Goal: Task Accomplishment & Management: Use online tool/utility

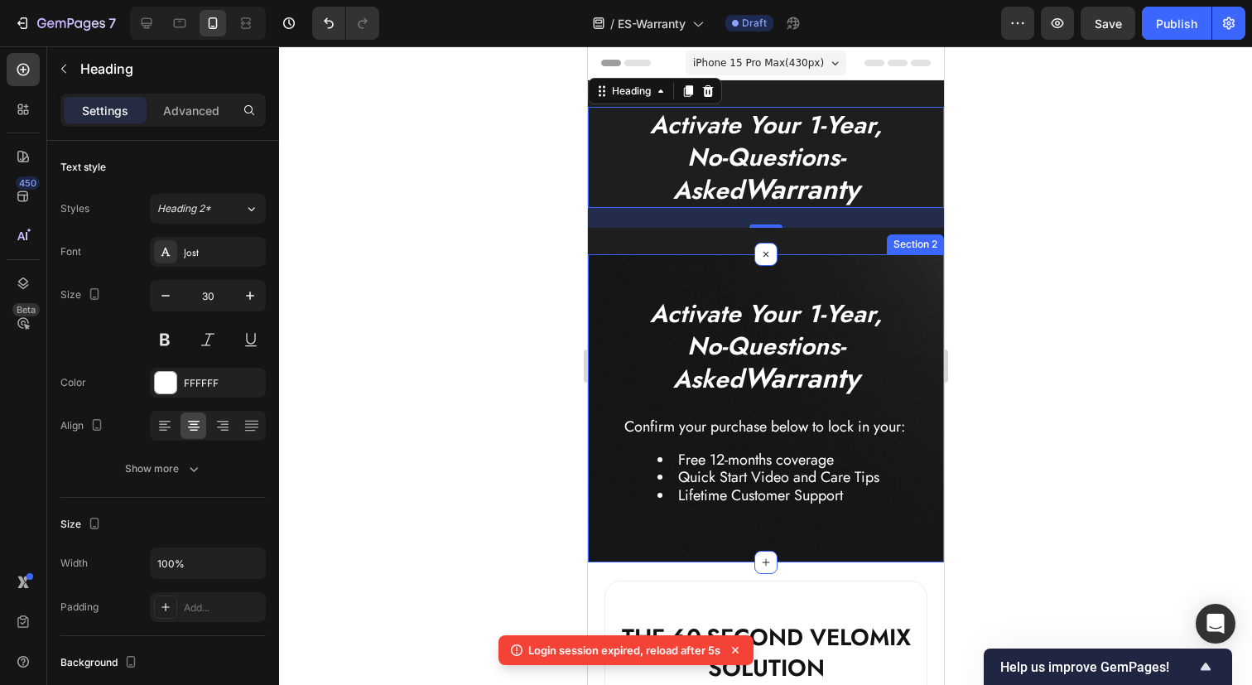
scroll to position [2, 0]
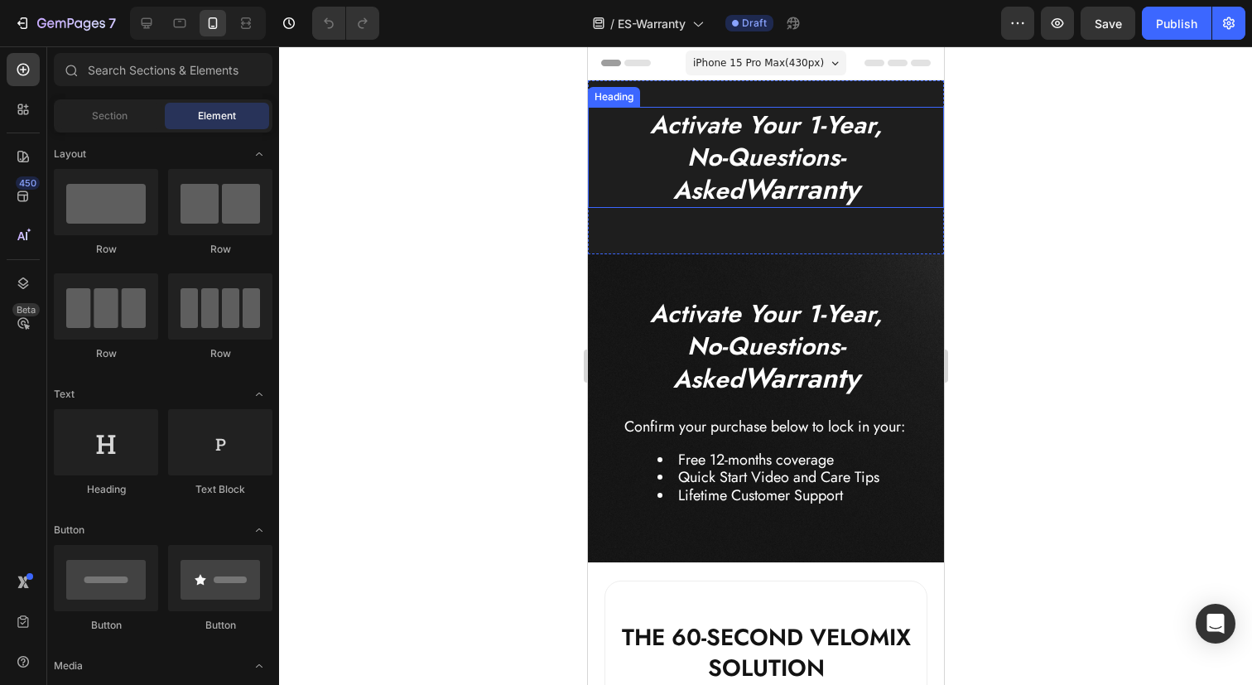
click at [786, 133] on icon "Activate Your 1-Year," at bounding box center [765, 125] width 233 height 36
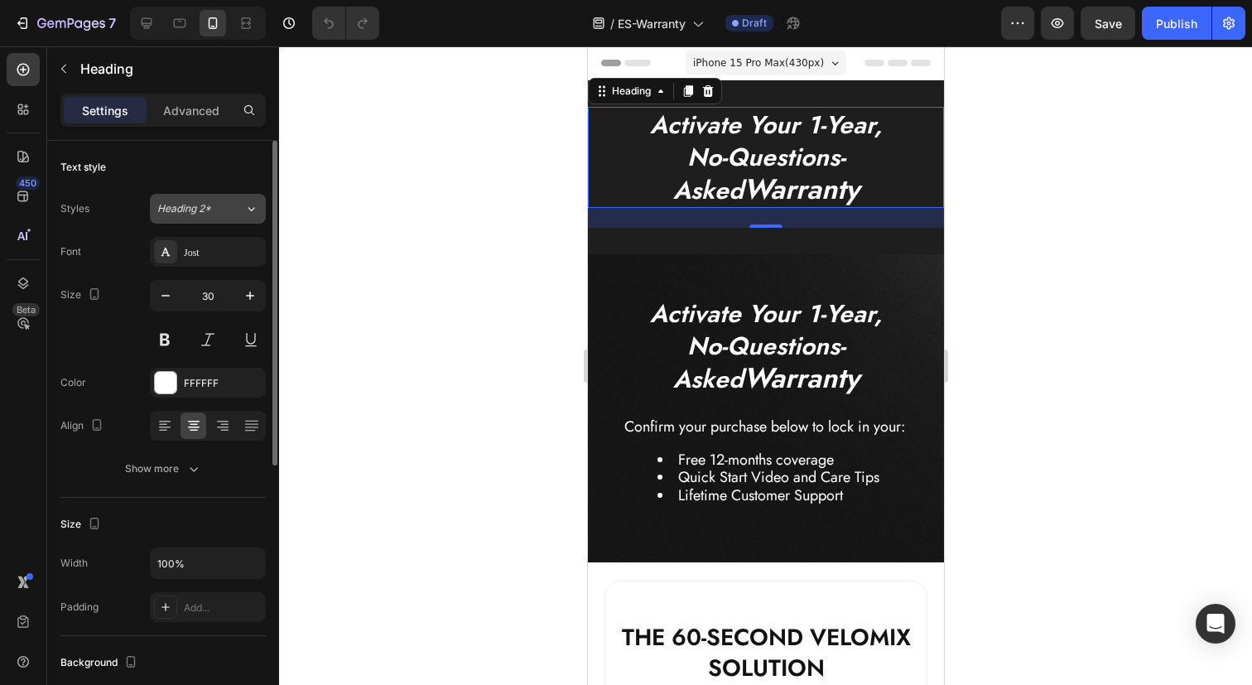
click at [226, 214] on div "Heading 2*" at bounding box center [200, 208] width 87 height 15
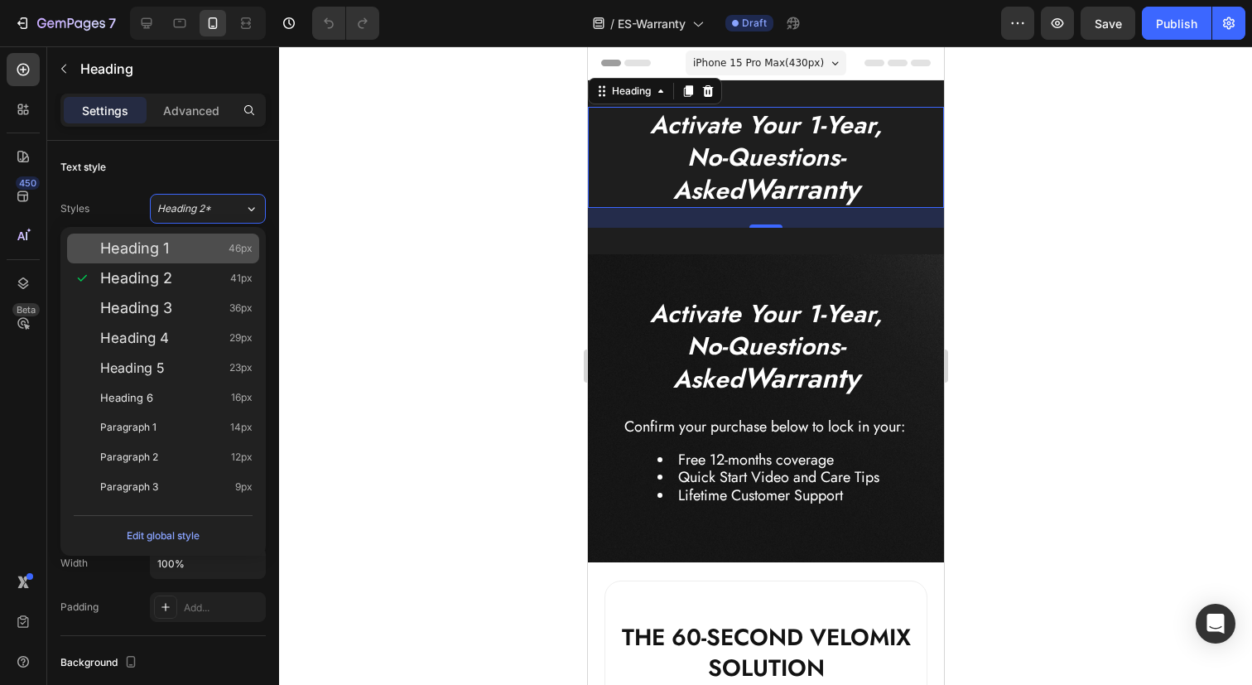
click at [184, 243] on div "Heading 1 46px" at bounding box center [176, 248] width 152 height 17
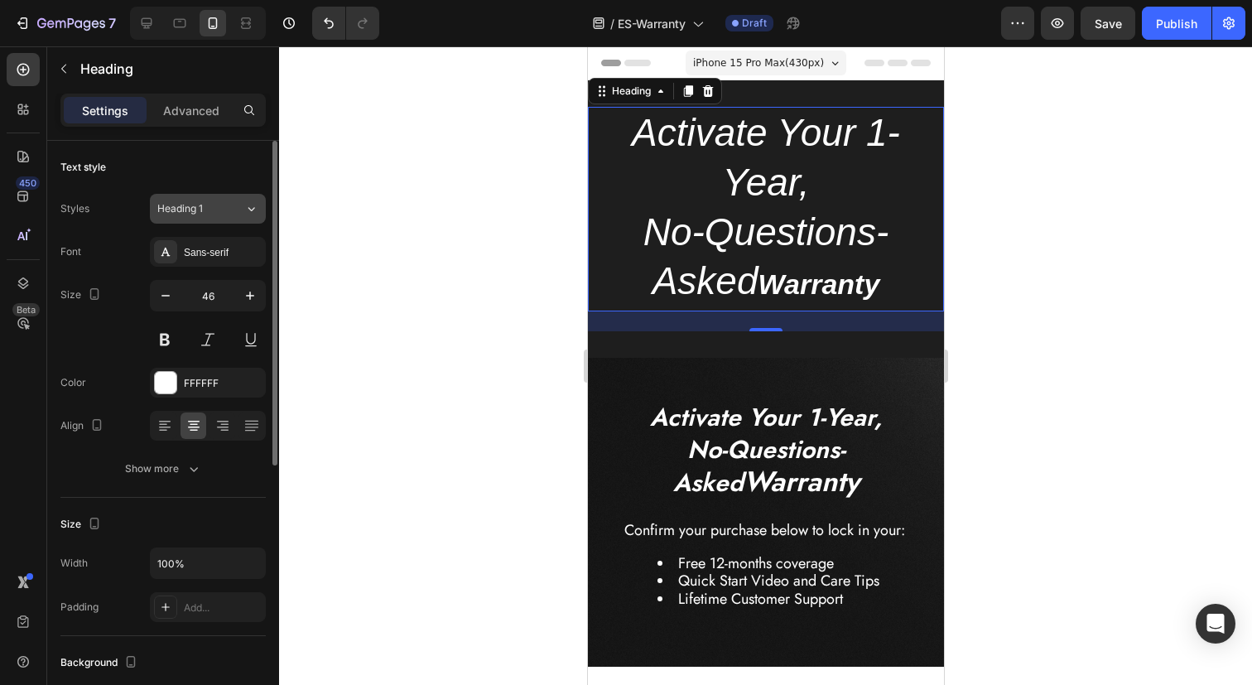
click at [197, 213] on span "Heading 1" at bounding box center [180, 208] width 46 height 15
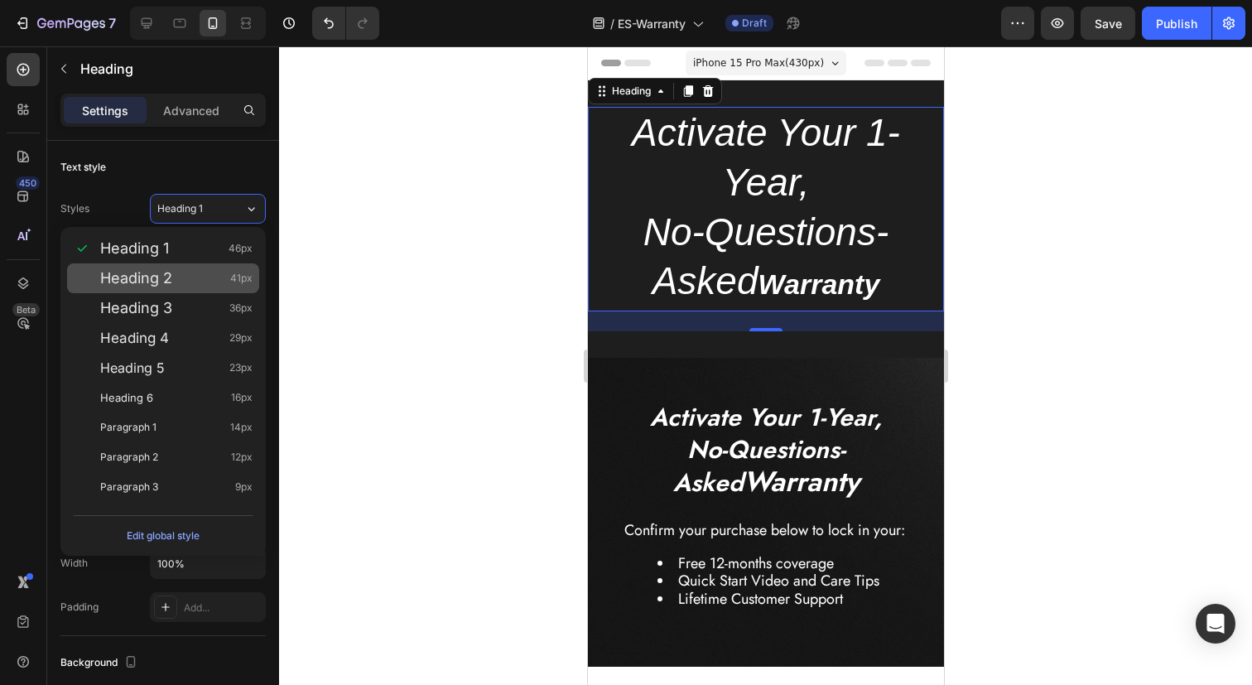
click at [175, 271] on div "Heading 2 41px" at bounding box center [176, 278] width 152 height 17
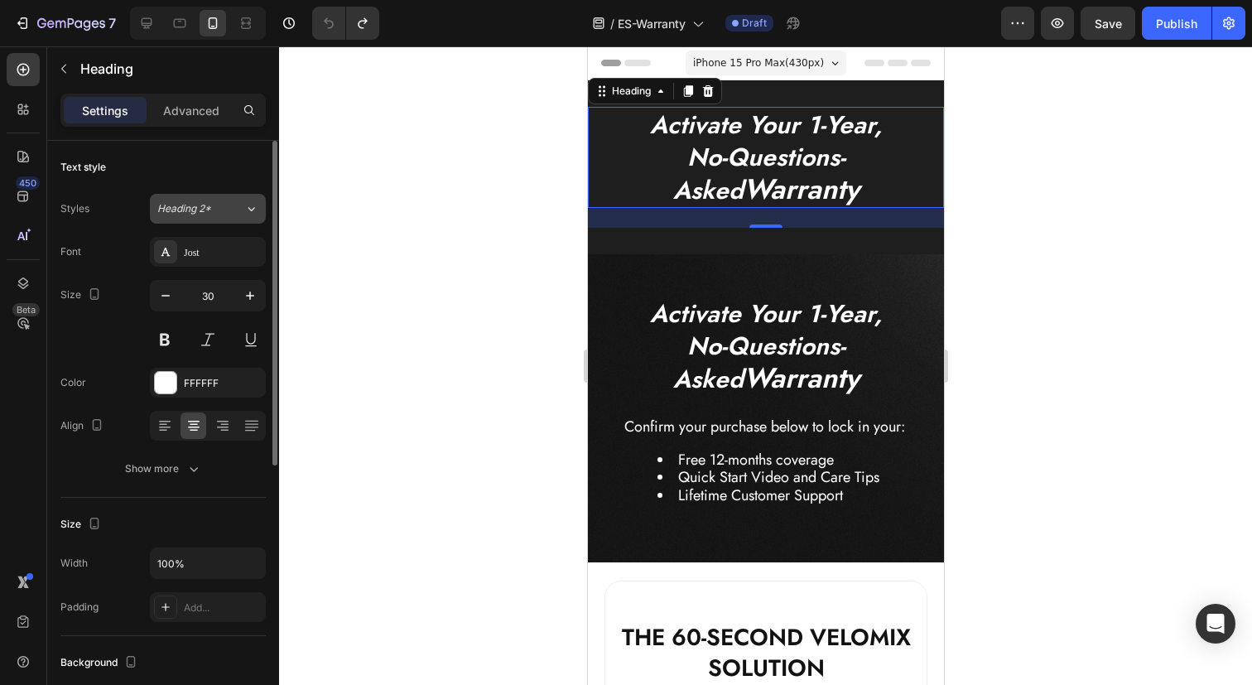
click at [216, 210] on div "Heading 2*" at bounding box center [190, 208] width 67 height 15
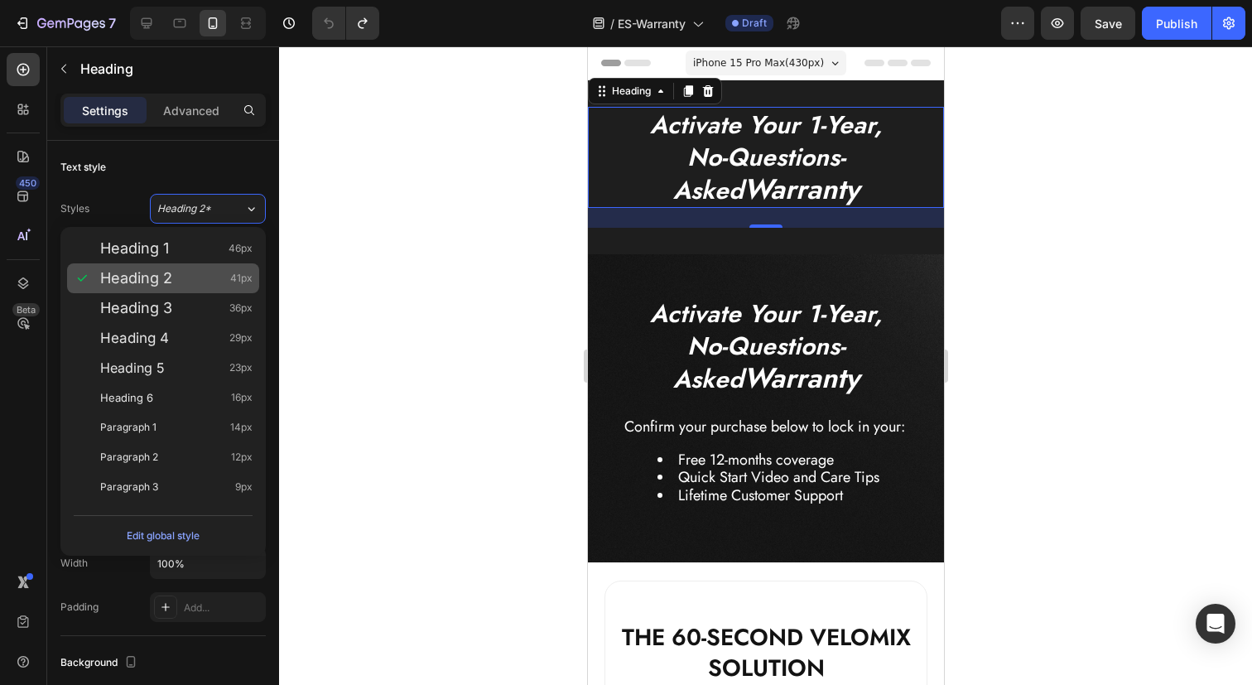
click at [179, 272] on div "Heading 2 41px" at bounding box center [176, 278] width 152 height 17
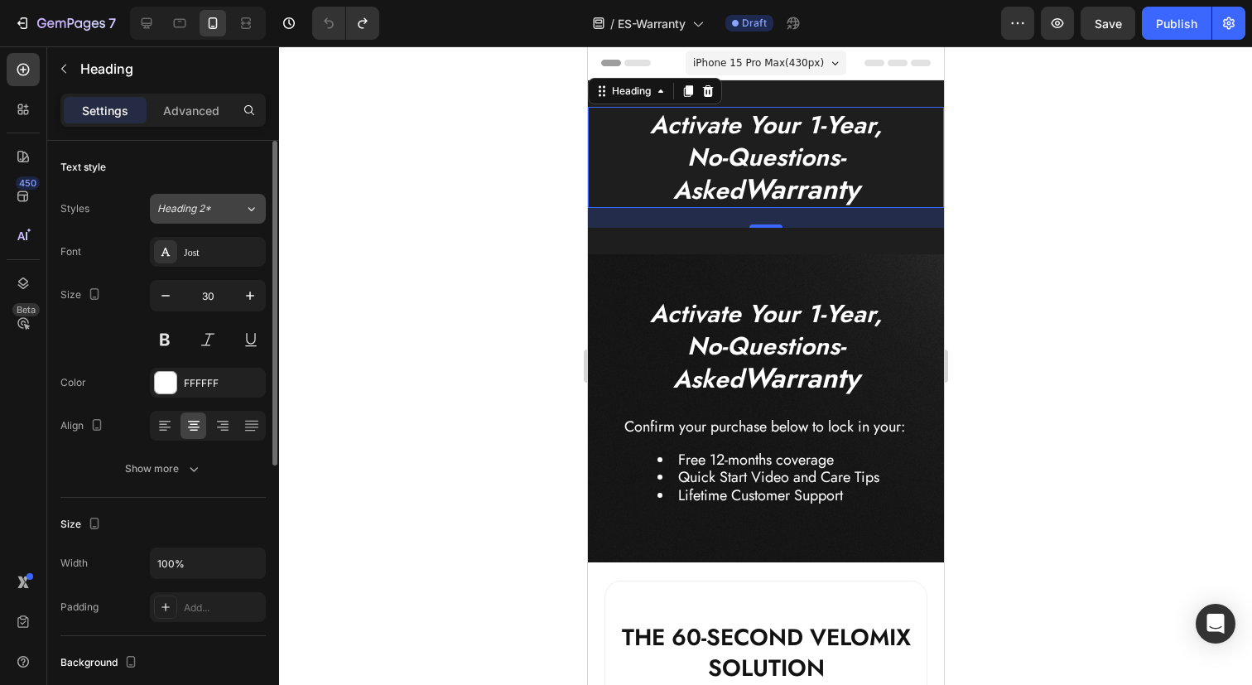
click at [202, 221] on button "Heading 2*" at bounding box center [208, 209] width 116 height 30
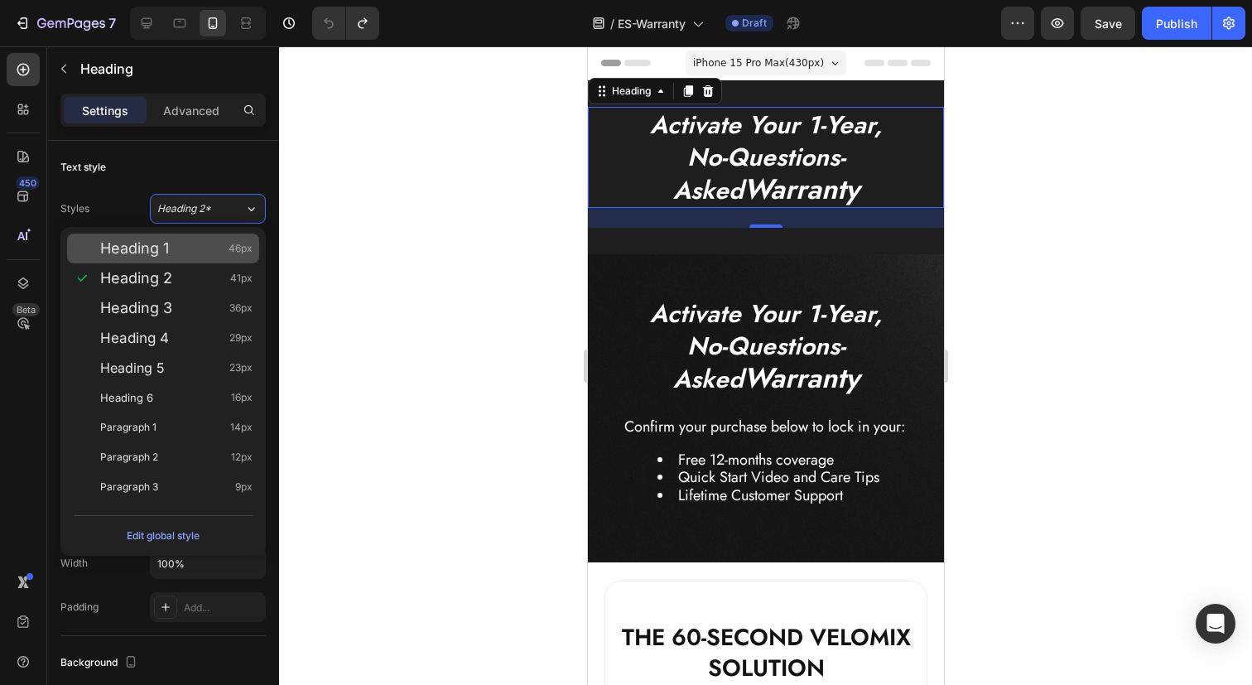
click at [169, 260] on div "Heading 1 46px" at bounding box center [163, 248] width 192 height 30
type input "46"
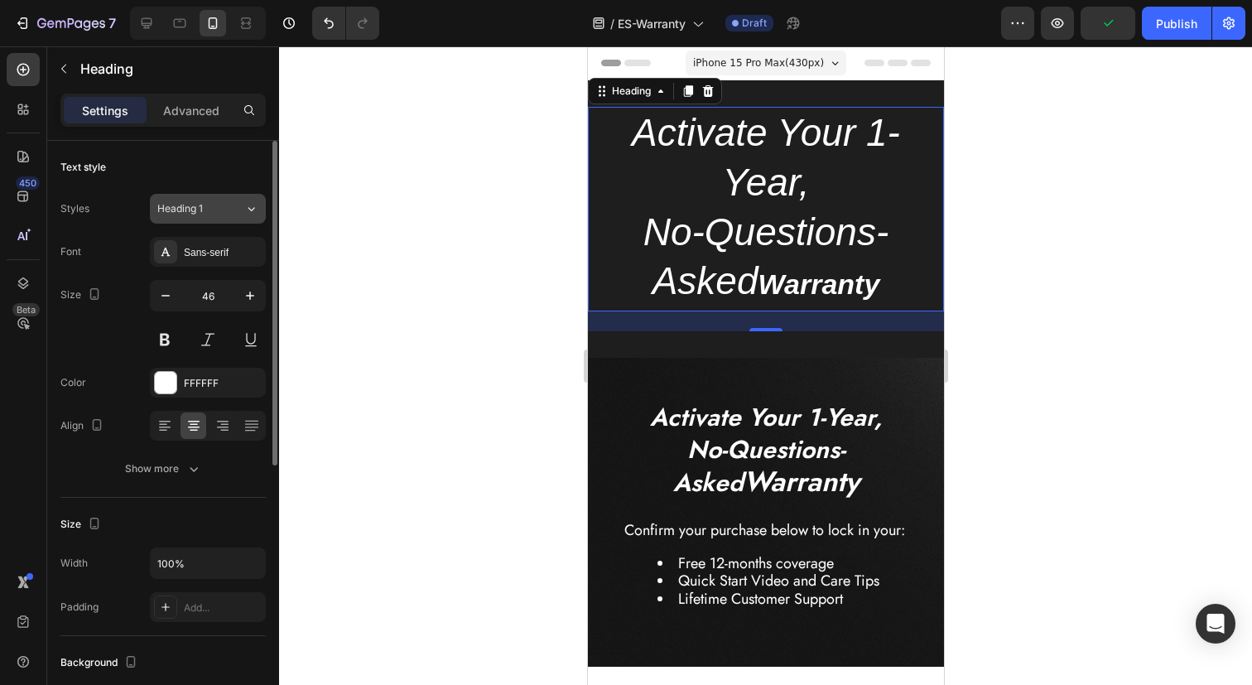
click at [203, 214] on div "Heading 1" at bounding box center [190, 208] width 67 height 15
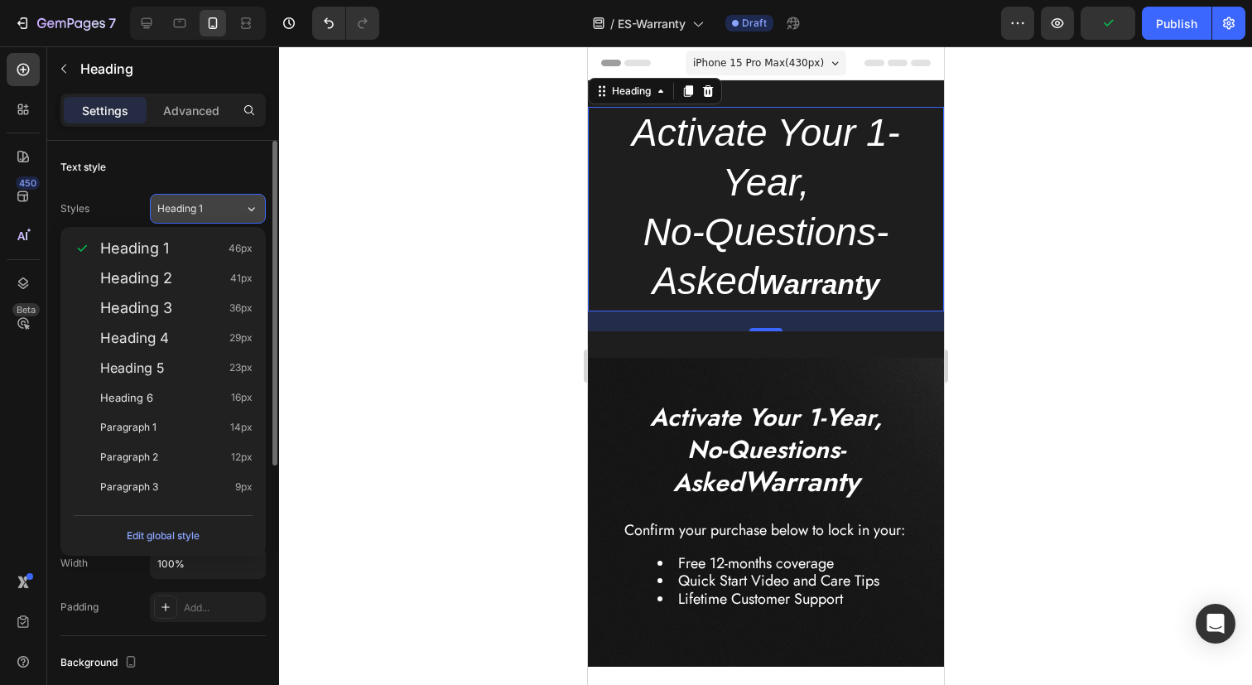
type input "30"
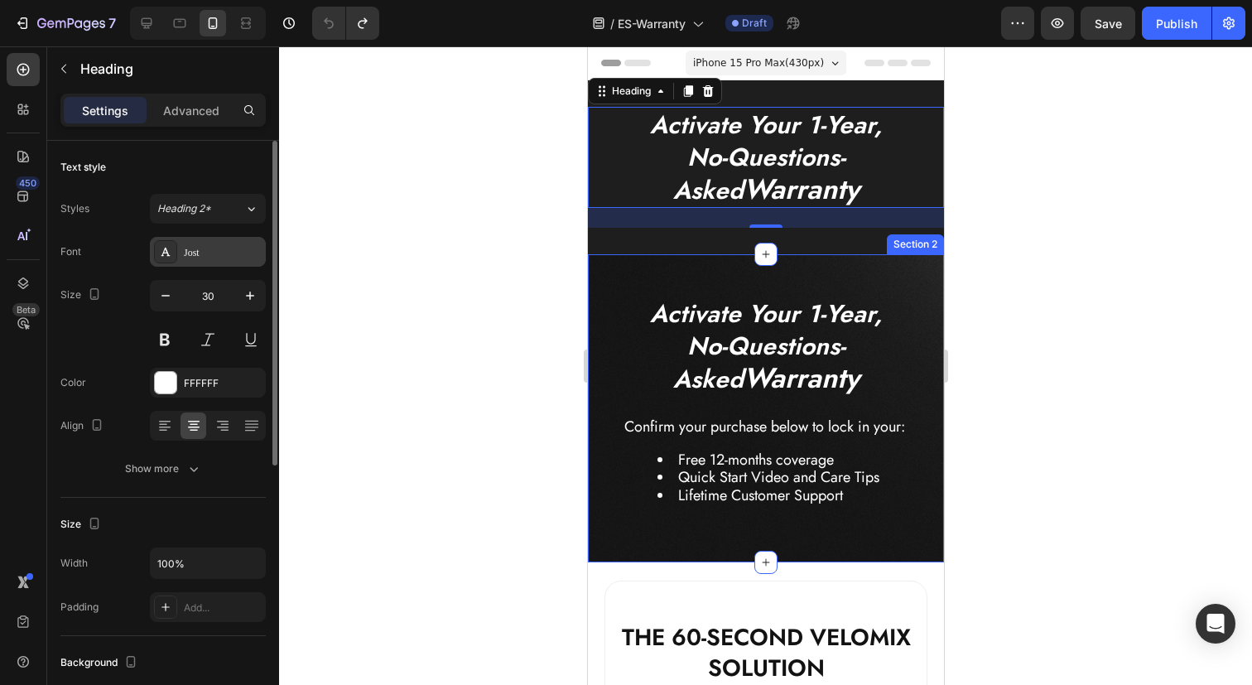
click at [226, 253] on div "Jost" at bounding box center [223, 252] width 78 height 15
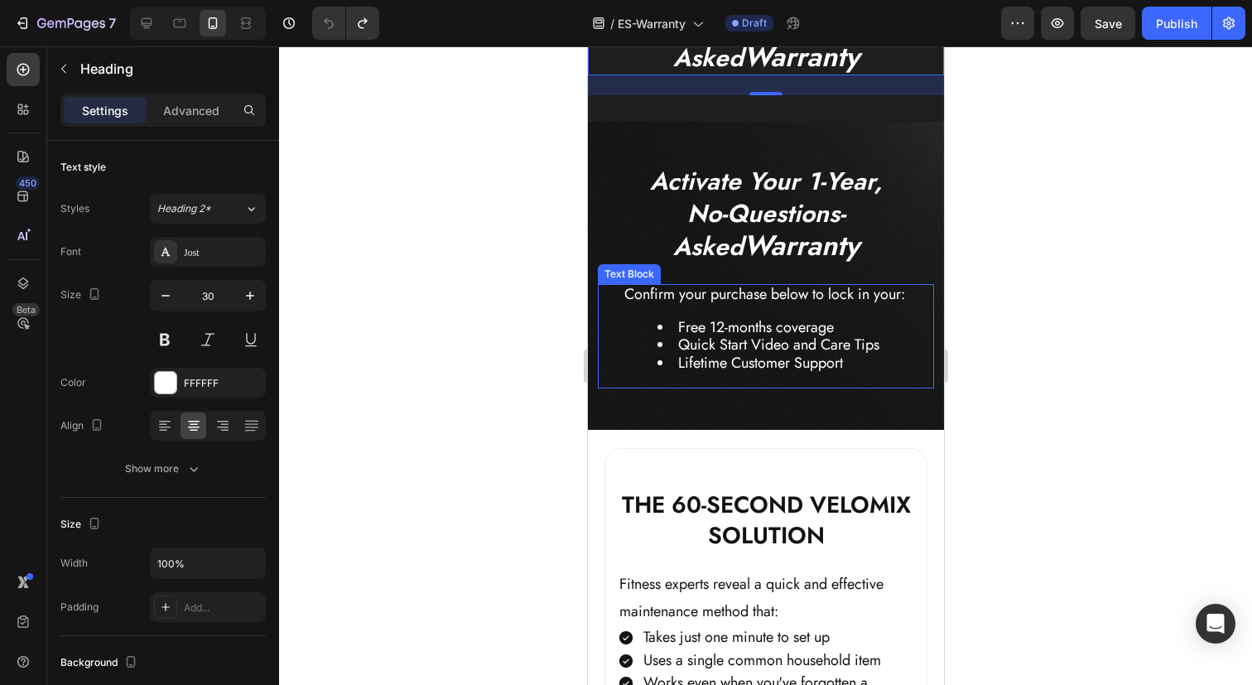
scroll to position [137, 0]
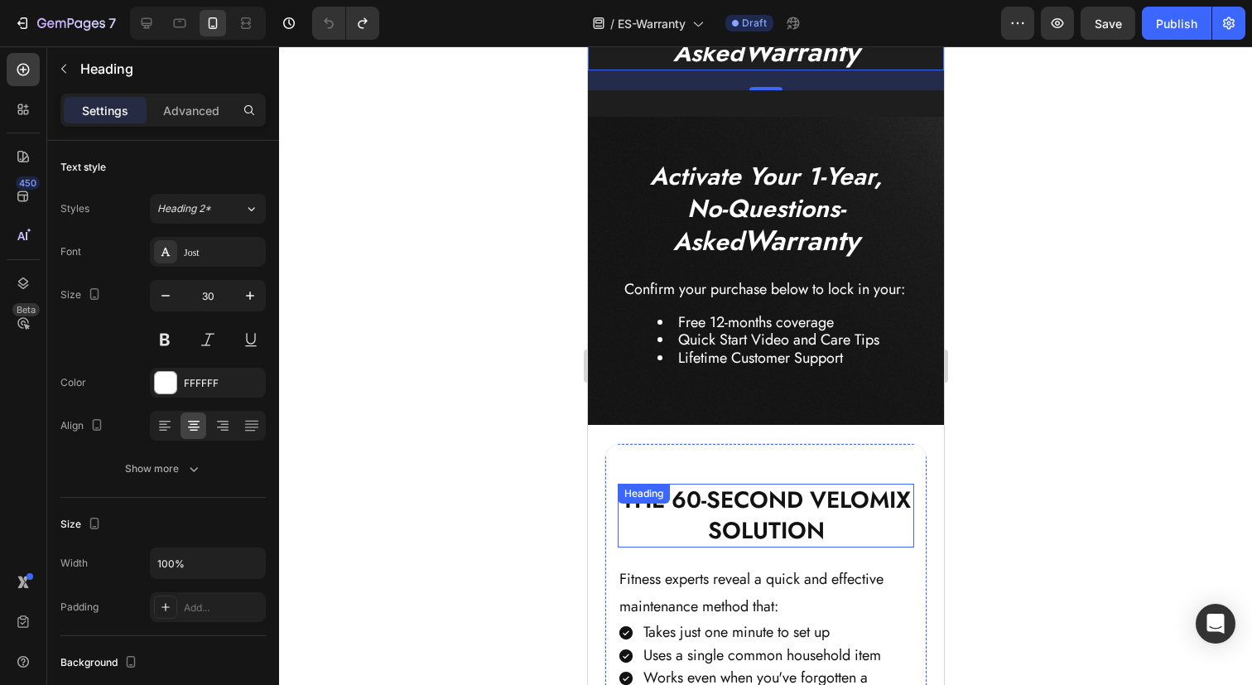
click at [725, 514] on h2 "THE 60-SECOND VELOMIX SOLUTION" at bounding box center [765, 515] width 296 height 64
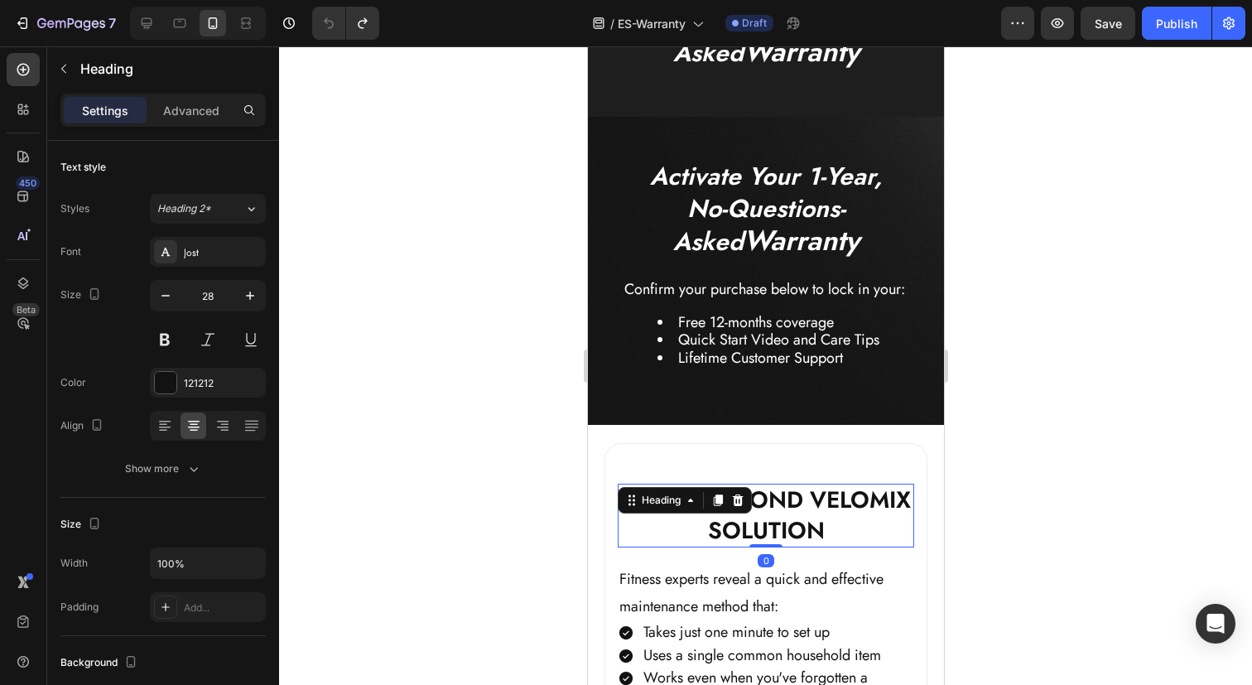
click at [819, 536] on h2 "THE 60-SECOND VELOMIX SOLUTION" at bounding box center [765, 515] width 296 height 64
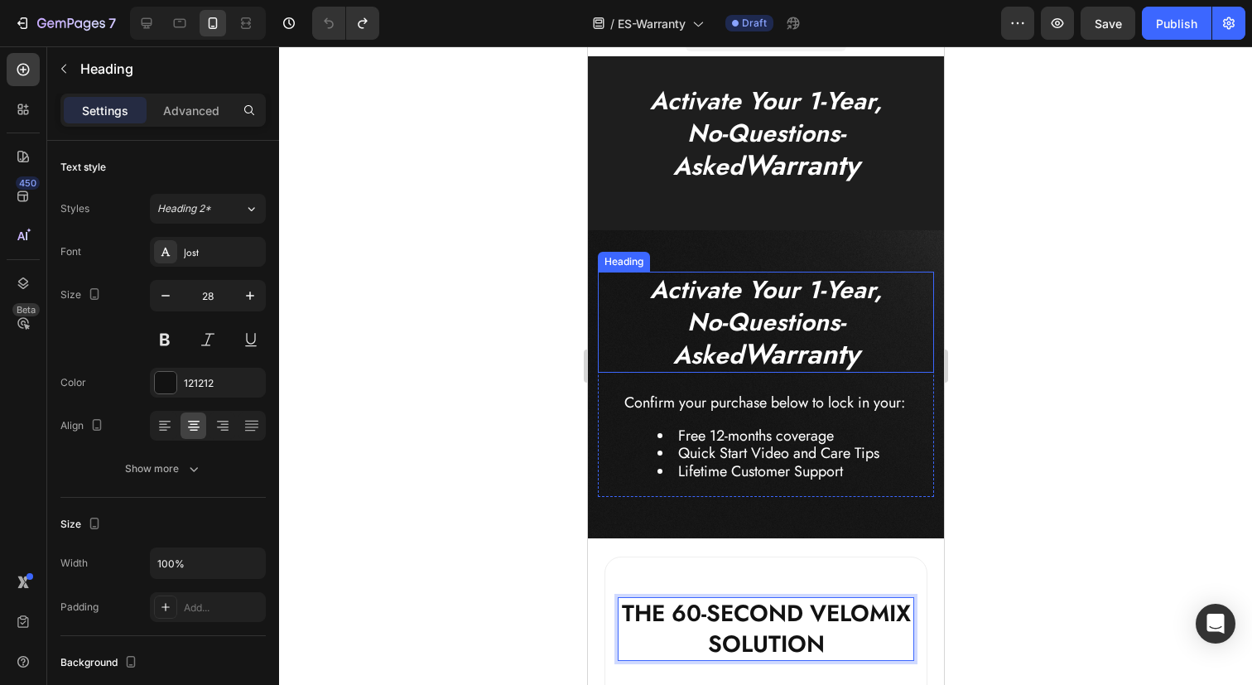
scroll to position [10, 0]
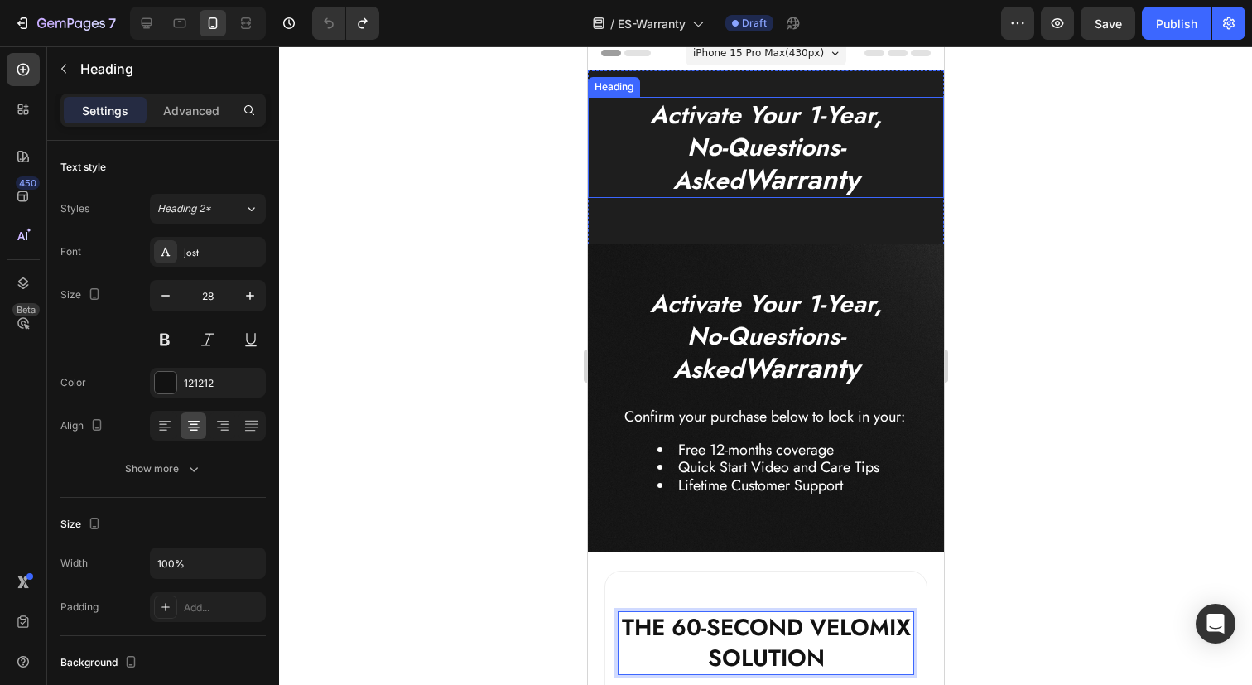
click at [771, 189] on strong "Warranty" at bounding box center [801, 179] width 116 height 41
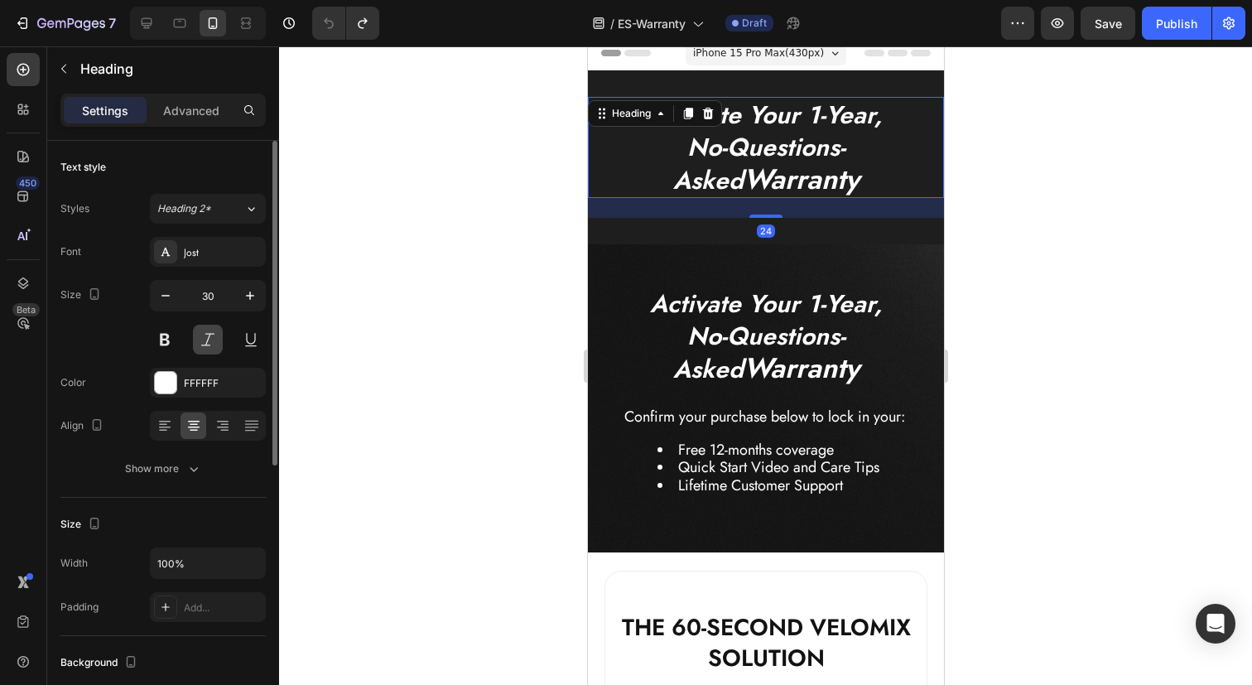
click at [204, 339] on button at bounding box center [208, 339] width 30 height 30
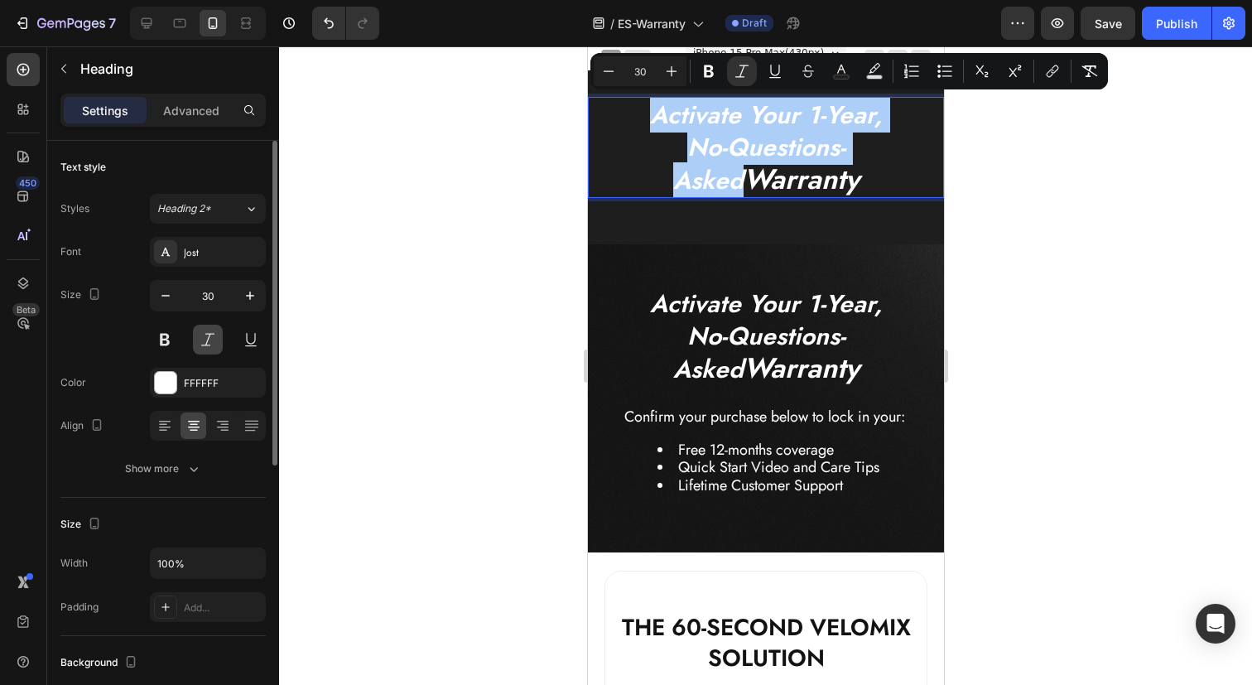
click at [204, 343] on button at bounding box center [208, 339] width 30 height 30
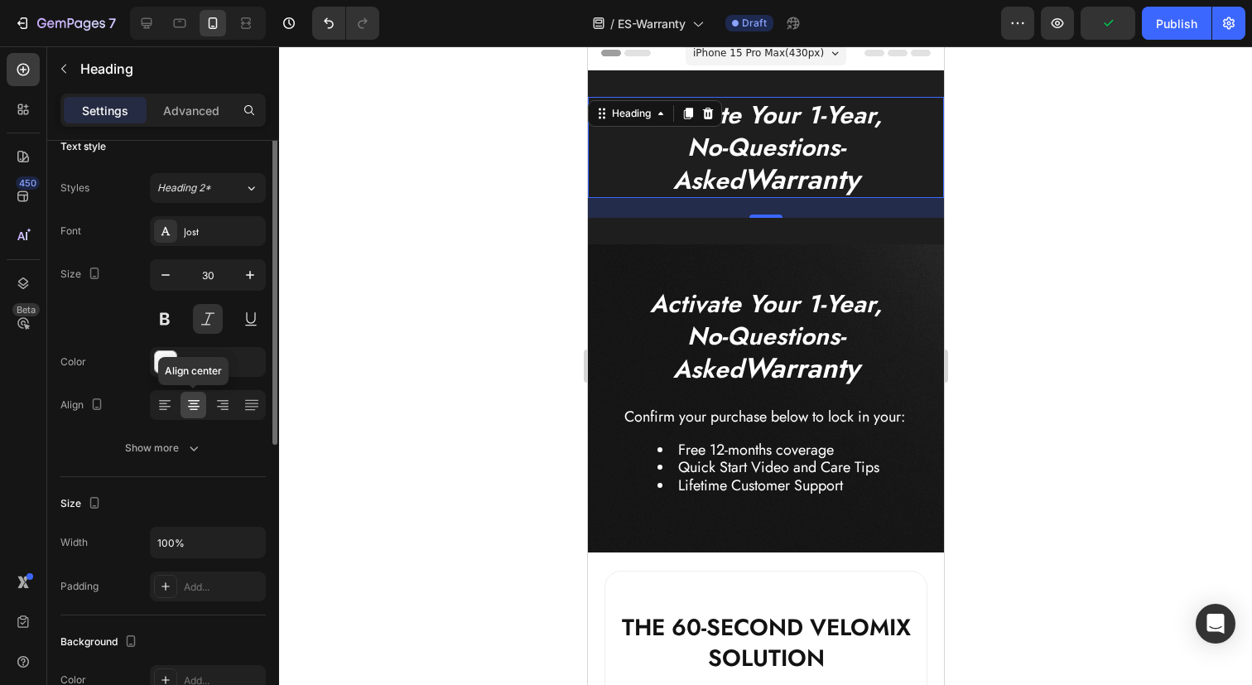
scroll to position [0, 0]
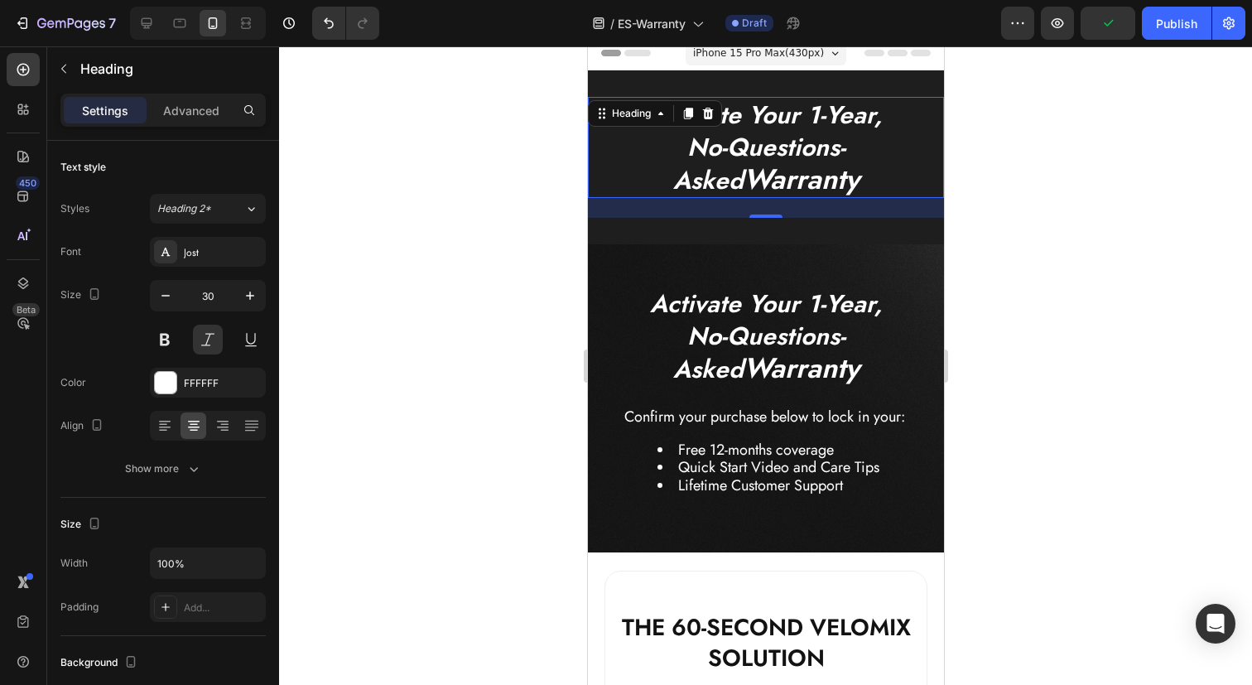
click at [752, 176] on strong "Warranty" at bounding box center [801, 179] width 116 height 41
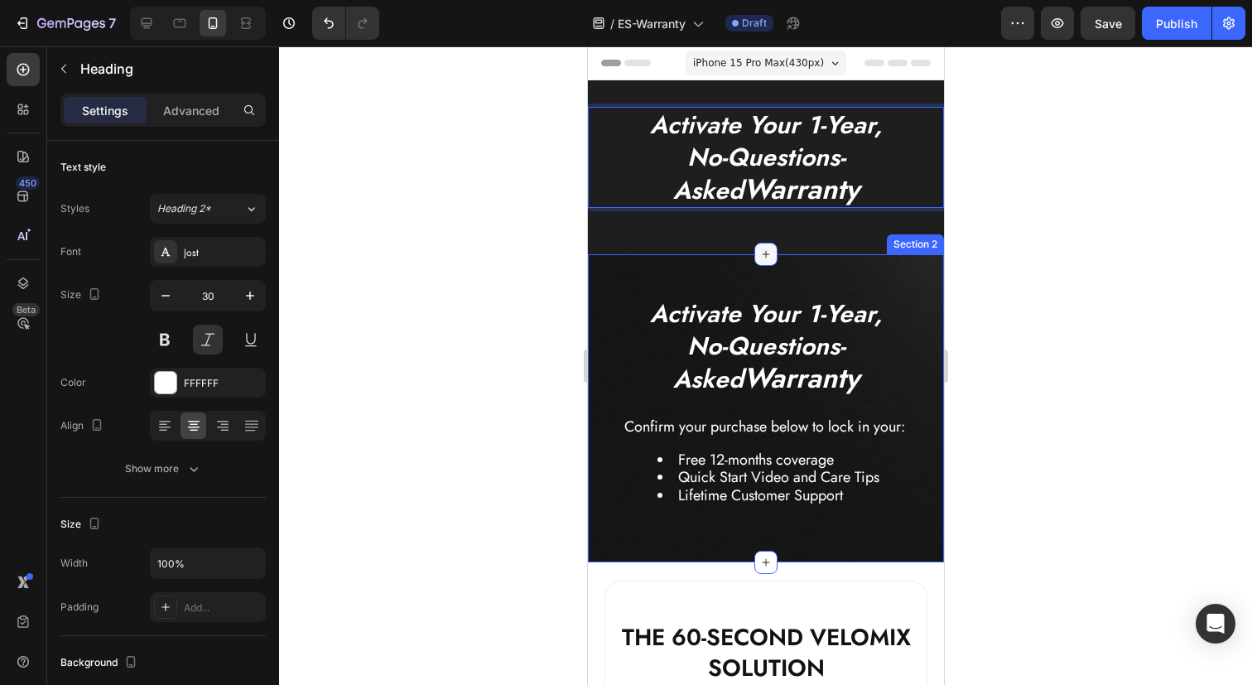
click at [757, 252] on div at bounding box center [764, 254] width 23 height 23
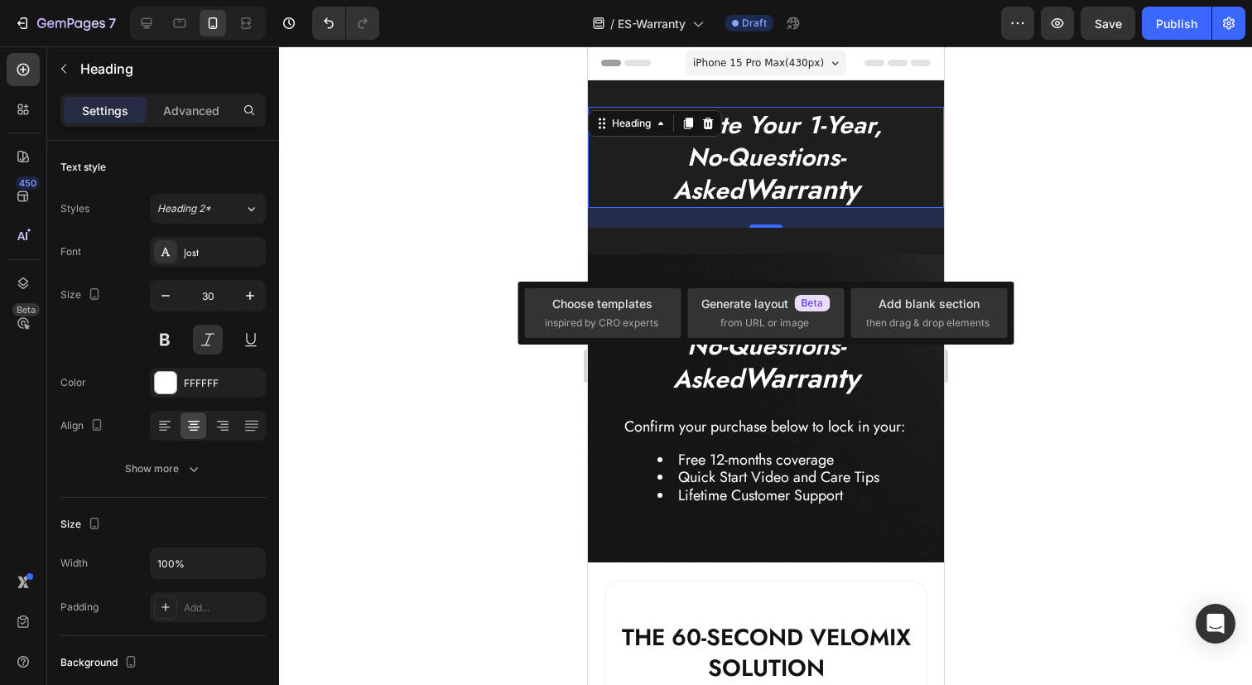
click at [743, 227] on div "24" at bounding box center [765, 218] width 356 height 20
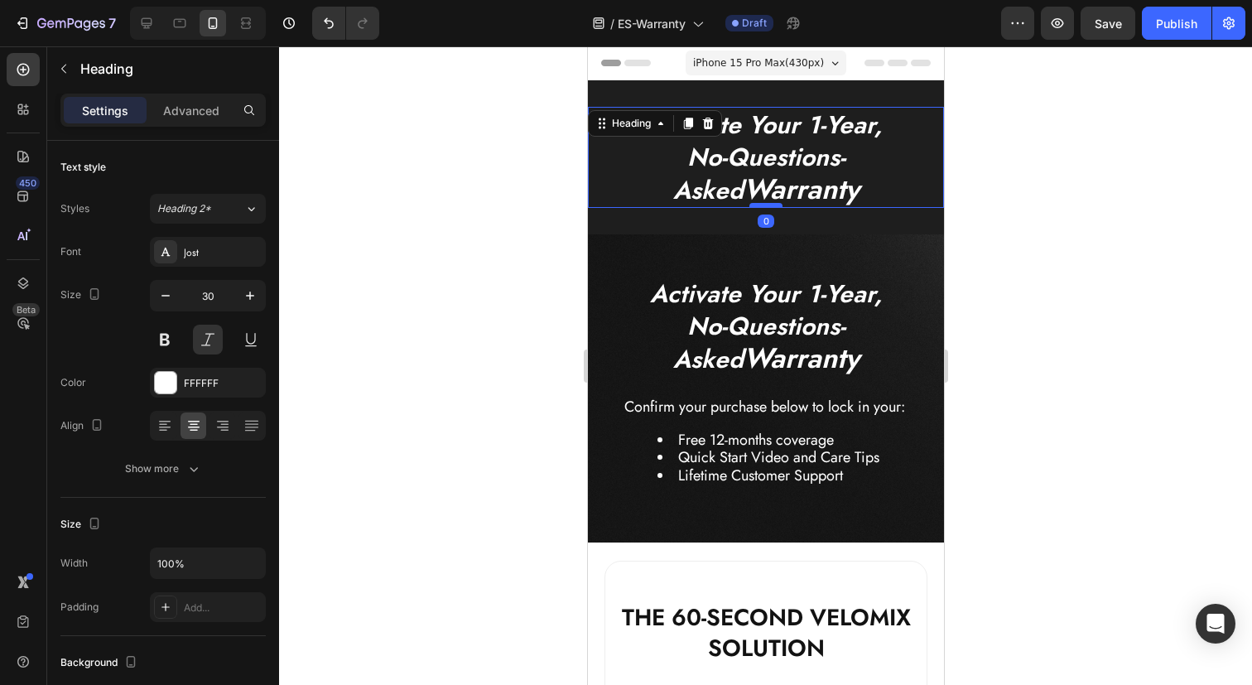
drag, startPoint x: 762, startPoint y: 225, endPoint x: 762, endPoint y: 203, distance: 22.3
click at [762, 203] on div at bounding box center [764, 205] width 33 height 5
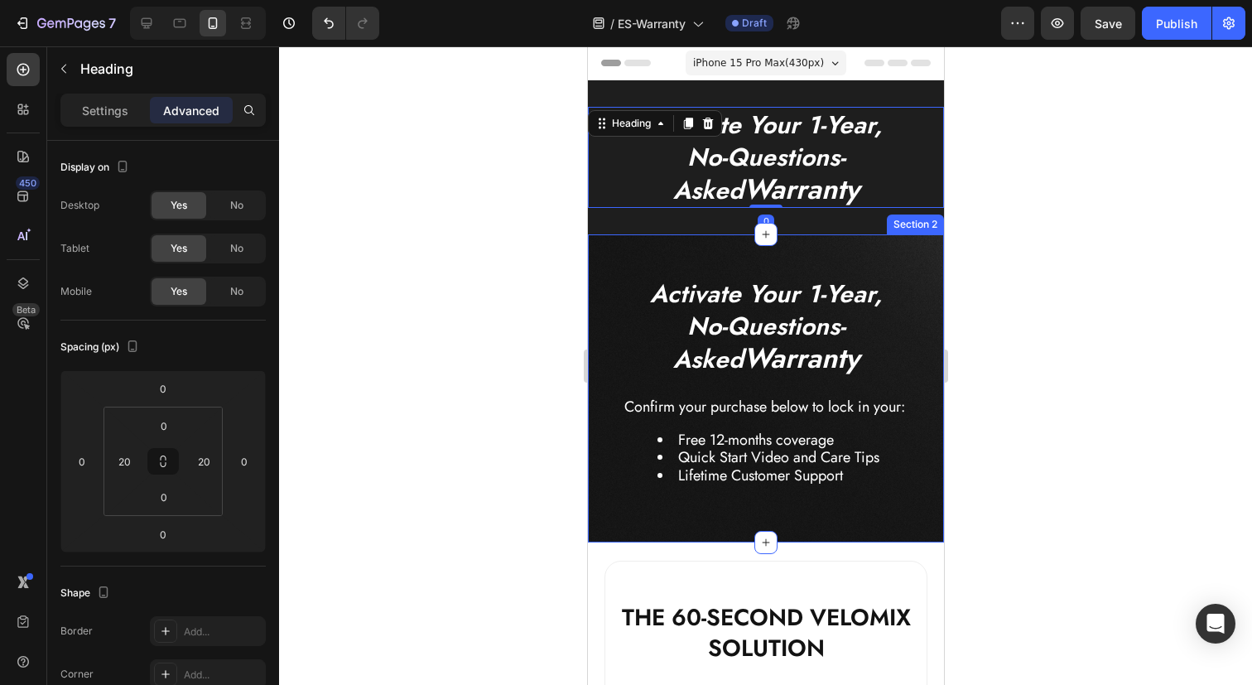
click at [743, 251] on div "Activate Your 1-Year, No-Questions-Asked Warranty Heading Confirm your purchase…" at bounding box center [765, 388] width 356 height 308
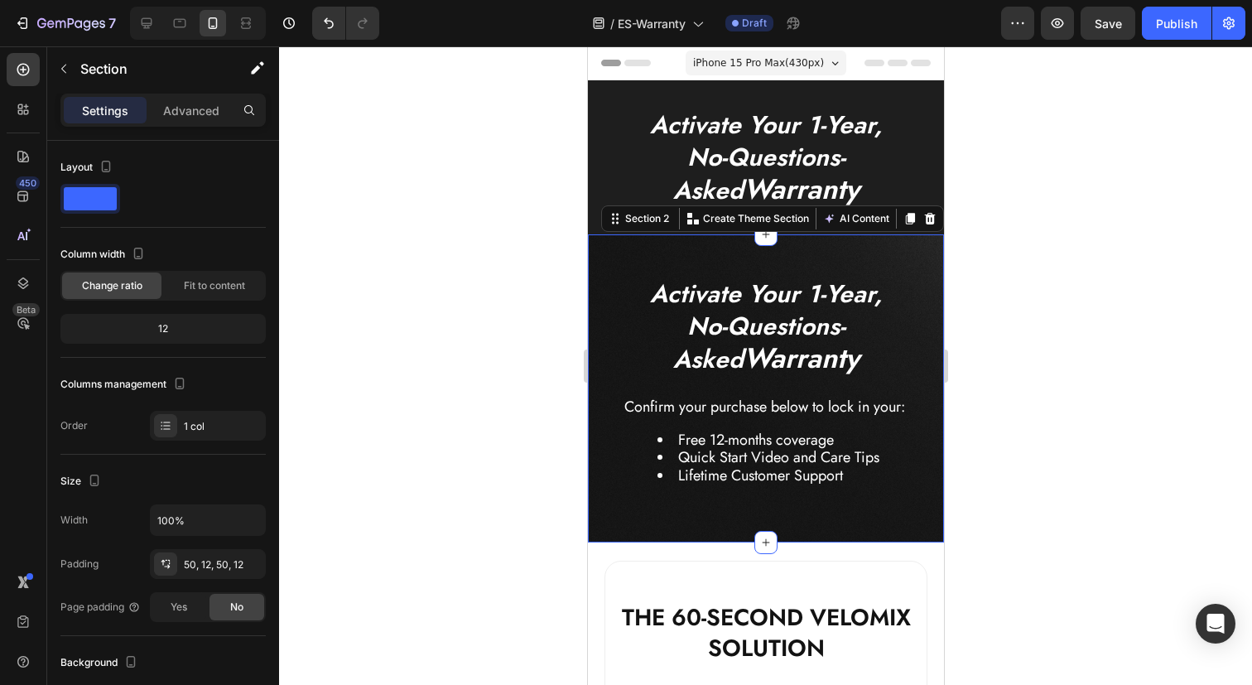
click at [1068, 411] on div at bounding box center [765, 365] width 973 height 638
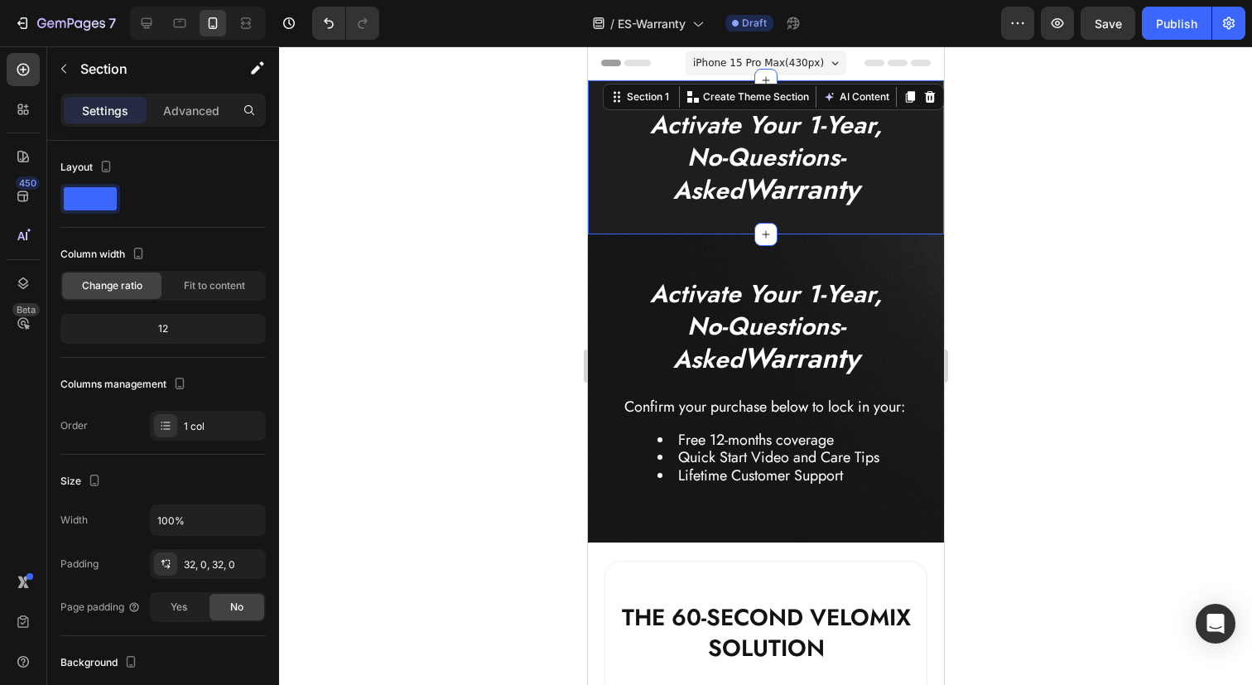
click at [746, 220] on div "⁠⁠⁠⁠⁠⁠⁠ Activate Your 1-Year, No-Questions-Asked Warranty Heading Section 1 You…" at bounding box center [765, 157] width 356 height 154
click at [745, 181] on strong "Warranty" at bounding box center [801, 189] width 116 height 41
click at [808, 291] on icon "Activate Your 1-Year," at bounding box center [765, 294] width 233 height 36
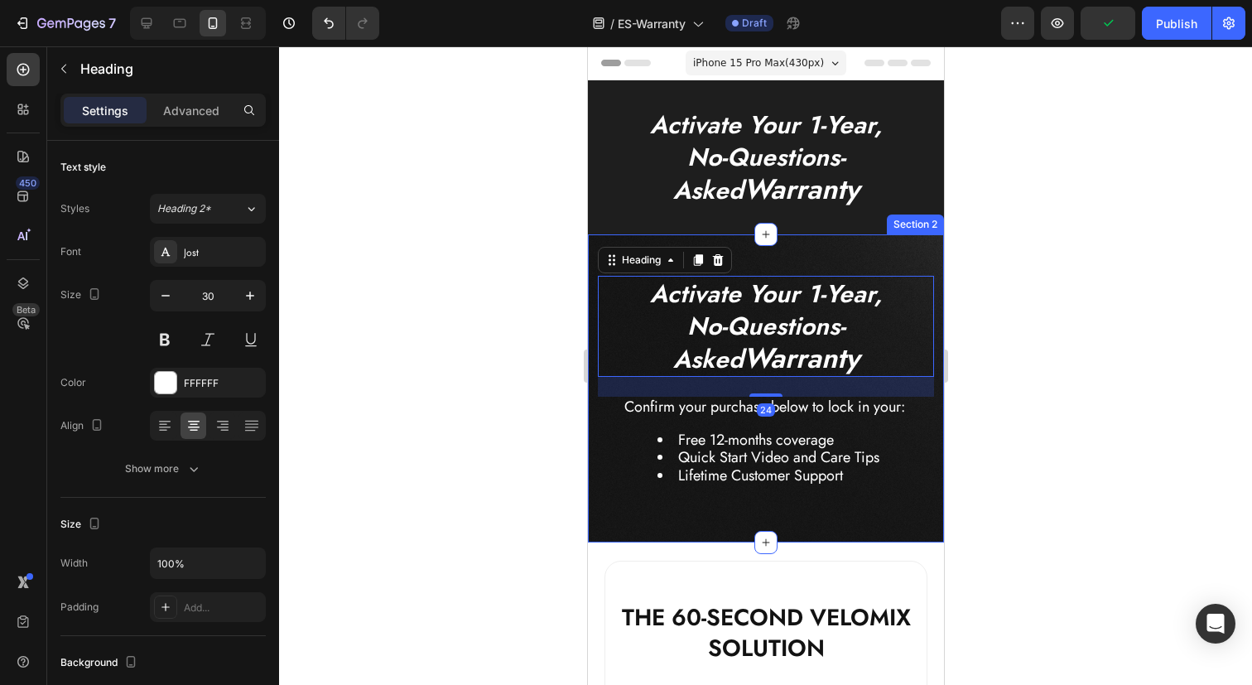
click at [815, 256] on div "Activate Your 1-Year, No-Questions-Asked Warranty Heading 24 Confirm your purch…" at bounding box center [765, 388] width 356 height 308
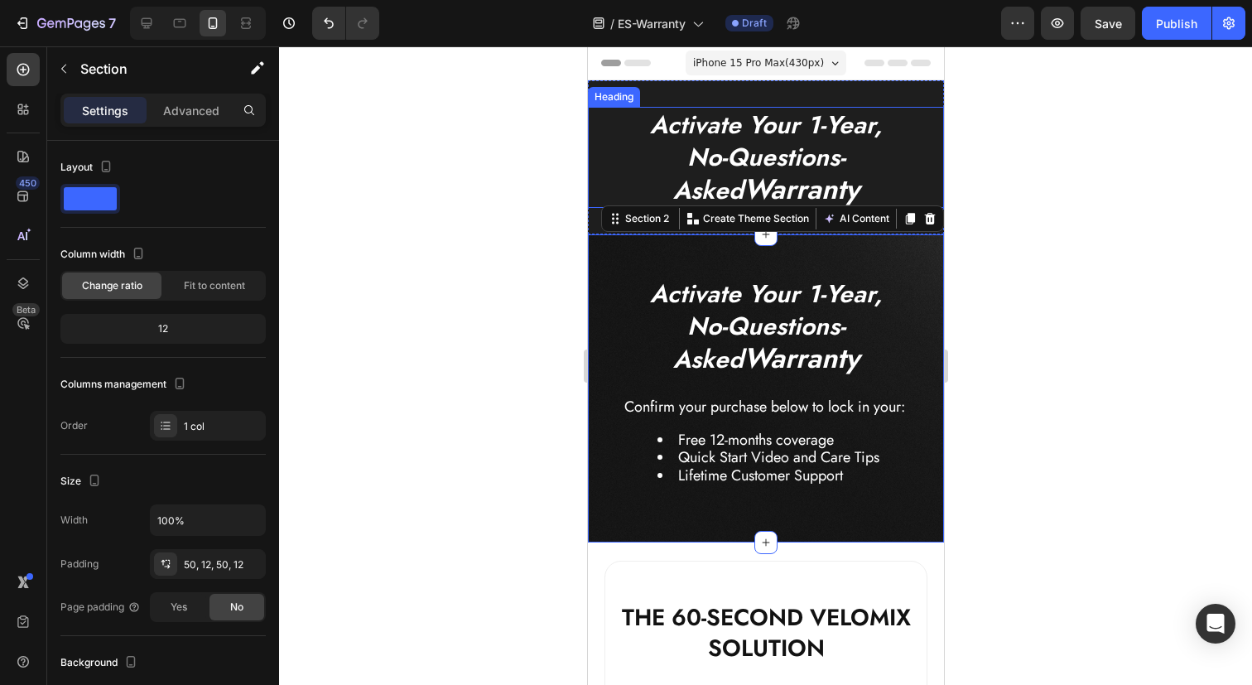
click at [866, 178] on p "⁠⁠⁠⁠⁠⁠⁠ Activate Your 1-Year, No-Questions-Asked Warranty" at bounding box center [765, 157] width 320 height 98
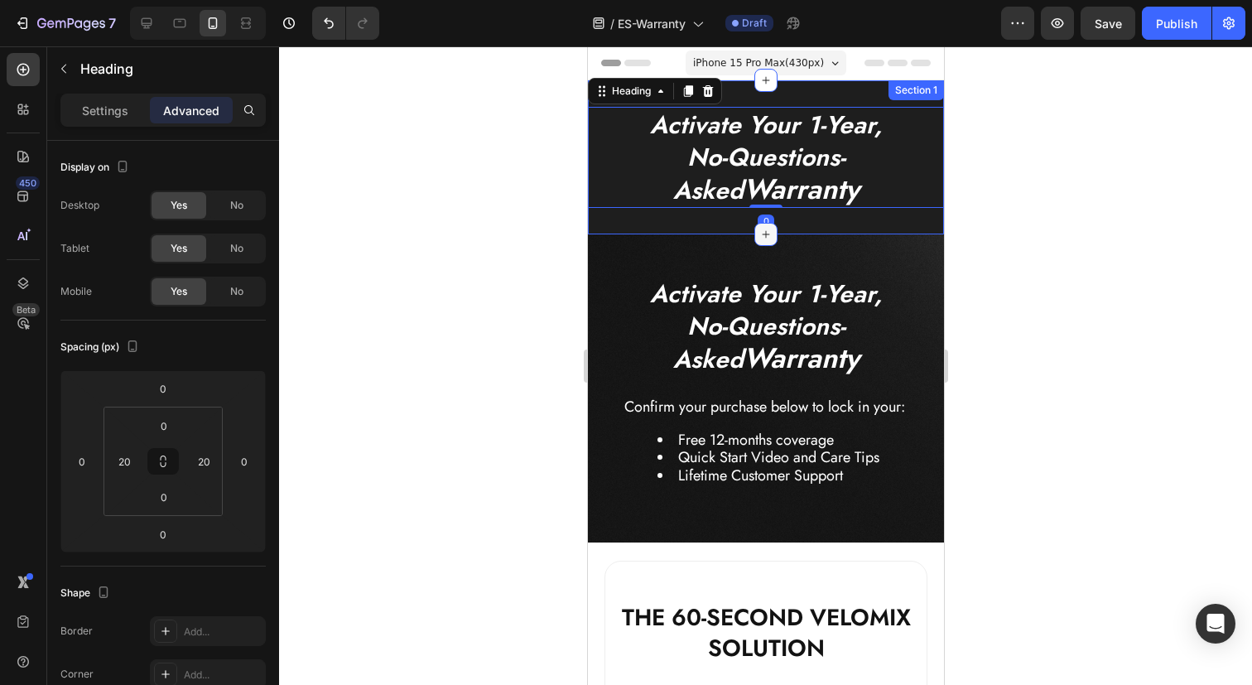
click at [767, 232] on icon at bounding box center [764, 234] width 13 height 13
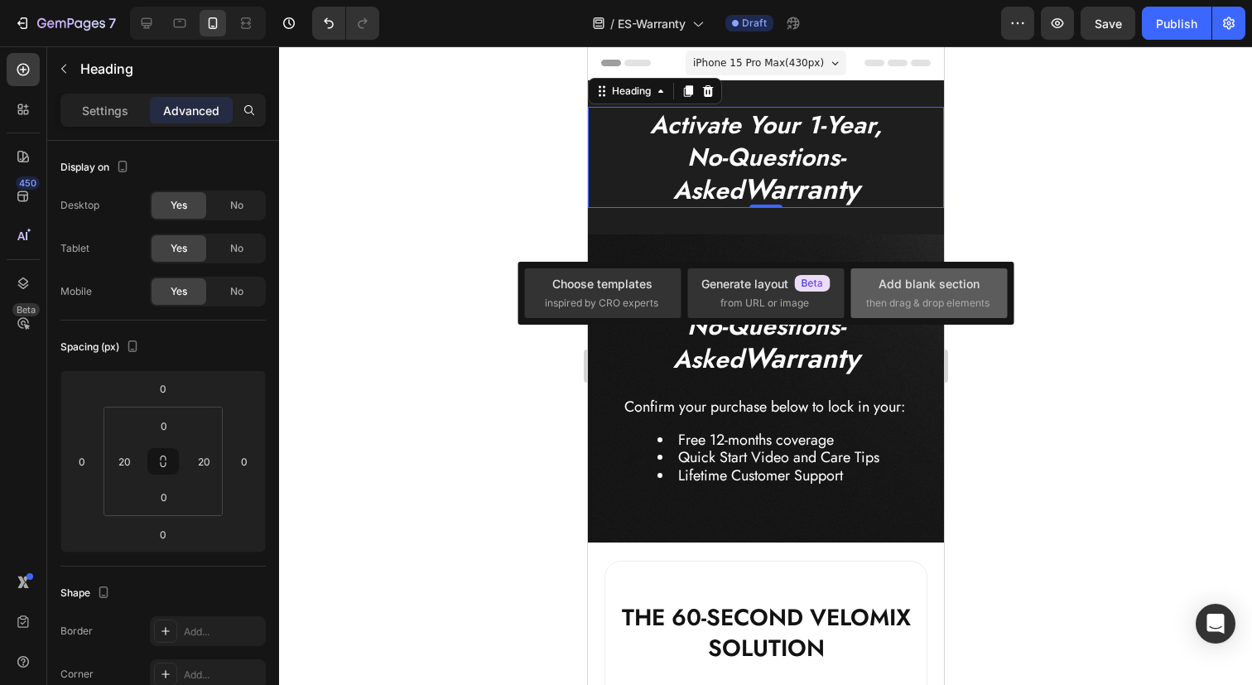
click at [932, 304] on span "then drag & drop elements" at bounding box center [927, 303] width 123 height 15
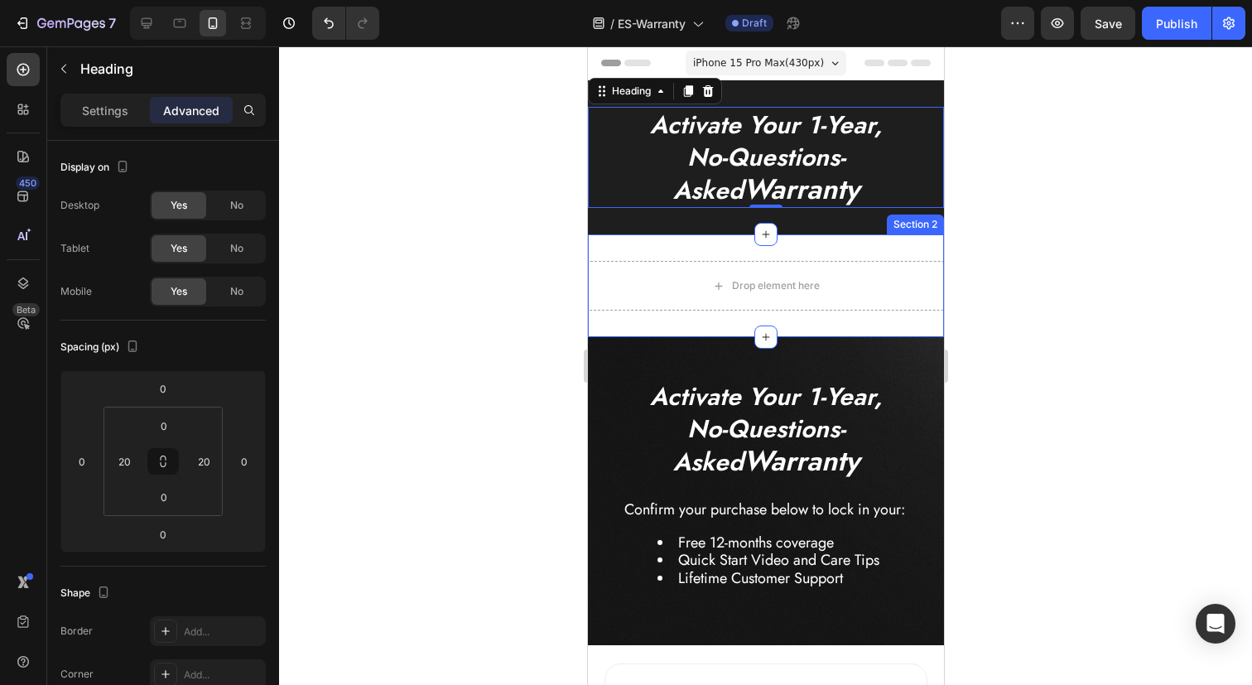
click at [704, 260] on div "Drop element here Section 2" at bounding box center [765, 285] width 356 height 103
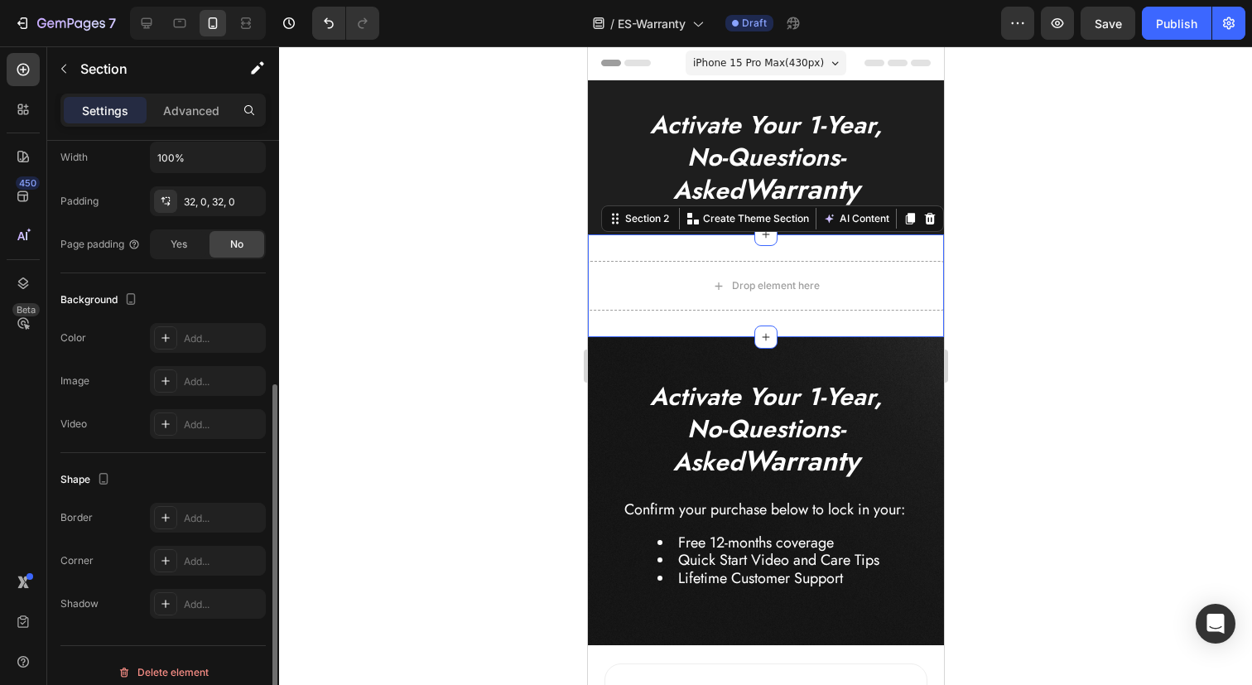
scroll to position [376, 0]
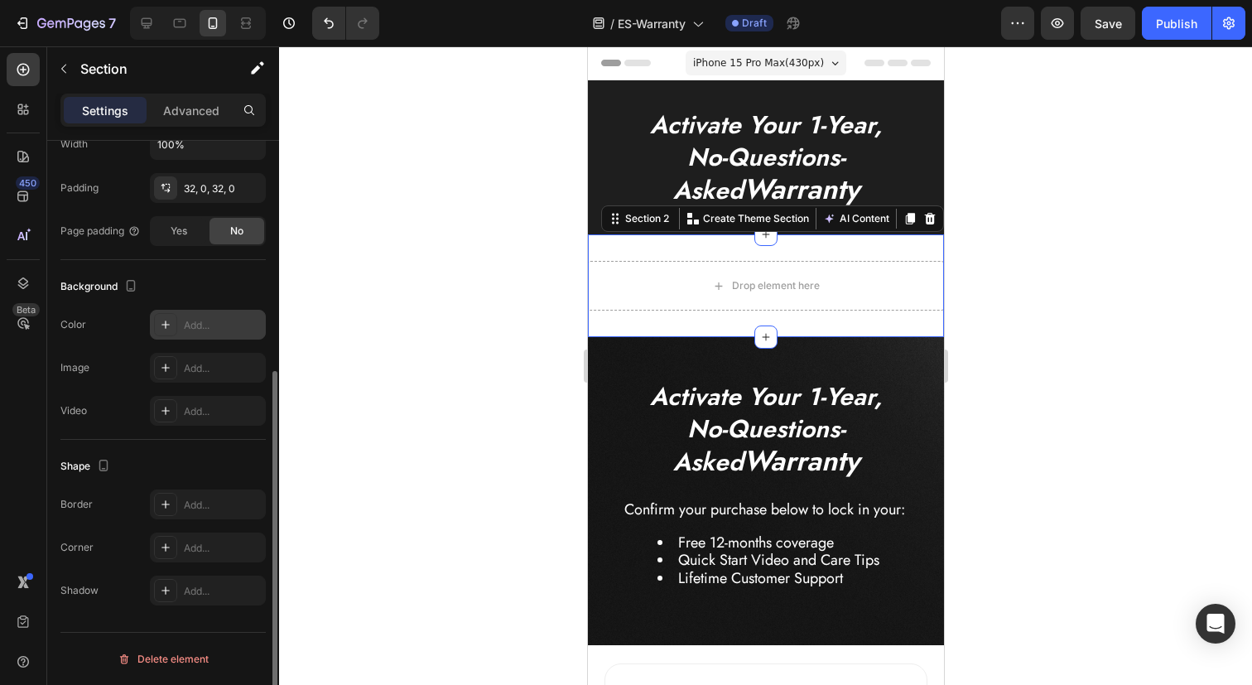
click at [195, 331] on div "Add..." at bounding box center [223, 325] width 78 height 15
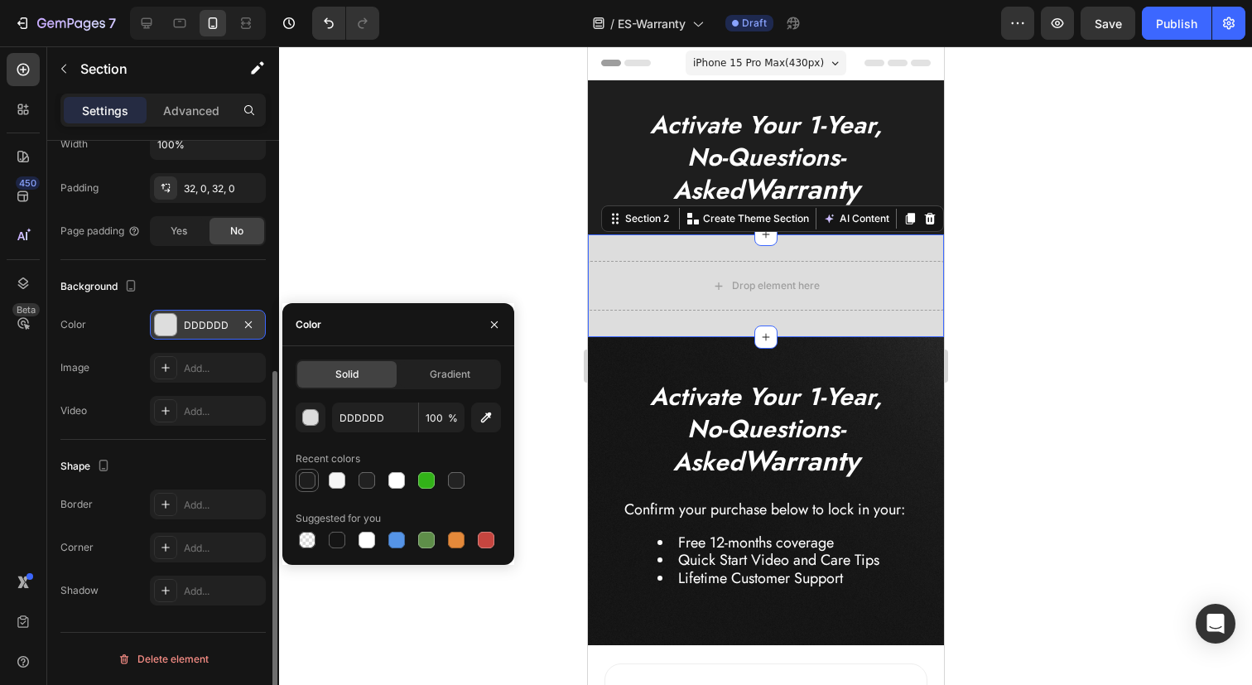
click at [310, 483] on div at bounding box center [307, 480] width 17 height 17
type input "1E1E1E"
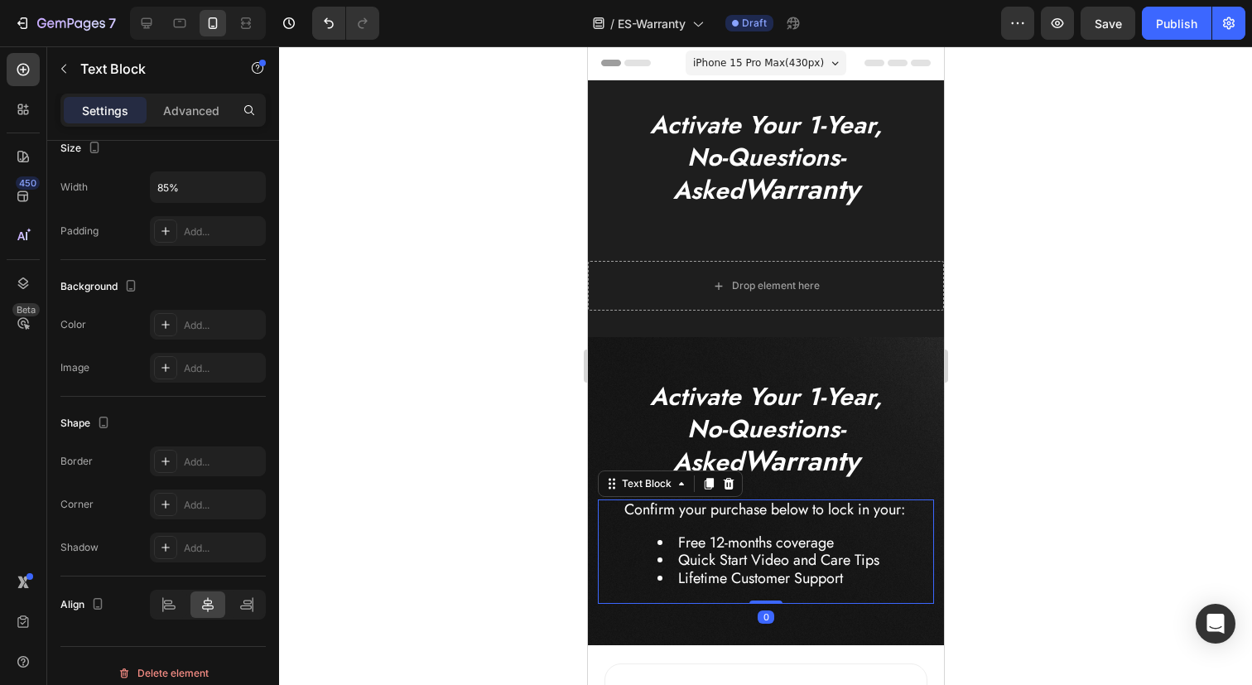
scroll to position [0, 0]
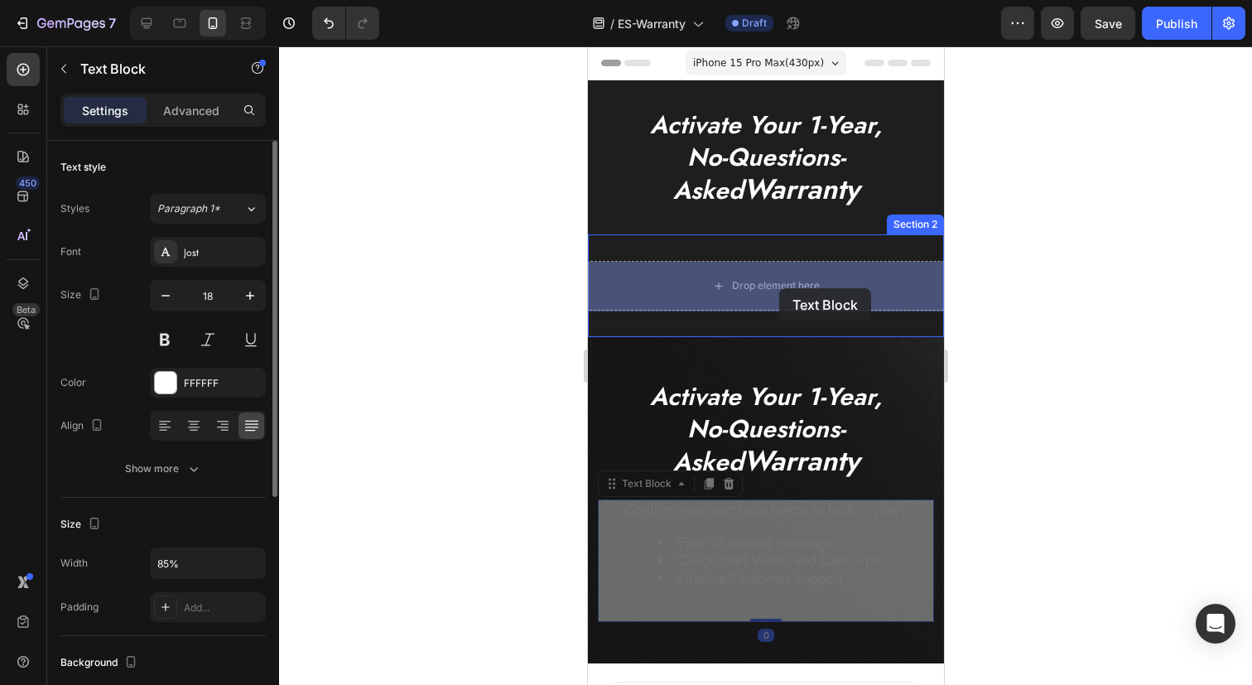
drag, startPoint x: 780, startPoint y: 570, endPoint x: 778, endPoint y: 289, distance: 281.4
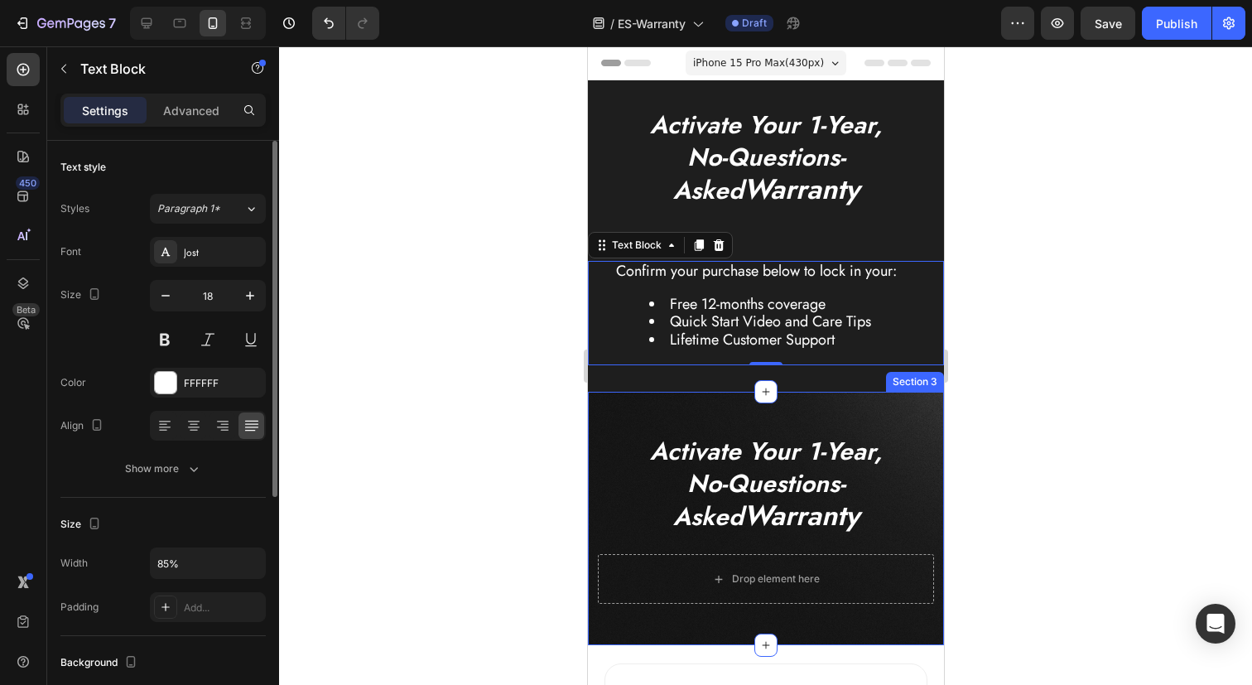
click at [844, 416] on div "Activate Your 1-Year, No-Questions-Asked Warranty Heading Drop element here Row…" at bounding box center [765, 518] width 356 height 253
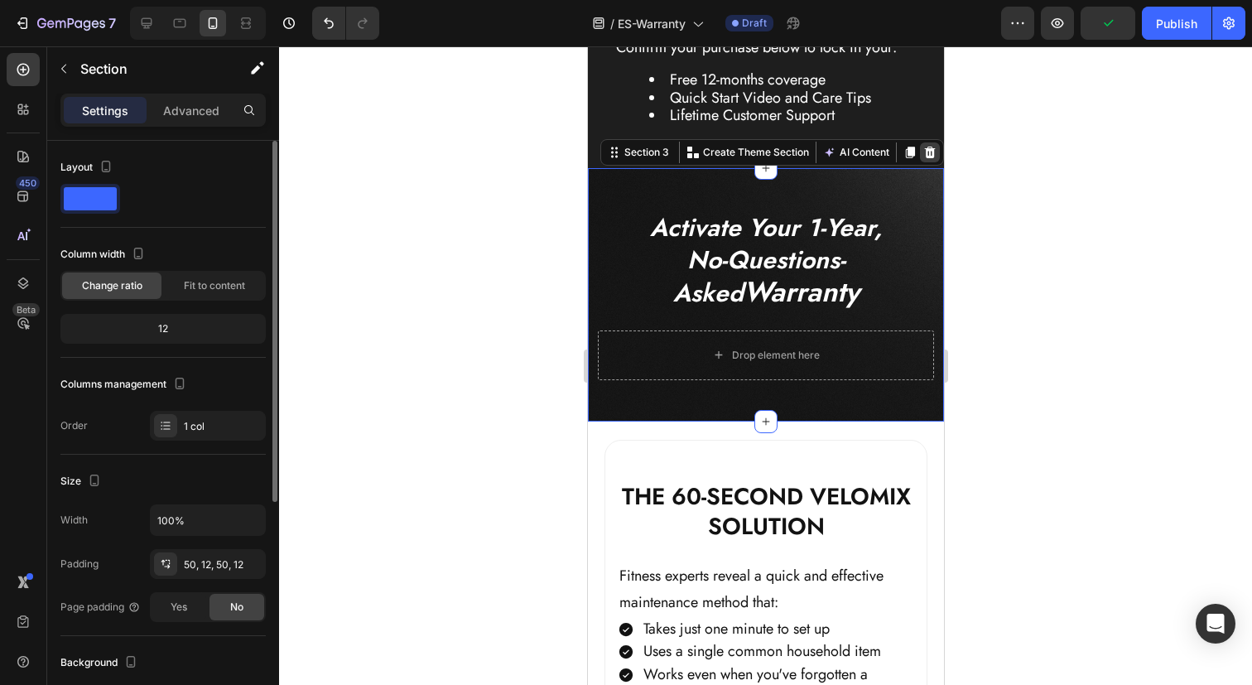
scroll to position [223, 0]
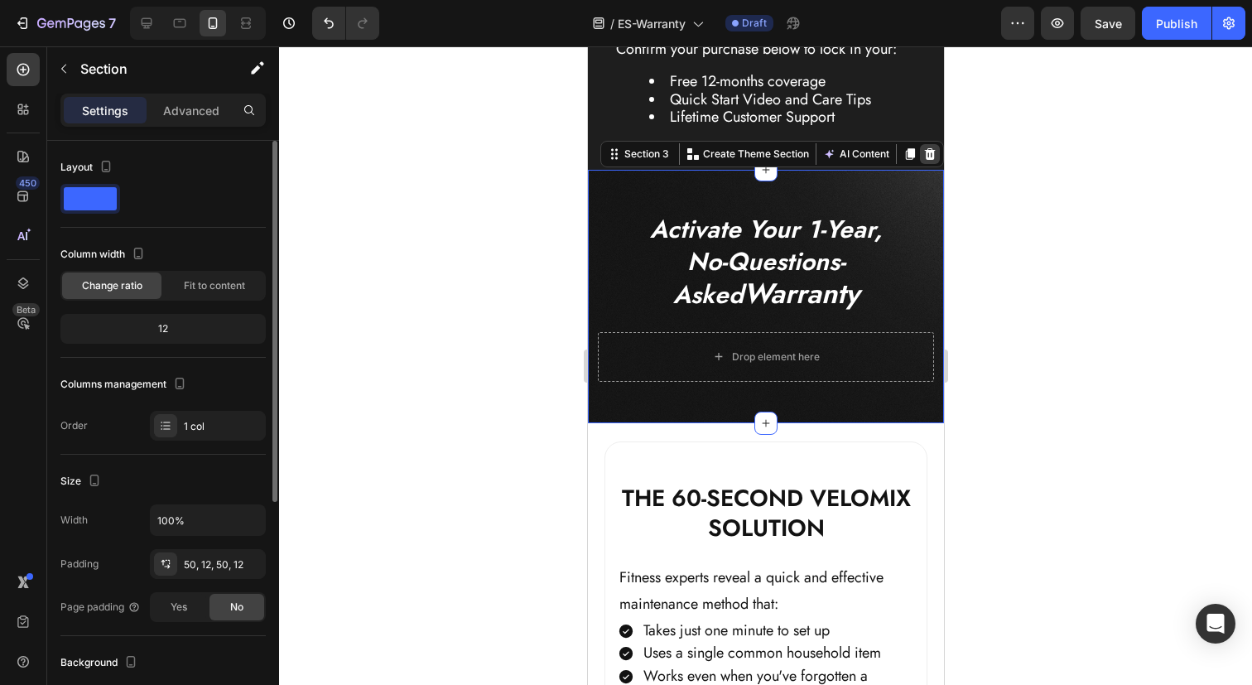
click at [924, 154] on icon at bounding box center [928, 153] width 13 height 13
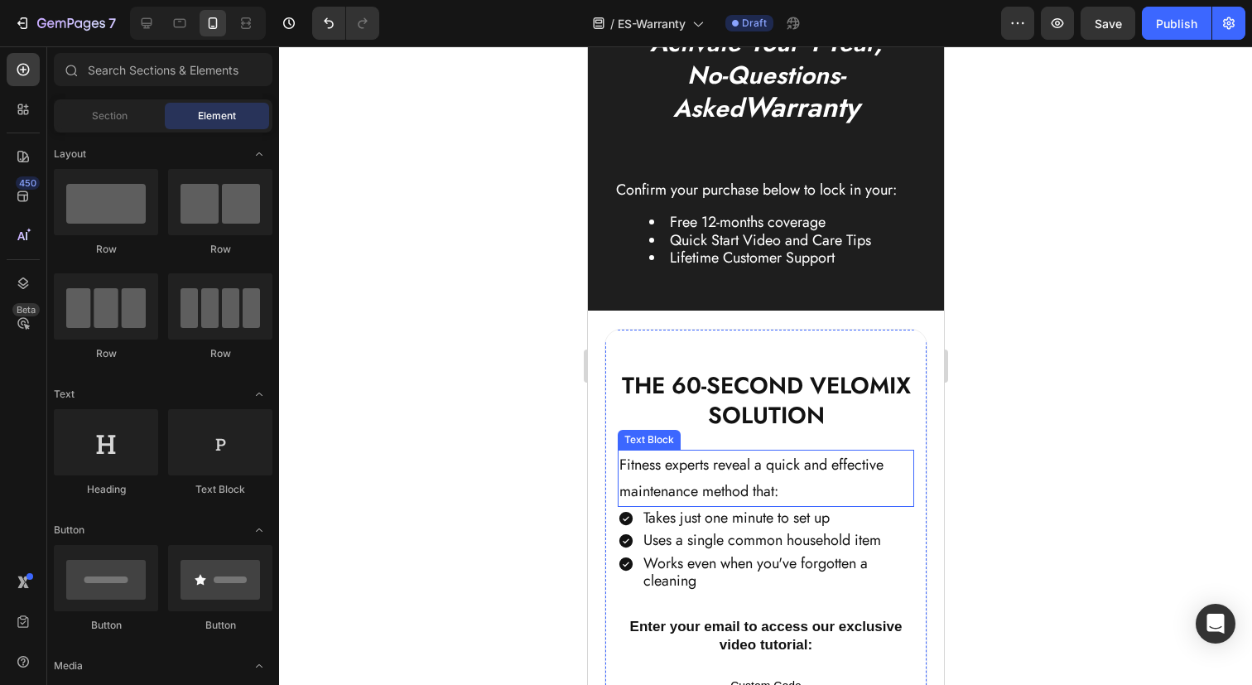
scroll to position [0, 0]
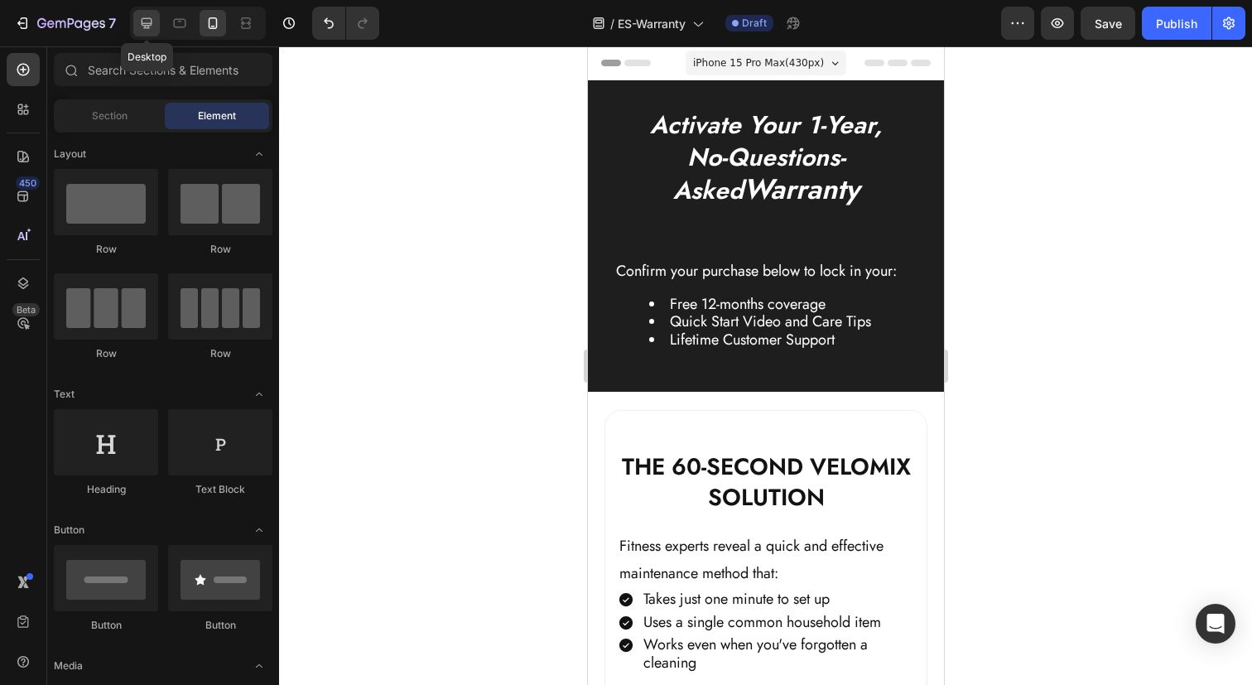
click at [156, 27] on div at bounding box center [146, 23] width 26 height 26
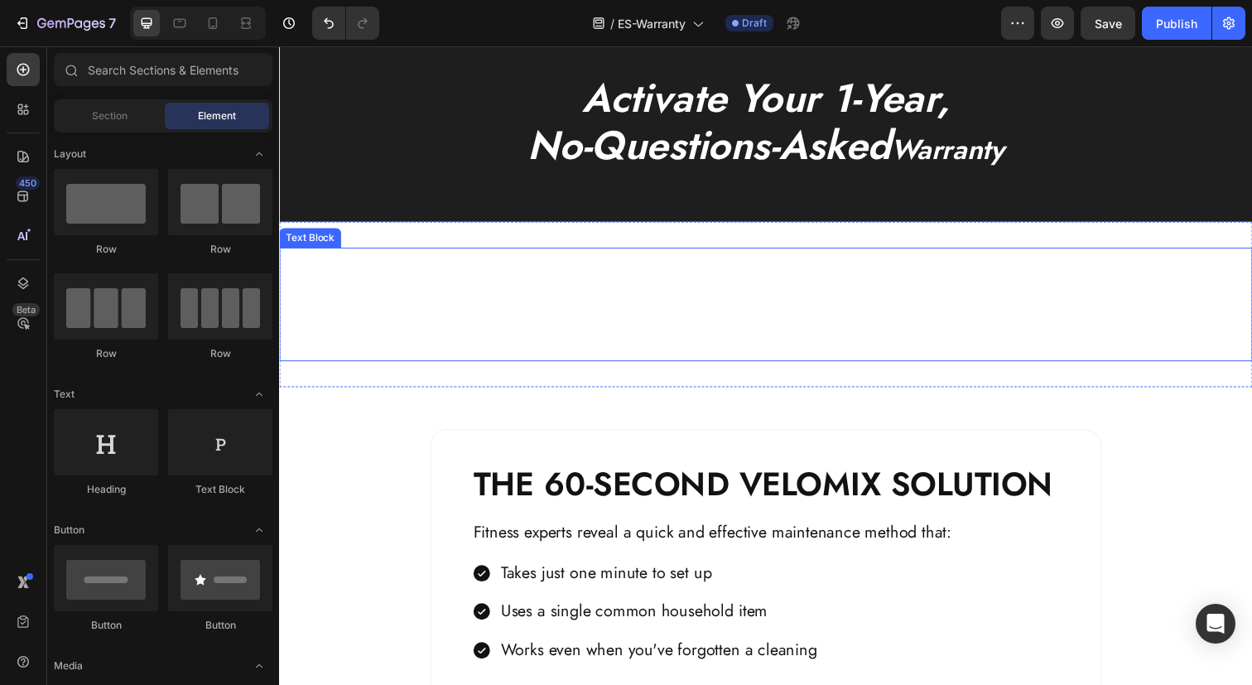
scroll to position [10, 0]
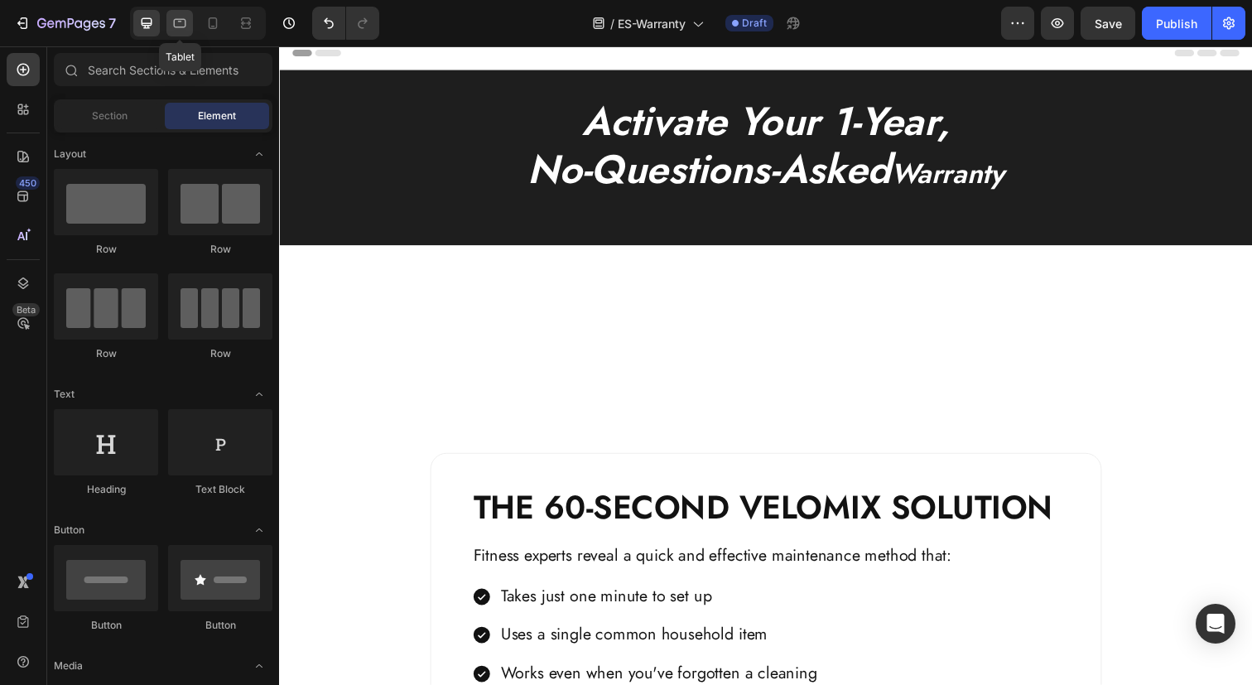
click at [180, 28] on icon at bounding box center [179, 23] width 17 height 17
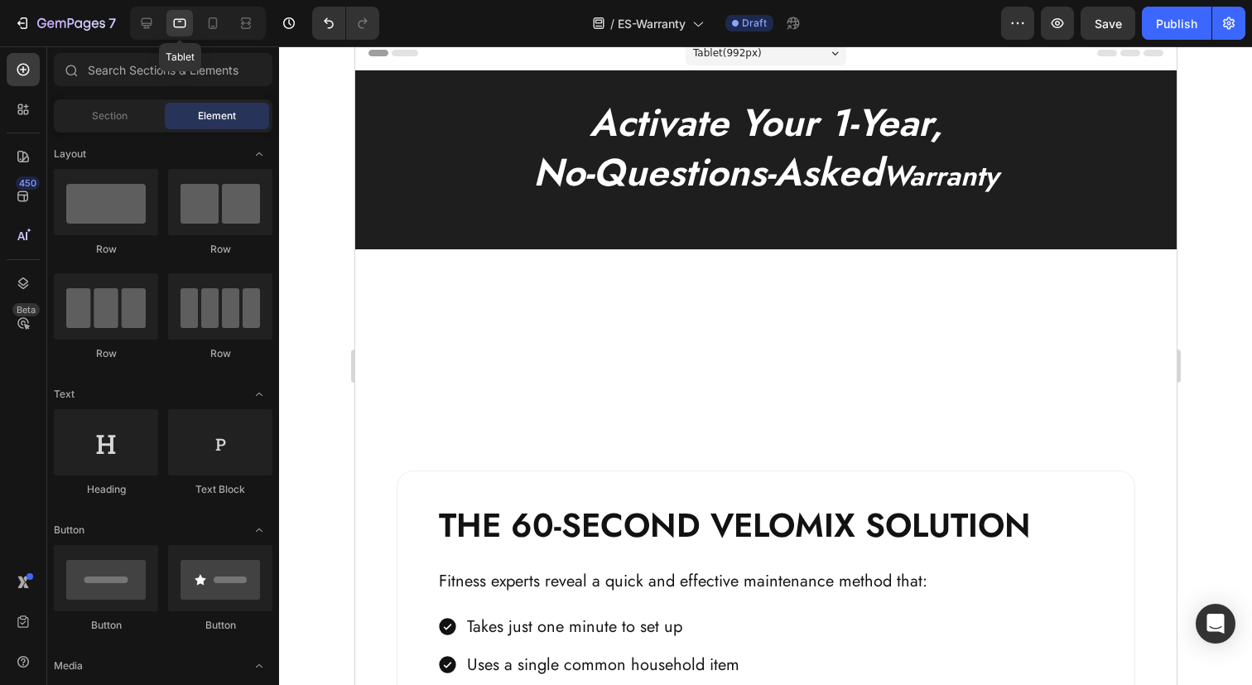
click at [180, 28] on icon at bounding box center [179, 23] width 17 height 17
click at [215, 26] on icon at bounding box center [212, 23] width 17 height 17
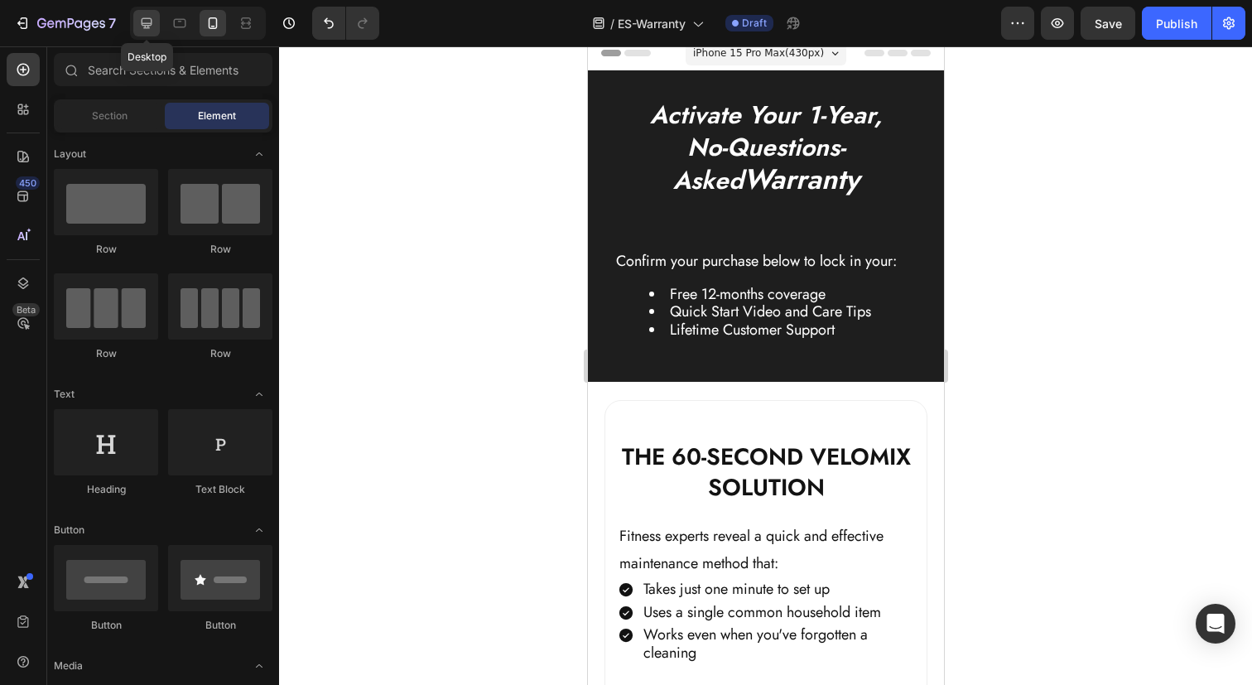
click at [156, 27] on div at bounding box center [146, 23] width 26 height 26
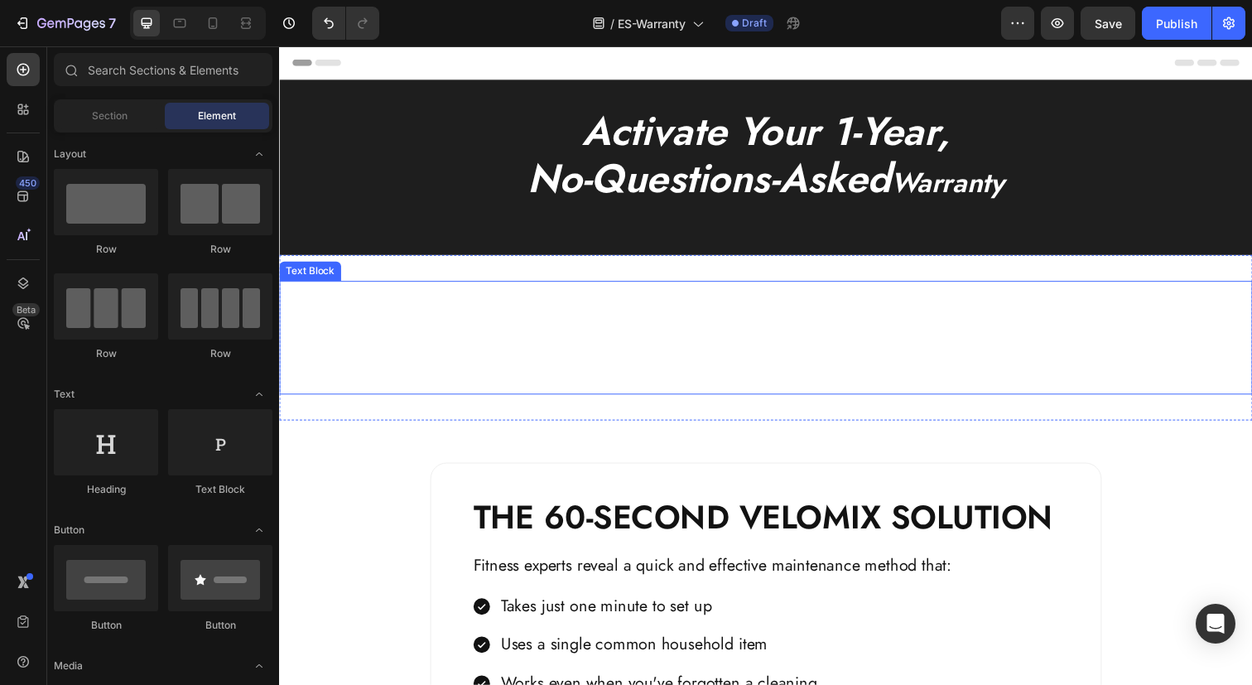
click at [762, 336] on li "Free 12-months coverage" at bounding box center [792, 334] width 808 height 20
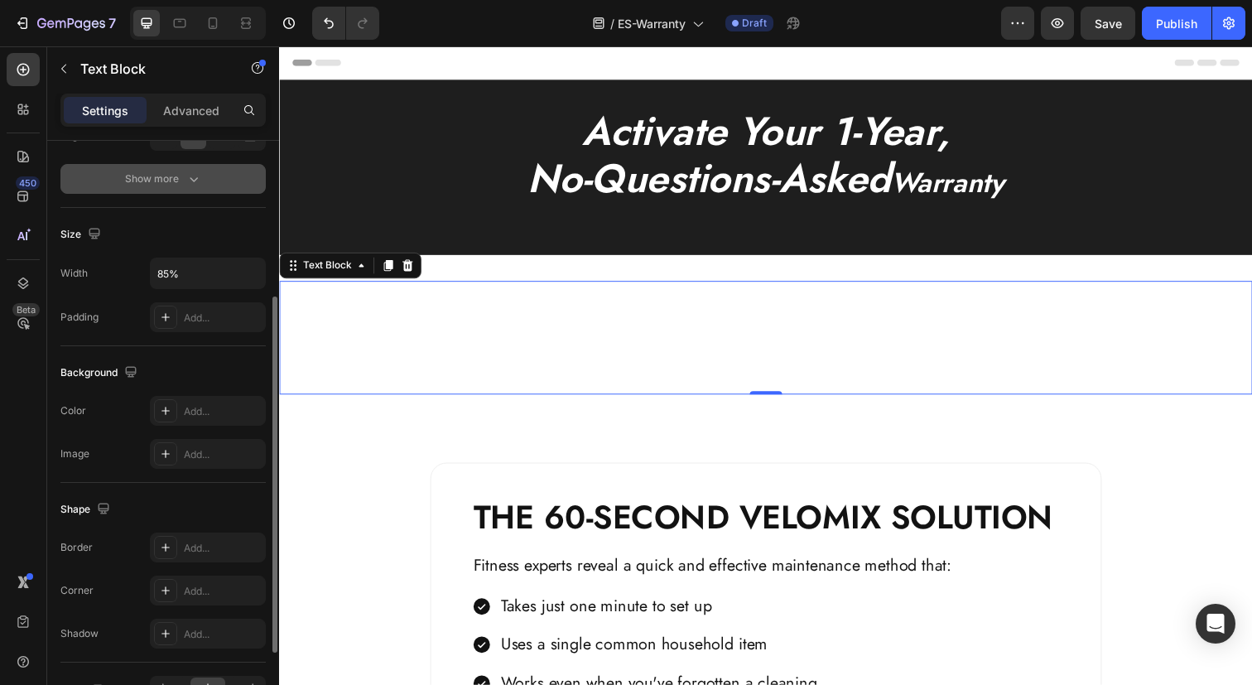
scroll to position [294, 0]
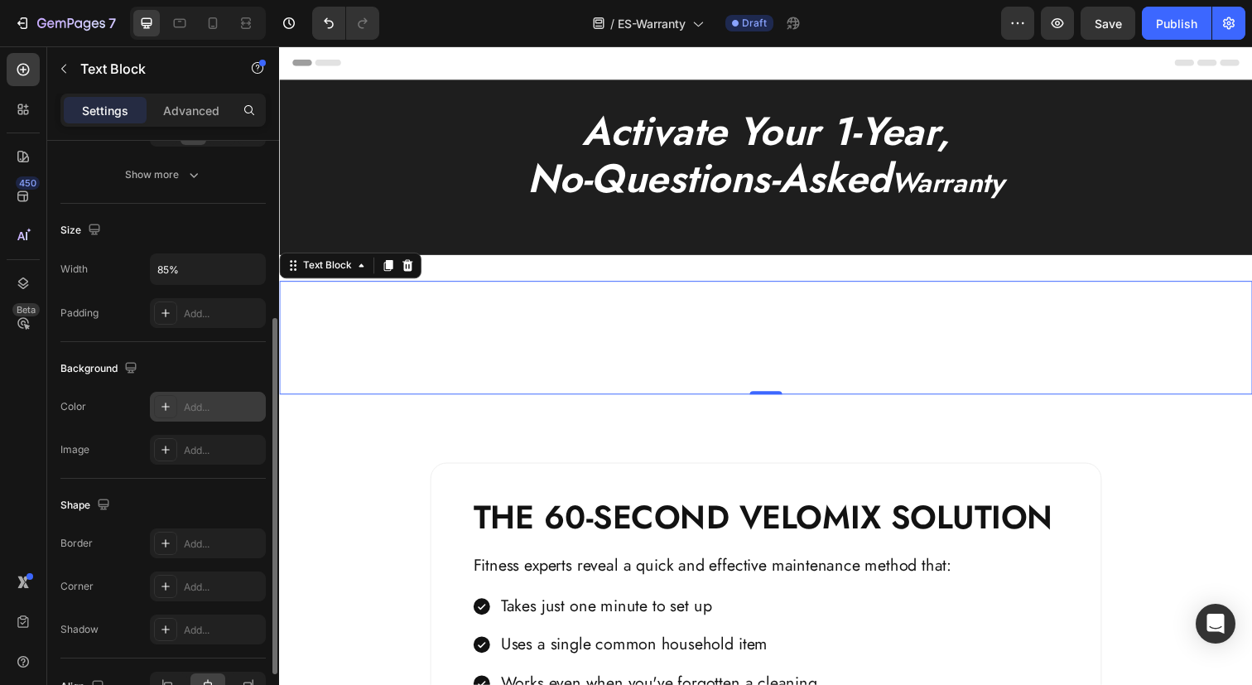
click at [161, 405] on icon at bounding box center [165, 406] width 13 height 13
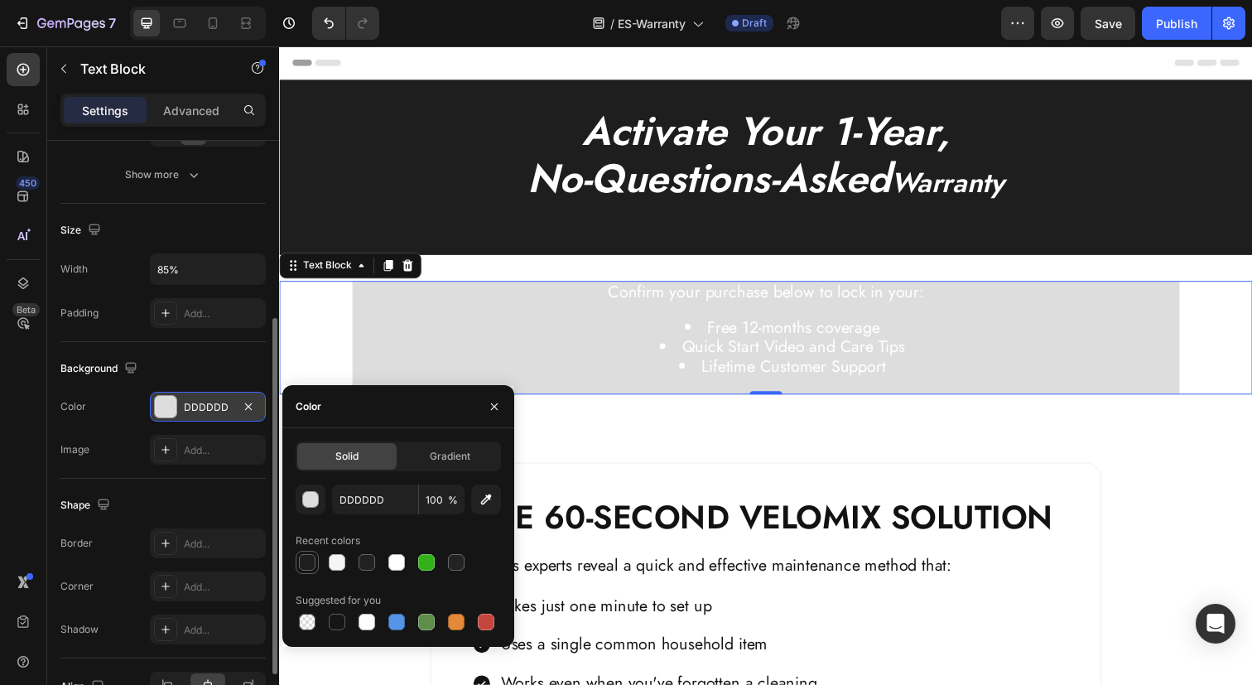
click at [304, 561] on div at bounding box center [307, 562] width 17 height 17
type input "1E1E1E"
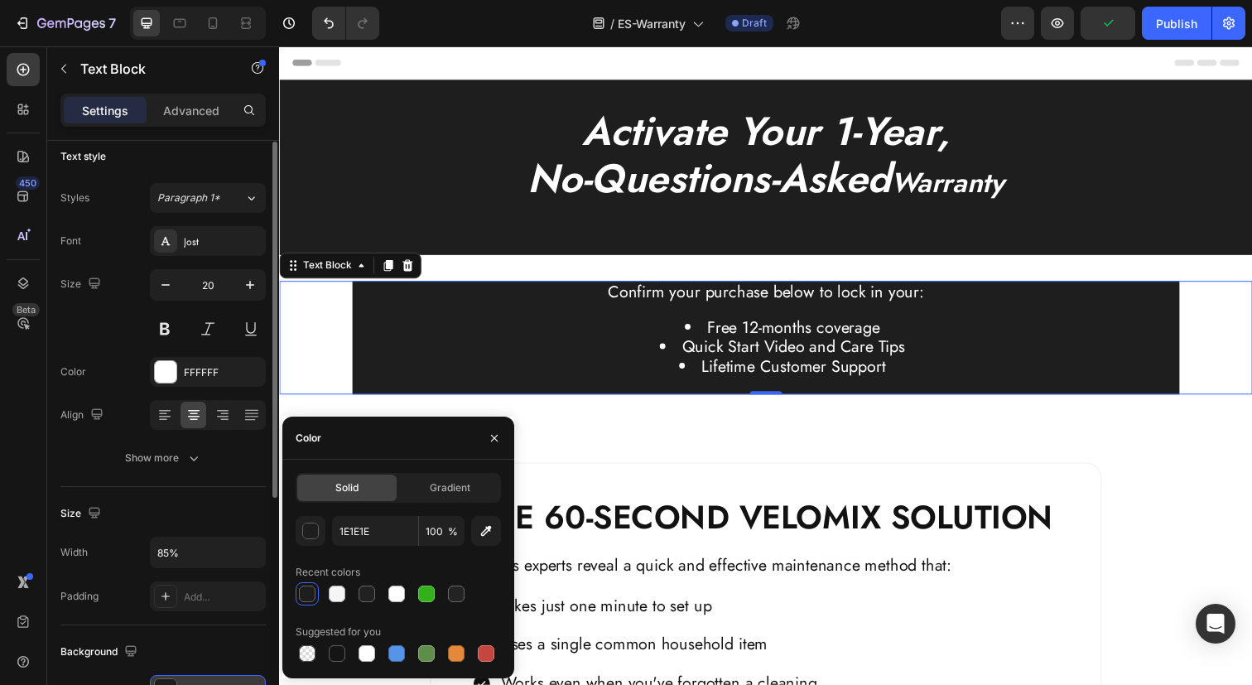
scroll to position [0, 0]
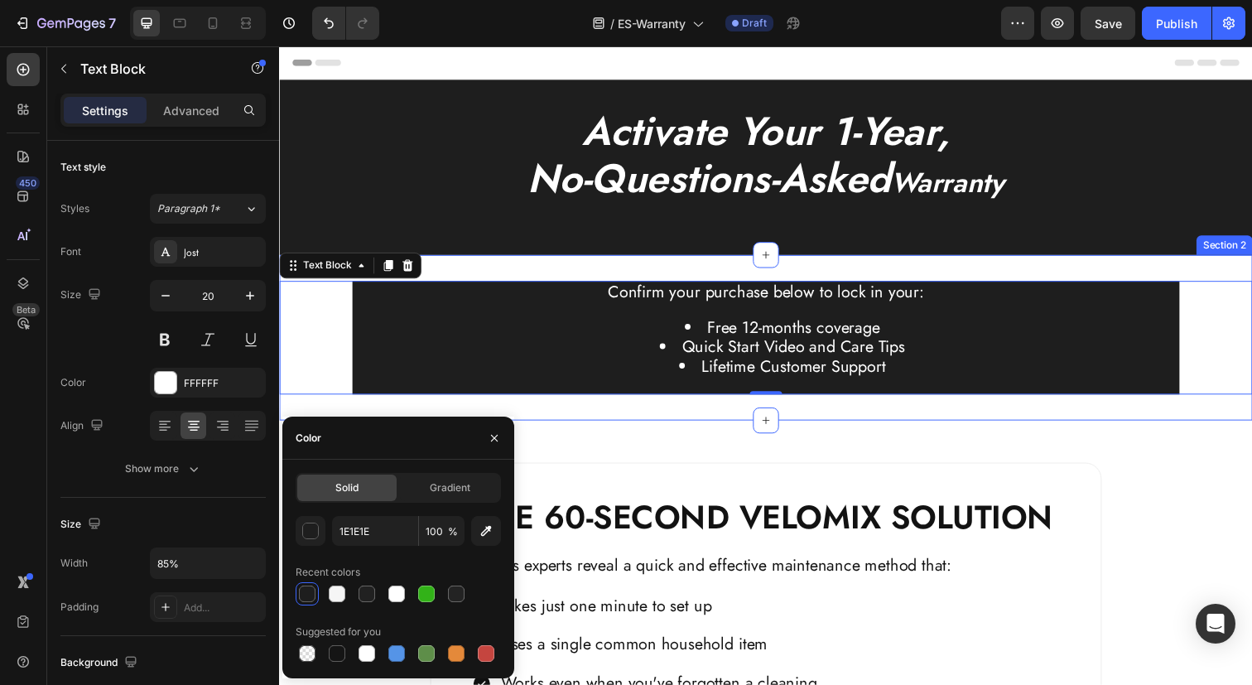
click at [715, 278] on div "Confirm your purchase below to lock in your: Free 12-months coverage Quick Star…" at bounding box center [775, 343] width 993 height 169
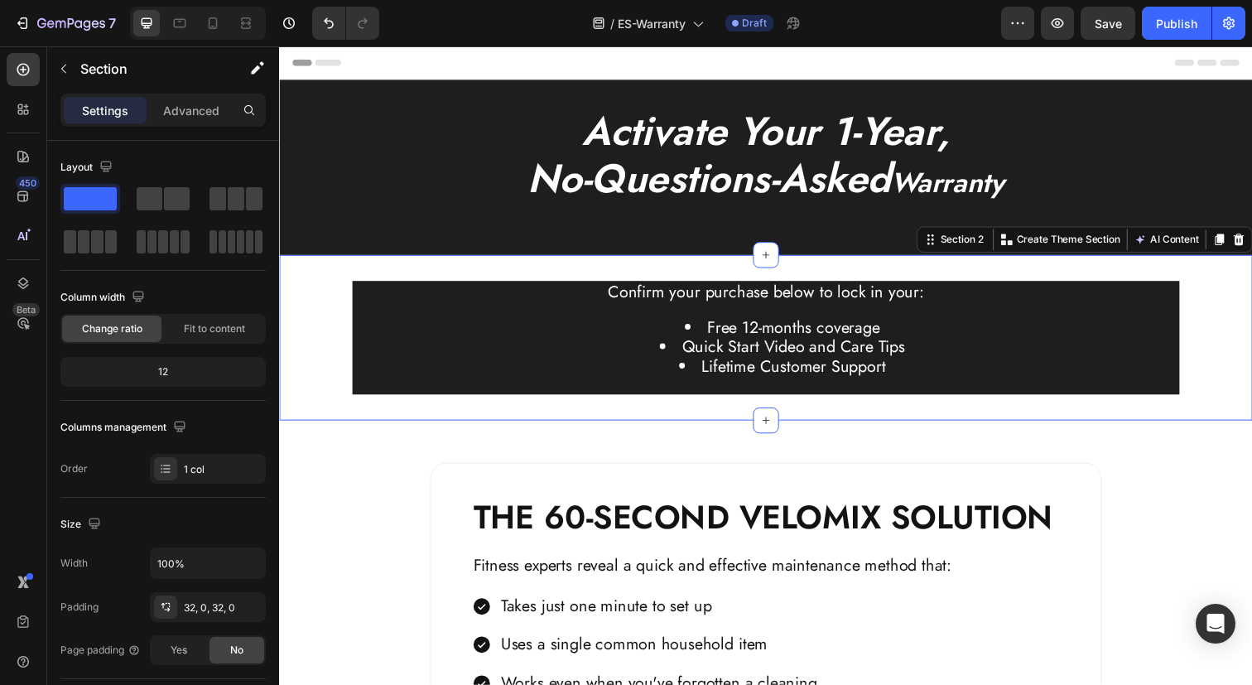
click at [704, 275] on div "Confirm your purchase below to lock in your: Free 12-months coverage Quick Star…" at bounding box center [775, 343] width 993 height 169
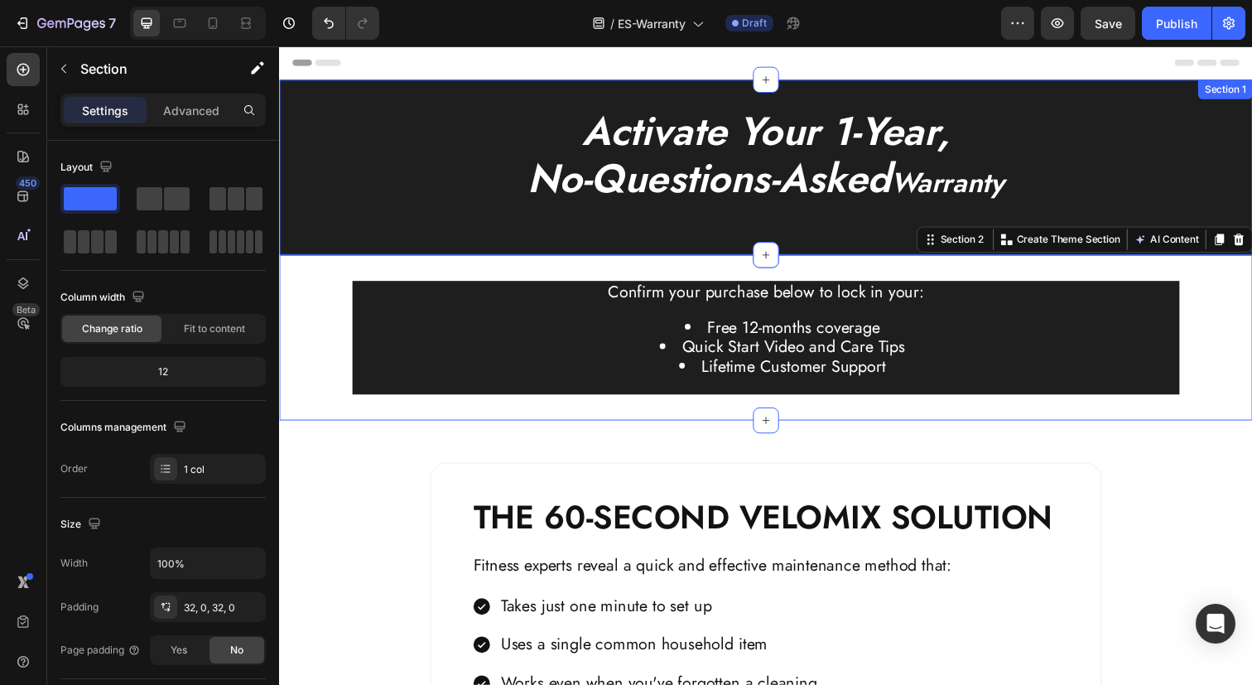
click at [687, 217] on div "Activate Your 1-Year, No-Questions-Asked Warranty Heading" at bounding box center [775, 170] width 993 height 126
click at [692, 275] on div "Confirm your purchase below to lock in your: Free 12-months coverage Quick Star…" at bounding box center [775, 343] width 993 height 169
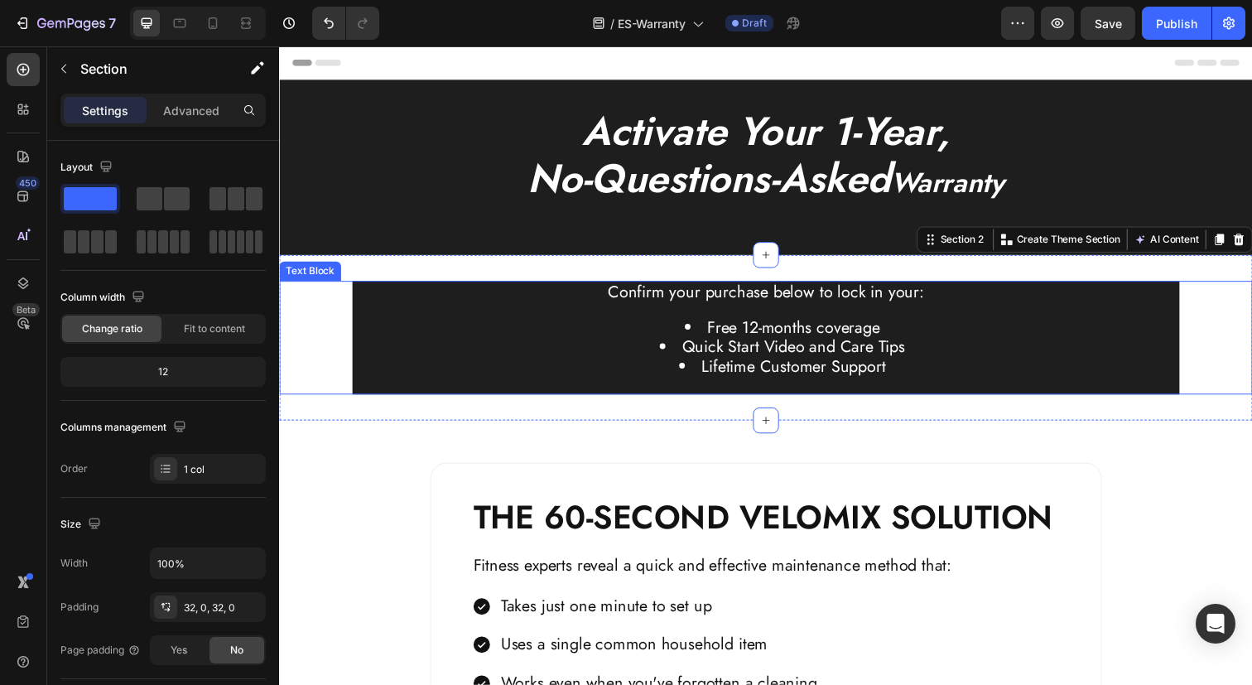
click at [608, 350] on li "Quick Start Video and Care Tips" at bounding box center [792, 354] width 808 height 20
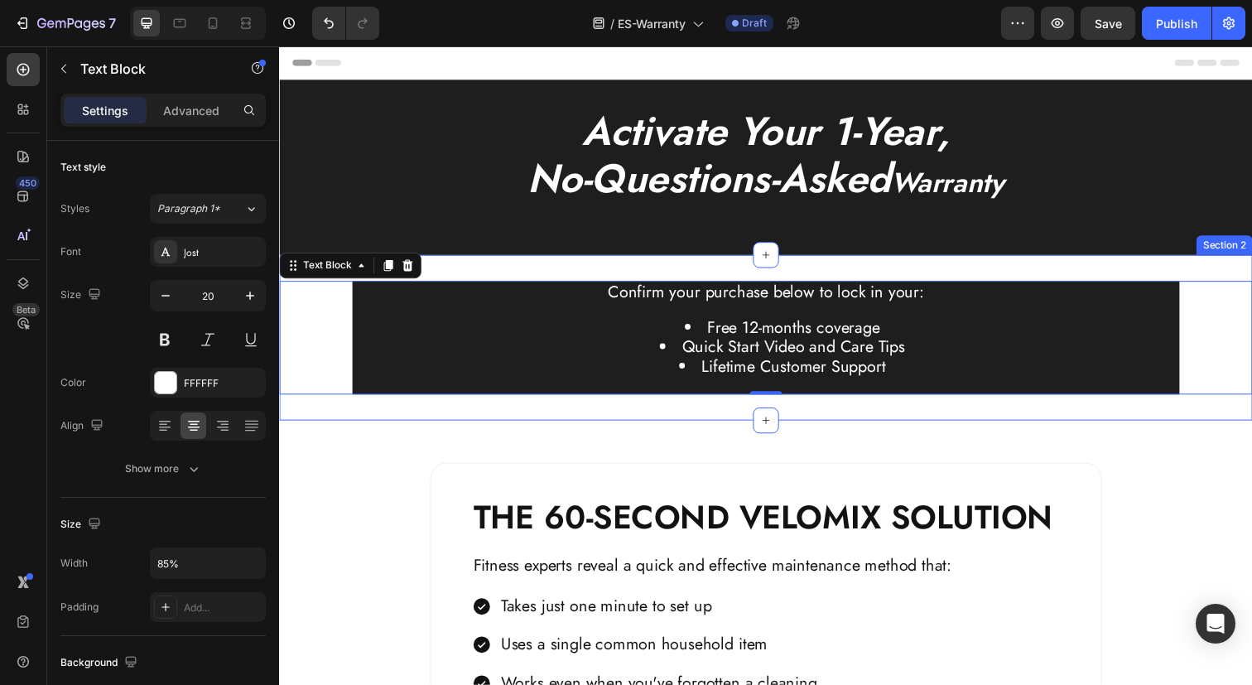
click at [497, 269] on div "Confirm your purchase below to lock in your: Free 12-months coverage Quick Star…" at bounding box center [775, 343] width 993 height 169
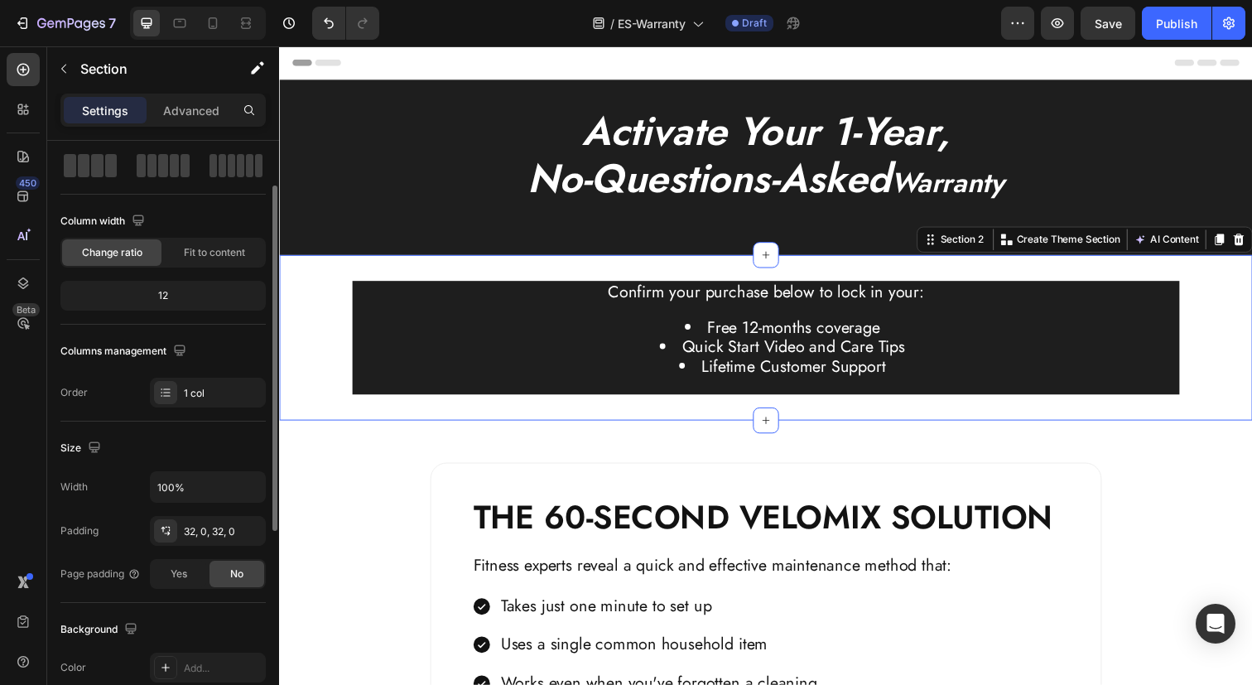
scroll to position [336, 0]
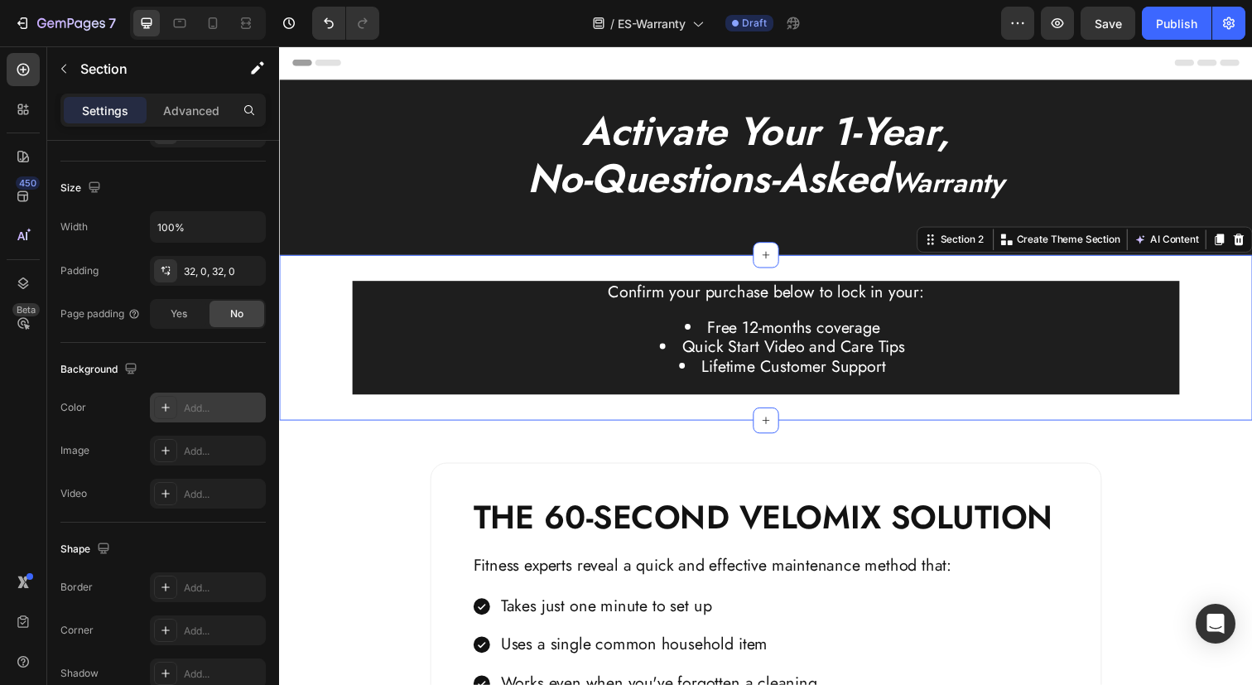
click at [161, 413] on icon at bounding box center [165, 407] width 13 height 13
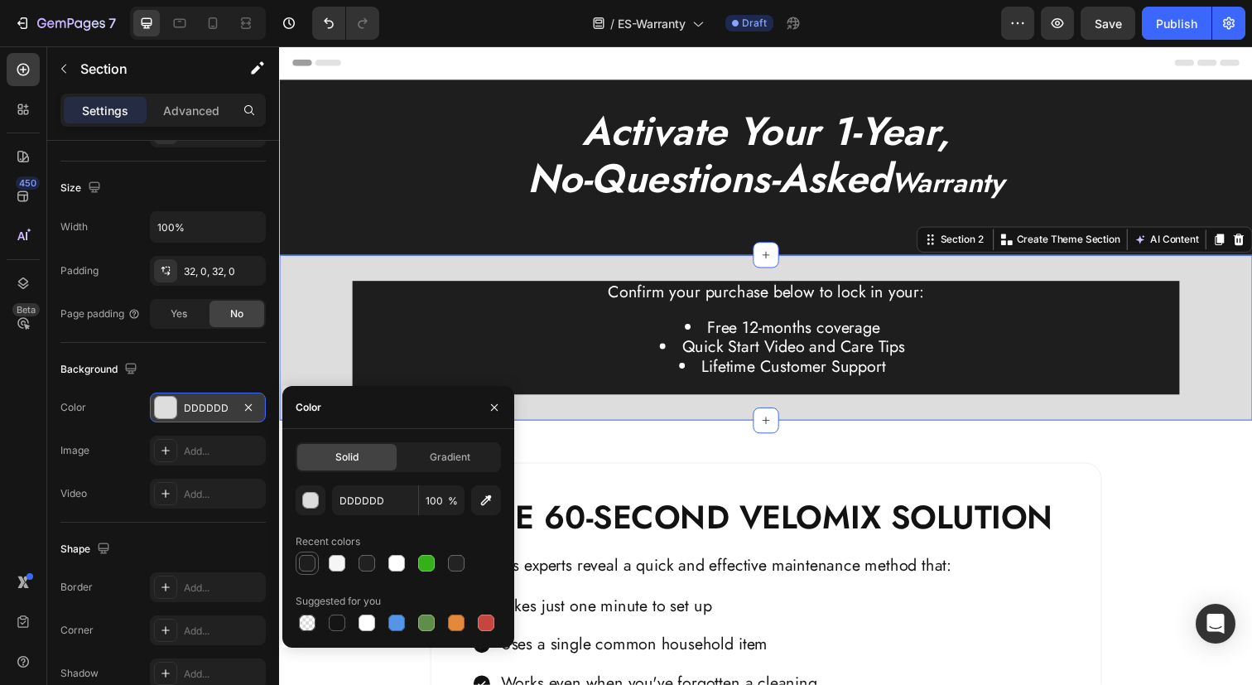
click at [305, 560] on div at bounding box center [307, 563] width 17 height 17
type input "1E1E1E"
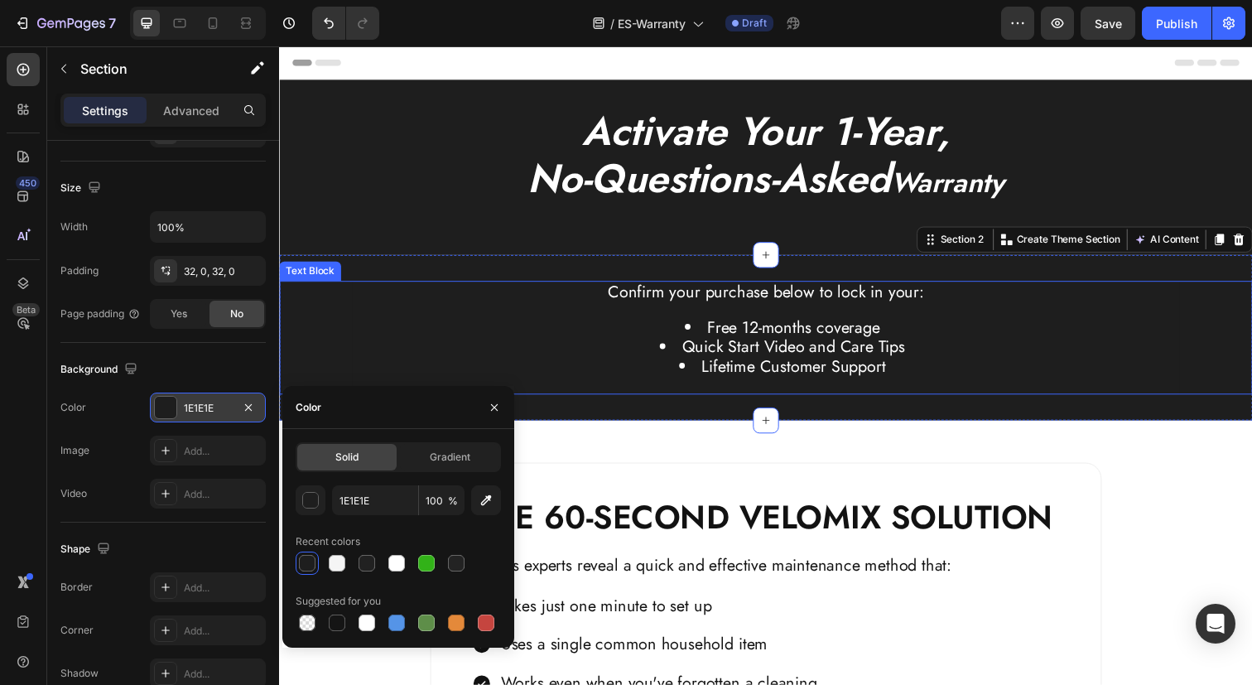
click at [495, 326] on li "Free 12-months coverage" at bounding box center [792, 334] width 808 height 20
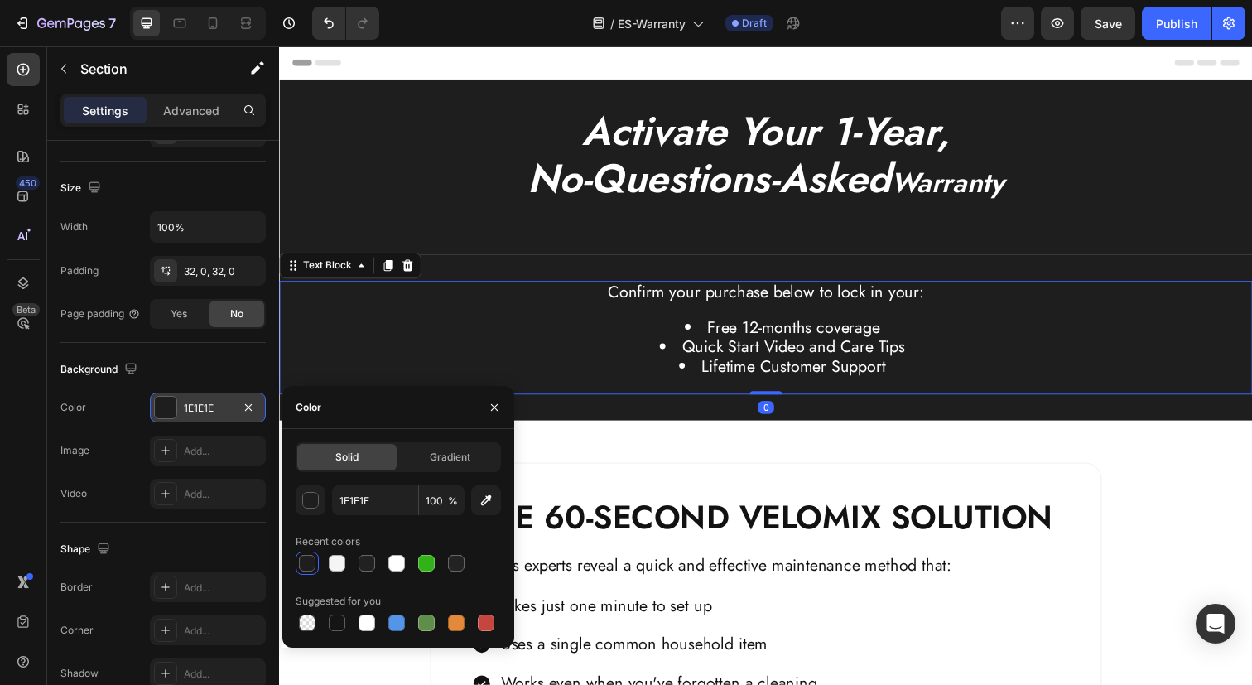
scroll to position [0, 0]
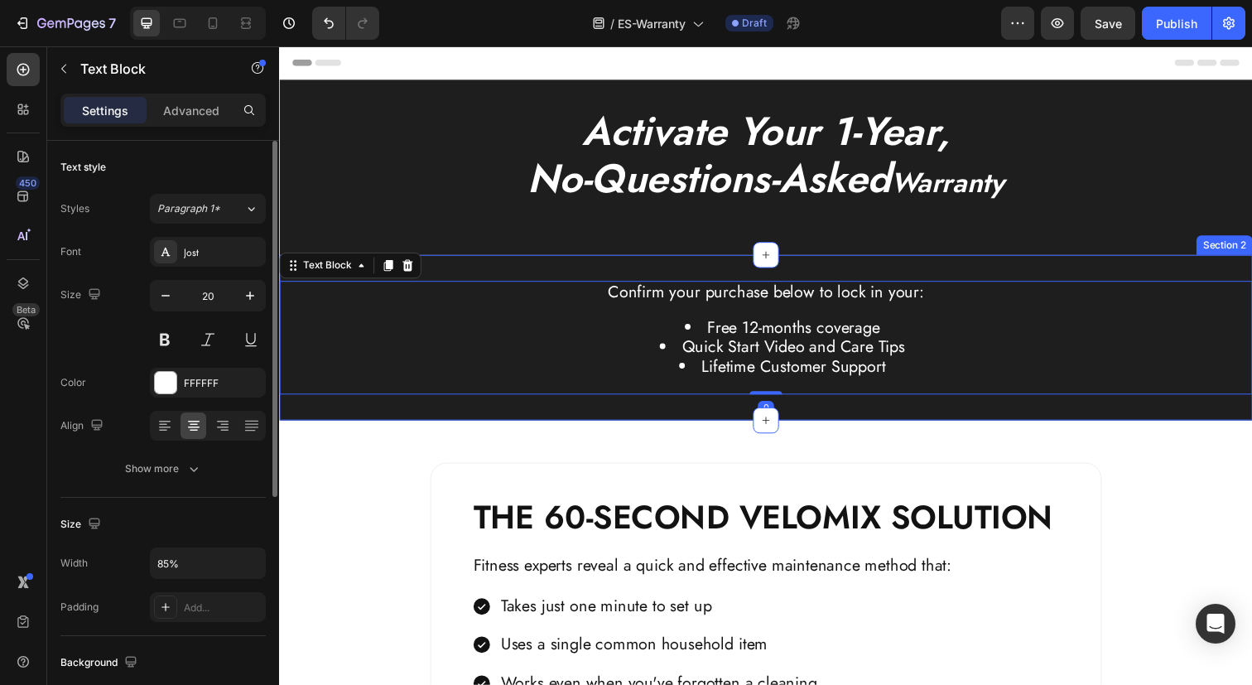
click at [544, 273] on div "Confirm your purchase below to lock in your: Free 12-months coverage Quick Star…" at bounding box center [775, 343] width 993 height 169
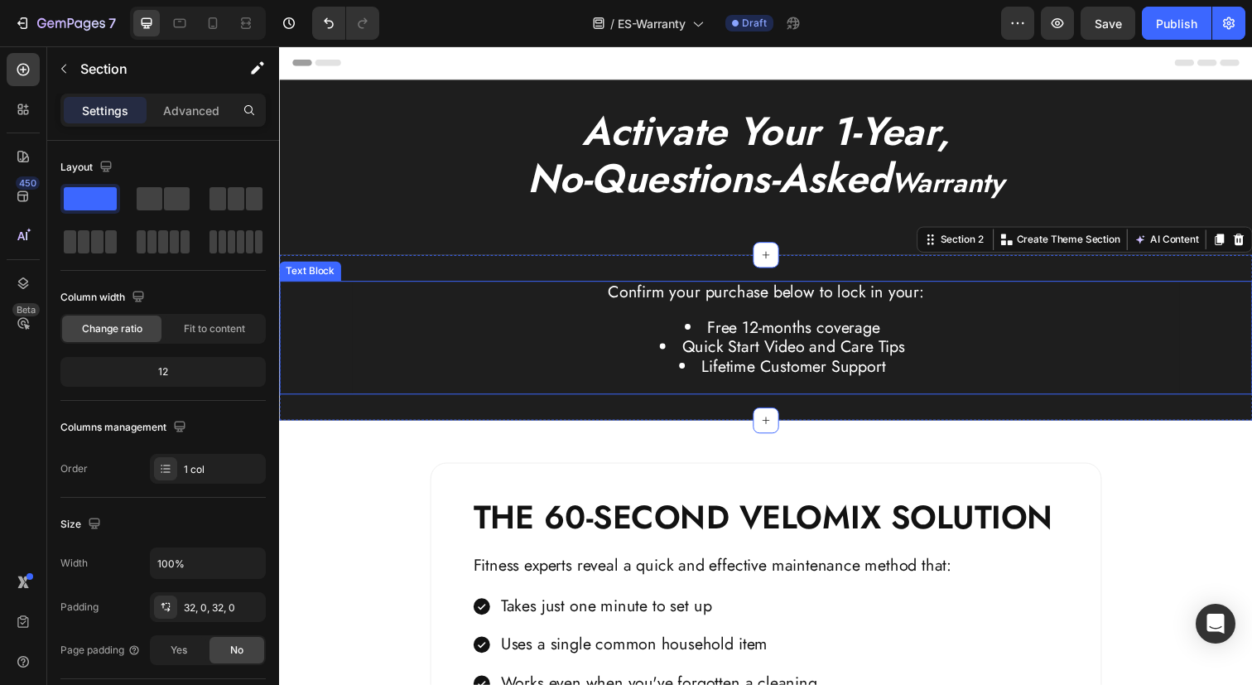
click at [682, 320] on div "Confirm your purchase below to lock in your: Free 12-months coverage Quick Star…" at bounding box center [775, 344] width 844 height 116
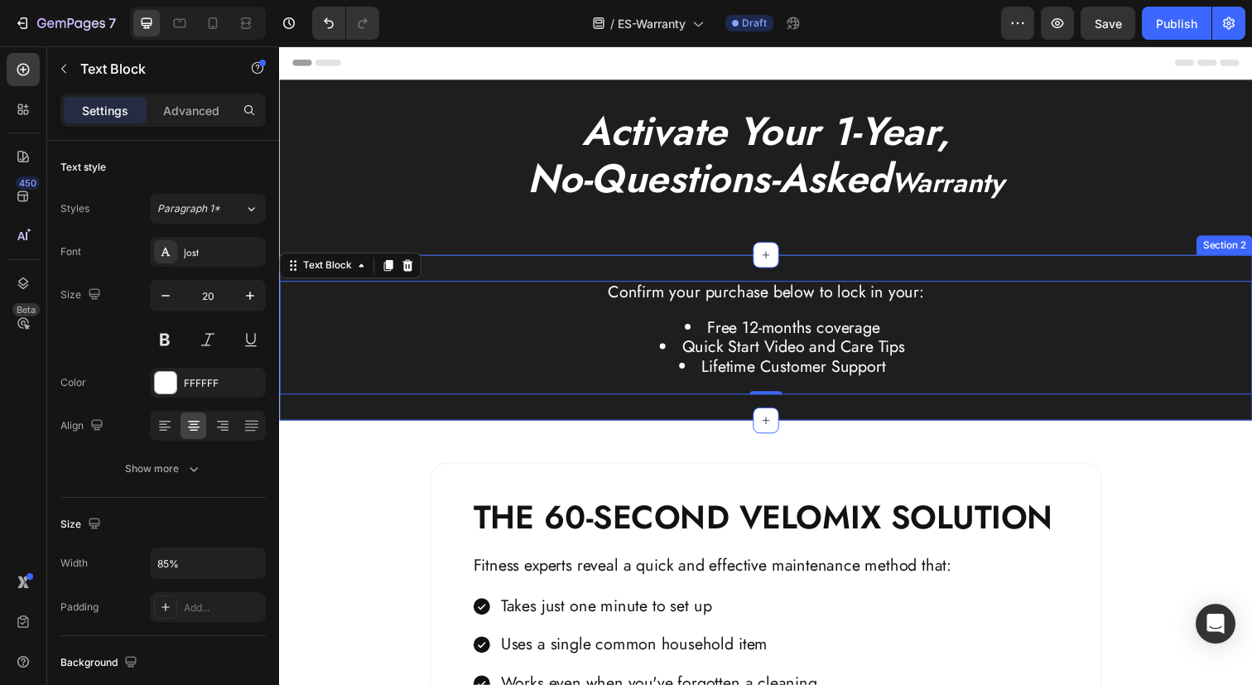
click at [550, 279] on div "Confirm your purchase below to lock in your: Free 12-months coverage Quick Star…" at bounding box center [775, 343] width 993 height 169
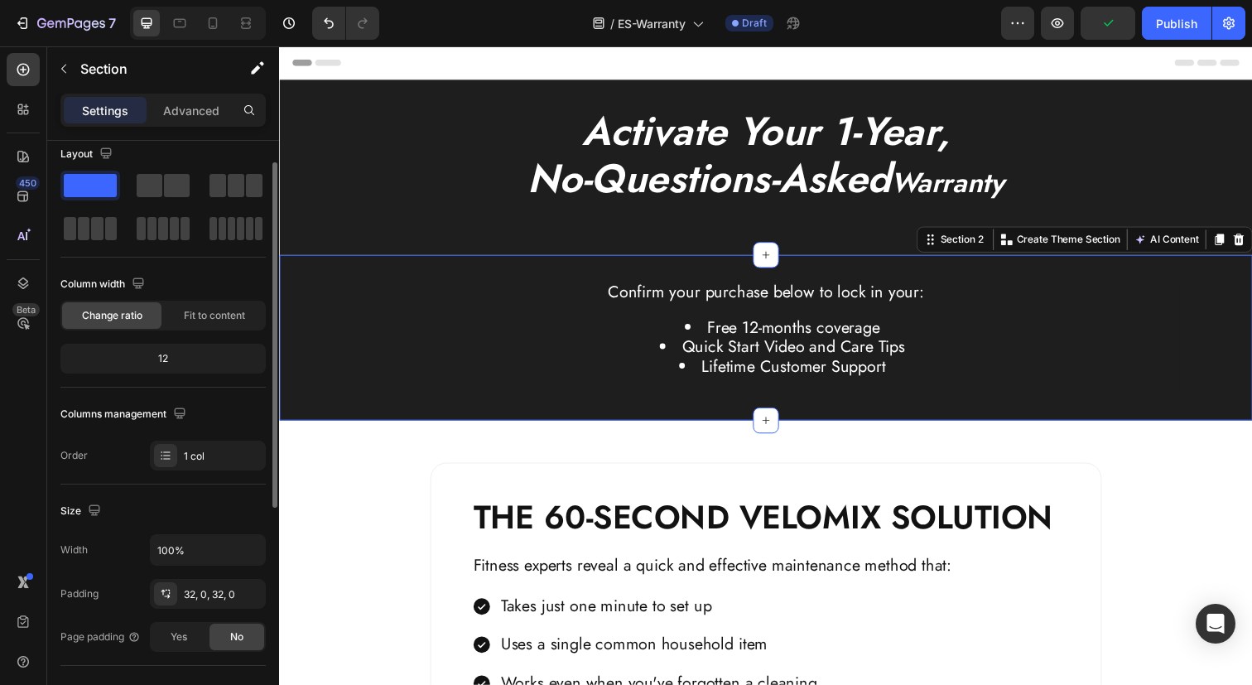
scroll to position [12, 0]
click at [221, 314] on span "Fit to content" at bounding box center [214, 316] width 61 height 15
click at [214, 310] on span "Fit to content" at bounding box center [214, 316] width 61 height 15
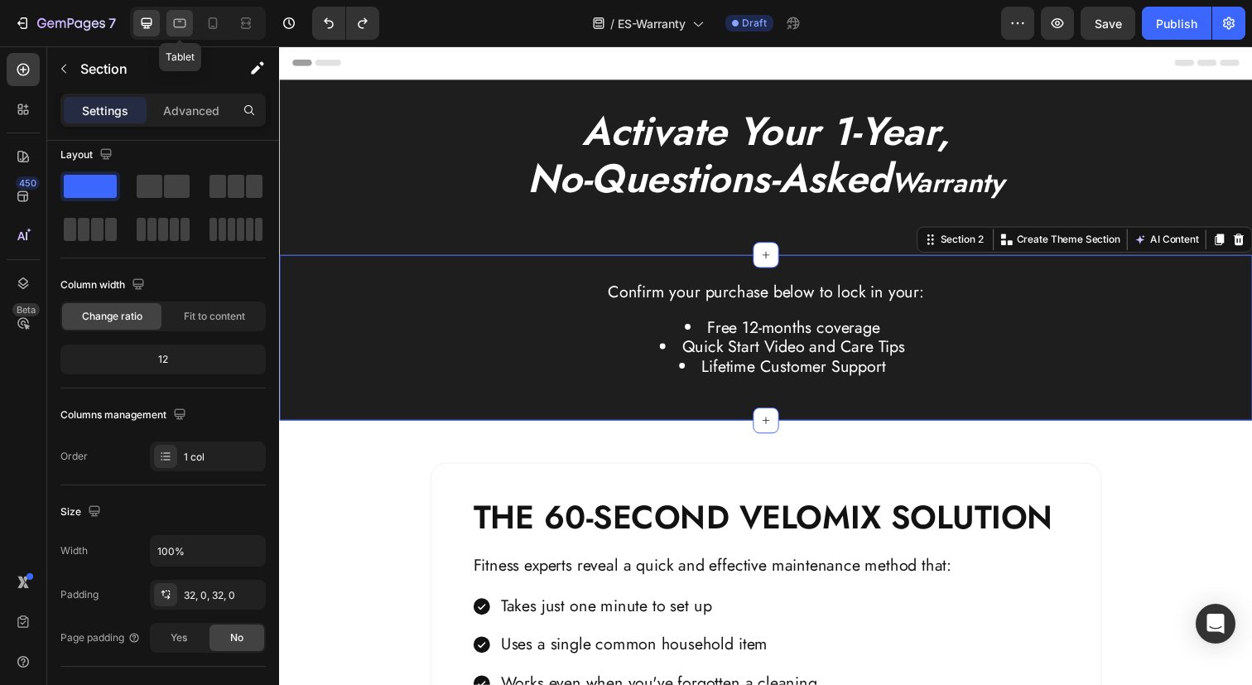
click at [178, 24] on icon at bounding box center [179, 23] width 17 height 17
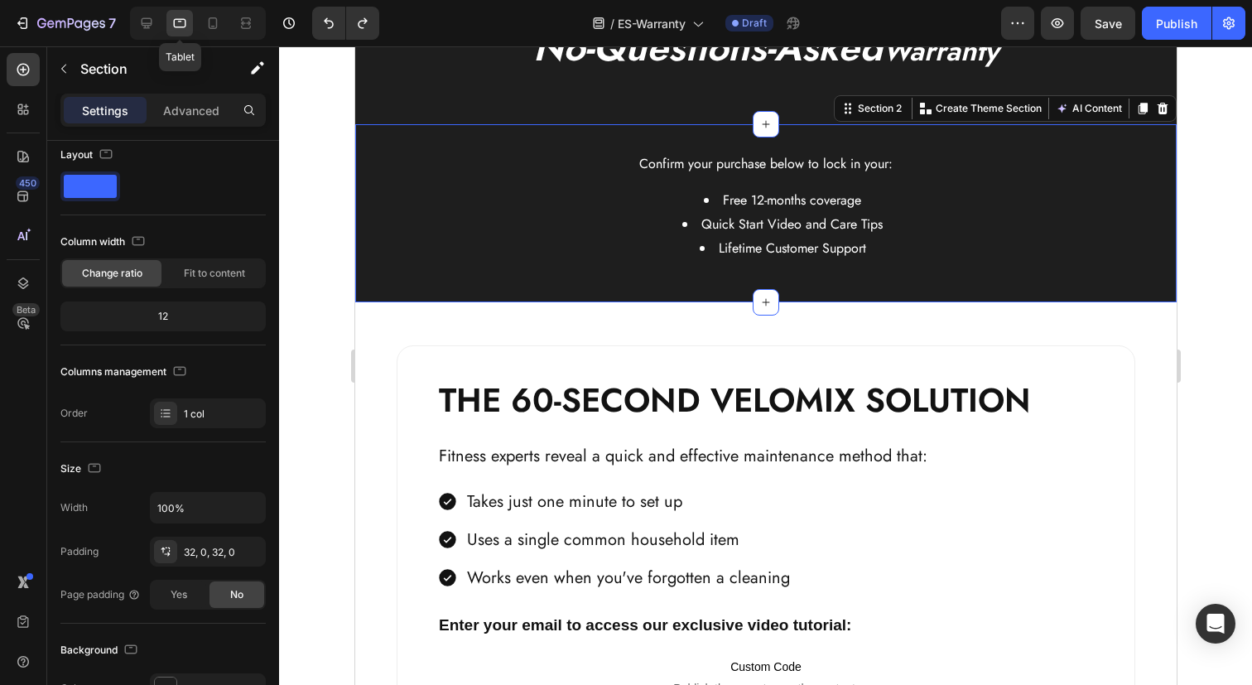
scroll to position [154, 0]
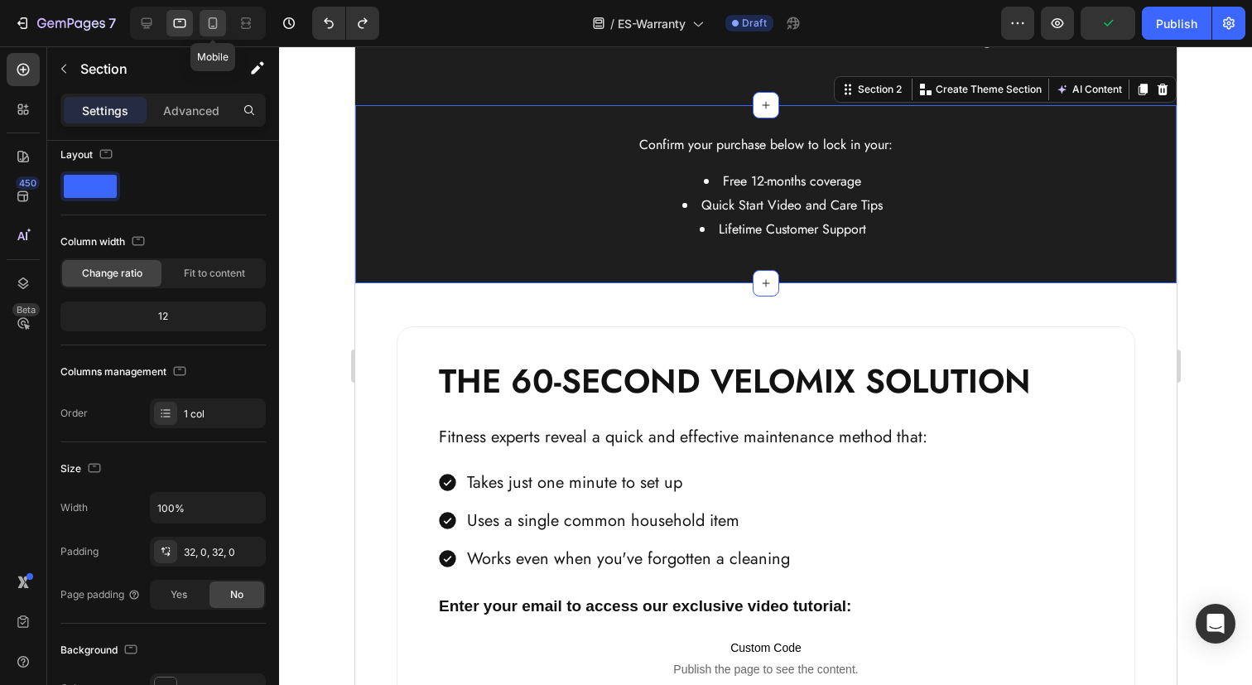
click at [218, 24] on icon at bounding box center [212, 23] width 17 height 17
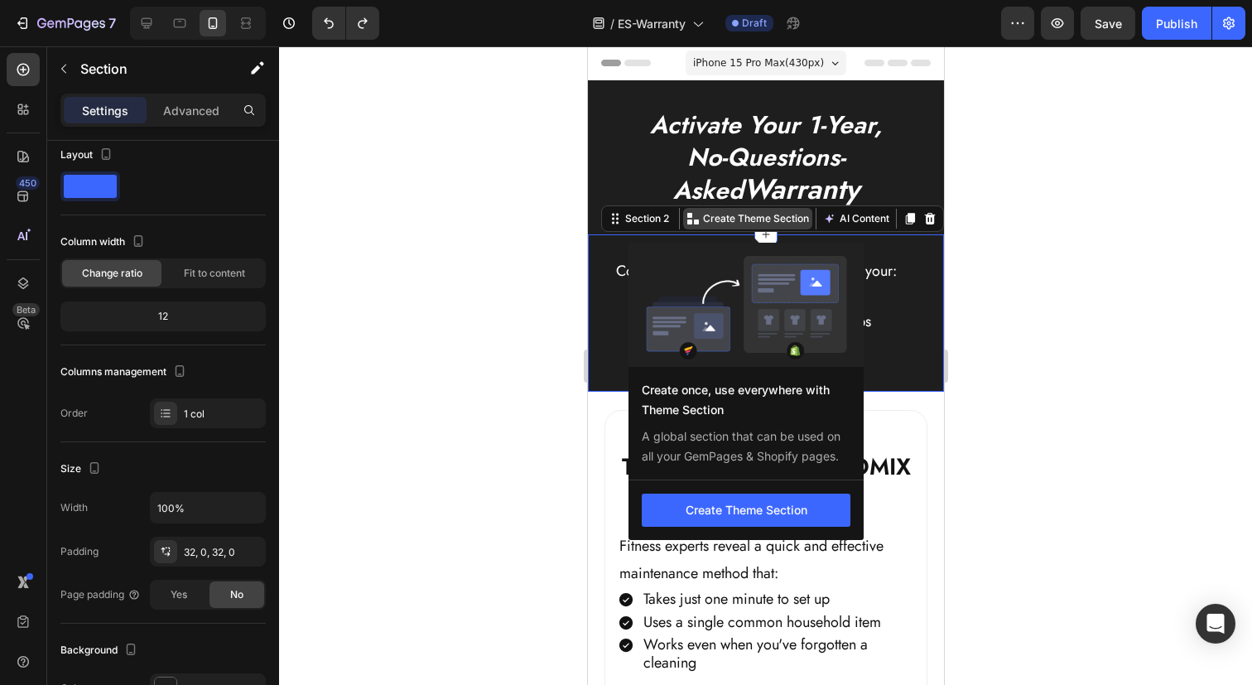
click at [779, 218] on p "Create Theme Section" at bounding box center [755, 218] width 106 height 15
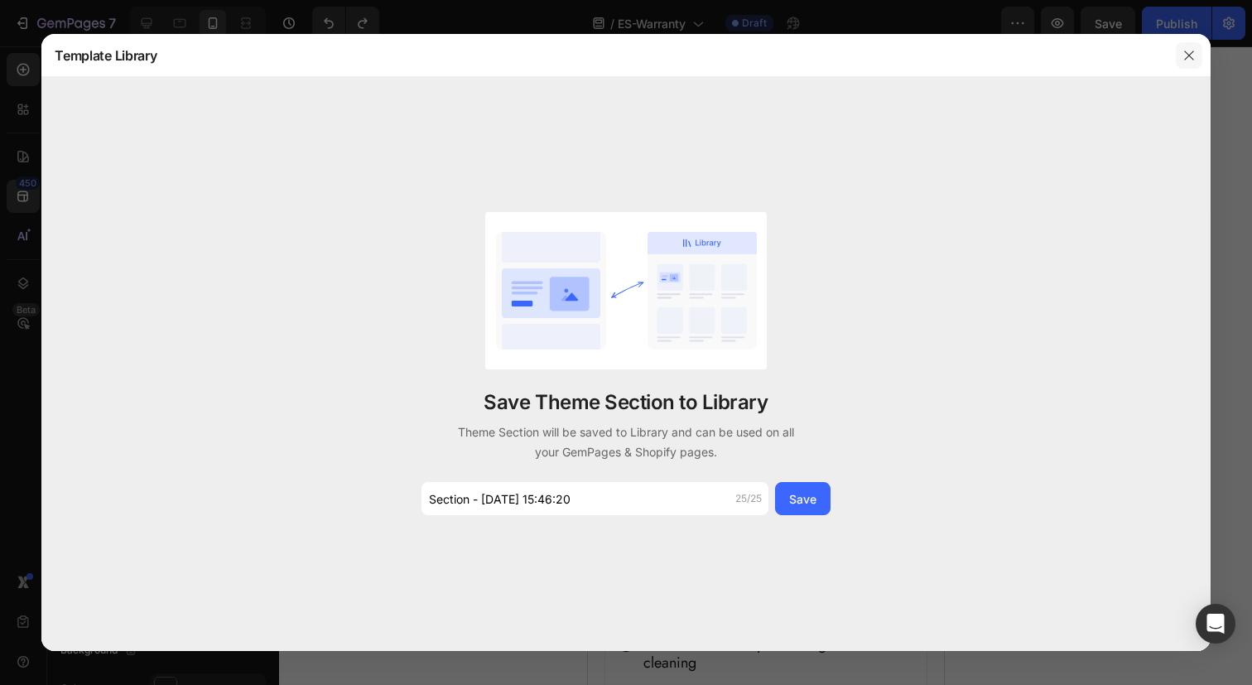
click at [1193, 52] on icon "button" at bounding box center [1188, 55] width 13 height 13
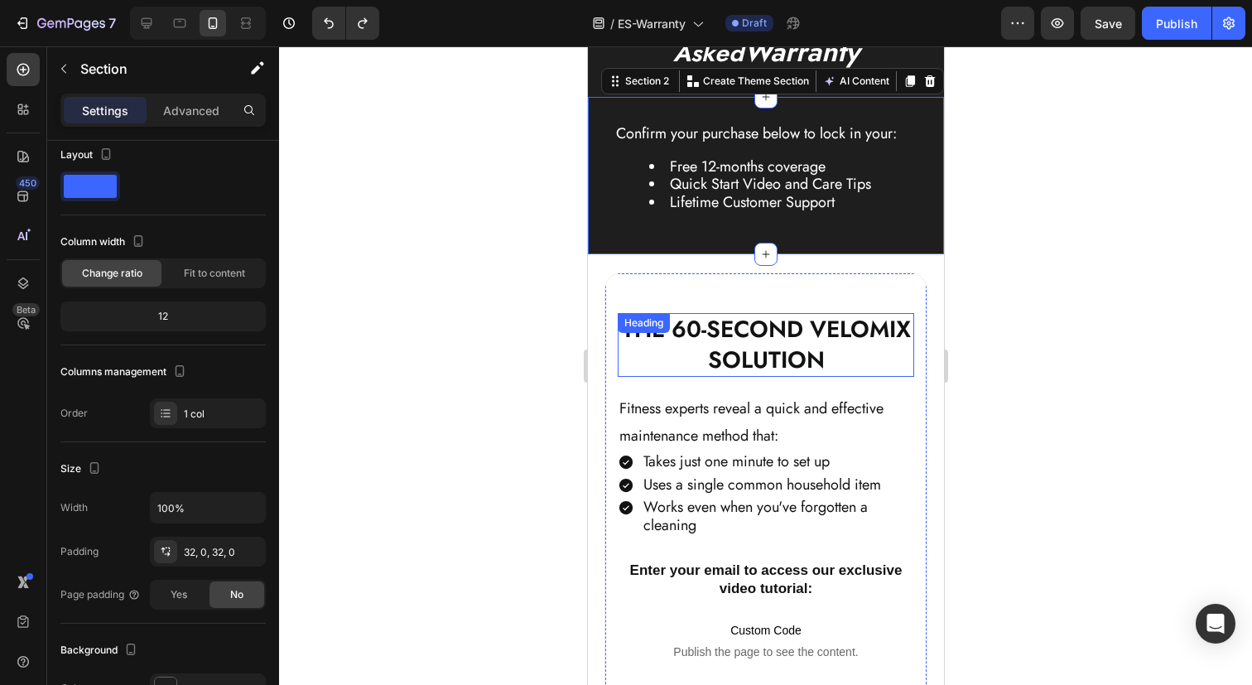
scroll to position [141, 0]
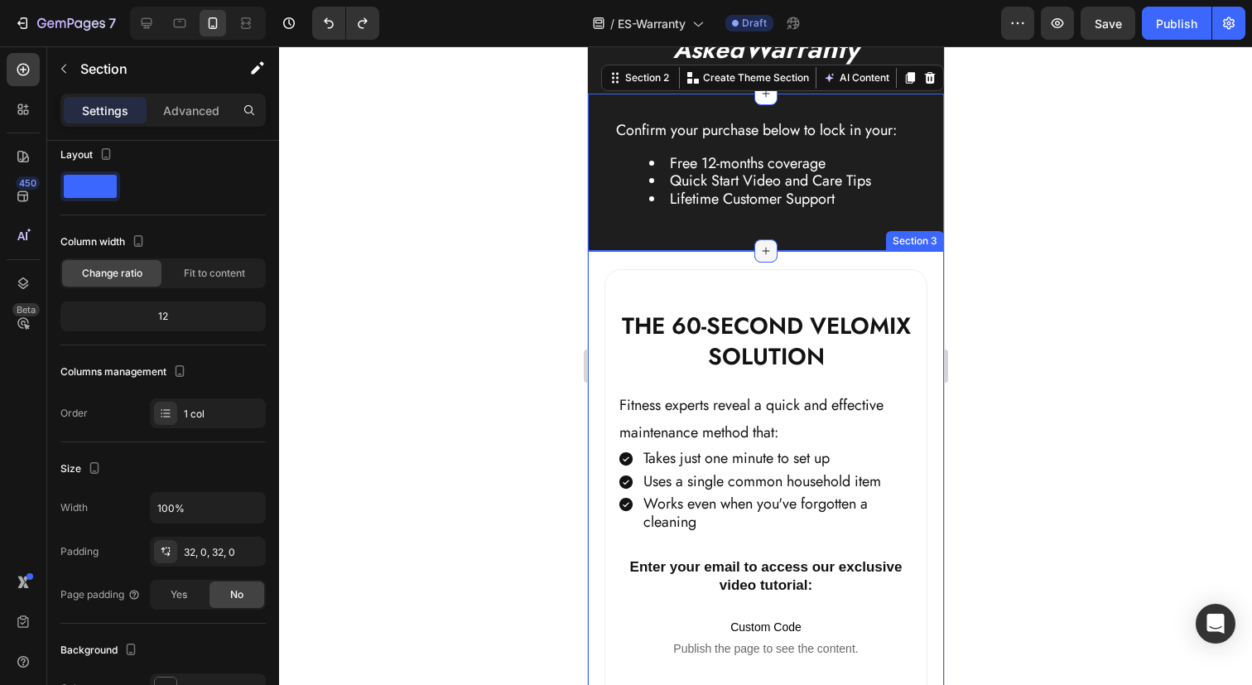
click at [766, 250] on icon at bounding box center [764, 250] width 13 height 13
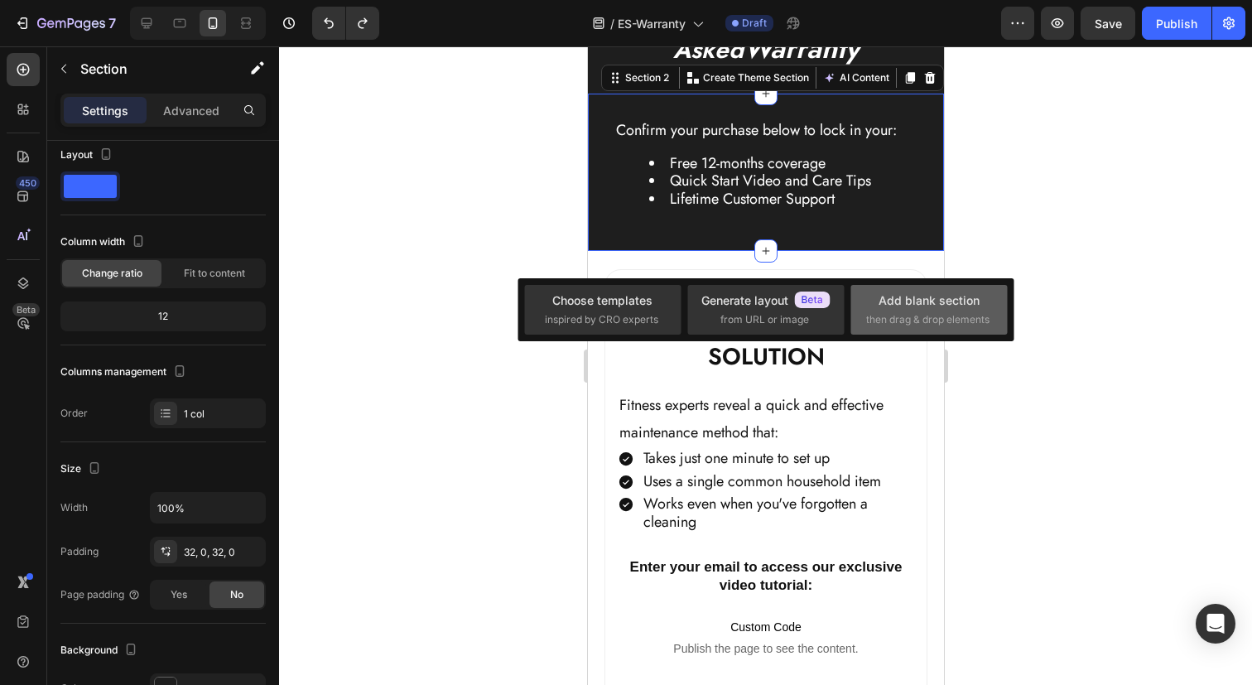
click at [935, 309] on div "Add blank section then drag & drop elements" at bounding box center [929, 309] width 126 height 36
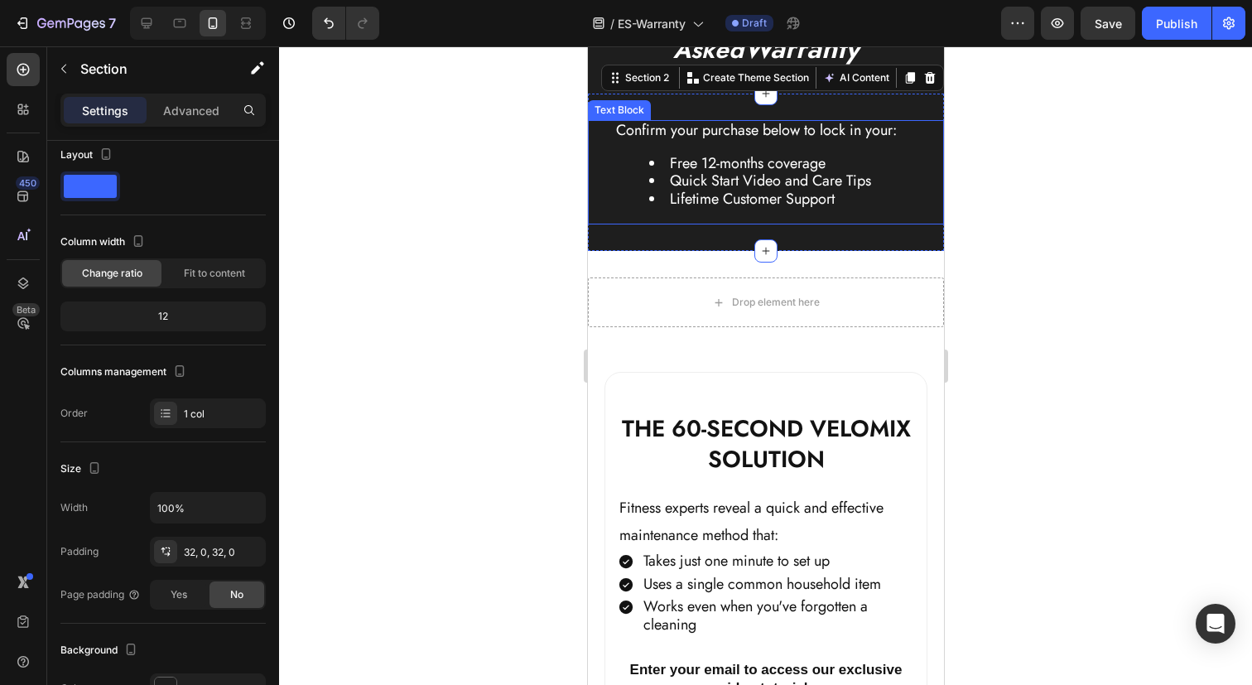
scroll to position [0, 0]
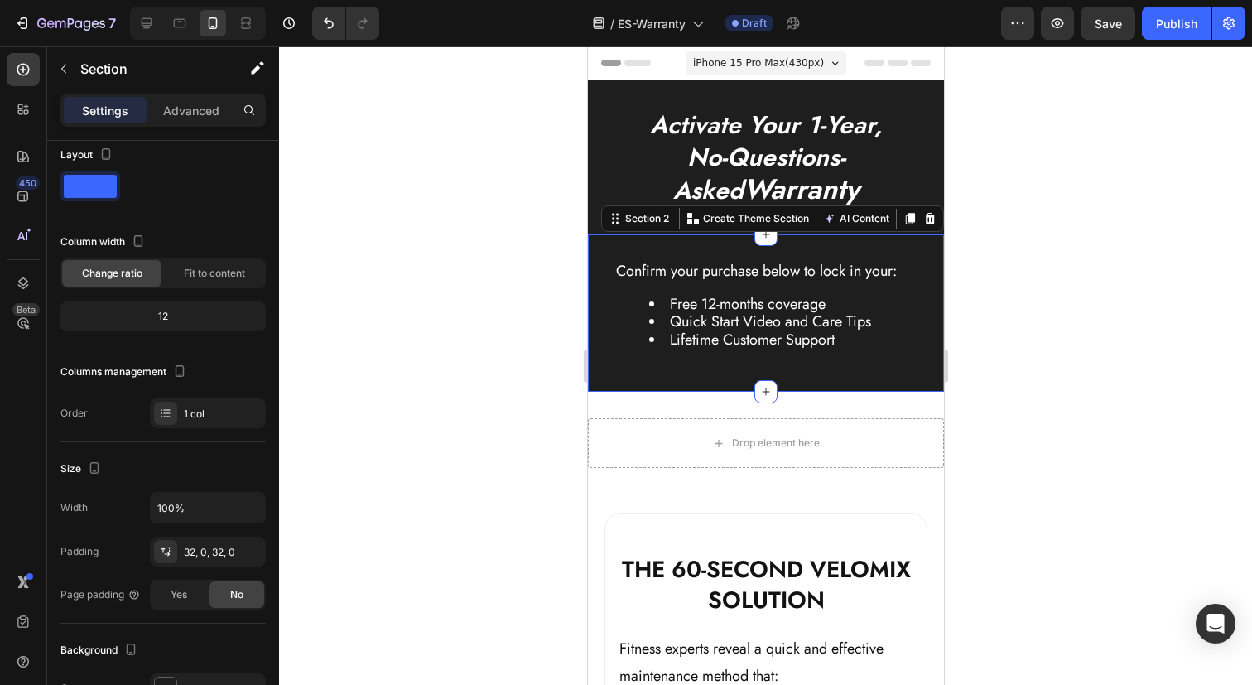
click at [463, 431] on div at bounding box center [765, 365] width 973 height 638
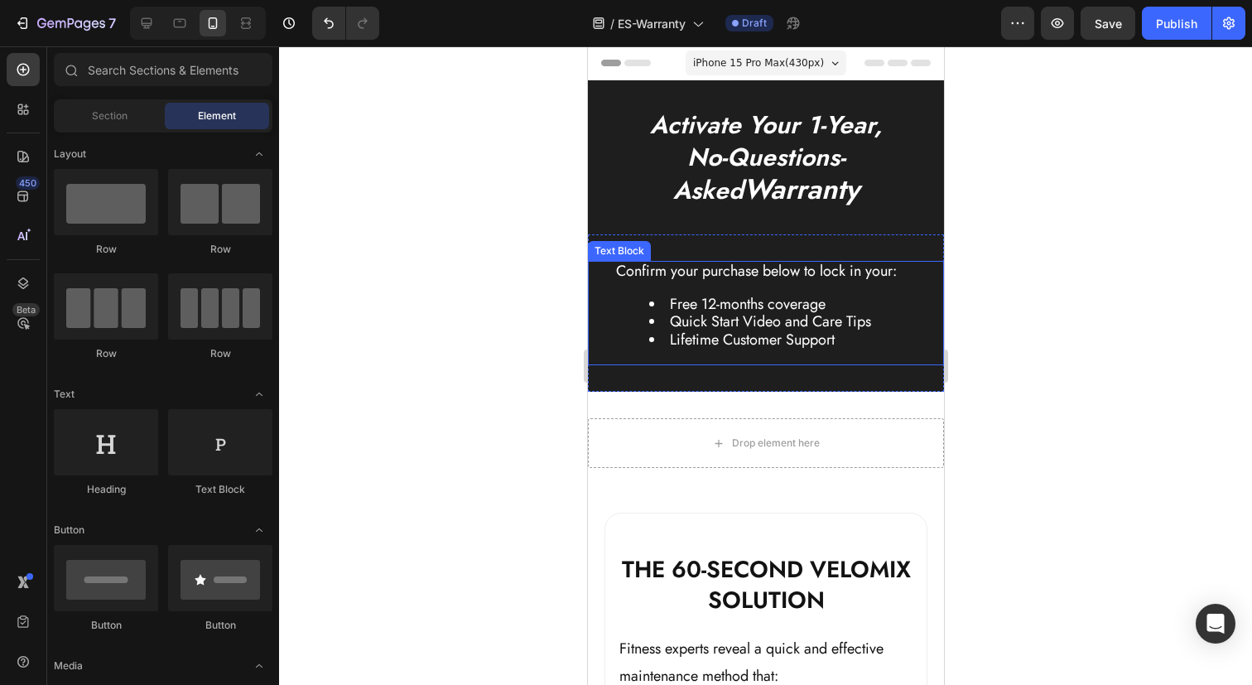
click at [760, 305] on li "Free 12-months coverage" at bounding box center [781, 305] width 267 height 18
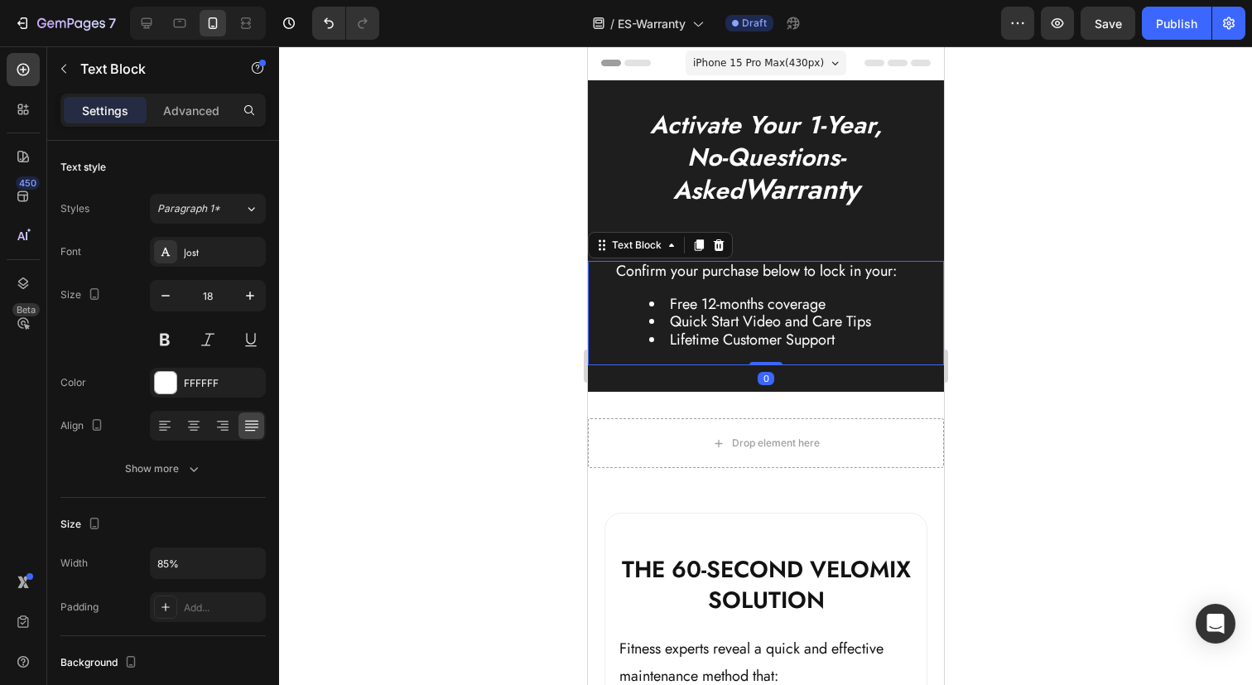
click at [741, 305] on li "Free 12-months coverage" at bounding box center [781, 305] width 267 height 18
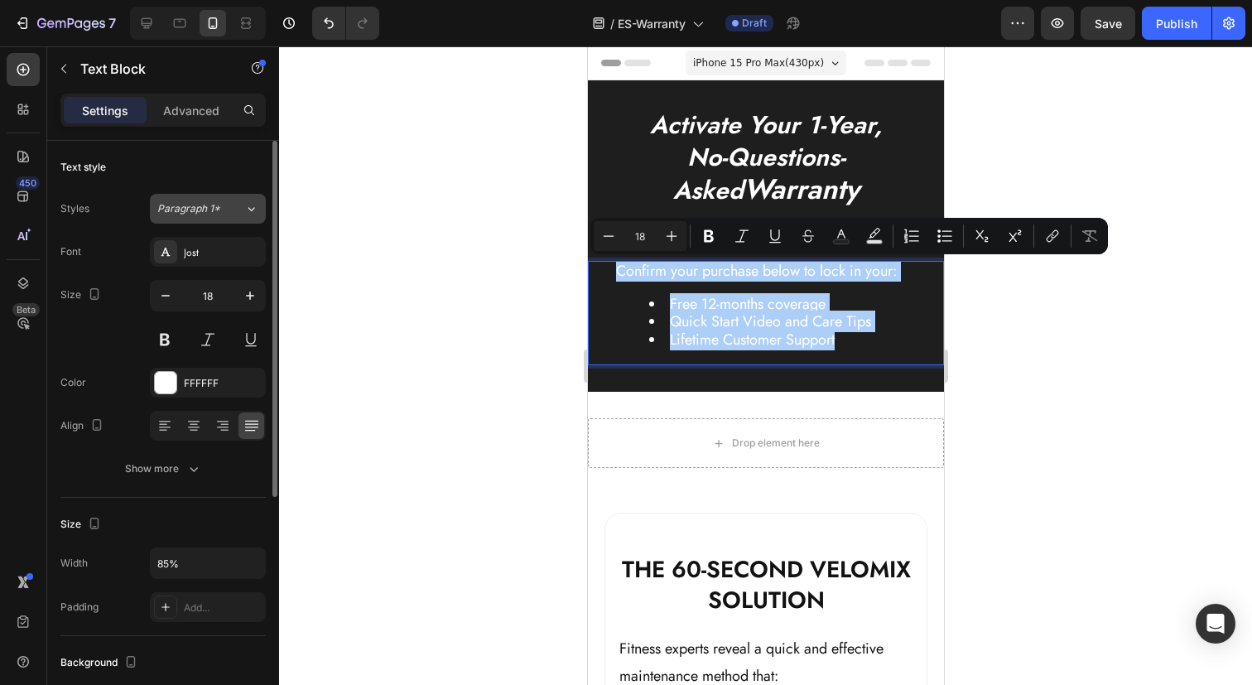
click at [224, 207] on div "Paragraph 1*" at bounding box center [200, 208] width 87 height 15
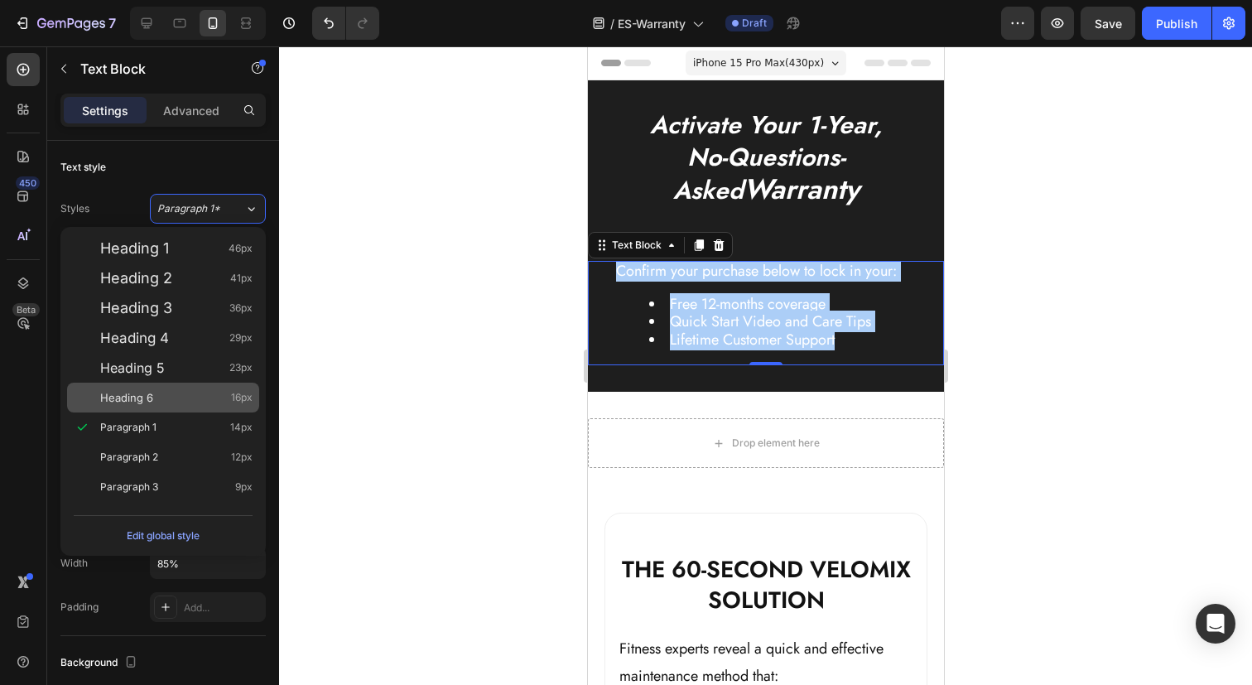
click at [164, 403] on div "Heading 6 16px" at bounding box center [176, 397] width 152 height 17
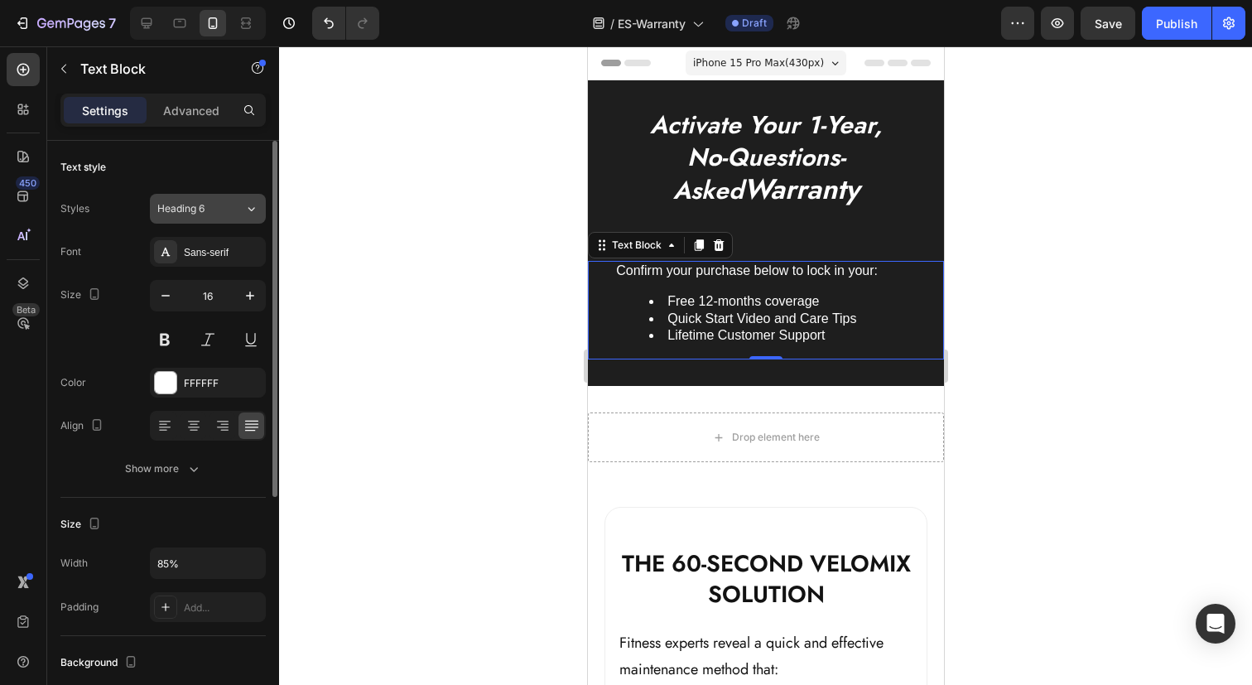
click at [236, 213] on div "Heading 6" at bounding box center [200, 208] width 87 height 15
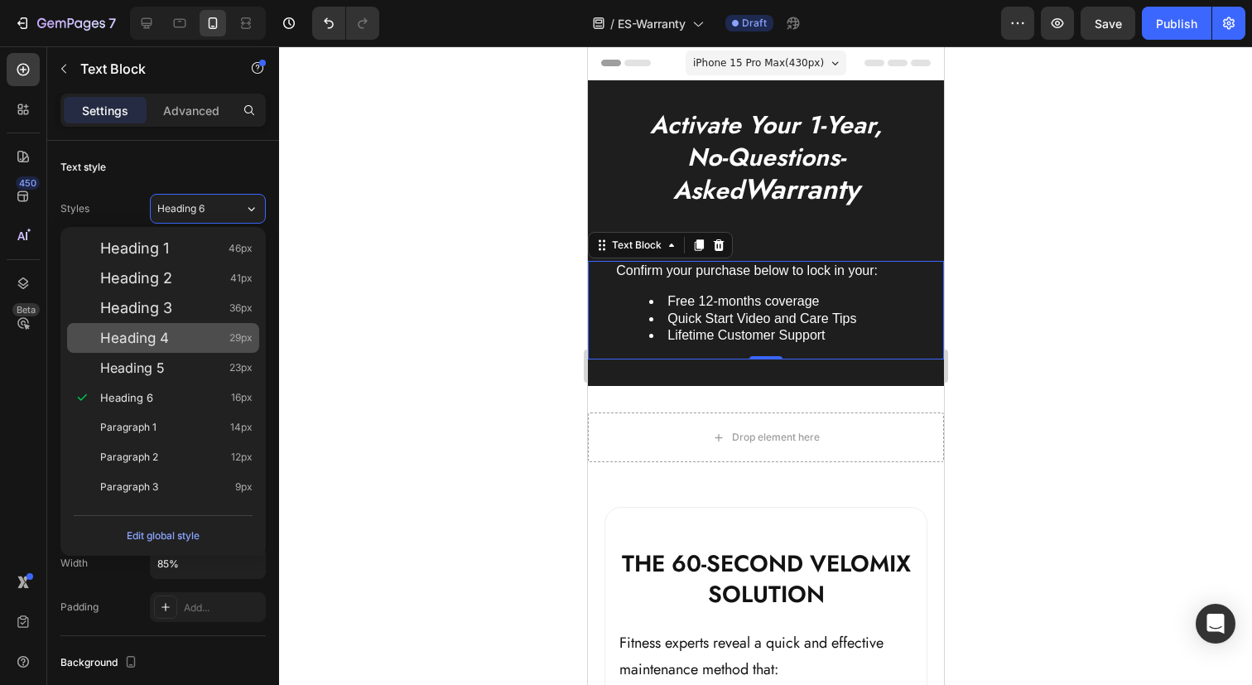
click at [160, 339] on span "Heading 4" at bounding box center [134, 337] width 69 height 17
type input "29"
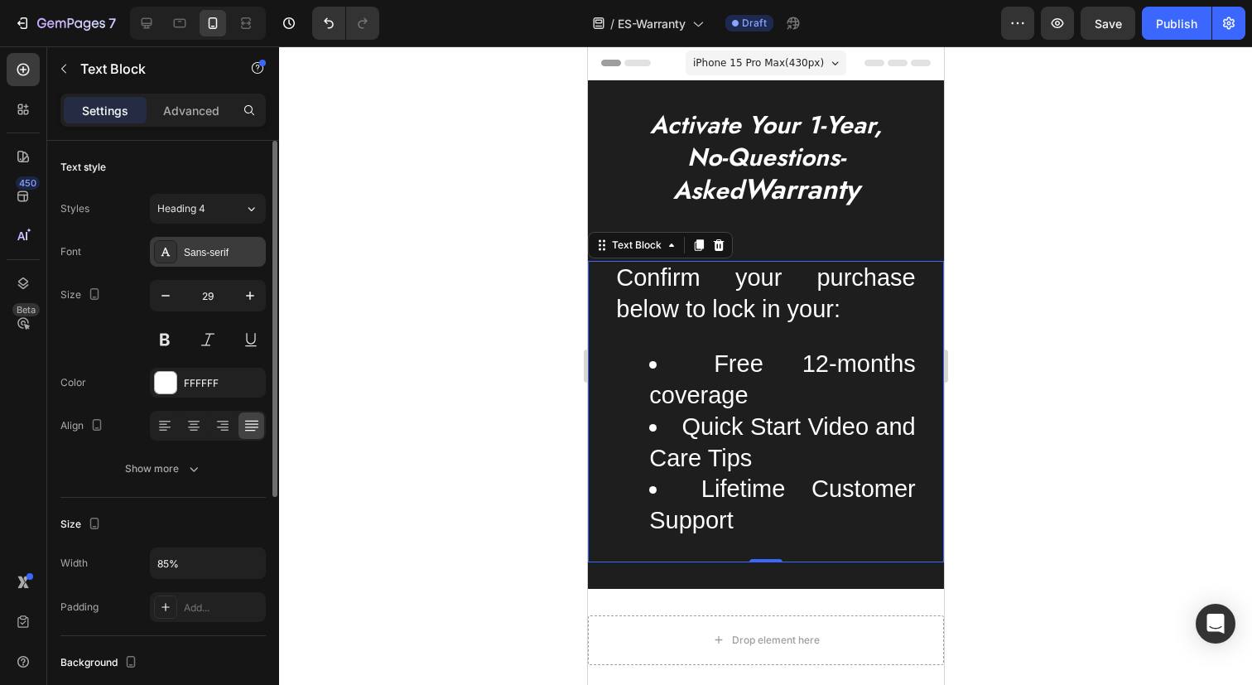
click at [209, 246] on div "Sans-serif" at bounding box center [223, 252] width 78 height 15
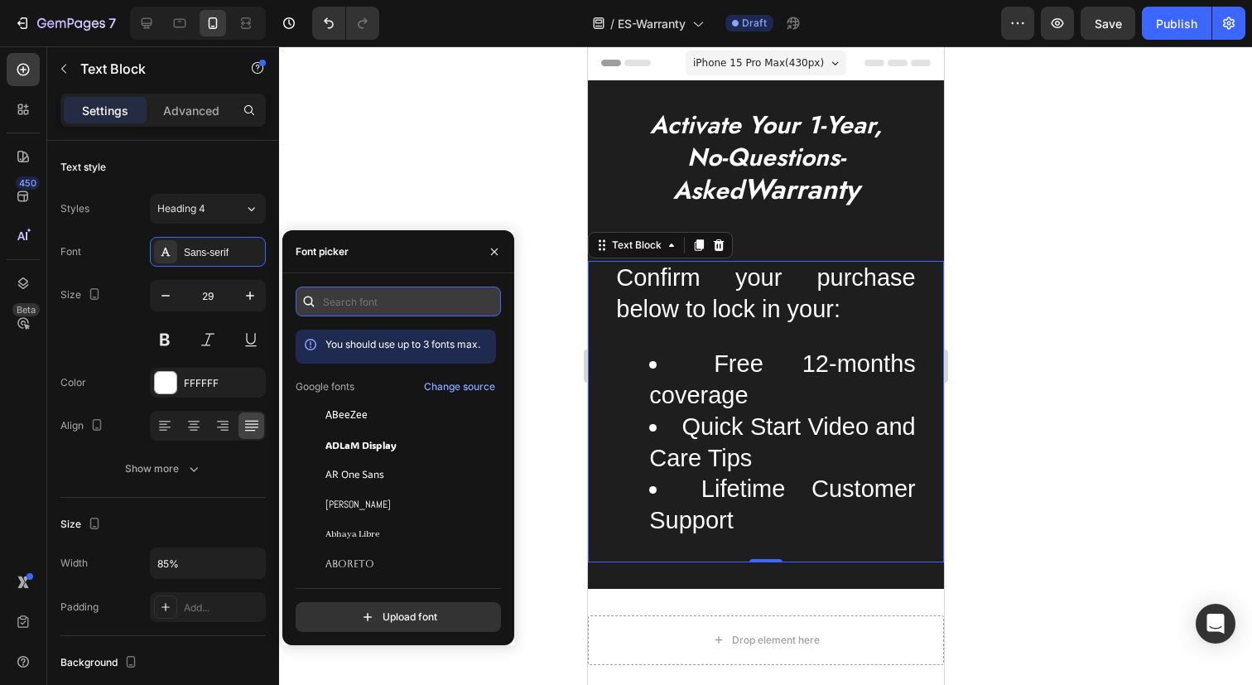
click at [357, 302] on input "text" at bounding box center [398, 301] width 205 height 30
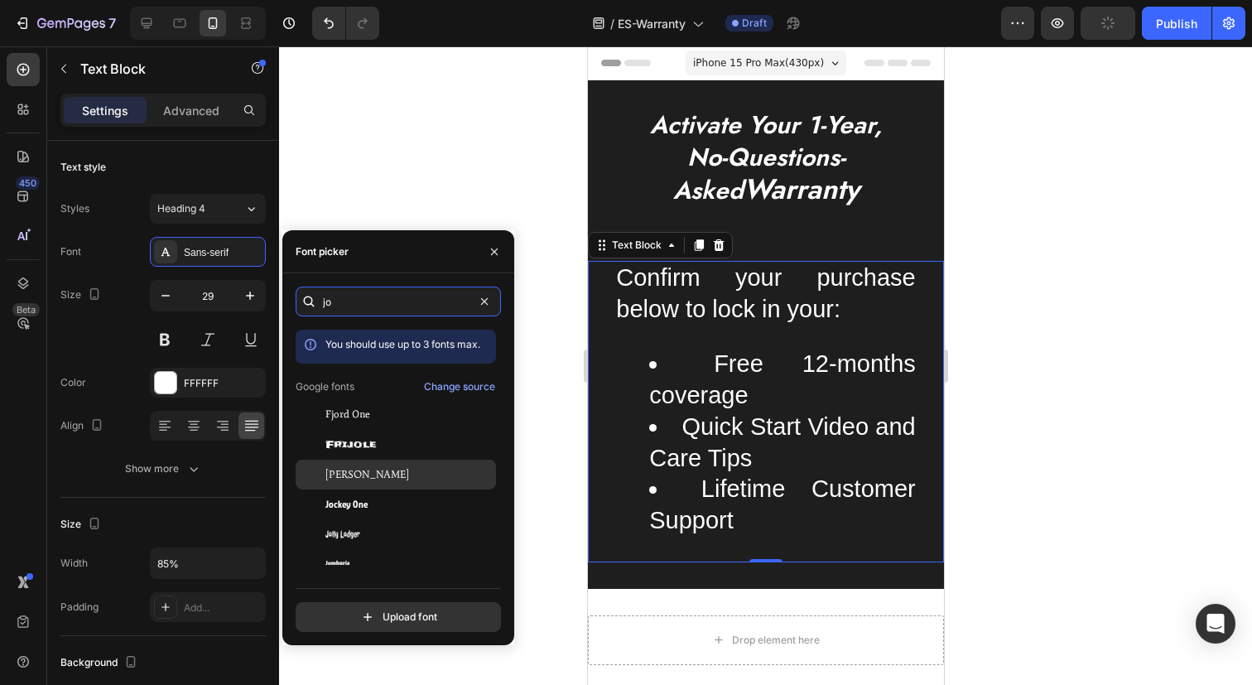
type input "jo"
click at [363, 478] on div "Joan" at bounding box center [408, 474] width 167 height 15
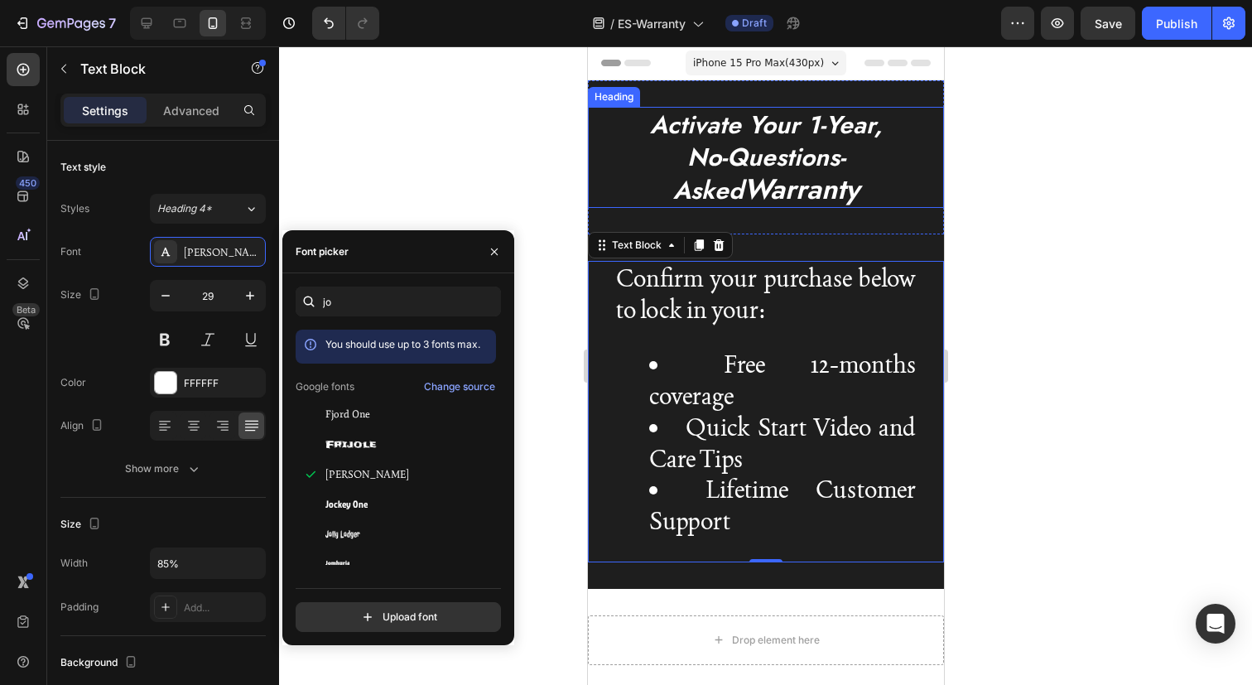
click at [743, 186] on strong "Warranty" at bounding box center [801, 189] width 116 height 41
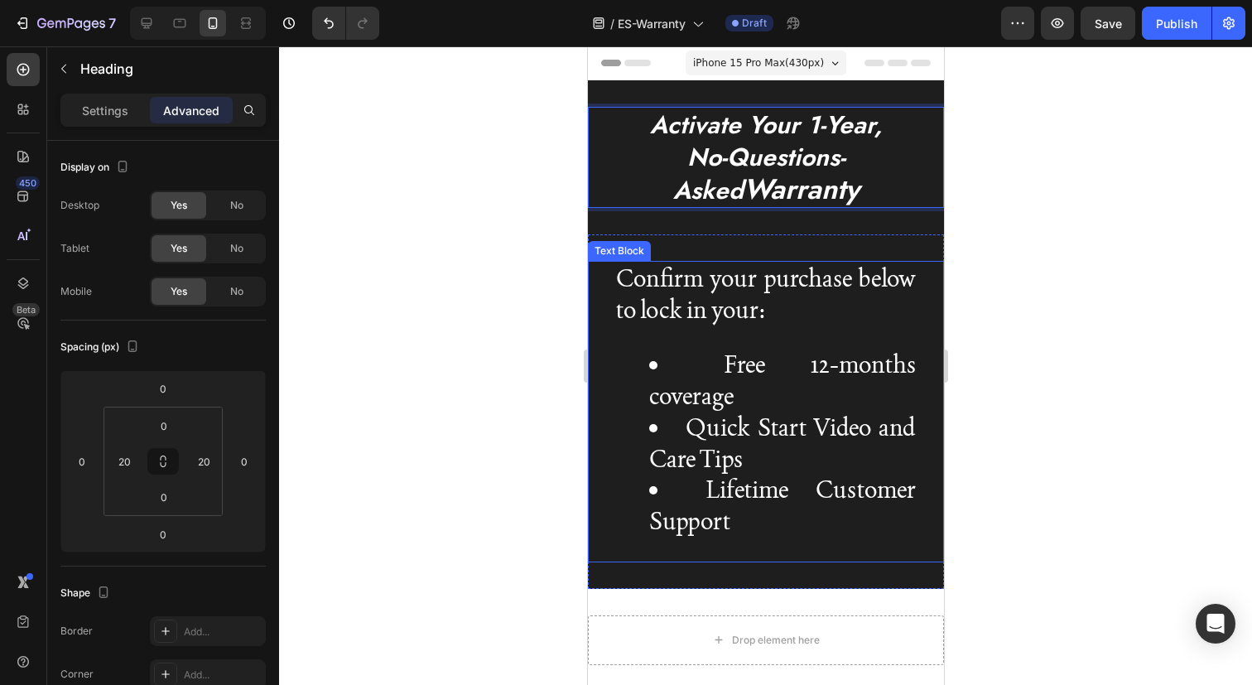
click at [793, 305] on p "Confirm your purchase below to lock in your:" at bounding box center [765, 293] width 300 height 62
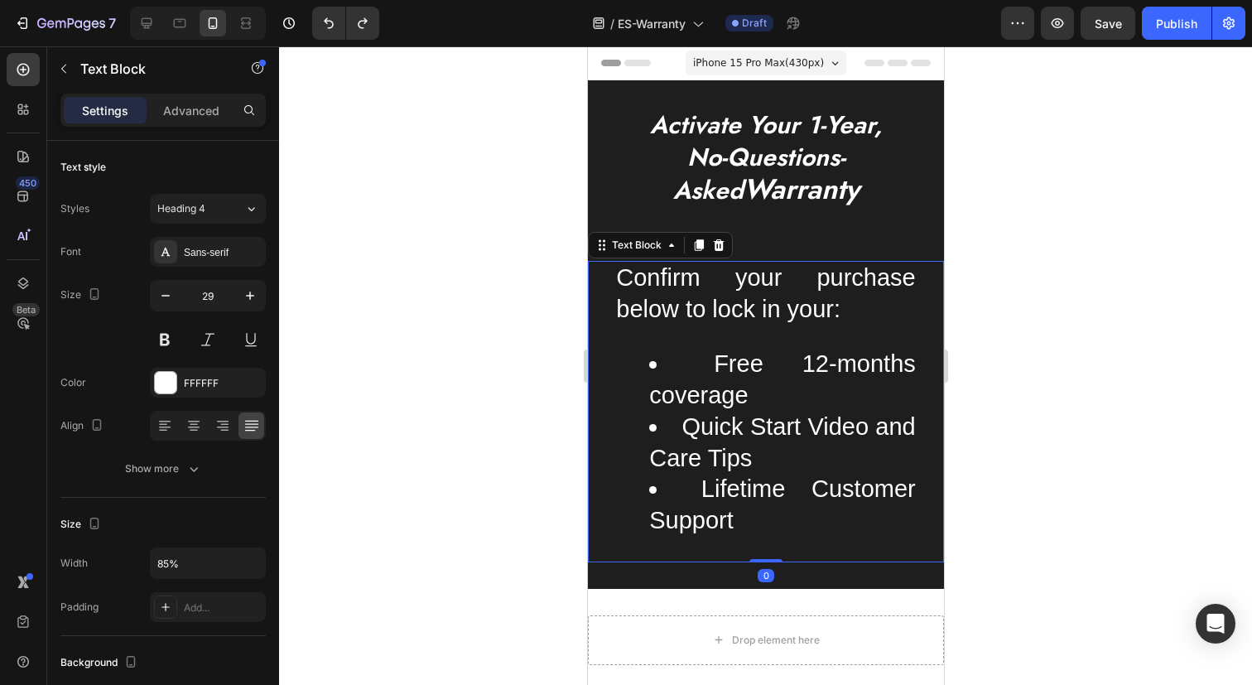
type input "16"
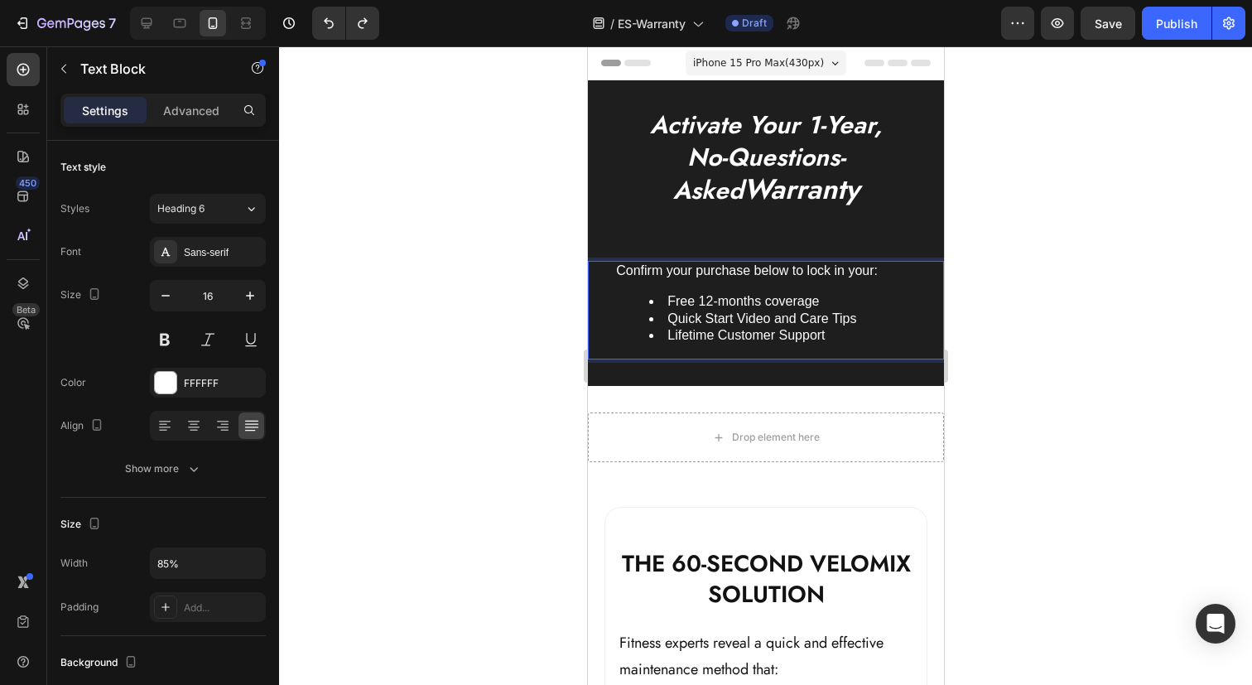
click at [718, 303] on li "Free 12-months coverage" at bounding box center [781, 301] width 267 height 17
click at [749, 183] on strong "Warranty" at bounding box center [801, 189] width 116 height 41
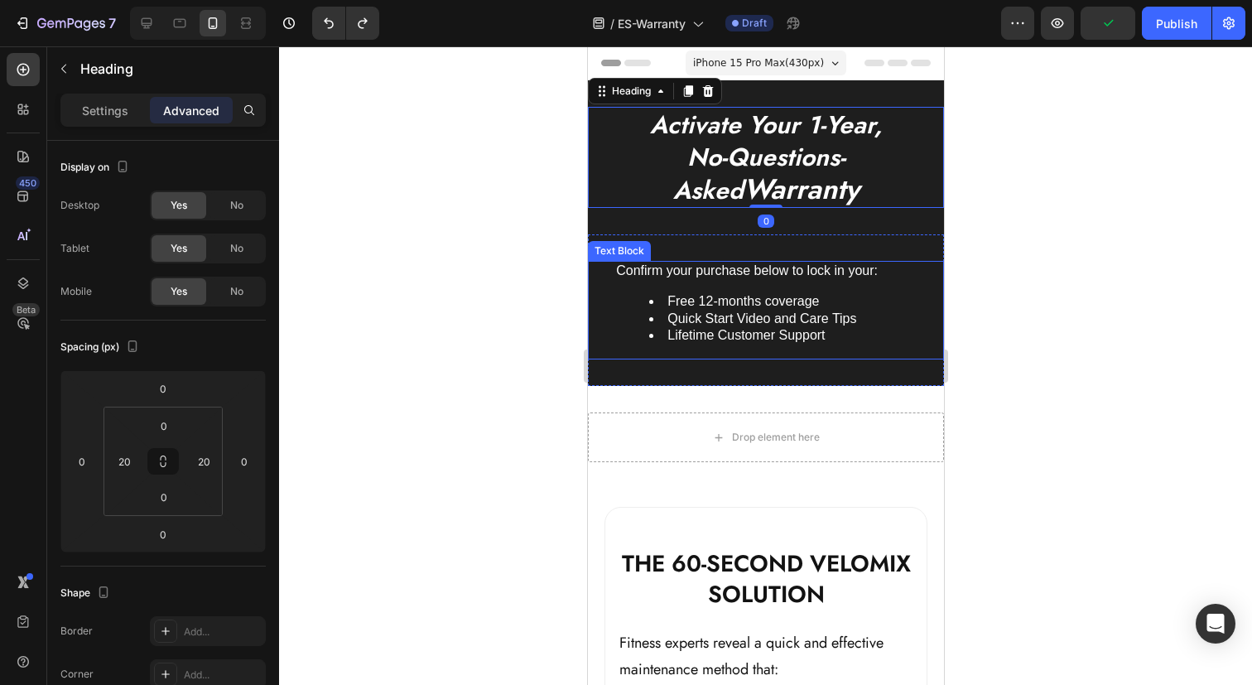
click at [747, 300] on li "Free 12-months coverage" at bounding box center [781, 301] width 267 height 17
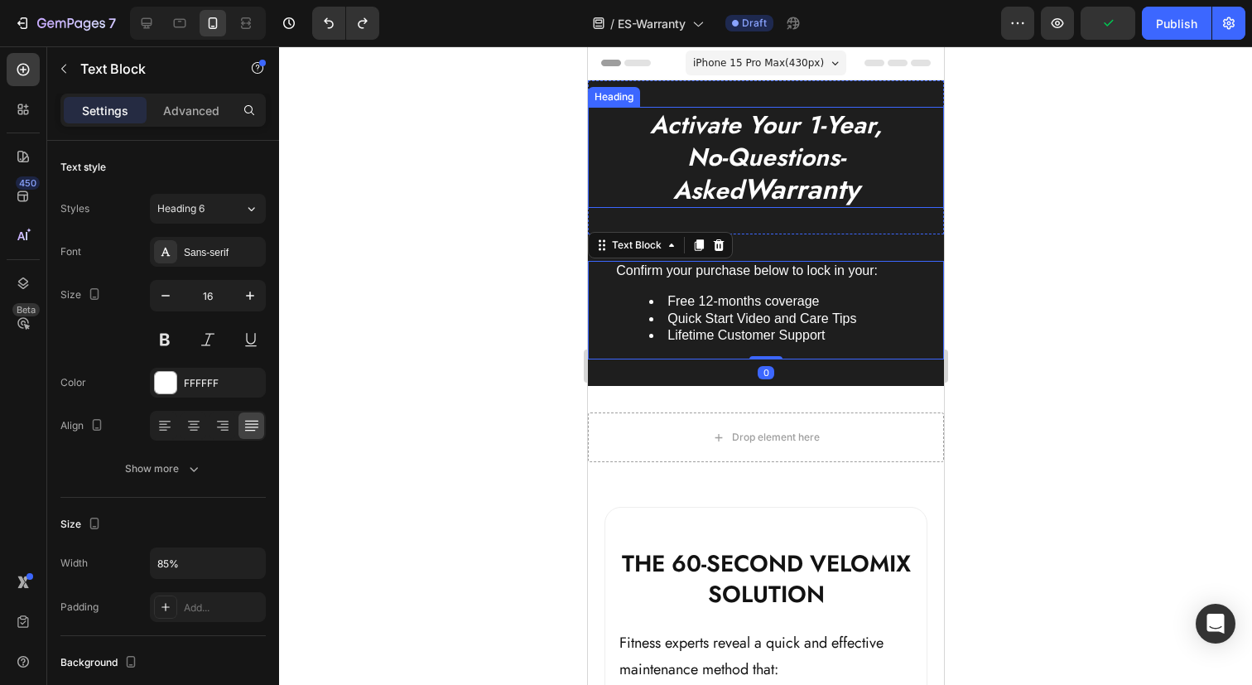
click at [767, 110] on icon "Activate Your 1-Year," at bounding box center [765, 125] width 233 height 36
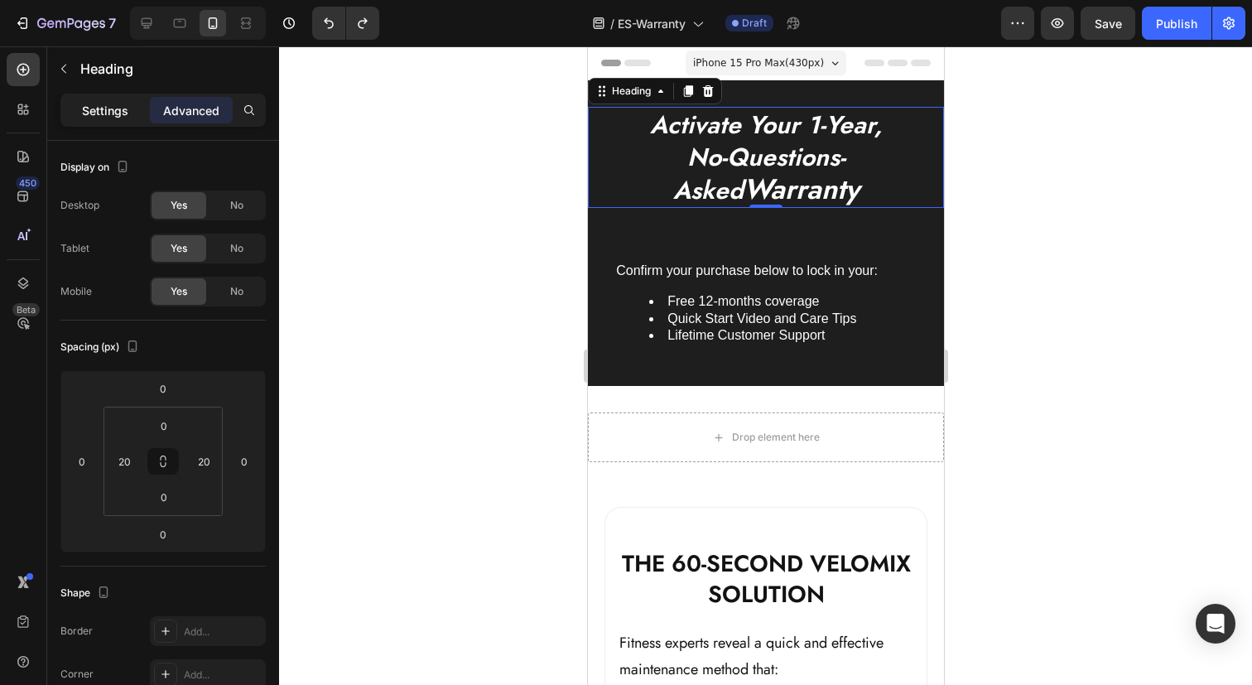
click at [96, 102] on p "Settings" at bounding box center [105, 110] width 46 height 17
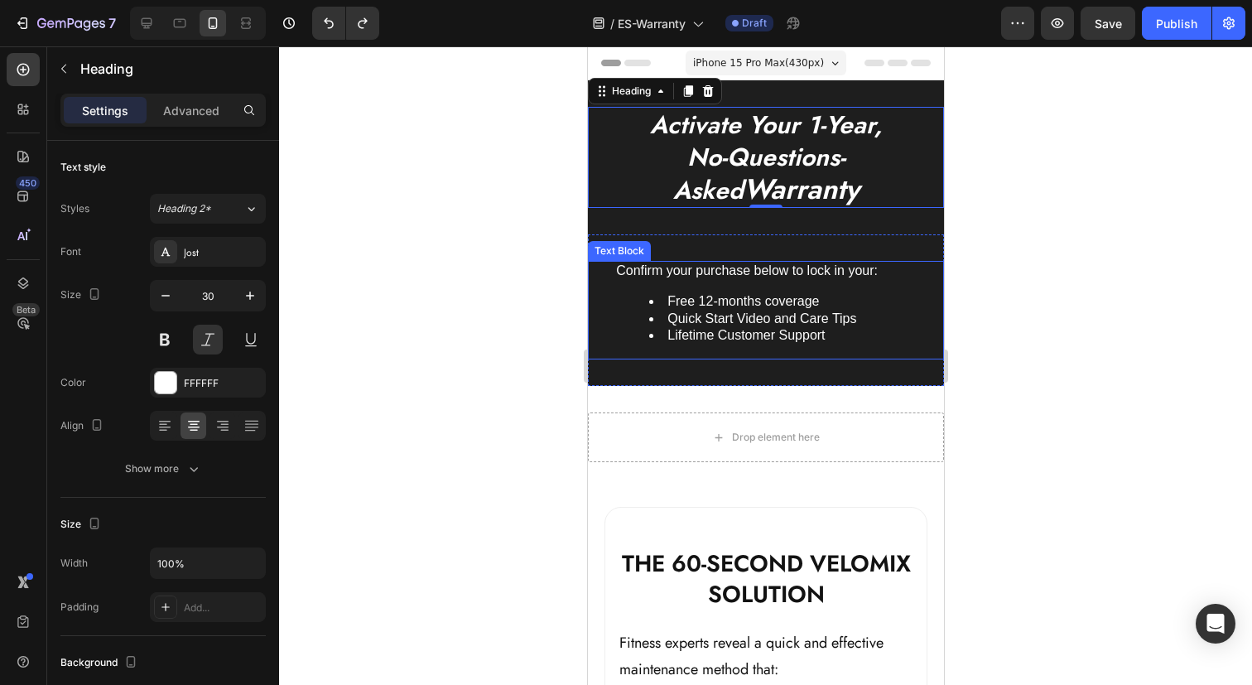
click at [724, 297] on li "Free 12-months coverage" at bounding box center [781, 301] width 267 height 17
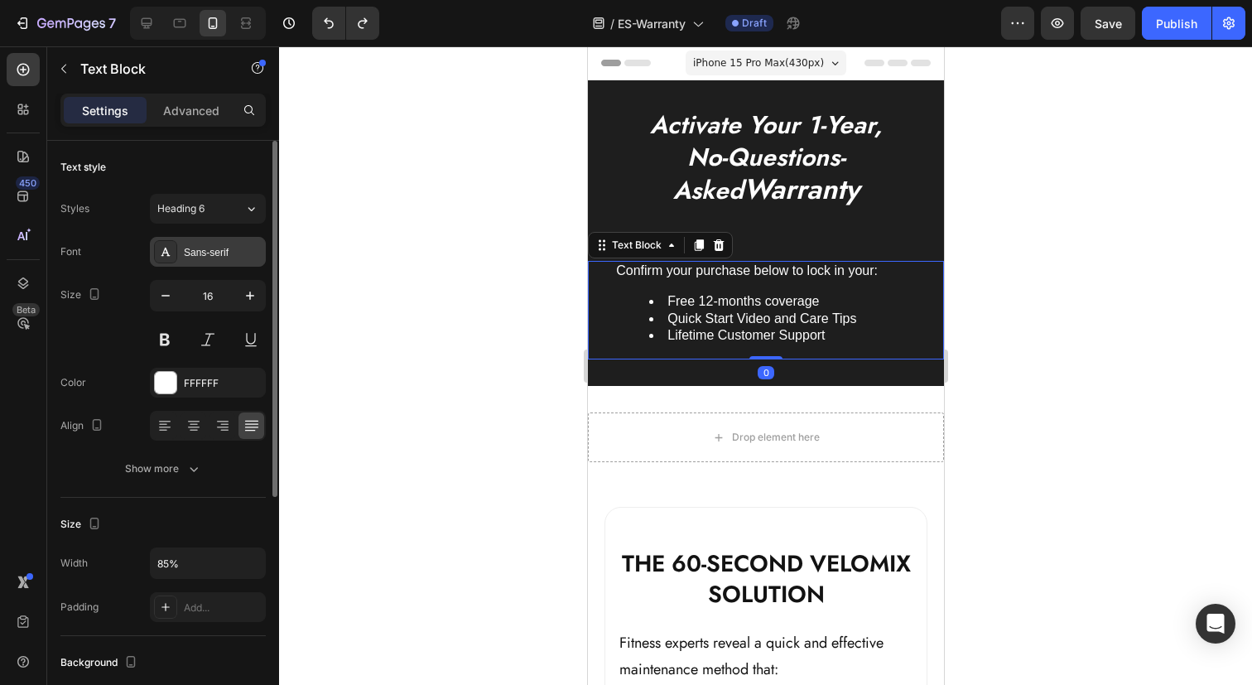
click at [219, 252] on div "Sans-serif" at bounding box center [223, 252] width 78 height 15
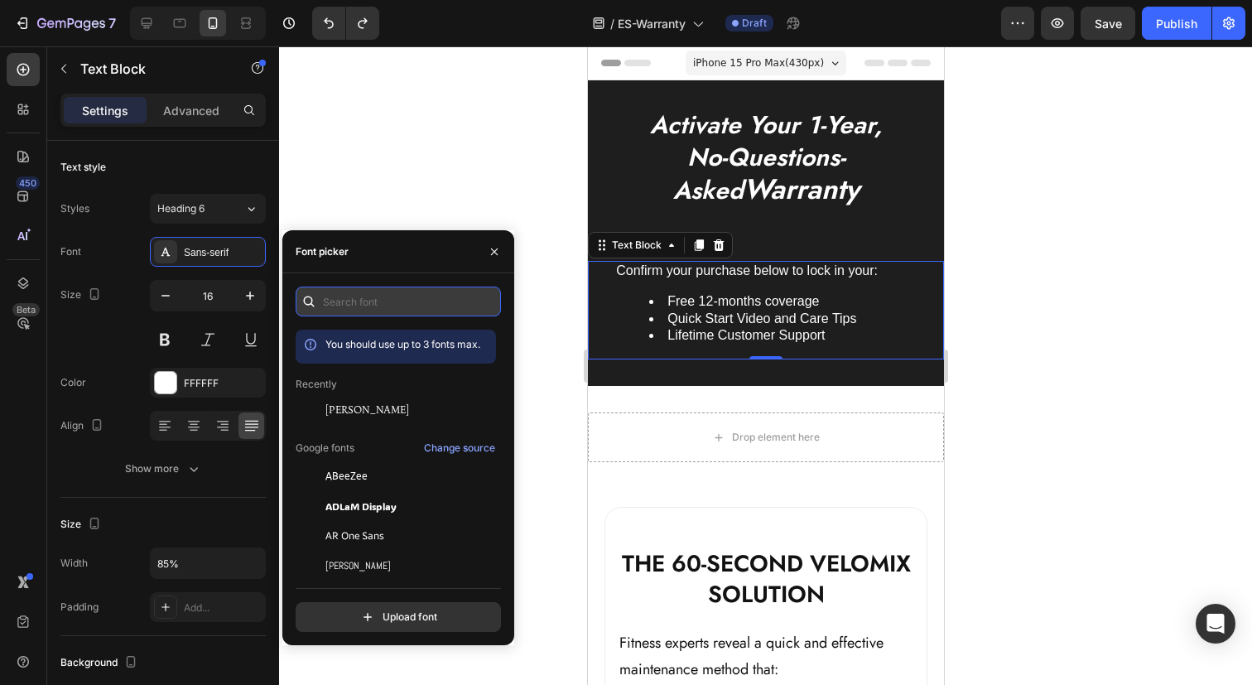
click at [356, 303] on input "text" at bounding box center [398, 301] width 205 height 30
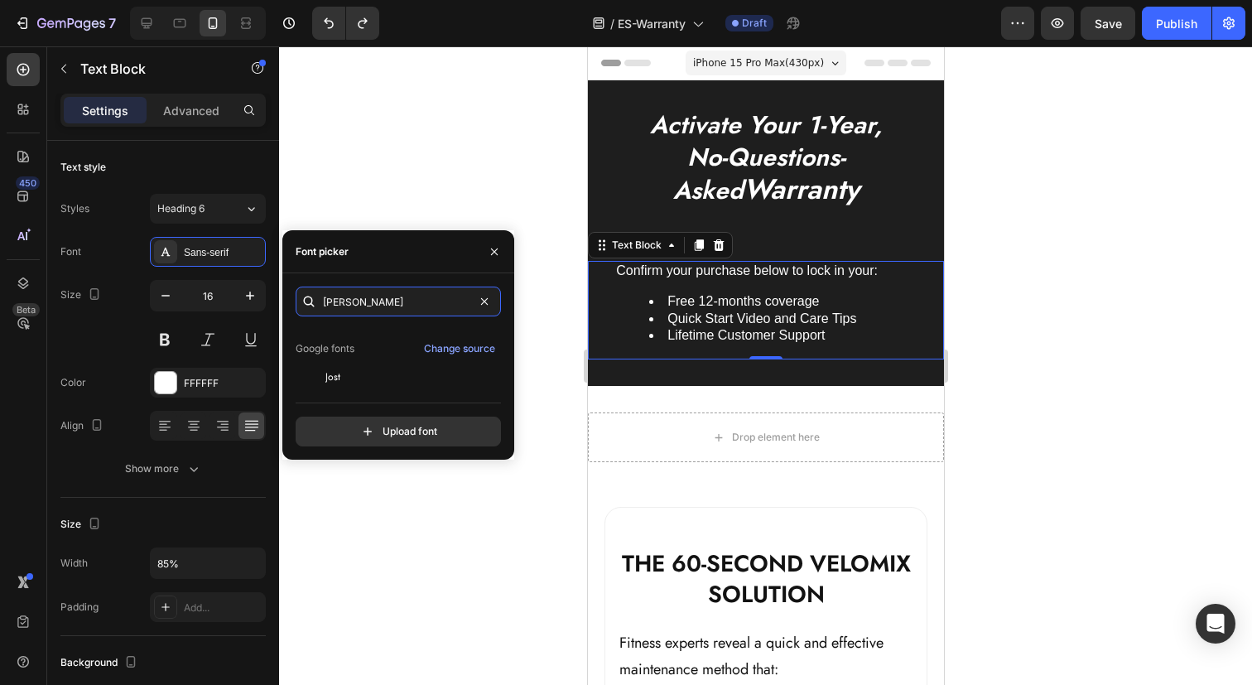
scroll to position [41, 0]
type input "jost"
click at [345, 382] on div "Jost" at bounding box center [396, 374] width 200 height 30
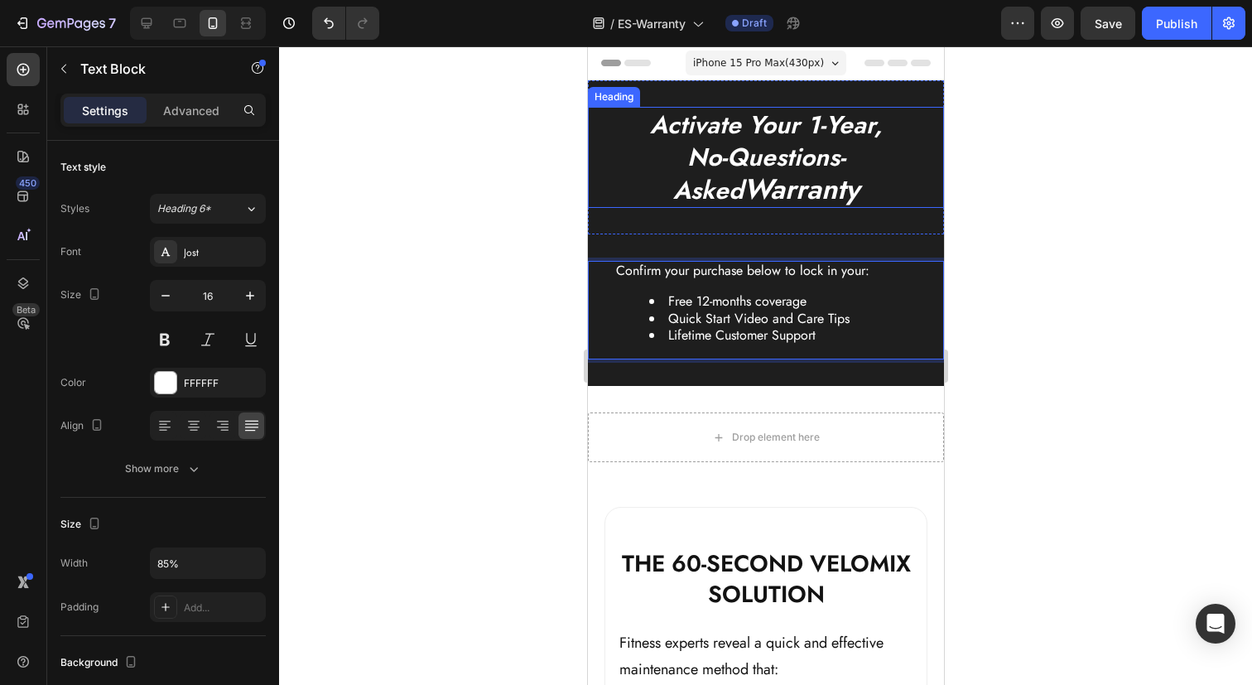
click at [749, 180] on strong "Warranty" at bounding box center [801, 189] width 116 height 41
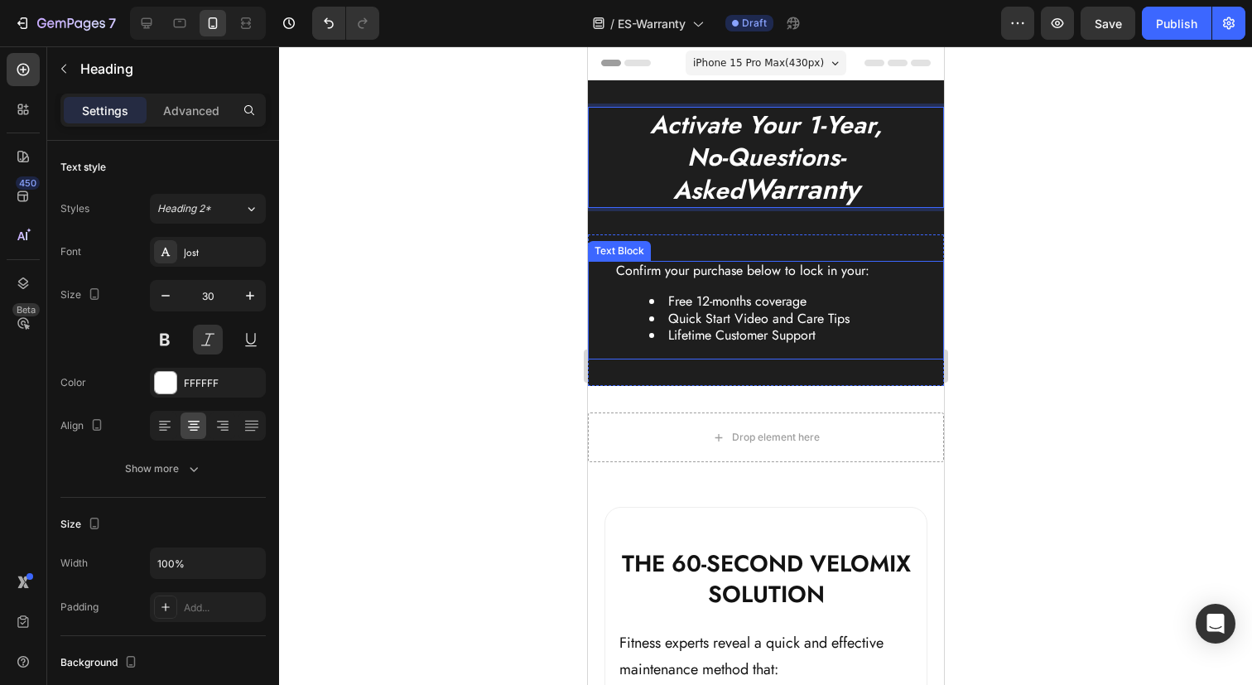
click at [744, 318] on li "Quick Start Video and Care Tips" at bounding box center [781, 318] width 267 height 17
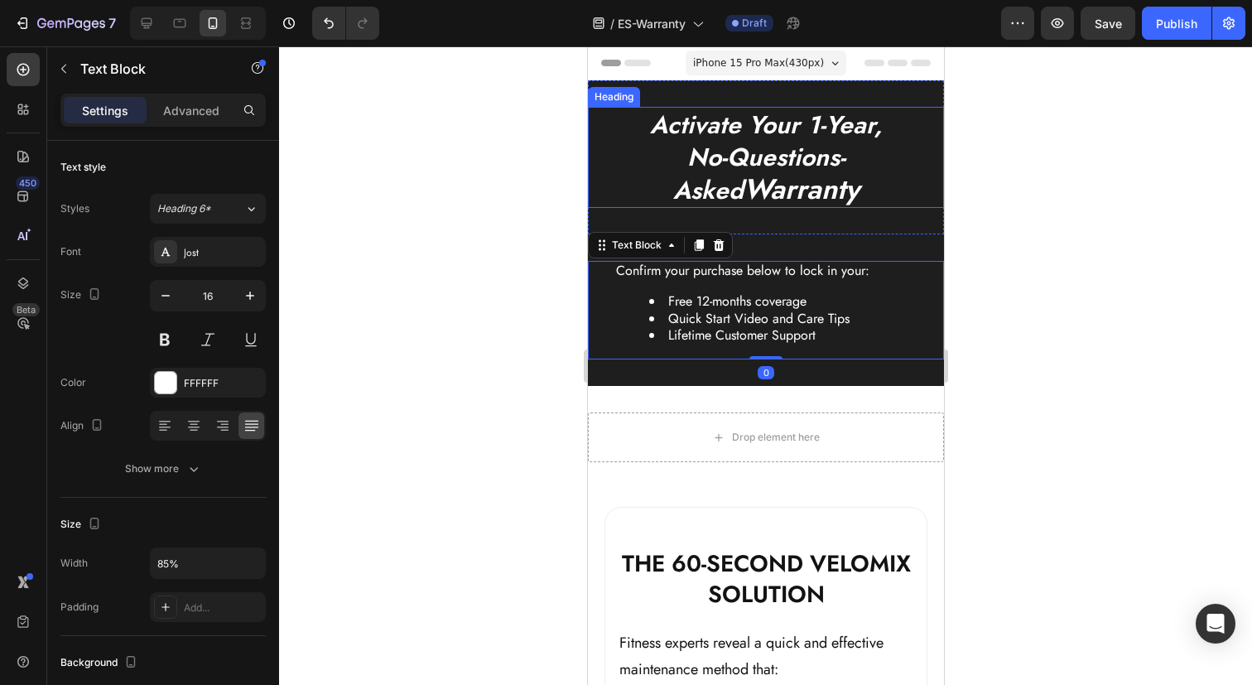
click at [743, 169] on strong "Warranty" at bounding box center [801, 189] width 116 height 41
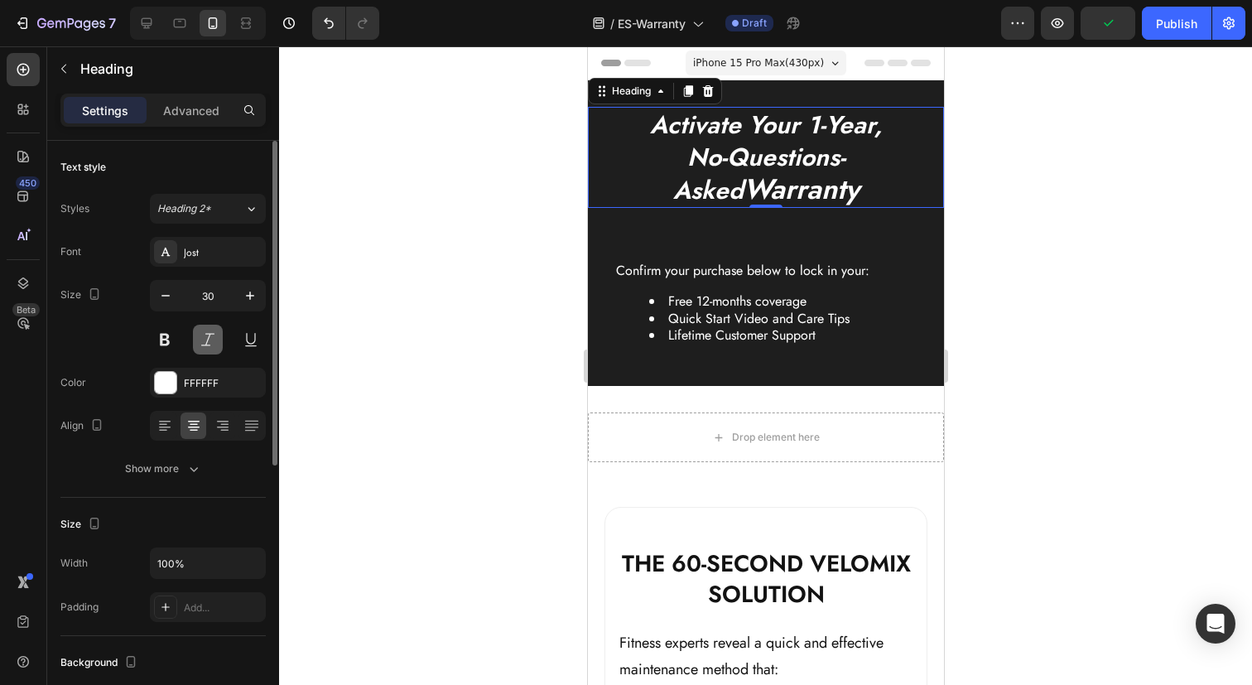
click at [211, 337] on button at bounding box center [208, 339] width 30 height 30
click at [176, 477] on button "Show more" at bounding box center [162, 469] width 205 height 30
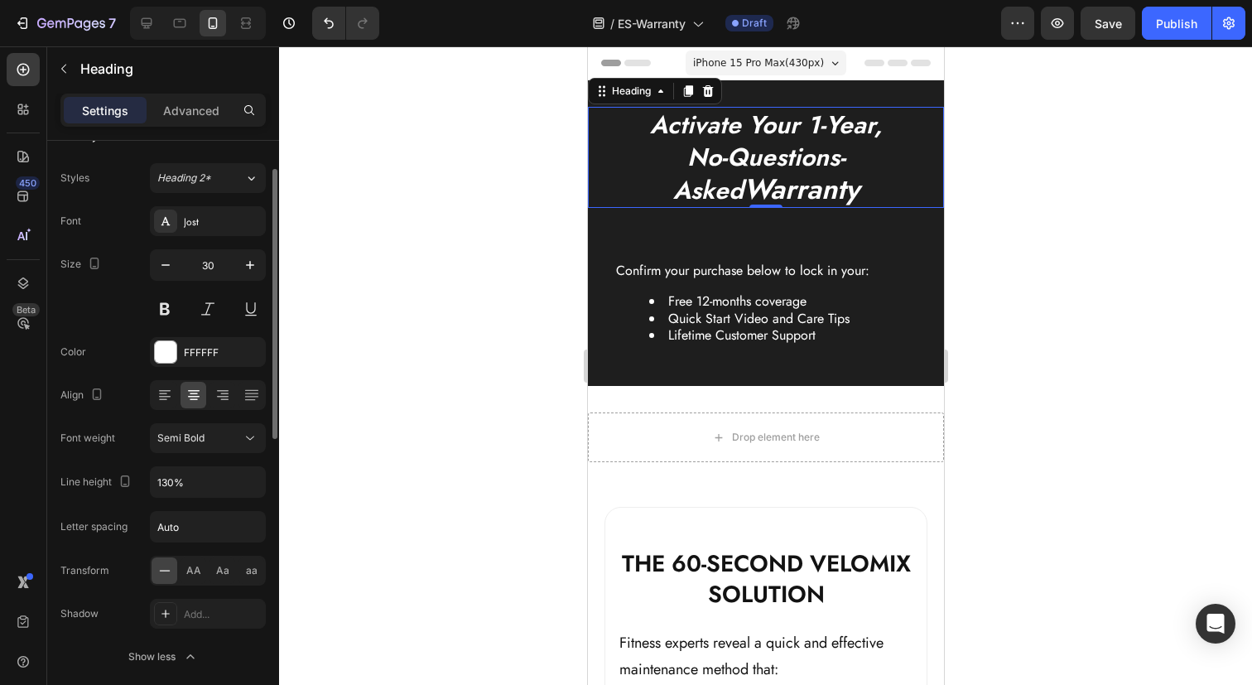
scroll to position [12, 0]
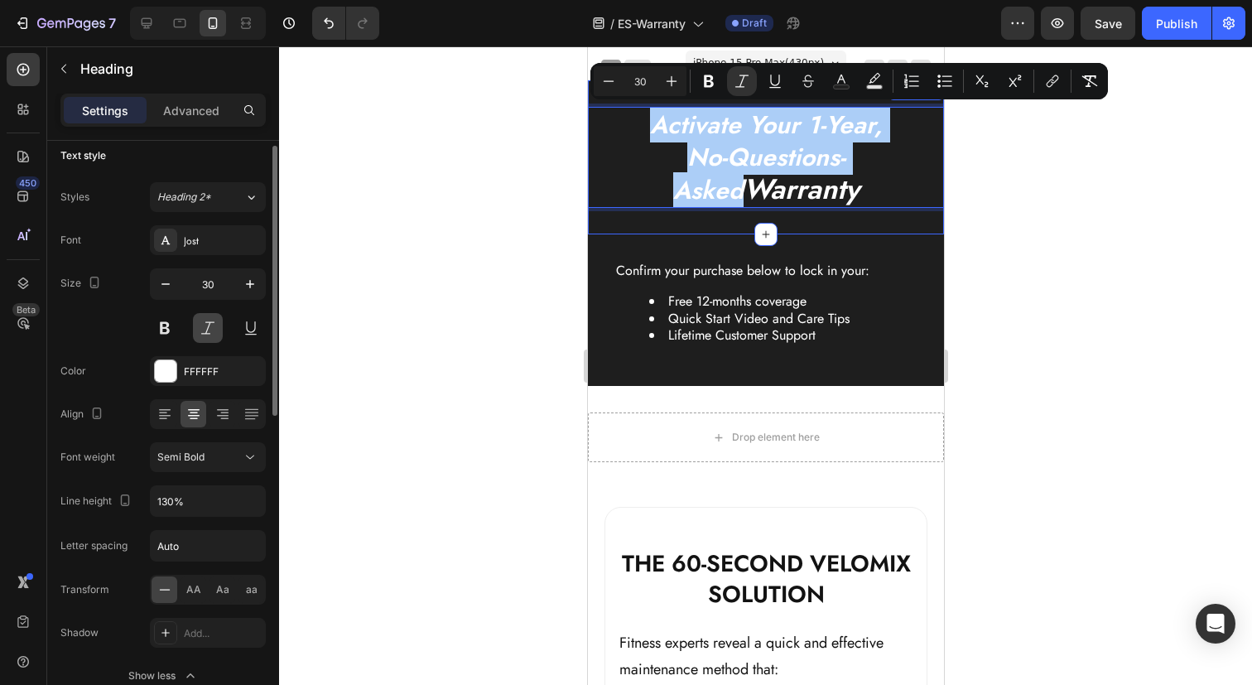
click at [210, 328] on button at bounding box center [208, 328] width 30 height 30
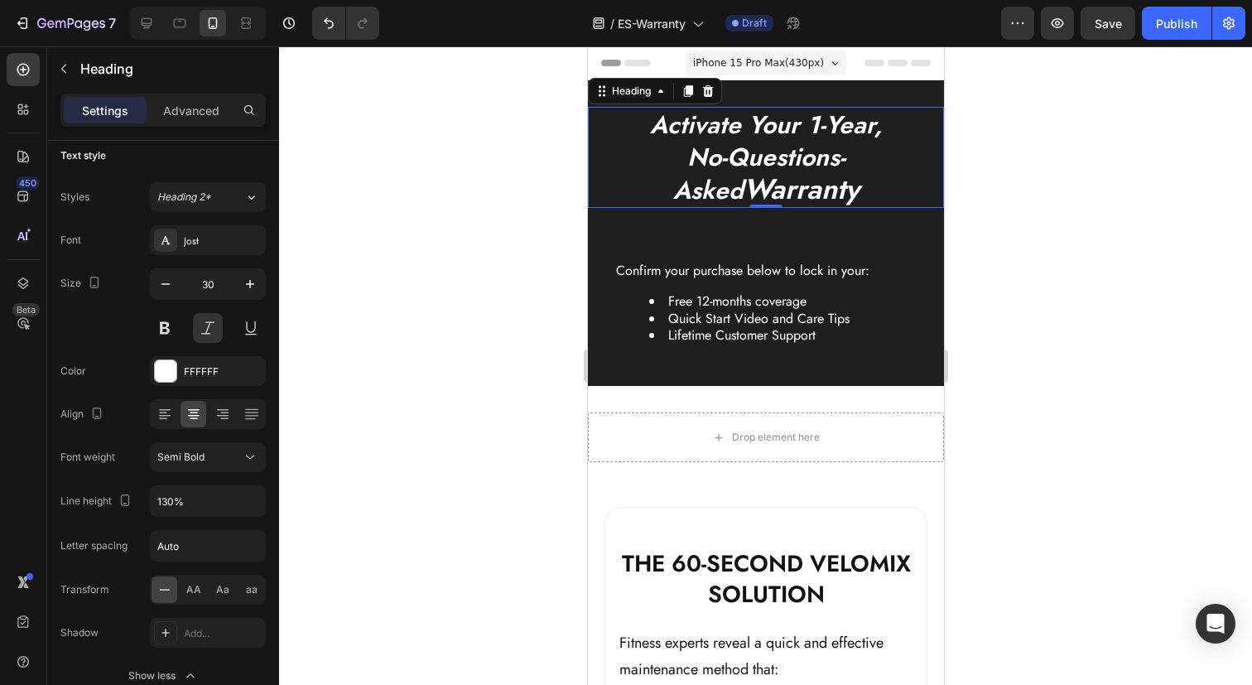
click at [743, 171] on strong "Warranty" at bounding box center [801, 189] width 116 height 41
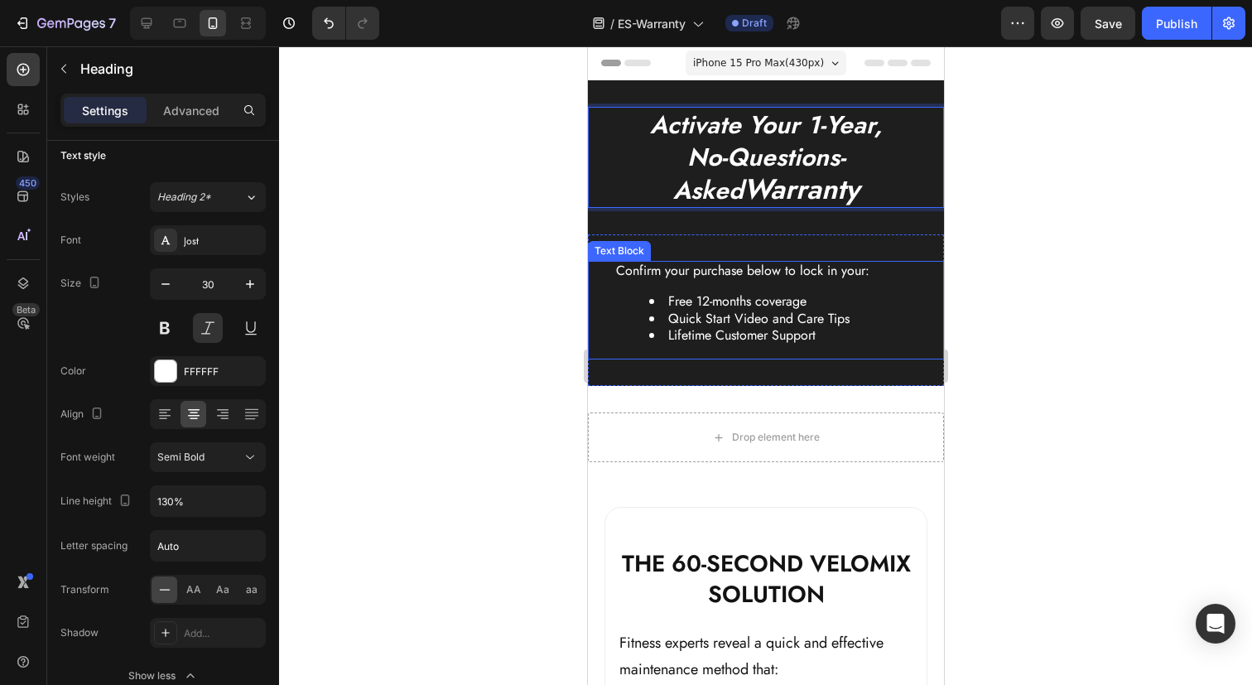
click at [728, 287] on div "Confirm your purchase below to lock in your: Free 12-months coverage Quick Star…" at bounding box center [764, 310] width 303 height 99
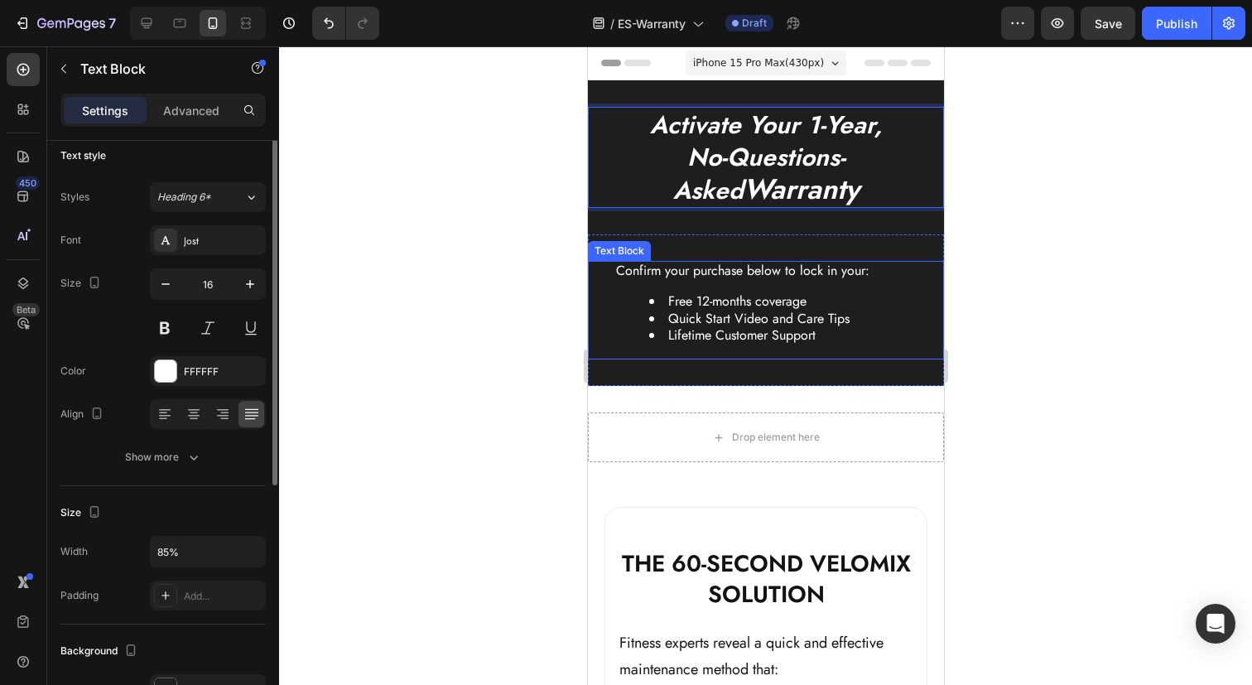
scroll to position [0, 0]
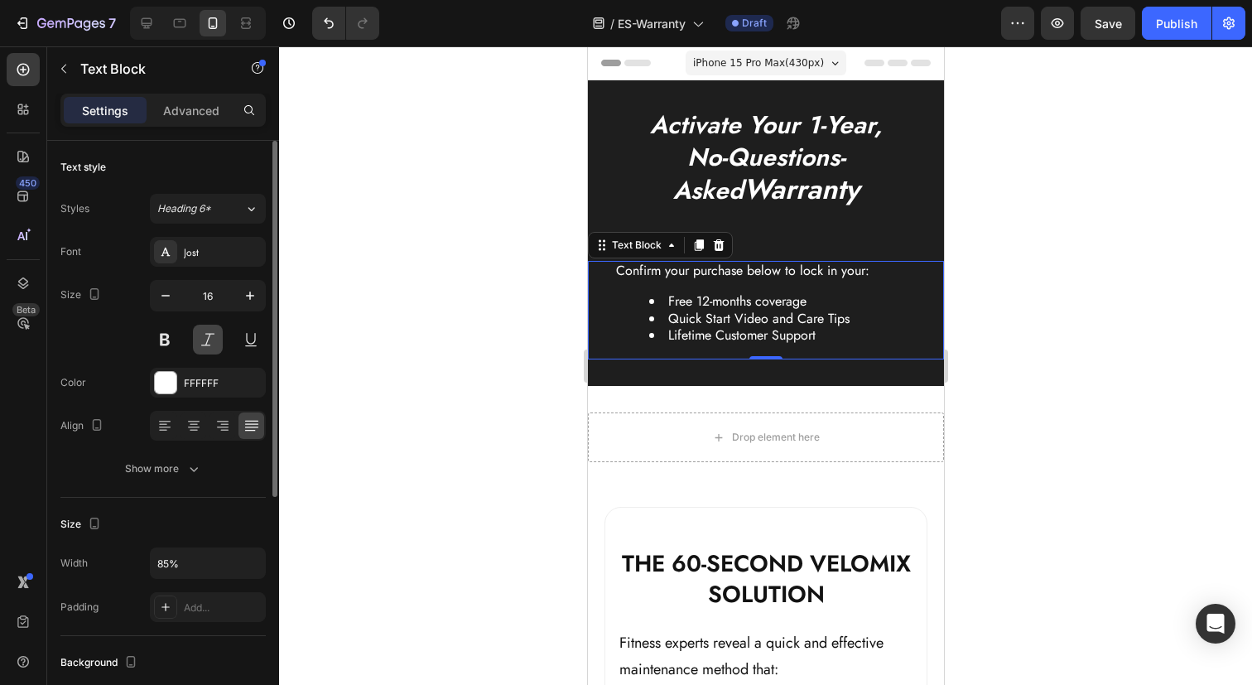
click at [204, 345] on button at bounding box center [208, 339] width 30 height 30
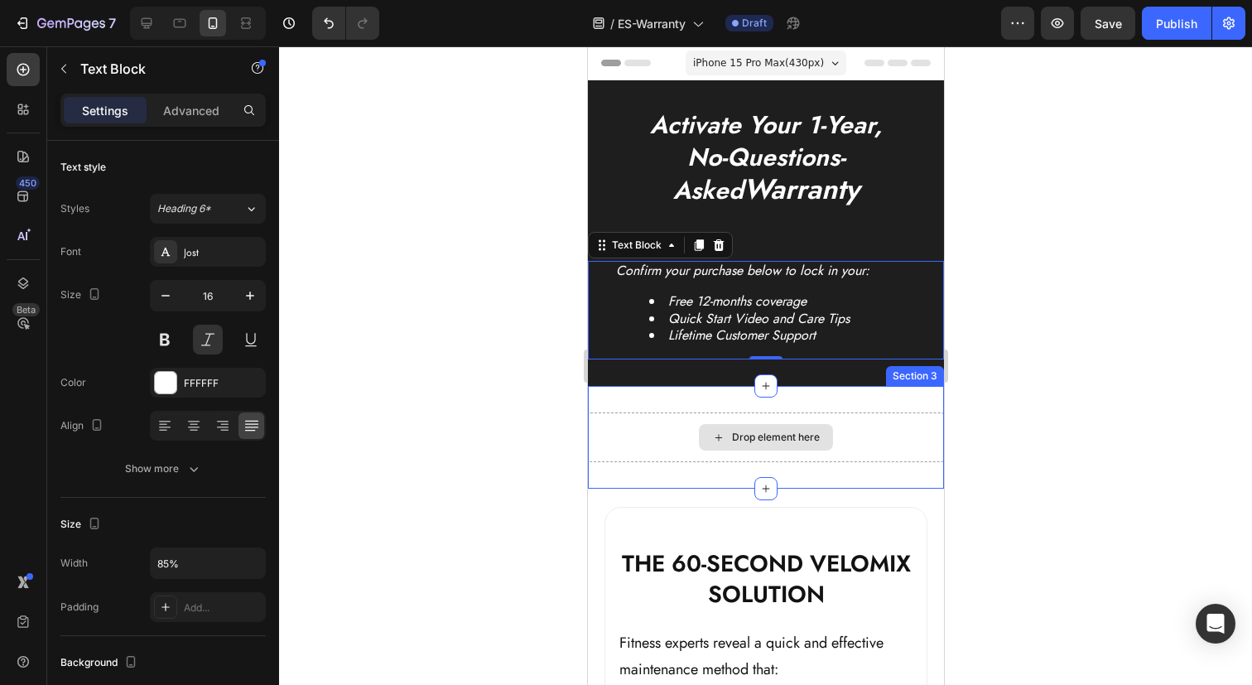
click at [737, 439] on div "Drop element here" at bounding box center [775, 436] width 88 height 13
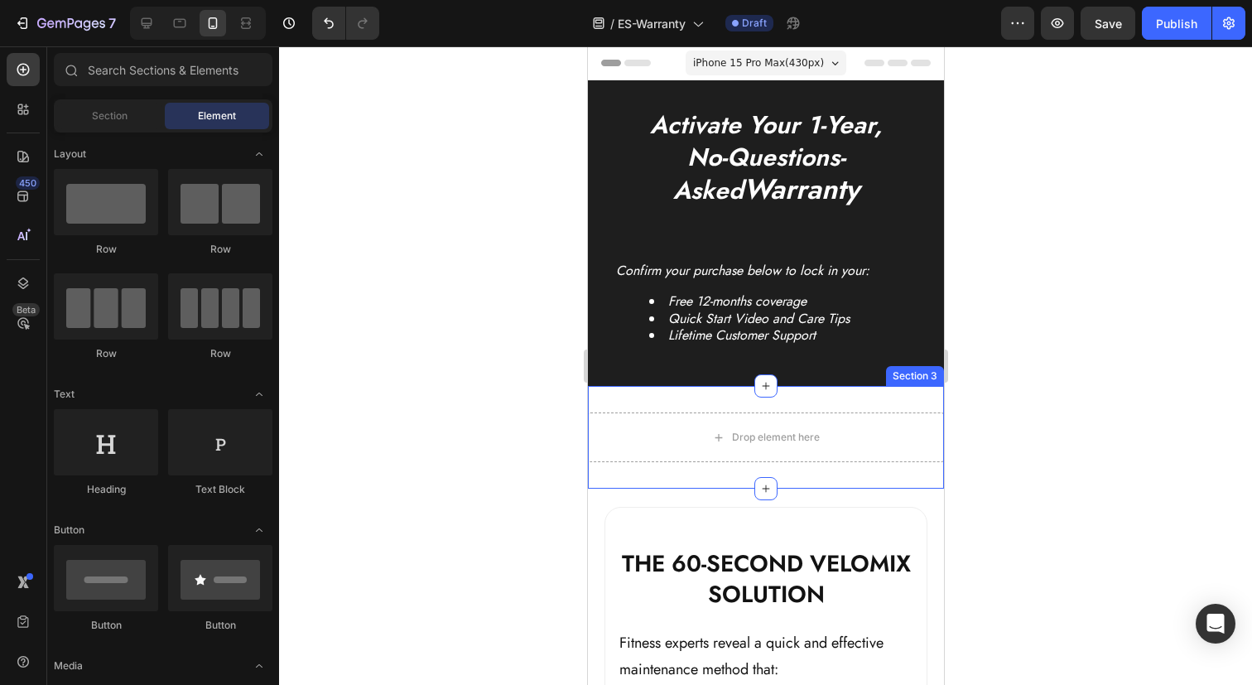
click at [705, 394] on div "Drop element here Section 3" at bounding box center [765, 437] width 356 height 103
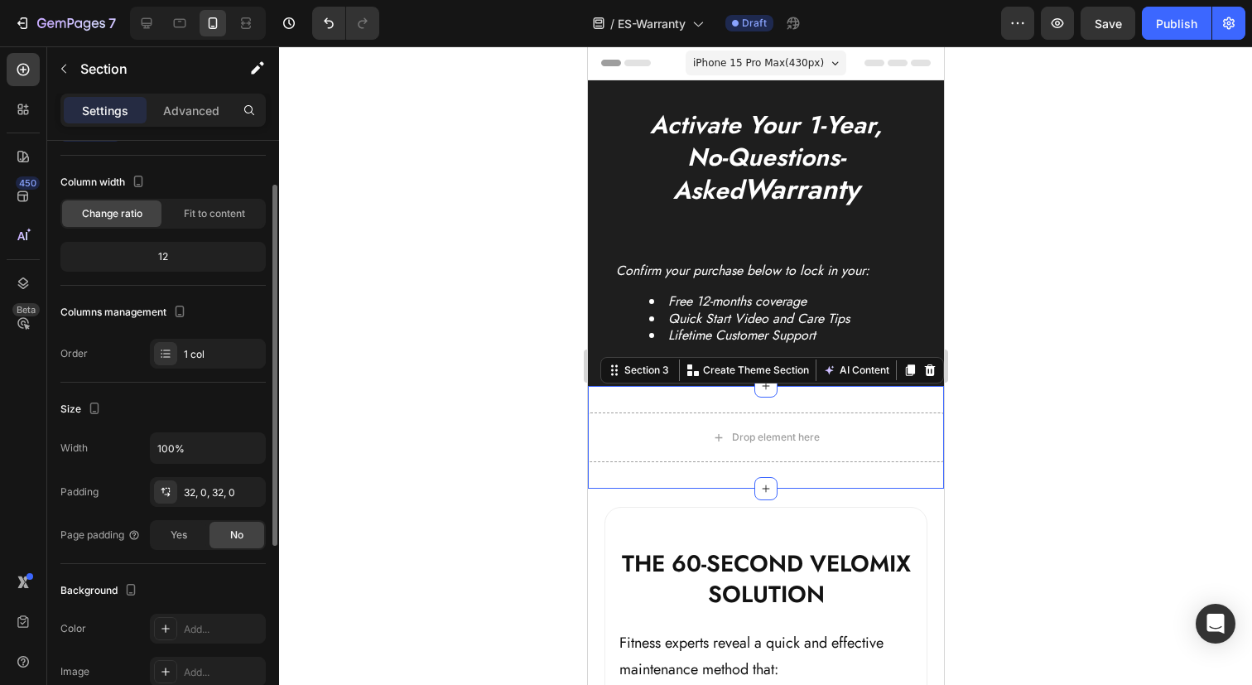
scroll to position [376, 0]
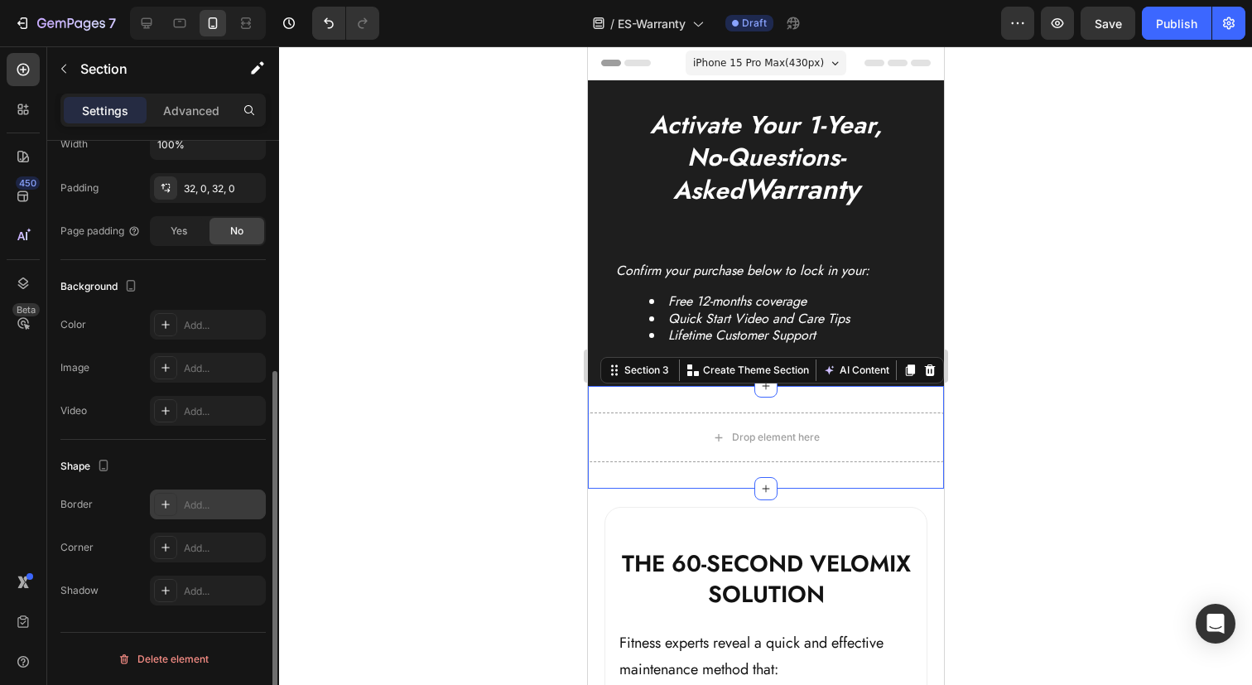
click at [161, 508] on icon at bounding box center [165, 503] width 13 height 13
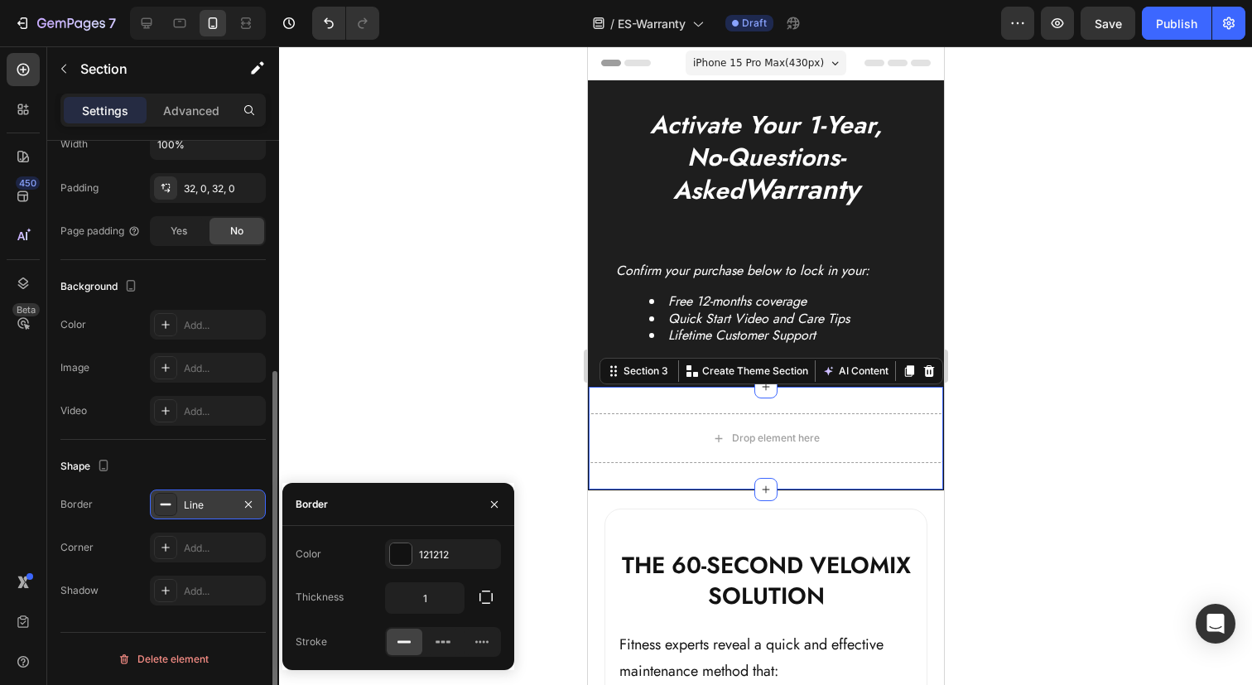
click at [181, 469] on div "Shape" at bounding box center [162, 466] width 205 height 26
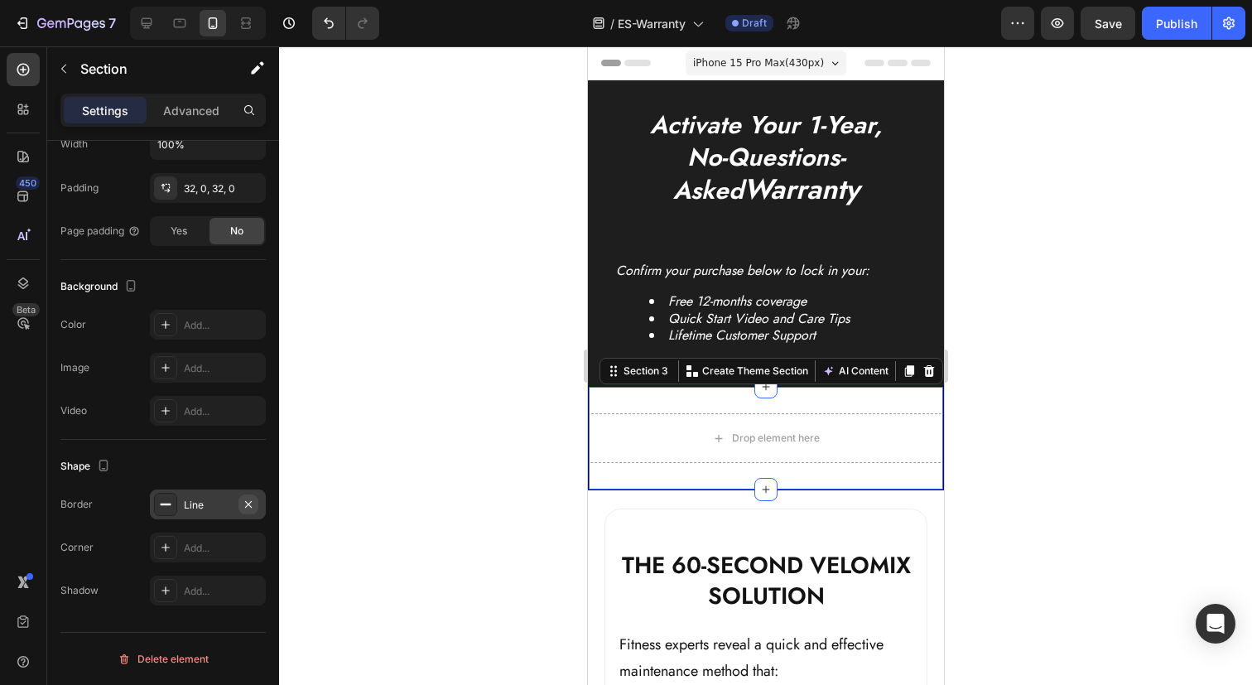
click at [251, 500] on icon "button" at bounding box center [248, 503] width 7 height 7
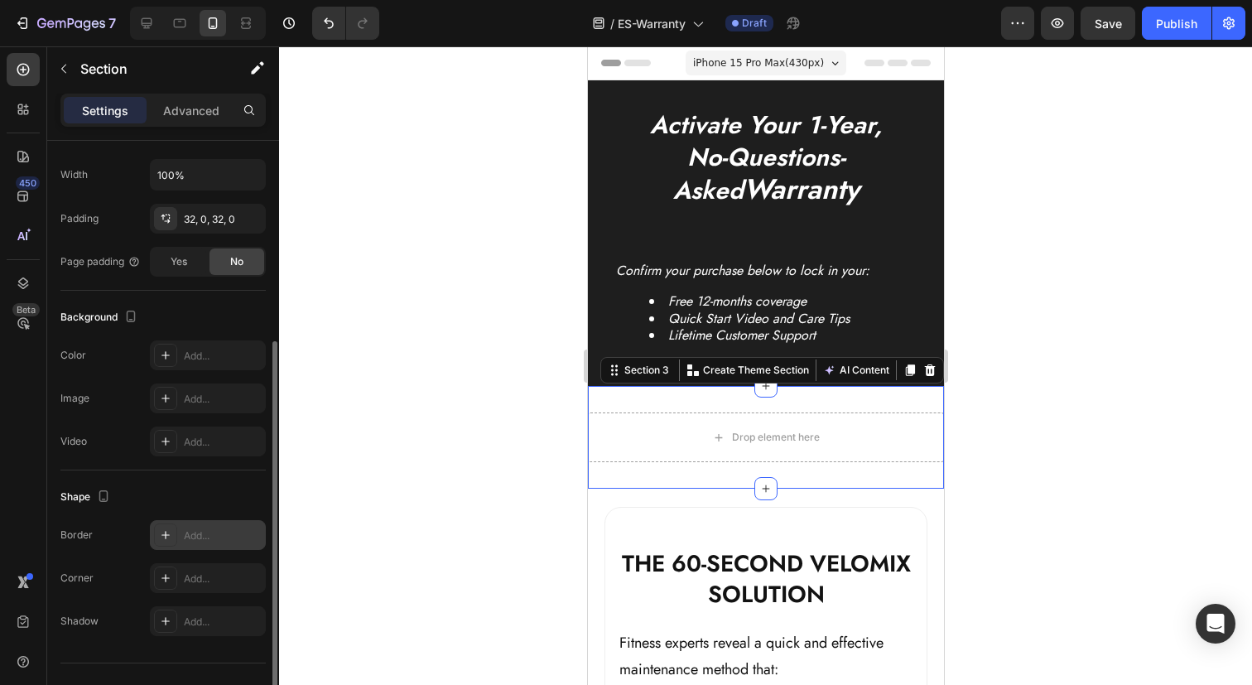
scroll to position [339, 0]
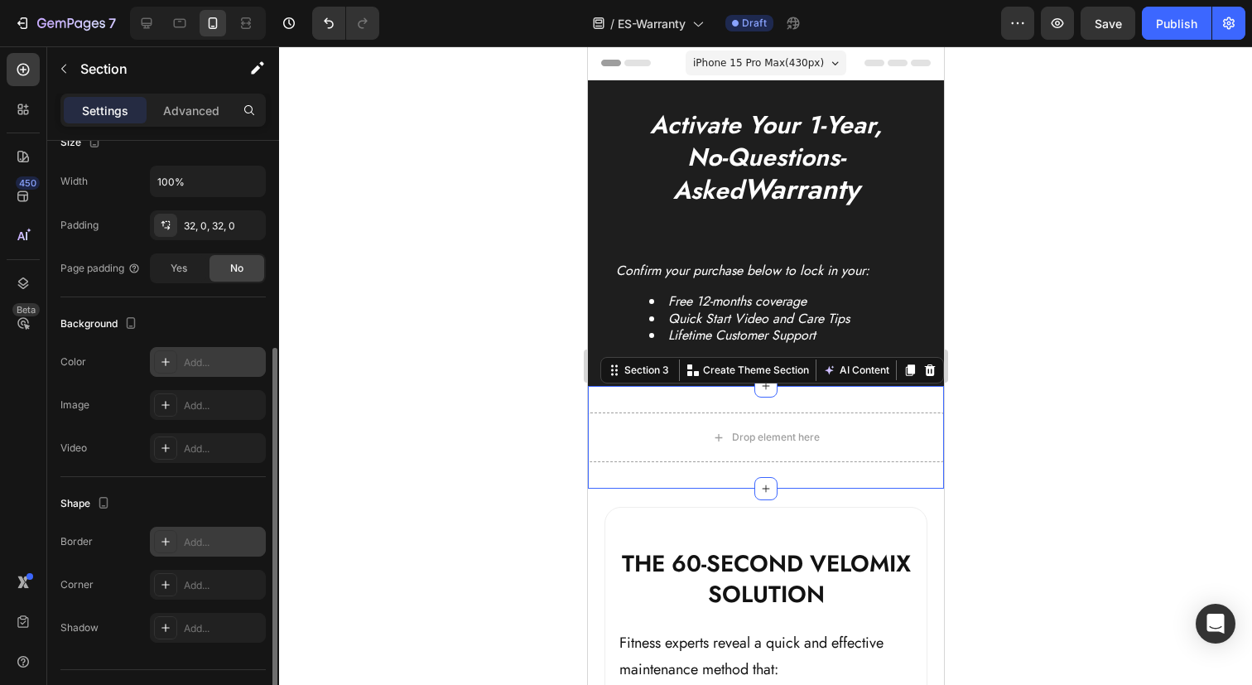
click at [165, 353] on div at bounding box center [165, 361] width 23 height 23
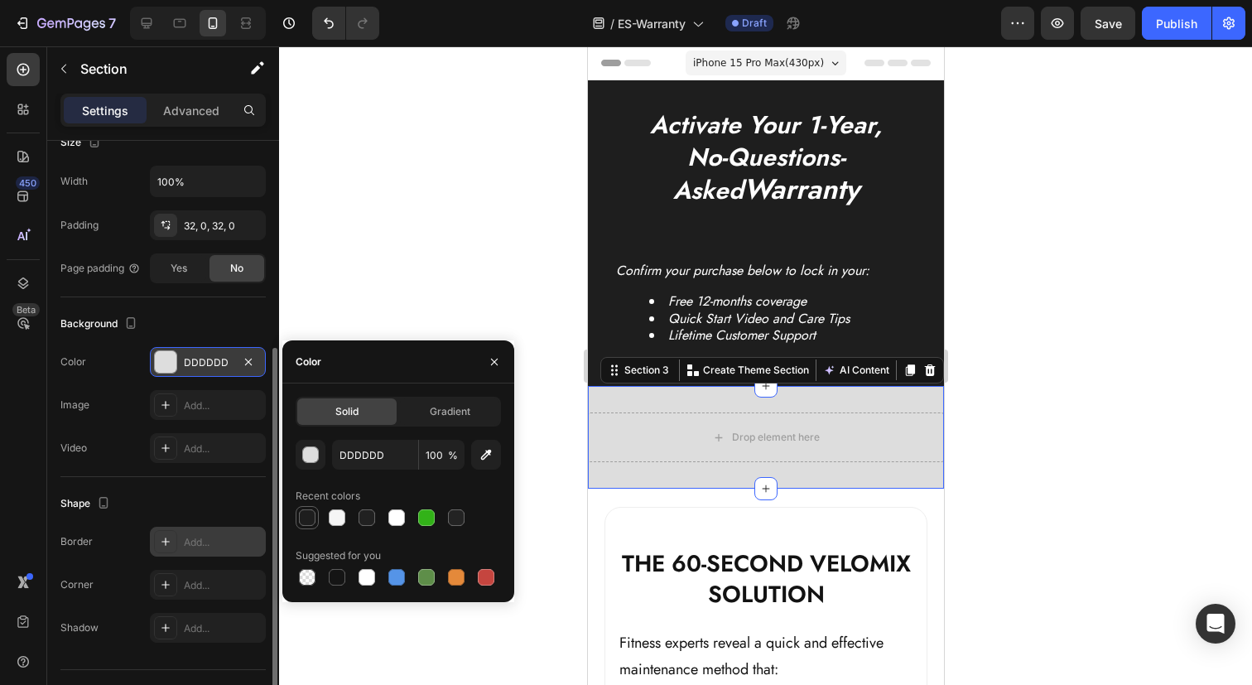
click at [304, 517] on div at bounding box center [307, 517] width 17 height 17
type input "1E1E1E"
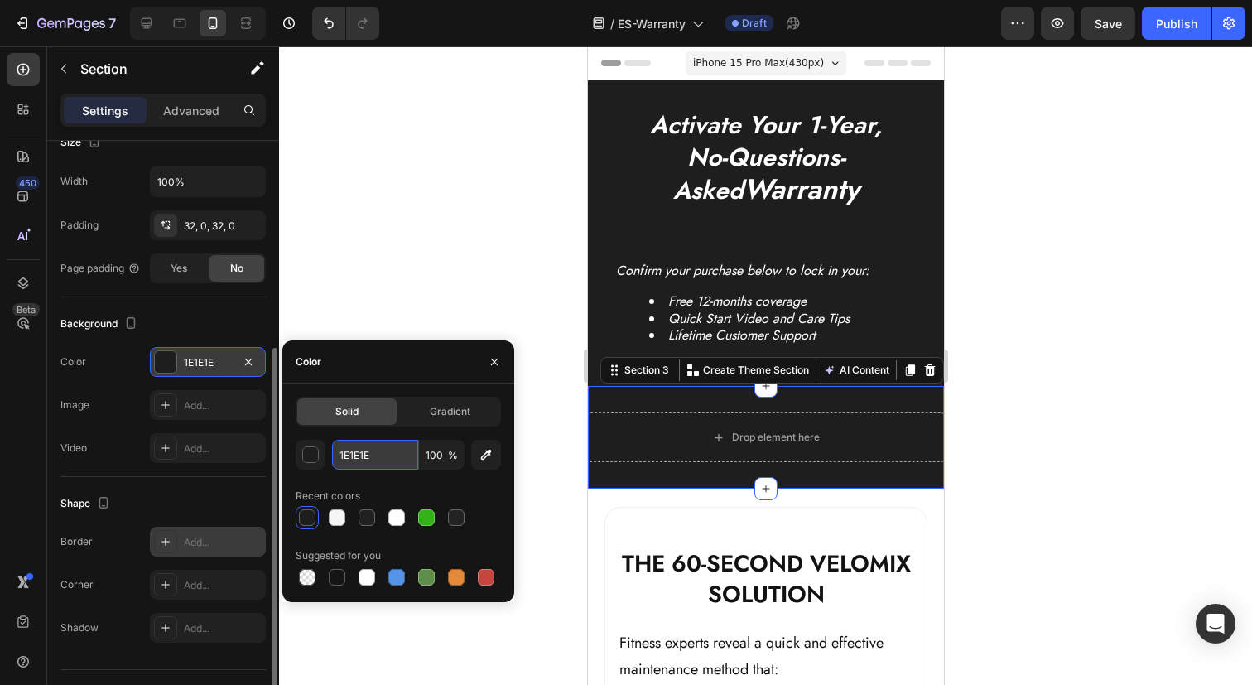
click at [392, 456] on input "1E1E1E" at bounding box center [375, 455] width 86 height 30
click at [506, 309] on div at bounding box center [765, 365] width 973 height 638
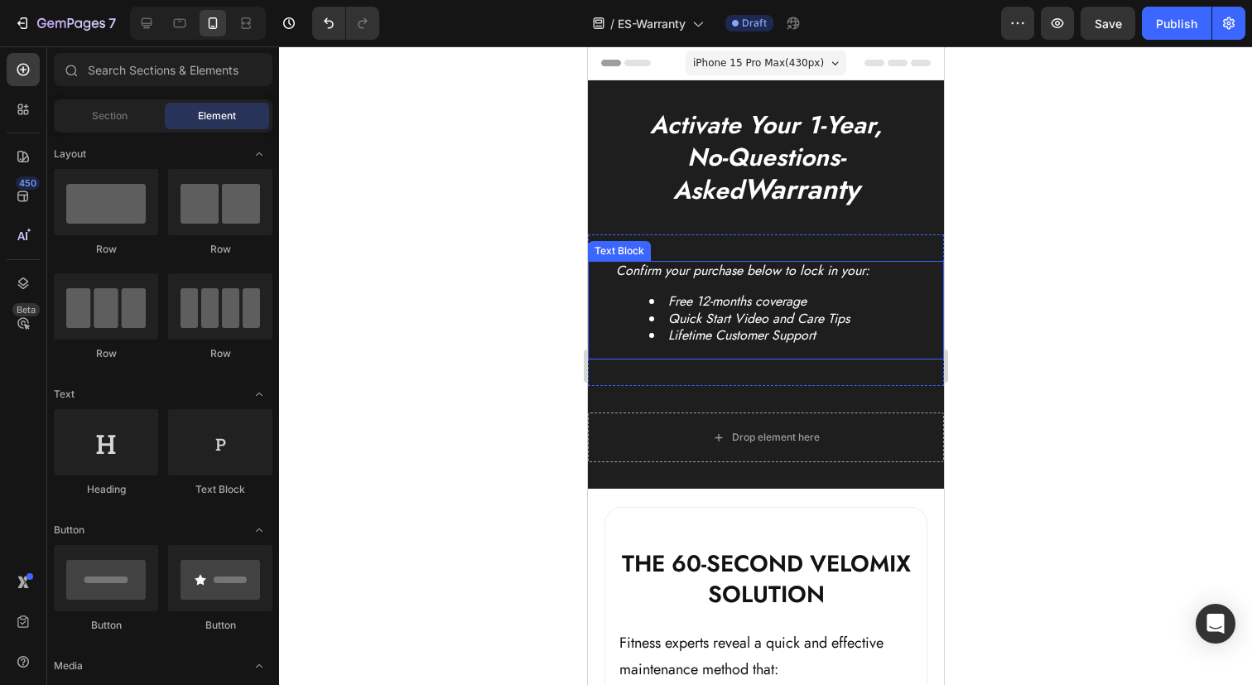
click at [757, 299] on li "Free 12-months coverage" at bounding box center [781, 301] width 267 height 17
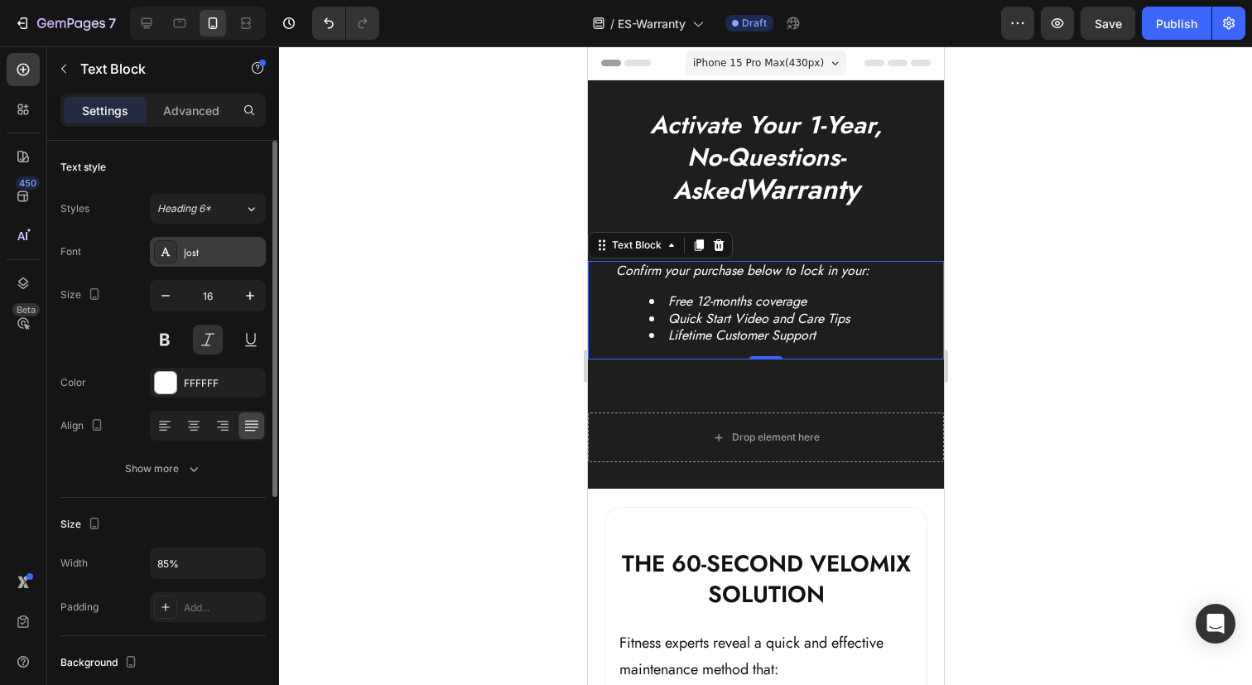
click at [204, 249] on div "Jost" at bounding box center [223, 252] width 78 height 15
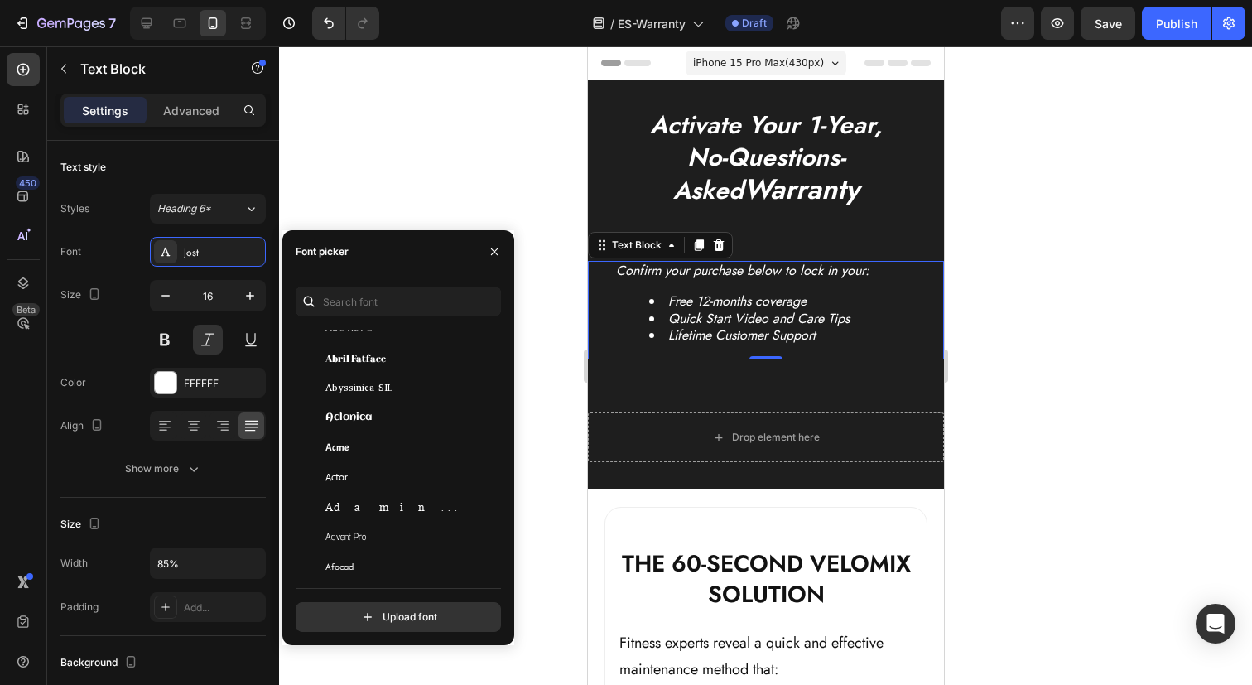
scroll to position [329, 0]
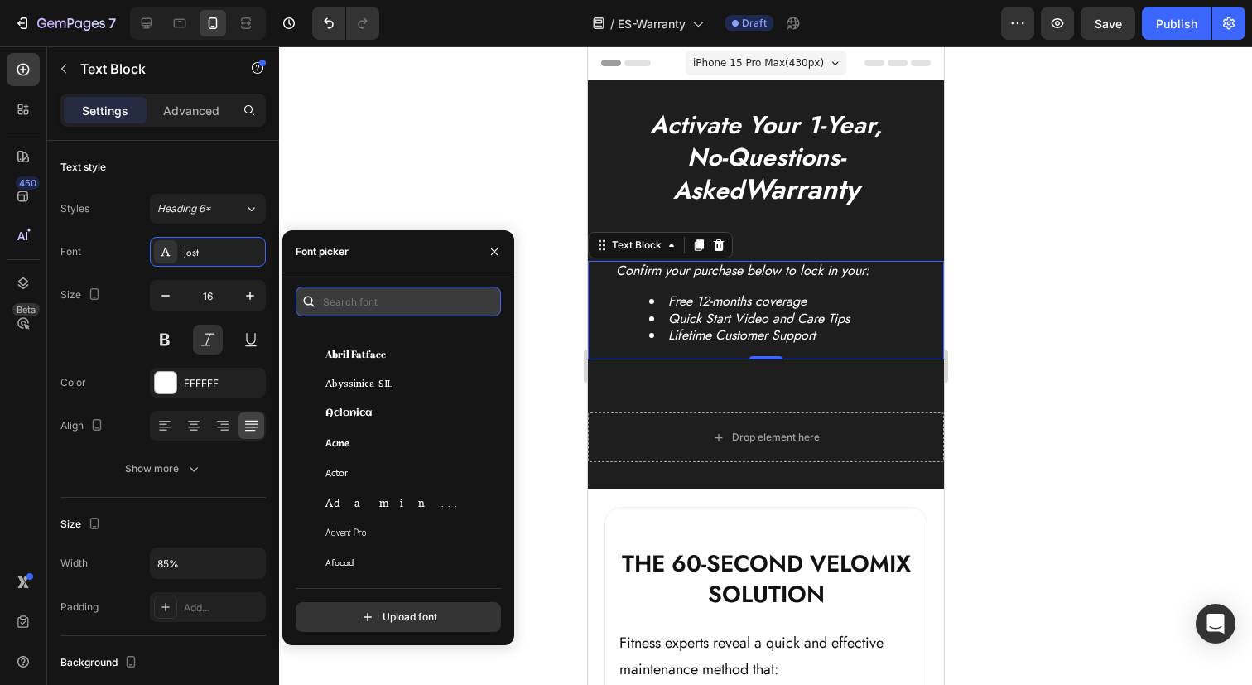
click at [367, 298] on input "text" at bounding box center [398, 301] width 205 height 30
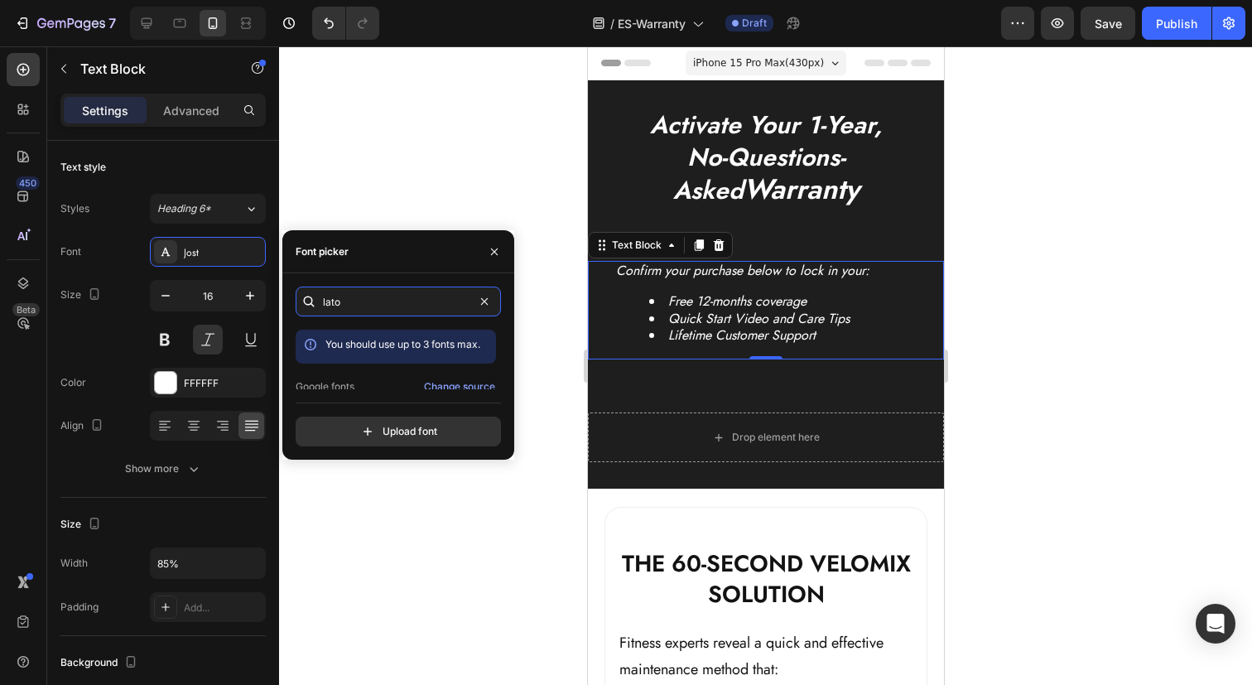
scroll to position [41, 0]
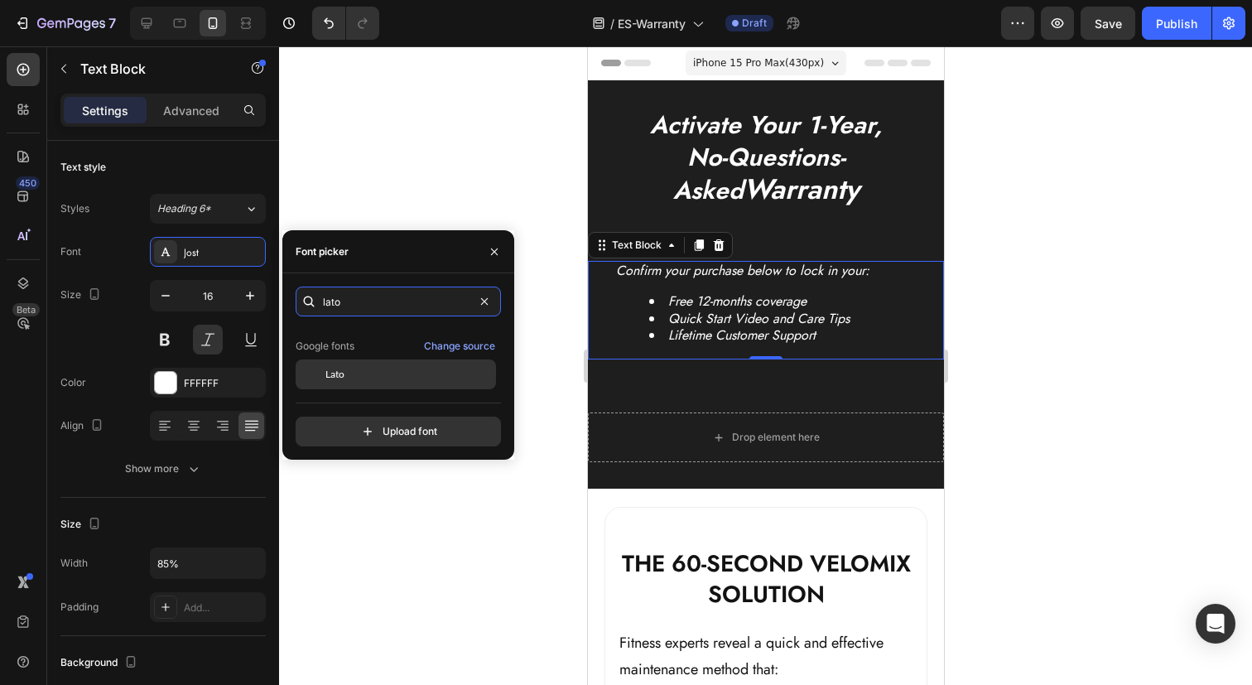
type input "lato"
click at [344, 379] on span "Lato" at bounding box center [334, 374] width 19 height 15
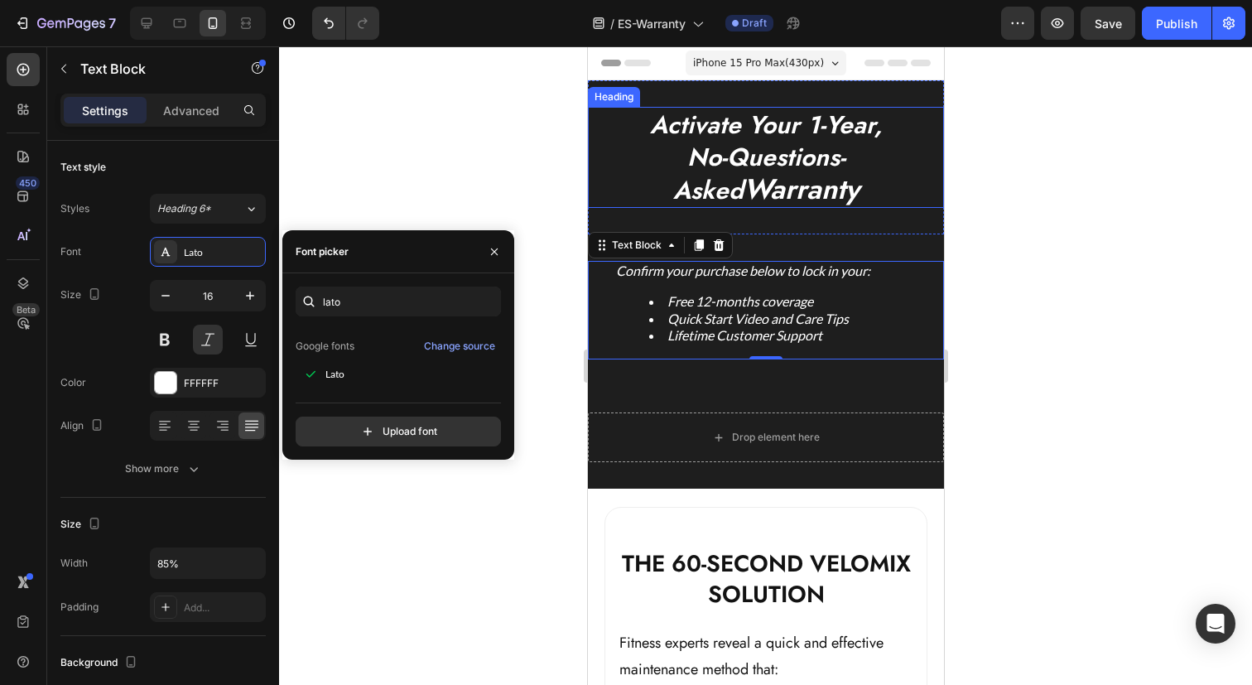
click at [747, 173] on strong "Warranty" at bounding box center [801, 189] width 116 height 41
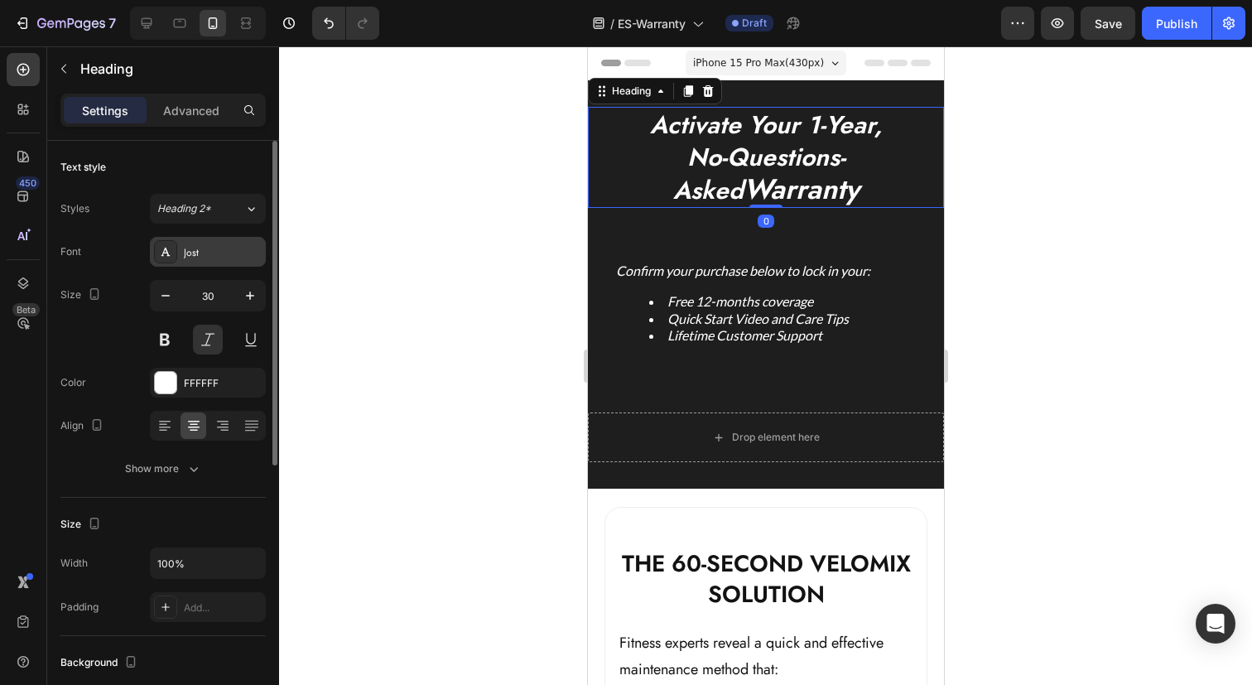
click at [210, 248] on div "Jost" at bounding box center [223, 252] width 78 height 15
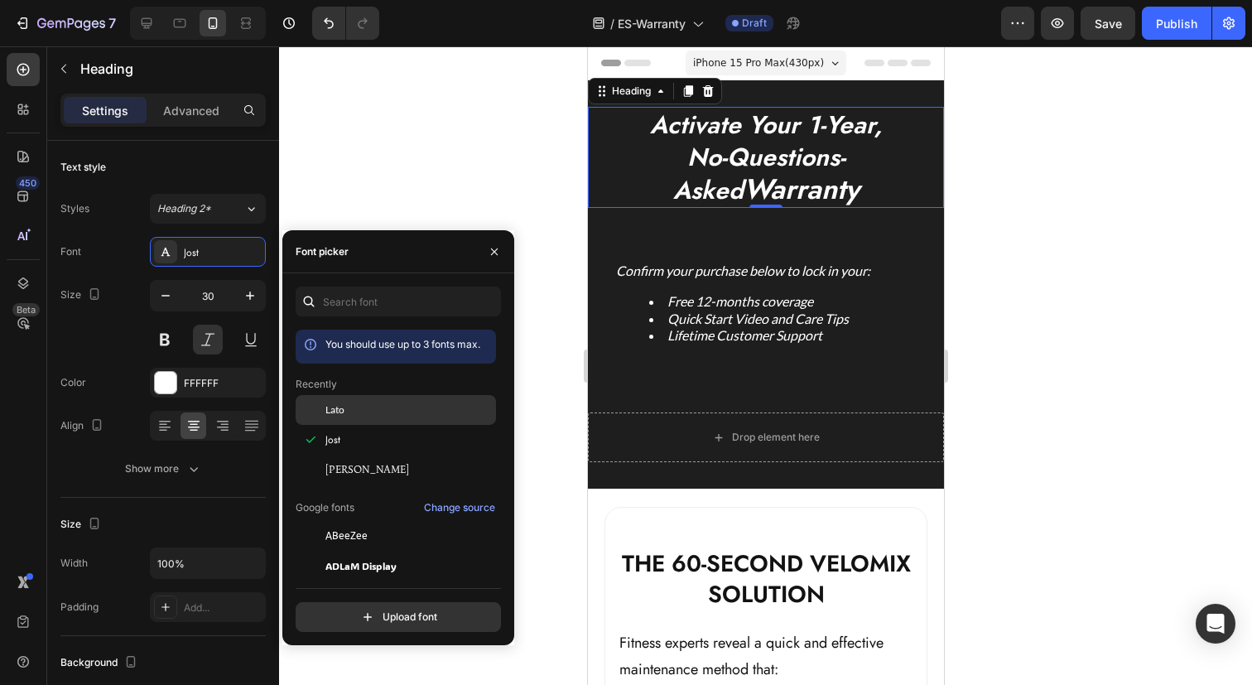
click at [341, 417] on div "Lato" at bounding box center [396, 410] width 200 height 30
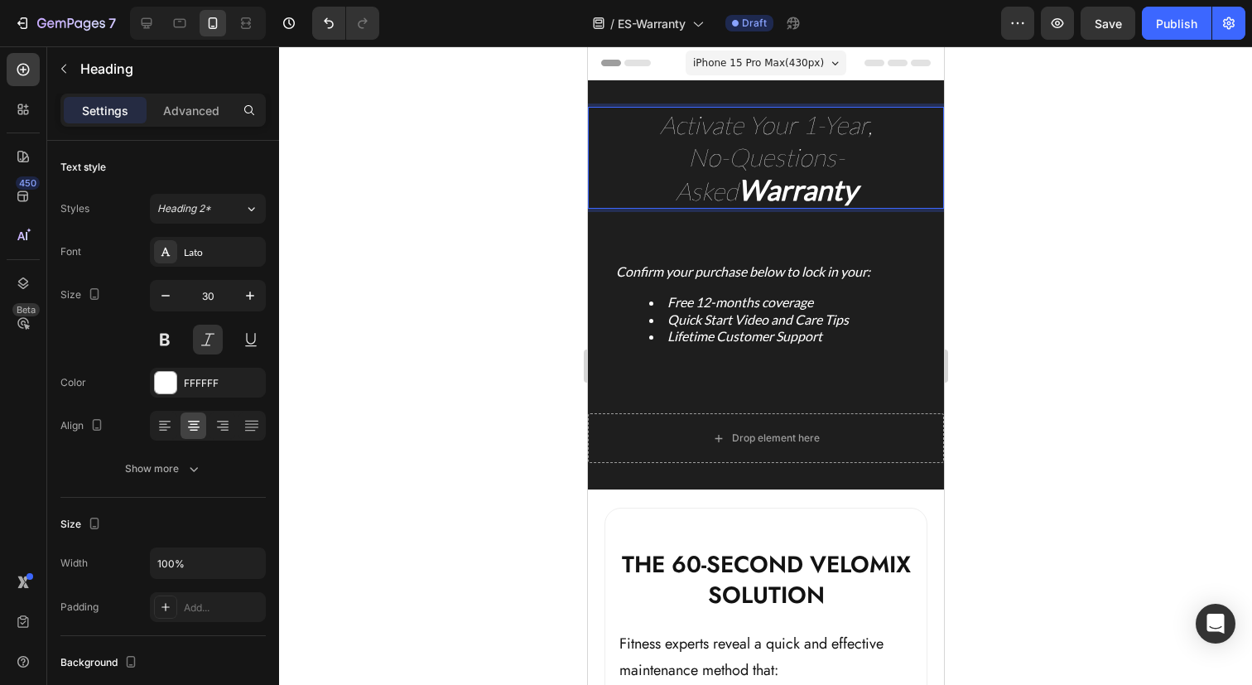
click at [772, 193] on strong "Warranty" at bounding box center [796, 189] width 119 height 34
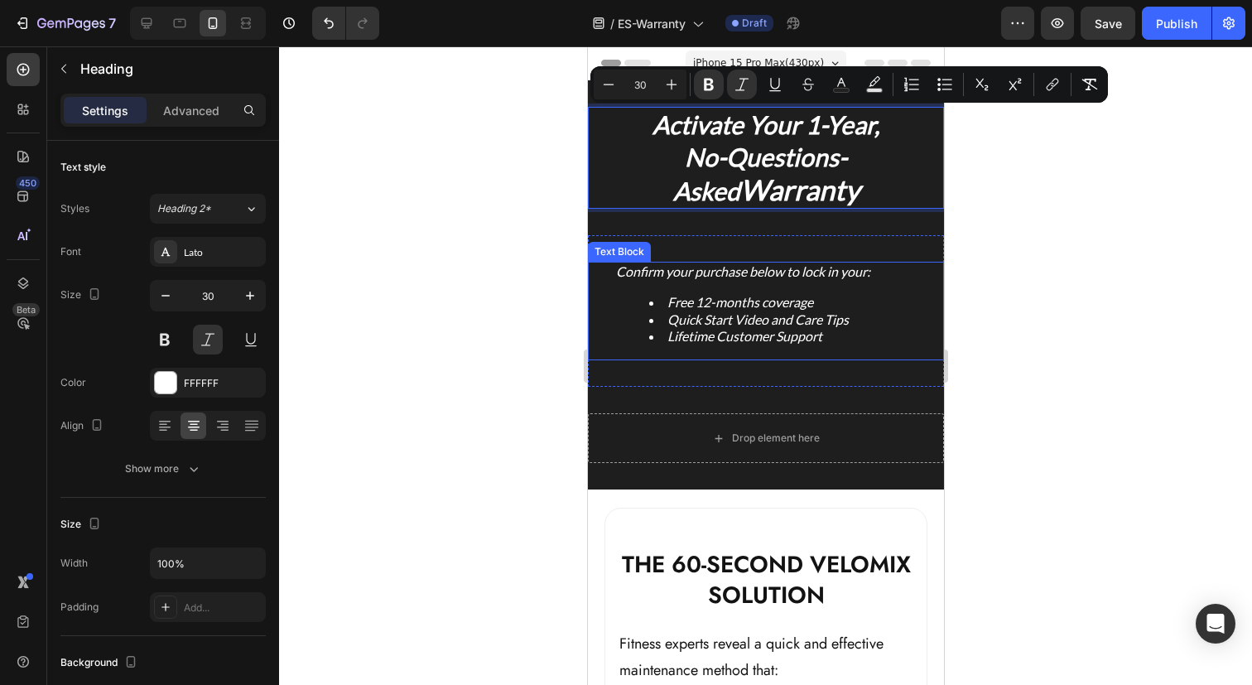
click at [773, 275] on p "Confirm your purchase below to lock in your:" at bounding box center [765, 271] width 300 height 17
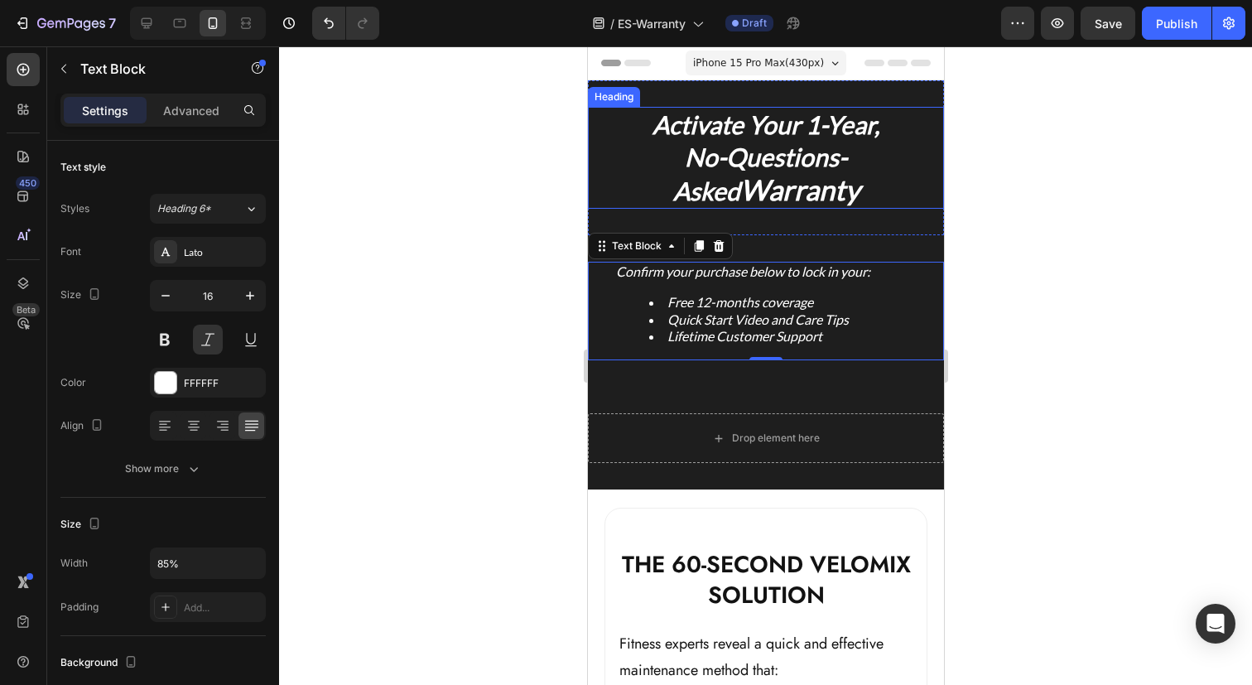
click at [762, 171] on strong "No-Questions-Asked" at bounding box center [759, 174] width 175 height 64
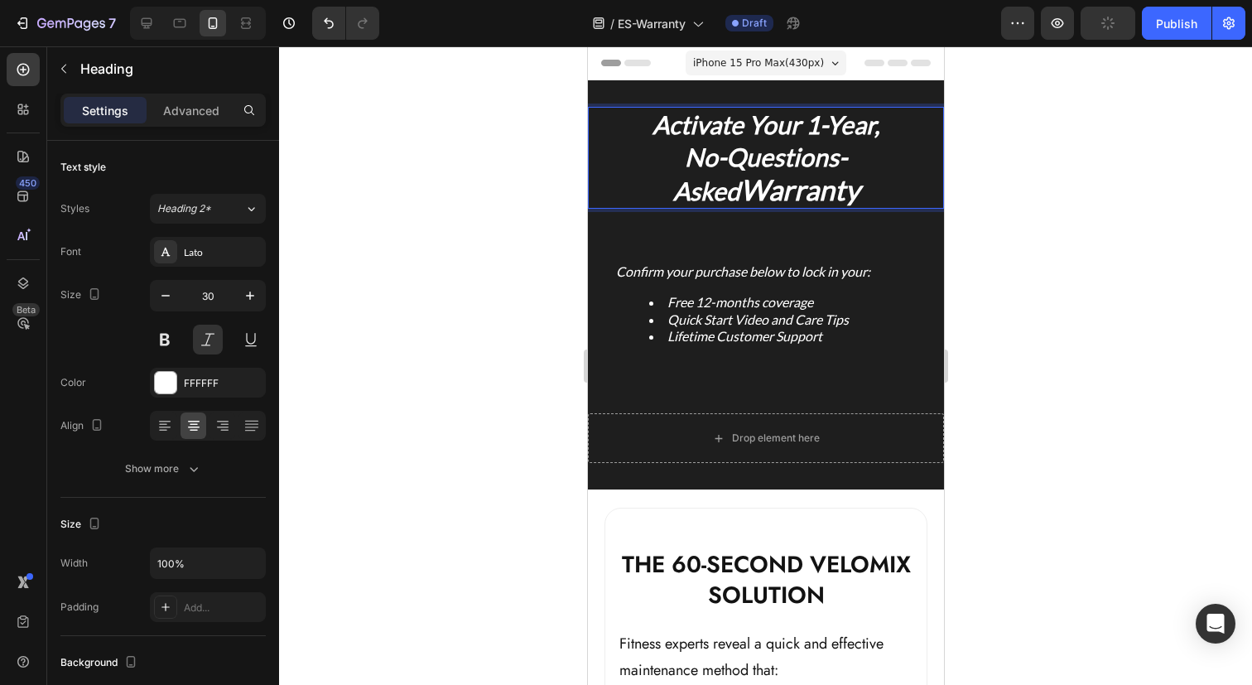
click at [769, 191] on strong "Warranty" at bounding box center [798, 189] width 119 height 34
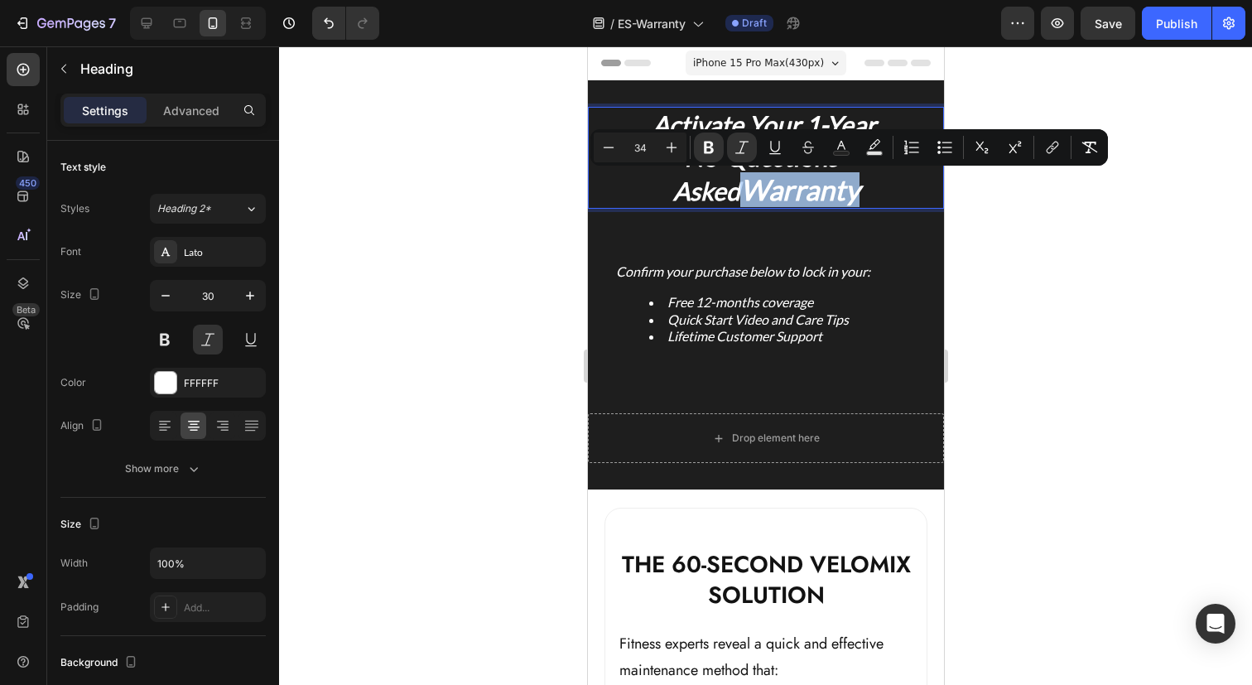
click at [822, 193] on strong "Warranty" at bounding box center [798, 189] width 119 height 34
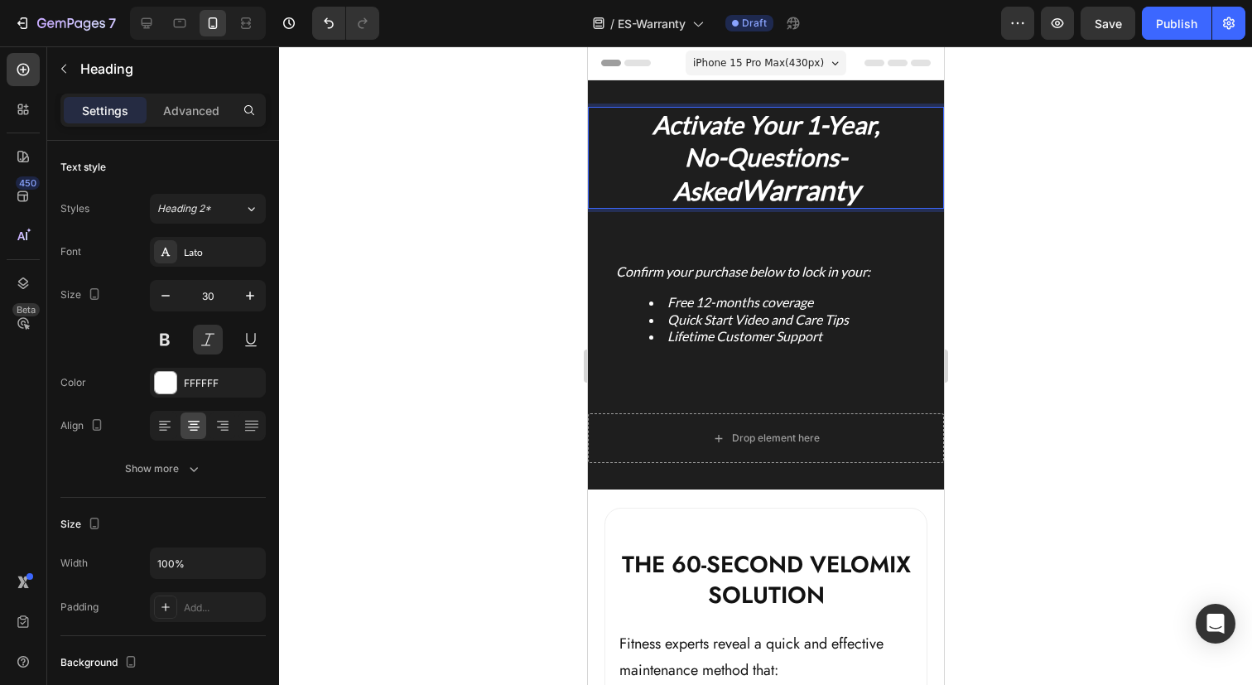
click at [788, 159] on strong "No-Questions-Asked" at bounding box center [759, 174] width 175 height 64
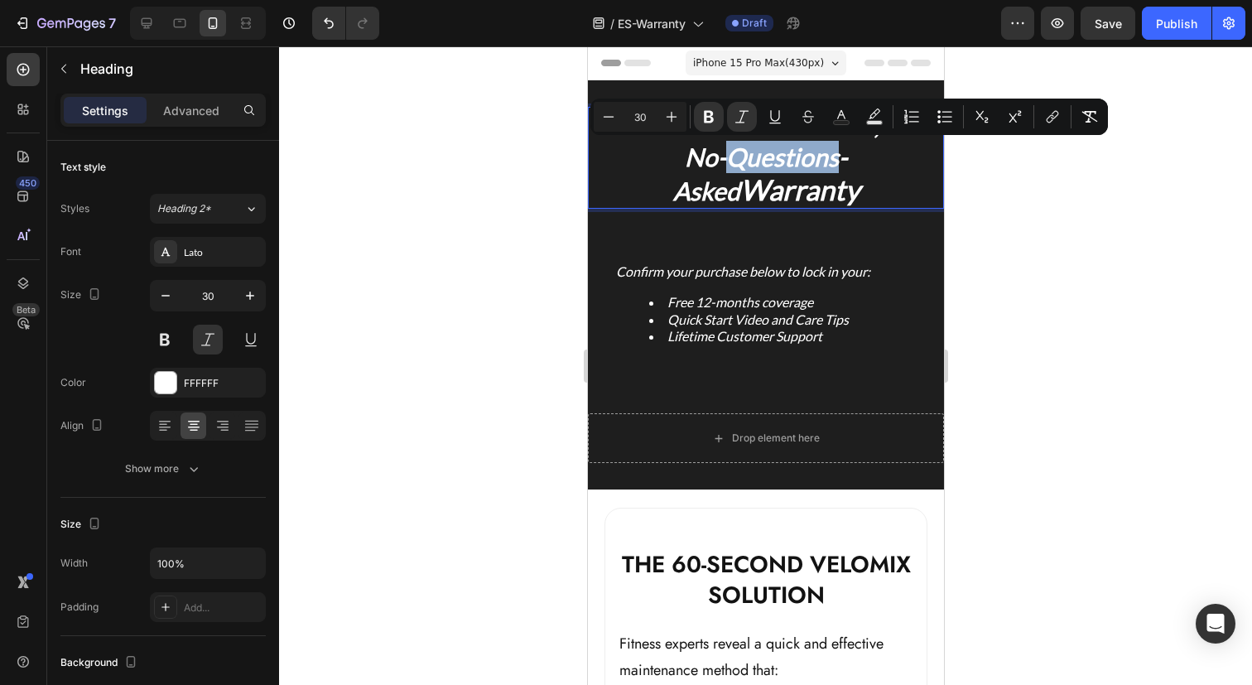
click at [778, 189] on strong "Warranty" at bounding box center [798, 189] width 119 height 34
type input "34"
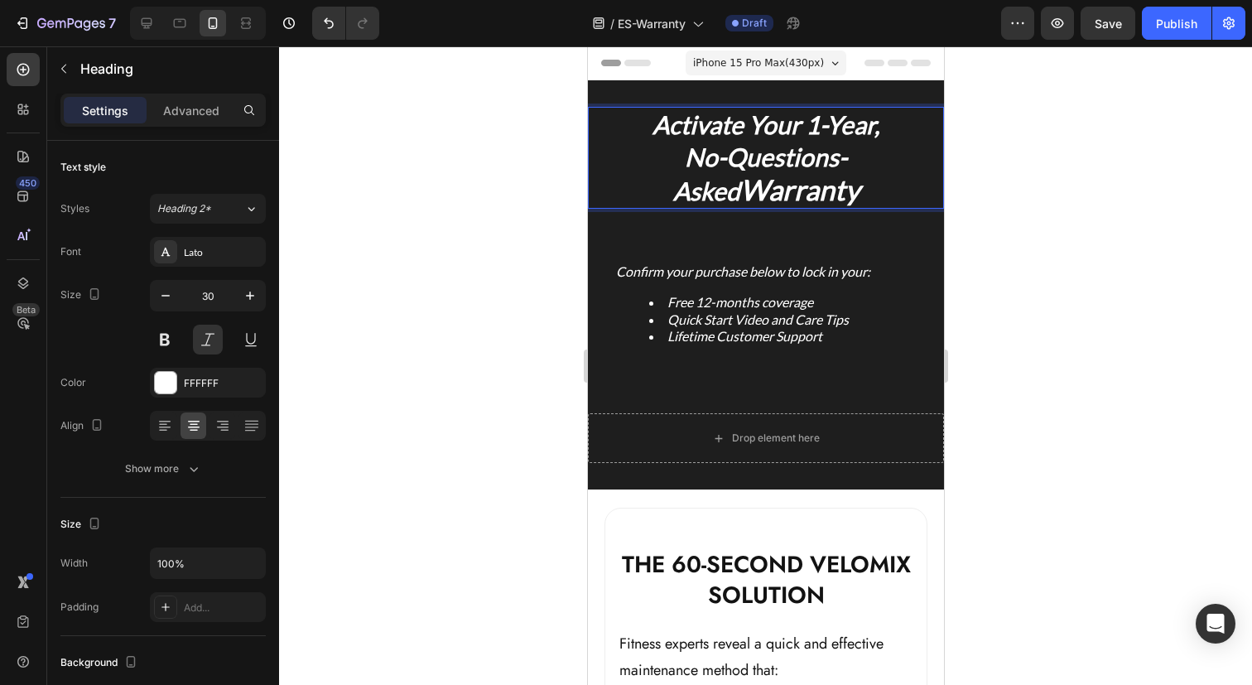
click at [778, 189] on strong "Warranty" at bounding box center [798, 189] width 119 height 34
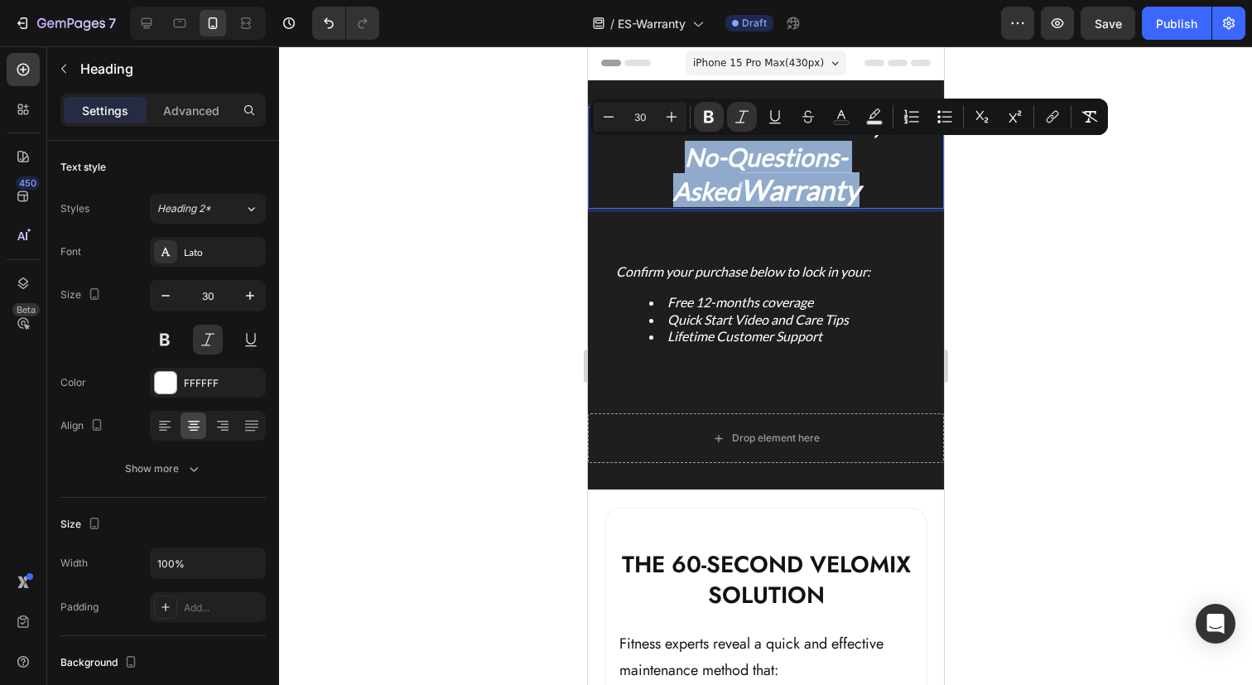
click at [776, 189] on strong "Warranty" at bounding box center [798, 189] width 119 height 34
type input "34"
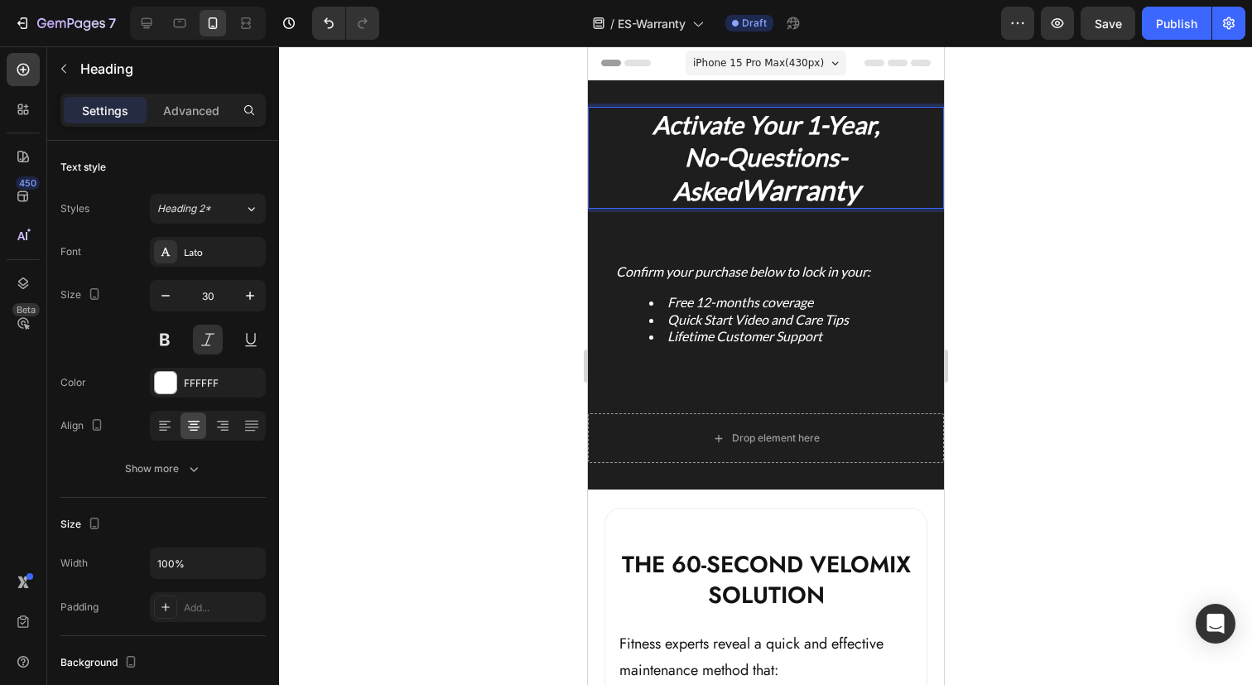
click at [776, 189] on strong "Warranty" at bounding box center [798, 189] width 119 height 34
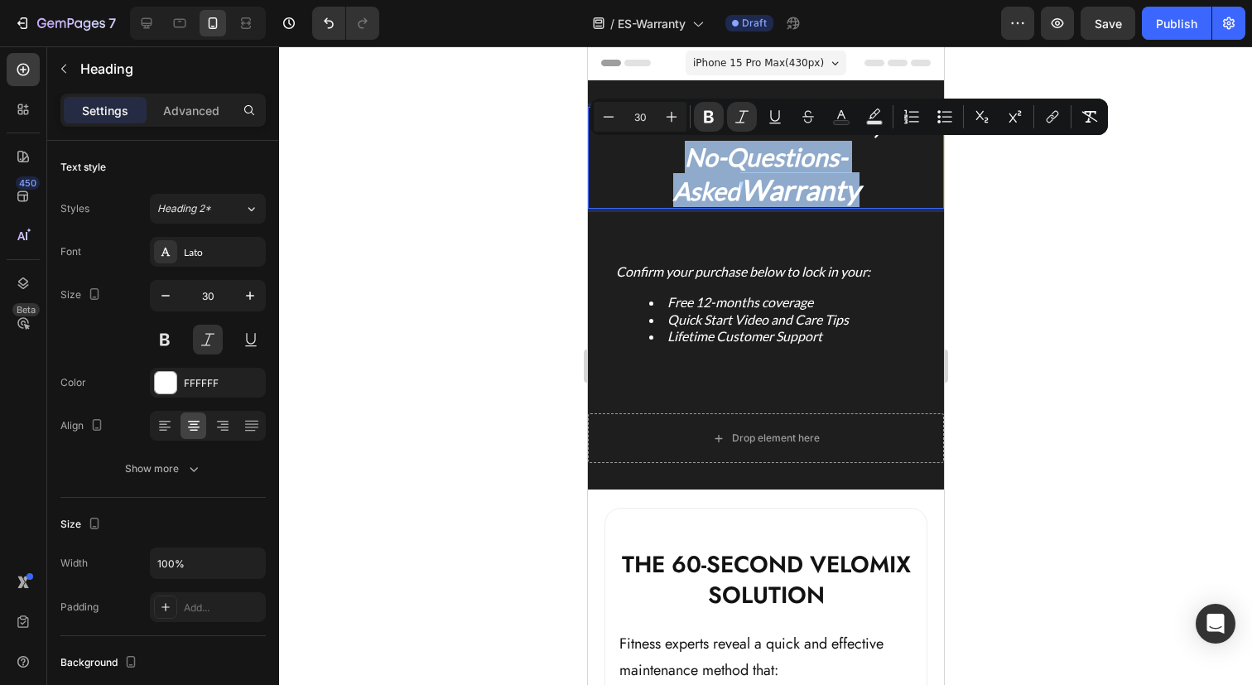
click at [776, 189] on strong "Warranty" at bounding box center [798, 189] width 119 height 34
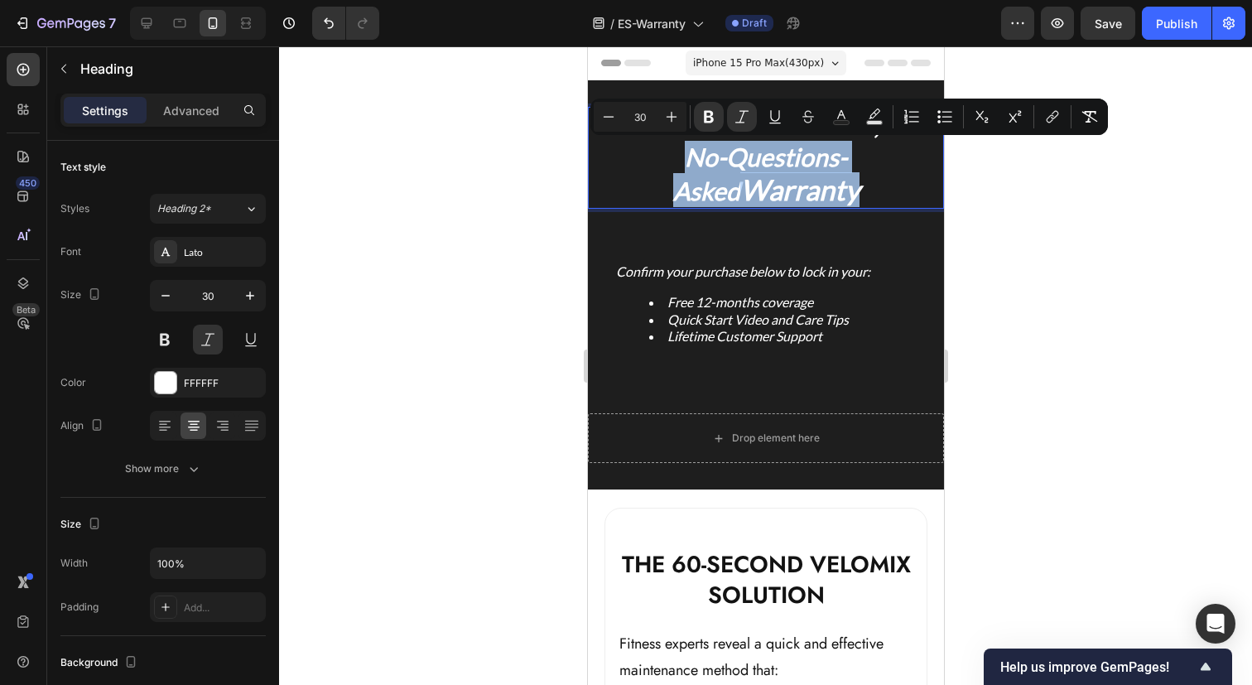
click at [776, 189] on strong "Warranty" at bounding box center [798, 189] width 119 height 34
click at [776, 197] on strong "Warranty" at bounding box center [798, 189] width 119 height 34
type input "34"
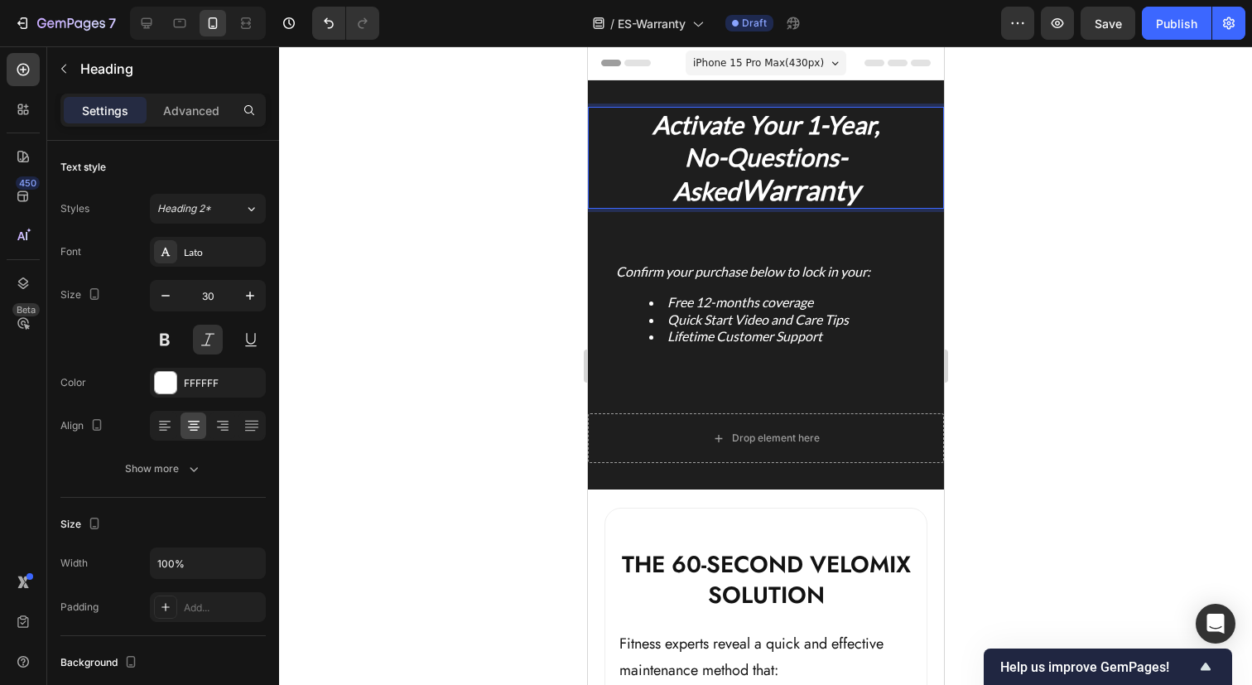
click at [776, 197] on strong "Warranty" at bounding box center [798, 189] width 119 height 34
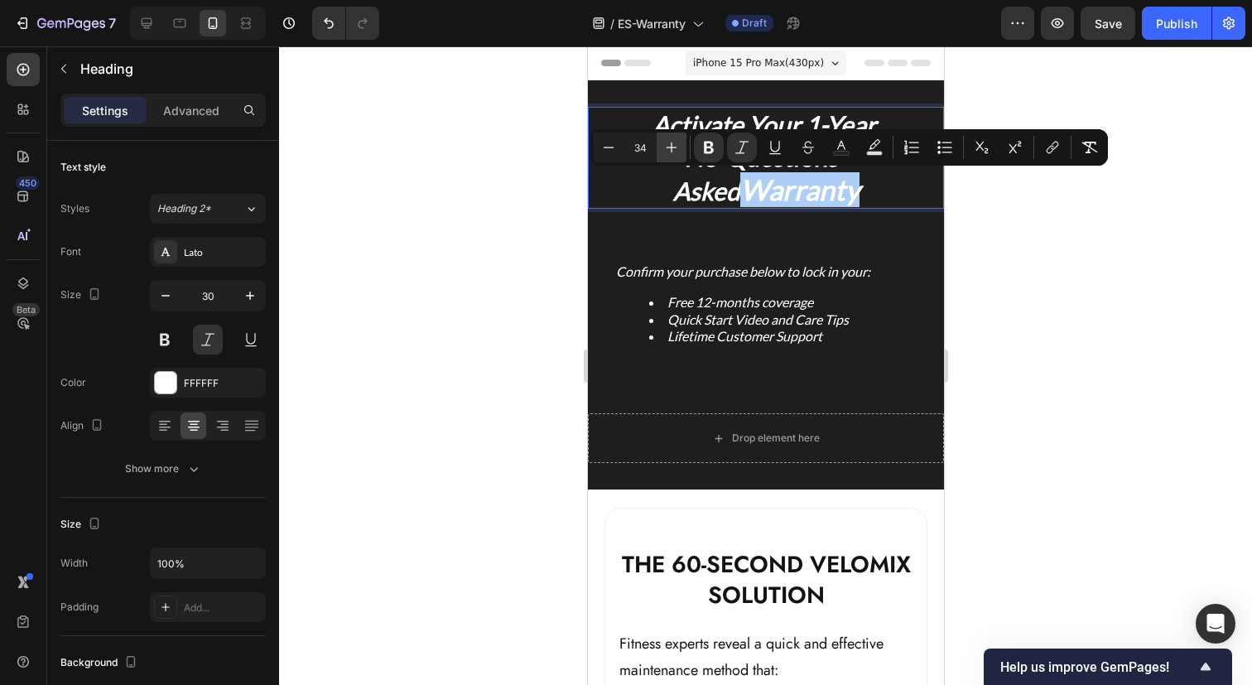
click at [672, 150] on icon "Editor contextual toolbar" at bounding box center [671, 147] width 17 height 17
click at [670, 150] on icon "Editor contextual toolbar" at bounding box center [671, 147] width 17 height 17
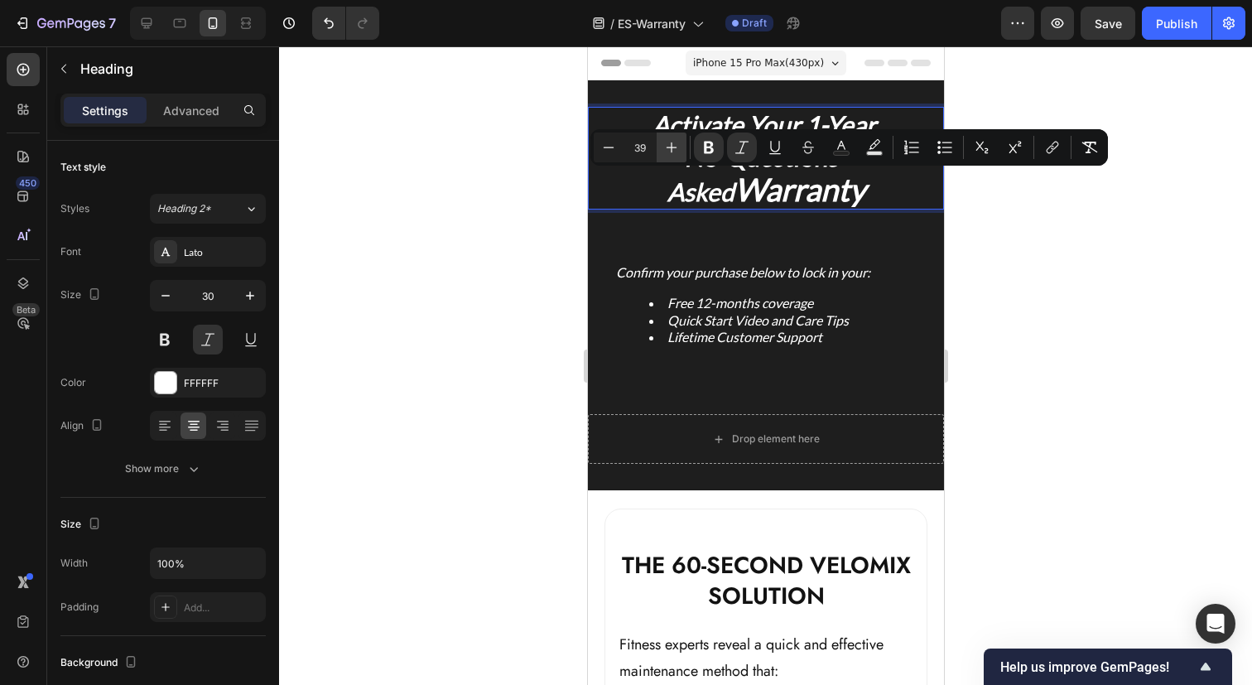
click at [670, 150] on icon "Editor contextual toolbar" at bounding box center [671, 147] width 17 height 17
type input "40"
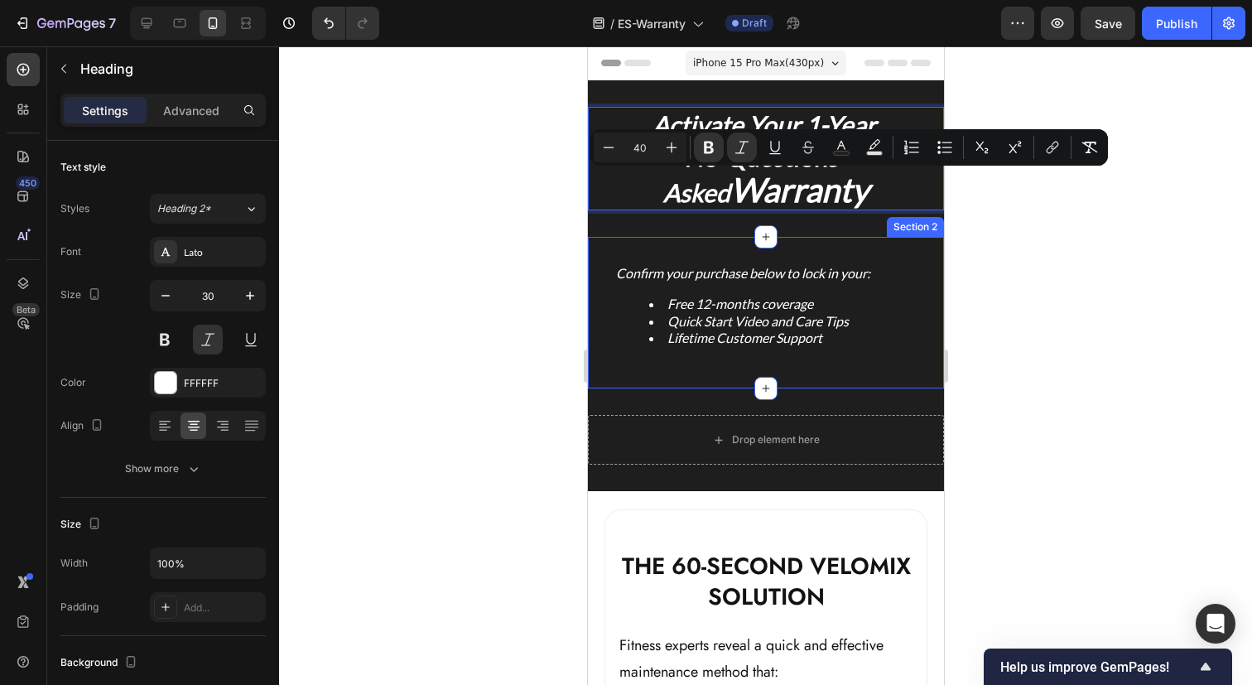
click at [801, 243] on div "Confirm your purchase below to lock in your: Free 12-months coverage Quick Star…" at bounding box center [765, 312] width 356 height 151
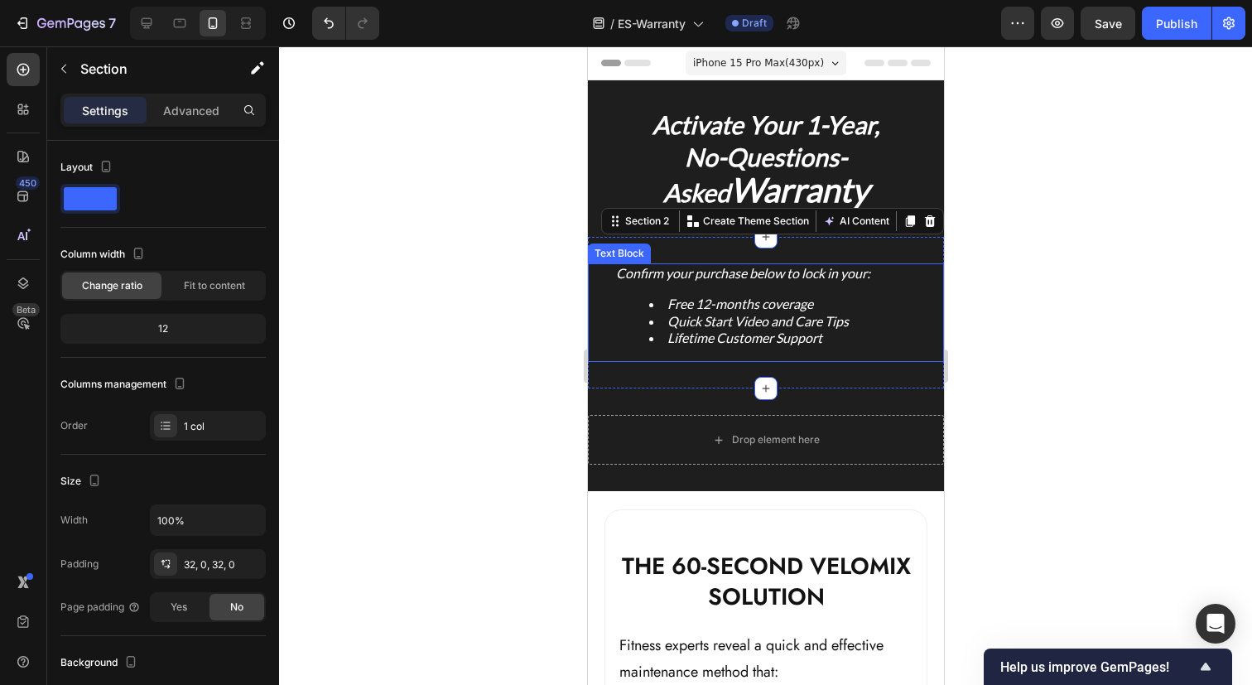
click at [863, 313] on li "Quick Start Video and Care Tips" at bounding box center [781, 321] width 267 height 17
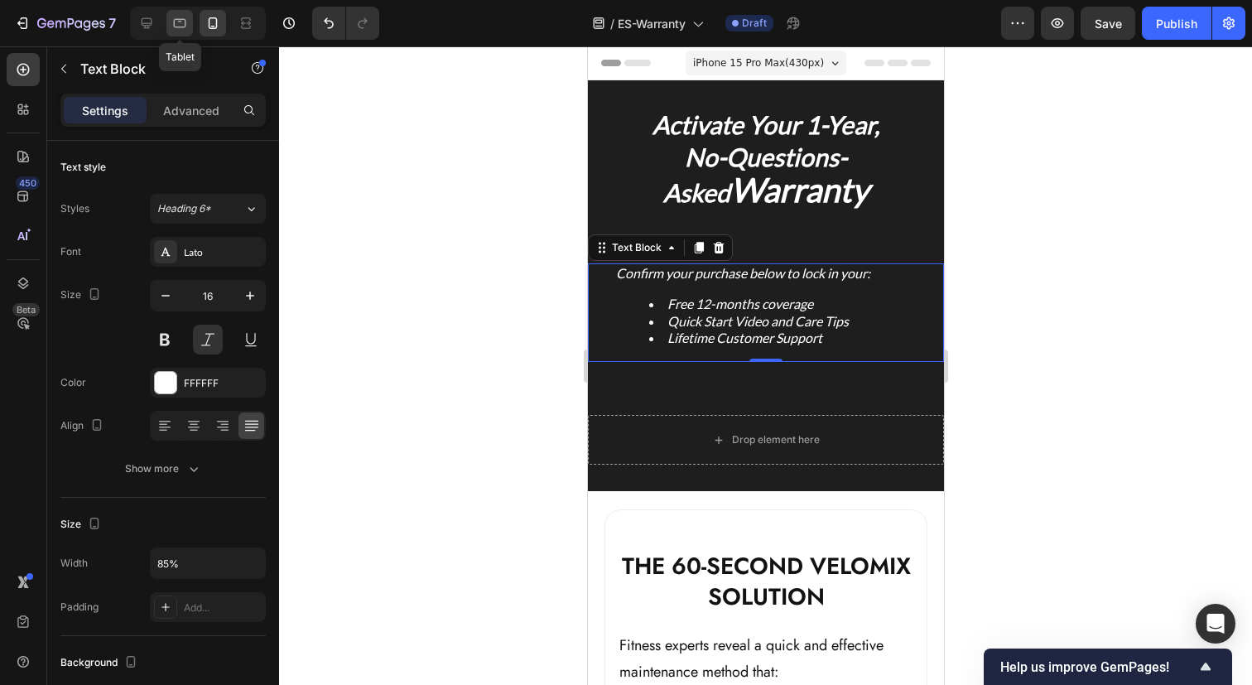
click at [188, 23] on icon at bounding box center [179, 23] width 17 height 17
type input "18"
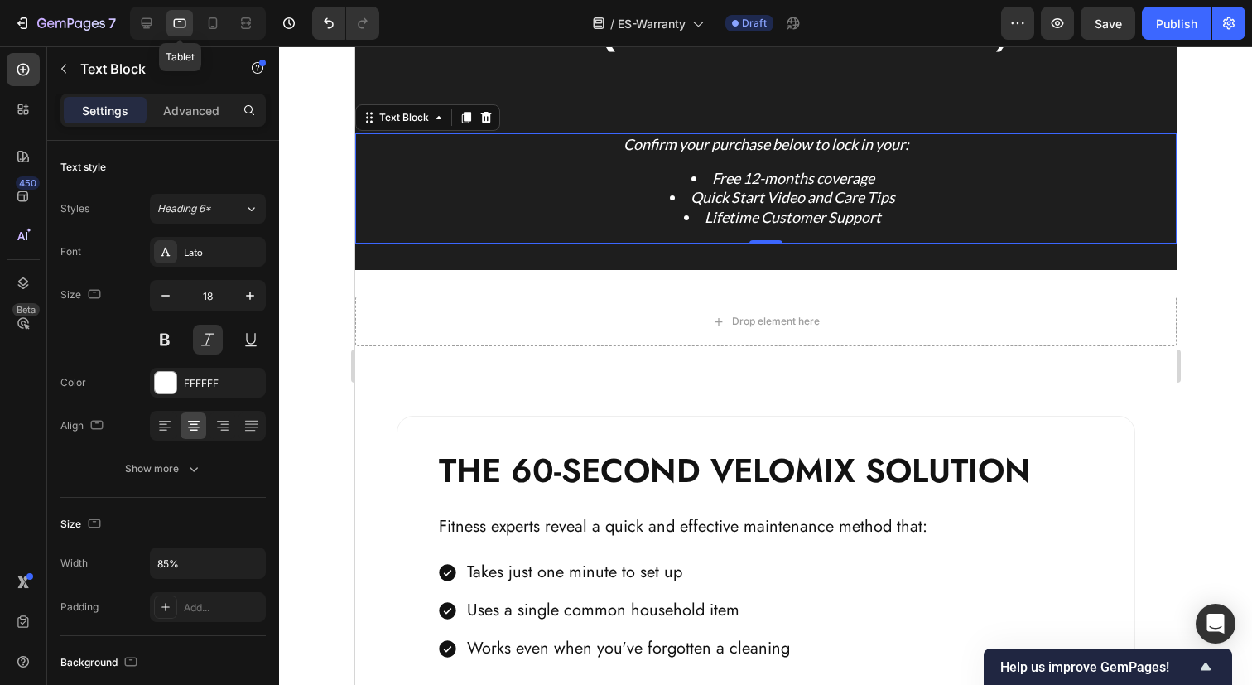
scroll to position [180, 0]
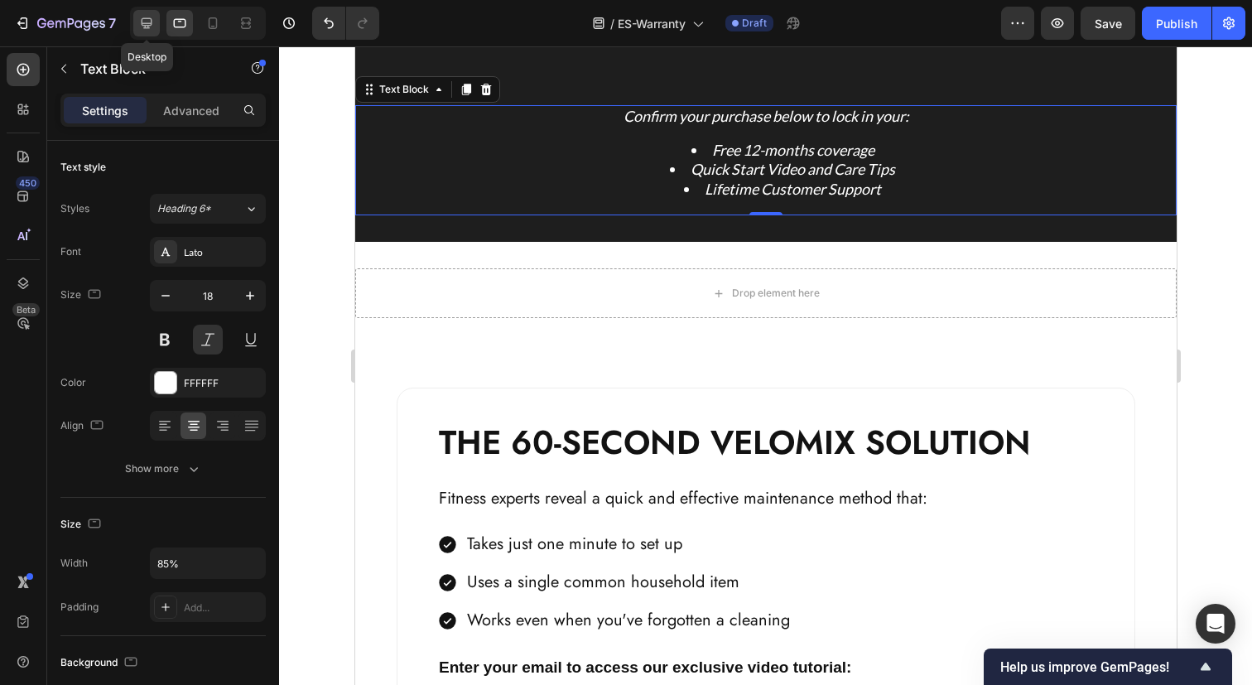
click at [138, 28] on icon at bounding box center [146, 23] width 17 height 17
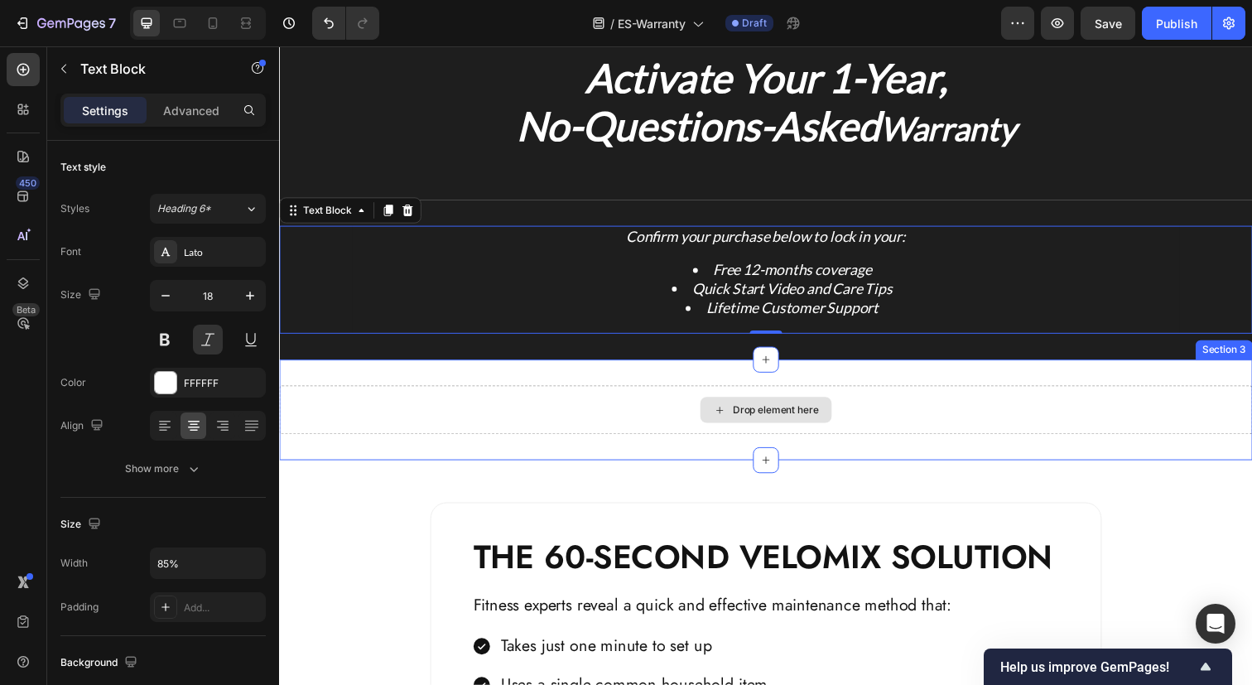
scroll to position [54, 0]
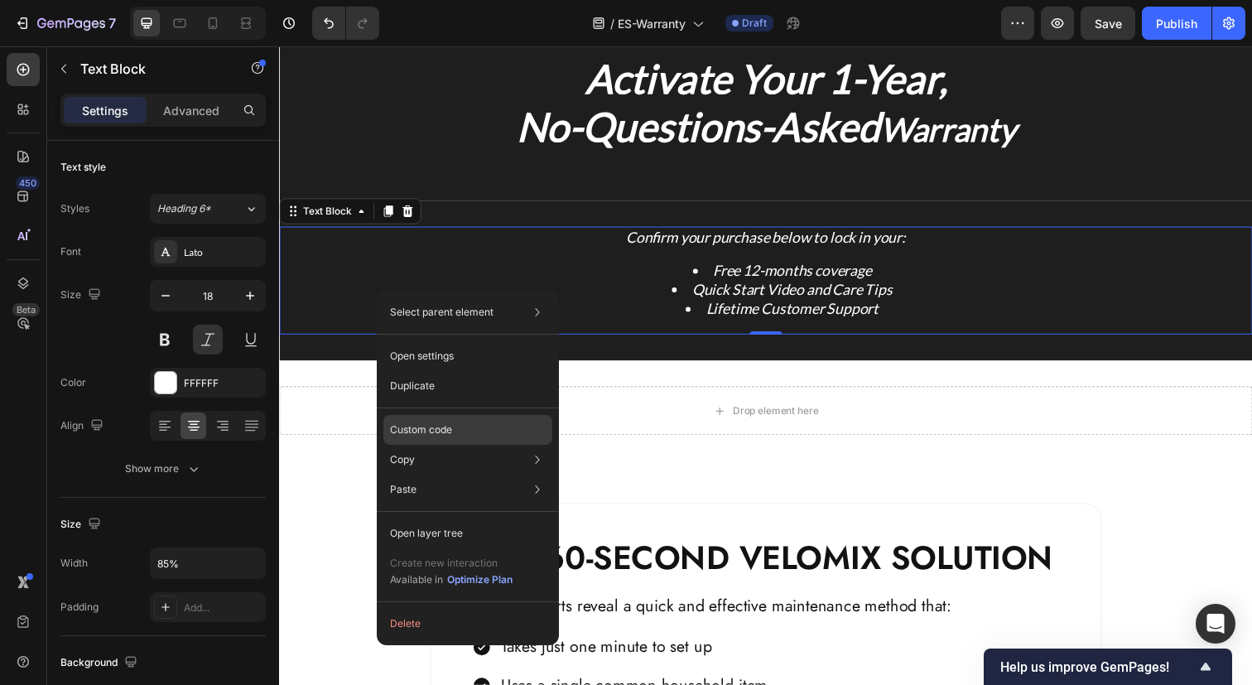
click at [507, 441] on div "Custom code" at bounding box center [467, 430] width 169 height 30
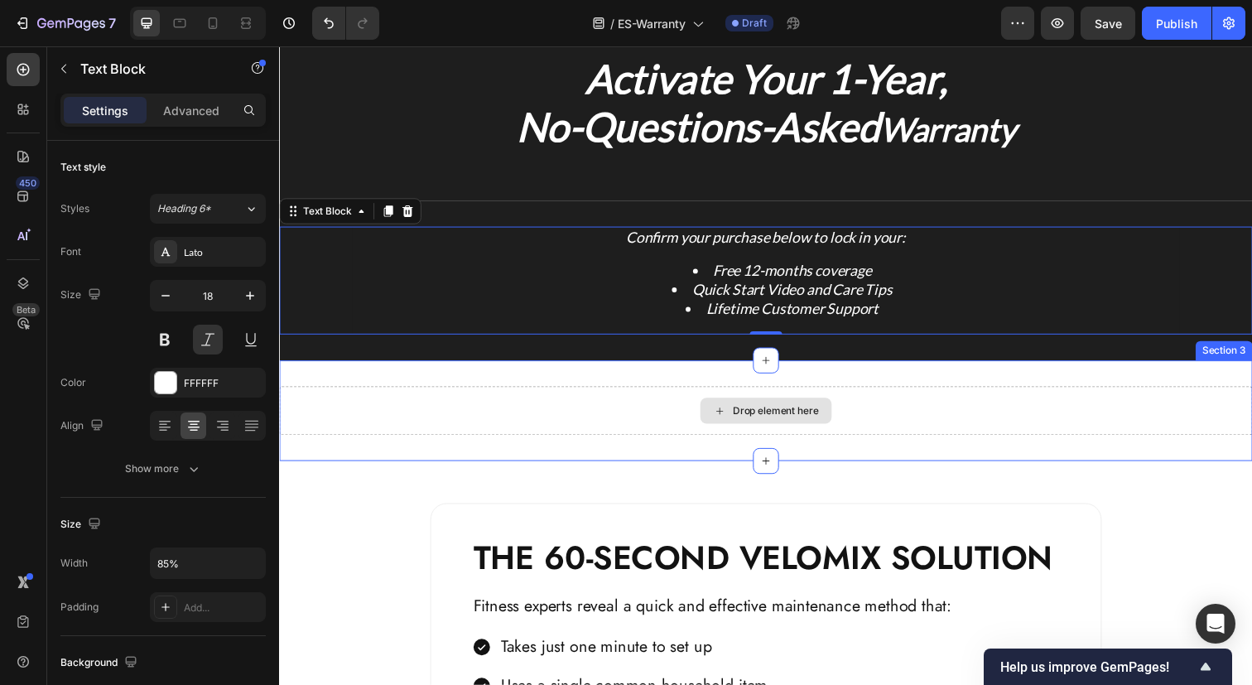
click at [728, 426] on div "Drop element here" at bounding box center [776, 418] width 134 height 26
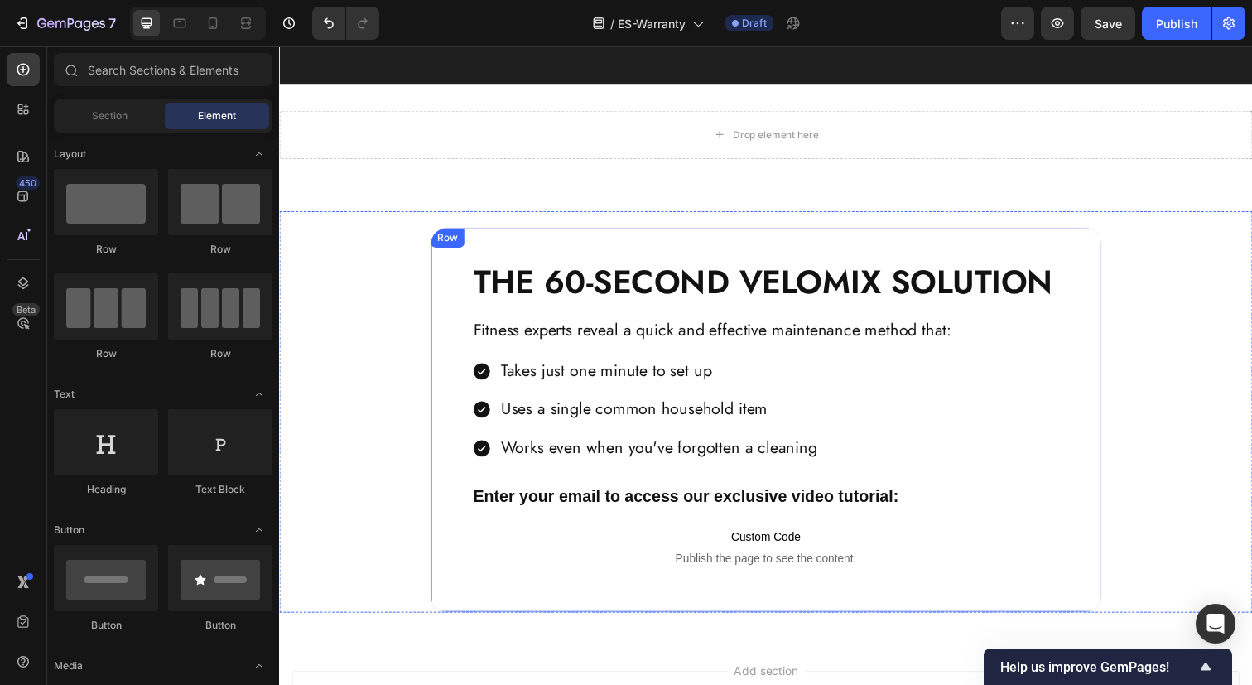
scroll to position [331, 0]
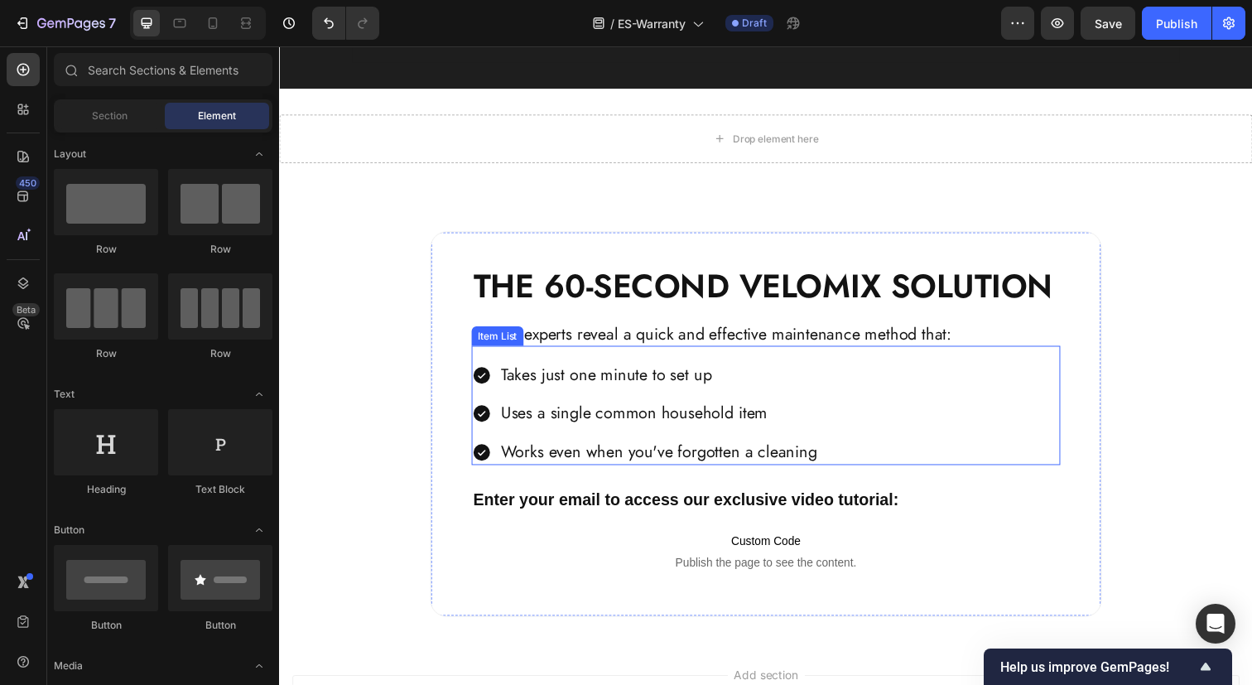
click at [827, 445] on div "Takes just one minute to set up Uses a single common household item Works even …" at bounding box center [775, 420] width 601 height 105
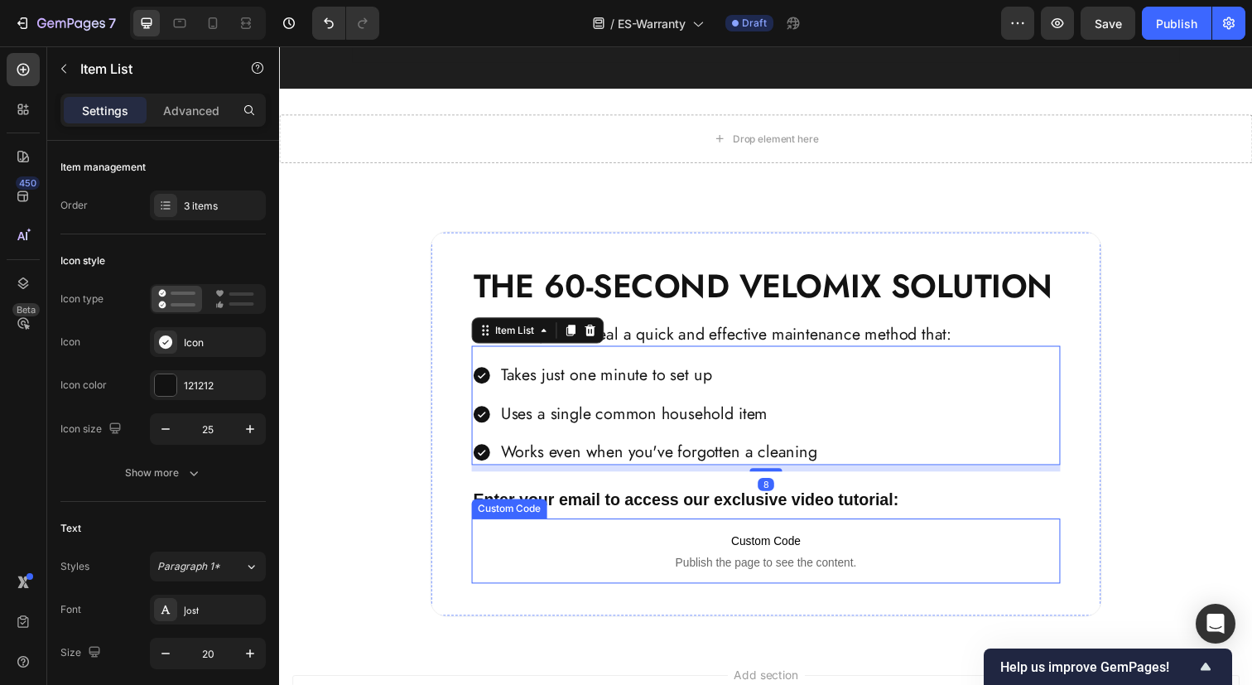
click at [1017, 541] on span "Custom Code" at bounding box center [775, 551] width 601 height 20
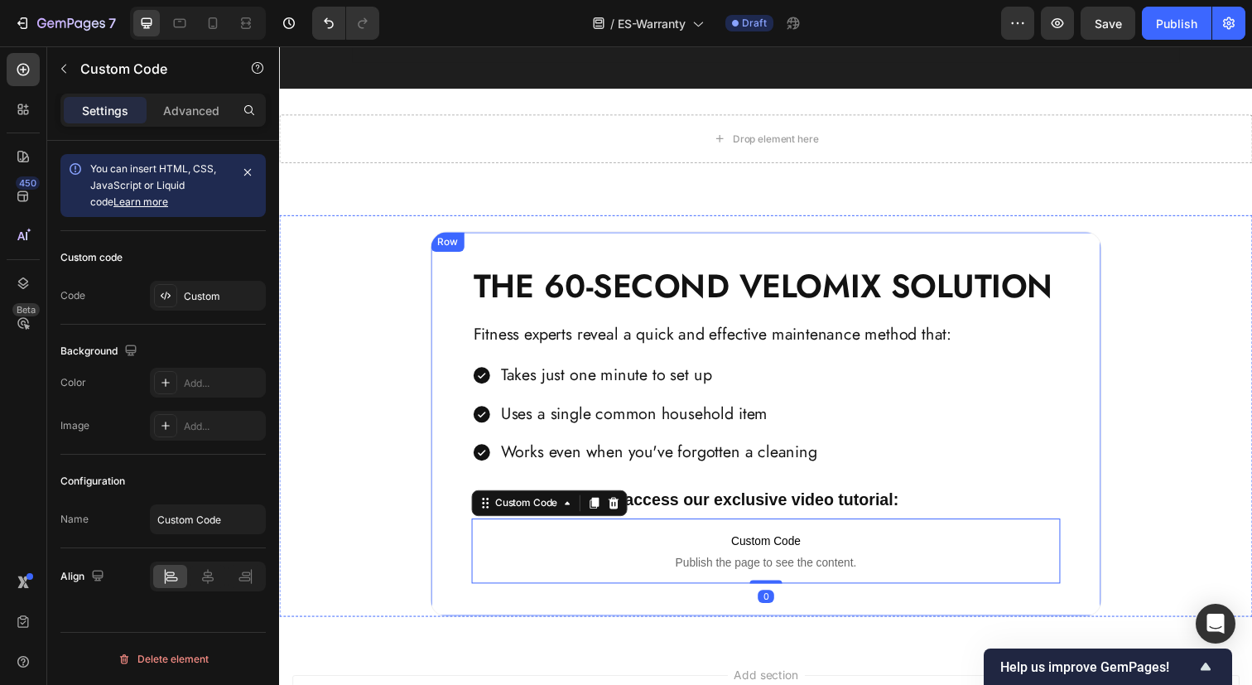
click at [1033, 491] on div "THE 60-SECOND VELOMIX SOLUTION Heading Fitness experts reveal a quick and effec…" at bounding box center [775, 431] width 601 height 325
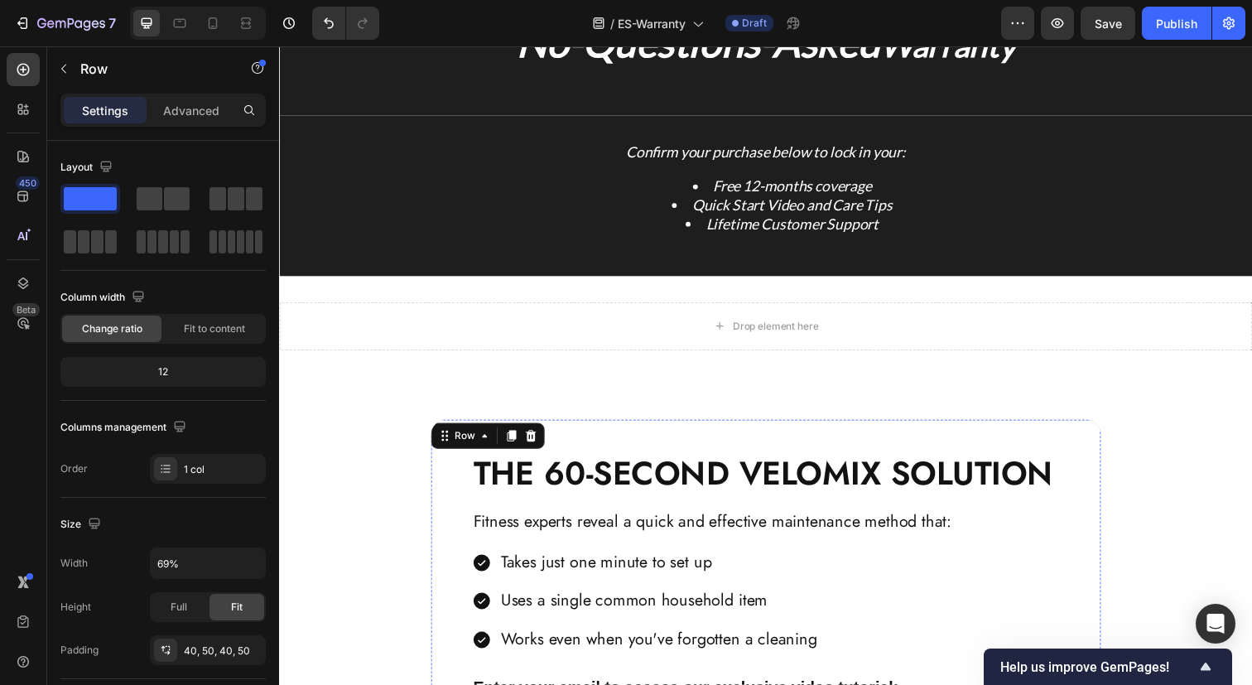
scroll to position [130, 0]
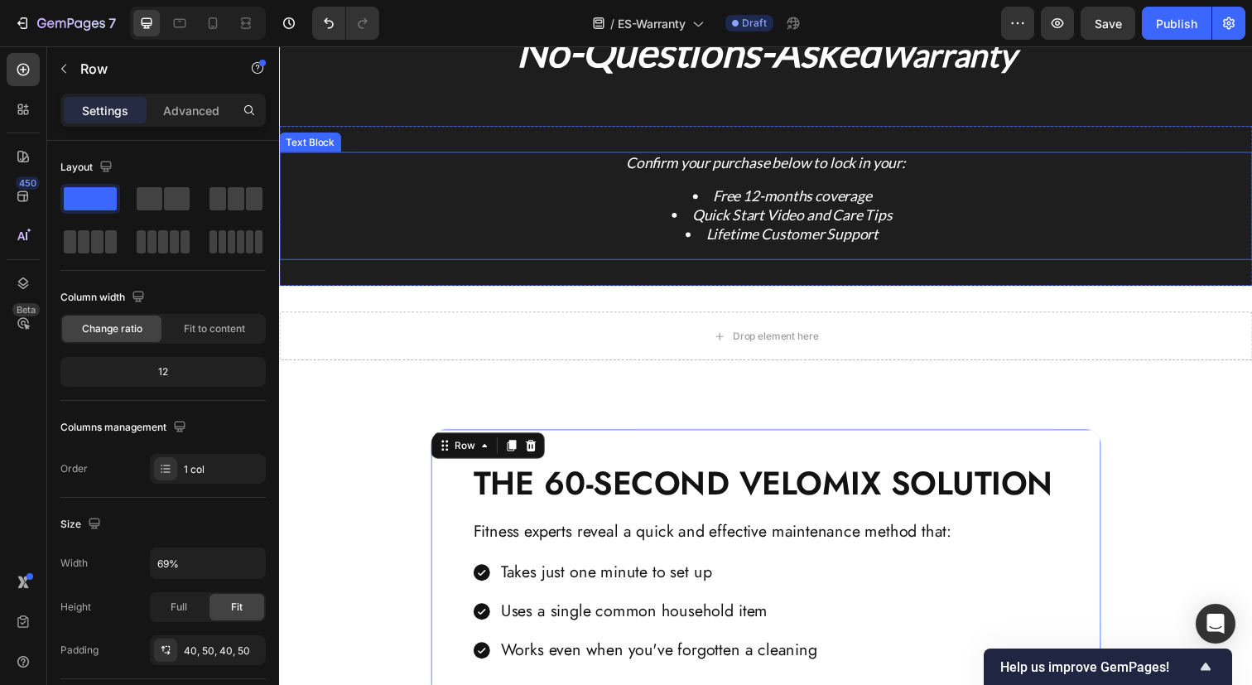
click at [980, 219] on li "Quick Start Video and Care Tips" at bounding box center [792, 218] width 808 height 19
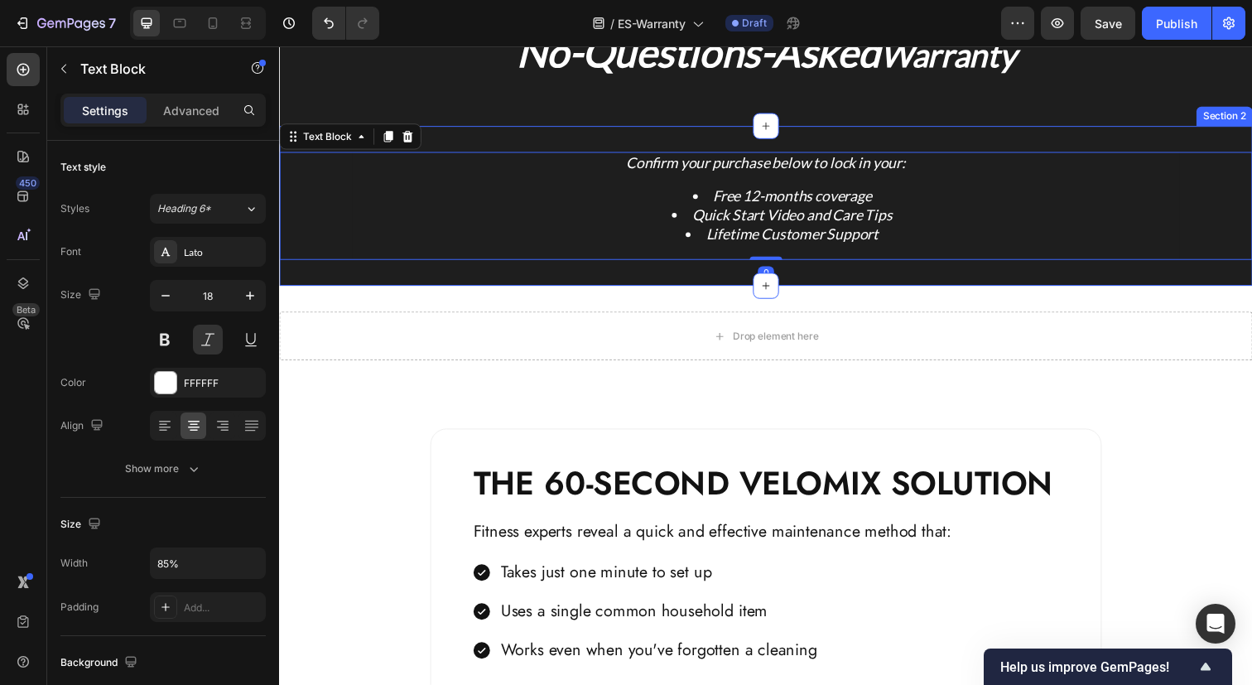
click at [887, 276] on div "Confirm your purchase below to lock in your: Free 12-months coverage Quick Star…" at bounding box center [775, 209] width 993 height 164
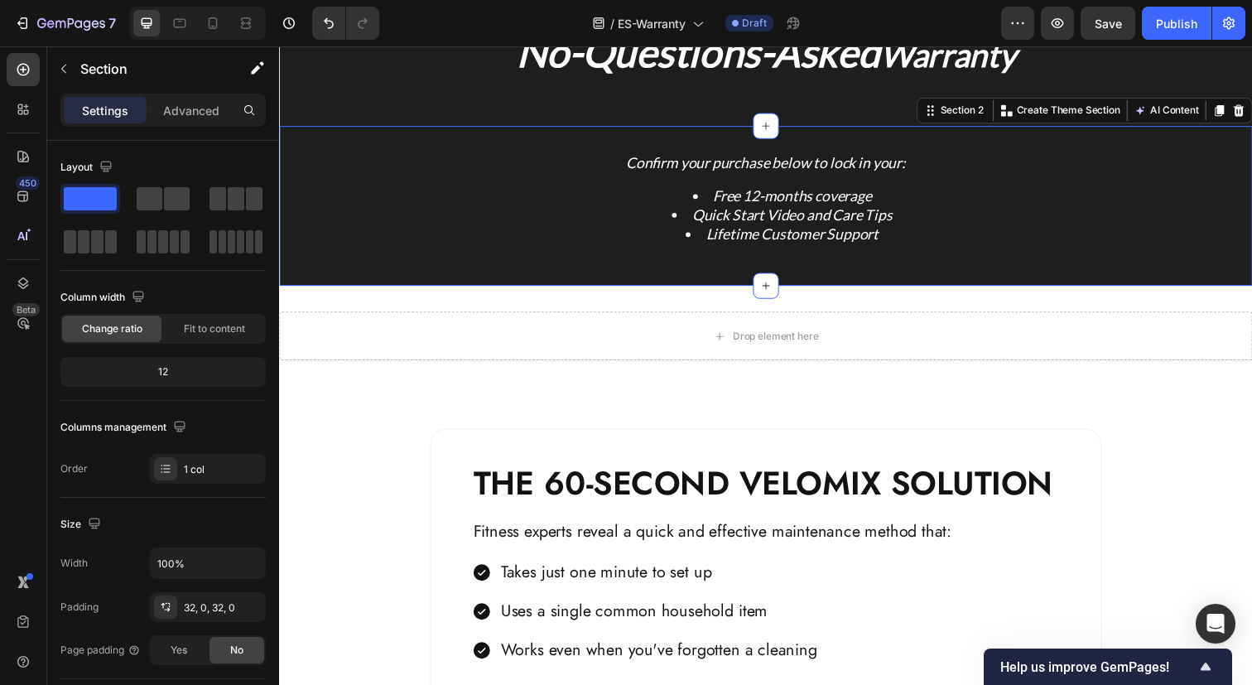
click at [1044, 142] on div "Confirm your purchase below to lock in your: Free 12-months coverage Quick Star…" at bounding box center [775, 209] width 993 height 164
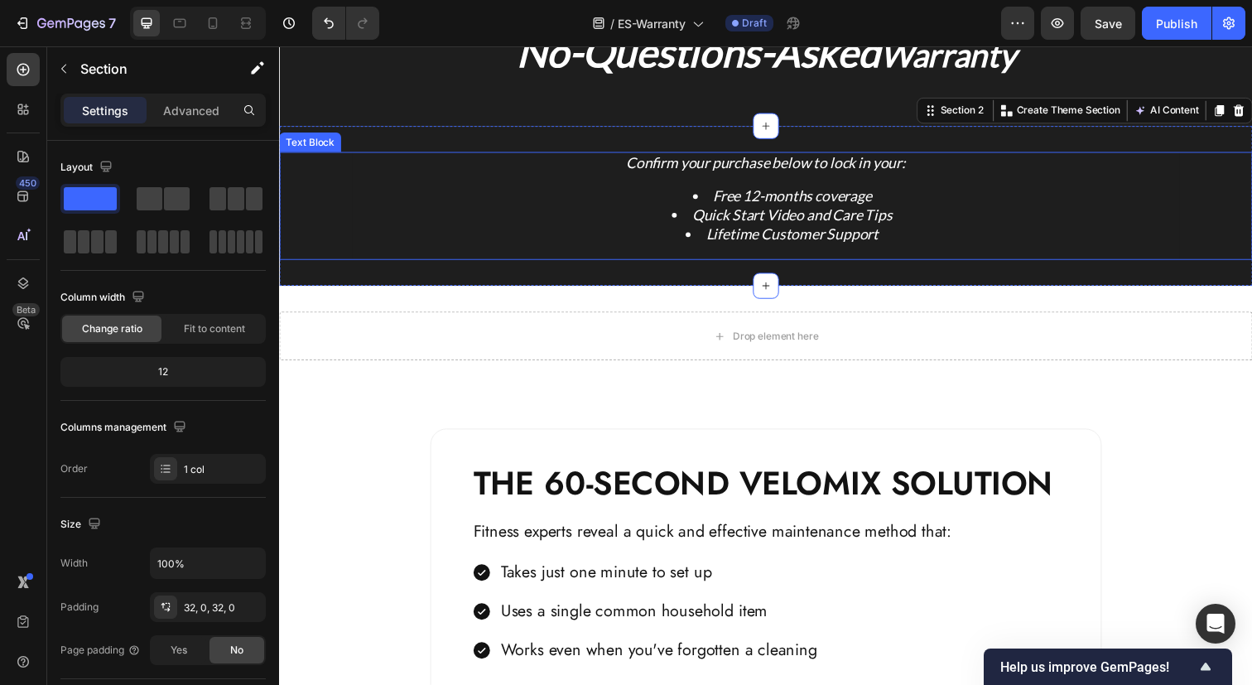
click at [942, 248] on div "Confirm your purchase below to lock in your: Free 12-months coverage Quick Star…" at bounding box center [775, 209] width 844 height 111
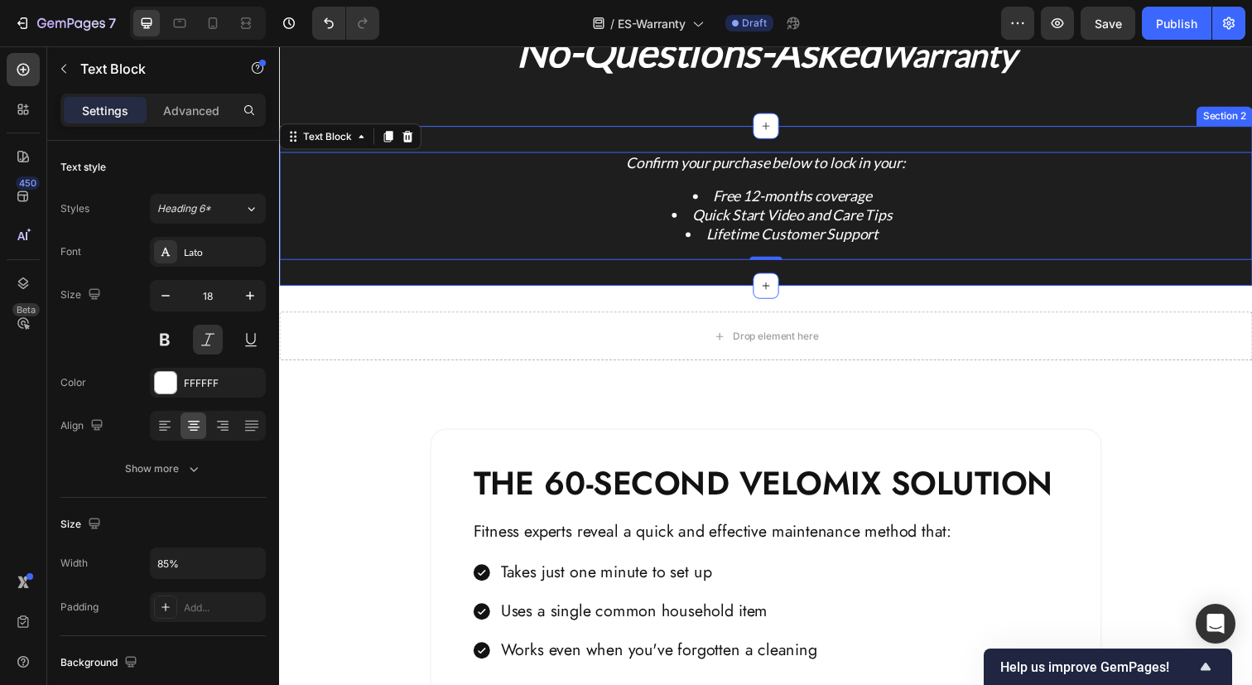
click at [894, 273] on div "Confirm your purchase below to lock in your: Free 12-months coverage Quick Star…" at bounding box center [775, 209] width 993 height 164
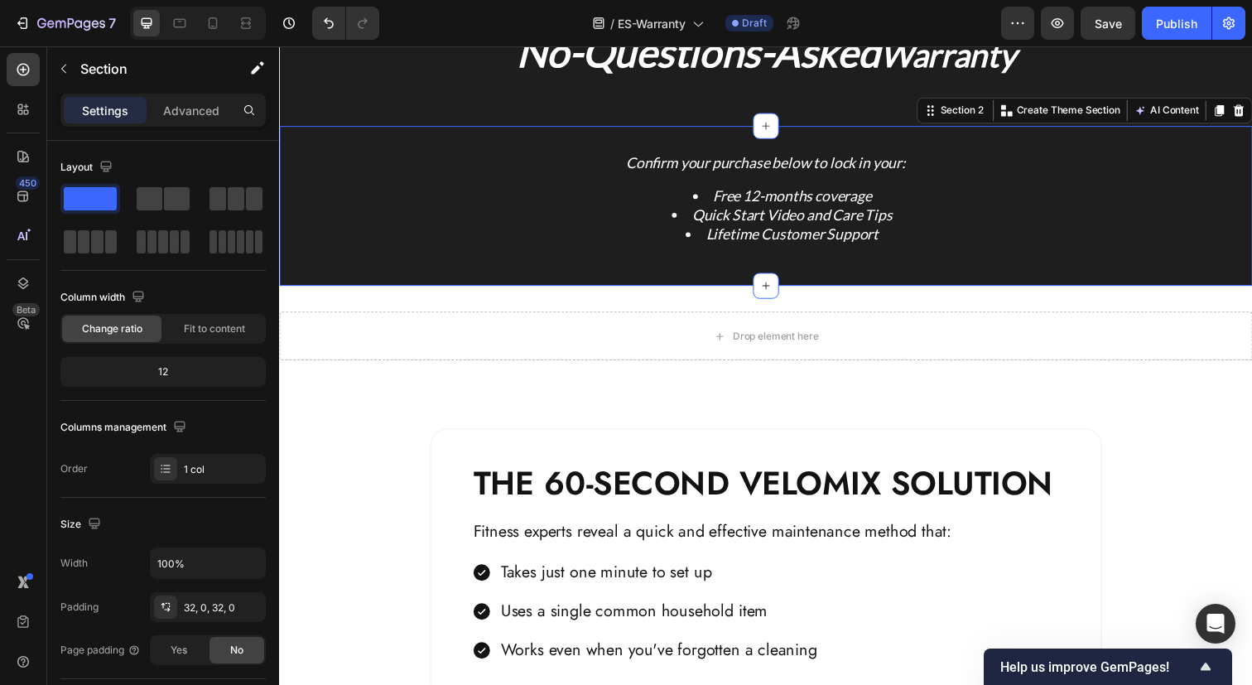
click at [989, 137] on div "Confirm your purchase below to lock in your: Free 12-months coverage Quick Star…" at bounding box center [775, 209] width 993 height 164
click at [812, 457] on div "THE 60-SECOND VELOMIX SOLUTION Heading Fitness experts reveal a quick and effec…" at bounding box center [775, 632] width 685 height 393
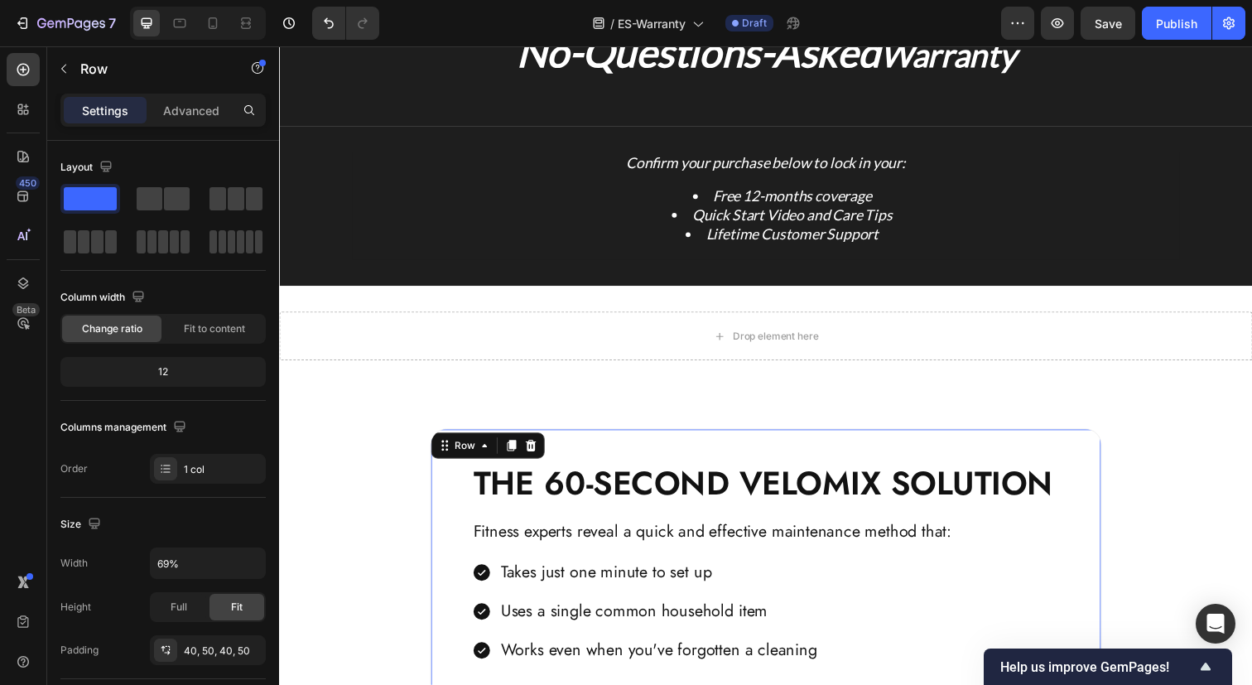
click at [796, 449] on div "THE 60-SECOND VELOMIX SOLUTION Heading Fitness experts reveal a quick and effec…" at bounding box center [775, 632] width 685 height 393
click at [824, 406] on div "THE 60-SECOND VELOMIX SOLUTION Heading Fitness experts reveal a quick and effec…" at bounding box center [775, 624] width 993 height 463
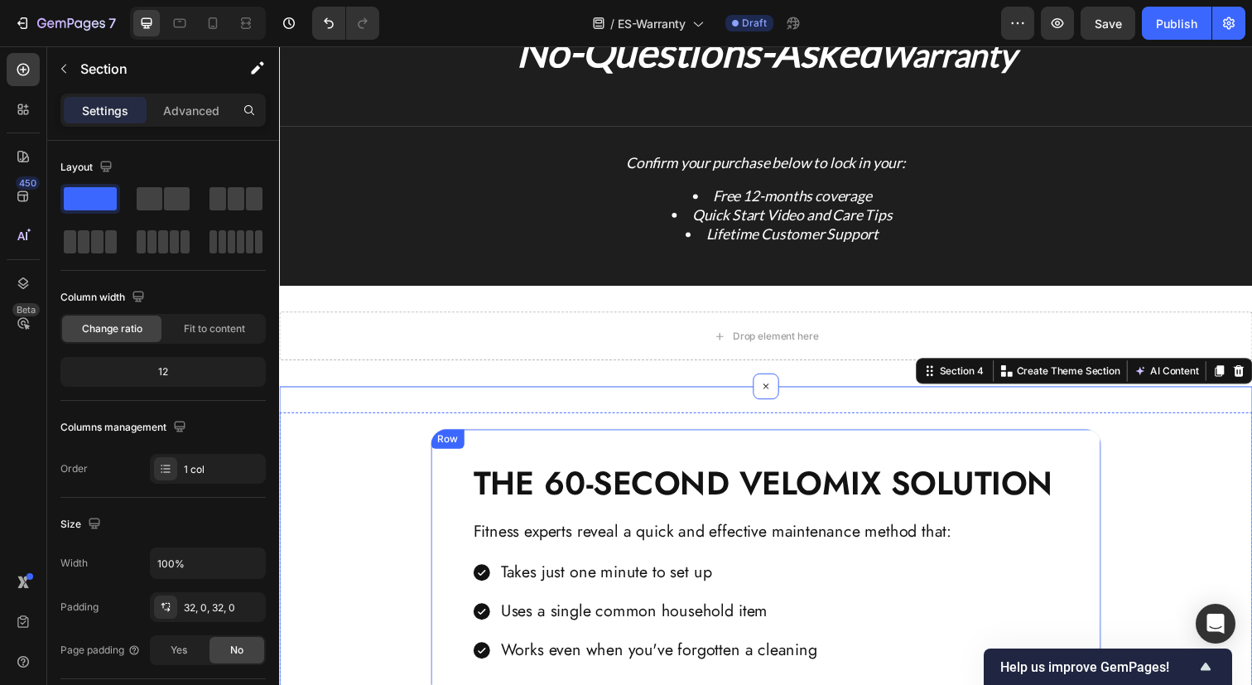
click at [848, 457] on div "THE 60-SECOND VELOMIX SOLUTION Heading Fitness experts reveal a quick and effec…" at bounding box center [775, 632] width 685 height 393
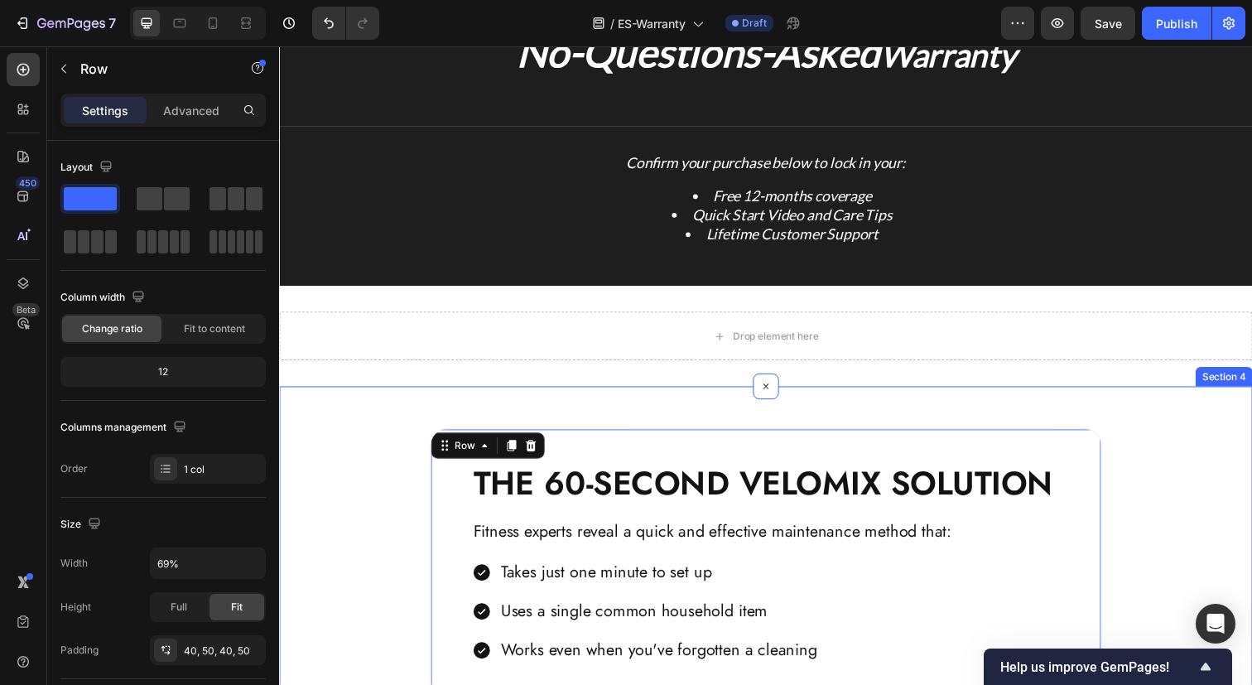
click at [853, 403] on div "THE 60-SECOND VELOMIX SOLUTION Heading Fitness experts reveal a quick and effec…" at bounding box center [775, 624] width 993 height 463
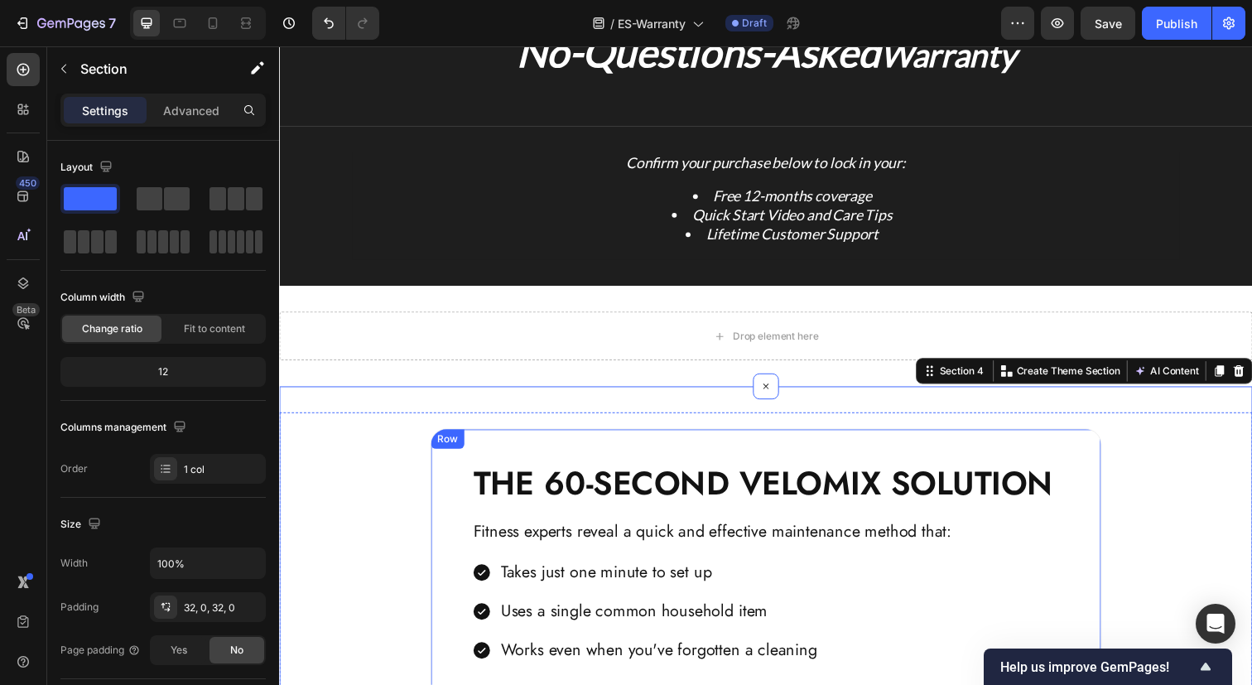
click at [852, 467] on div "THE 60-SECOND VELOMIX SOLUTION Heading Fitness experts reveal a quick and effec…" at bounding box center [775, 632] width 685 height 393
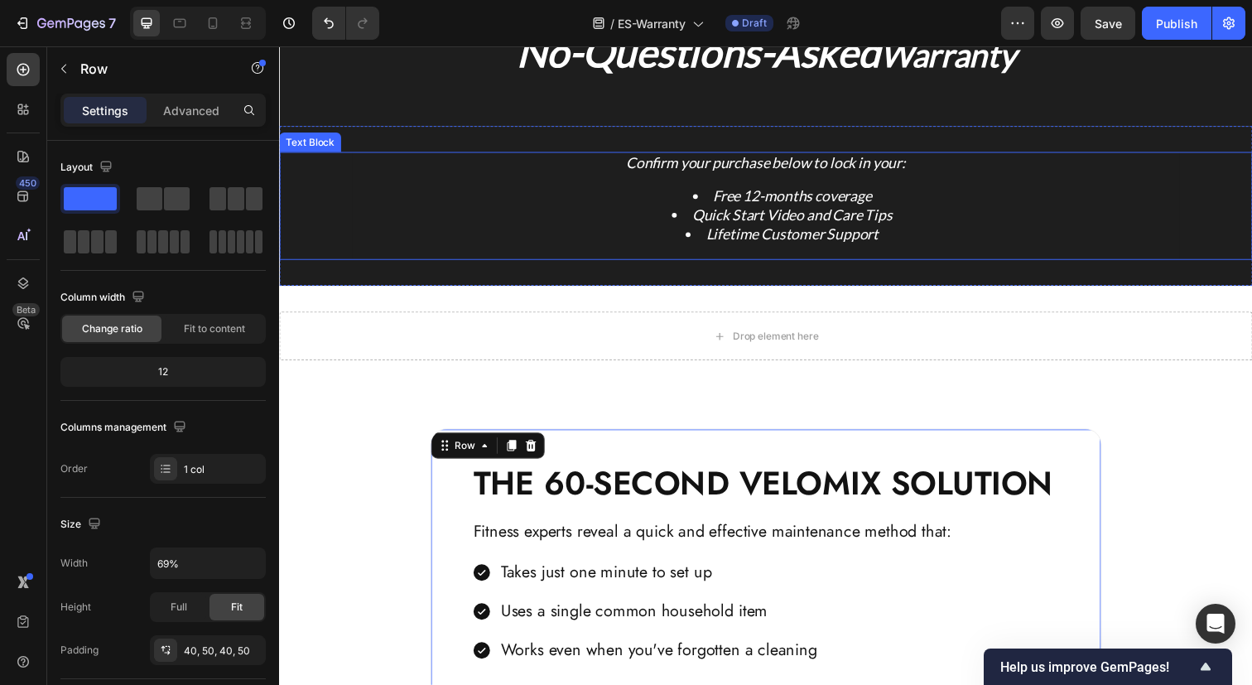
click at [960, 178] on div "Confirm your purchase below to lock in your: Free 12-months coverage Quick Star…" at bounding box center [775, 209] width 844 height 111
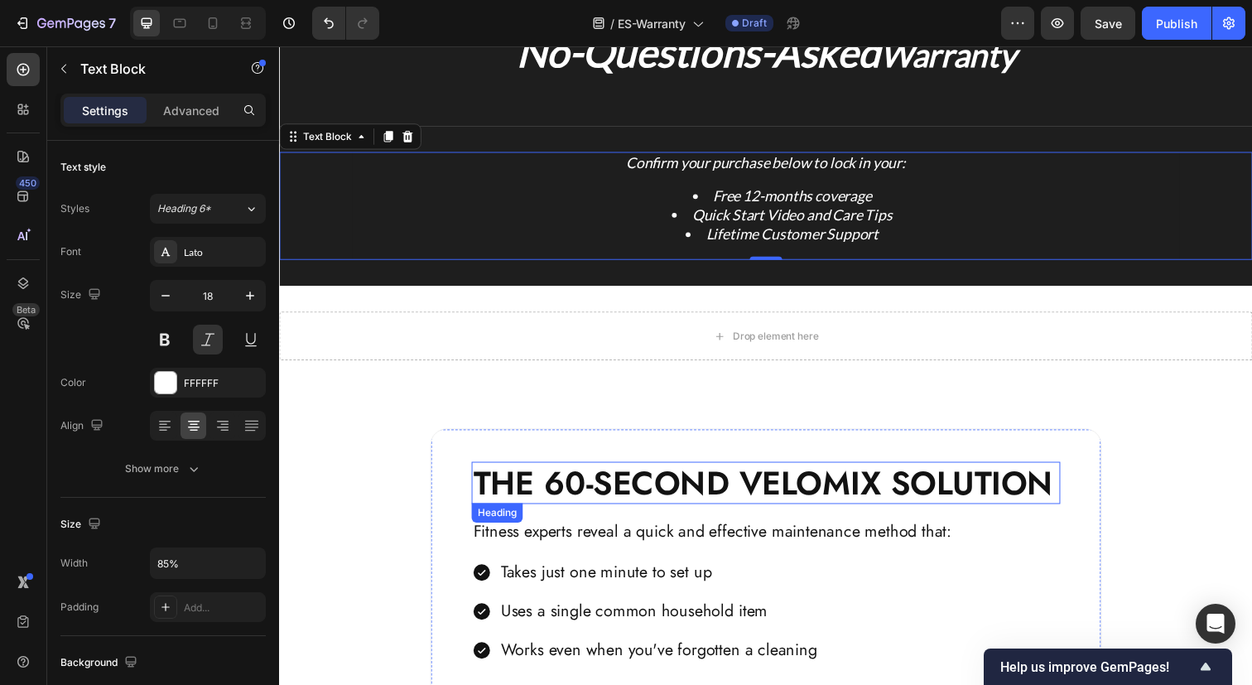
click at [688, 493] on p "THE 60-SECOND VELOMIX SOLUTION" at bounding box center [776, 492] width 598 height 40
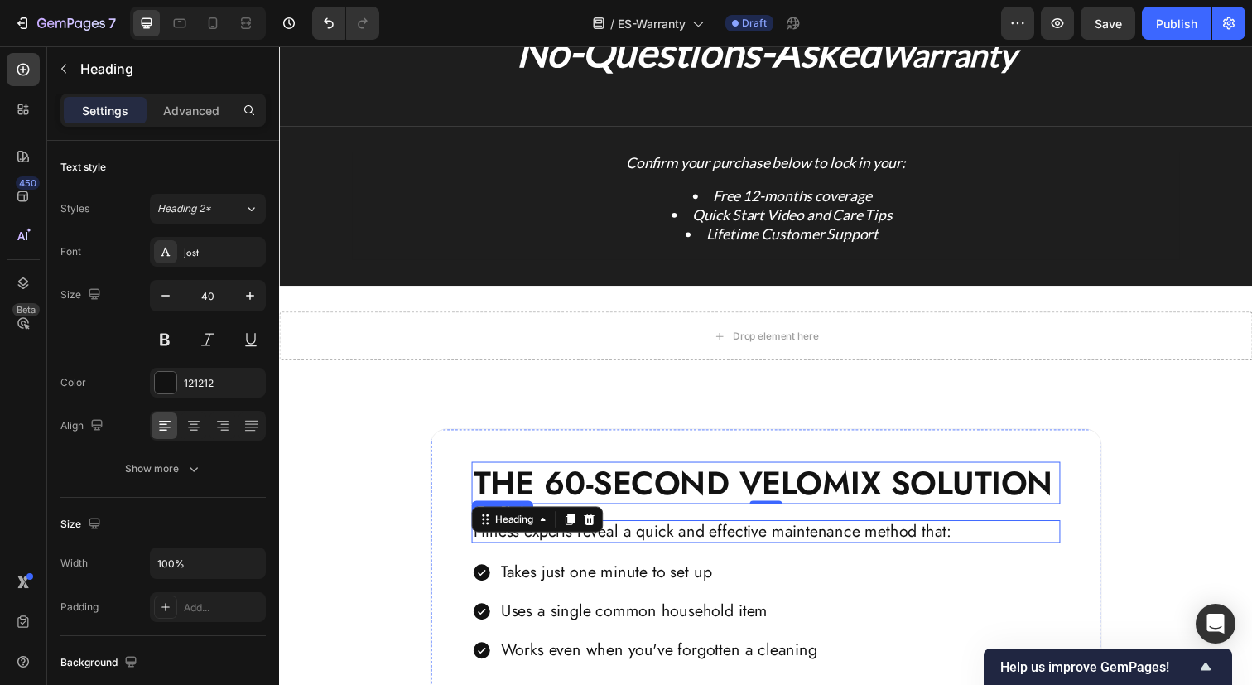
click at [681, 536] on p "Fitness experts reveal a quick and effective maintenance method that:" at bounding box center [776, 541] width 598 height 20
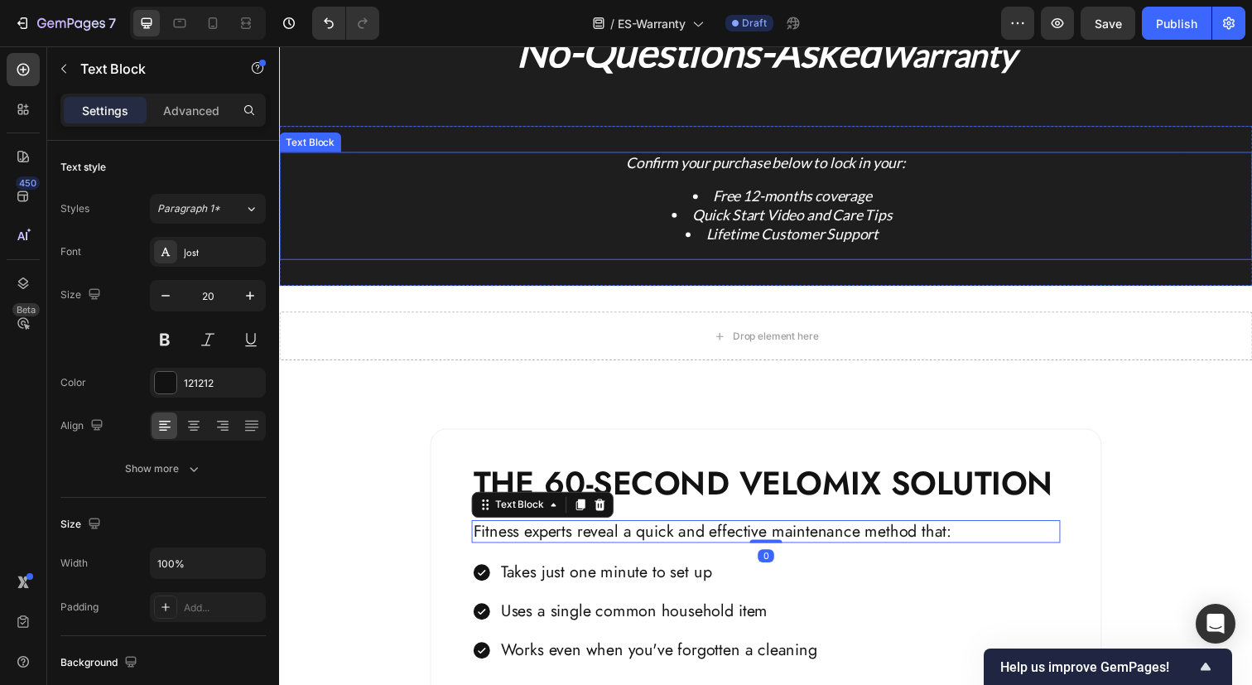
click at [838, 192] on li "Free 12-months coverage" at bounding box center [792, 199] width 808 height 19
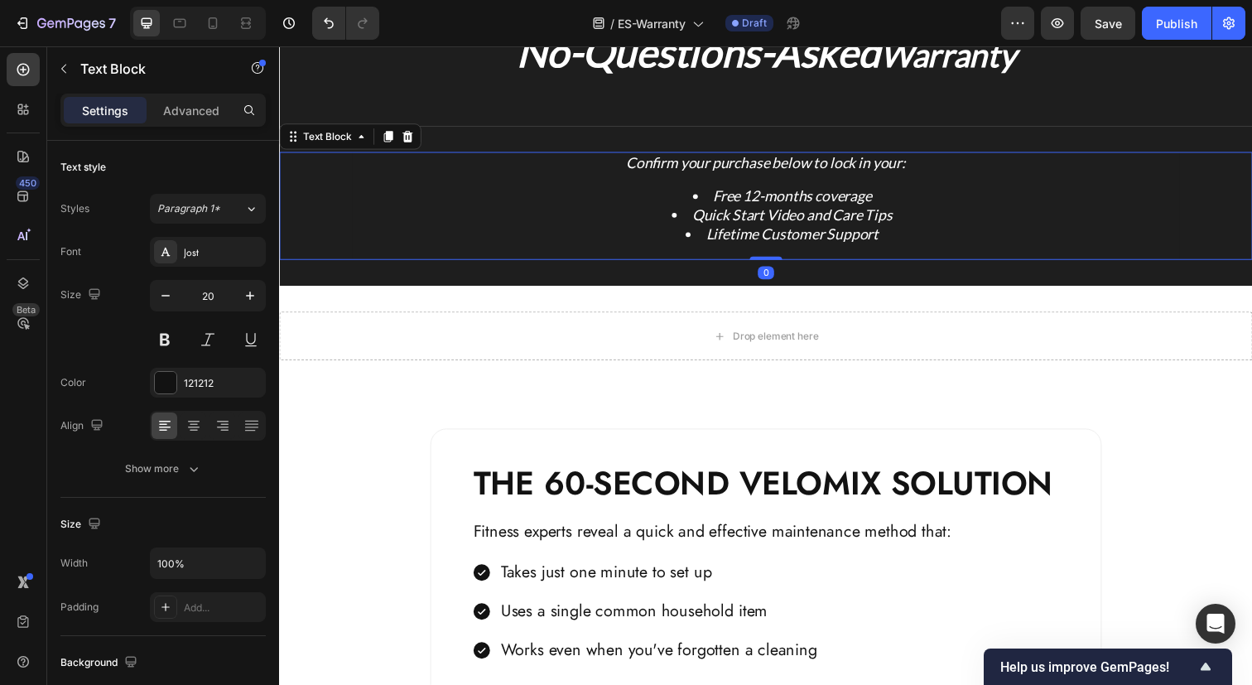
scroll to position [339, 0]
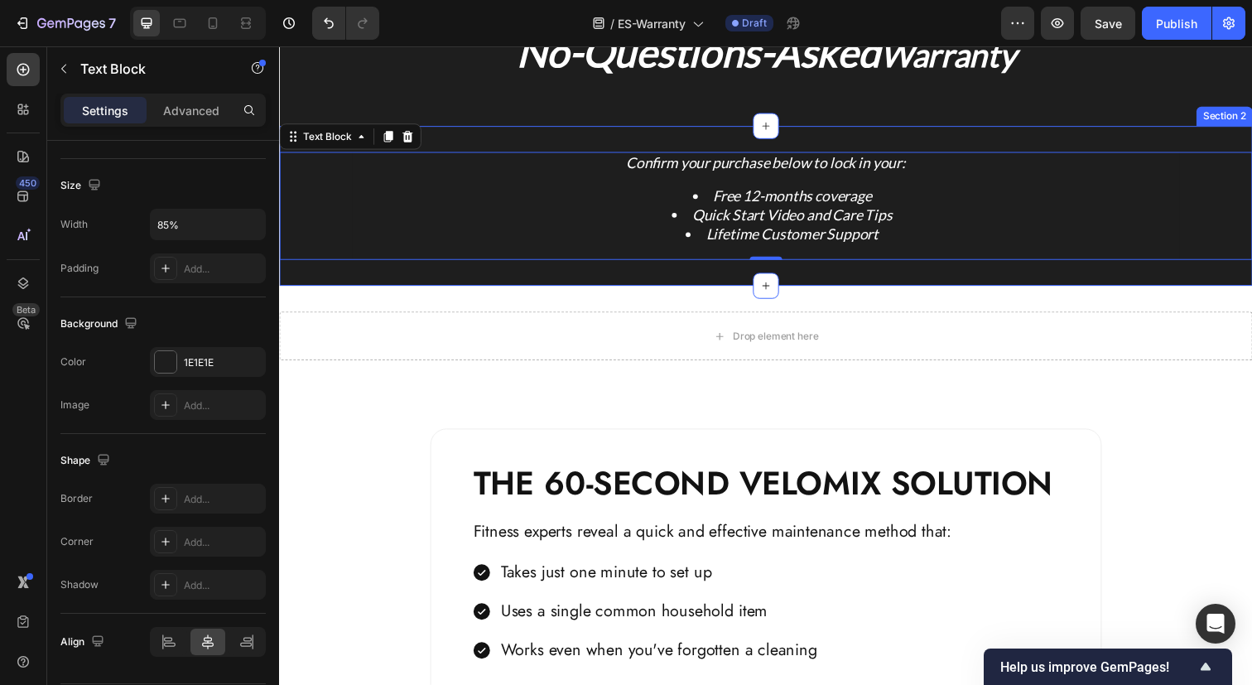
click at [550, 132] on div "Confirm your purchase below to lock in your: Free 12-months coverage Quick Star…" at bounding box center [775, 209] width 993 height 164
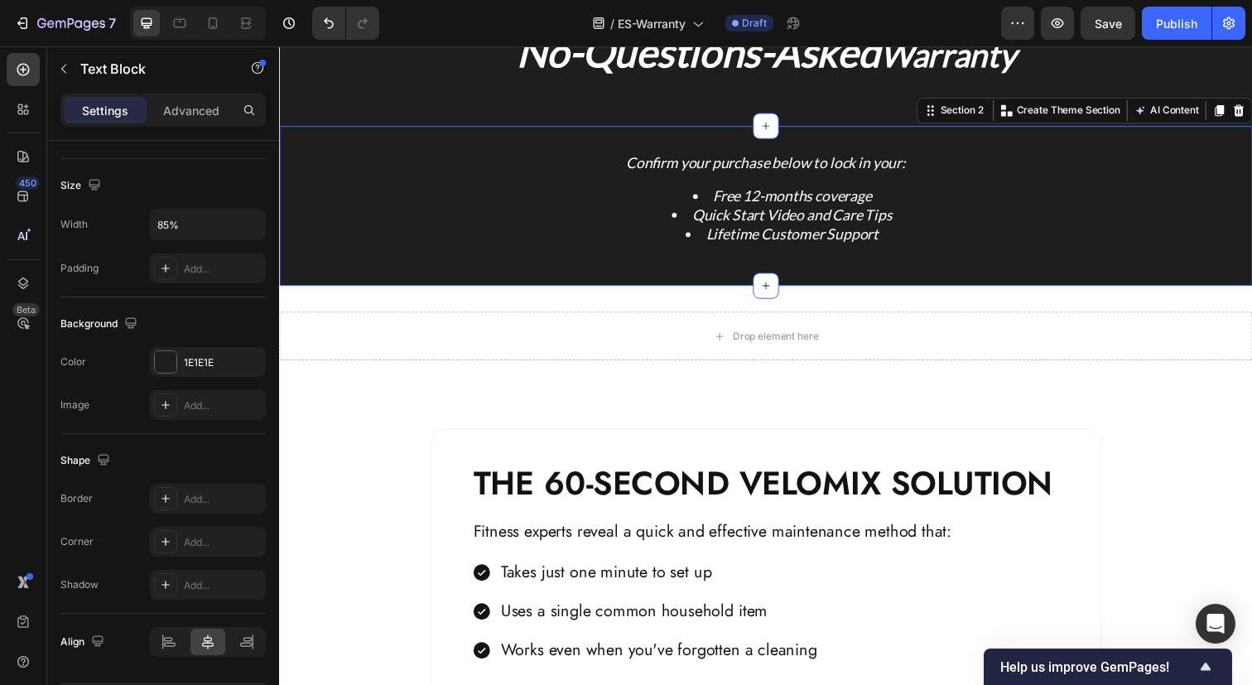
scroll to position [0, 0]
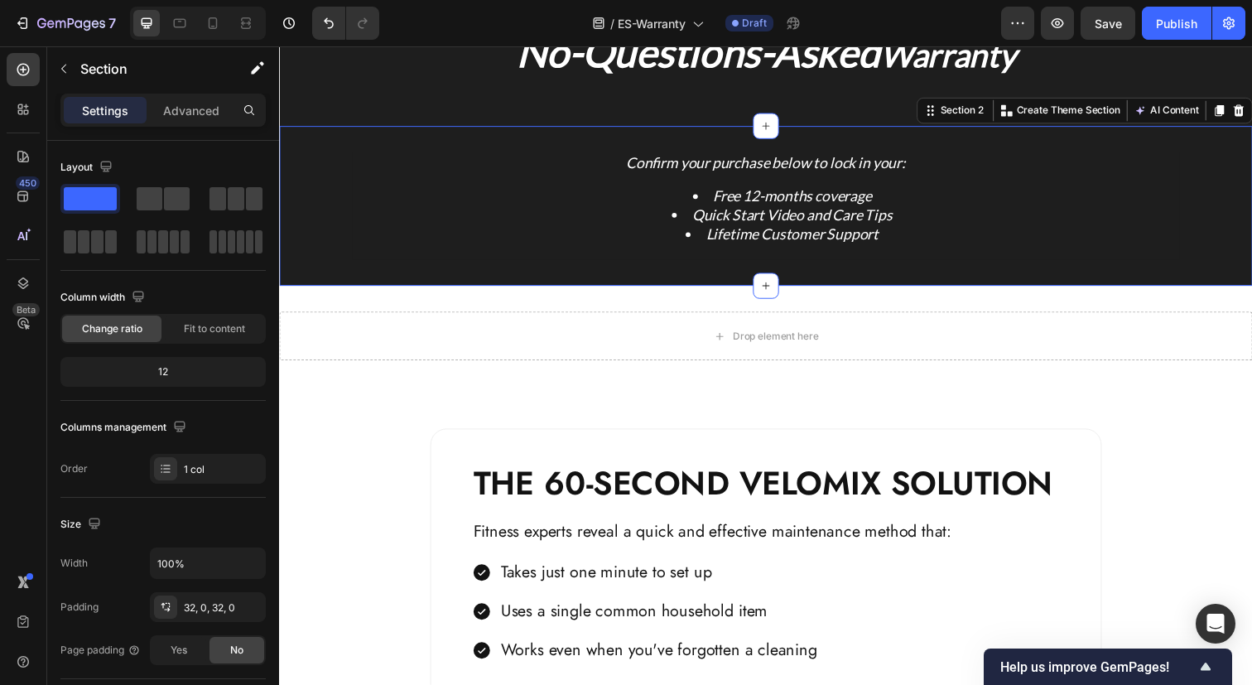
click at [956, 140] on div "Confirm your purchase below to lock in your: Free 12-months coverage Quick Star…" at bounding box center [775, 209] width 993 height 164
click at [1240, 112] on icon at bounding box center [1238, 112] width 9 height 12
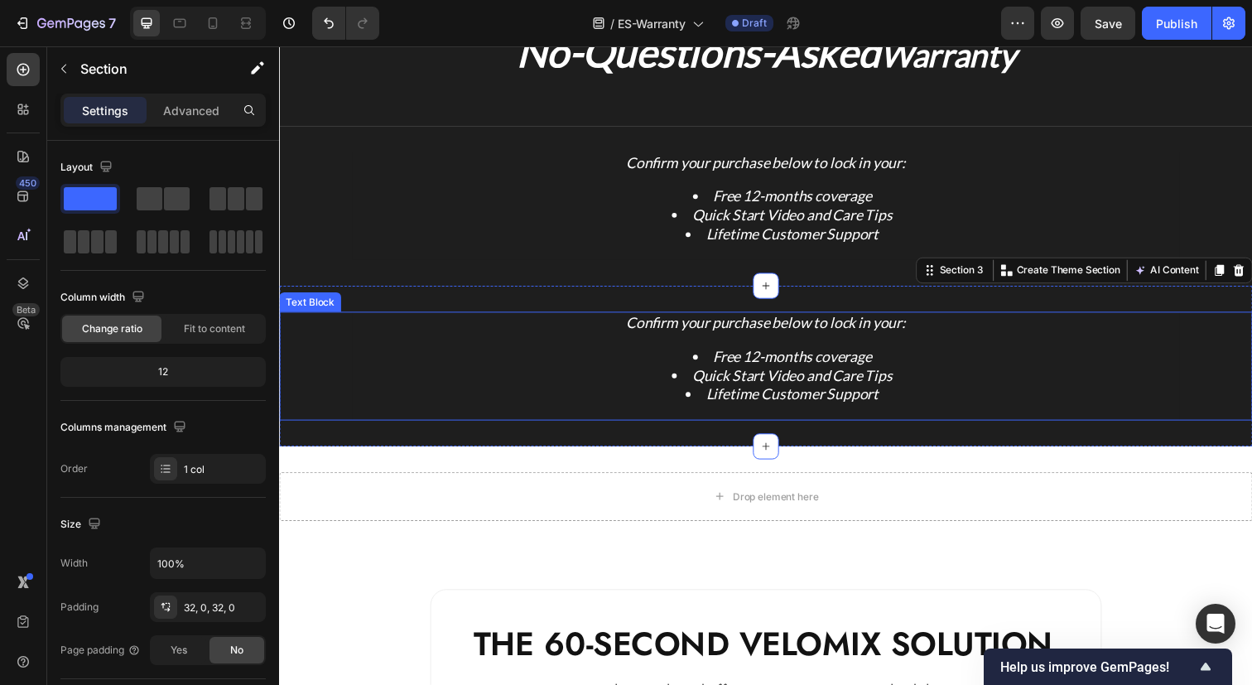
click at [954, 373] on li "Quick Start Video and Care Tips" at bounding box center [792, 381] width 808 height 19
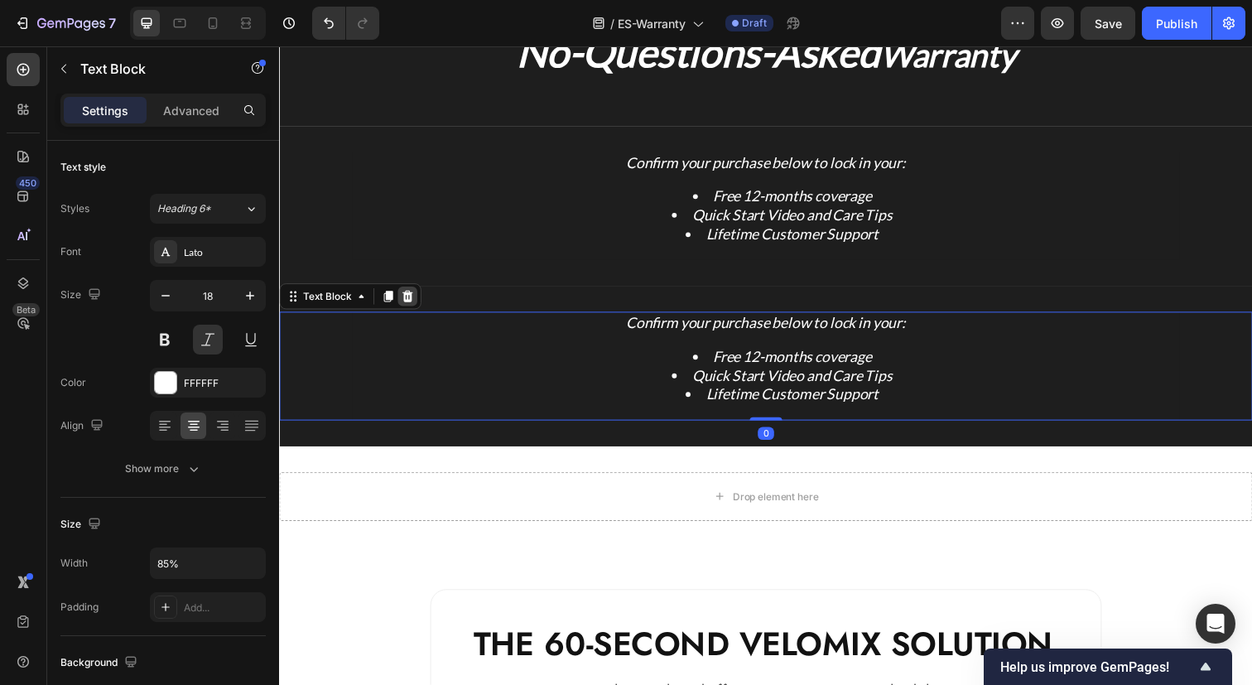
click at [411, 295] on icon at bounding box center [409, 301] width 13 height 13
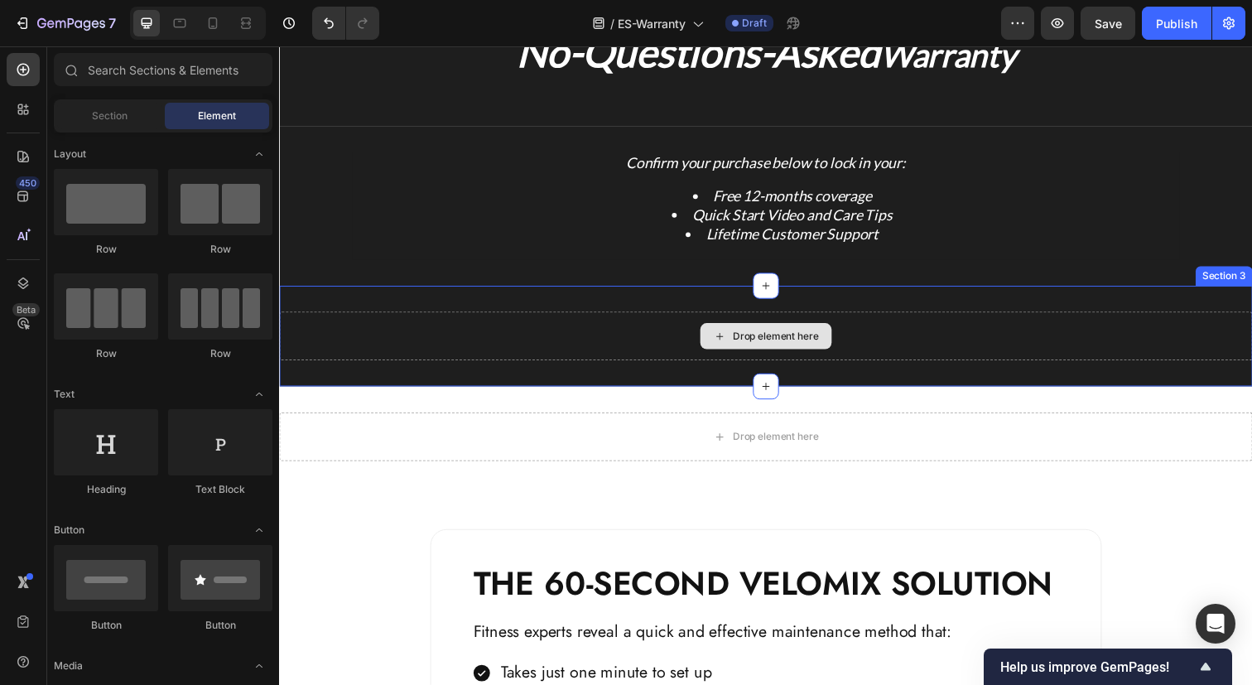
click at [743, 350] on div "Drop element here" at bounding box center [776, 342] width 134 height 26
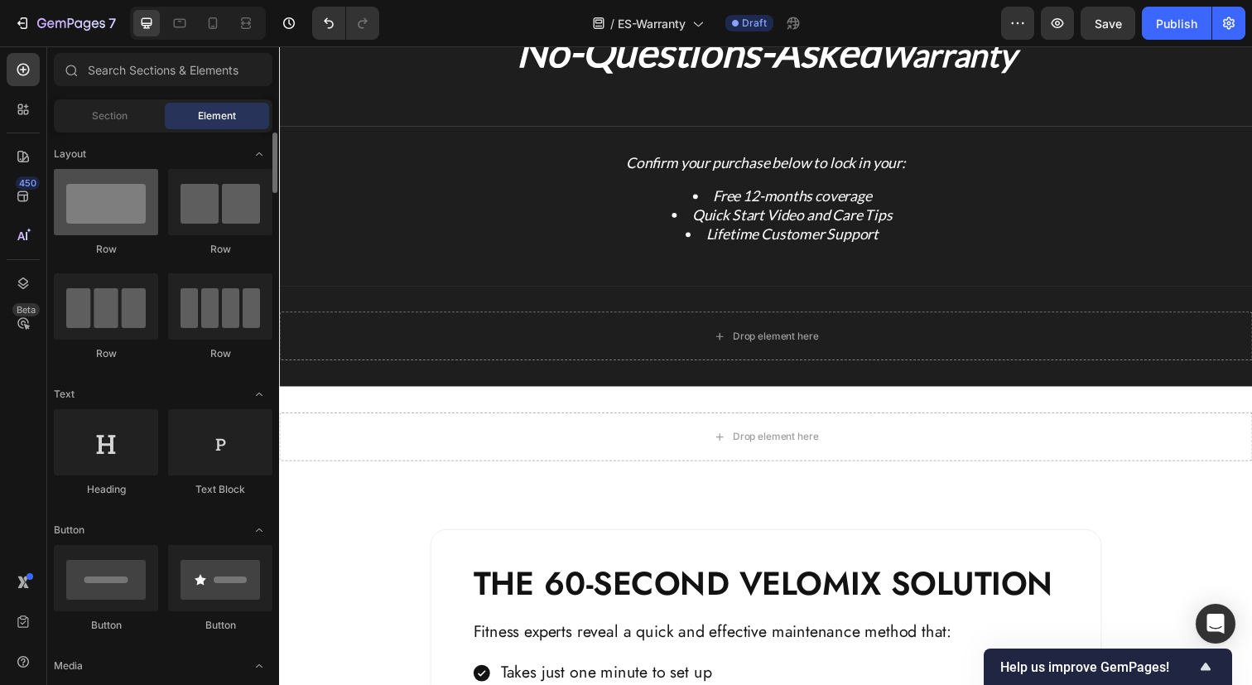
click at [137, 214] on div at bounding box center [106, 202] width 104 height 66
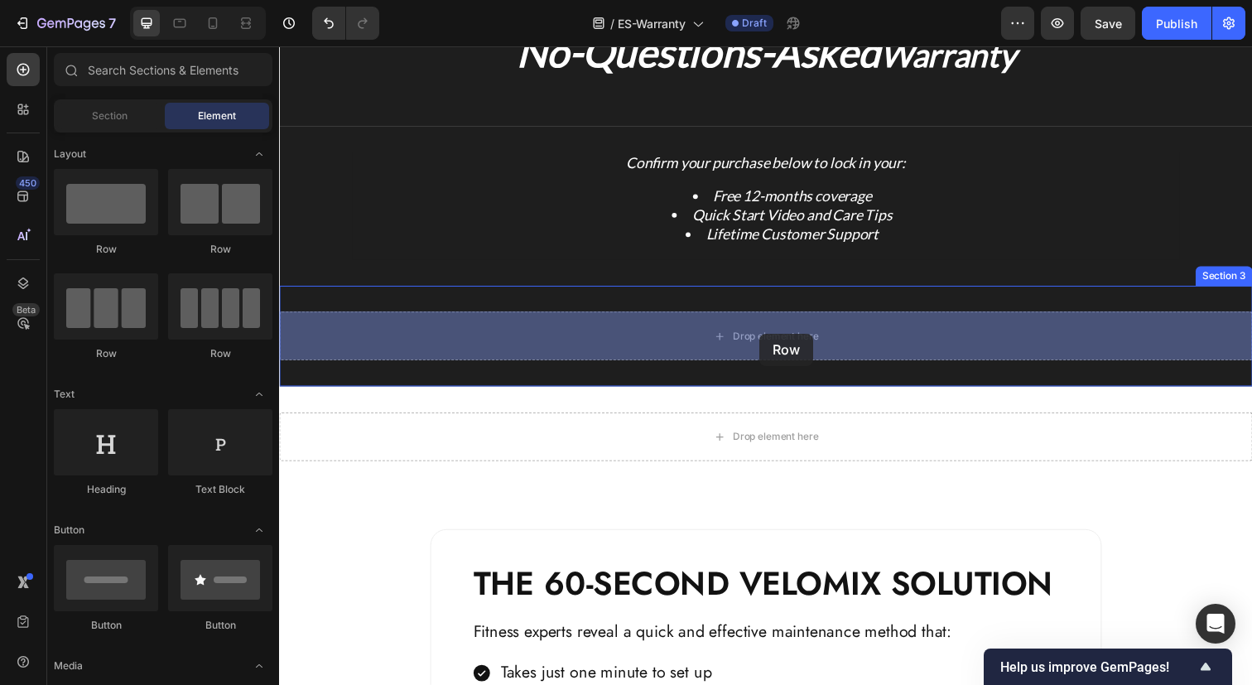
drag, startPoint x: 396, startPoint y: 262, endPoint x: 768, endPoint y: 338, distance: 380.0
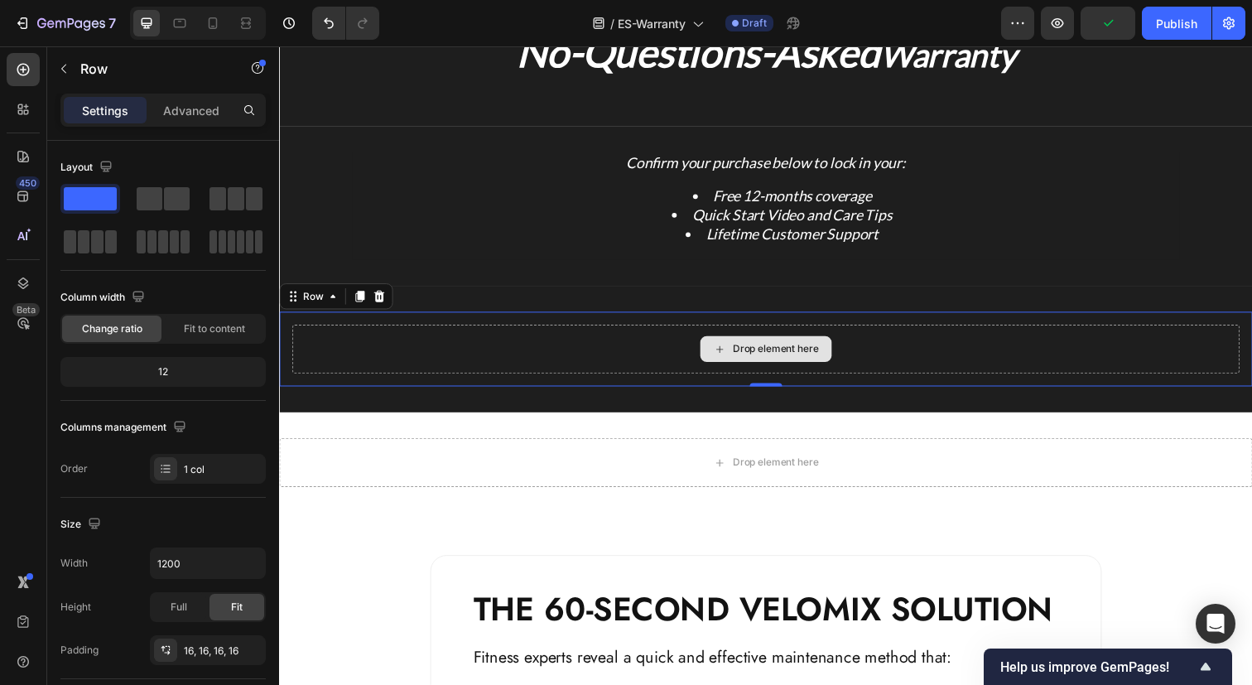
click at [752, 358] on div "Drop element here" at bounding box center [786, 354] width 88 height 13
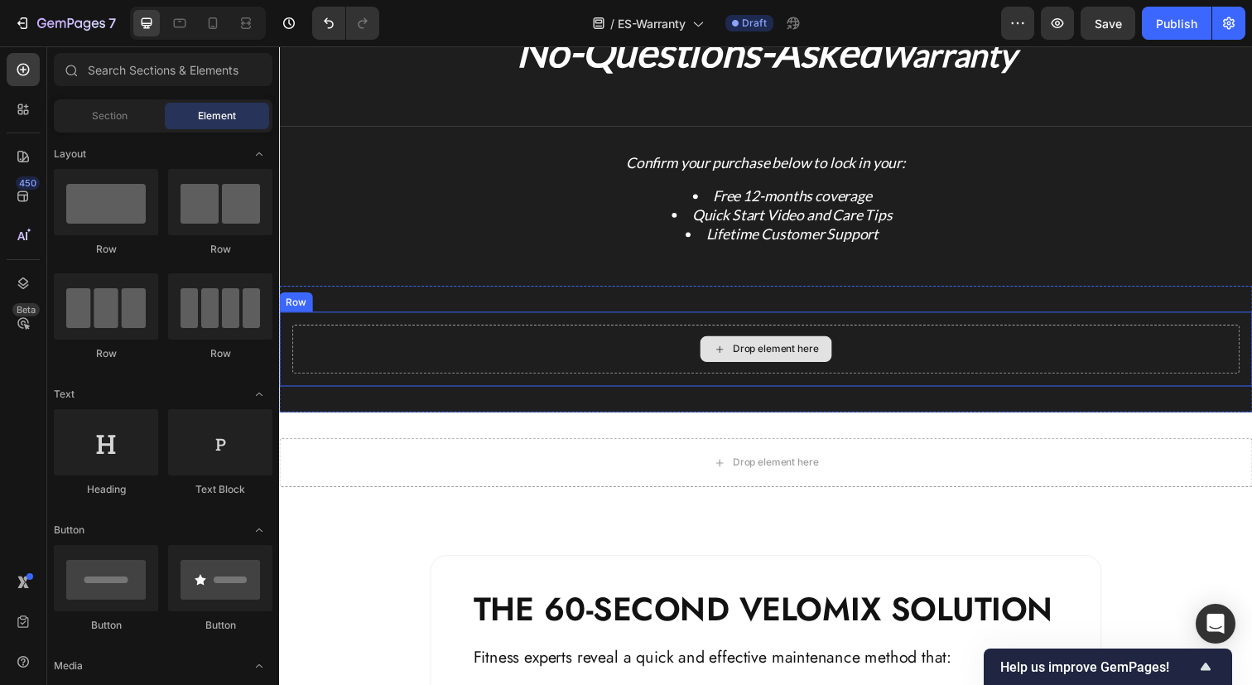
click at [748, 353] on div "Drop element here" at bounding box center [786, 354] width 88 height 13
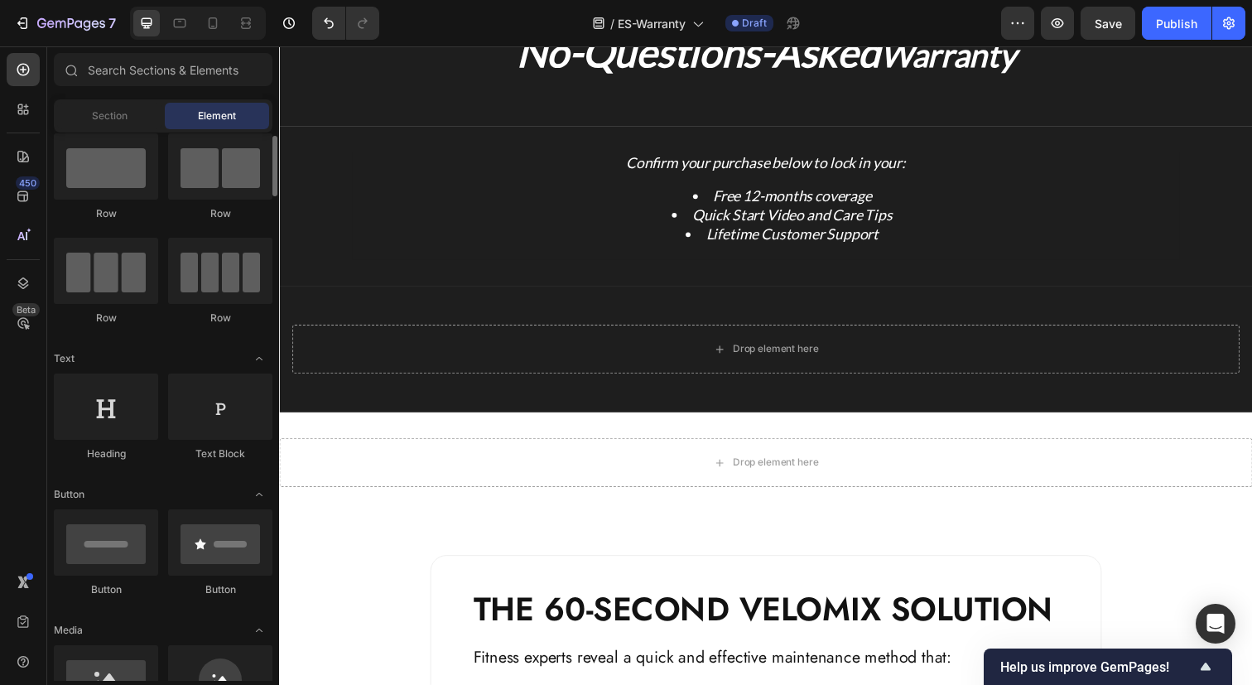
scroll to position [46, 0]
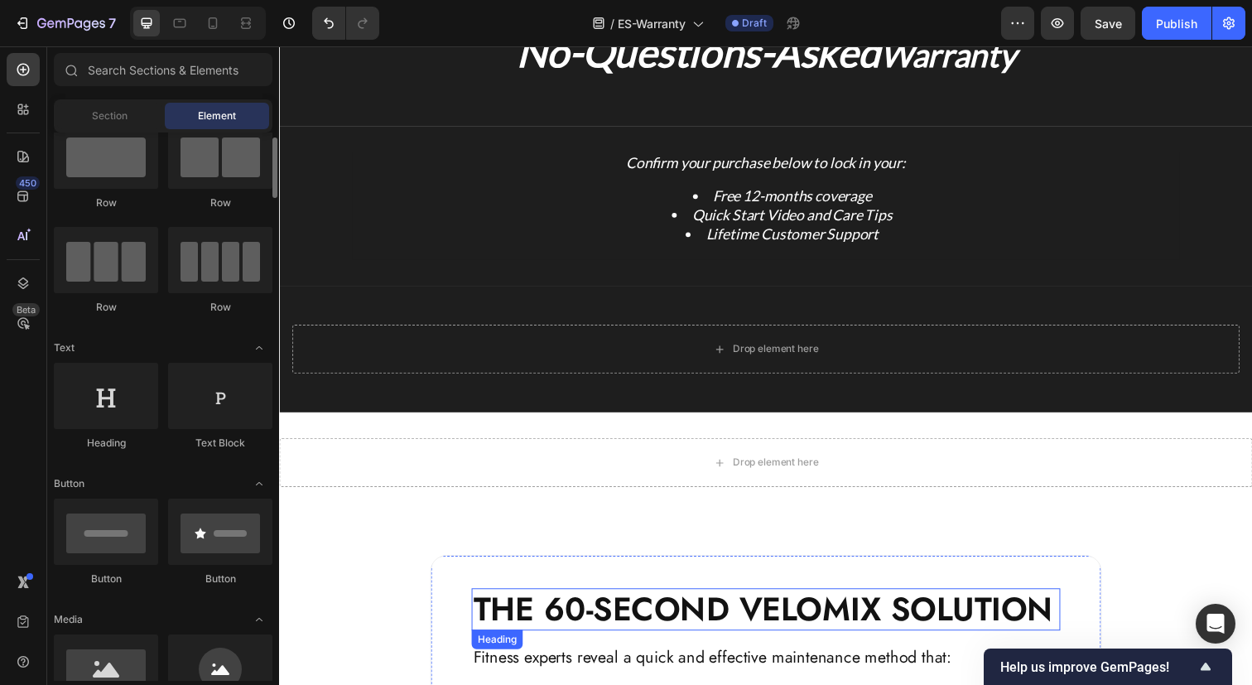
click at [622, 615] on p "THE 60-SECOND VELOMIX SOLUTION" at bounding box center [776, 621] width 598 height 40
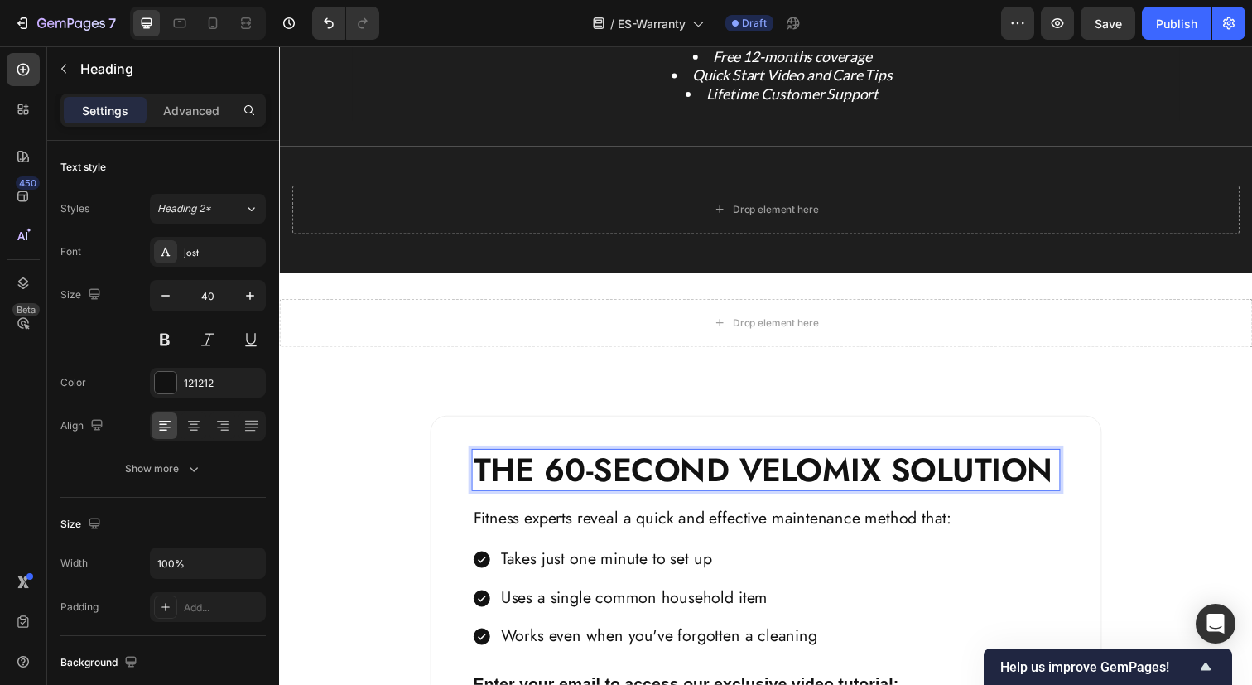
scroll to position [272, 0]
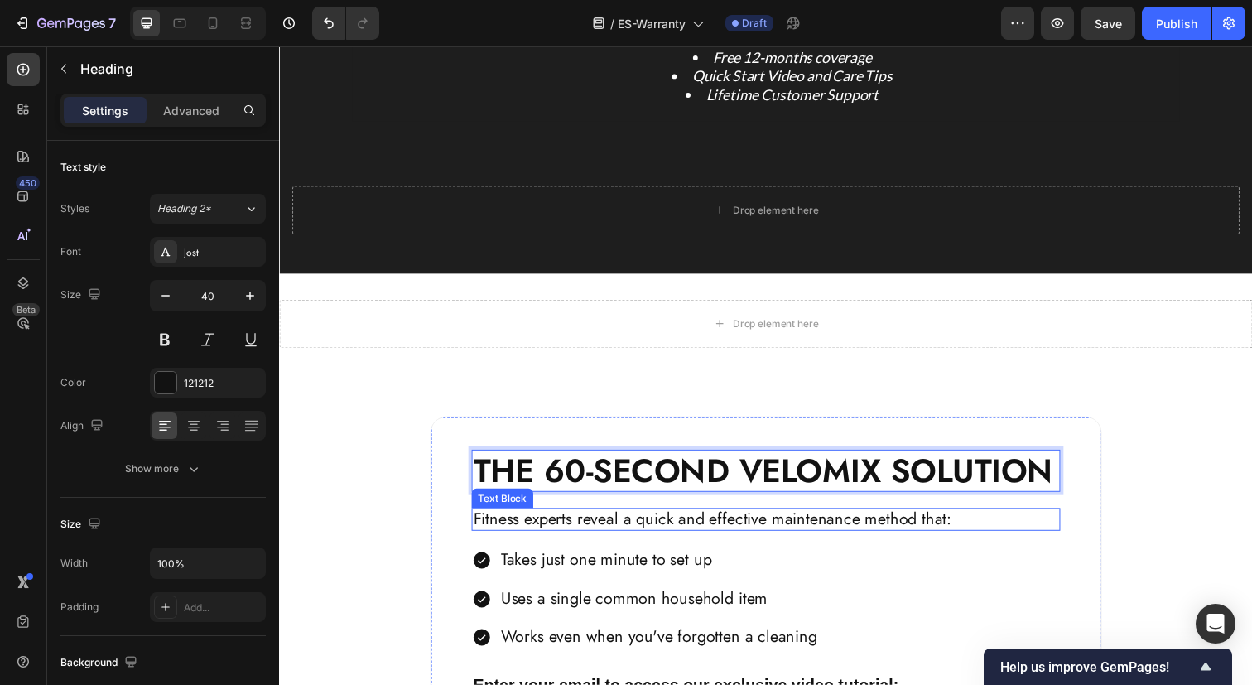
click at [698, 530] on p "Fitness experts reveal a quick and effective maintenance method that:" at bounding box center [776, 529] width 598 height 20
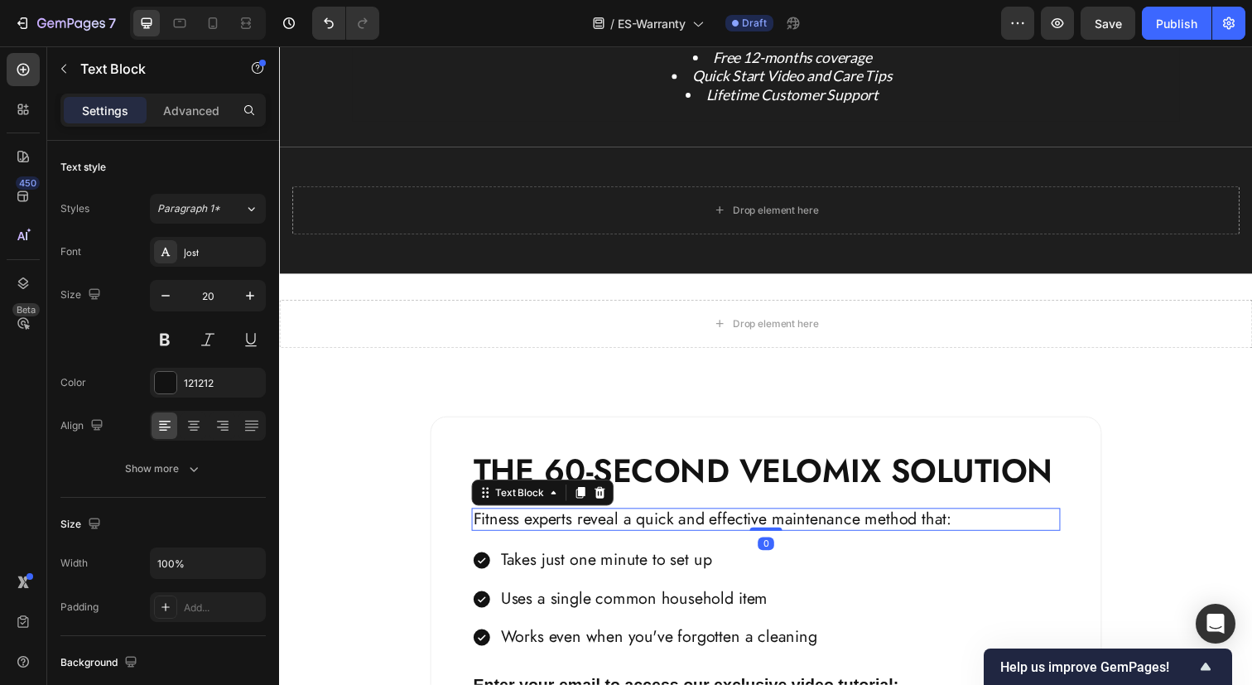
click at [698, 530] on p "Fitness experts reveal a quick and effective maintenance method that:" at bounding box center [776, 529] width 598 height 20
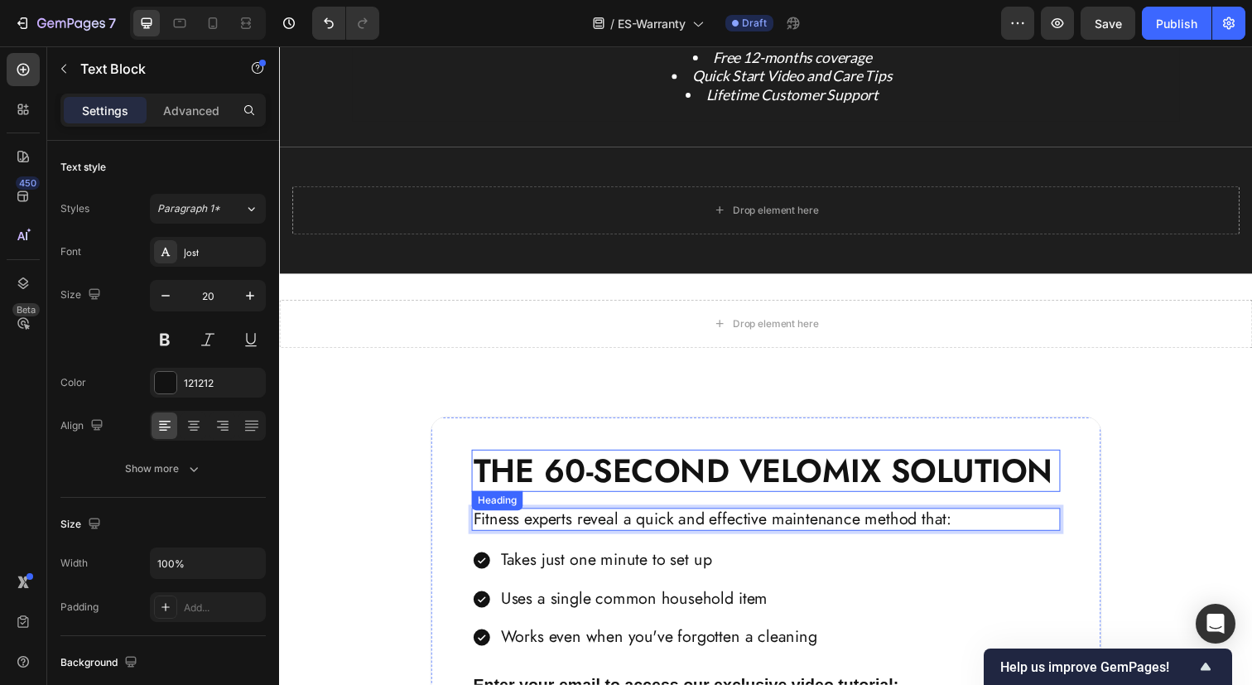
click at [695, 485] on p "THE 60-SECOND VELOMIX SOLUTION" at bounding box center [776, 479] width 598 height 40
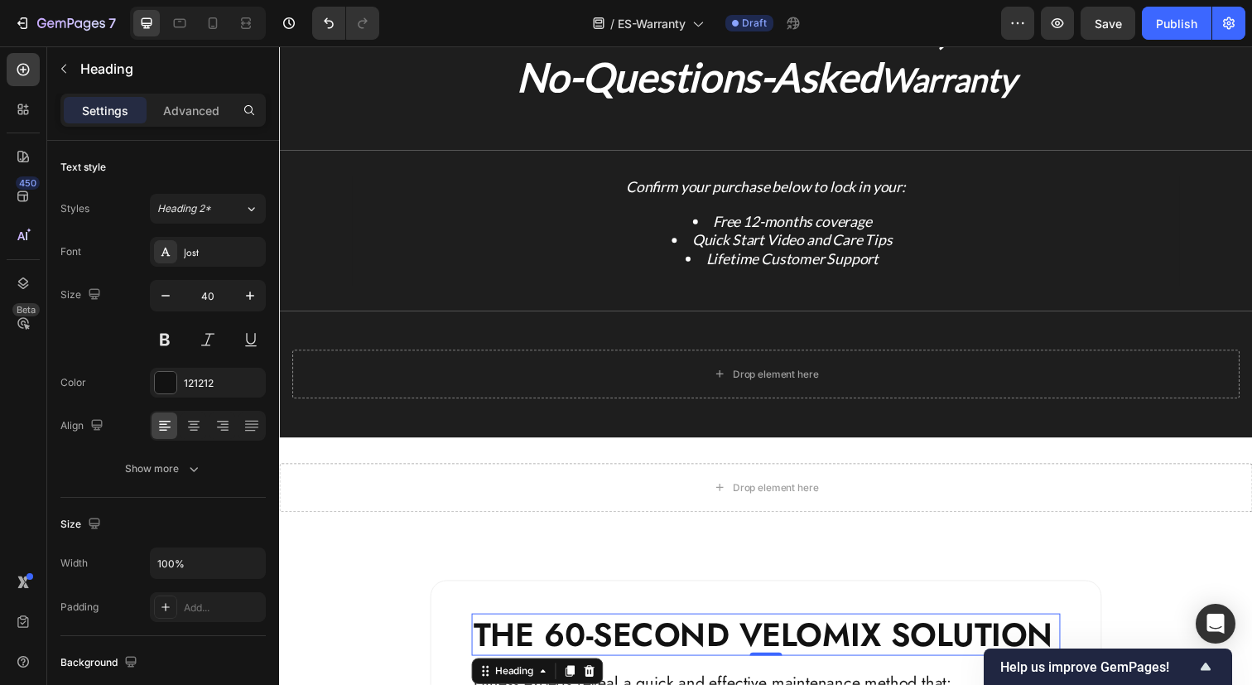
scroll to position [85, 0]
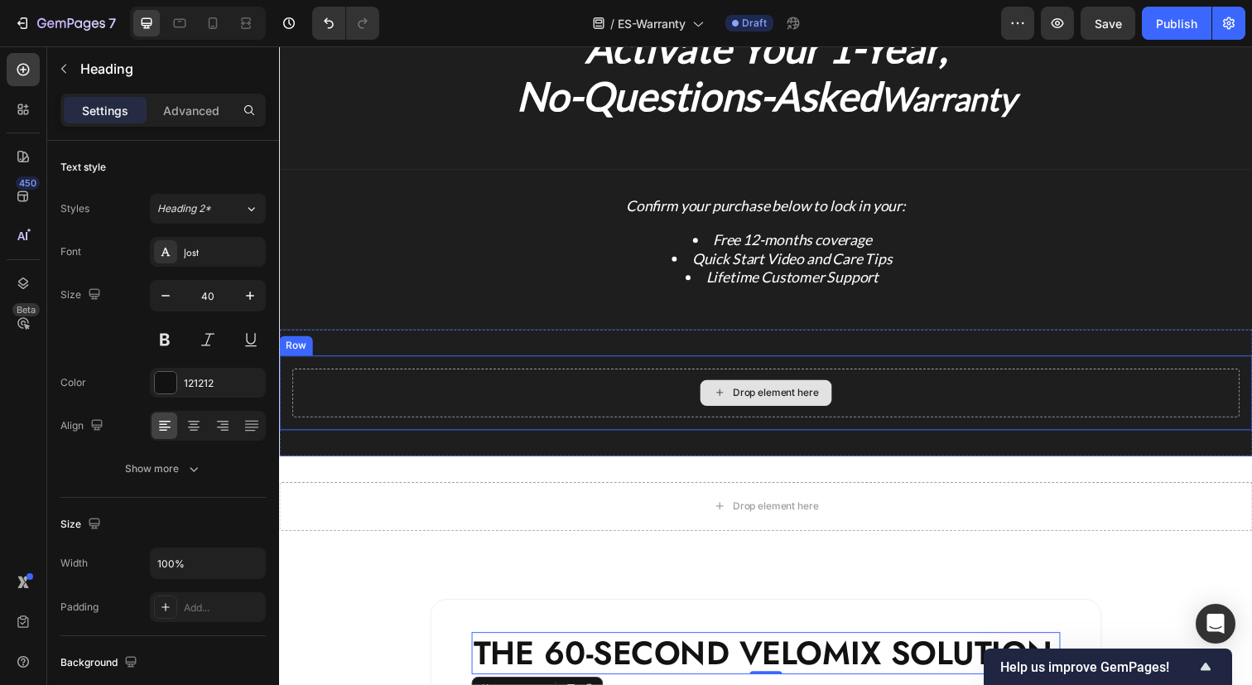
click at [742, 393] on div "Drop element here" at bounding box center [786, 399] width 88 height 13
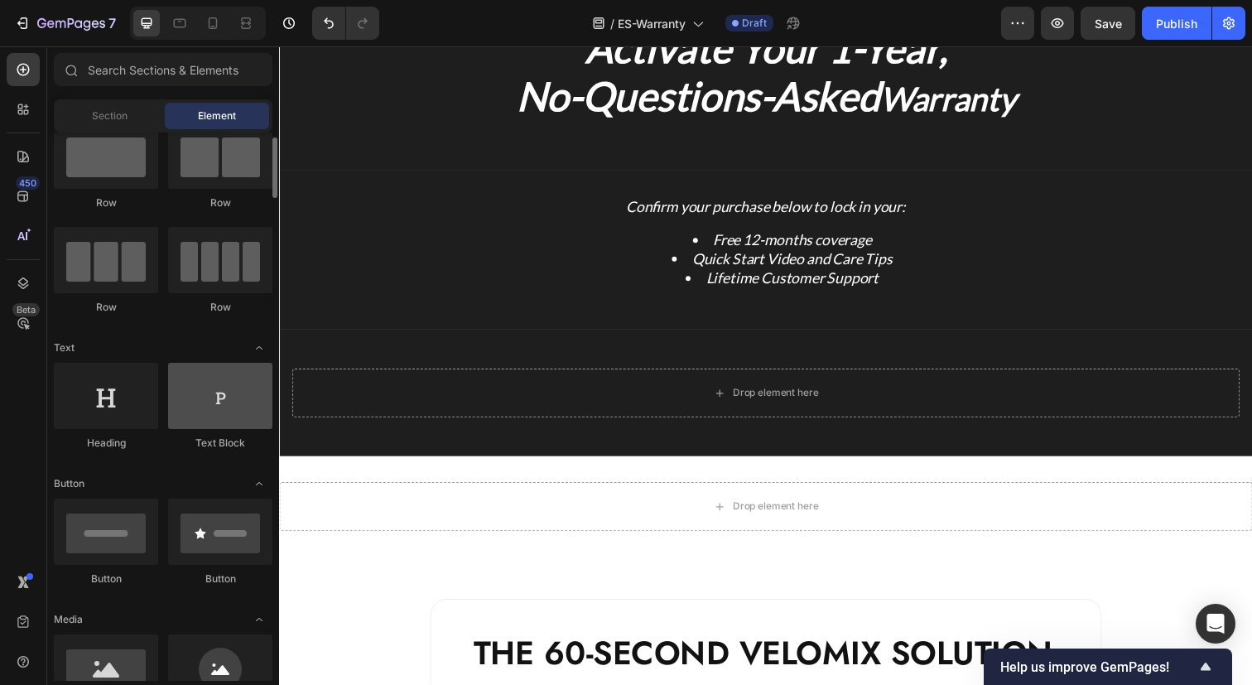
click at [221, 410] on div at bounding box center [220, 396] width 104 height 66
click at [215, 416] on div at bounding box center [220, 396] width 104 height 66
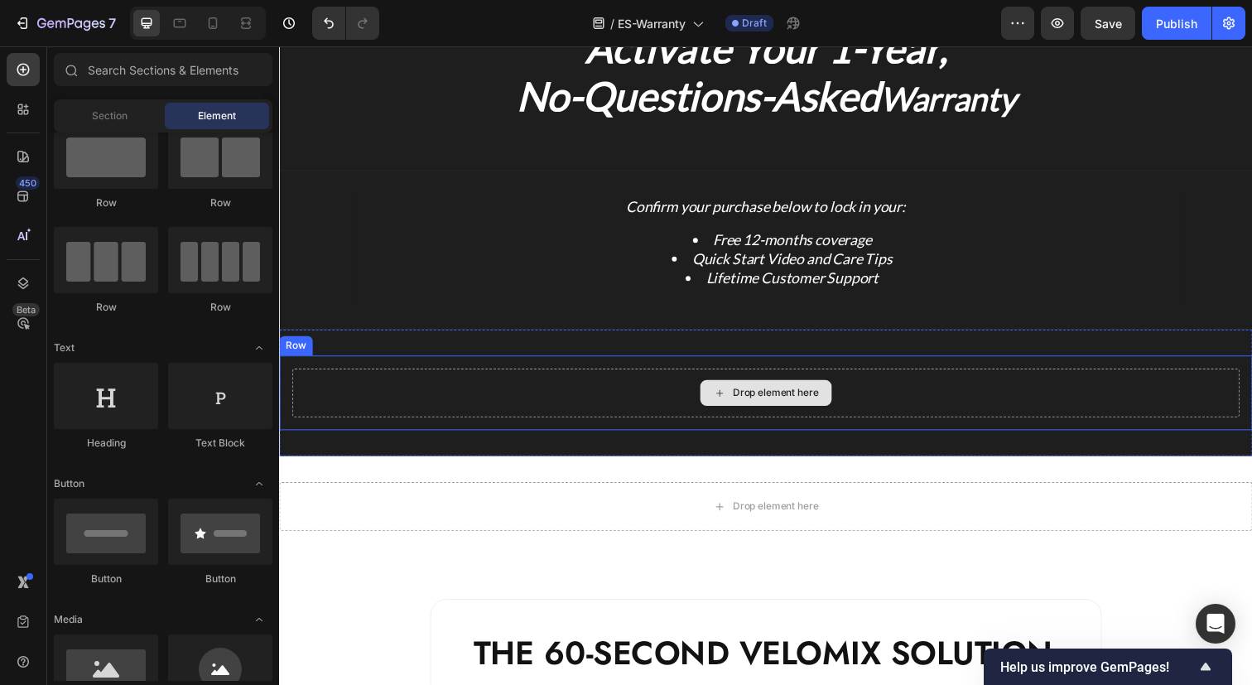
click at [745, 396] on div "Drop element here" at bounding box center [786, 399] width 88 height 13
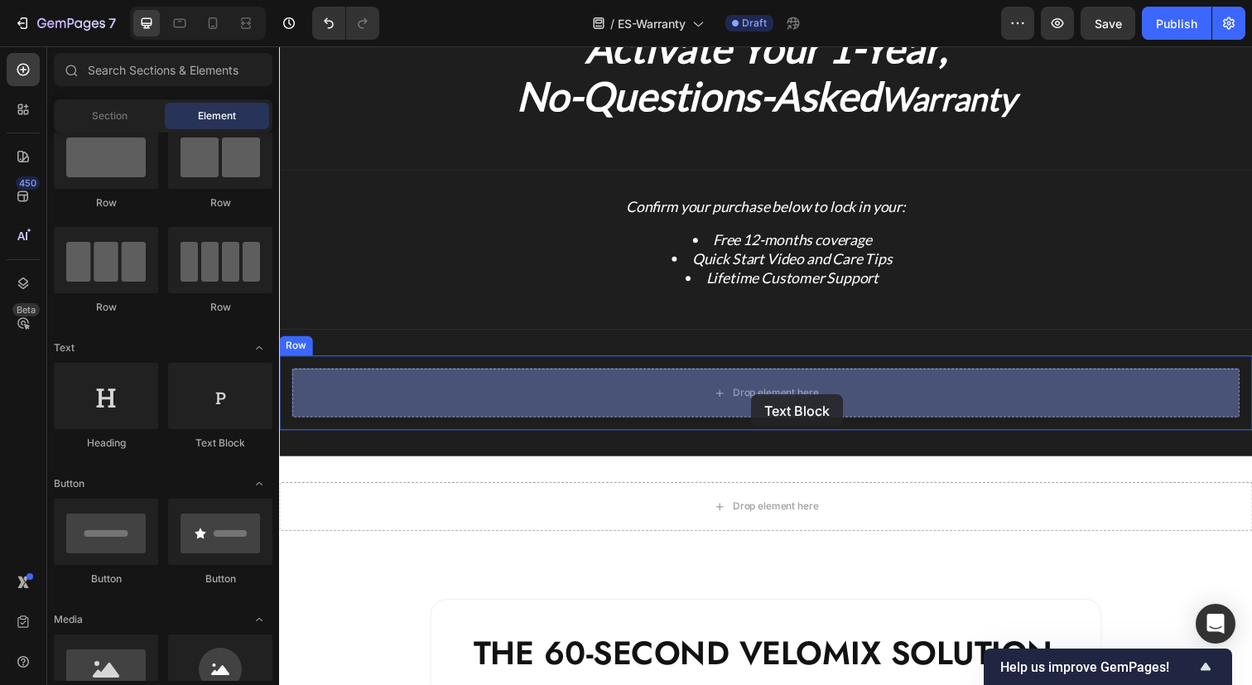
drag, startPoint x: 501, startPoint y: 451, endPoint x: 761, endPoint y: 401, distance: 264.6
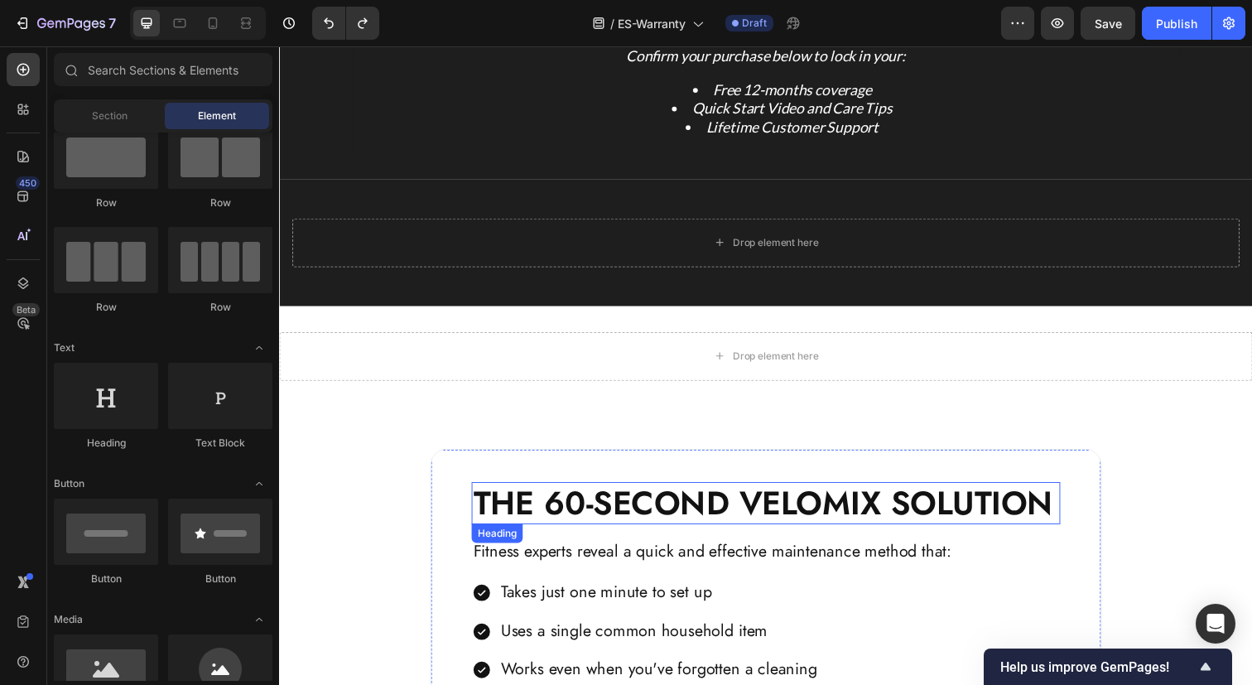
scroll to position [246, 0]
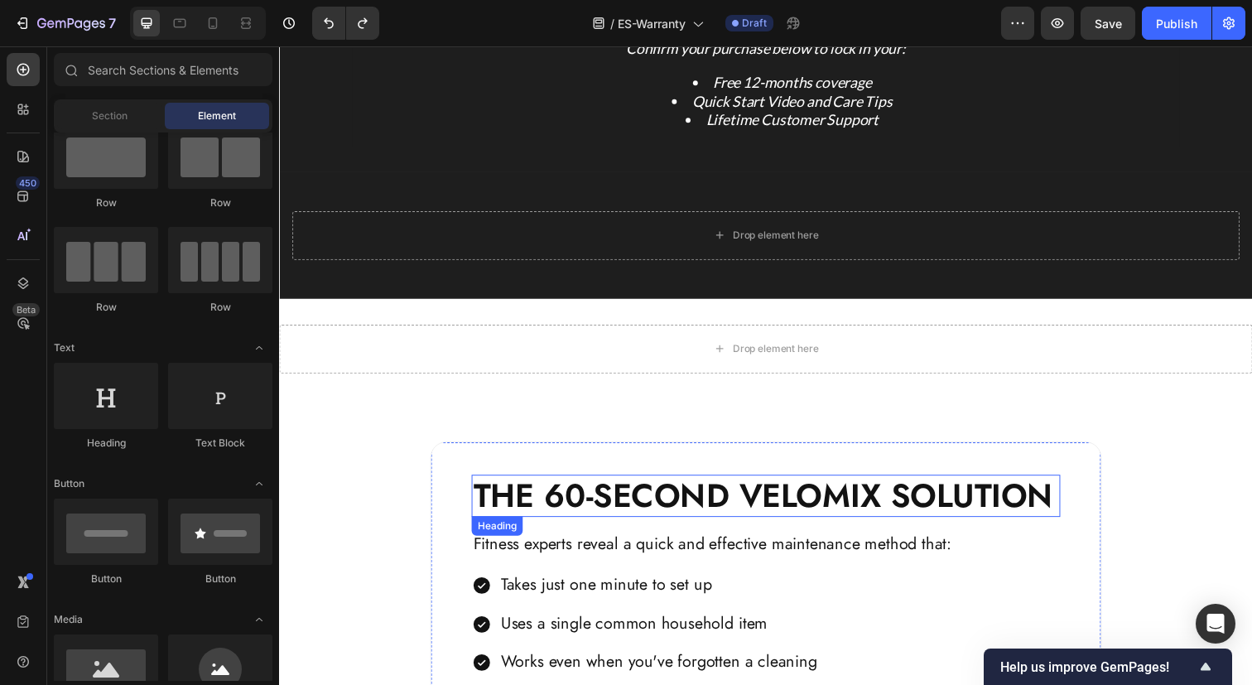
click at [766, 497] on p "THE 60-SECOND VELOMIX SOLUTION" at bounding box center [776, 505] width 598 height 40
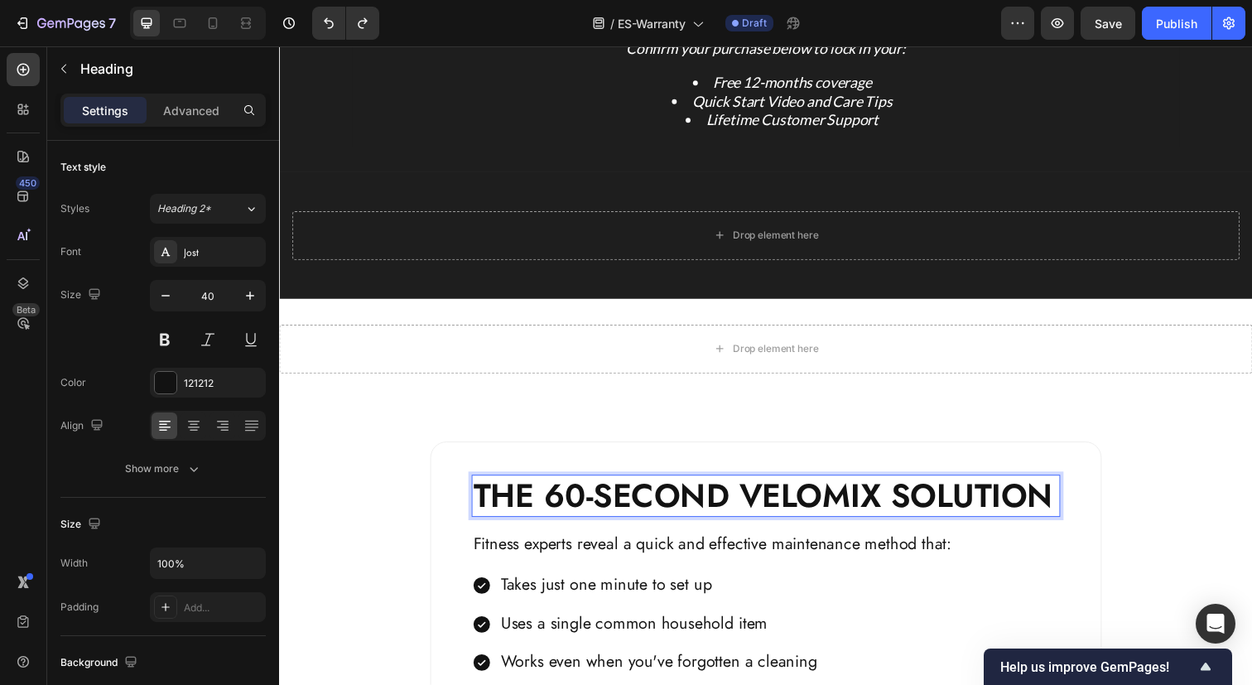
click at [967, 521] on p "THE 60-SECOND VELOMIX SOLUTION" at bounding box center [776, 505] width 598 height 40
click at [990, 549] on p "Fitness experts reveal a quick and effective maintenance method that:" at bounding box center [776, 555] width 598 height 20
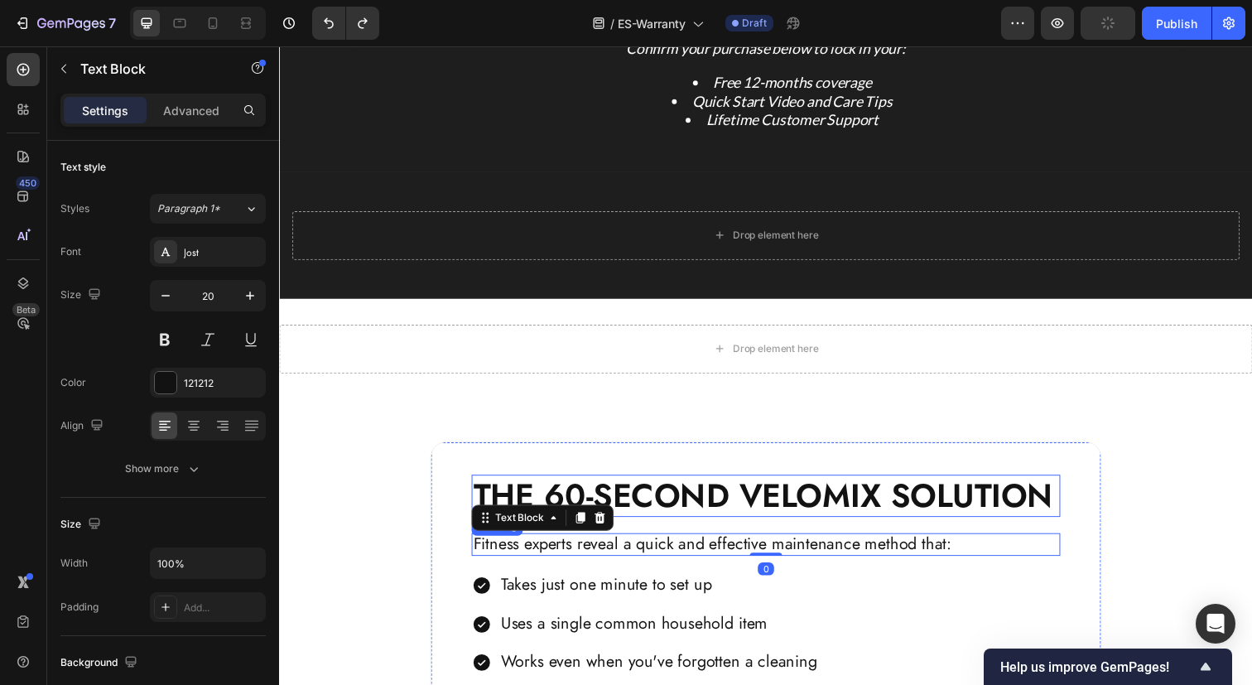
click at [971, 495] on p "THE 60-SECOND VELOMIX SOLUTION" at bounding box center [776, 505] width 598 height 40
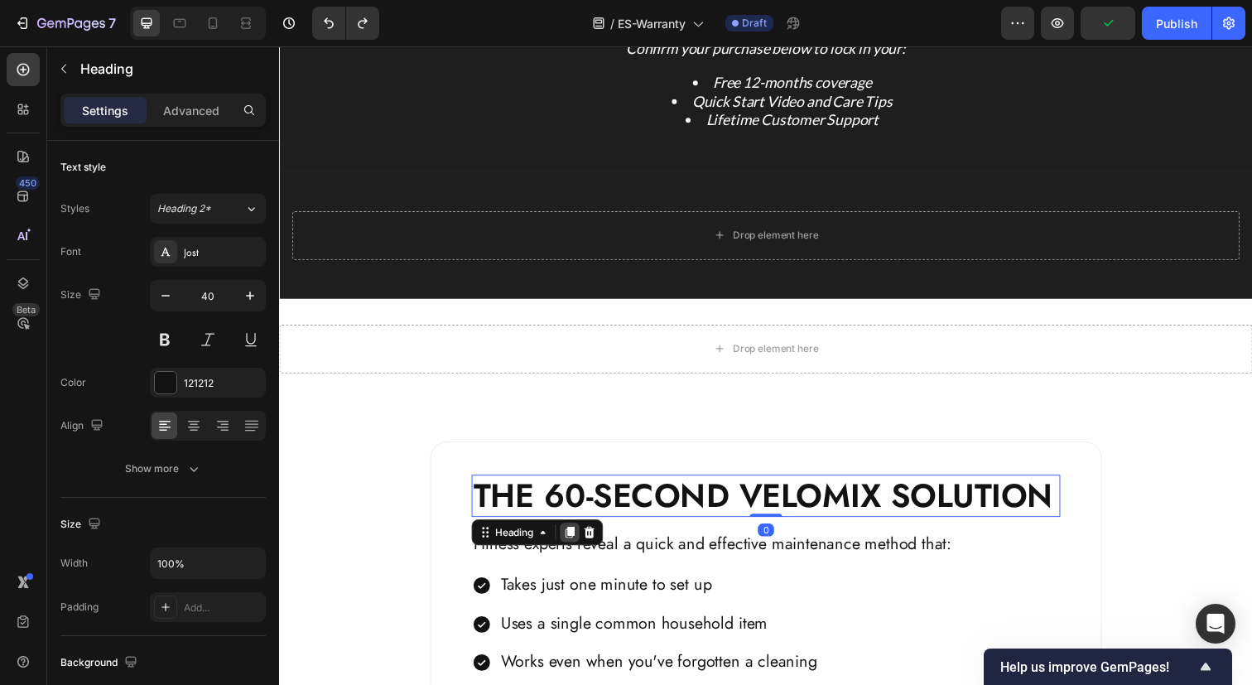
click at [579, 540] on icon at bounding box center [575, 542] width 9 height 12
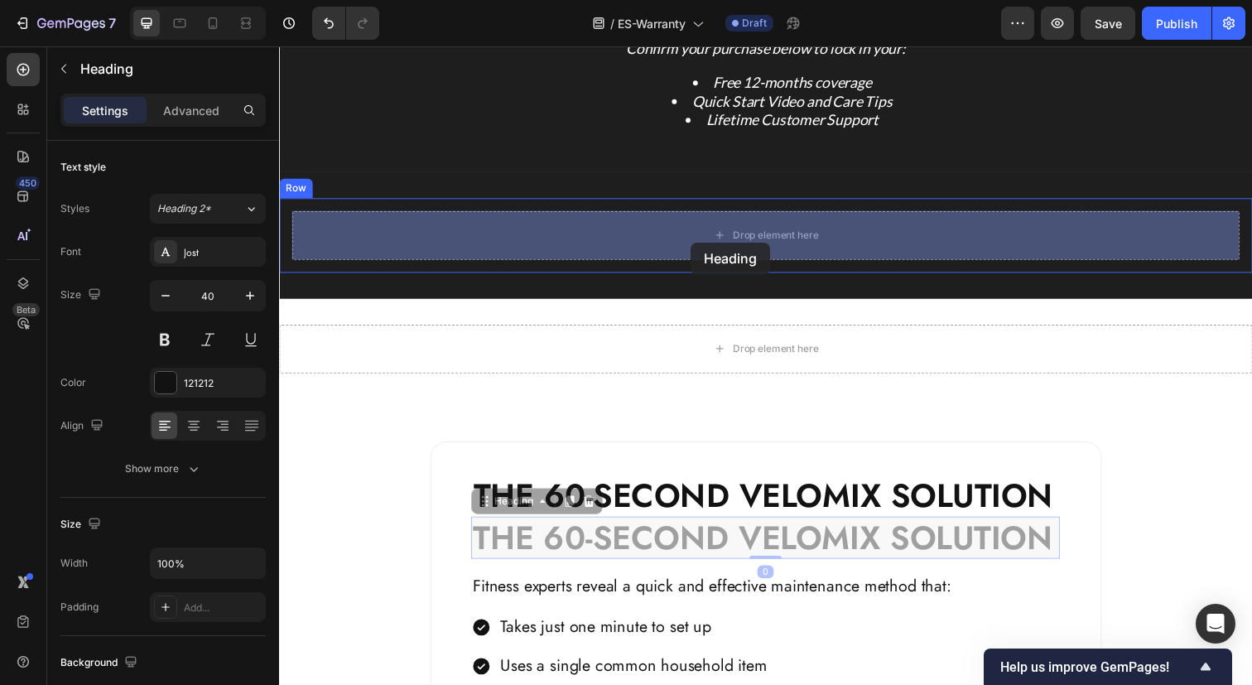
drag, startPoint x: 662, startPoint y: 545, endPoint x: 699, endPoint y: 247, distance: 300.3
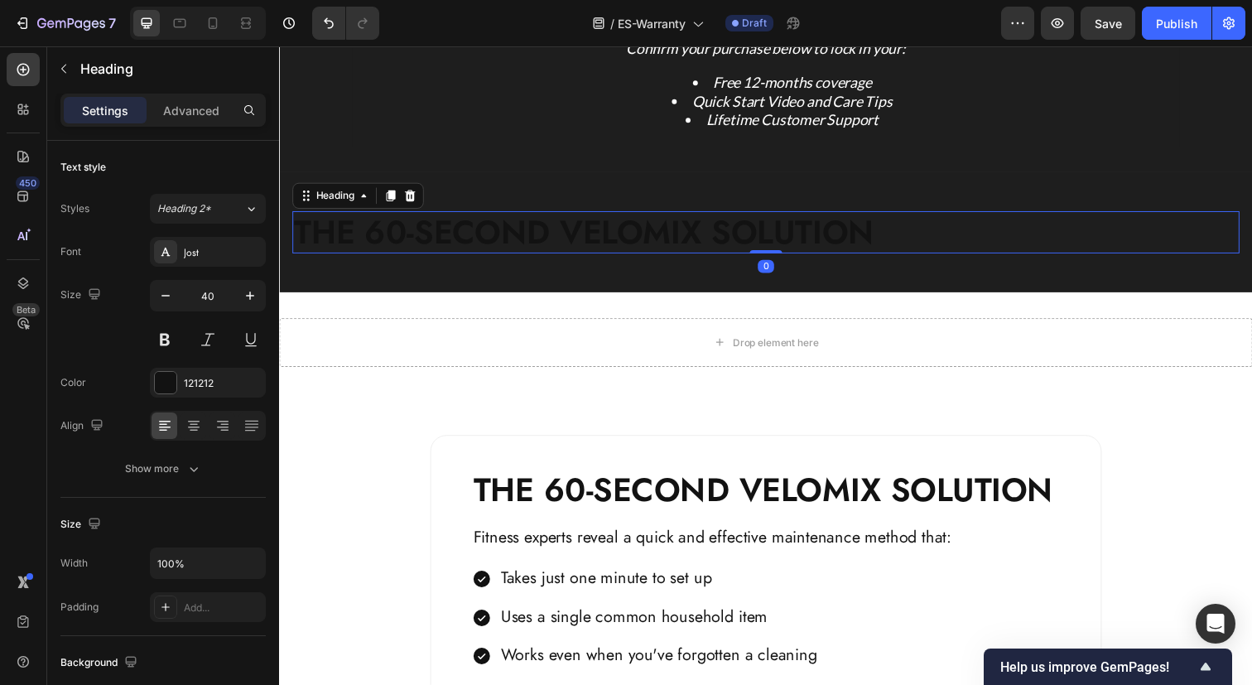
click at [671, 233] on h2 "THE 60-SECOND VELOMIX SOLUTION" at bounding box center [775, 235] width 967 height 43
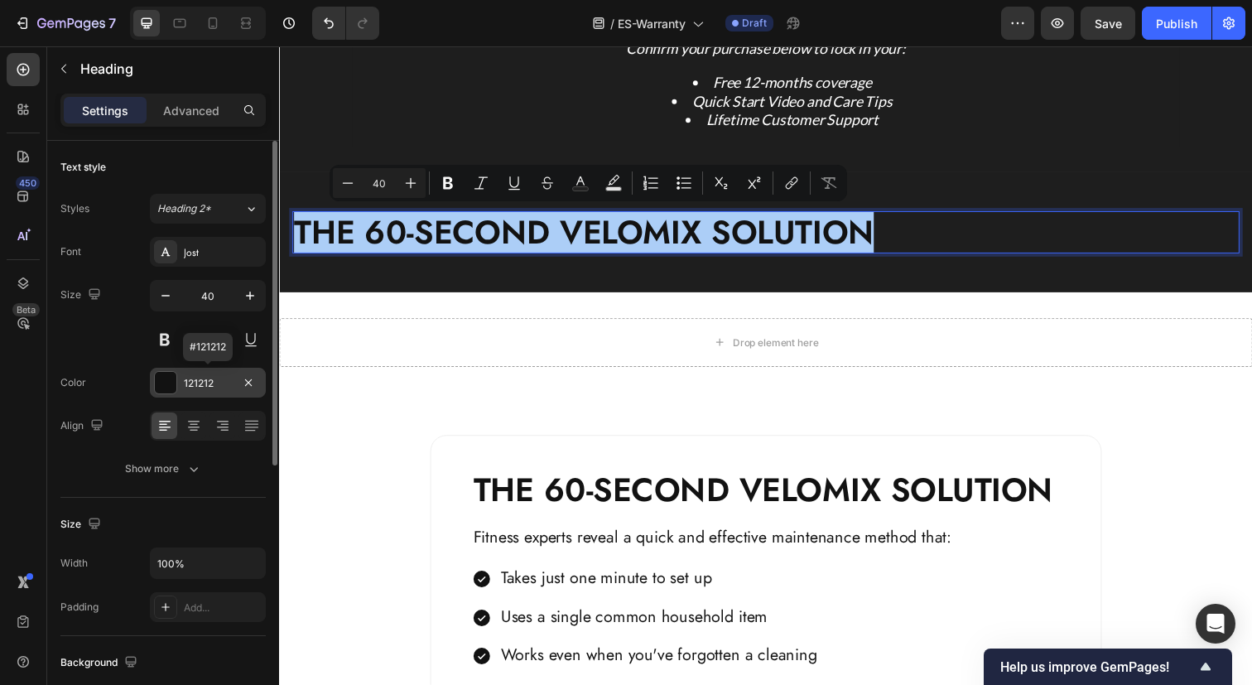
click at [175, 386] on div at bounding box center [166, 383] width 22 height 22
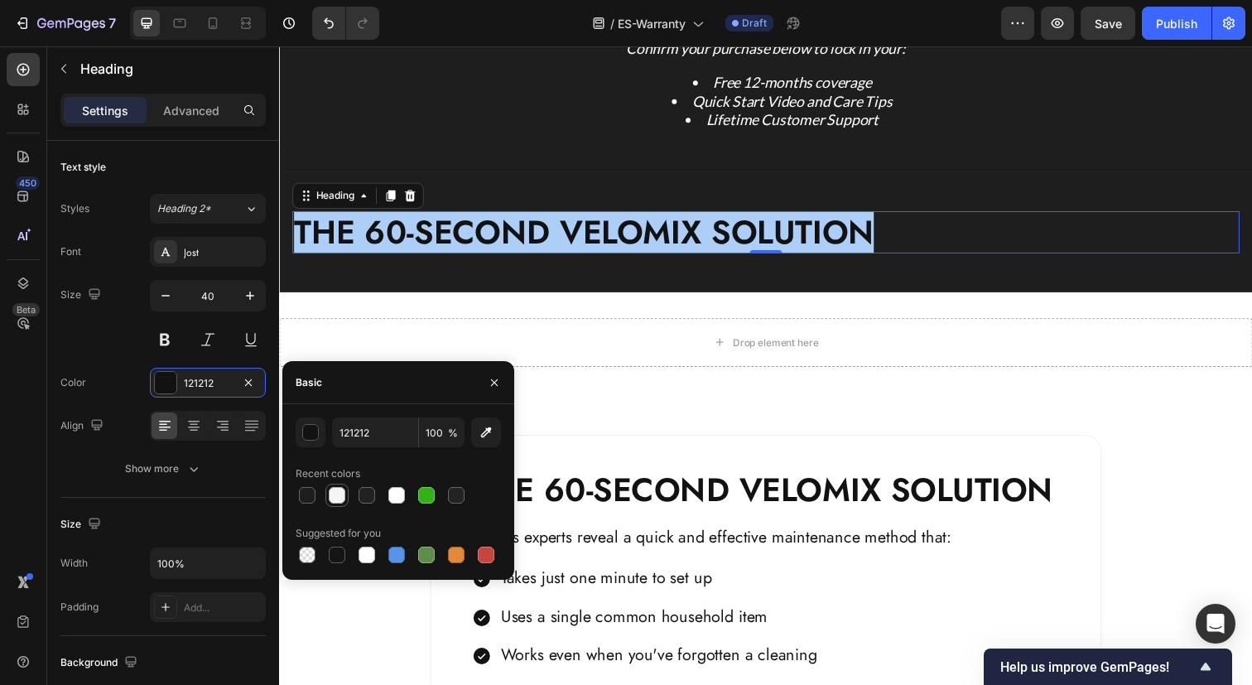
click at [339, 497] on div at bounding box center [337, 495] width 17 height 17
type input "F5F5F5"
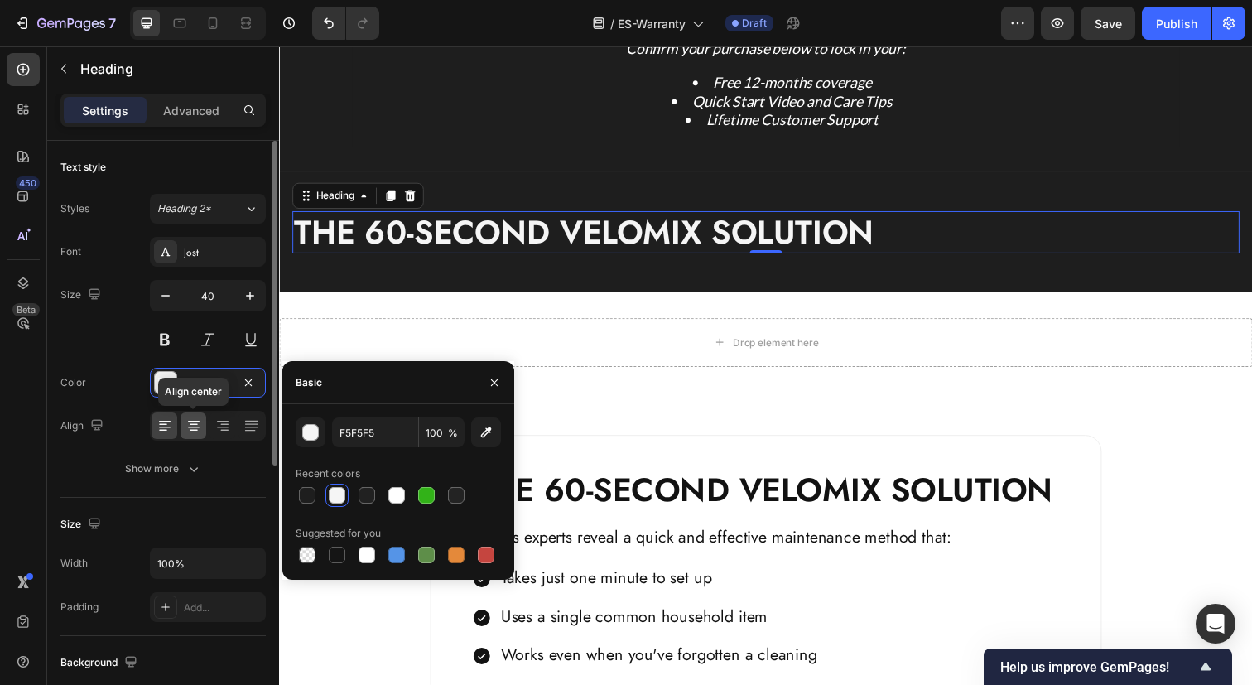
click at [195, 423] on icon at bounding box center [193, 425] width 17 height 17
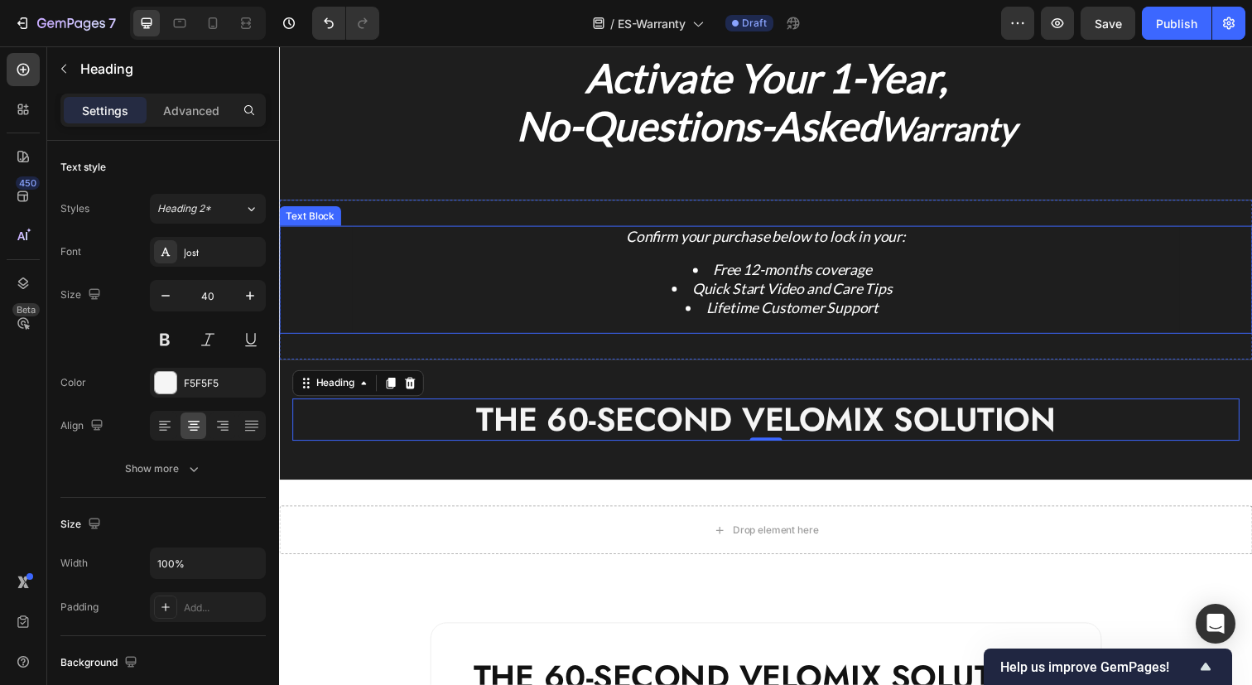
scroll to position [55, 0]
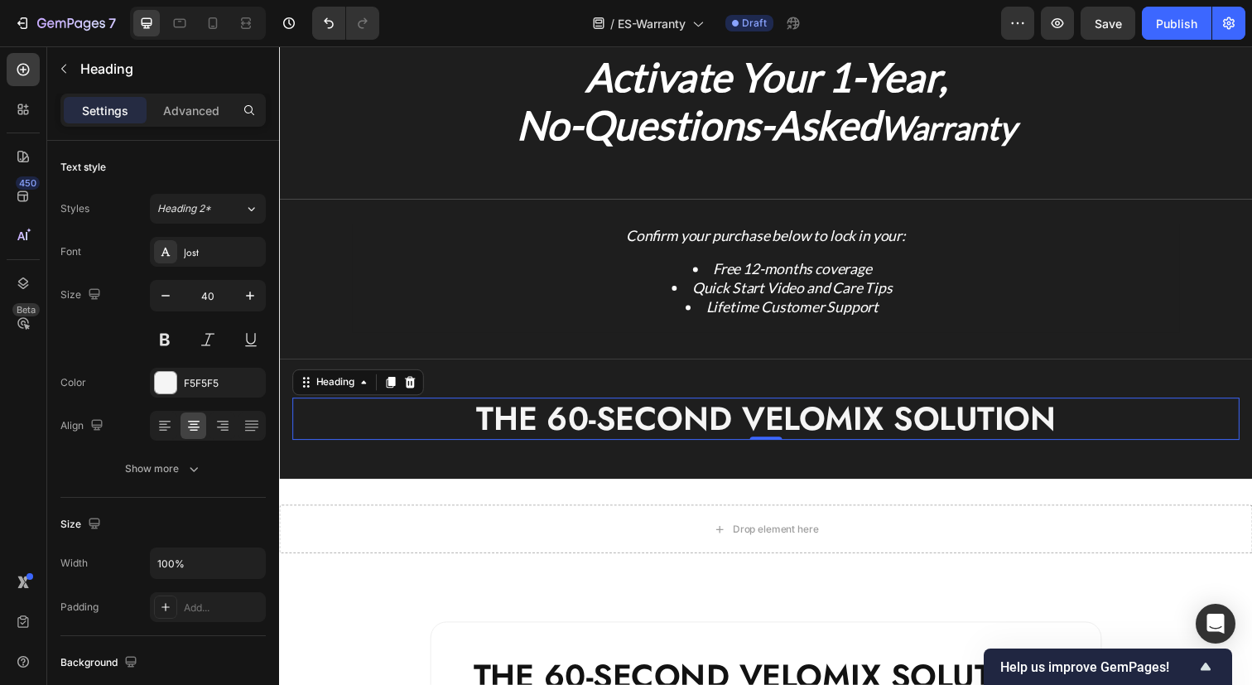
click at [728, 431] on p "THE 60-SECOND VELOMIX SOLUTION" at bounding box center [776, 426] width 964 height 40
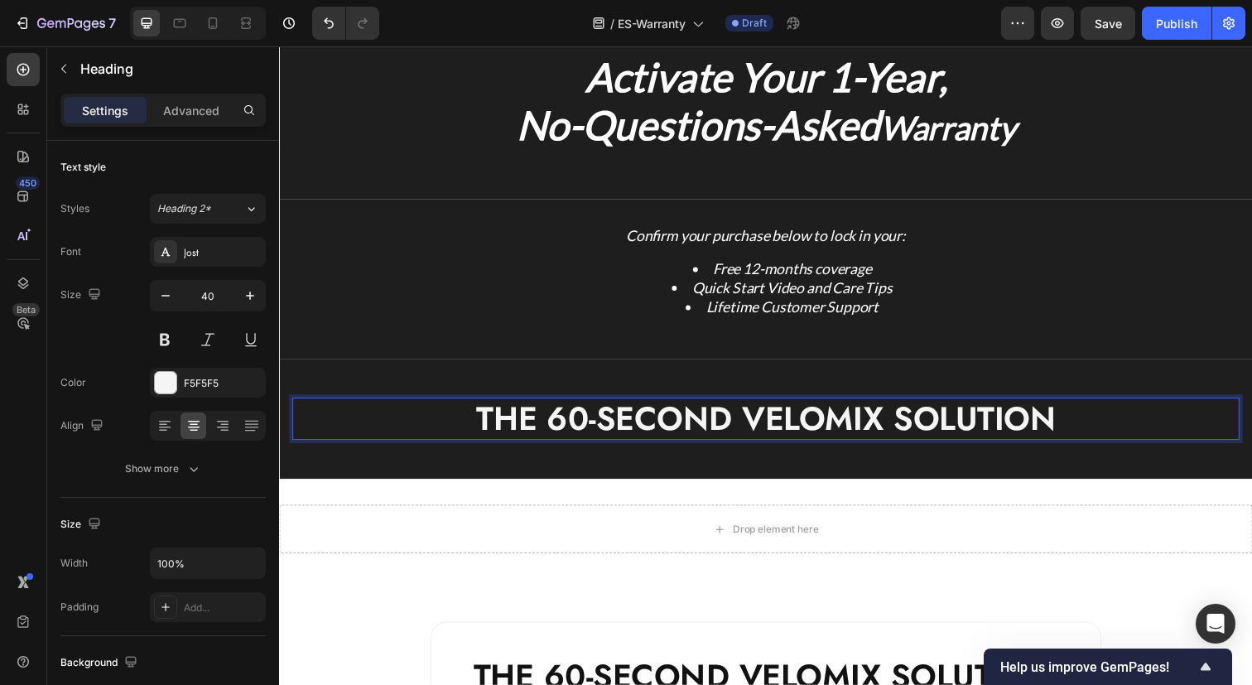
click at [728, 431] on p "THE 60-SECOND VELOMIX SOLUTION" at bounding box center [776, 426] width 964 height 40
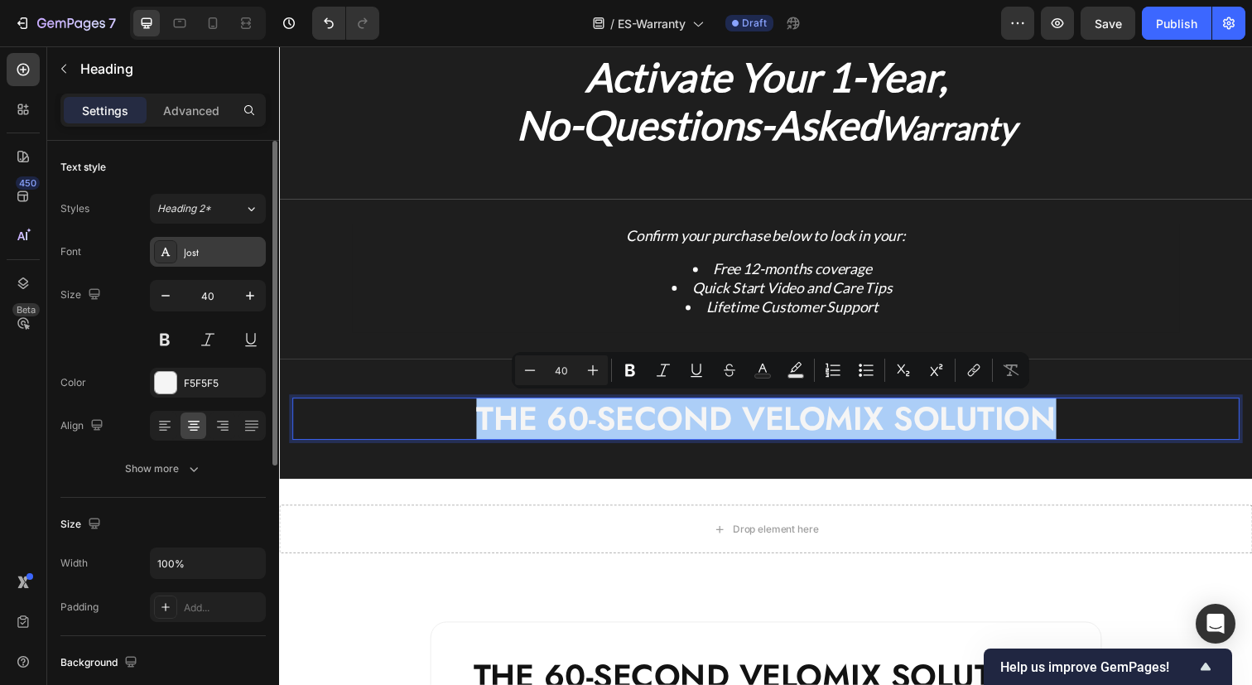
click at [209, 255] on div "Jost" at bounding box center [223, 252] width 78 height 15
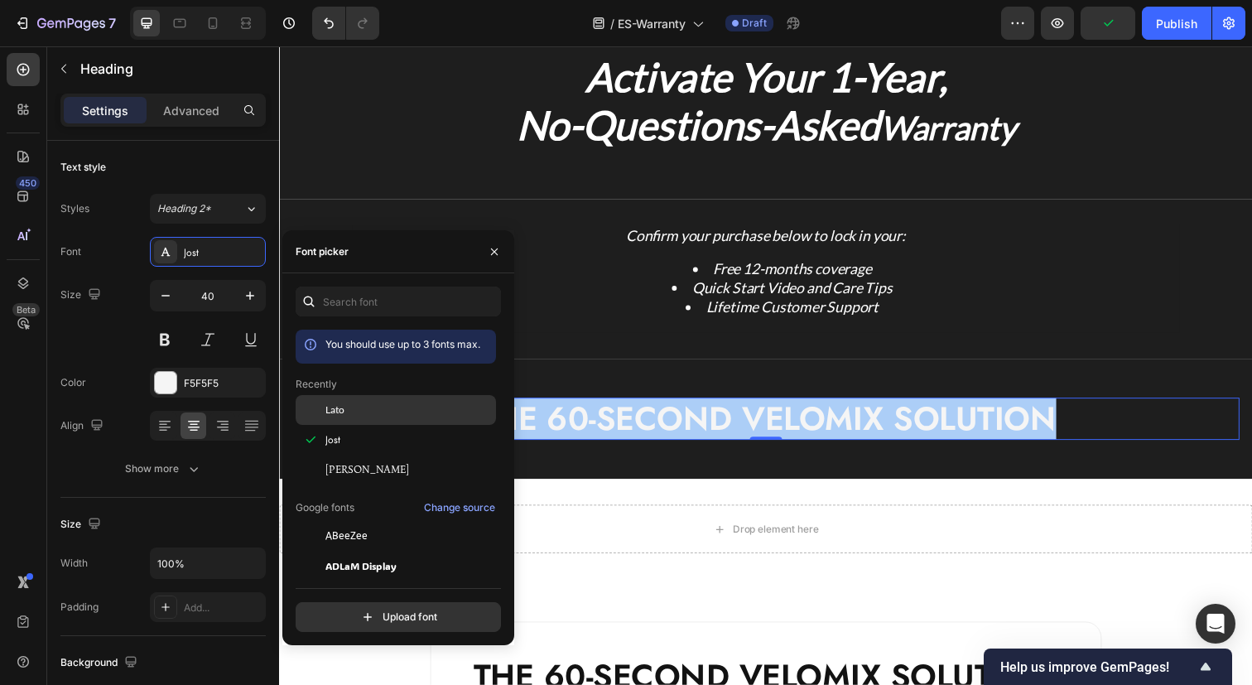
click at [337, 410] on span "Lato" at bounding box center [334, 409] width 19 height 15
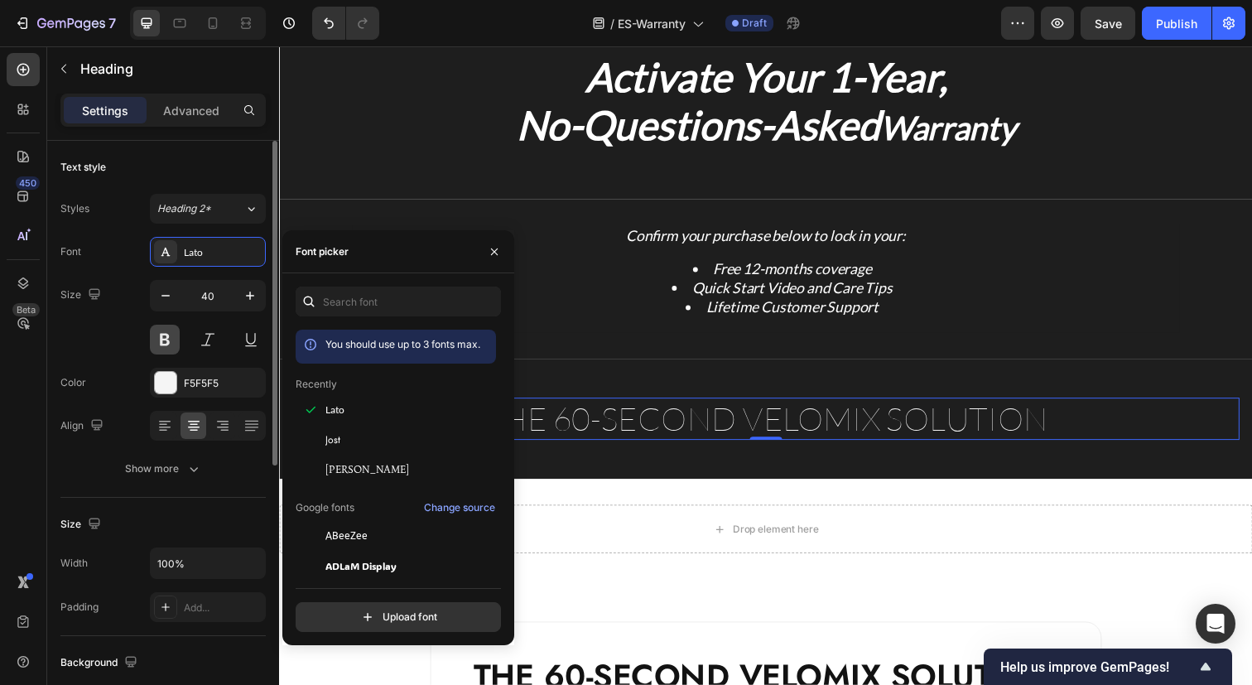
click at [163, 337] on button at bounding box center [165, 339] width 30 height 30
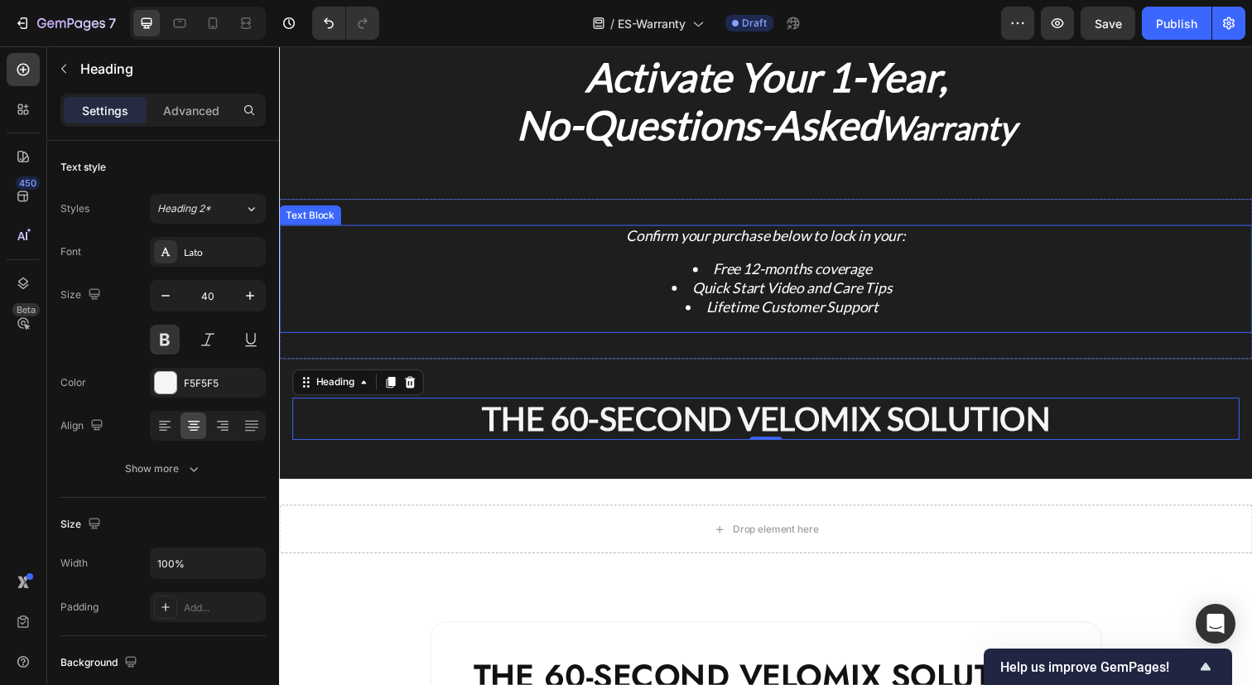
click at [754, 243] on p "Confirm your purchase below to lock in your:" at bounding box center [775, 239] width 841 height 19
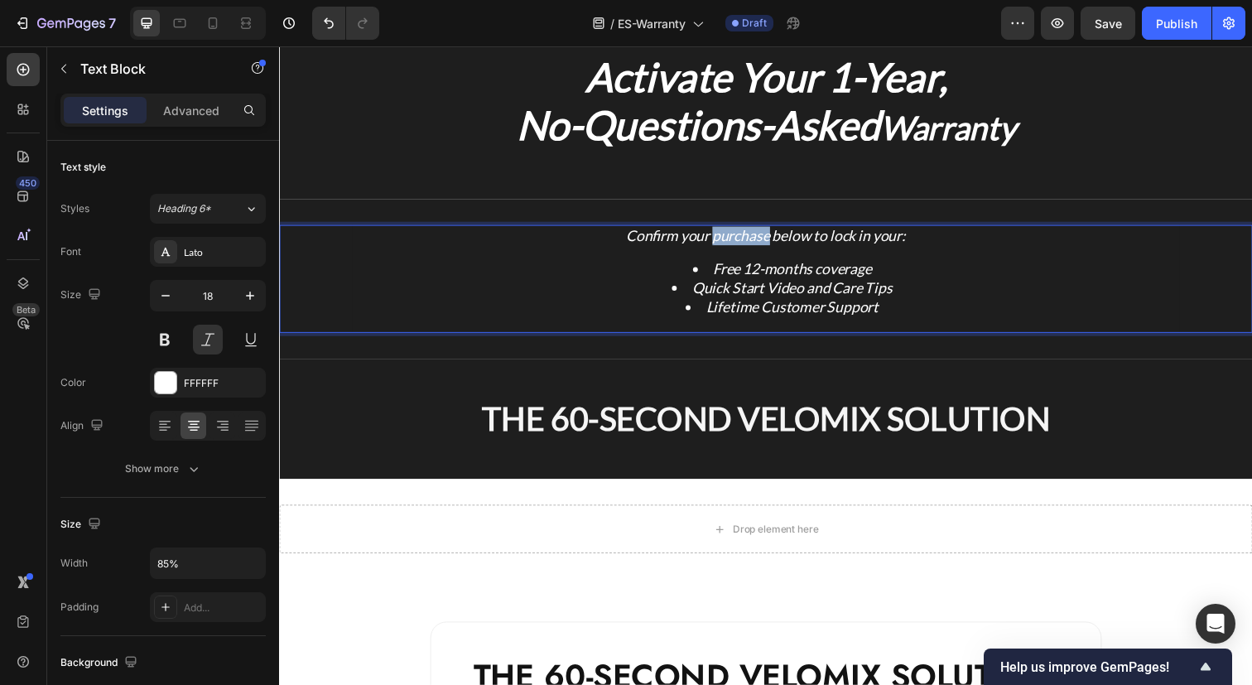
click at [754, 243] on p "Confirm your purchase below to lock in your:" at bounding box center [775, 239] width 841 height 19
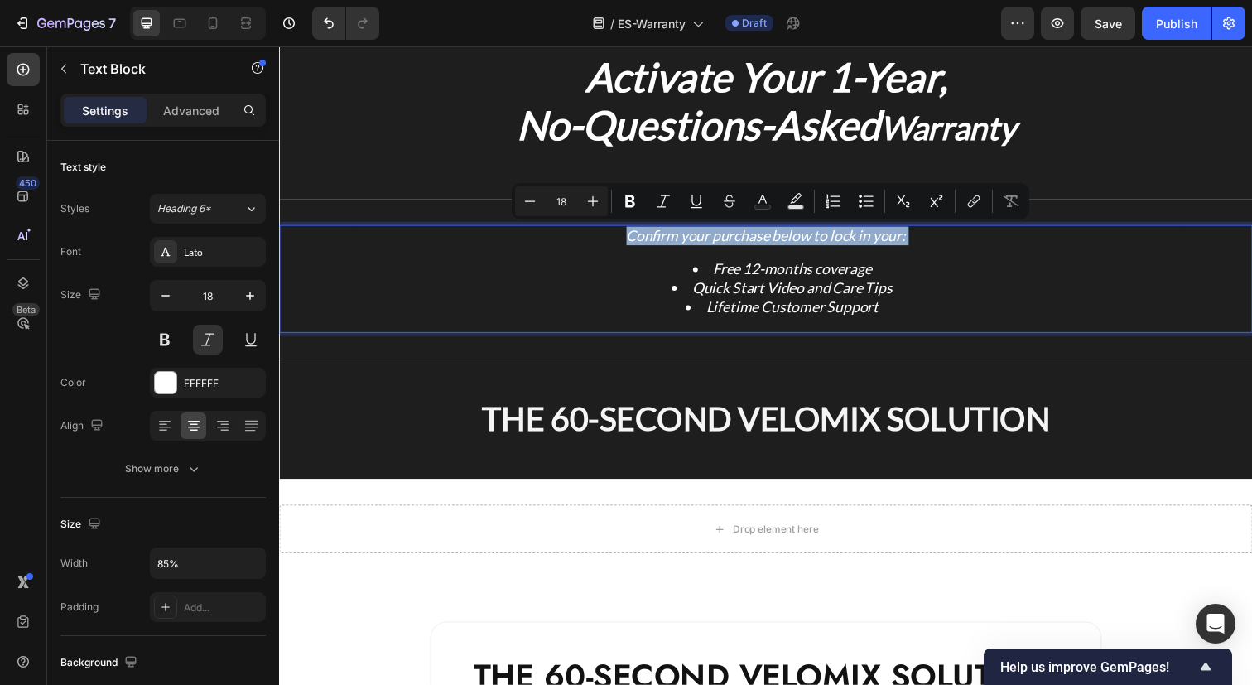
copy p "Confirm your purchase below to lock in your:"
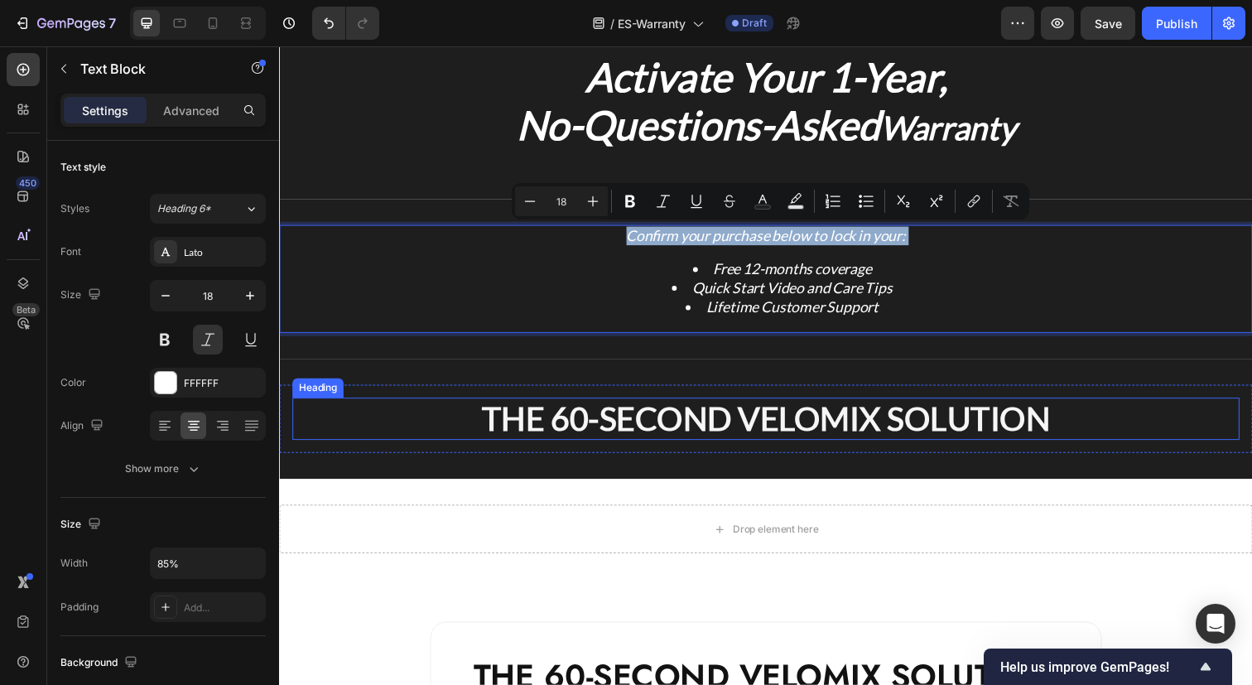
click at [721, 426] on p "THE 60-SECOND VELOMIX SOLUTION" at bounding box center [776, 426] width 964 height 40
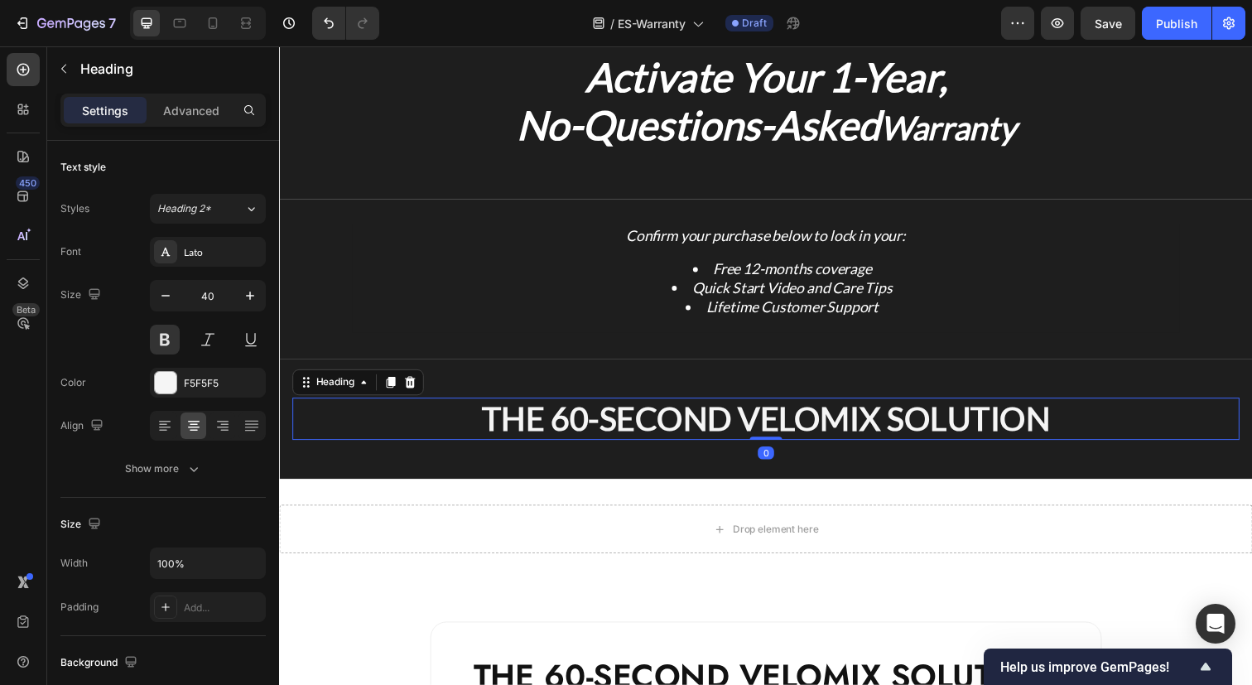
click at [721, 426] on p "THE 60-SECOND VELOMIX SOLUTION" at bounding box center [776, 426] width 964 height 40
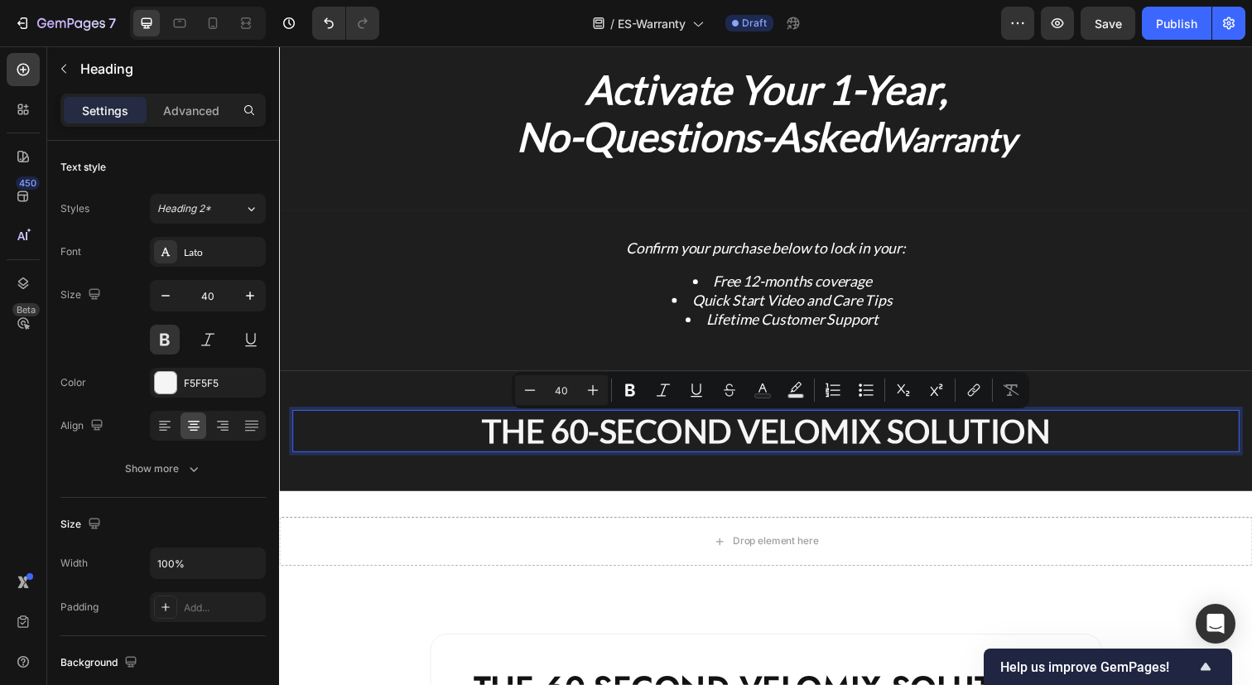
scroll to position [45, 0]
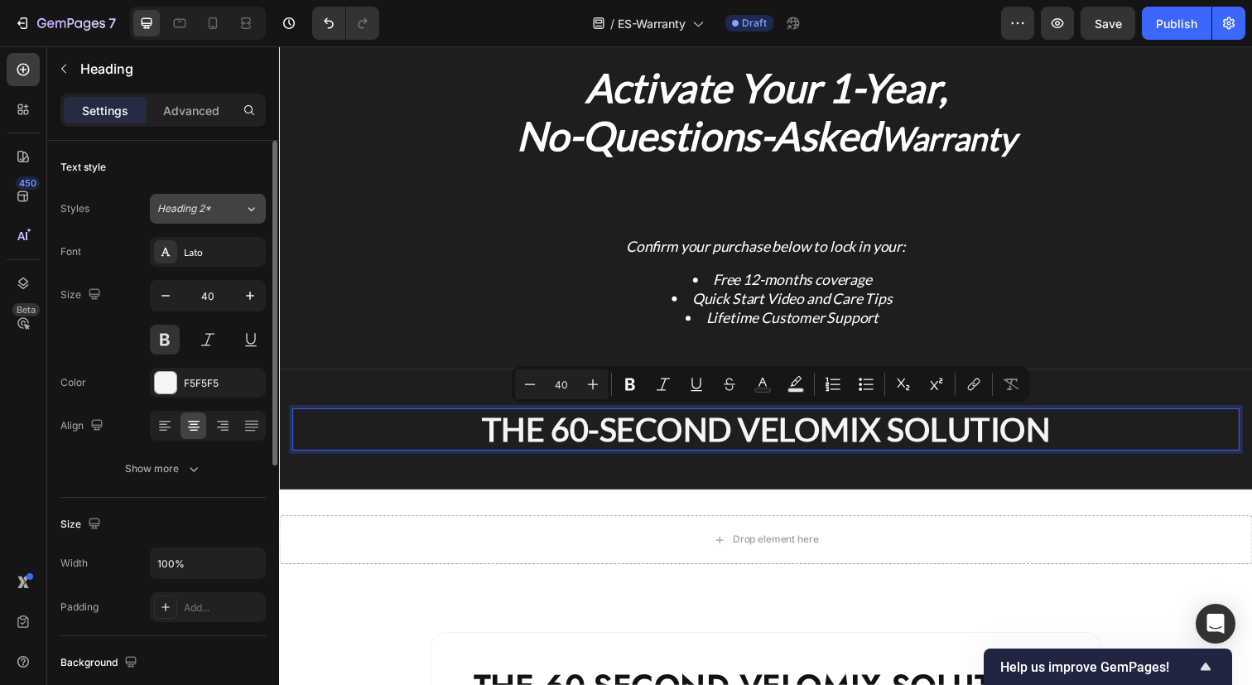
click at [209, 210] on span "Heading 2*" at bounding box center [184, 208] width 54 height 15
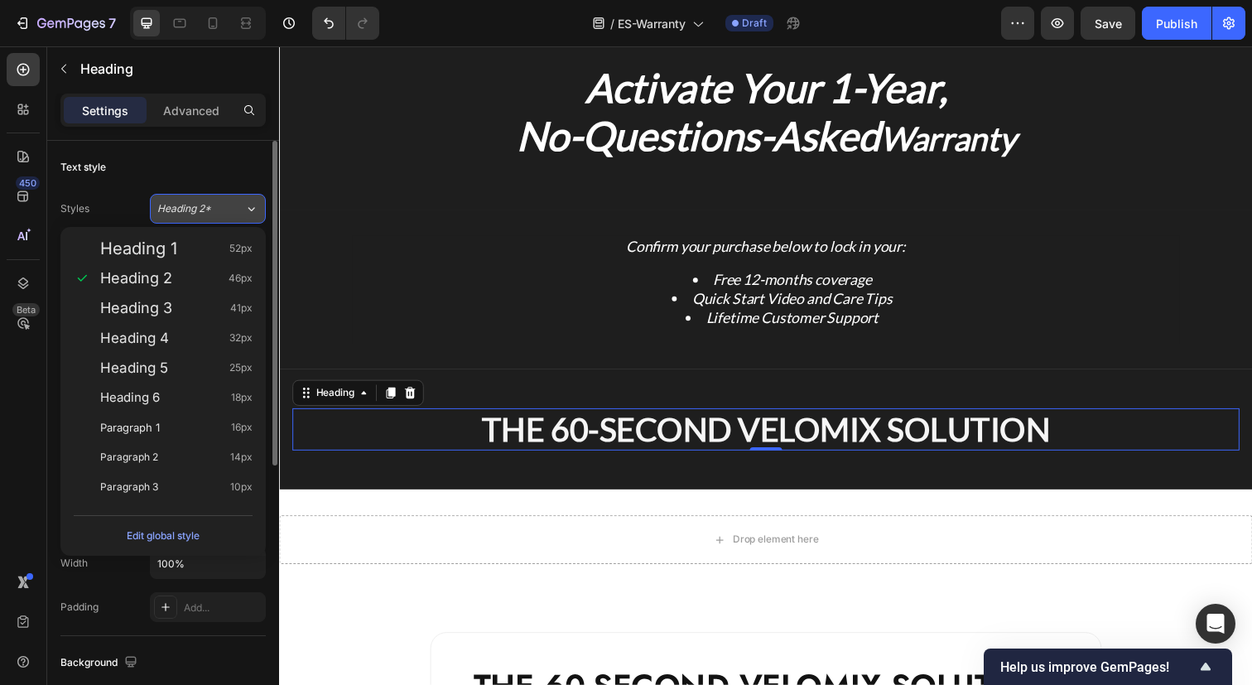
click at [207, 216] on button "Heading 2*" at bounding box center [208, 209] width 116 height 30
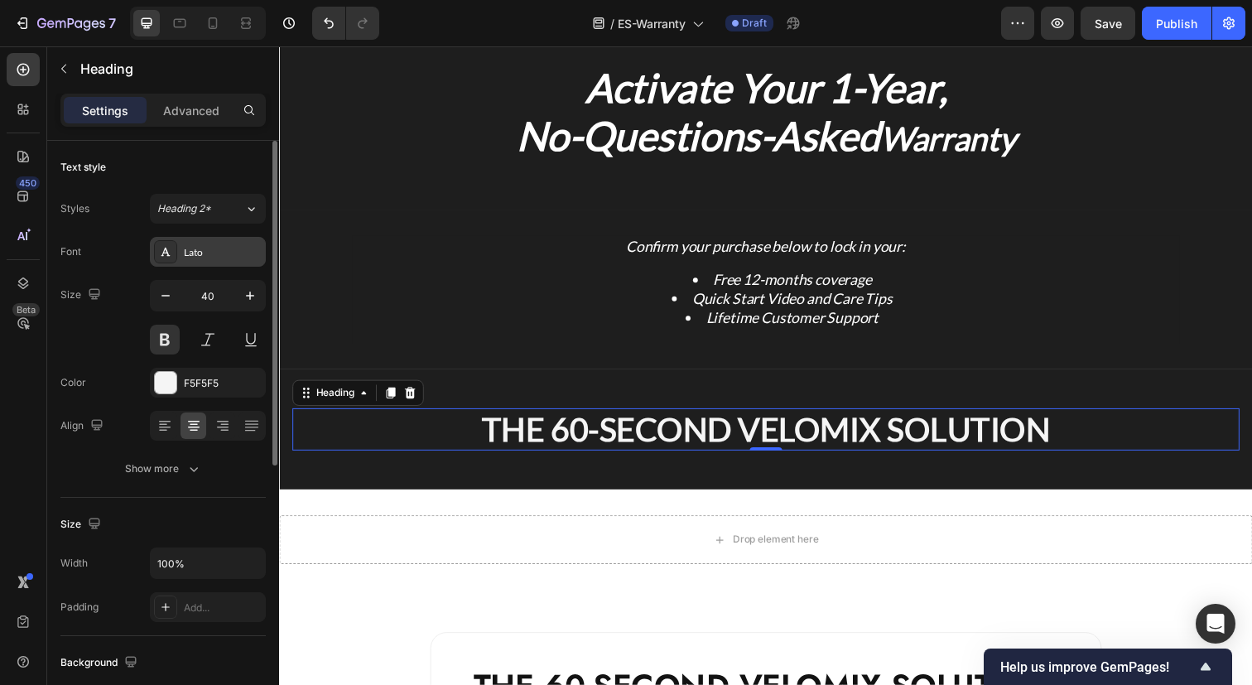
click at [204, 251] on div "Lato" at bounding box center [223, 252] width 78 height 15
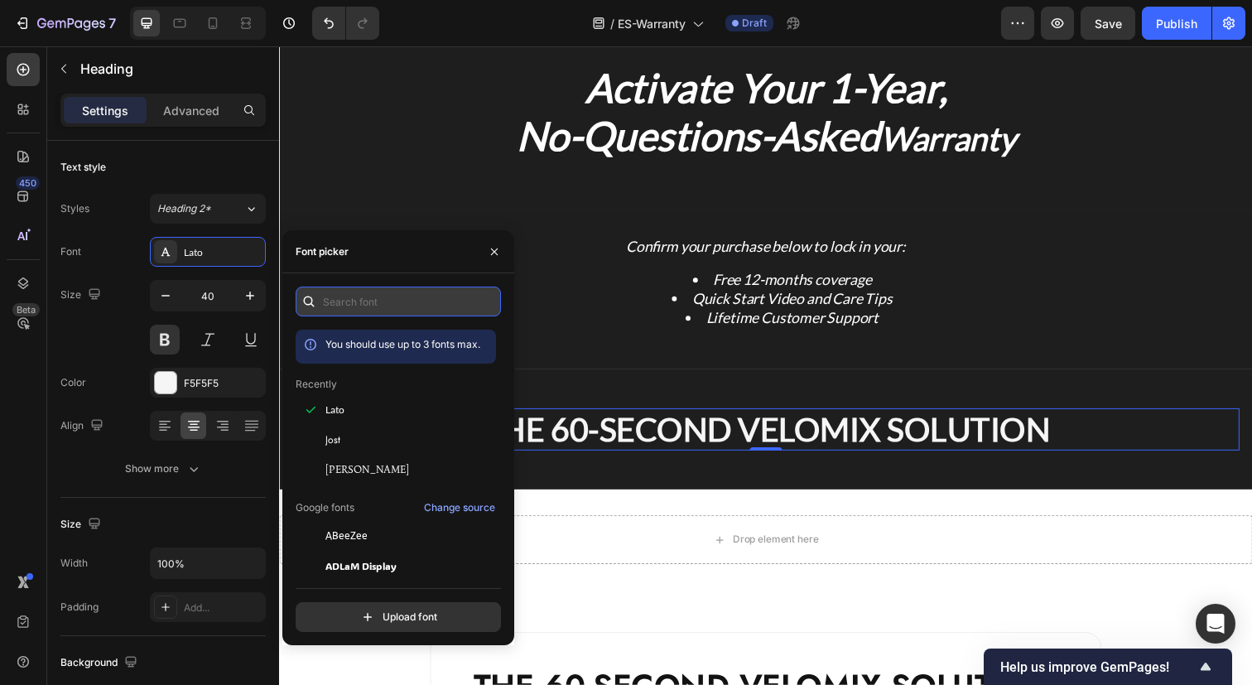
click at [347, 301] on input "text" at bounding box center [398, 301] width 205 height 30
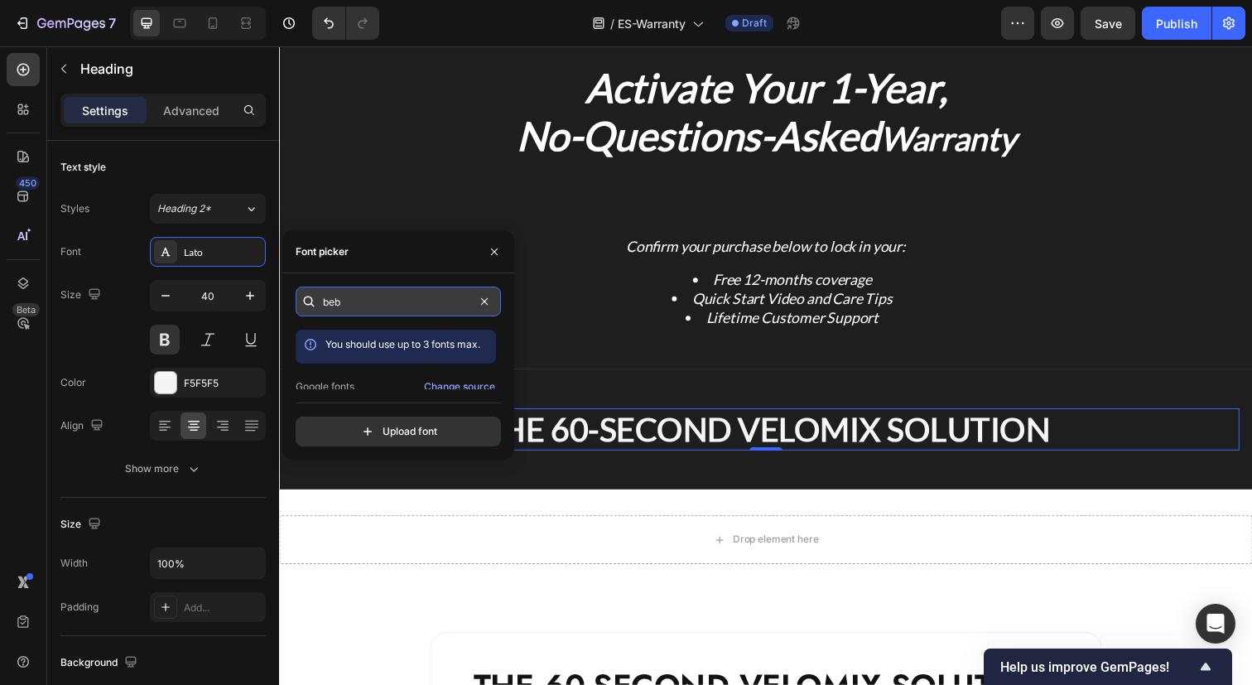
type input "bebo"
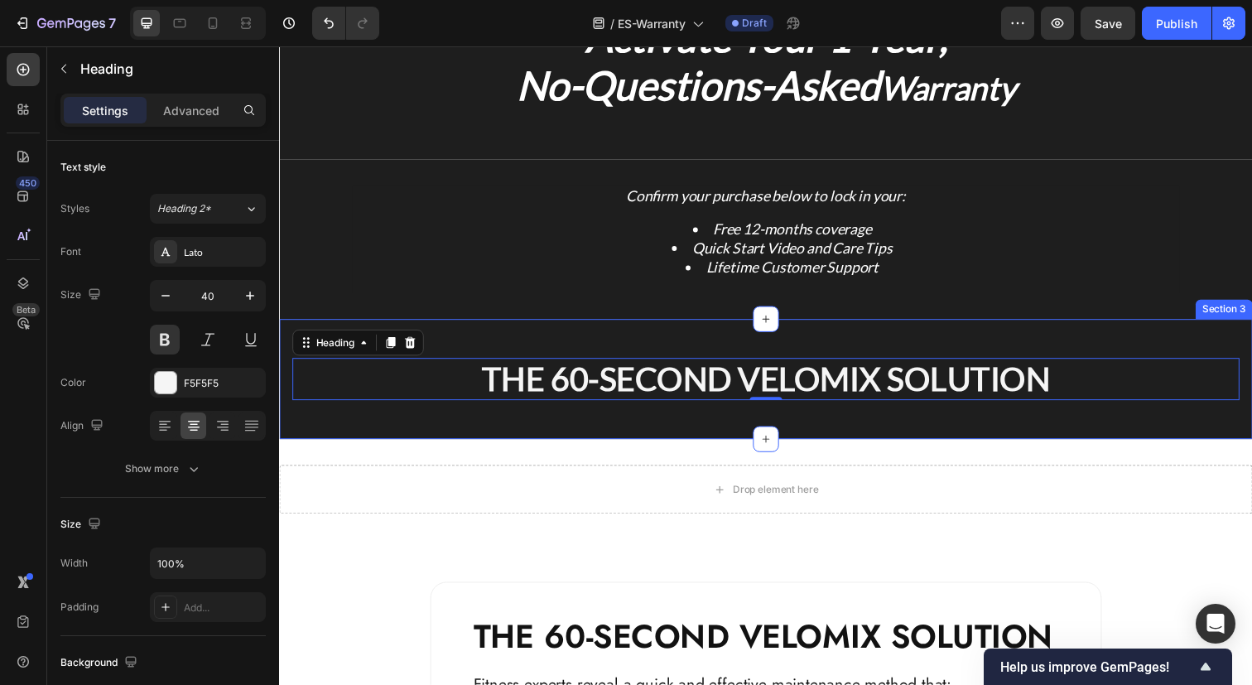
scroll to position [102, 0]
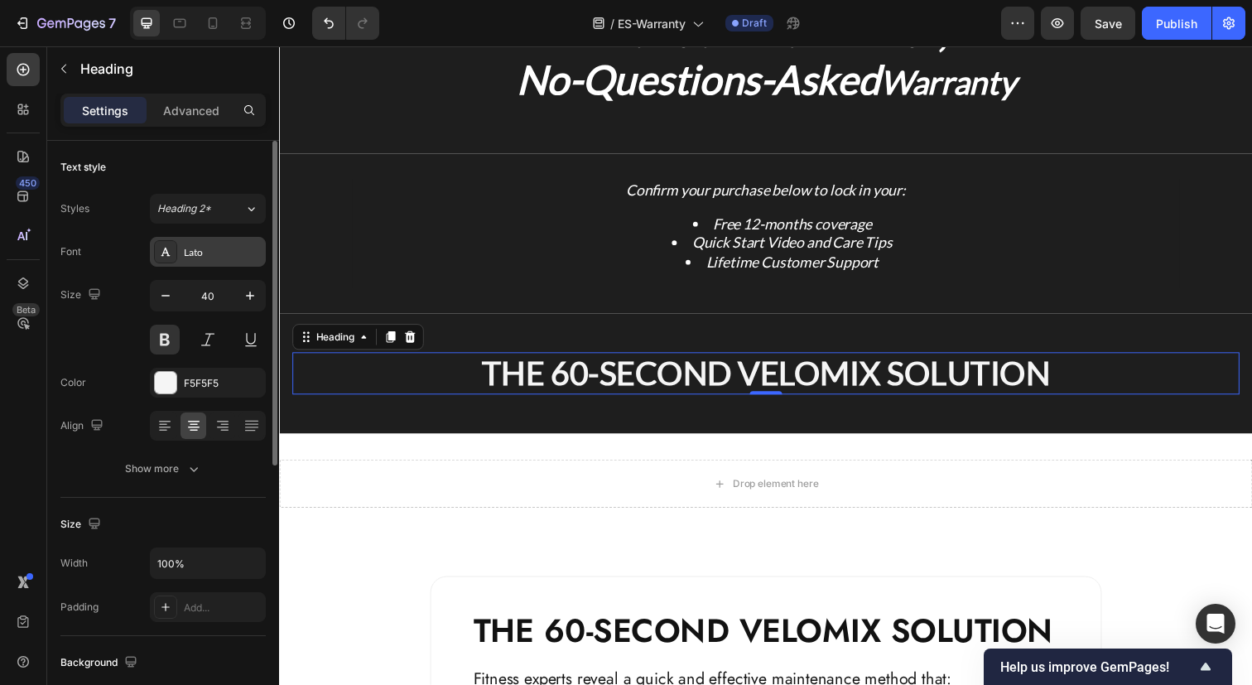
click at [206, 252] on div "Lato" at bounding box center [223, 252] width 78 height 15
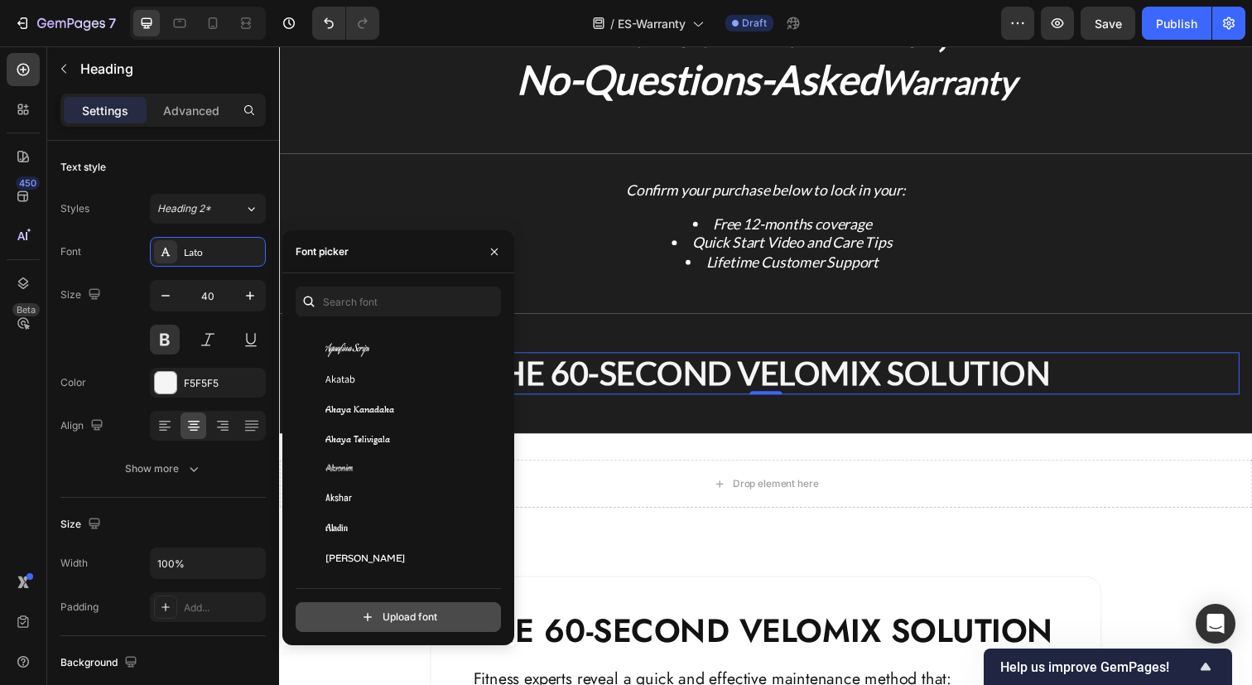
click at [409, 608] on input "file" at bounding box center [434, 617] width 414 height 28
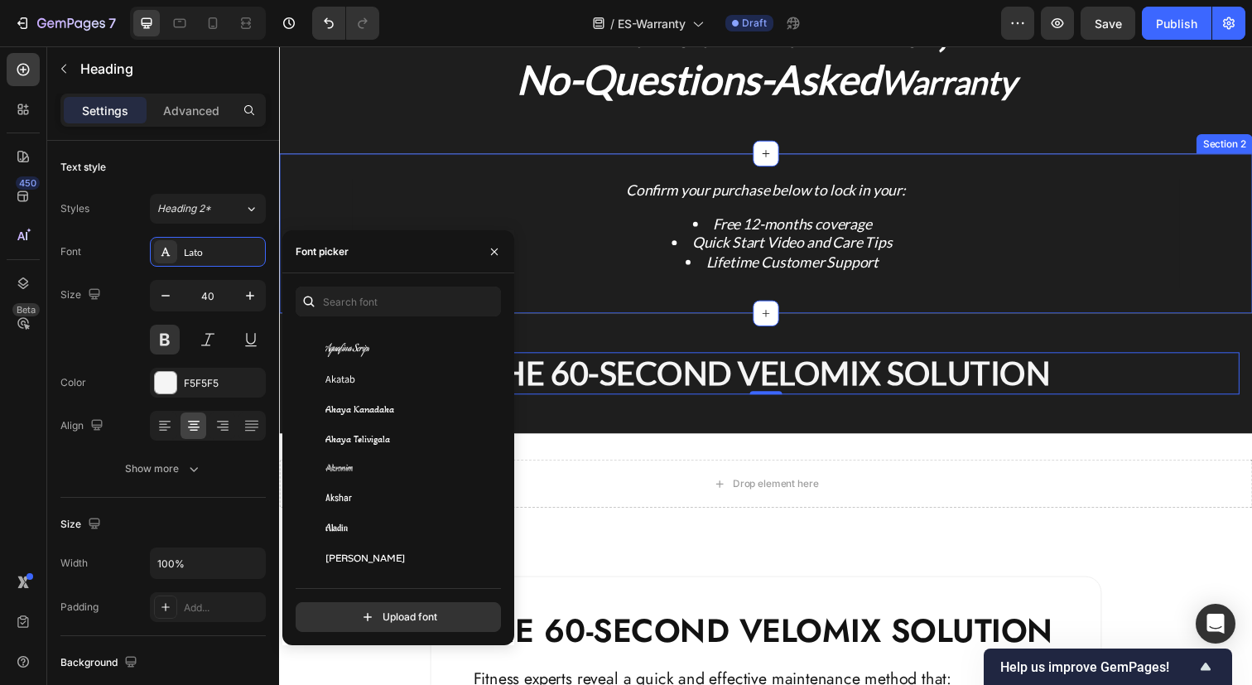
click at [805, 179] on div "Confirm your purchase below to lock in your: Free 12-months coverage Quick Star…" at bounding box center [775, 238] width 993 height 164
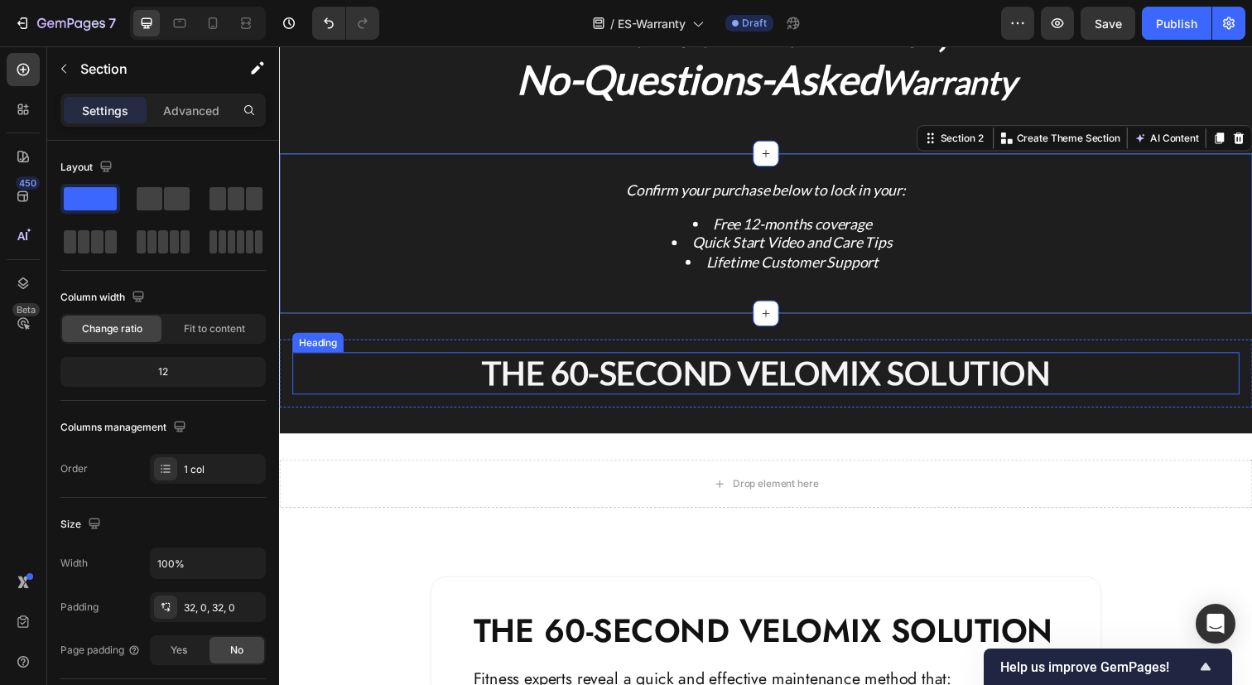
click at [661, 365] on p "THE 60-SECOND VELOMIX SOLUTION" at bounding box center [776, 380] width 964 height 40
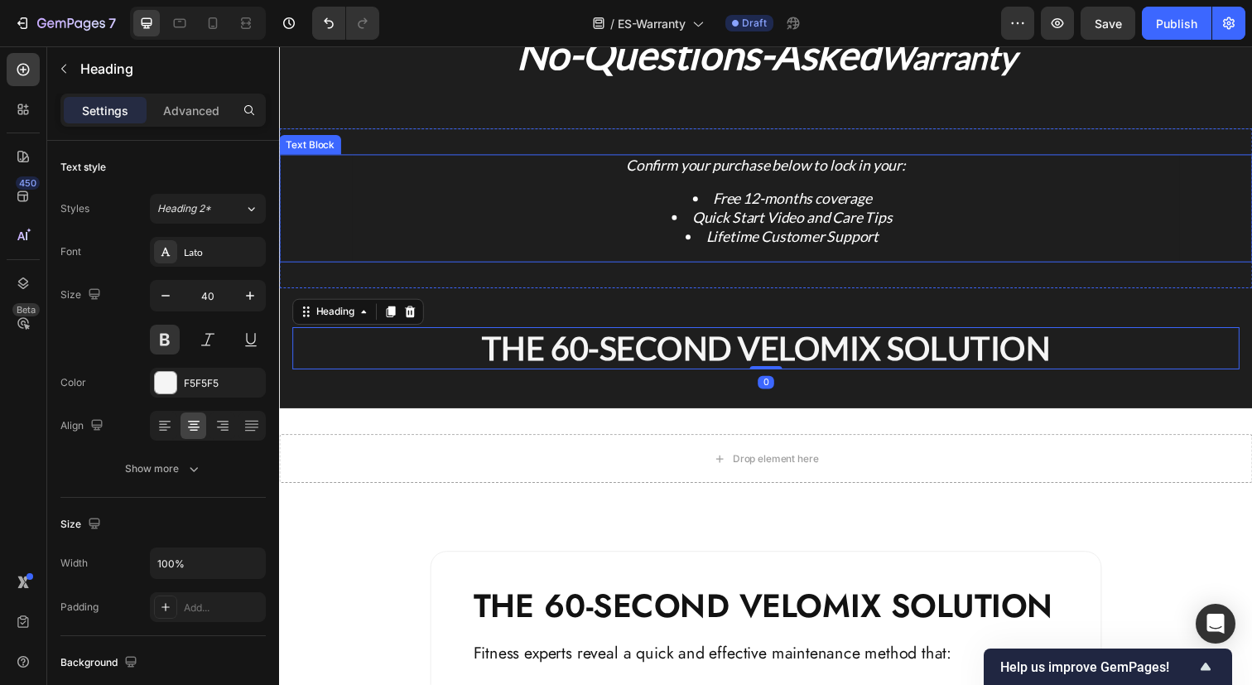
scroll to position [128, 0]
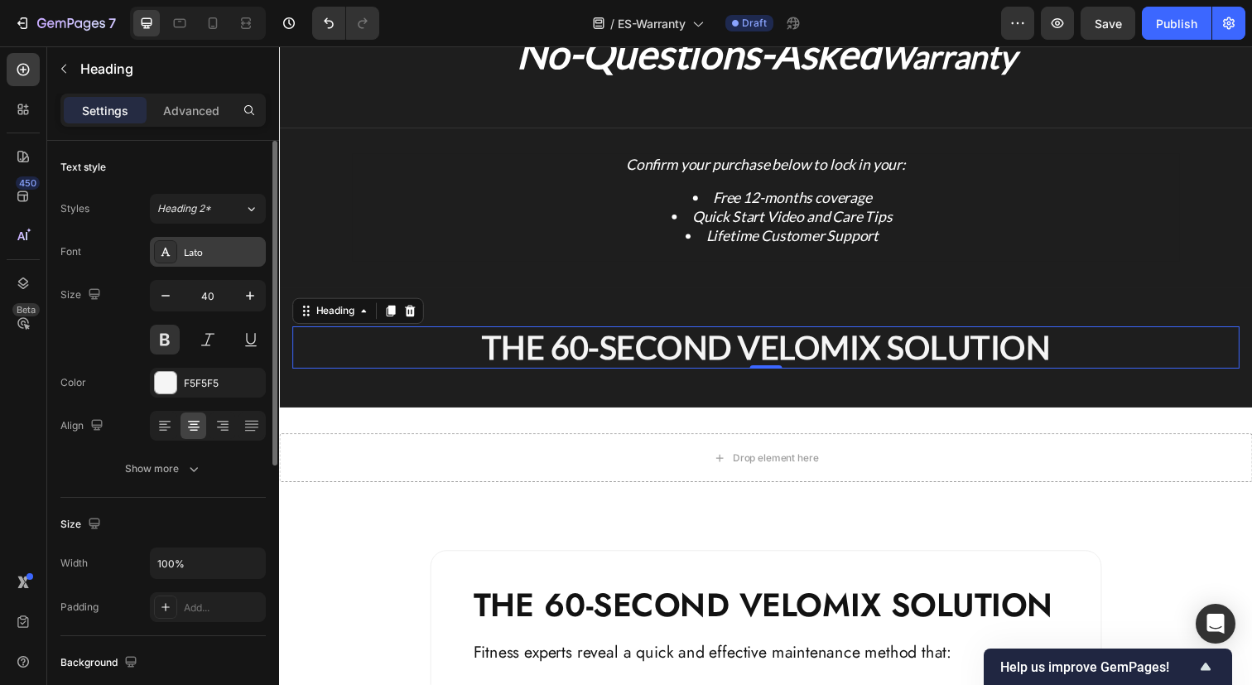
click at [196, 250] on div "Lato" at bounding box center [223, 252] width 78 height 15
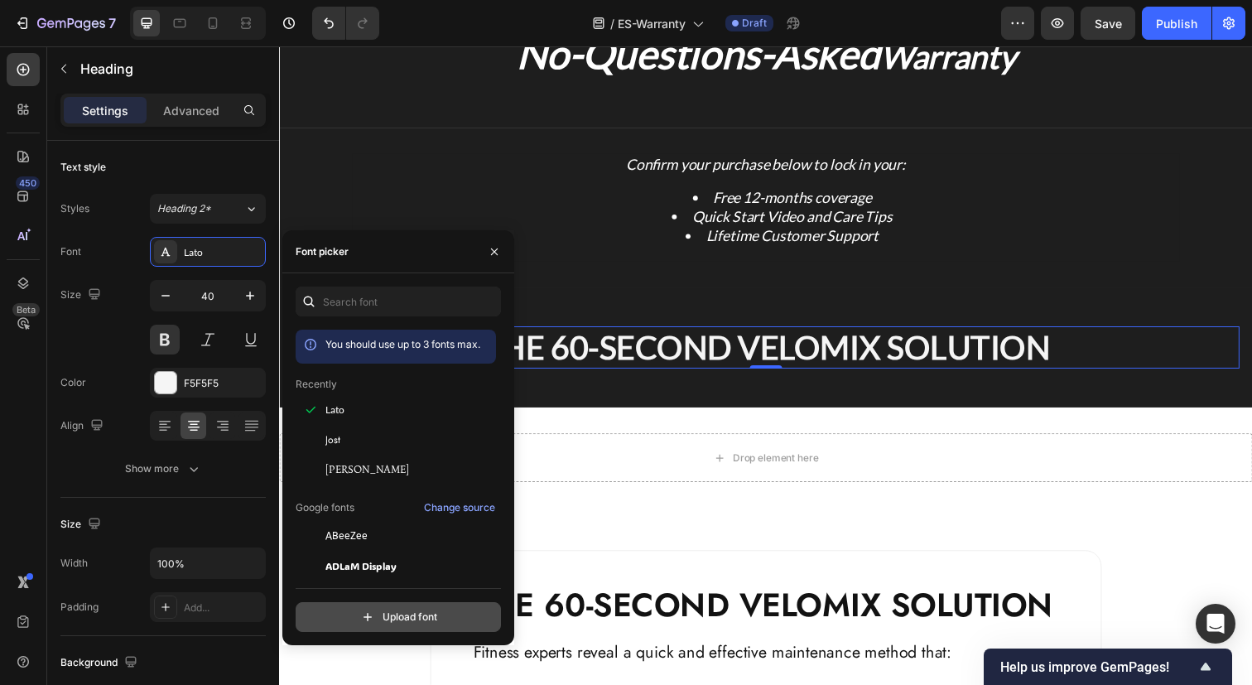
click at [406, 611] on input "file" at bounding box center [434, 617] width 414 height 28
type input "C:\fakepath\BebasNeue Bold.ttf"
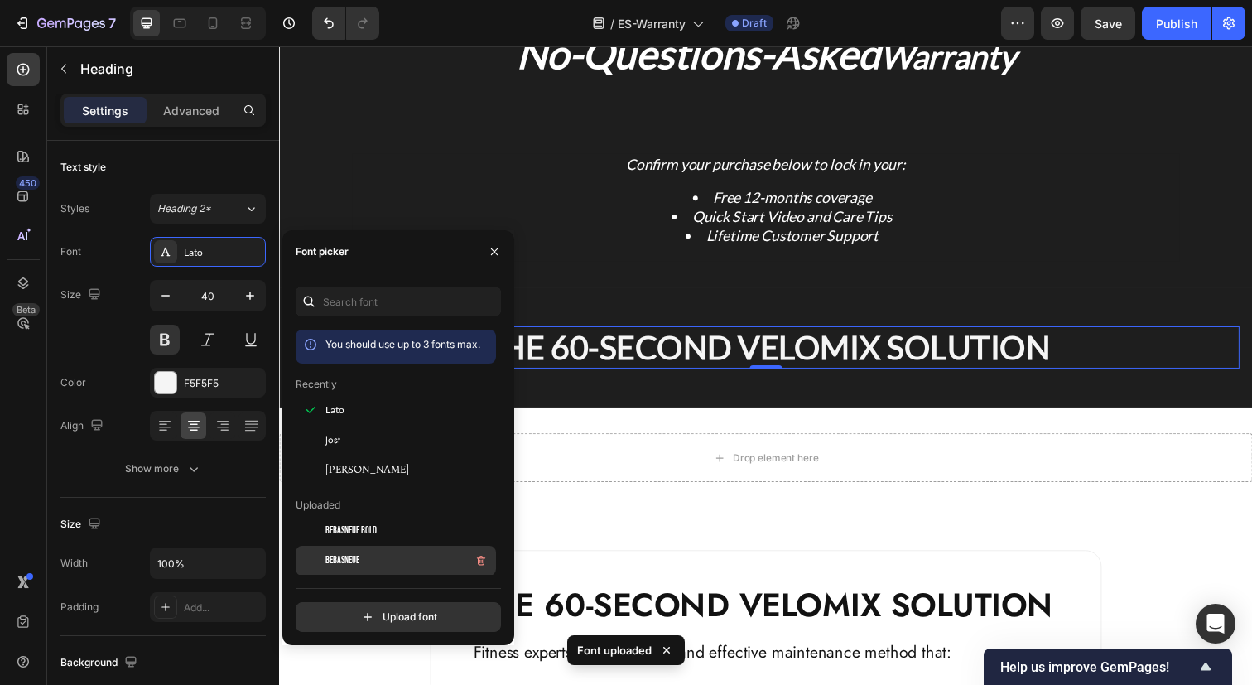
click at [363, 563] on div "BebasNeue" at bounding box center [408, 560] width 167 height 20
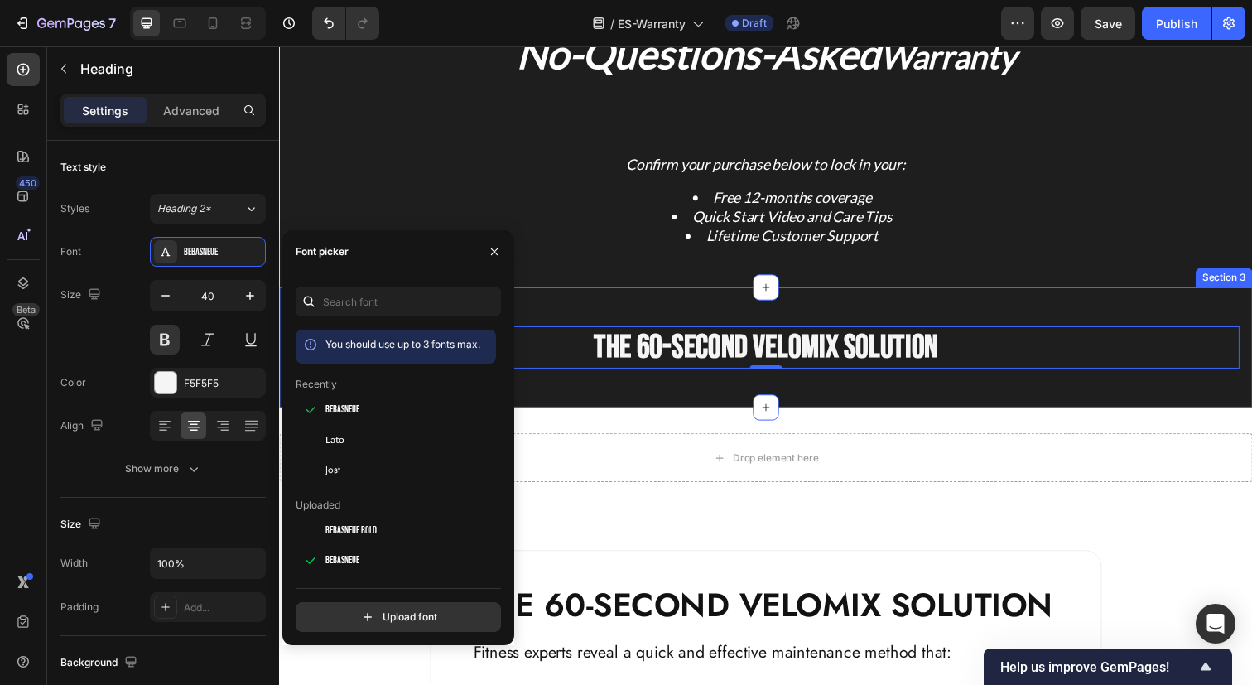
click at [706, 398] on div "THE 60-SECOND VELOMIX SOLUTION Heading 0 Row Section 3" at bounding box center [775, 353] width 993 height 123
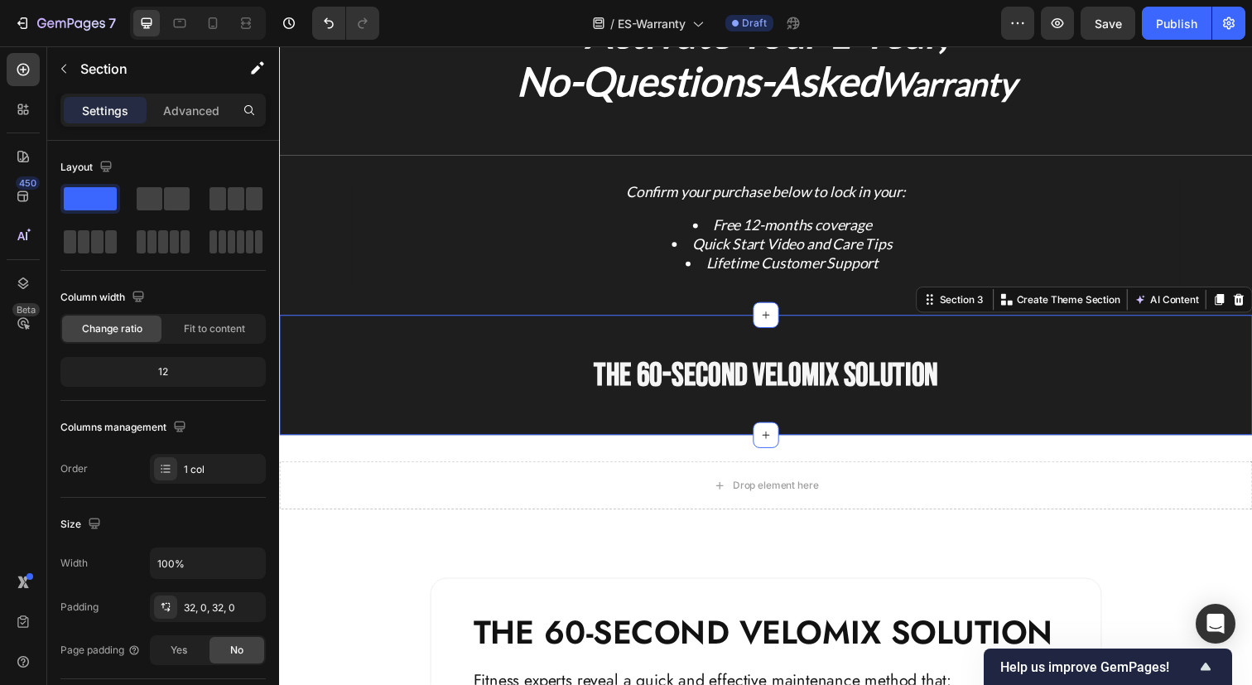
scroll to position [105, 0]
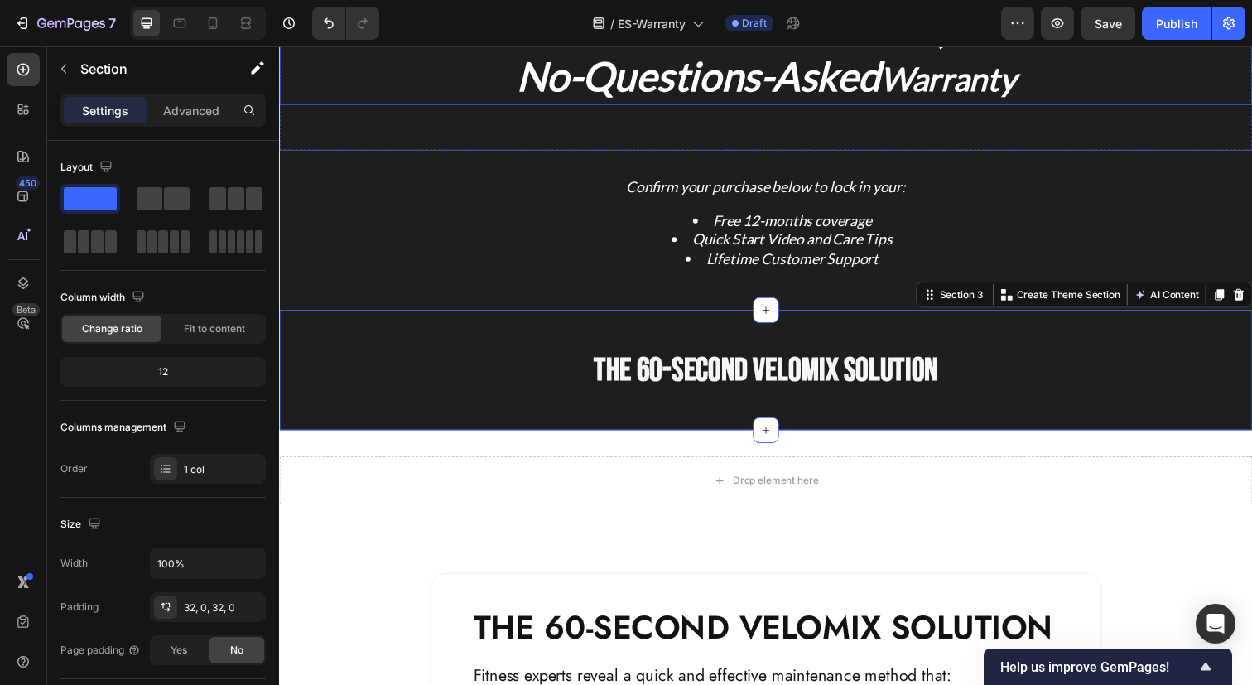
click at [733, 76] on strong "No-Questions-Asked" at bounding box center [706, 76] width 371 height 48
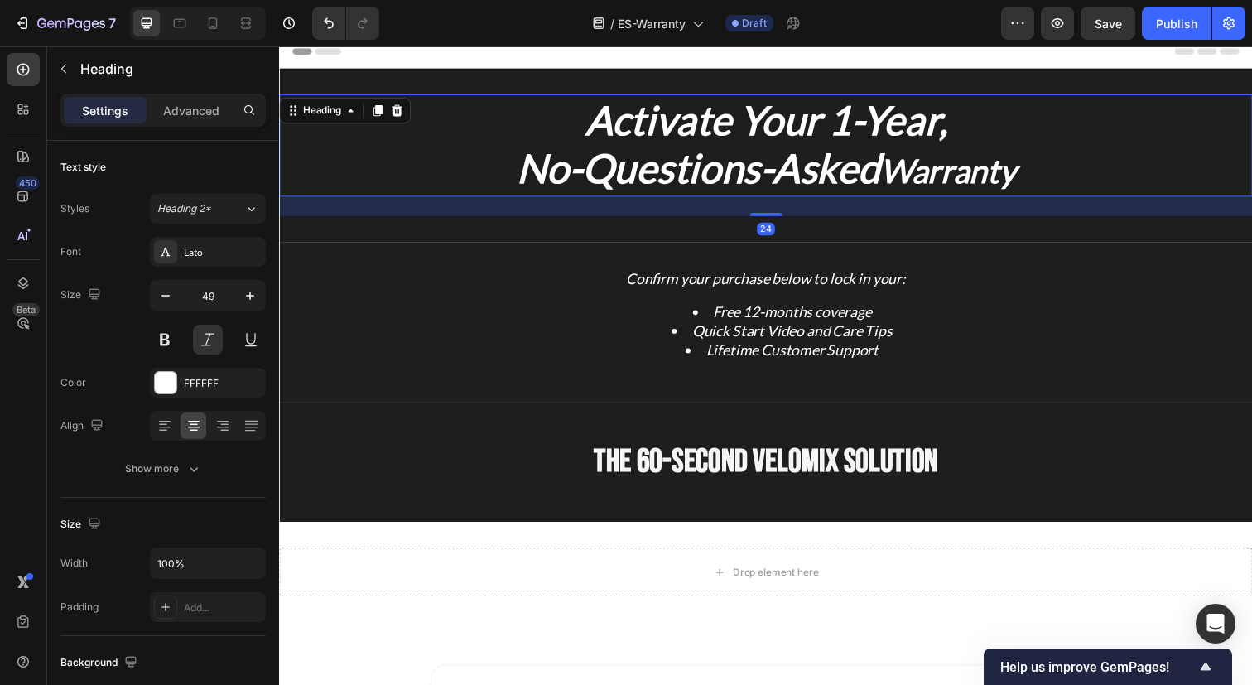
scroll to position [9, 0]
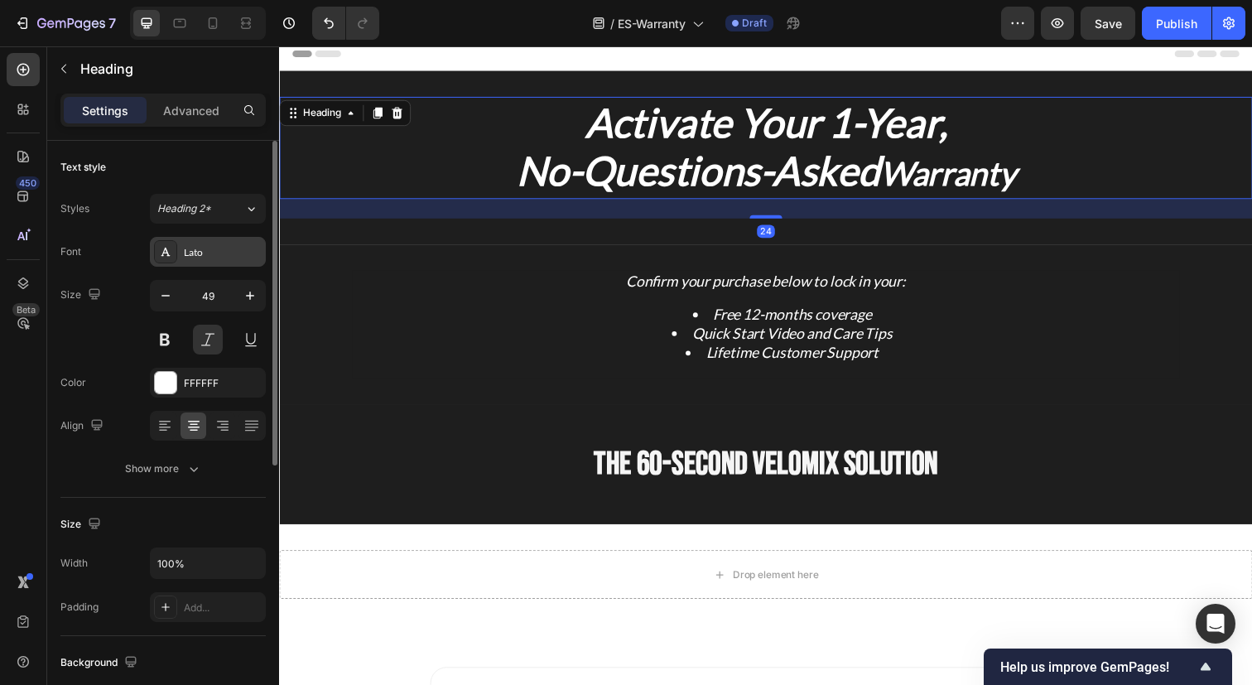
click at [210, 252] on div "Lato" at bounding box center [223, 252] width 78 height 15
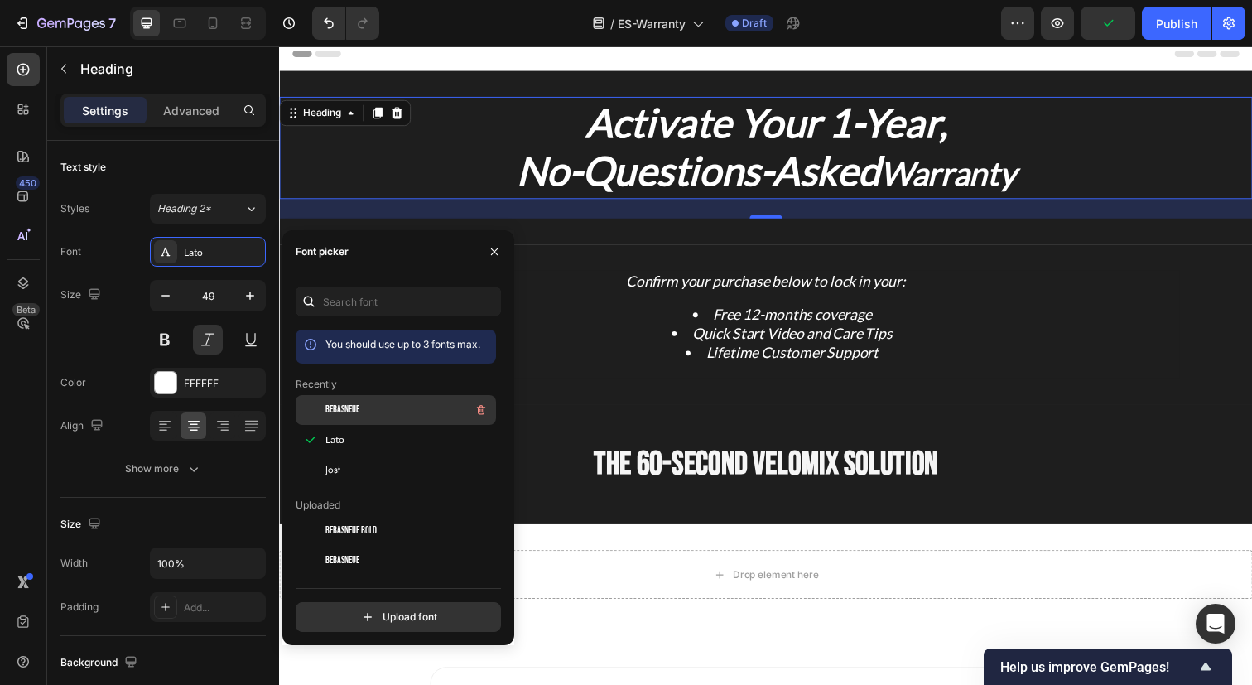
click at [359, 410] on span "BebasNeue" at bounding box center [342, 409] width 34 height 15
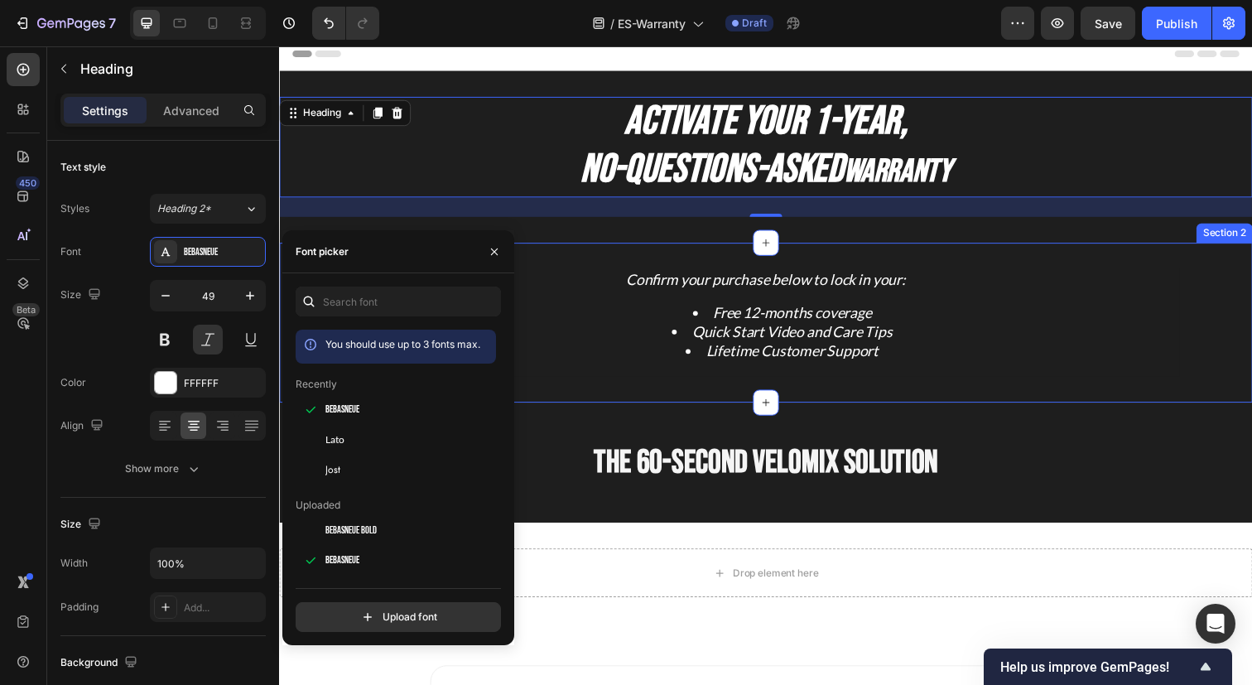
scroll to position [0, 0]
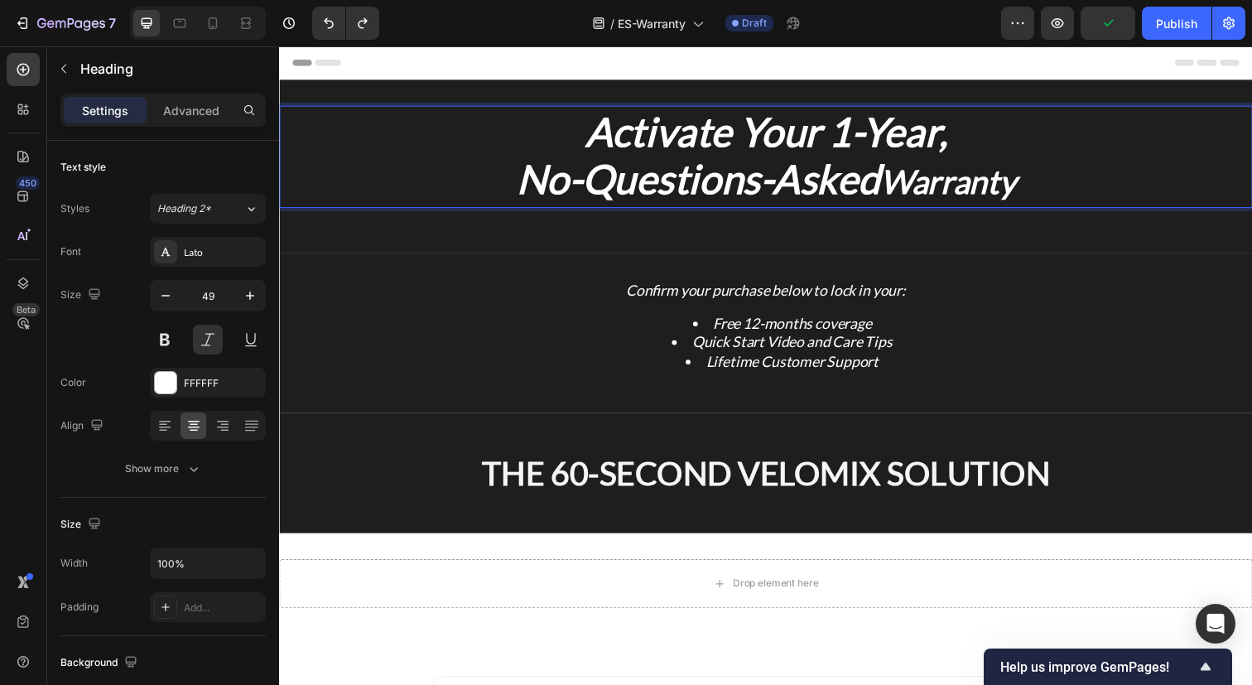
click at [905, 180] on strong "Warranty" at bounding box center [961, 185] width 138 height 40
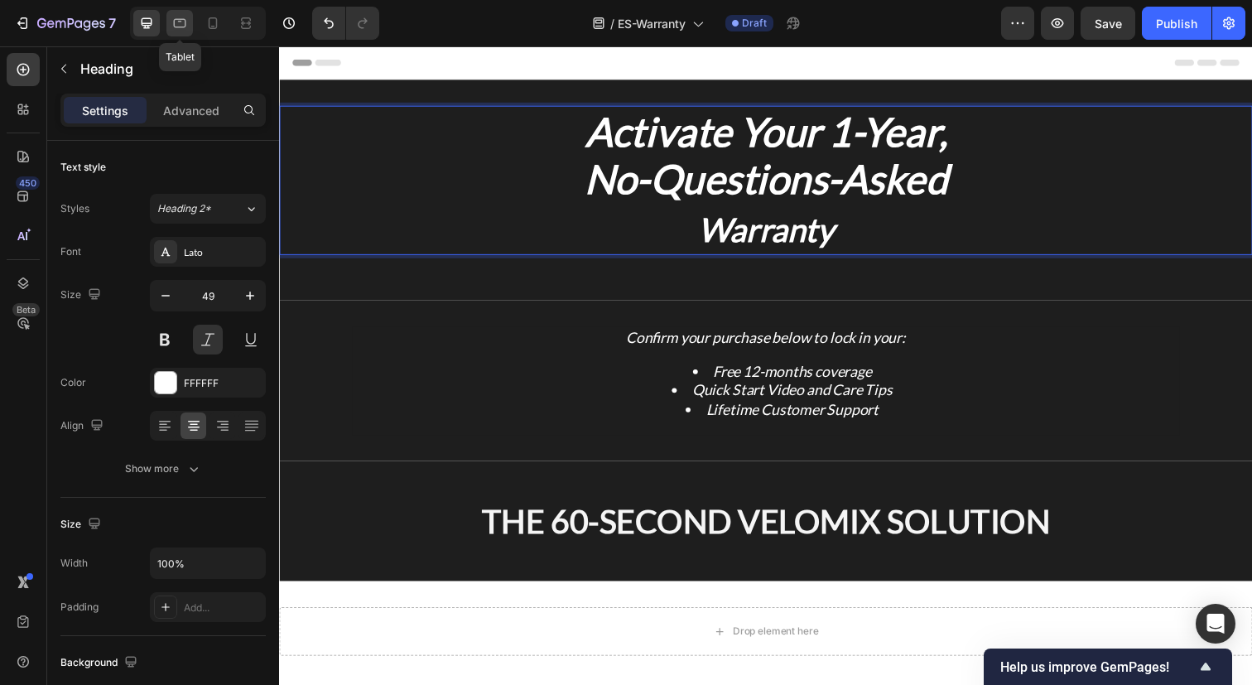
click at [175, 21] on icon at bounding box center [179, 23] width 17 height 17
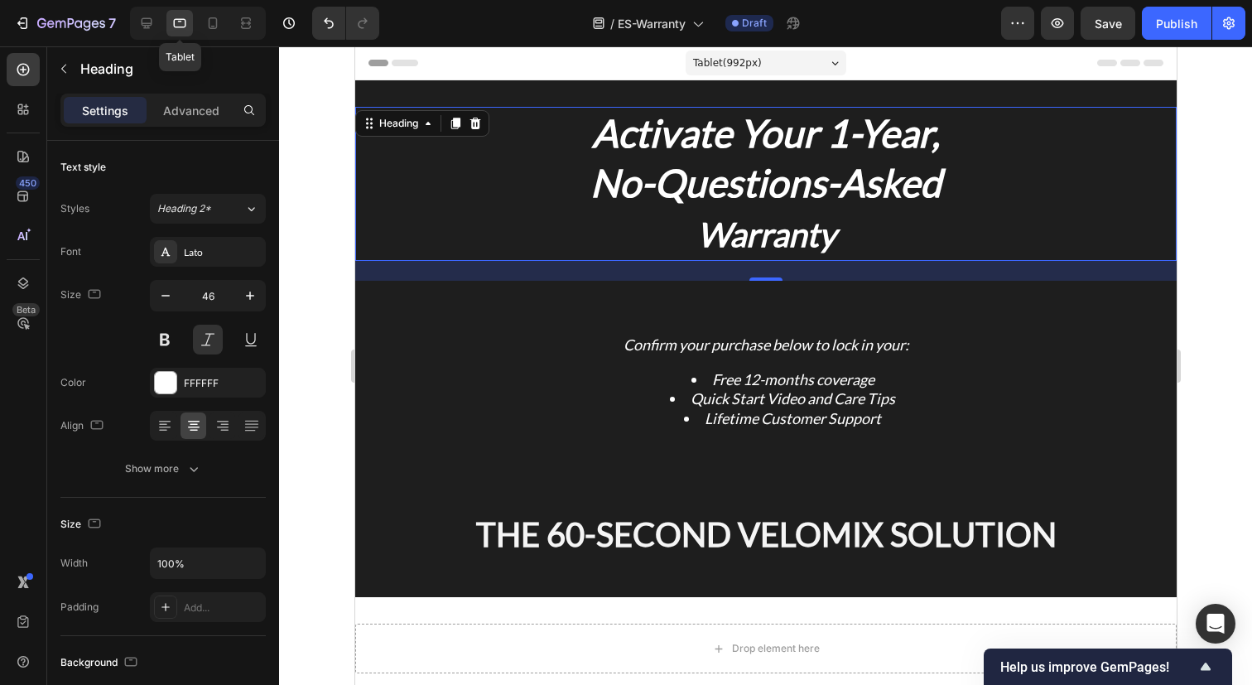
scroll to position [2, 0]
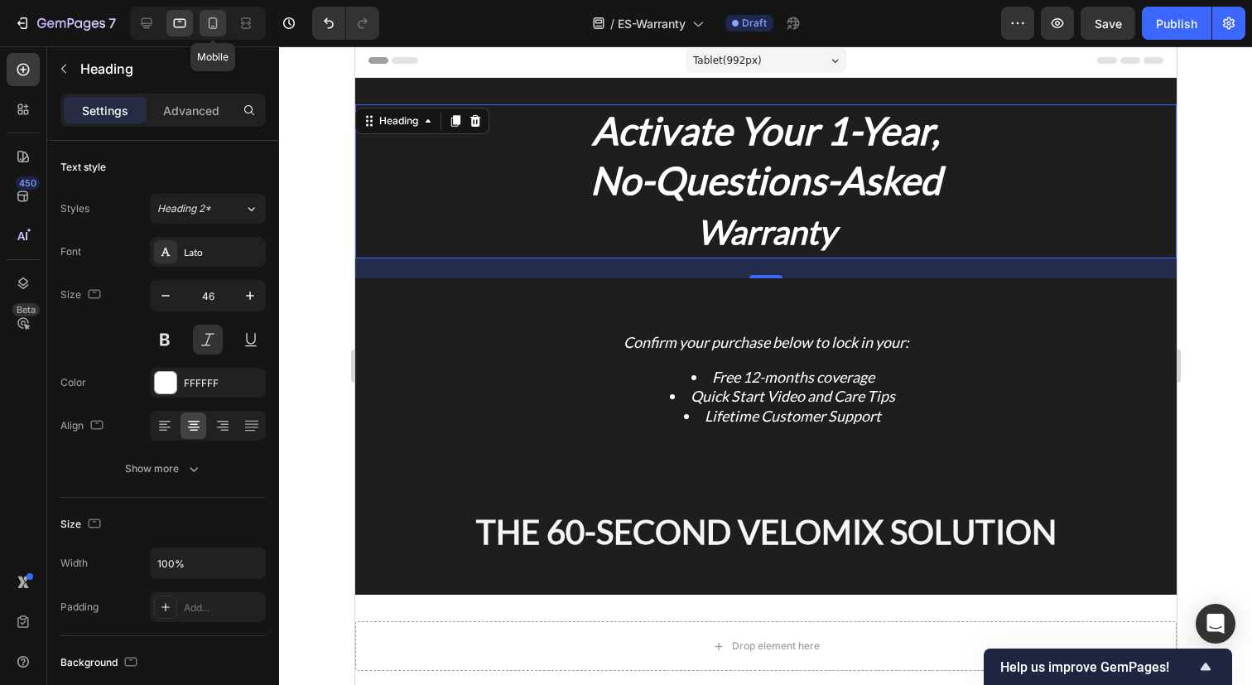
click at [219, 27] on icon at bounding box center [212, 23] width 17 height 17
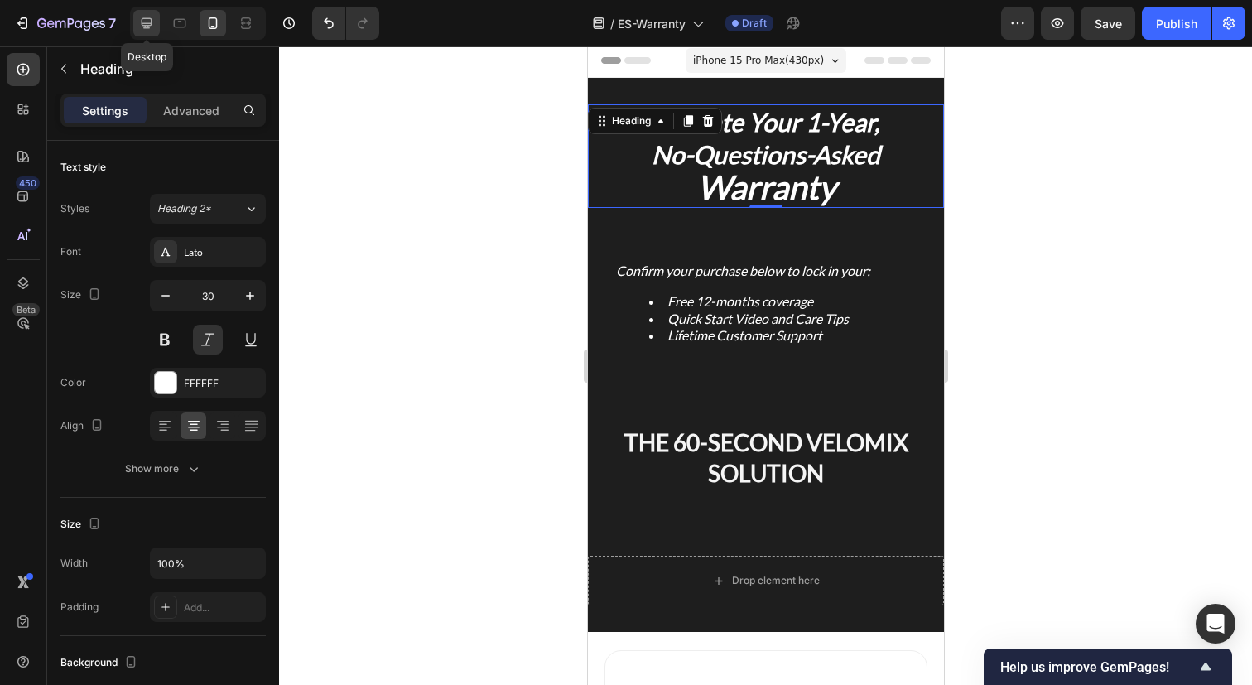
click at [137, 19] on div at bounding box center [146, 23] width 26 height 26
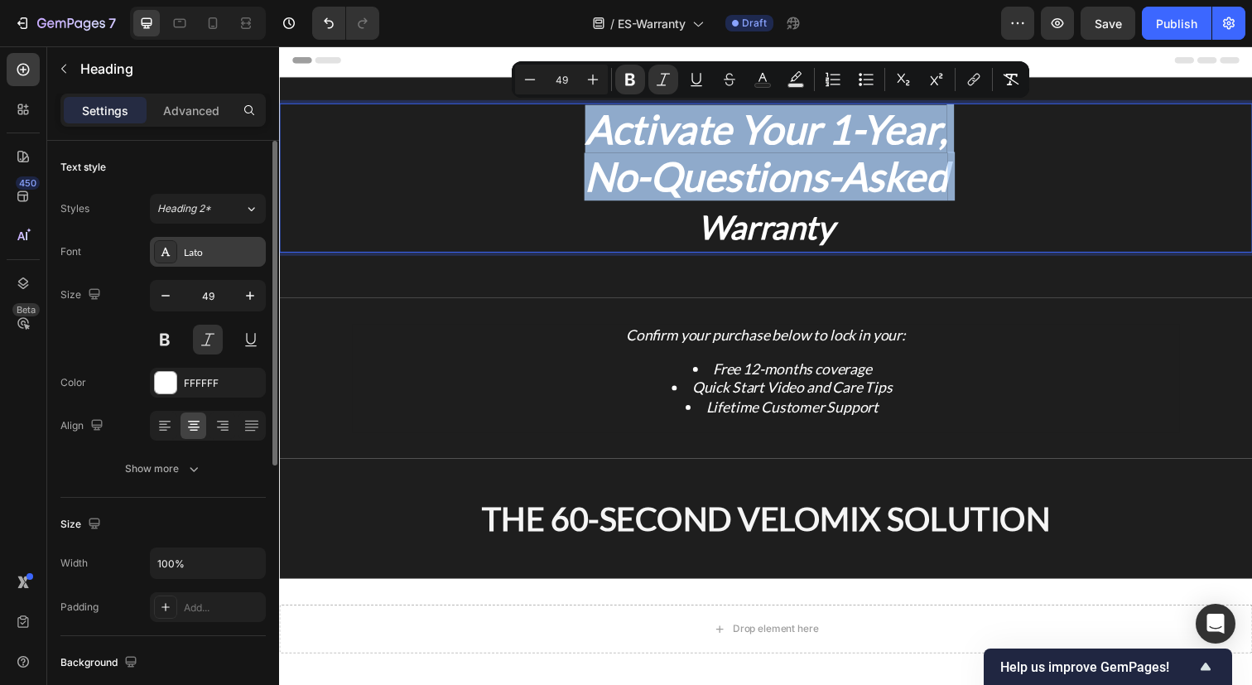
click at [207, 248] on div "Lato" at bounding box center [223, 252] width 78 height 15
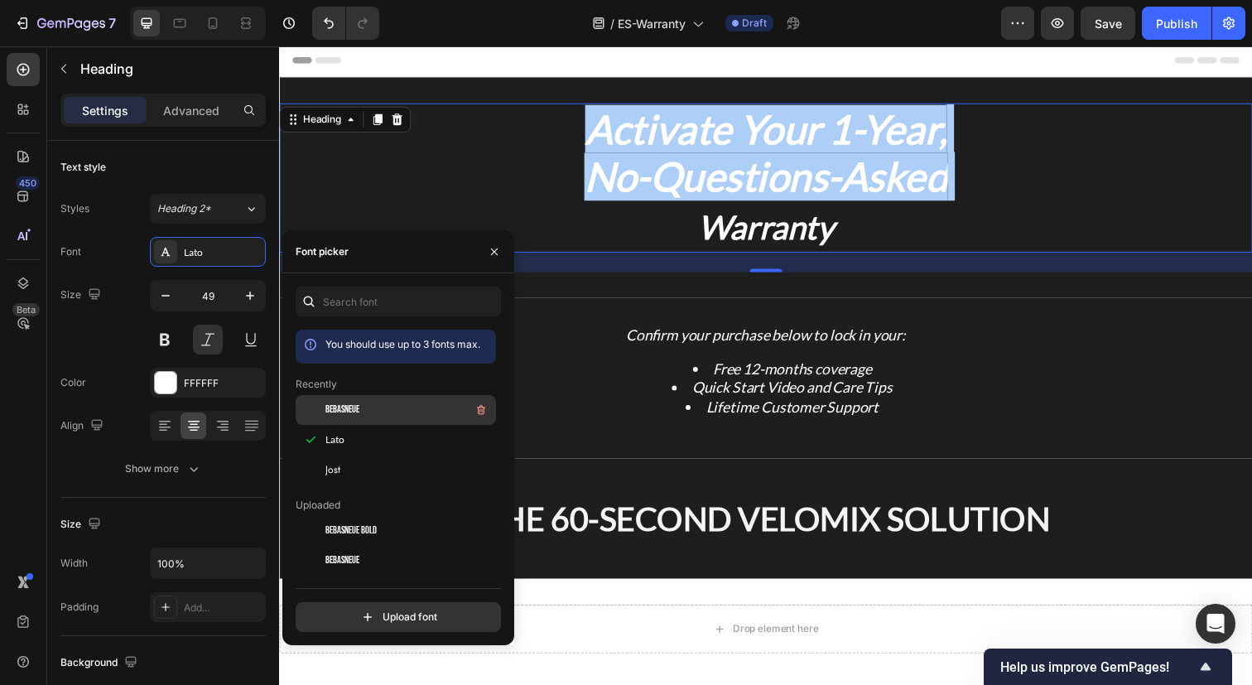
click at [343, 418] on div "BebasNeue" at bounding box center [408, 410] width 167 height 20
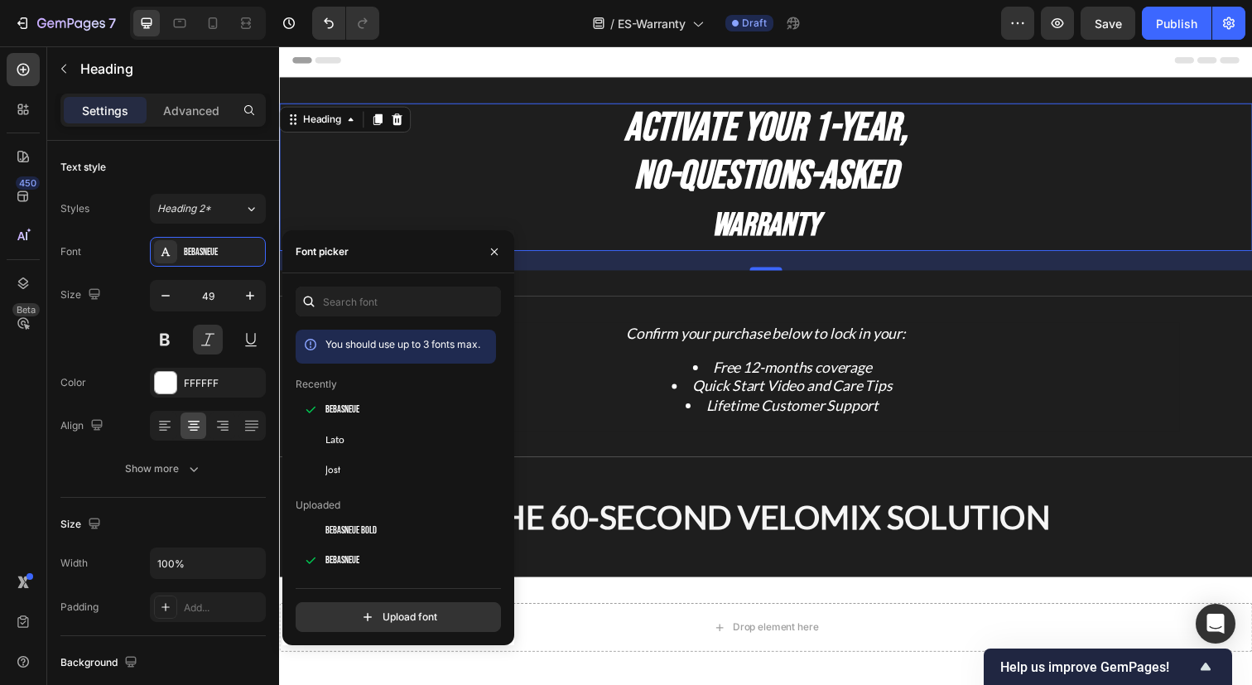
click at [587, 222] on p "Activate Your 1-Year, No-Questions-Asked Warranty" at bounding box center [776, 179] width 990 height 147
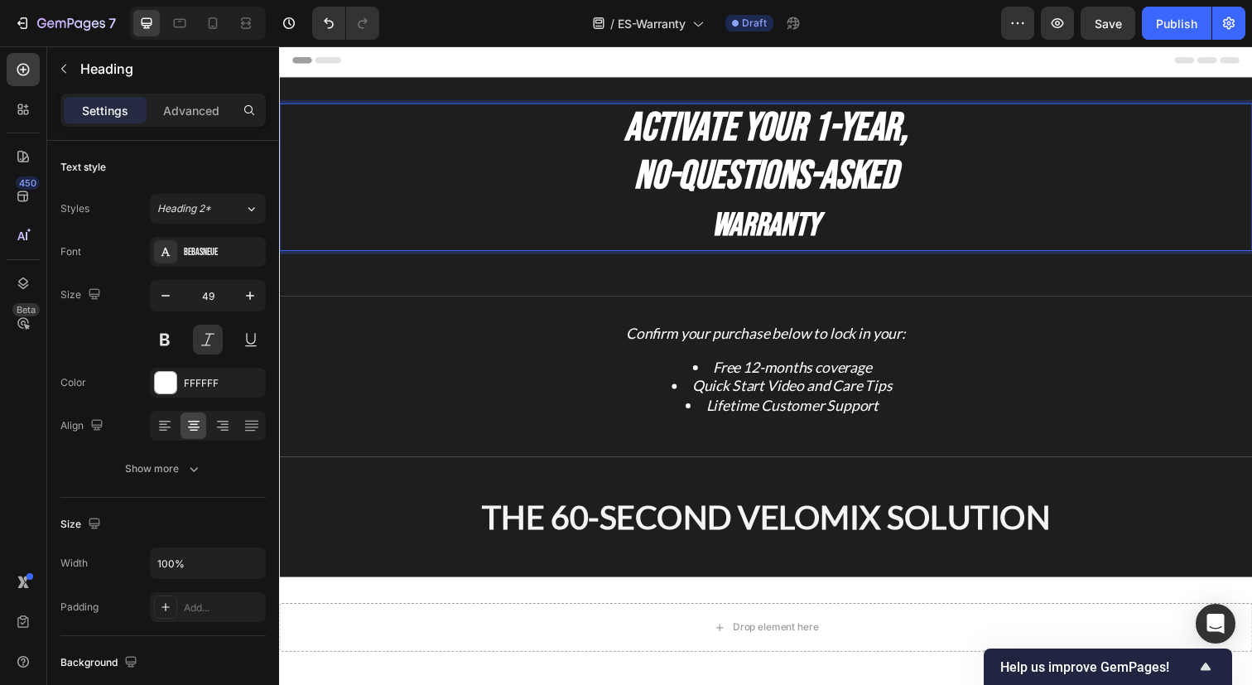
click at [216, 27] on icon at bounding box center [213, 23] width 9 height 12
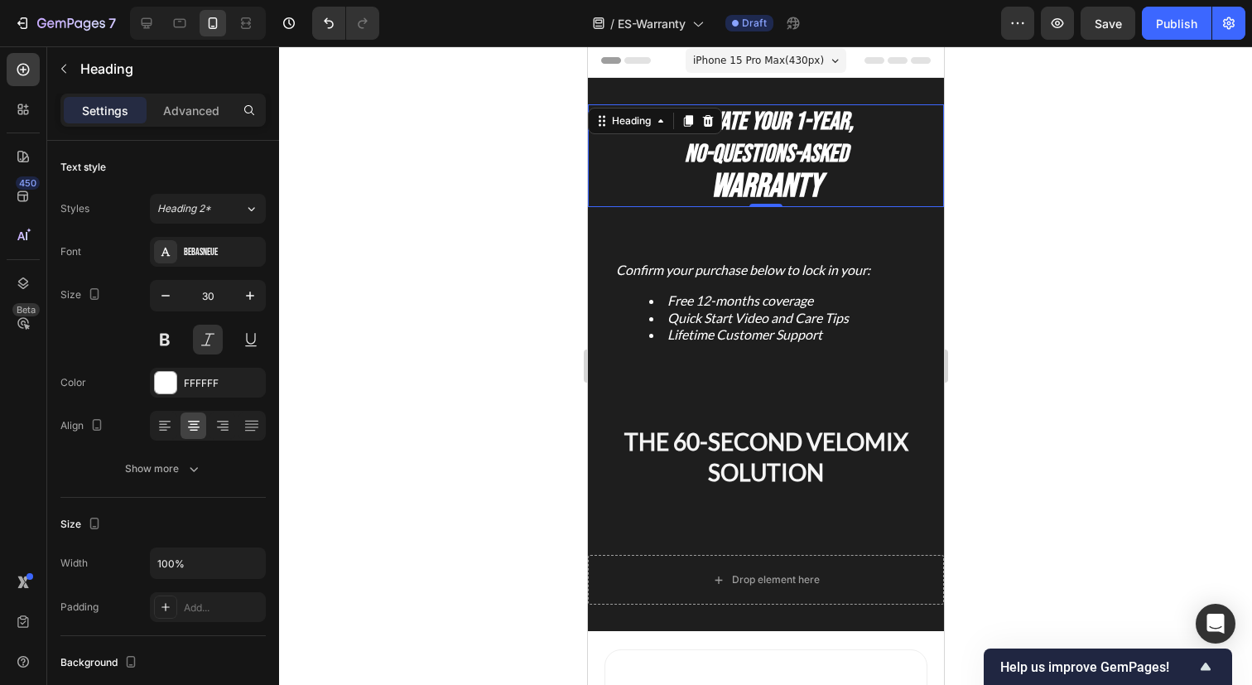
click at [763, 151] on strong "No-Questions-Asked" at bounding box center [765, 154] width 163 height 30
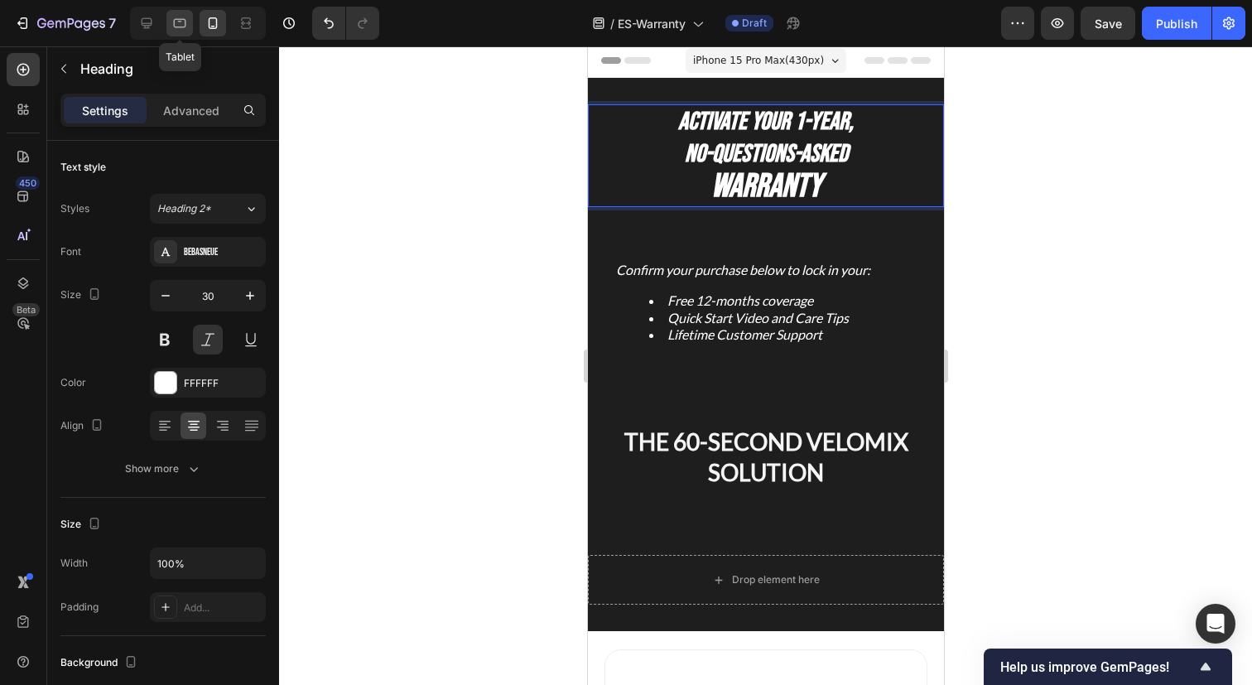
click at [184, 26] on icon at bounding box center [179, 23] width 17 height 17
type input "46"
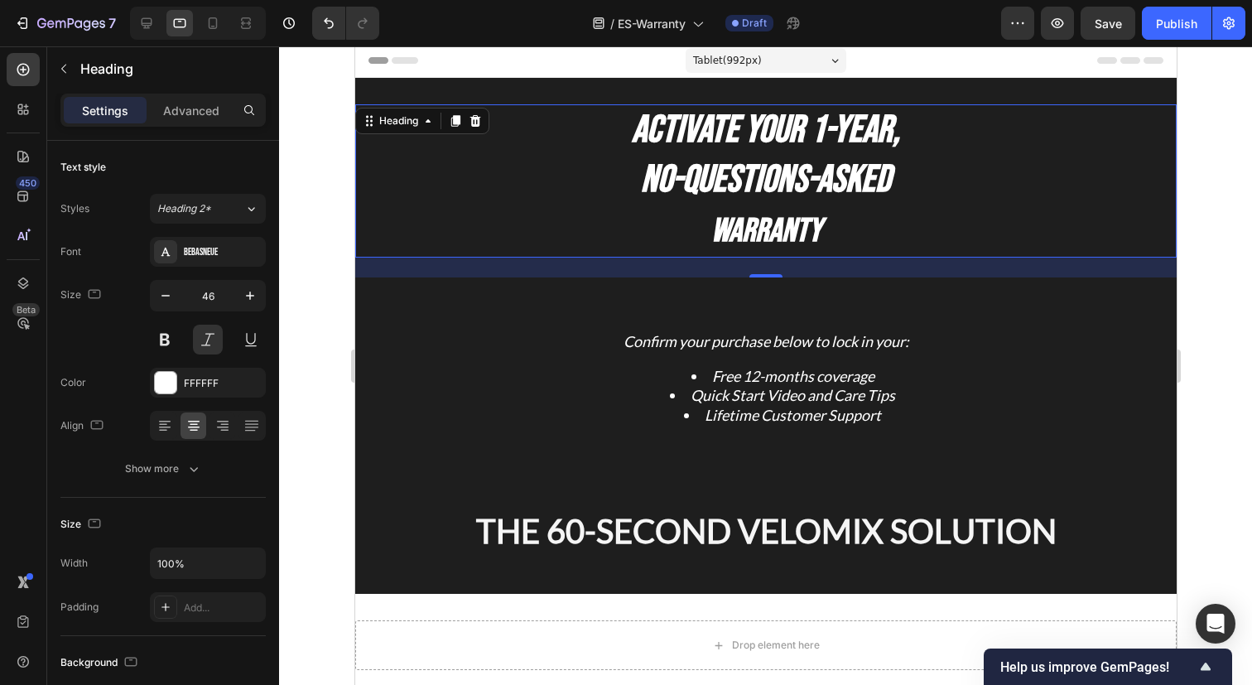
click at [766, 245] on strong "Warranty" at bounding box center [765, 231] width 110 height 40
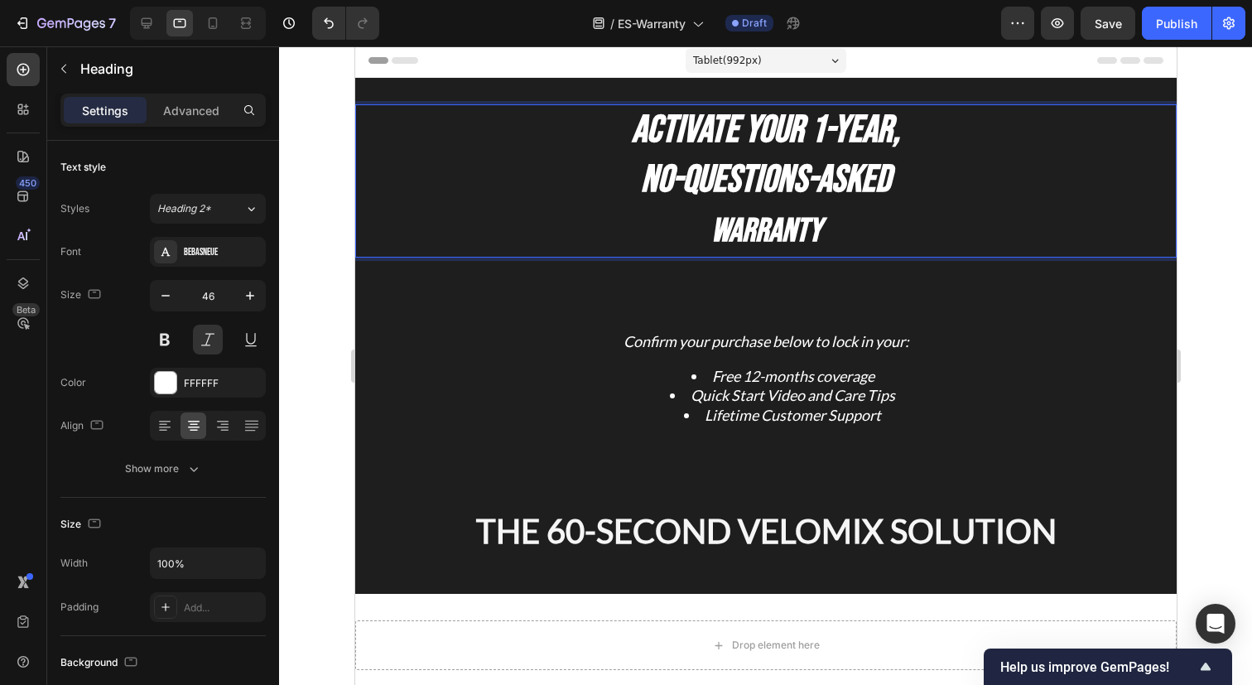
click at [773, 230] on strong "Warranty" at bounding box center [765, 231] width 110 height 40
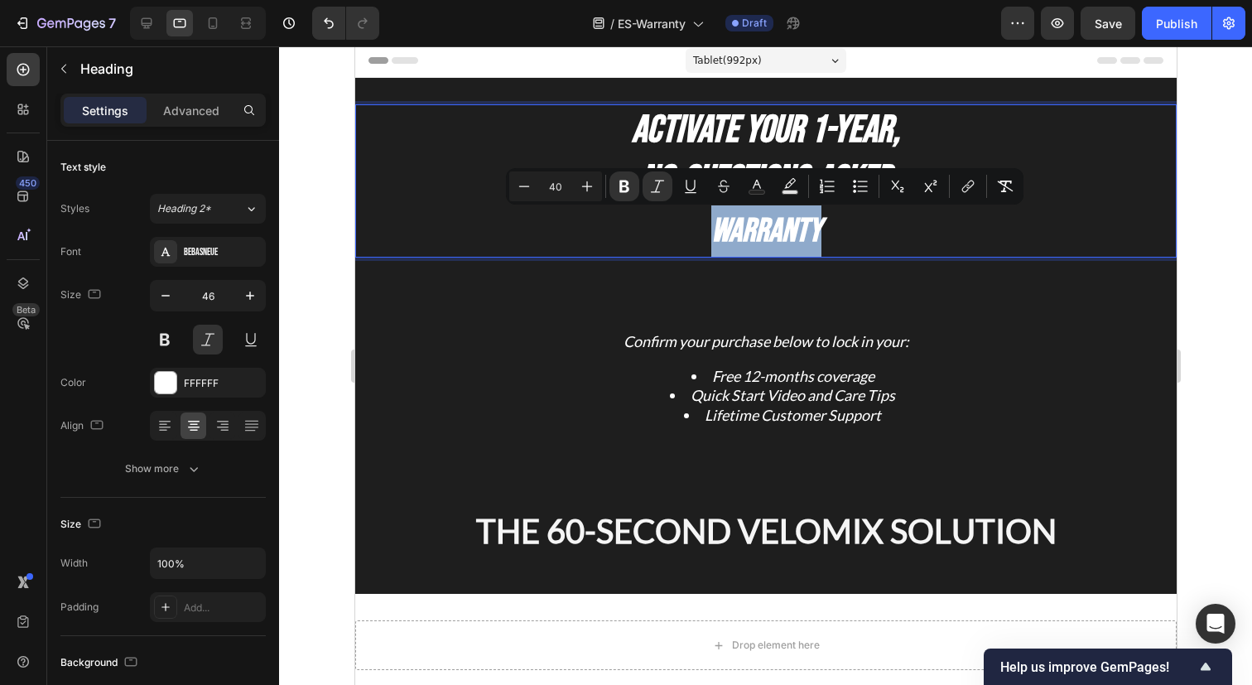
click at [713, 142] on strong "Activate Your 1-Year," at bounding box center [765, 131] width 268 height 46
type input "46"
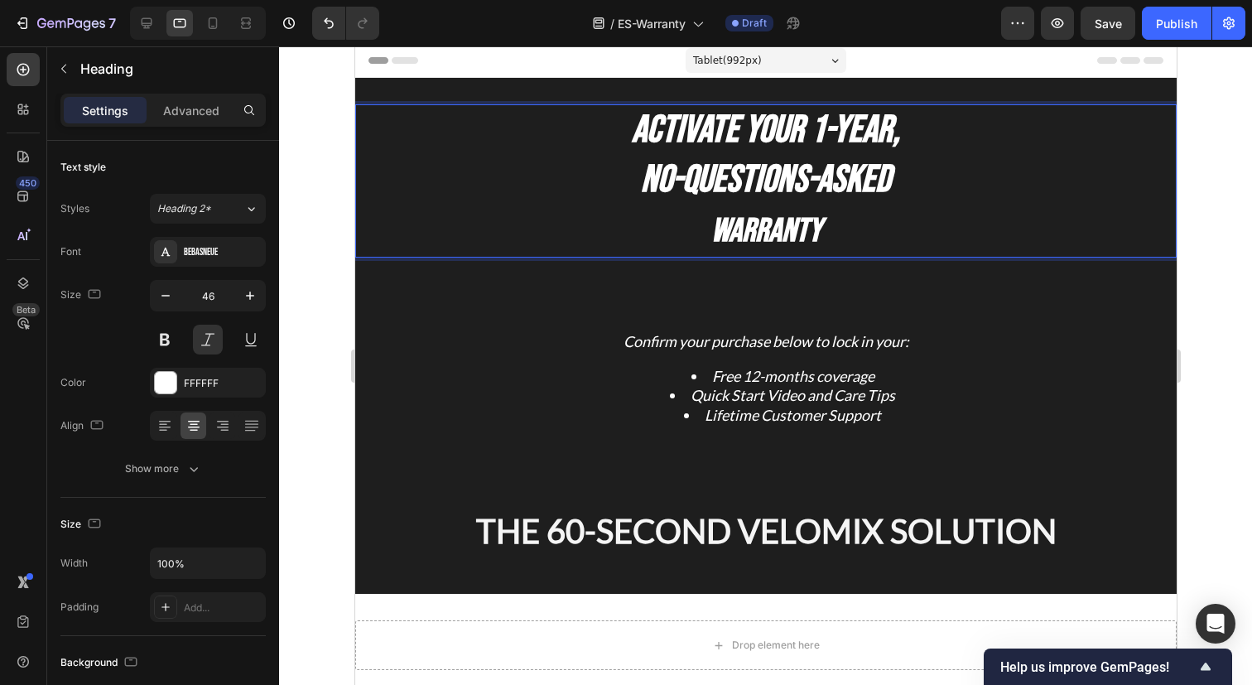
click at [713, 128] on strong "Activate Your 1-Year," at bounding box center [765, 131] width 268 height 46
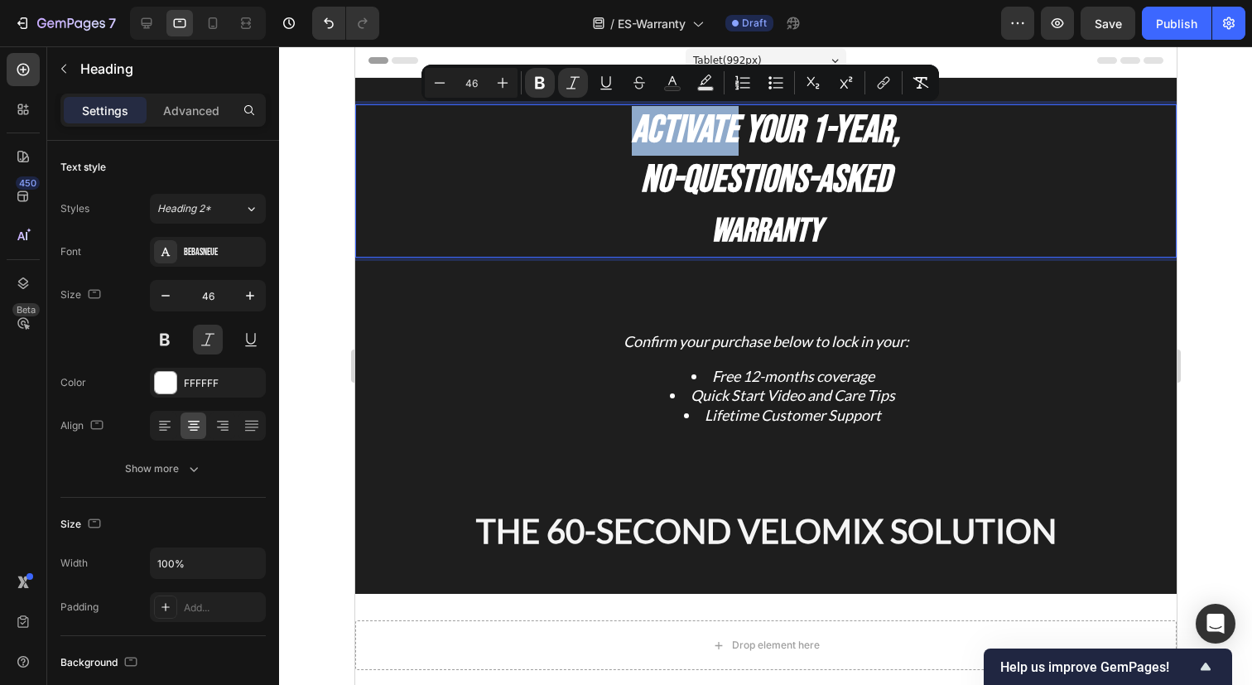
click at [762, 233] on strong "Warranty" at bounding box center [765, 231] width 110 height 40
type input "40"
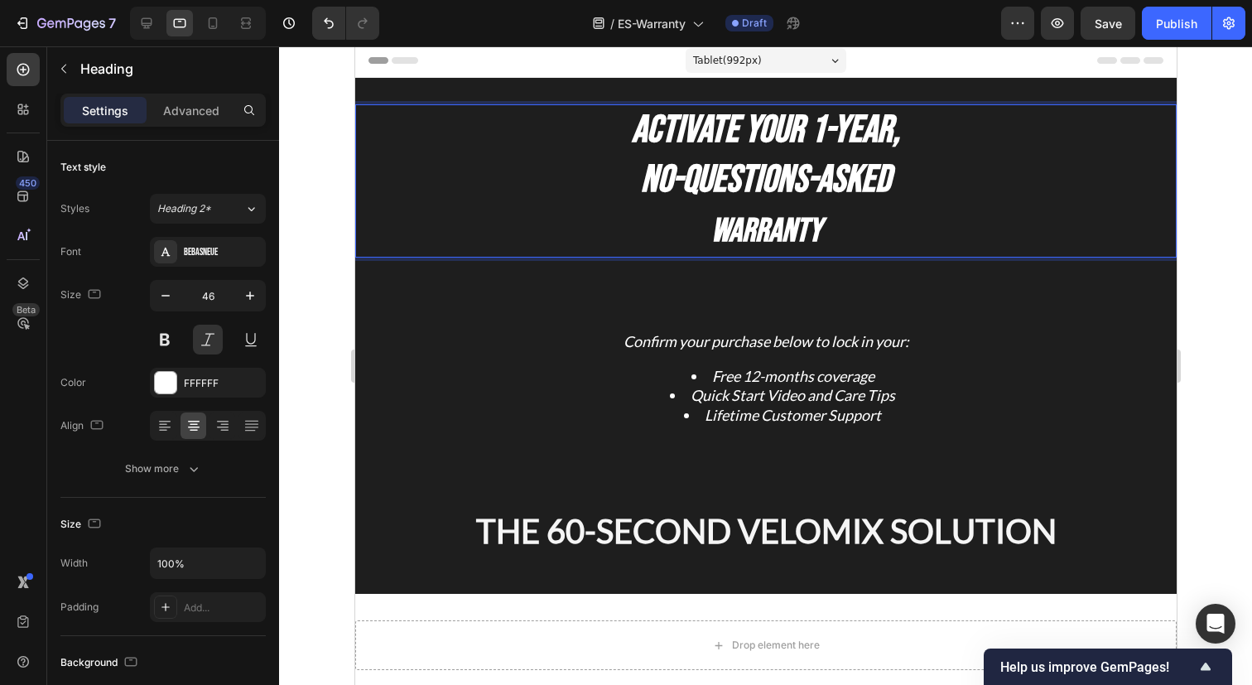
click at [762, 233] on strong "Warranty" at bounding box center [765, 231] width 110 height 40
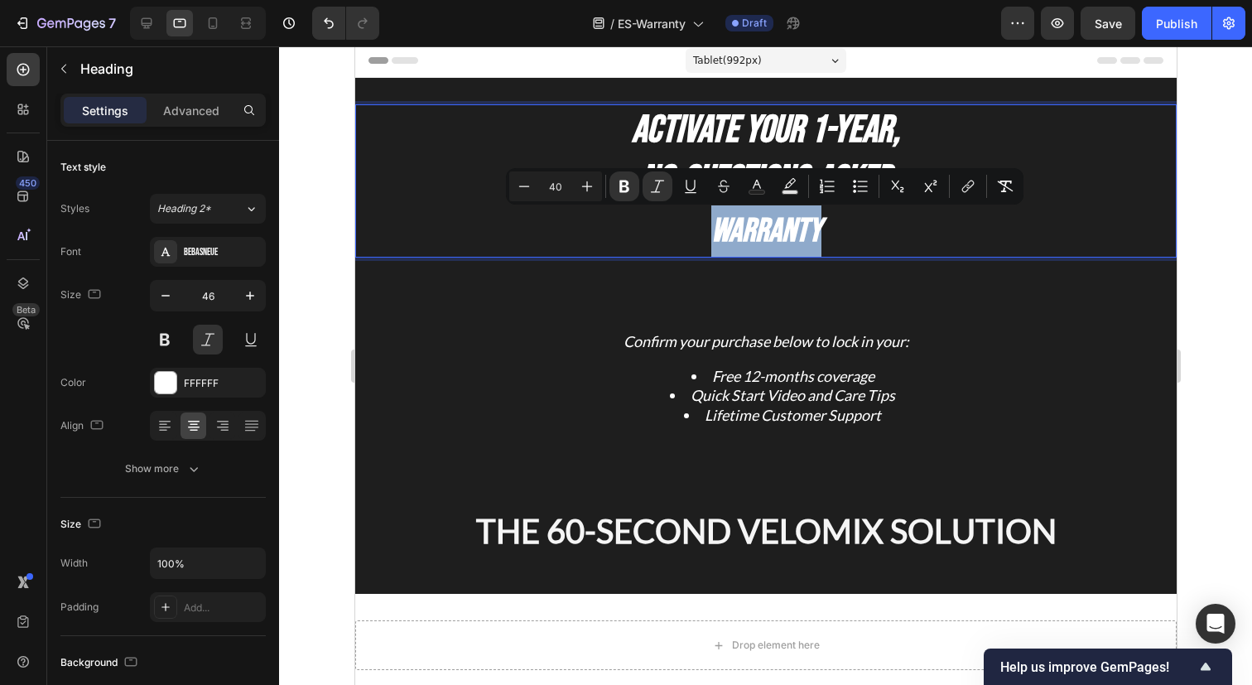
click at [776, 118] on strong "Activate Your 1-Year," at bounding box center [765, 131] width 268 height 46
type input "46"
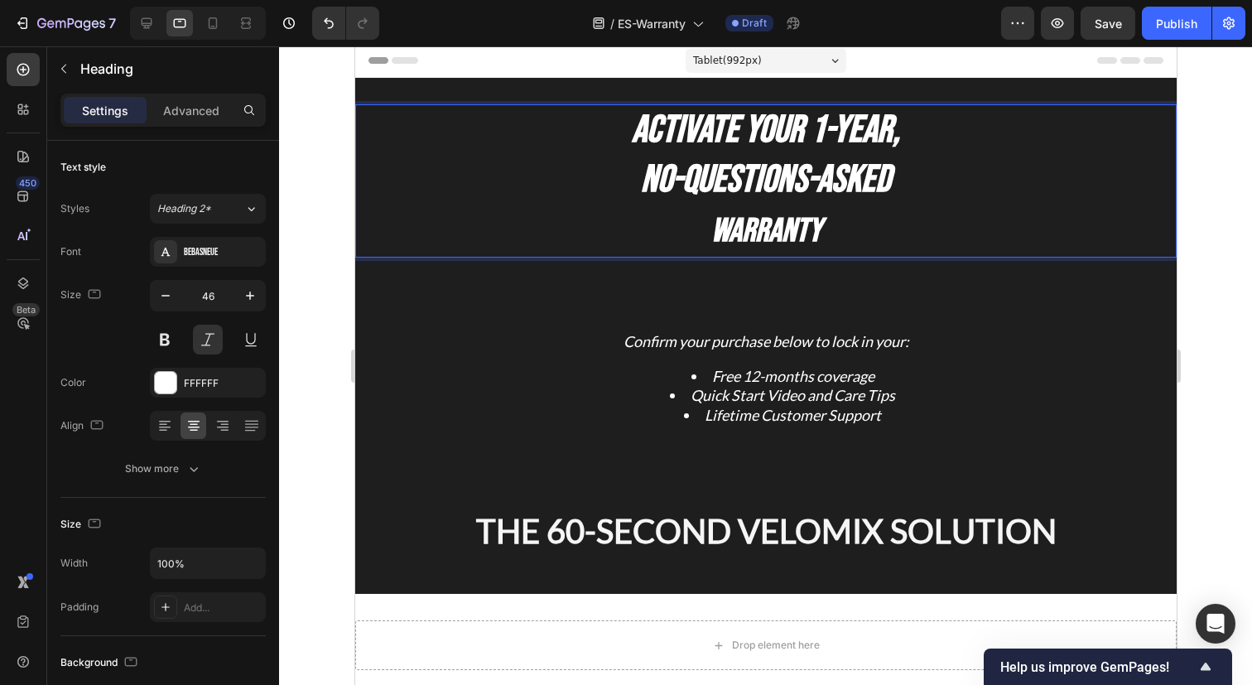
click at [776, 118] on strong "Activate Your 1-Year," at bounding box center [765, 131] width 268 height 46
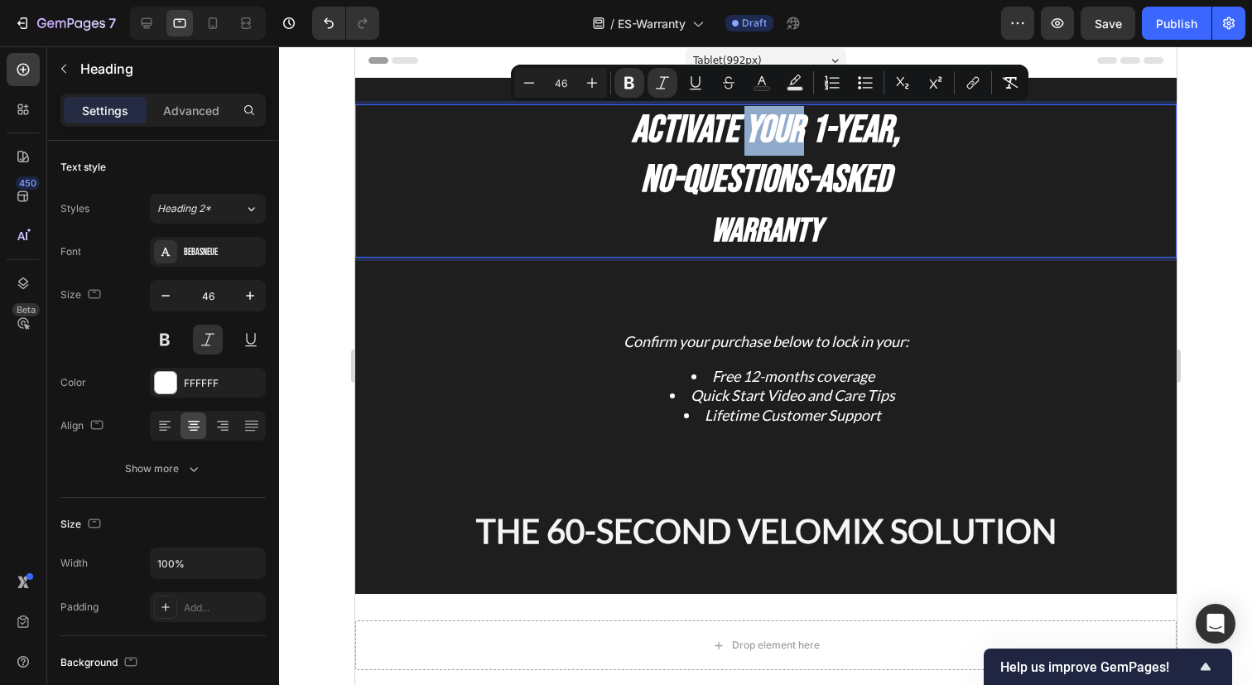
click at [757, 171] on strong "No-Questions-Asked" at bounding box center [765, 180] width 250 height 46
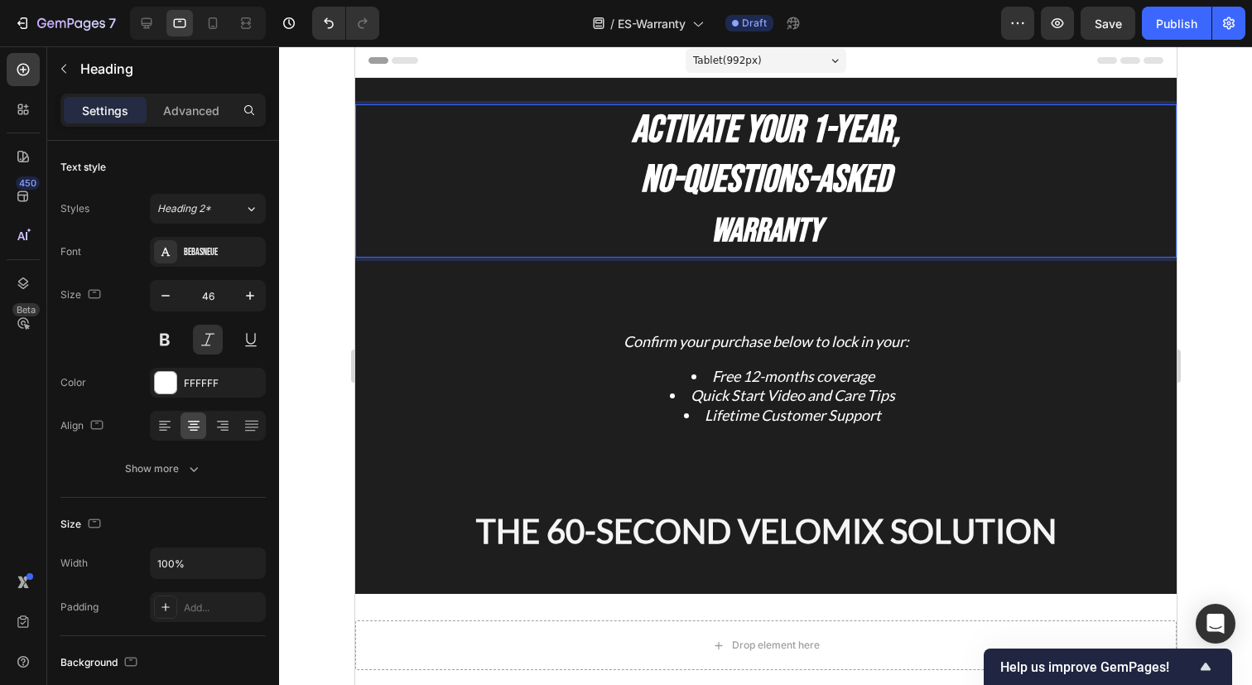
click at [757, 171] on strong "No-Questions-Asked" at bounding box center [765, 180] width 250 height 46
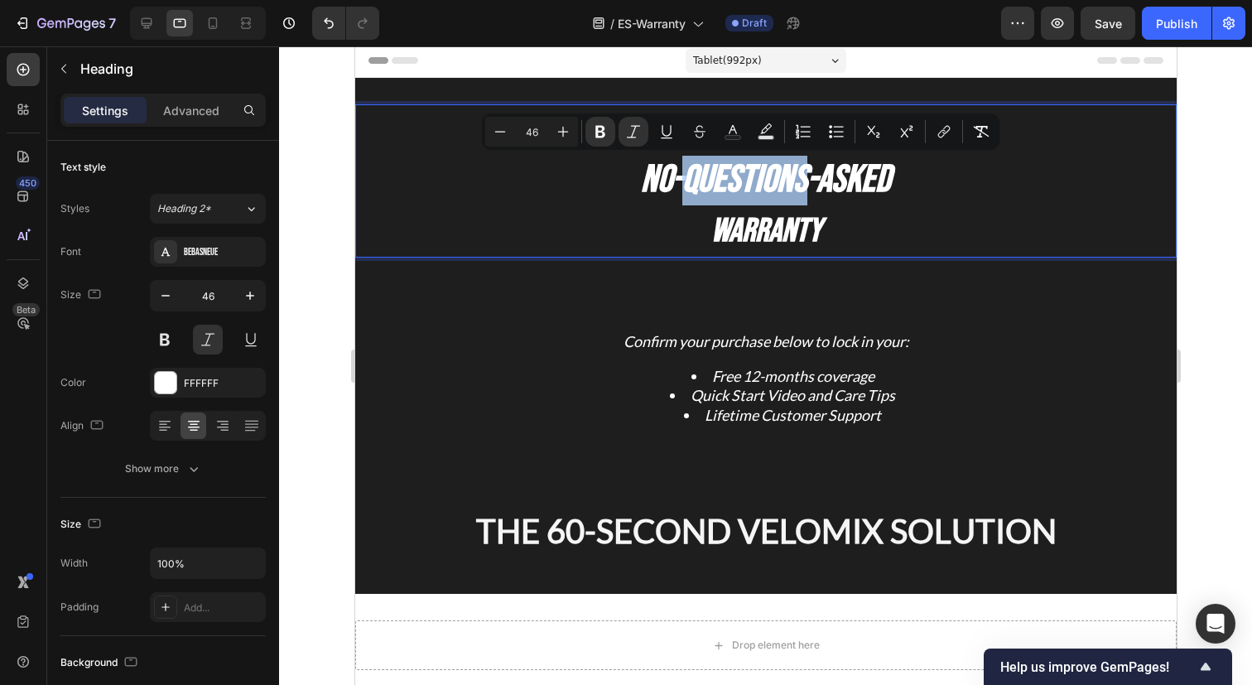
click at [762, 228] on strong "Warranty" at bounding box center [765, 231] width 110 height 40
type input "40"
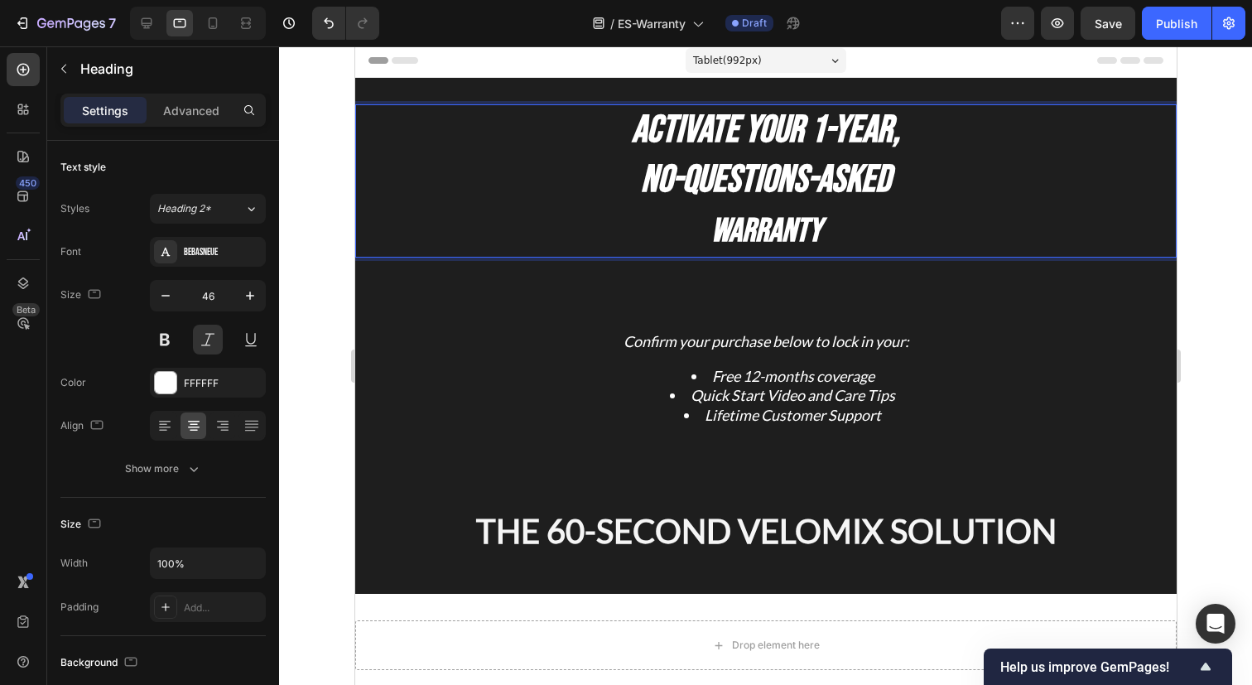
click at [762, 228] on strong "Warranty" at bounding box center [765, 231] width 110 height 40
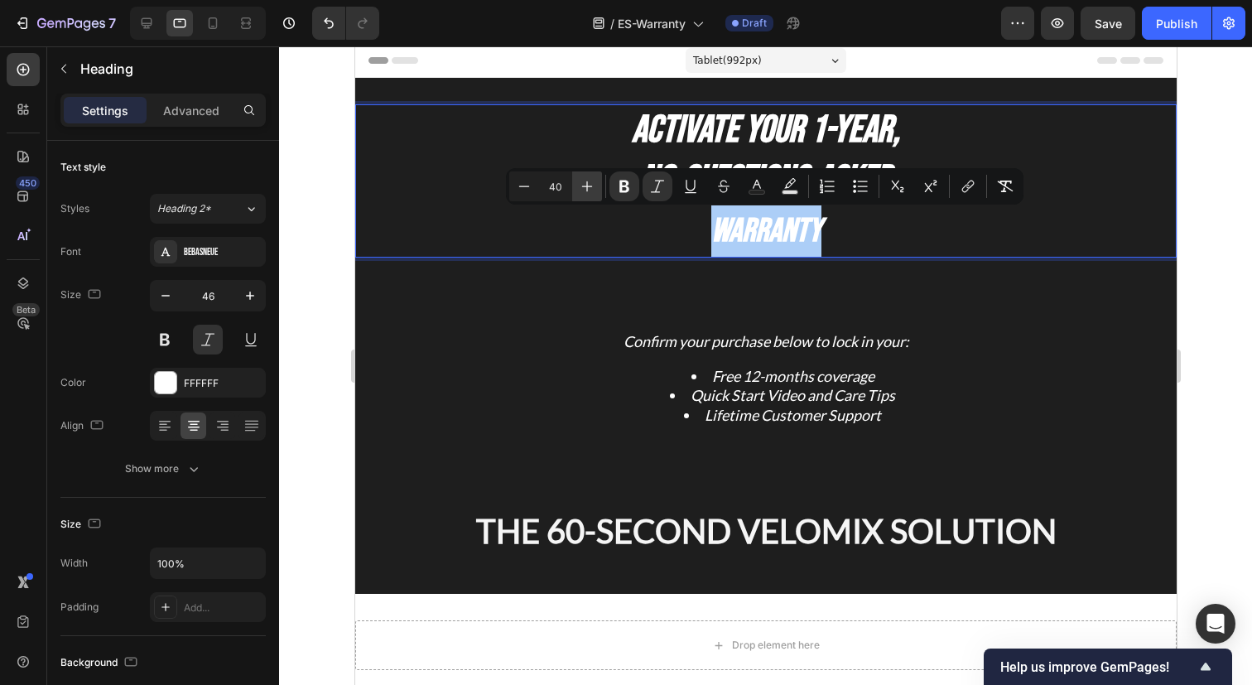
click at [592, 185] on icon "Editor contextual toolbar" at bounding box center [587, 186] width 17 height 17
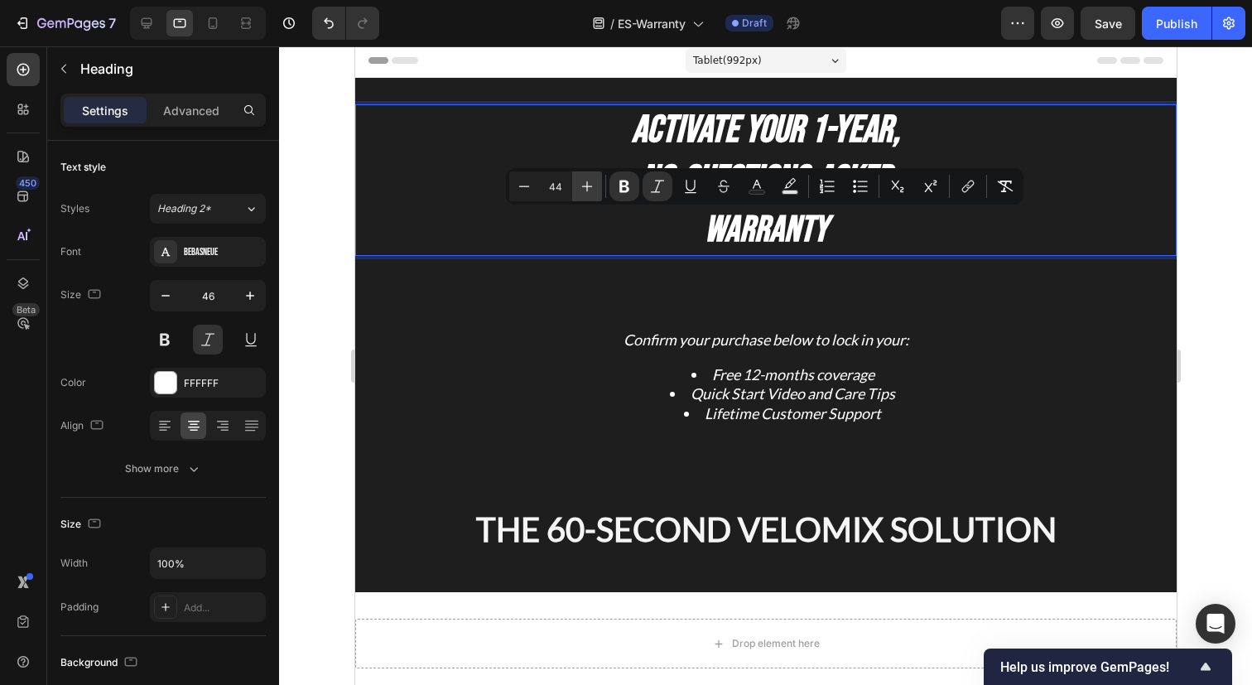
click at [592, 185] on icon "Editor contextual toolbar" at bounding box center [587, 186] width 17 height 17
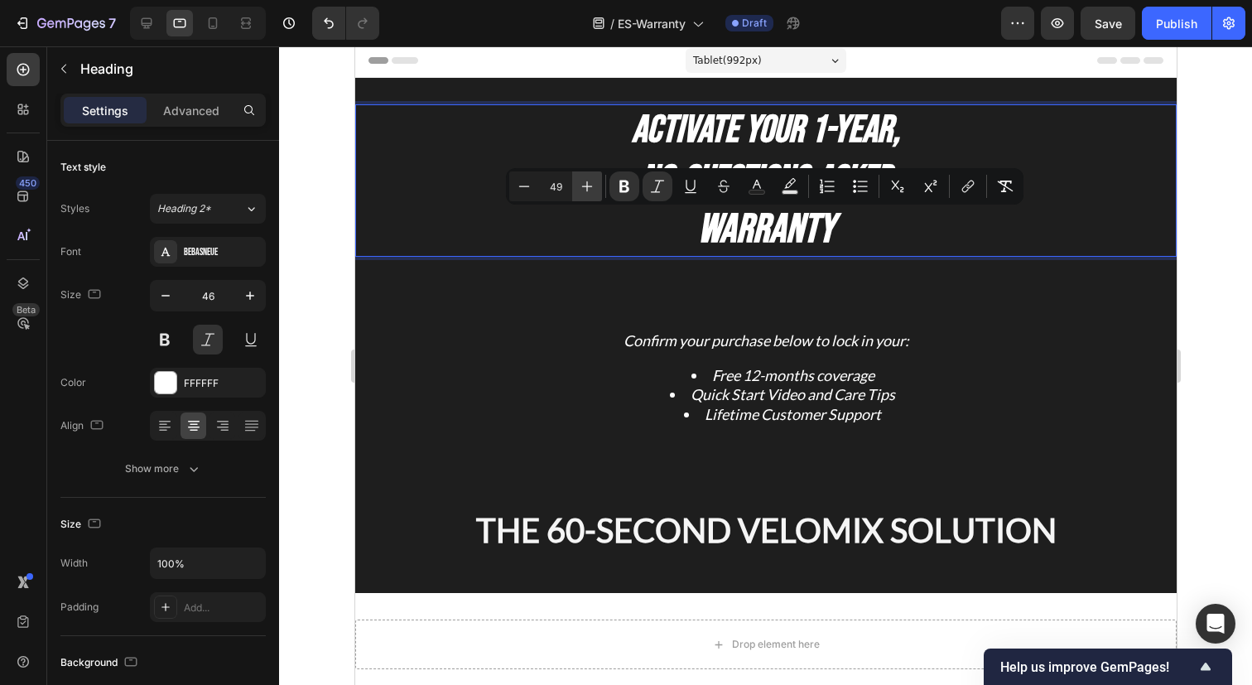
click at [592, 185] on icon "Editor contextual toolbar" at bounding box center [587, 186] width 17 height 17
type input "50"
click at [734, 233] on strong "Warranty" at bounding box center [764, 229] width 137 height 50
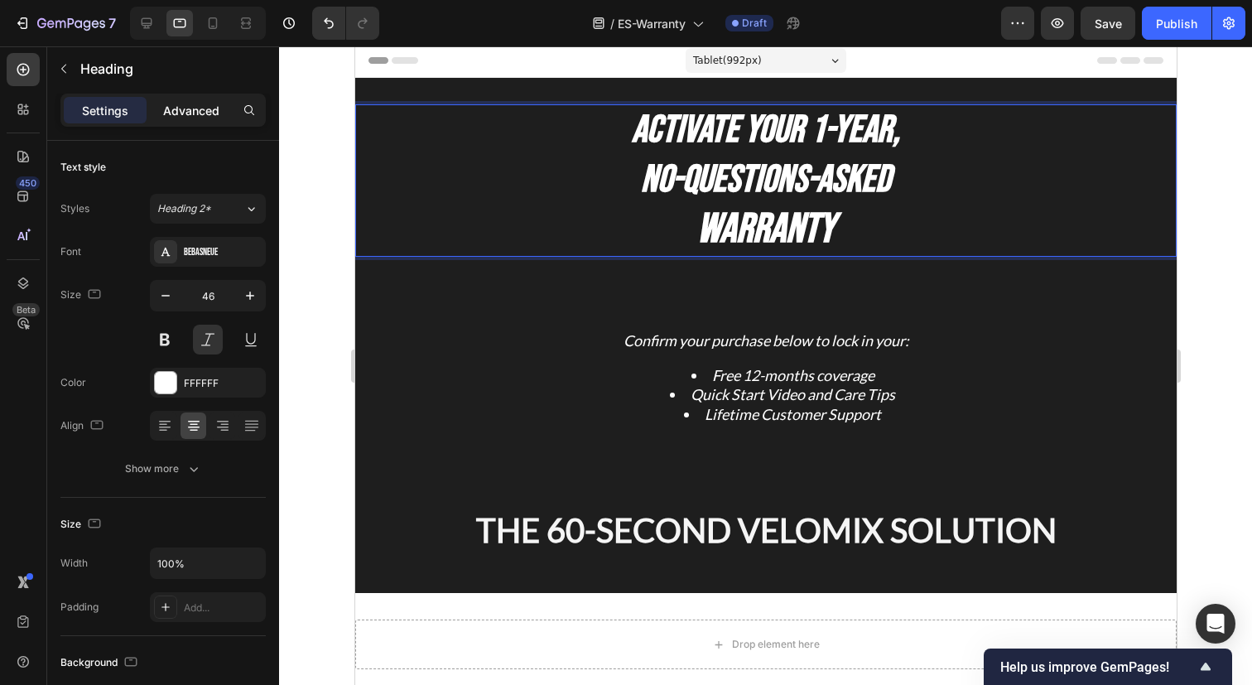
click at [195, 106] on p "Advanced" at bounding box center [191, 110] width 56 height 17
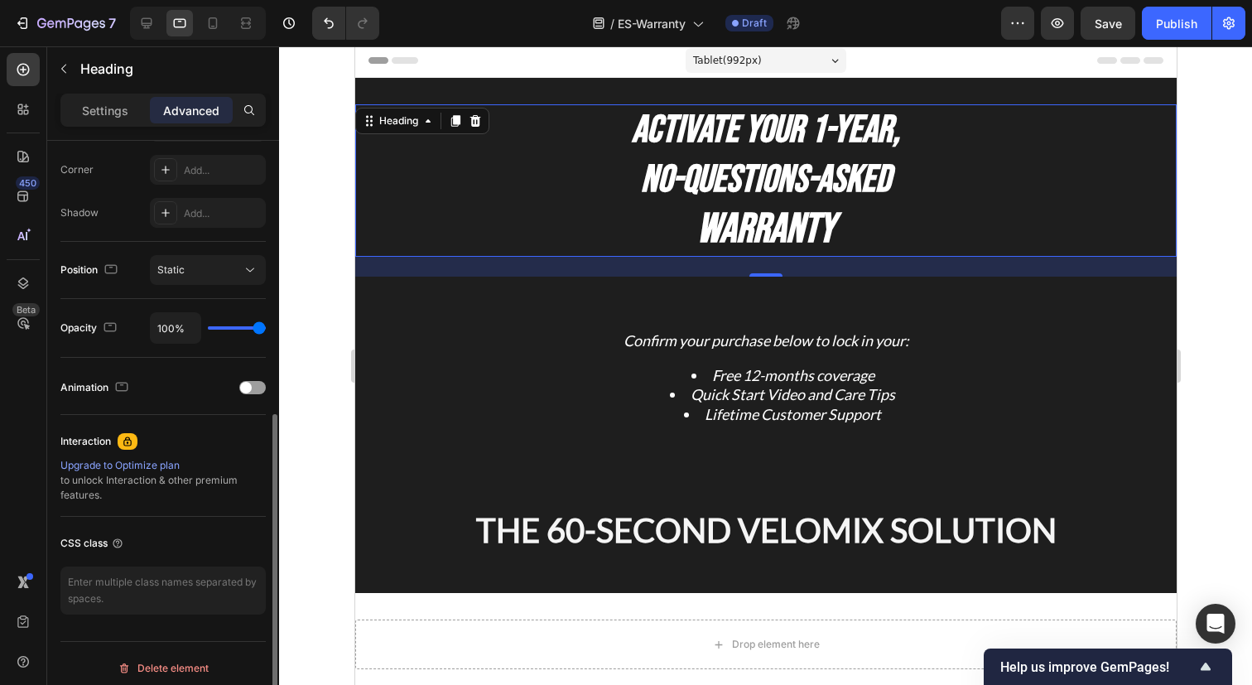
scroll to position [513, 0]
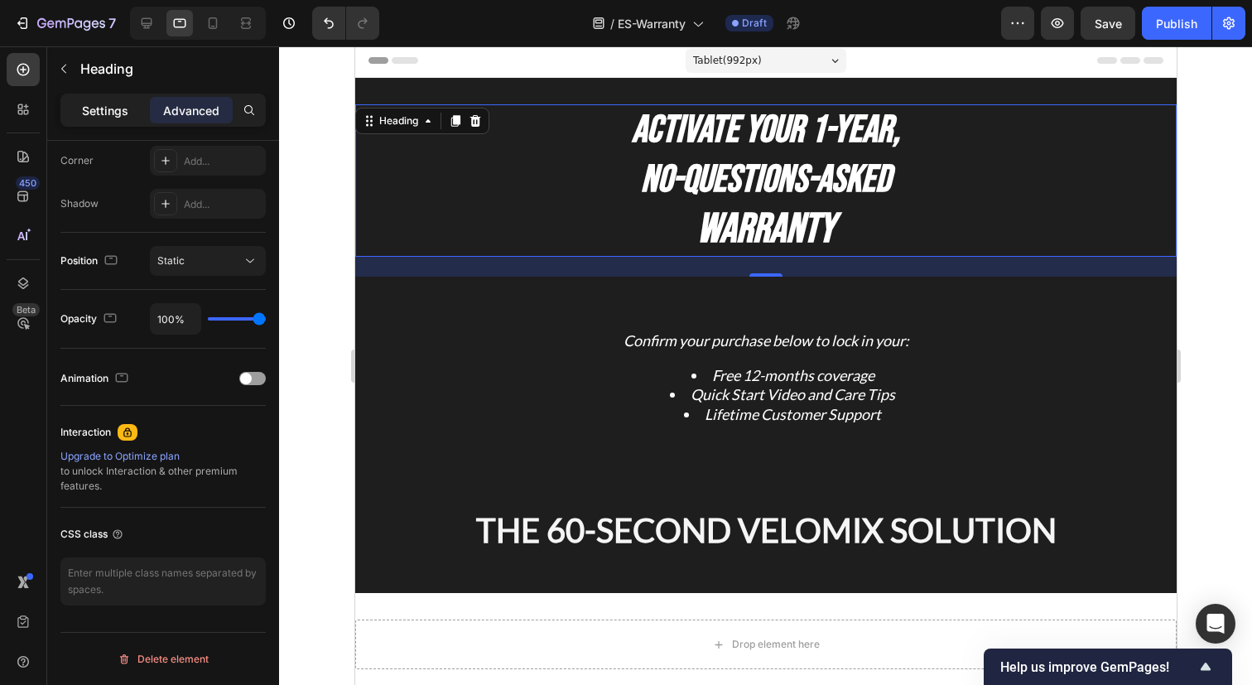
click at [113, 110] on p "Settings" at bounding box center [105, 110] width 46 height 17
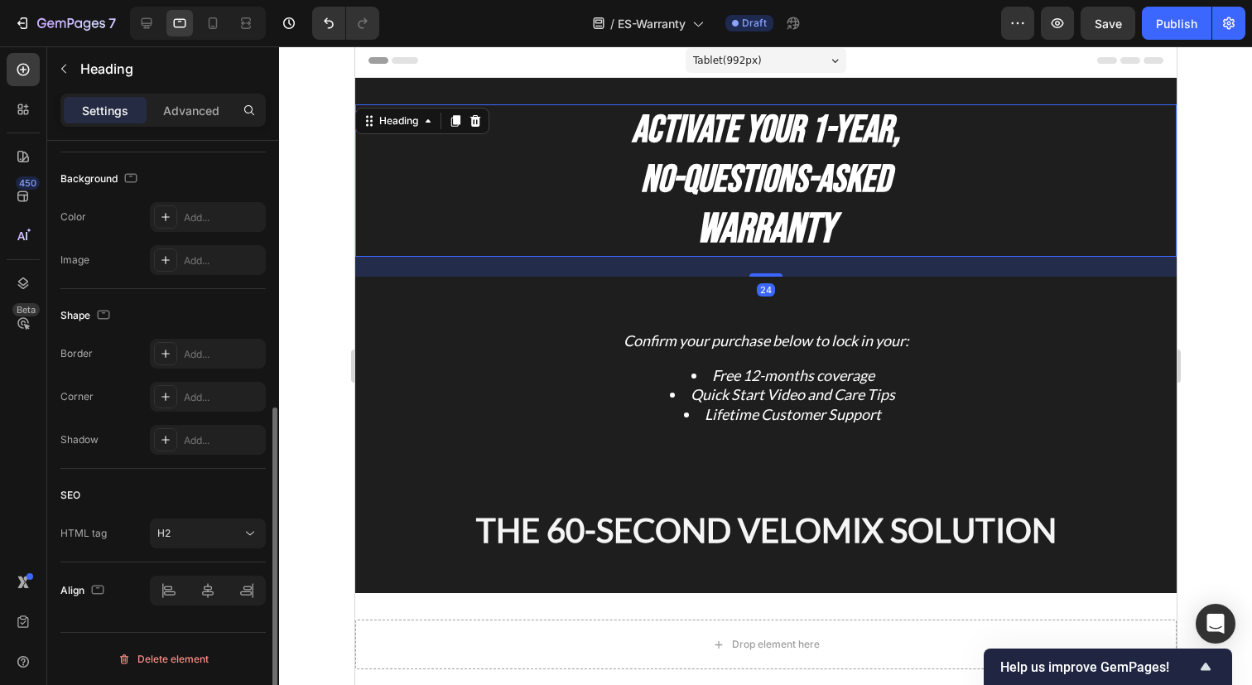
scroll to position [483, 0]
click at [146, 24] on icon at bounding box center [146, 23] width 17 height 17
type input "49"
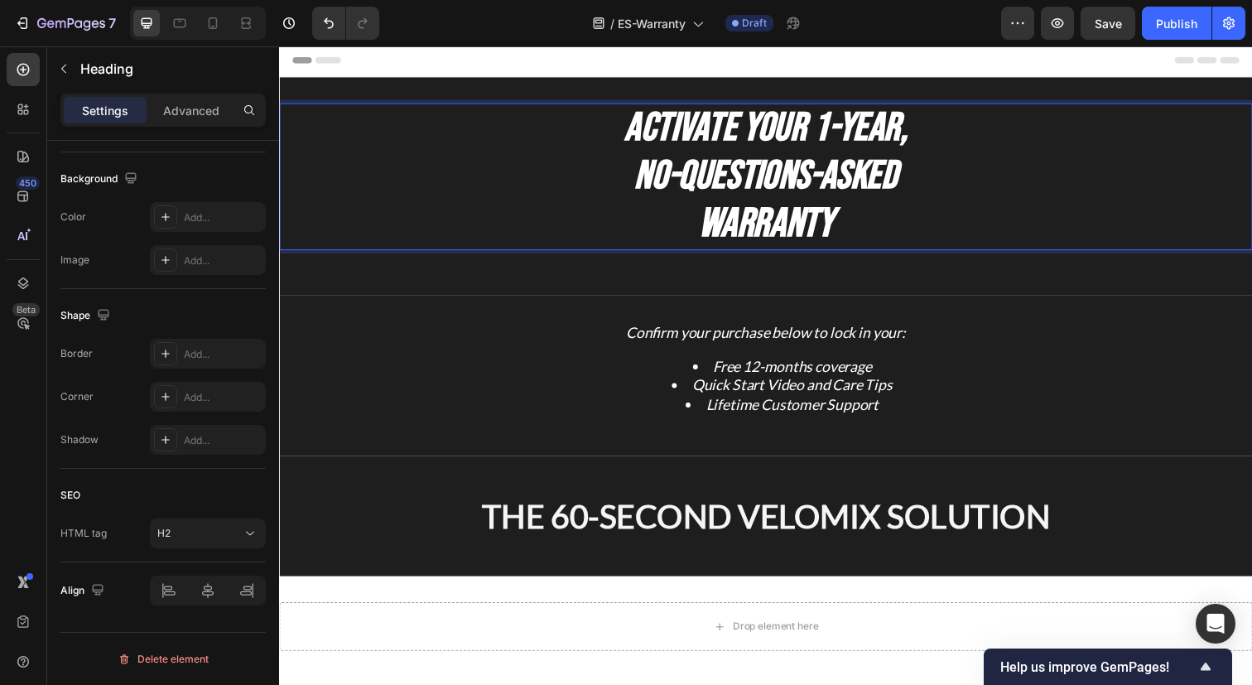
click at [778, 228] on strong "Warranty" at bounding box center [775, 228] width 137 height 50
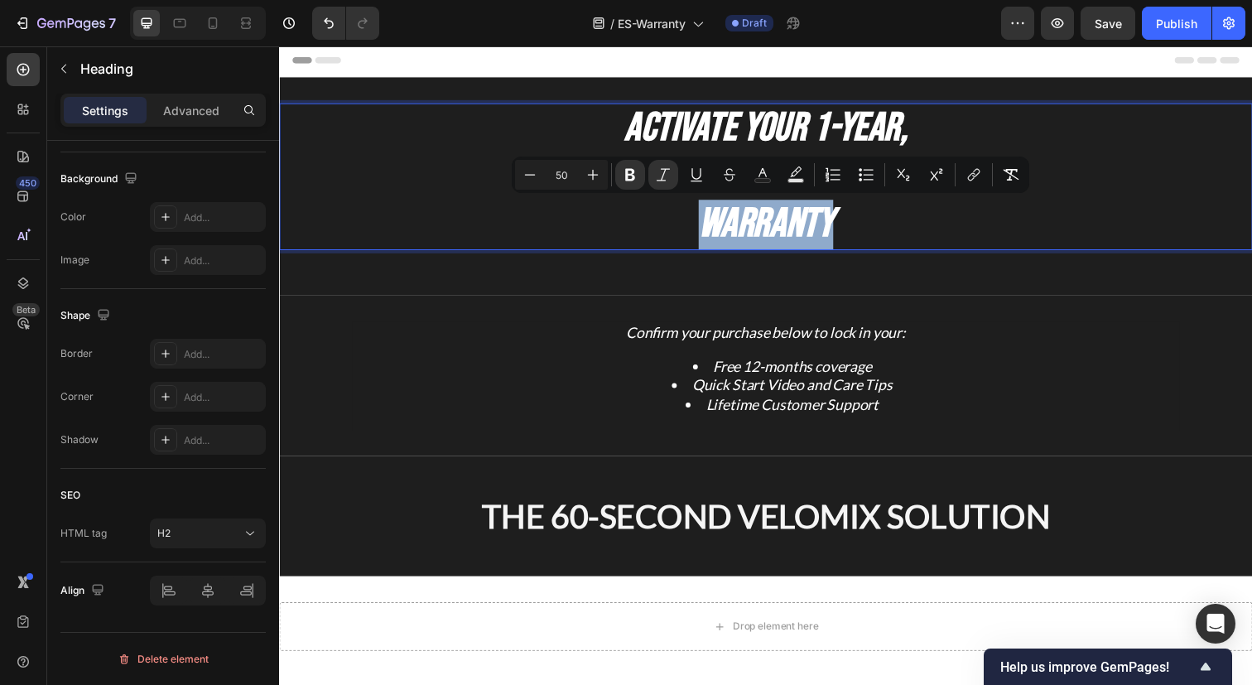
click at [952, 215] on p "Activate Your 1-Year, No-Questions-Asked Warranty" at bounding box center [776, 179] width 990 height 147
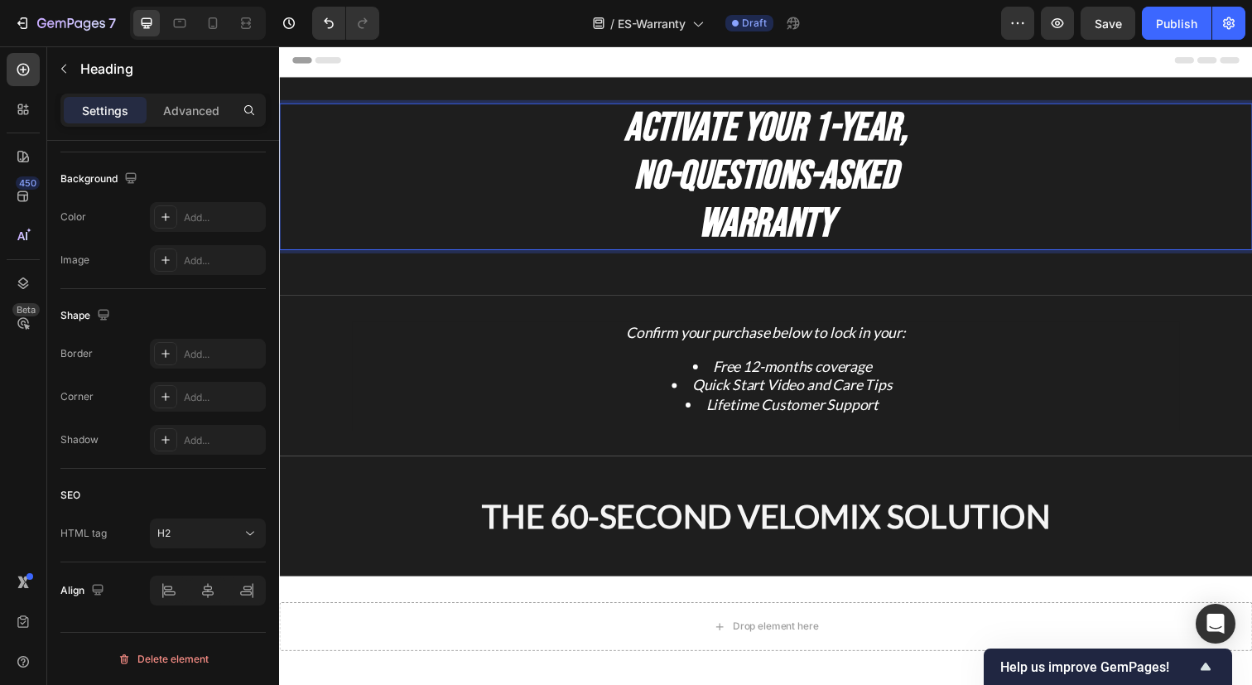
click at [798, 165] on strong "No-Questions-Asked" at bounding box center [776, 178] width 268 height 49
click at [795, 171] on strong "No-Questions-Asked" at bounding box center [776, 178] width 268 height 49
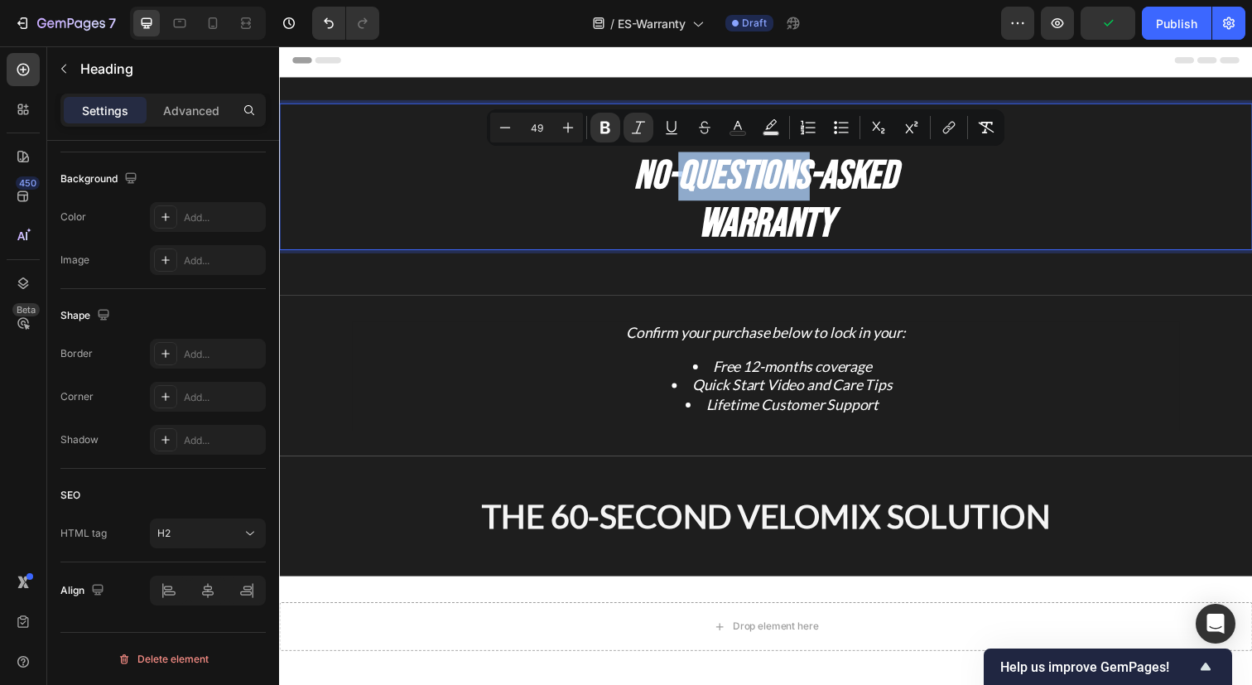
click at [794, 227] on strong "Warranty" at bounding box center [775, 228] width 137 height 50
type input "50"
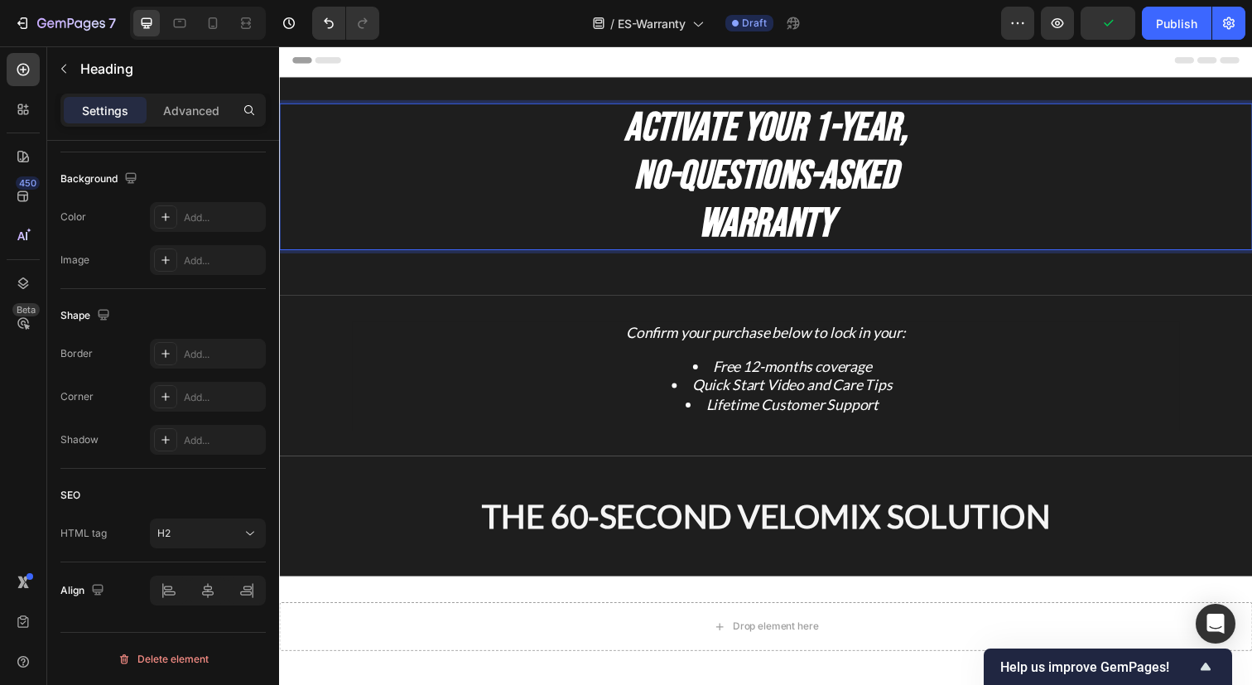
click at [794, 227] on strong "Warranty" at bounding box center [775, 228] width 137 height 50
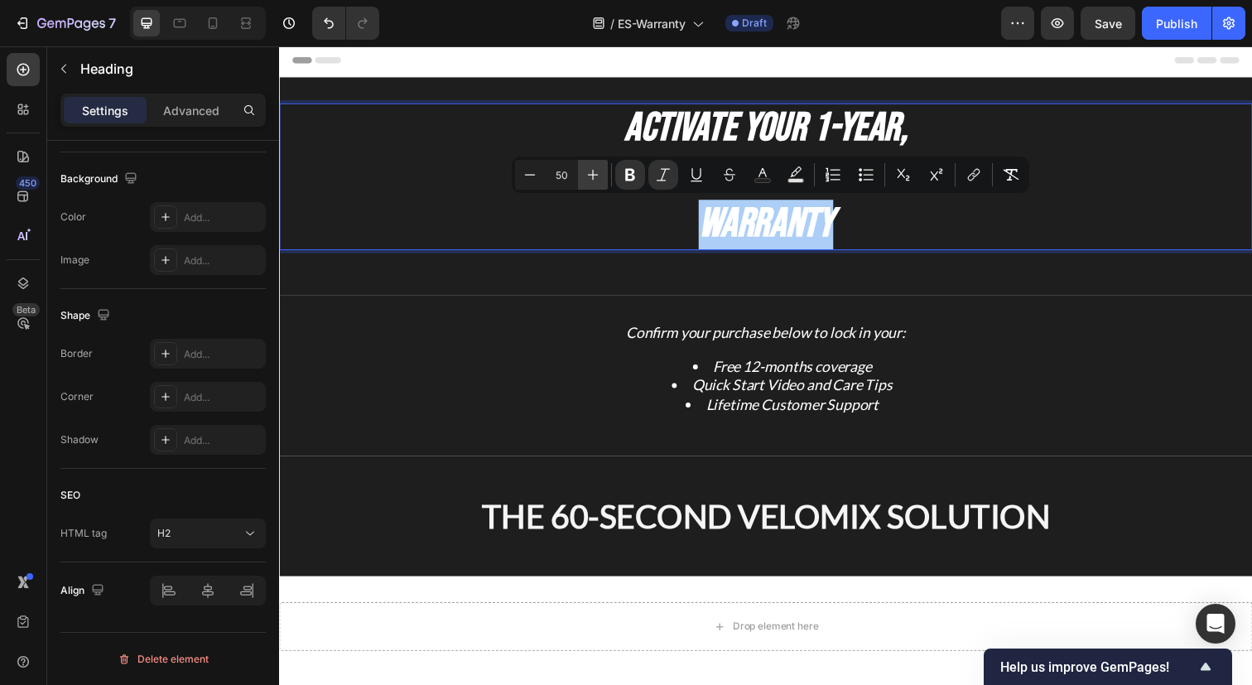
click at [599, 177] on icon "Editor contextual toolbar" at bounding box center [592, 174] width 17 height 17
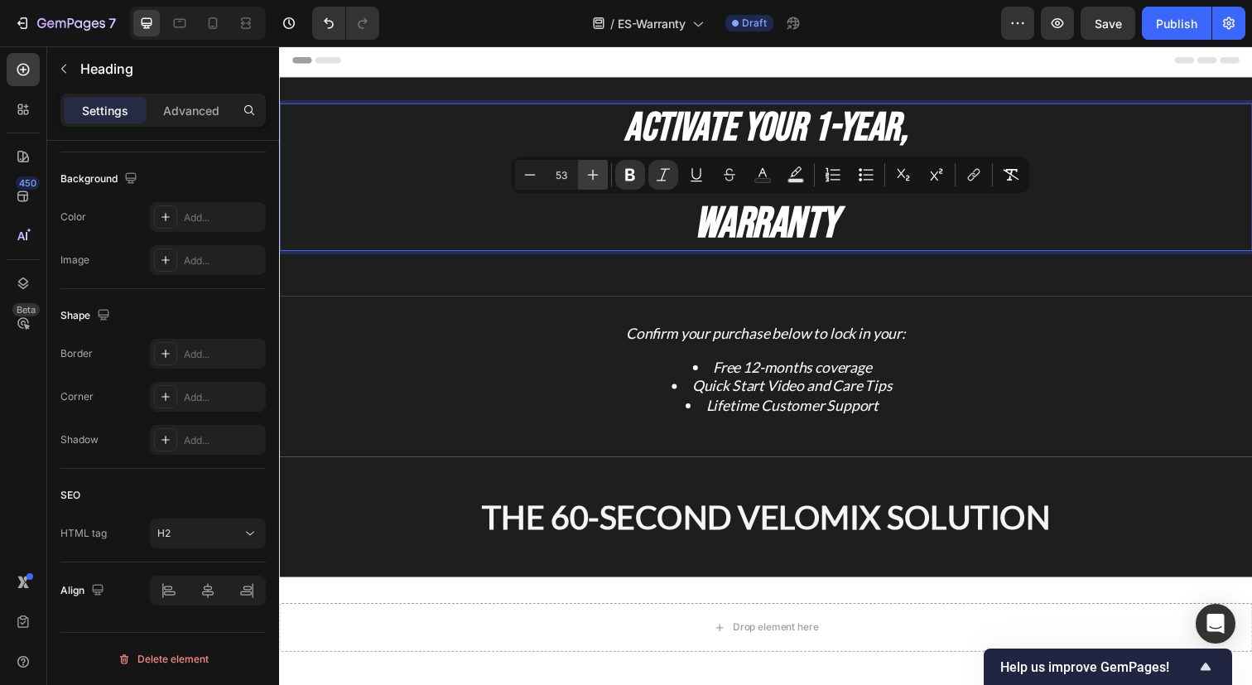
click at [599, 177] on icon "Editor contextual toolbar" at bounding box center [592, 174] width 17 height 17
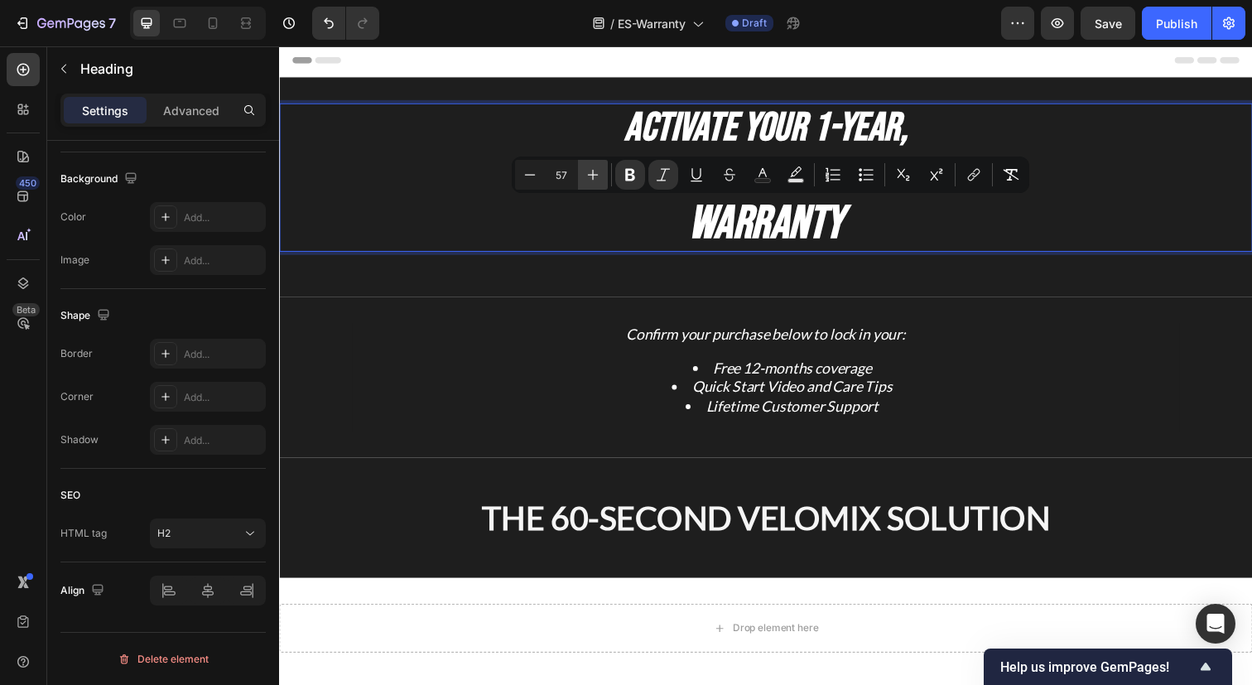
click at [599, 177] on icon "Editor contextual toolbar" at bounding box center [592, 174] width 17 height 17
type input "60"
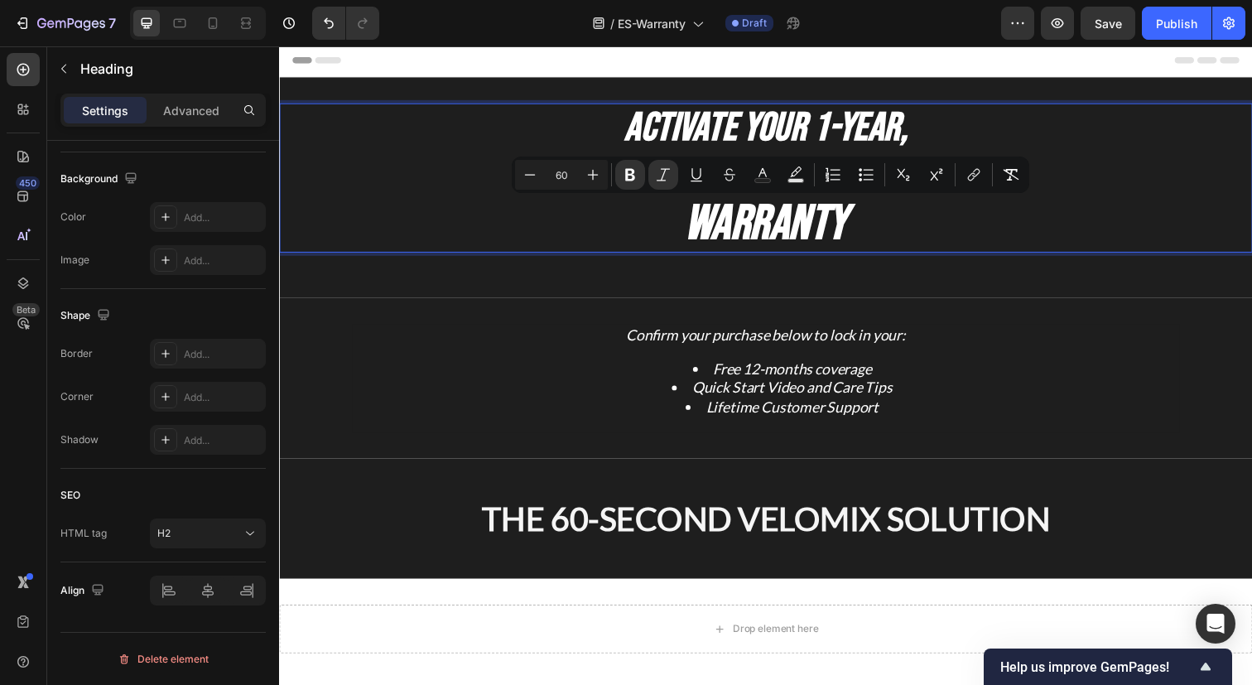
click at [628, 251] on p "Activate Your 1-Year, No-Questions-Asked Warranty" at bounding box center [776, 180] width 990 height 149
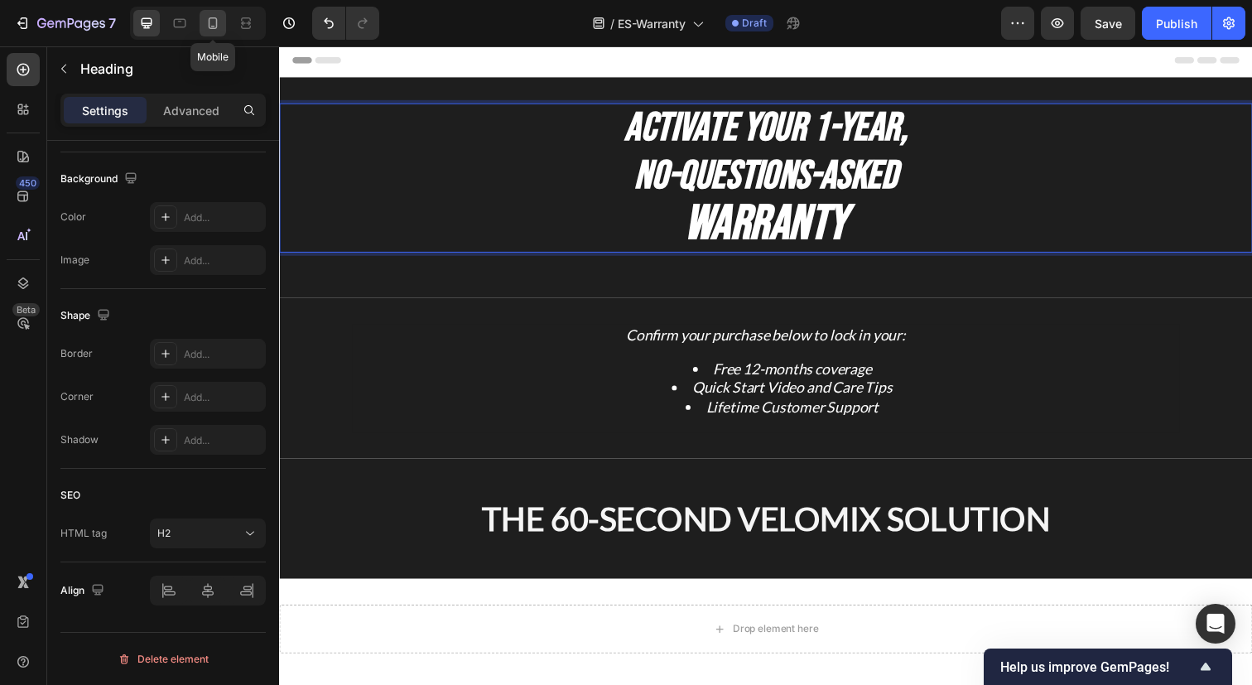
click at [220, 20] on icon at bounding box center [212, 23] width 17 height 17
type input "30"
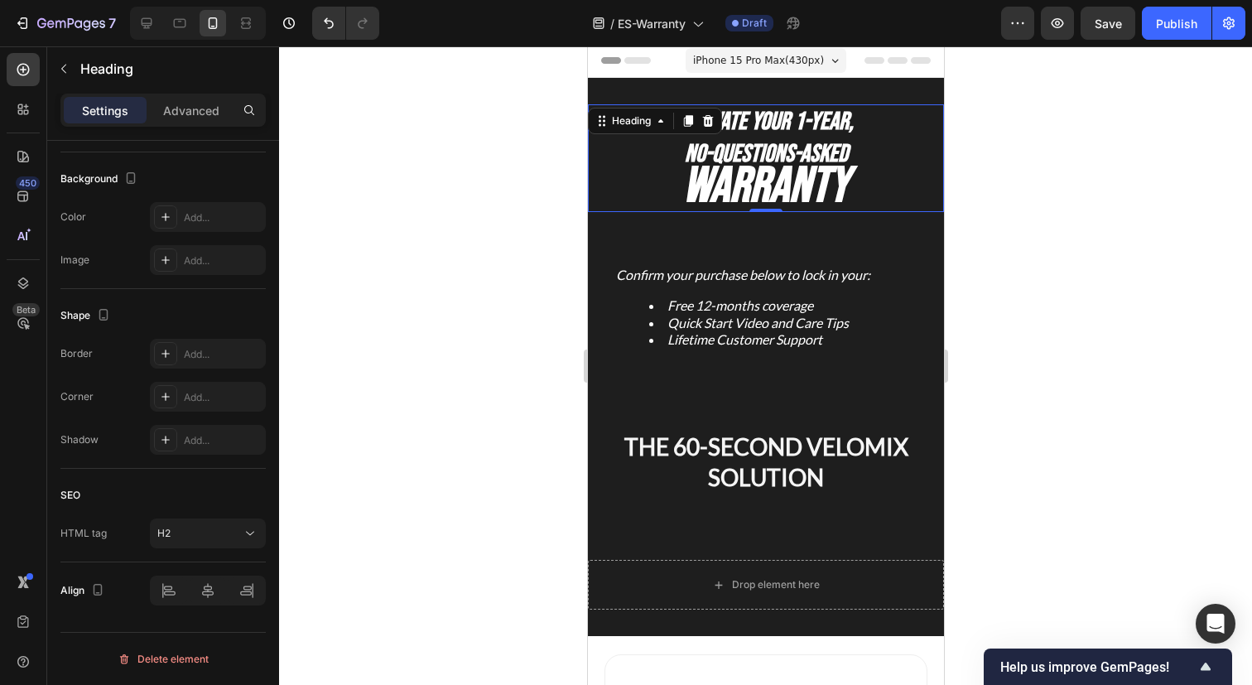
click at [743, 186] on strong "Warranty" at bounding box center [765, 186] width 166 height 60
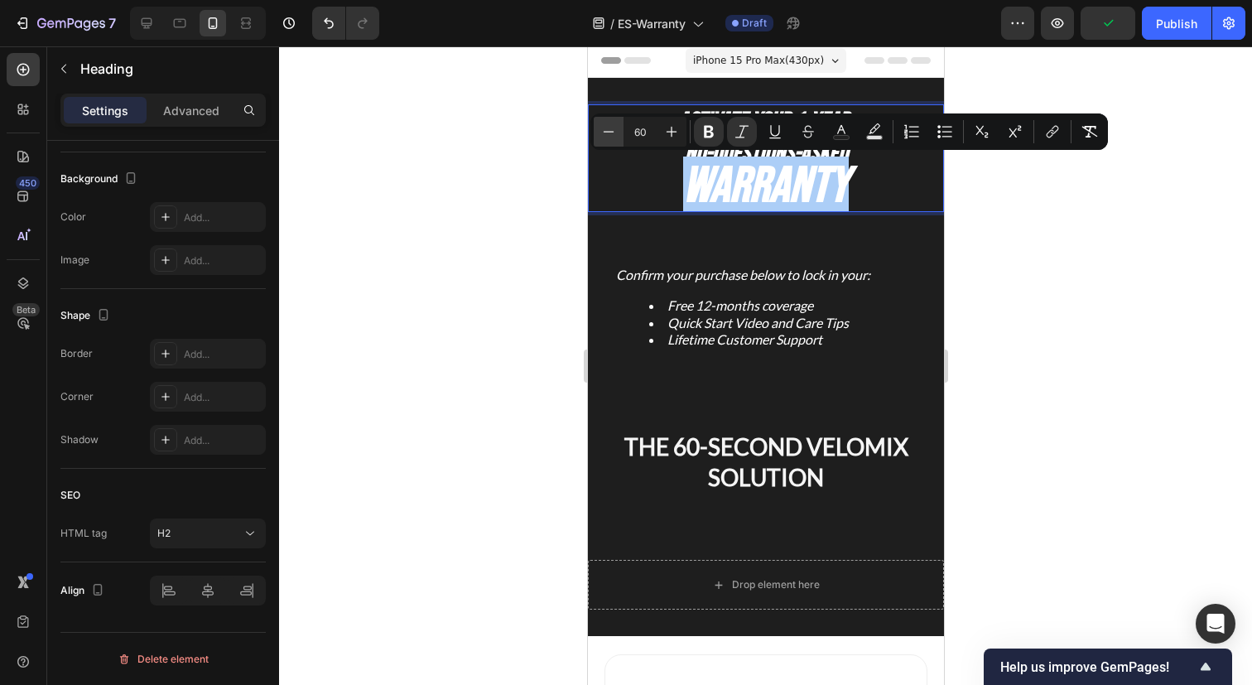
click at [612, 136] on icon "Editor contextual toolbar" at bounding box center [608, 131] width 17 height 17
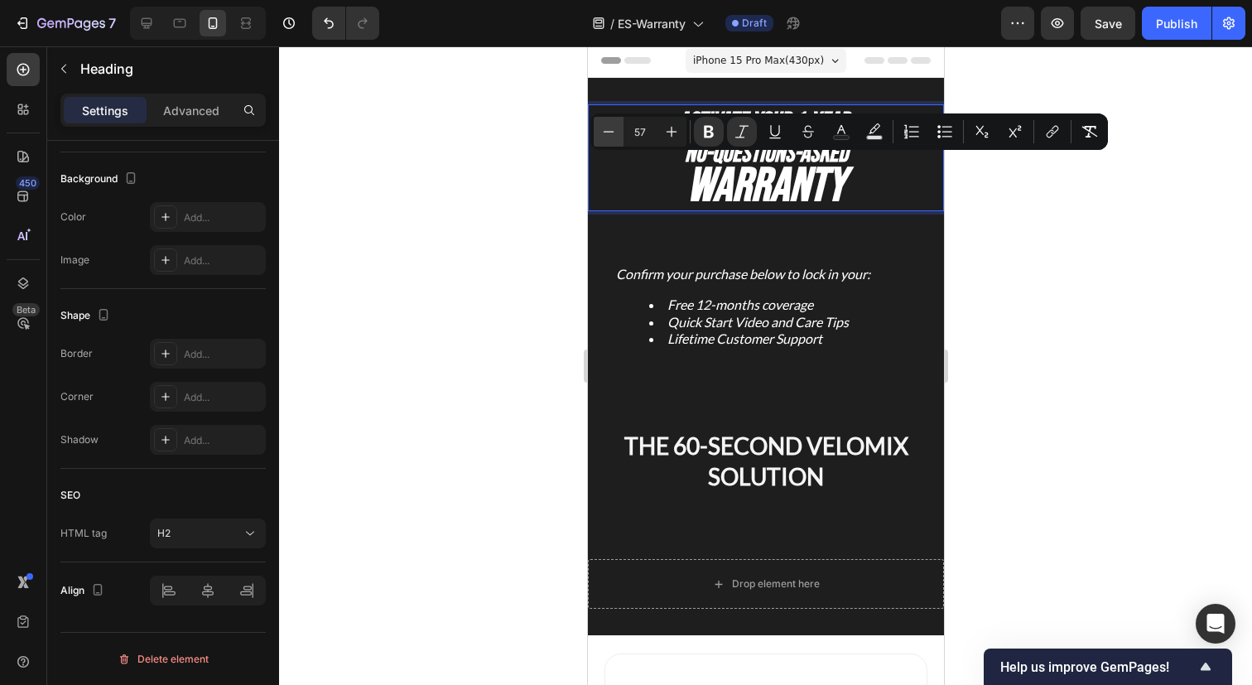
click at [612, 136] on icon "Editor contextual toolbar" at bounding box center [608, 131] width 17 height 17
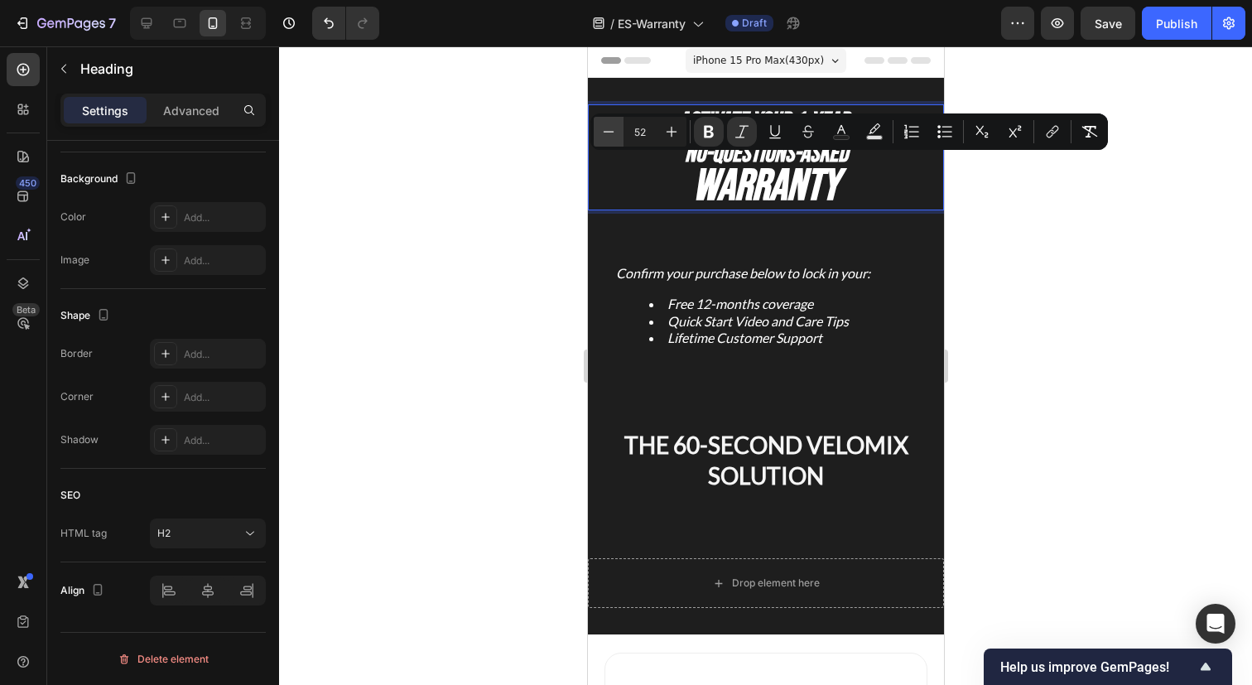
click at [612, 136] on icon "Editor contextual toolbar" at bounding box center [608, 131] width 17 height 17
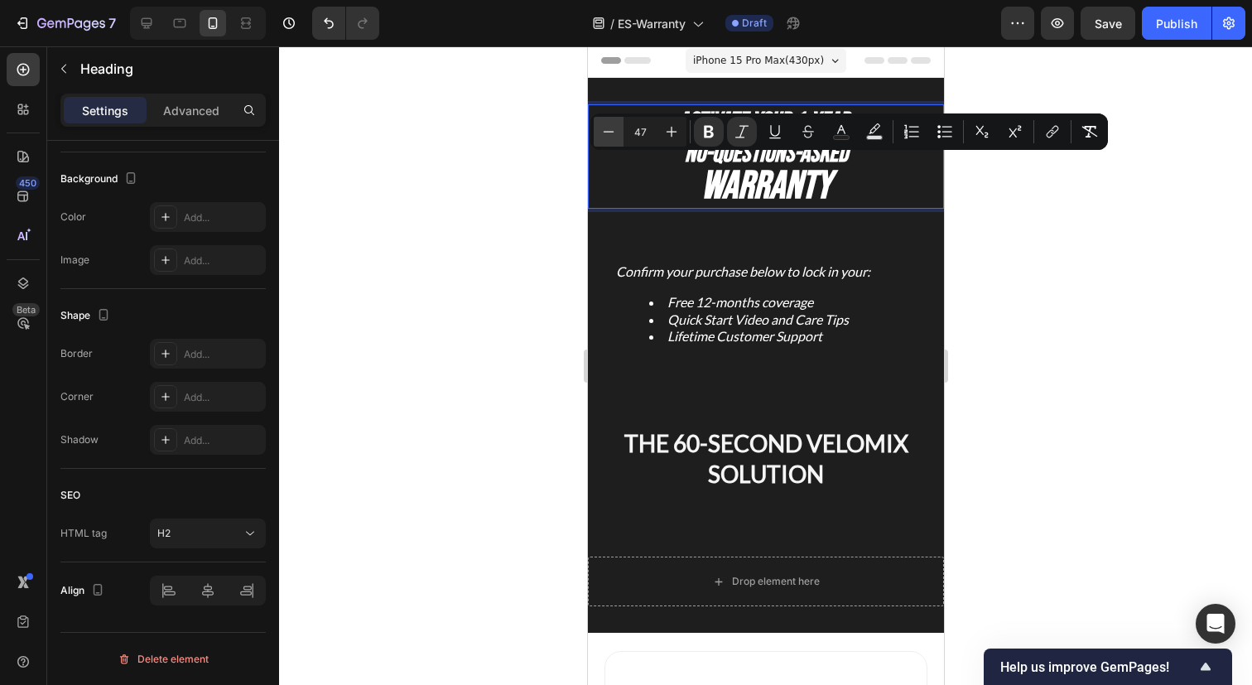
click at [606, 134] on icon "Editor contextual toolbar" at bounding box center [608, 131] width 17 height 17
click at [610, 134] on icon "Editor contextual toolbar" at bounding box center [608, 131] width 17 height 17
type input "45"
click at [780, 192] on strong "Warranty" at bounding box center [765, 187] width 123 height 46
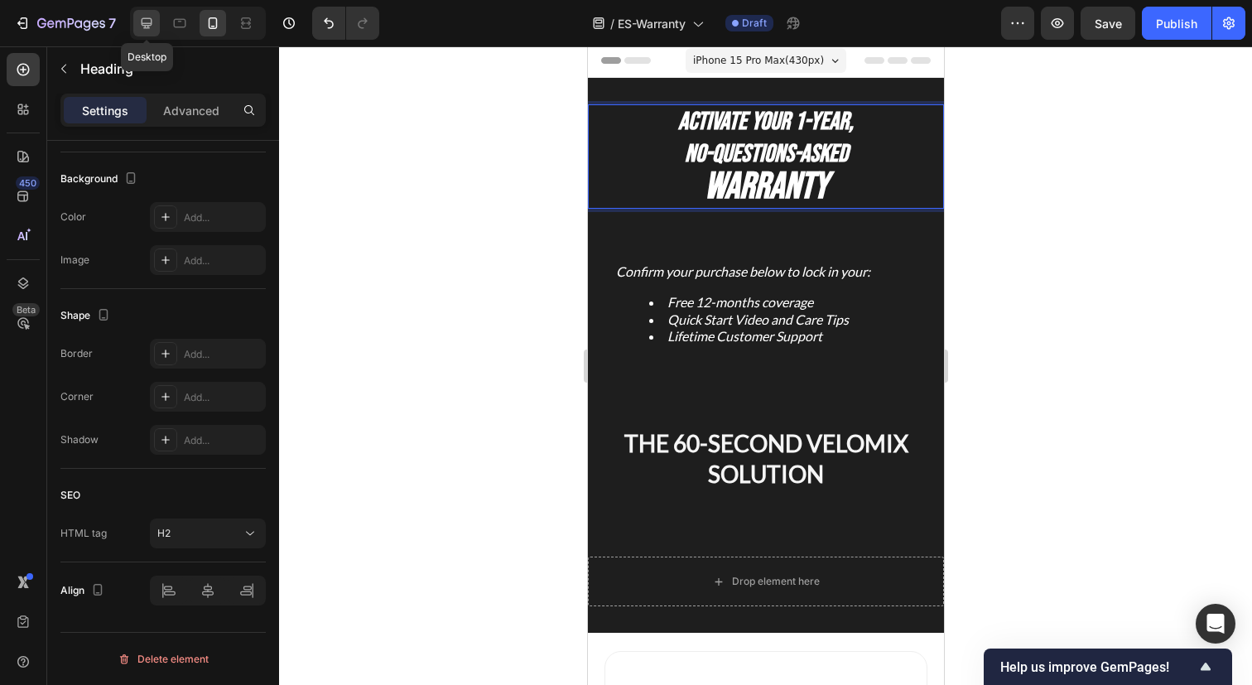
click at [140, 17] on icon at bounding box center [146, 23] width 17 height 17
type input "49"
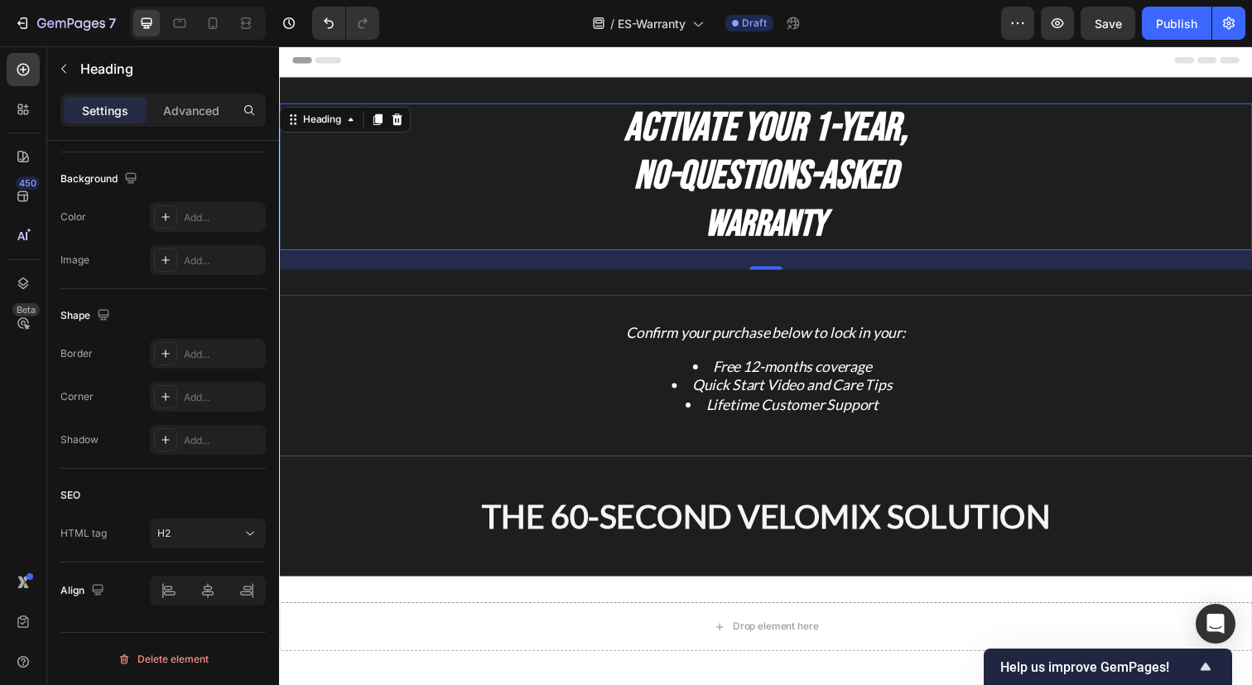
click at [751, 195] on strong "No-Questions-Asked" at bounding box center [776, 178] width 268 height 49
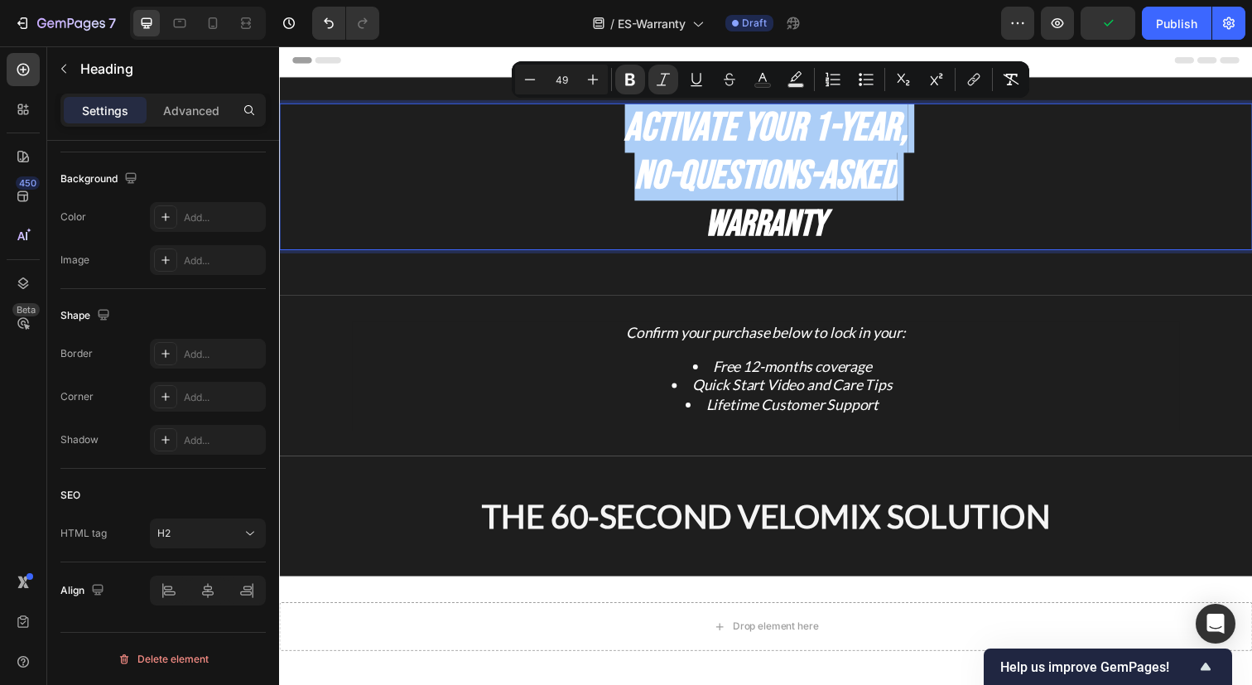
click at [560, 81] on input "49" at bounding box center [561, 80] width 33 height 20
type input "50"
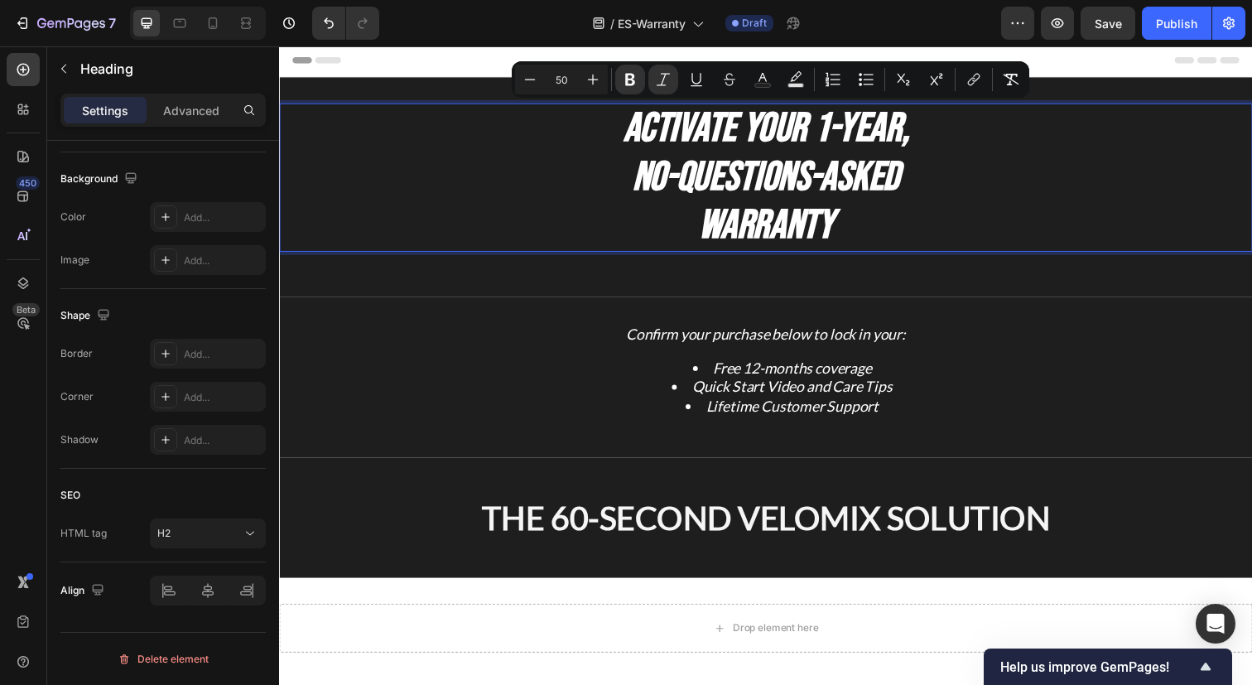
click at [550, 211] on p "Activate Your 1-Year, No-Questions-Asked Warranty" at bounding box center [776, 180] width 990 height 148
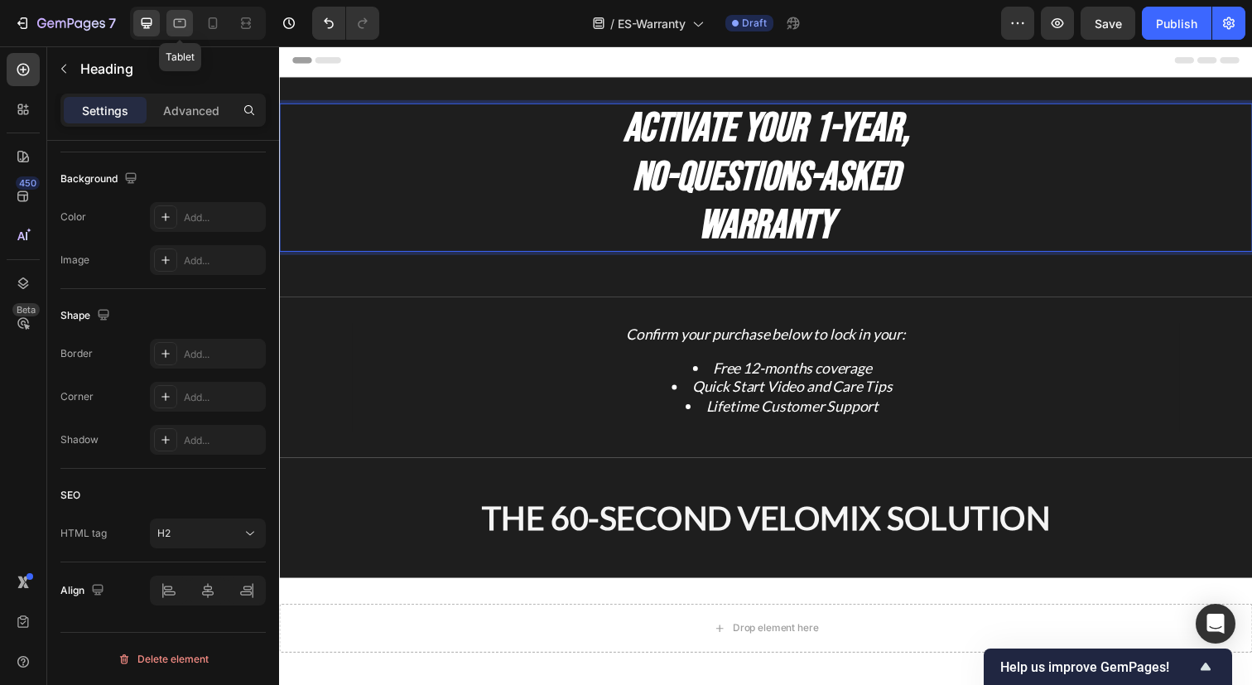
click at [182, 28] on icon at bounding box center [179, 23] width 17 height 17
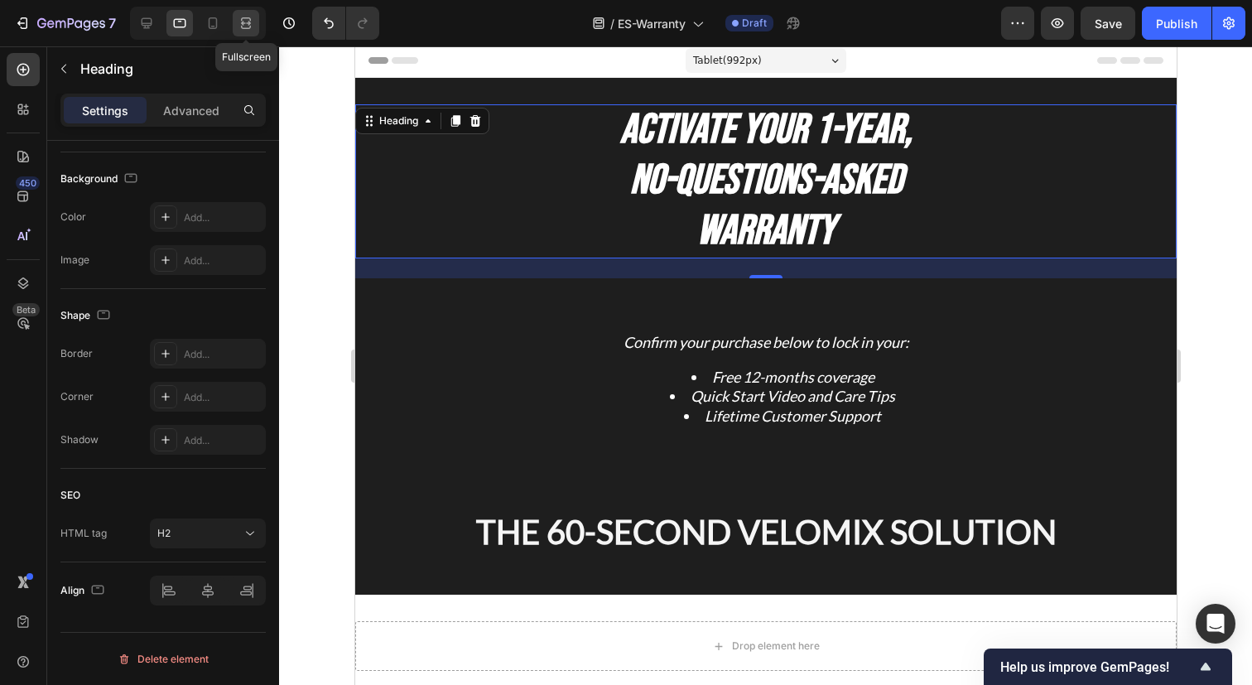
click at [253, 27] on icon at bounding box center [246, 23] width 17 height 17
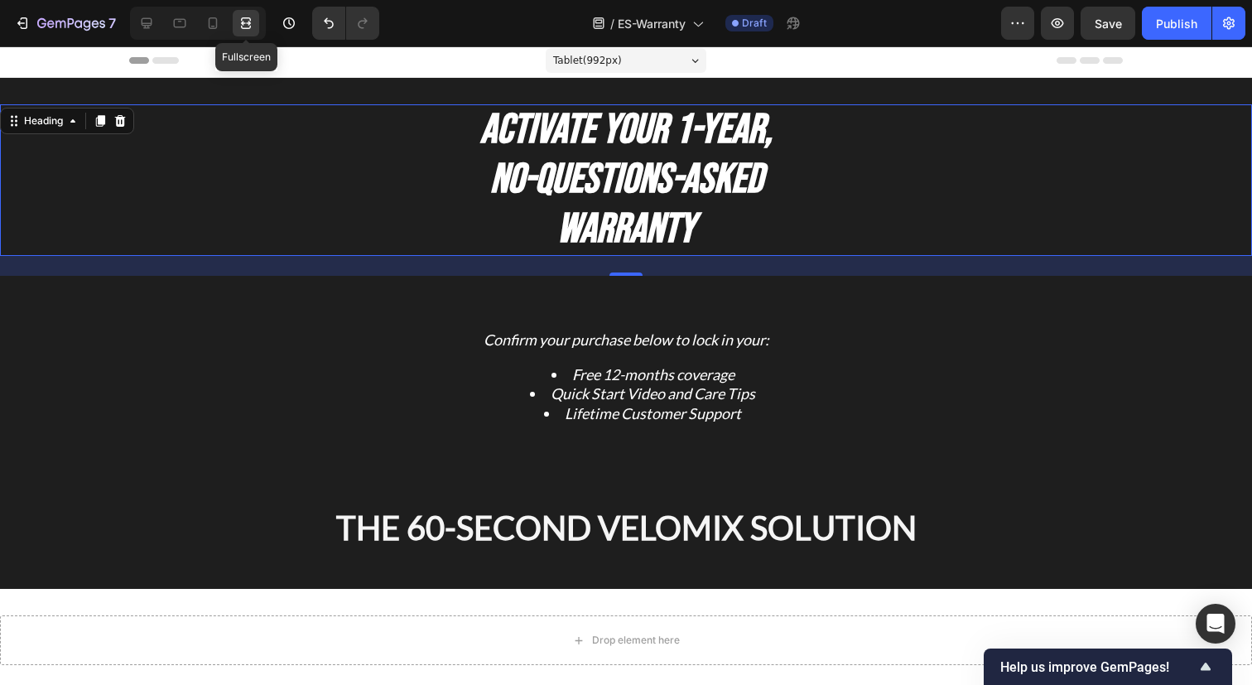
scroll to position [454, 0]
click at [220, 23] on icon at bounding box center [212, 23] width 17 height 17
type input "30"
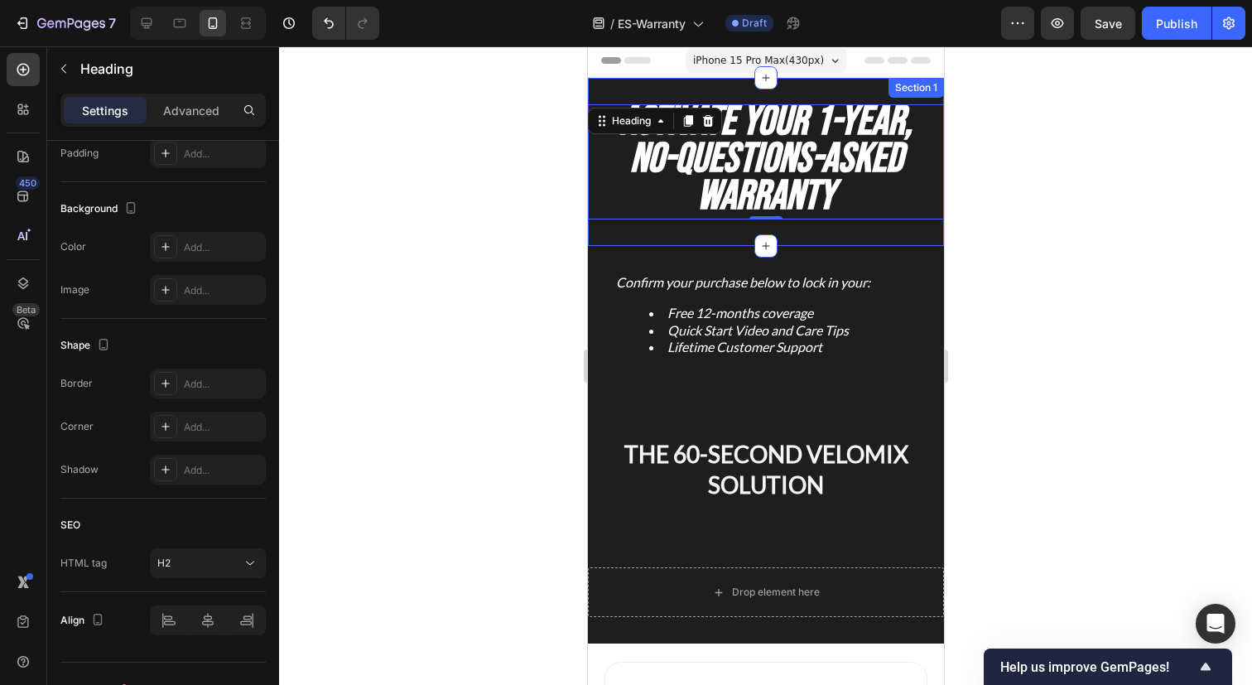
click at [732, 228] on div "⁠⁠⁠⁠⁠⁠⁠ Activate Your 1-Year, No-Questions-Asked Warranty Heading 24 Section 1" at bounding box center [765, 162] width 356 height 168
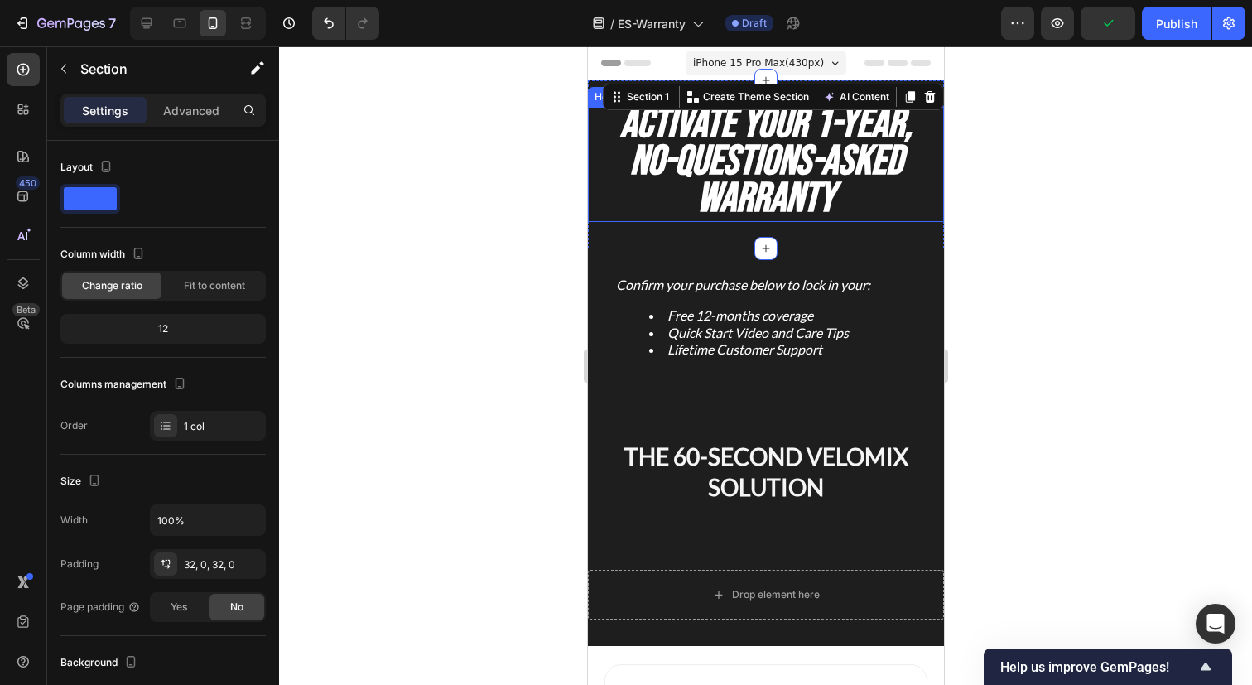
click at [782, 174] on strong "Warranty" at bounding box center [764, 199] width 137 height 50
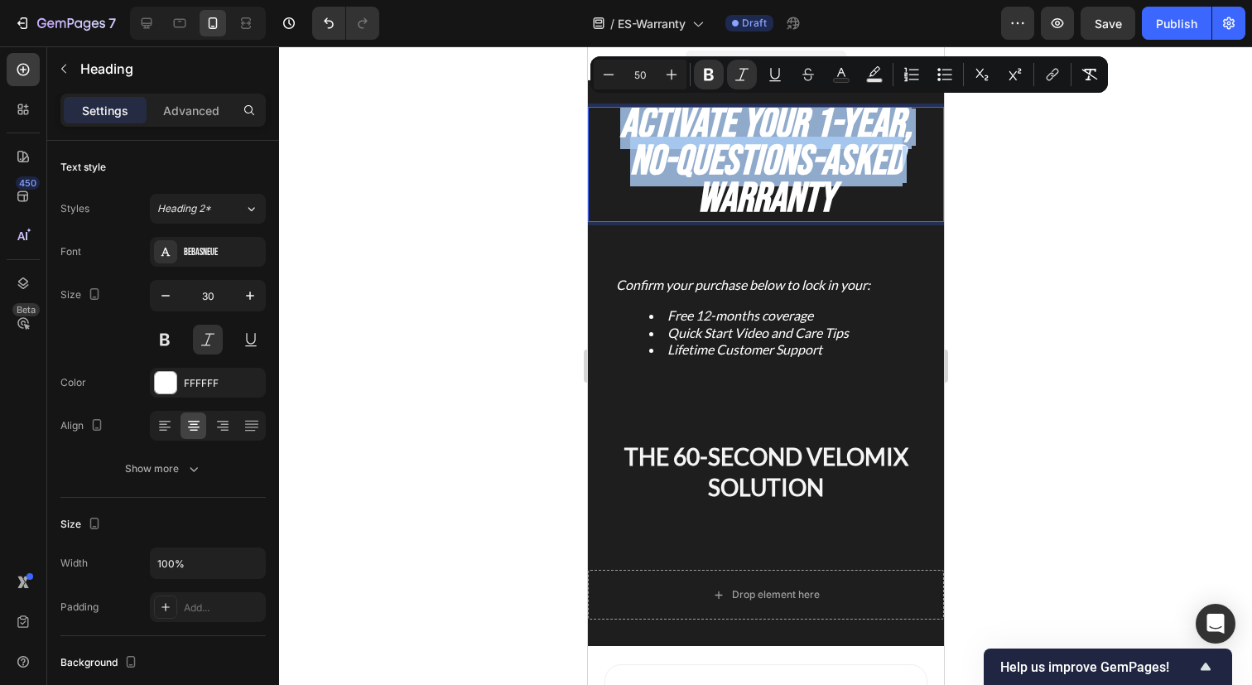
click at [743, 201] on strong "Warranty" at bounding box center [764, 199] width 137 height 50
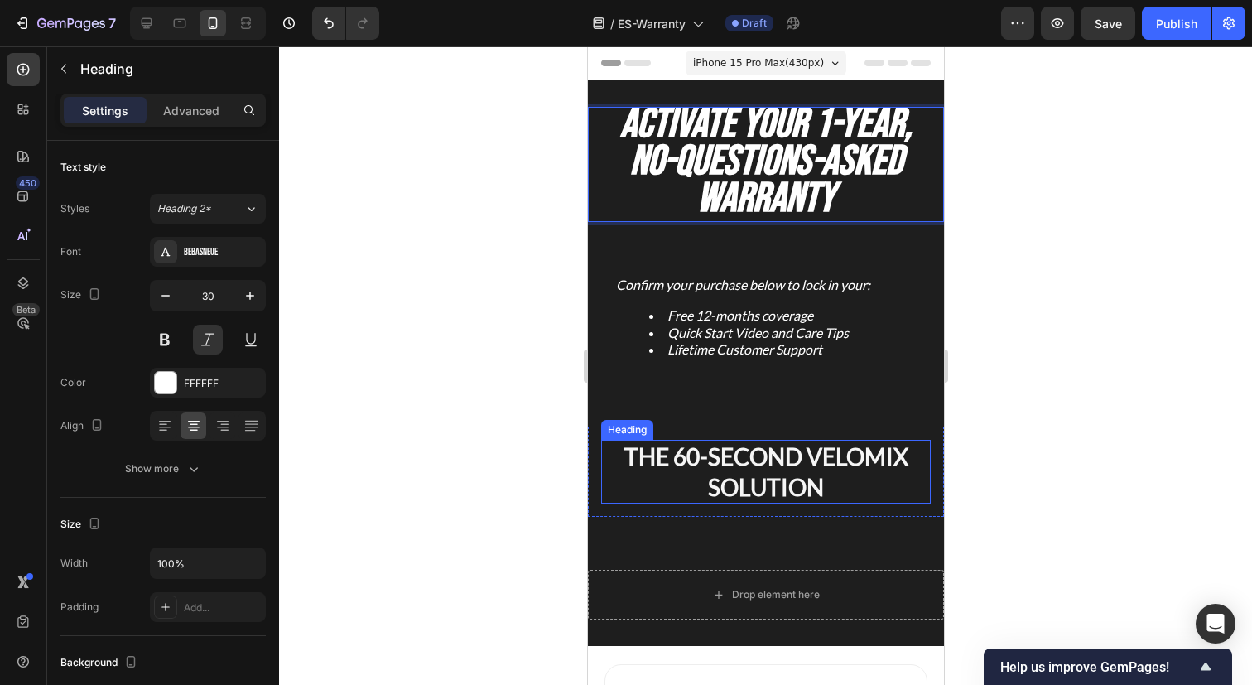
click at [746, 465] on p "THE 60-SECOND VELOMIX SOLUTION" at bounding box center [765, 471] width 326 height 60
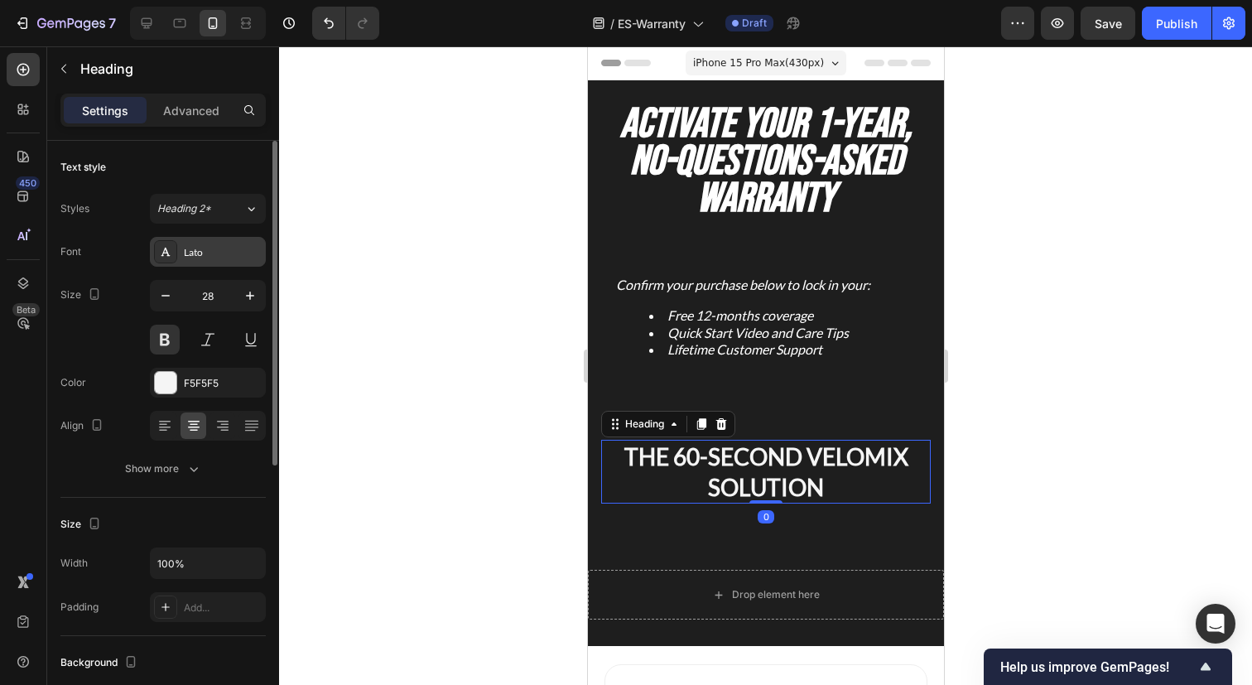
click at [222, 252] on div "Lato" at bounding box center [223, 252] width 78 height 15
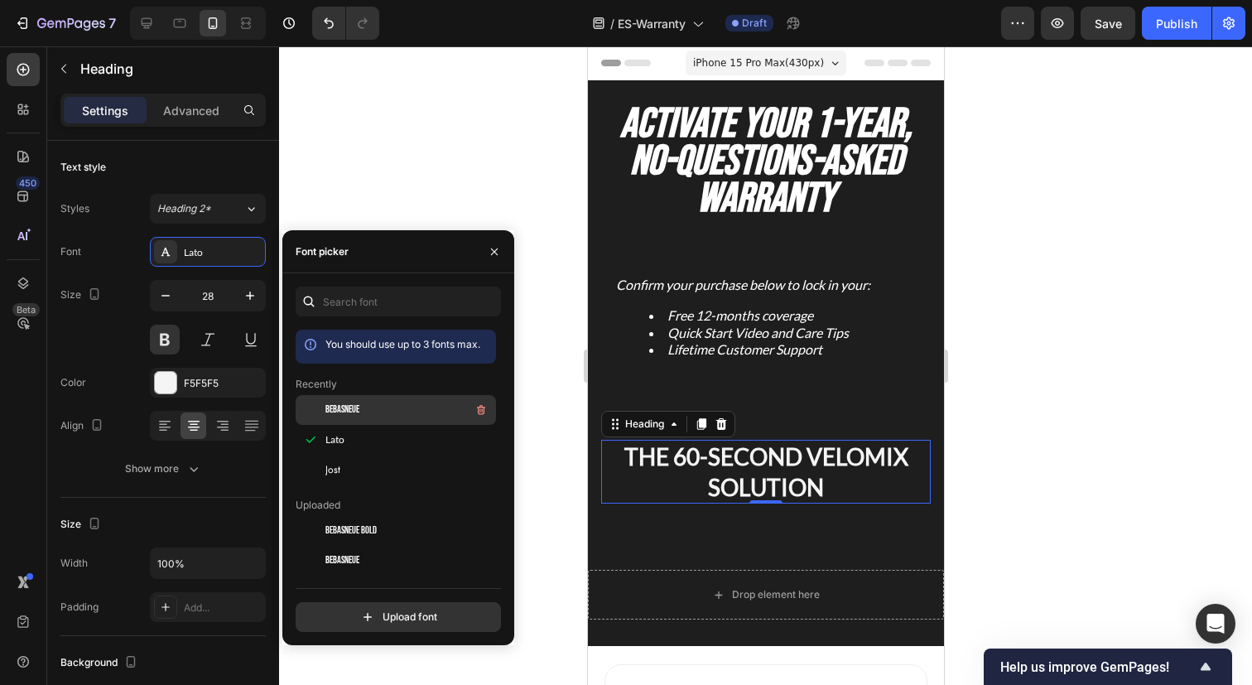
click at [343, 404] on span "BebasNeue" at bounding box center [342, 409] width 34 height 15
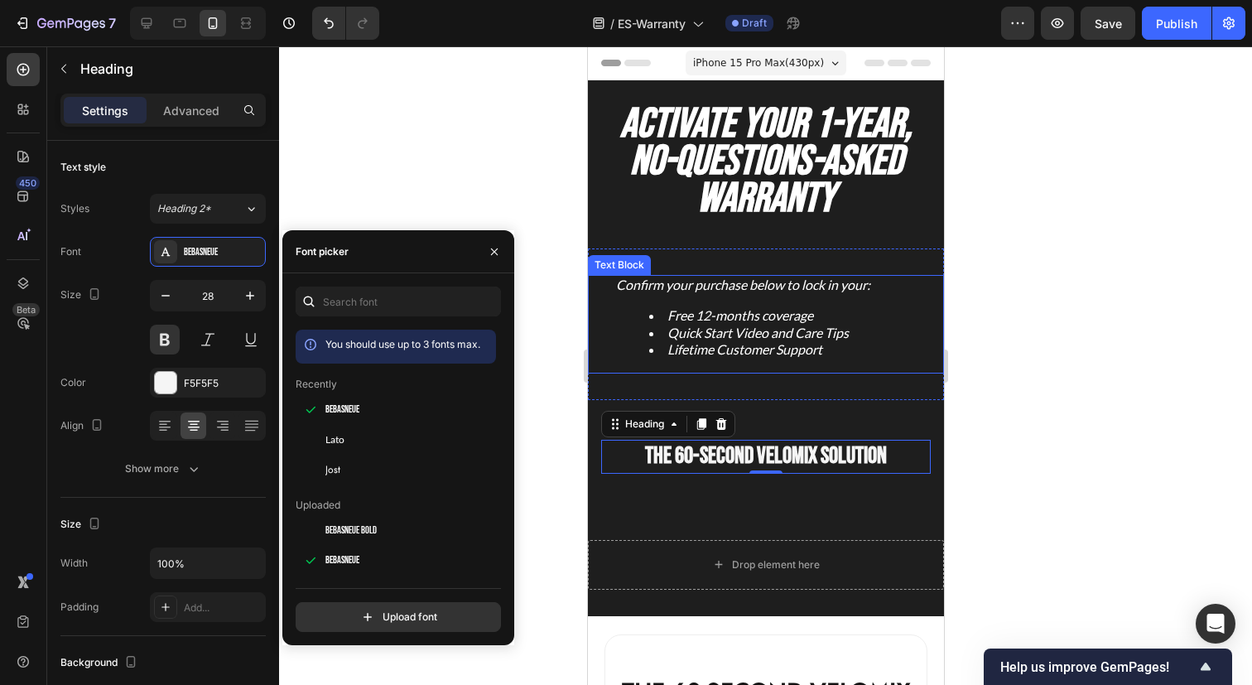
click at [717, 285] on p "Confirm your purchase below to lock in your:" at bounding box center [765, 284] width 300 height 17
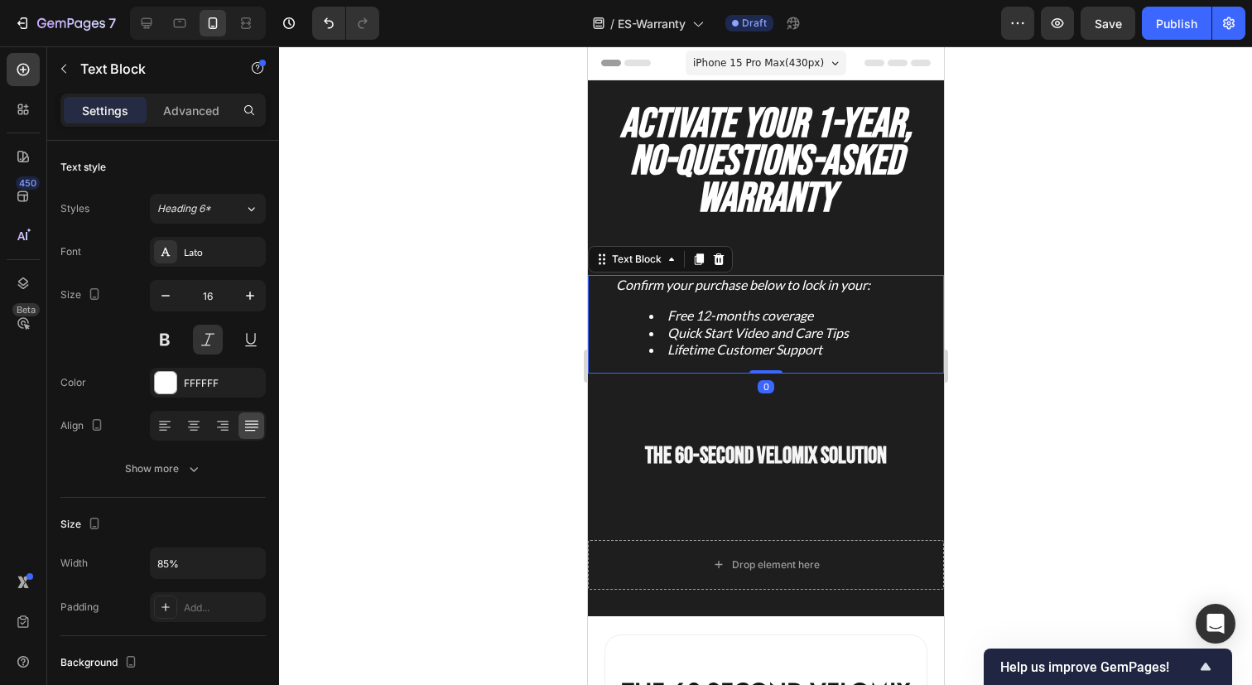
click at [717, 285] on p "Confirm your purchase below to lock in your:" at bounding box center [765, 284] width 300 height 17
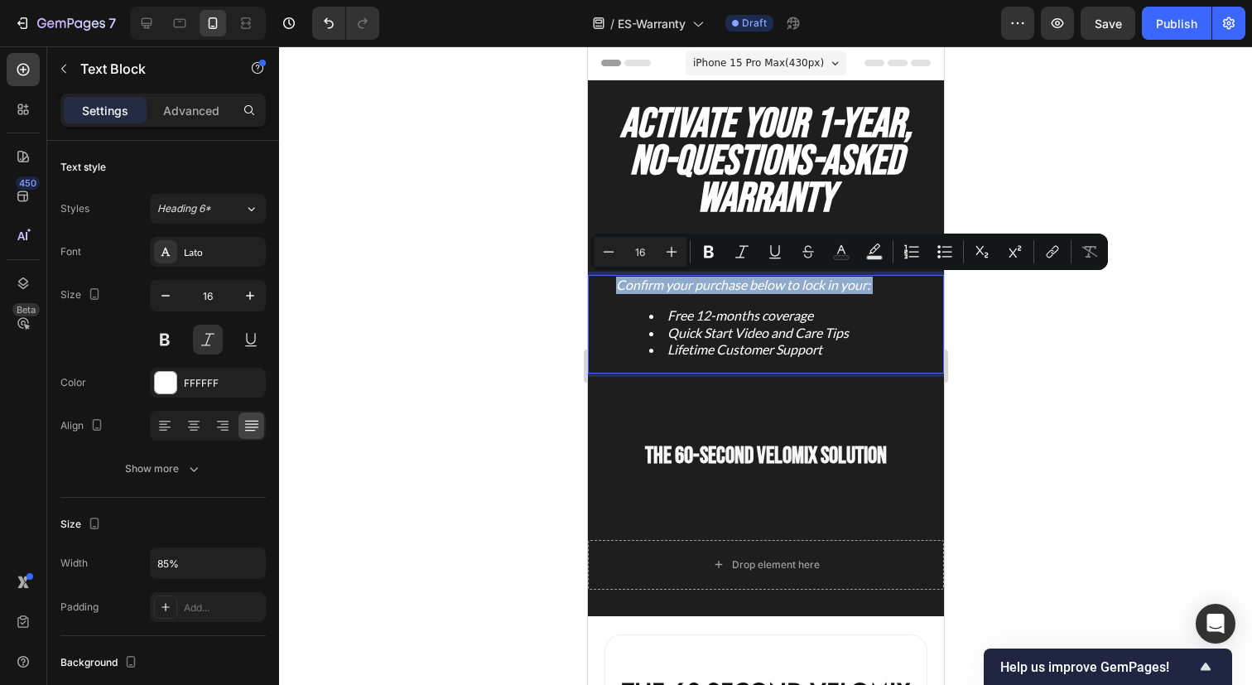
copy p "Confirm your purchase below to lock in your:"
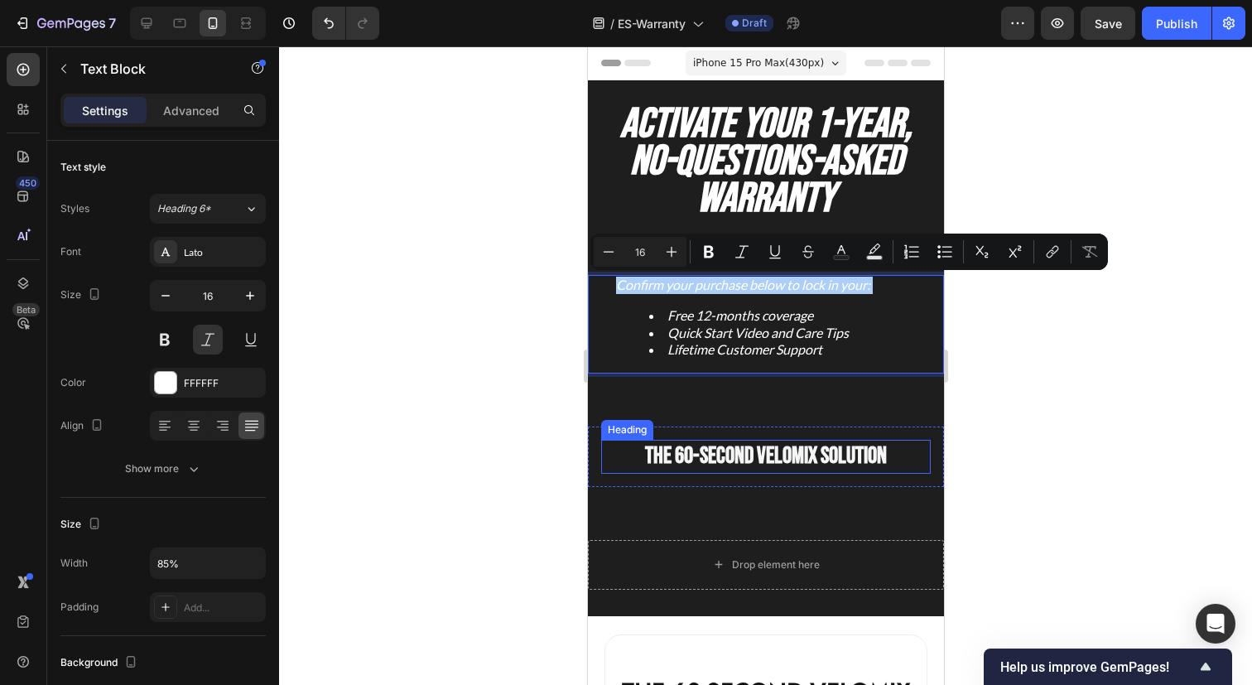
click at [738, 457] on p "THE 60-SECOND VELOMIX SOLUTION" at bounding box center [765, 456] width 326 height 30
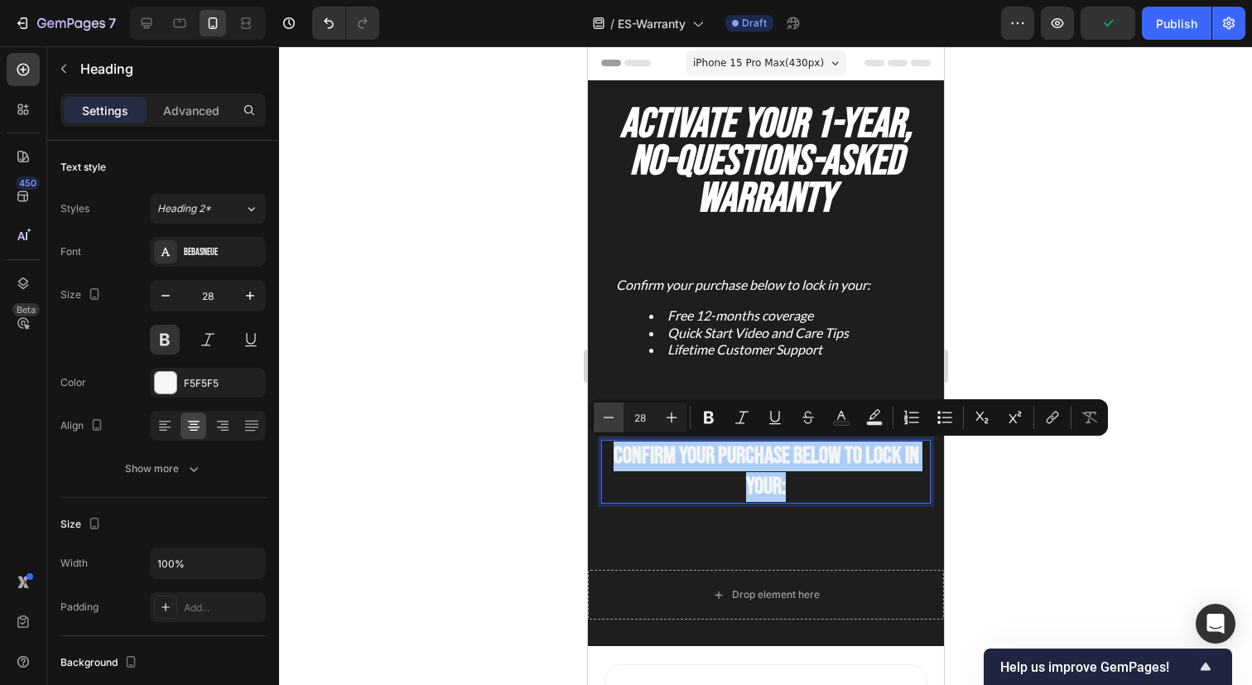
click at [609, 423] on icon "Editor contextual toolbar" at bounding box center [608, 417] width 17 height 17
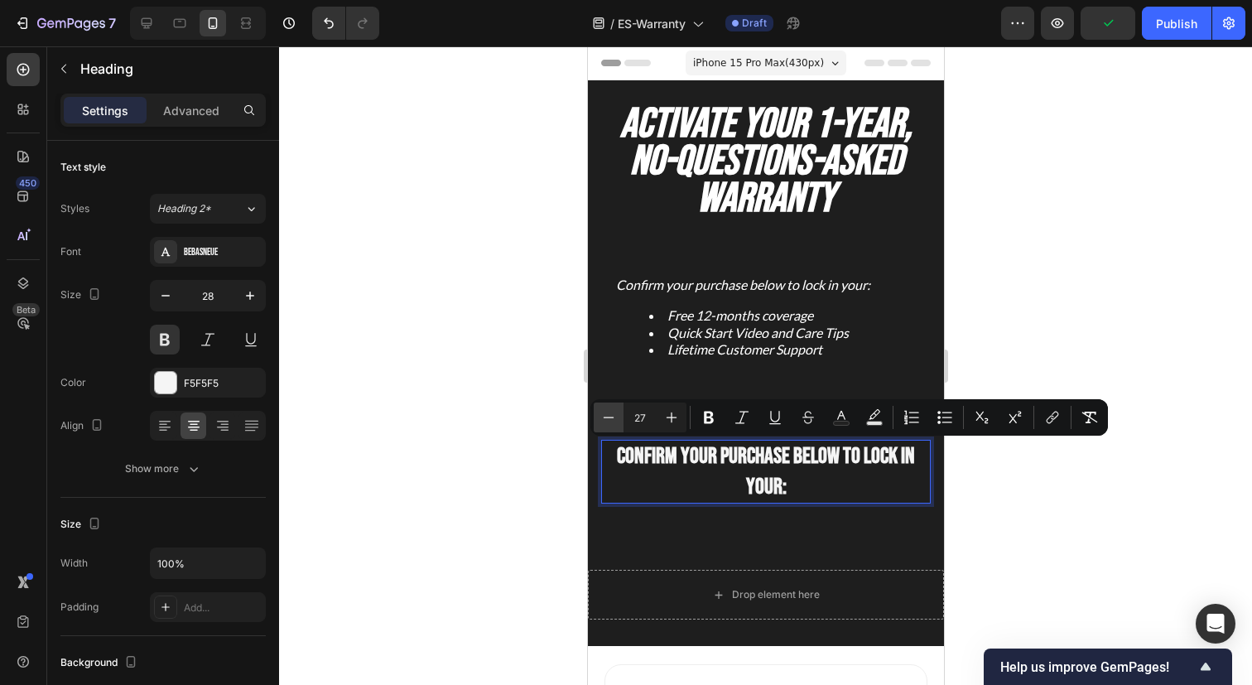
click at [609, 421] on icon "Editor contextual toolbar" at bounding box center [608, 417] width 17 height 17
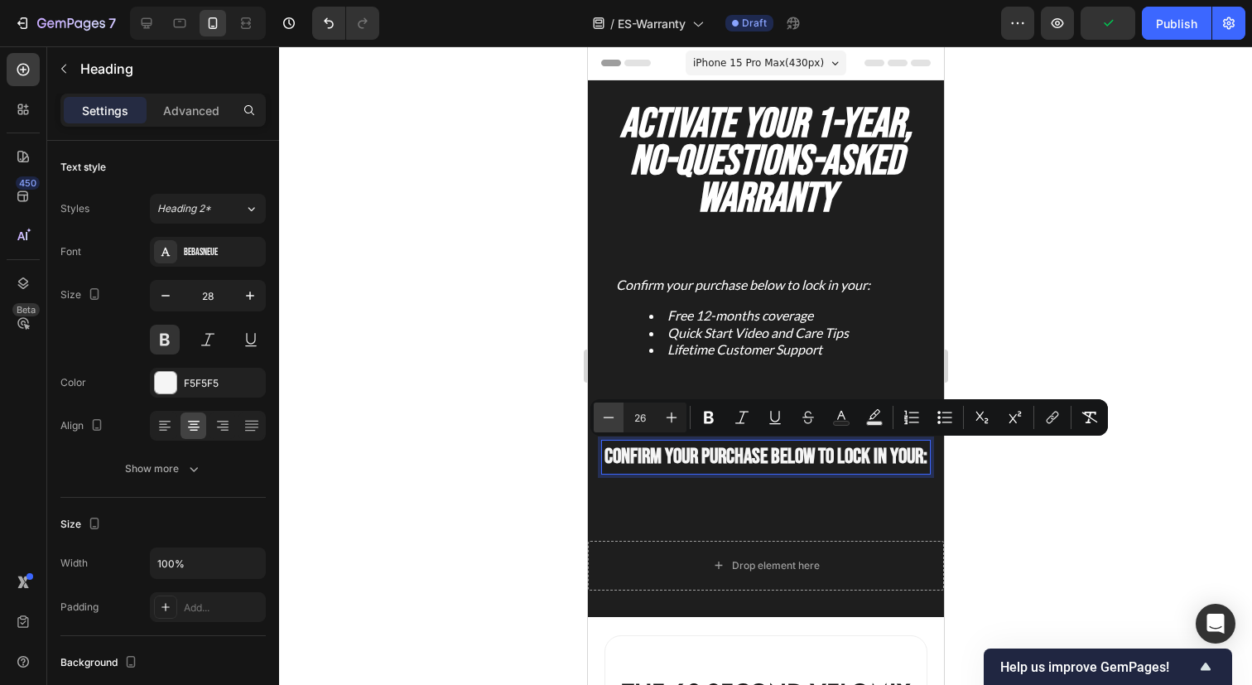
click at [609, 421] on icon "Editor contextual toolbar" at bounding box center [608, 417] width 17 height 17
click at [605, 421] on icon "Editor contextual toolbar" at bounding box center [608, 417] width 17 height 17
type input "23"
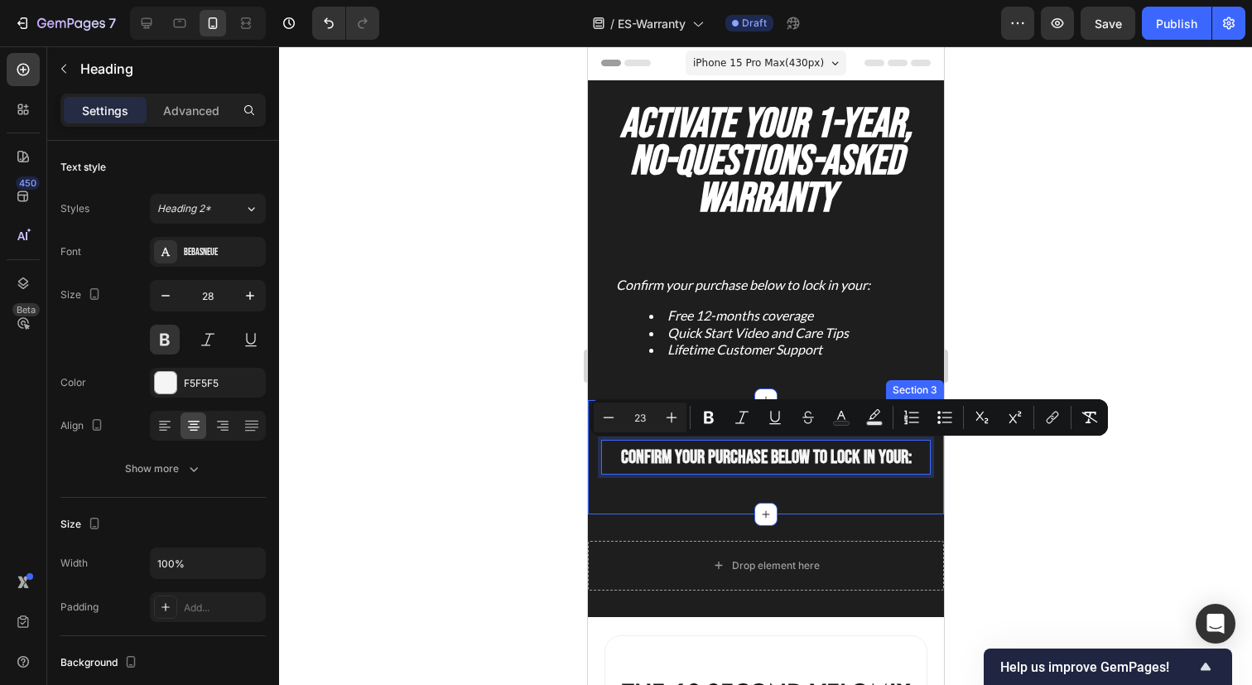
click at [666, 509] on div "Confirm your purchase below to lock in your: Heading 0 Row Section 3" at bounding box center [765, 456] width 356 height 113
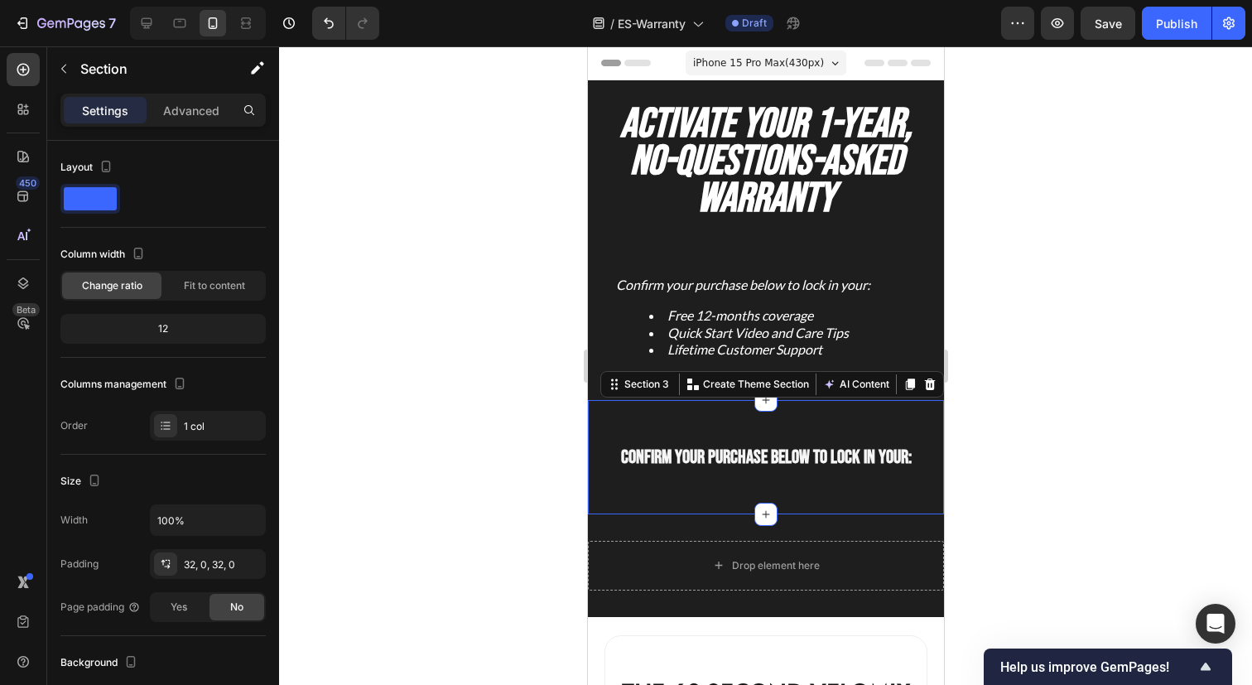
click at [674, 489] on div "⁠⁠⁠⁠⁠⁠⁠ Confirm your purchase below to lock in your: Heading Row Section 3 You …" at bounding box center [765, 456] width 356 height 113
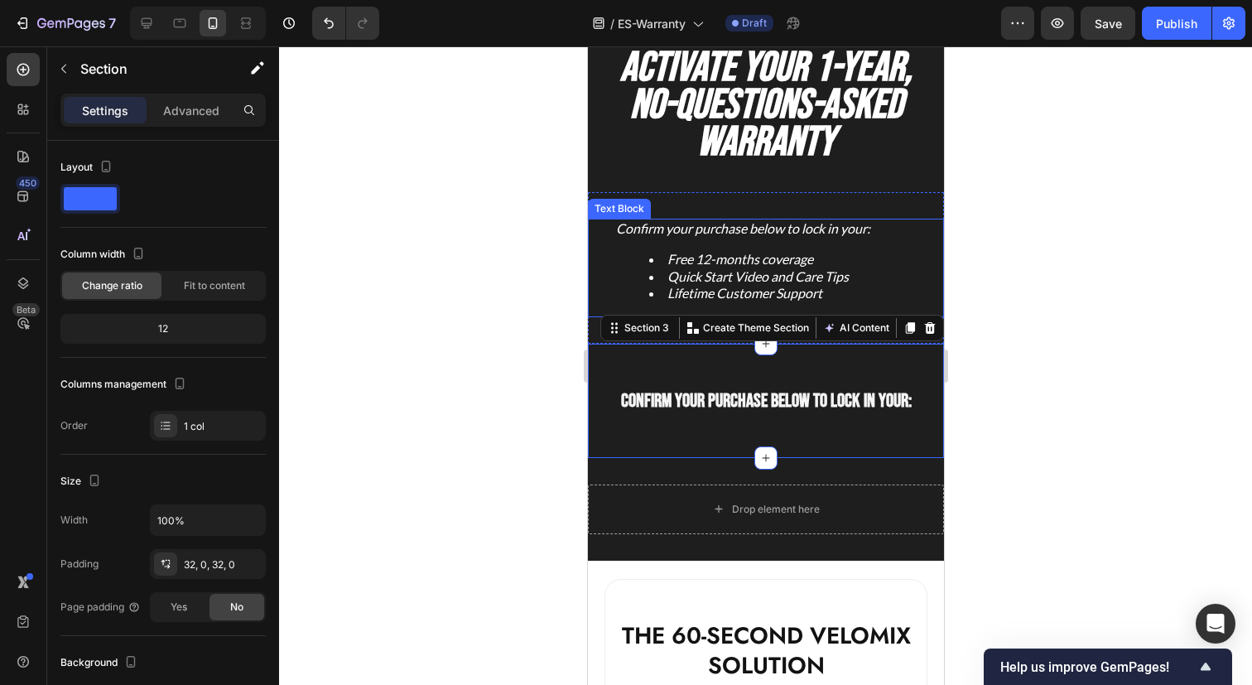
scroll to position [23, 0]
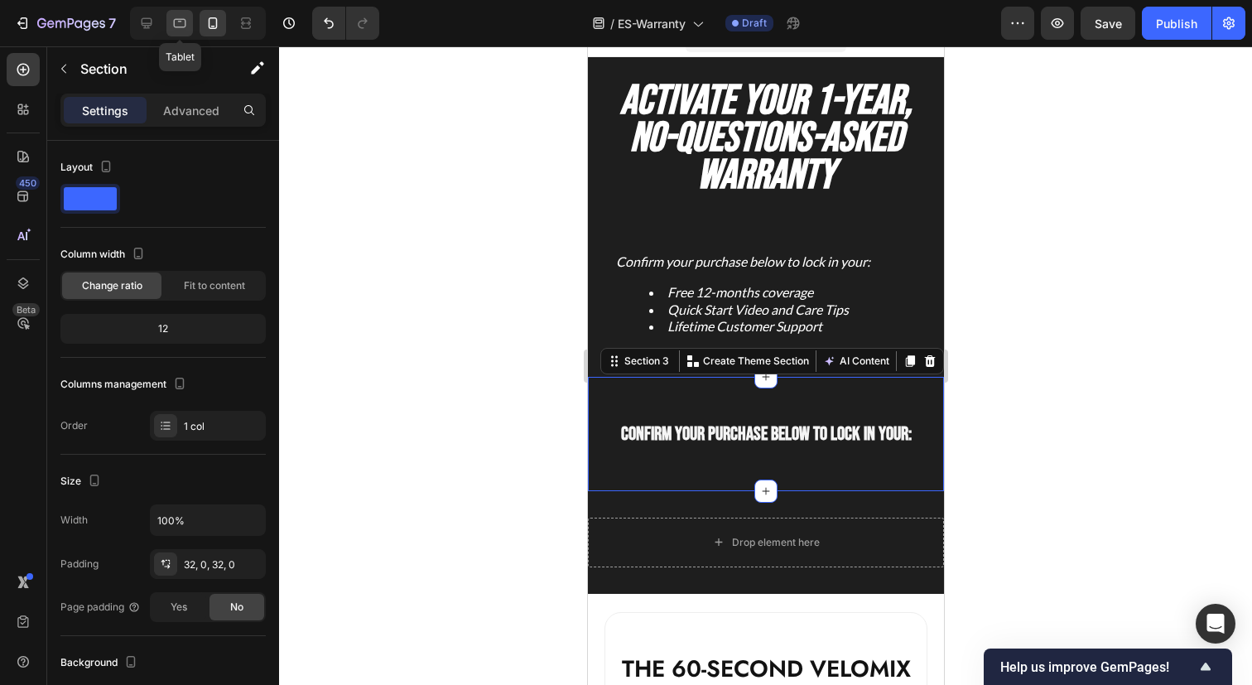
click at [179, 20] on icon at bounding box center [179, 23] width 17 height 17
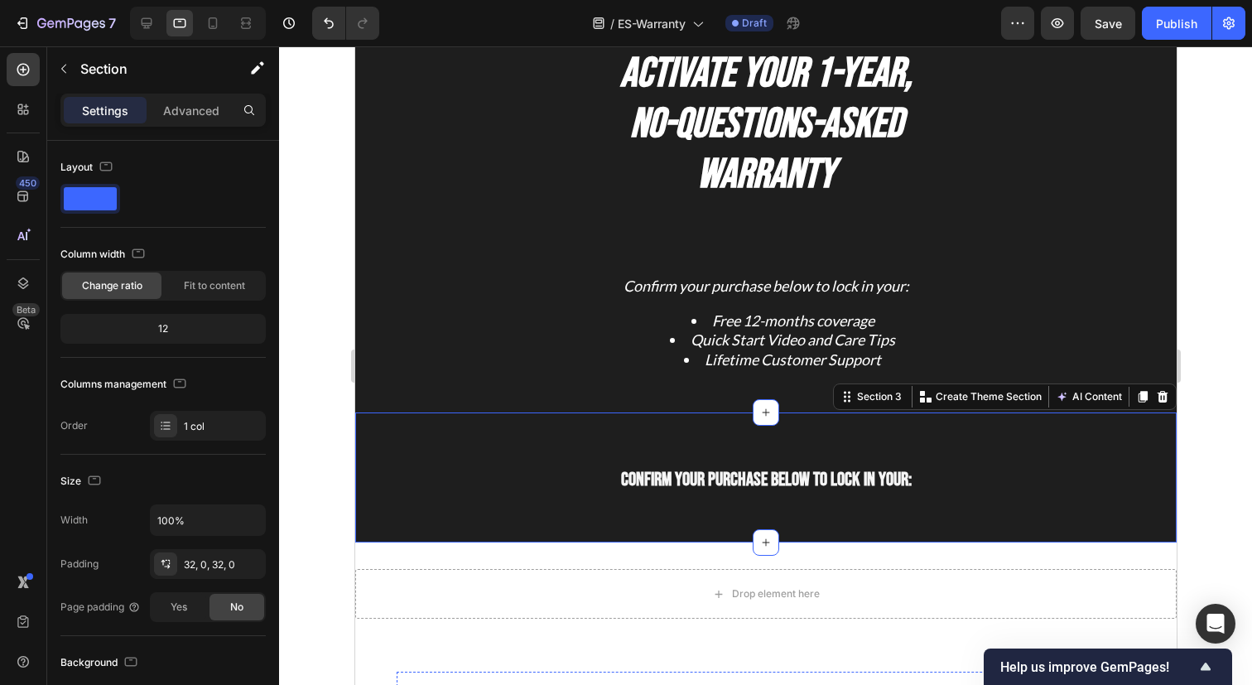
scroll to position [83, 0]
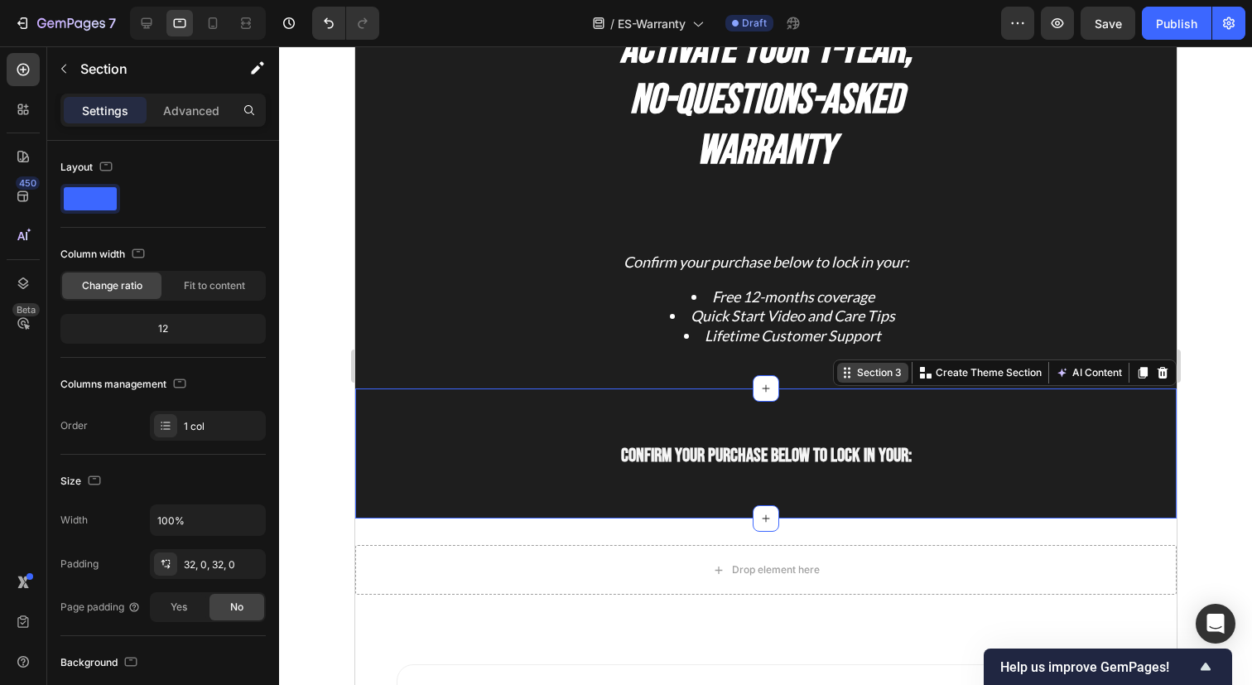
click at [857, 375] on div "Section 3" at bounding box center [878, 372] width 51 height 15
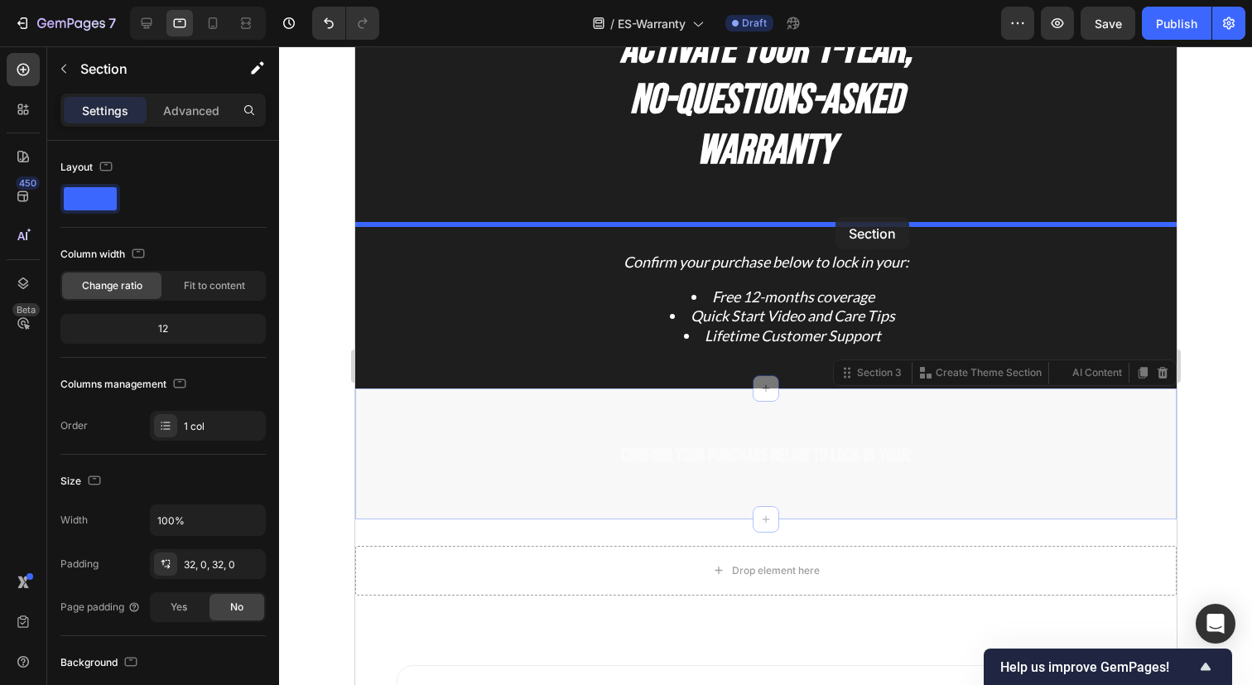
drag, startPoint x: 857, startPoint y: 375, endPoint x: 834, endPoint y: 217, distance: 159.7
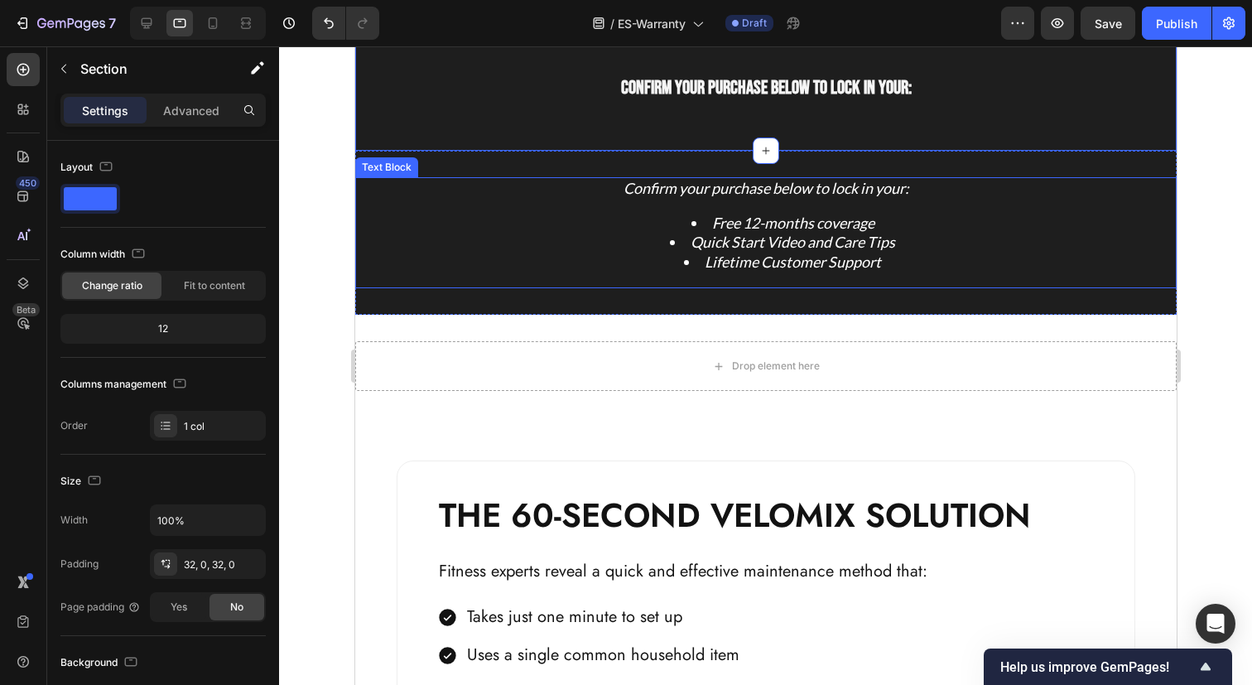
scroll to position [314, 0]
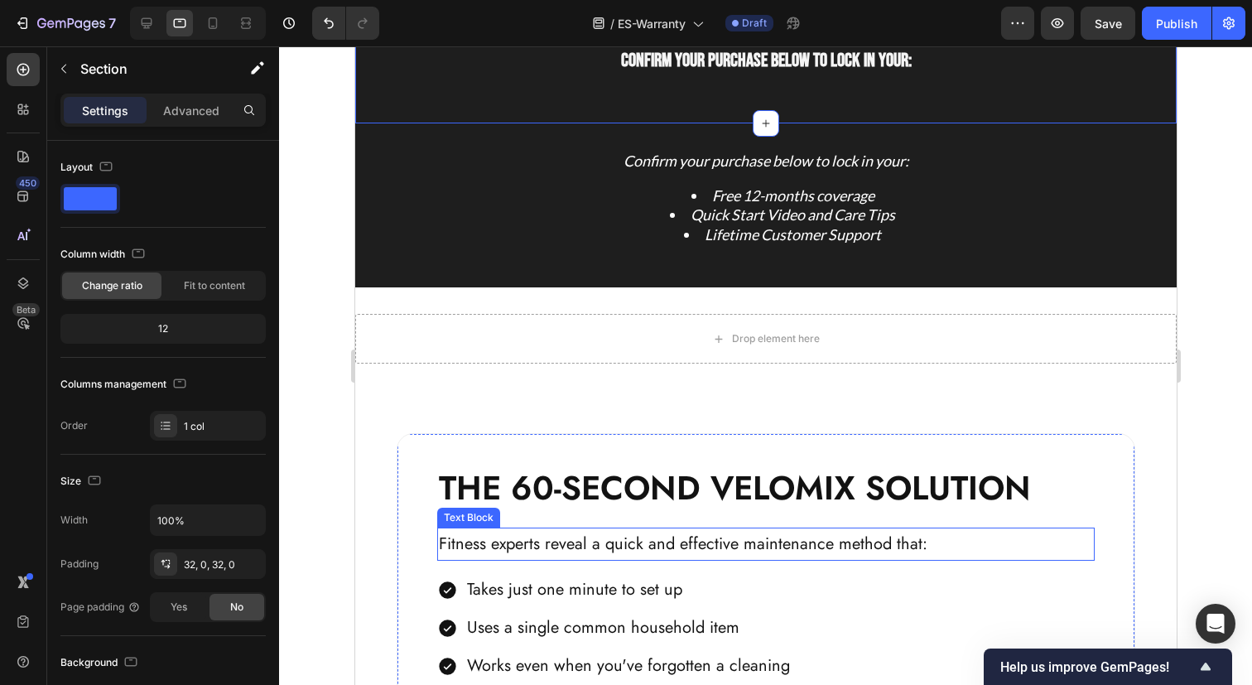
click at [679, 542] on p "Fitness experts reveal a quick and effective maintenance method that:" at bounding box center [765, 544] width 654 height 30
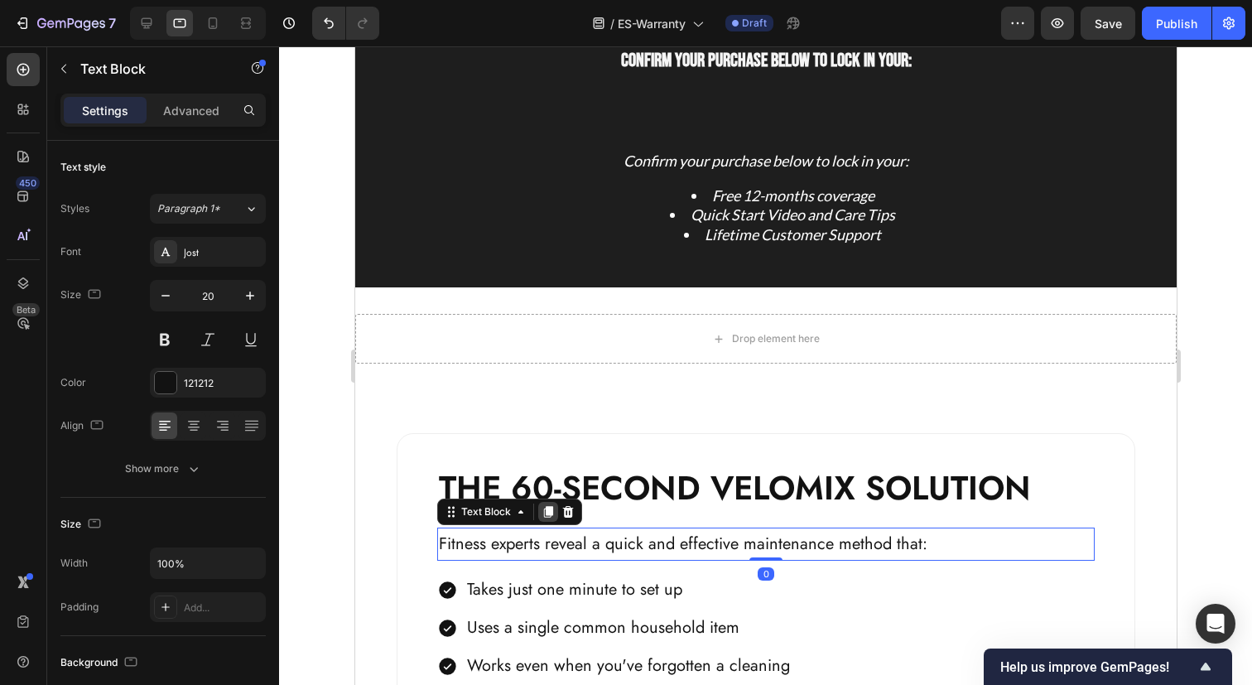
click at [545, 518] on div at bounding box center [547, 512] width 20 height 20
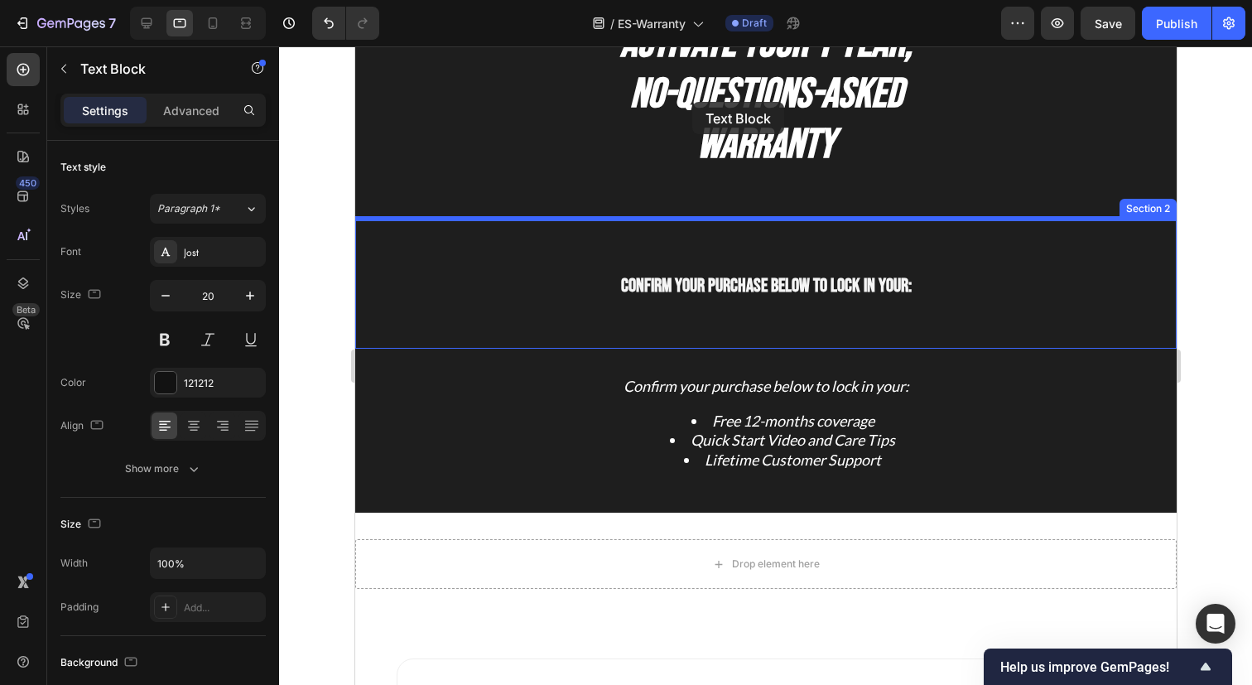
scroll to position [80, 0]
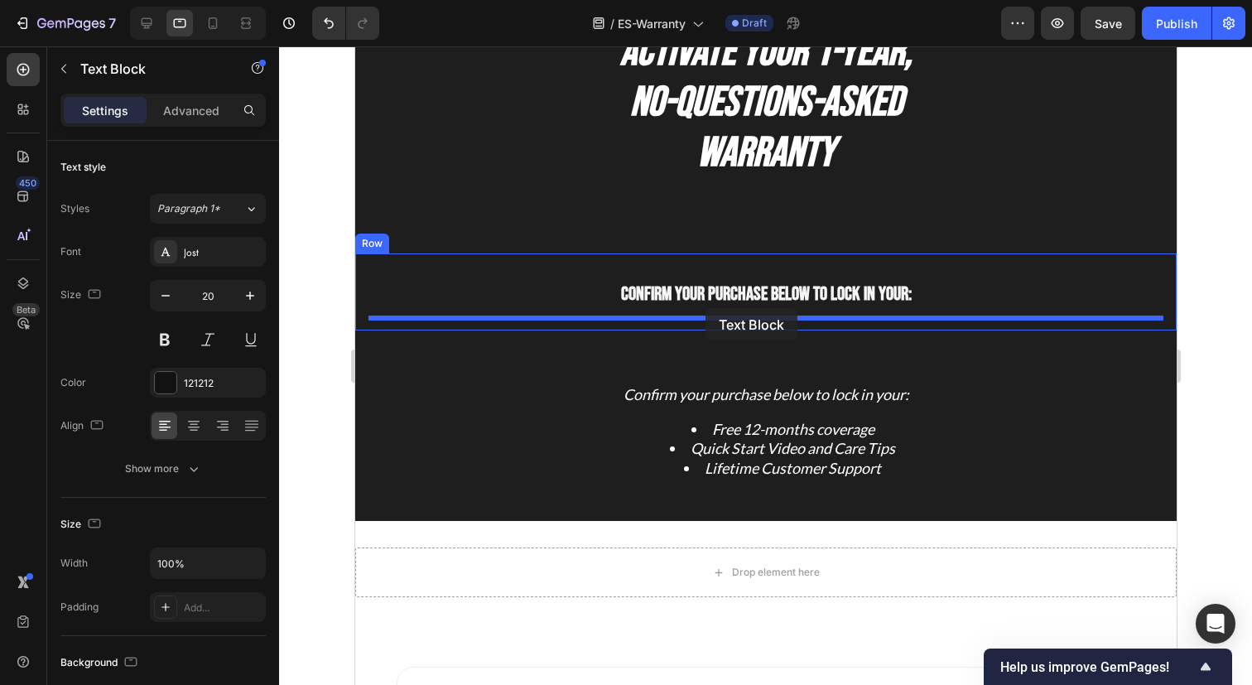
drag, startPoint x: 636, startPoint y: 590, endPoint x: 704, endPoint y: 308, distance: 290.5
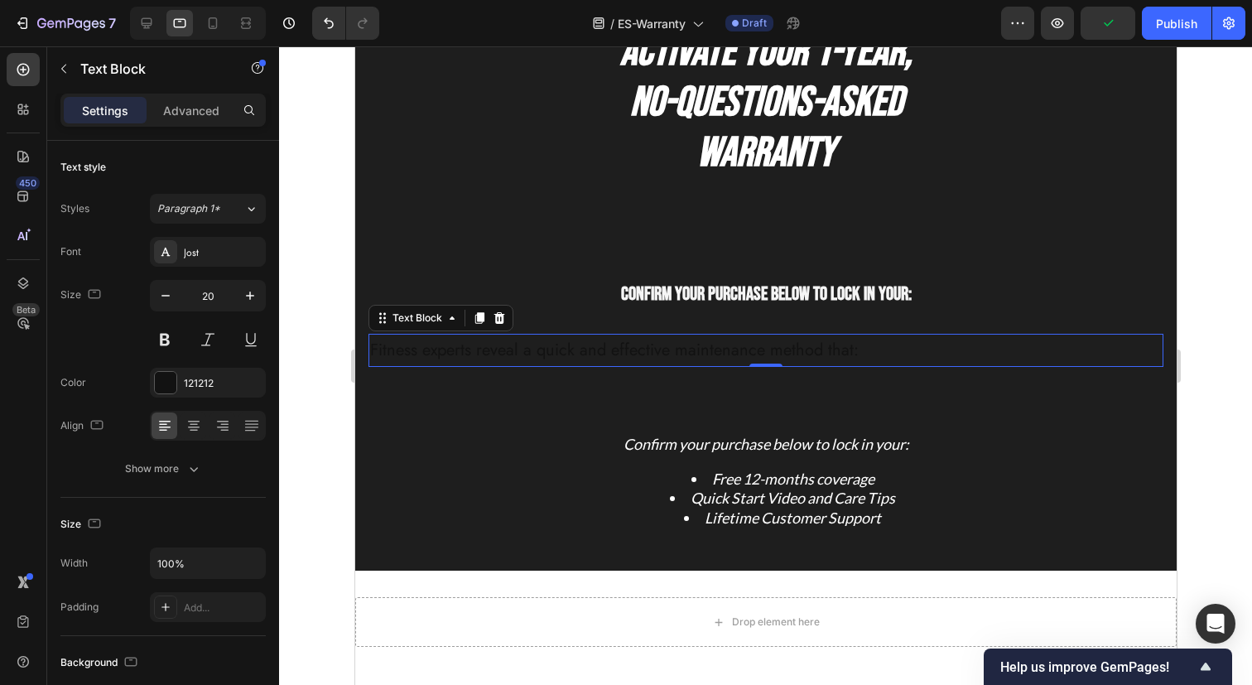
click at [634, 357] on p "Fitness experts reveal a quick and effective maintenance method that:" at bounding box center [764, 350] width 791 height 30
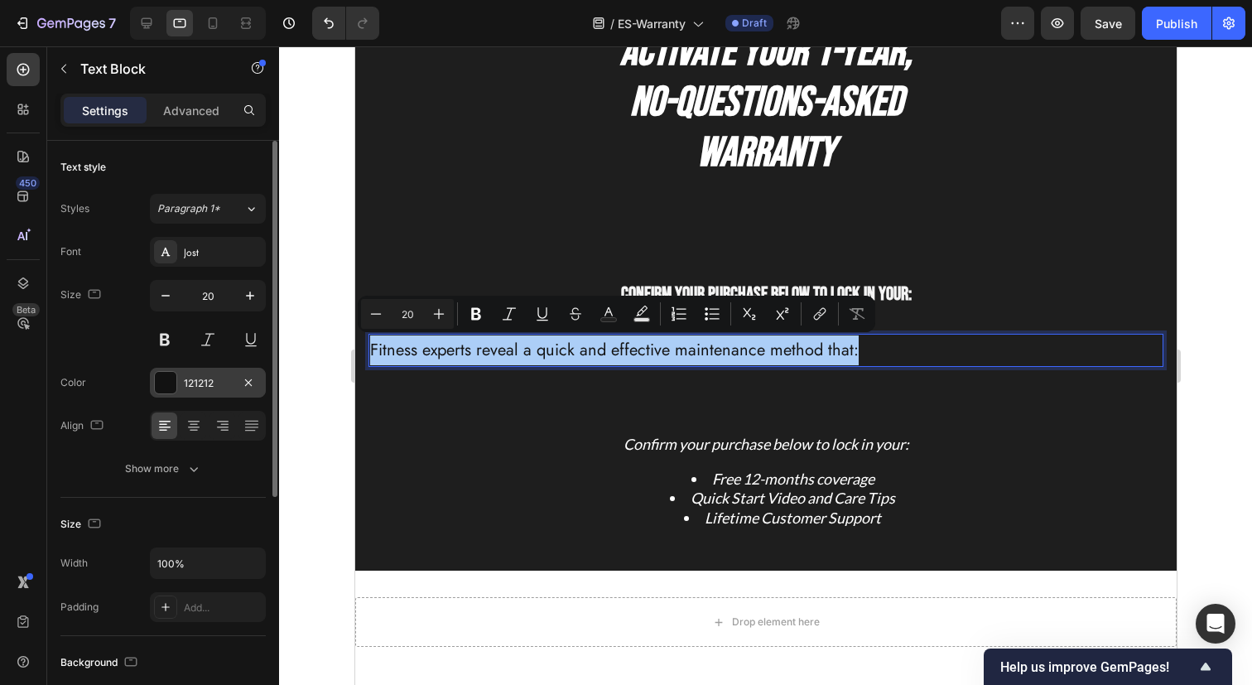
click at [164, 391] on div at bounding box center [166, 383] width 22 height 22
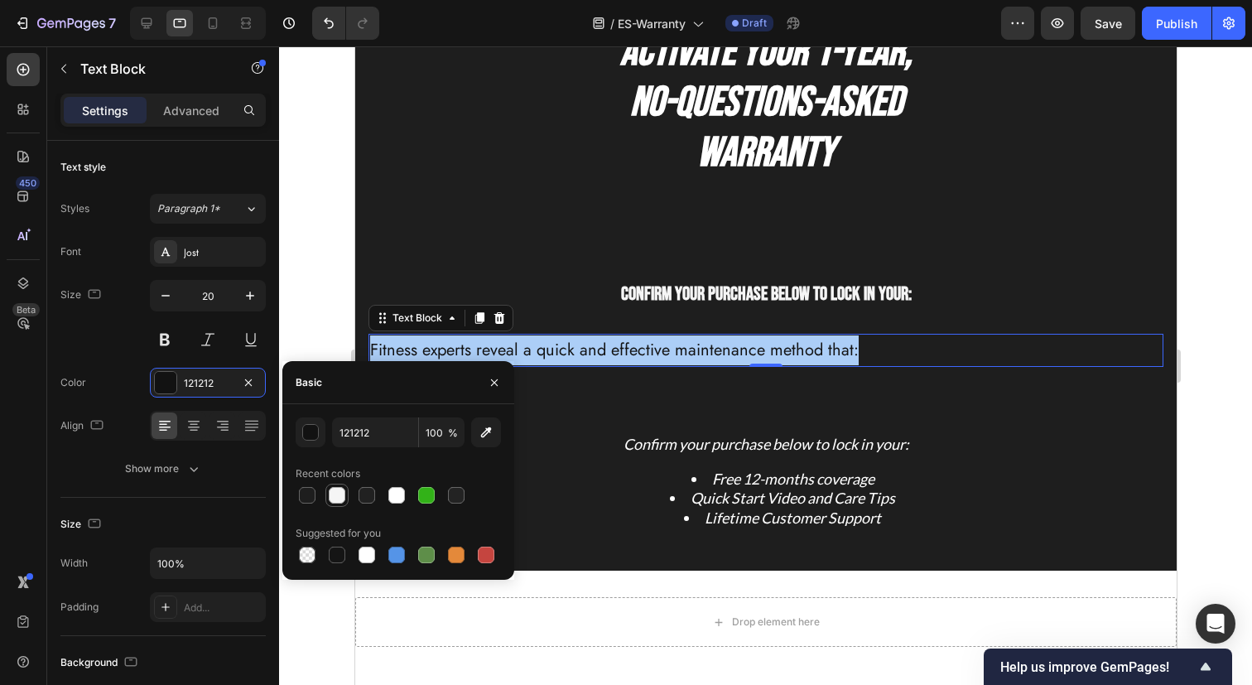
click at [336, 497] on div at bounding box center [337, 495] width 17 height 17
type input "F5F5F5"
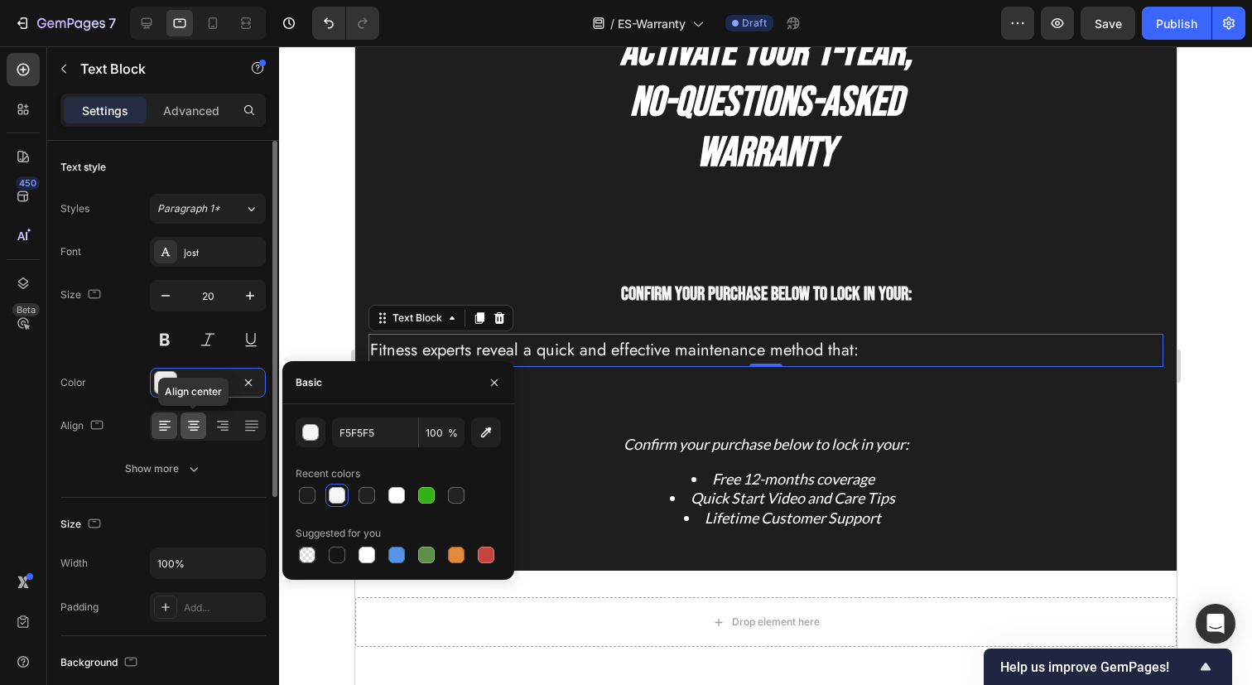
click at [192, 414] on div at bounding box center [193, 425] width 26 height 26
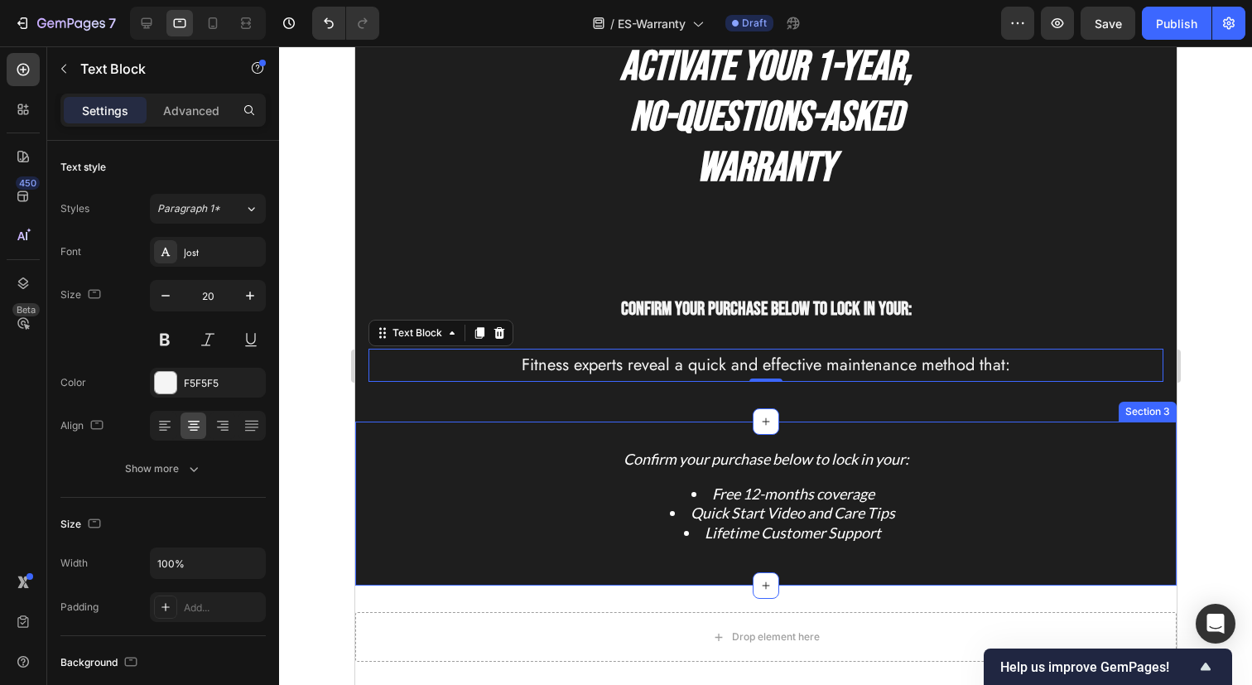
scroll to position [65, 0]
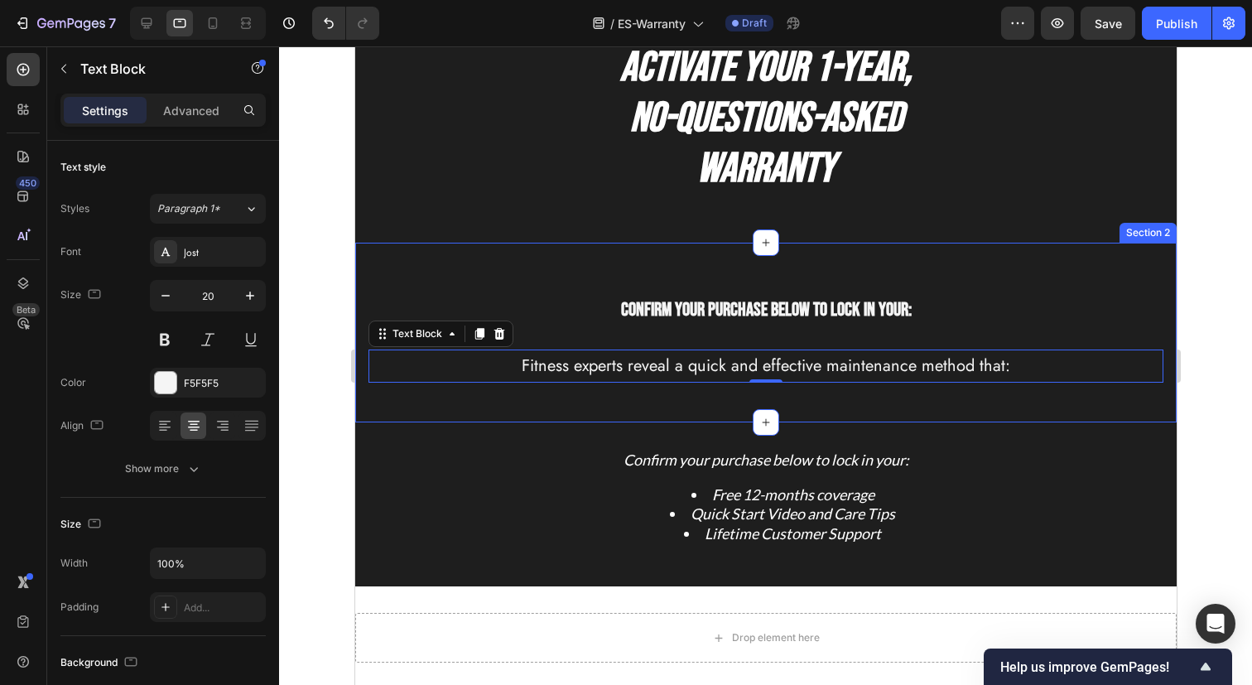
click at [913, 261] on div "Confirm your purchase below to lock in your: Heading Fitness experts reveal a q…" at bounding box center [764, 333] width 821 height 180
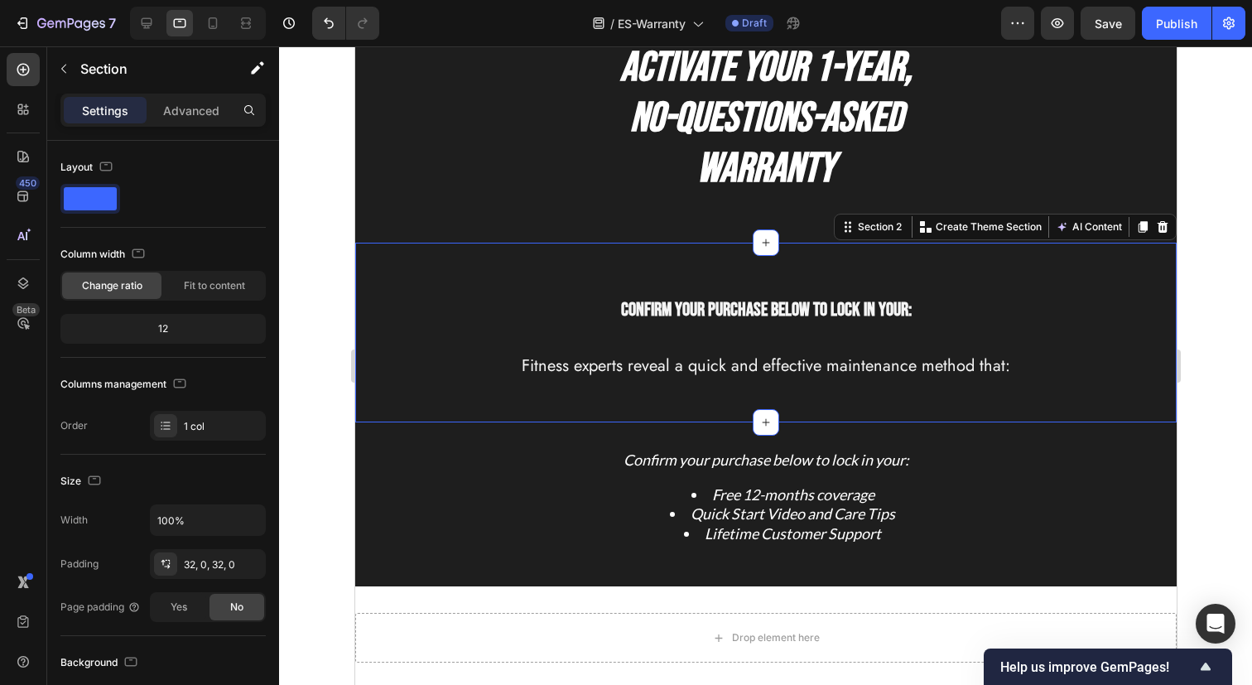
click at [913, 261] on div "Confirm your purchase below to lock in your: Heading Fitness experts reveal a q…" at bounding box center [764, 333] width 821 height 180
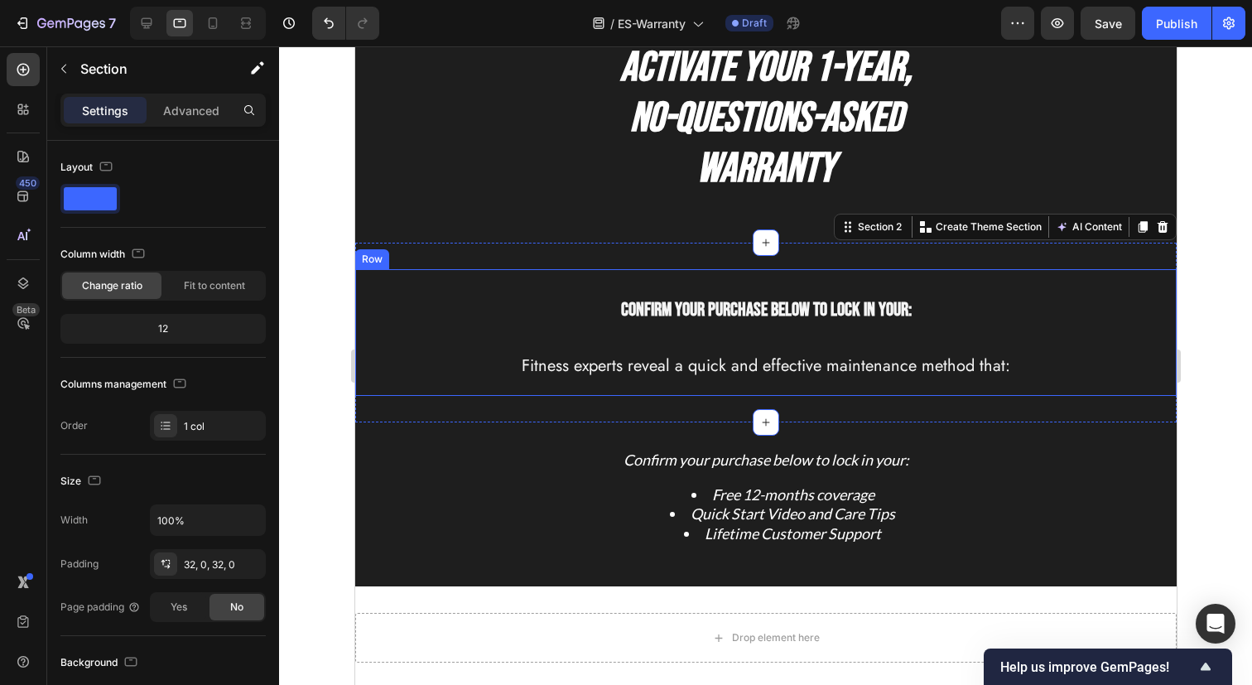
click at [986, 394] on div "Confirm your purchase below to lock in your: Heading Fitness experts reveal a q…" at bounding box center [764, 332] width 821 height 127
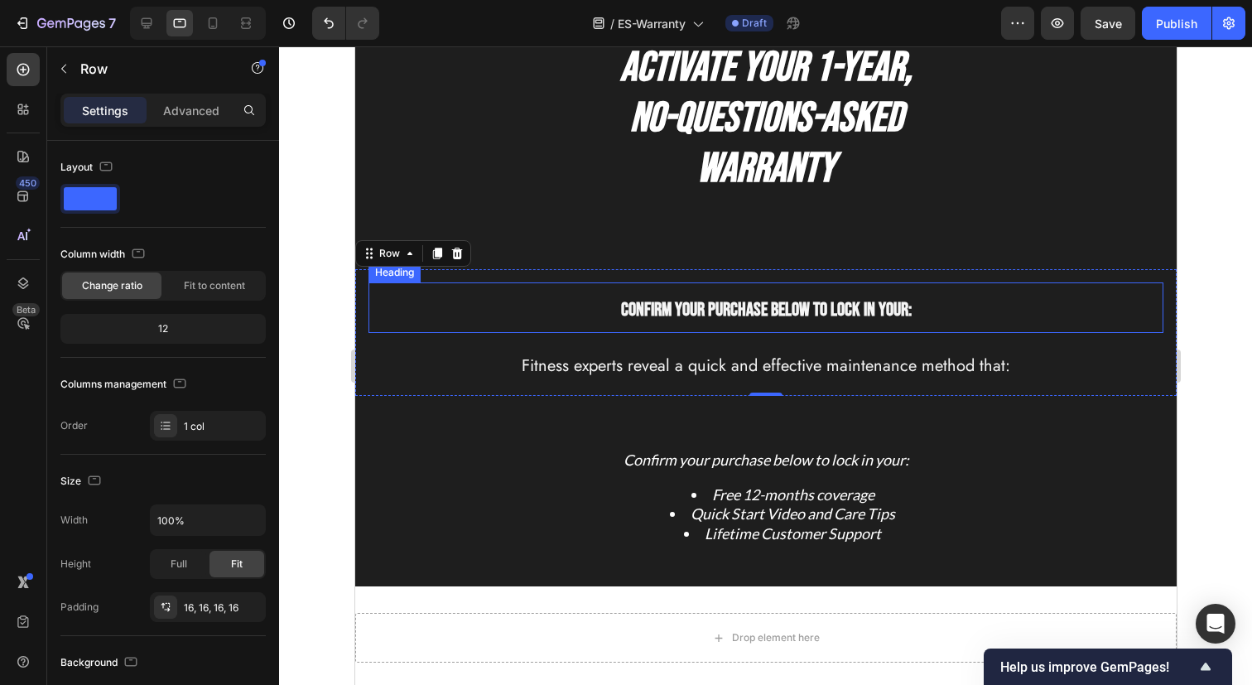
click at [1096, 330] on h2 "Confirm your purchase below to lock in your:" at bounding box center [765, 307] width 795 height 50
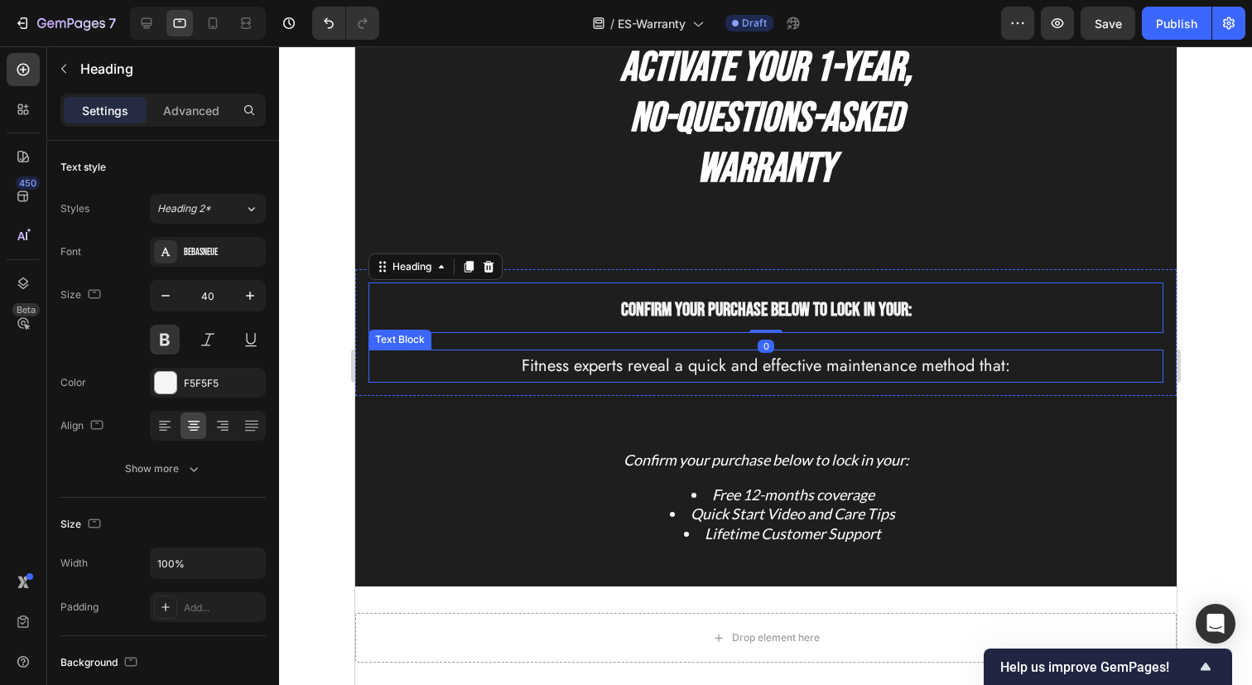
click at [450, 372] on p "Fitness experts reveal a quick and effective maintenance method that:" at bounding box center [764, 366] width 791 height 30
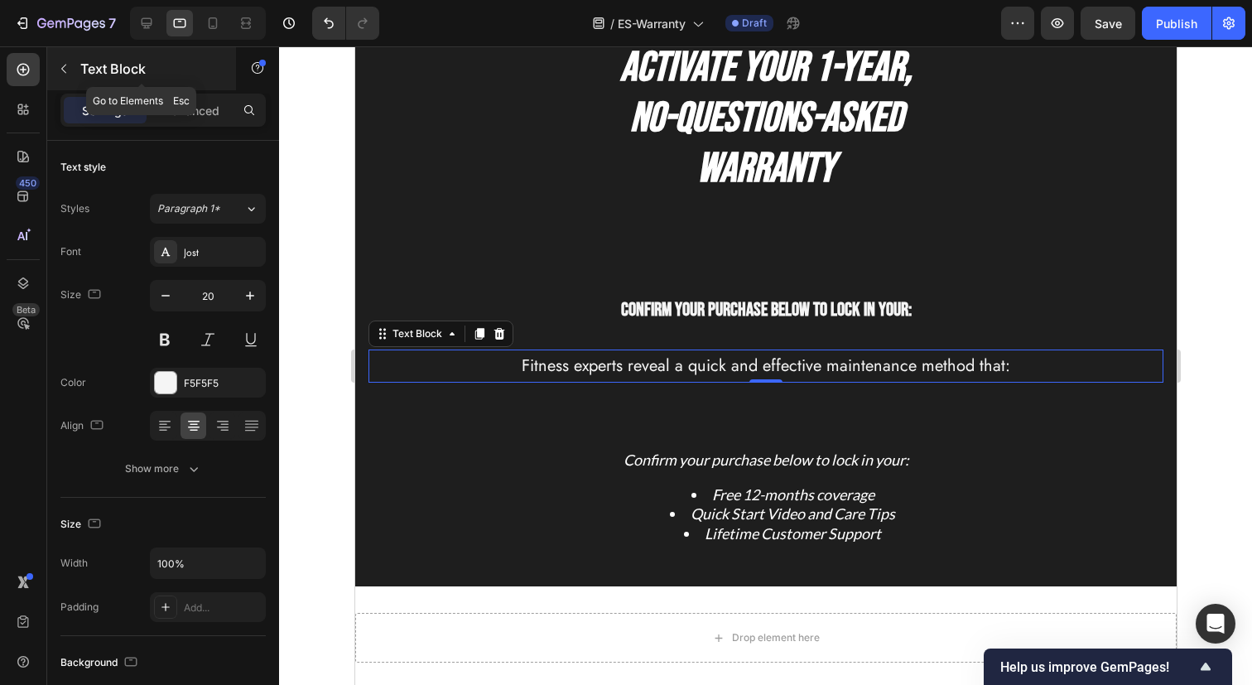
click at [64, 70] on icon "button" at bounding box center [63, 68] width 13 height 13
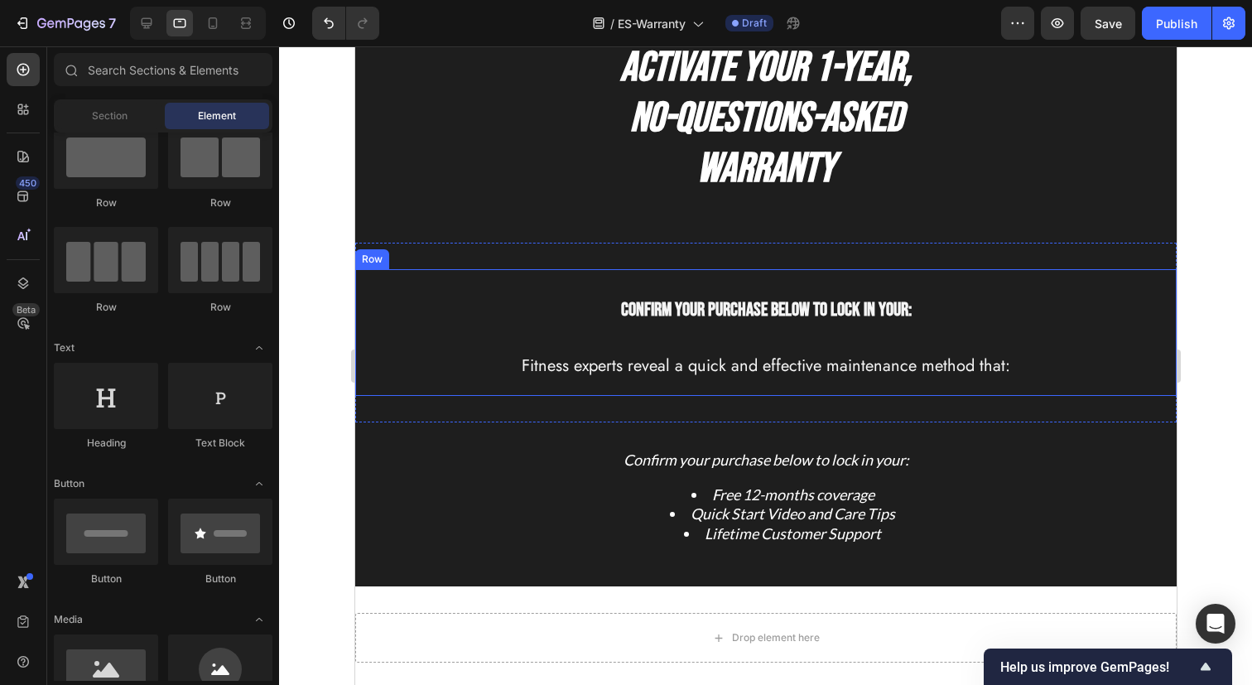
click at [482, 338] on div "Confirm your purchase below to lock in your: Heading Fitness experts reveal a q…" at bounding box center [765, 332] width 795 height 100
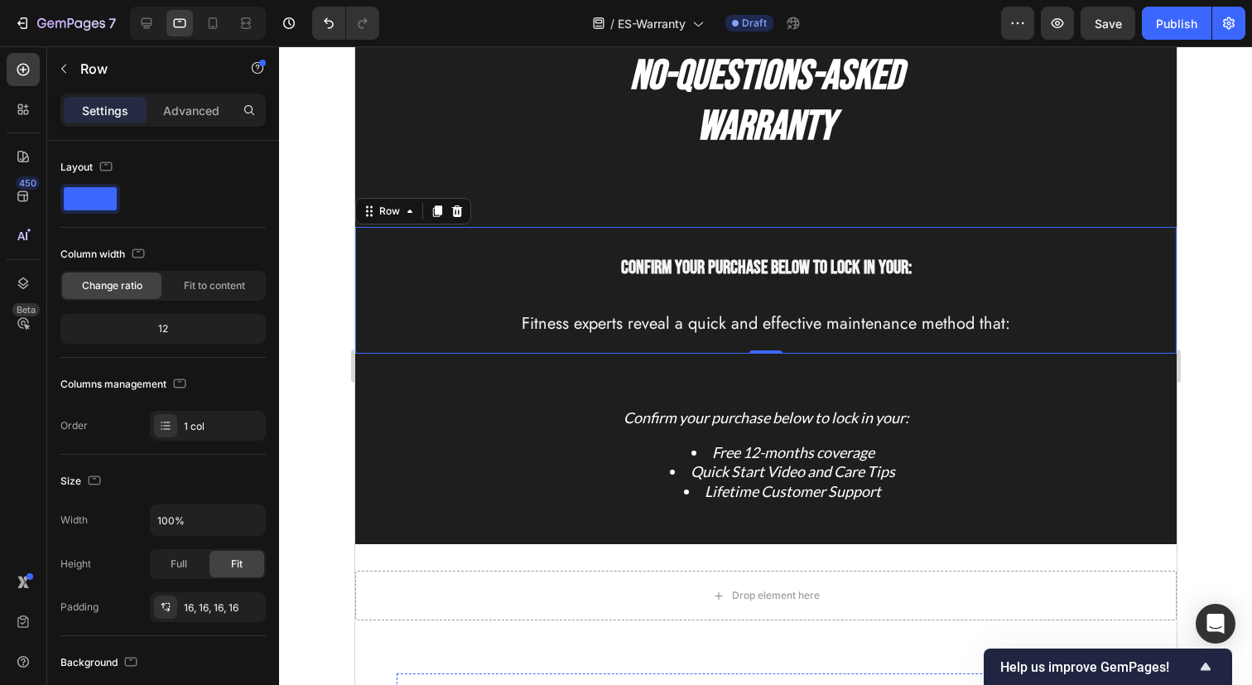
scroll to position [95, 0]
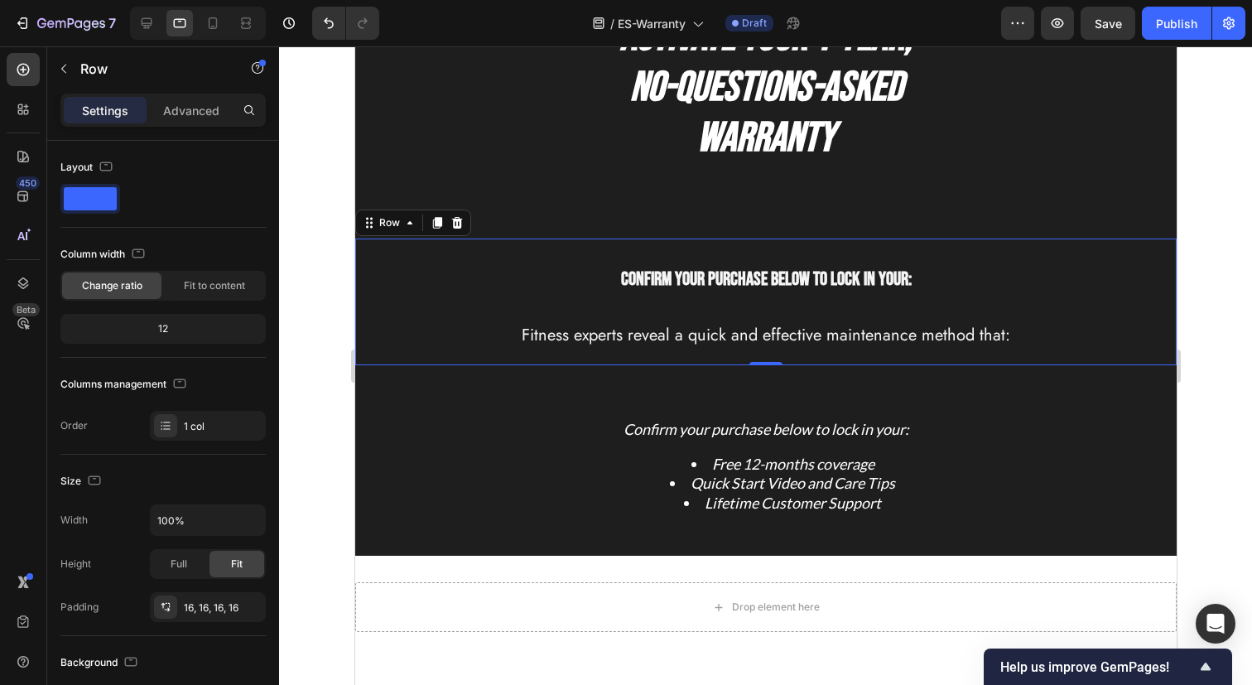
click at [459, 310] on div "Confirm your purchase below to lock in your: Heading Fitness experts reveal a q…" at bounding box center [765, 302] width 795 height 100
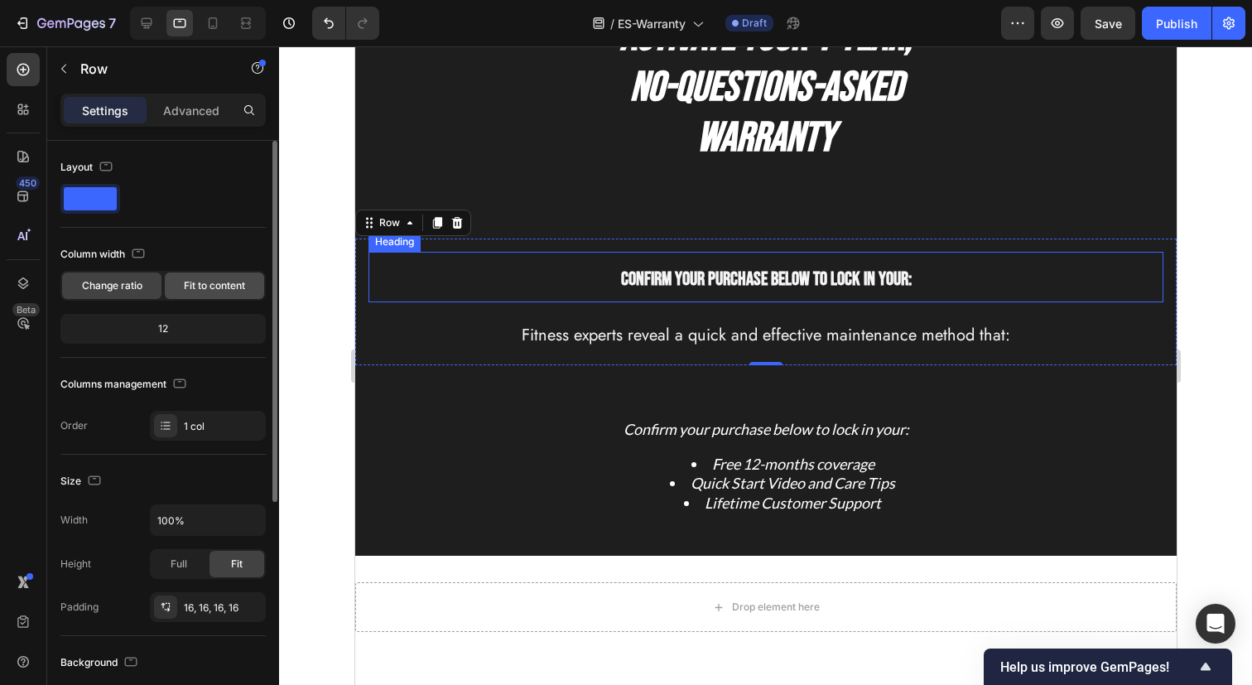
click at [198, 290] on span "Fit to content" at bounding box center [214, 285] width 61 height 15
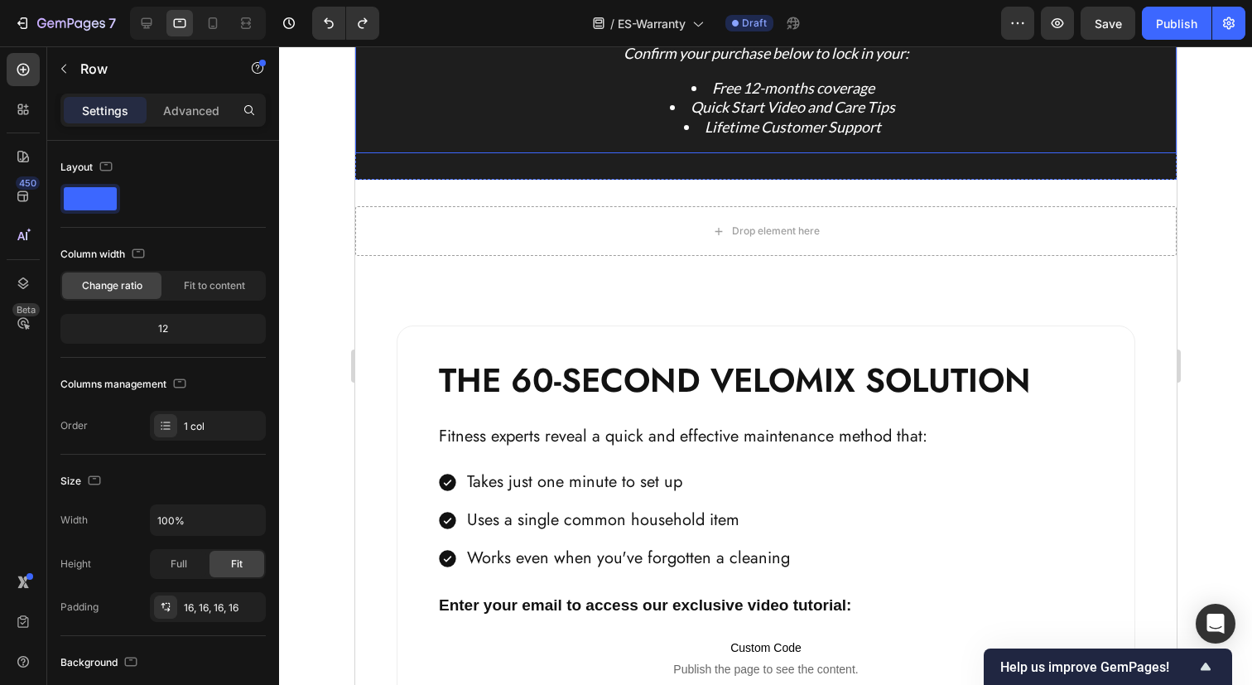
scroll to position [489, 0]
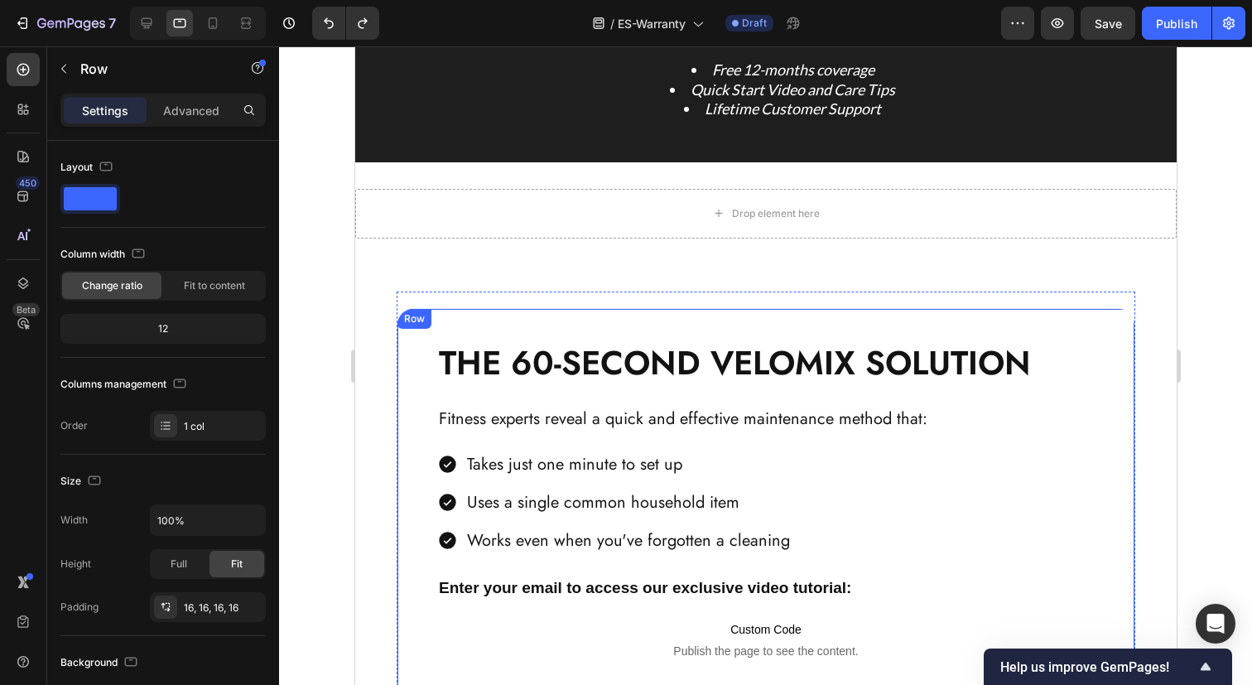
click at [525, 392] on div "THE 60-SECOND VELOMIX SOLUTION Heading Fitness experts reveal a quick and effec…" at bounding box center [764, 506] width 657 height 334
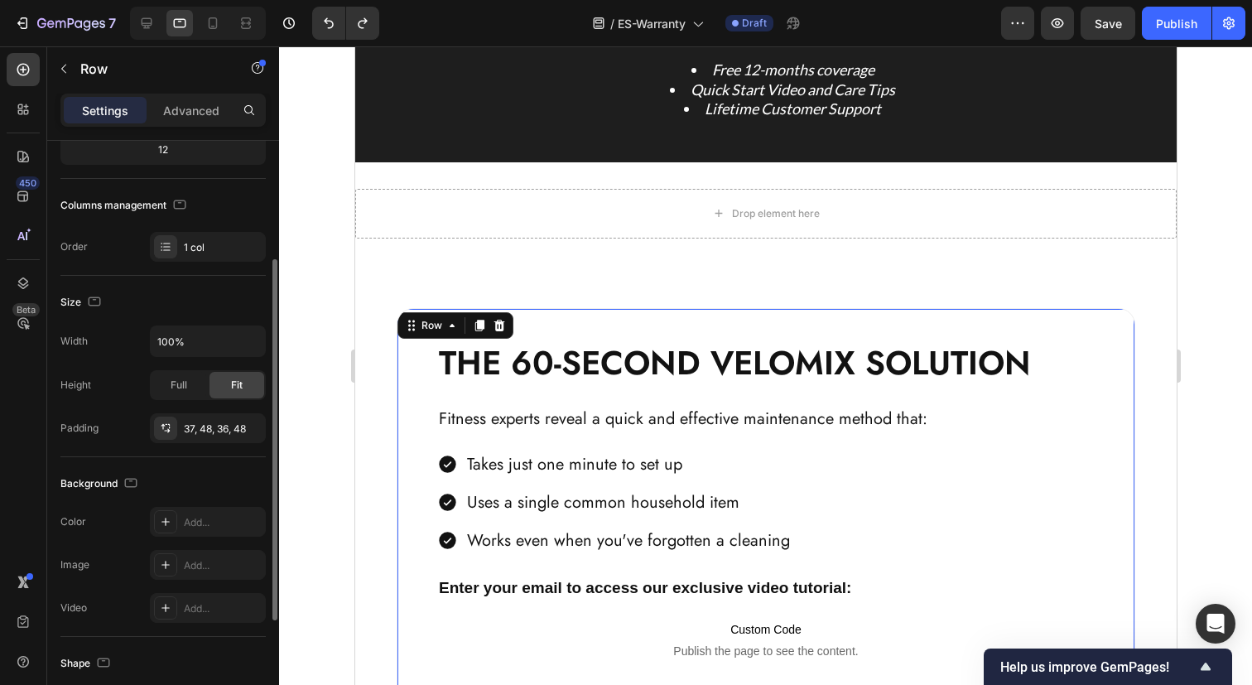
scroll to position [192, 0]
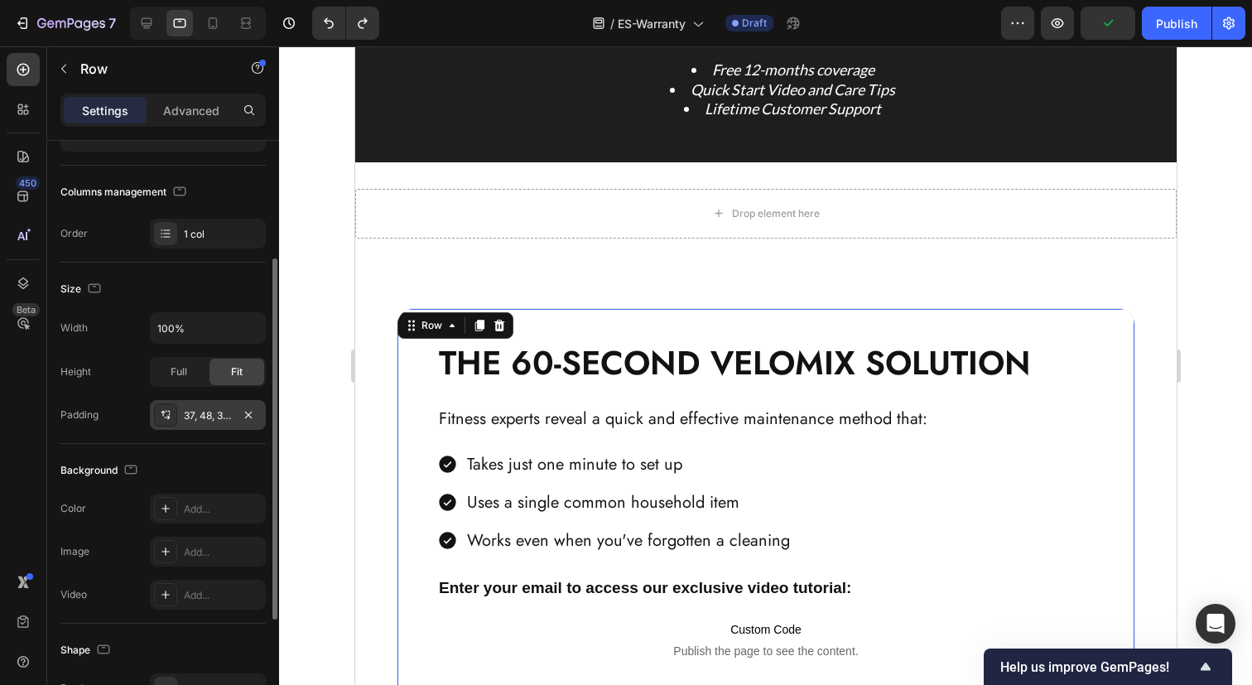
click at [167, 417] on icon at bounding box center [167, 418] width 6 height 4
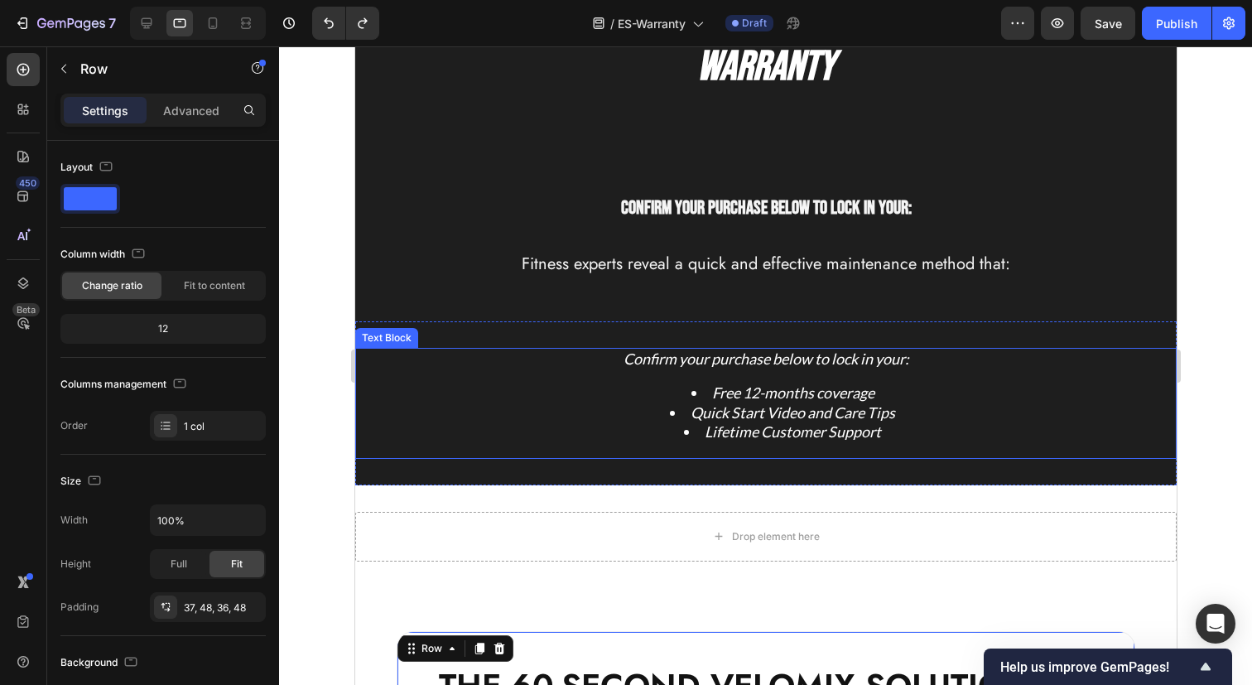
scroll to position [162, 0]
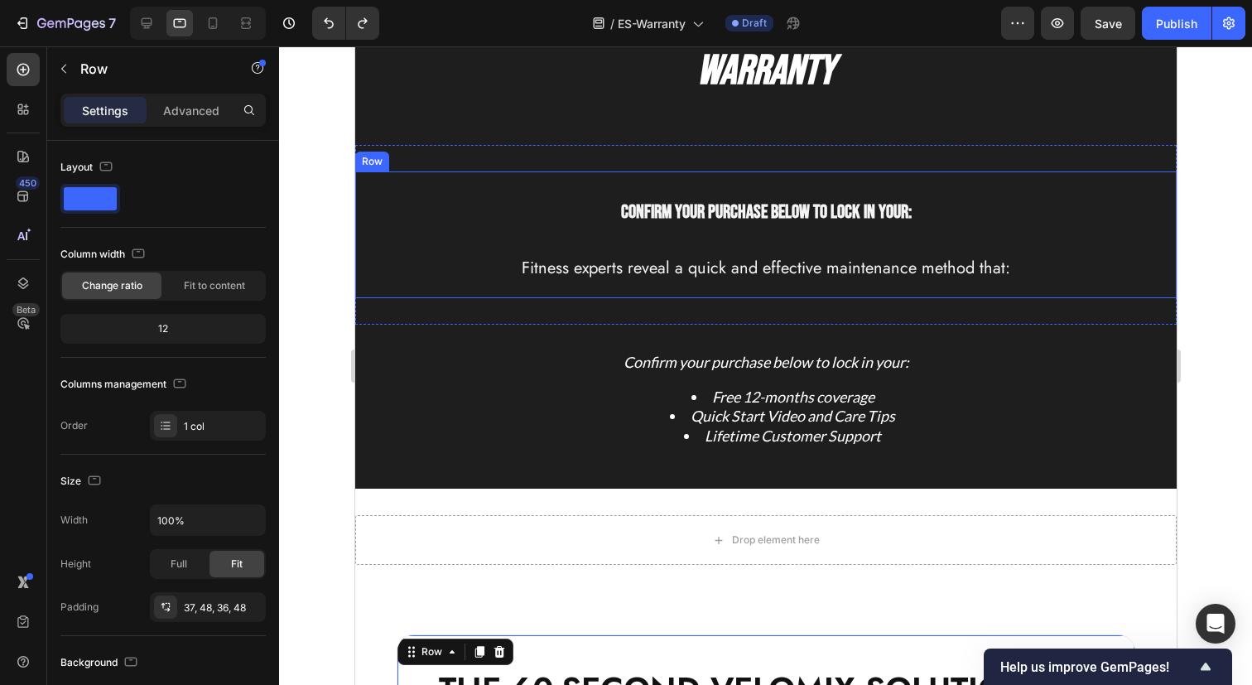
click at [422, 240] on div "Confirm your purchase below to lock in your: Heading Fitness experts reveal a q…" at bounding box center [765, 235] width 795 height 100
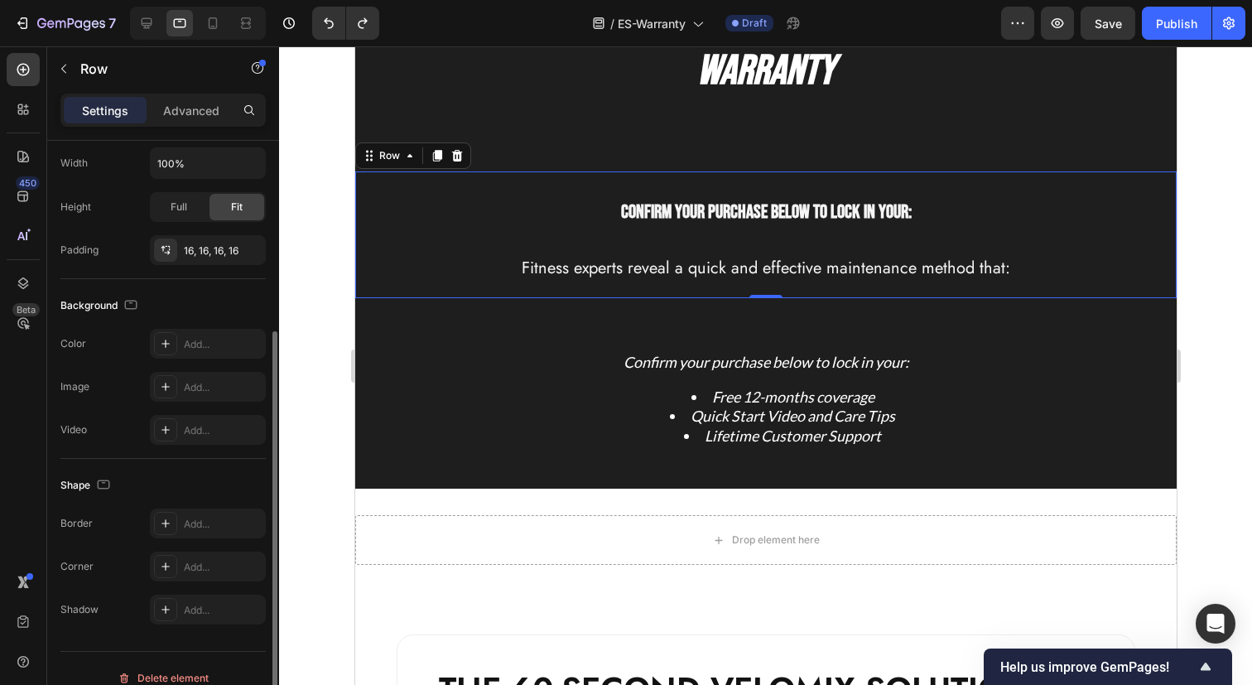
scroll to position [376, 0]
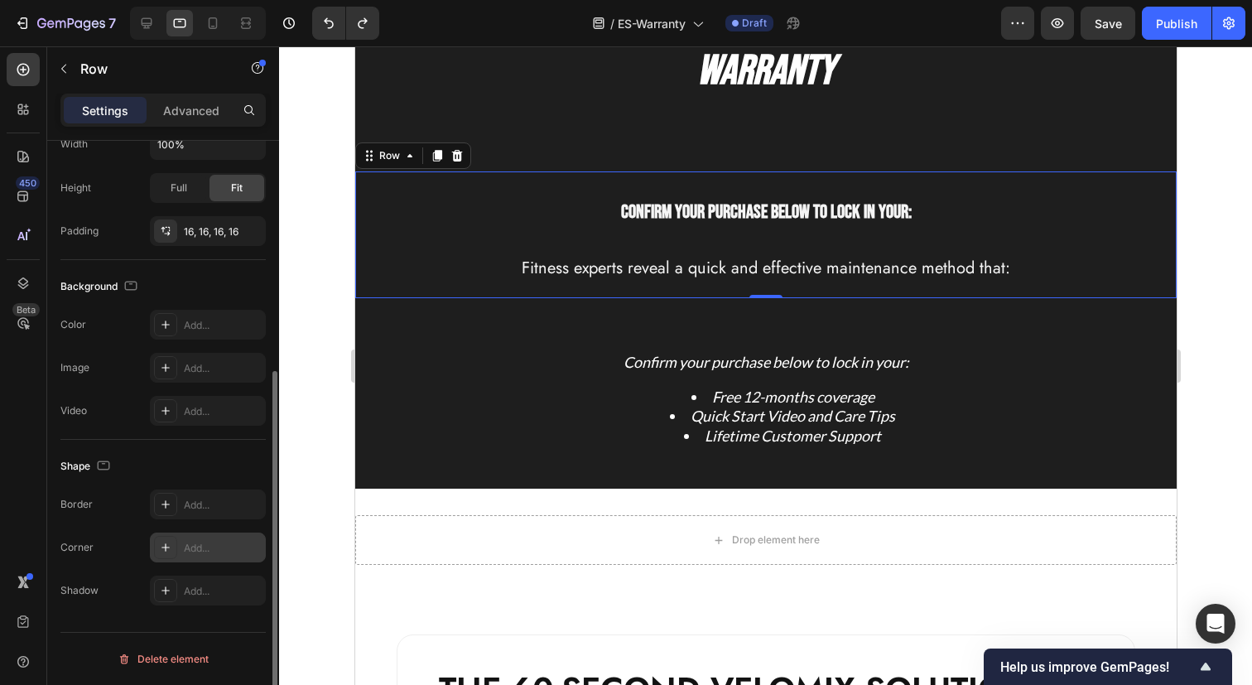
click at [206, 538] on div "Add..." at bounding box center [208, 547] width 116 height 30
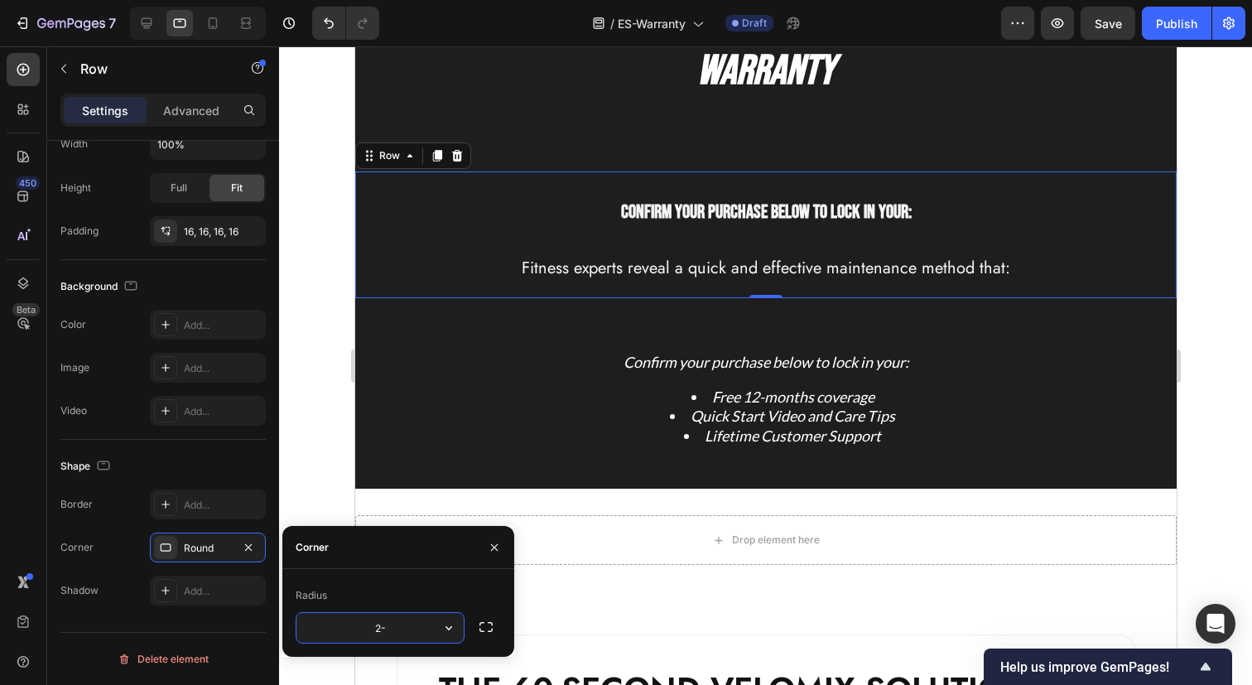
type input "2"
type input "0"
type input "20"
click at [485, 628] on icon "button" at bounding box center [486, 626] width 17 height 17
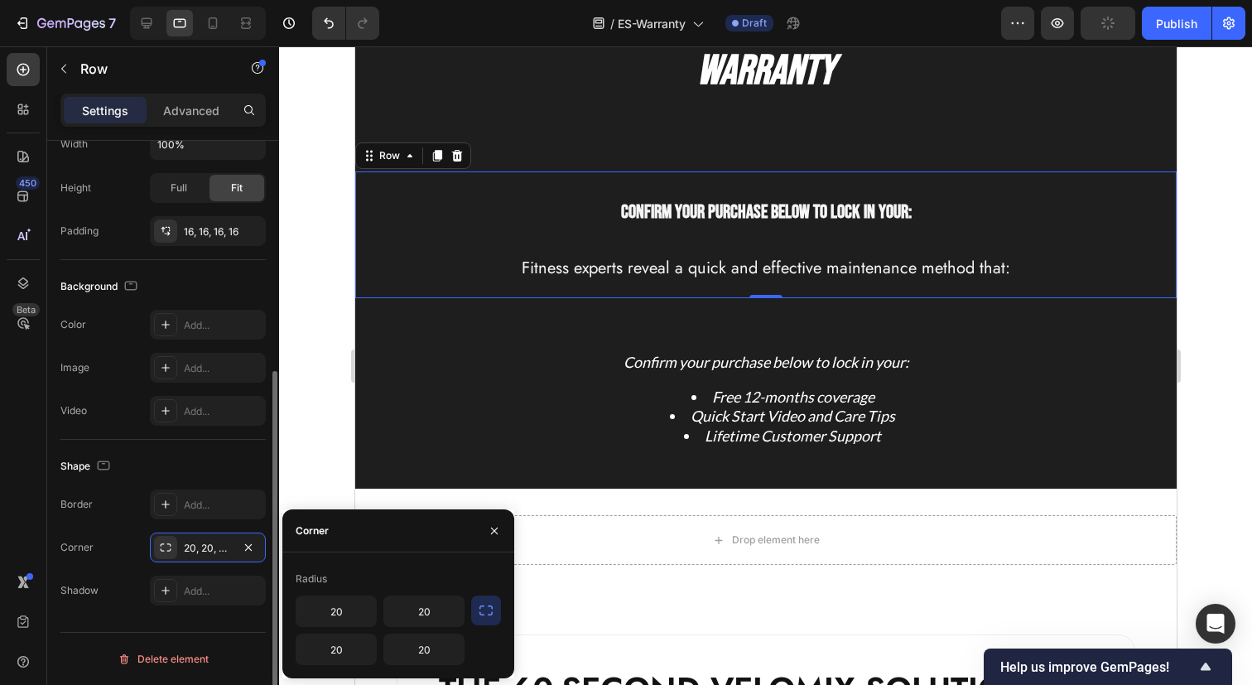
click at [257, 622] on div "Layout Column width Change ratio Fit to content 12 Columns management Order 1 c…" at bounding box center [163, 248] width 232 height 967
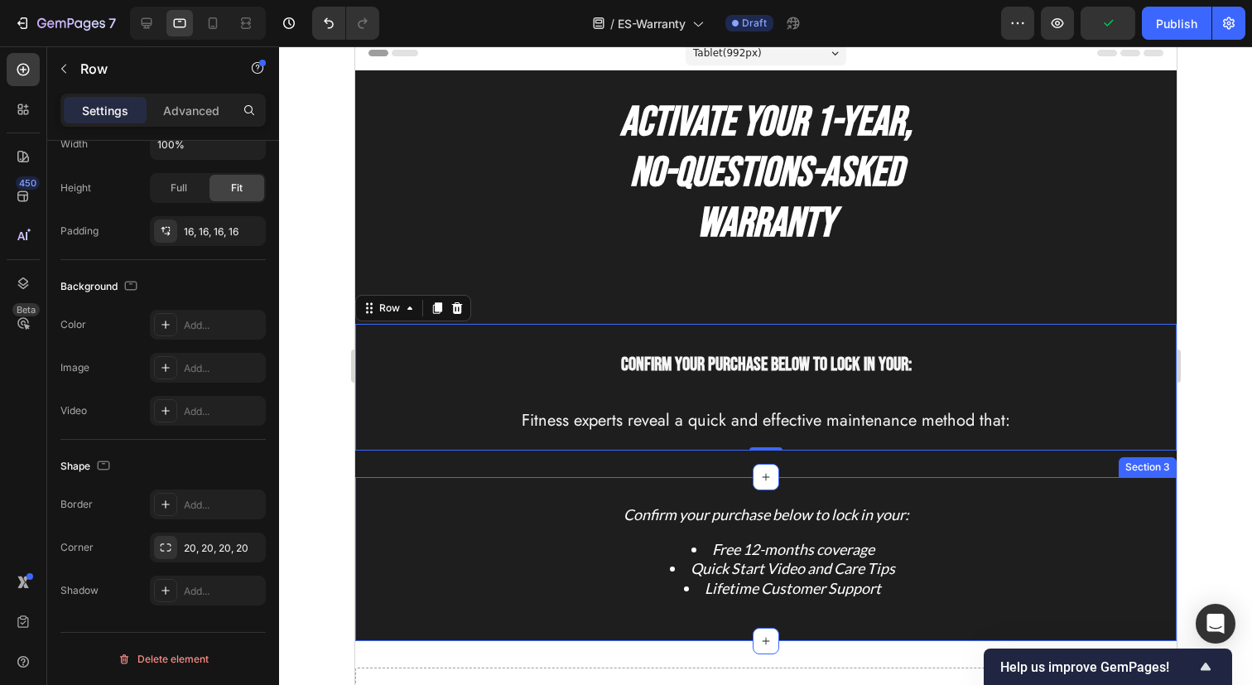
scroll to position [42, 0]
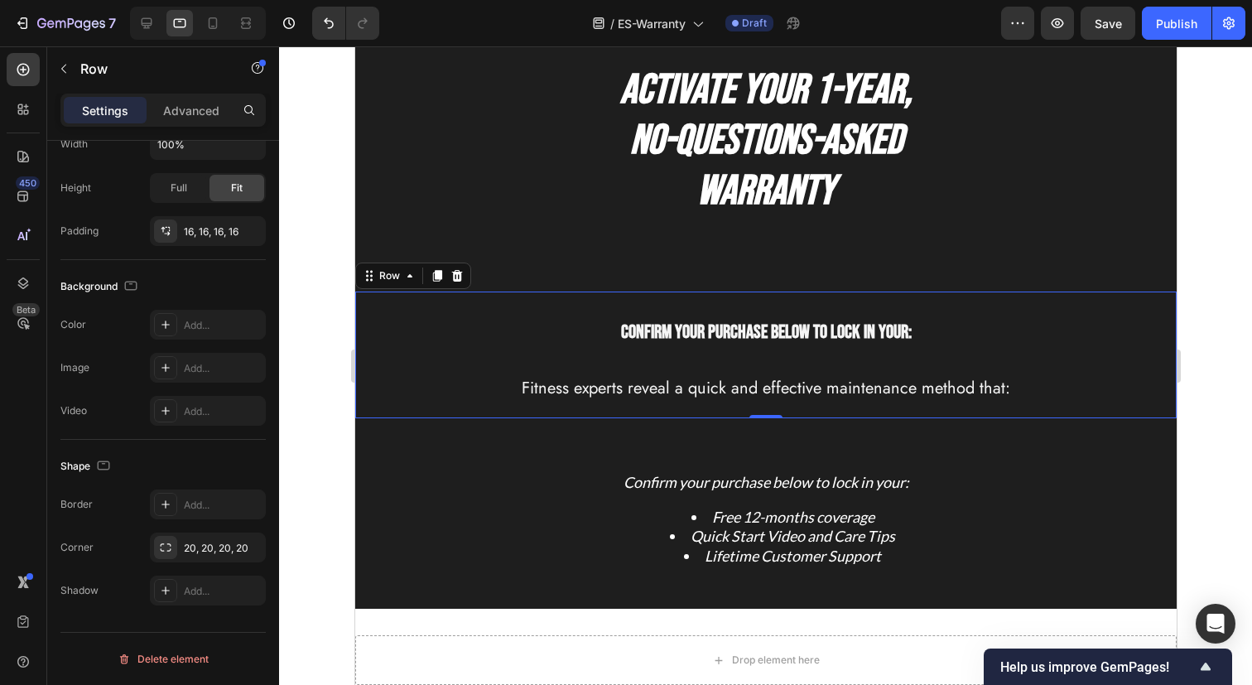
click at [422, 366] on div "Confirm your purchase below to lock in your: Heading Fitness experts reveal a q…" at bounding box center [765, 355] width 795 height 100
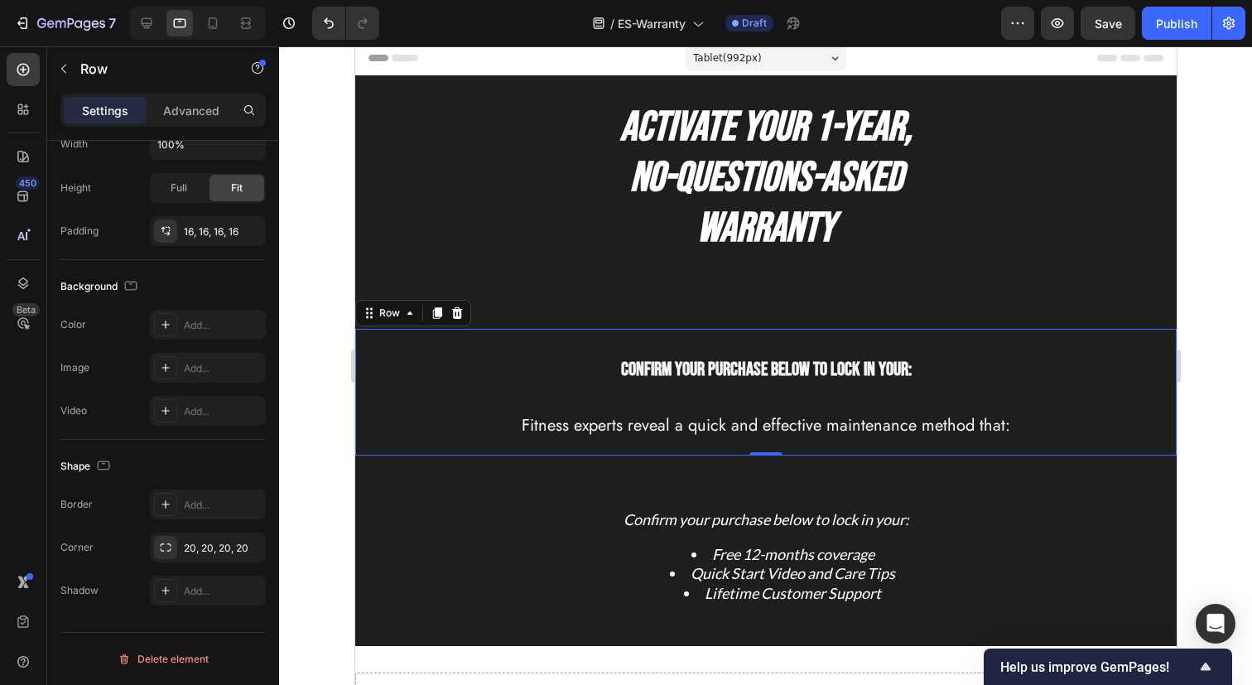
scroll to position [1, 0]
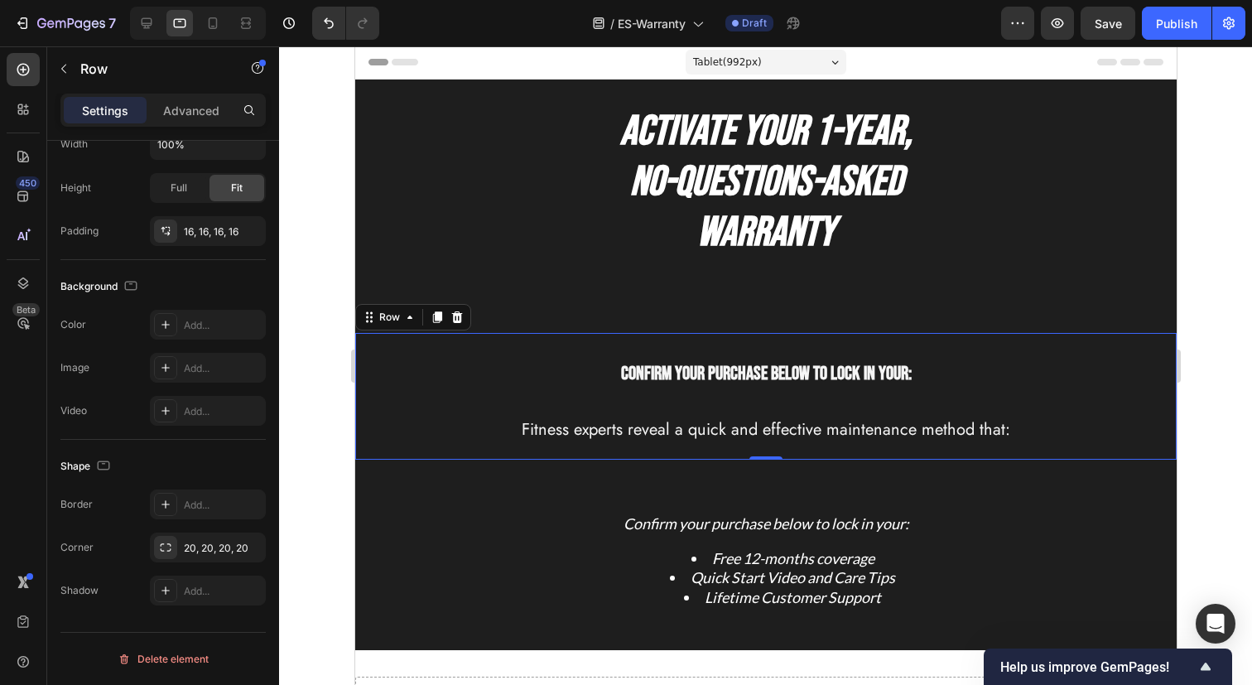
click at [459, 406] on div "Confirm your purchase below to lock in your: Heading Fitness experts reveal a q…" at bounding box center [765, 396] width 795 height 100
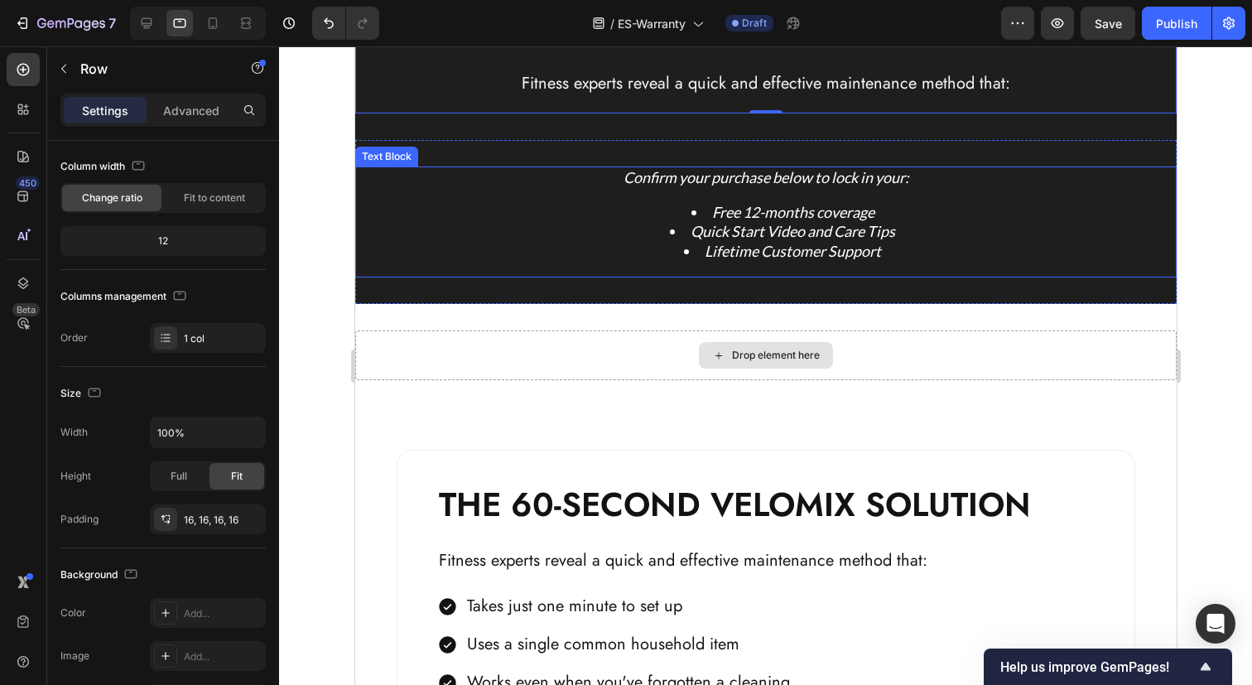
scroll to position [421, 0]
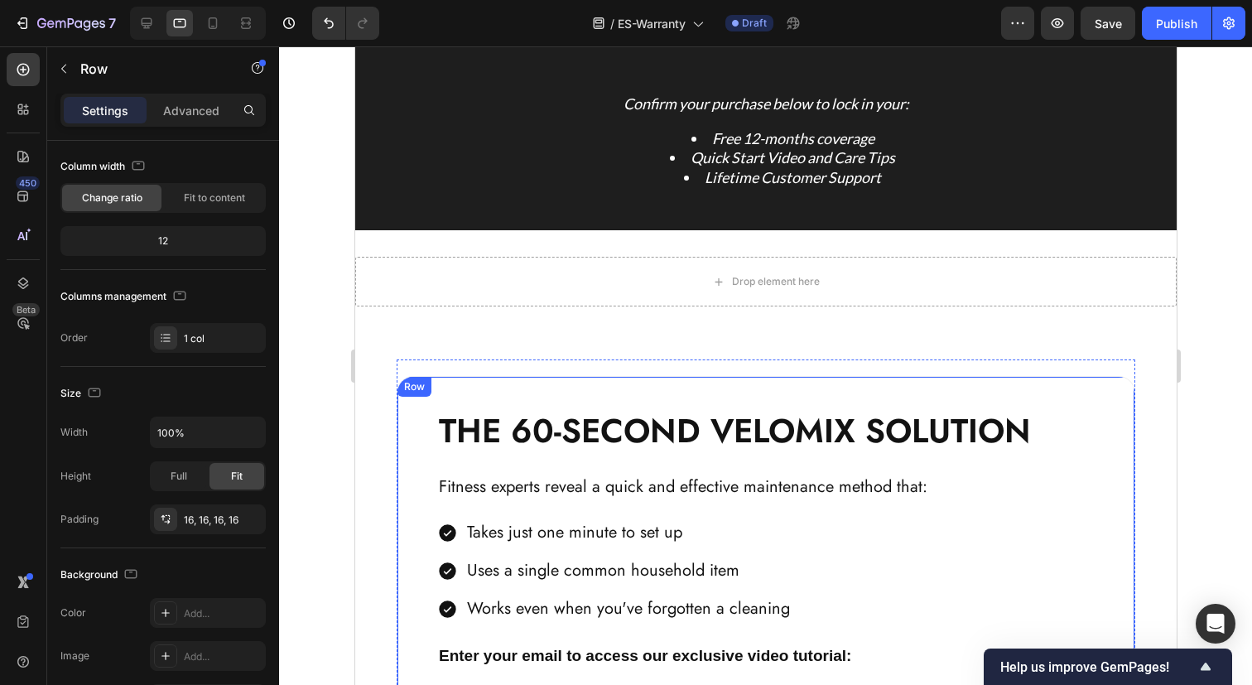
click at [425, 496] on div "THE 60-SECOND VELOMIX SOLUTION Heading Fitness experts reveal a quick and effec…" at bounding box center [765, 574] width 738 height 396
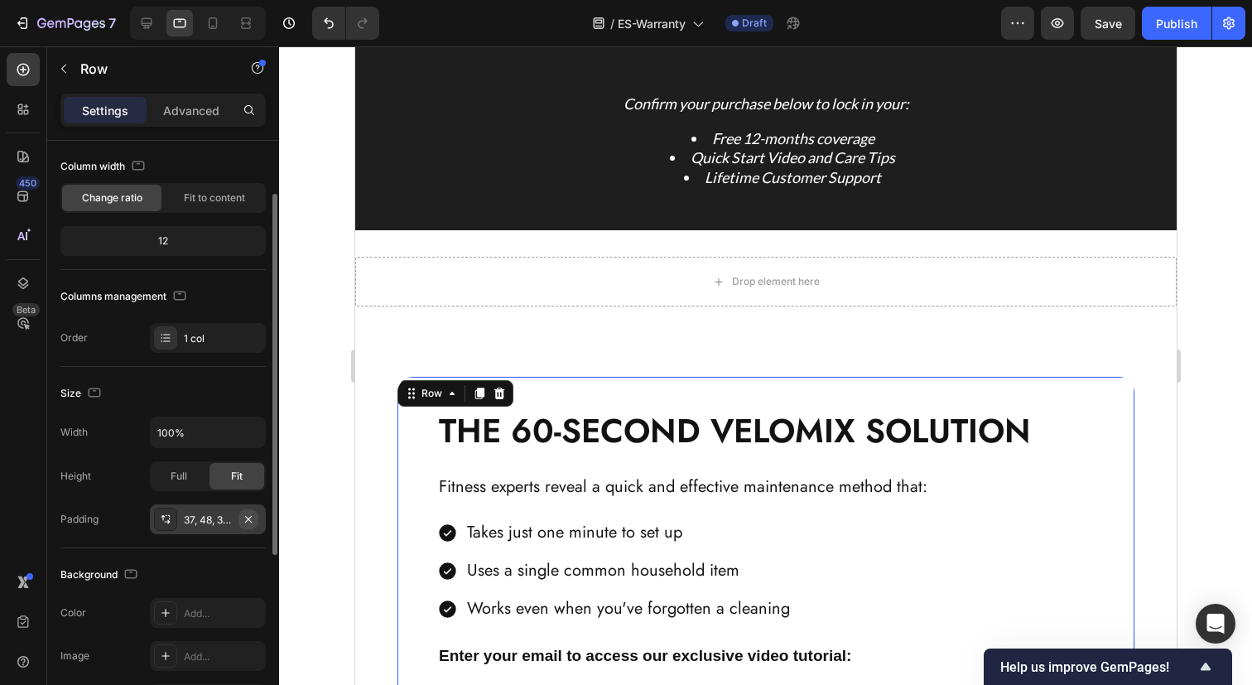
click at [241, 524] on button "button" at bounding box center [248, 519] width 20 height 20
click at [252, 520] on icon "button" at bounding box center [248, 518] width 13 height 13
click at [199, 522] on div "37, 48, 36, 48" at bounding box center [208, 519] width 48 height 15
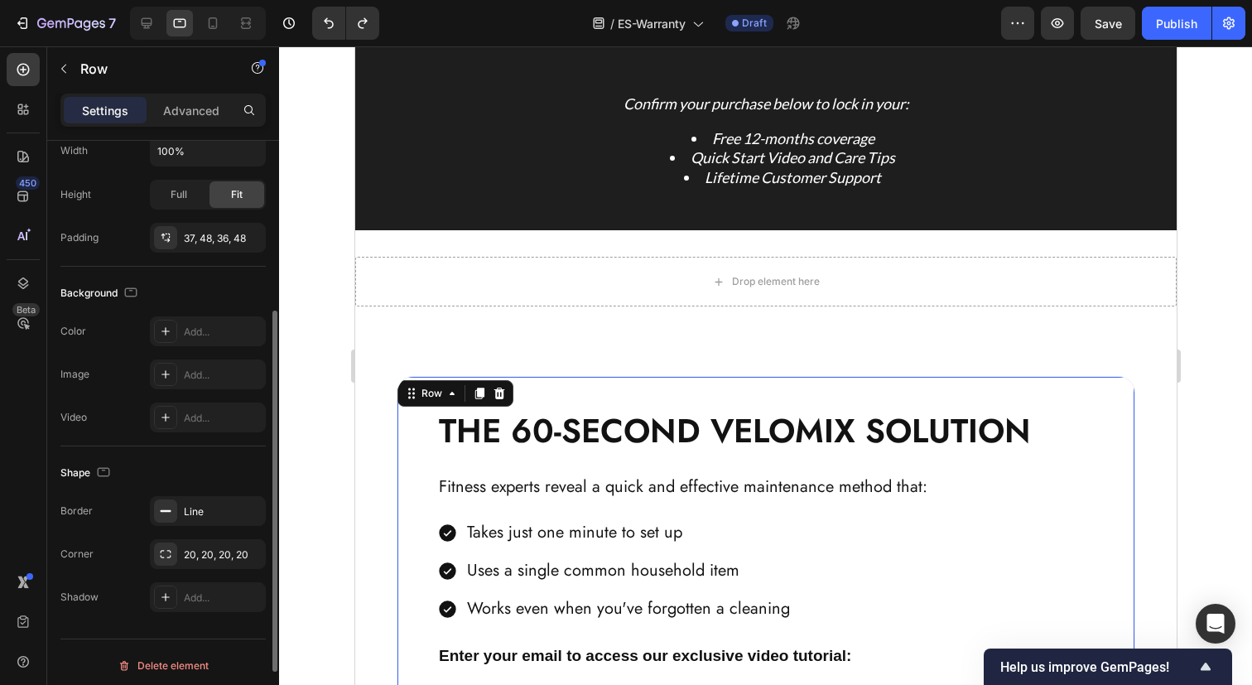
scroll to position [376, 0]
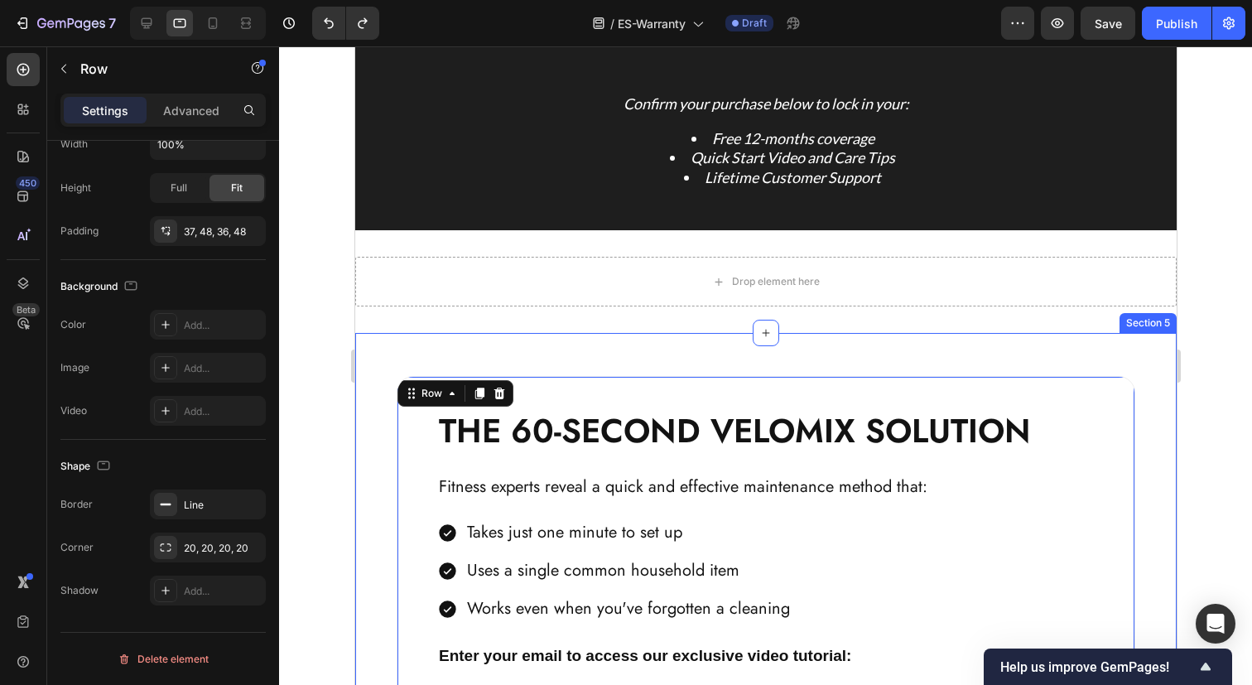
click at [390, 530] on div "THE 60-SECOND VELOMIX SOLUTION Heading Fitness experts reveal a quick and effec…" at bounding box center [764, 565] width 821 height 465
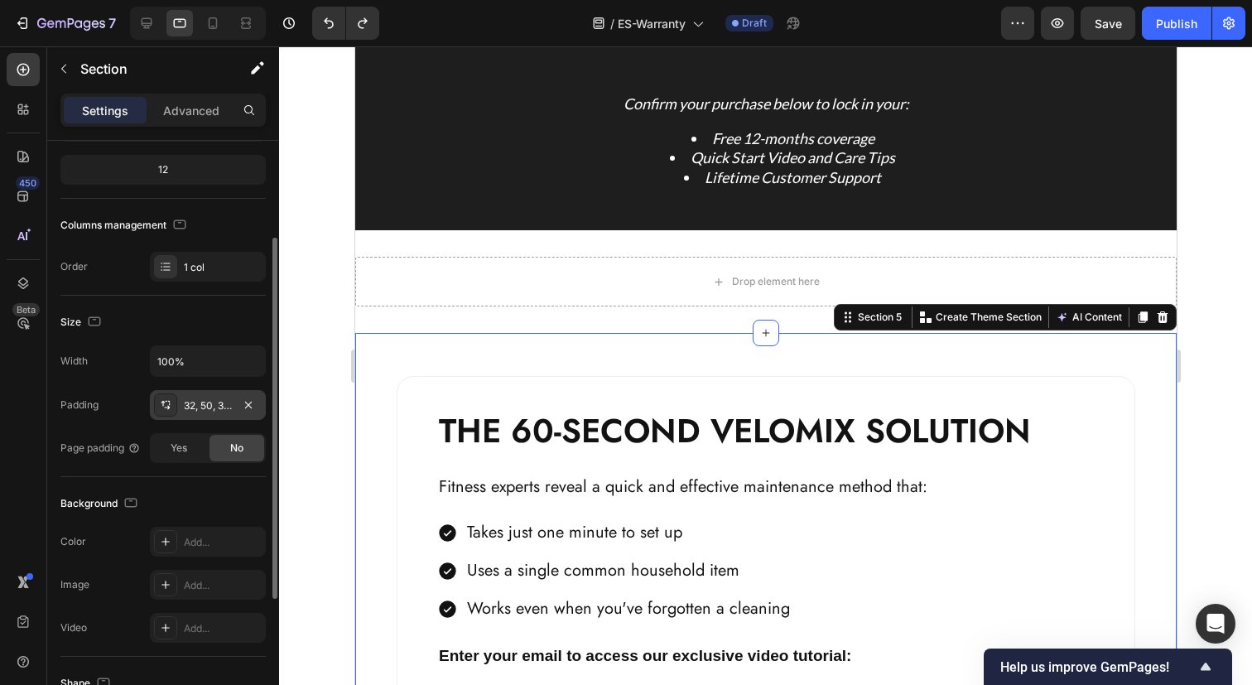
scroll to position [147, 0]
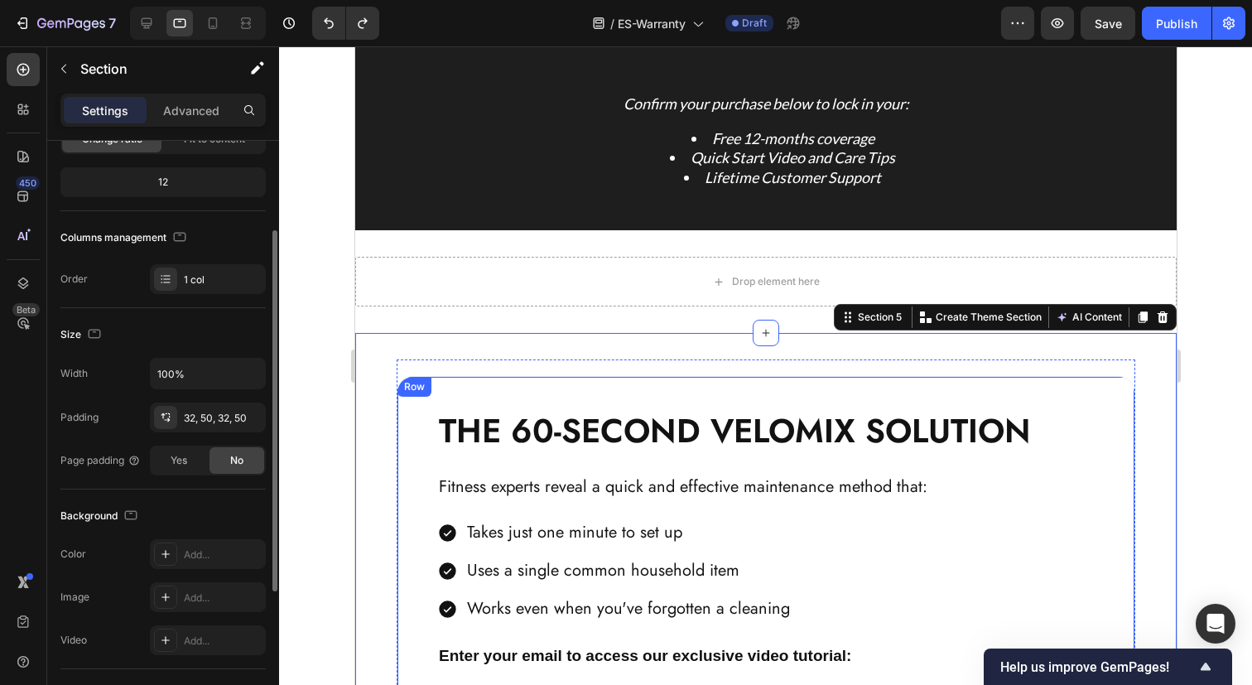
click at [396, 464] on div "THE 60-SECOND VELOMIX SOLUTION Heading Fitness experts reveal a quick and effec…" at bounding box center [765, 574] width 738 height 396
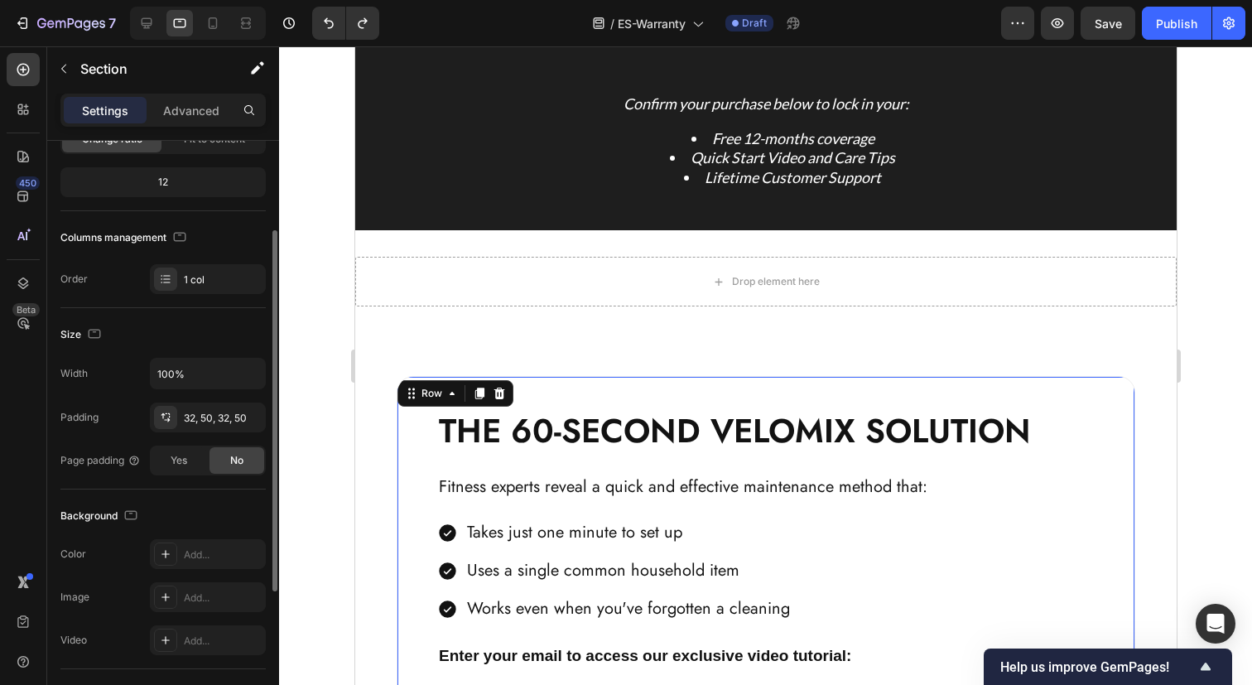
scroll to position [0, 0]
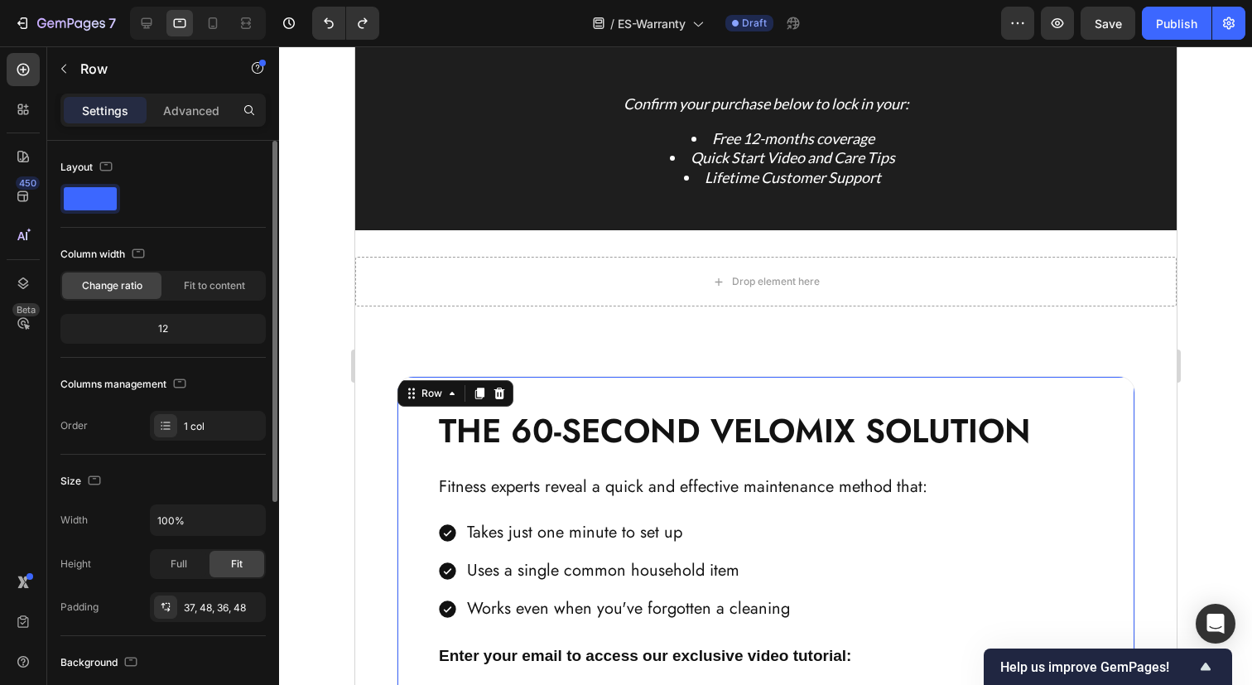
click at [414, 469] on div "THE 60-SECOND VELOMIX SOLUTION Heading Fitness experts reveal a quick and effec…" at bounding box center [765, 574] width 738 height 396
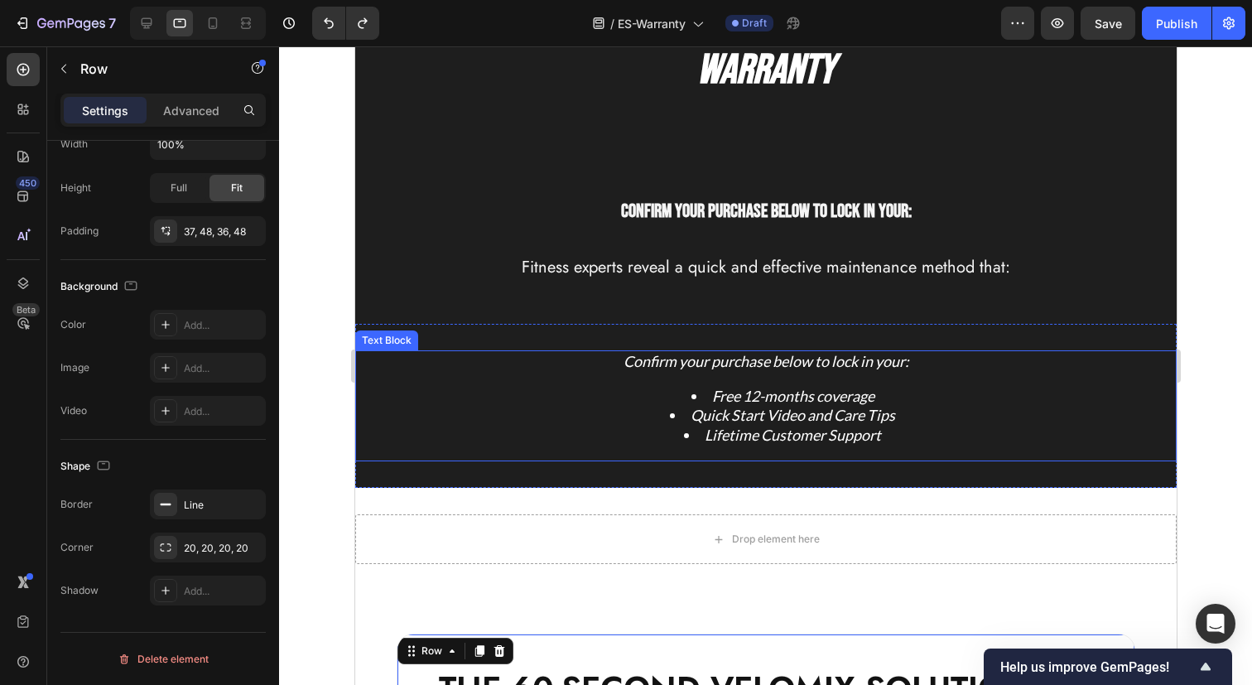
scroll to position [153, 0]
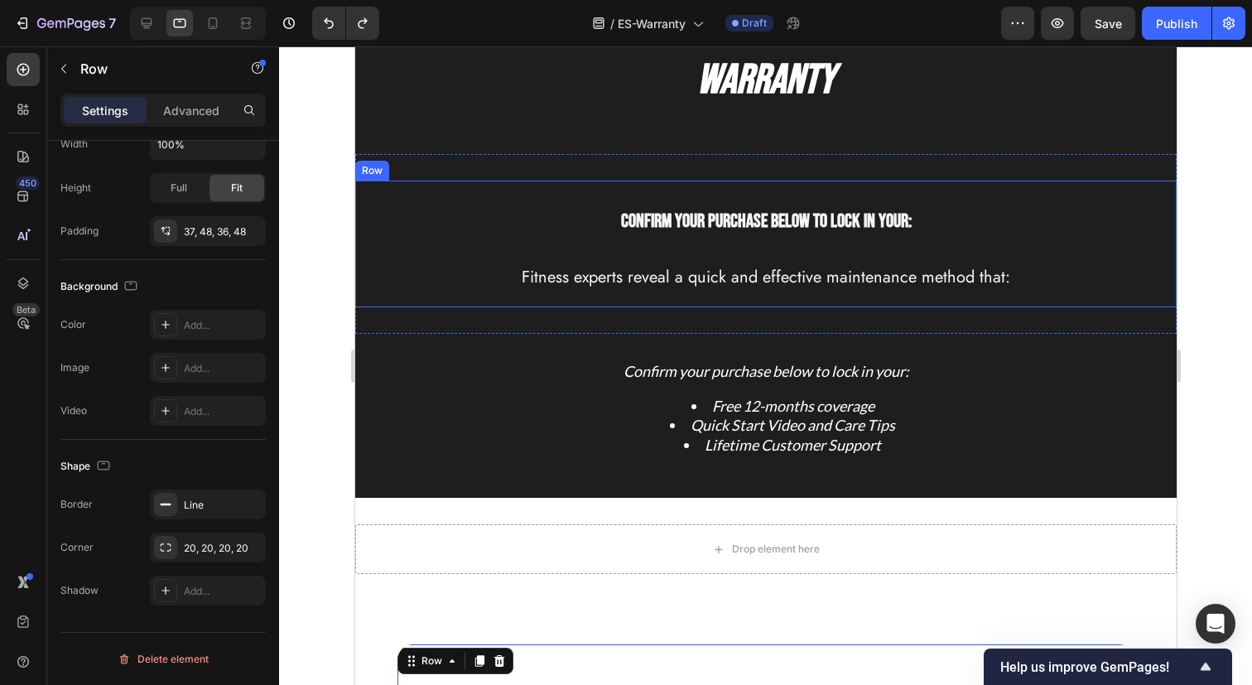
click at [458, 252] on div "Confirm your purchase below to lock in your: Heading Fitness experts reveal a q…" at bounding box center [765, 244] width 795 height 100
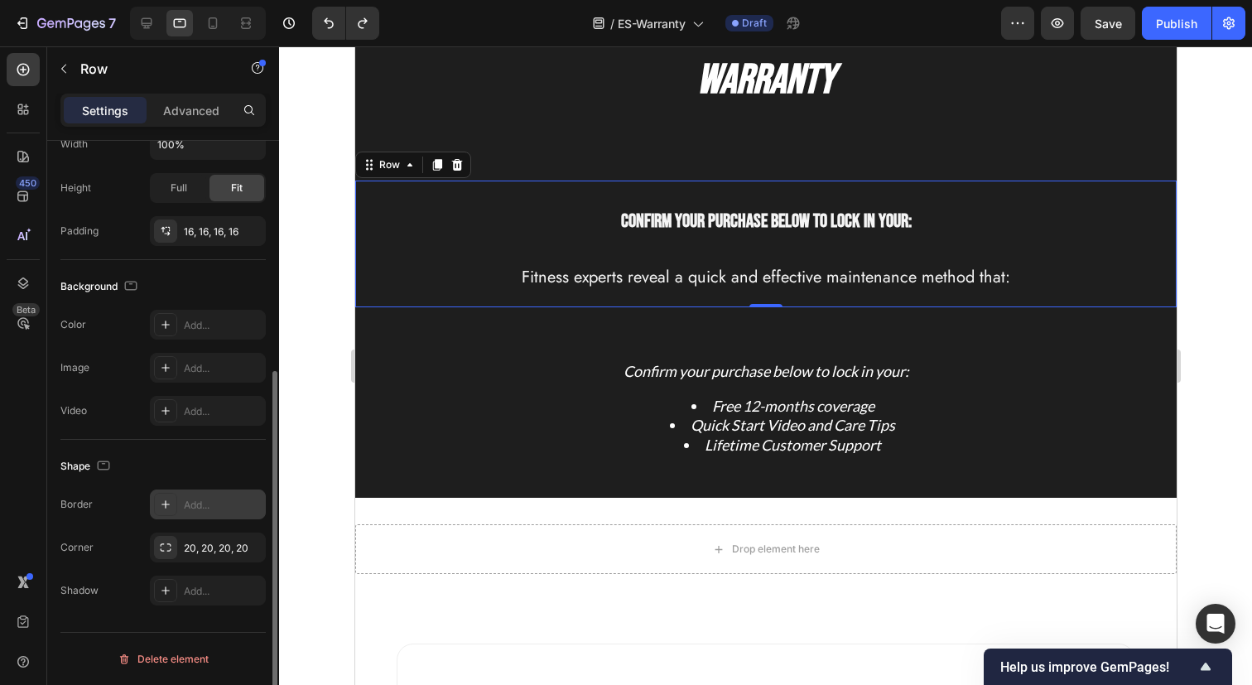
click at [188, 496] on div "Add..." at bounding box center [208, 504] width 116 height 30
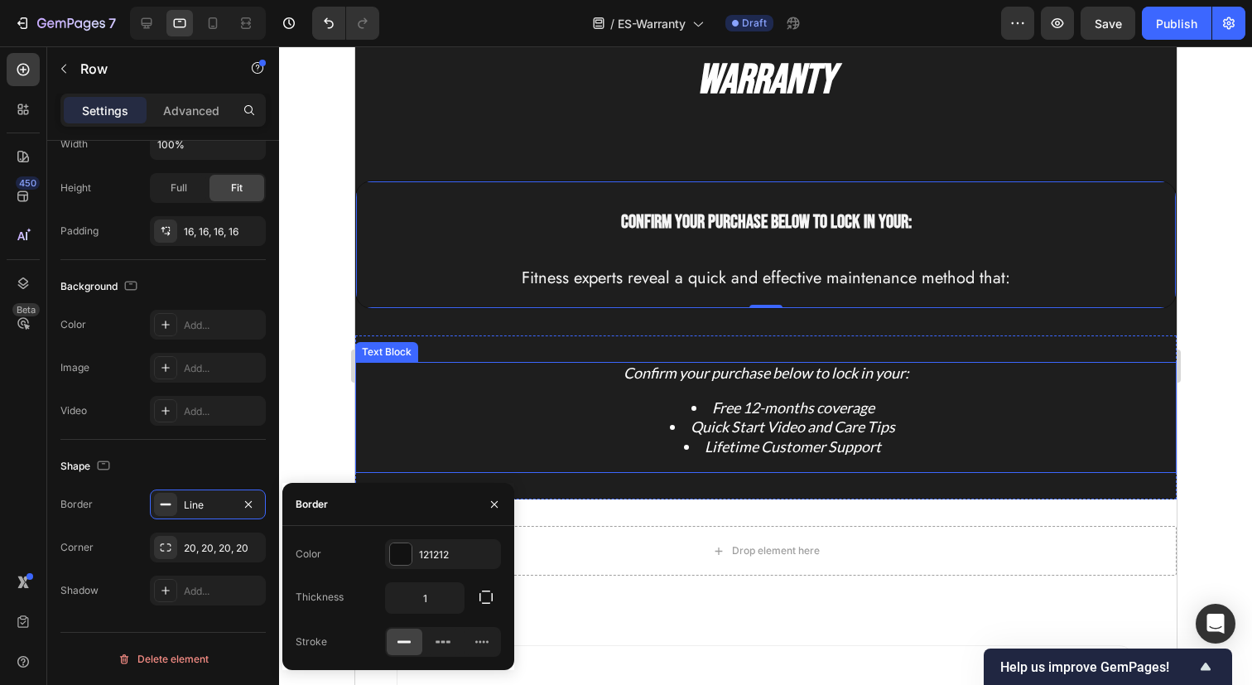
click at [379, 406] on div "Confirm your purchase below to lock in your: Free 12-months coverage Quick Star…" at bounding box center [764, 417] width 821 height 111
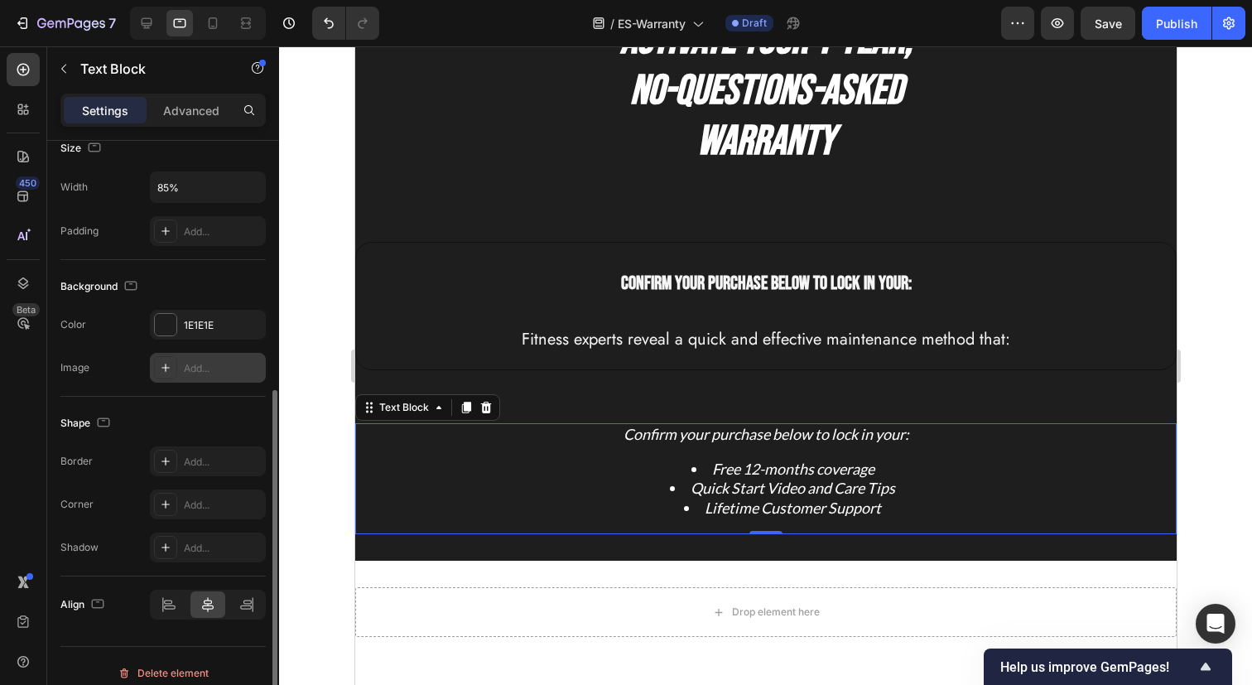
scroll to position [390, 0]
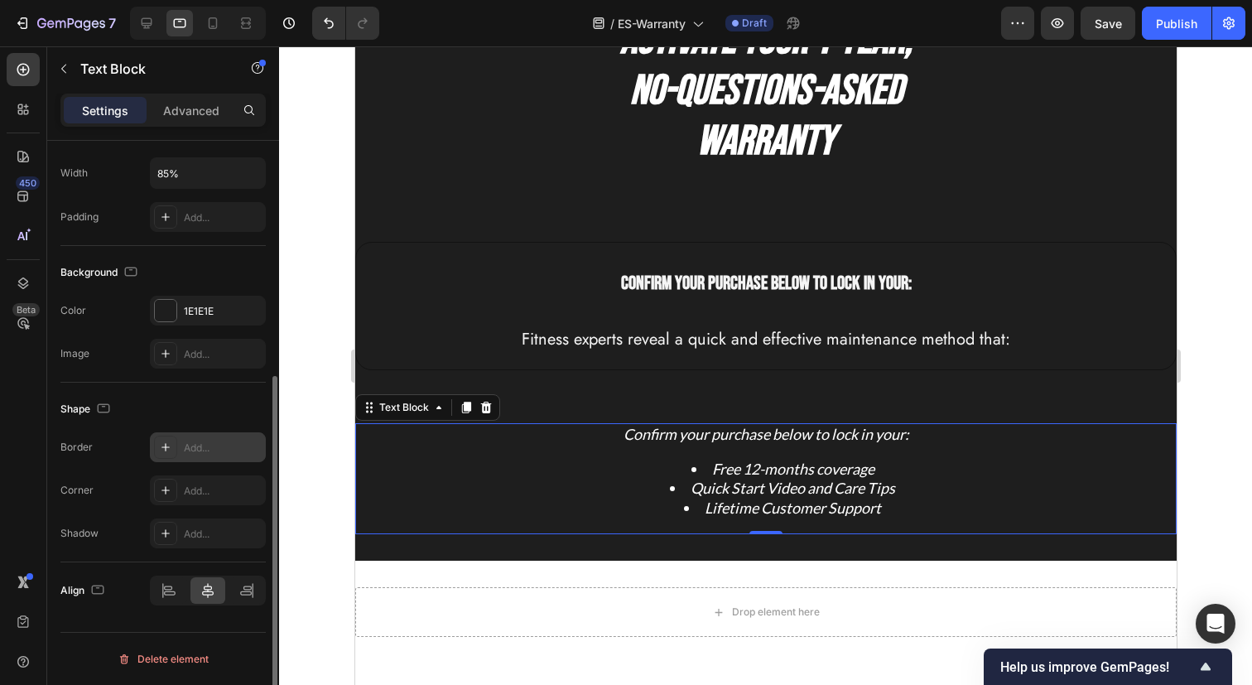
click at [212, 443] on div "Add..." at bounding box center [223, 447] width 78 height 15
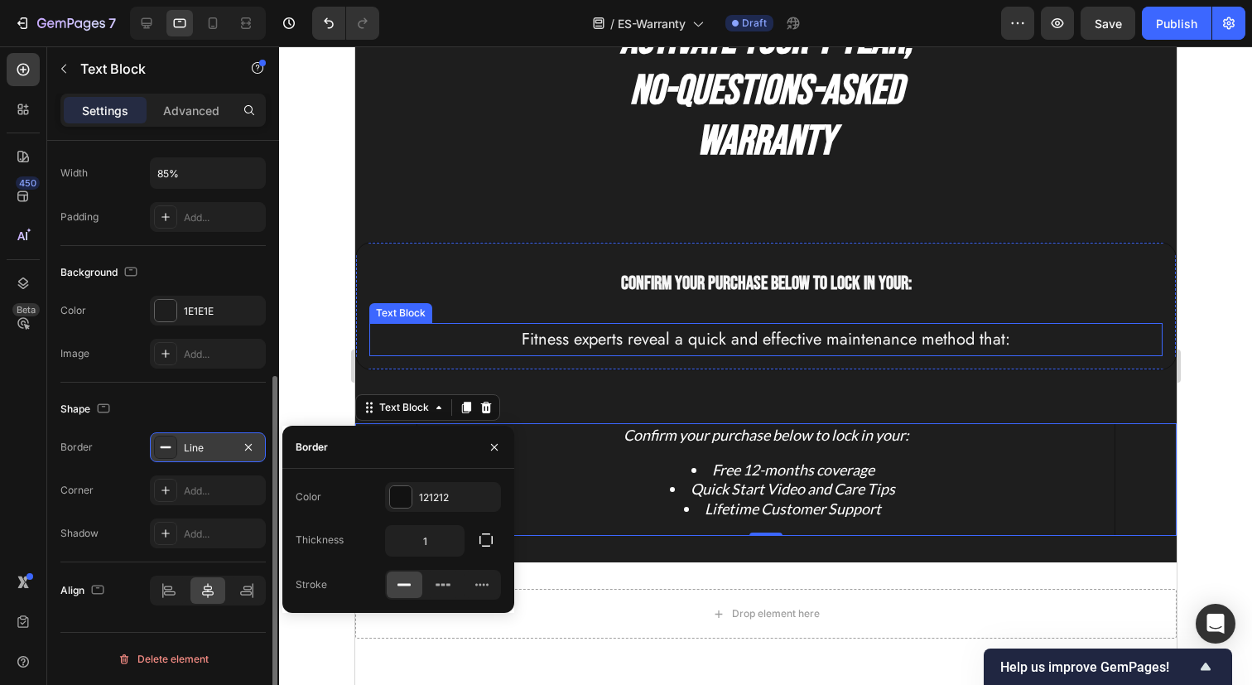
click at [466, 323] on div "Fitness experts reveal a quick and effective maintenance method that:" at bounding box center [764, 339] width 793 height 33
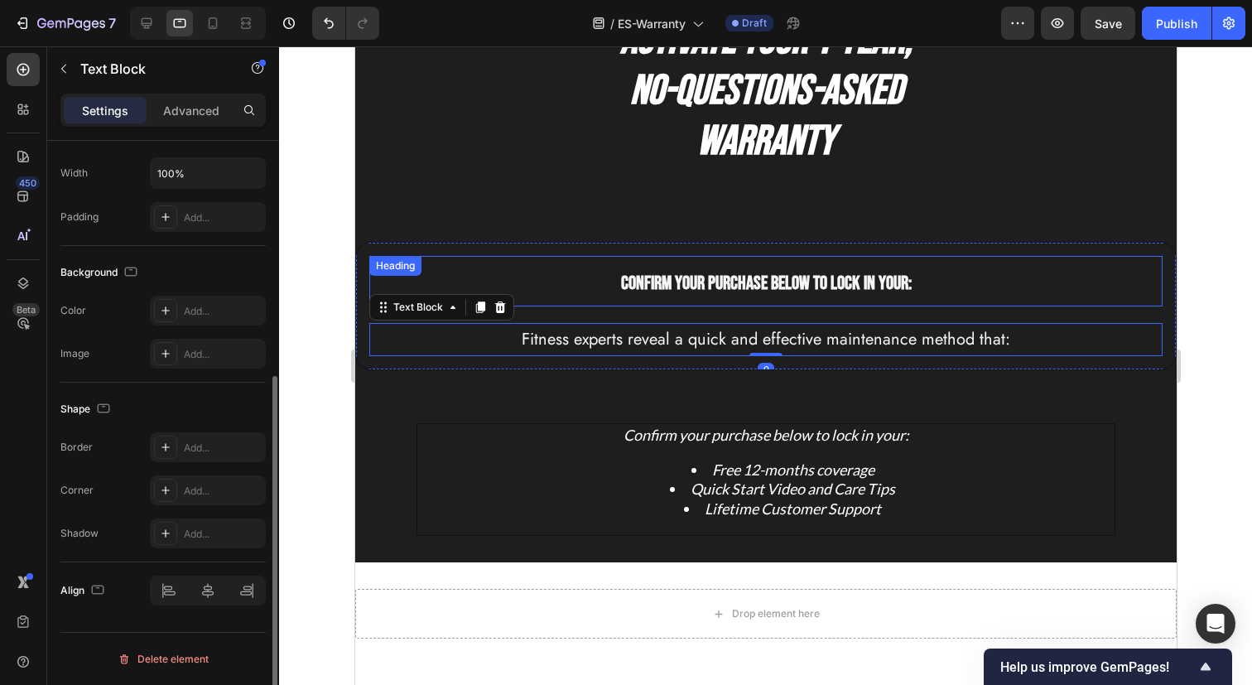
click at [444, 281] on h2 "Confirm your purchase below to lock in your:" at bounding box center [764, 281] width 793 height 50
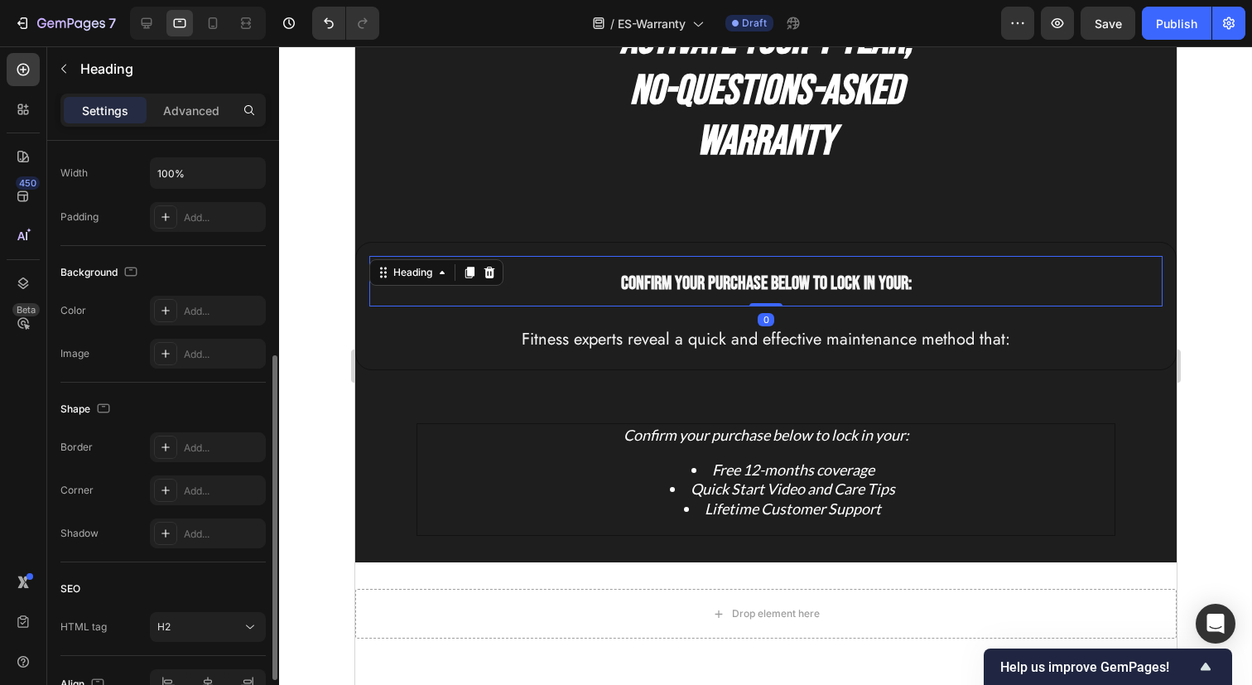
scroll to position [0, 0]
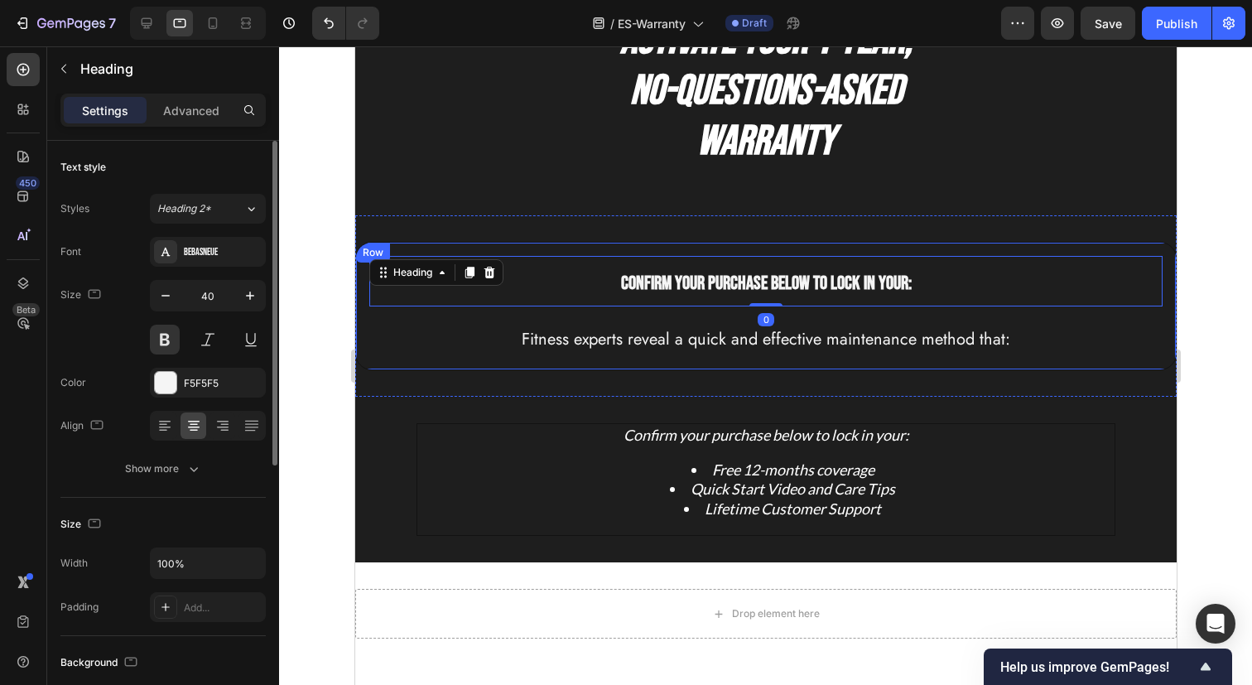
click at [416, 318] on div "Confirm your purchase below to lock in your: Heading 0 Fitness experts reveal a…" at bounding box center [764, 306] width 793 height 100
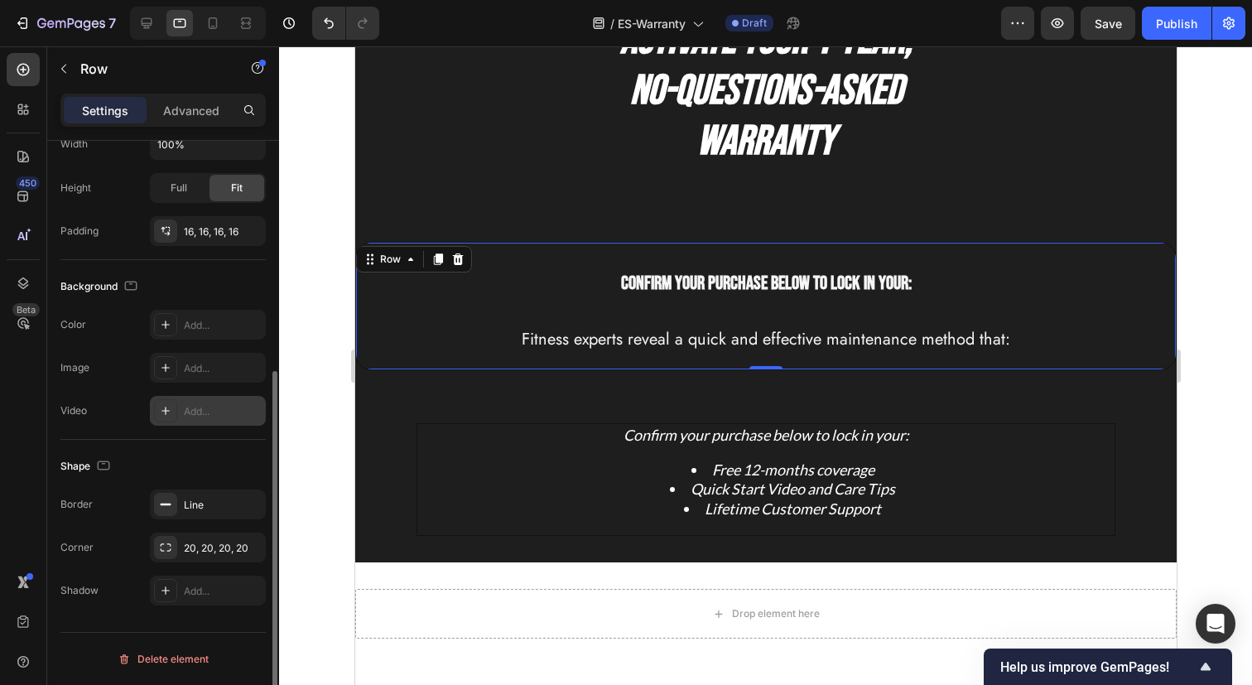
scroll to position [360, 0]
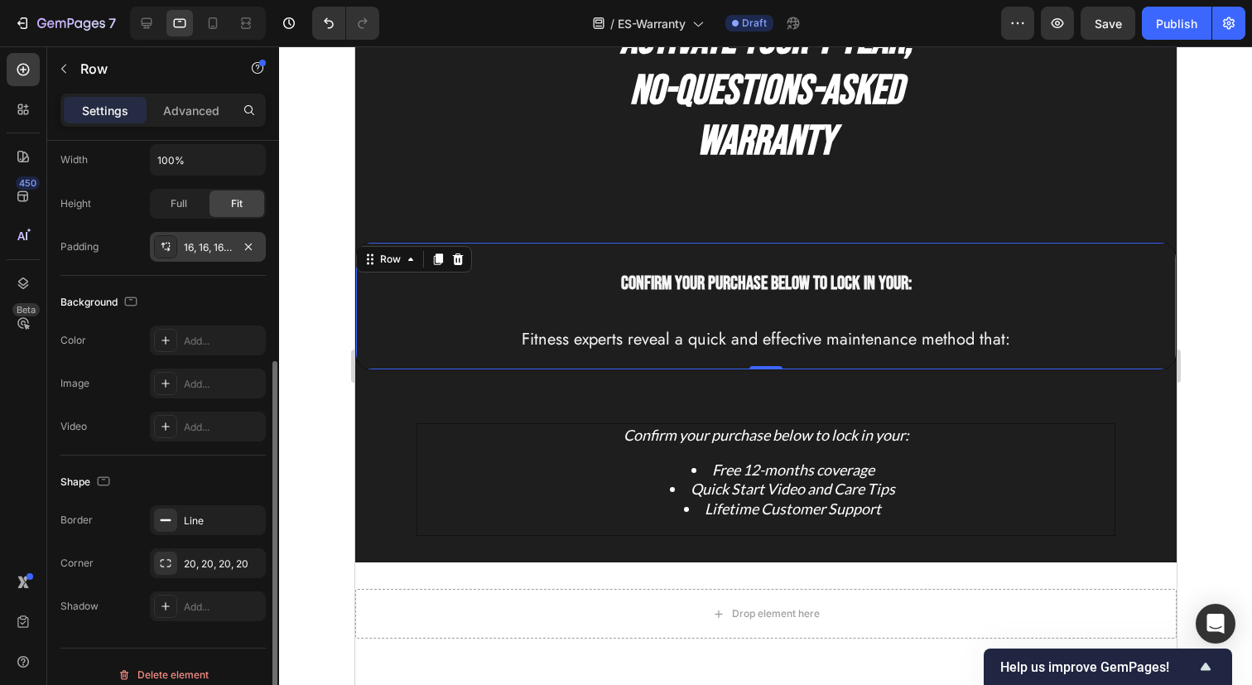
click at [204, 252] on div "16, 16, 16, 16" at bounding box center [208, 247] width 48 height 15
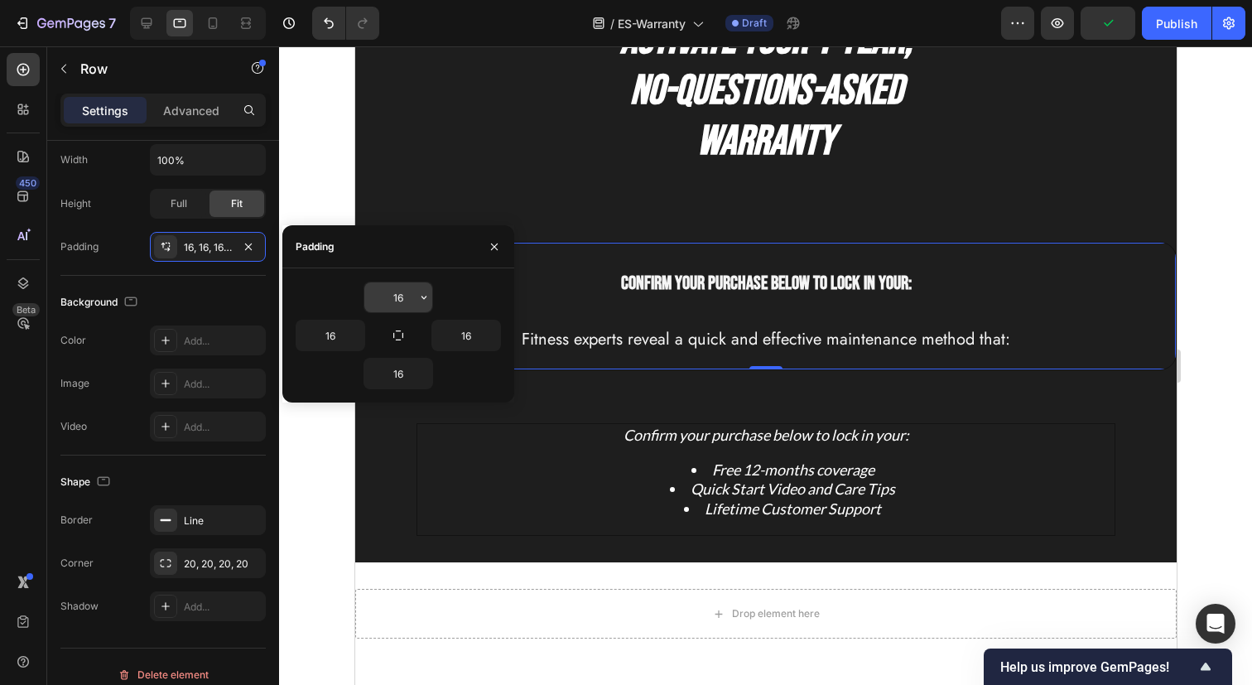
click at [404, 295] on input "16" at bounding box center [398, 297] width 68 height 30
click at [419, 296] on icon "button" at bounding box center [423, 297] width 13 height 13
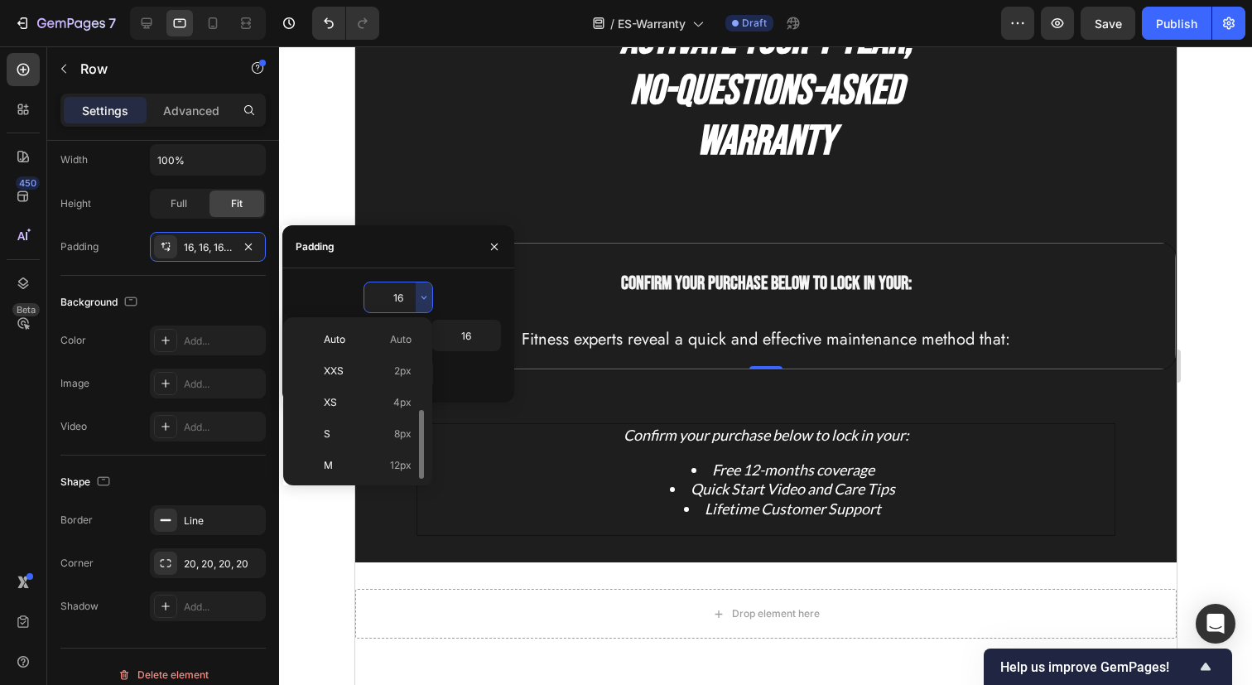
scroll to position [60, 0]
click at [376, 465] on p "XL 24px" at bounding box center [368, 468] width 88 height 15
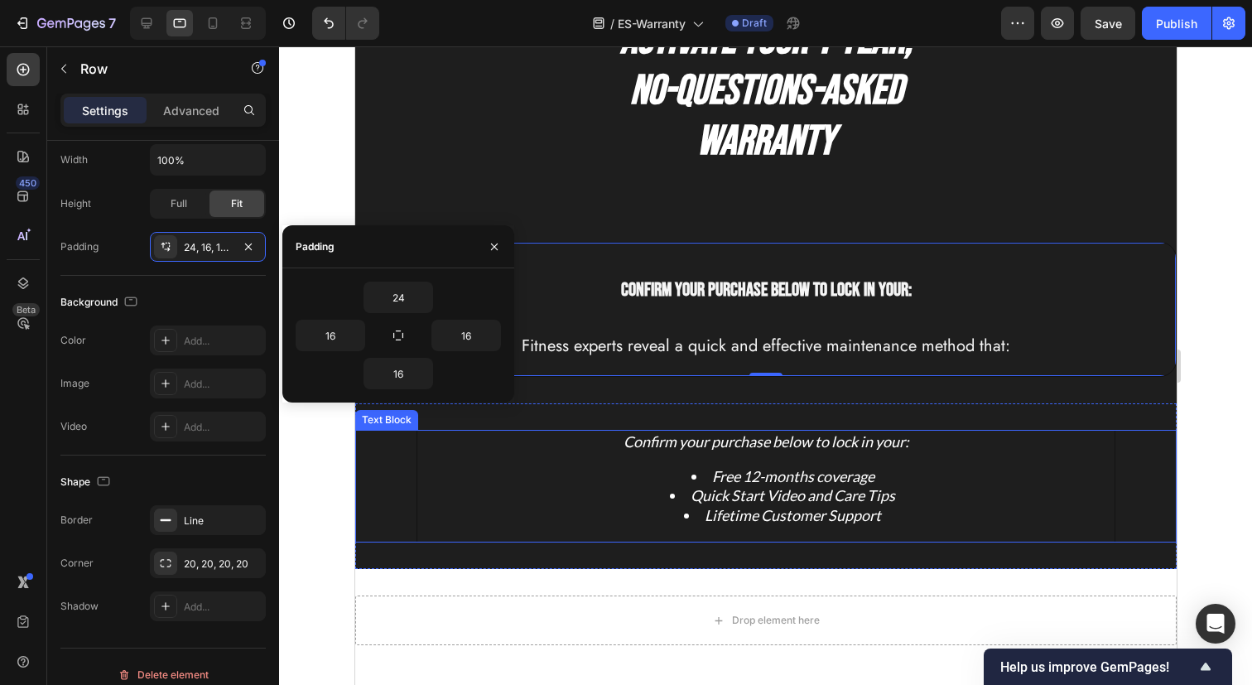
type input "16"
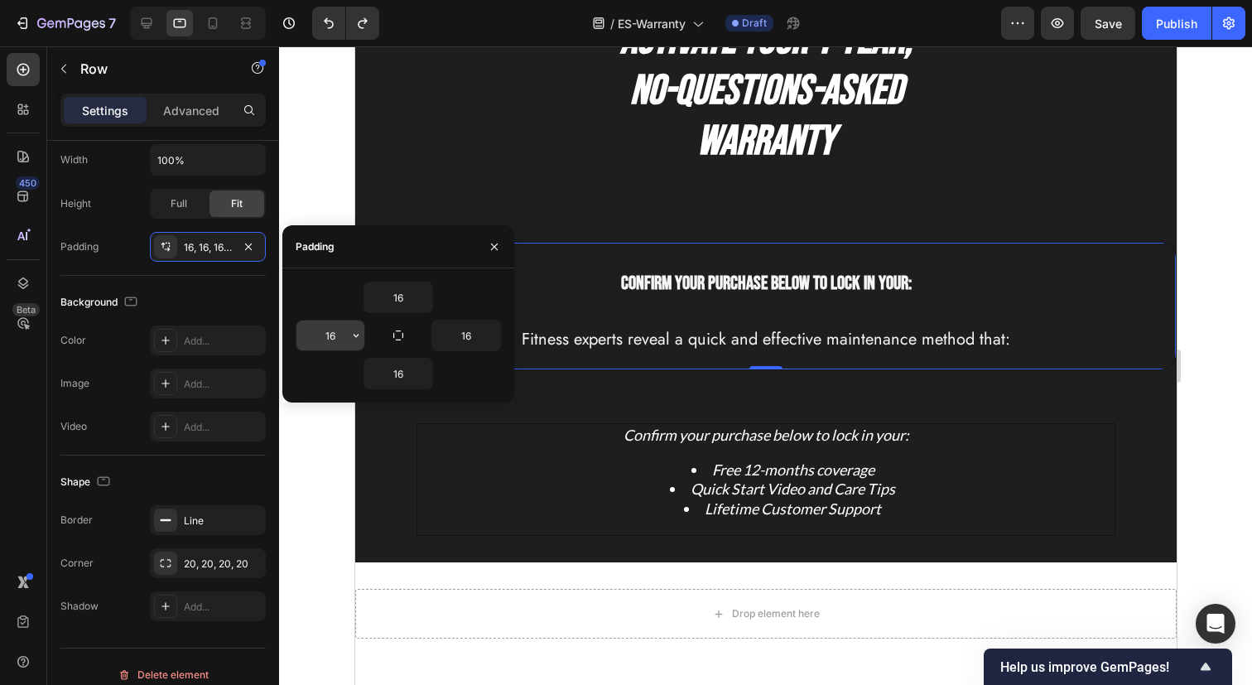
click at [338, 339] on input "16" at bounding box center [330, 335] width 68 height 30
click at [353, 334] on icon "button" at bounding box center [355, 335] width 13 height 13
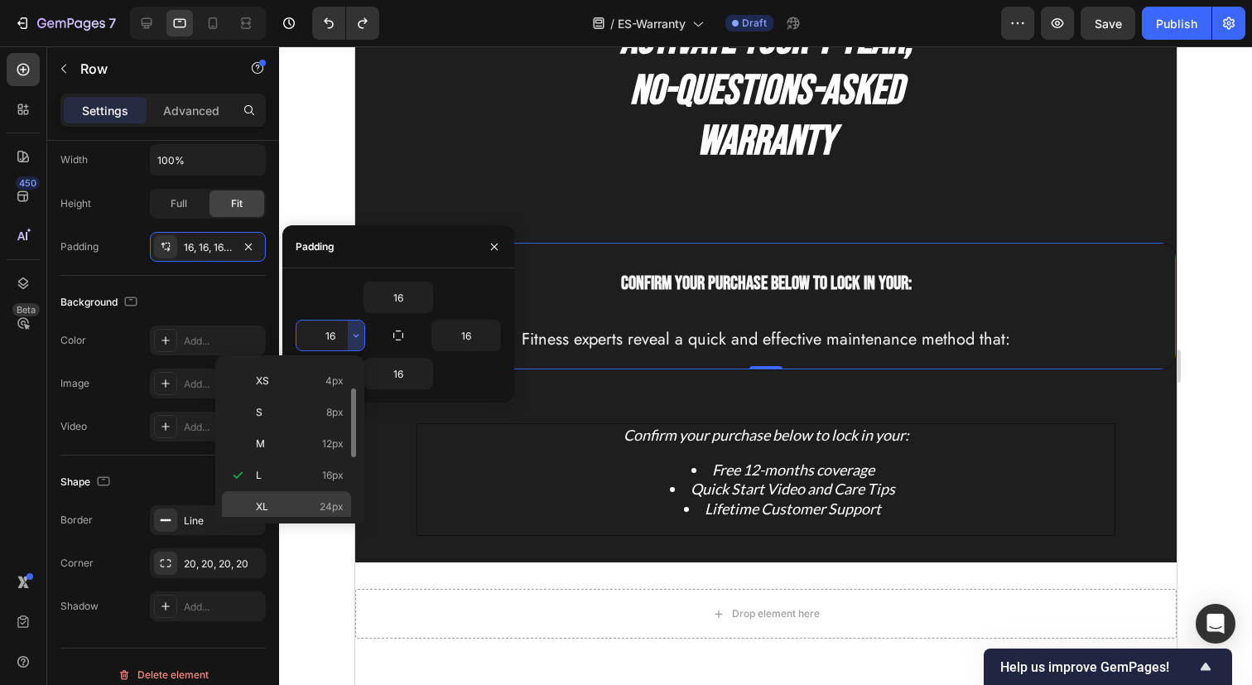
click at [304, 500] on p "XL 24px" at bounding box center [300, 506] width 88 height 15
type input "24"
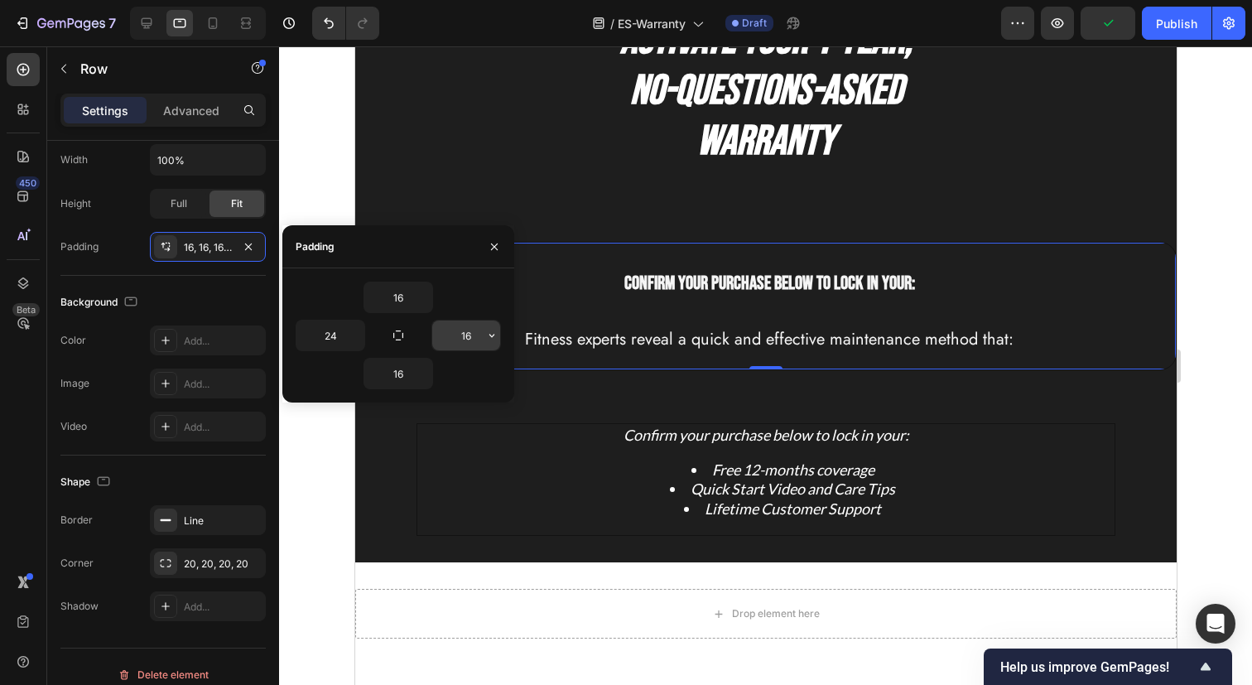
click at [473, 339] on input "16" at bounding box center [466, 335] width 68 height 30
click at [494, 334] on icon "button" at bounding box center [491, 335] width 13 height 13
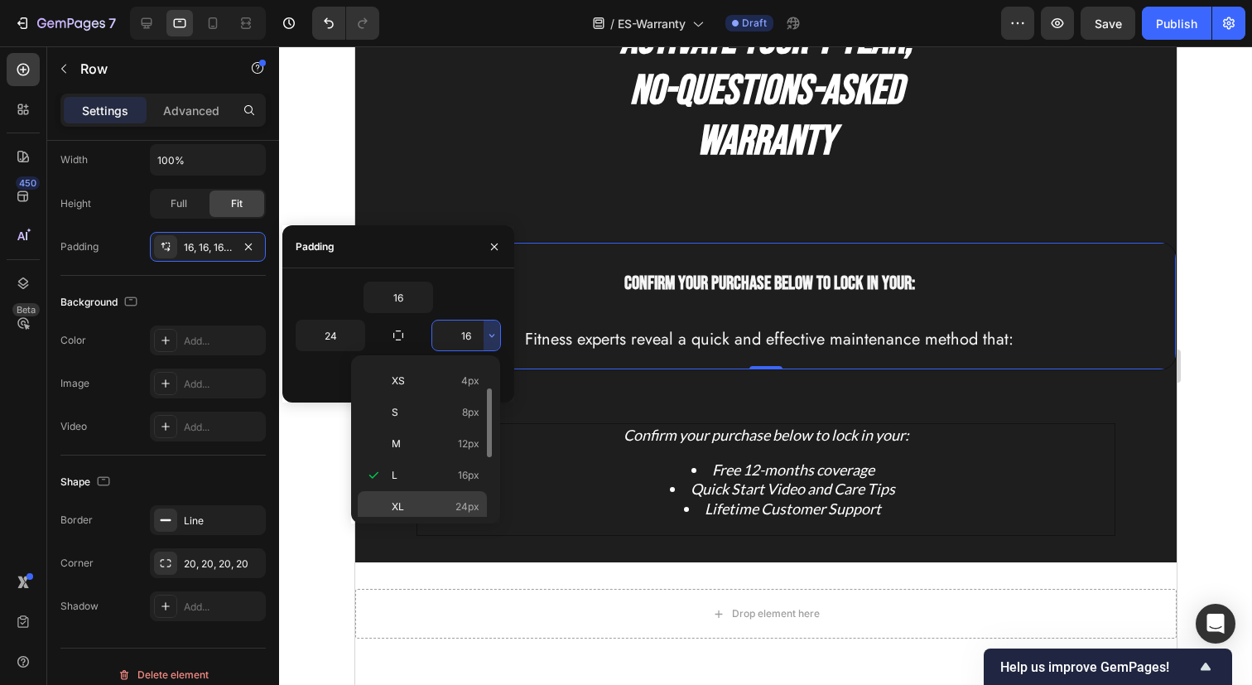
click at [461, 491] on div "XL 24px" at bounding box center [422, 506] width 129 height 31
type input "24"
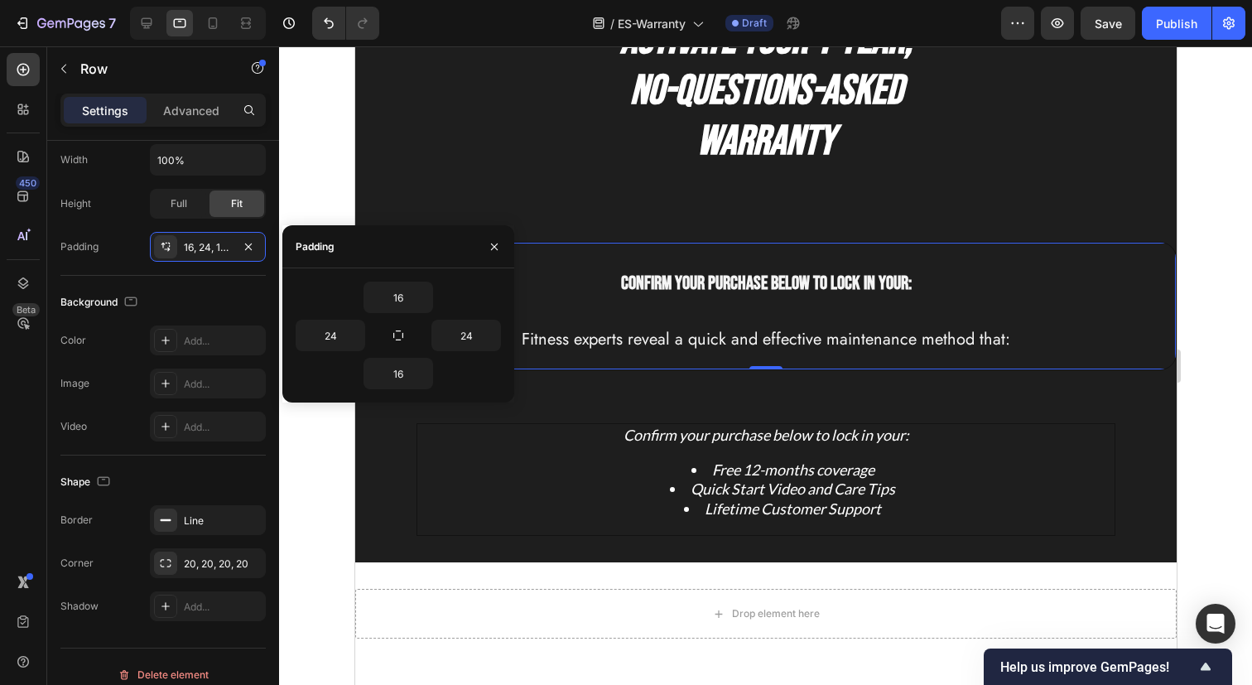
click at [576, 252] on div "Confirm your purchase below to lock in your: Heading Fitness experts reveal a q…" at bounding box center [764, 306] width 821 height 128
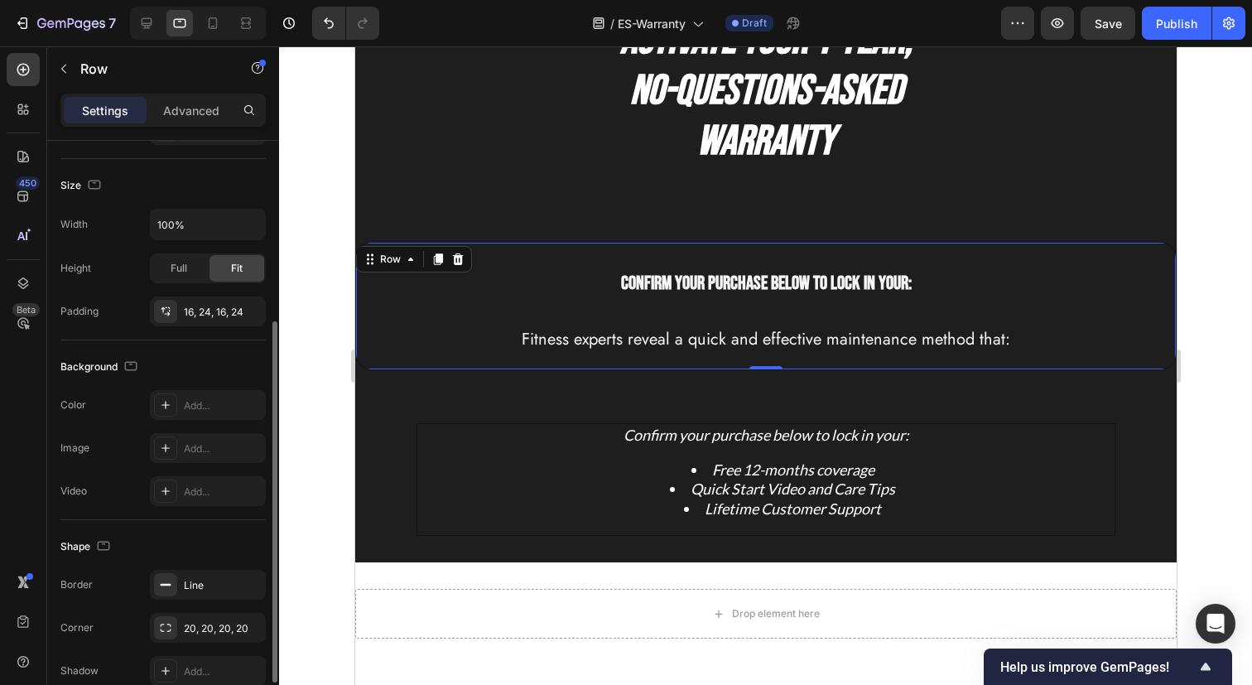
scroll to position [284, 0]
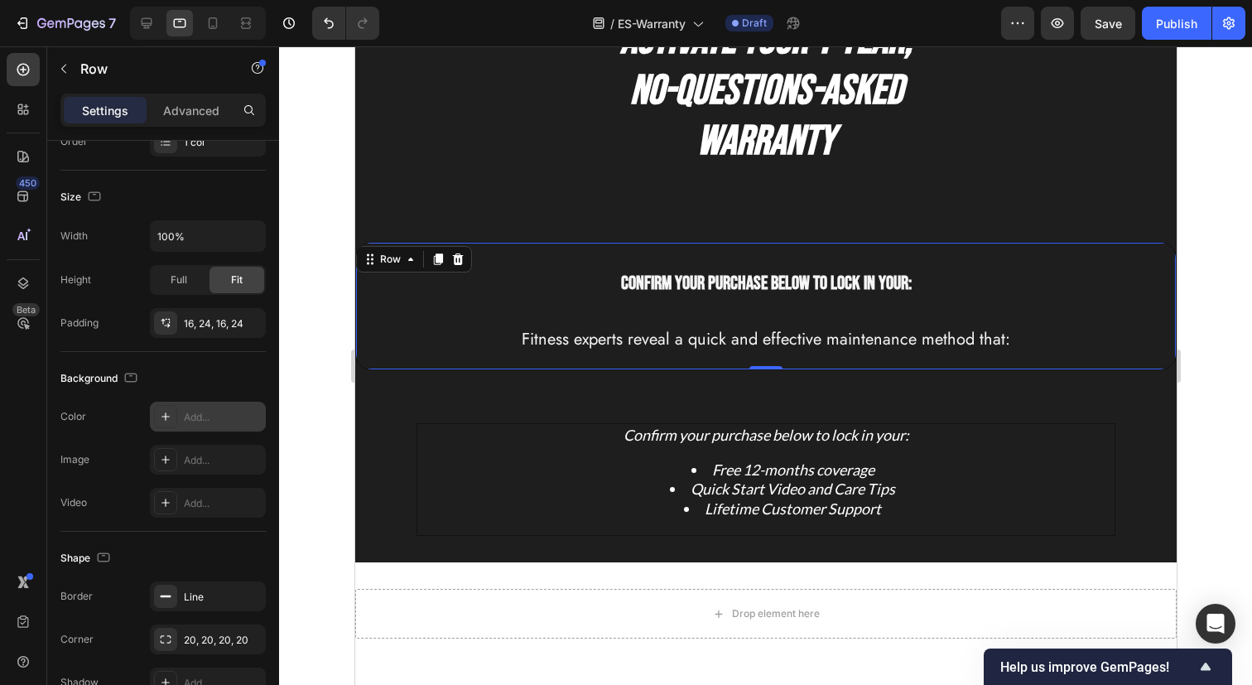
click at [168, 415] on icon at bounding box center [165, 416] width 13 height 13
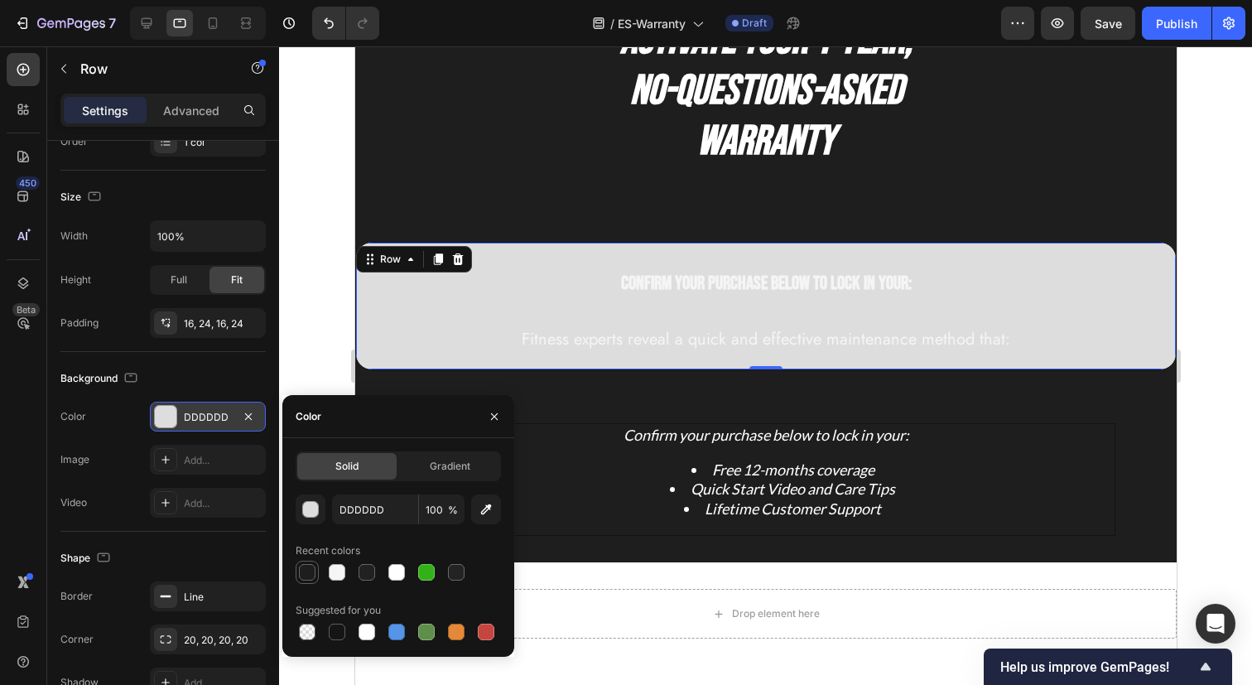
click at [306, 579] on div at bounding box center [307, 572] width 17 height 17
type input "1E1E1E"
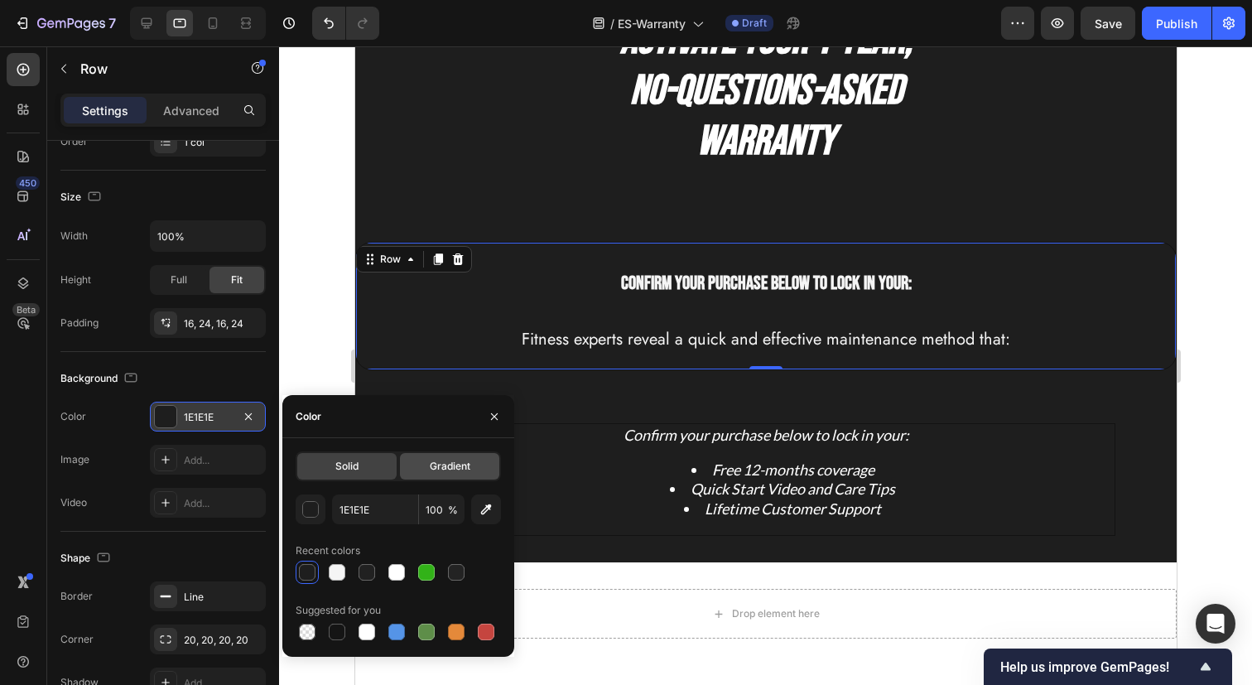
click at [457, 453] on div "Gradient" at bounding box center [449, 466] width 99 height 26
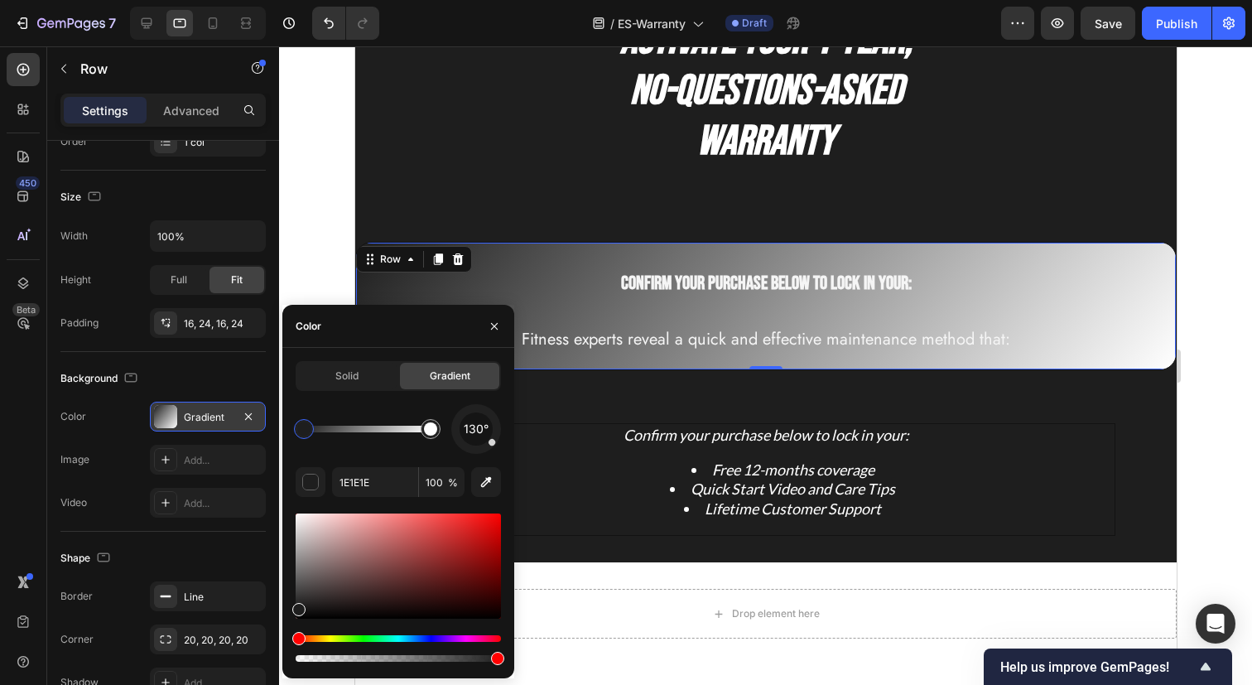
click at [429, 639] on div "Hue" at bounding box center [398, 638] width 205 height 7
click at [425, 637] on div "Hue" at bounding box center [398, 638] width 205 height 7
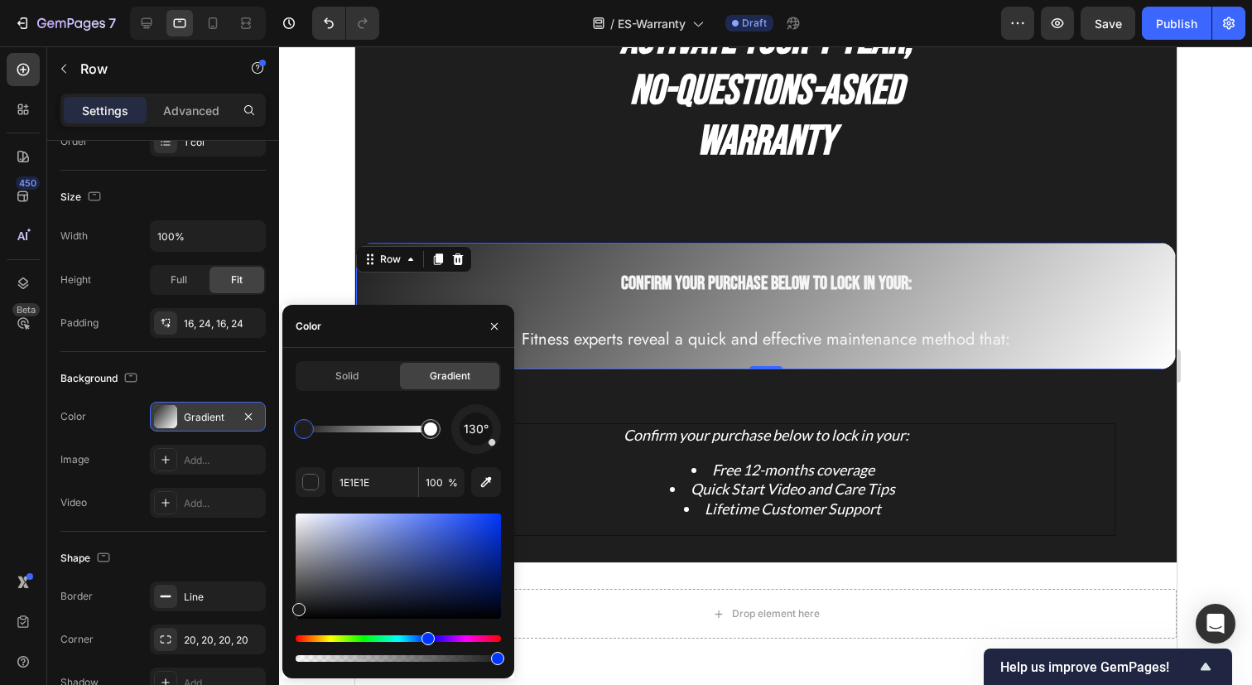
click at [459, 537] on div at bounding box center [398, 565] width 205 height 105
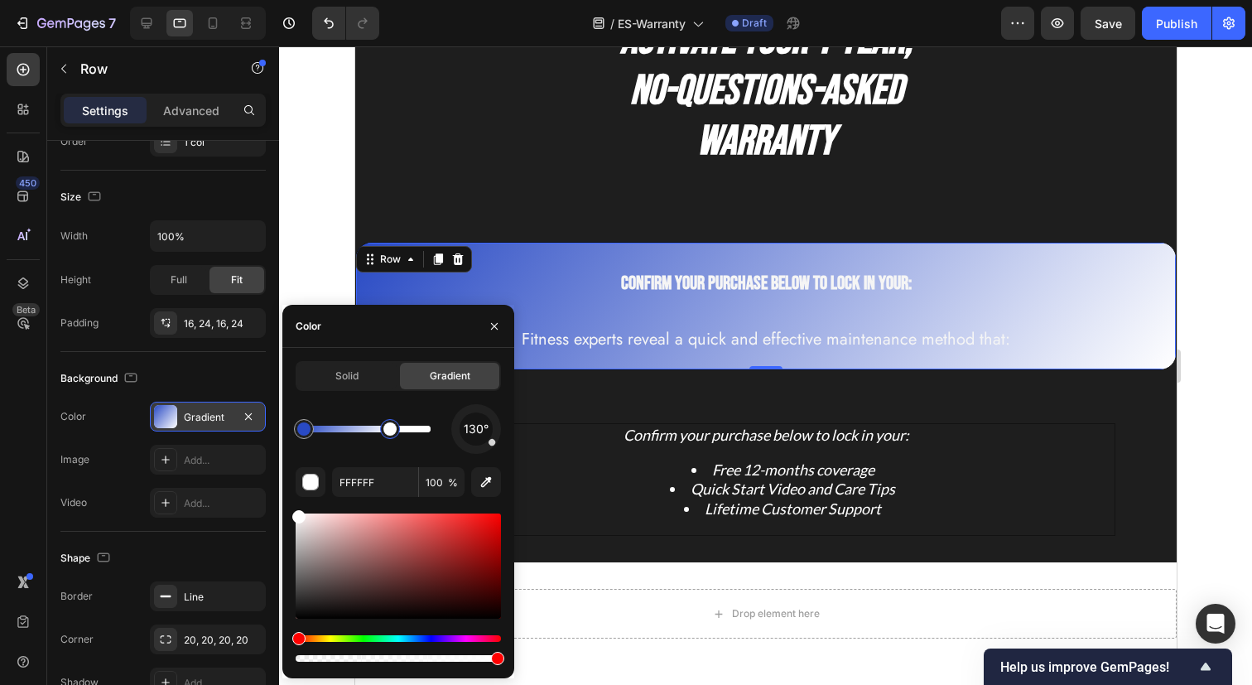
drag, startPoint x: 428, startPoint y: 433, endPoint x: 390, endPoint y: 437, distance: 38.3
click at [390, 435] on div at bounding box center [389, 428] width 13 height 13
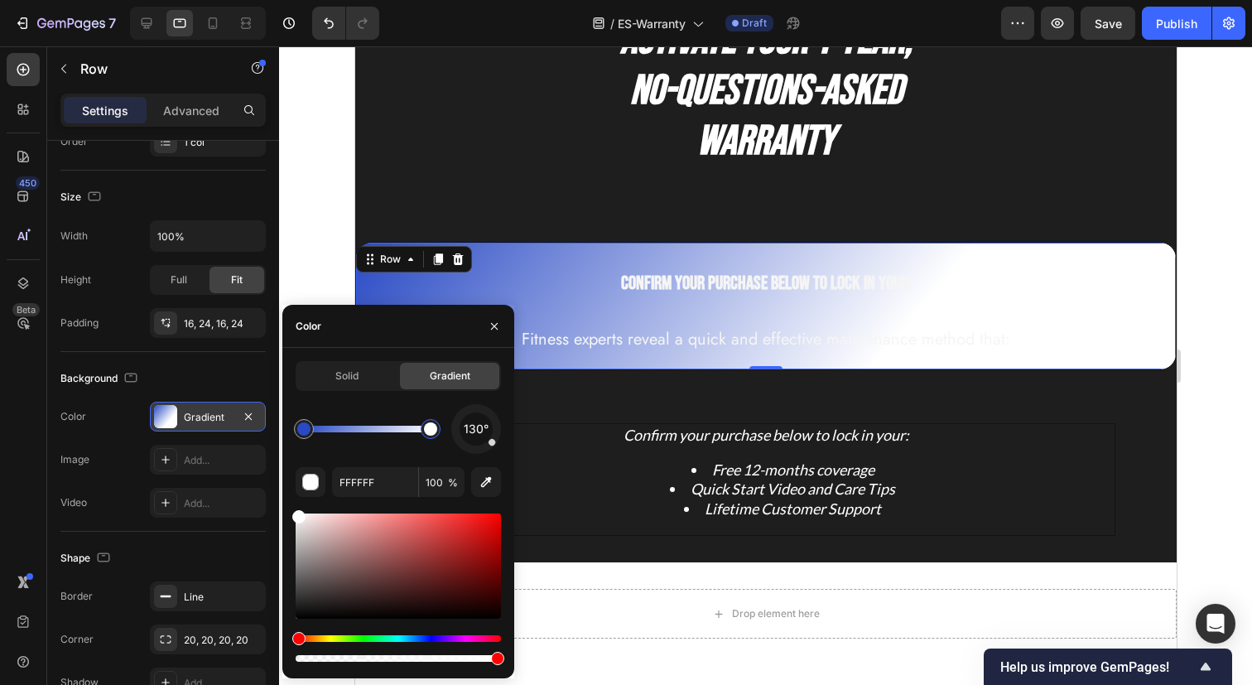
drag, startPoint x: 390, startPoint y: 437, endPoint x: 432, endPoint y: 435, distance: 42.2
click at [432, 435] on div at bounding box center [431, 429] width 20 height 20
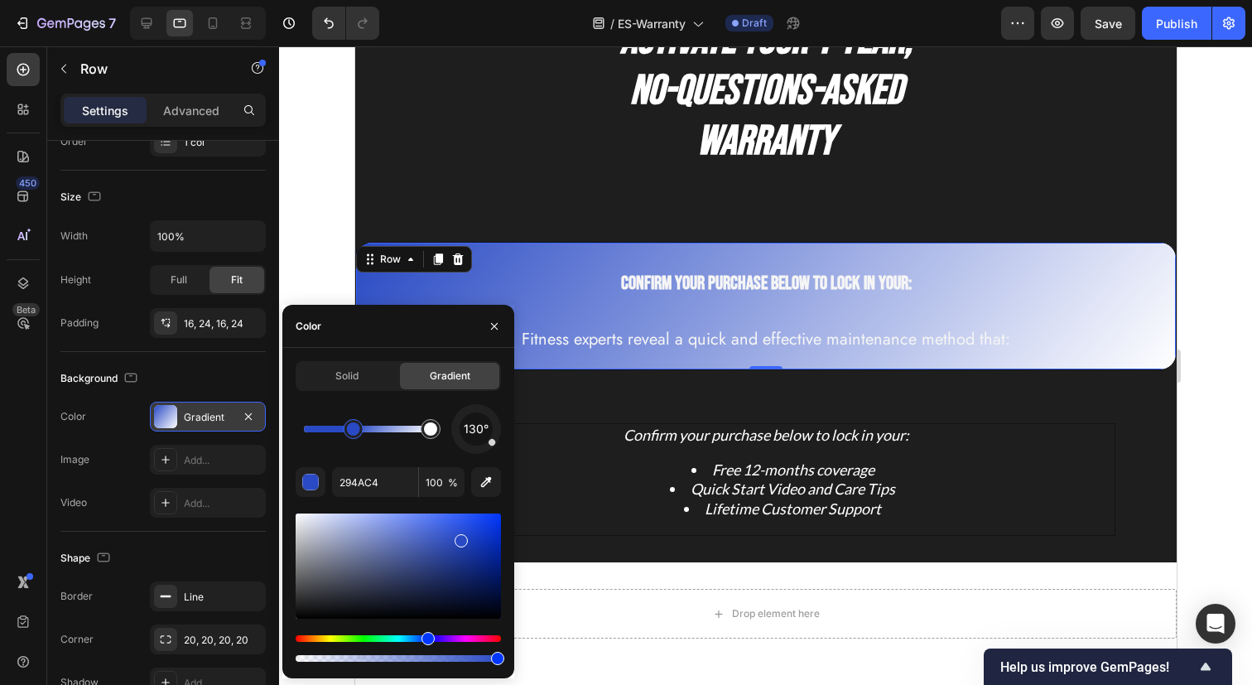
drag, startPoint x: 306, startPoint y: 426, endPoint x: 354, endPoint y: 428, distance: 48.0
click at [354, 428] on div at bounding box center [353, 428] width 13 height 13
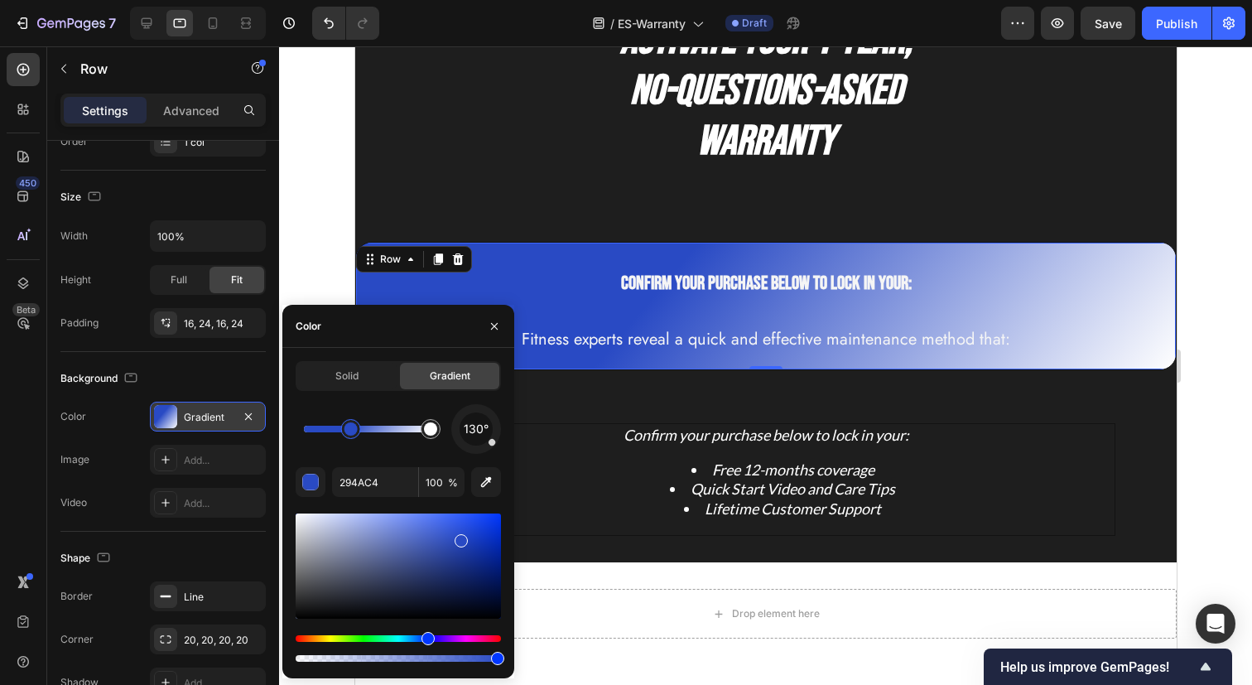
drag, startPoint x: 354, startPoint y: 428, endPoint x: 381, endPoint y: 429, distance: 26.5
drag, startPoint x: 353, startPoint y: 428, endPoint x: 381, endPoint y: 430, distance: 28.3
click at [381, 430] on div at bounding box center [379, 428] width 13 height 13
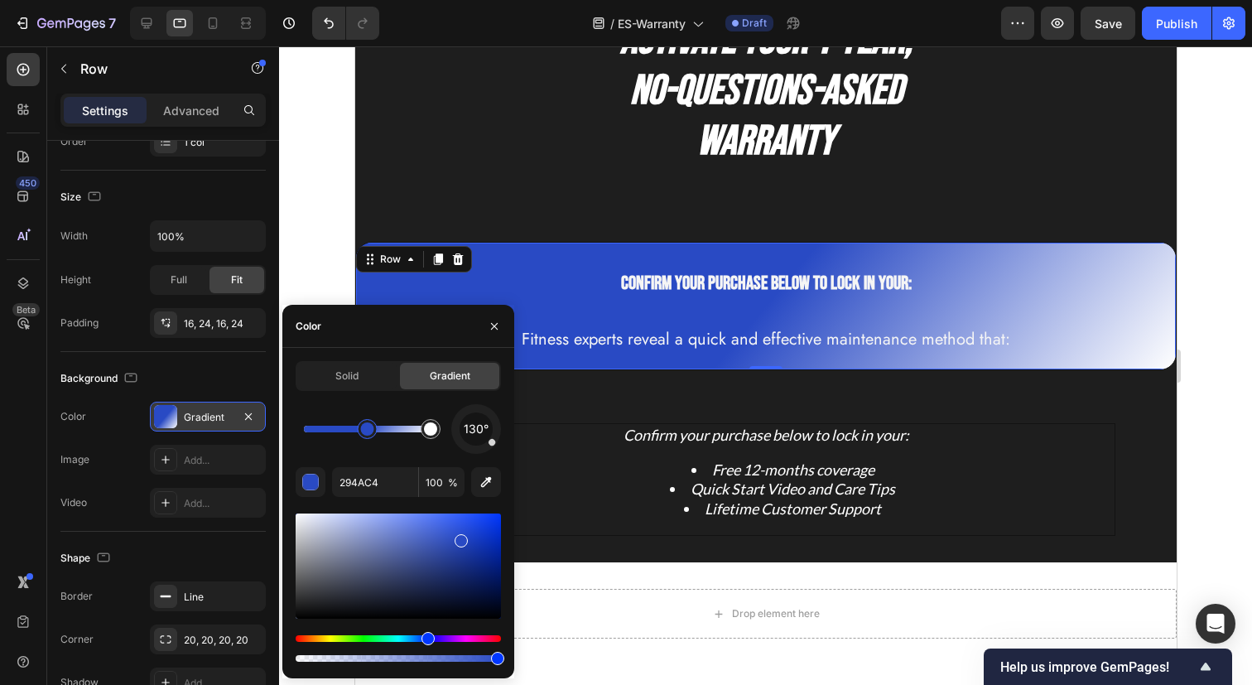
drag, startPoint x: 373, startPoint y: 431, endPoint x: 407, endPoint y: 432, distance: 33.9
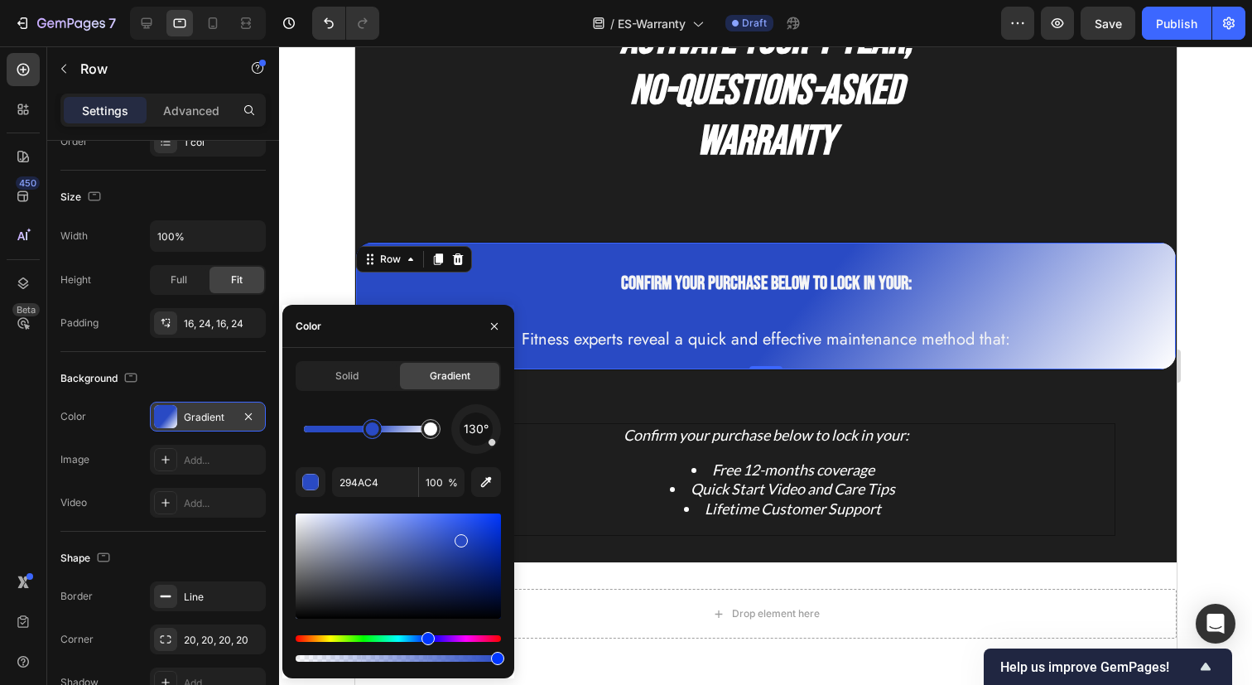
drag, startPoint x: 367, startPoint y: 430, endPoint x: 377, endPoint y: 431, distance: 10.0
click at [379, 431] on div at bounding box center [378, 428] width 13 height 13
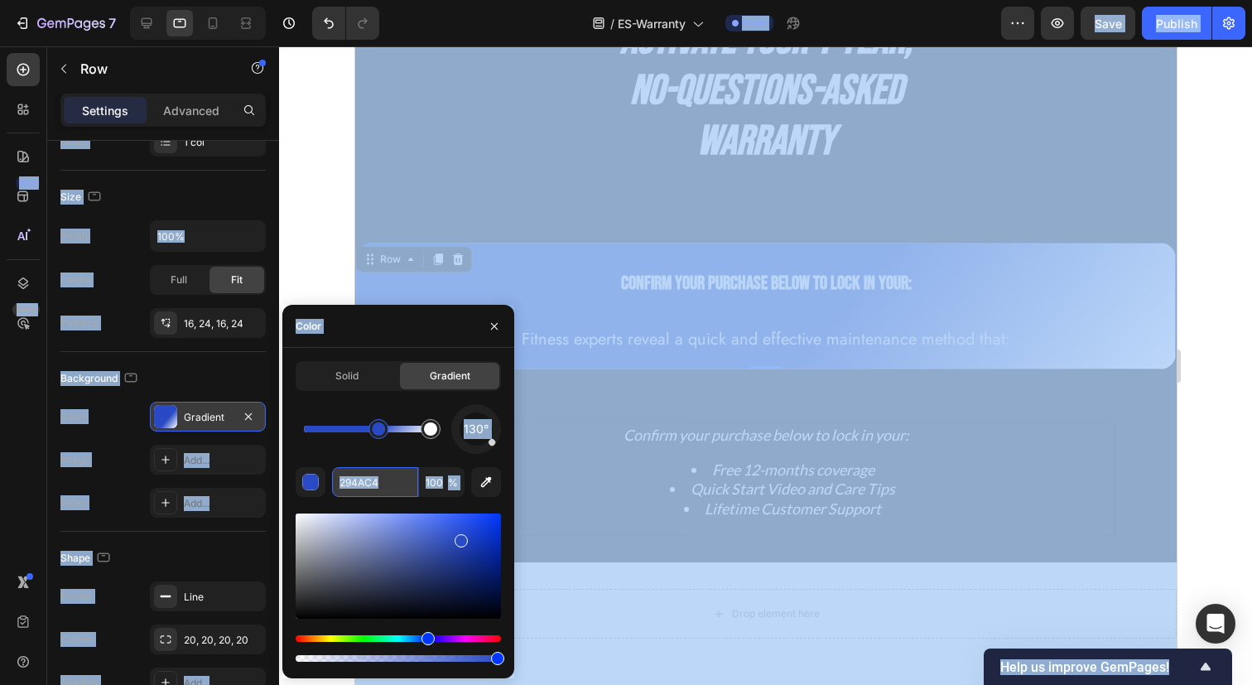
click at [383, 480] on input "294AC4" at bounding box center [375, 482] width 86 height 30
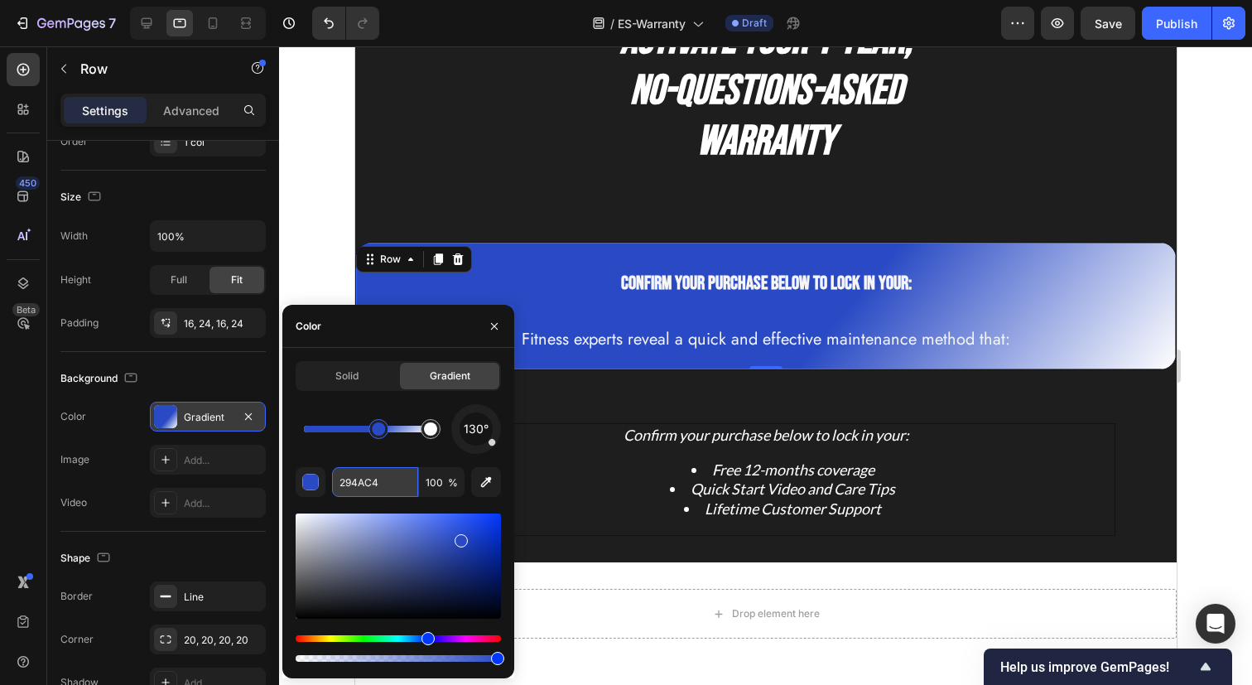
click at [383, 480] on input "294AC4" at bounding box center [375, 482] width 86 height 30
paste input "#007bff"
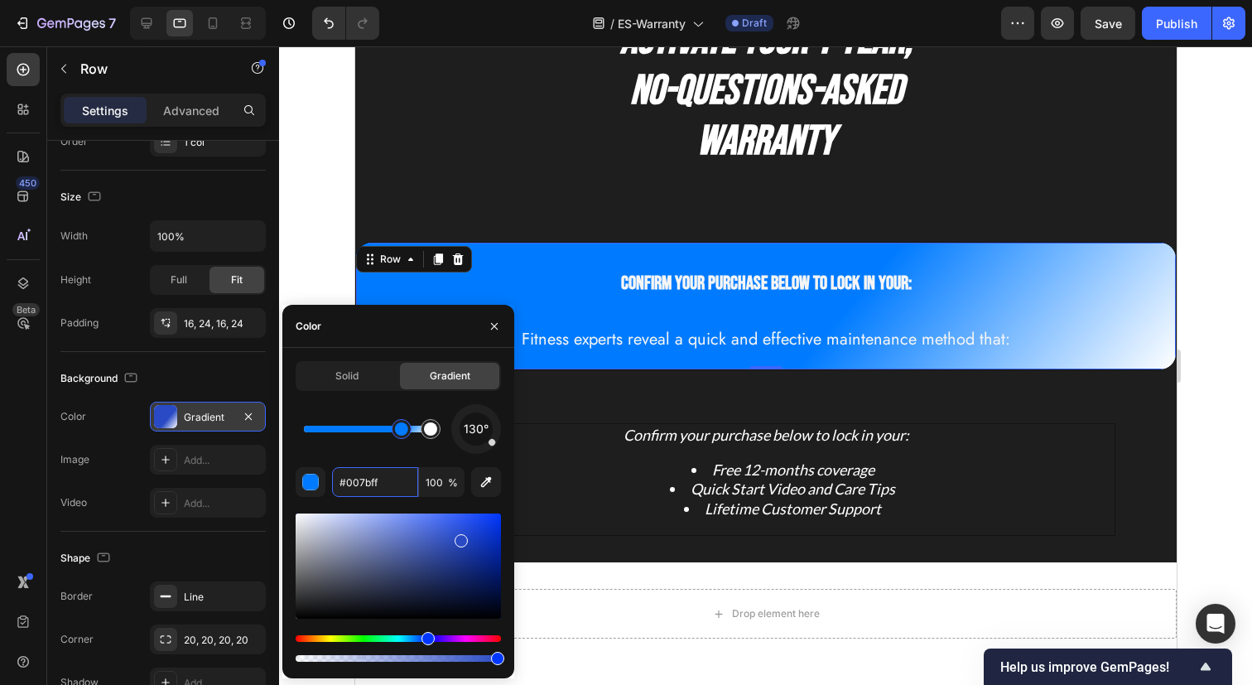
drag, startPoint x: 380, startPoint y: 433, endPoint x: 402, endPoint y: 435, distance: 22.4
click at [402, 435] on div at bounding box center [401, 428] width 13 height 13
type input "007BFF"
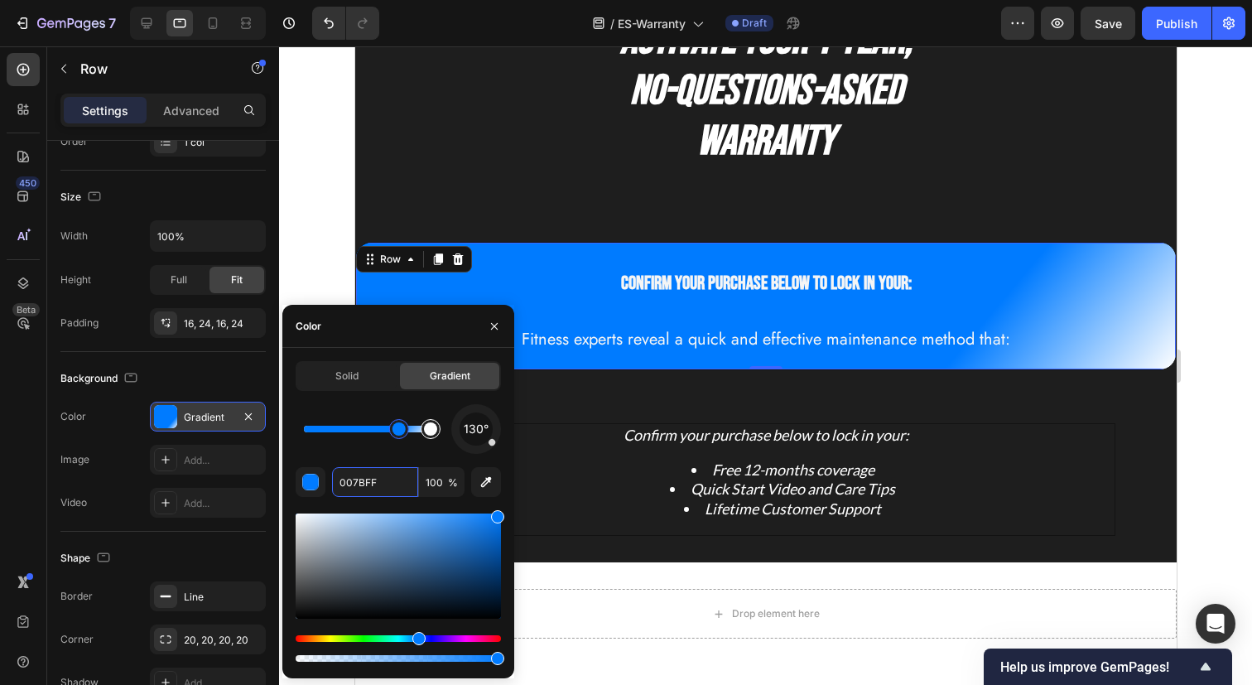
drag, startPoint x: 402, startPoint y: 435, endPoint x: 416, endPoint y: 435, distance: 14.1
click at [665, 356] on div "Fitness experts reveal a quick and effective maintenance method that:" at bounding box center [765, 339] width 780 height 33
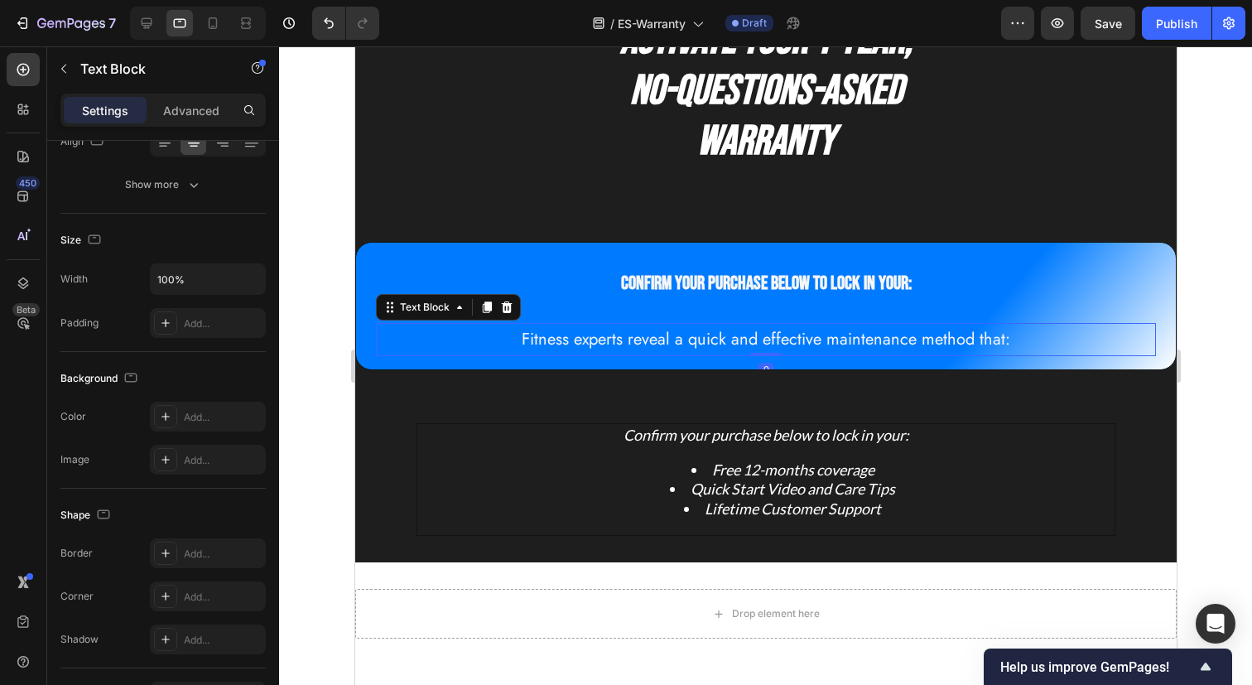
scroll to position [0, 0]
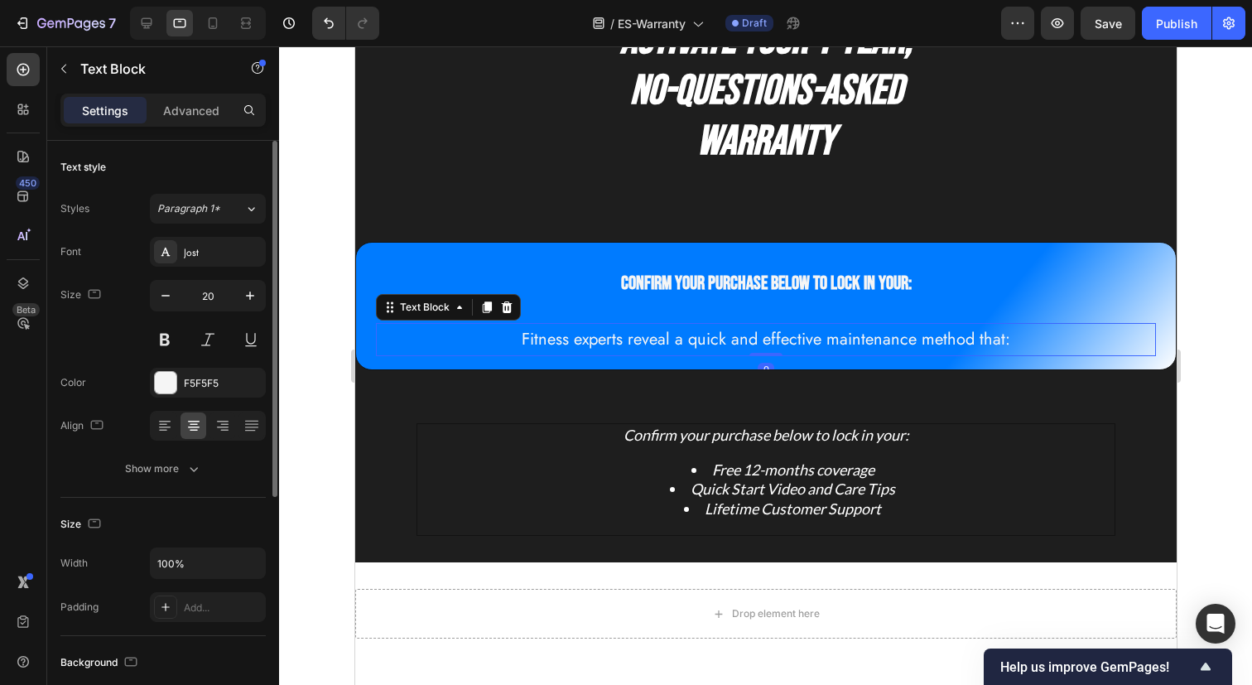
click at [679, 344] on p "Fitness experts reveal a quick and effective maintenance method that:" at bounding box center [765, 339] width 776 height 30
click at [211, 257] on div "Jost" at bounding box center [223, 252] width 78 height 15
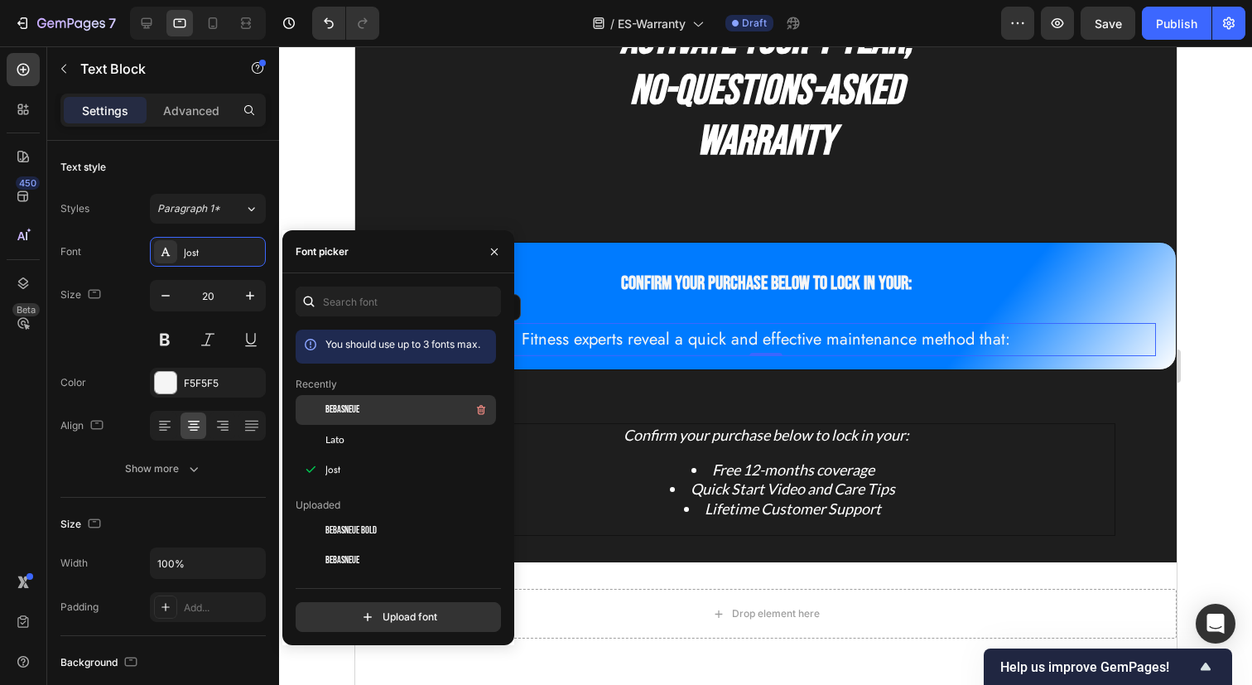
click at [343, 406] on span "BebasNeue" at bounding box center [342, 409] width 34 height 15
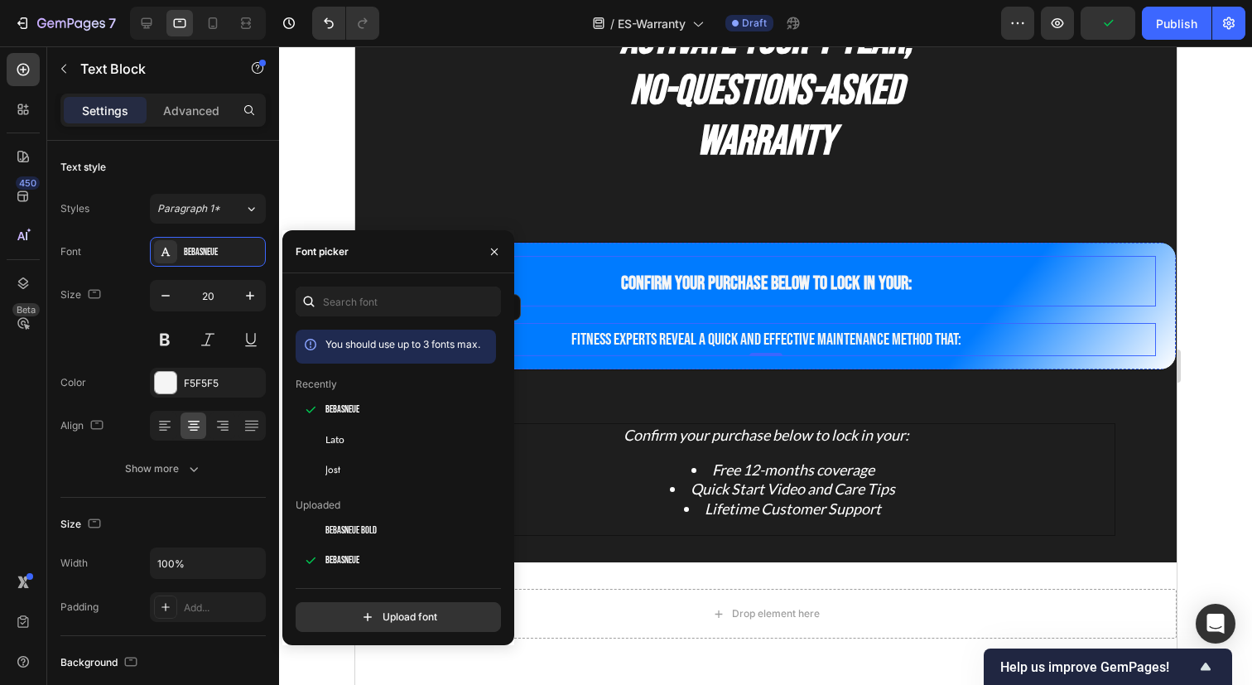
click at [675, 305] on h2 "Confirm your purchase below to lock in your:" at bounding box center [765, 281] width 780 height 50
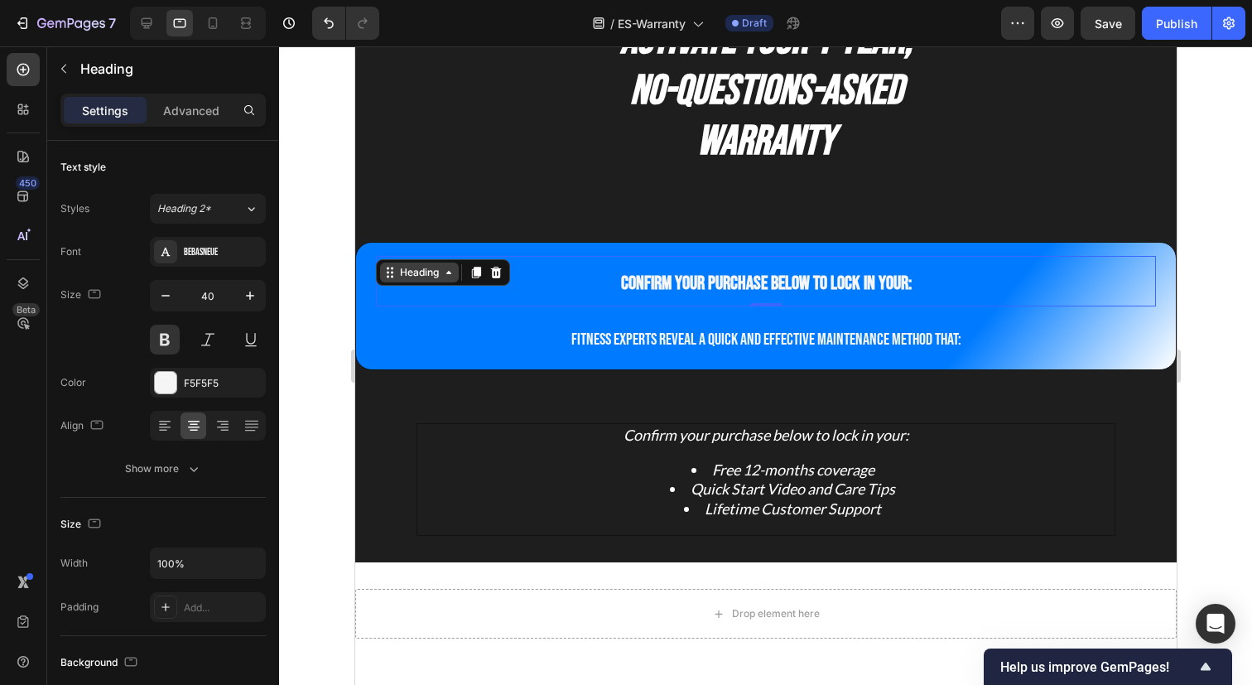
click at [432, 275] on div "Heading" at bounding box center [419, 272] width 46 height 15
click at [486, 339] on p "Fitness experts reveal a quick and effective maintenance method that:" at bounding box center [765, 339] width 776 height 30
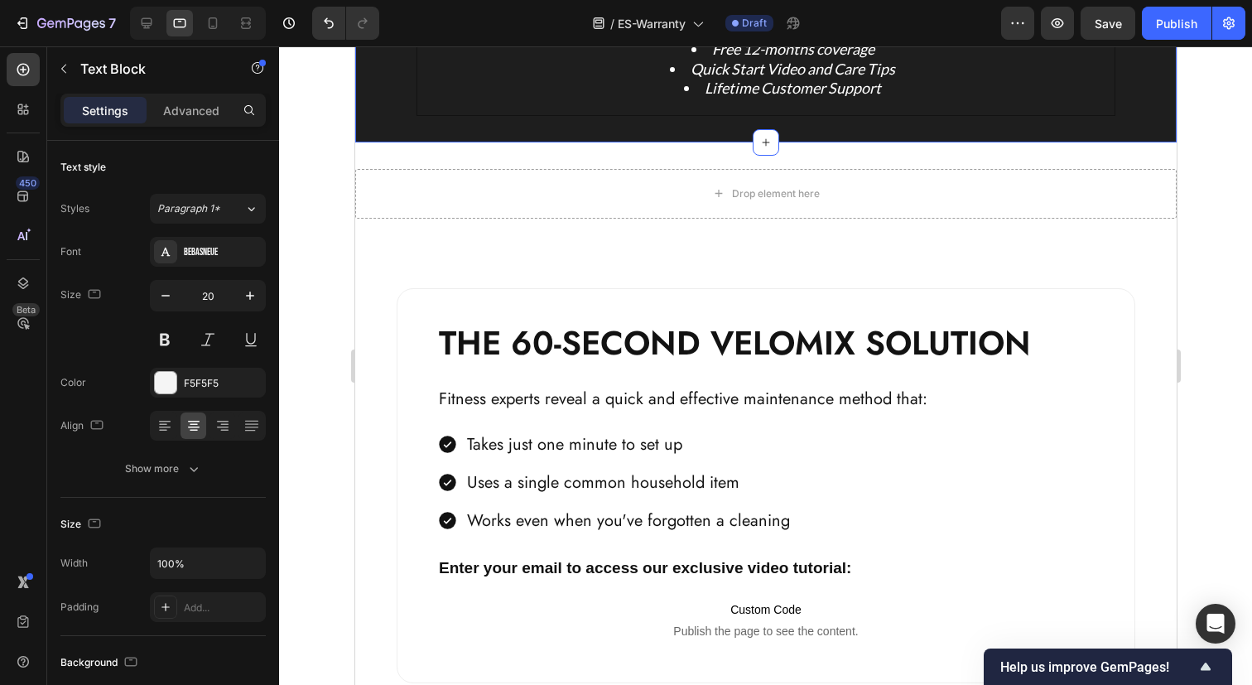
scroll to position [530, 0]
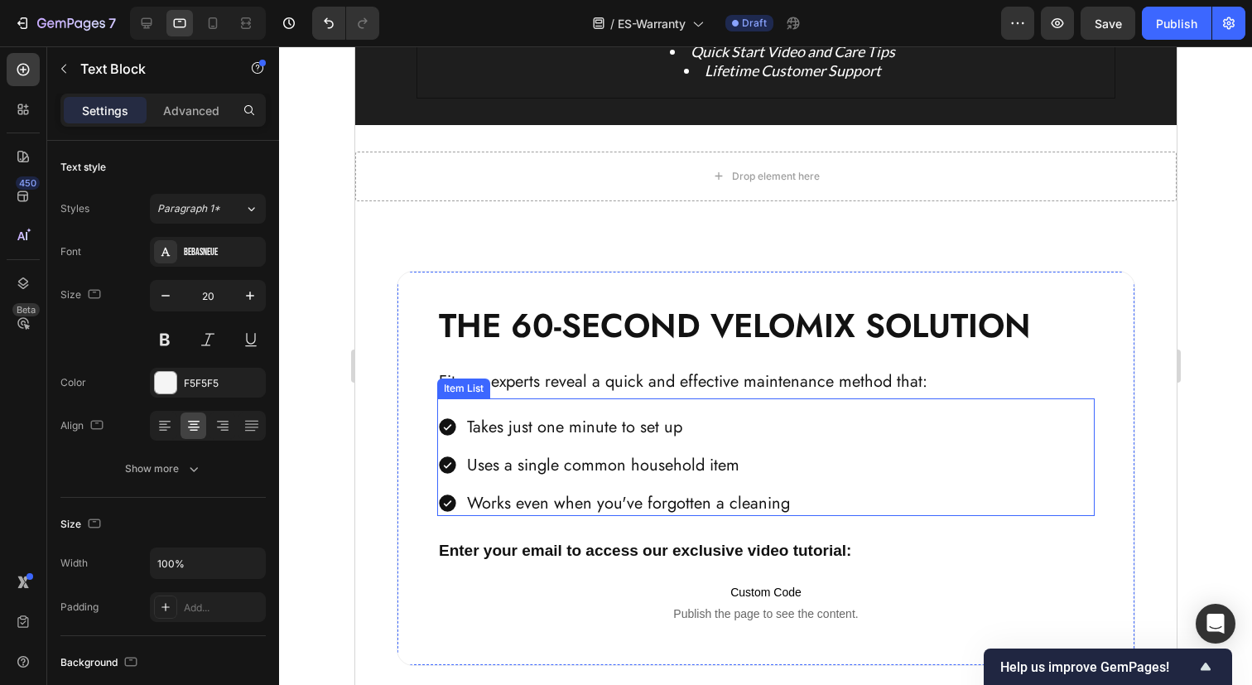
click at [469, 388] on div "Item List" at bounding box center [463, 388] width 46 height 15
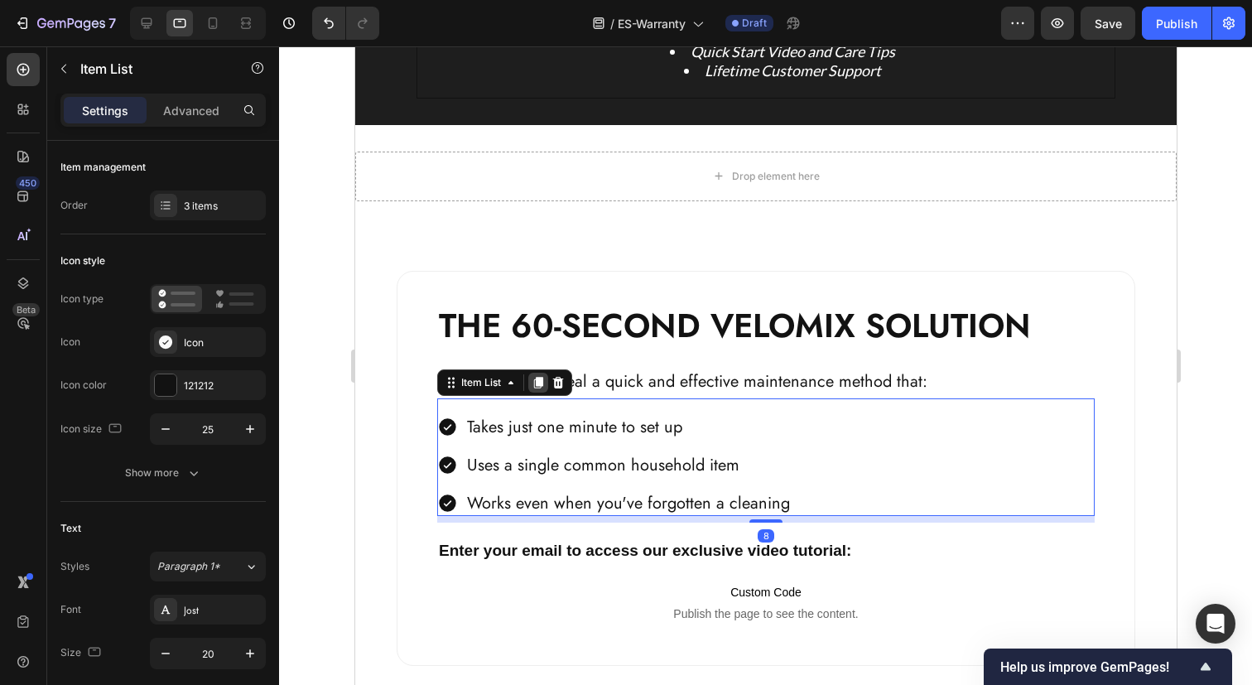
click at [536, 387] on icon at bounding box center [537, 382] width 13 height 13
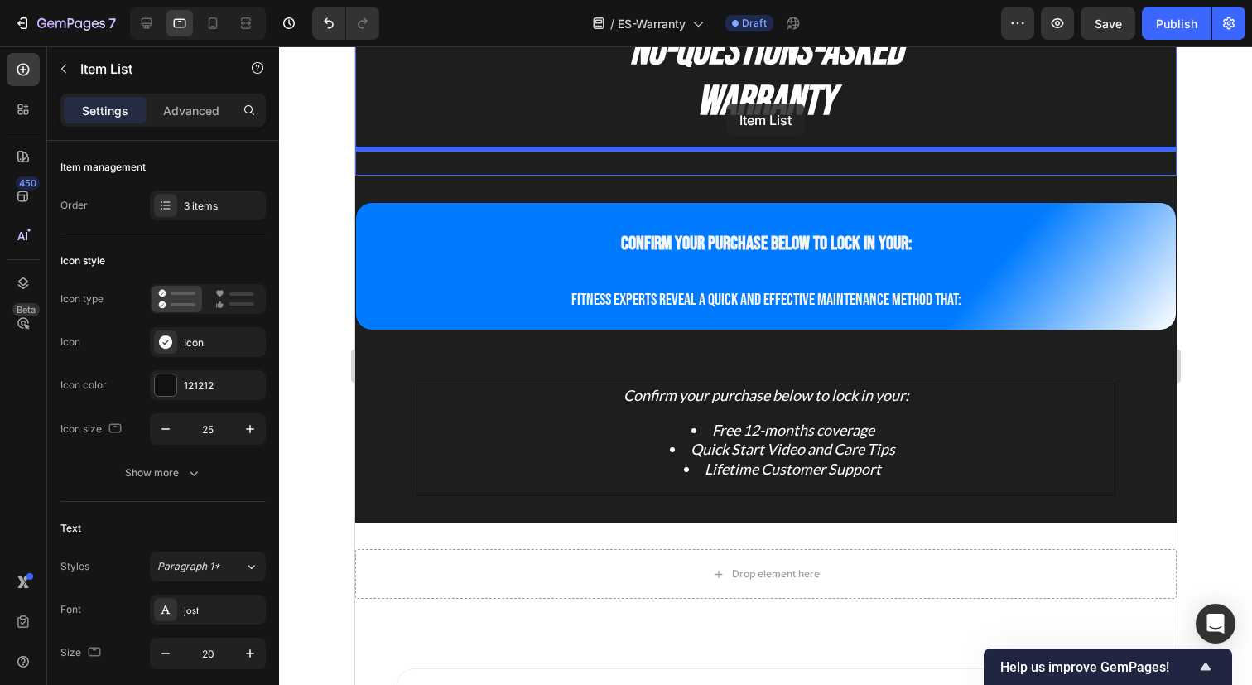
scroll to position [92, 0]
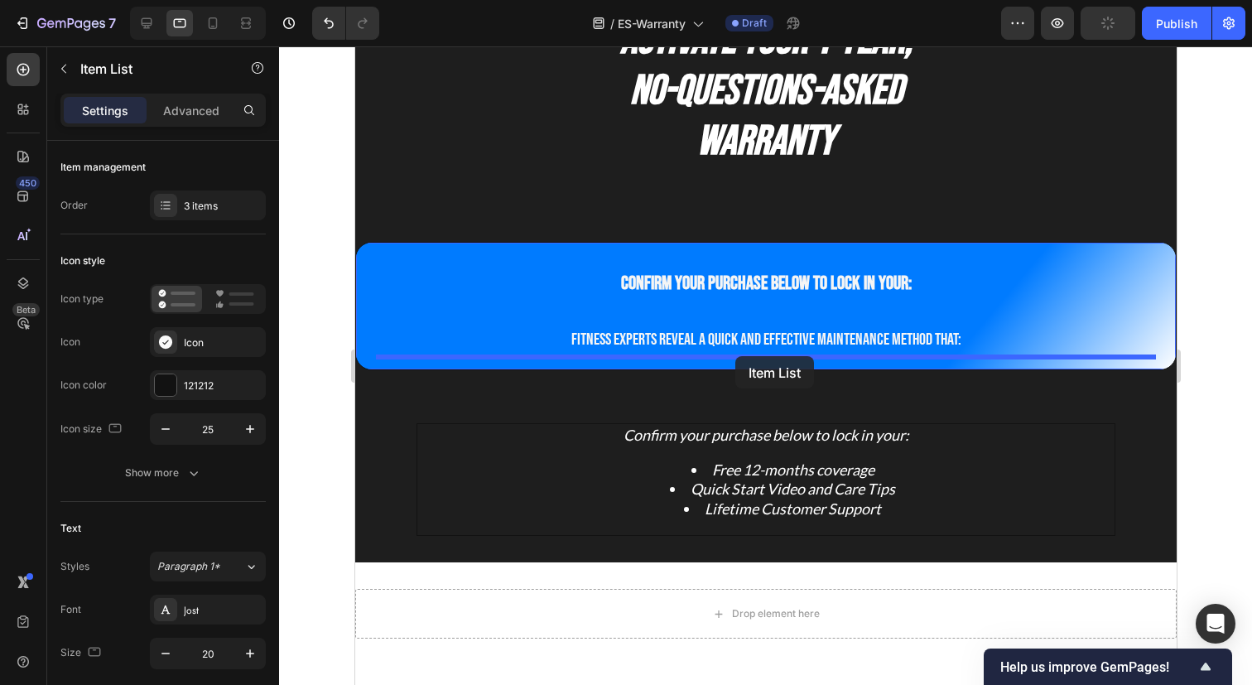
drag, startPoint x: 466, startPoint y: 510, endPoint x: 734, endPoint y: 356, distance: 309.2
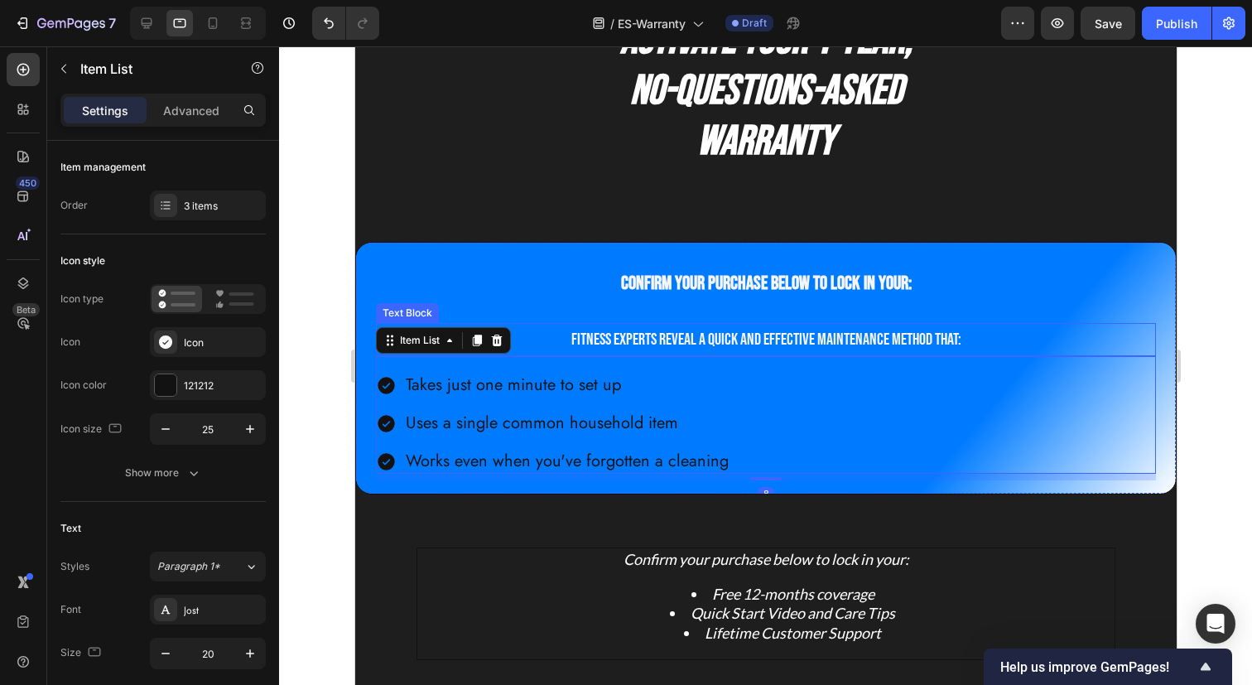
click at [738, 330] on p "Fitness experts reveal a quick and effective maintenance method that:" at bounding box center [765, 339] width 776 height 30
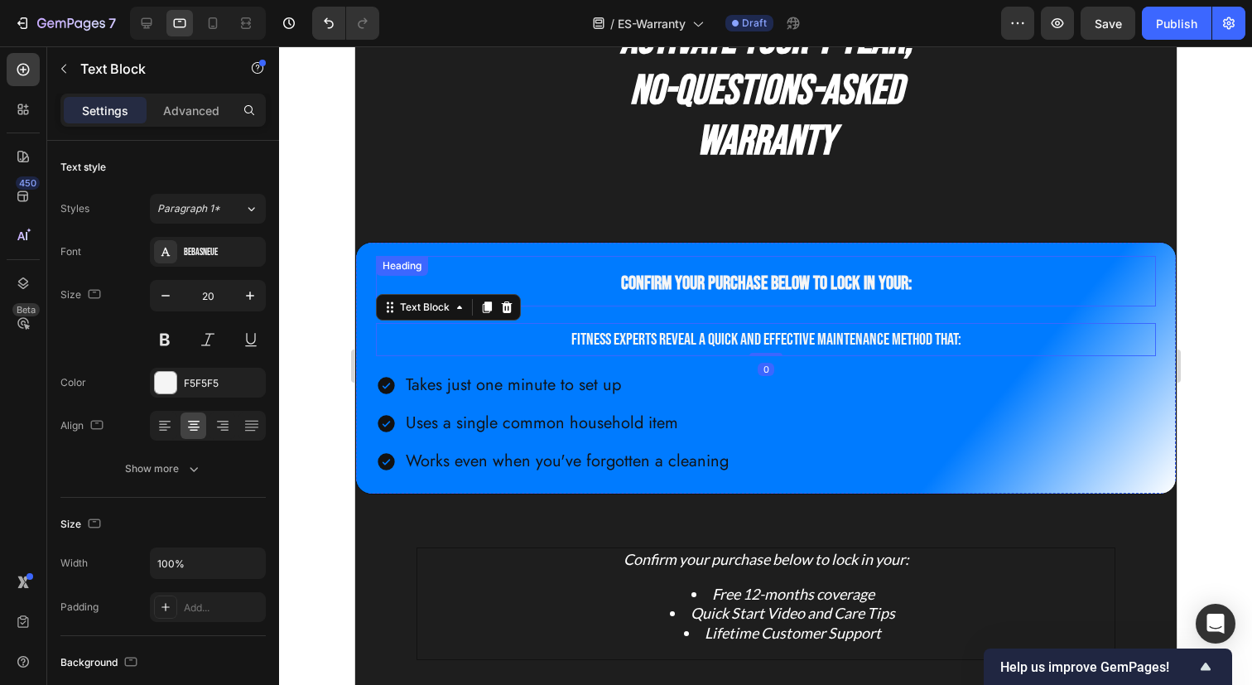
click at [746, 305] on h2 "Confirm your purchase below to lock in your:" at bounding box center [765, 281] width 780 height 50
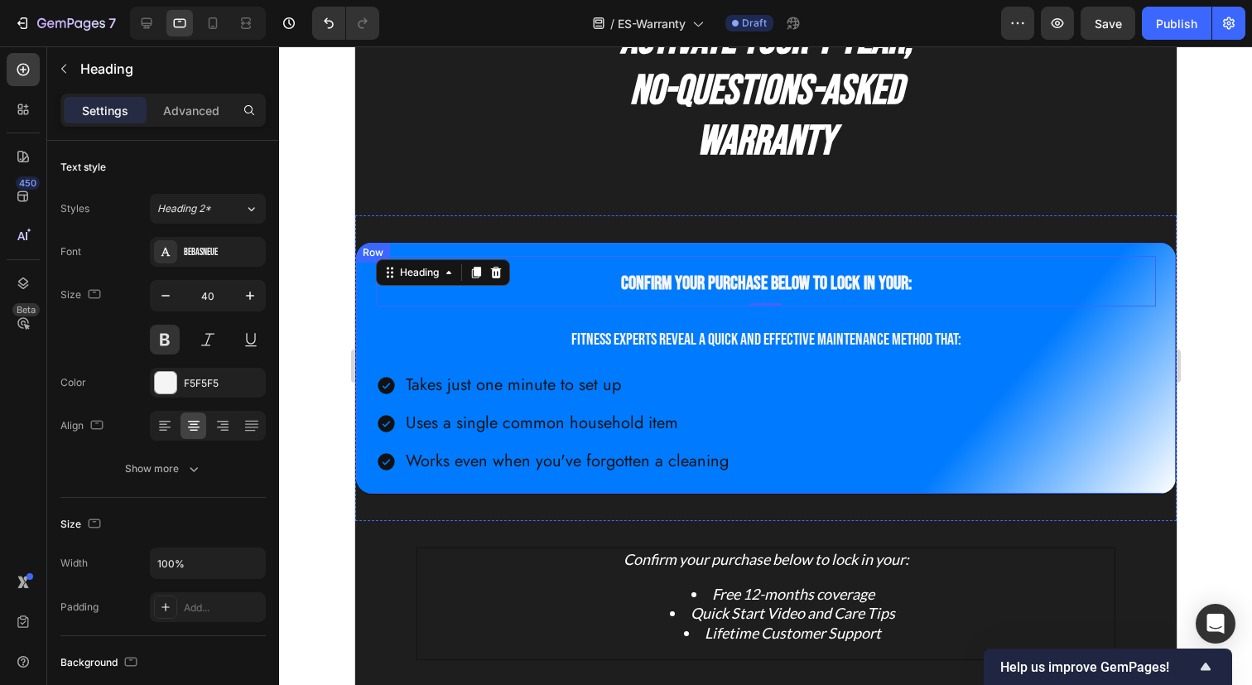
click at [743, 316] on div "Confirm your purchase below to lock in your: Heading 0 Fitness experts reveal a…" at bounding box center [765, 368] width 780 height 224
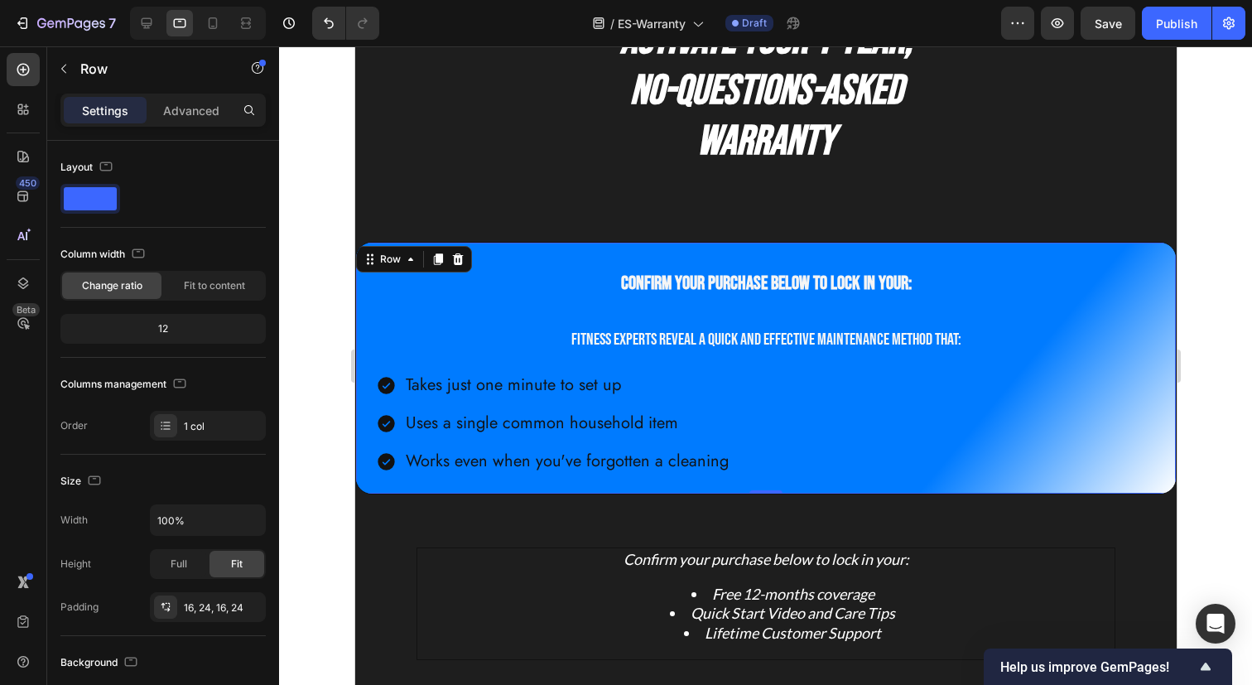
click at [754, 313] on div "Confirm your purchase below to lock in your: Heading Fitness experts reveal a q…" at bounding box center [765, 368] width 780 height 224
click at [761, 291] on span "Confirm your purchase below to lock in your:" at bounding box center [765, 283] width 291 height 23
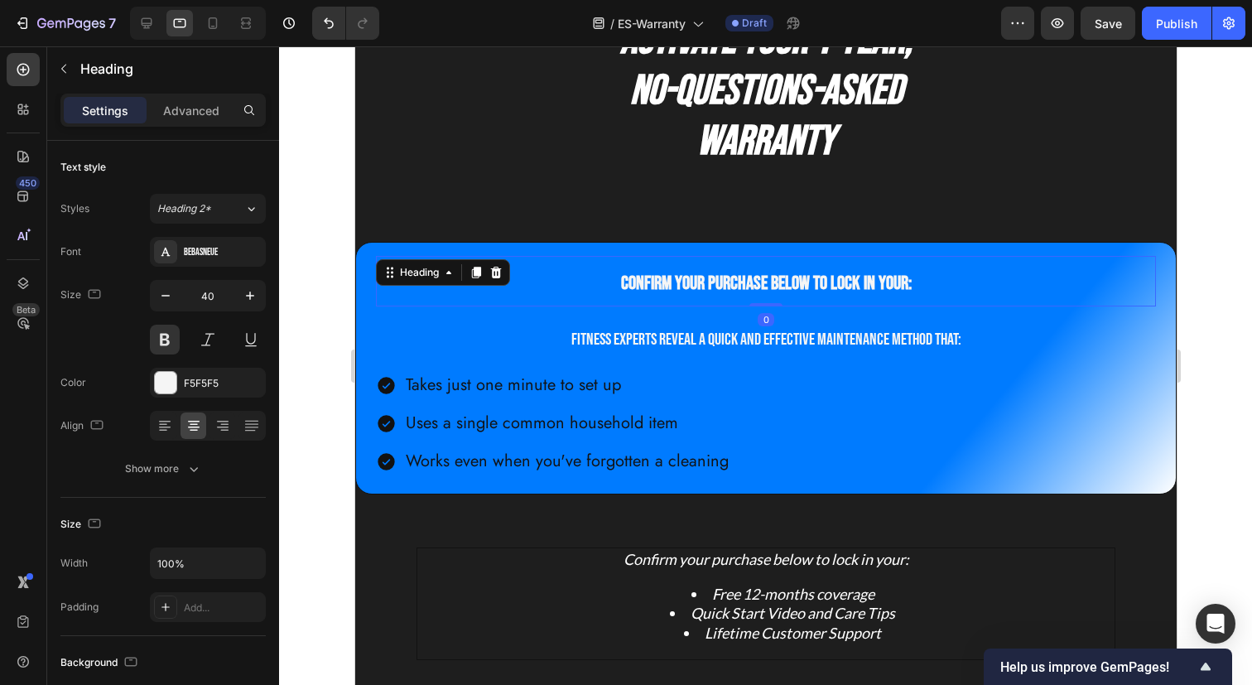
drag, startPoint x: 762, startPoint y: 305, endPoint x: 762, endPoint y: 296, distance: 8.3
click at [762, 296] on div "Confirm your purchase below to lock in your: Heading 0" at bounding box center [765, 281] width 780 height 50
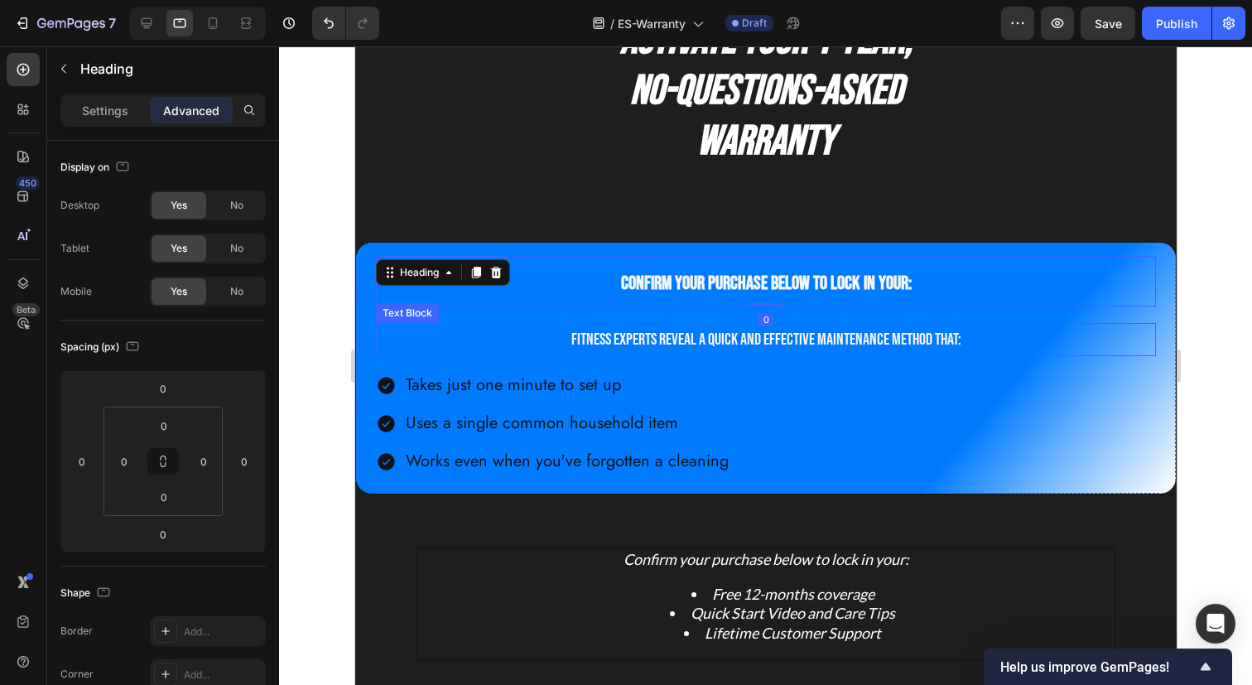
click at [763, 329] on p "Fitness experts reveal a quick and effective maintenance method that:" at bounding box center [765, 339] width 776 height 30
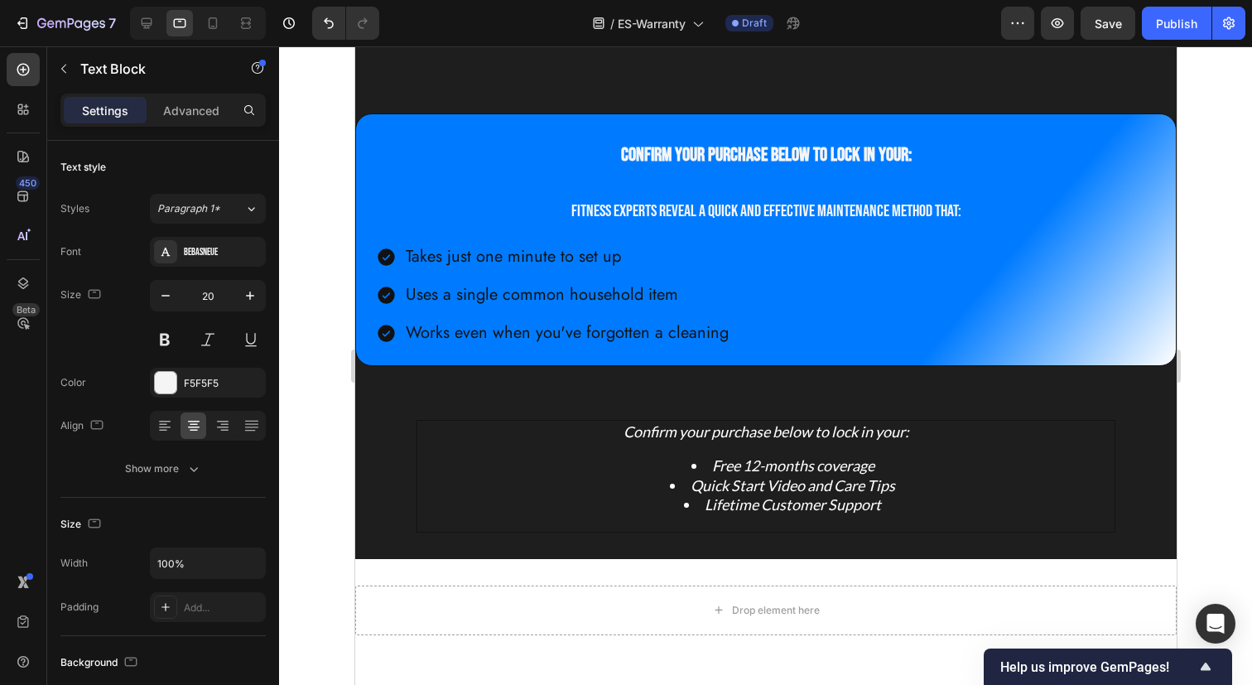
scroll to position [219, 0]
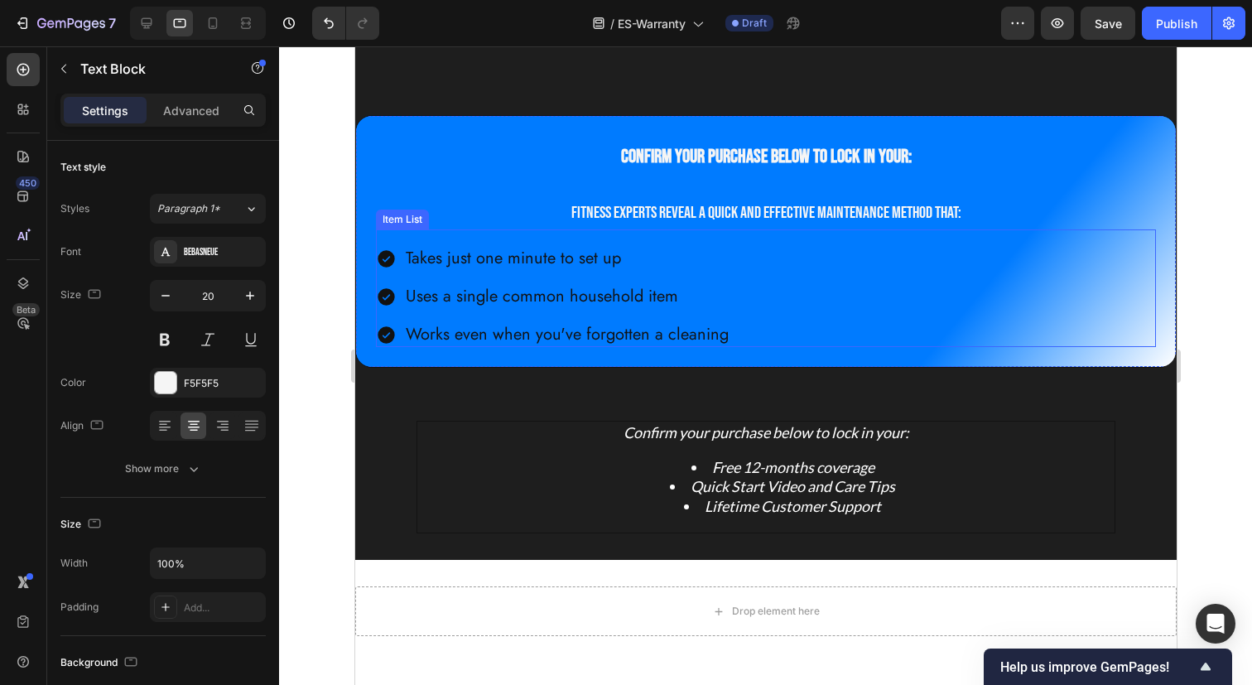
click at [532, 276] on div "Takes just one minute to set up Uses a single common household item Works even …" at bounding box center [552, 296] width 355 height 101
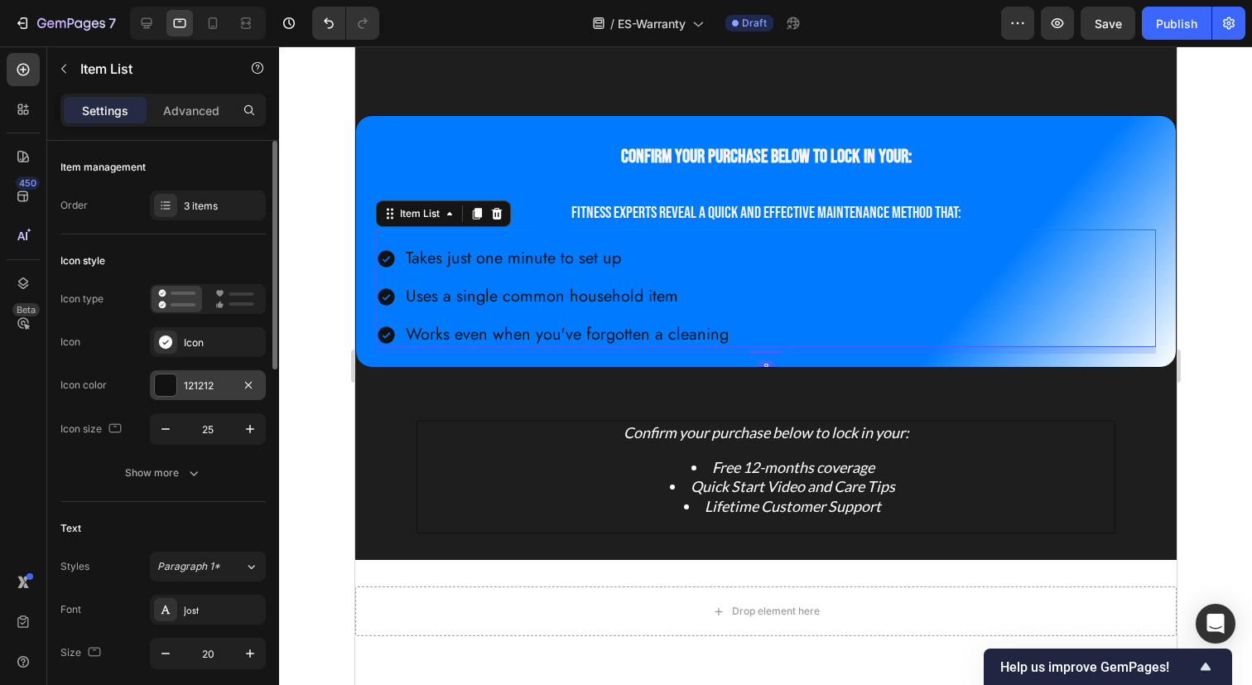
click at [165, 386] on div at bounding box center [166, 385] width 22 height 22
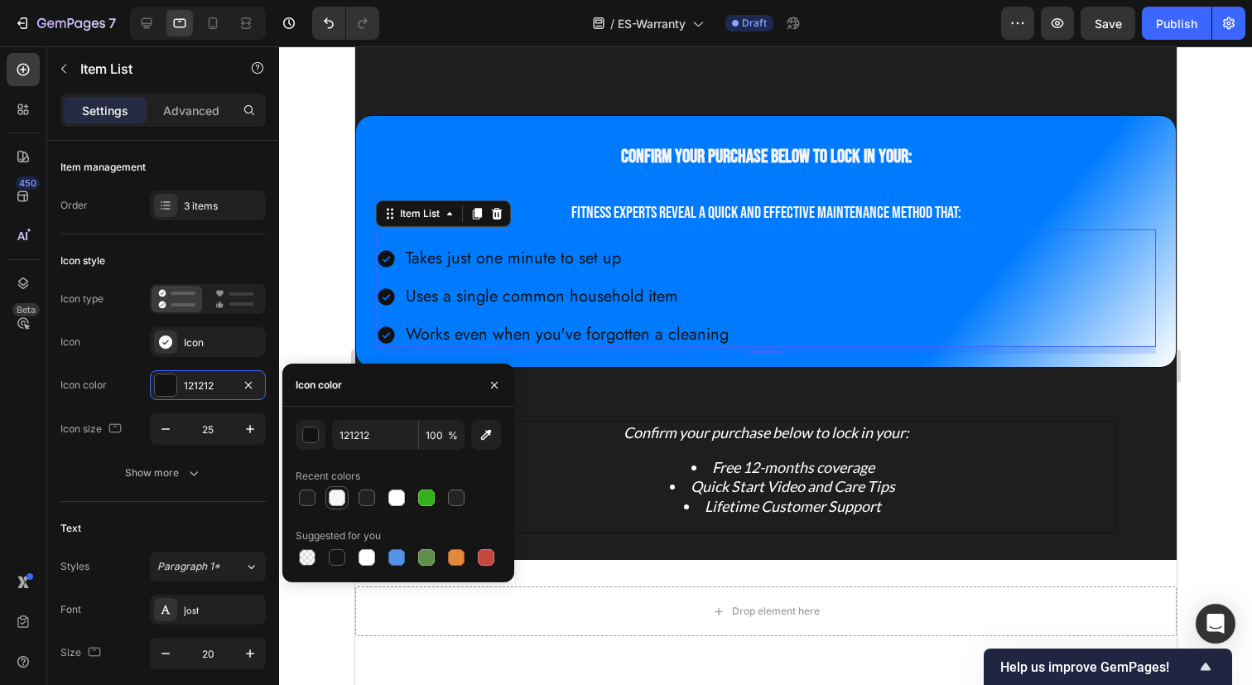
click at [339, 493] on div at bounding box center [337, 497] width 17 height 17
type input "F5F5F5"
click at [558, 291] on p "Uses a single common household item" at bounding box center [566, 296] width 323 height 20
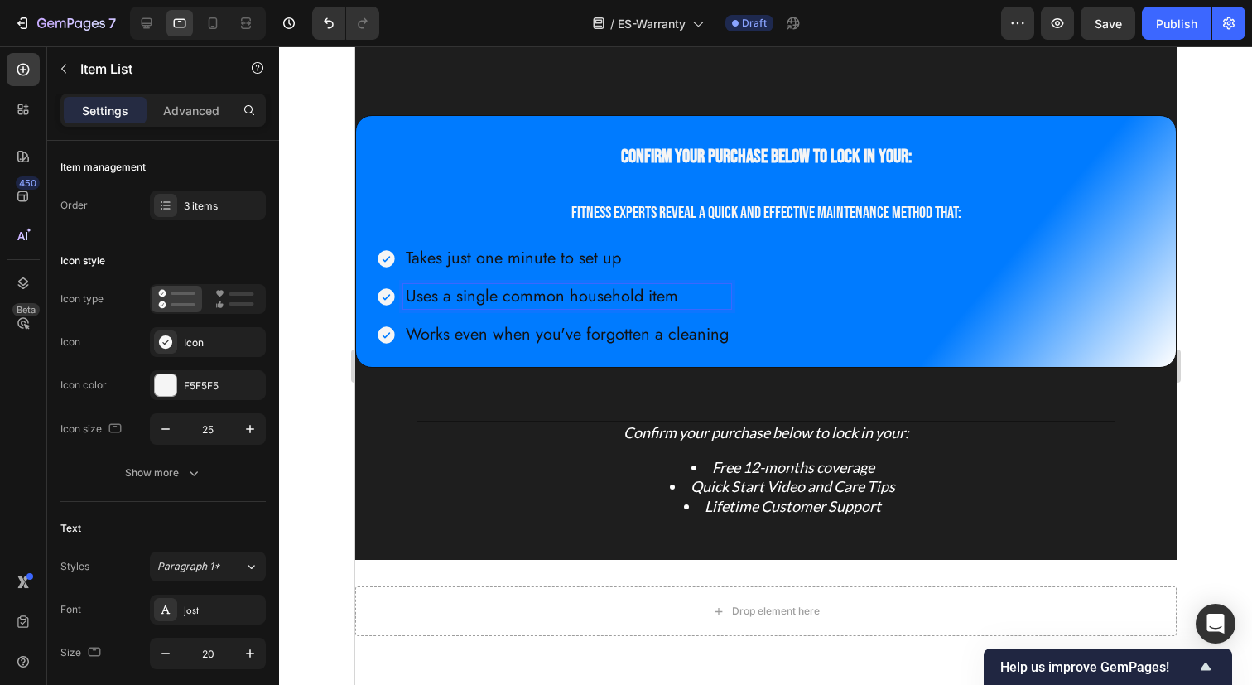
click at [513, 268] on p "Takes just one minute to set up" at bounding box center [566, 258] width 323 height 20
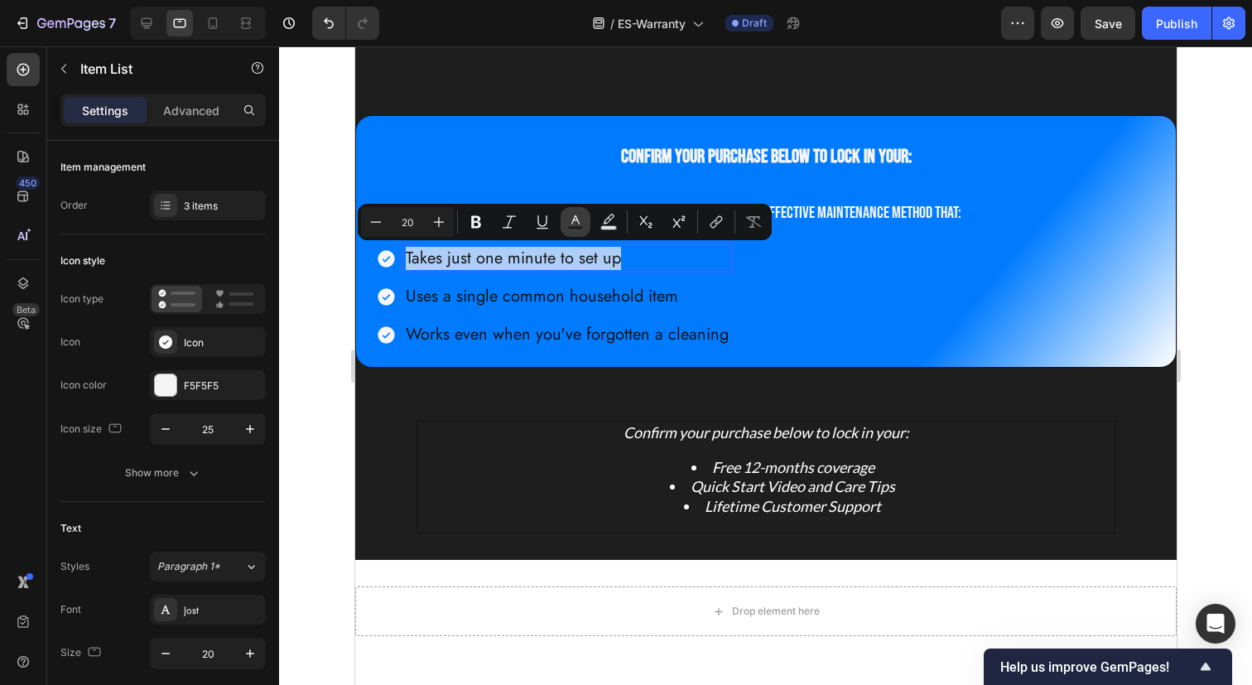
click at [570, 226] on rect "Editor contextual toolbar" at bounding box center [576, 228] width 16 height 4
type input "121212"
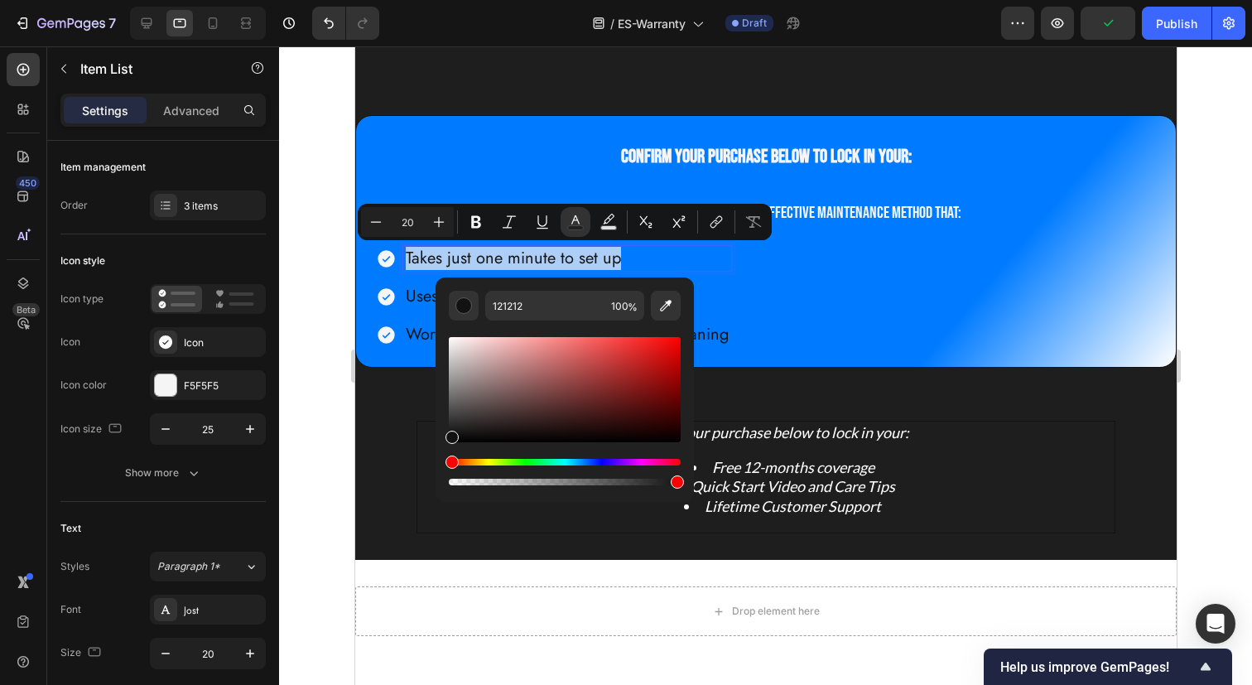
click at [452, 340] on div "Editor contextual toolbar" at bounding box center [565, 389] width 232 height 105
type input "F4F2F2"
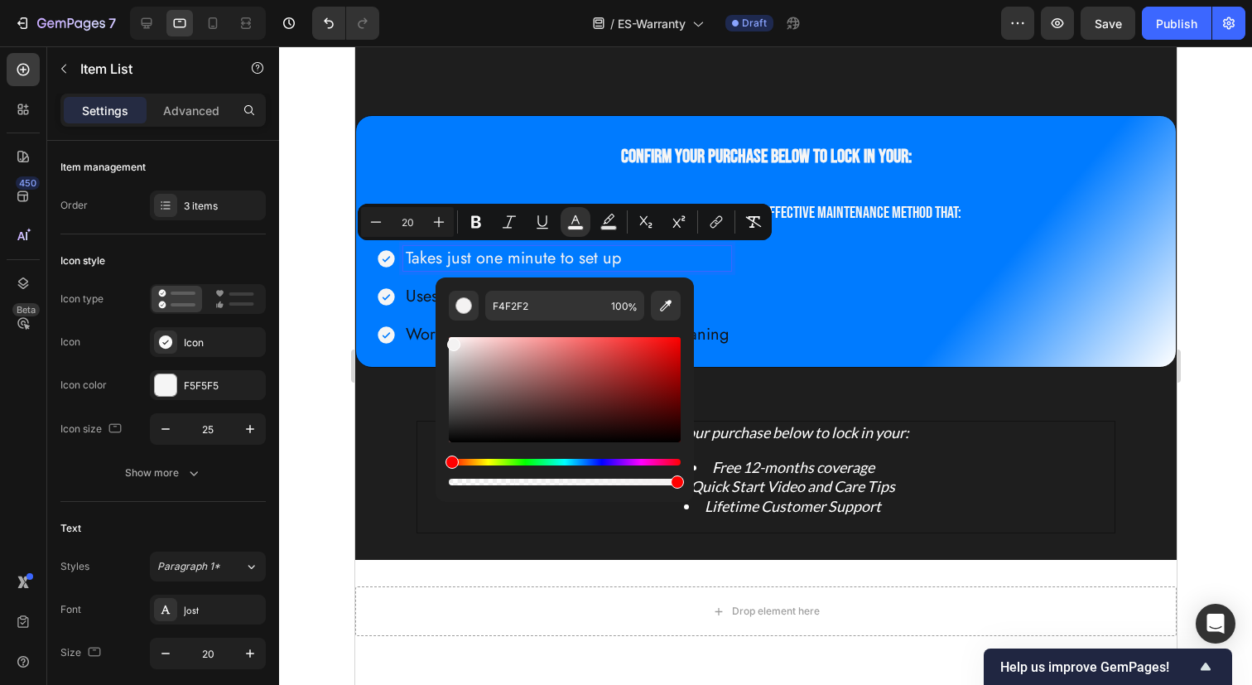
click at [788, 281] on div "Takes just one minute to set up Uses a single common household item Works even …" at bounding box center [765, 296] width 780 height 101
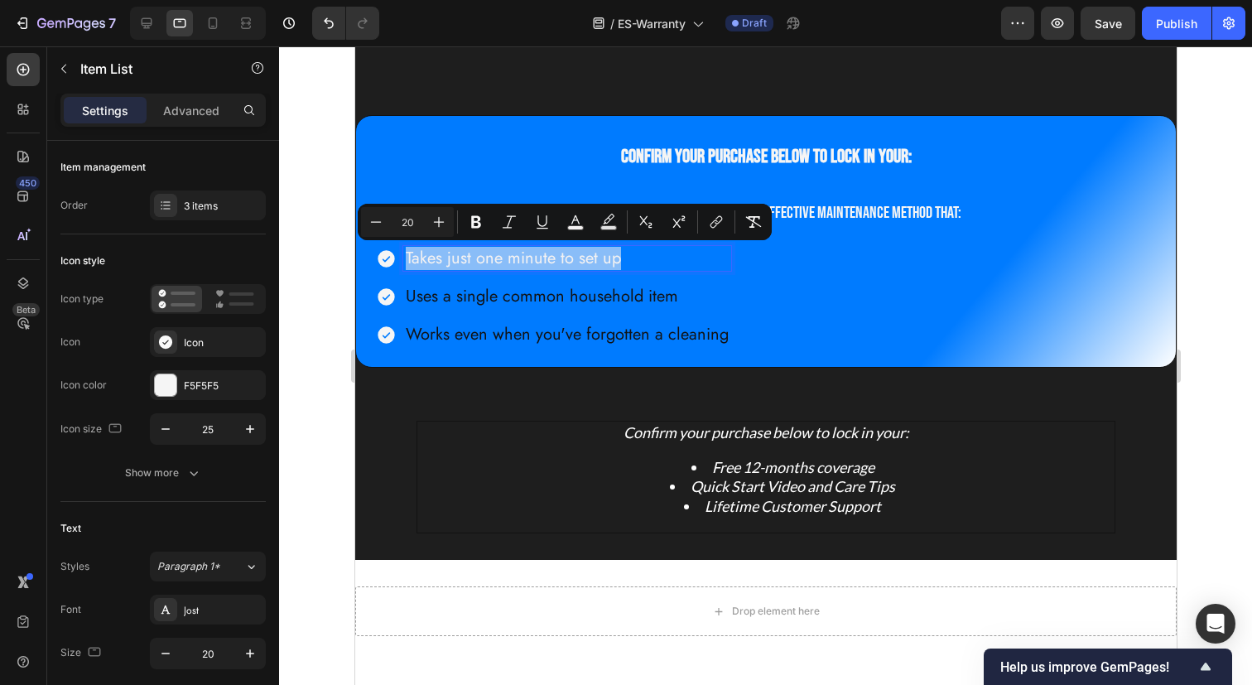
click at [510, 300] on p "Uses a single common household item" at bounding box center [566, 296] width 323 height 20
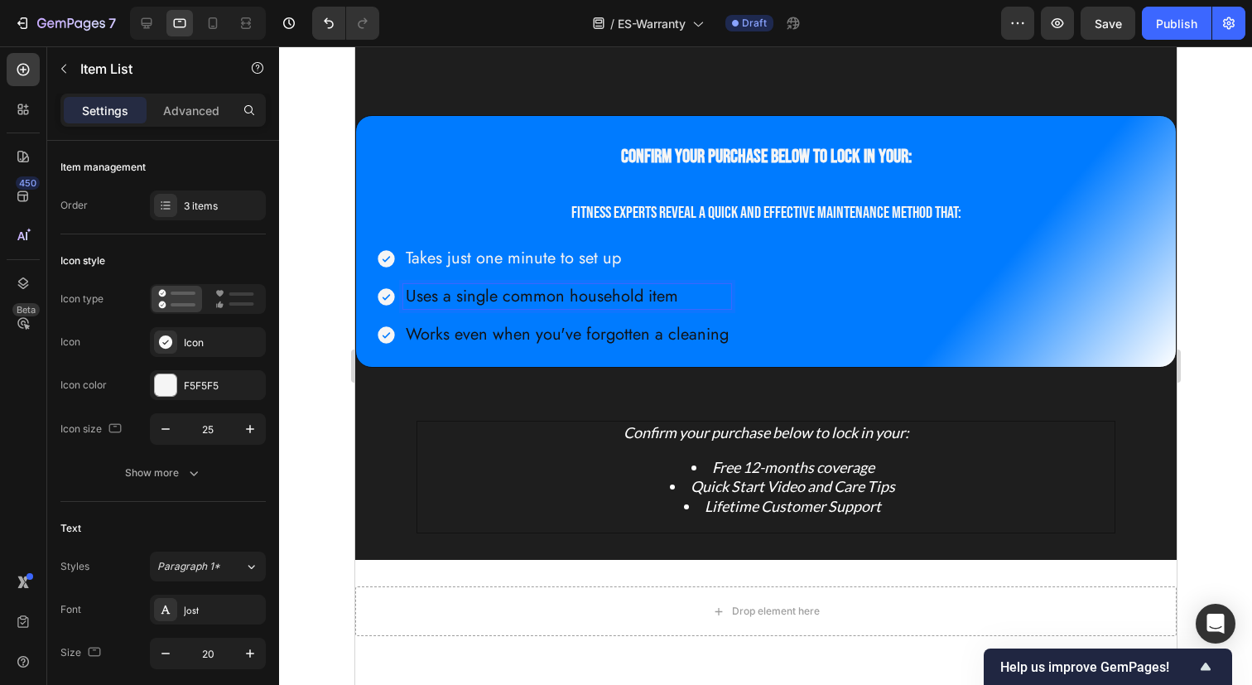
click at [506, 301] on p "Uses a single common household item" at bounding box center [566, 296] width 323 height 20
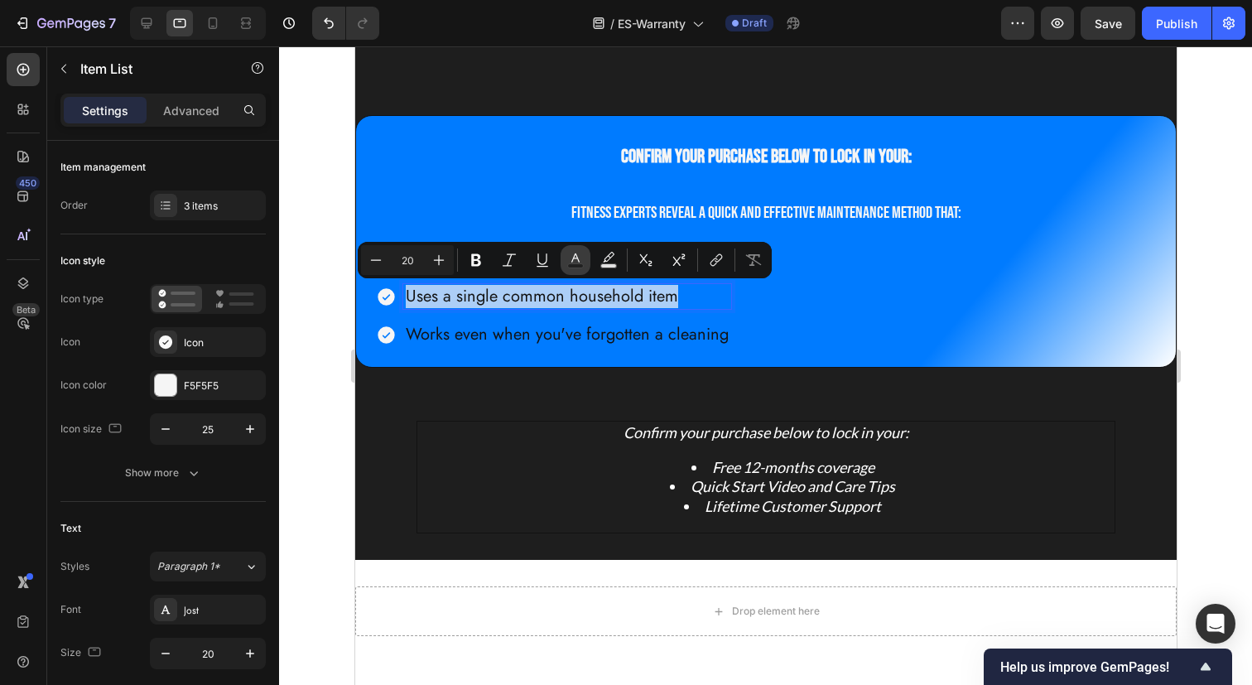
click at [574, 262] on icon "Editor contextual toolbar" at bounding box center [575, 260] width 17 height 17
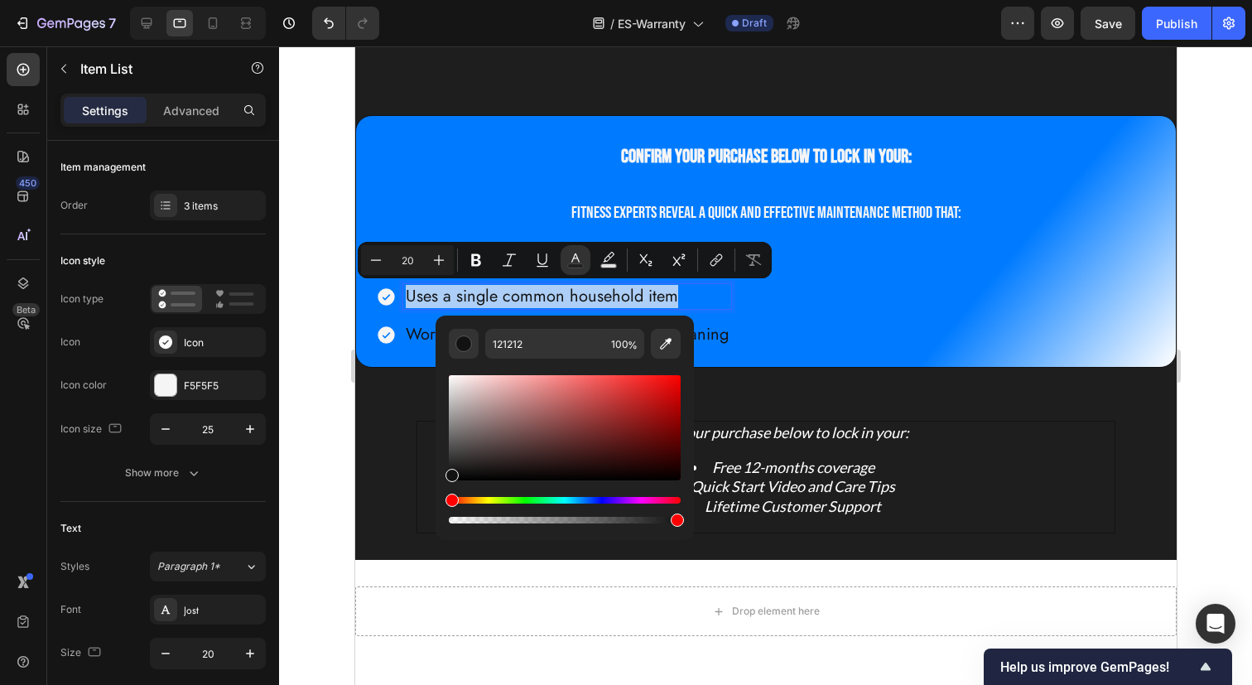
click at [451, 377] on div "Editor contextual toolbar" at bounding box center [565, 427] width 232 height 105
type input "F7F4F4"
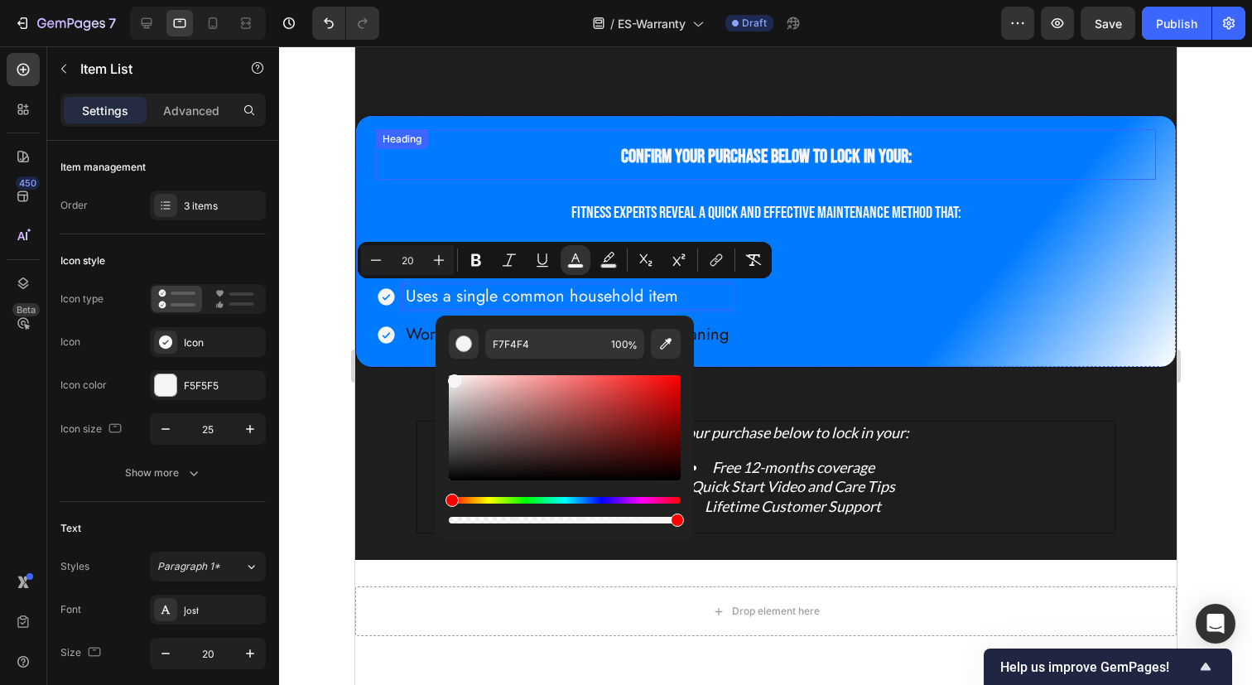
click at [708, 150] on span "Confirm your purchase below to lock in your:" at bounding box center [765, 156] width 291 height 23
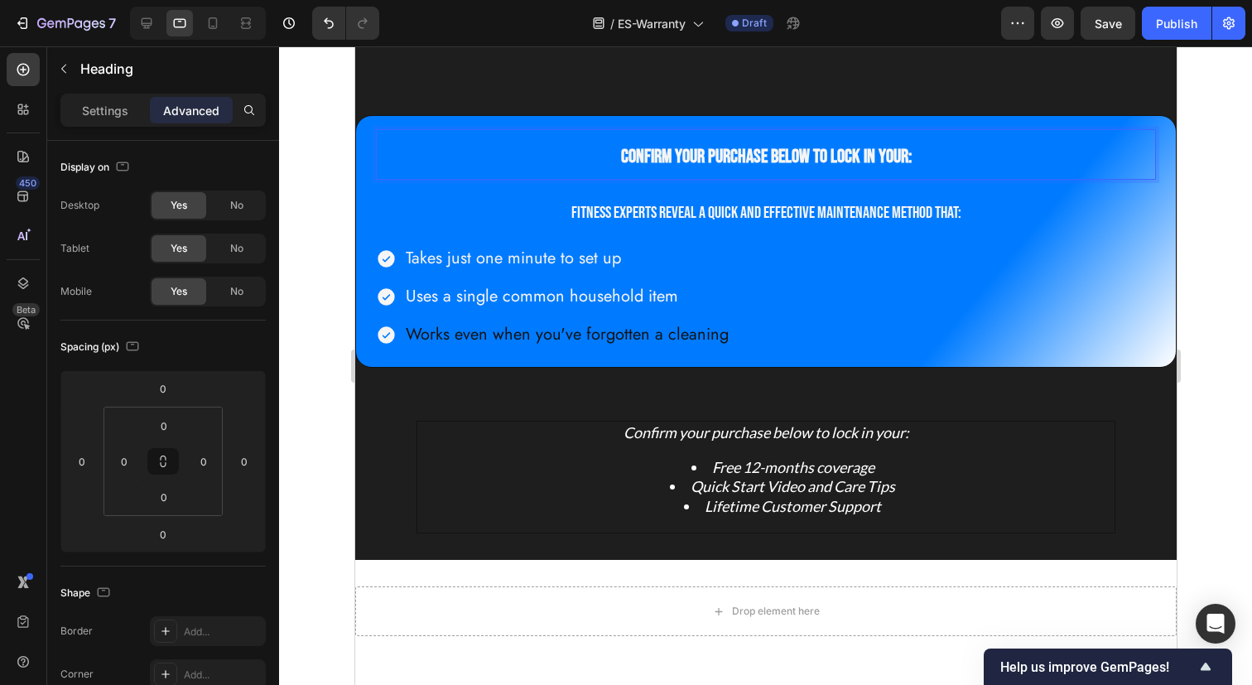
click at [697, 158] on span "Confirm your purchase below to lock in your:" at bounding box center [765, 156] width 291 height 23
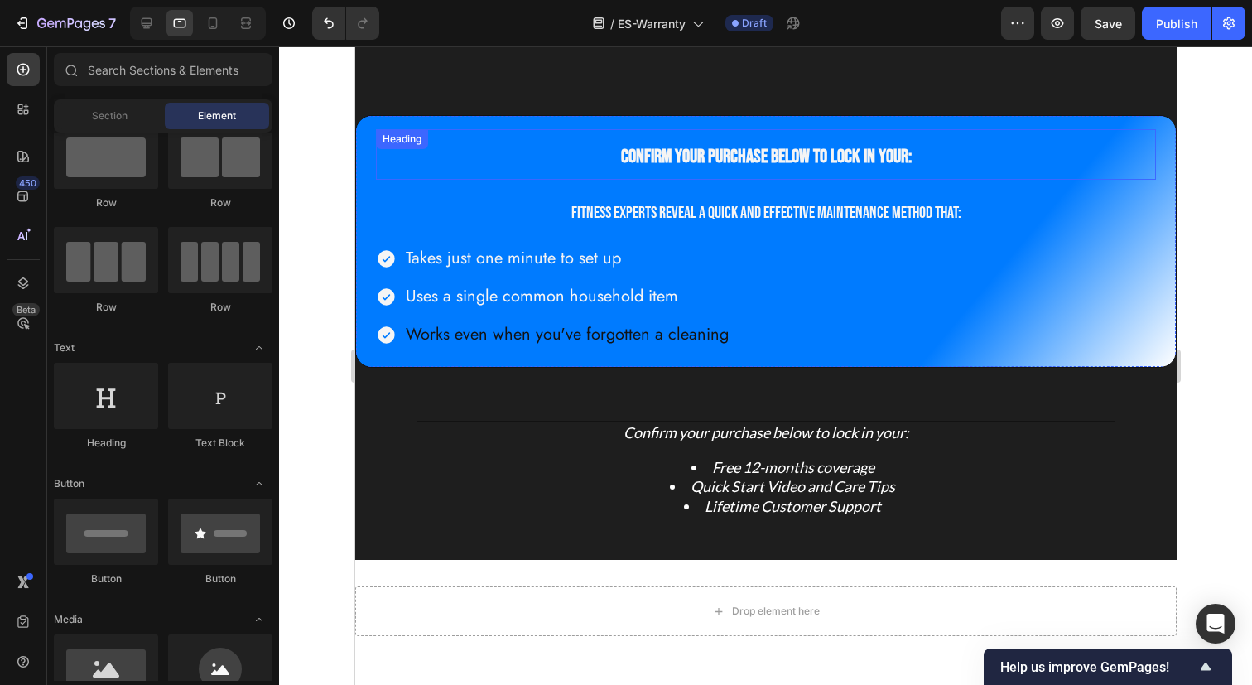
click at [801, 159] on span "Confirm your purchase below to lock in your:" at bounding box center [765, 156] width 291 height 23
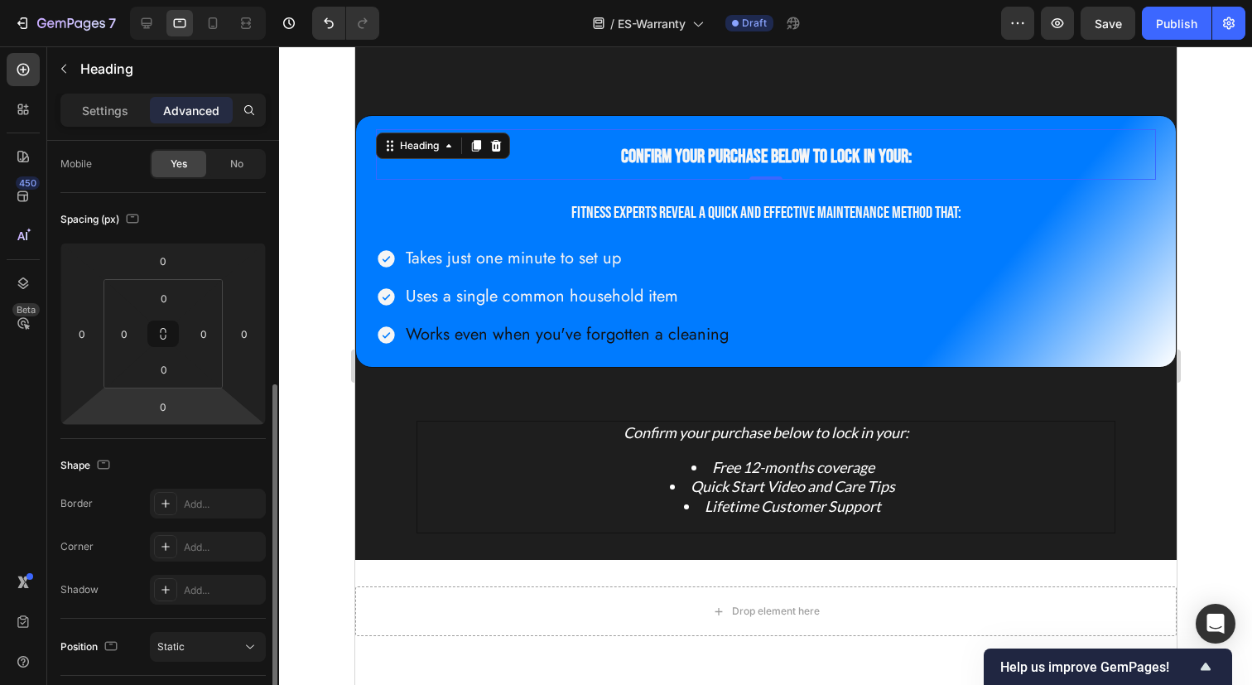
scroll to position [0, 0]
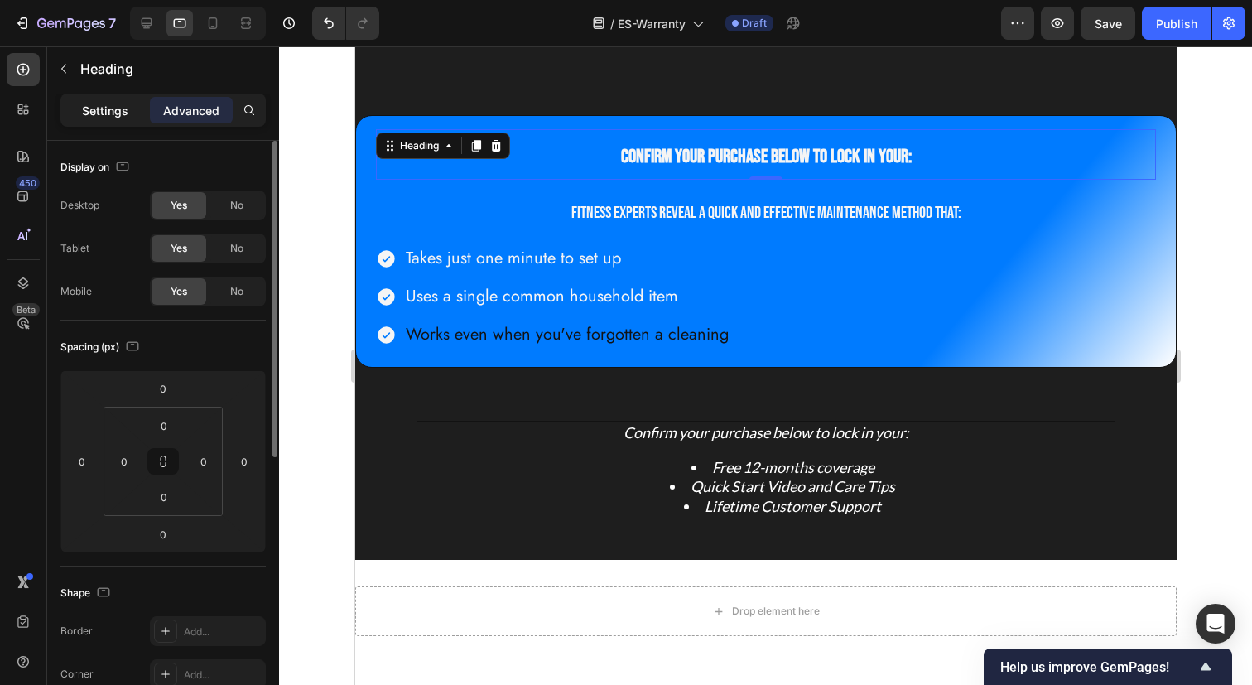
click at [99, 115] on p "Settings" at bounding box center [105, 110] width 46 height 17
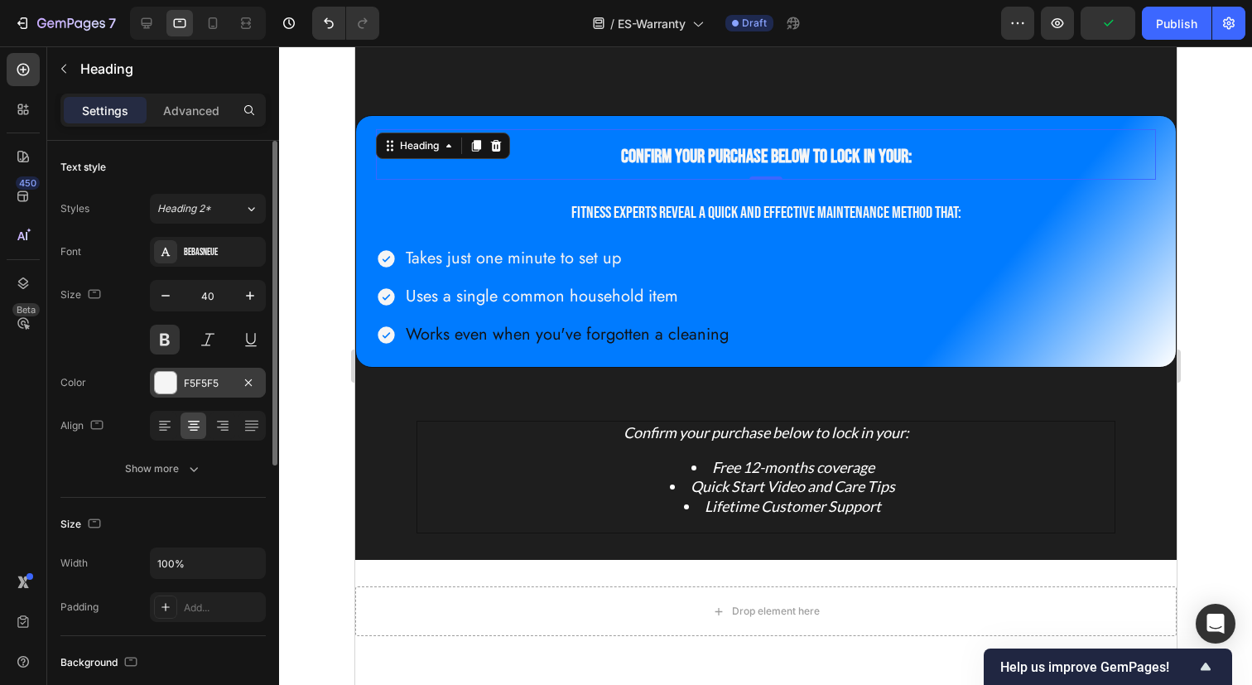
click at [164, 382] on div at bounding box center [166, 383] width 22 height 22
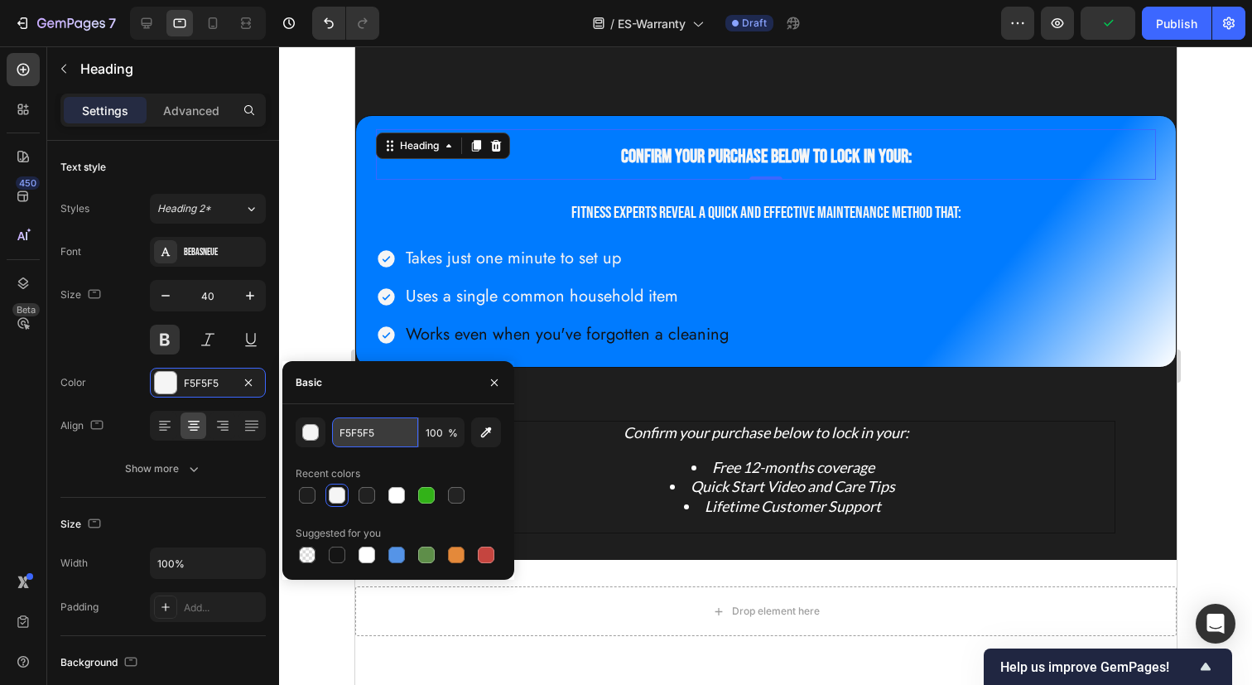
click at [367, 433] on input "F5F5F5" at bounding box center [375, 432] width 86 height 30
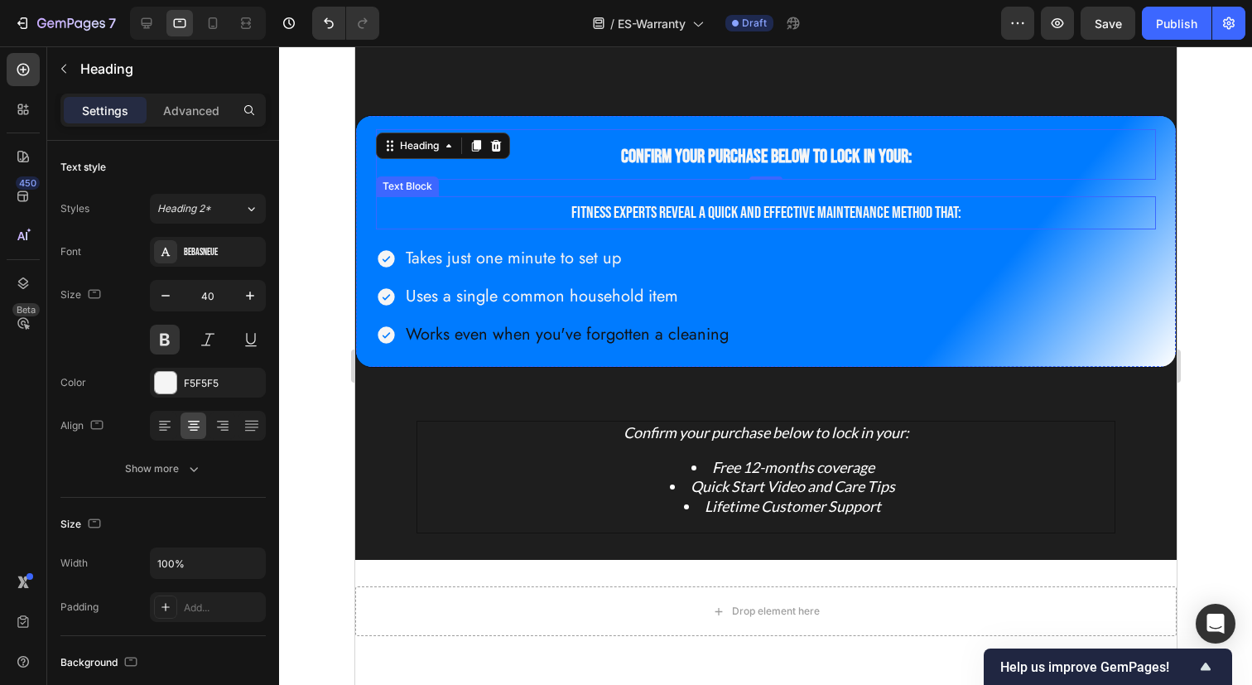
click at [627, 219] on p "Fitness experts reveal a quick and effective maintenance method that:" at bounding box center [765, 213] width 776 height 30
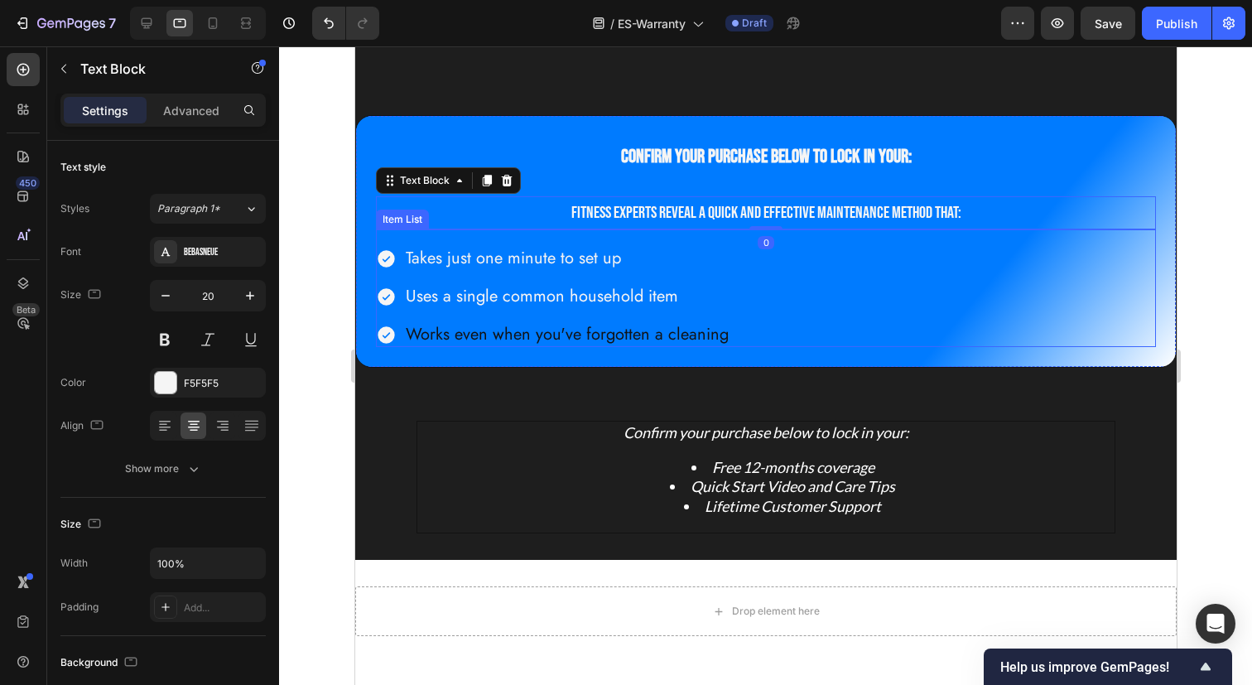
click at [498, 258] on span "Takes just one minute to set up" at bounding box center [512, 258] width 215 height 24
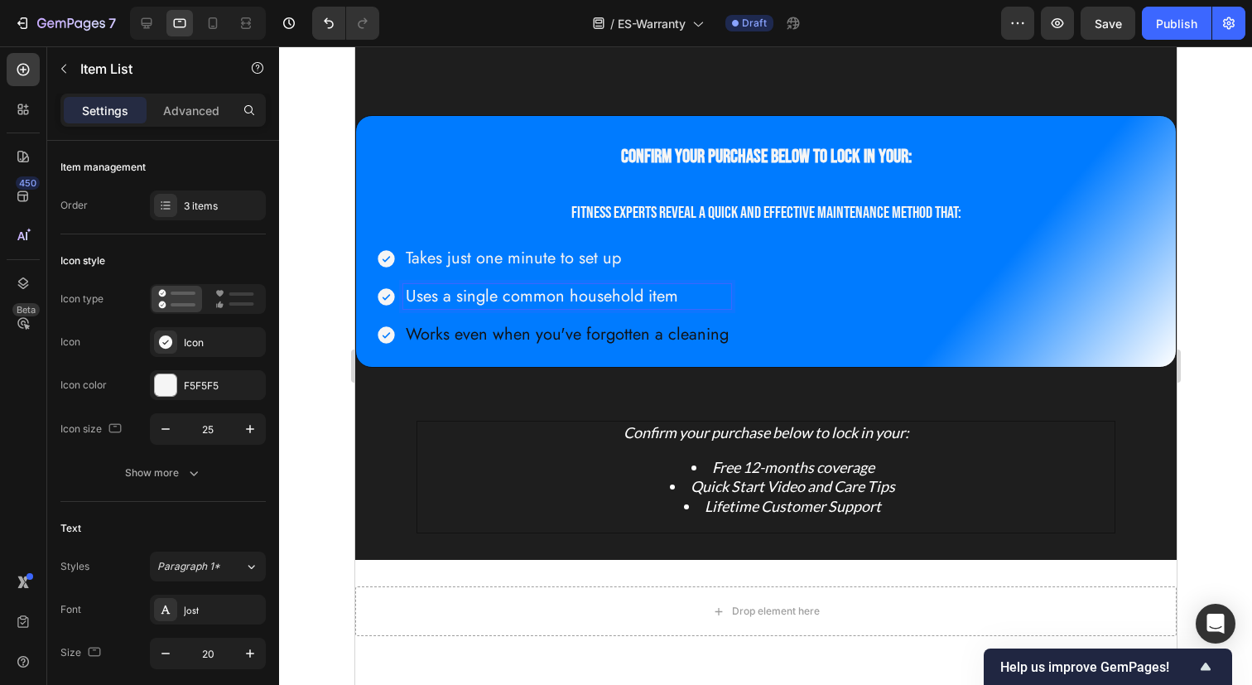
click at [445, 343] on p "Works even when you've forgotten a cleaning" at bounding box center [566, 334] width 323 height 20
click at [475, 265] on span "Takes just one minute to set up" at bounding box center [512, 258] width 215 height 24
click at [524, 262] on span "Takes just one minute to set up" at bounding box center [512, 258] width 215 height 24
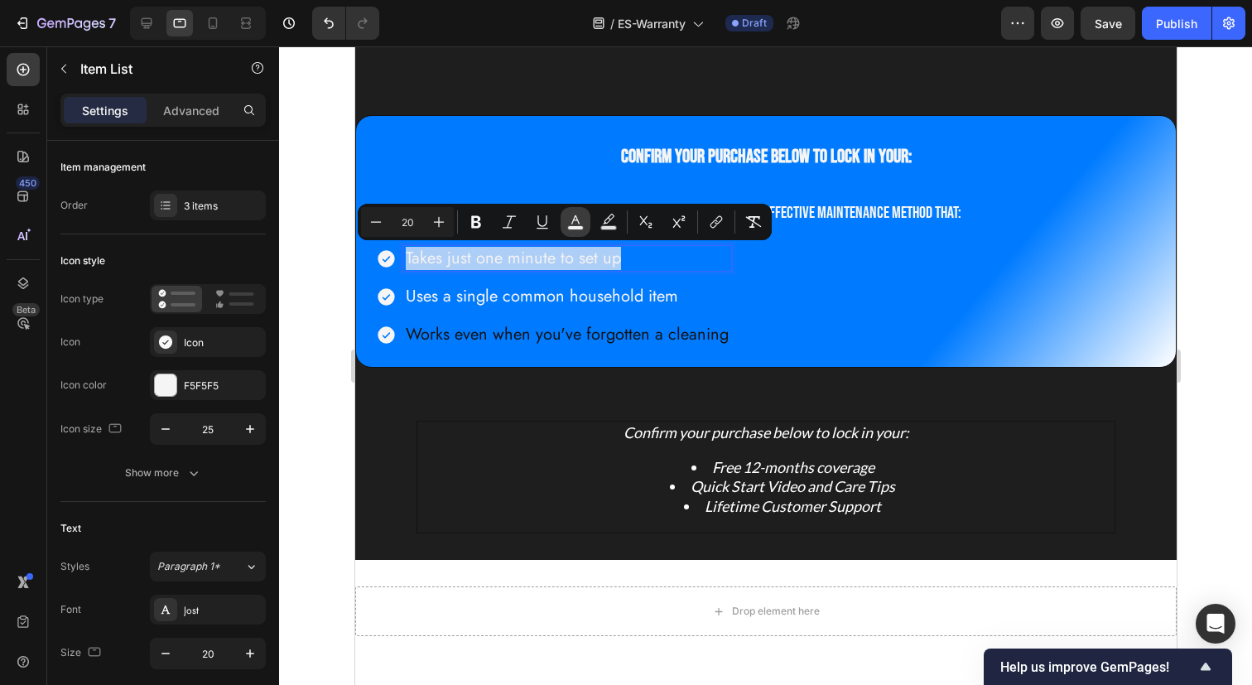
click at [574, 223] on icon "Editor contextual toolbar" at bounding box center [575, 222] width 17 height 17
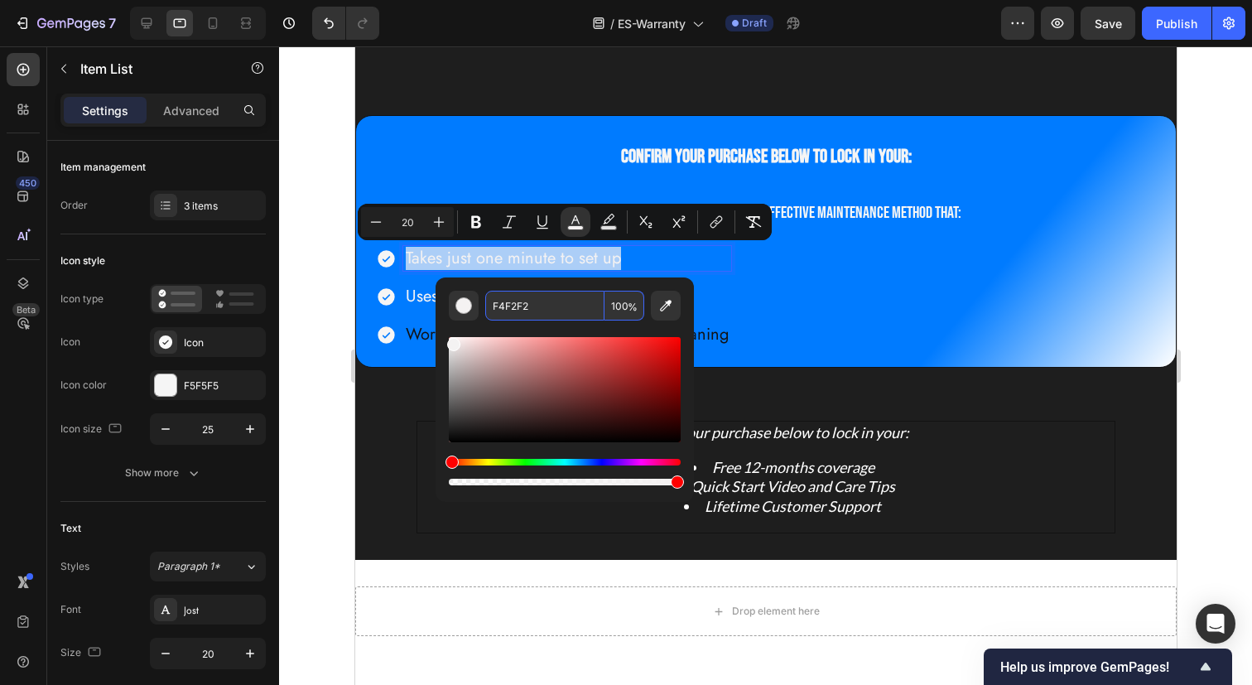
click at [535, 300] on input "F4F2F2" at bounding box center [544, 306] width 119 height 30
paste input "5F5F5"
type input "F5F5F5"
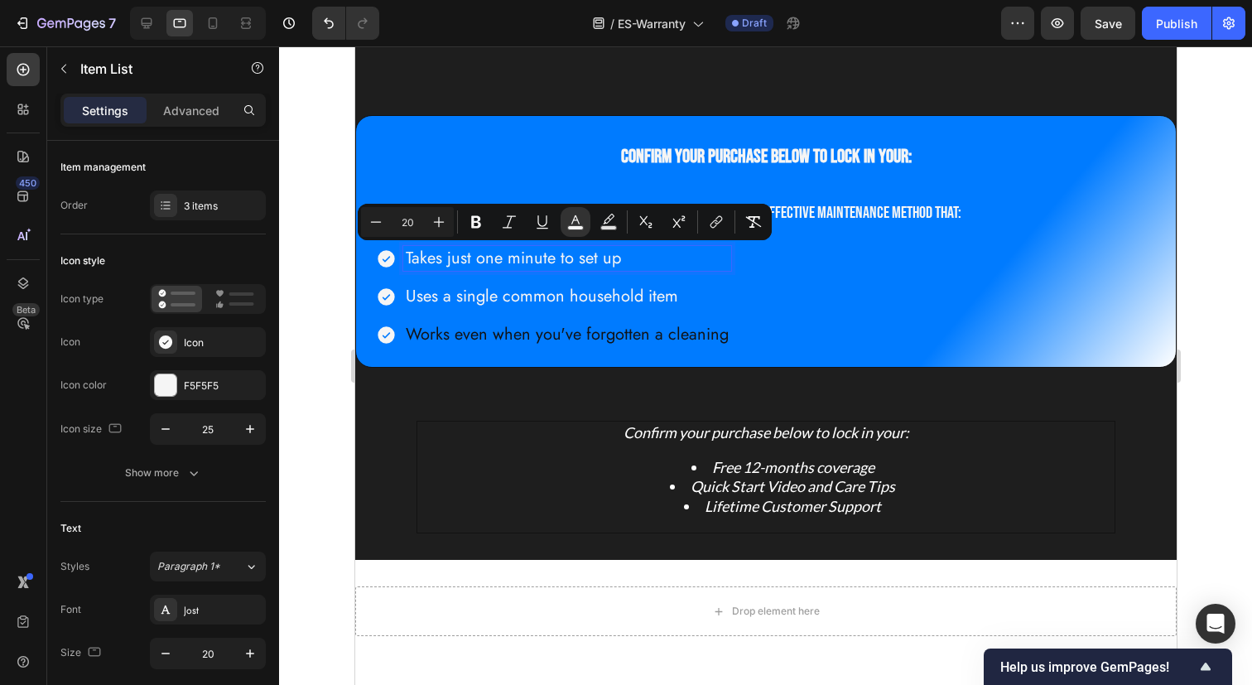
click at [464, 300] on span "Uses a single common household item" at bounding box center [541, 296] width 272 height 24
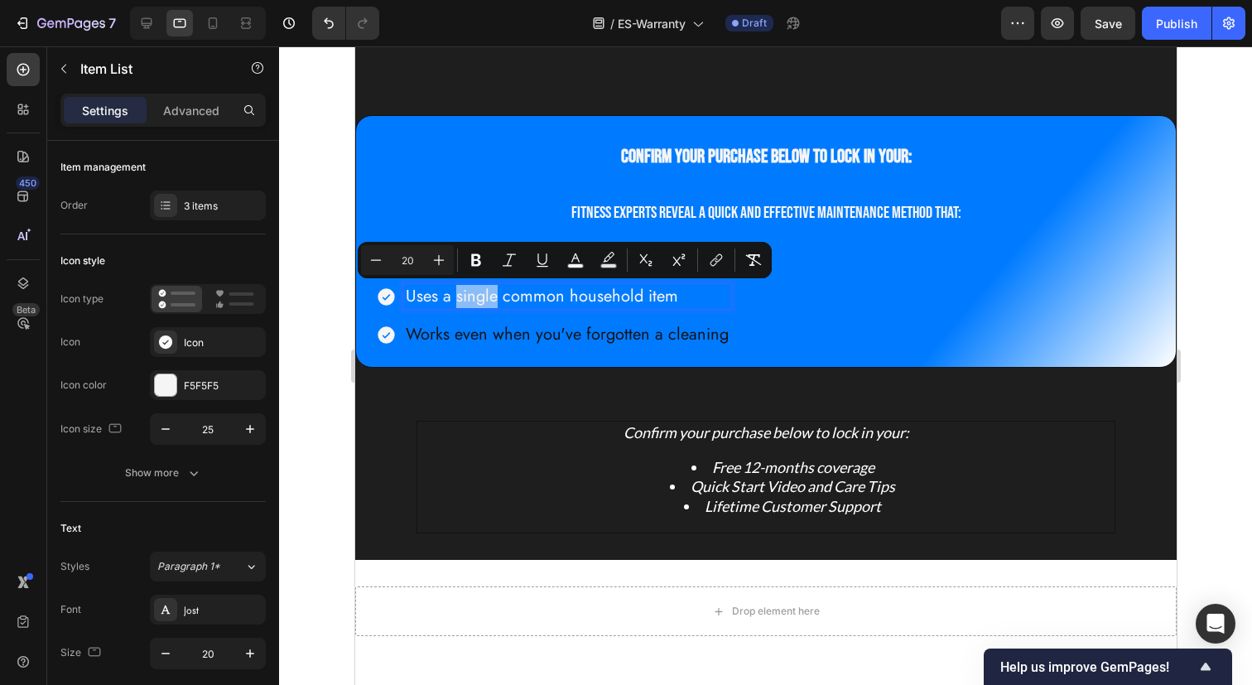
click at [464, 300] on span "Uses a single common household item" at bounding box center [541, 296] width 272 height 24
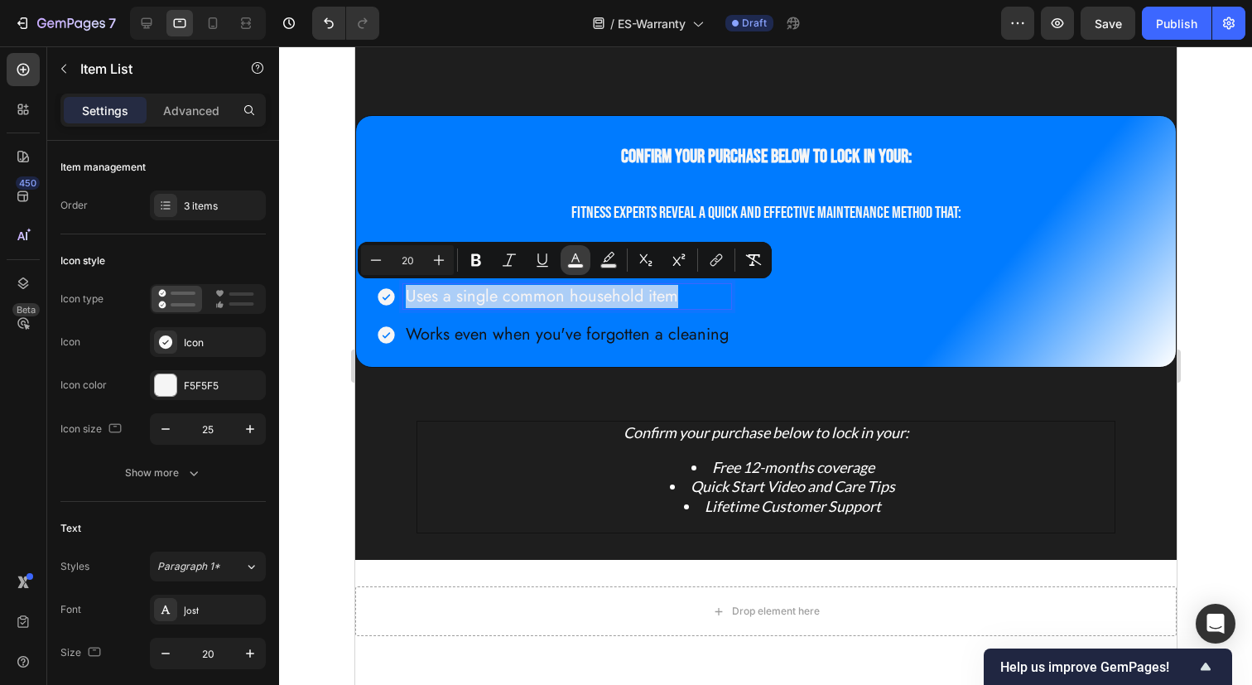
click at [570, 257] on icon "Editor contextual toolbar" at bounding box center [575, 260] width 17 height 17
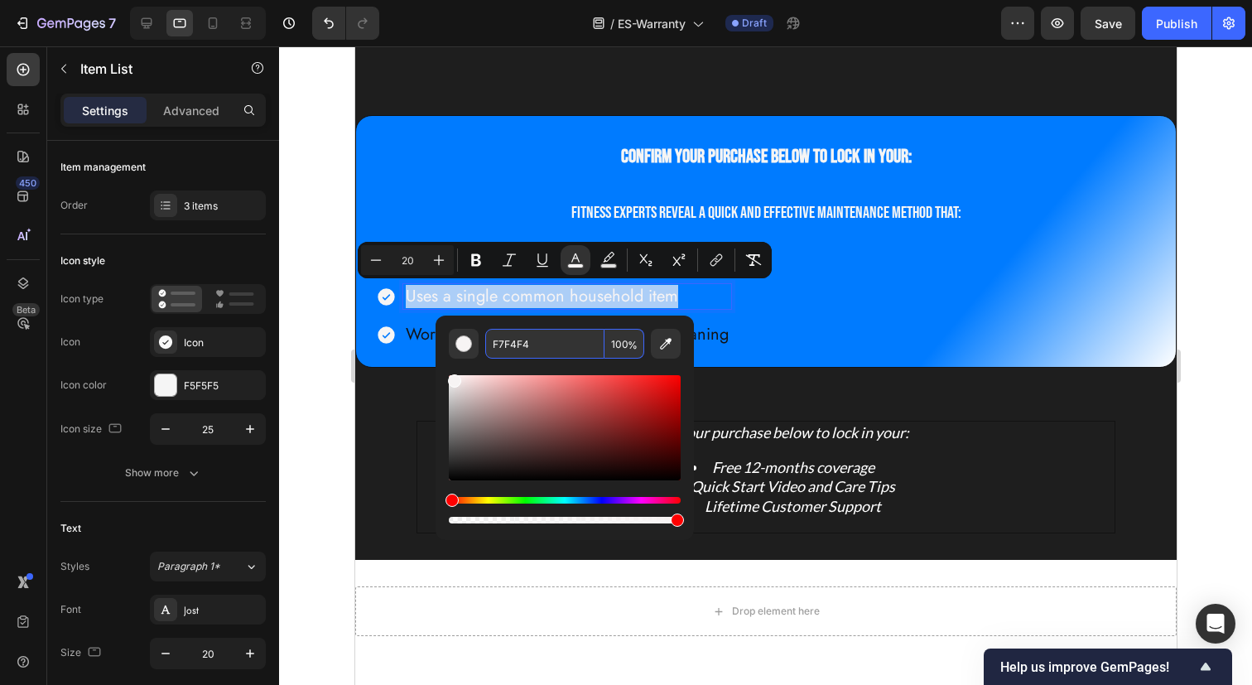
click at [531, 335] on input "F7F4F4" at bounding box center [544, 344] width 119 height 30
paste input "5F5F5"
type input "F5F5F5"
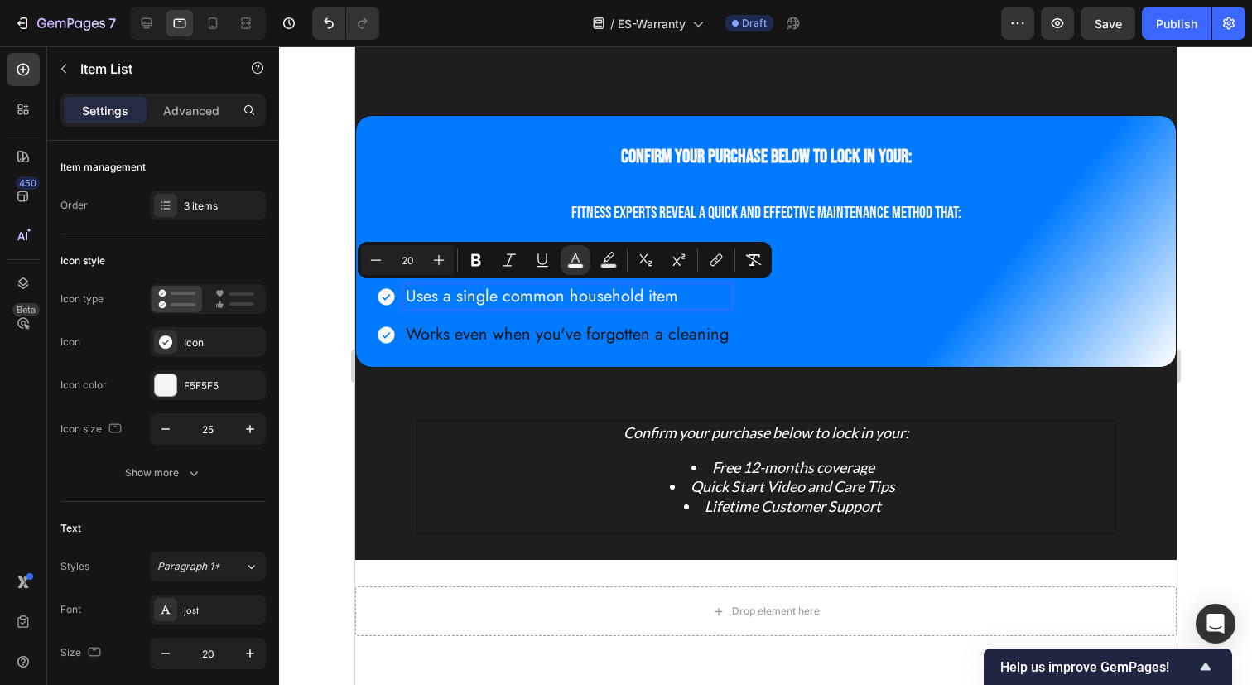
click at [514, 328] on p "Works even when you've forgotten a cleaning" at bounding box center [566, 334] width 323 height 20
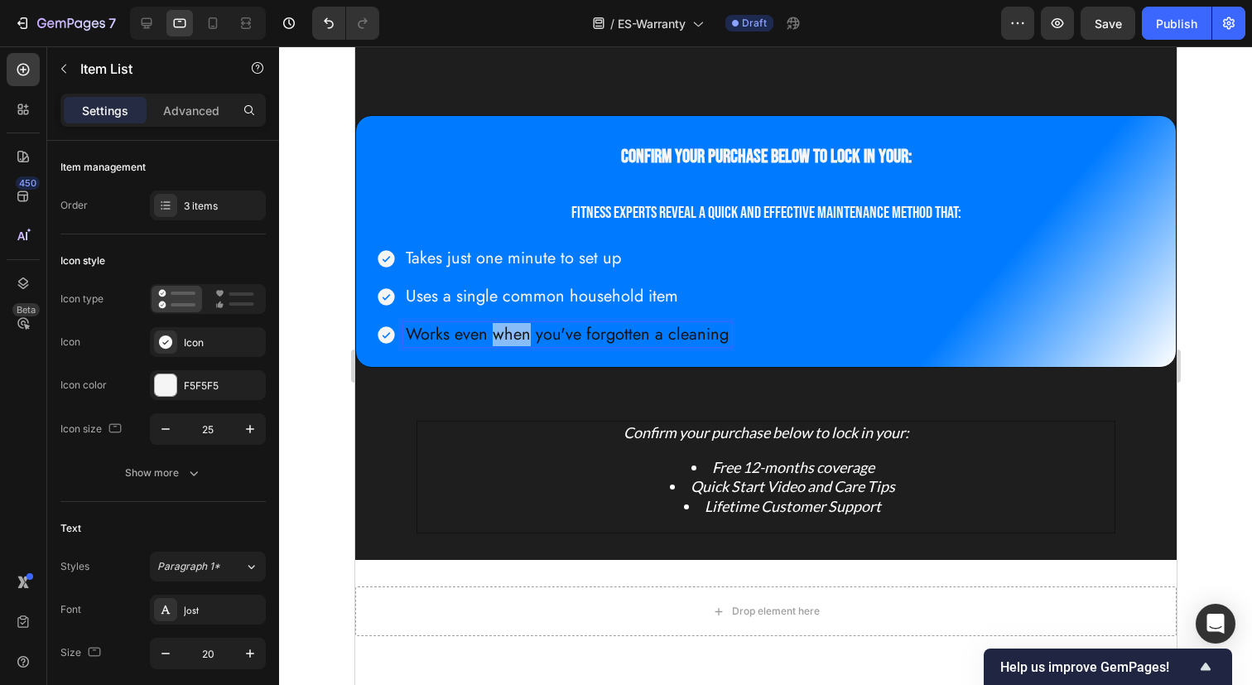
click at [514, 328] on p "Works even when you've forgotten a cleaning" at bounding box center [566, 334] width 323 height 20
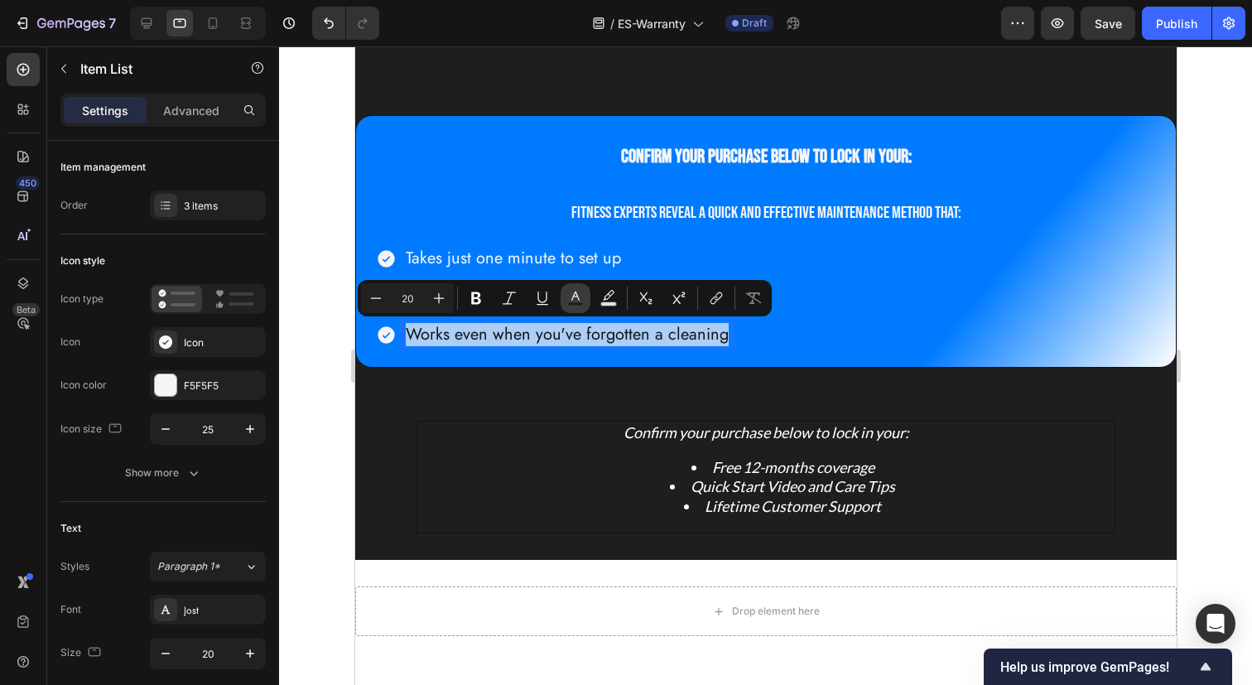
click at [575, 300] on icon "Editor contextual toolbar" at bounding box center [575, 298] width 17 height 17
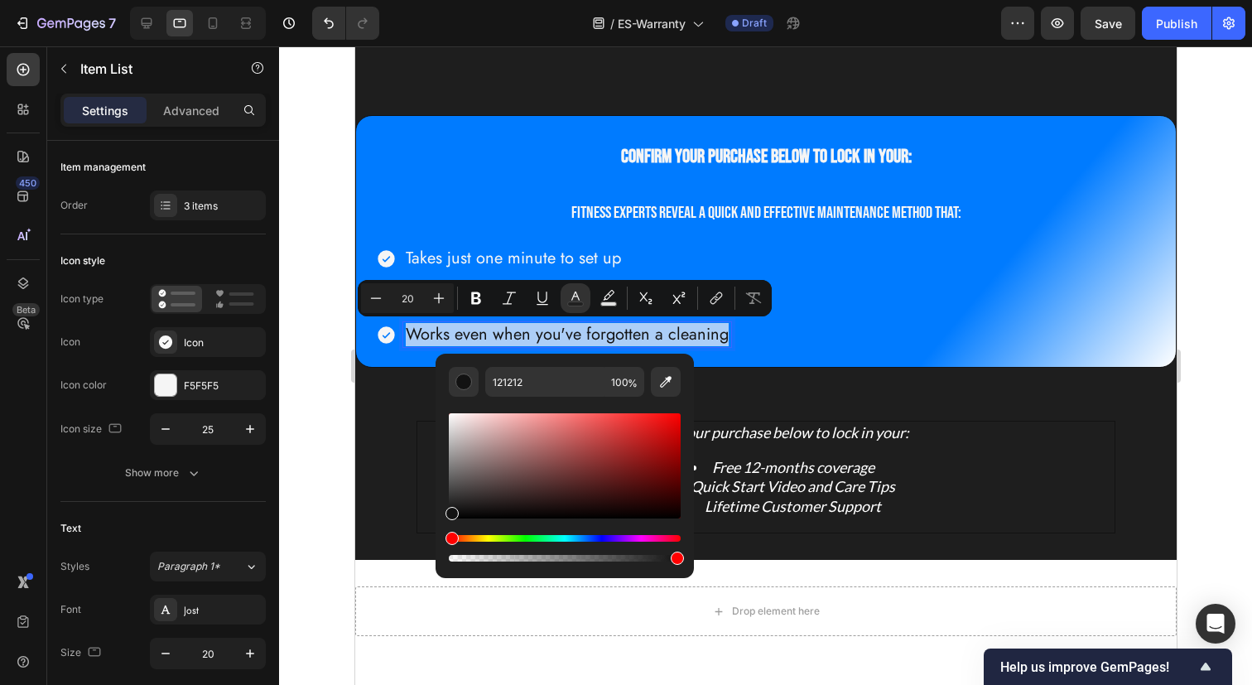
click at [535, 396] on div "Editor contextual toolbar" at bounding box center [565, 480] width 232 height 168
click at [541, 383] on input "121212" at bounding box center [544, 382] width 119 height 30
paste input "F5F5F5"
type input "F5F5F5"
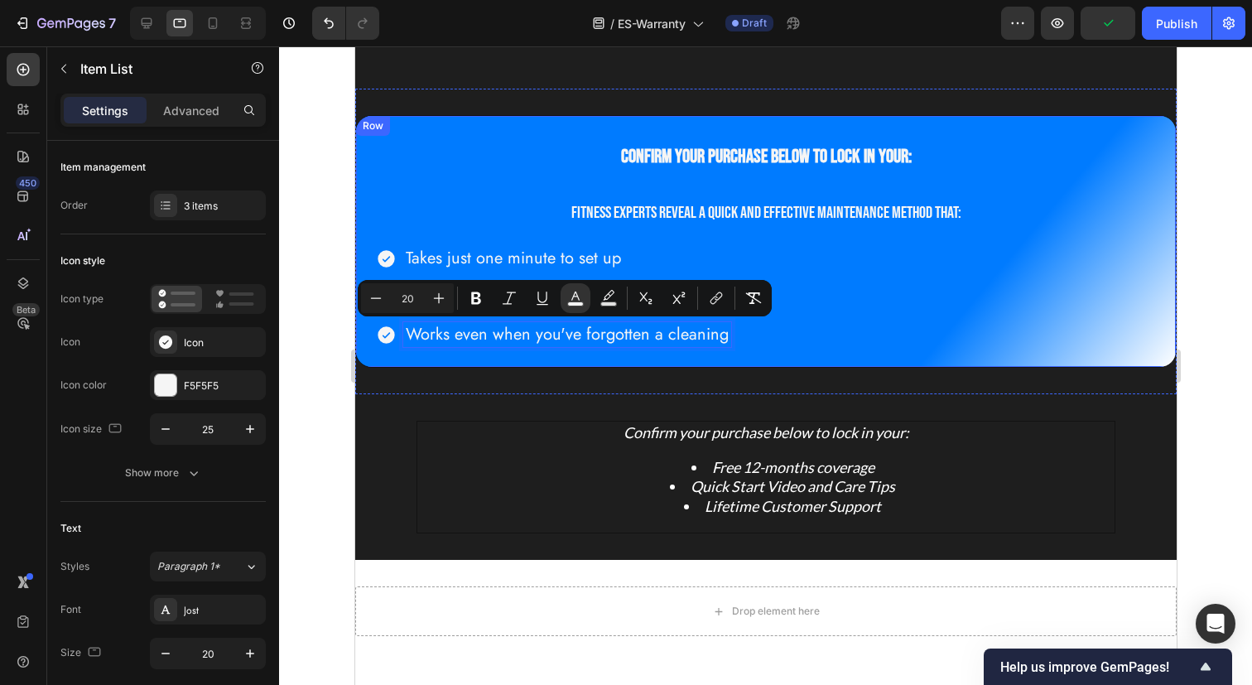
click at [560, 358] on div "⁠⁠⁠⁠⁠⁠⁠ Confirm your purchase below to lock in your: Heading Fitness experts re…" at bounding box center [764, 241] width 821 height 252
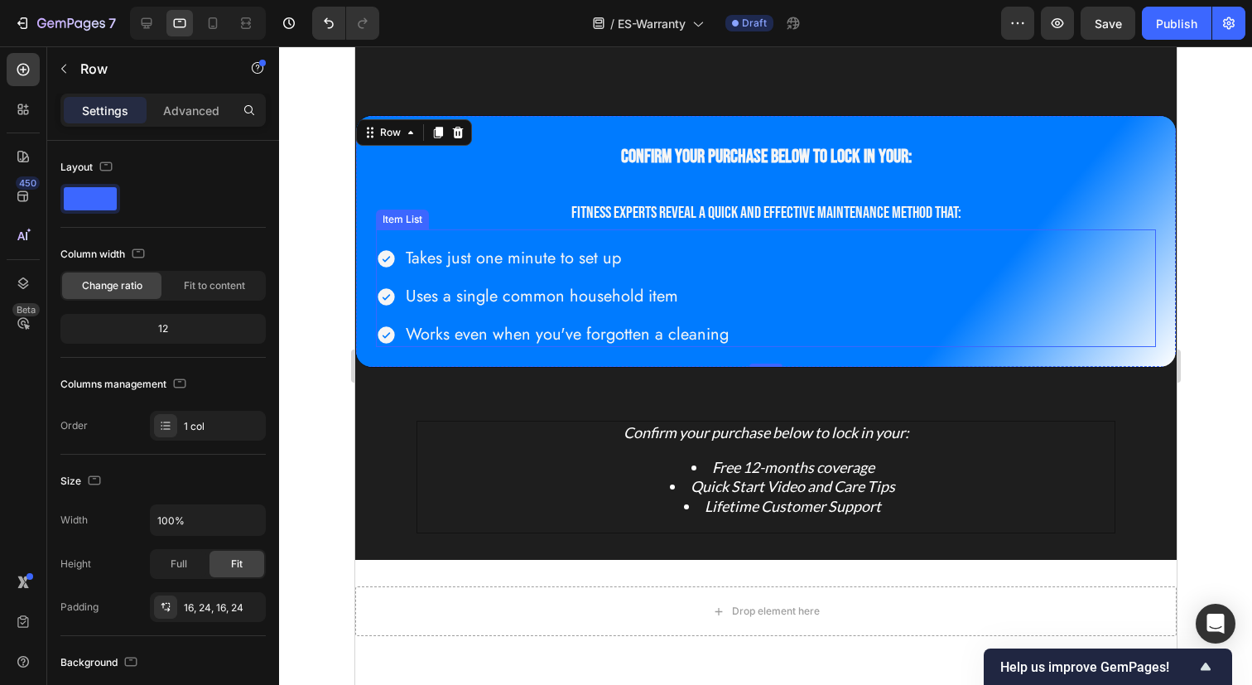
click at [564, 289] on span "Uses a single common household item" at bounding box center [541, 296] width 272 height 24
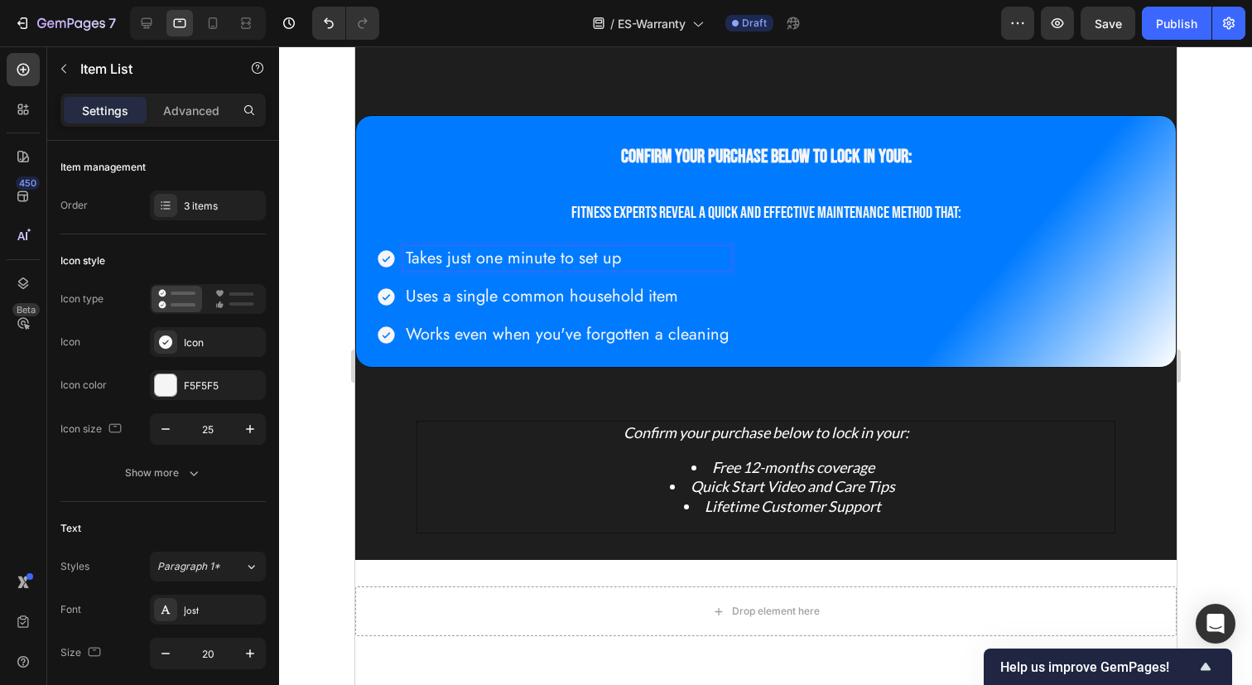
click at [773, 276] on div "Takes just one minute to set up Uses a single common household item Works even …" at bounding box center [765, 296] width 780 height 101
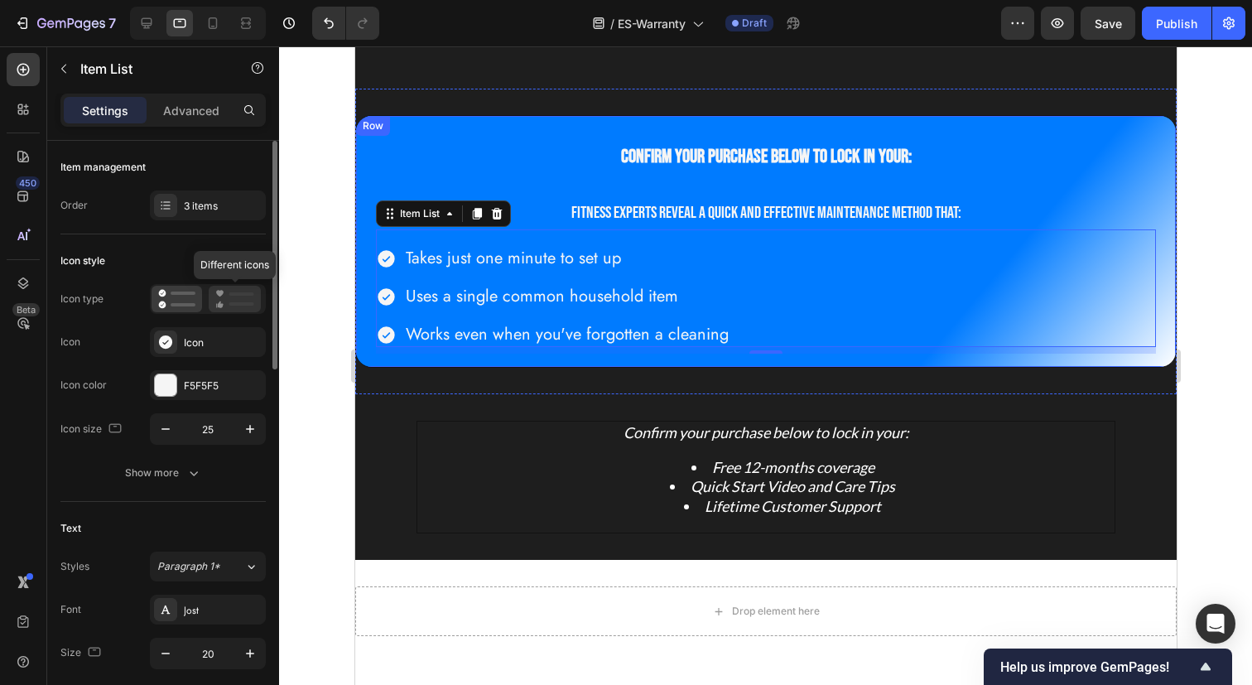
click at [232, 305] on icon at bounding box center [234, 299] width 39 height 20
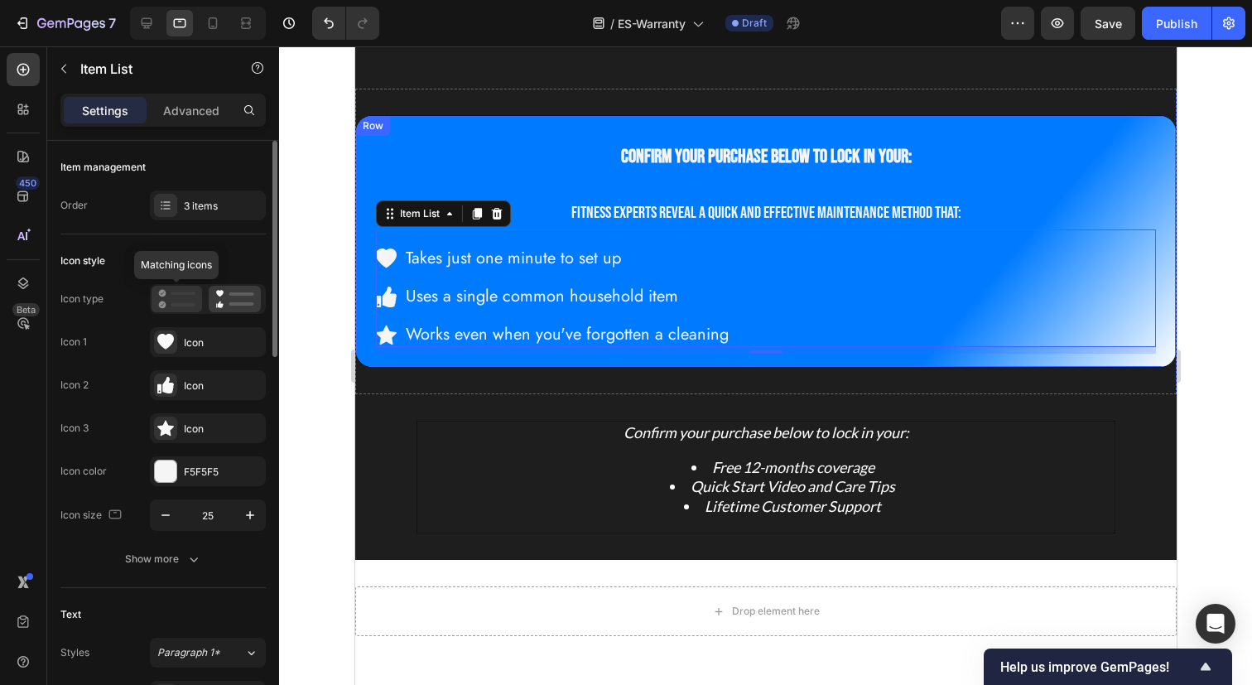
click at [177, 300] on icon at bounding box center [176, 299] width 37 height 20
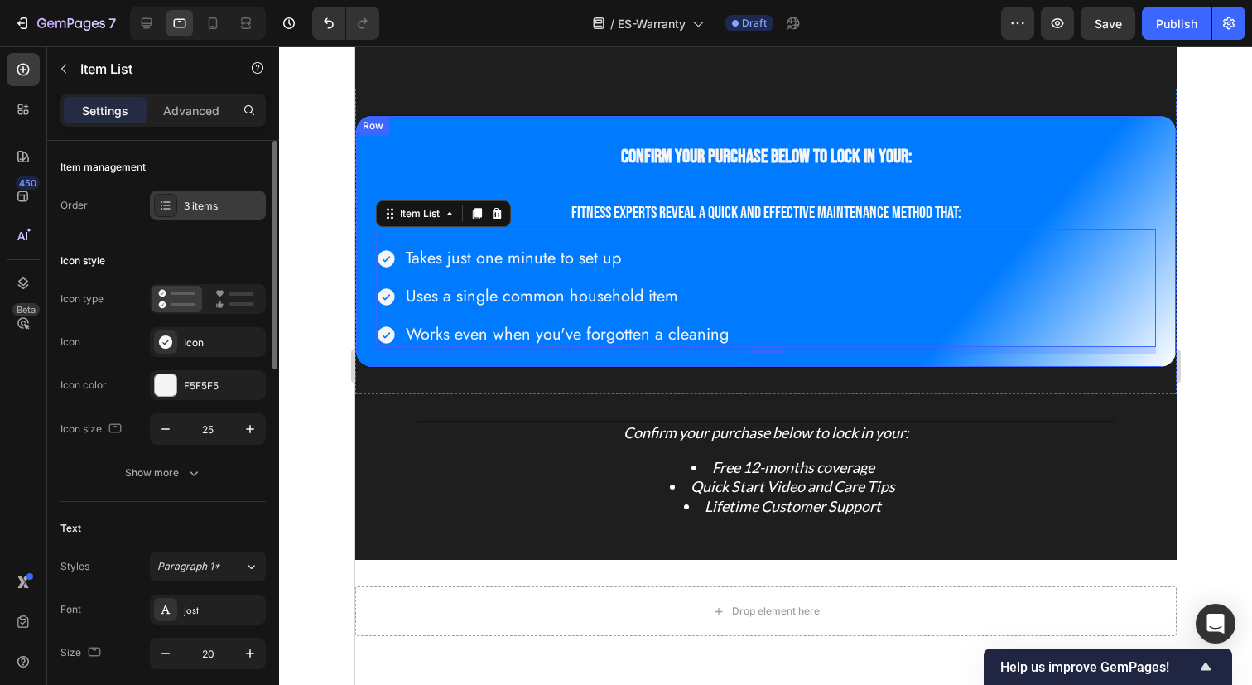
click at [180, 210] on div "3 items" at bounding box center [208, 205] width 116 height 30
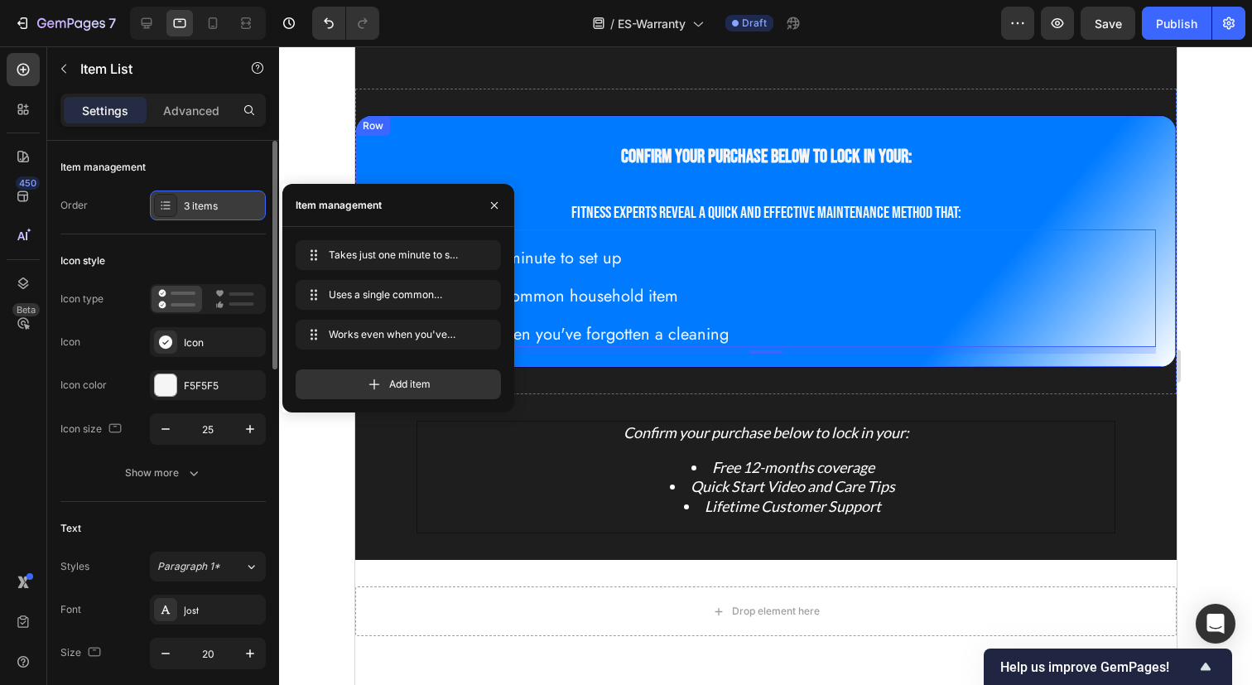
click at [180, 210] on div "3 items" at bounding box center [208, 205] width 116 height 30
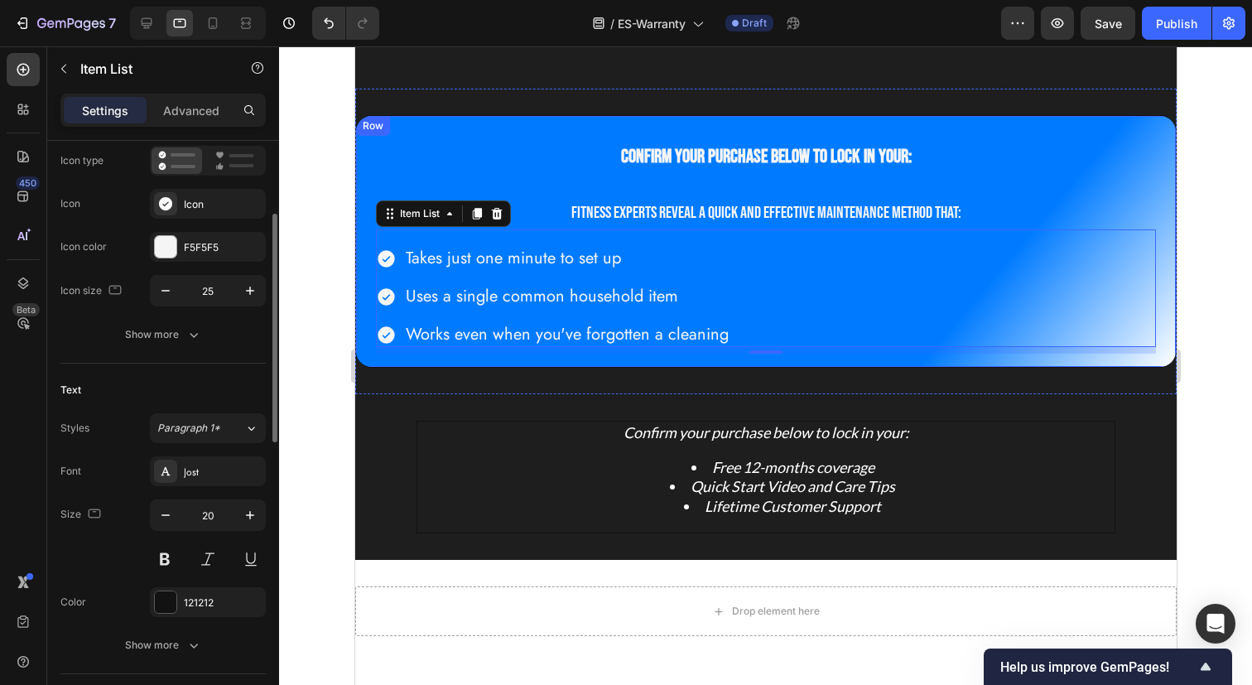
scroll to position [161, 0]
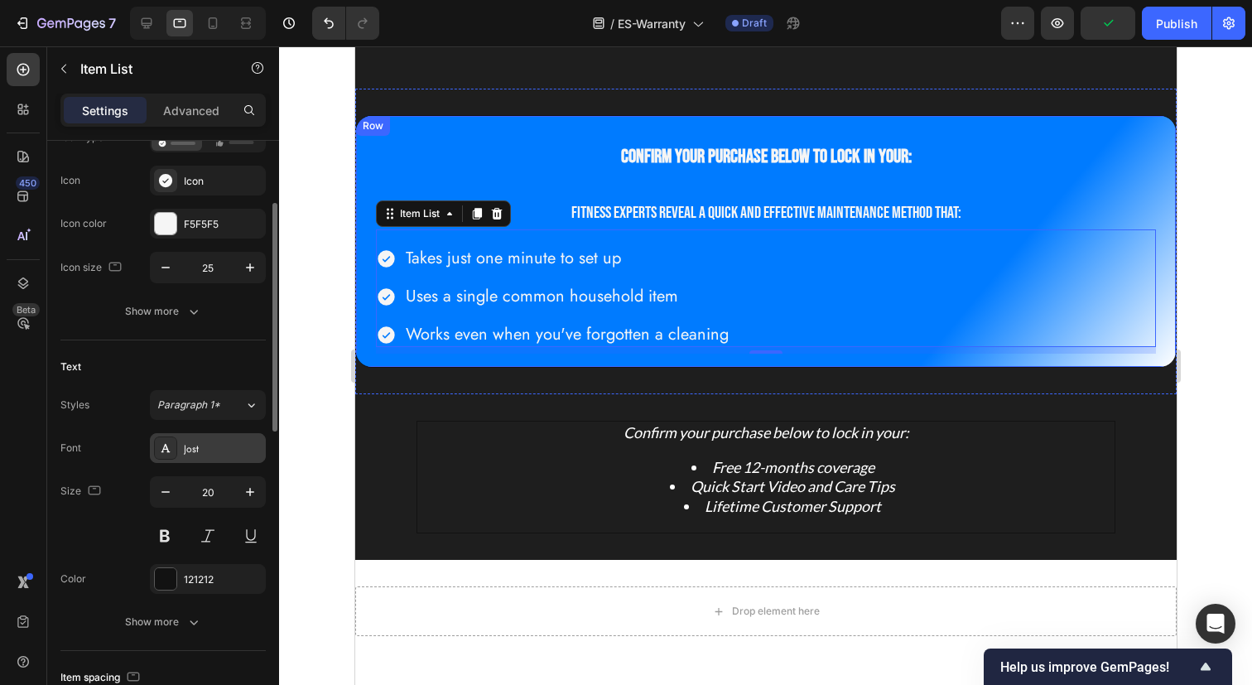
click at [222, 436] on div "Jost" at bounding box center [208, 448] width 116 height 30
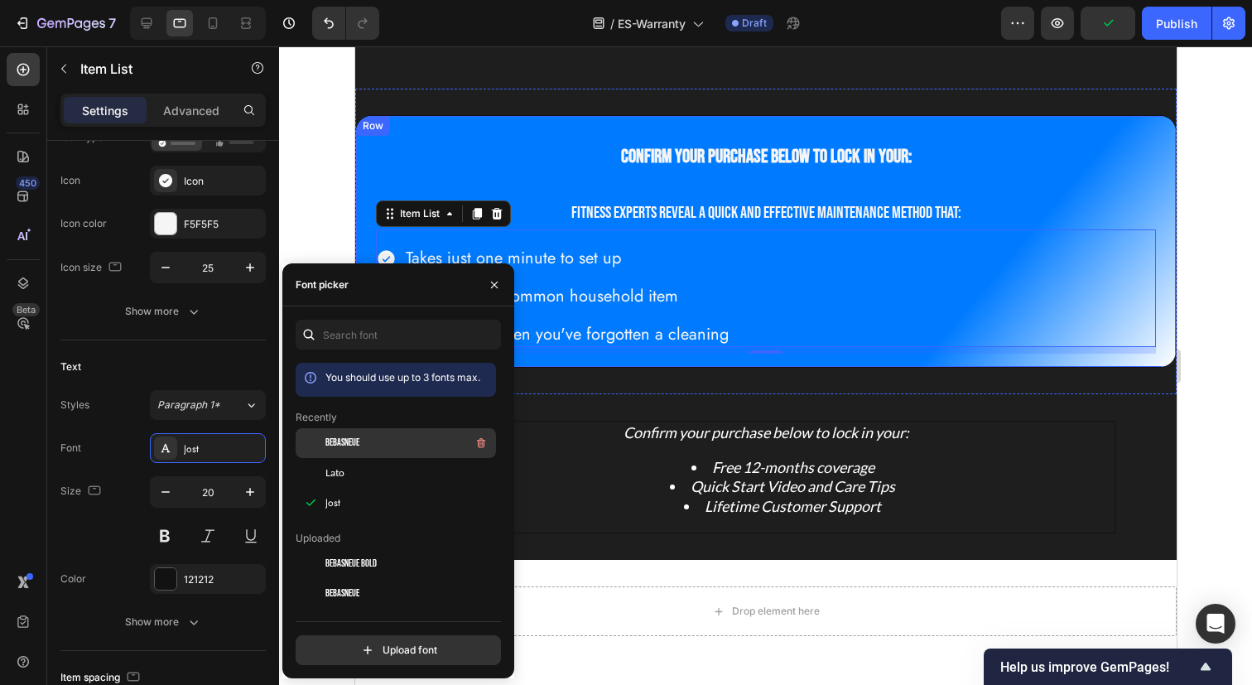
click at [342, 438] on span "BebasNeue" at bounding box center [342, 442] width 34 height 15
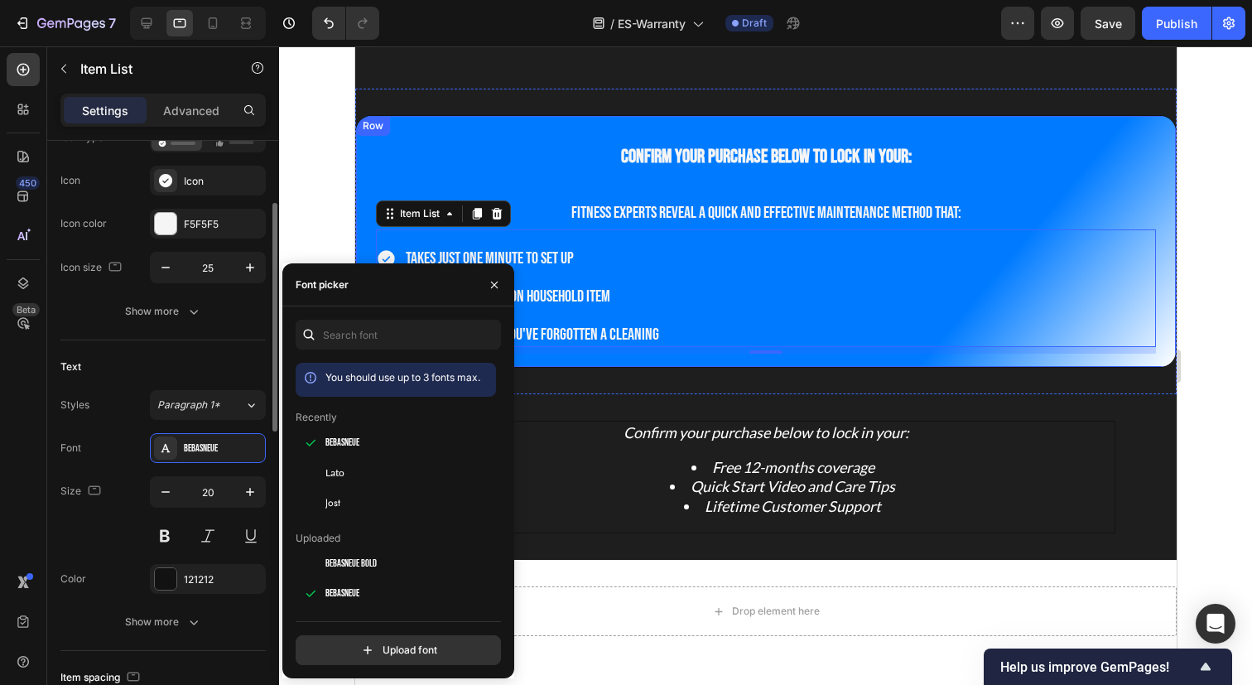
click at [216, 368] on div "Text" at bounding box center [162, 366] width 205 height 26
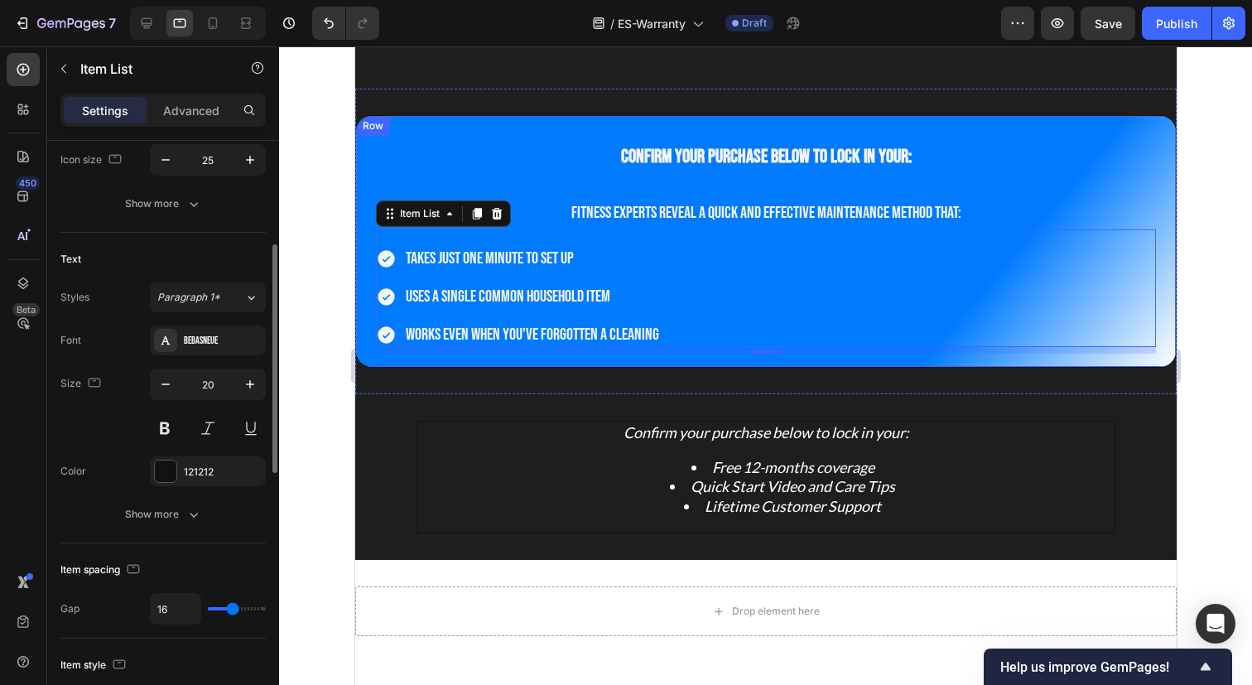
scroll to position [267, 0]
click at [251, 472] on icon "button" at bounding box center [248, 473] width 13 height 13
click at [97, 449] on div "Font BebasNeue Size 20 Color Add... Show more" at bounding box center [162, 430] width 205 height 204
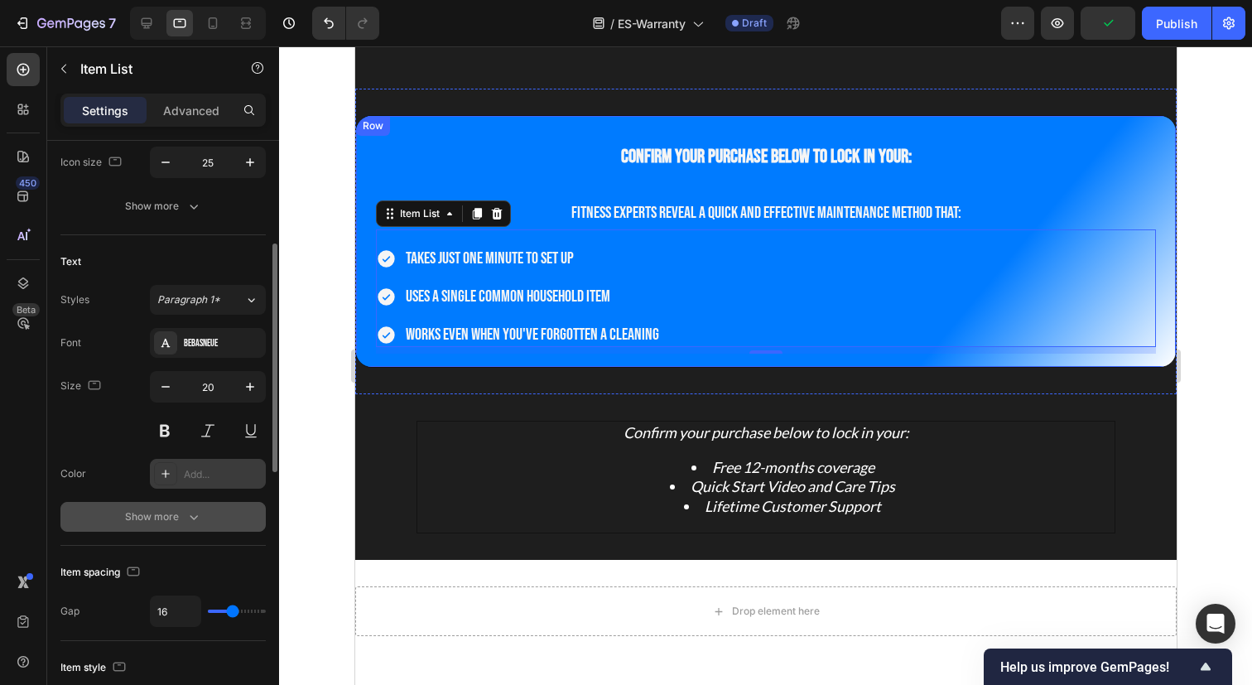
click at [134, 520] on div "Show more" at bounding box center [163, 516] width 77 height 17
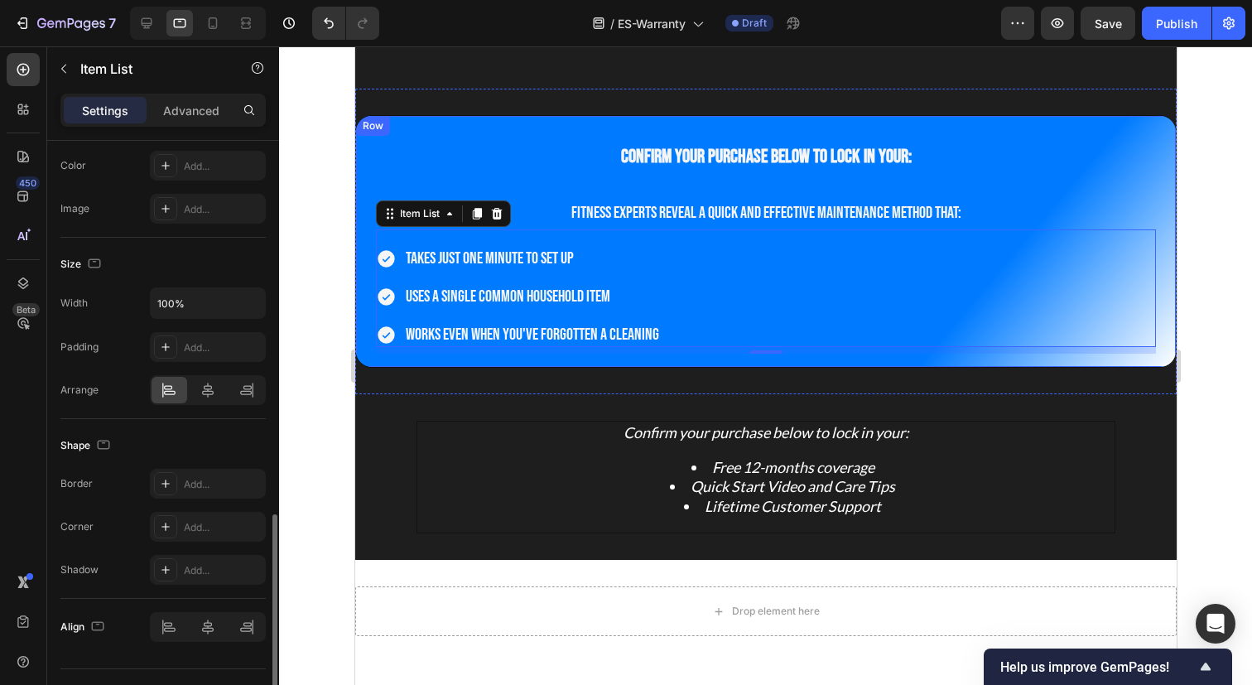
scroll to position [1078, 0]
click at [211, 393] on icon at bounding box center [208, 389] width 12 height 15
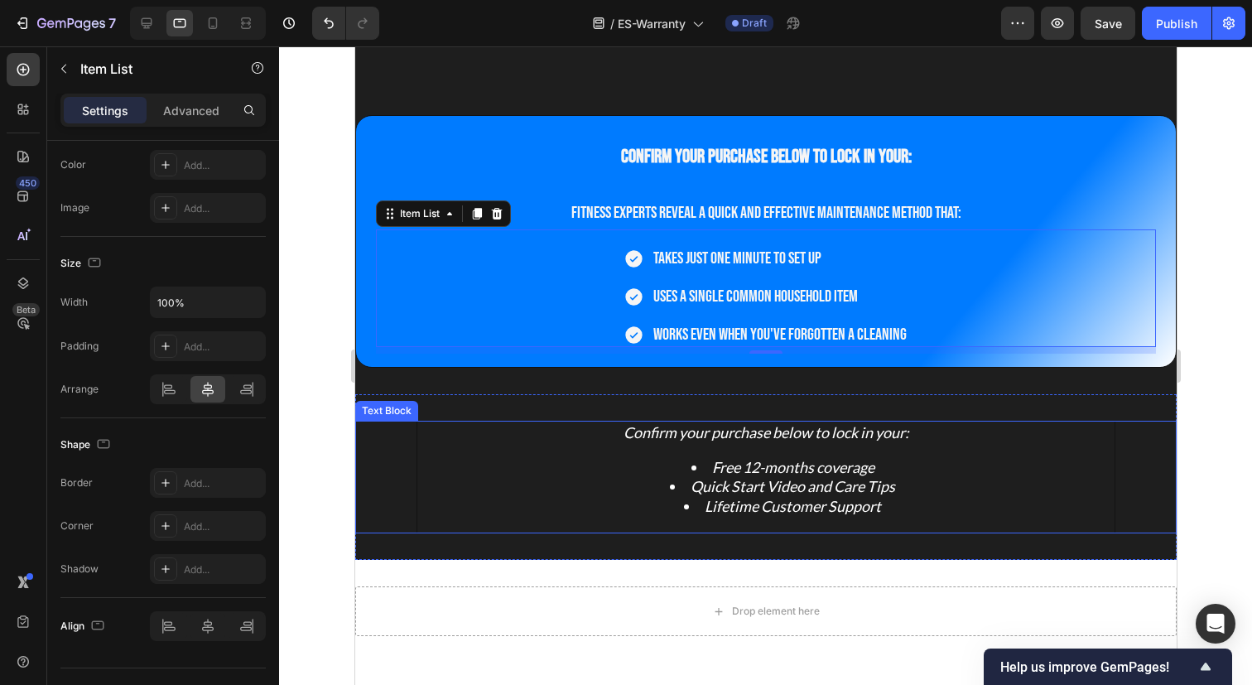
scroll to position [0, 0]
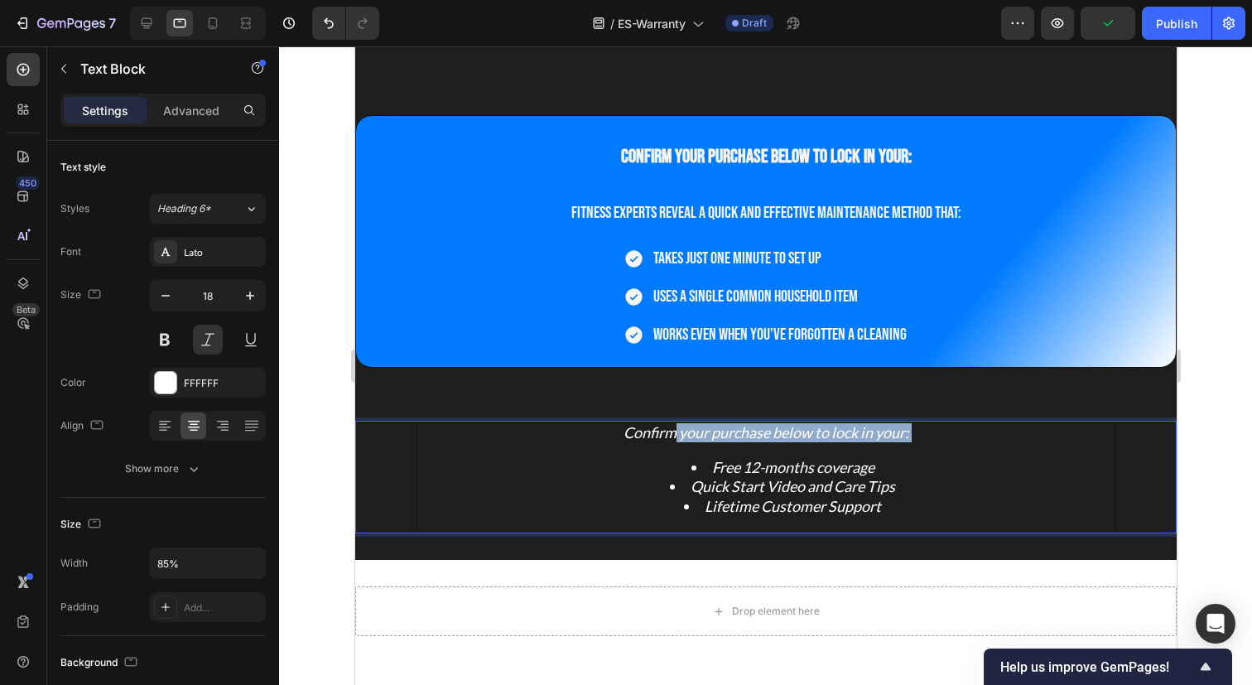
drag, startPoint x: 670, startPoint y: 436, endPoint x: 693, endPoint y: 462, distance: 34.0
click at [651, 495] on li "Quick Start Video and Care Tips" at bounding box center [781, 486] width 660 height 19
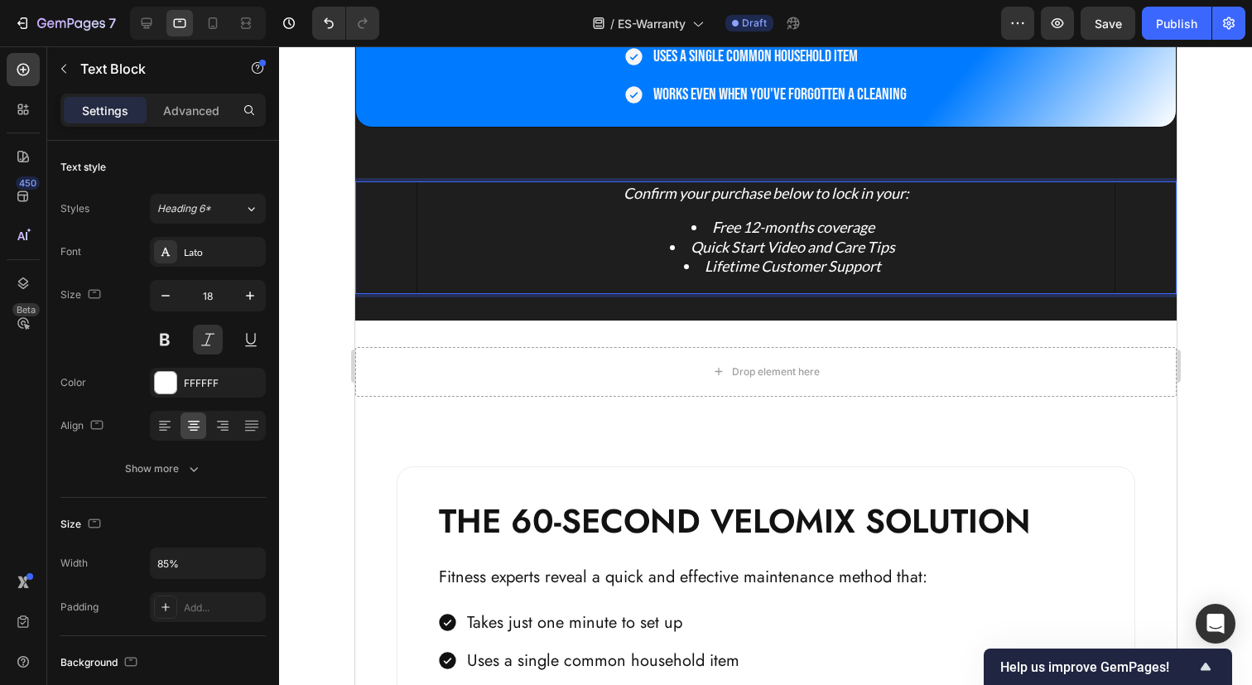
scroll to position [457, 0]
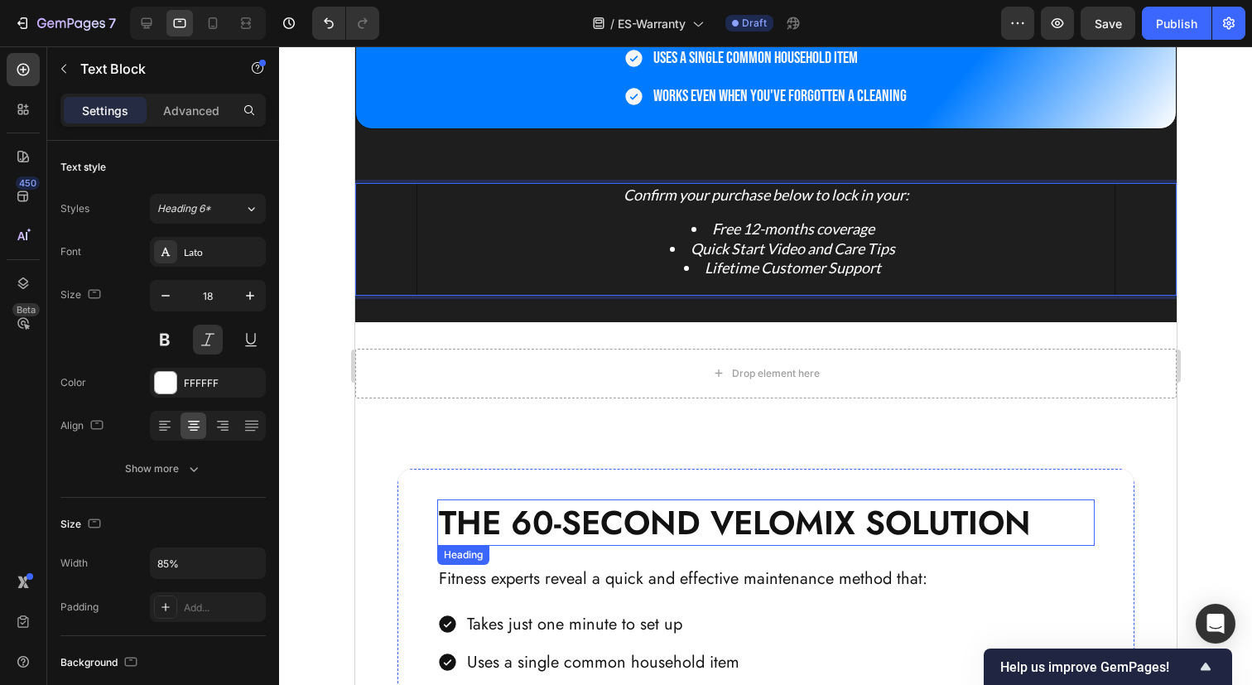
click at [660, 513] on h2 "THE 60-SECOND VELOMIX SOLUTION" at bounding box center [764, 522] width 657 height 46
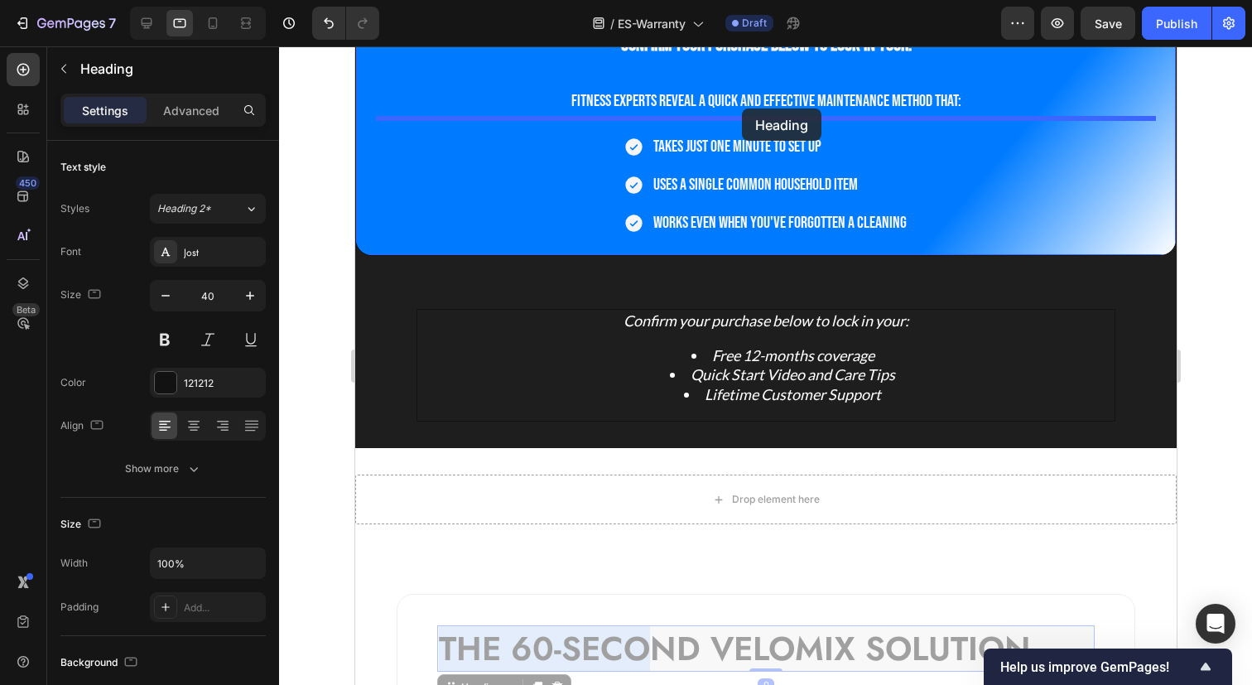
scroll to position [328, 0]
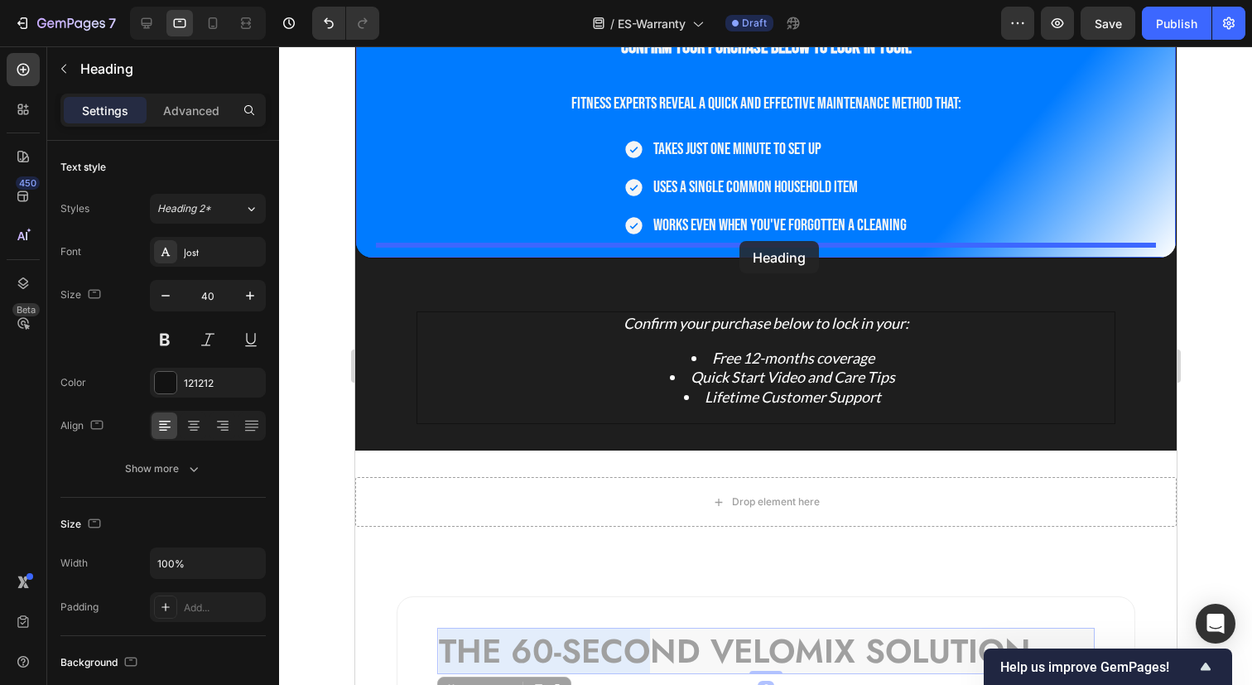
drag, startPoint x: 660, startPoint y: 513, endPoint x: 738, endPoint y: 241, distance: 283.5
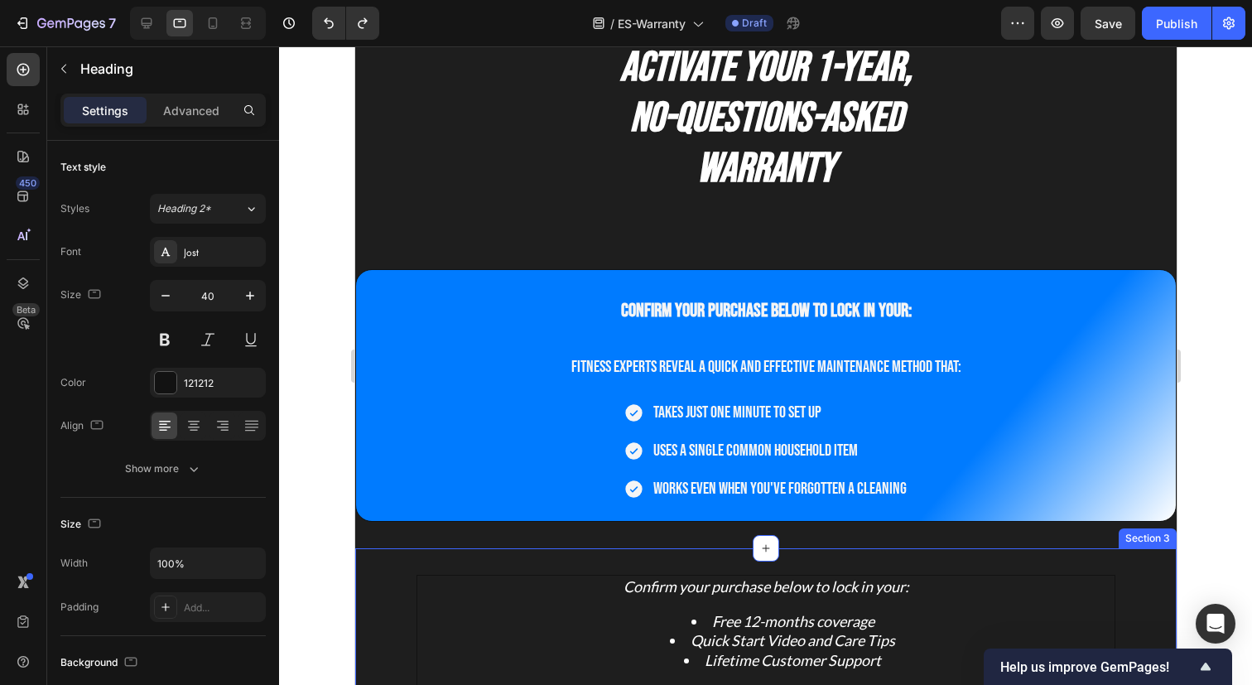
scroll to position [52, 0]
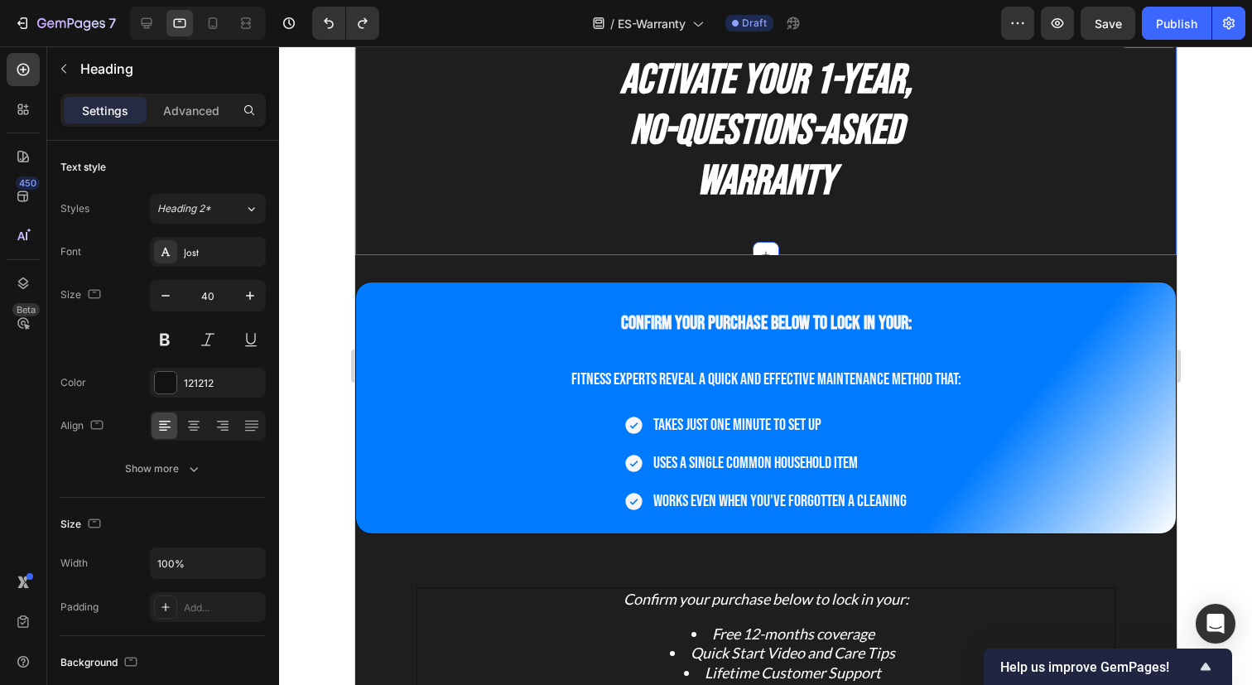
click at [600, 230] on div "Activate Your 1-Year, No-Questions-Asked Warranty Heading Section 1" at bounding box center [764, 141] width 821 height 227
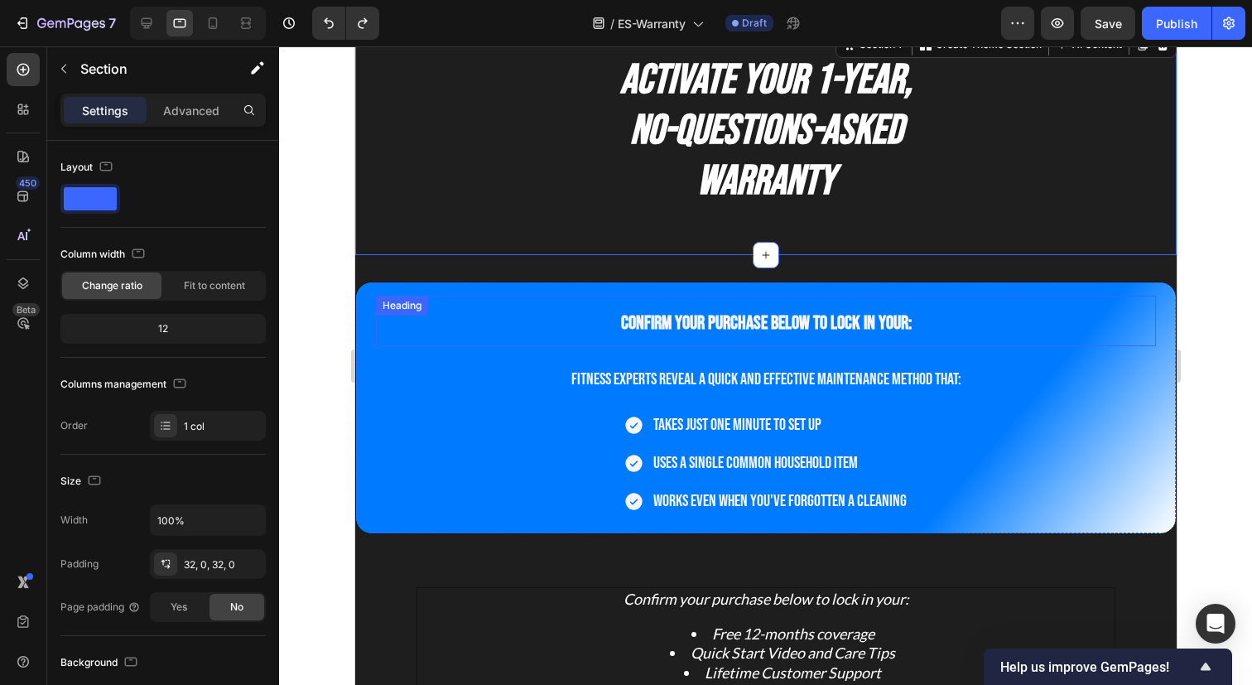
click at [555, 337] on h2 "Confirm your purchase below to lock in your:" at bounding box center [765, 321] width 780 height 50
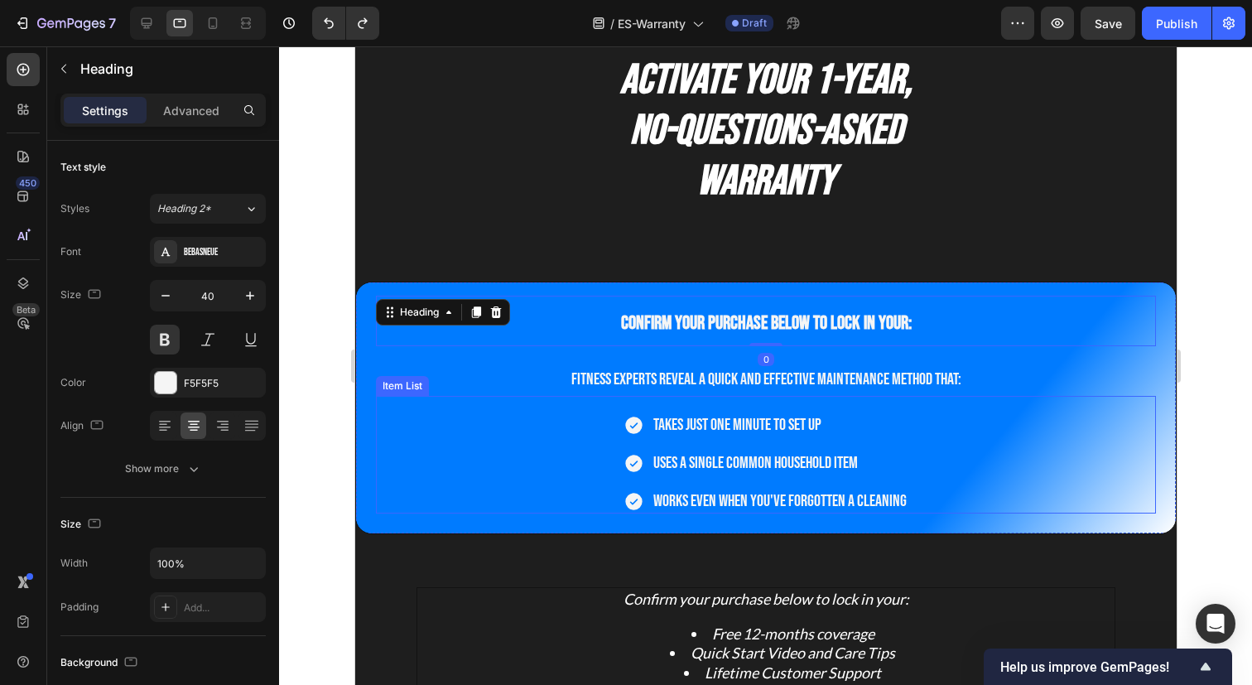
click at [490, 451] on div "Takes just one minute to set up Uses a single common household item Works even …" at bounding box center [765, 462] width 780 height 101
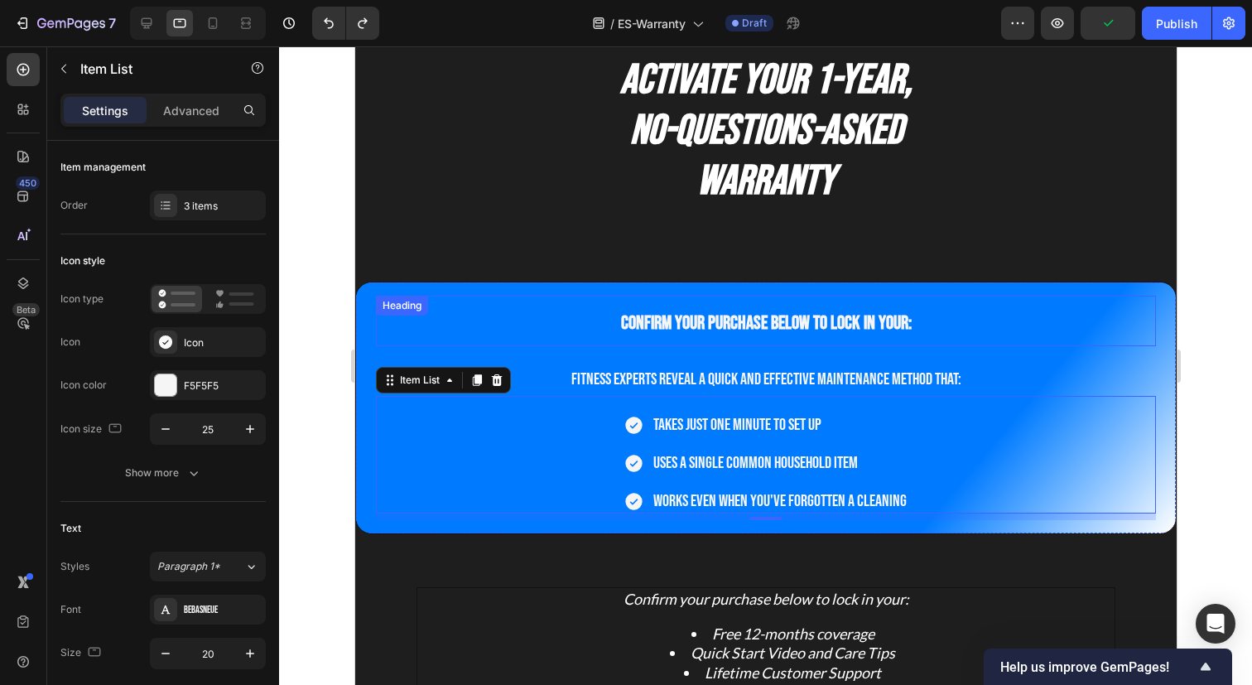
click at [536, 296] on h2 "Confirm your purchase below to lock in your:" at bounding box center [765, 321] width 780 height 50
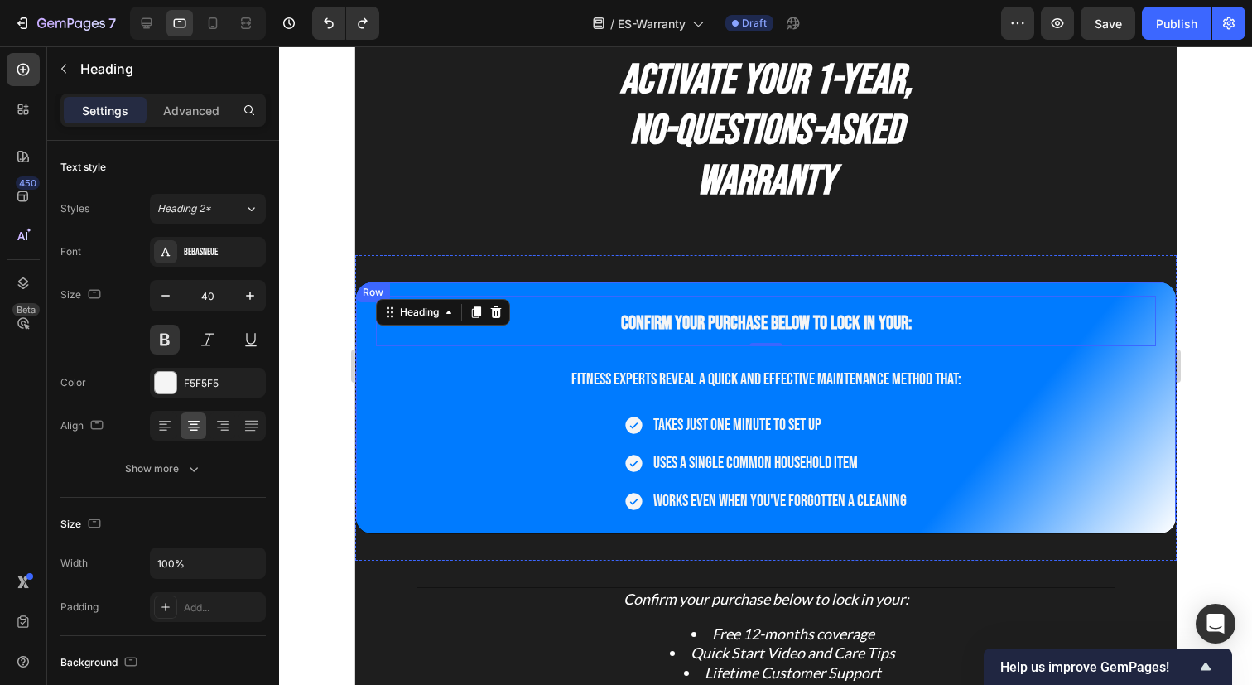
click at [1142, 288] on div "Confirm your purchase below to lock in your: Heading 0 Fitness experts reveal a…" at bounding box center [764, 407] width 821 height 252
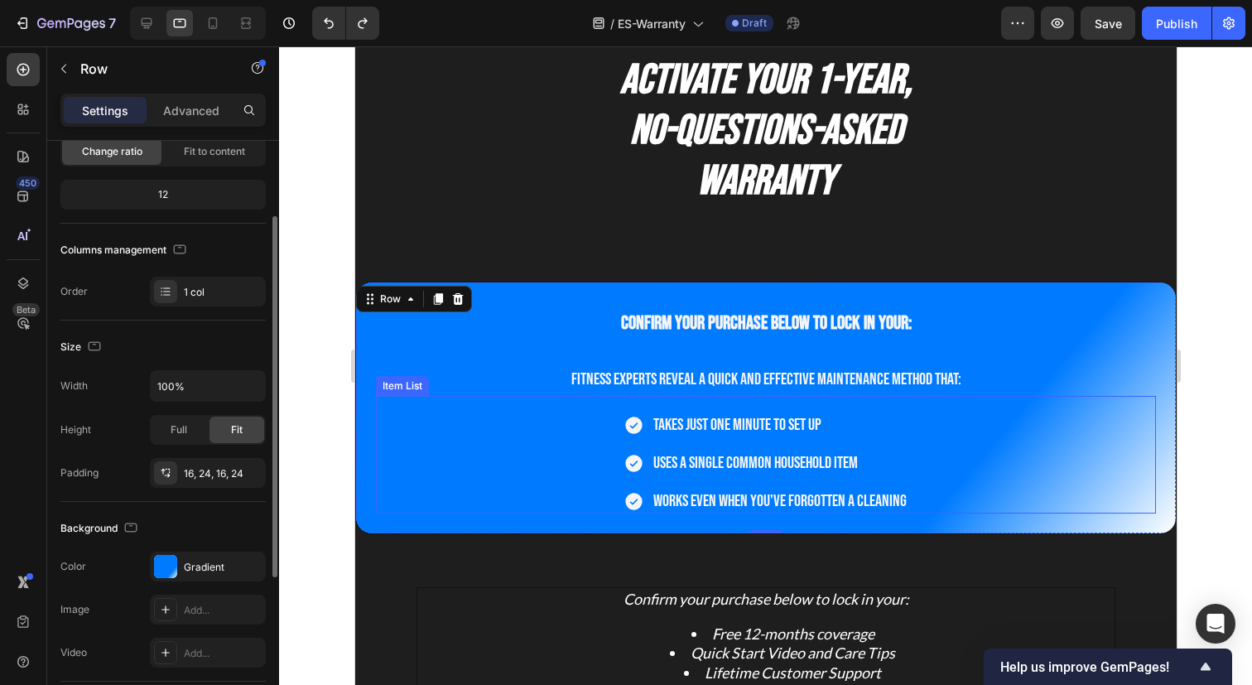
scroll to position [163, 0]
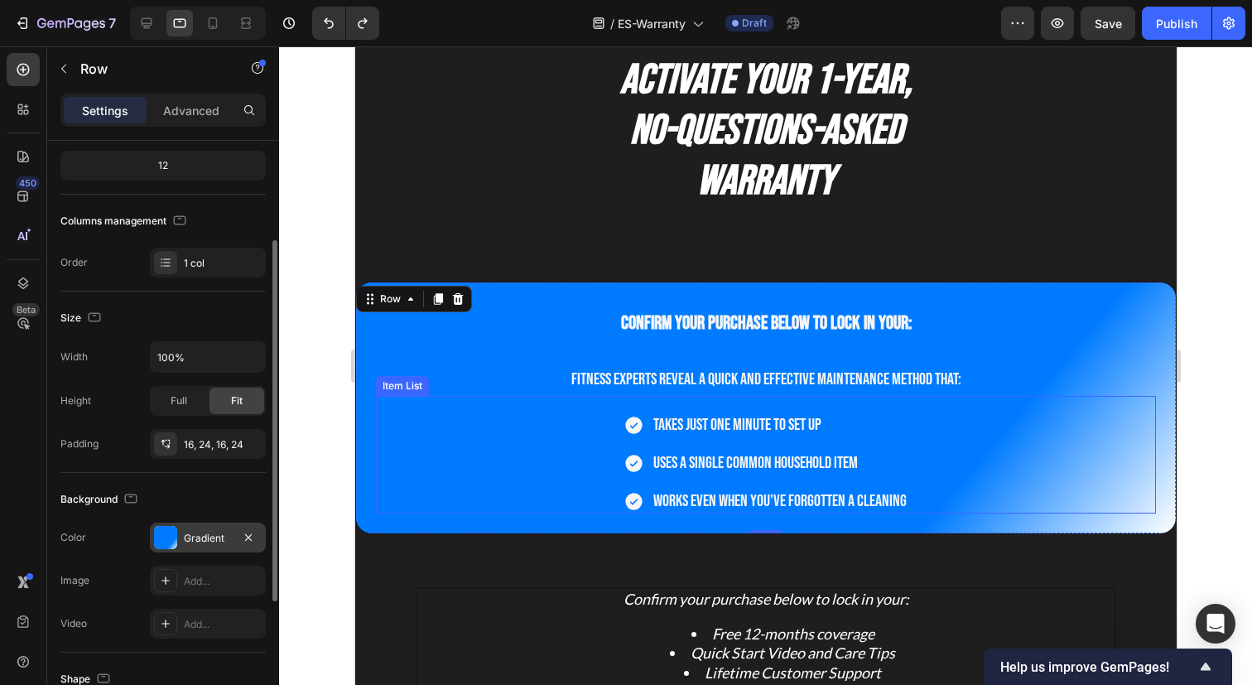
click at [167, 538] on div at bounding box center [165, 537] width 23 height 23
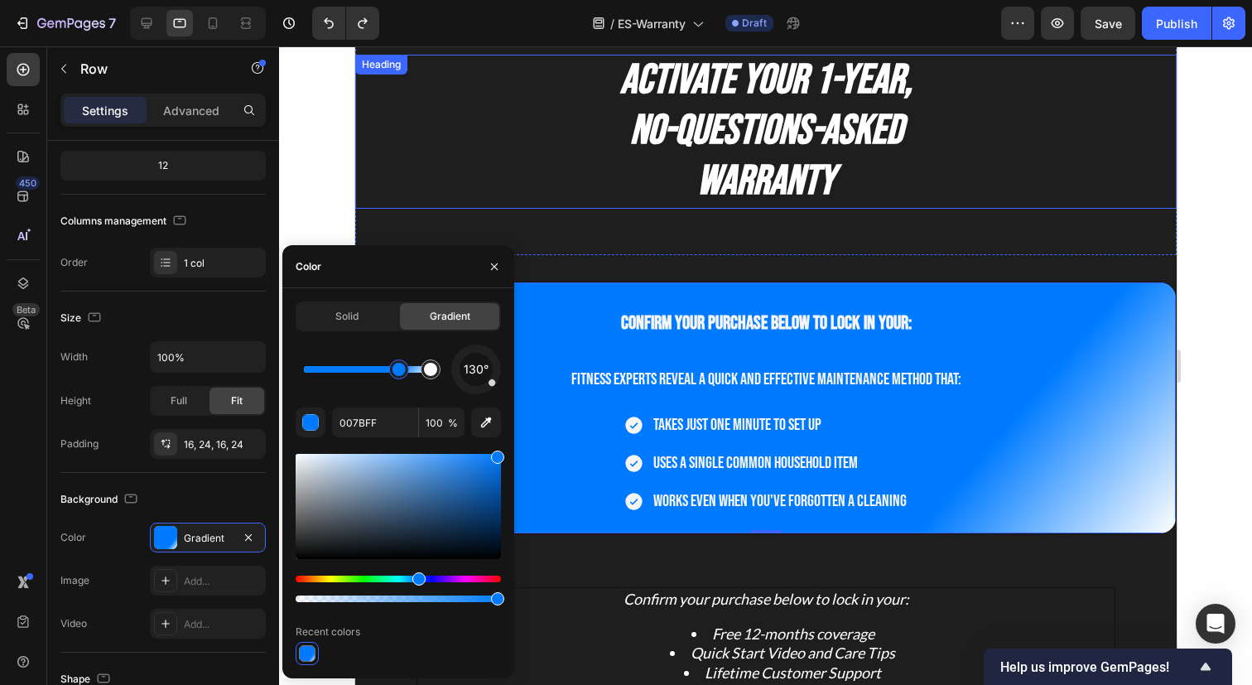
click at [1102, 171] on h2 "Activate Your 1-Year, No-Questions-Asked Warranty" at bounding box center [764, 132] width 821 height 154
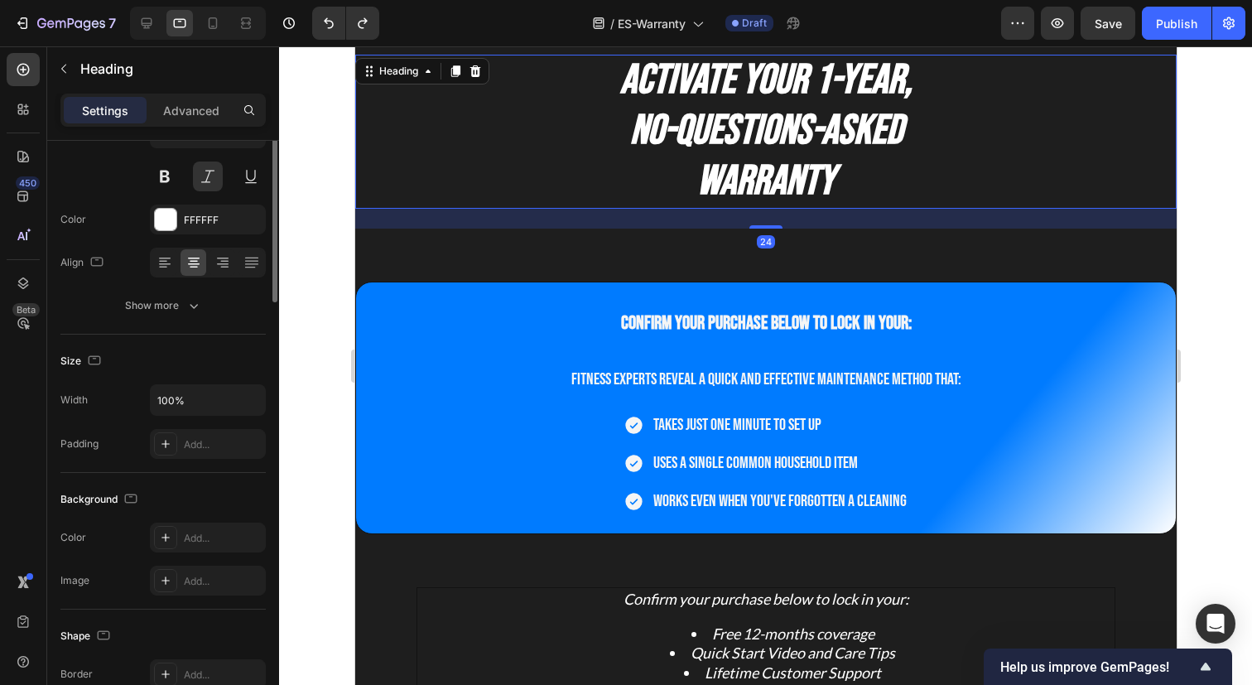
scroll to position [0, 0]
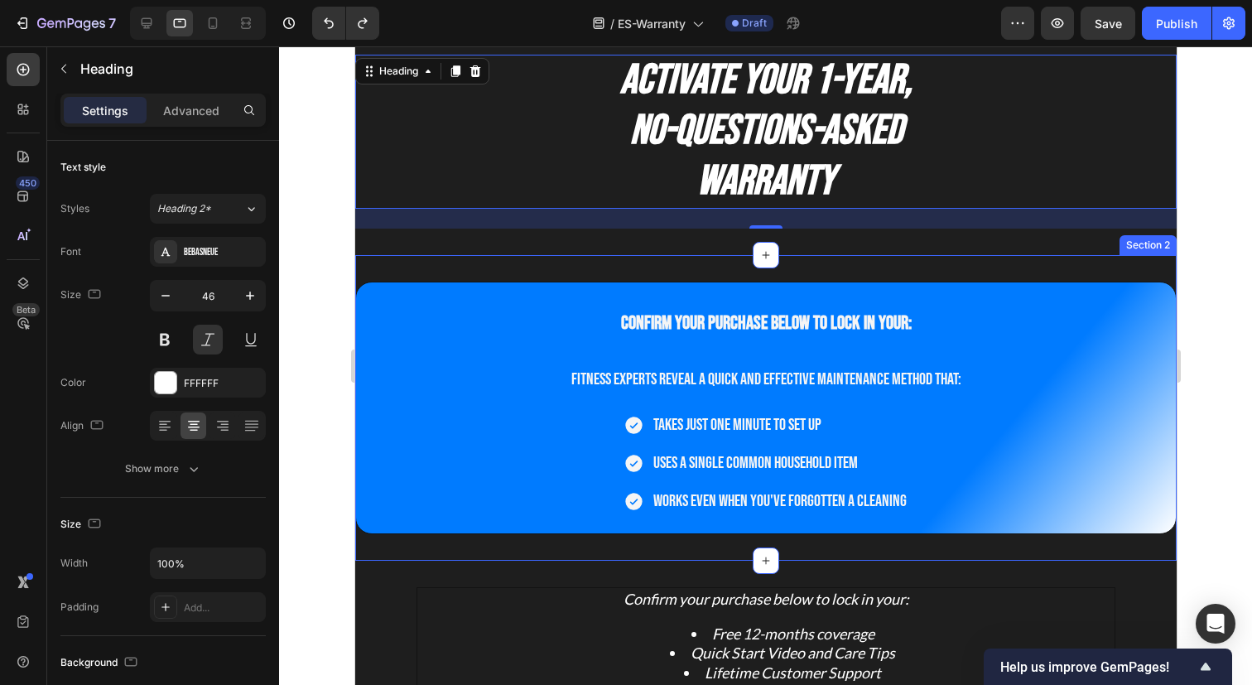
click at [1134, 272] on div "Confirm your purchase below to lock in your: Heading Fitness experts reveal a q…" at bounding box center [764, 407] width 821 height 305
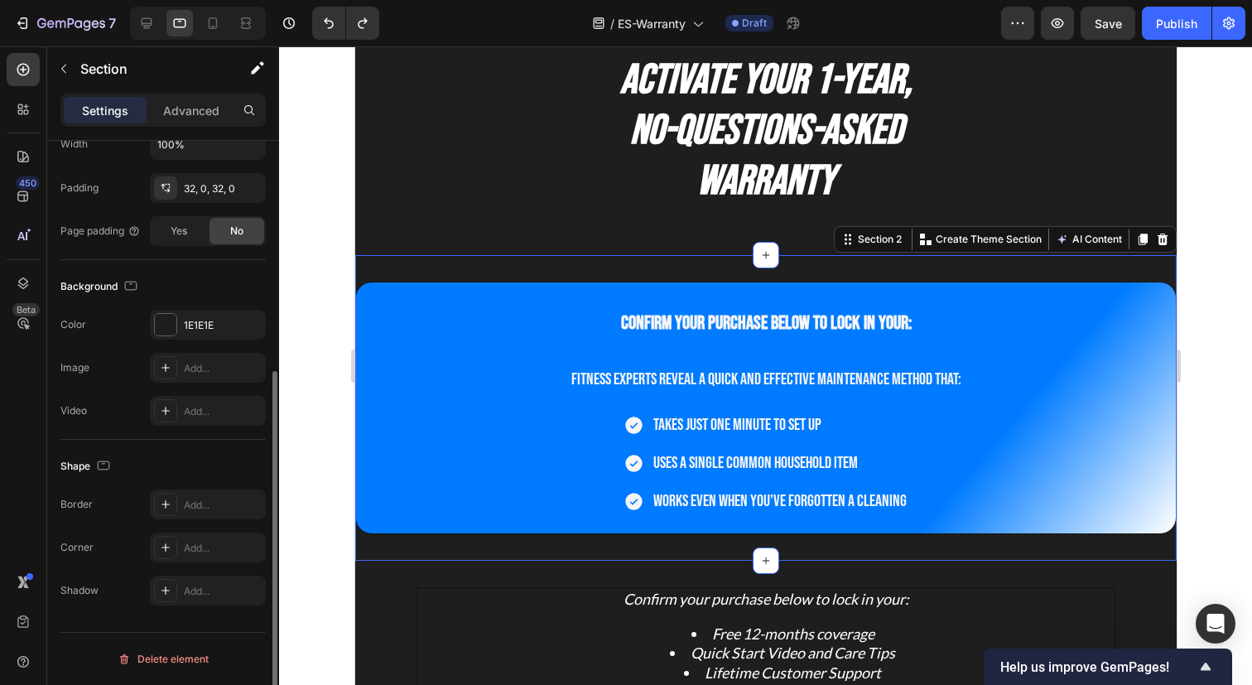
scroll to position [373, 0]
click at [178, 320] on div "1E1E1E" at bounding box center [208, 327] width 116 height 30
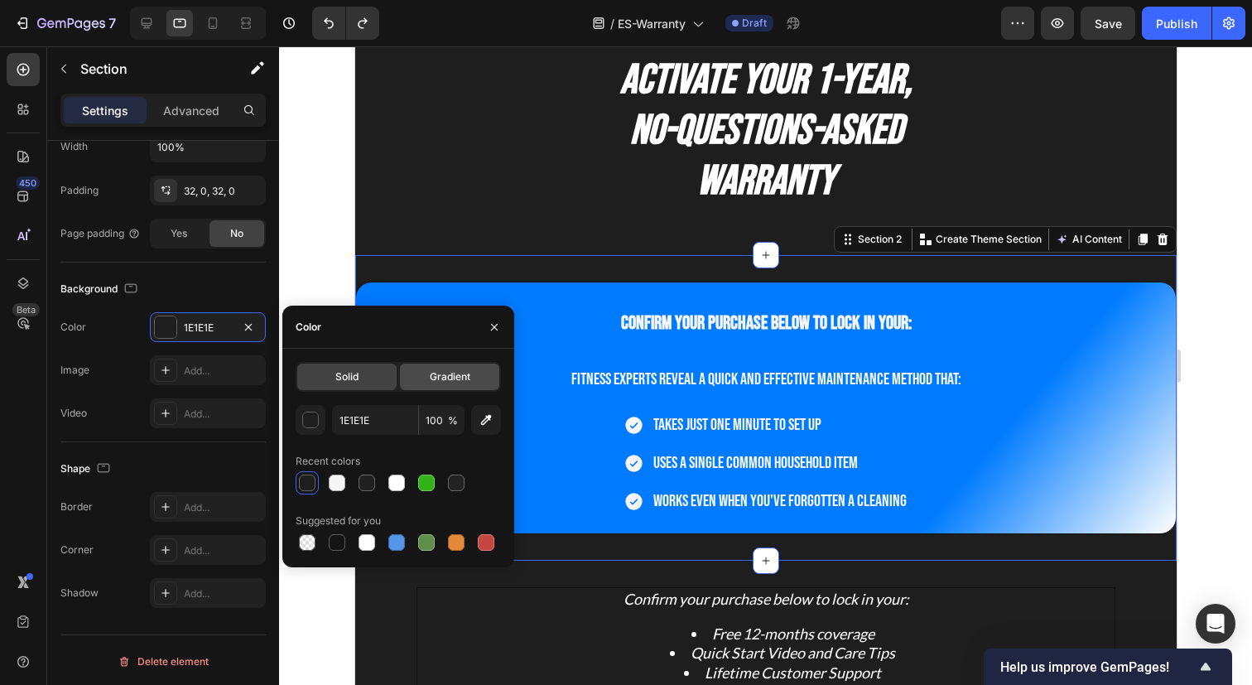
click at [474, 381] on div "Gradient" at bounding box center [449, 376] width 99 height 26
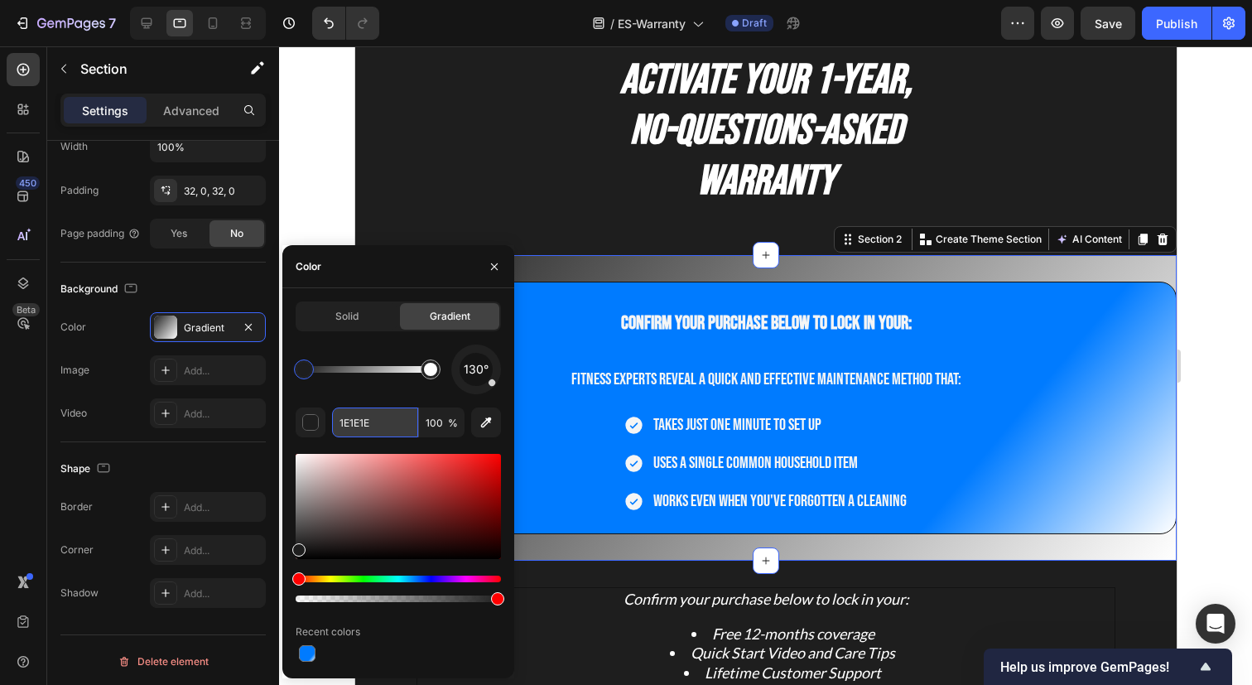
click at [382, 425] on input "1E1E1E" at bounding box center [375, 422] width 86 height 30
paste input "#007bff"
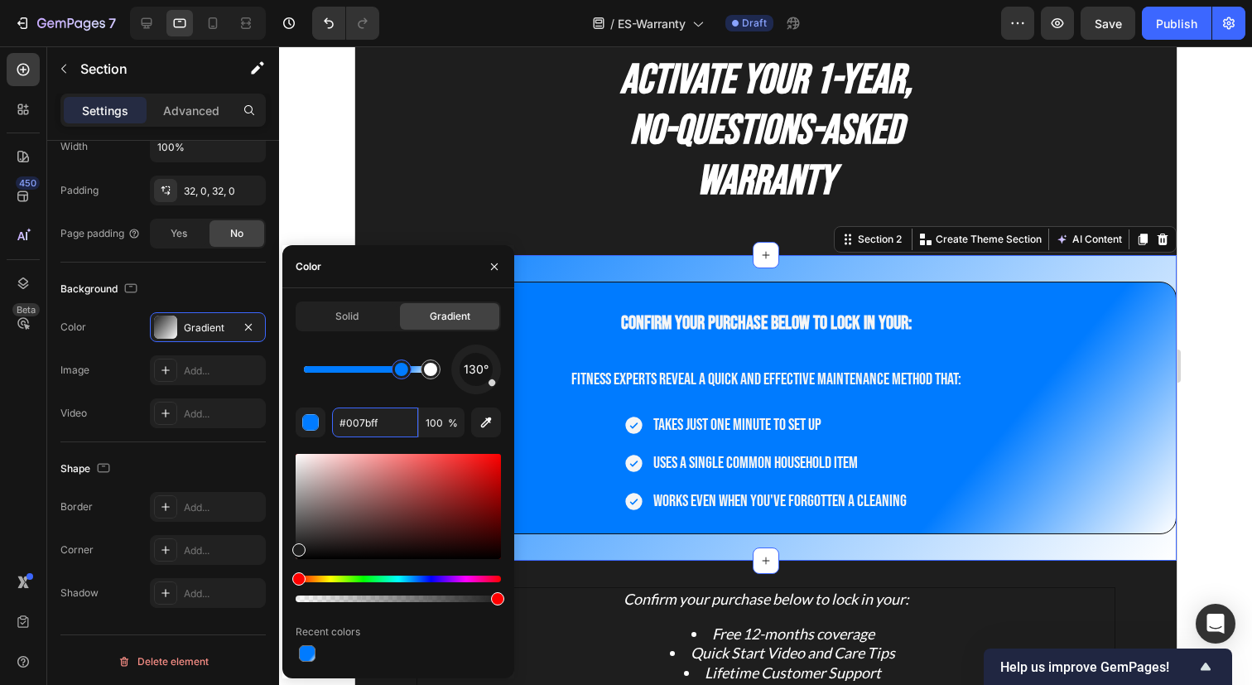
type input "007BFF"
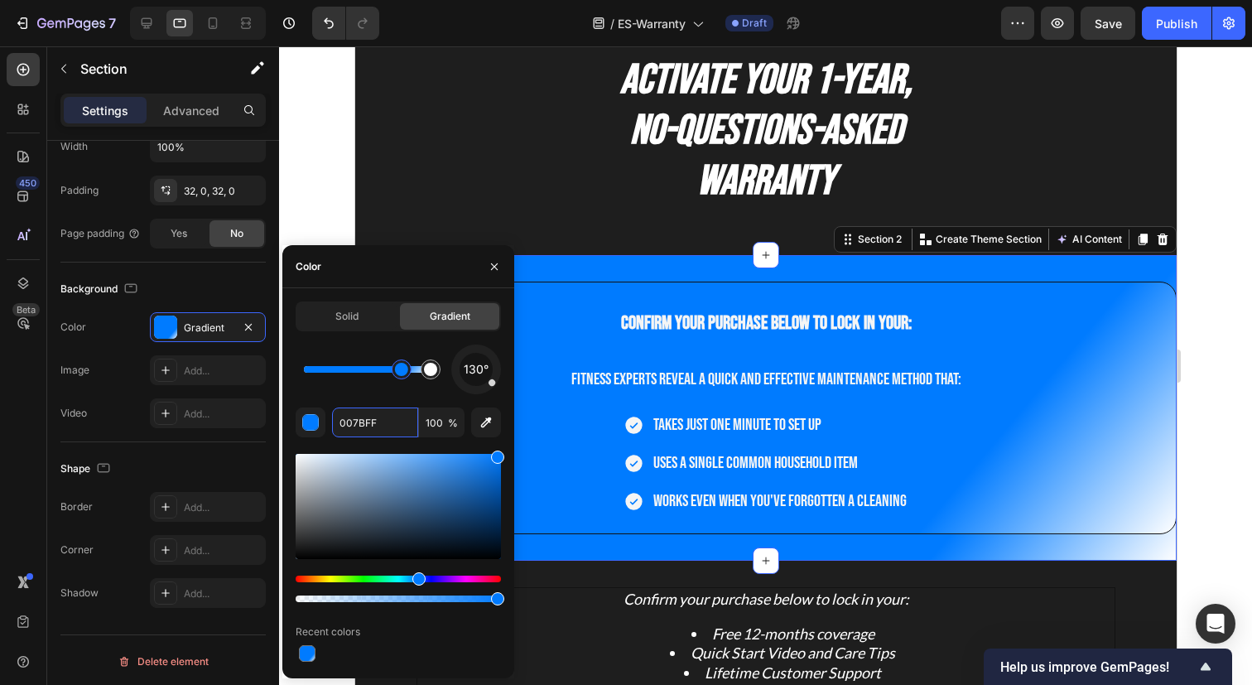
drag, startPoint x: 307, startPoint y: 372, endPoint x: 369, endPoint y: 377, distance: 62.2
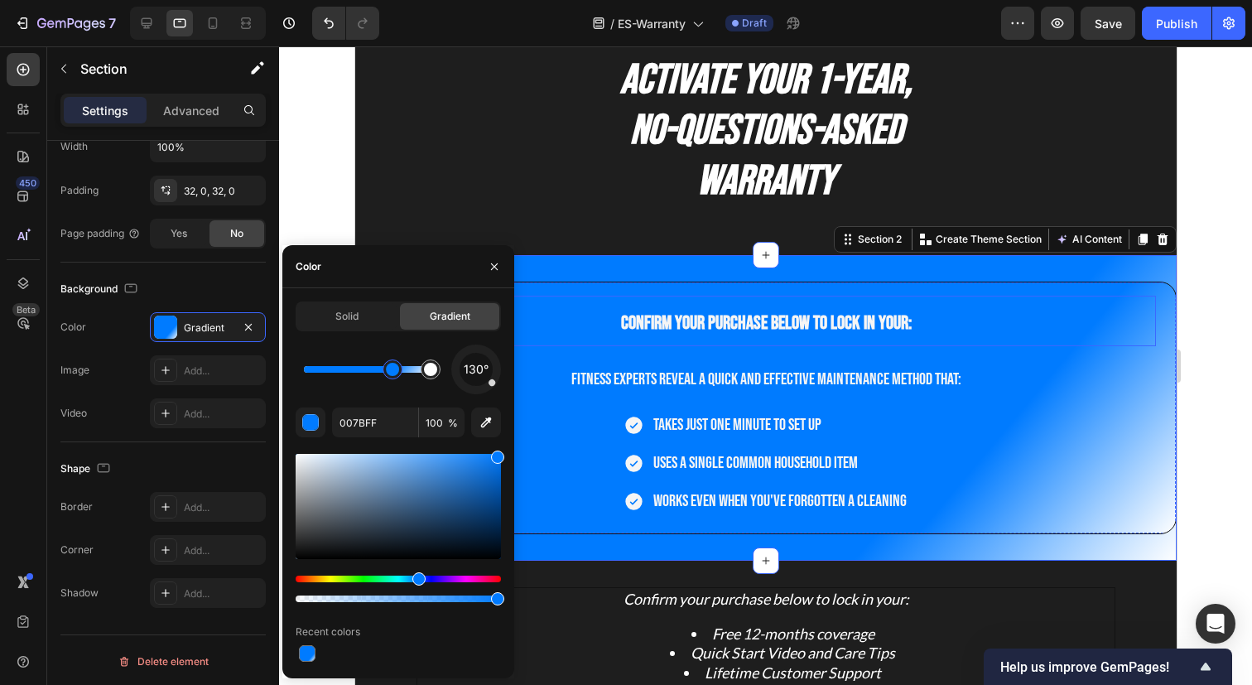
click at [984, 310] on h2 "Confirm your purchase below to lock in your:" at bounding box center [765, 321] width 780 height 50
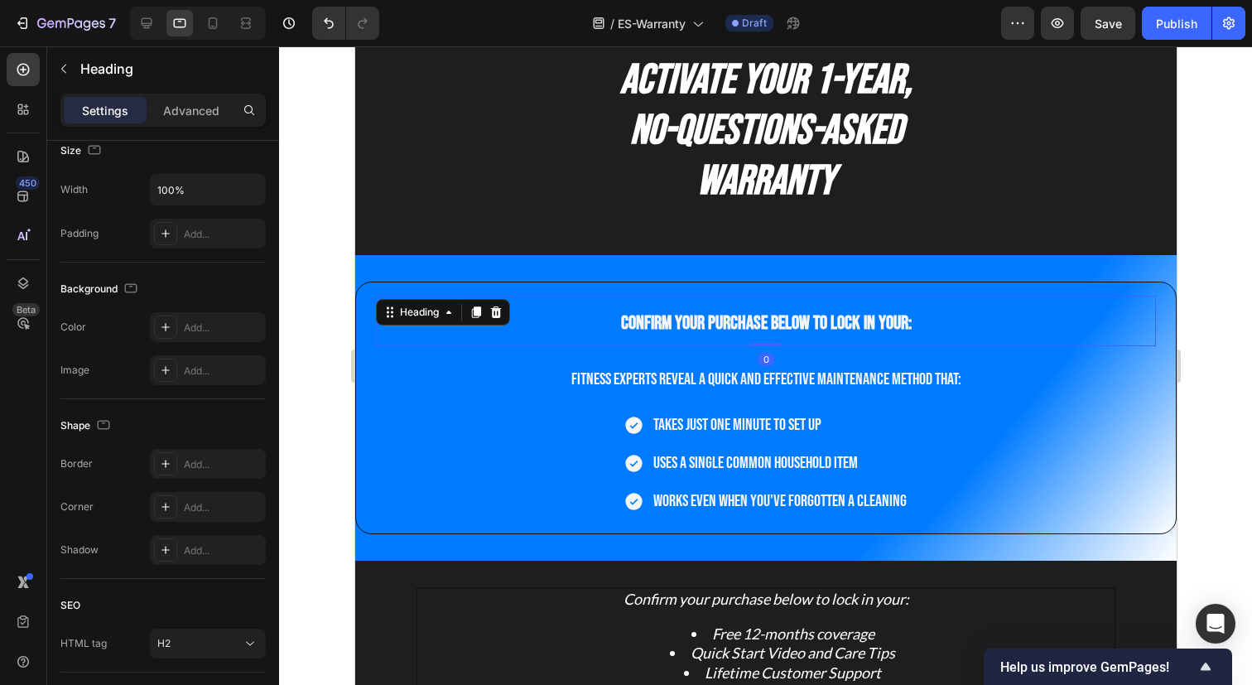
scroll to position [0, 0]
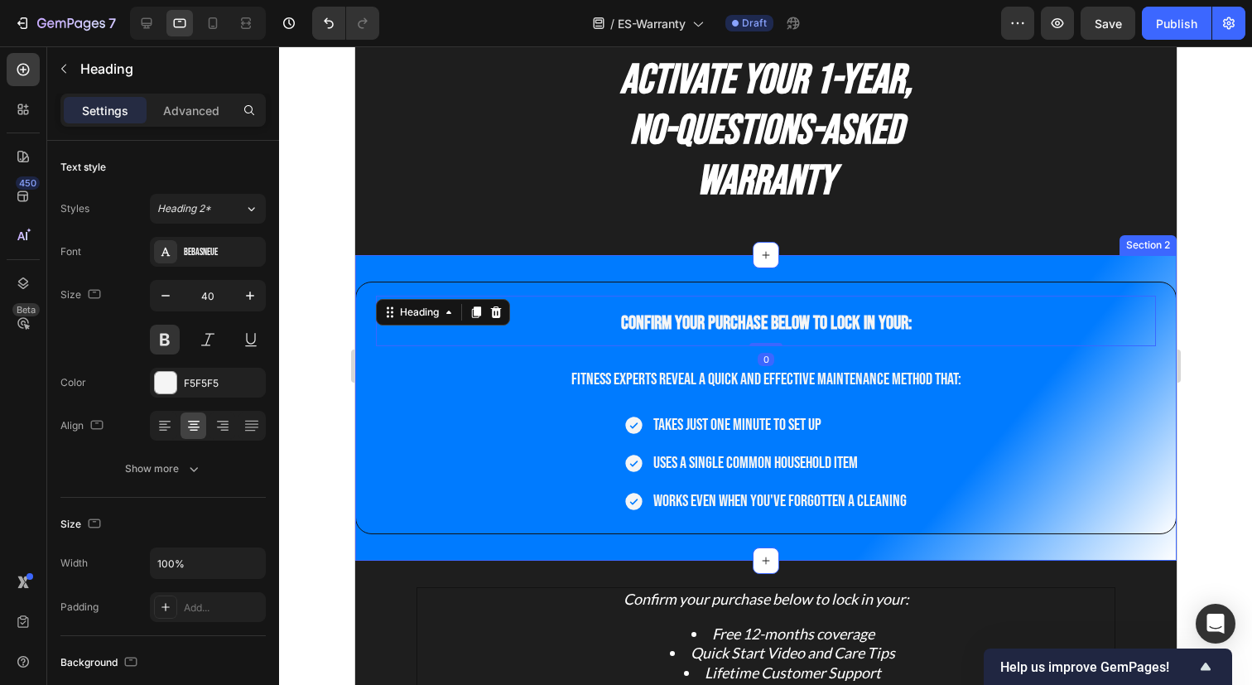
click at [1016, 552] on div "Confirm your purchase below to lock in your: Heading 0 Fitness experts reveal a…" at bounding box center [764, 407] width 821 height 305
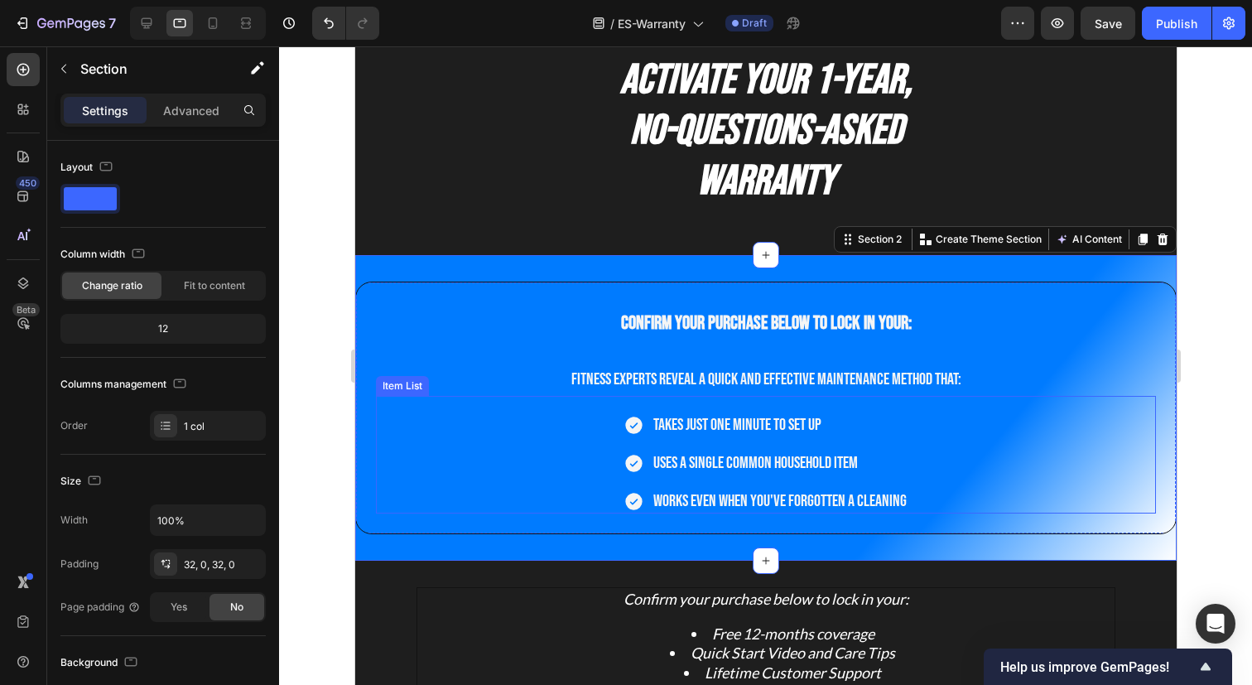
click at [1055, 493] on div "Takes just one minute to set up Uses a single common household item Works even …" at bounding box center [765, 462] width 780 height 101
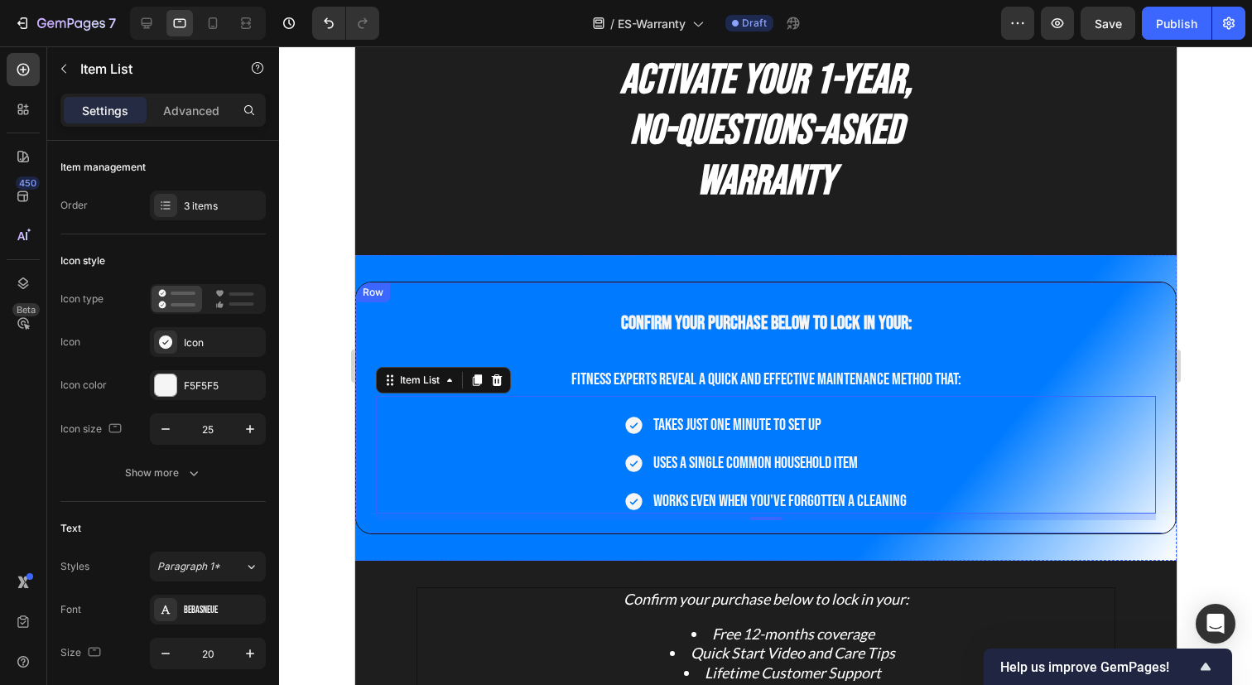
click at [1169, 294] on div "Confirm your purchase below to lock in your: Heading Fitness experts reveal a q…" at bounding box center [764, 407] width 821 height 252
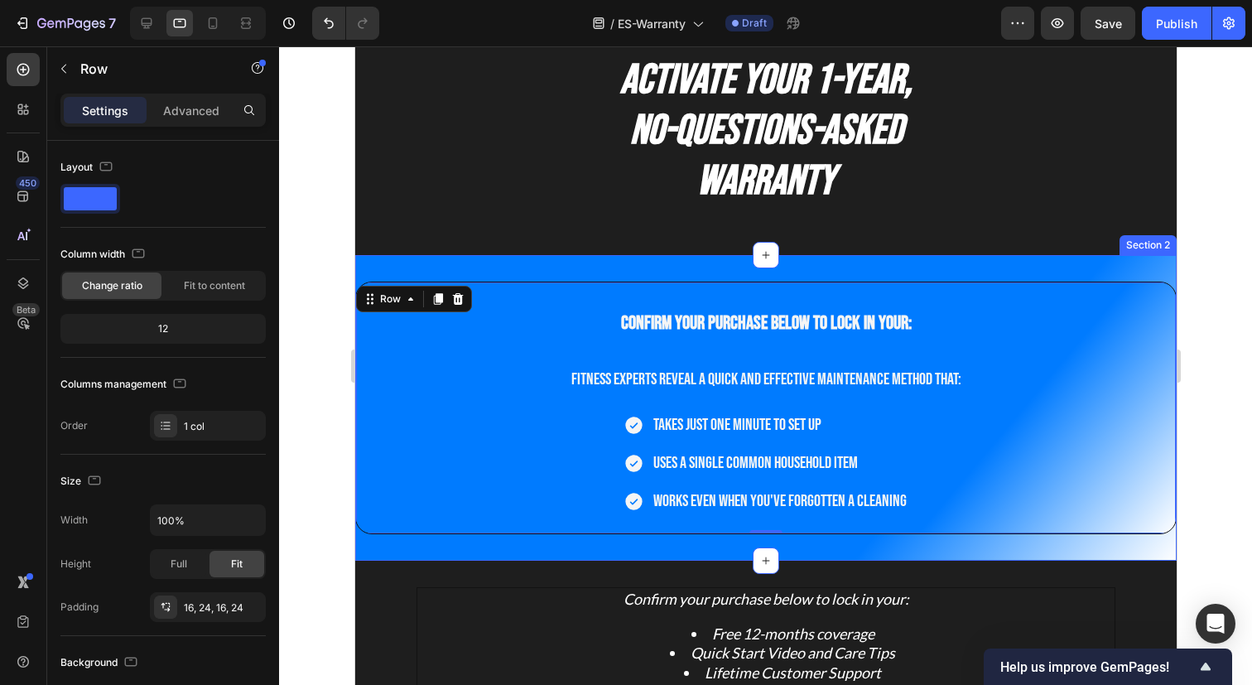
click at [1026, 265] on div "Confirm your purchase below to lock in your: Heading Fitness experts reveal a q…" at bounding box center [764, 407] width 821 height 305
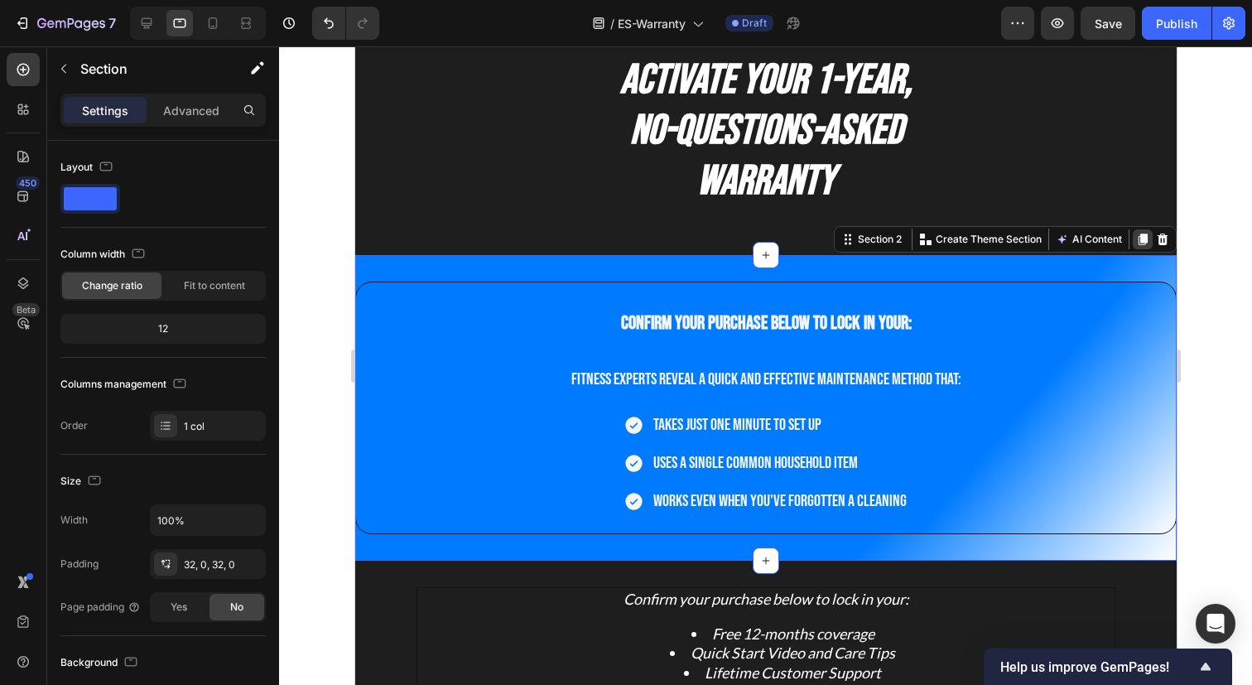
click at [1143, 235] on icon at bounding box center [1141, 240] width 9 height 12
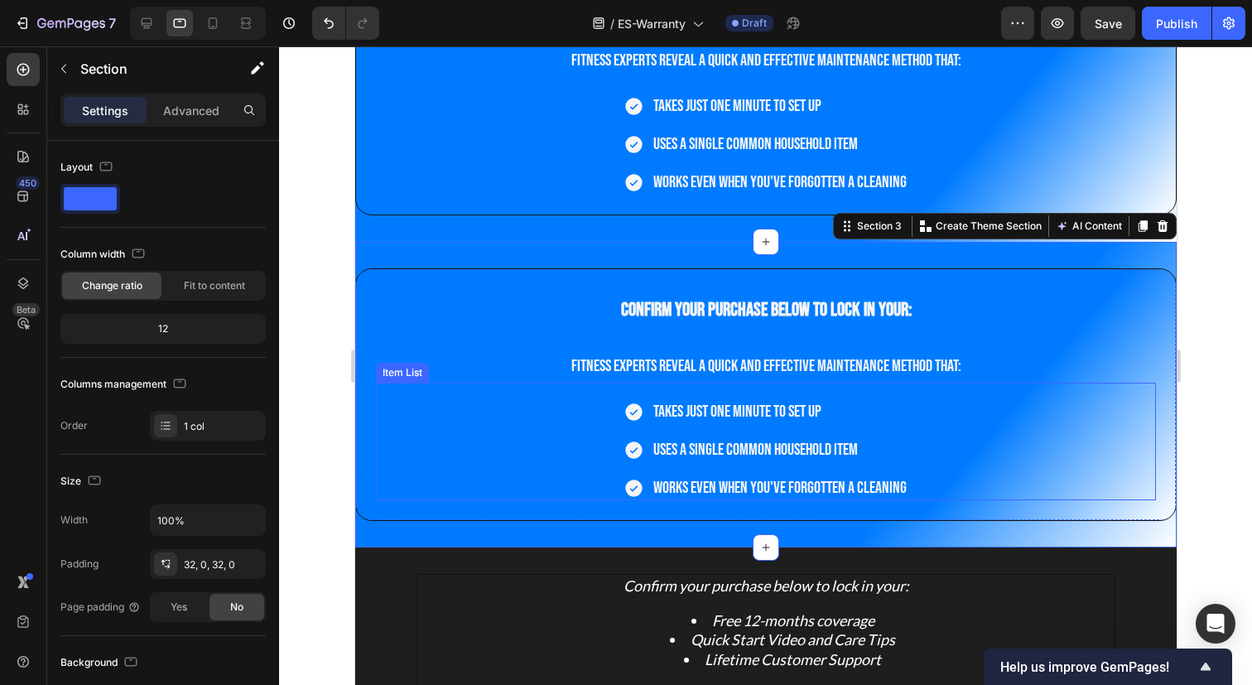
scroll to position [362, 0]
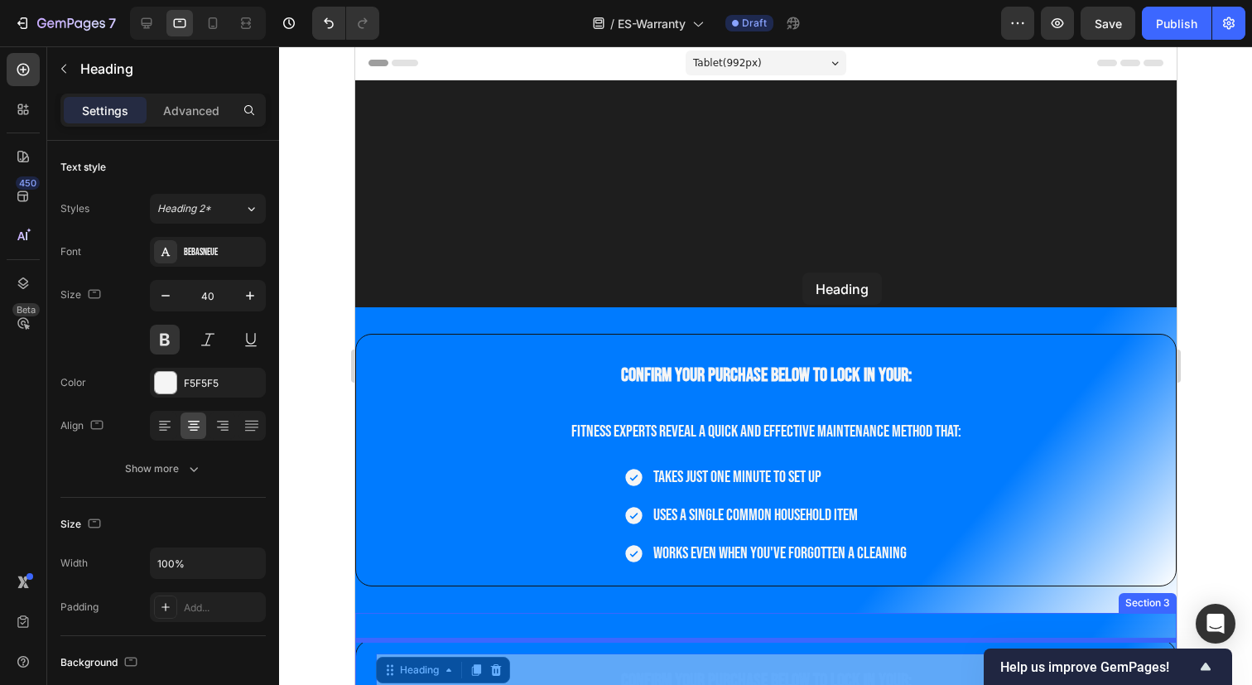
scroll to position [362, 0]
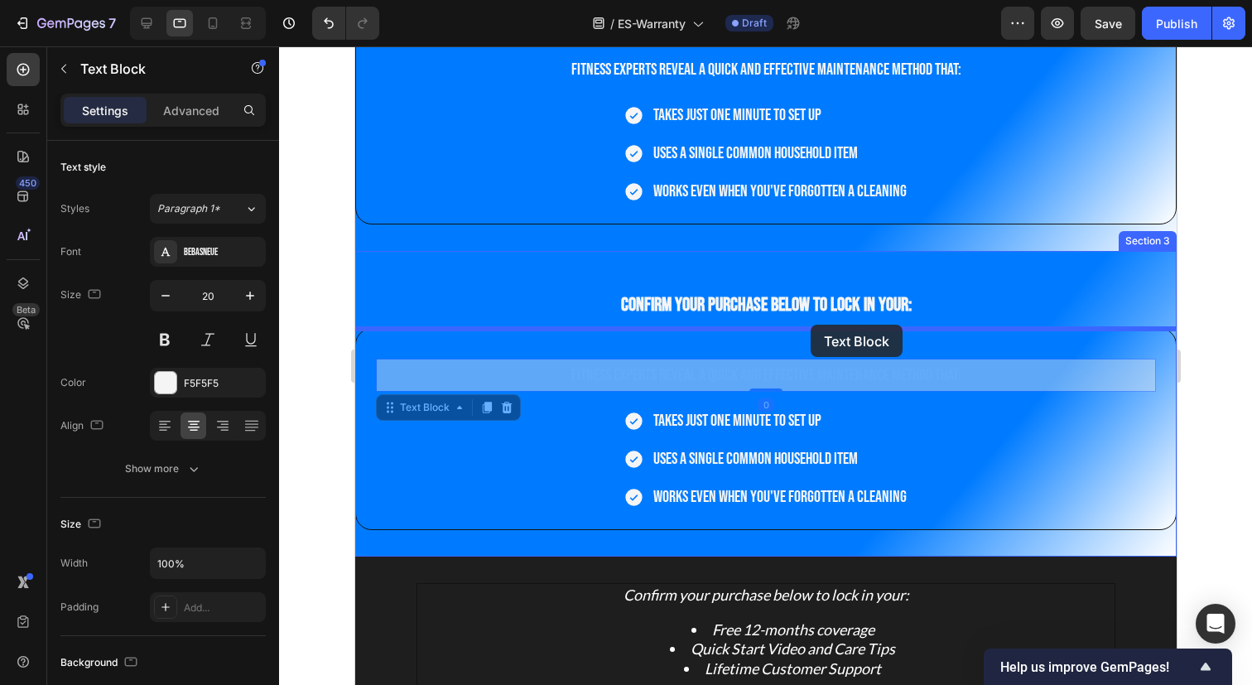
drag, startPoint x: 810, startPoint y: 380, endPoint x: 810, endPoint y: 324, distance: 55.5
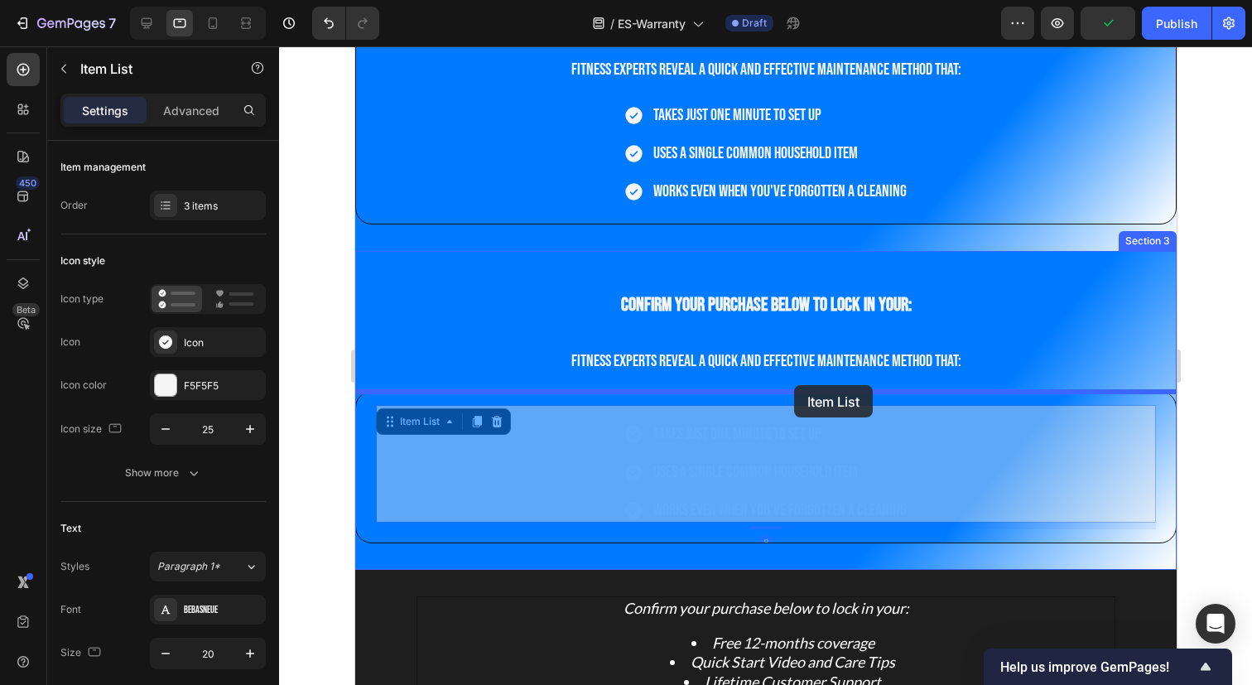
drag, startPoint x: 791, startPoint y: 436, endPoint x: 793, endPoint y: 385, distance: 51.3
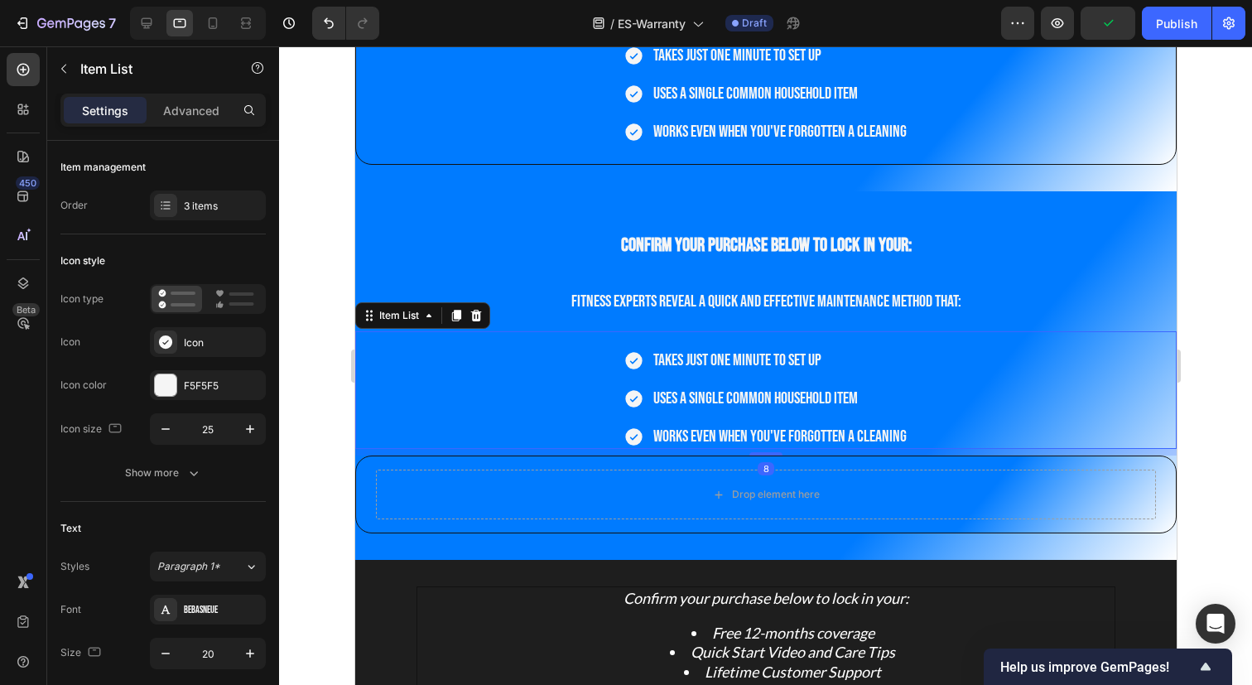
scroll to position [428, 0]
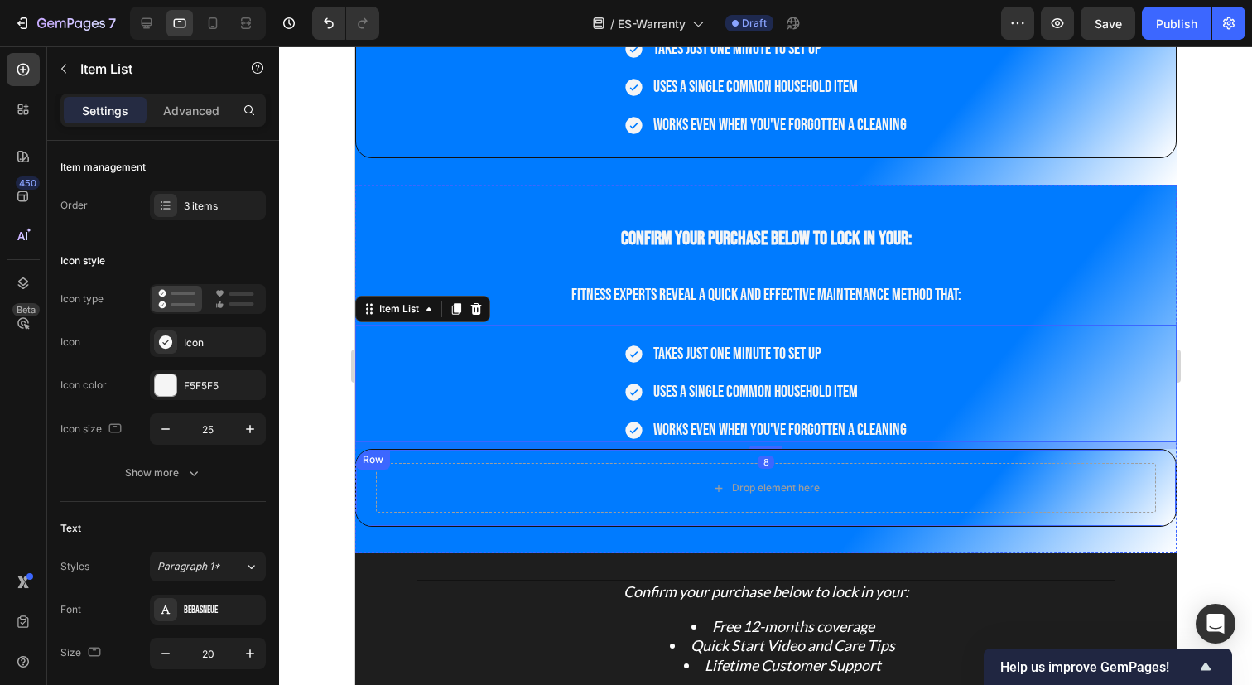
click at [916, 457] on div "Drop element here Row" at bounding box center [764, 488] width 821 height 78
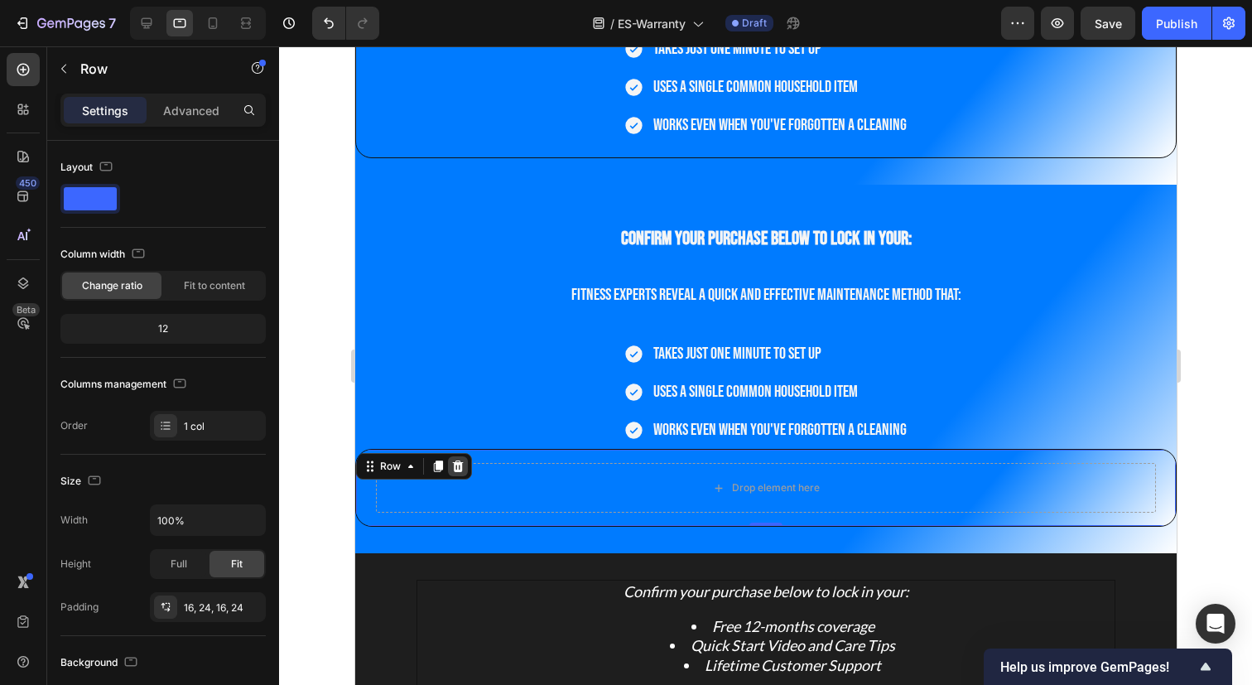
click at [460, 467] on icon at bounding box center [457, 466] width 11 height 12
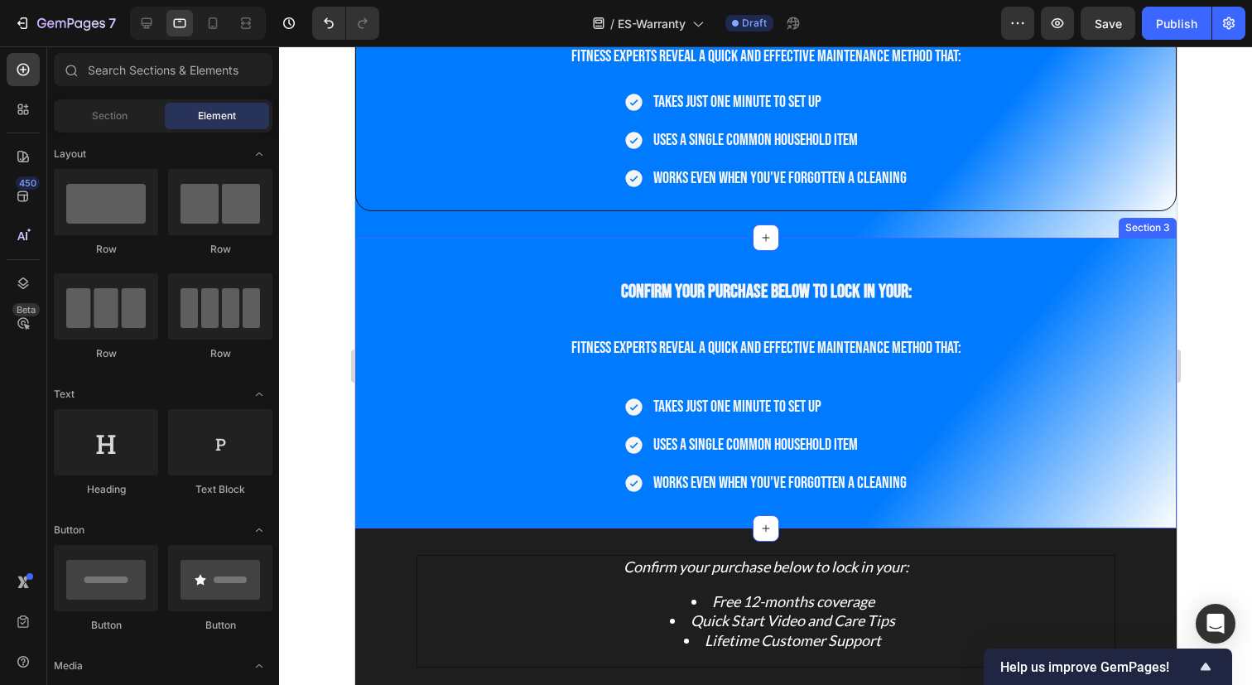
scroll to position [358, 0]
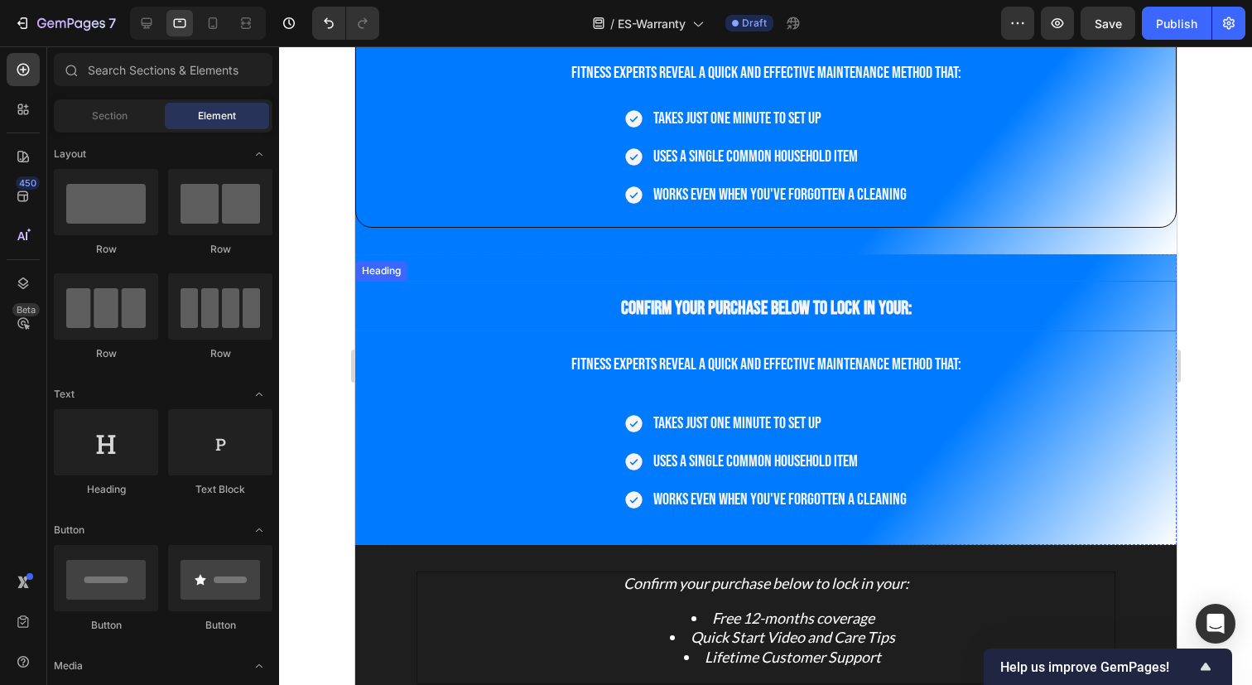
click at [829, 300] on span "Confirm your purchase below to lock in your:" at bounding box center [765, 307] width 291 height 23
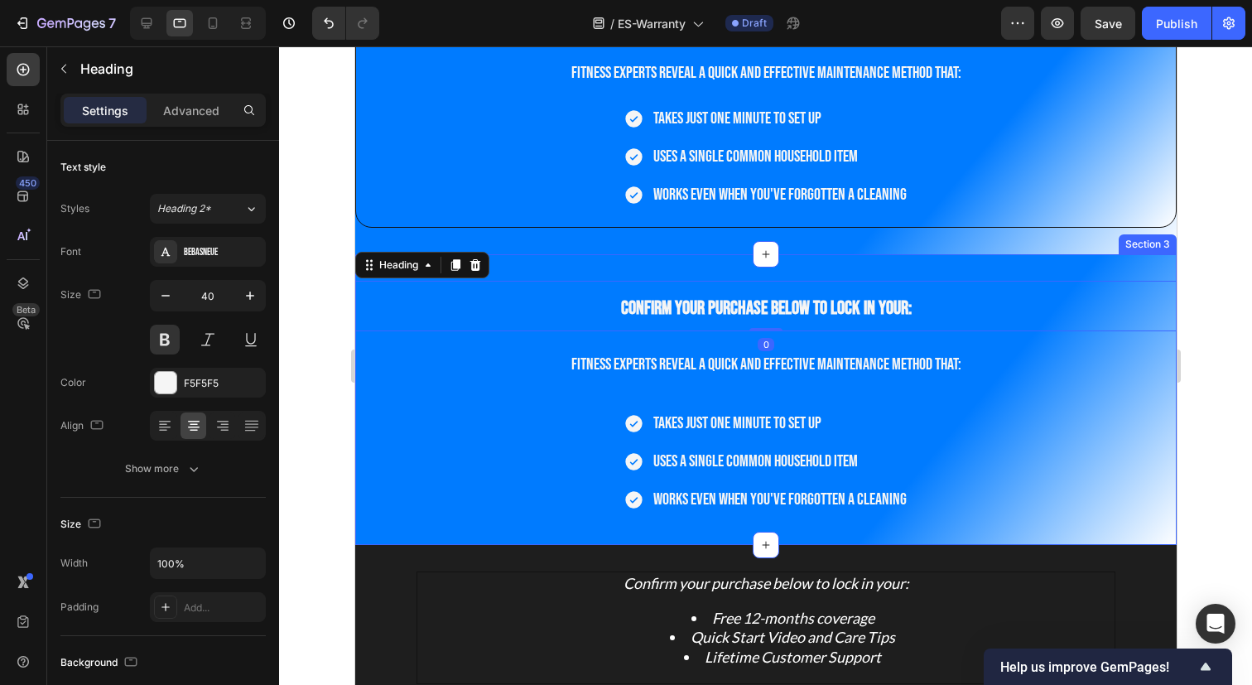
click at [799, 268] on div "Confirm your purchase below to lock in your: Heading 0 Fitness experts reveal a…" at bounding box center [764, 399] width 821 height 291
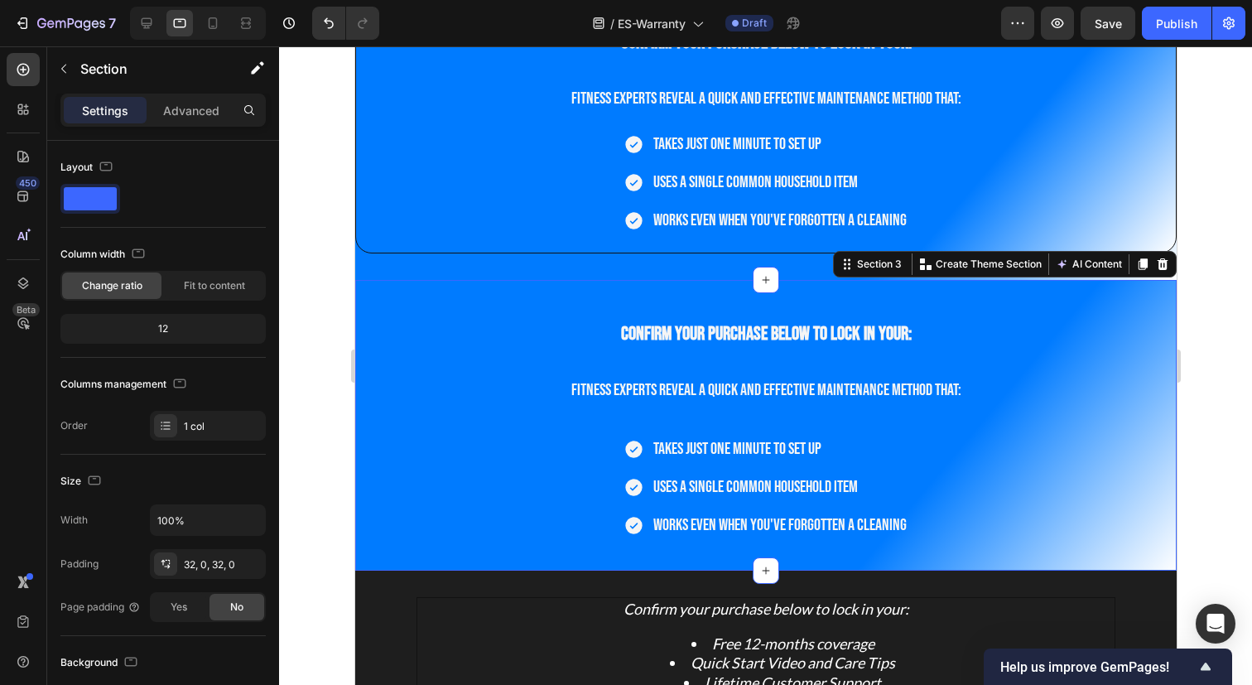
scroll to position [329, 0]
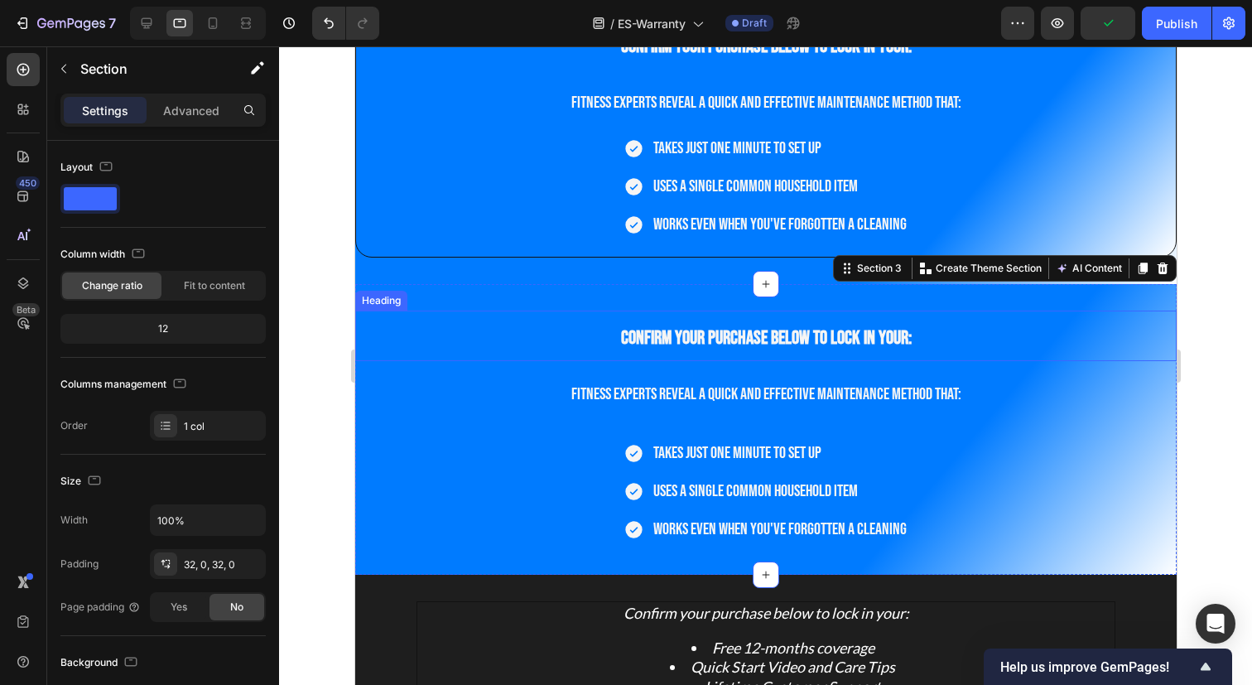
click at [776, 338] on span "Confirm your purchase below to lock in your:" at bounding box center [765, 337] width 291 height 23
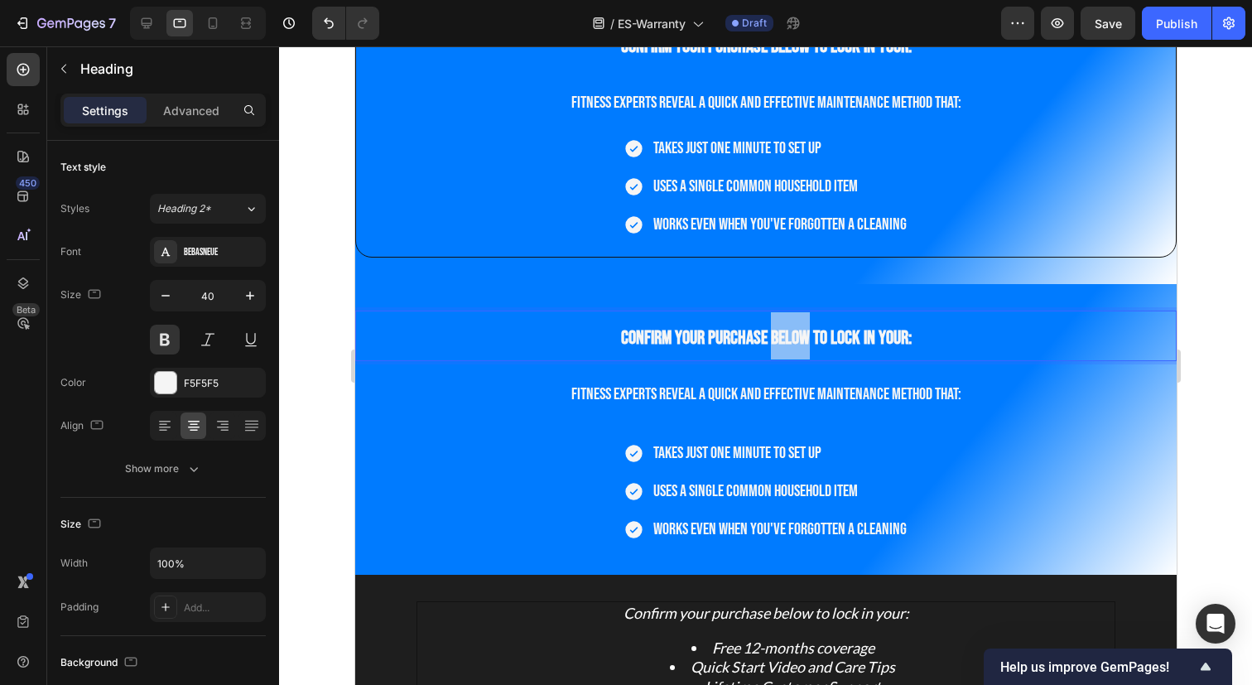
click at [767, 337] on span "Confirm your purchase below to lock in your:" at bounding box center [765, 337] width 291 height 23
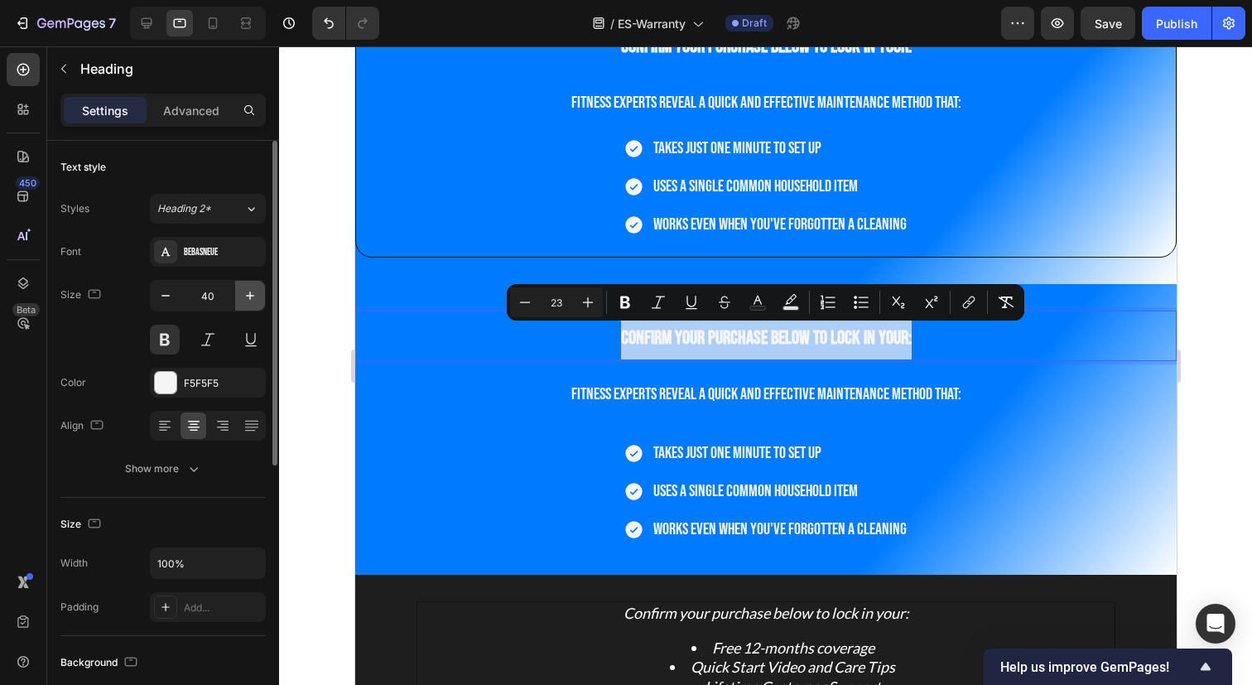
click at [253, 295] on icon "button" at bounding box center [250, 295] width 8 height 8
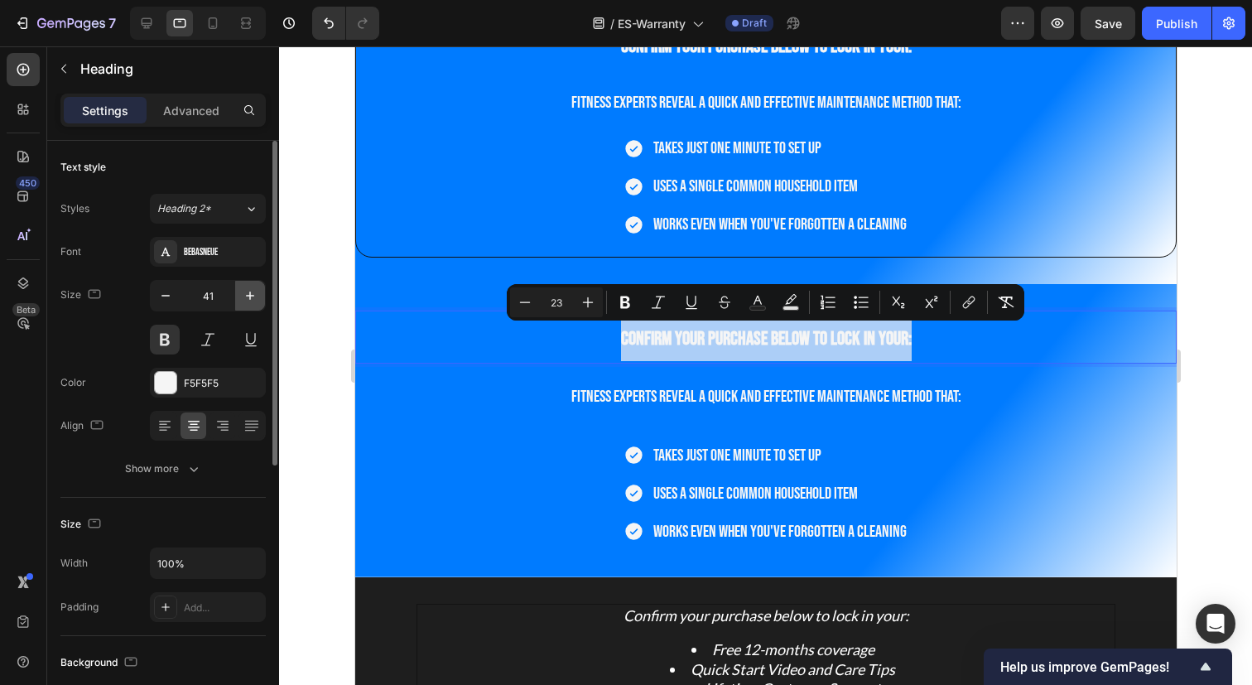
click at [253, 295] on icon "button" at bounding box center [250, 295] width 8 height 8
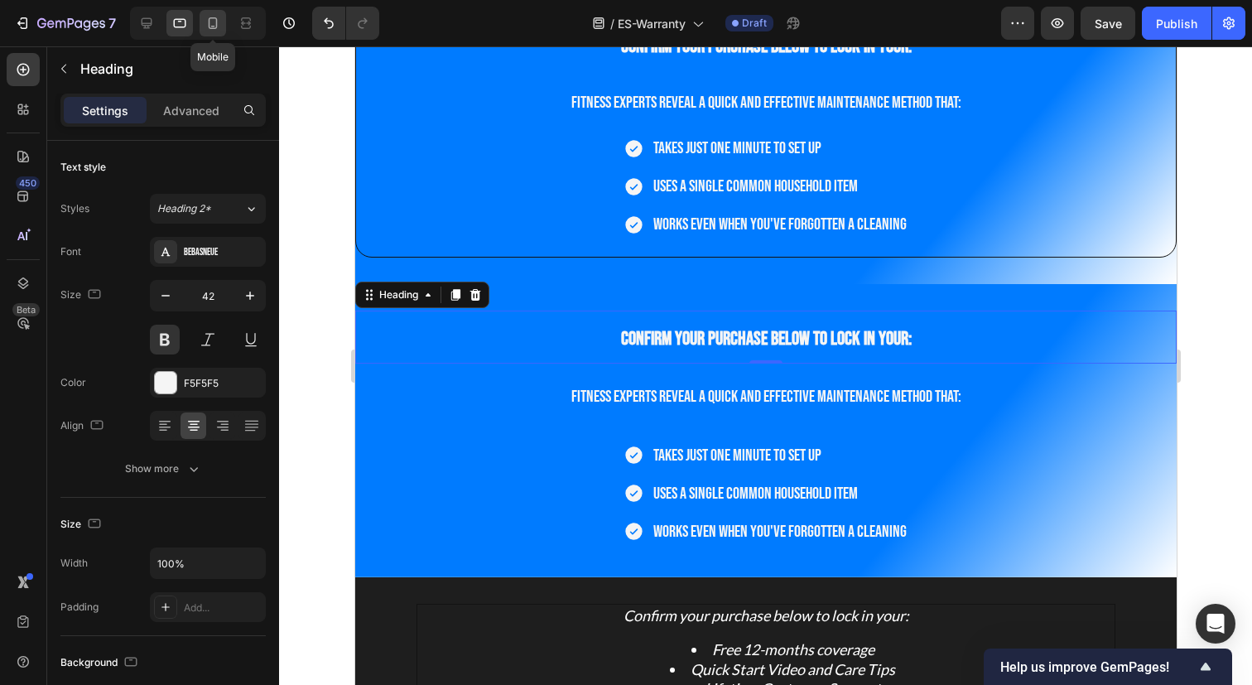
click at [217, 25] on icon at bounding box center [212, 23] width 17 height 17
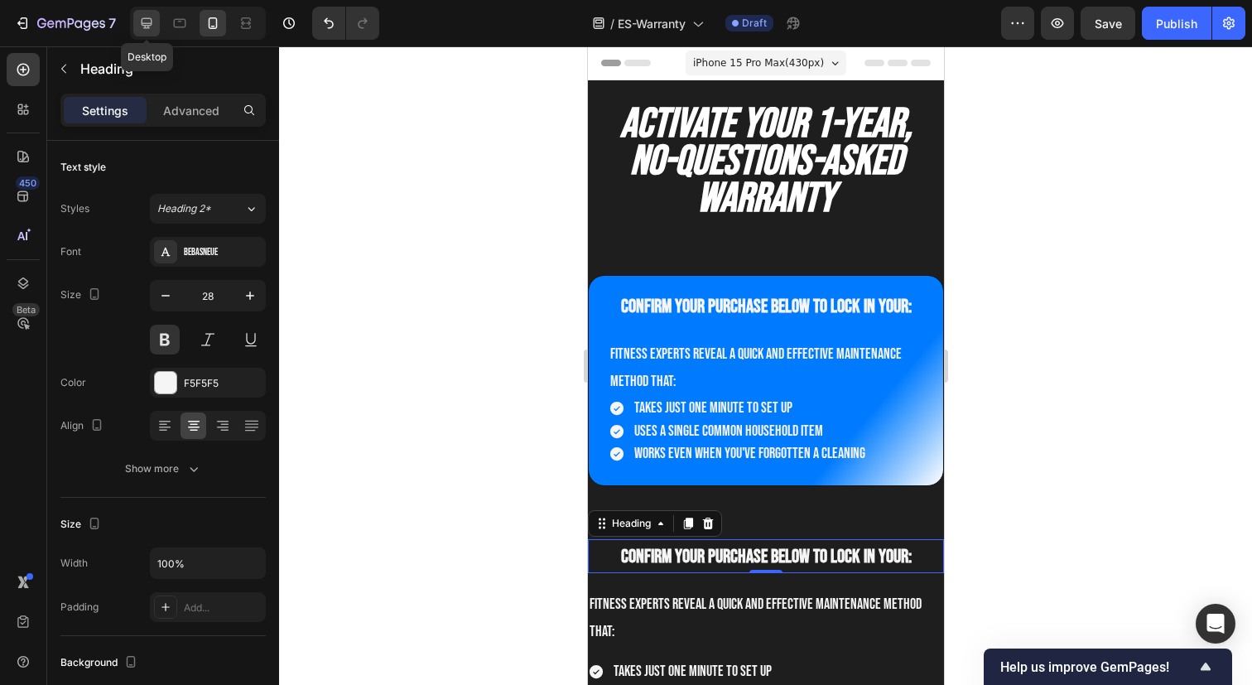
click at [150, 22] on icon at bounding box center [147, 23] width 11 height 11
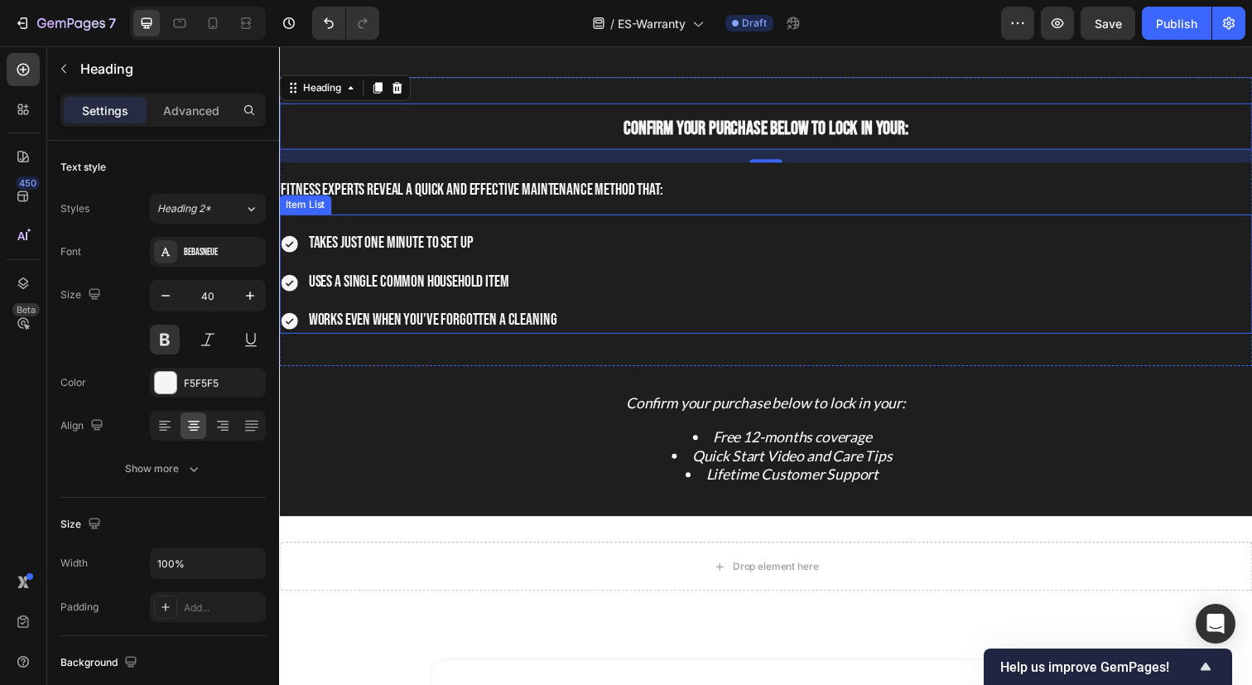
scroll to position [520, 0]
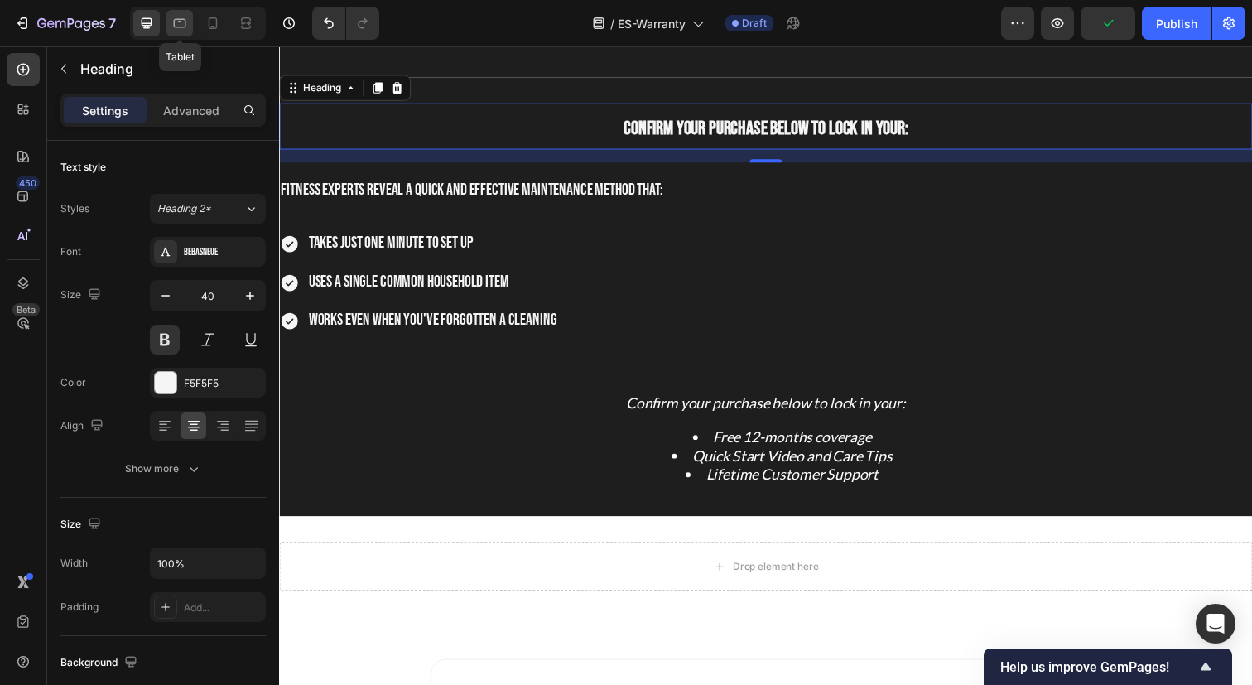
click at [168, 15] on div at bounding box center [179, 23] width 26 height 26
type input "42"
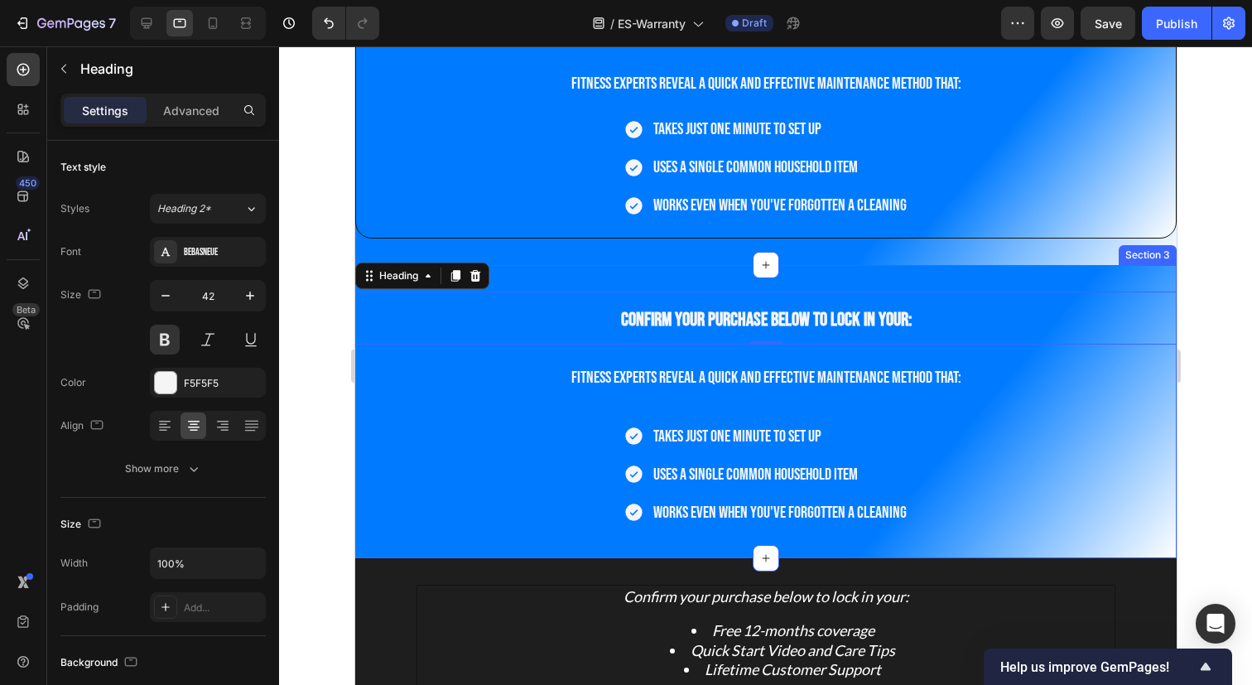
scroll to position [349, 0]
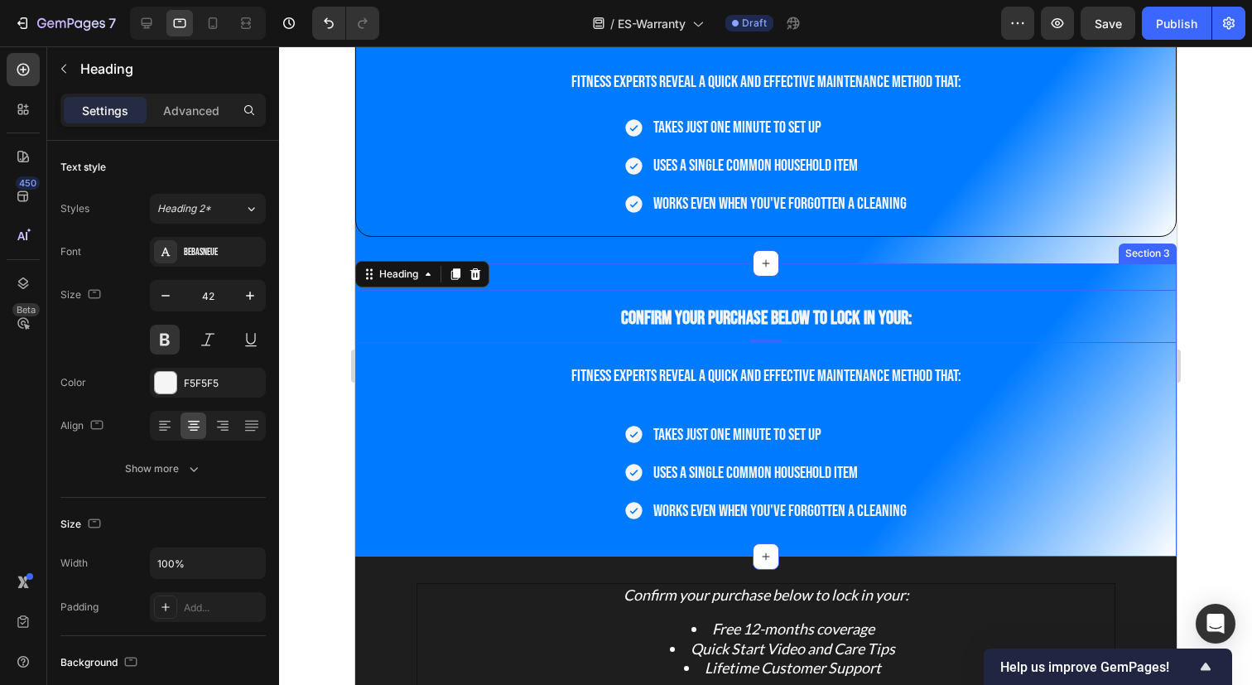
click at [1069, 274] on div "⁠⁠⁠⁠⁠⁠⁠ Confirm your purchase below to lock in your: Heading 0 Fitness experts …" at bounding box center [764, 409] width 821 height 293
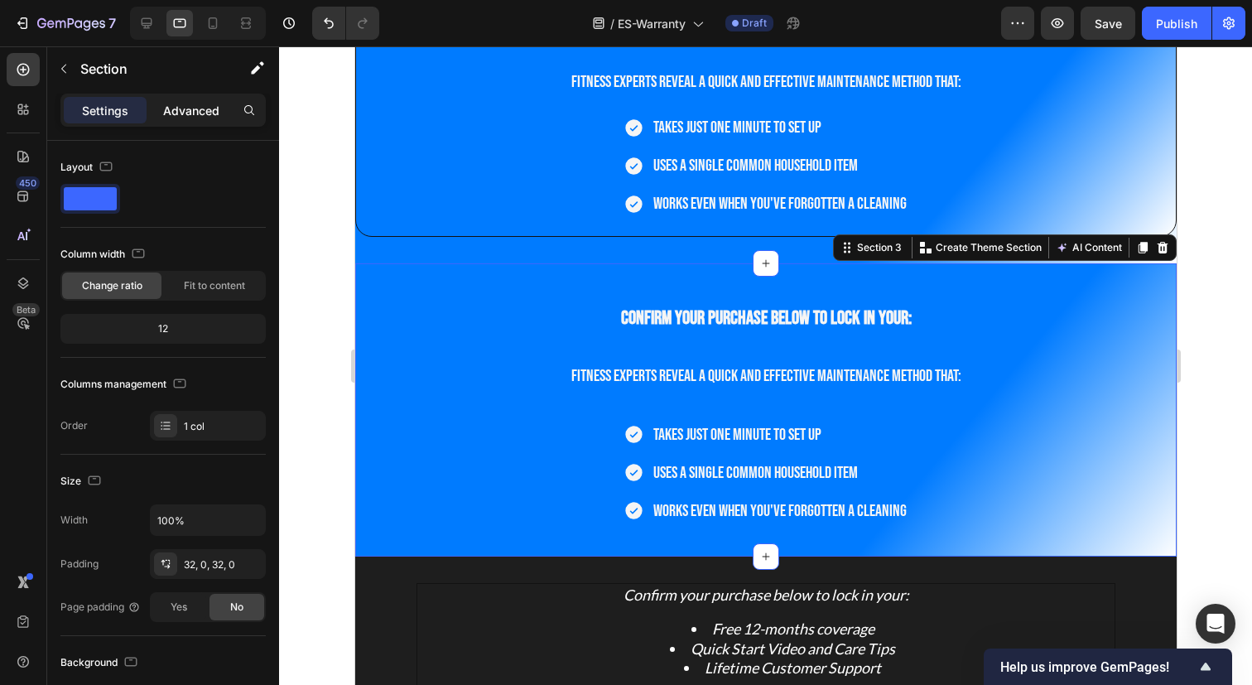
click at [197, 112] on p "Advanced" at bounding box center [191, 110] width 56 height 17
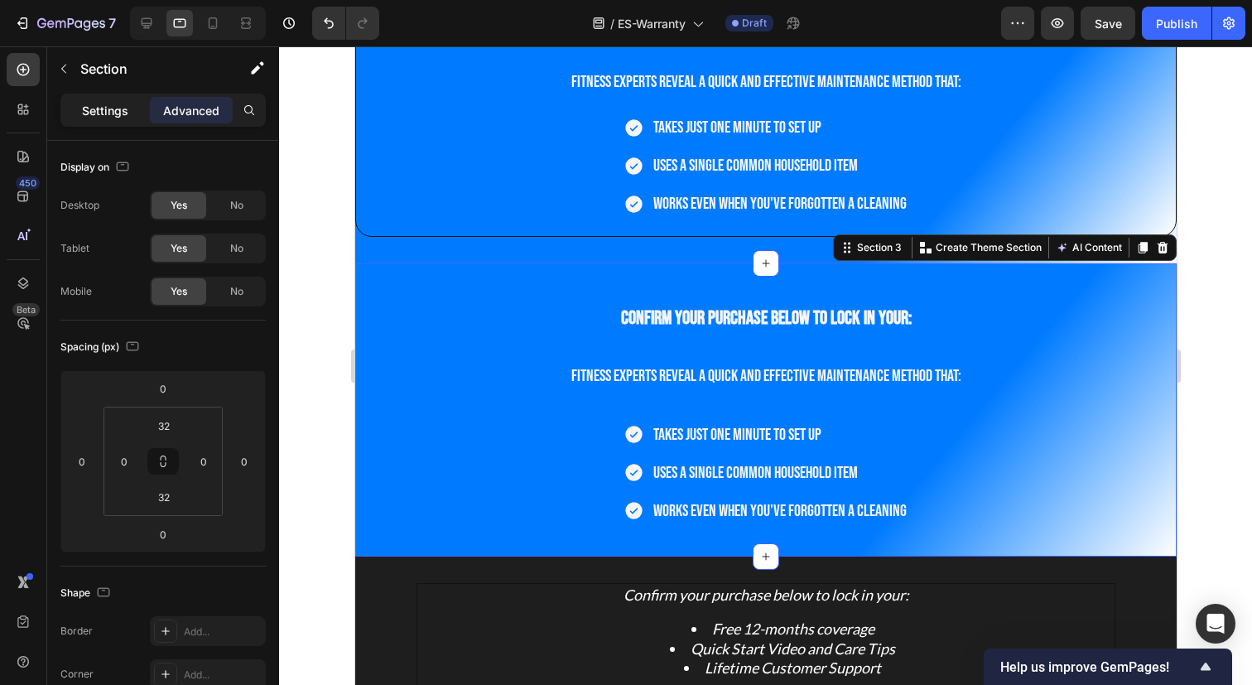
click at [92, 107] on p "Settings" at bounding box center [105, 110] width 46 height 17
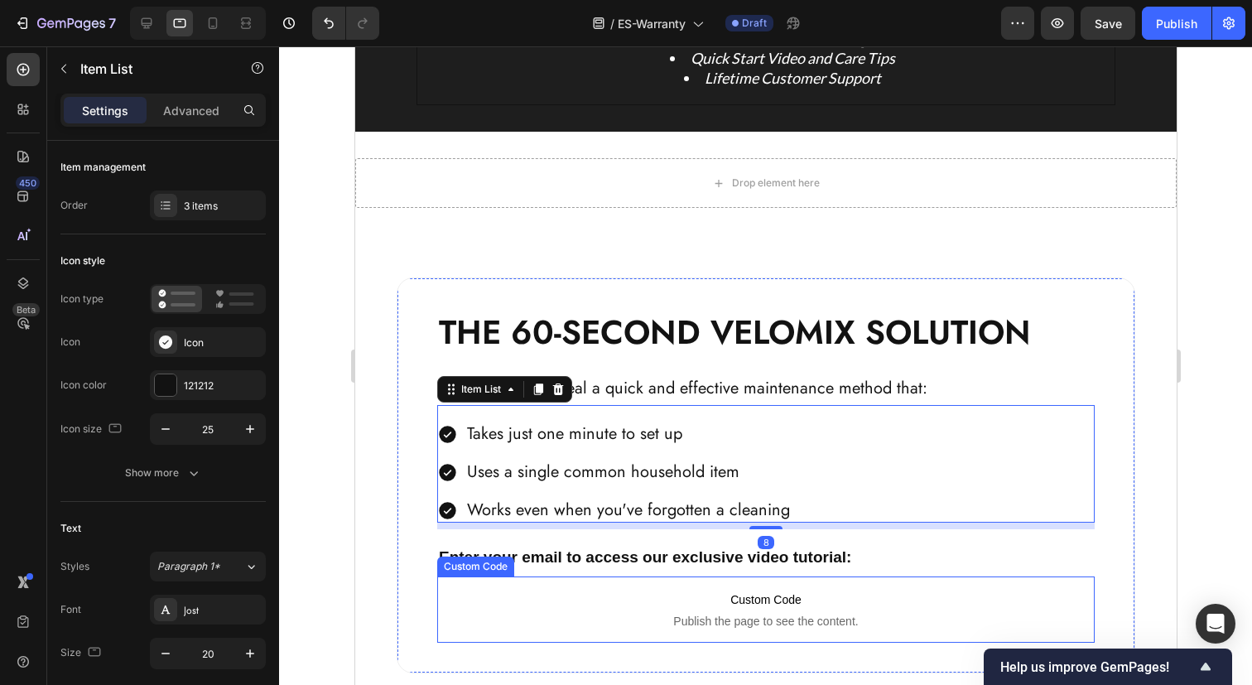
scroll to position [967, 0]
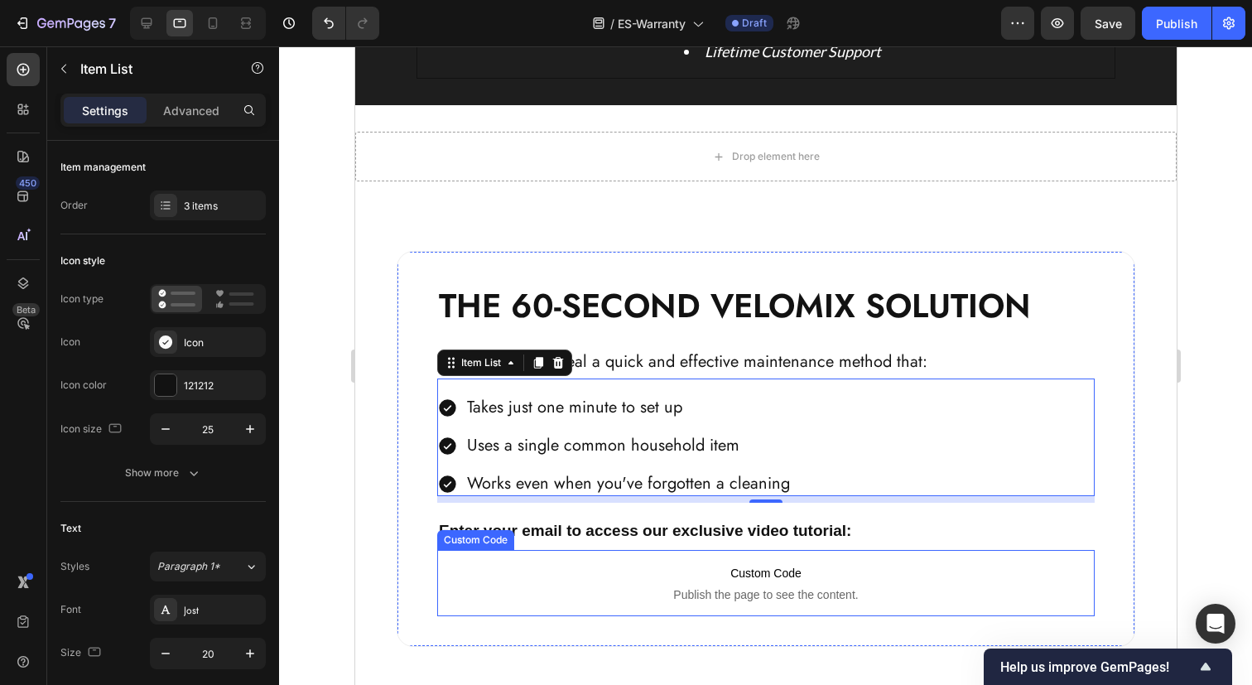
click at [690, 565] on span "Custom Code" at bounding box center [764, 573] width 657 height 20
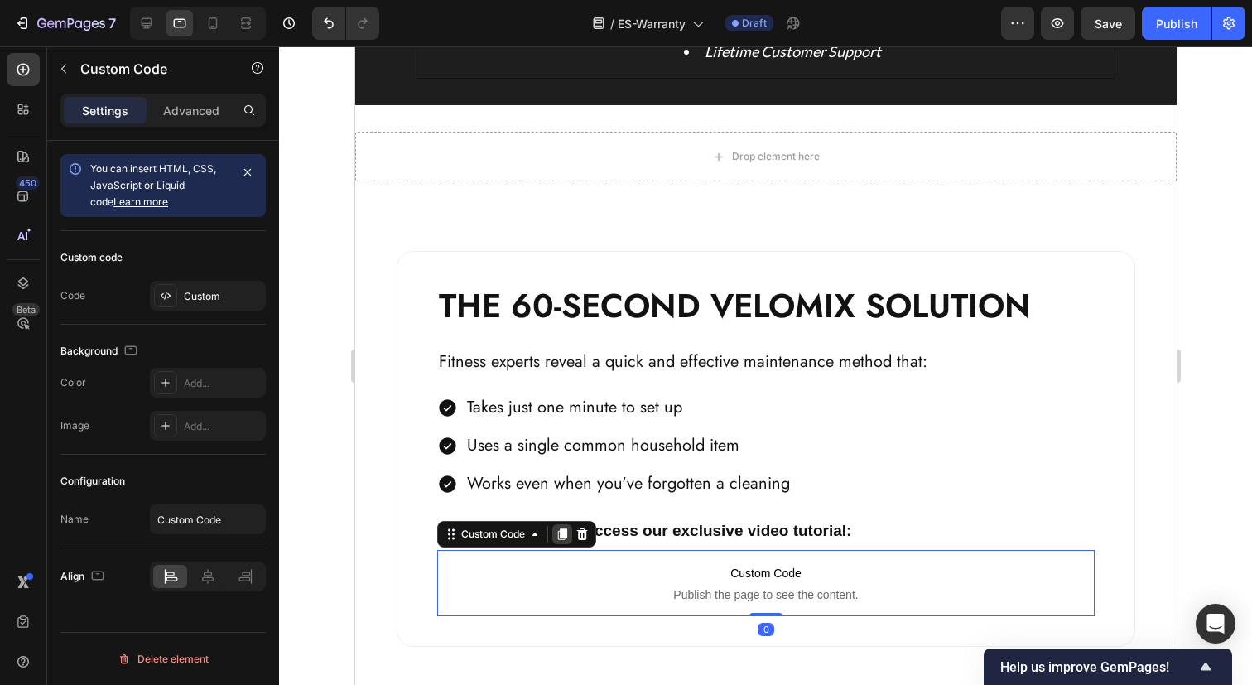
click at [564, 529] on icon at bounding box center [561, 534] width 9 height 12
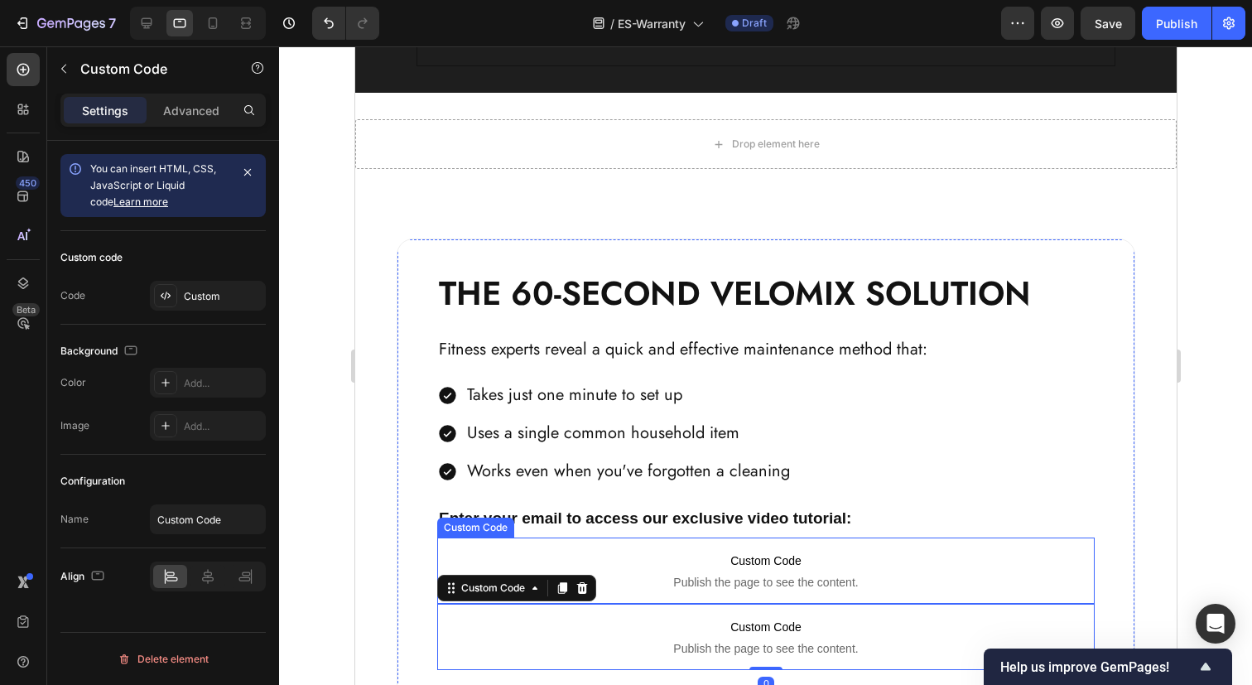
scroll to position [975, 0]
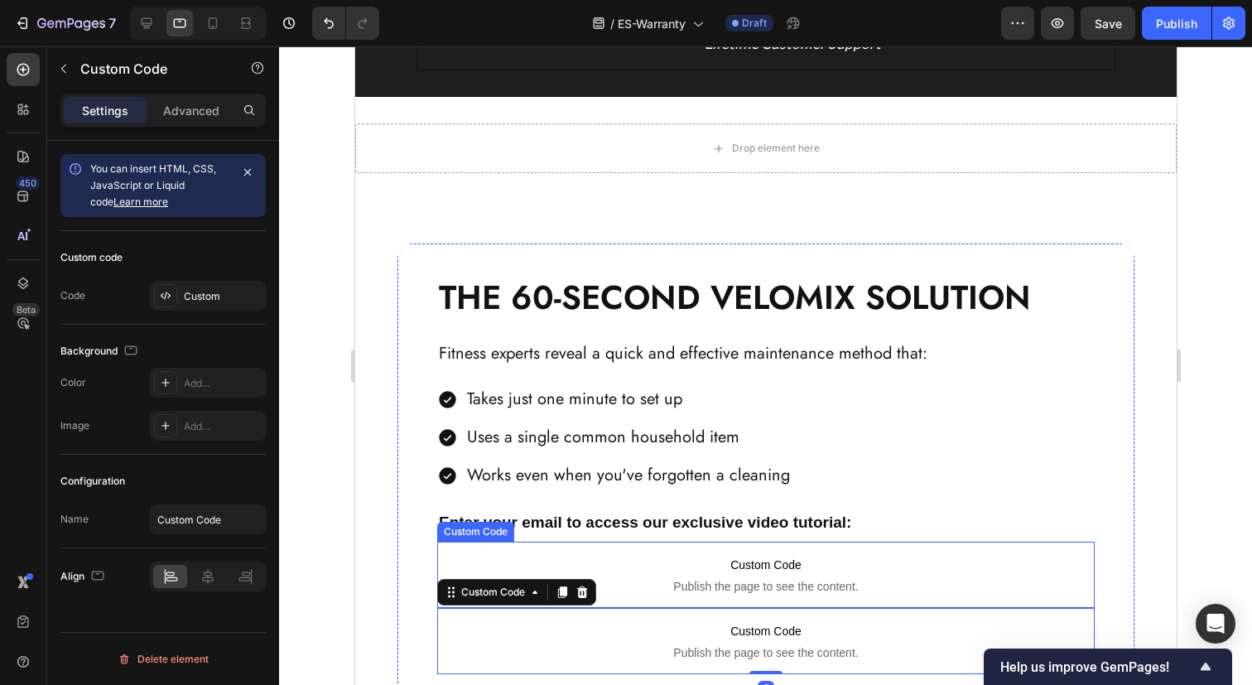
click at [630, 570] on span "Custom Code" at bounding box center [764, 565] width 657 height 20
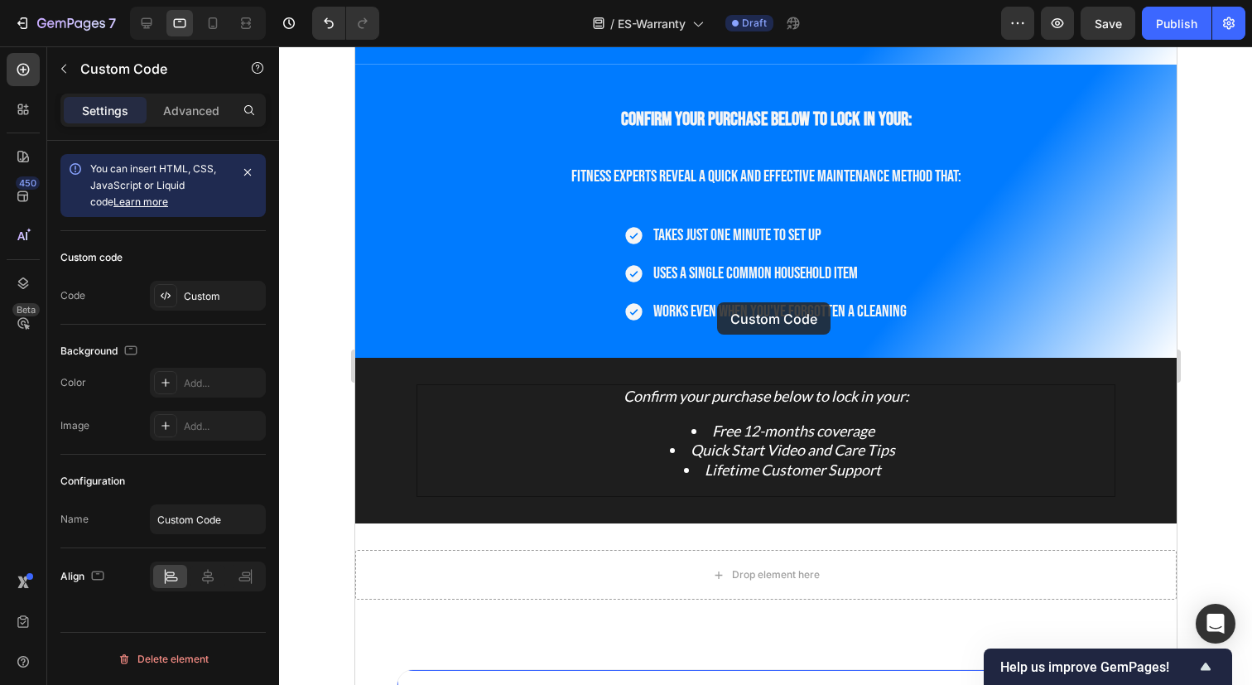
scroll to position [547, 0]
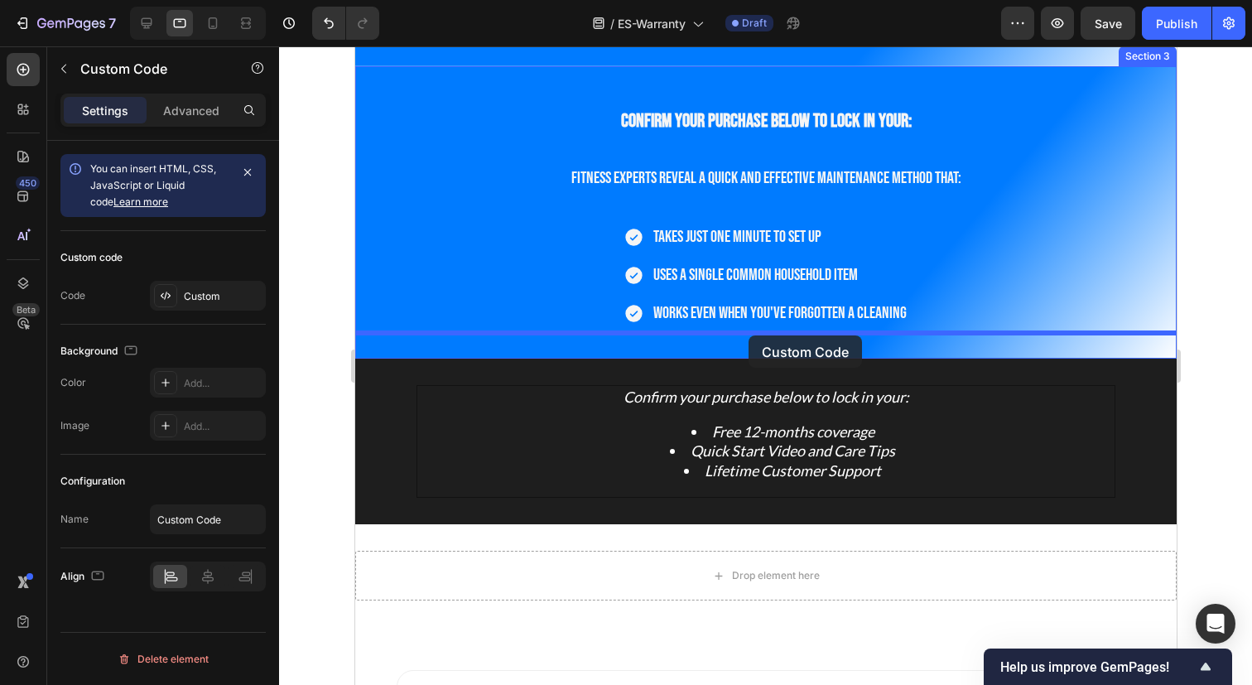
drag, startPoint x: 691, startPoint y: 567, endPoint x: 747, endPoint y: 335, distance: 238.5
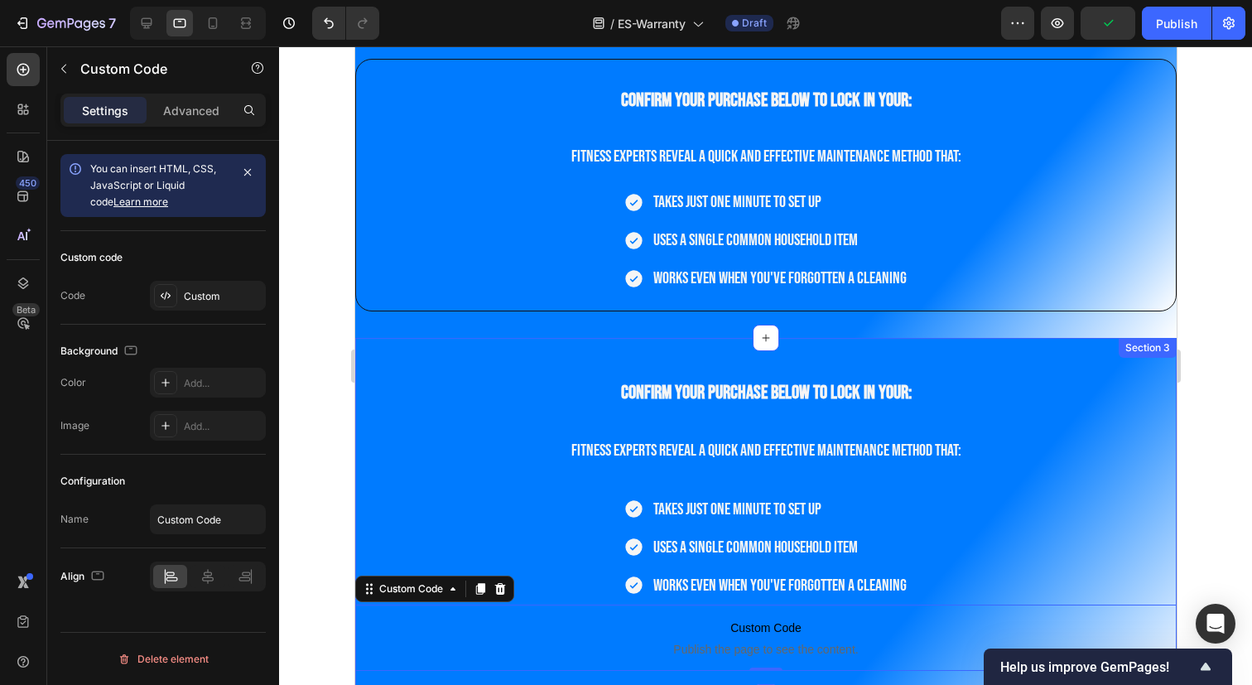
scroll to position [271, 0]
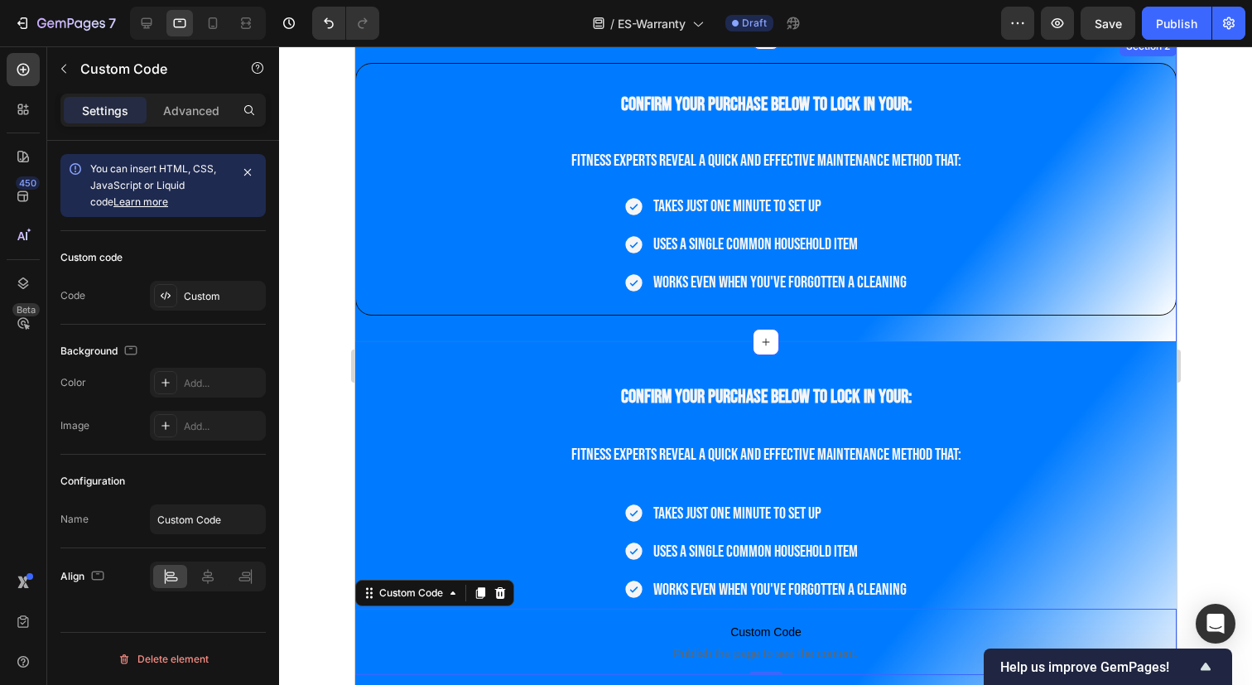
click at [913, 330] on div "Confirm your purchase below to lock in your: Heading Fitness experts reveal a q…" at bounding box center [764, 188] width 821 height 305
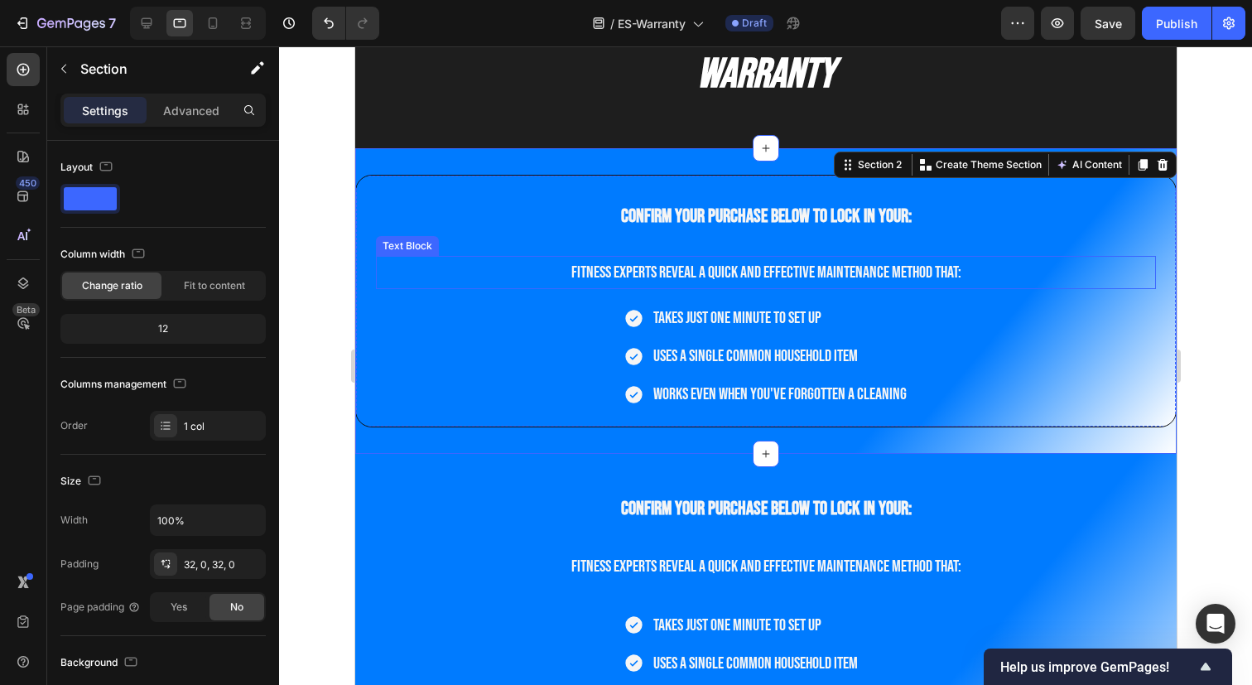
scroll to position [118, 0]
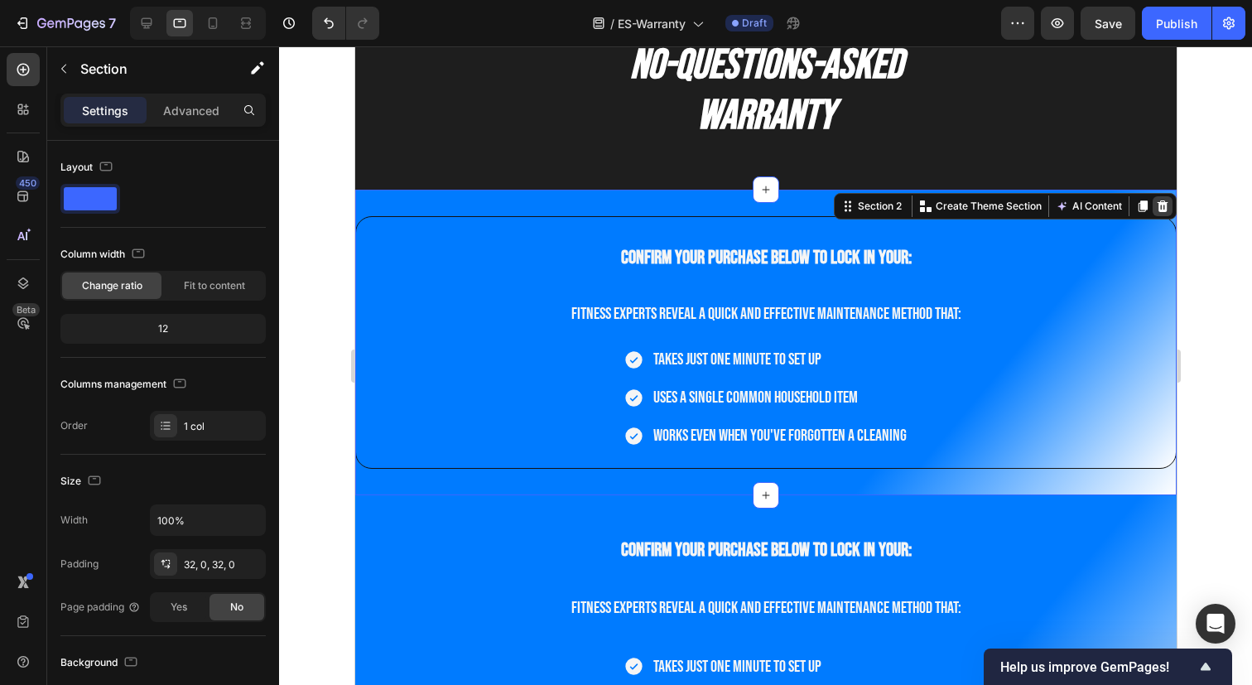
click at [1159, 205] on icon at bounding box center [1161, 205] width 13 height 13
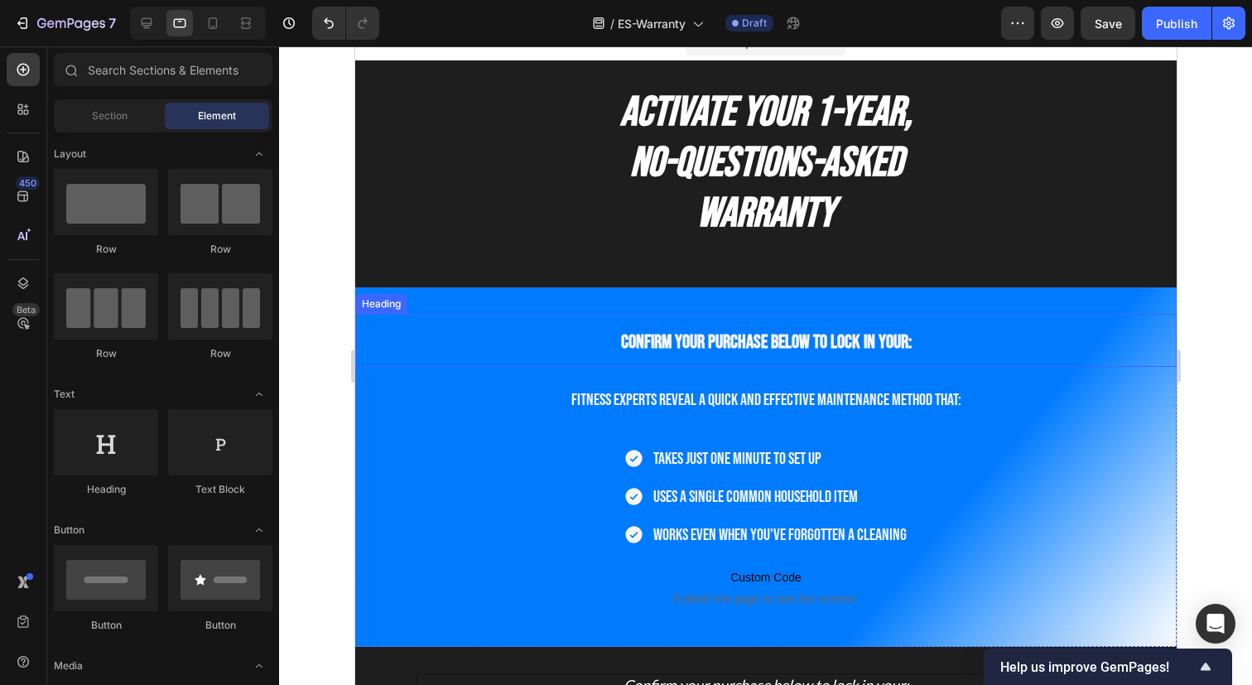
scroll to position [0, 0]
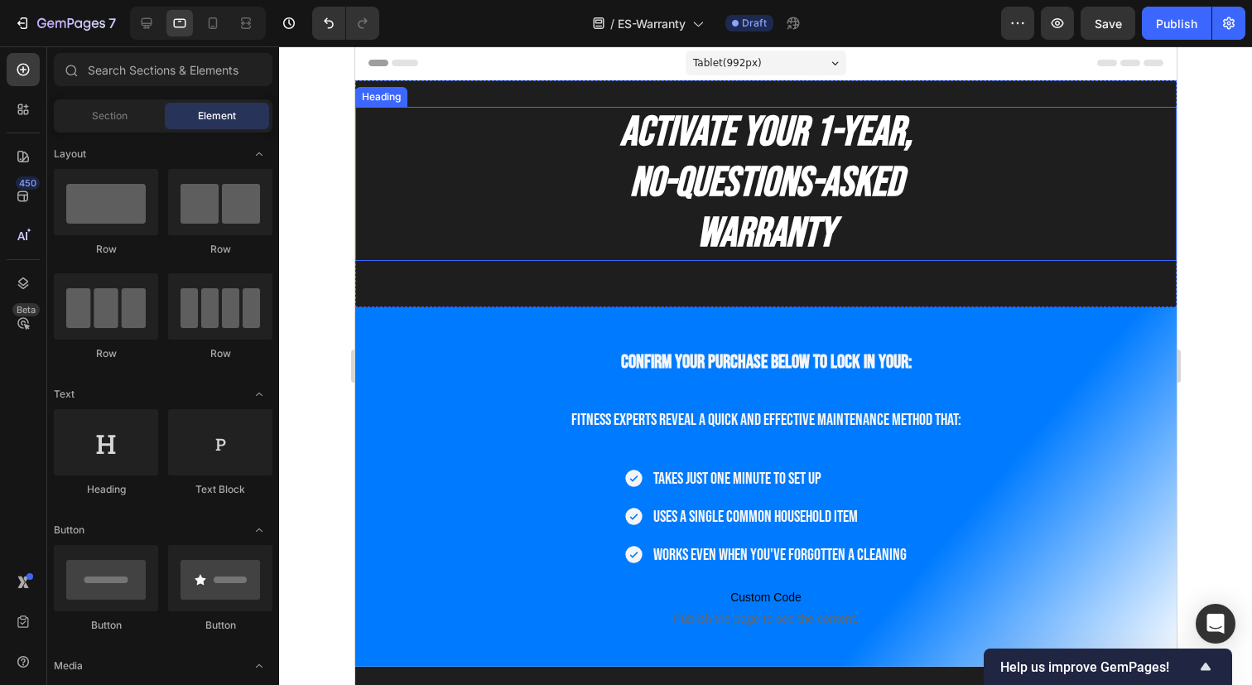
click at [1061, 241] on h2 "Activate Your 1-Year, No-Questions-Asked Warranty" at bounding box center [764, 184] width 821 height 154
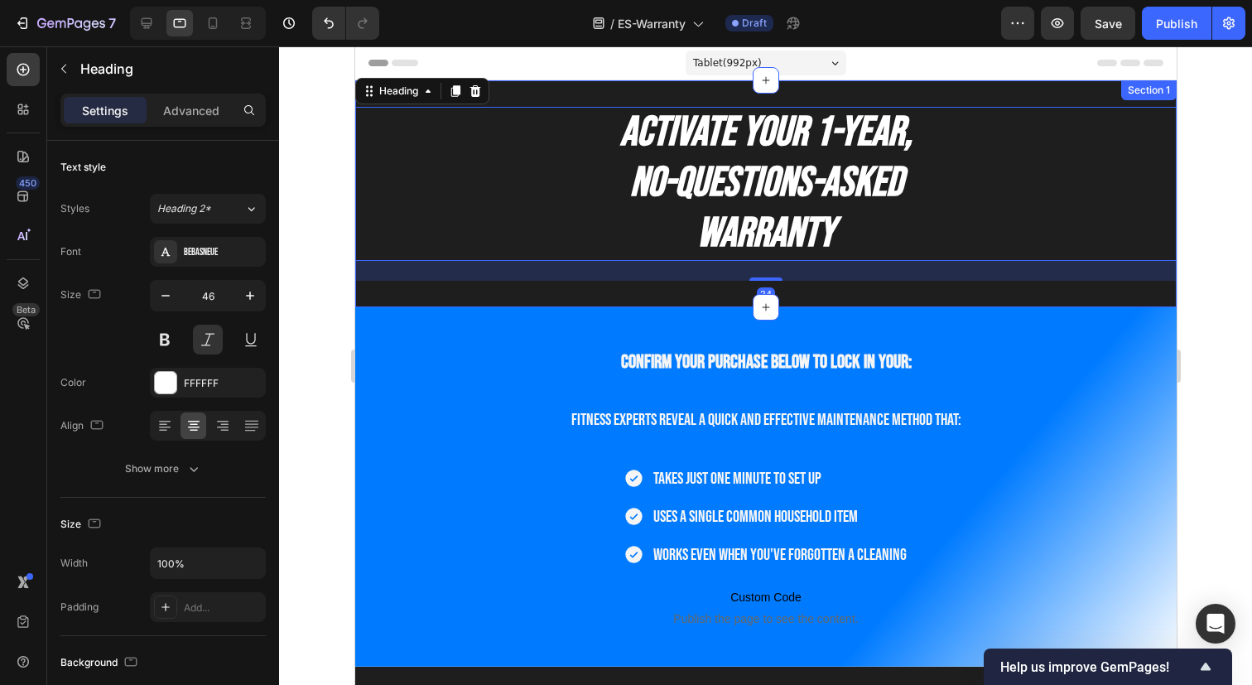
click at [1080, 304] on div "Activate Your 1-Year, No-Questions-Asked Warranty Heading 24 Section 1" at bounding box center [764, 193] width 821 height 227
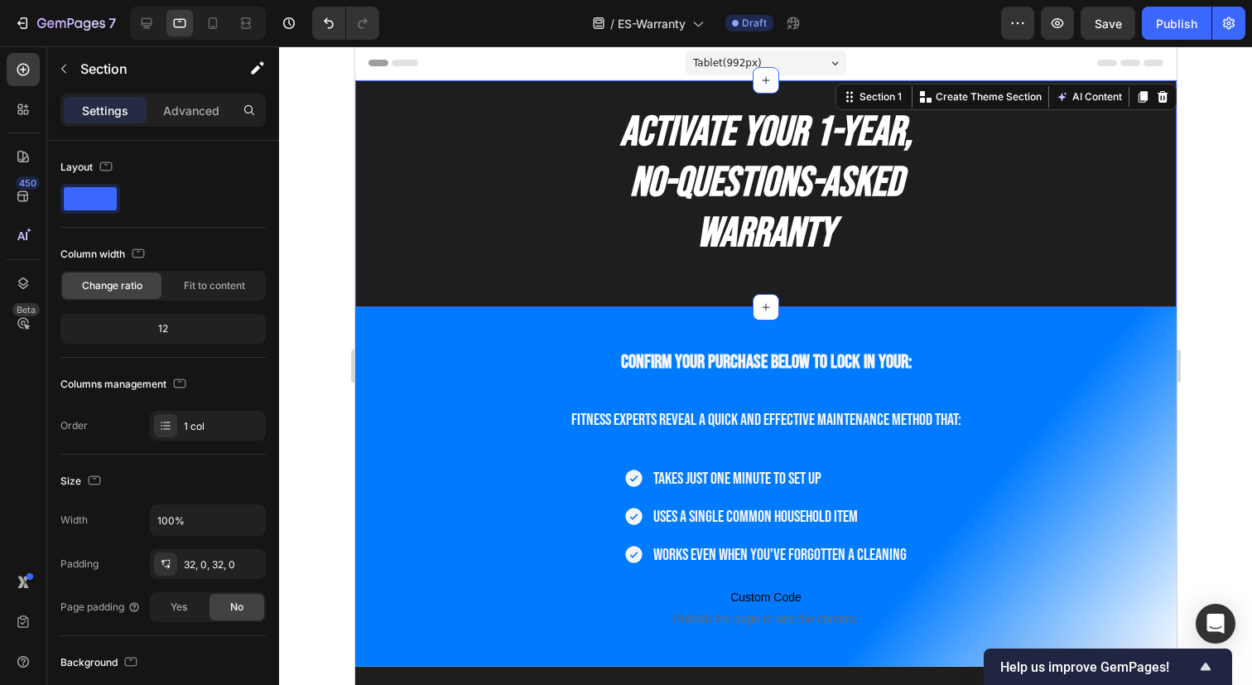
click at [1085, 292] on div "Activate Your 1-Year, No-Questions-Asked Warranty Heading Section 1 You can cre…" at bounding box center [764, 193] width 821 height 227
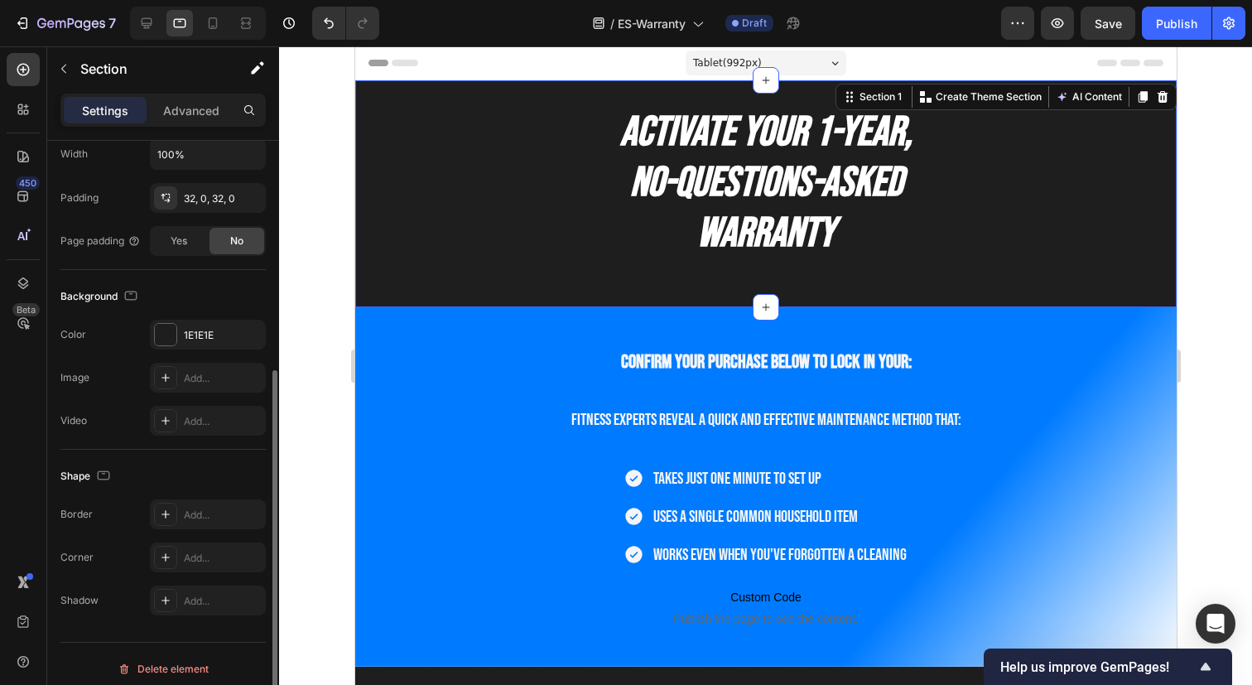
scroll to position [369, 0]
click at [171, 329] on div at bounding box center [166, 331] width 22 height 22
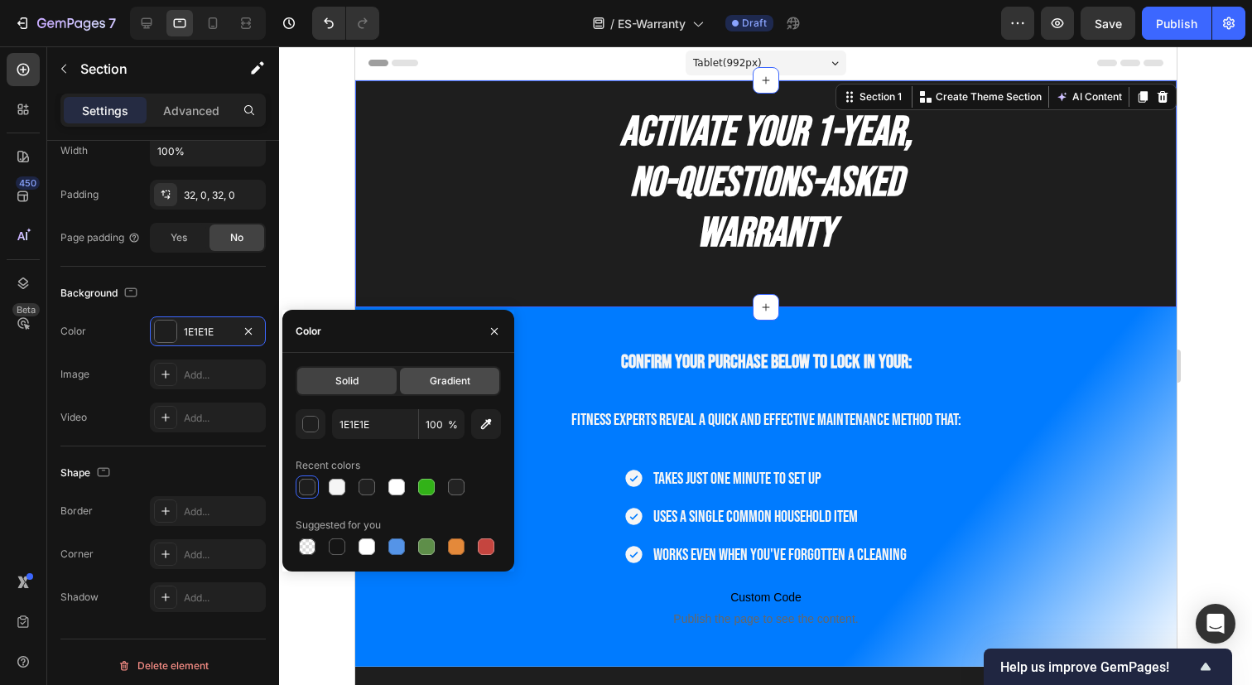
click at [445, 387] on span "Gradient" at bounding box center [450, 380] width 41 height 15
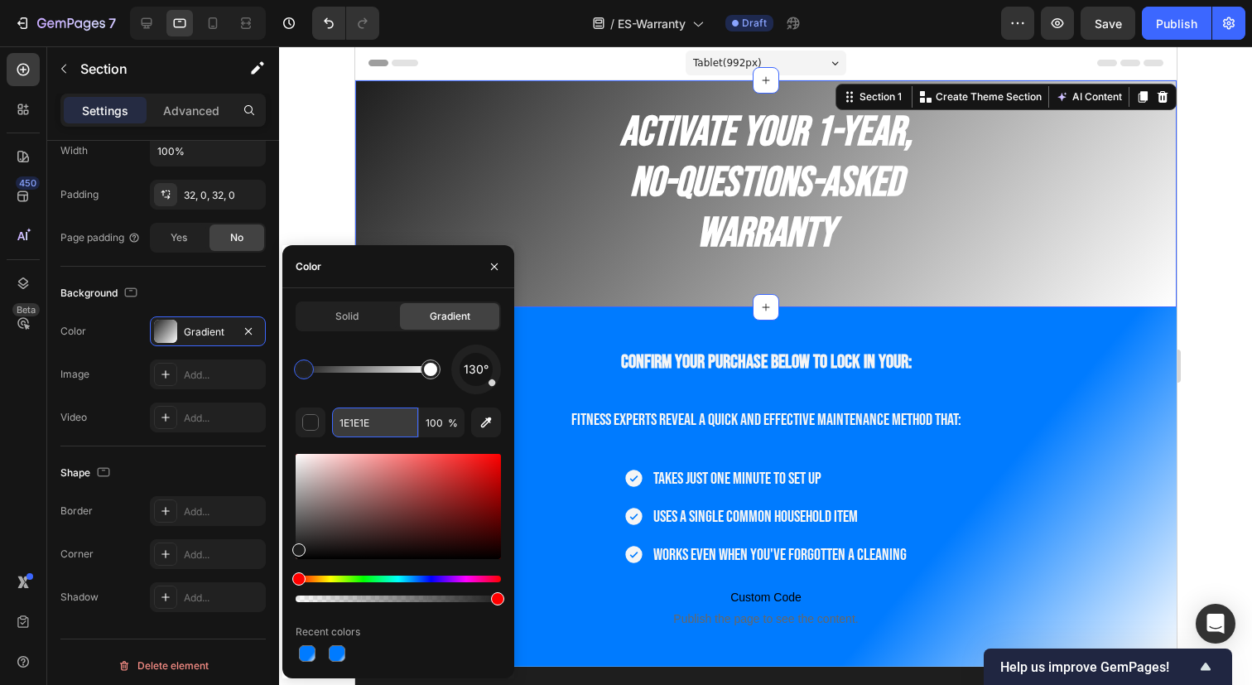
click at [370, 423] on input "1E1E1E" at bounding box center [375, 422] width 86 height 30
paste input "#007bff"
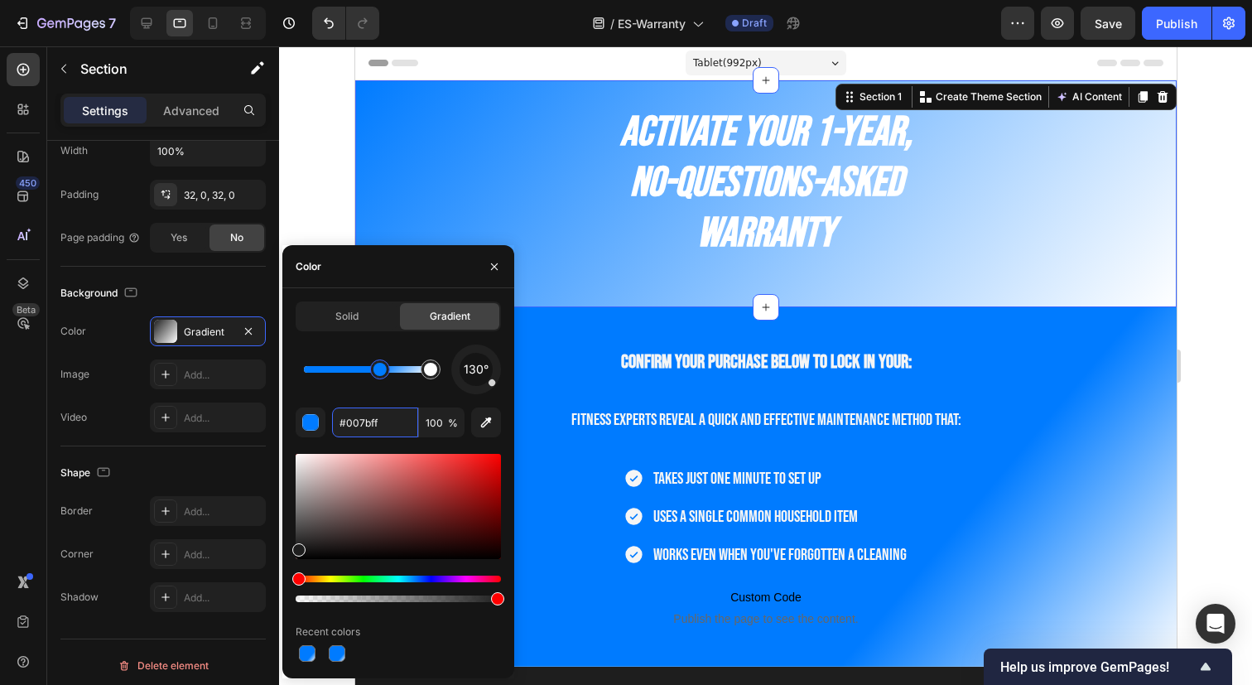
drag, startPoint x: 304, startPoint y: 368, endPoint x: 381, endPoint y: 372, distance: 77.1
click at [381, 372] on div at bounding box center [379, 369] width 13 height 13
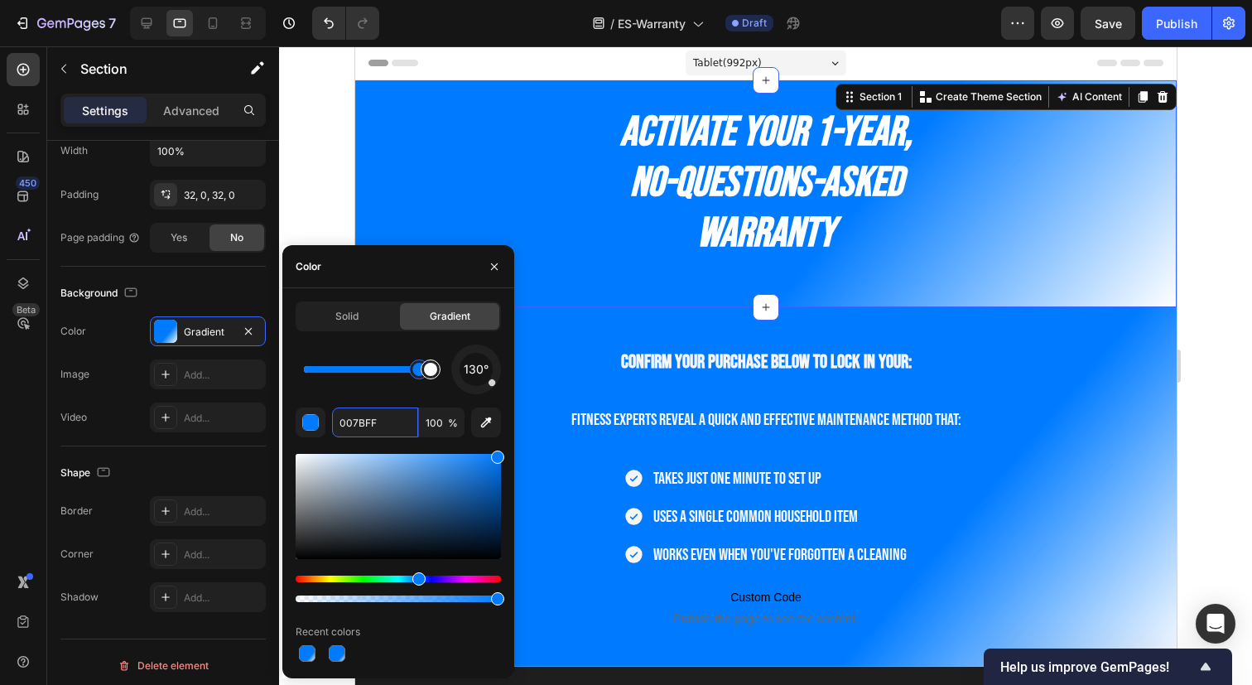
drag, startPoint x: 381, startPoint y: 372, endPoint x: 424, endPoint y: 373, distance: 43.1
click at [424, 372] on div at bounding box center [367, 369] width 127 height 7
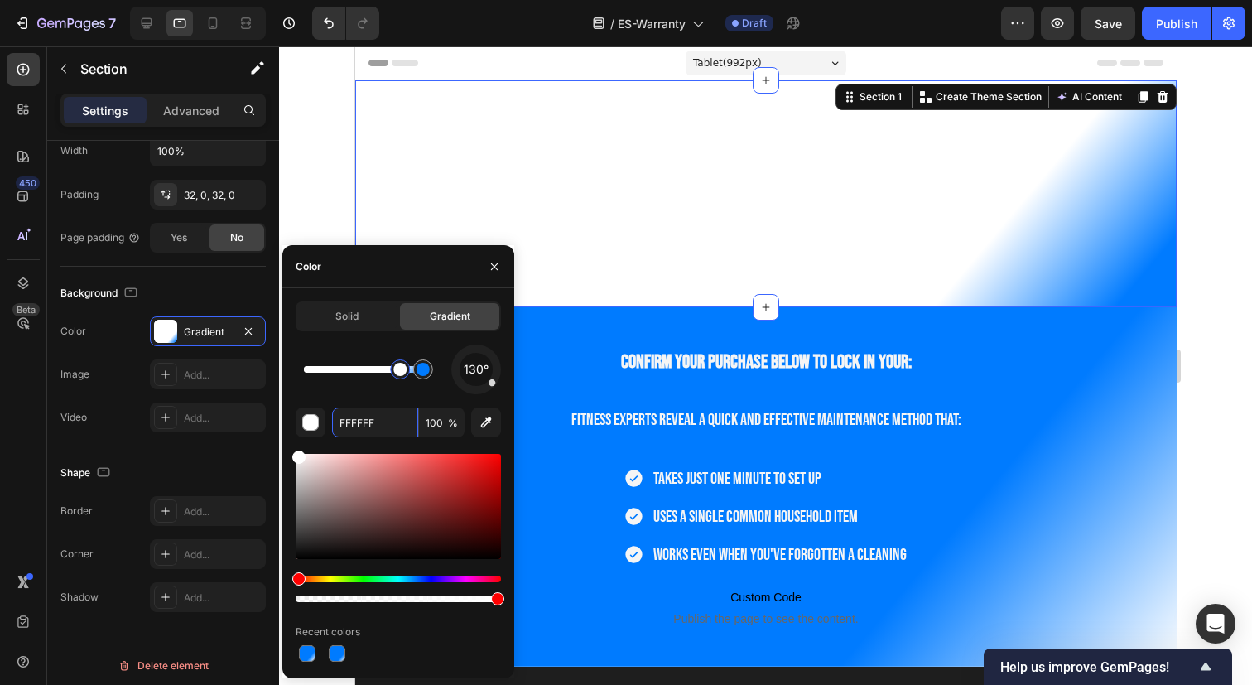
drag, startPoint x: 415, startPoint y: 375, endPoint x: 401, endPoint y: 376, distance: 14.1
drag, startPoint x: 401, startPoint y: 376, endPoint x: 444, endPoint y: 376, distance: 43.0
click at [444, 376] on div at bounding box center [431, 369] width 30 height 30
drag, startPoint x: 416, startPoint y: 375, endPoint x: 464, endPoint y: 384, distance: 48.9
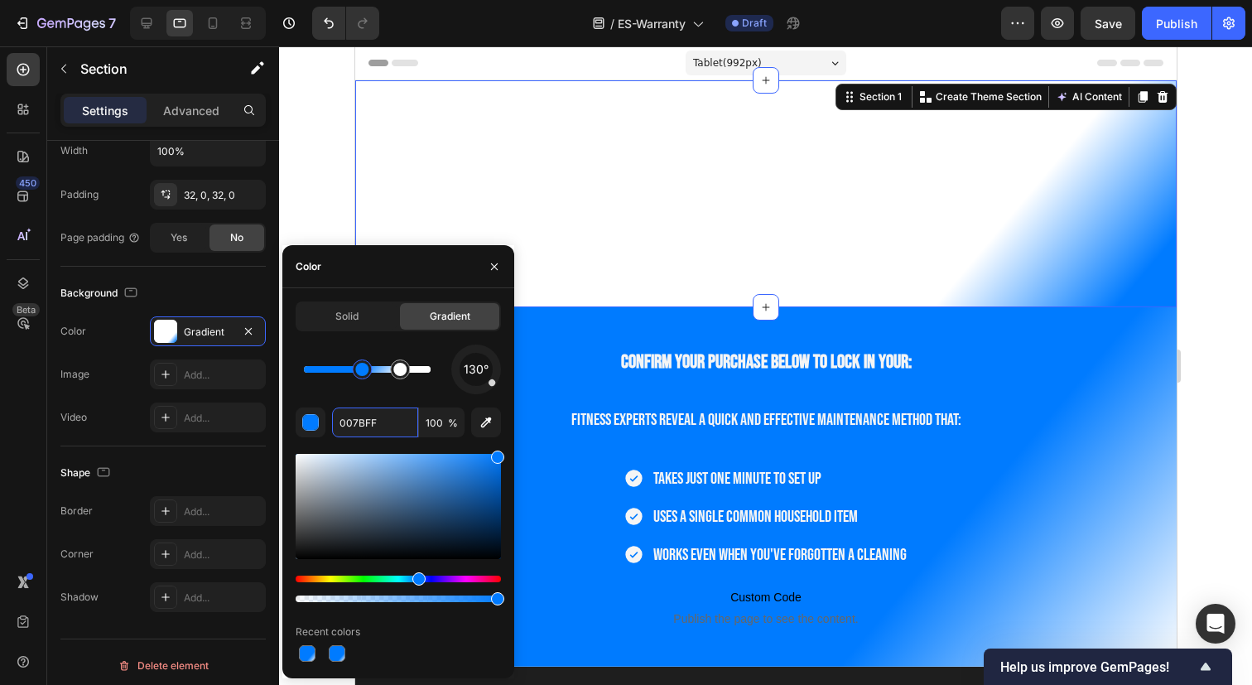
drag, startPoint x: 425, startPoint y: 376, endPoint x: 363, endPoint y: 375, distance: 61.3
click at [363, 375] on div at bounding box center [361, 369] width 13 height 13
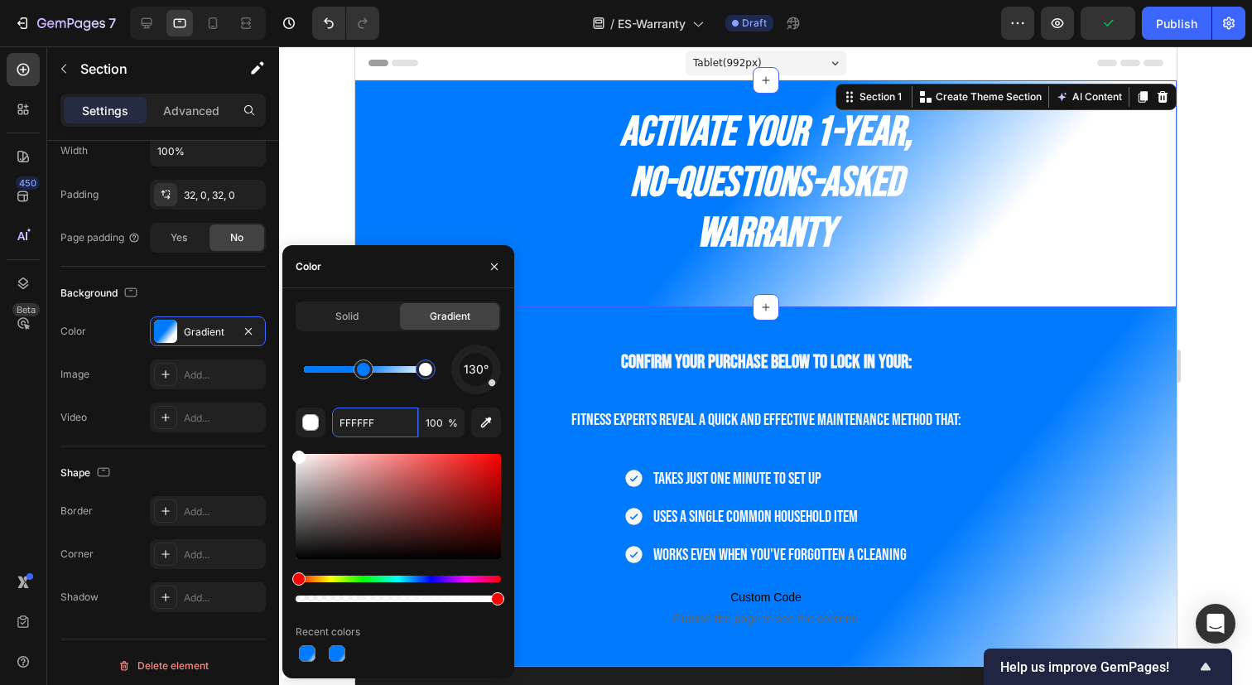
drag, startPoint x: 396, startPoint y: 372, endPoint x: 430, endPoint y: 372, distance: 33.1
click at [430, 372] on div at bounding box center [425, 369] width 13 height 13
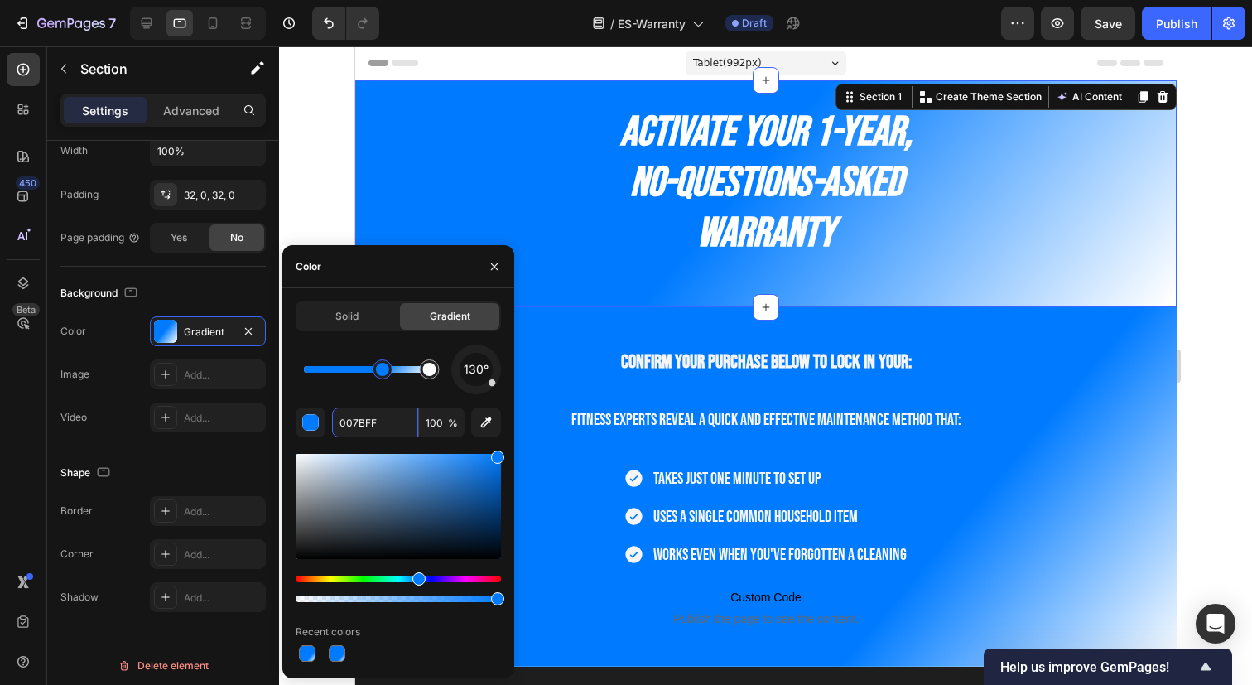
drag, startPoint x: 357, startPoint y: 372, endPoint x: 382, endPoint y: 373, distance: 25.7
click at [382, 373] on div at bounding box center [382, 369] width 13 height 13
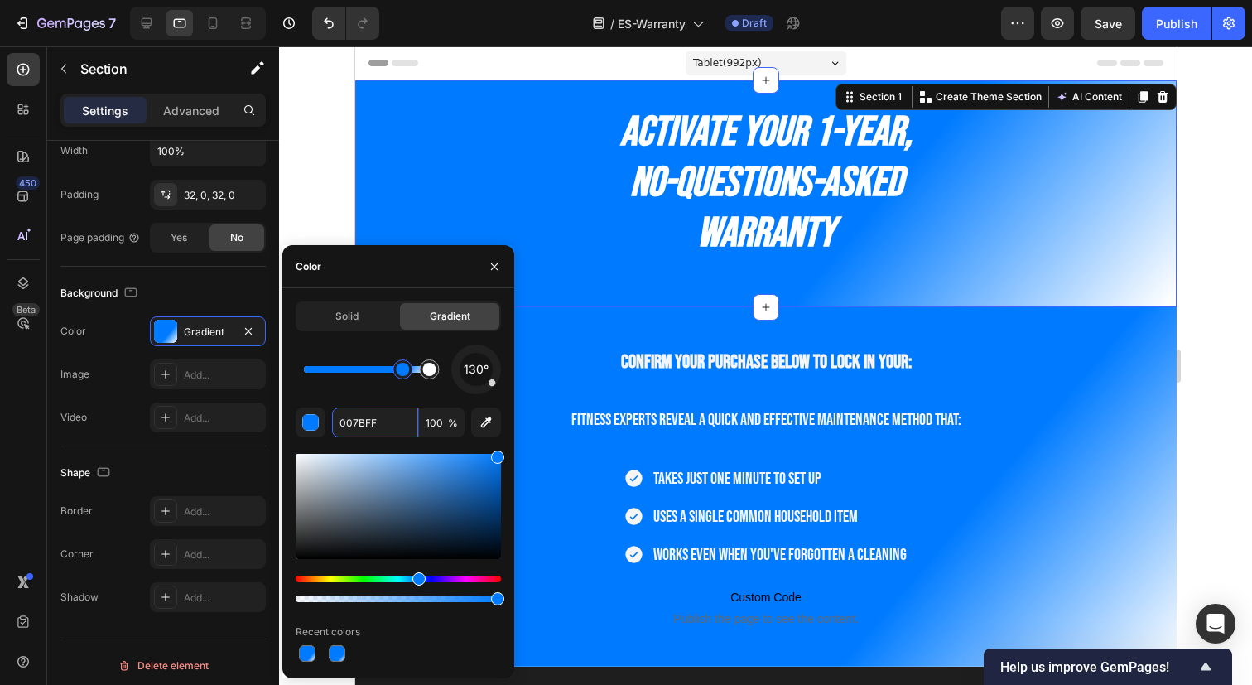
drag, startPoint x: 382, startPoint y: 373, endPoint x: 403, endPoint y: 377, distance: 21.0
click at [403, 376] on div at bounding box center [402, 369] width 13 height 13
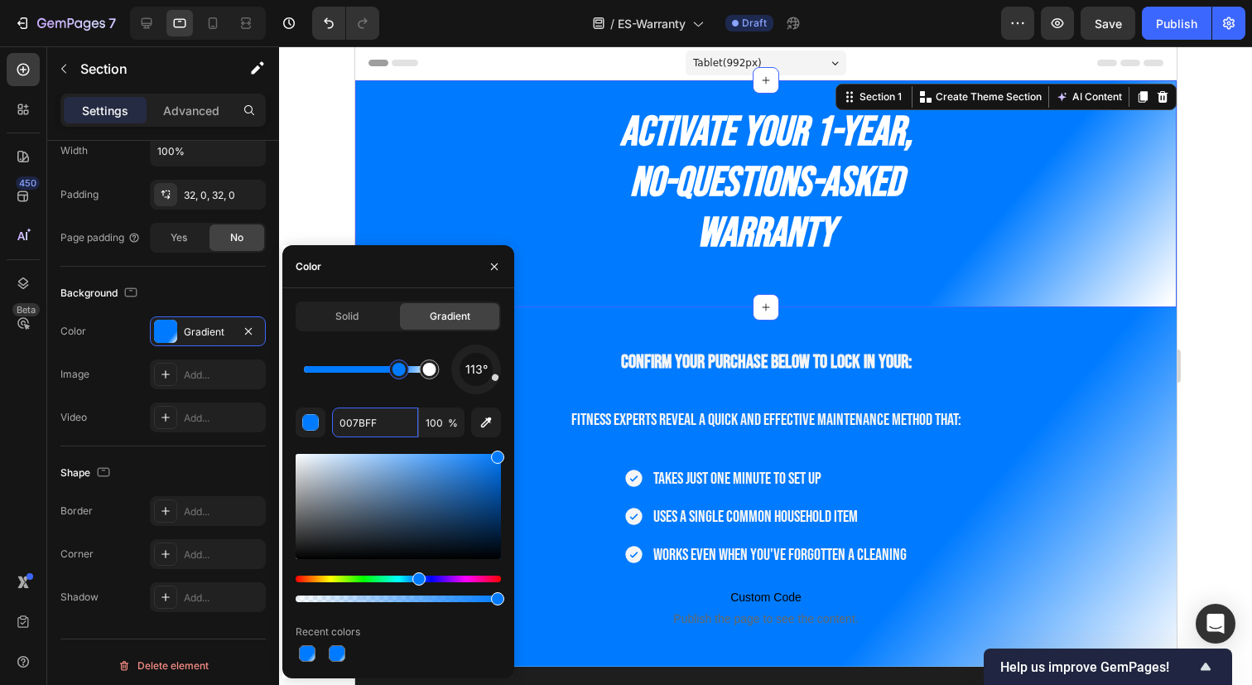
drag, startPoint x: 492, startPoint y: 386, endPoint x: 493, endPoint y: 376, distance: 10.0
click at [493, 376] on div at bounding box center [476, 369] width 65 height 65
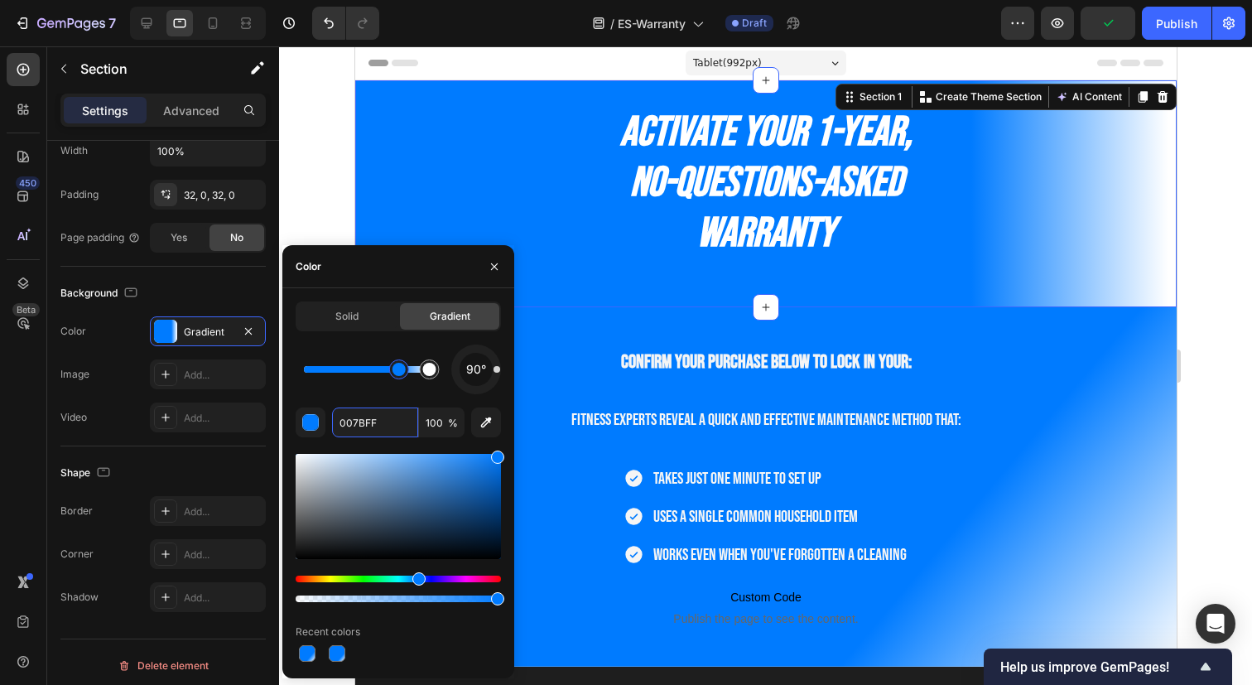
click at [494, 369] on div at bounding box center [496, 369] width 7 height 7
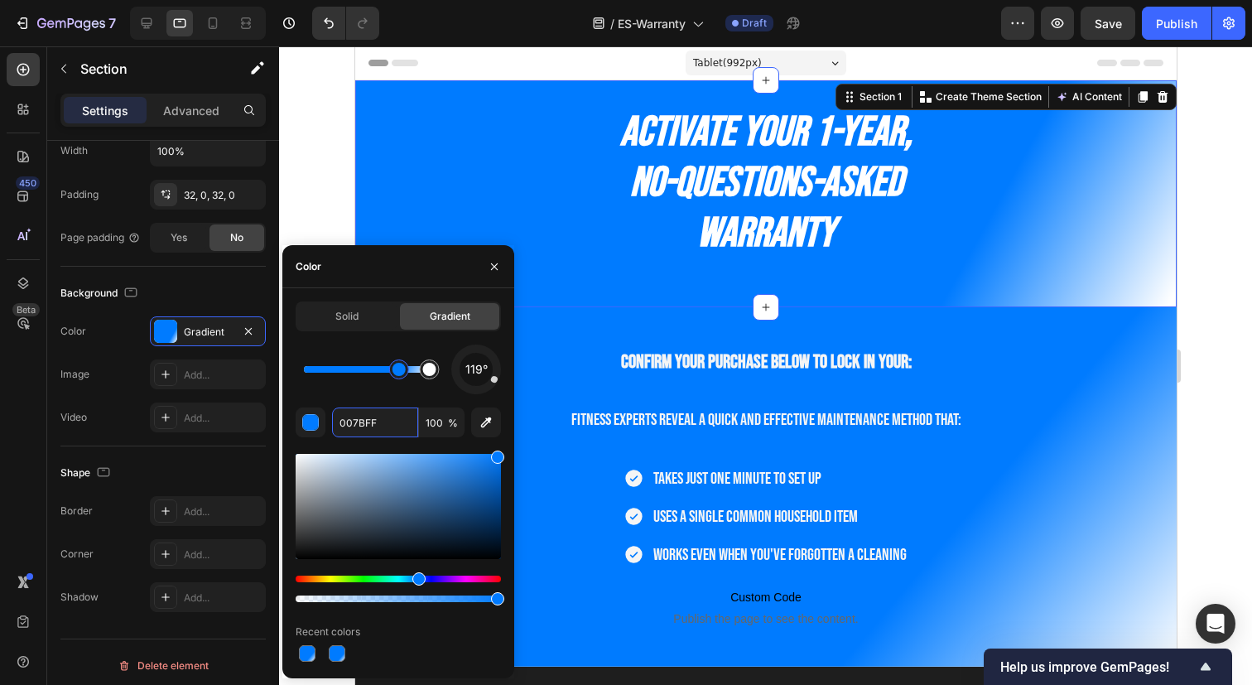
drag, startPoint x: 494, startPoint y: 369, endPoint x: 494, endPoint y: 379, distance: 9.9
click at [494, 379] on div at bounding box center [493, 379] width 9 height 9
click at [477, 371] on span "119°" at bounding box center [476, 369] width 22 height 20
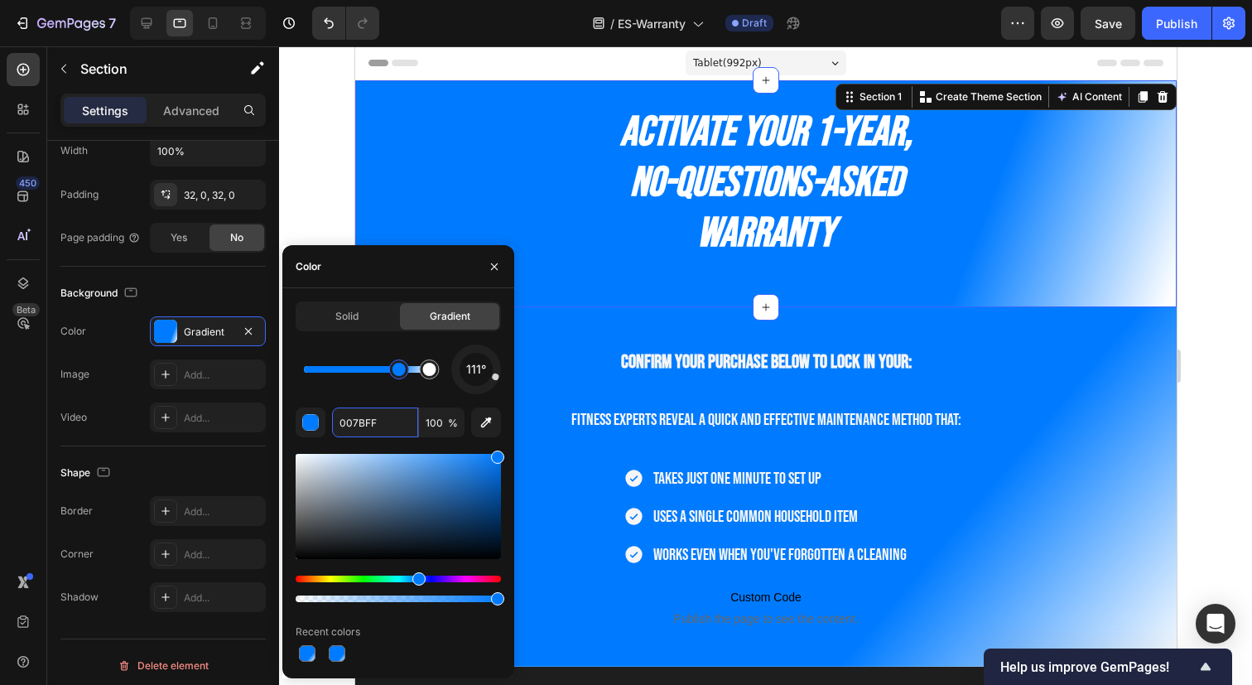
drag, startPoint x: 486, startPoint y: 389, endPoint x: 493, endPoint y: 376, distance: 15.2
click at [493, 376] on div at bounding box center [495, 376] width 8 height 8
drag, startPoint x: 401, startPoint y: 373, endPoint x: 429, endPoint y: 373, distance: 28.1
click at [428, 372] on div at bounding box center [367, 369] width 127 height 7
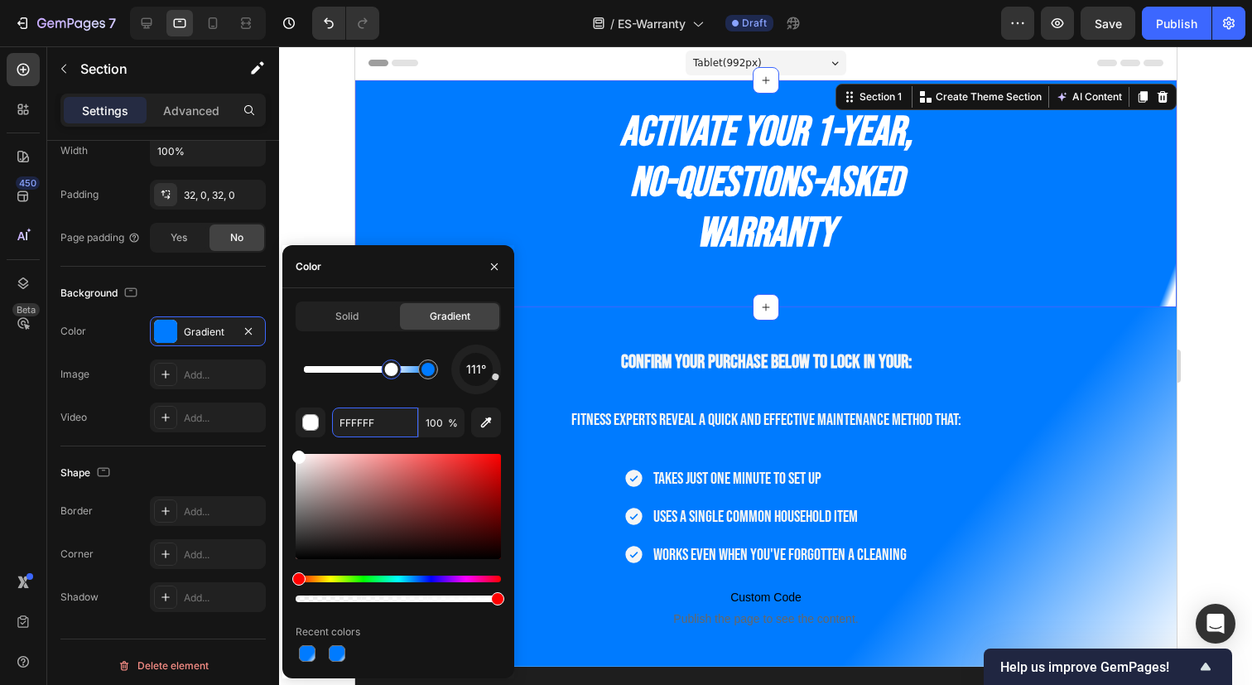
drag, startPoint x: 428, startPoint y: 372, endPoint x: 392, endPoint y: 373, distance: 36.4
click at [392, 373] on div at bounding box center [391, 369] width 13 height 13
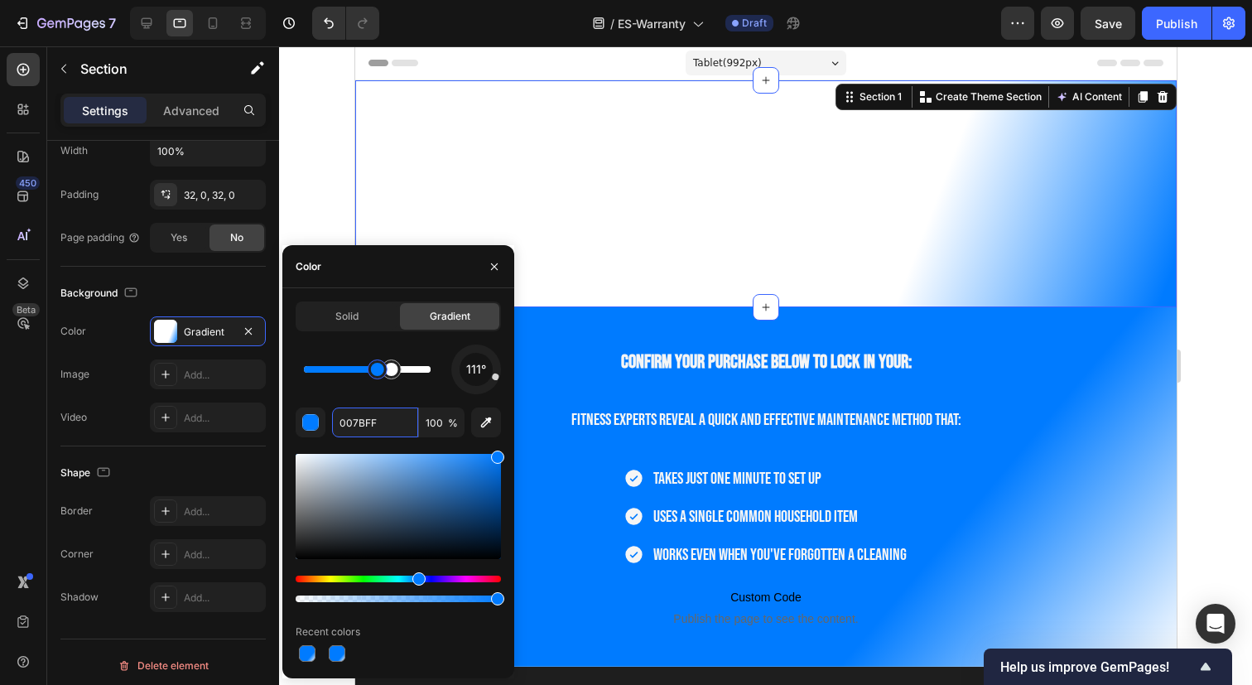
drag, startPoint x: 425, startPoint y: 373, endPoint x: 374, endPoint y: 375, distance: 51.3
click at [374, 375] on div at bounding box center [377, 369] width 13 height 13
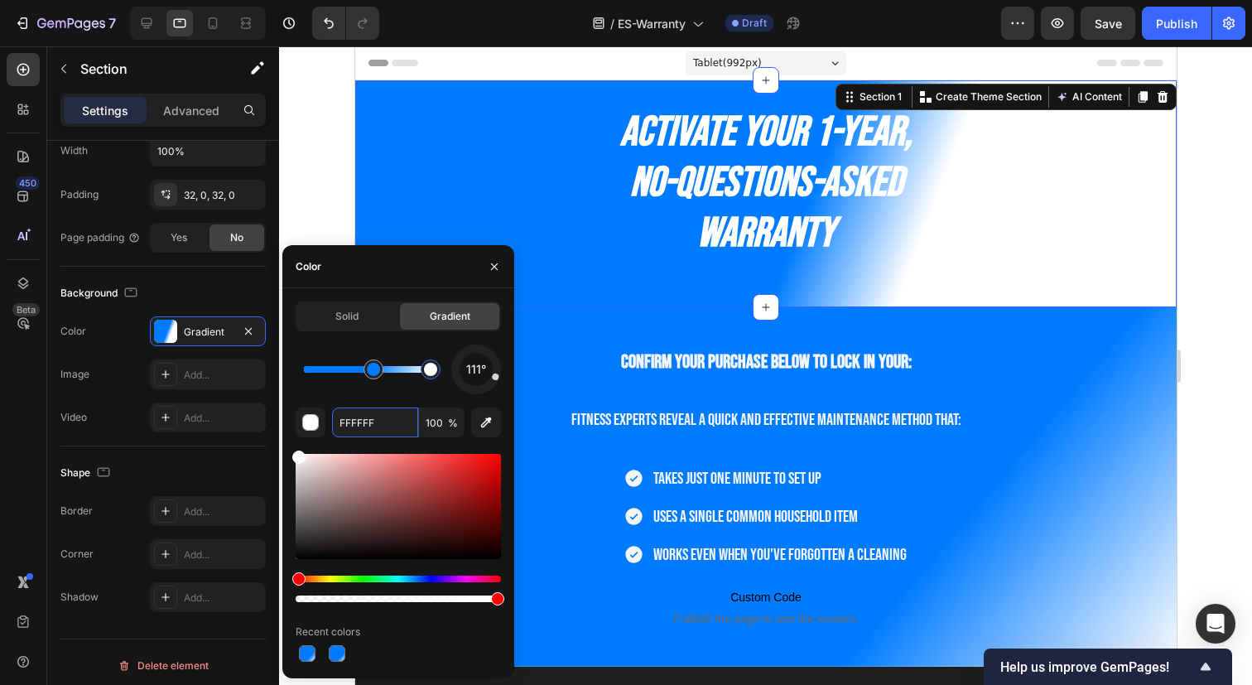
drag, startPoint x: 396, startPoint y: 376, endPoint x: 440, endPoint y: 375, distance: 44.7
click at [440, 375] on div at bounding box center [431, 369] width 30 height 30
type input "007BFF"
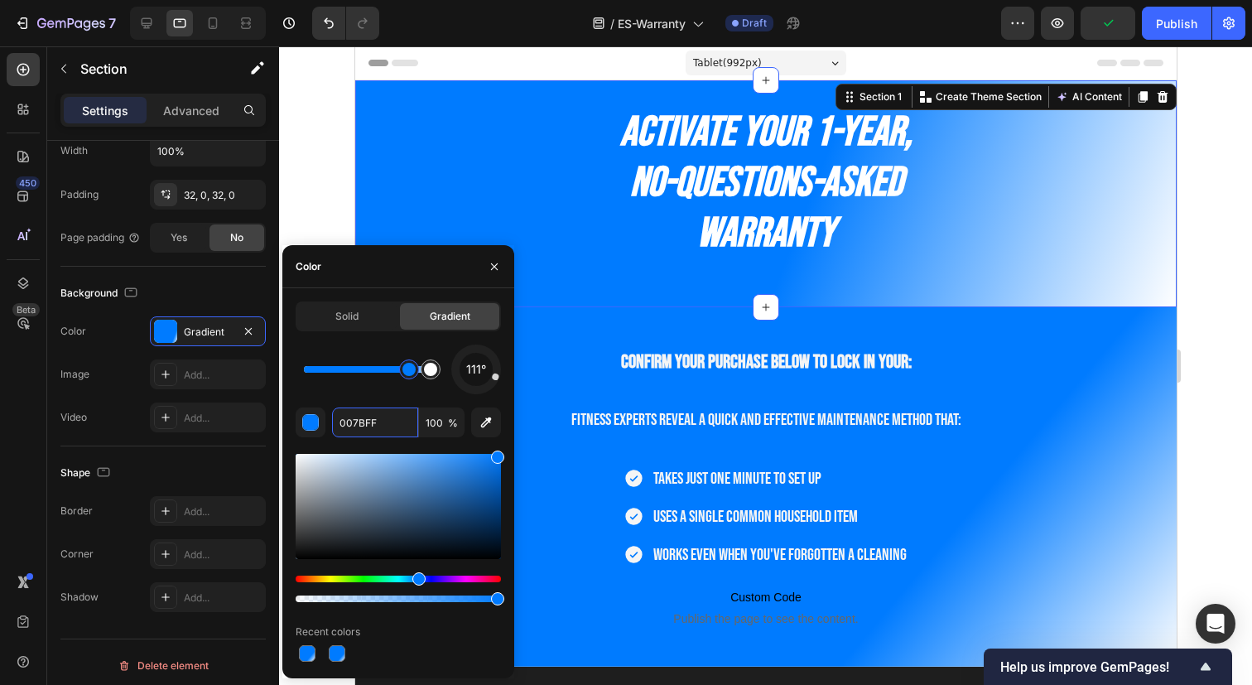
drag, startPoint x: 377, startPoint y: 369, endPoint x: 409, endPoint y: 373, distance: 32.5
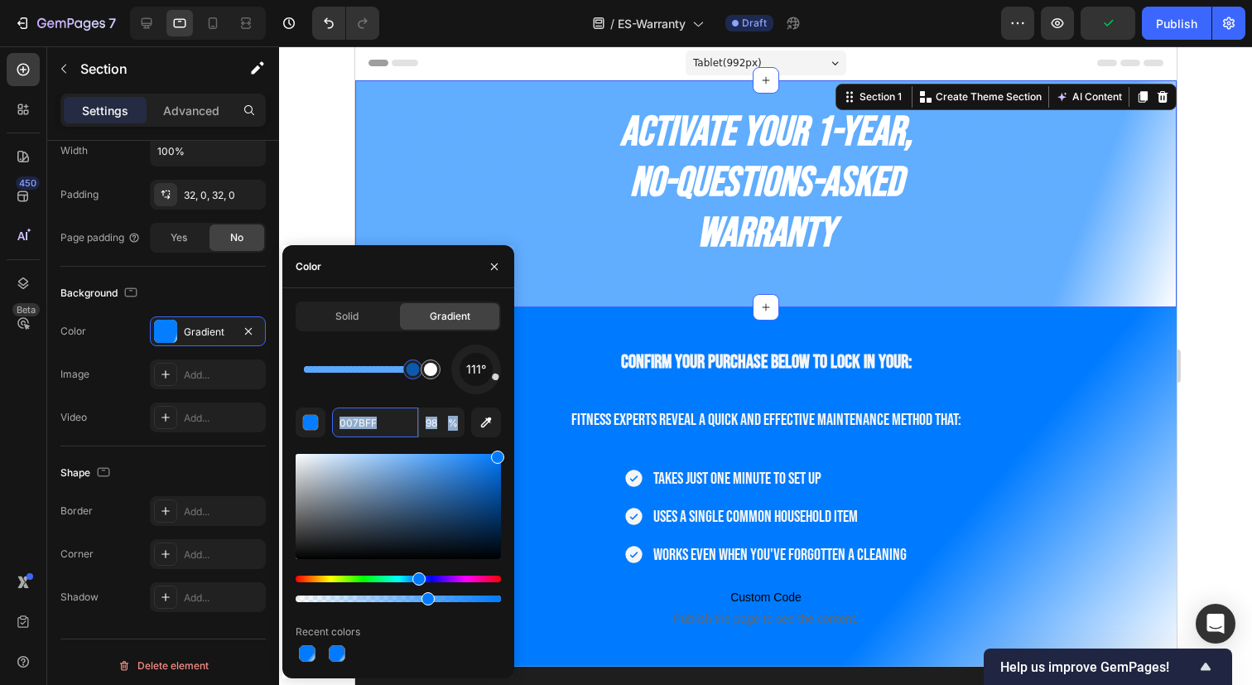
drag, startPoint x: 493, startPoint y: 601, endPoint x: 417, endPoint y: 594, distance: 76.4
click at [421, 594] on div at bounding box center [427, 598] width 13 height 13
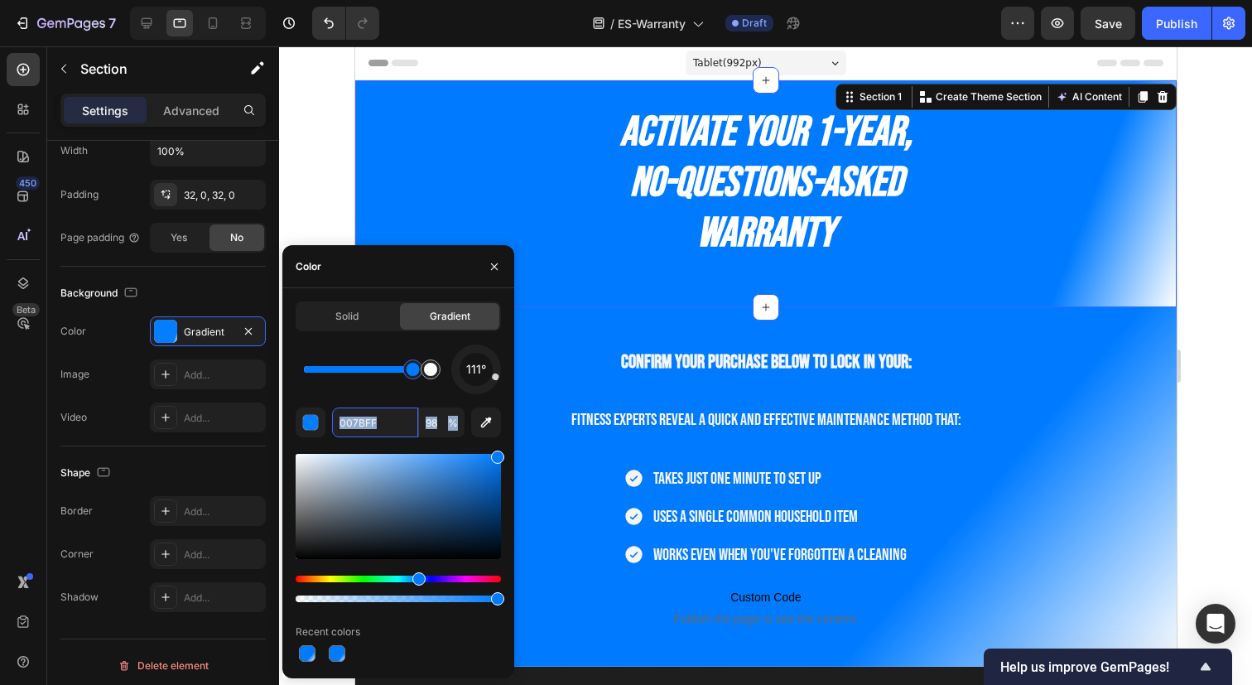
type input "100"
drag, startPoint x: 417, startPoint y: 594, endPoint x: 502, endPoint y: 589, distance: 84.6
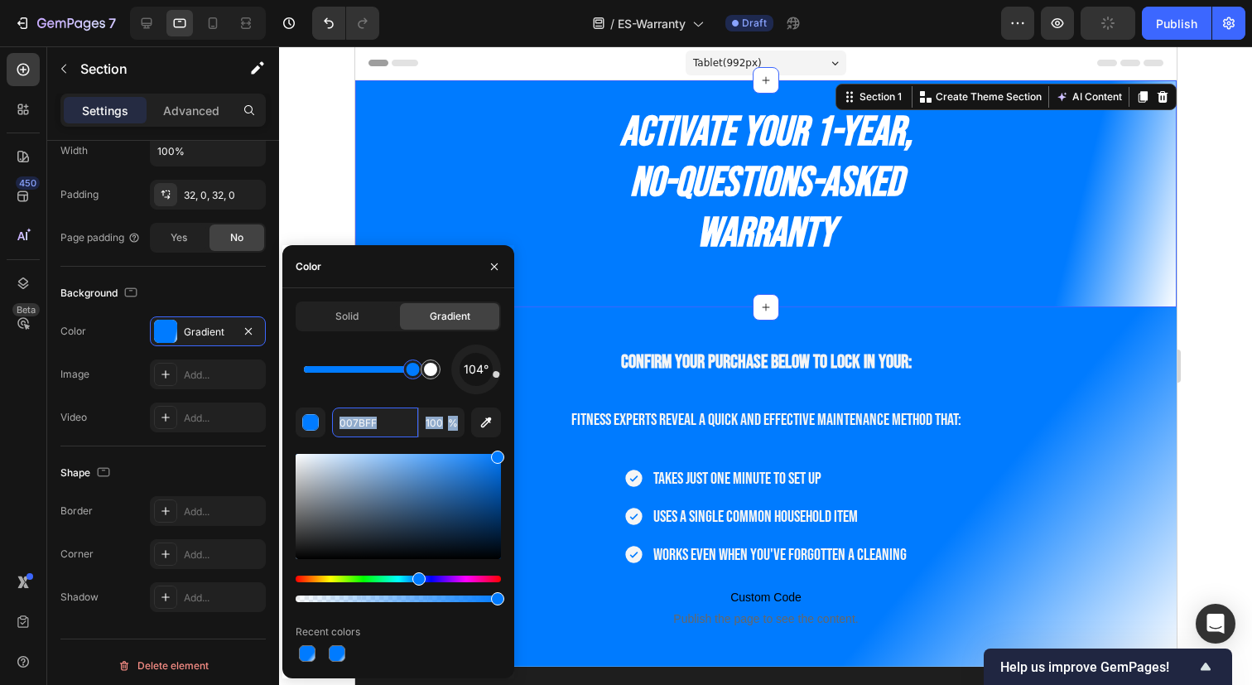
drag, startPoint x: 496, startPoint y: 380, endPoint x: 503, endPoint y: 376, distance: 8.5
click at [503, 376] on div "Solid Gradient 104° 007BFF 100 % Recent colors" at bounding box center [398, 482] width 232 height 363
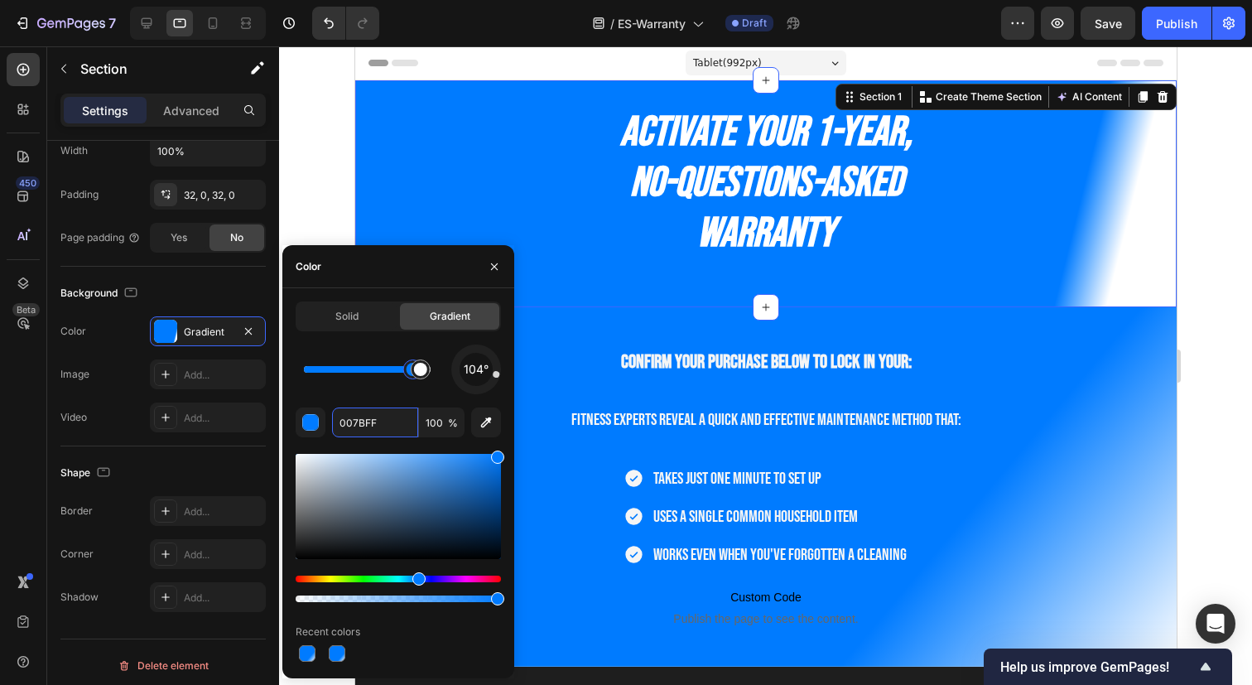
drag, startPoint x: 416, startPoint y: 374, endPoint x: 437, endPoint y: 373, distance: 20.7
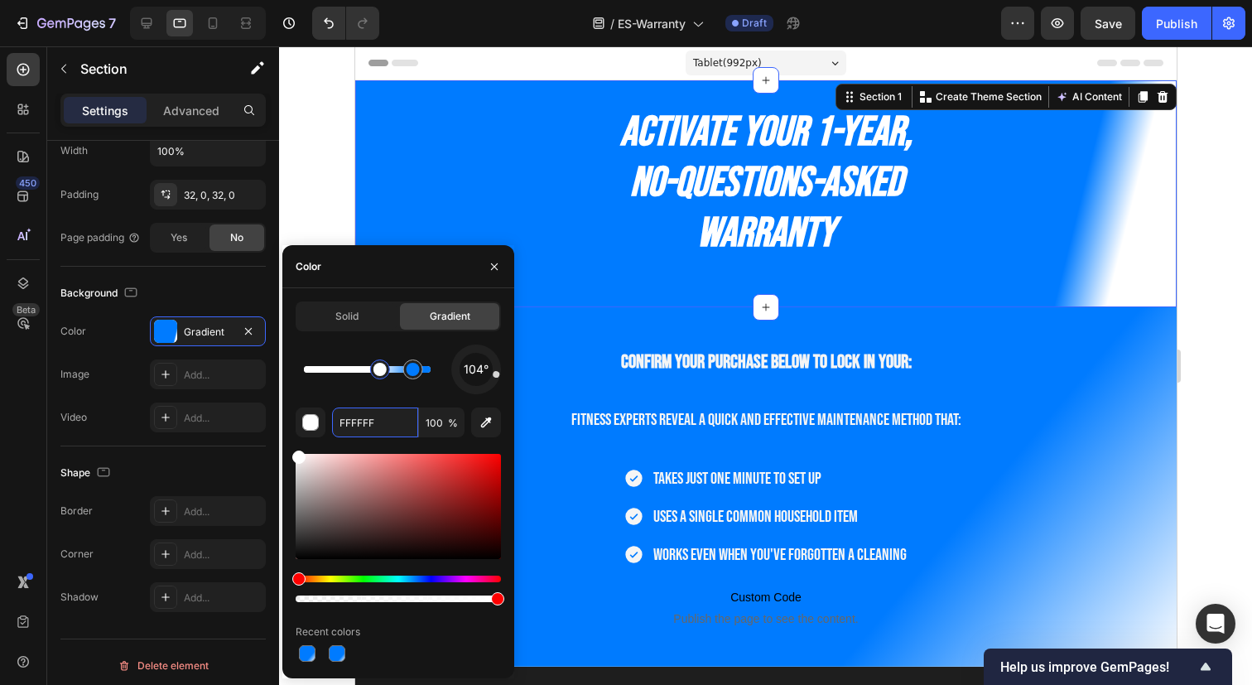
drag, startPoint x: 405, startPoint y: 370, endPoint x: 381, endPoint y: 376, distance: 24.7
click at [381, 376] on div at bounding box center [380, 369] width 30 height 30
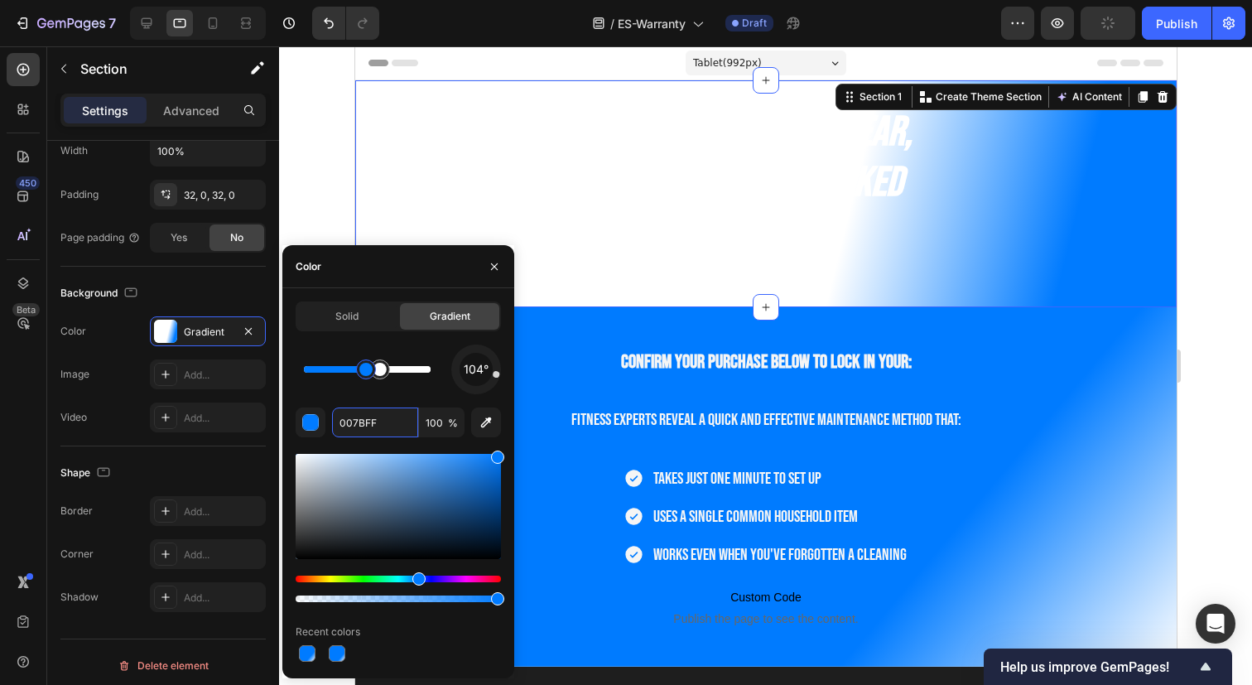
drag, startPoint x: 412, startPoint y: 375, endPoint x: 361, endPoint y: 375, distance: 51.3
click at [361, 375] on div at bounding box center [365, 369] width 13 height 13
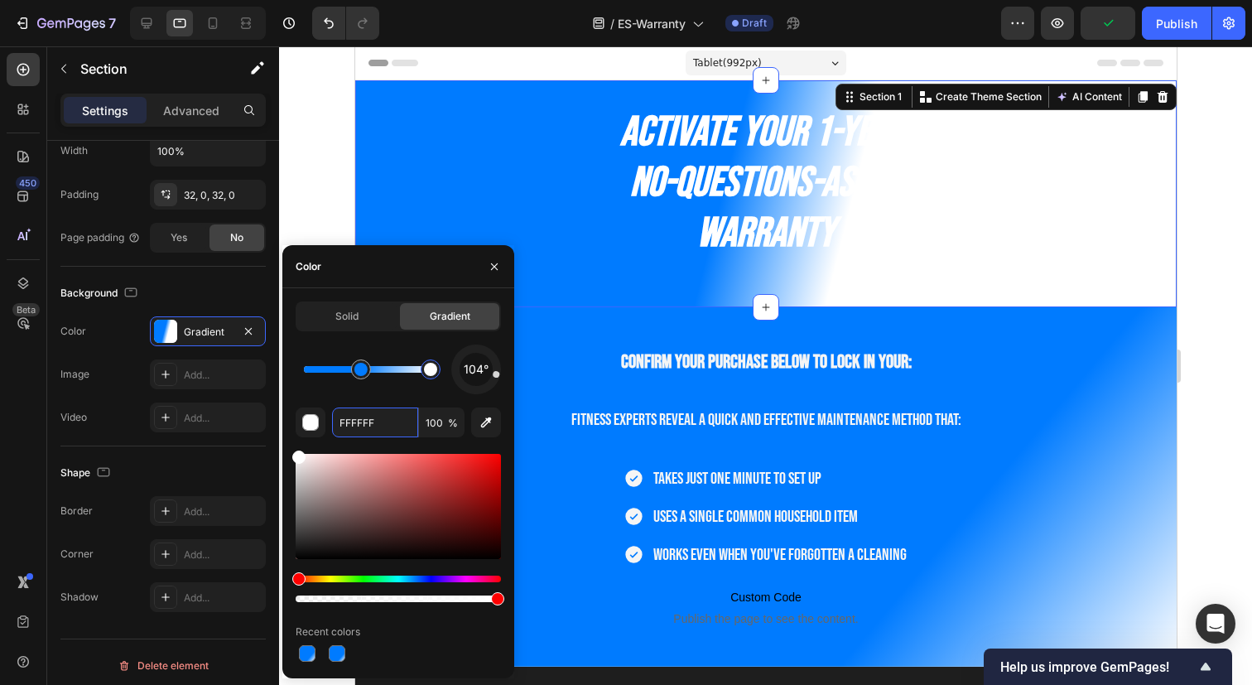
drag, startPoint x: 380, startPoint y: 374, endPoint x: 437, endPoint y: 375, distance: 57.1
click at [437, 375] on div at bounding box center [430, 369] width 13 height 13
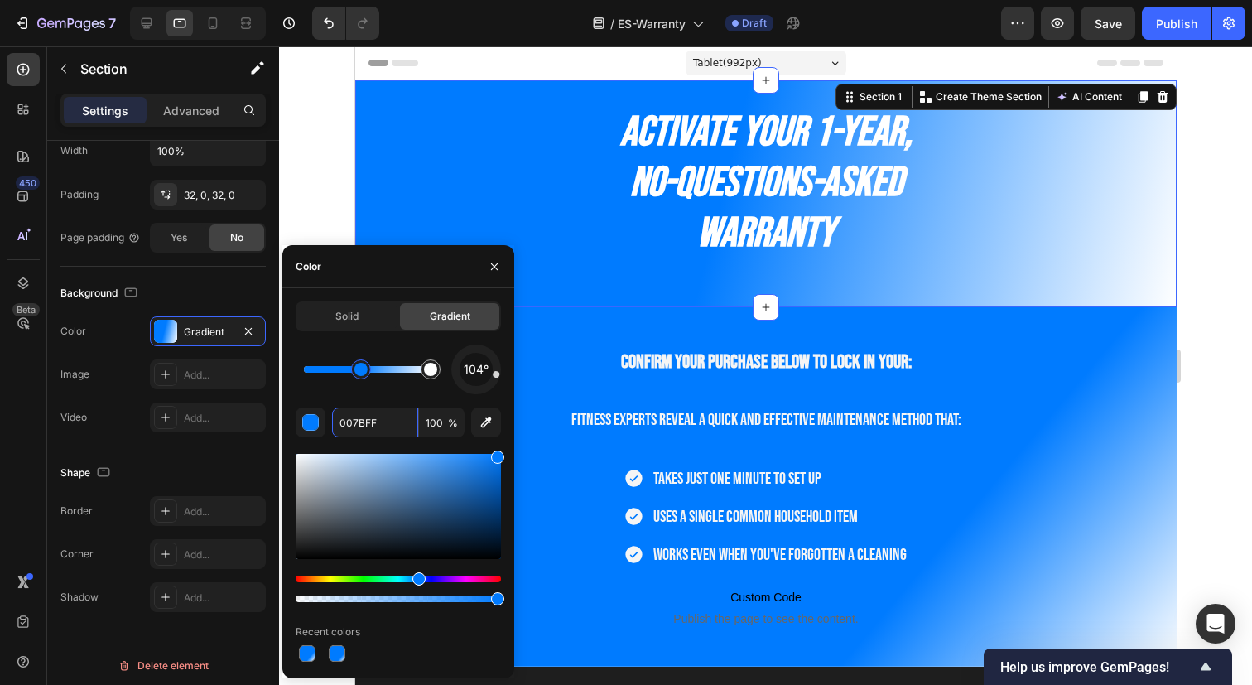
drag, startPoint x: 361, startPoint y: 371, endPoint x: 396, endPoint y: 373, distance: 35.7
drag, startPoint x: 361, startPoint y: 369, endPoint x: 401, endPoint y: 374, distance: 40.0
click at [391, 425] on input "007BFF" at bounding box center [375, 422] width 86 height 30
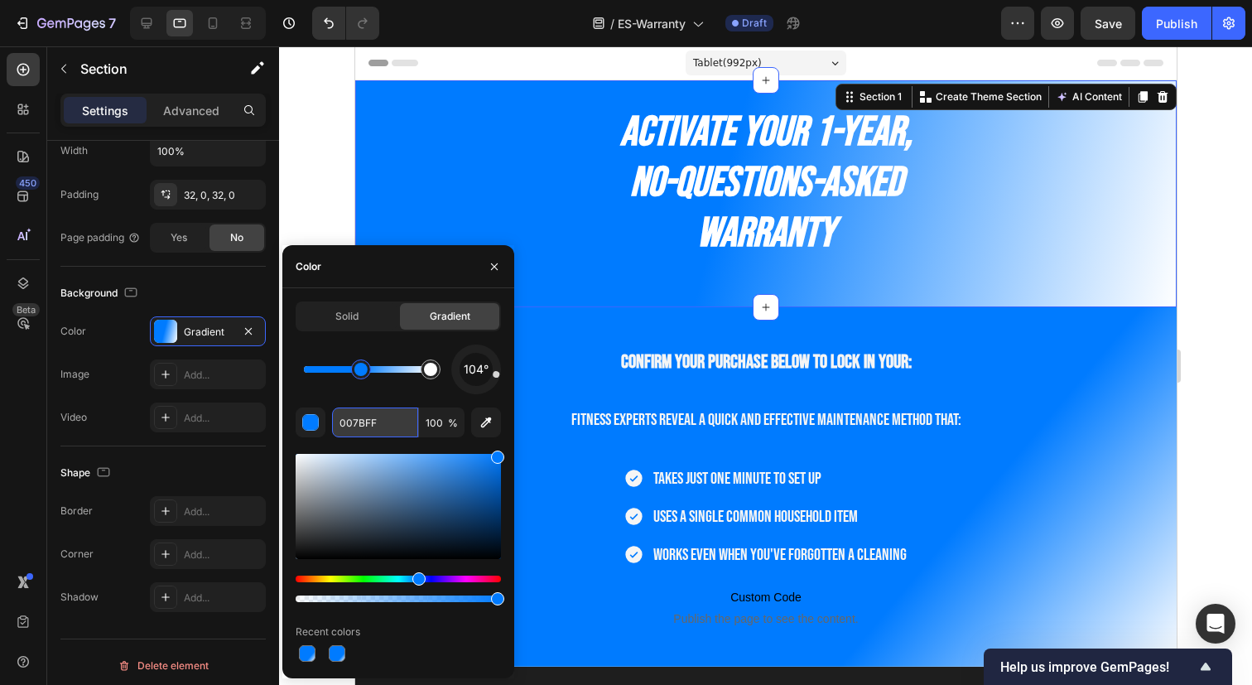
paste input "#007bff"
type input "#007bff"
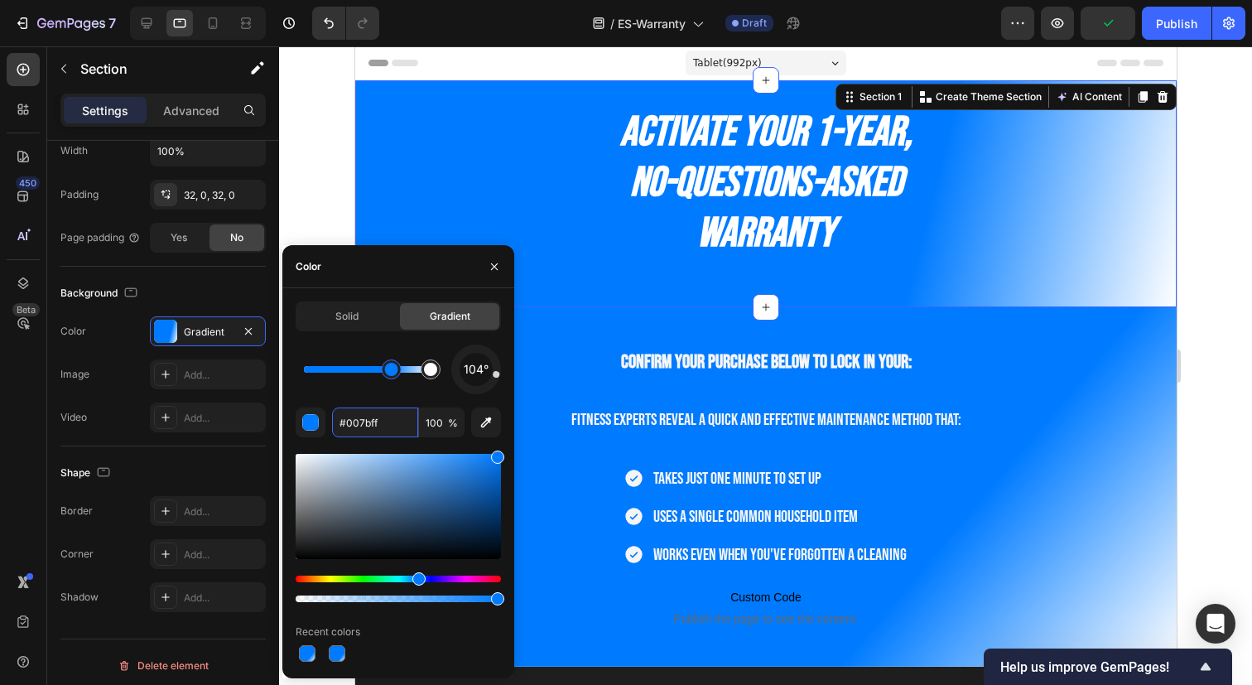
drag, startPoint x: 360, startPoint y: 370, endPoint x: 406, endPoint y: 372, distance: 46.4
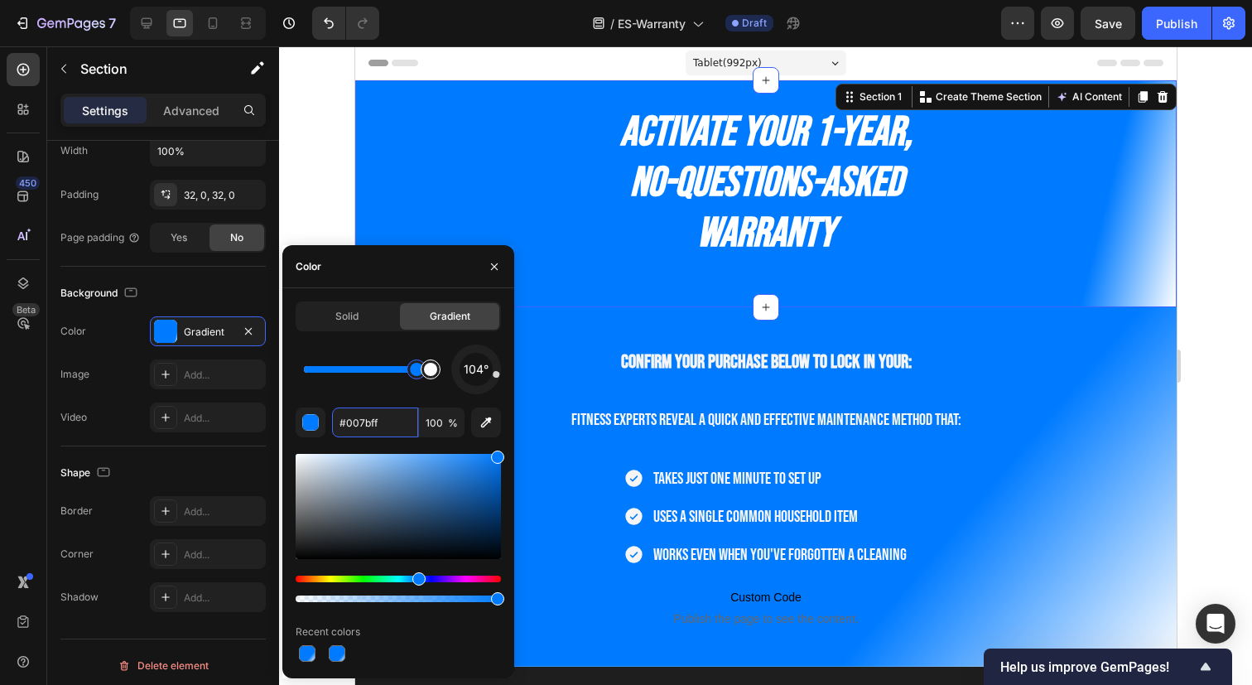
drag, startPoint x: 391, startPoint y: 372, endPoint x: 424, endPoint y: 373, distance: 33.2
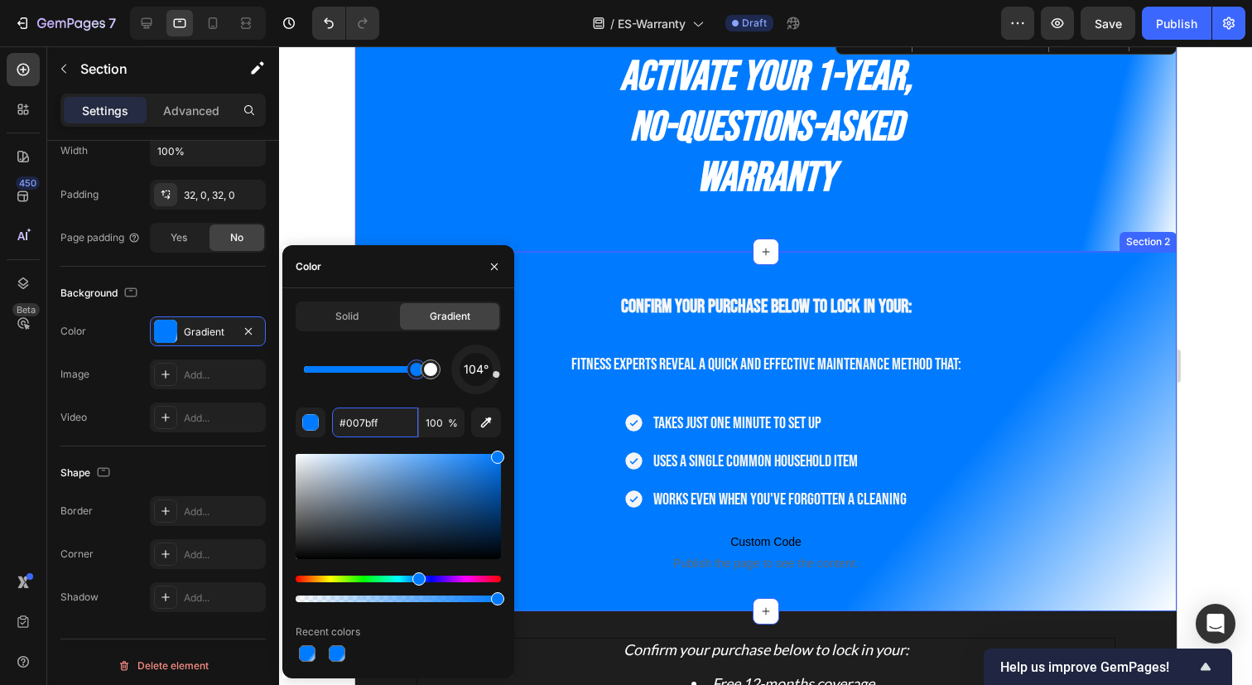
scroll to position [45, 0]
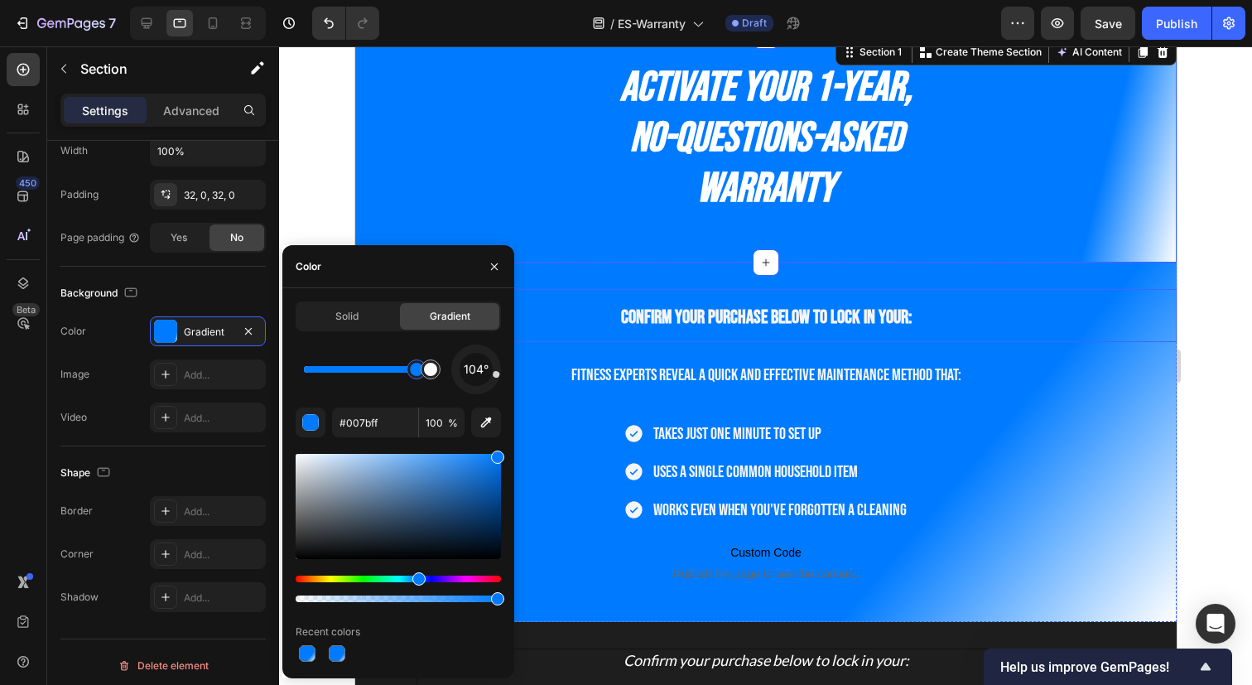
click at [1055, 331] on h2 "Confirm your purchase below to lock in your:" at bounding box center [764, 315] width 821 height 53
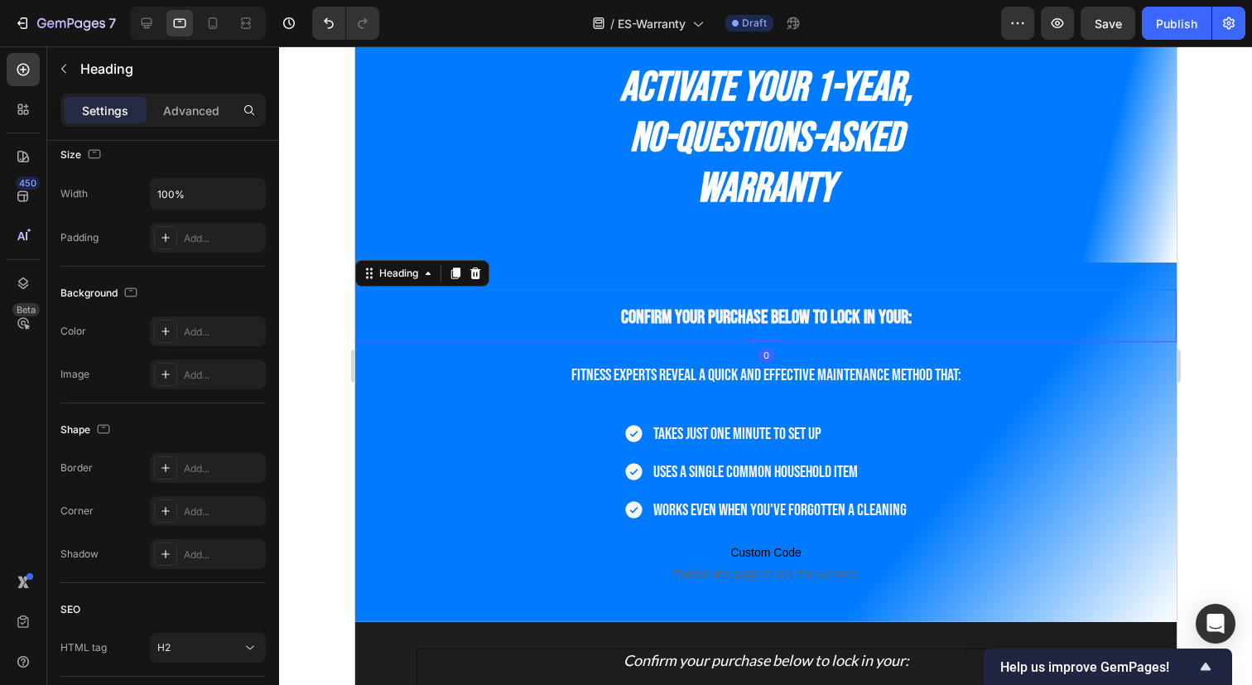
scroll to position [0, 0]
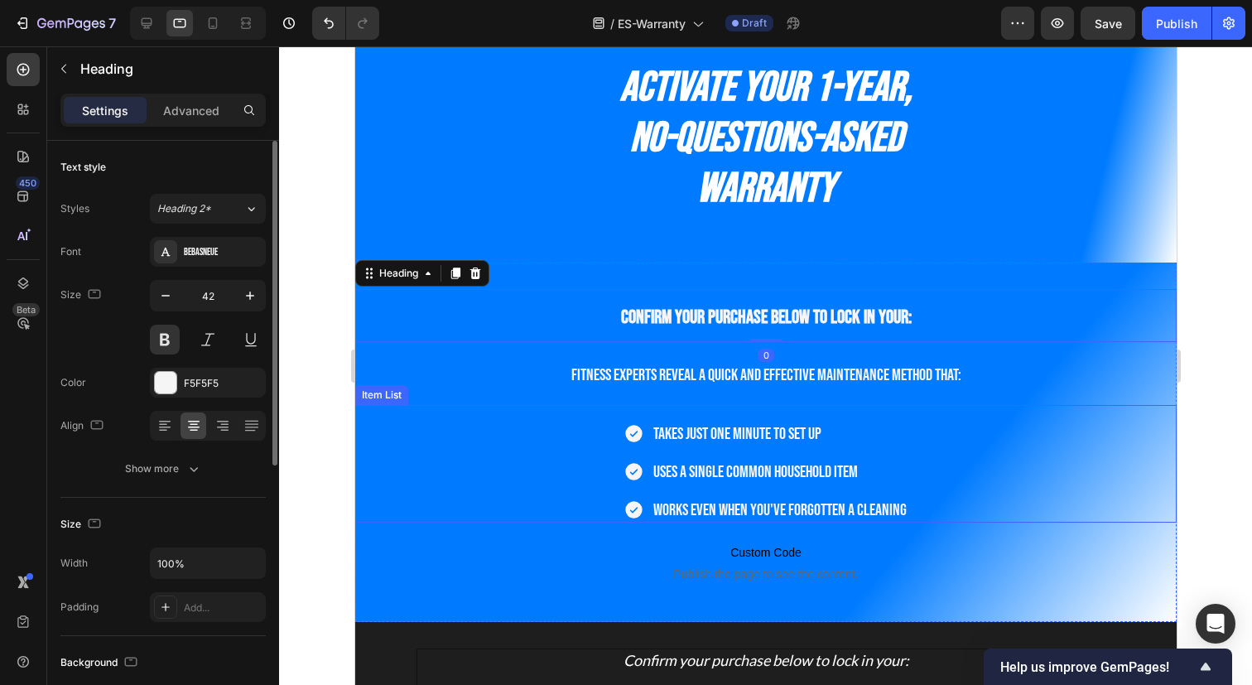
click at [1073, 461] on div "Takes just one minute to set up Uses a single common household item Works even …" at bounding box center [764, 471] width 821 height 101
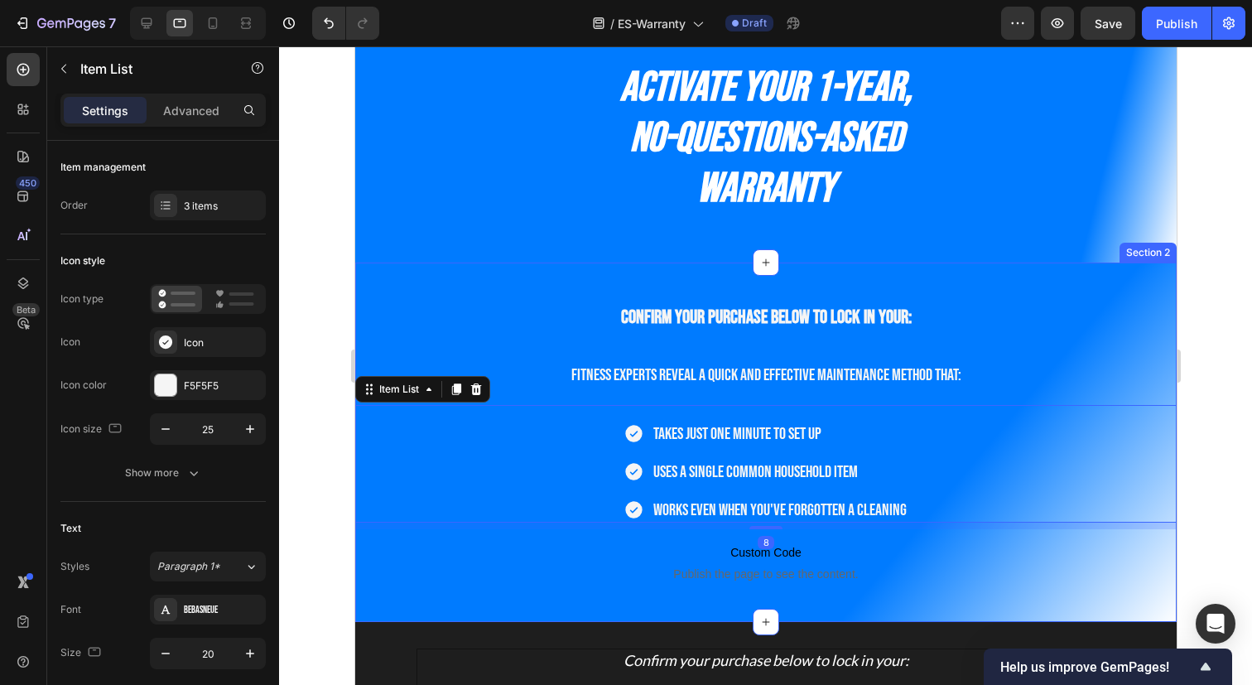
click at [1137, 286] on div "Confirm your purchase below to lock in your: Heading Fitness experts reveal a q…" at bounding box center [764, 441] width 821 height 359
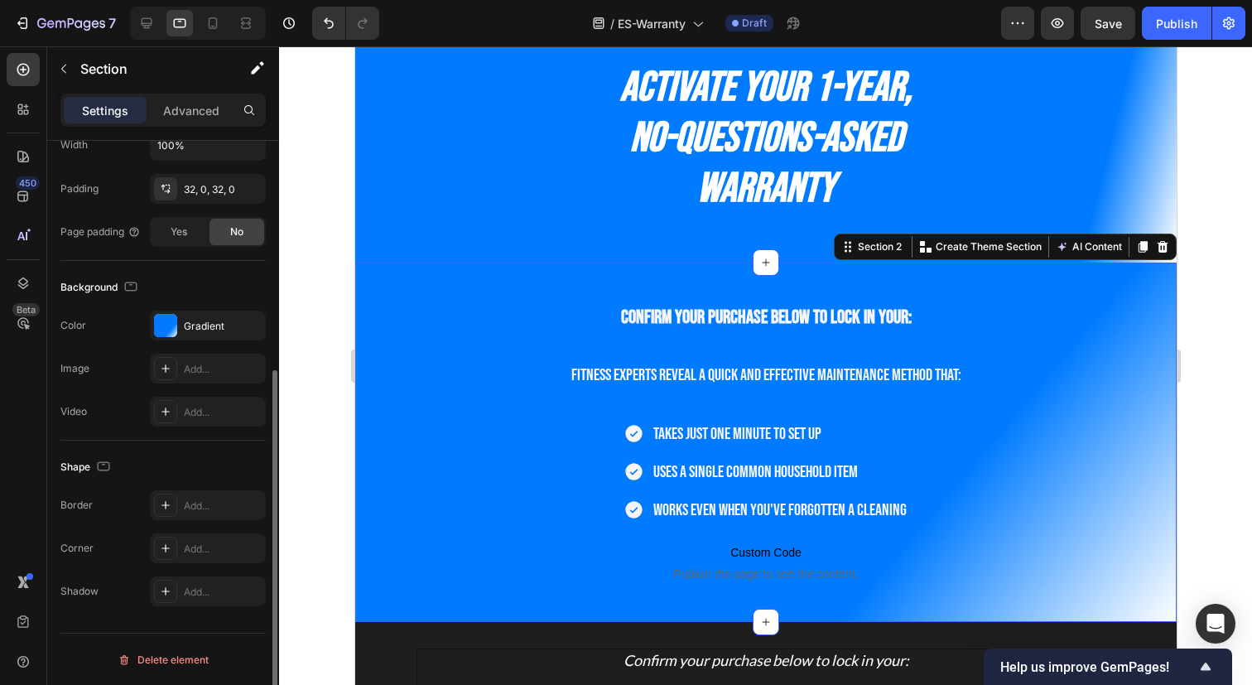
scroll to position [376, 0]
click at [177, 339] on div "The changes might be hidden by the video. Color Gradient Image Add... Video Add…" at bounding box center [162, 368] width 205 height 116
click at [174, 333] on div at bounding box center [165, 324] width 23 height 23
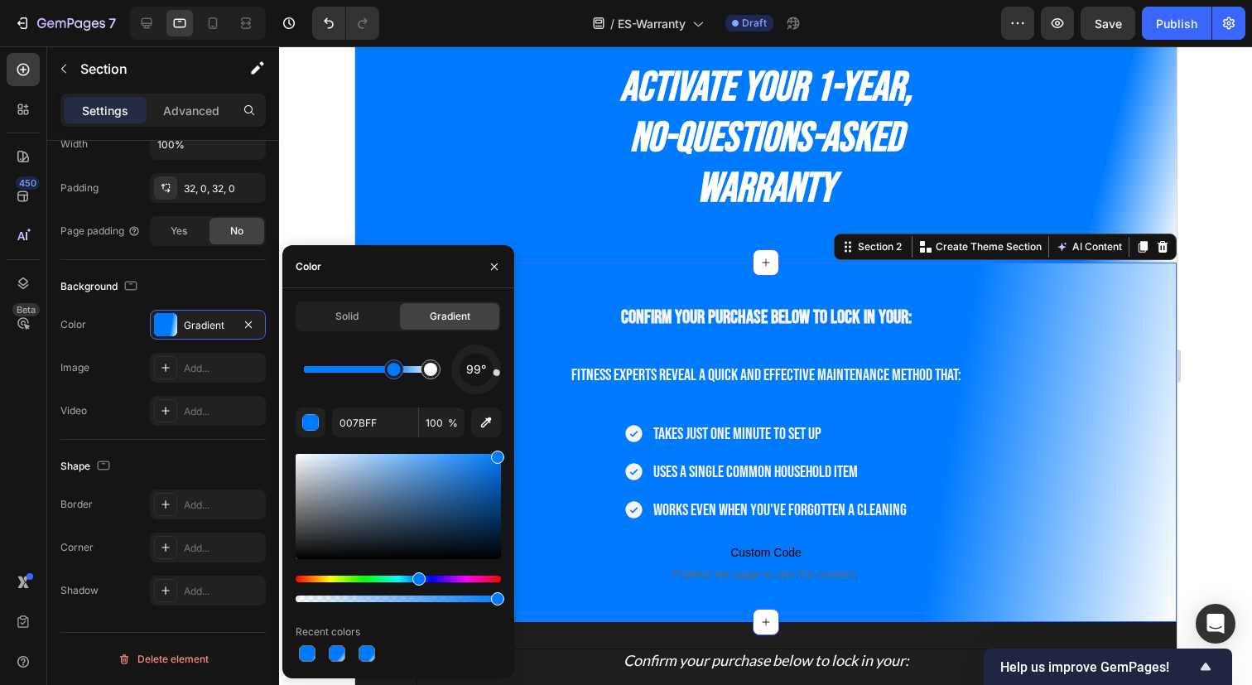
drag, startPoint x: 493, startPoint y: 386, endPoint x: 497, endPoint y: 372, distance: 13.9
click at [497, 372] on div at bounding box center [476, 369] width 57 height 57
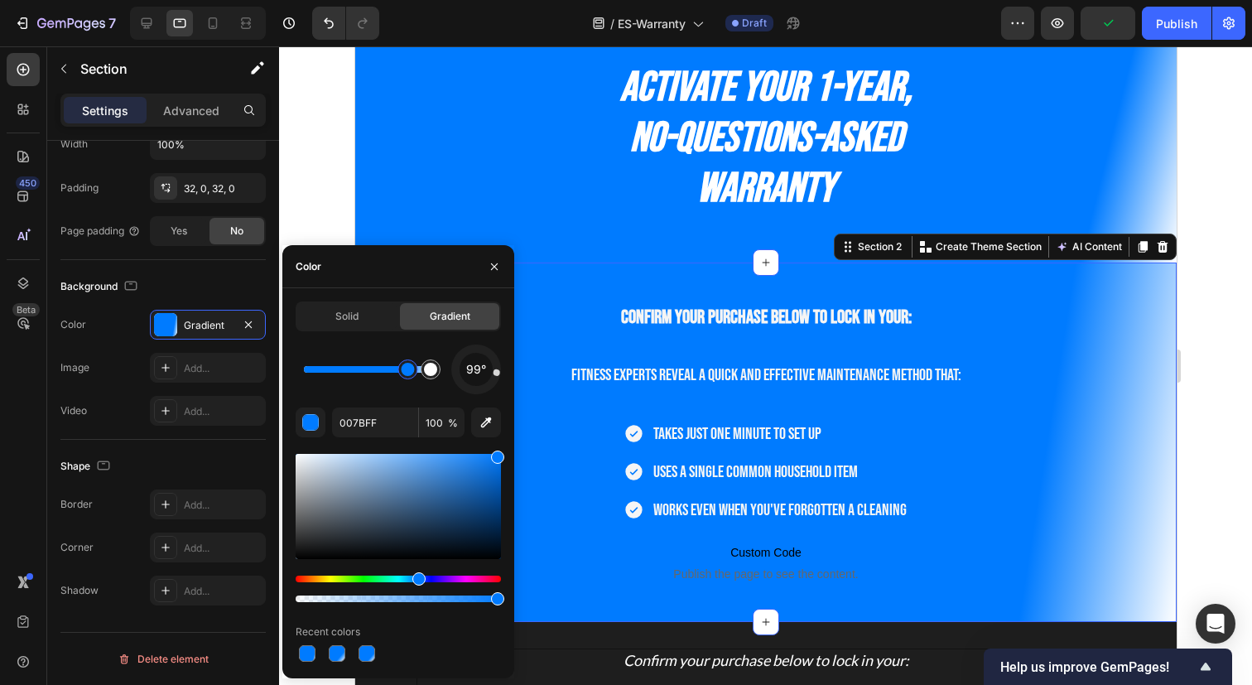
drag, startPoint x: 397, startPoint y: 373, endPoint x: 411, endPoint y: 373, distance: 14.1
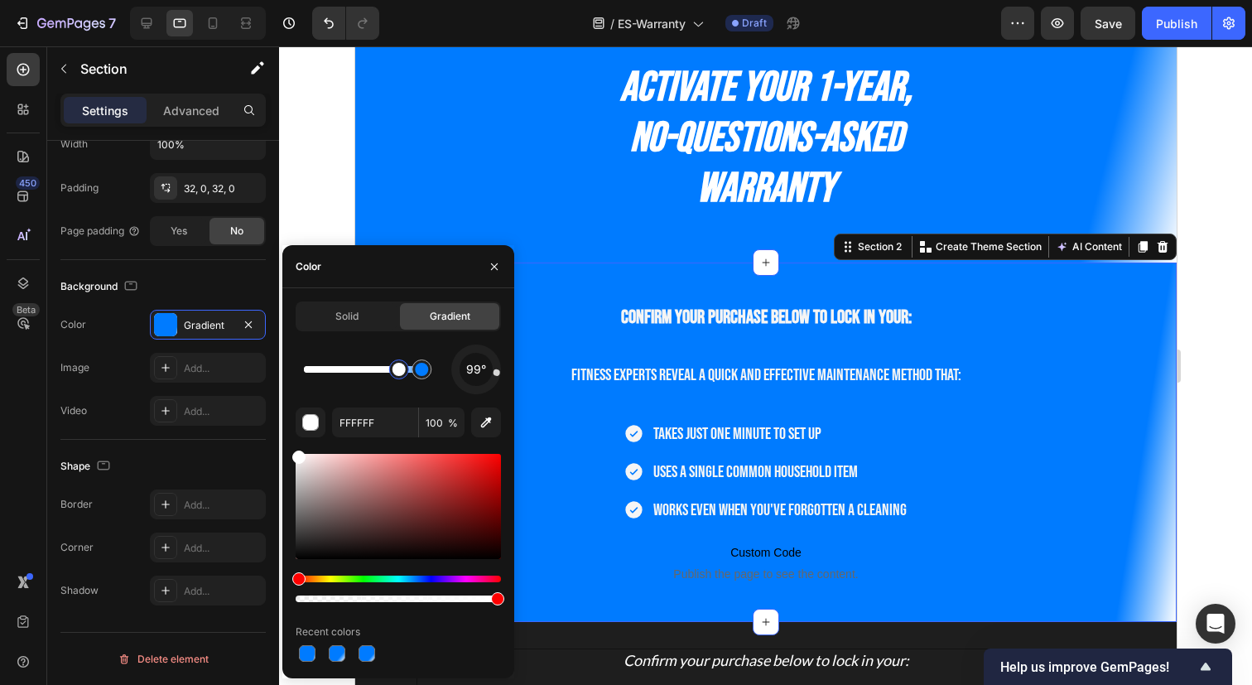
drag, startPoint x: 417, startPoint y: 373, endPoint x: 400, endPoint y: 373, distance: 17.4
click at [400, 373] on div at bounding box center [398, 369] width 13 height 13
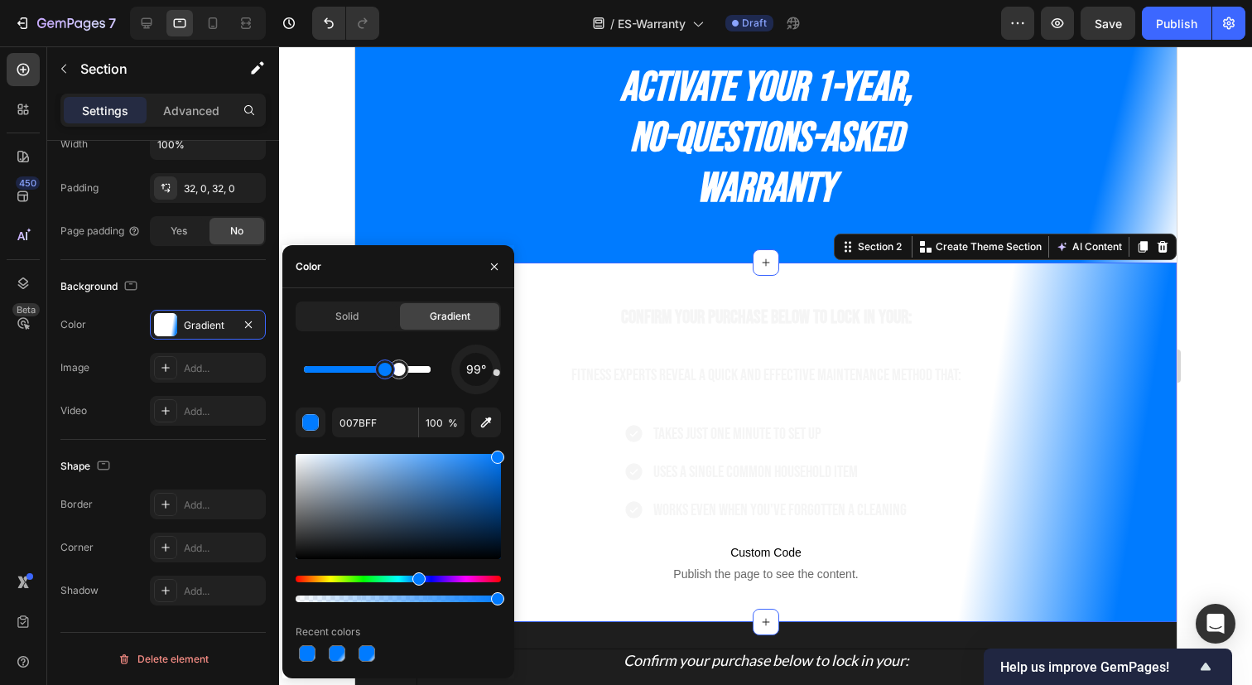
drag, startPoint x: 421, startPoint y: 372, endPoint x: 377, endPoint y: 372, distance: 43.9
click at [378, 372] on div at bounding box center [384, 369] width 13 height 13
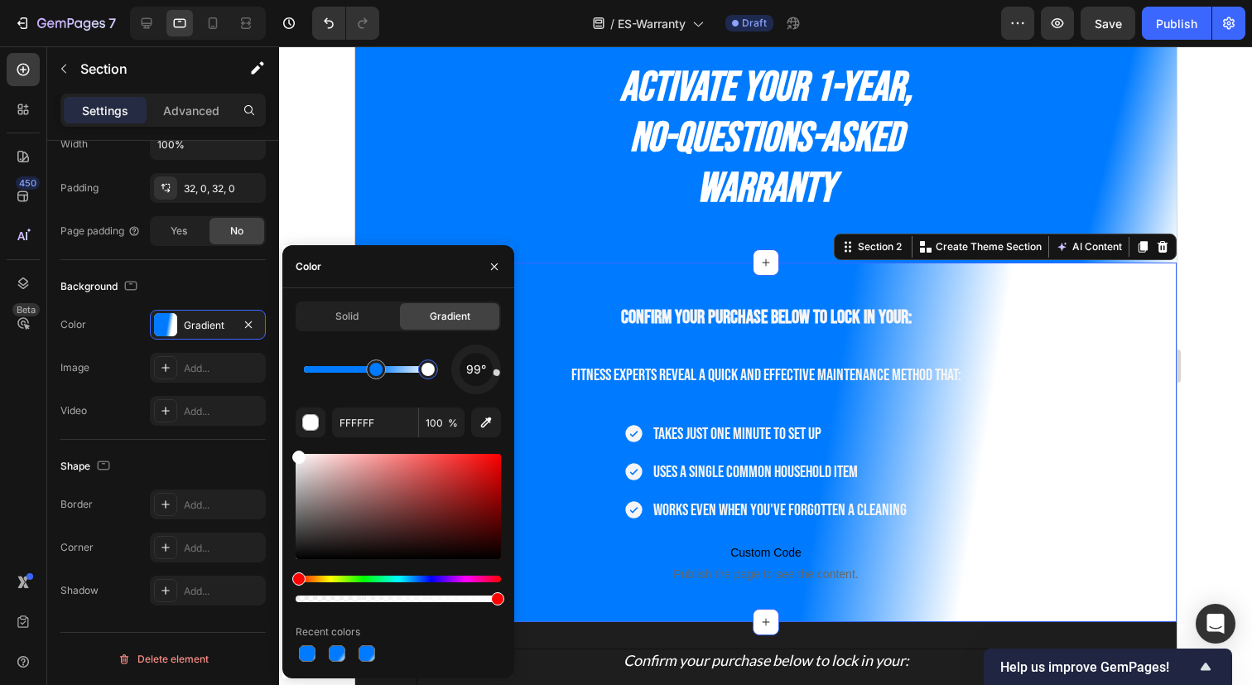
drag, startPoint x: 401, startPoint y: 372, endPoint x: 439, endPoint y: 372, distance: 38.1
click at [435, 372] on div at bounding box center [427, 369] width 13 height 13
type input "007BFF"
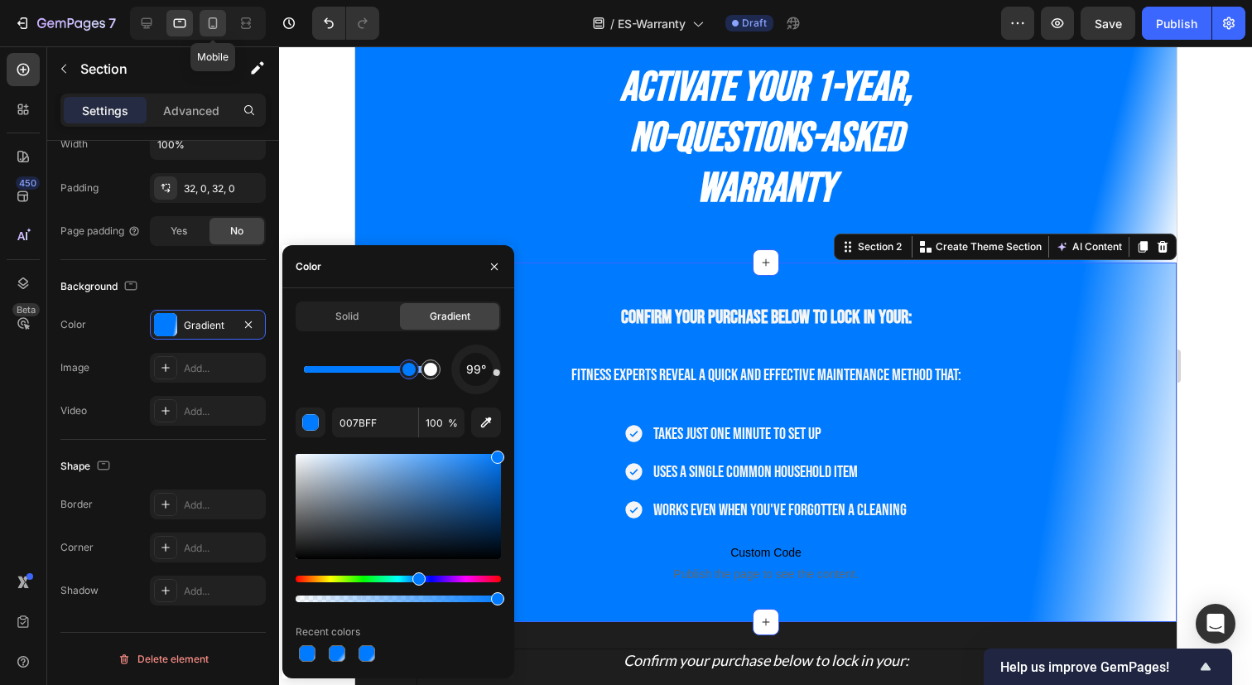
click at [214, 23] on icon at bounding box center [212, 23] width 17 height 17
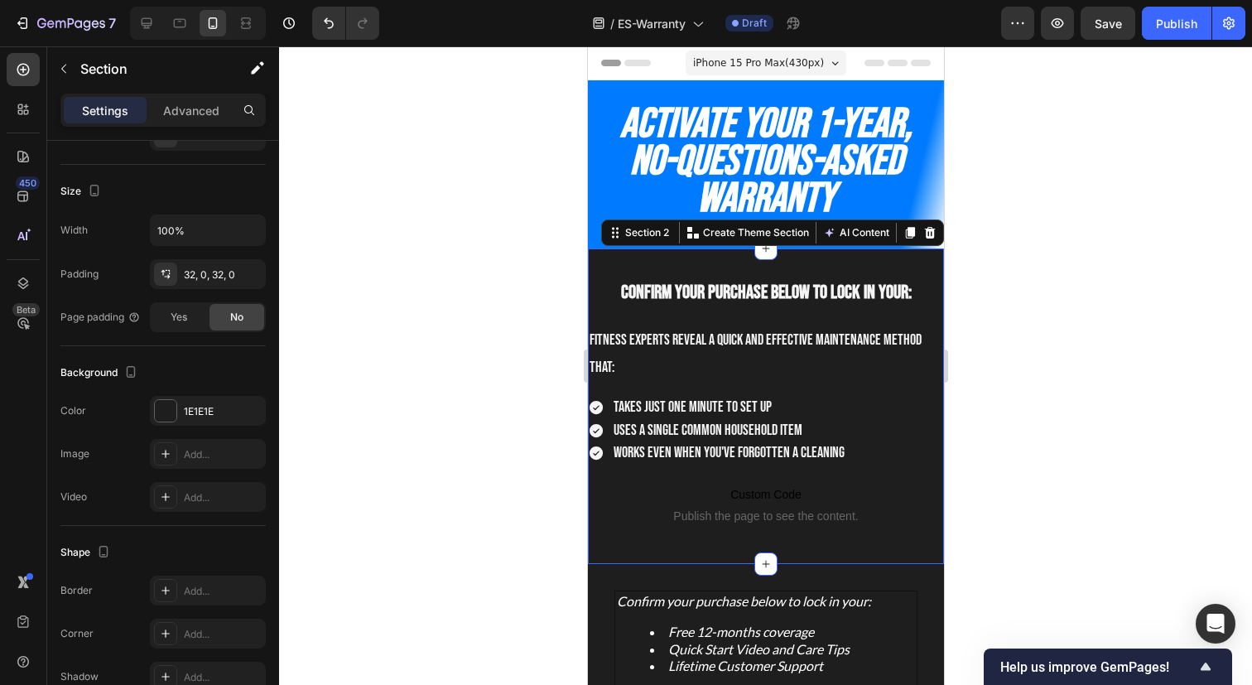
click at [1027, 377] on div at bounding box center [765, 365] width 973 height 638
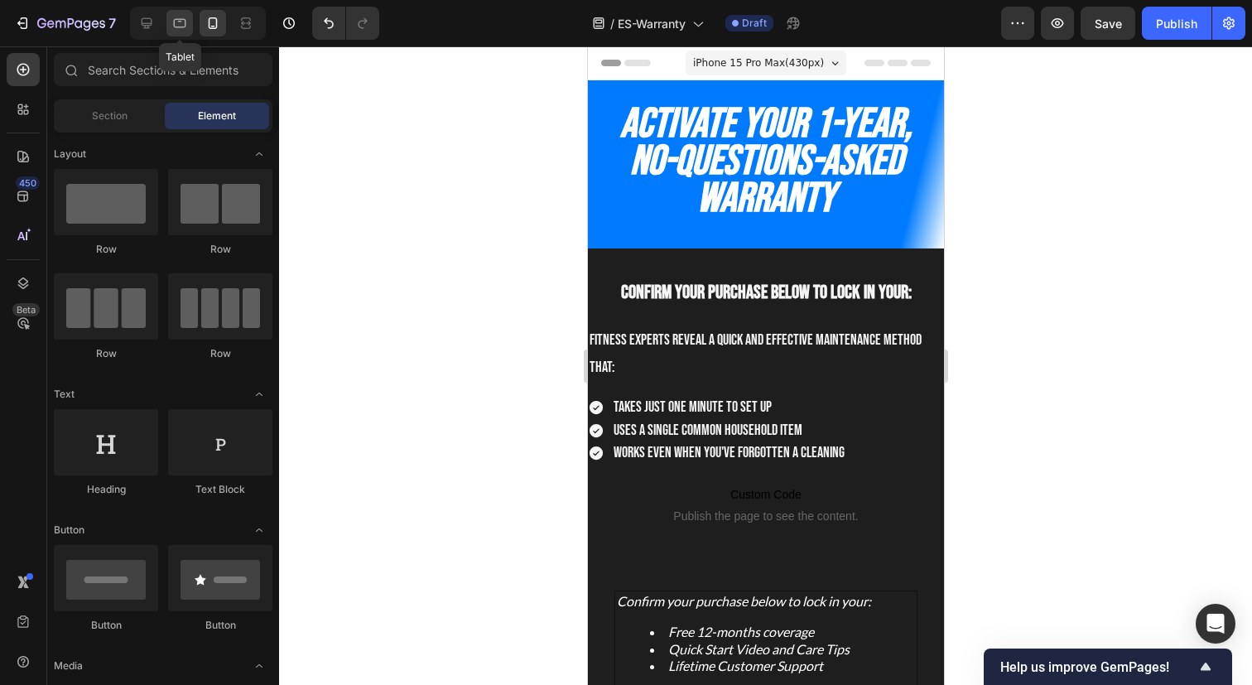
click at [177, 26] on icon at bounding box center [180, 23] width 12 height 9
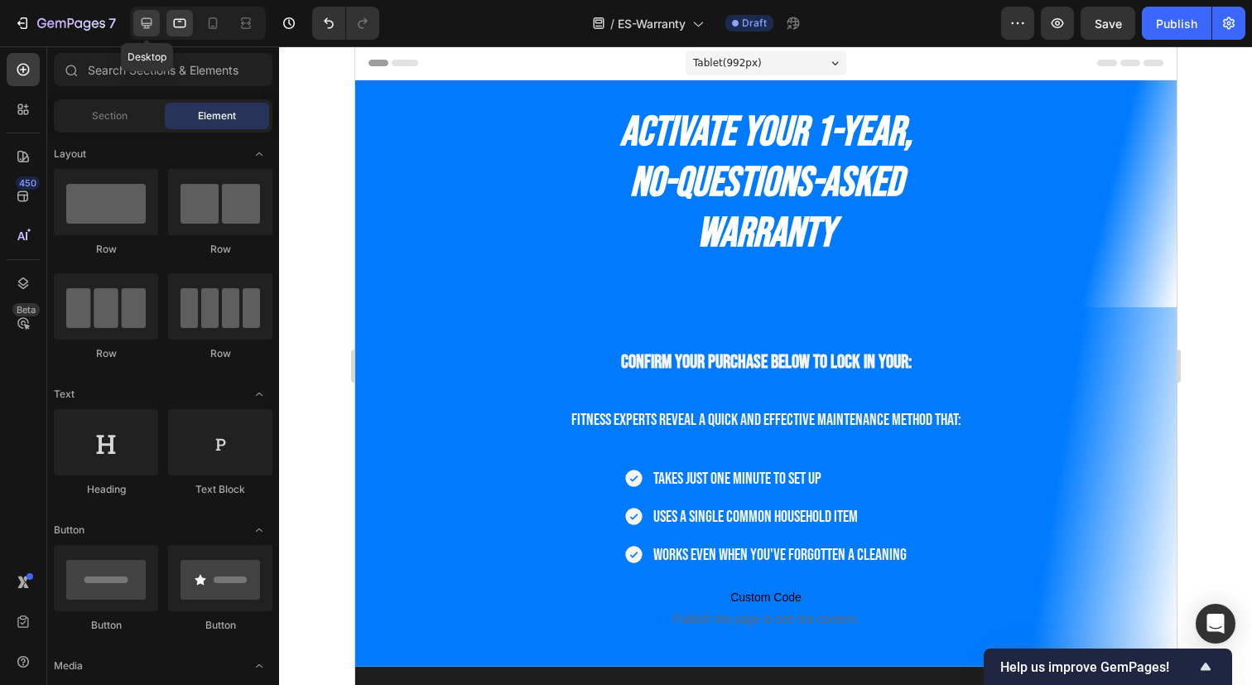
click at [144, 21] on icon at bounding box center [146, 23] width 17 height 17
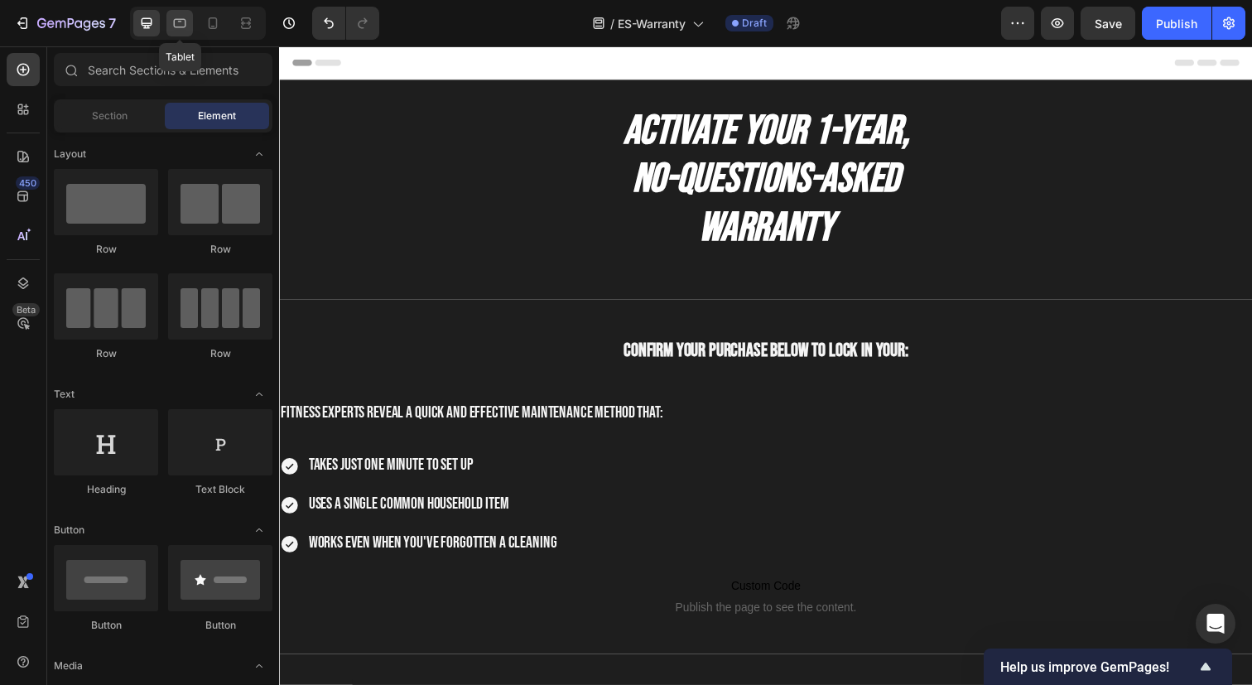
click at [185, 22] on icon at bounding box center [179, 23] width 17 height 17
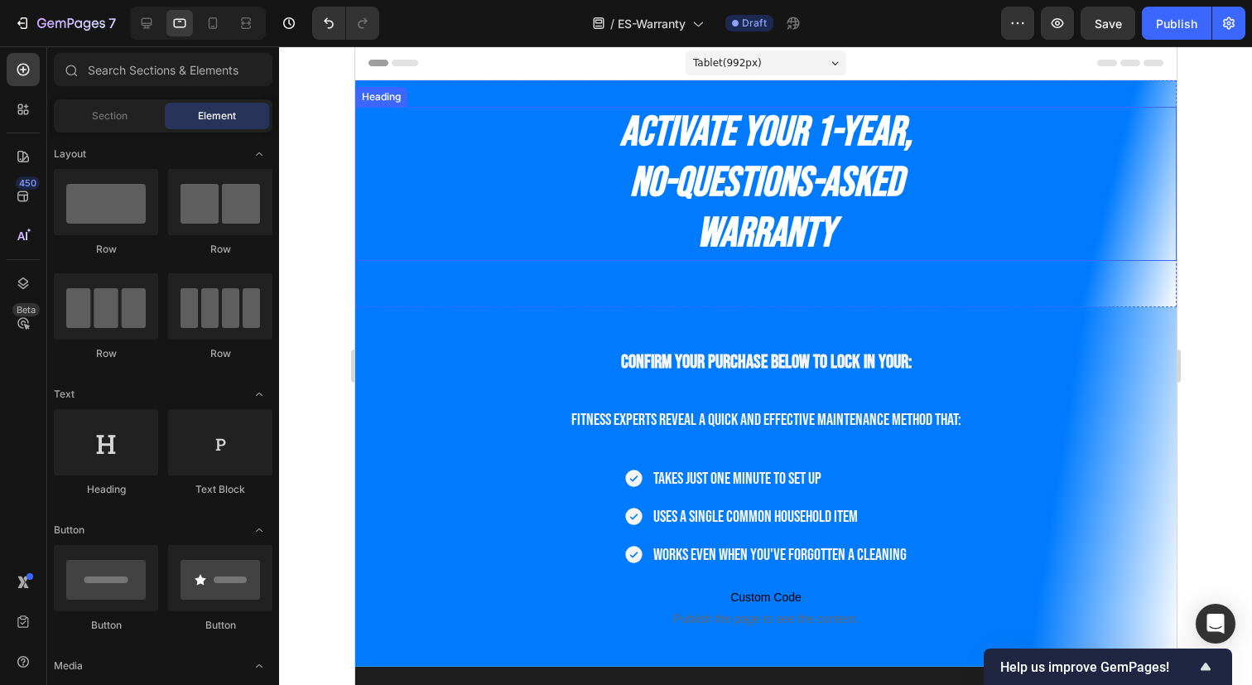
click at [527, 206] on h2 "Activate Your 1-Year, No-Questions-Asked Warranty" at bounding box center [764, 184] width 821 height 154
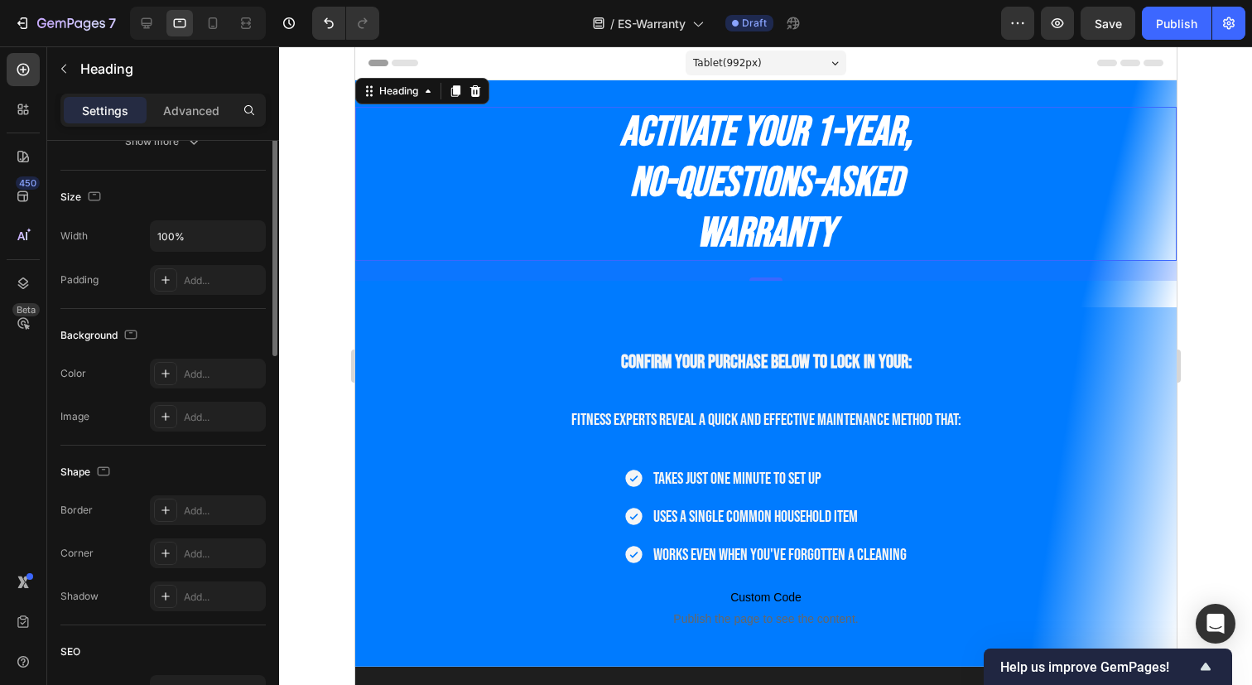
scroll to position [141, 0]
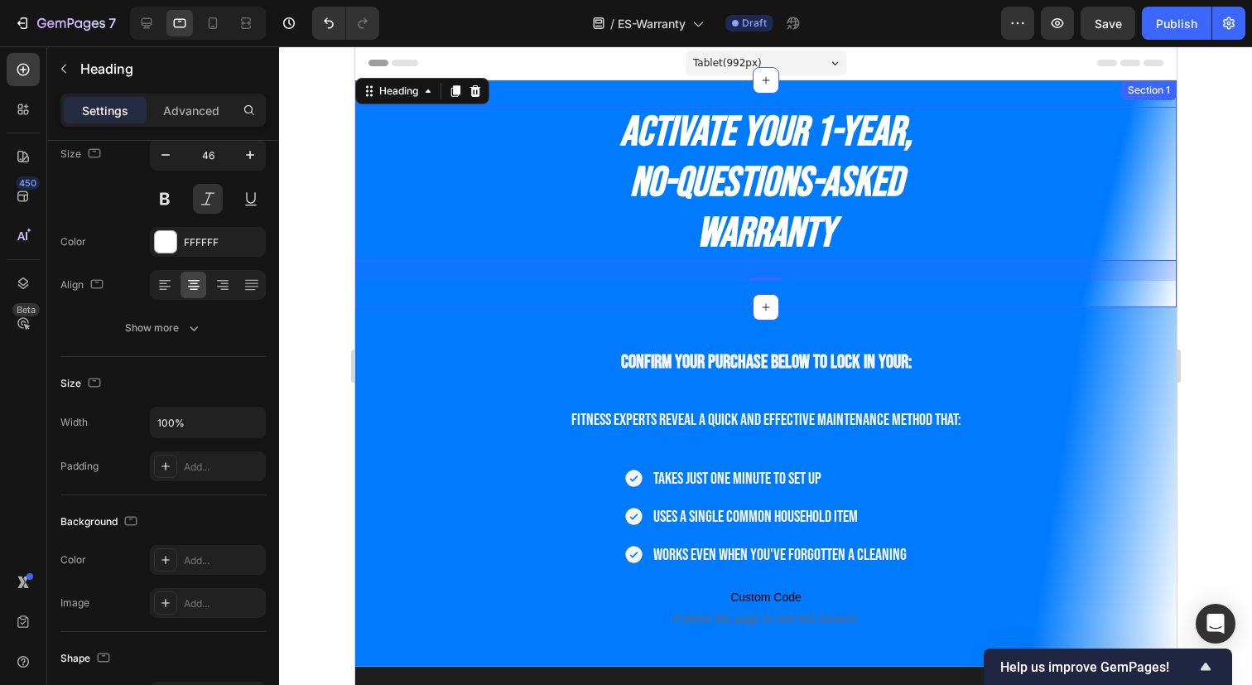
click at [1093, 85] on div "Activate Your 1-Year, No-Questions-Asked Warranty Heading 24 Section 1" at bounding box center [764, 193] width 821 height 227
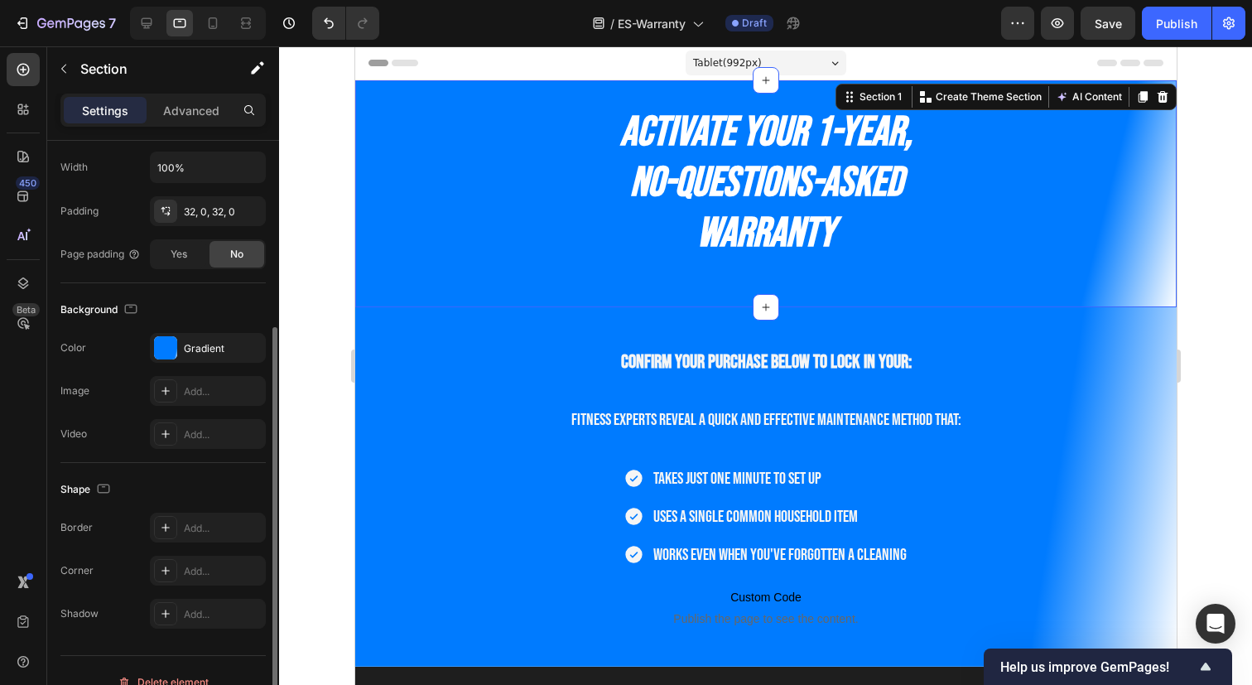
scroll to position [376, 0]
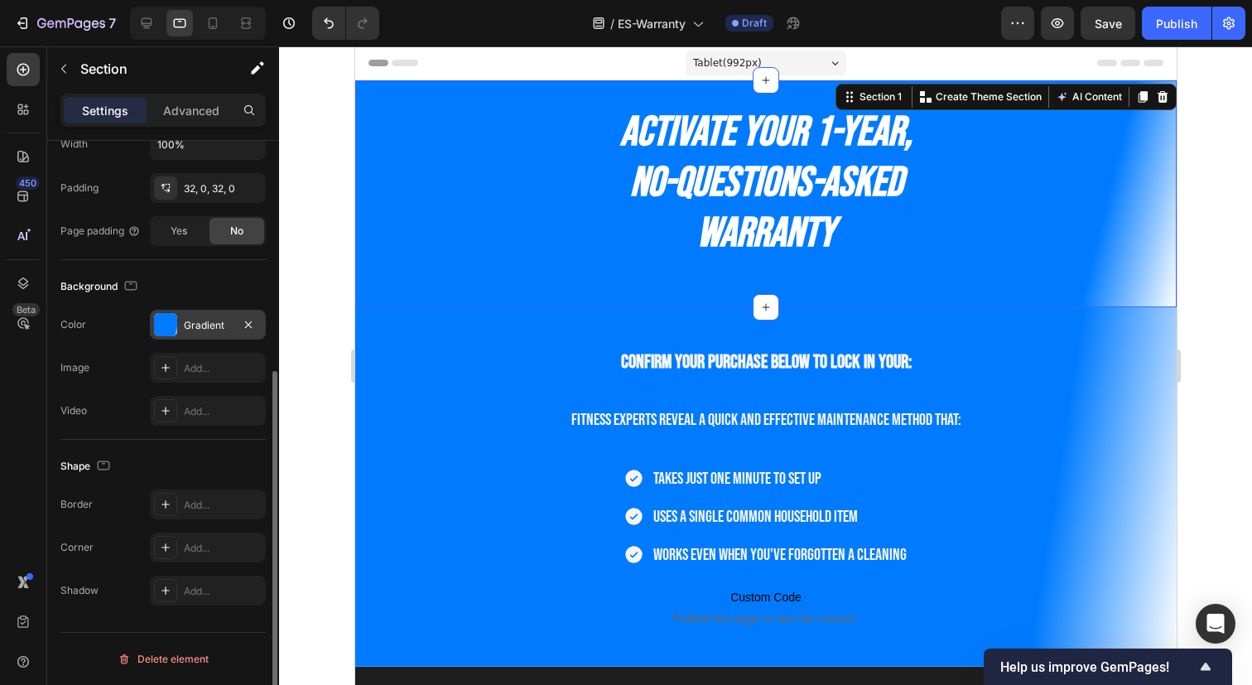
click at [168, 327] on div at bounding box center [165, 324] width 23 height 23
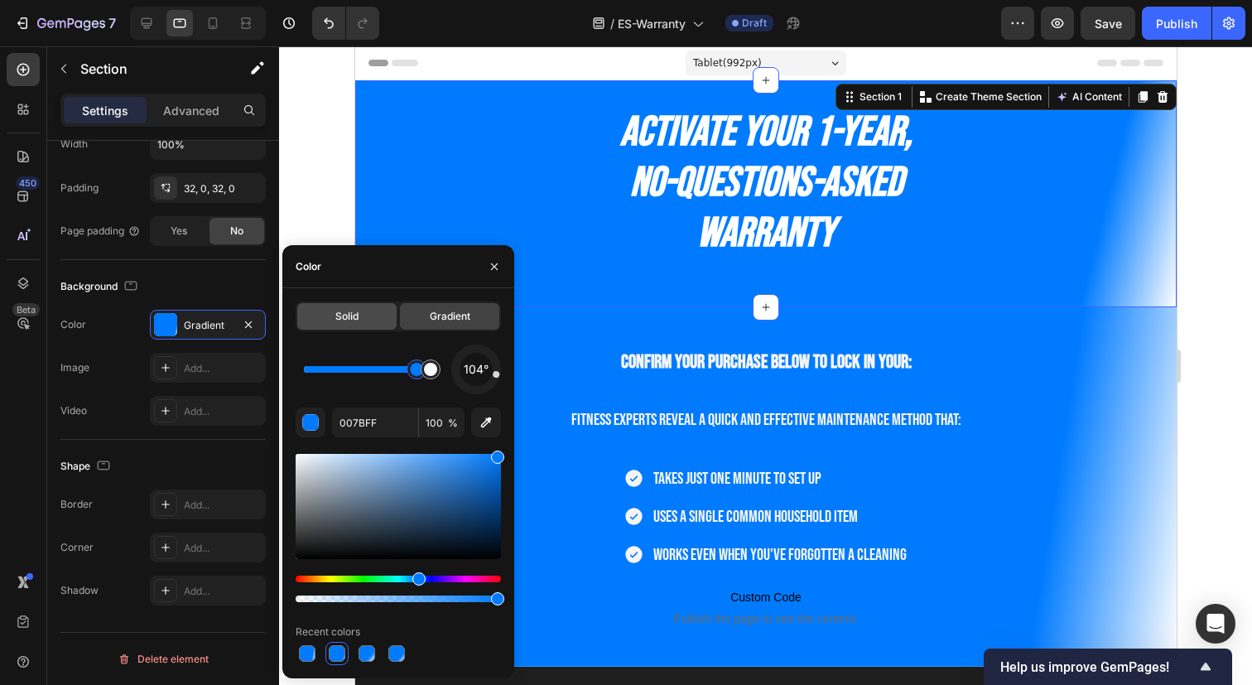
click at [339, 305] on div "Solid" at bounding box center [346, 316] width 99 height 26
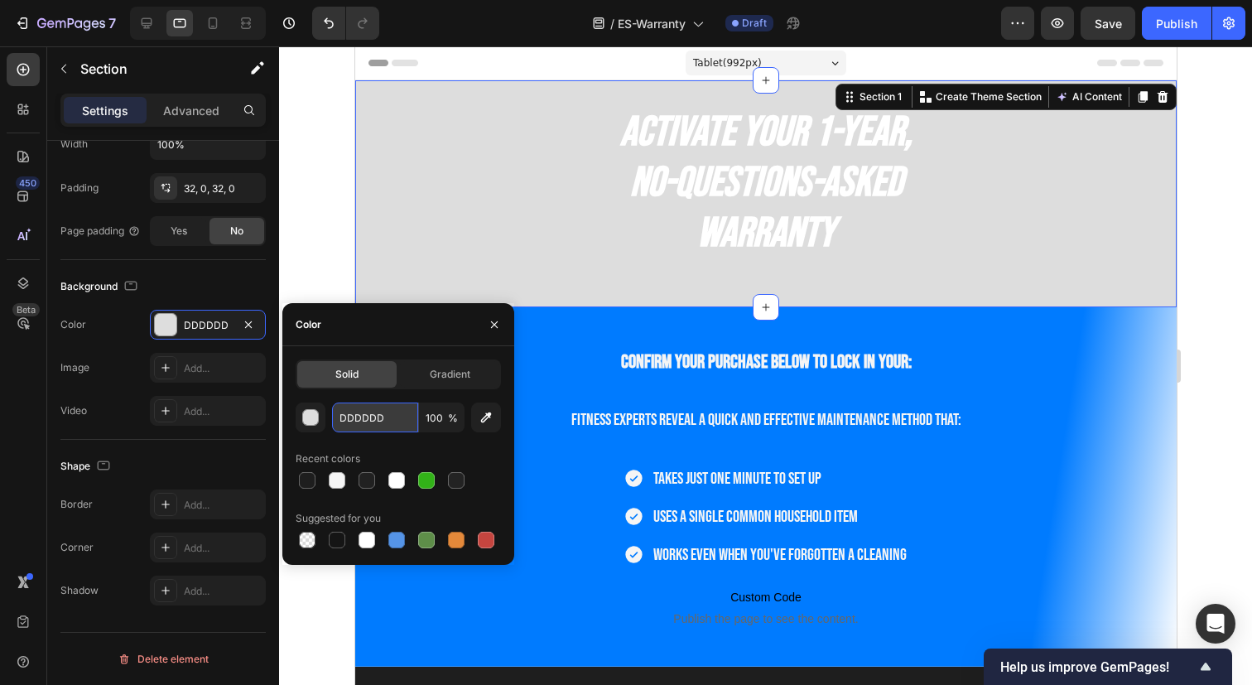
click at [392, 426] on input "DDDDDD" at bounding box center [375, 417] width 86 height 30
paste input "#007bff"
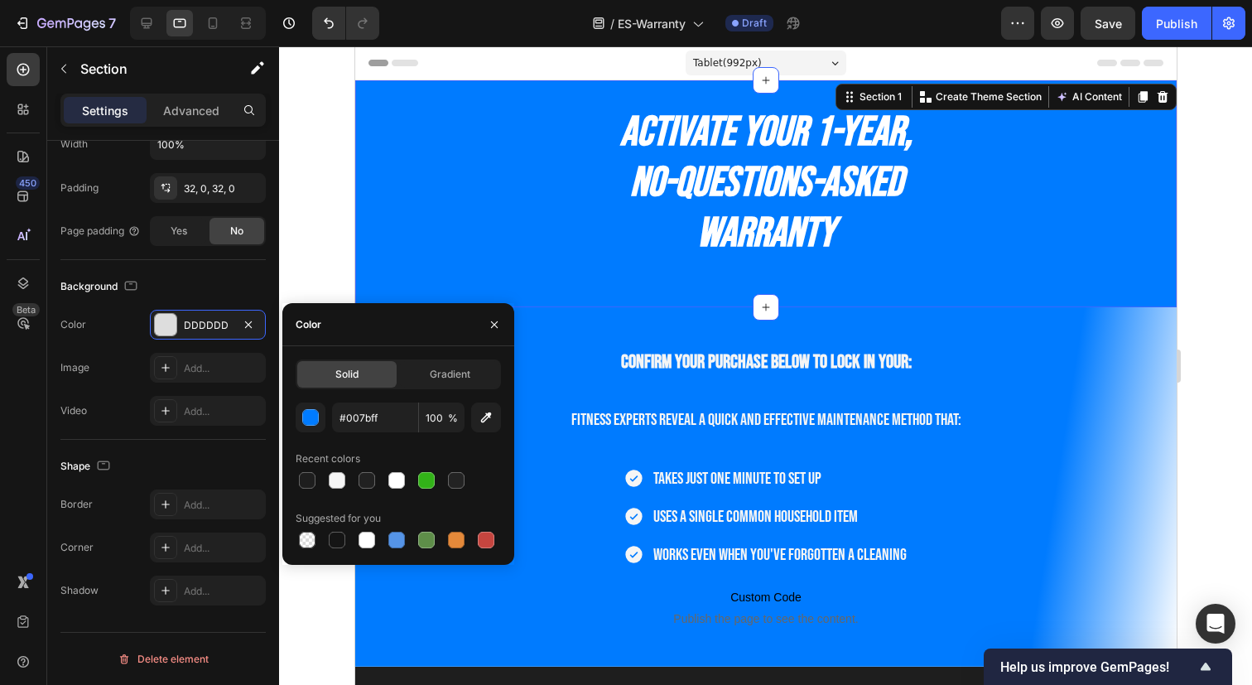
click at [490, 459] on div "Recent colors" at bounding box center [398, 458] width 205 height 26
type input "007BFF"
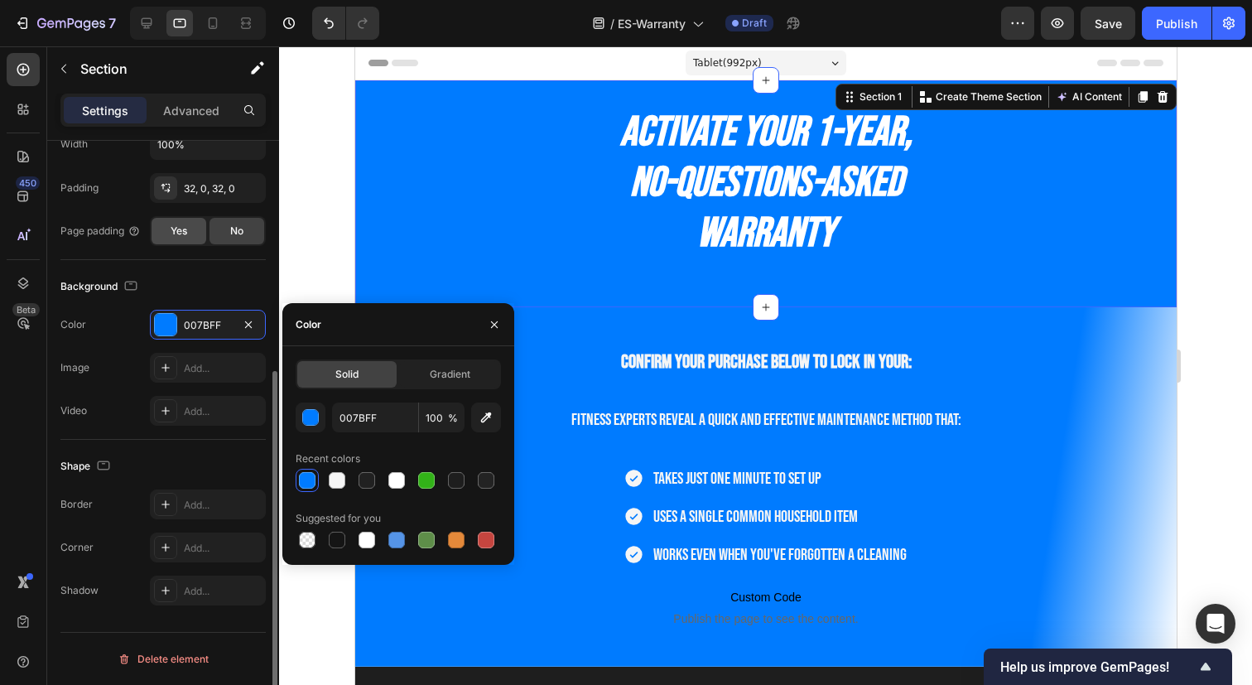
click at [187, 227] on div "Yes" at bounding box center [178, 231] width 55 height 26
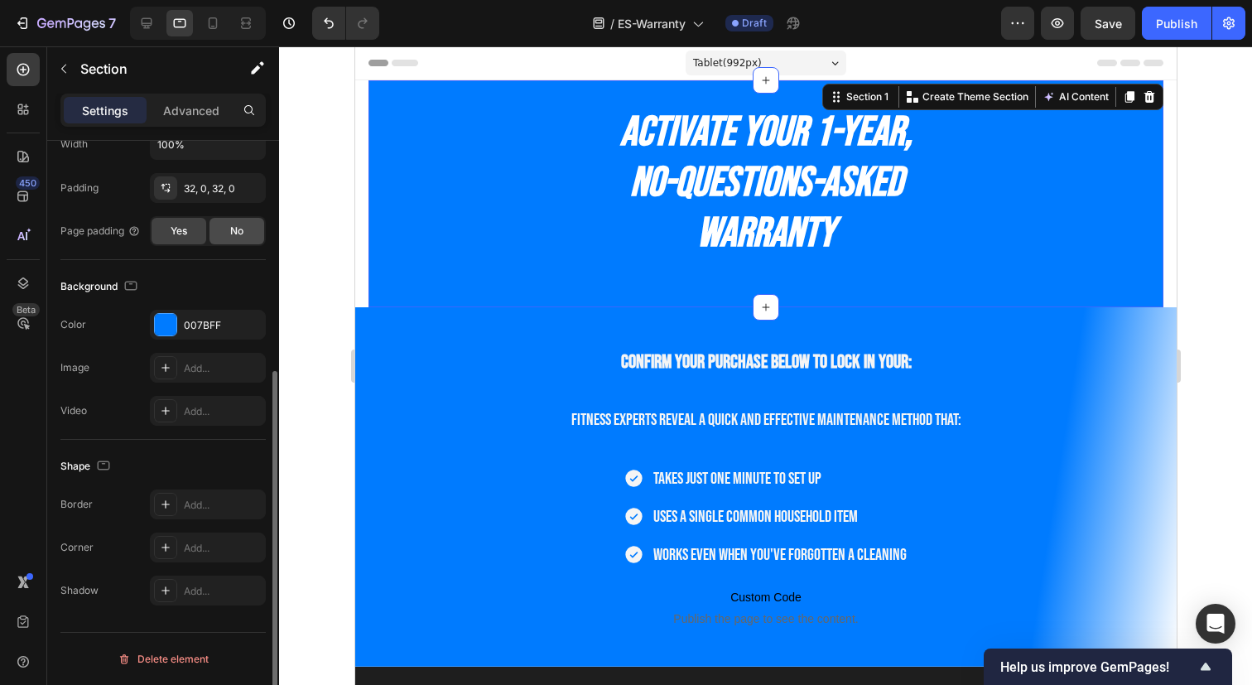
click at [238, 228] on span "No" at bounding box center [236, 230] width 13 height 15
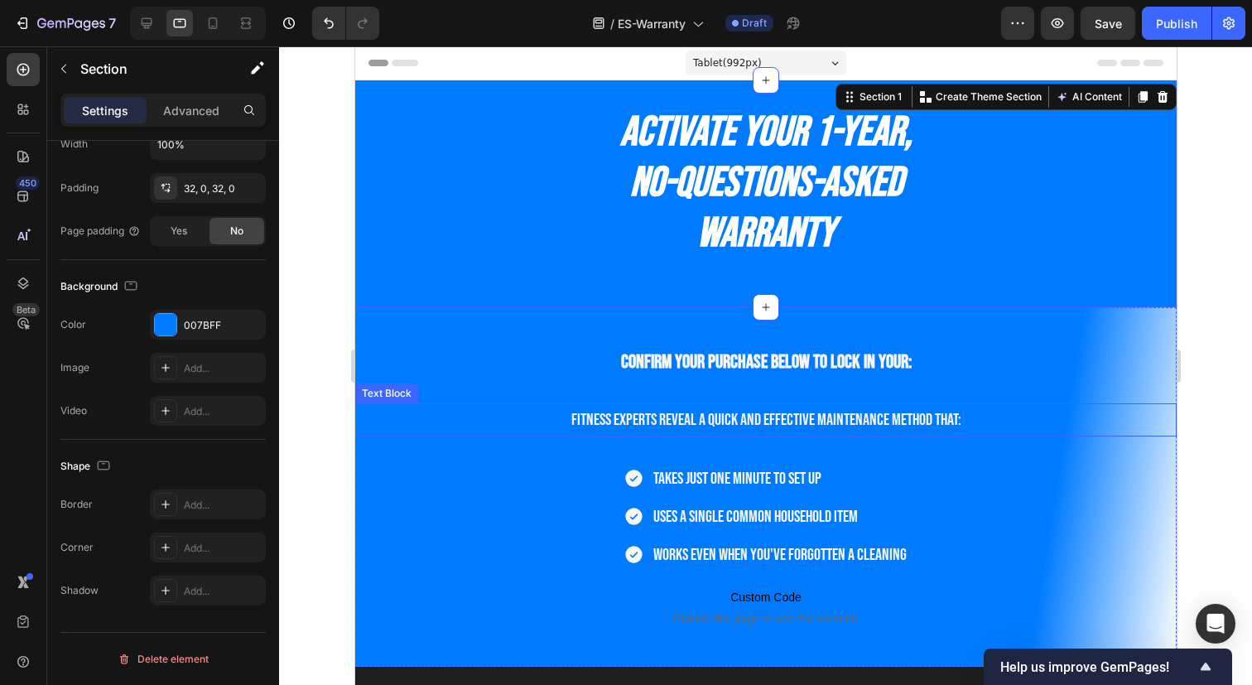
click at [513, 430] on p "Fitness experts reveal a quick and effective maintenance method that:" at bounding box center [765, 420] width 818 height 30
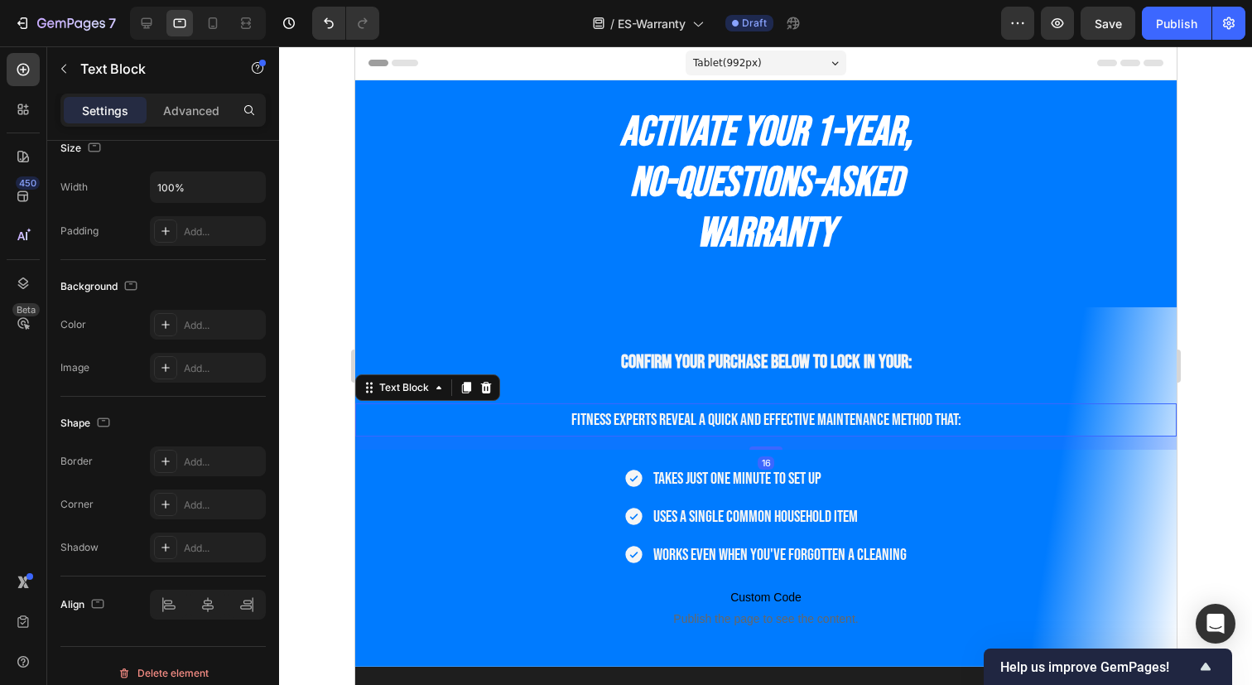
scroll to position [0, 0]
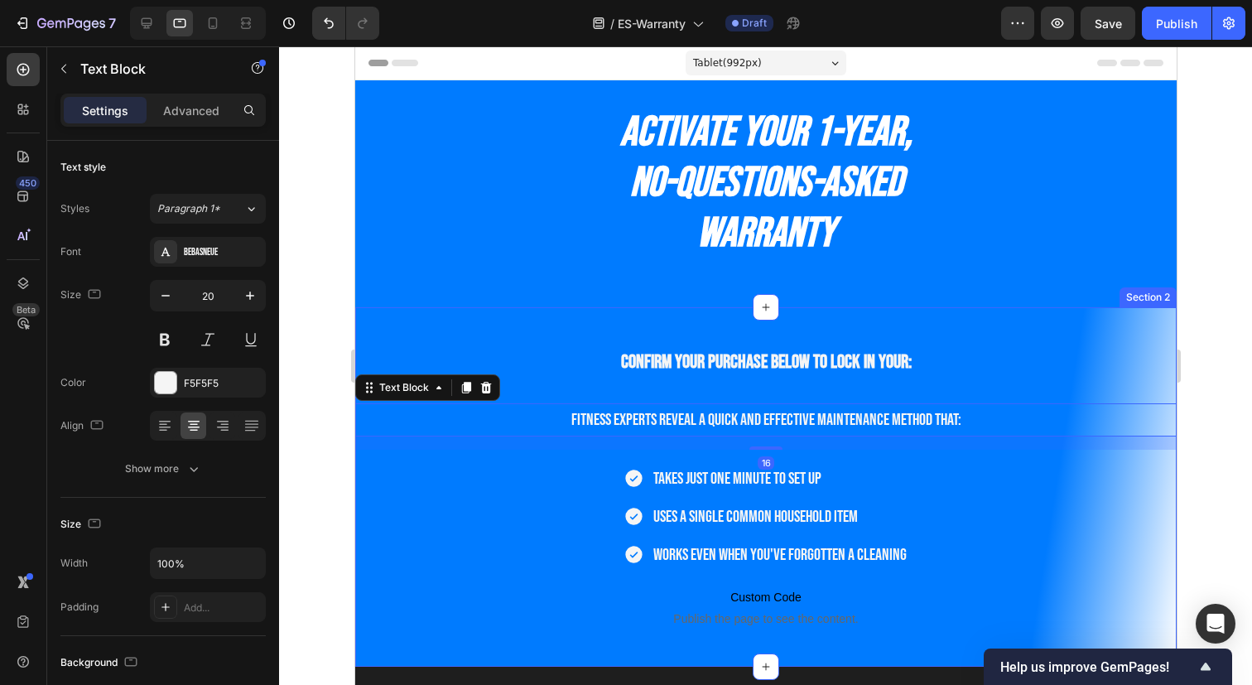
click at [1111, 322] on div "Confirm your purchase below to lock in your: Heading Fitness experts reveal a q…" at bounding box center [764, 486] width 821 height 359
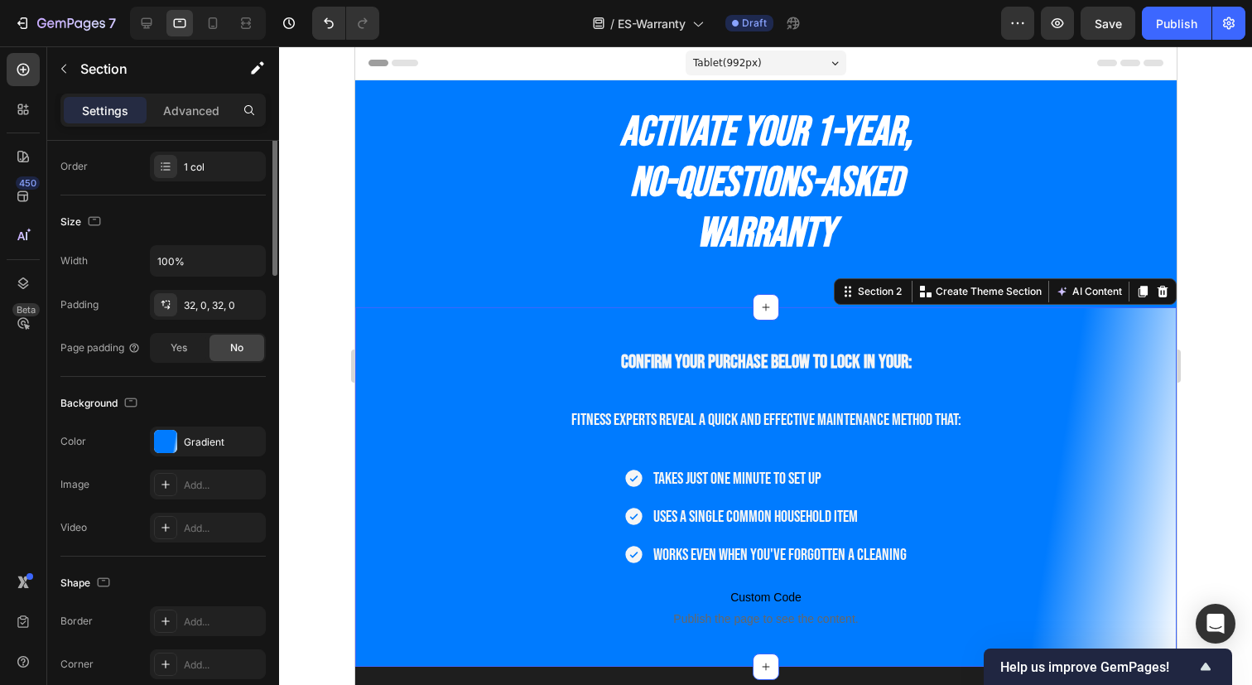
scroll to position [376, 0]
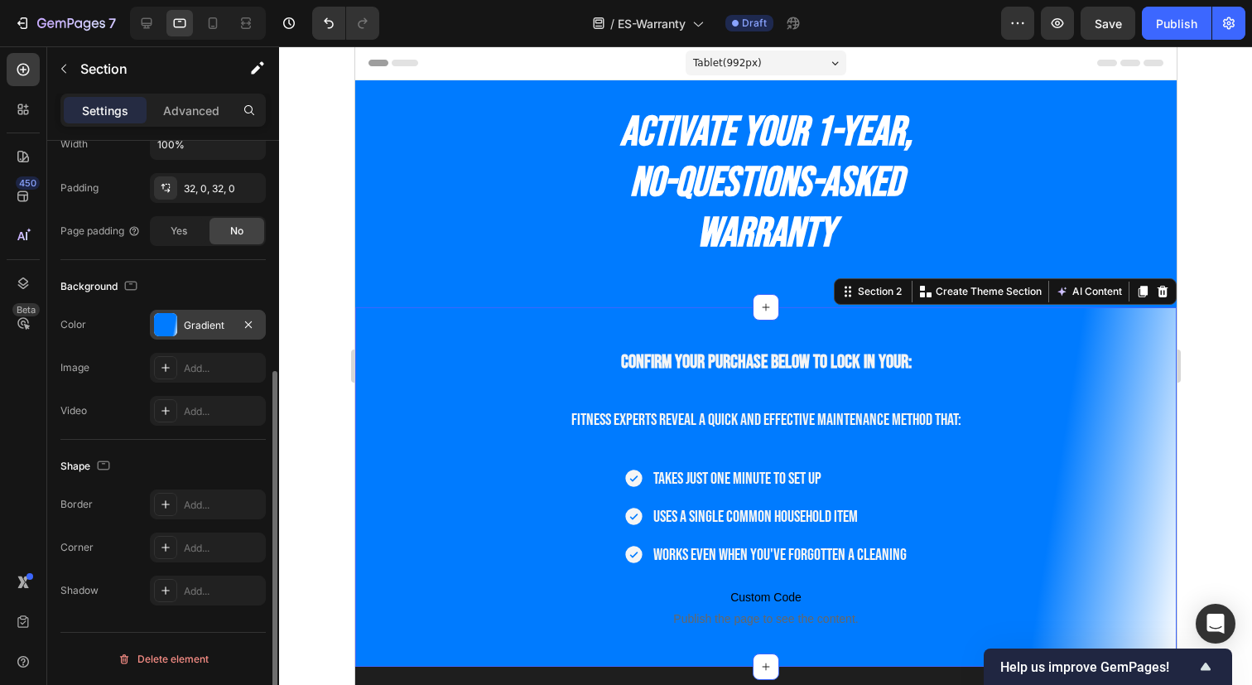
click at [172, 329] on div at bounding box center [165, 324] width 23 height 23
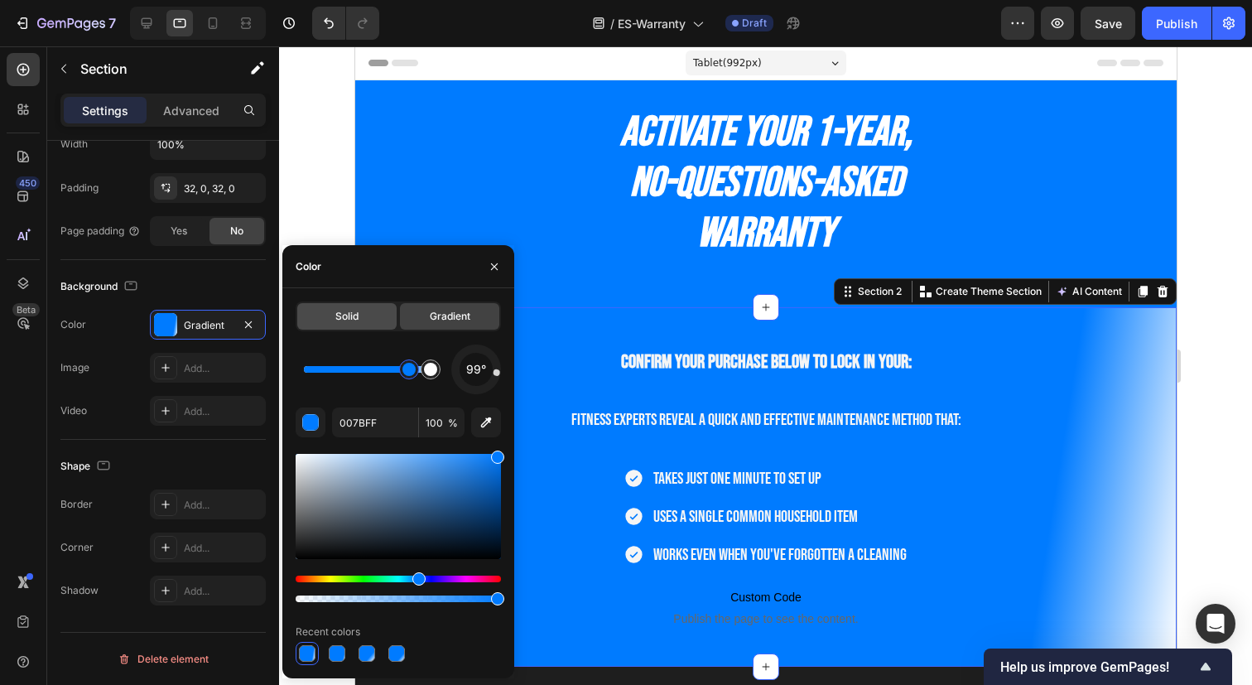
click at [349, 320] on span "Solid" at bounding box center [346, 316] width 23 height 15
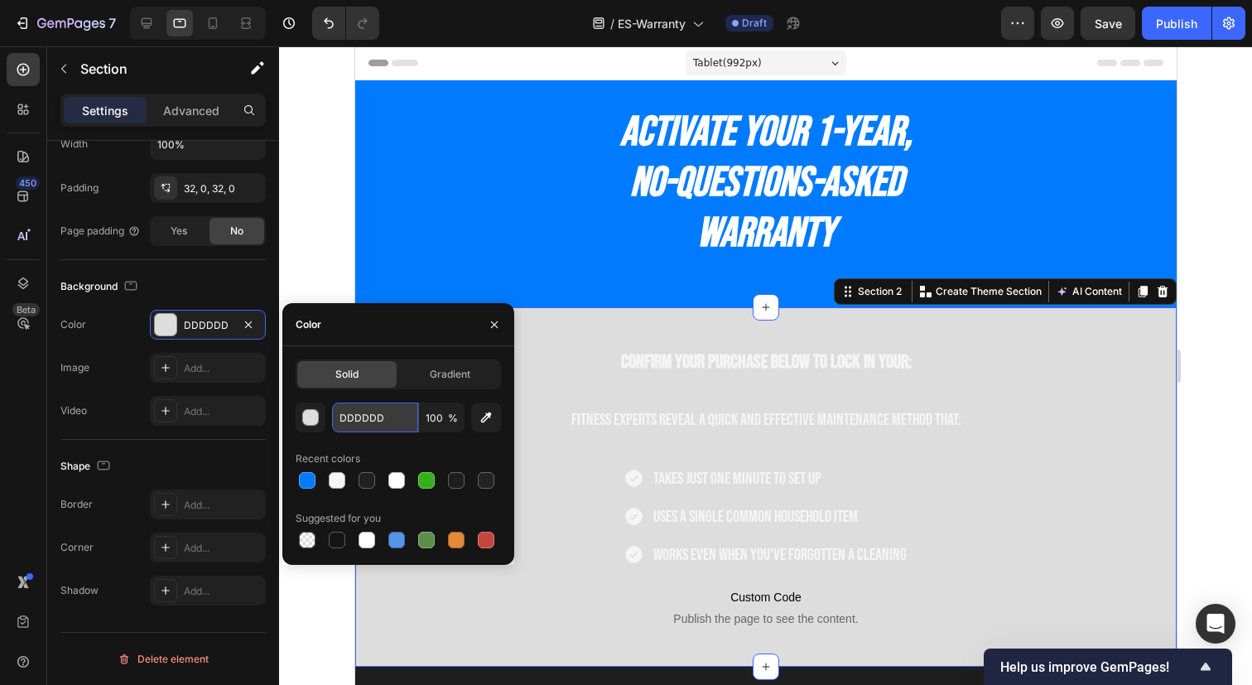
click at [377, 422] on input "DDDDDD" at bounding box center [375, 417] width 86 height 30
paste input "#007bff"
type input "#007bff"
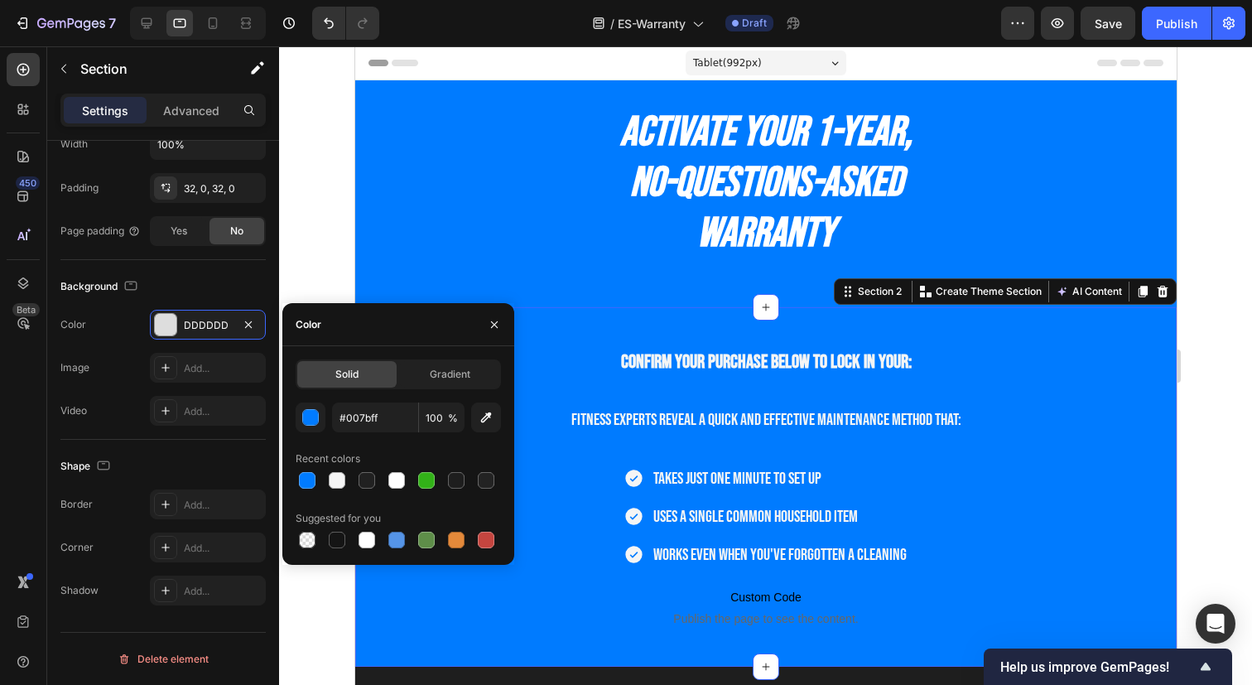
click at [608, 330] on div "Confirm your purchase below to lock in your: Heading Fitness experts reveal a q…" at bounding box center [764, 486] width 821 height 359
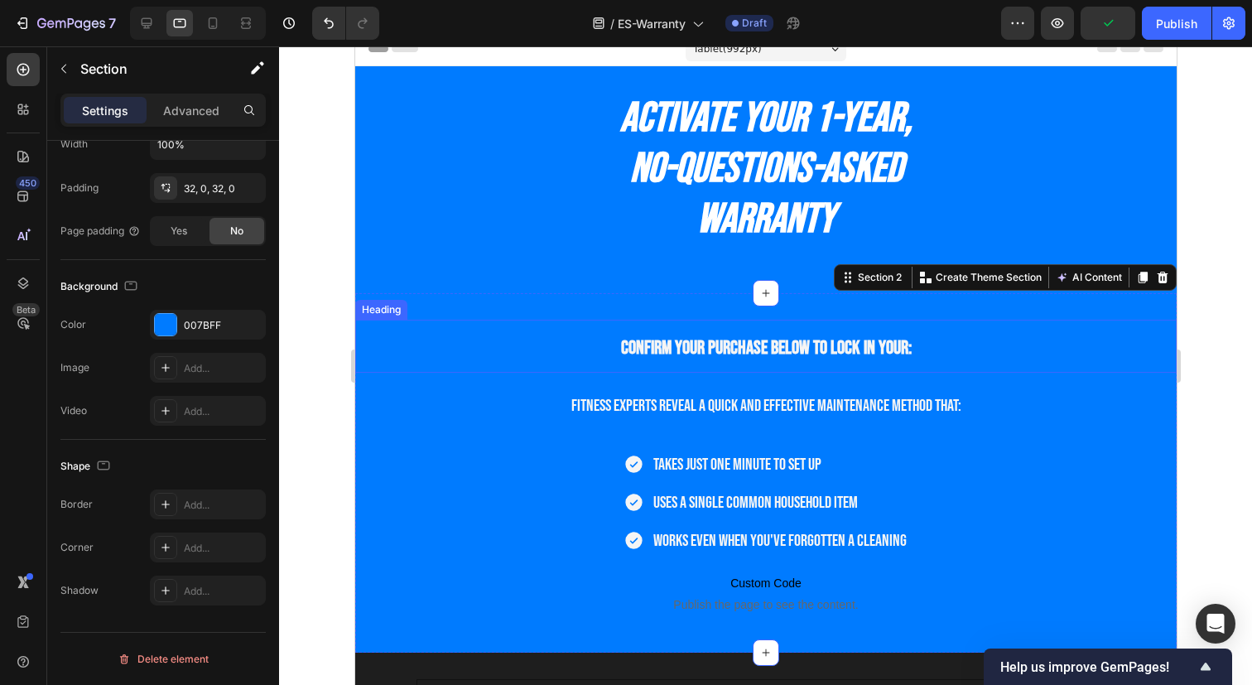
scroll to position [15, 0]
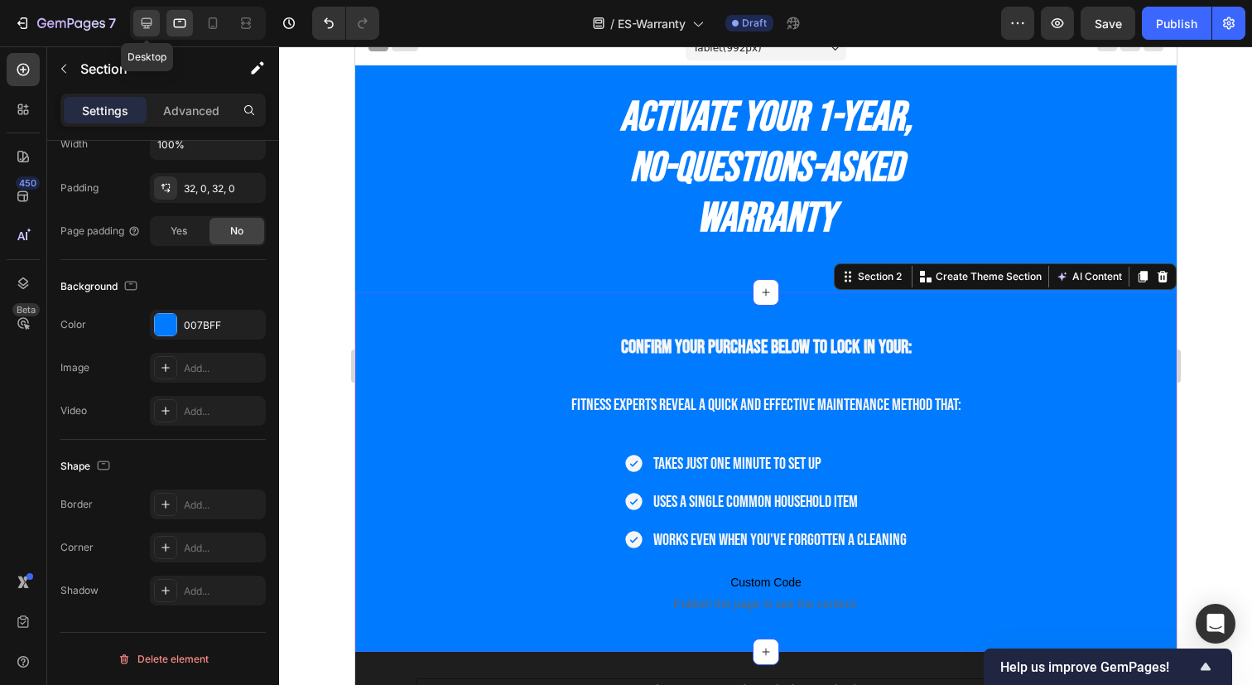
click at [148, 23] on icon at bounding box center [147, 23] width 11 height 11
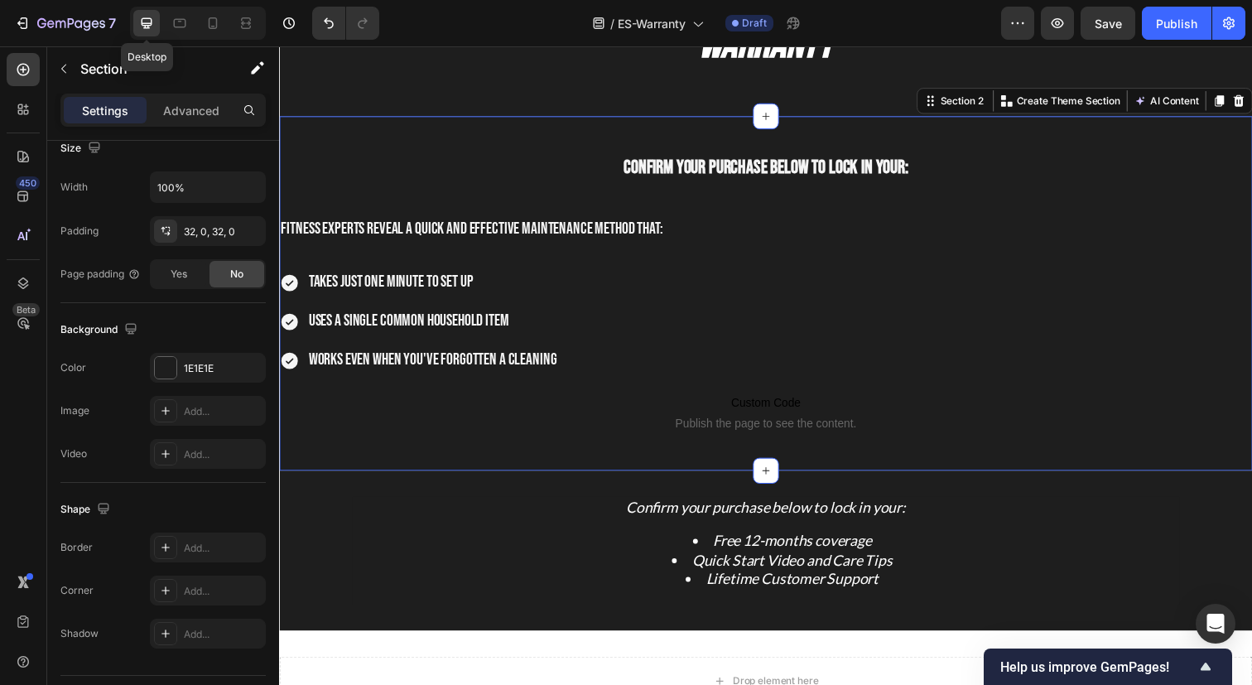
scroll to position [198, 0]
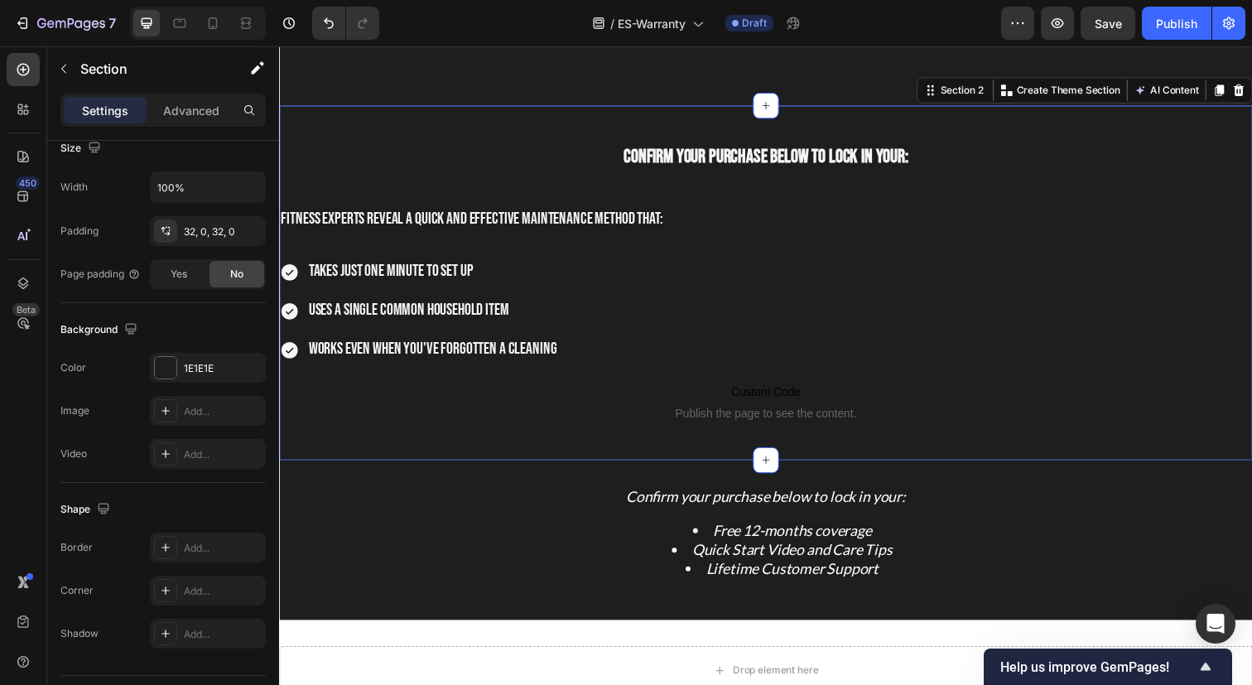
click at [212, 38] on div at bounding box center [198, 23] width 136 height 33
click at [212, 23] on icon at bounding box center [212, 23] width 17 height 17
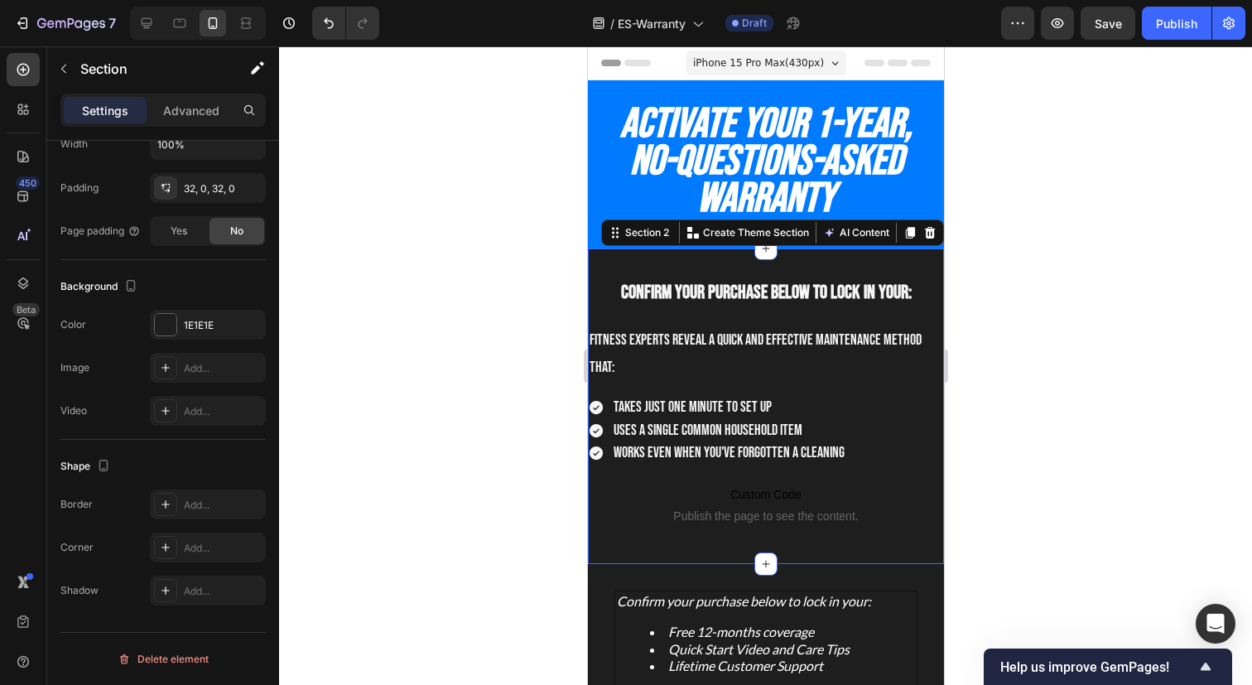
click at [1036, 320] on div at bounding box center [765, 365] width 973 height 638
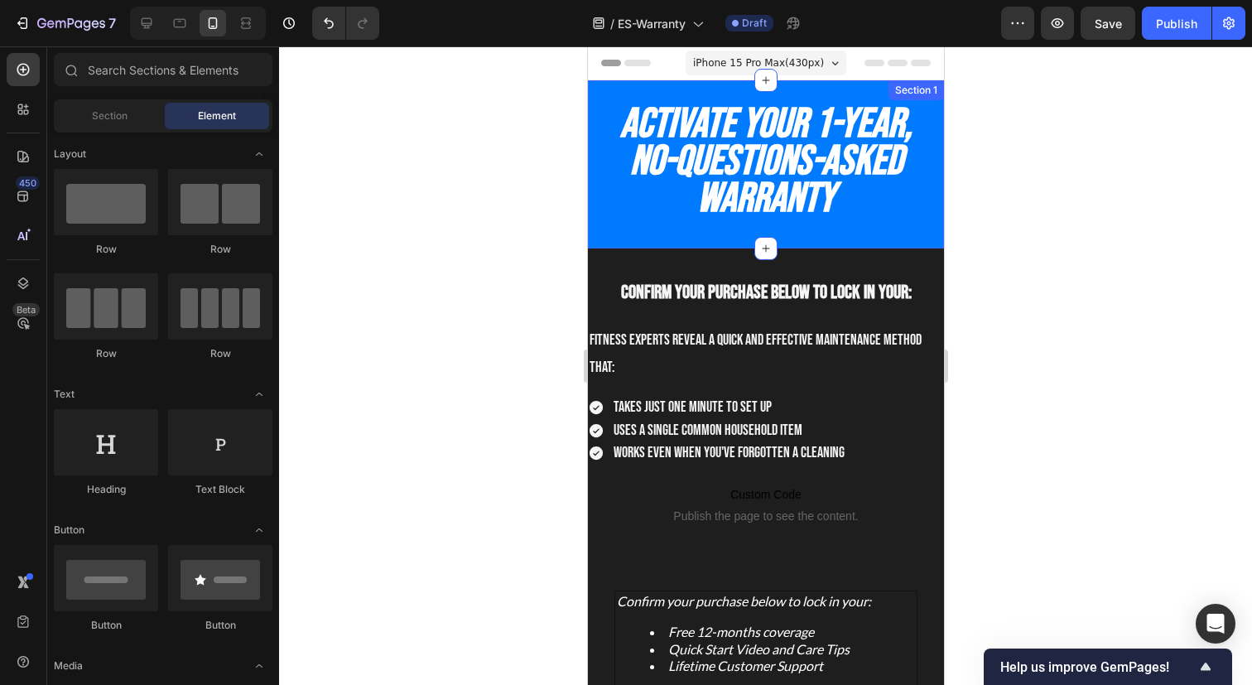
click at [926, 239] on div "Activate Your 1-Year, No-Questions-Asked Warranty Heading Section 1" at bounding box center [765, 164] width 356 height 168
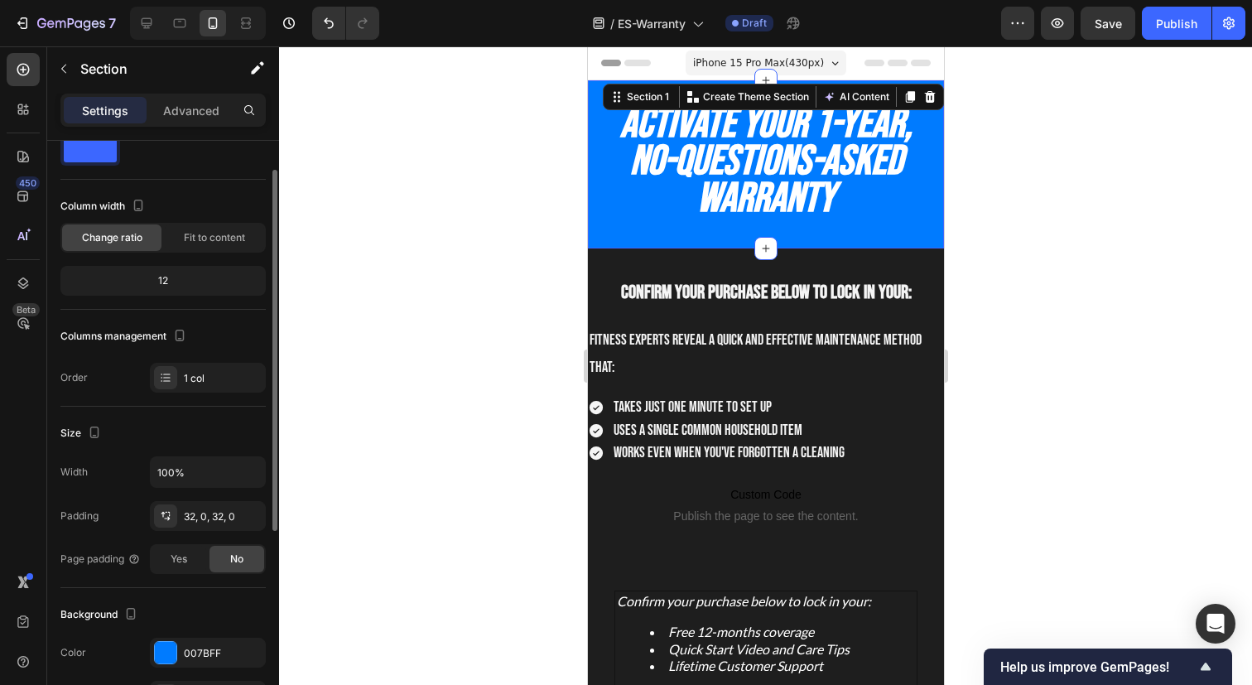
scroll to position [52, 0]
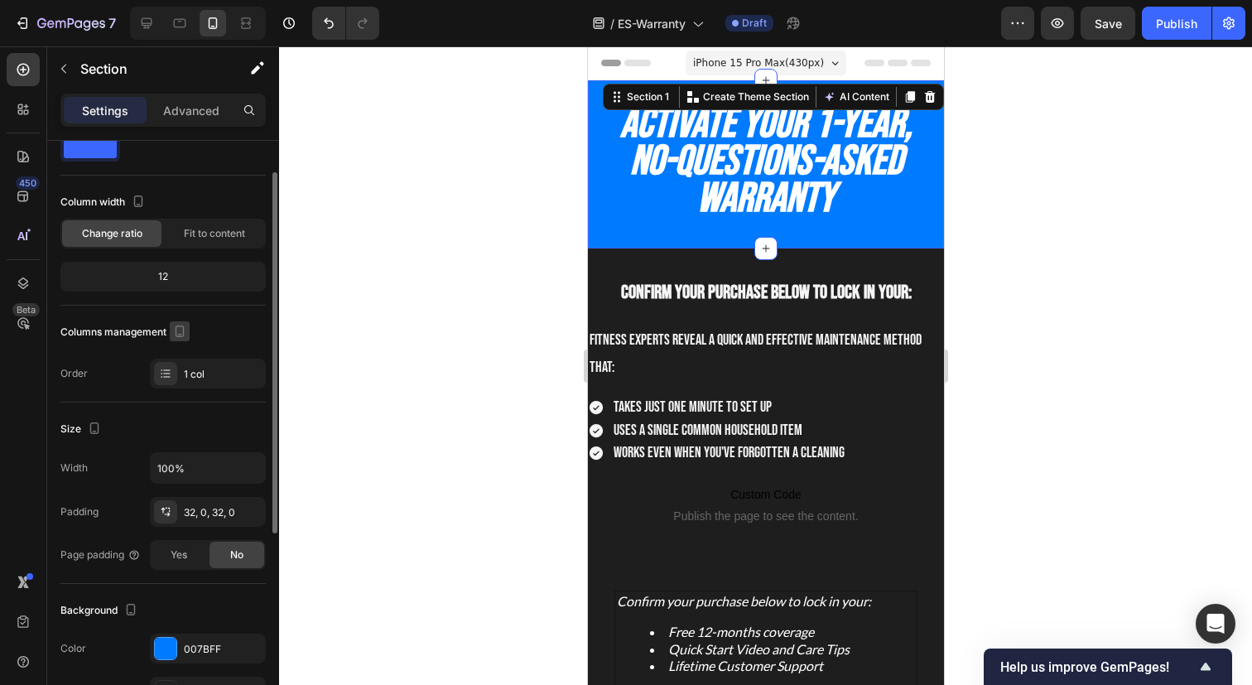
click at [185, 332] on icon "button" at bounding box center [179, 331] width 17 height 17
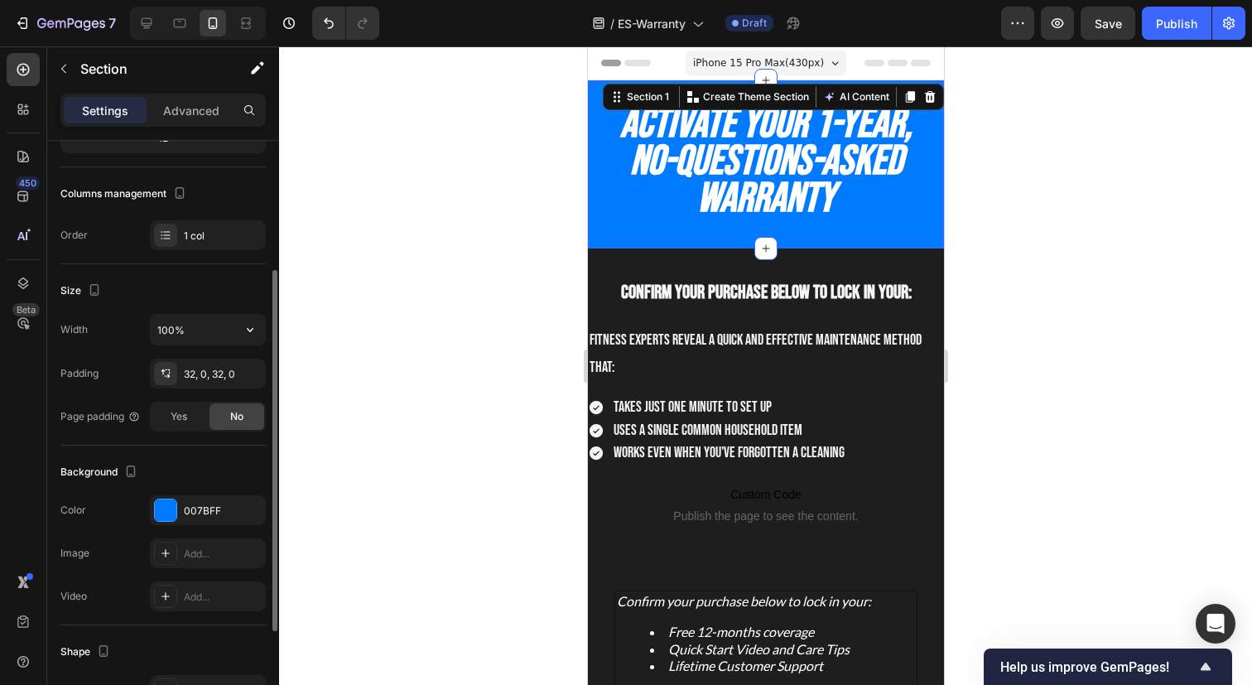
scroll to position [211, 0]
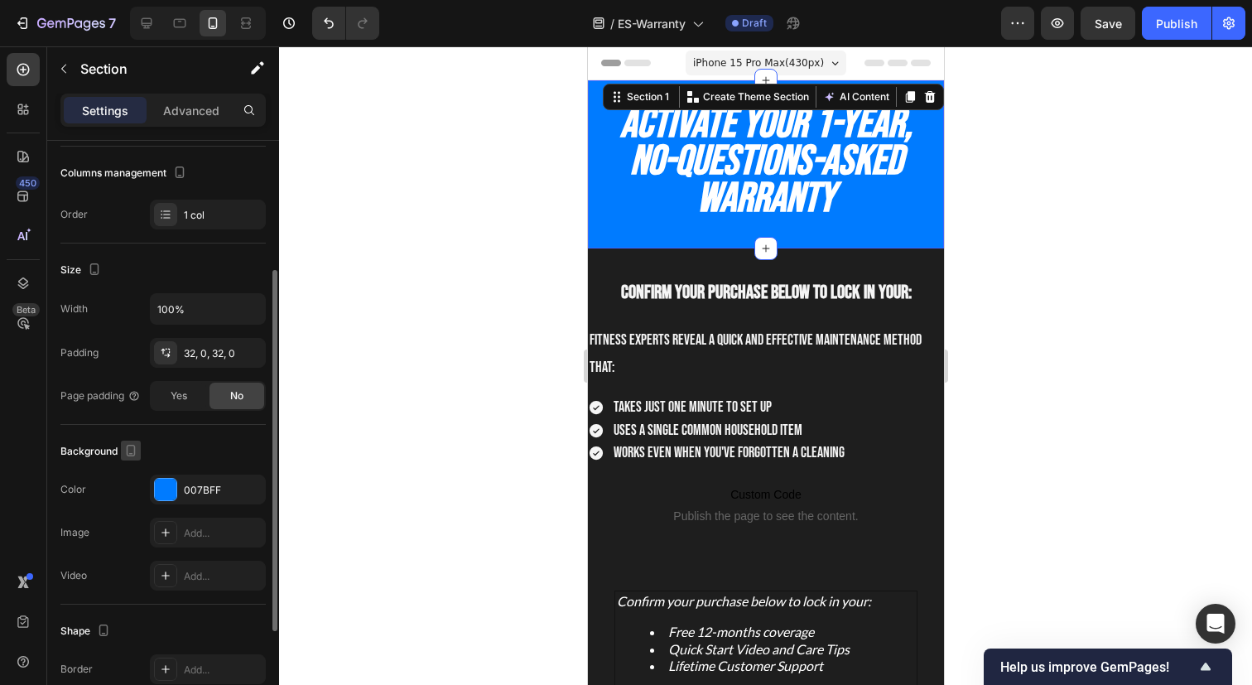
click at [132, 455] on icon "button" at bounding box center [131, 451] width 9 height 12
click at [133, 475] on icon "button" at bounding box center [134, 477] width 17 height 17
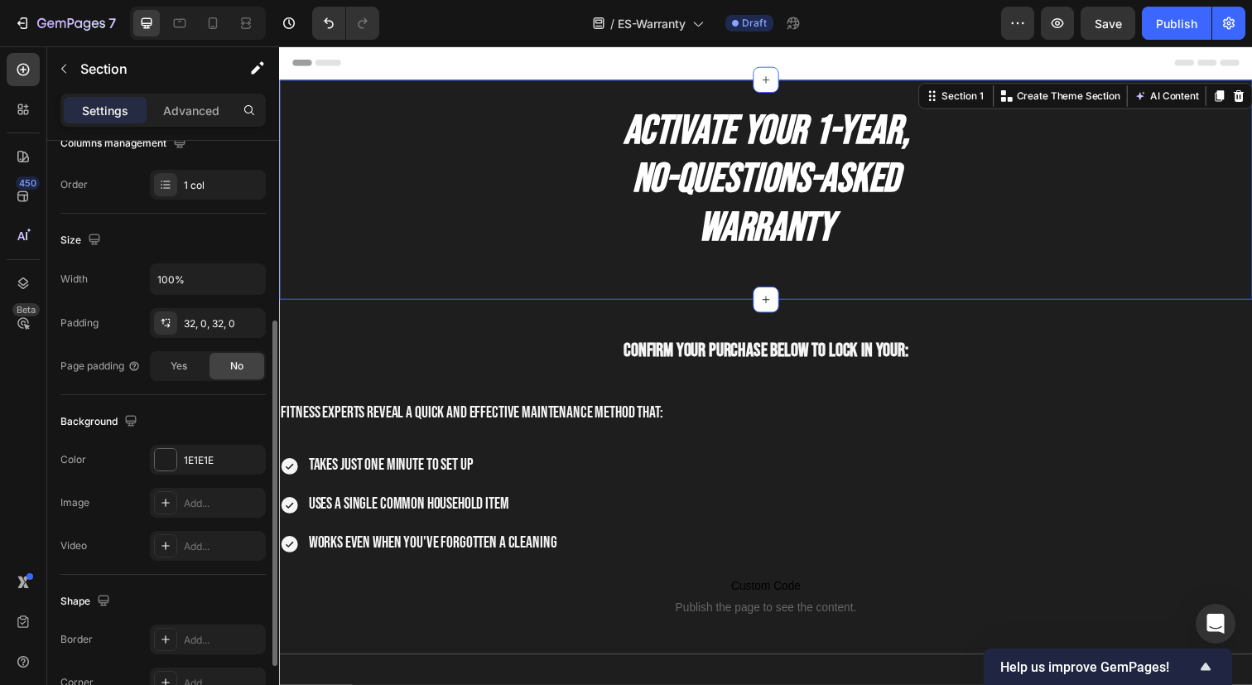
scroll to position [292, 0]
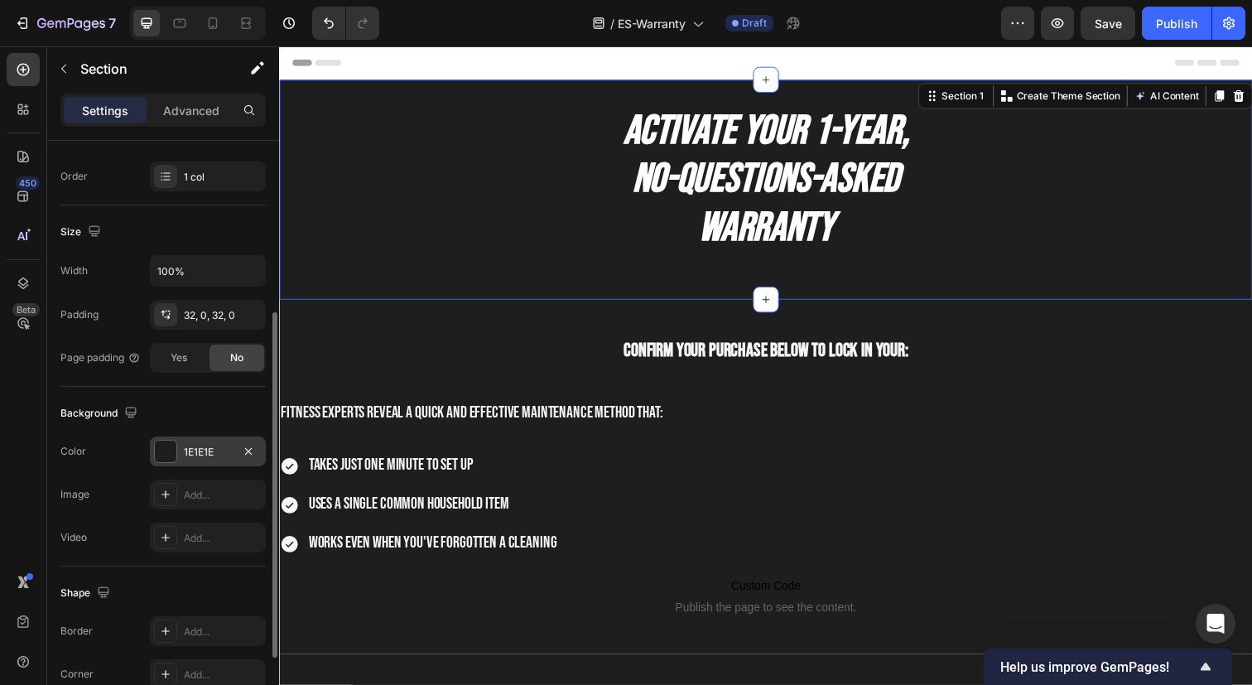
click at [168, 460] on div at bounding box center [166, 451] width 22 height 22
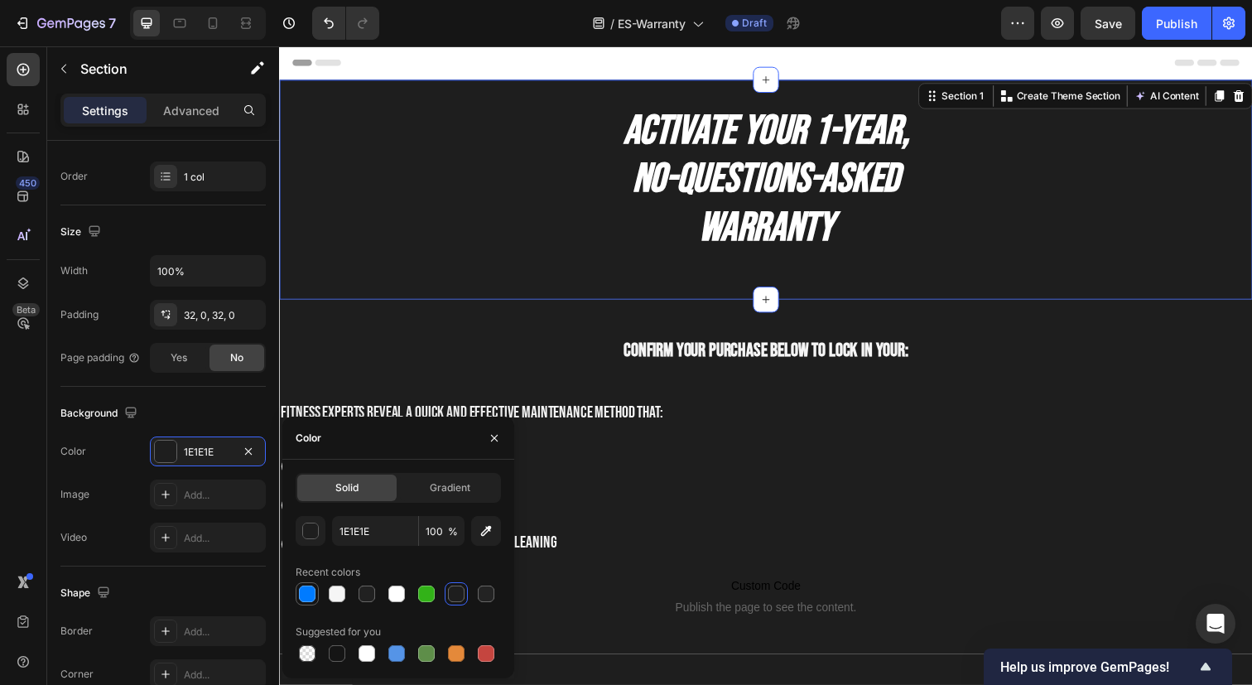
click at [297, 595] on div at bounding box center [307, 594] width 20 height 20
type input "007BFF"
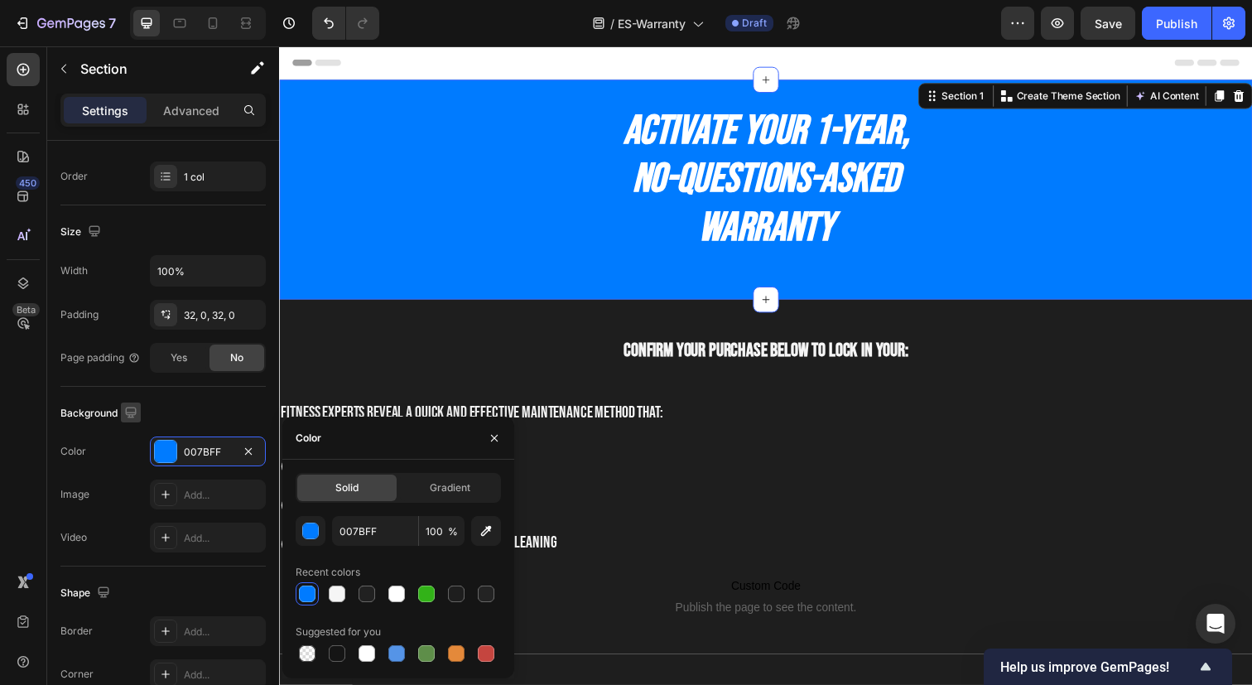
click at [124, 404] on icon "button" at bounding box center [131, 412] width 17 height 17
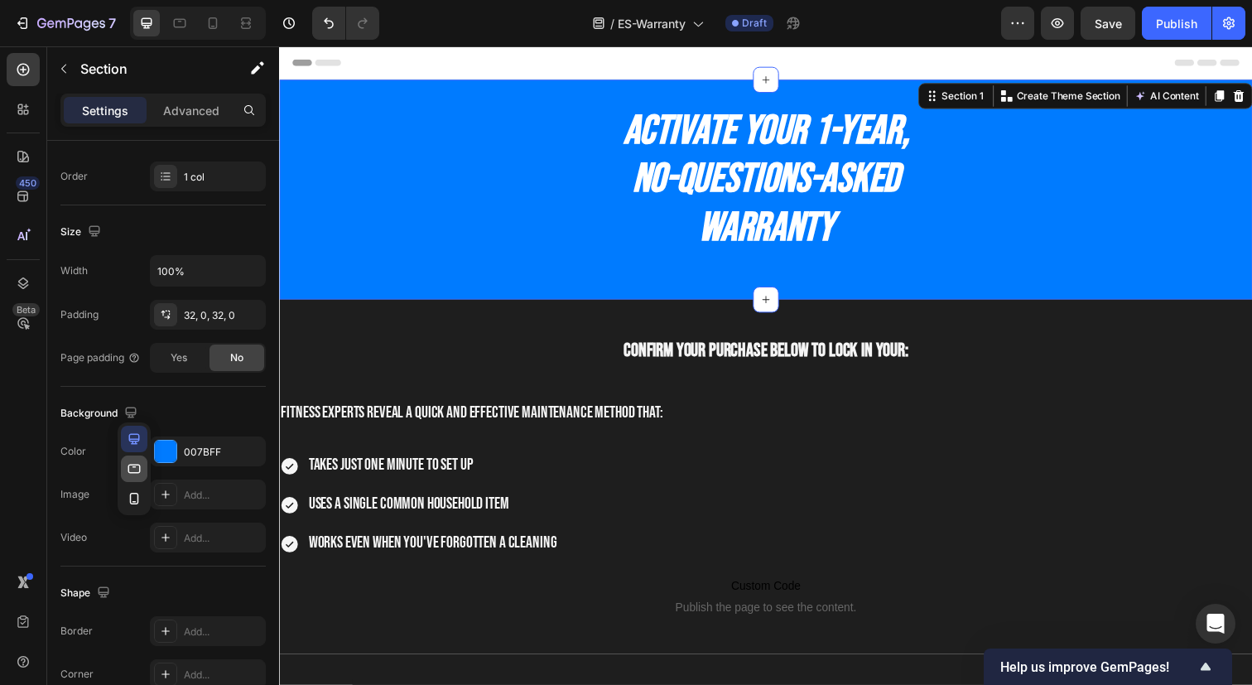
click at [133, 464] on icon "button" at bounding box center [134, 468] width 17 height 17
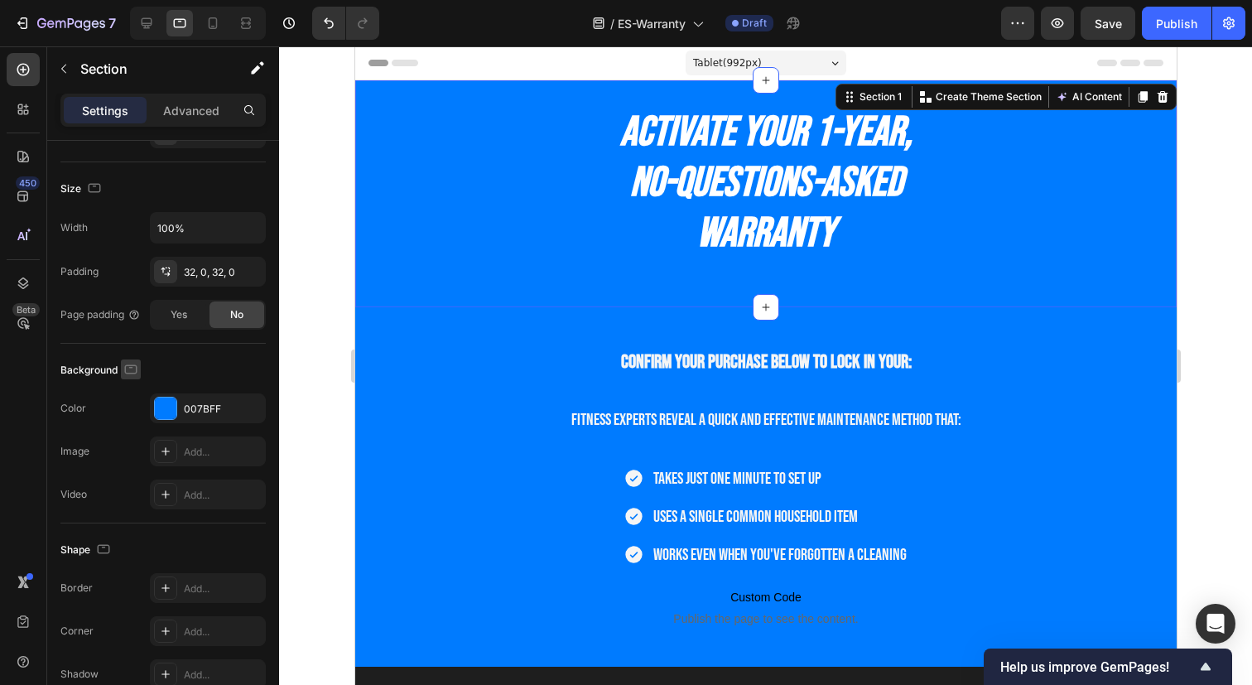
click at [136, 373] on icon "button" at bounding box center [131, 369] width 17 height 17
click at [139, 454] on icon "button" at bounding box center [134, 455] width 17 height 17
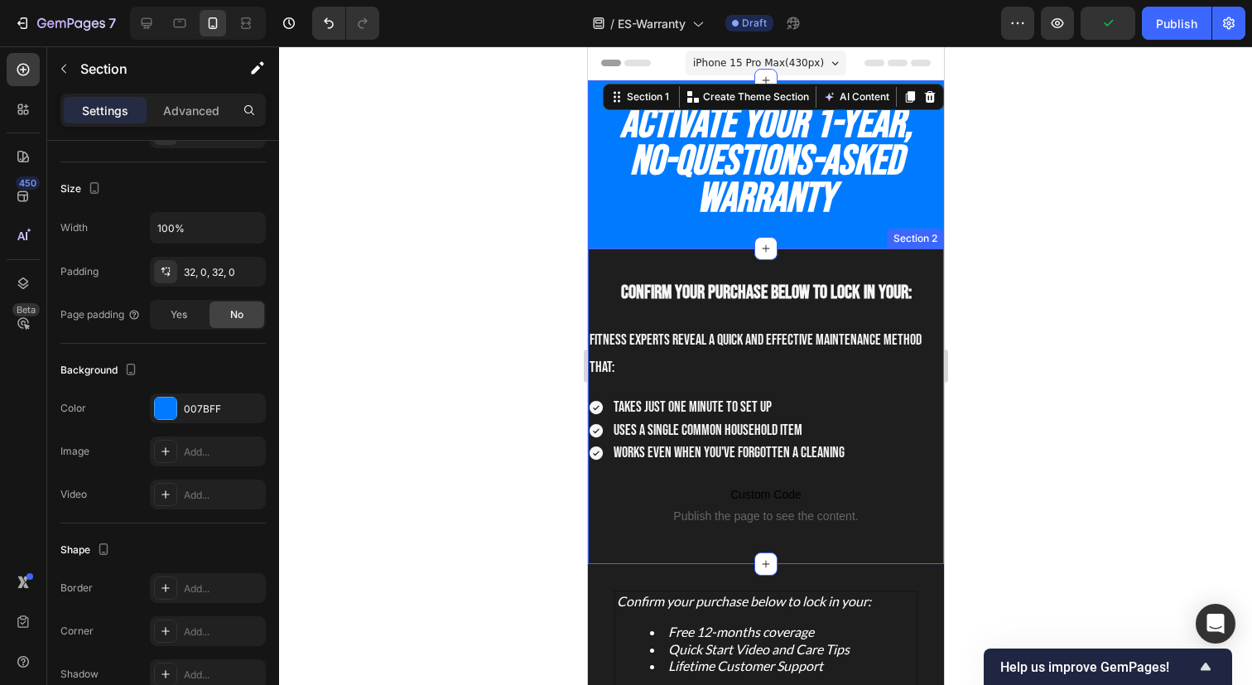
click at [908, 268] on div "Confirm your purchase below to lock in your: Heading Fitness experts reveal a q…" at bounding box center [765, 405] width 356 height 315
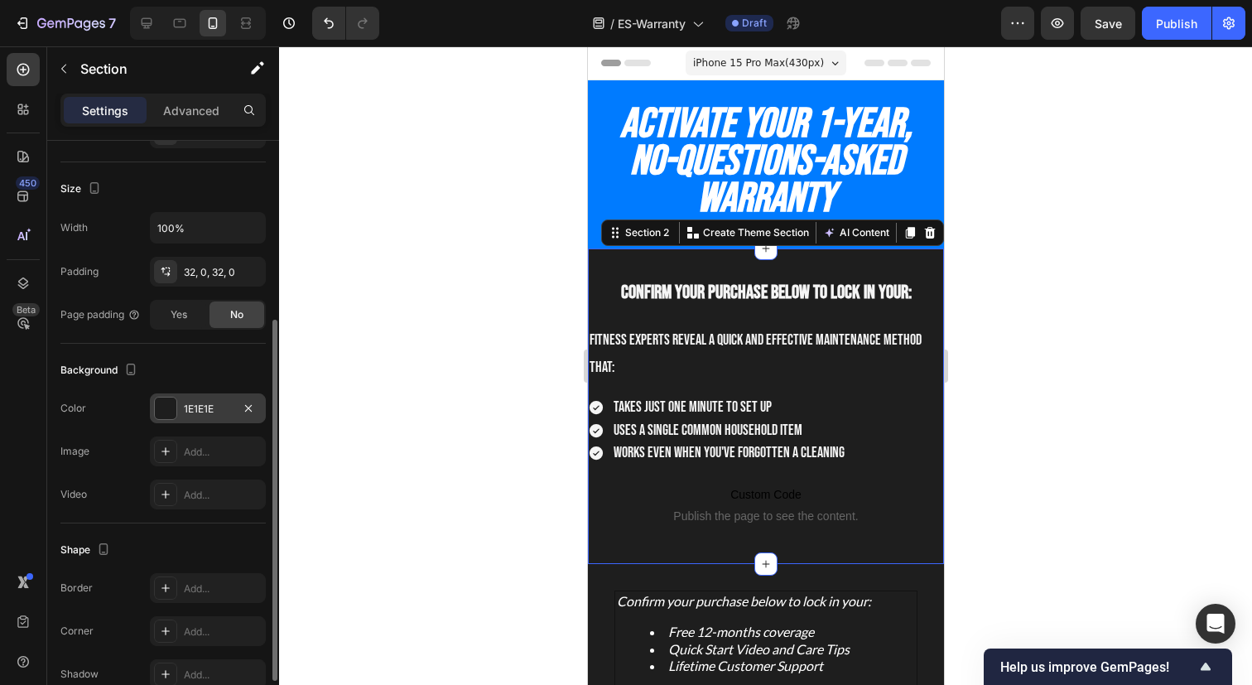
click at [166, 398] on div at bounding box center [166, 408] width 22 height 22
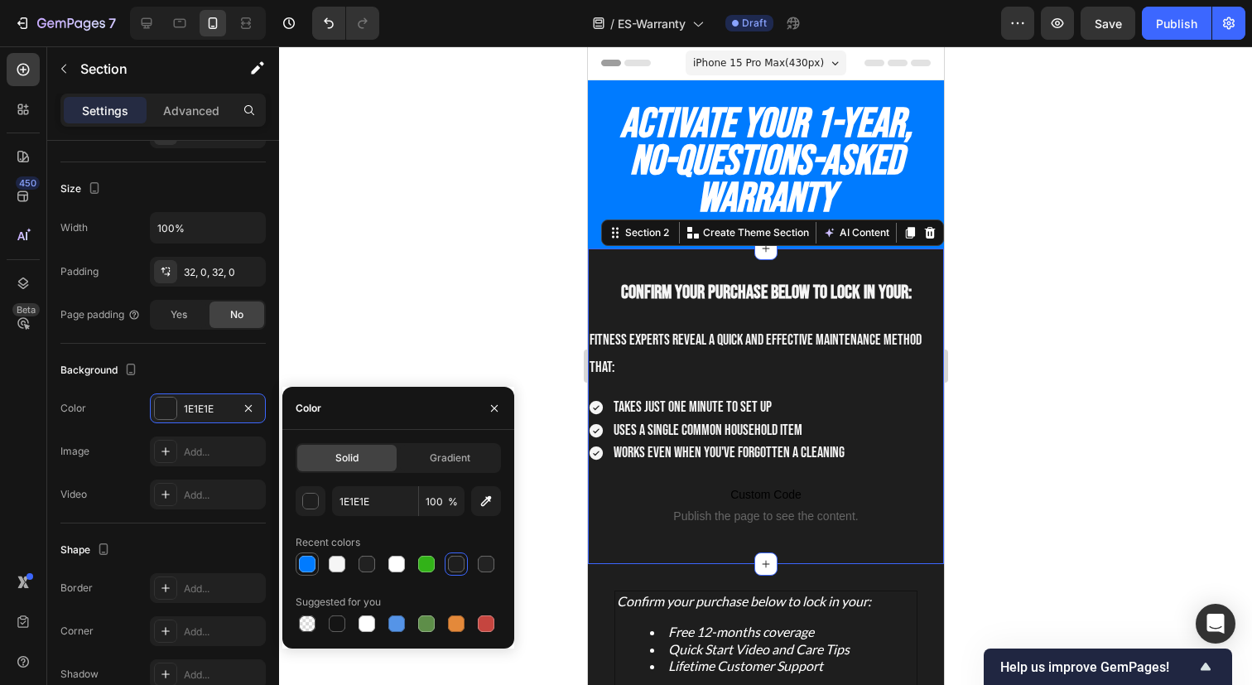
click at [313, 571] on div at bounding box center [307, 564] width 20 height 20
type input "007BFF"
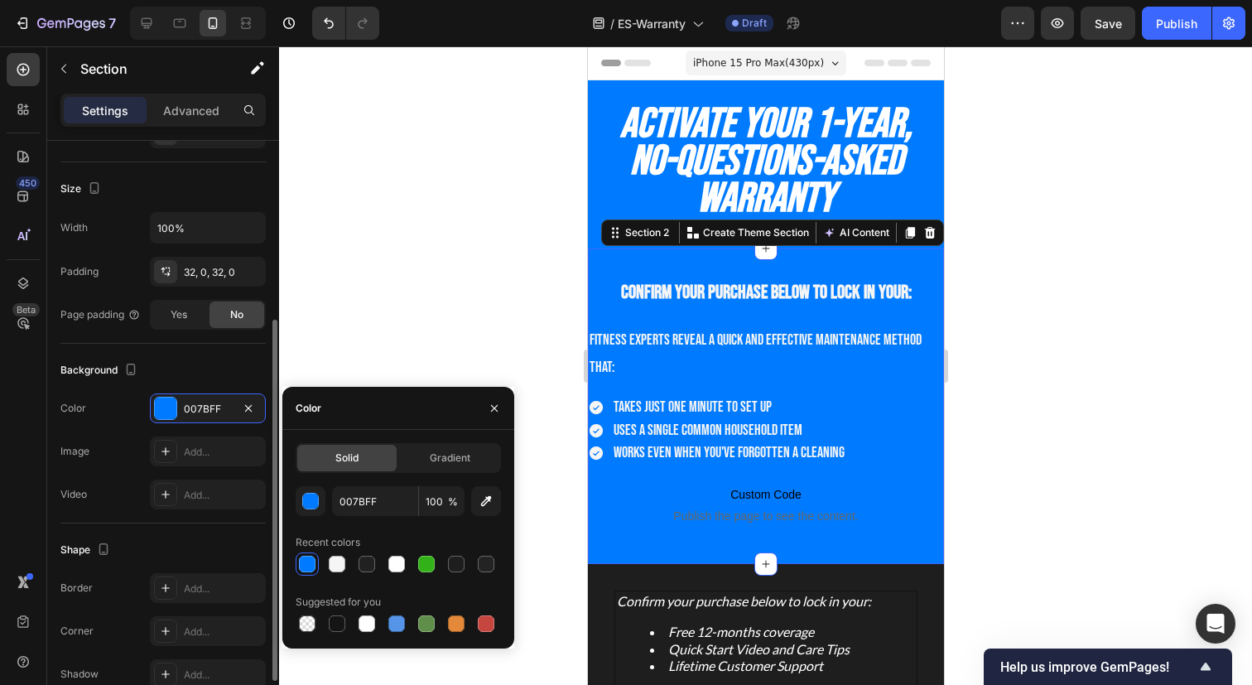
click at [189, 368] on div "Background" at bounding box center [162, 370] width 205 height 26
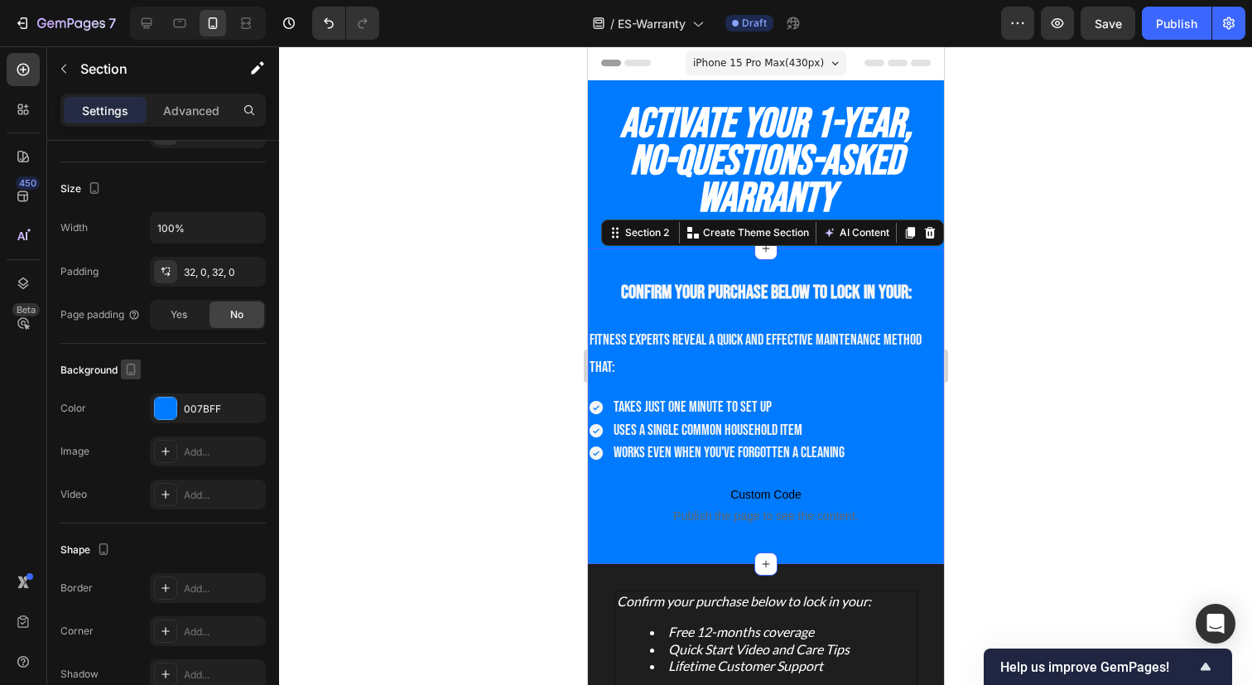
click at [128, 368] on icon "button" at bounding box center [131, 369] width 17 height 17
click at [135, 421] on icon "button" at bounding box center [134, 425] width 12 height 9
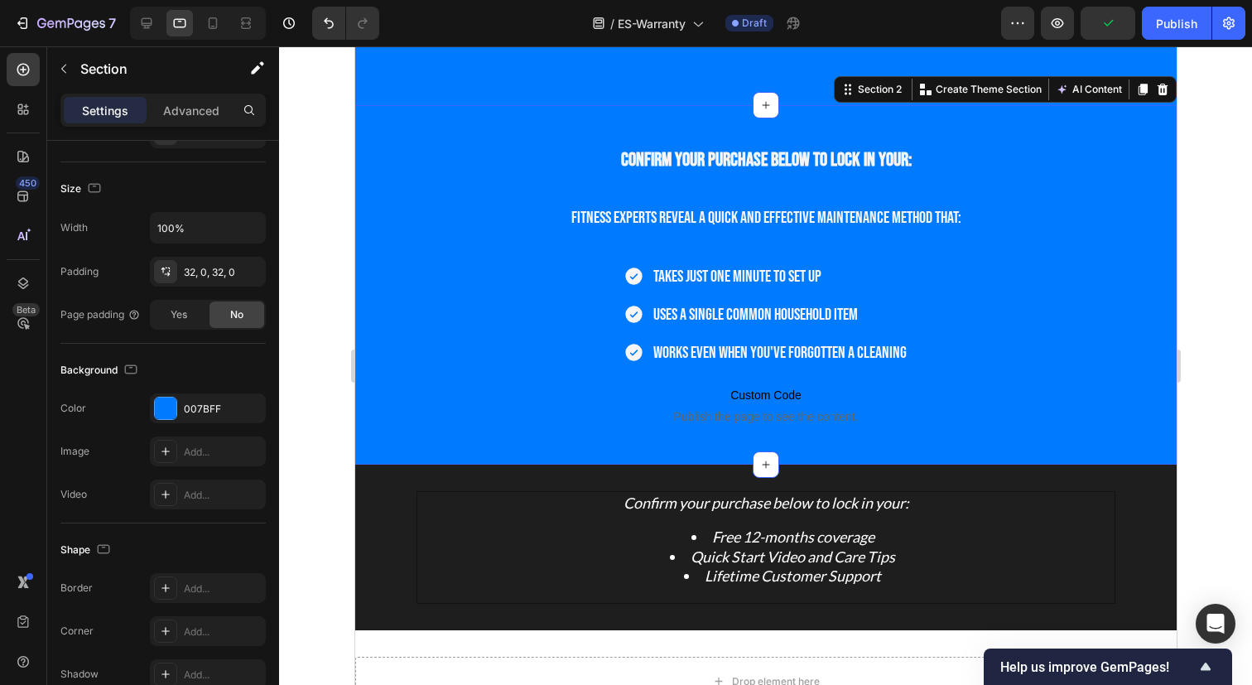
scroll to position [203, 0]
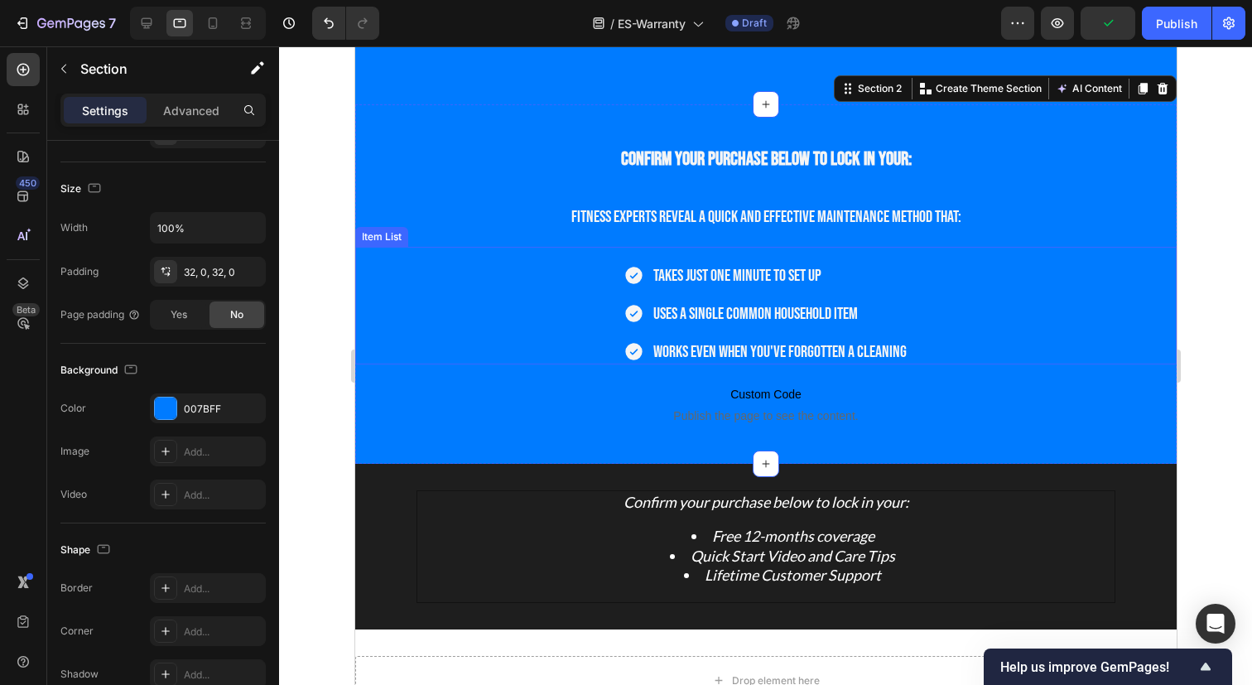
click at [637, 336] on div "Takes just one minute to set up Uses a single common household item Works even …" at bounding box center [765, 313] width 286 height 101
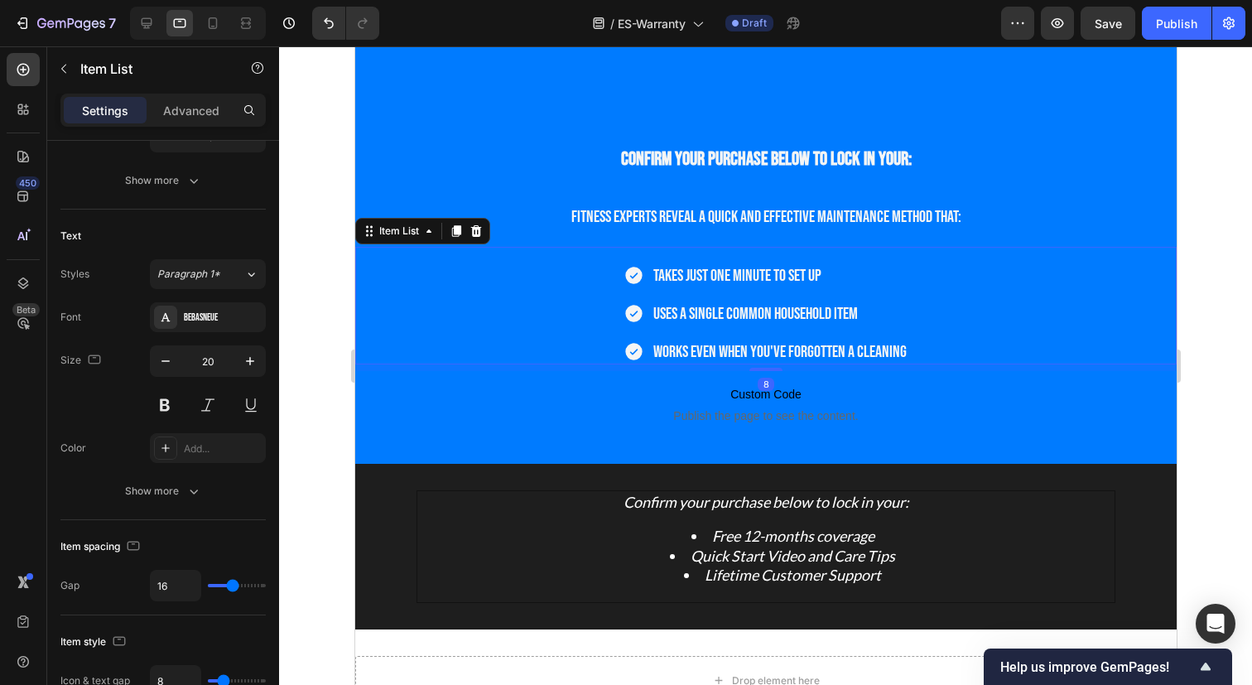
scroll to position [0, 0]
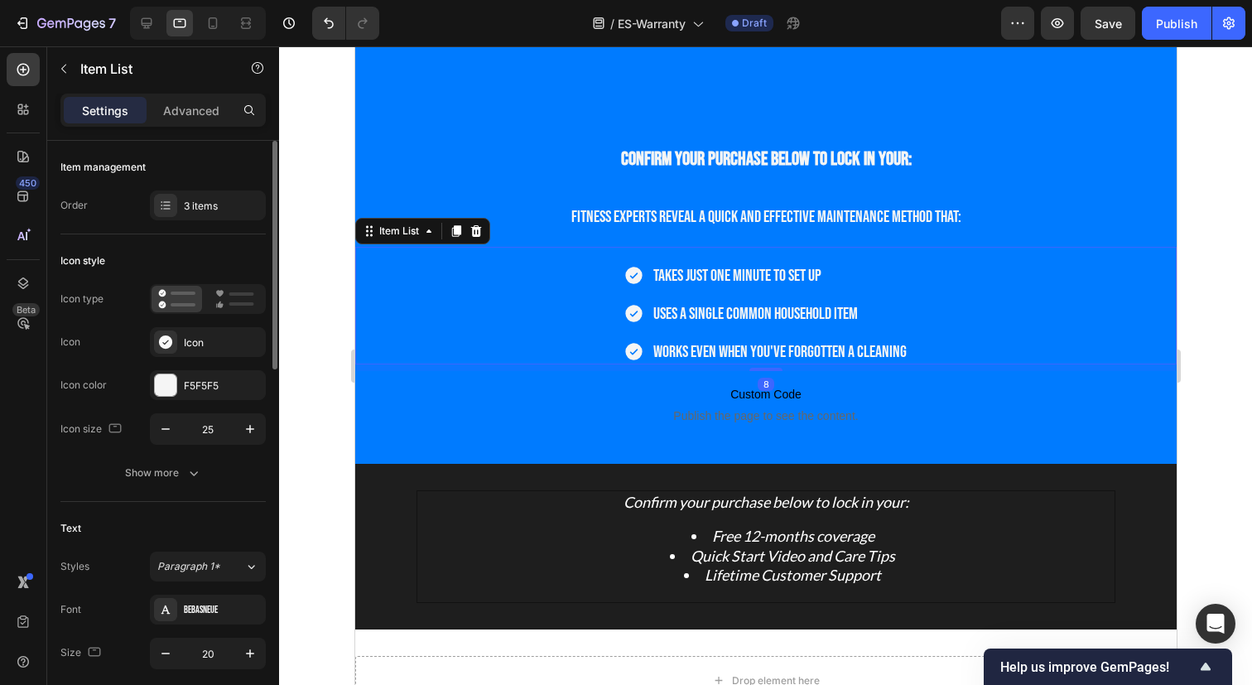
click at [705, 331] on div "Takes just one minute to set up Uses a single common household item Works even …" at bounding box center [765, 313] width 286 height 101
click at [691, 347] on span "Works even when you've forgotten a cleaning" at bounding box center [778, 352] width 253 height 20
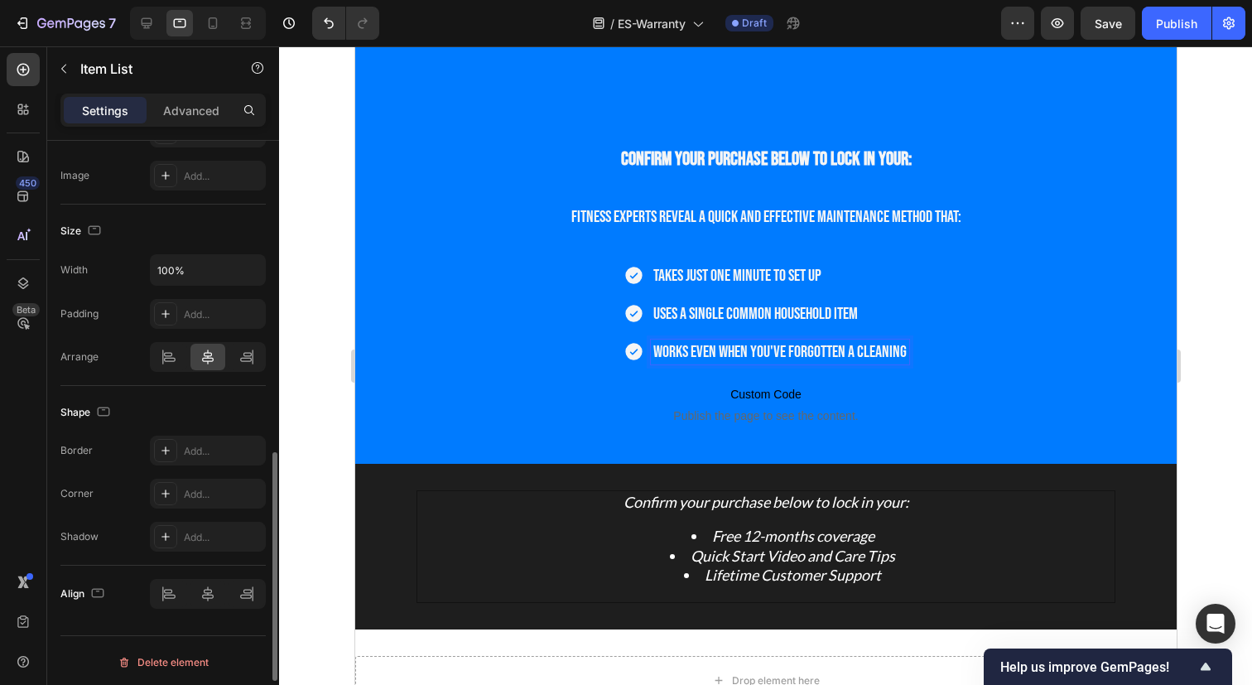
scroll to position [938, 0]
click at [94, 221] on icon "button" at bounding box center [94, 227] width 17 height 17
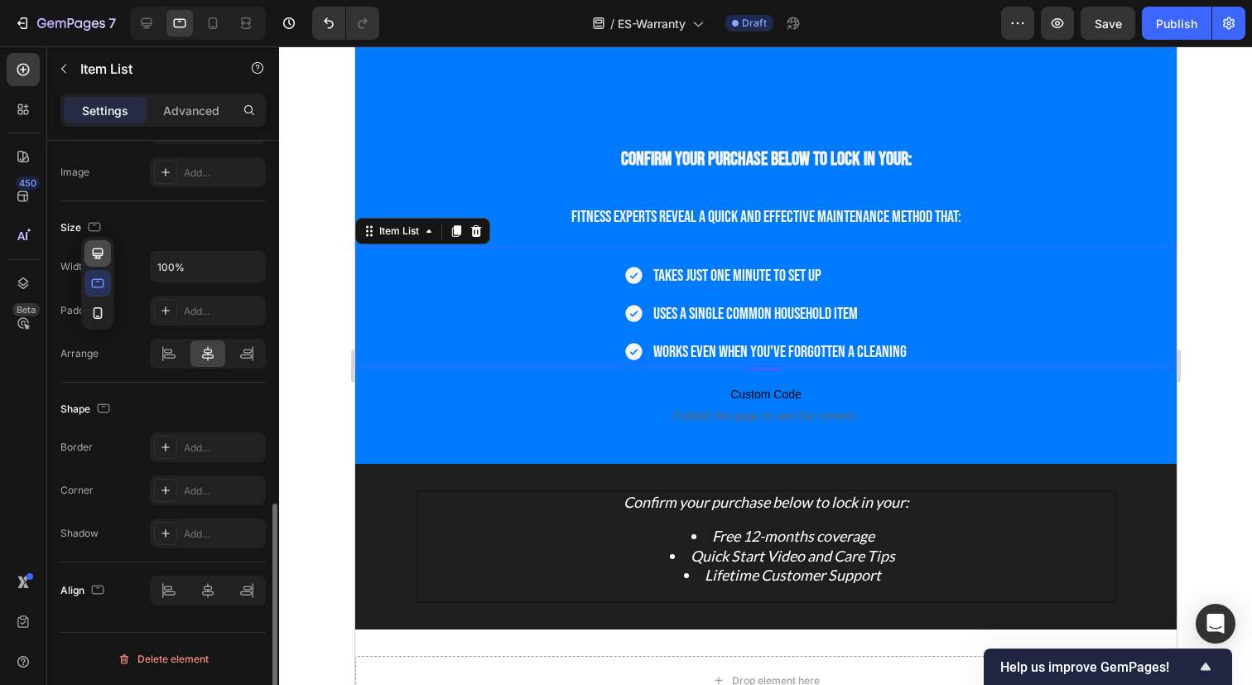
click at [97, 249] on icon "button" at bounding box center [97, 253] width 17 height 17
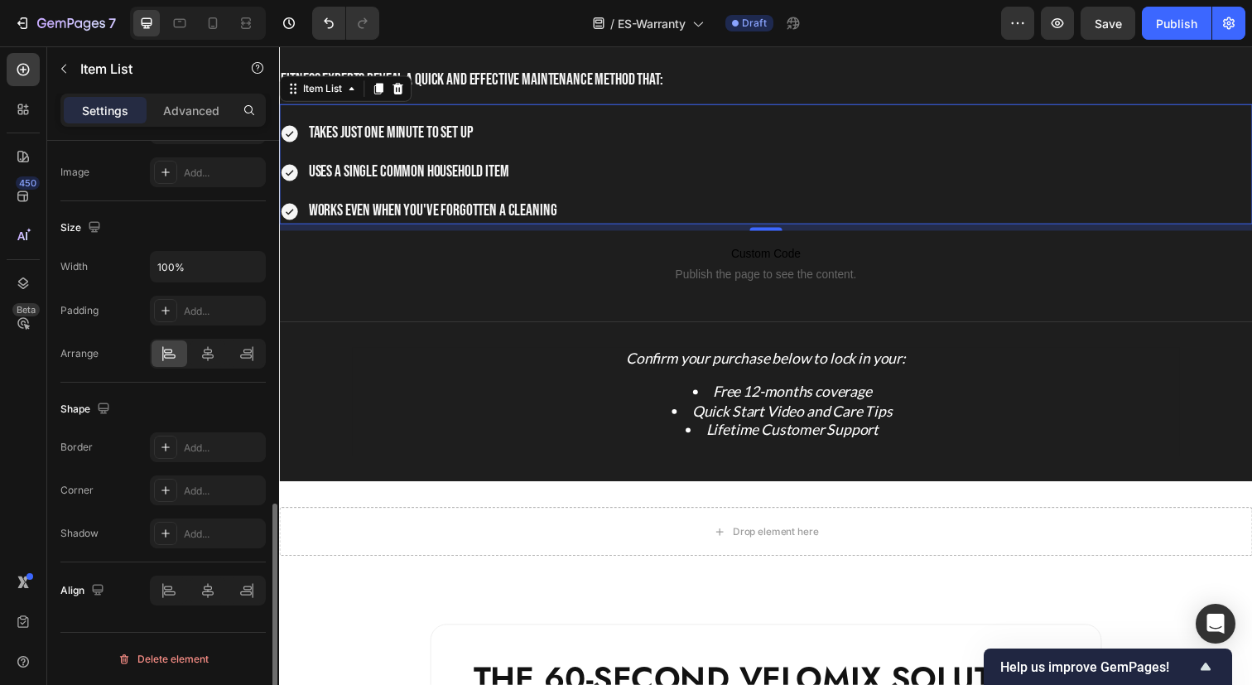
scroll to position [339, 0]
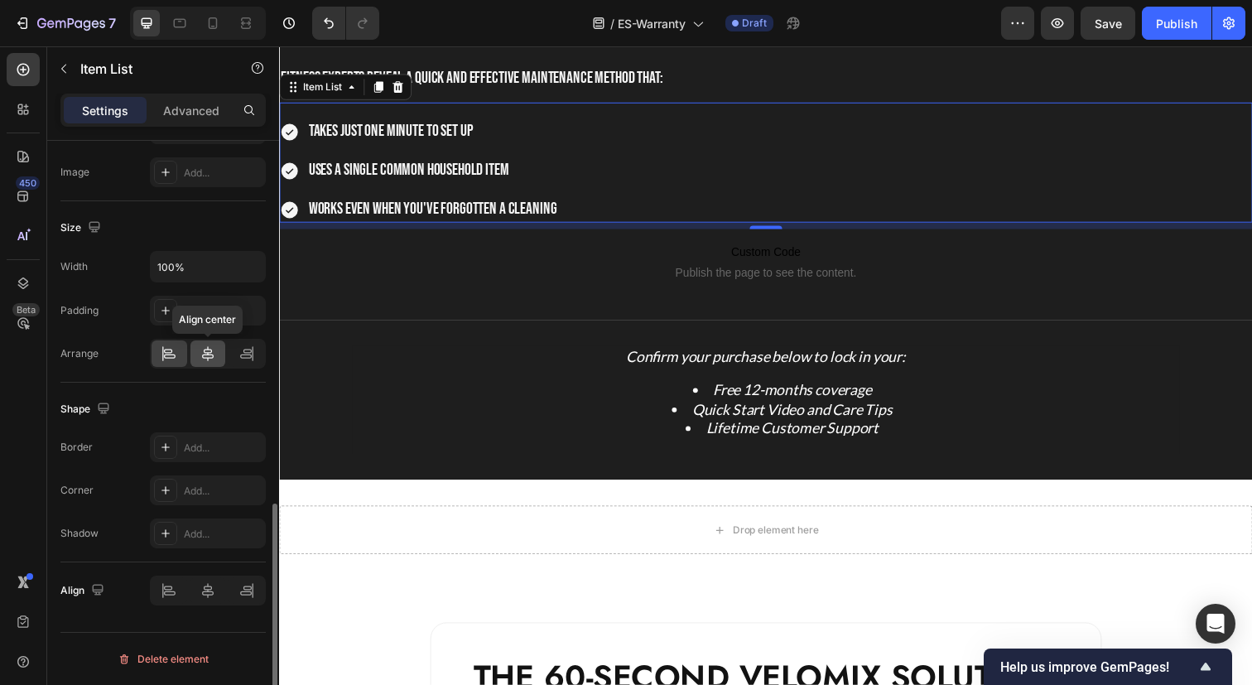
click at [210, 358] on icon at bounding box center [207, 353] width 17 height 17
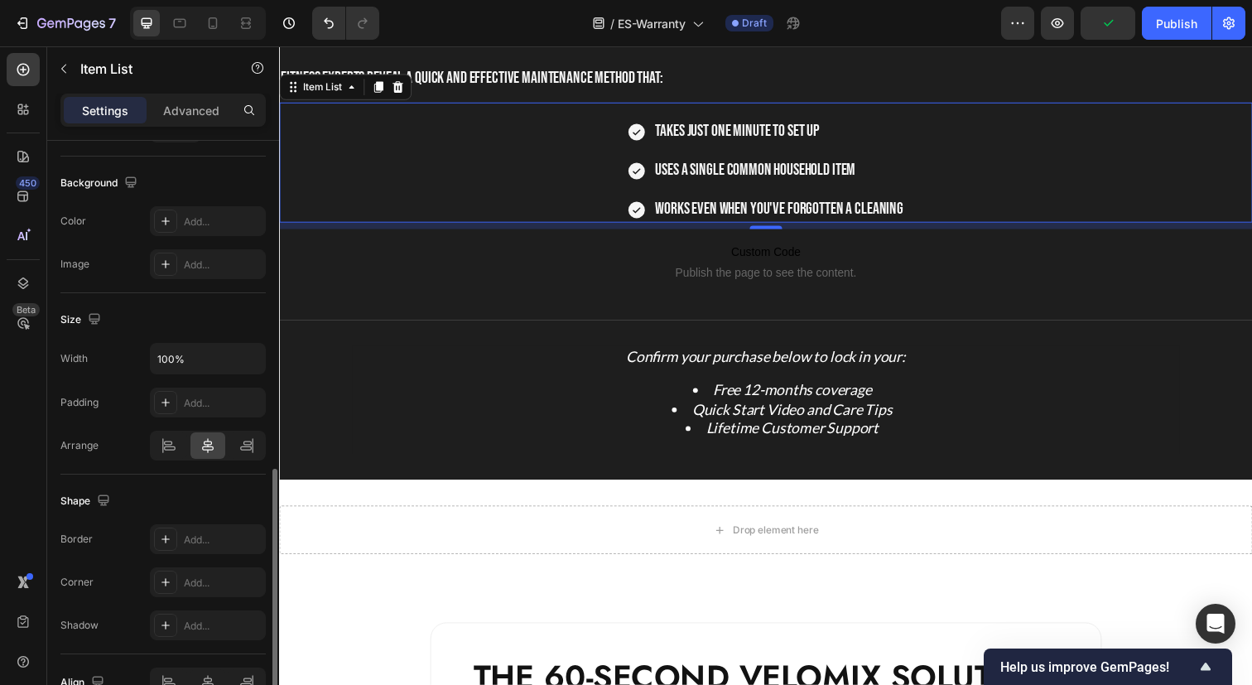
scroll to position [847, 0]
click at [95, 304] on div "Size Width 100% Padding Add... Arrange" at bounding box center [162, 382] width 205 height 181
click at [93, 318] on icon "button" at bounding box center [94, 317] width 11 height 11
click at [98, 406] on icon "button" at bounding box center [98, 407] width 4 height 2
type input "20"
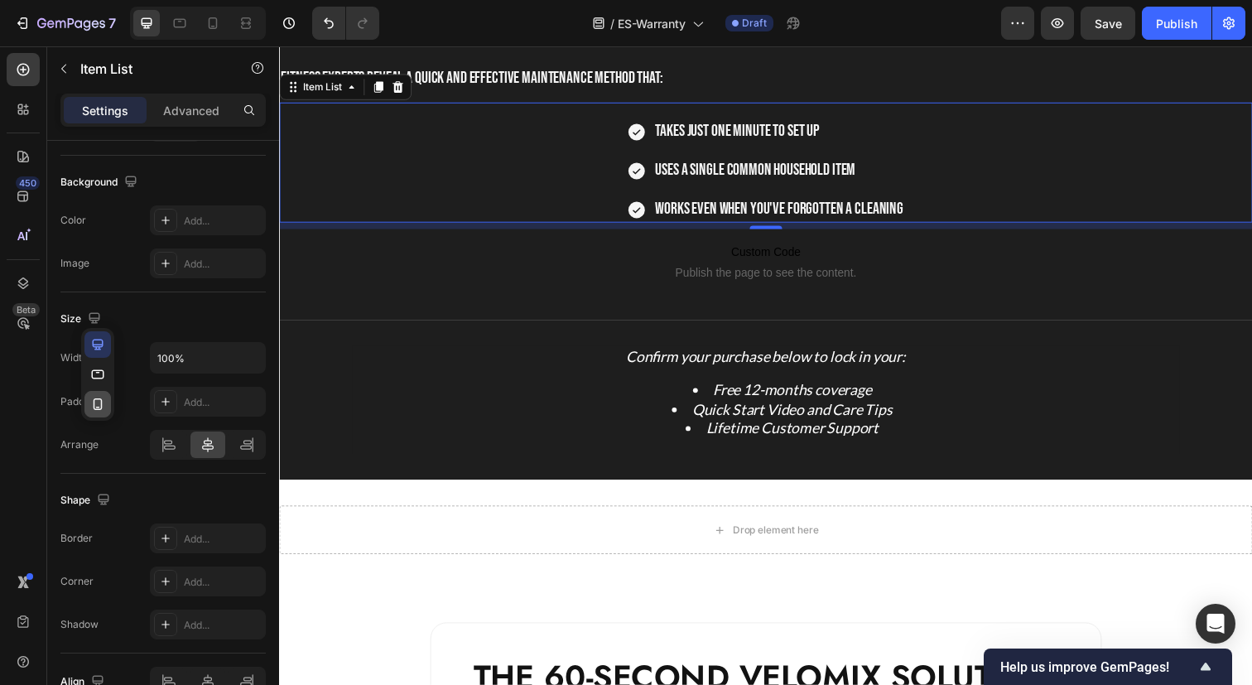
type input "18"
type input "0"
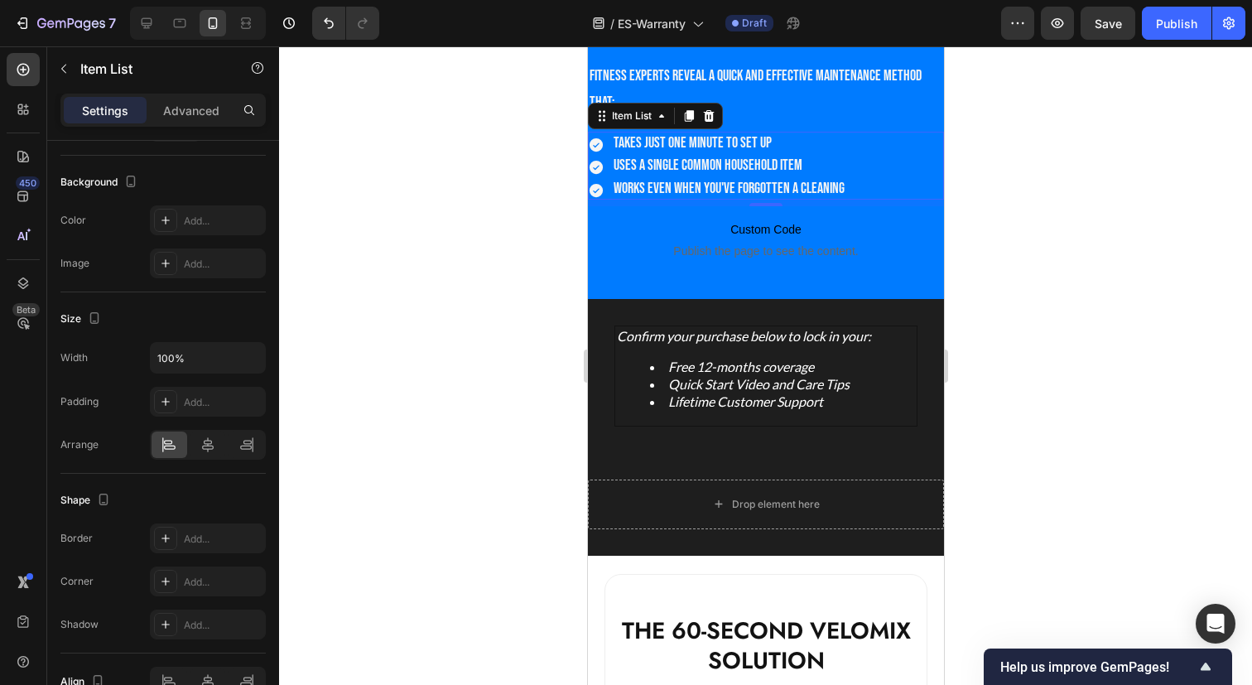
scroll to position [346, 0]
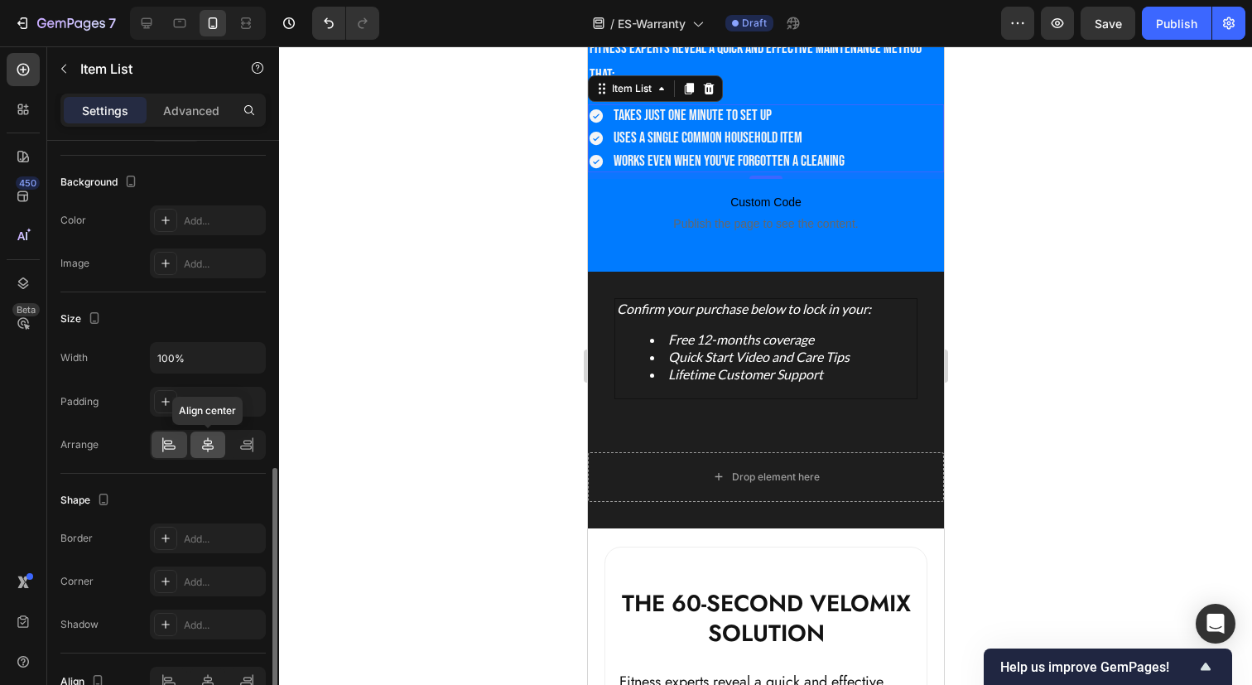
click at [201, 450] on icon at bounding box center [207, 444] width 17 height 17
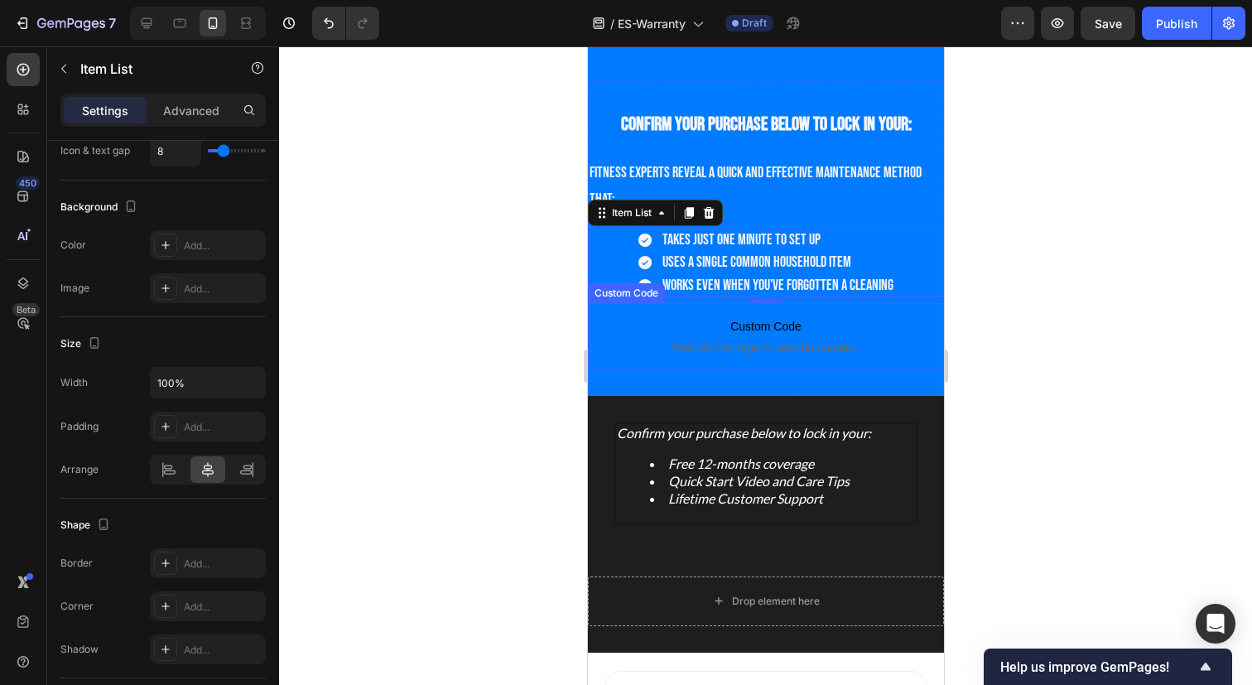
scroll to position [213, 0]
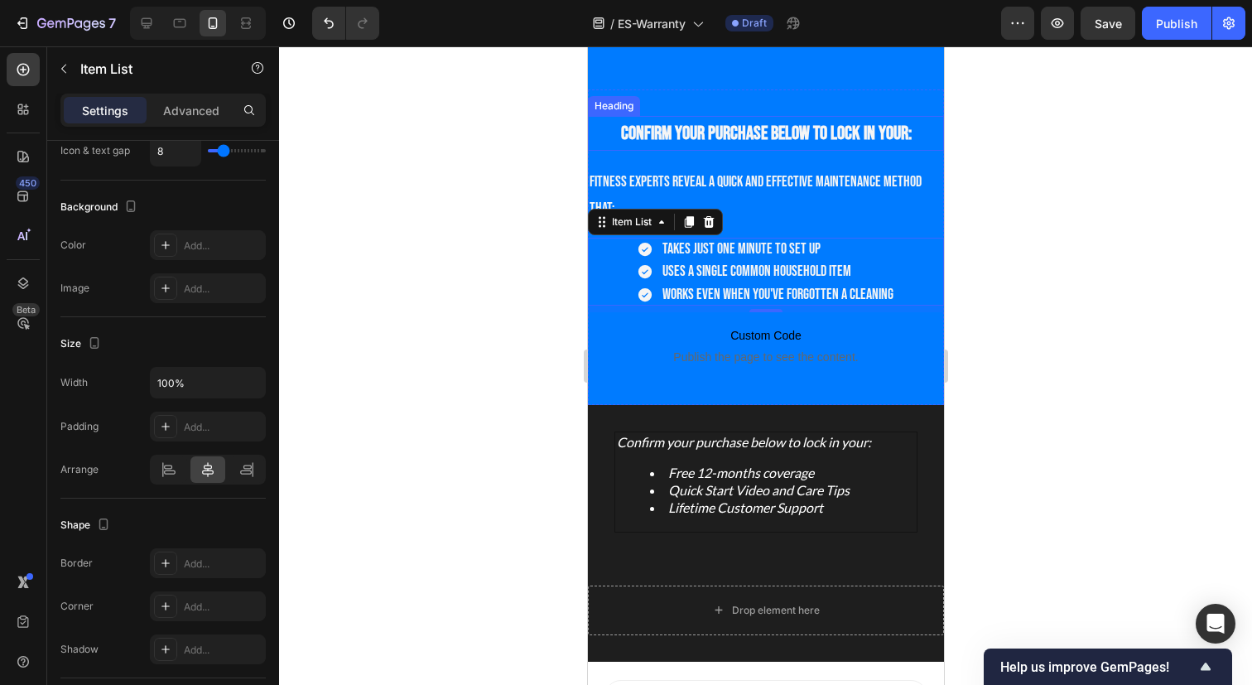
click at [800, 123] on span "Confirm your purchase below to lock in your:" at bounding box center [765, 133] width 291 height 23
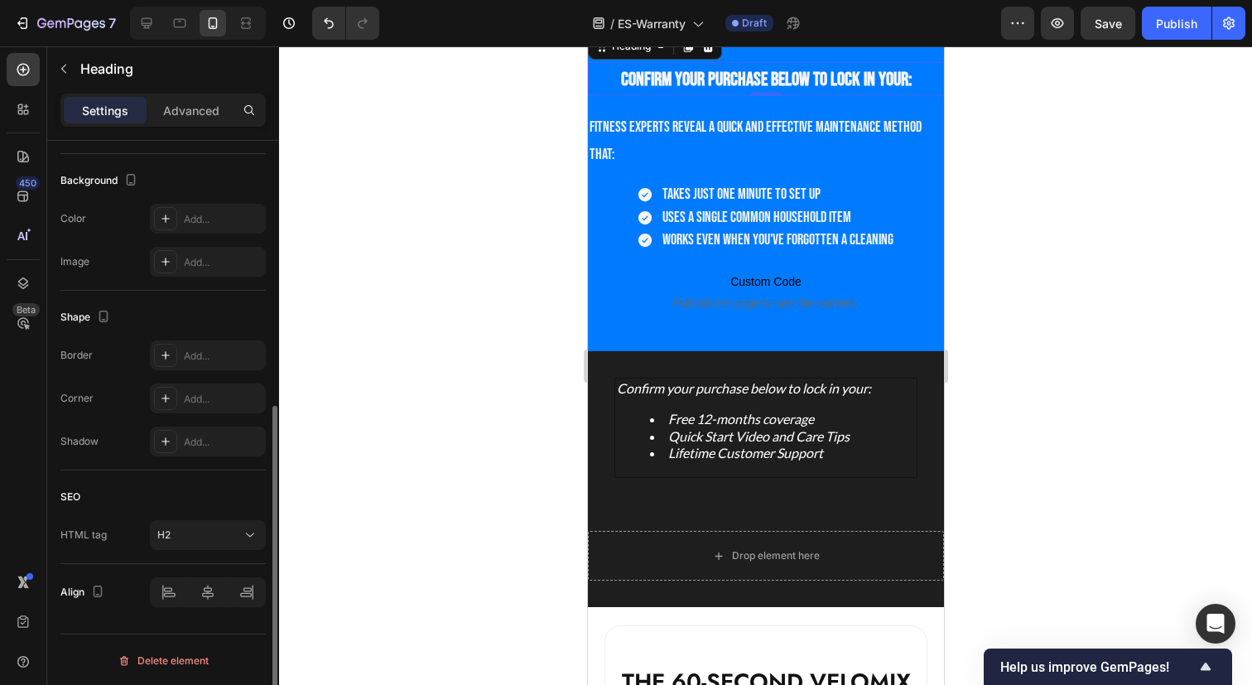
scroll to position [483, 0]
click at [210, 586] on div at bounding box center [208, 590] width 116 height 30
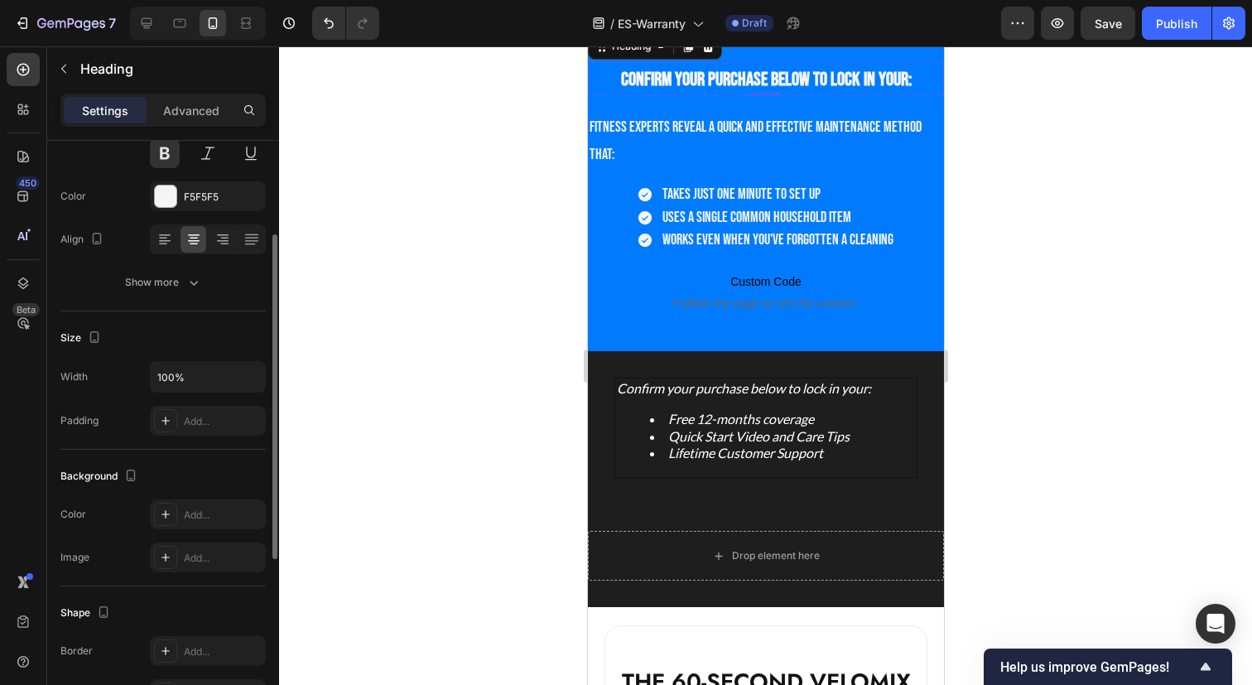
scroll to position [180, 0]
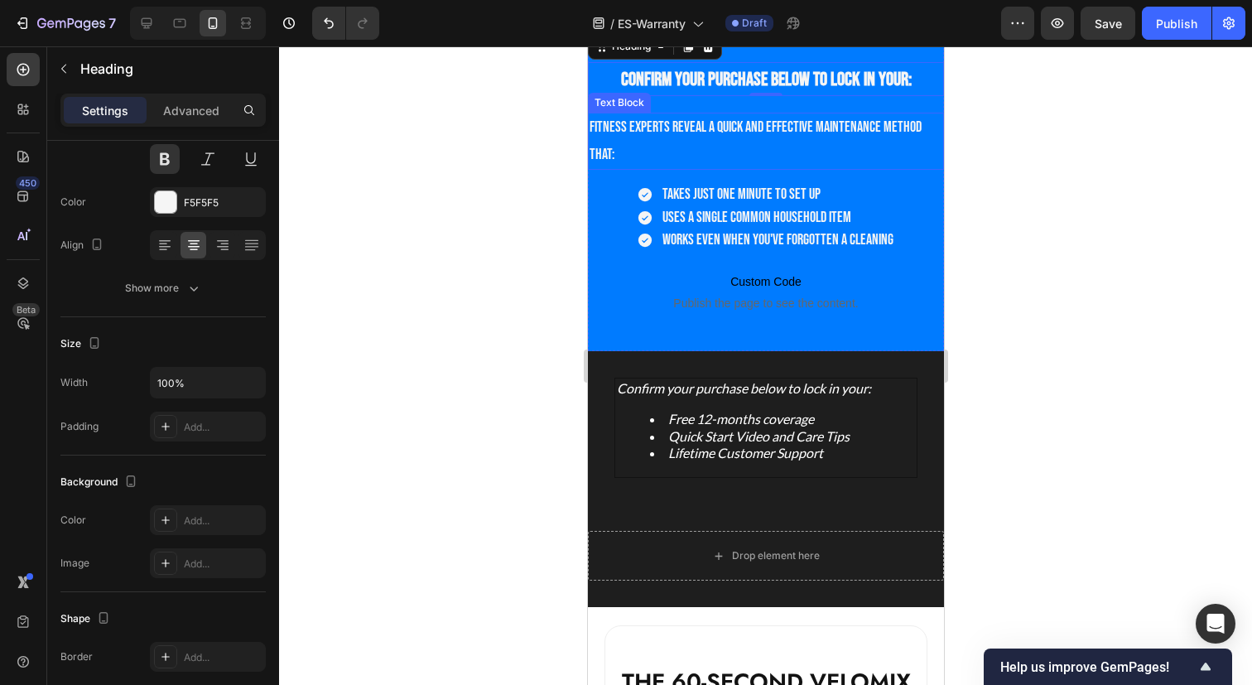
click at [777, 127] on p "Fitness experts reveal a quick and effective maintenance method that:" at bounding box center [765, 141] width 353 height 54
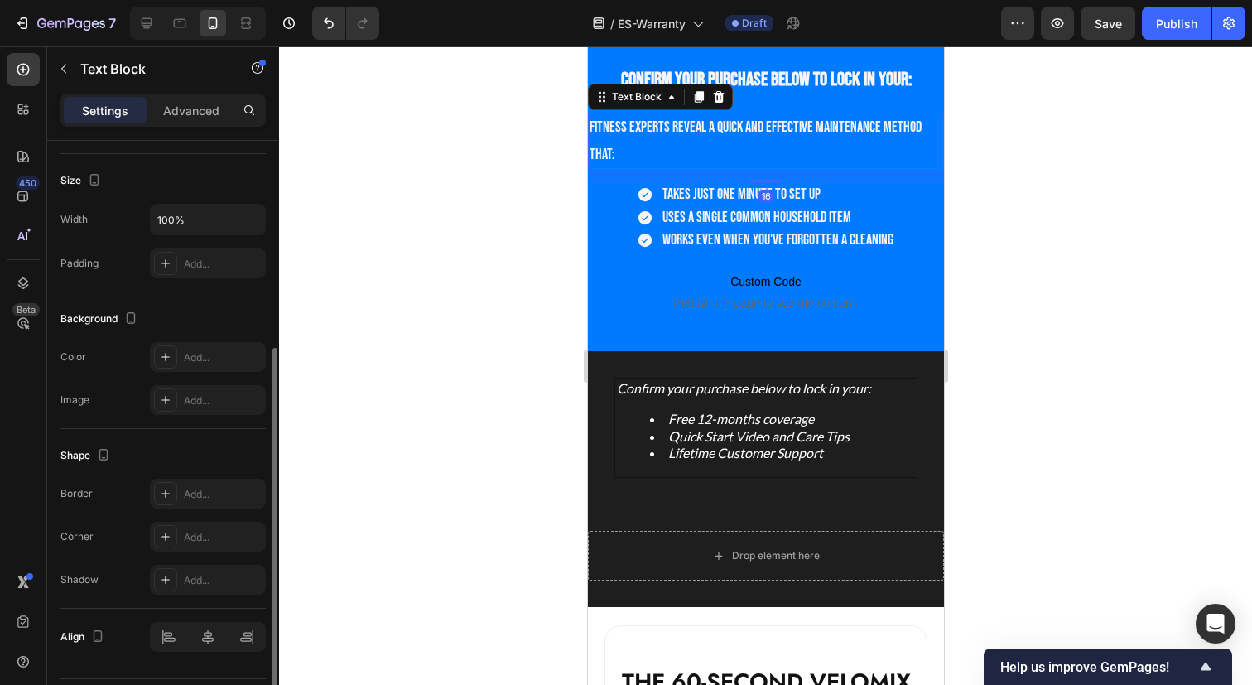
scroll to position [390, 0]
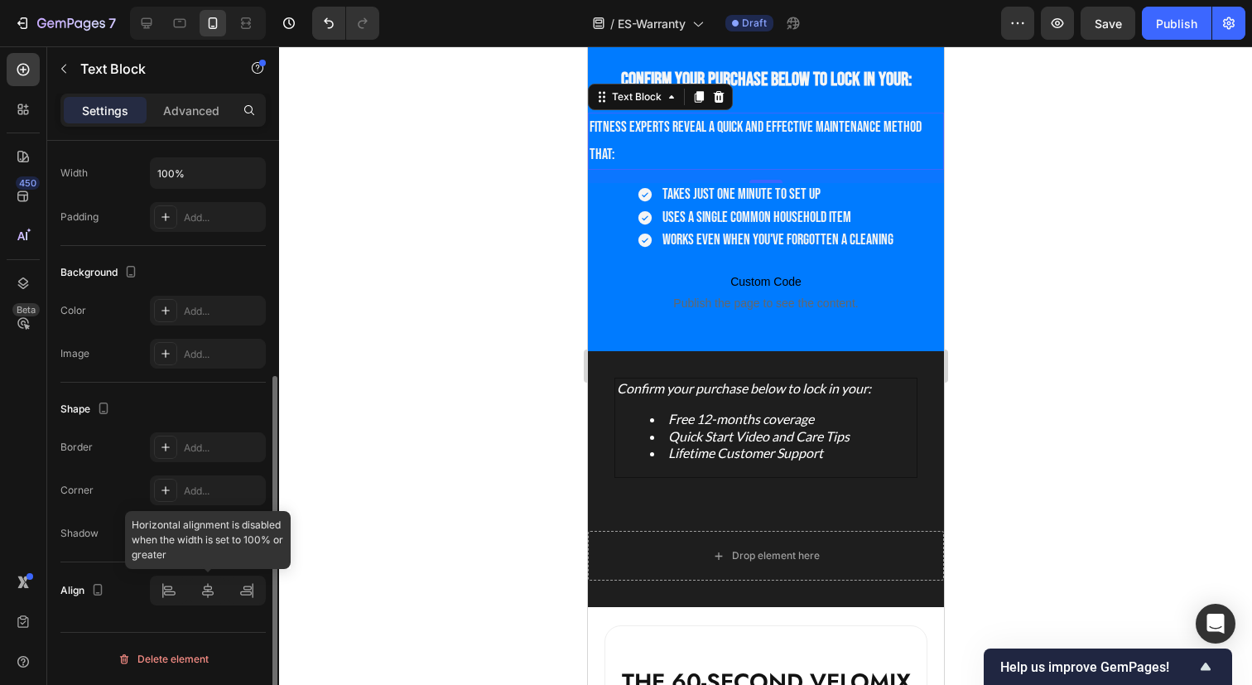
click at [206, 589] on div at bounding box center [208, 590] width 116 height 30
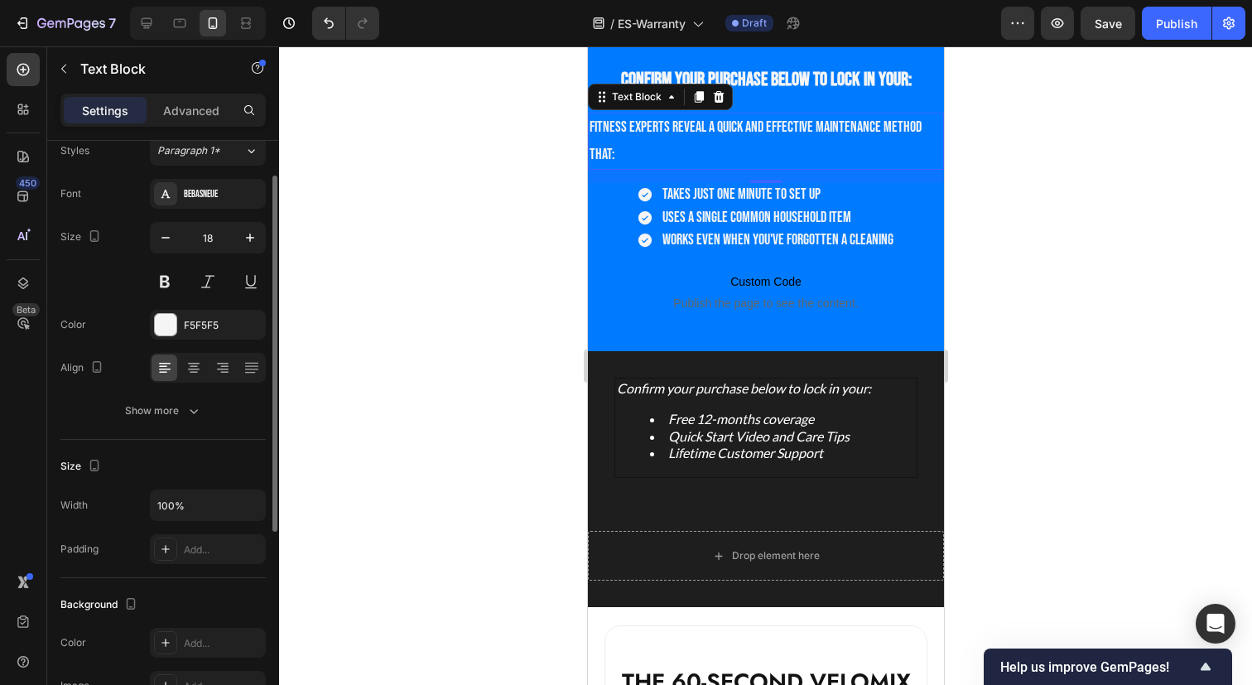
scroll to position [0, 0]
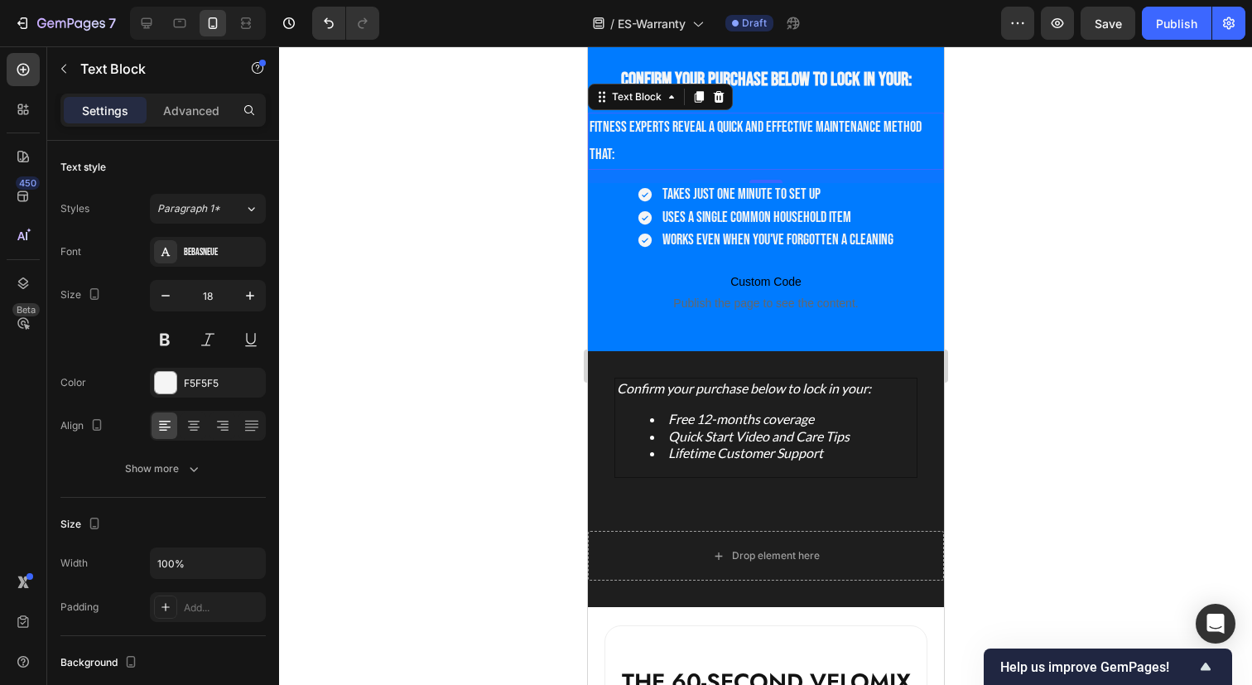
click at [714, 127] on p "Fitness experts reveal a quick and effective maintenance method that:" at bounding box center [765, 141] width 353 height 54
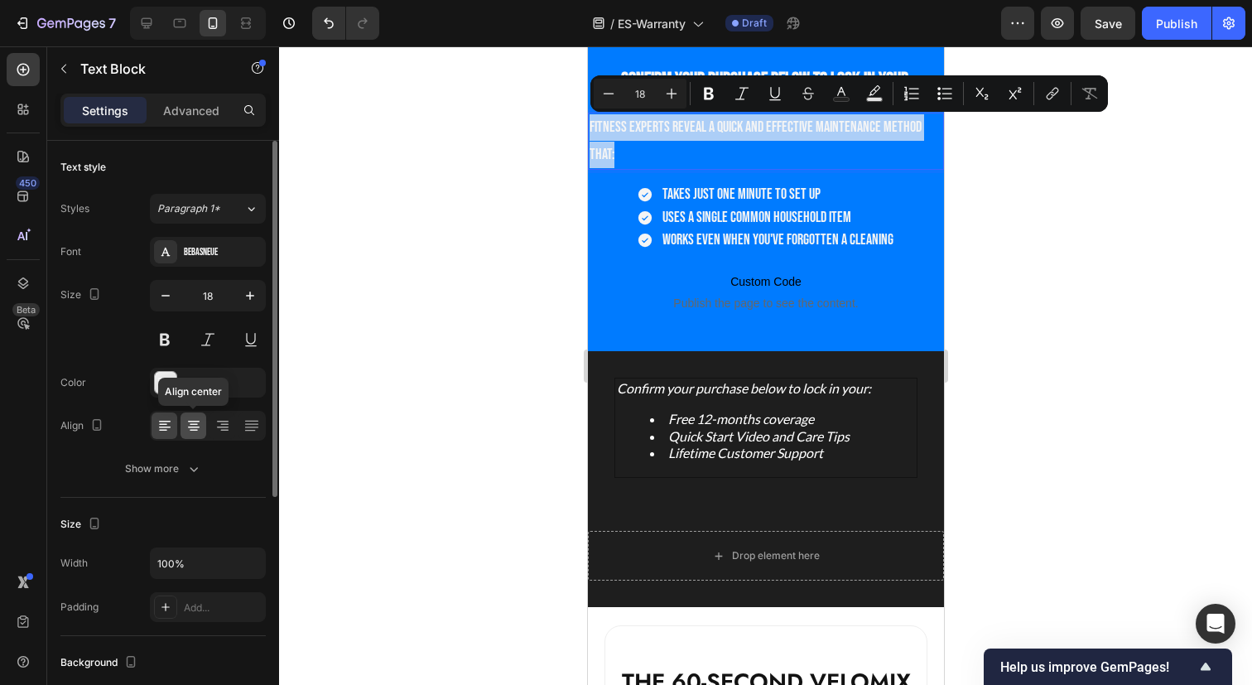
click at [194, 425] on icon at bounding box center [193, 425] width 17 height 17
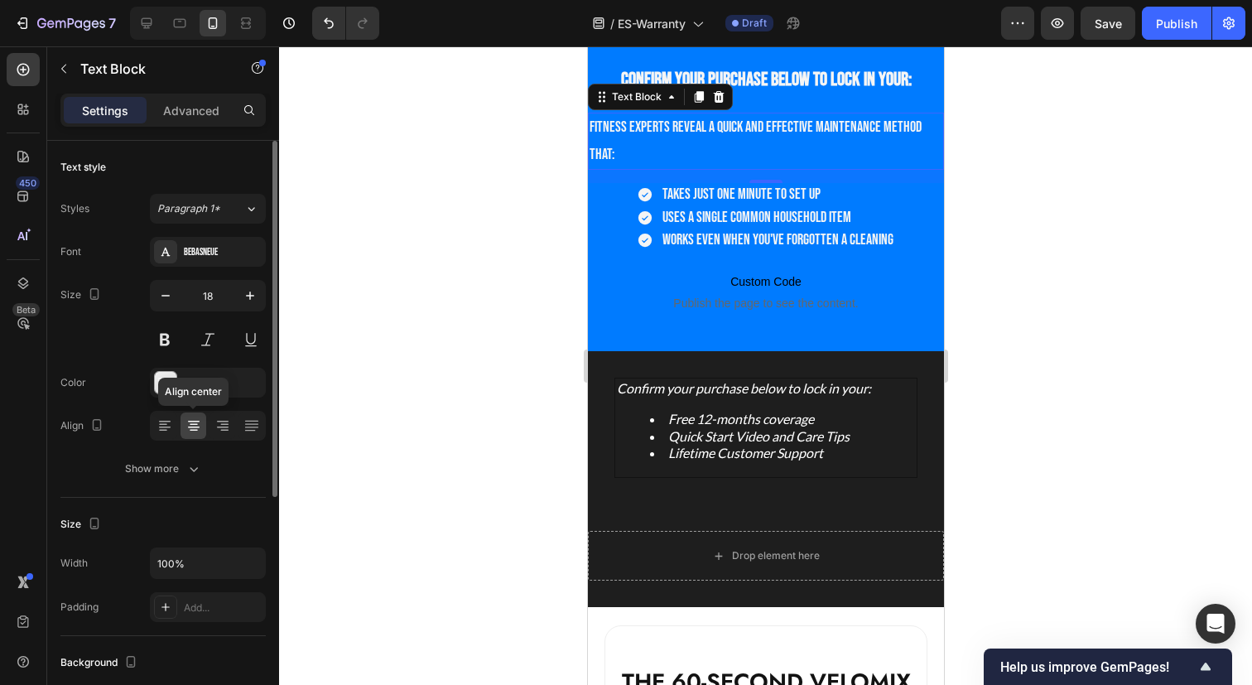
click at [194, 425] on icon at bounding box center [193, 425] width 17 height 17
click at [204, 425] on div at bounding box center [193, 425] width 26 height 26
click at [178, 428] on div at bounding box center [208, 426] width 116 height 30
click at [164, 429] on icon at bounding box center [164, 425] width 17 height 17
click at [195, 430] on icon at bounding box center [194, 431] width 8 height 2
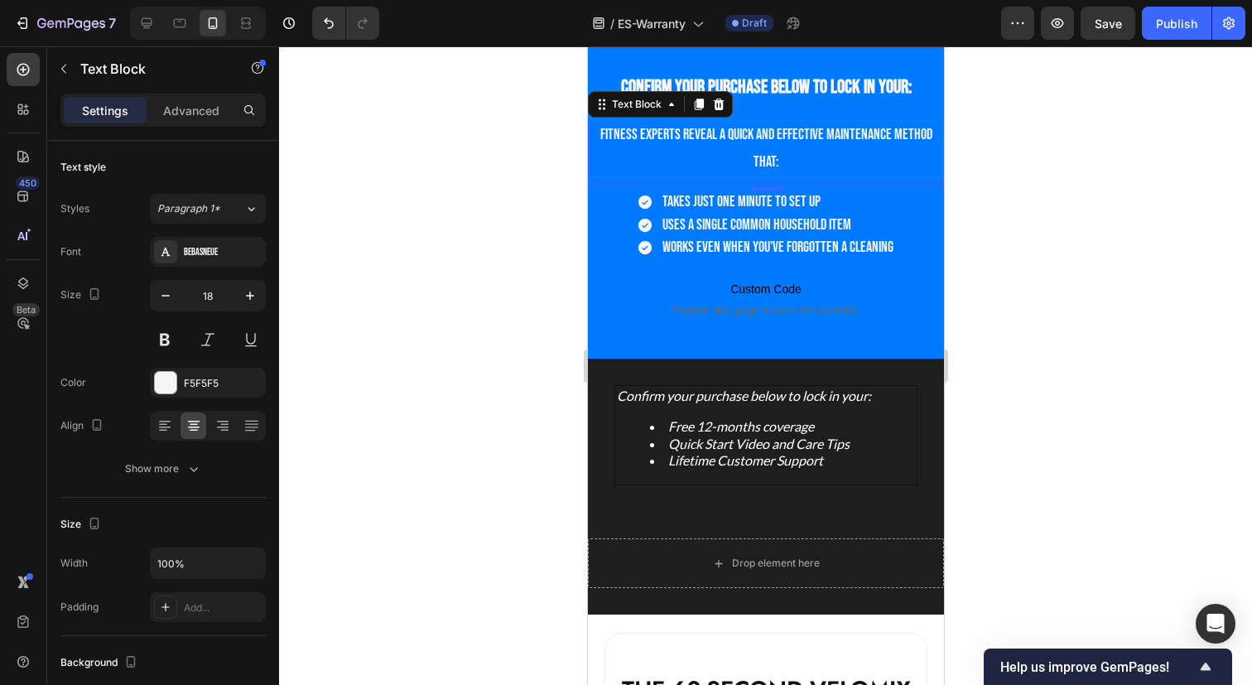
scroll to position [202, 0]
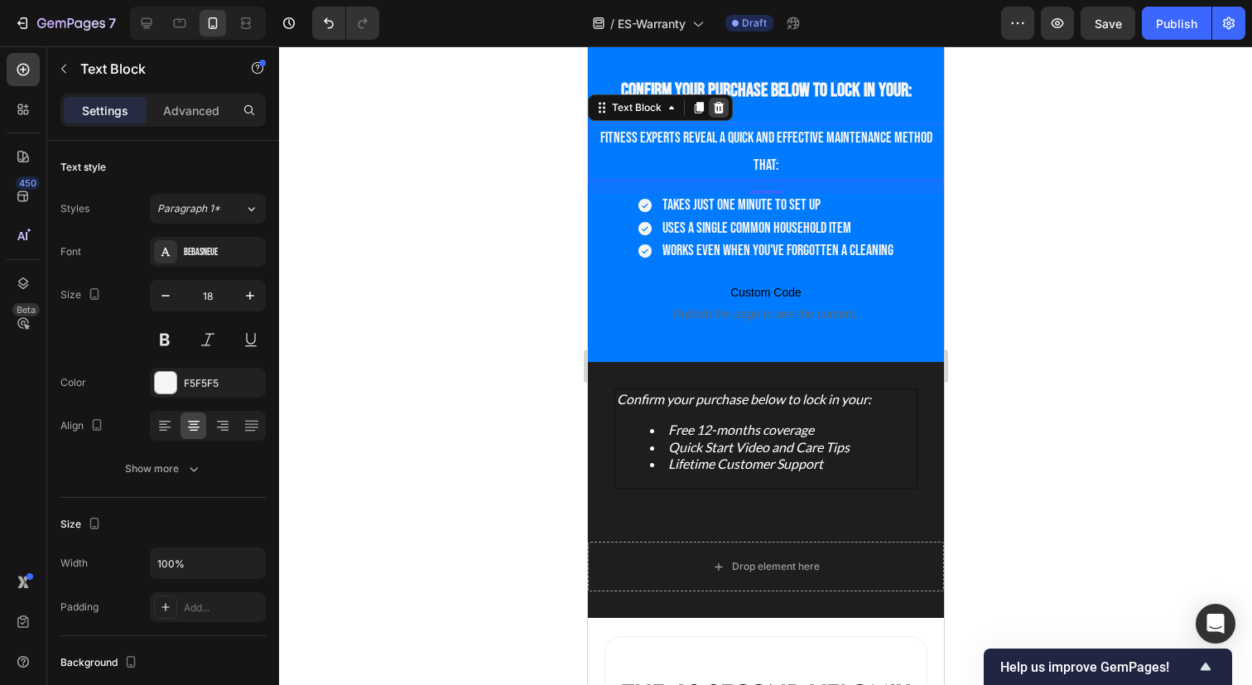
click at [716, 108] on icon at bounding box center [718, 108] width 11 height 12
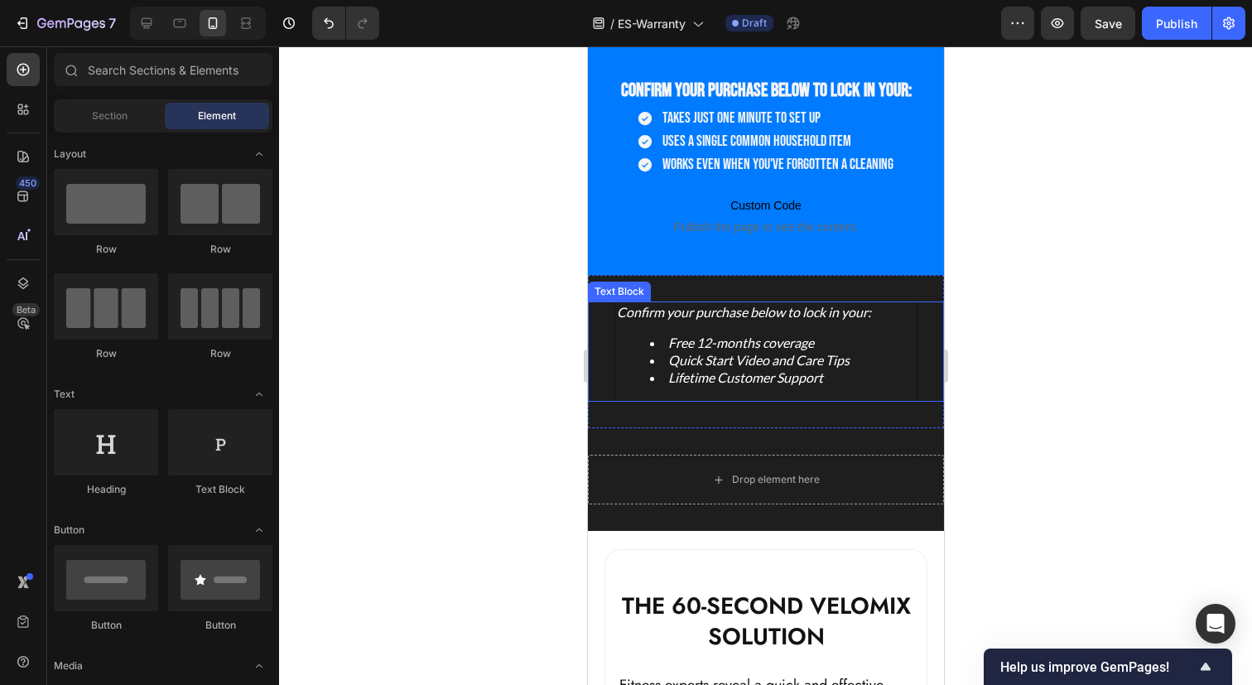
click at [709, 347] on li "Free 12-months coverage" at bounding box center [781, 342] width 265 height 17
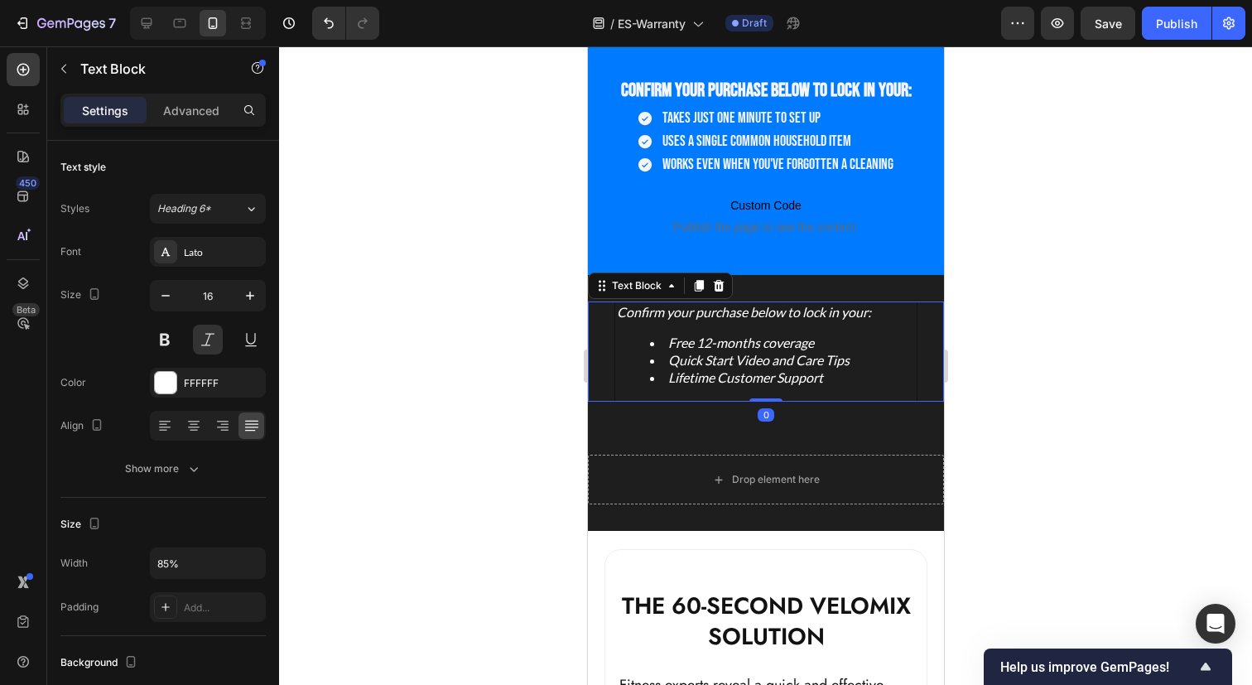
click at [709, 347] on li "Free 12-months coverage" at bounding box center [781, 342] width 265 height 17
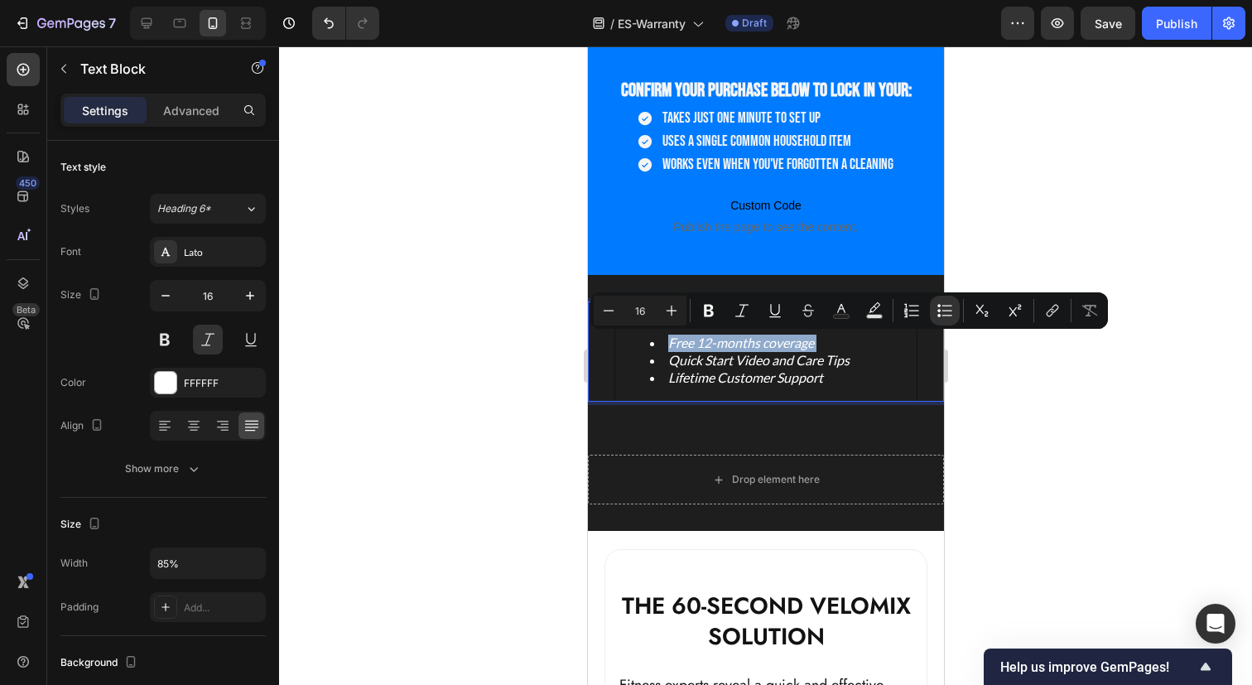
copy li "Free 12-months coverage"
click at [742, 114] on span "Takes just one minute to set up" at bounding box center [740, 117] width 158 height 17
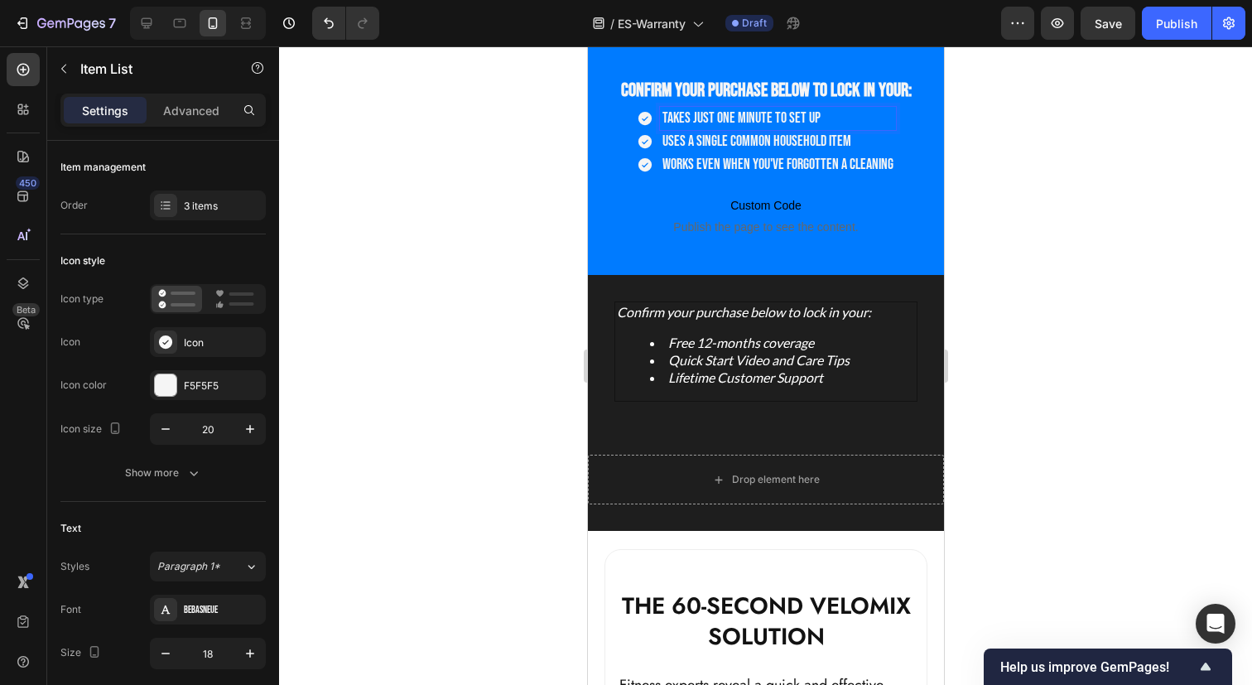
click at [711, 121] on span "Takes just one minute to set up" at bounding box center [740, 117] width 158 height 17
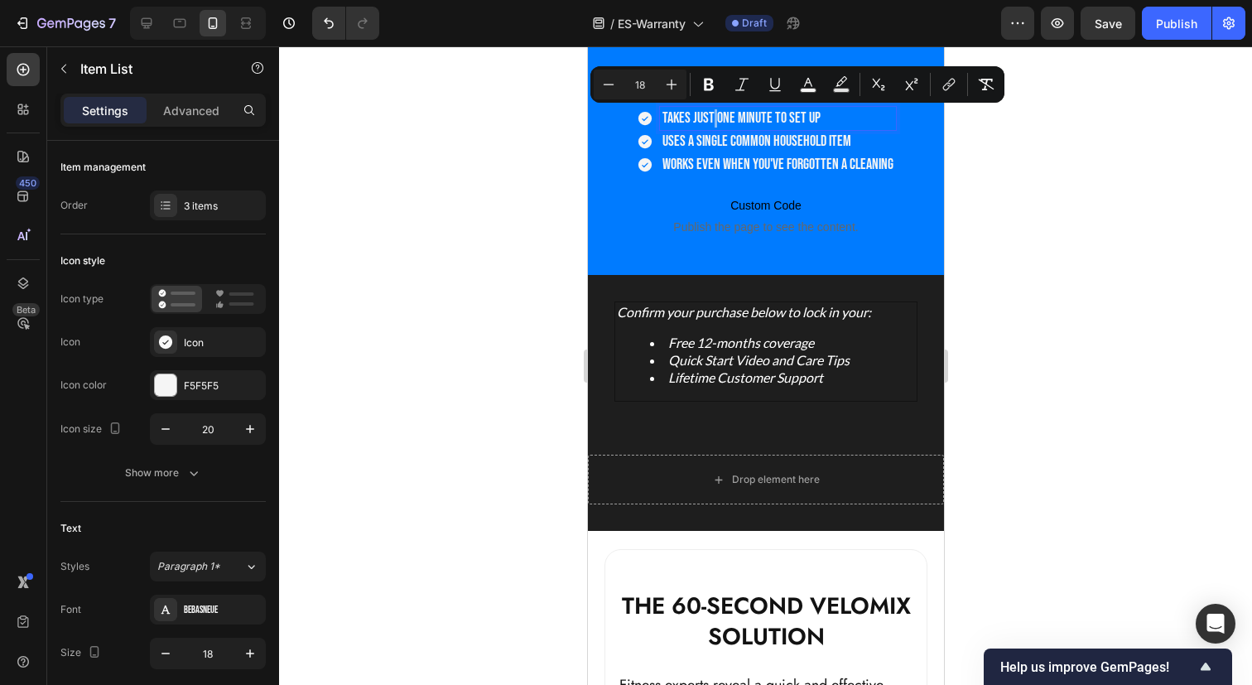
click at [711, 121] on span "Takes just one minute to set up" at bounding box center [740, 117] width 158 height 17
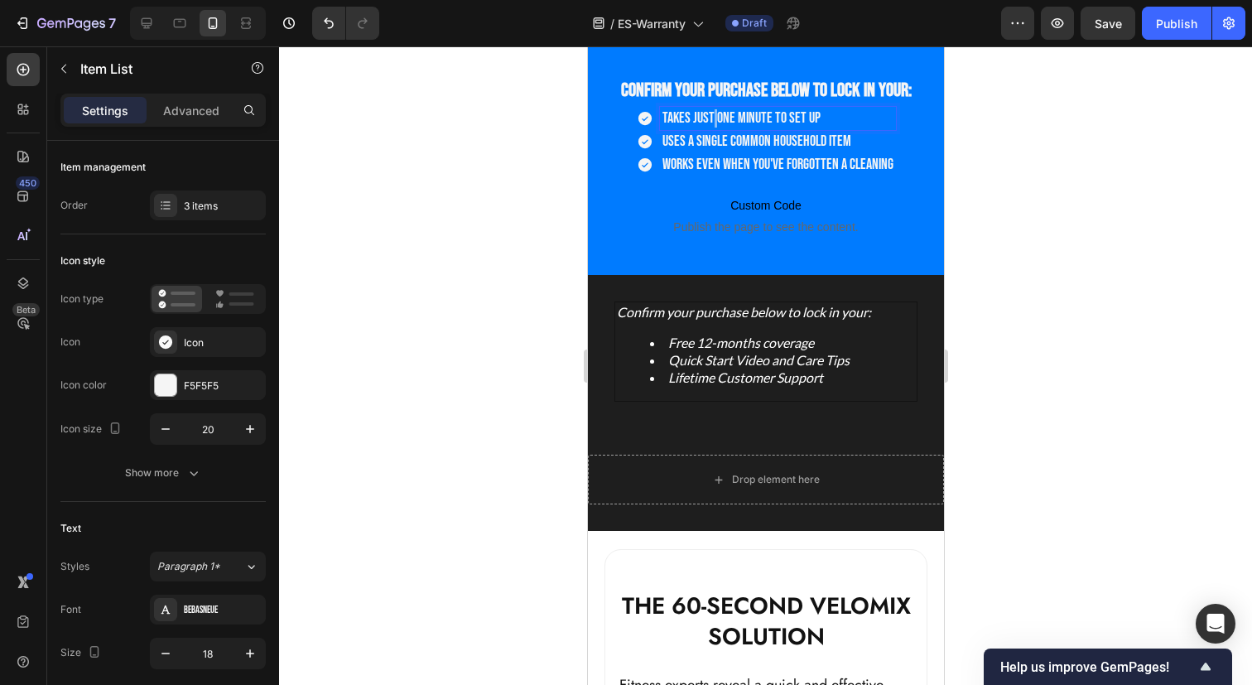
click at [711, 121] on span "Takes just one minute to set up" at bounding box center [740, 117] width 158 height 17
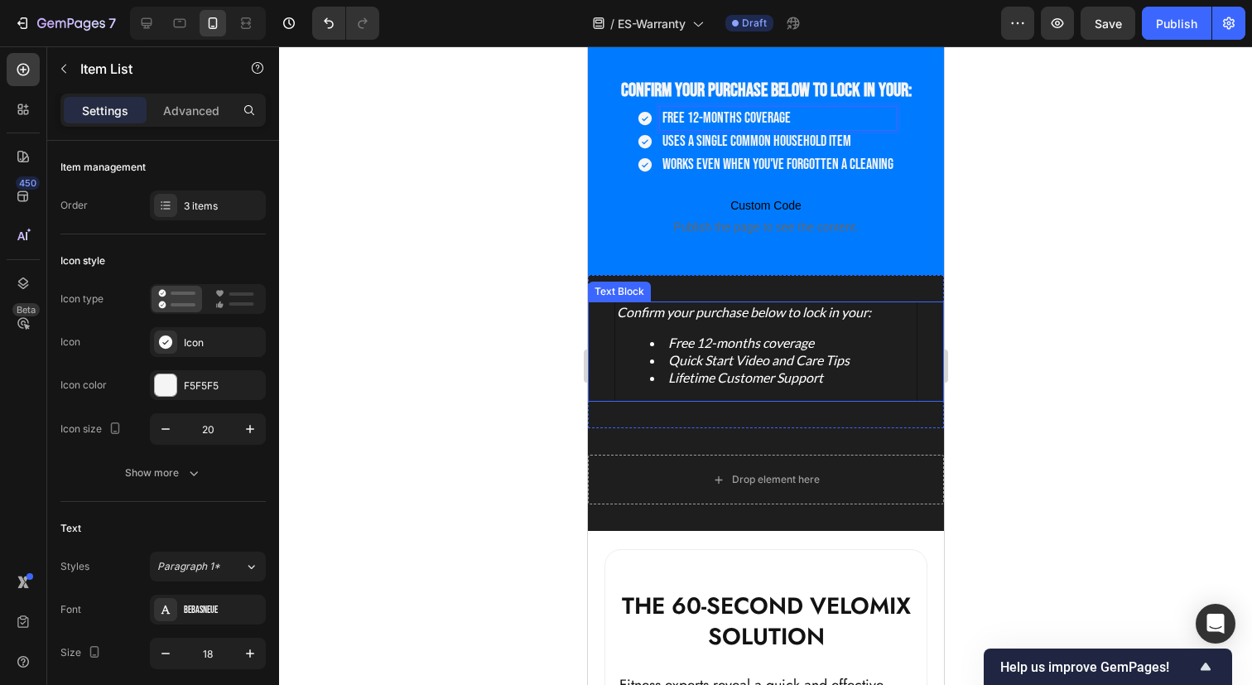
click at [727, 363] on li "Quick Start Video and Care Tips" at bounding box center [781, 360] width 265 height 17
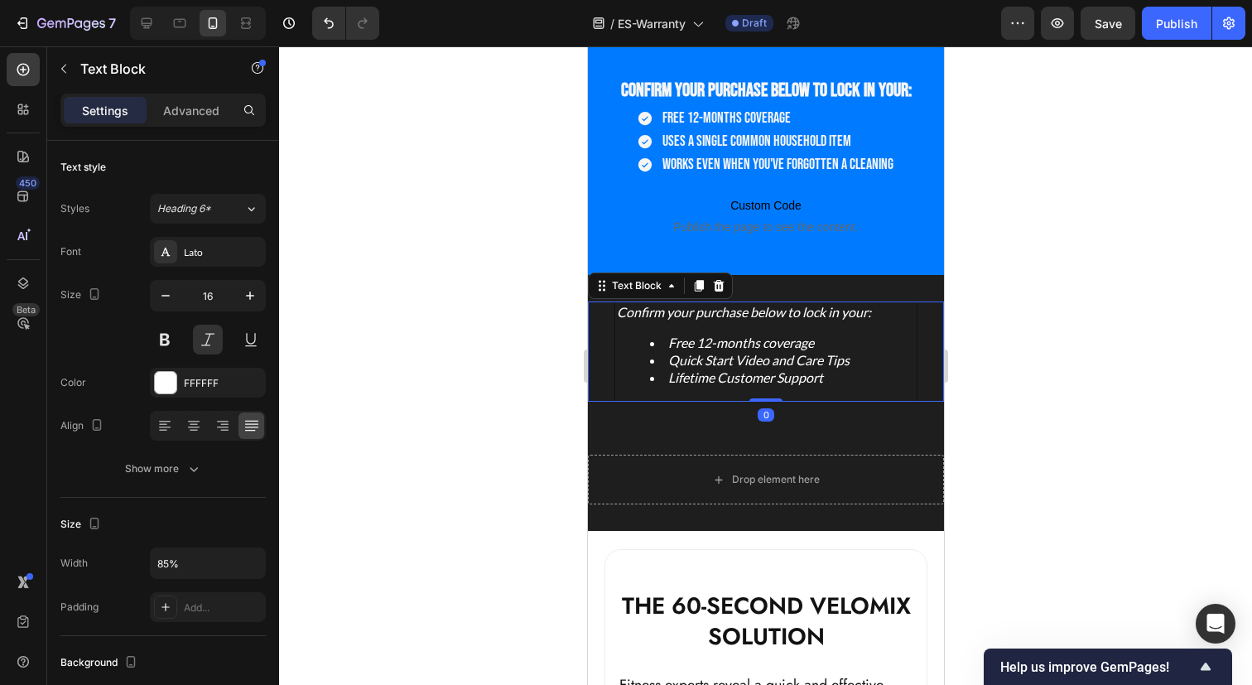
click at [727, 363] on li "Quick Start Video and Care Tips" at bounding box center [781, 360] width 265 height 17
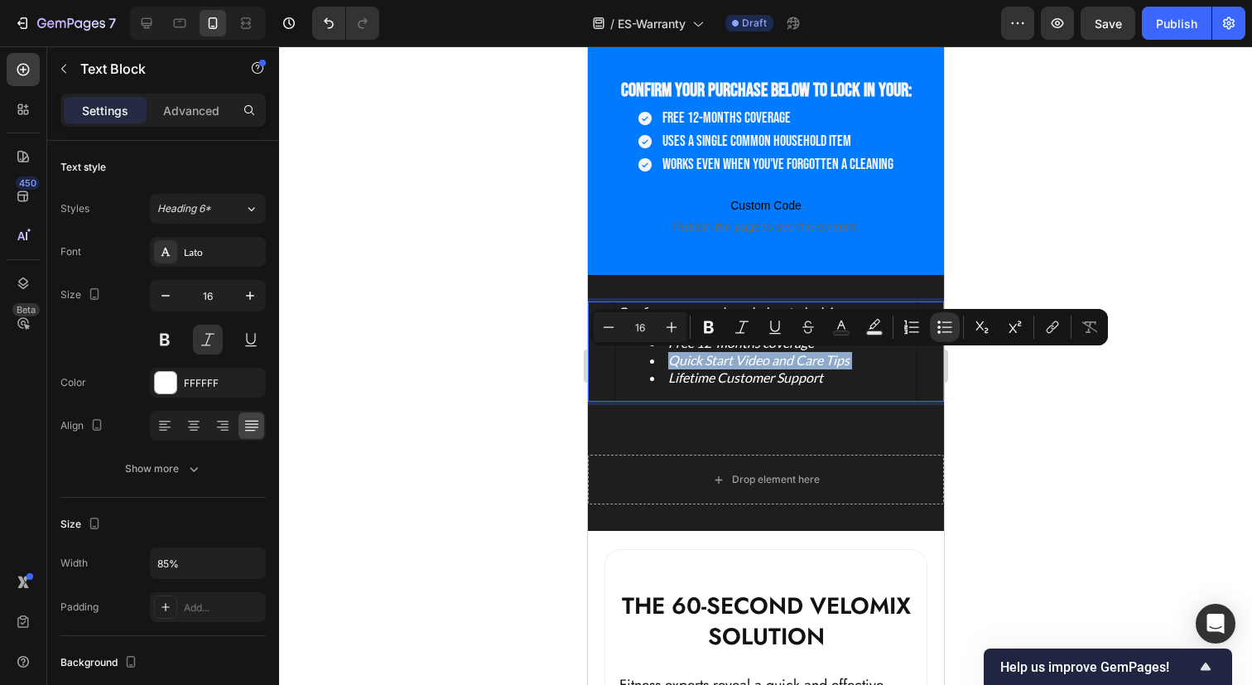
copy li "Quick Start Video and Care Tips"
click at [694, 143] on span "Uses a single common household item" at bounding box center [755, 140] width 189 height 17
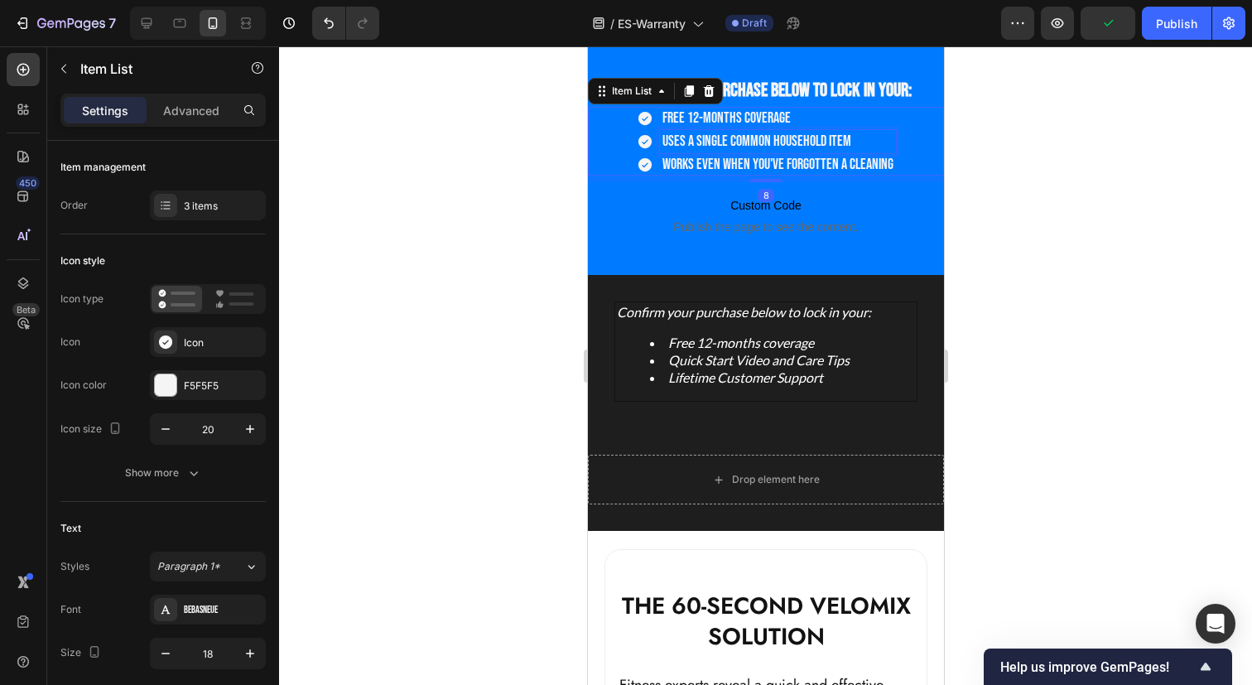
click at [694, 143] on span "Uses a single common household item" at bounding box center [755, 140] width 189 height 17
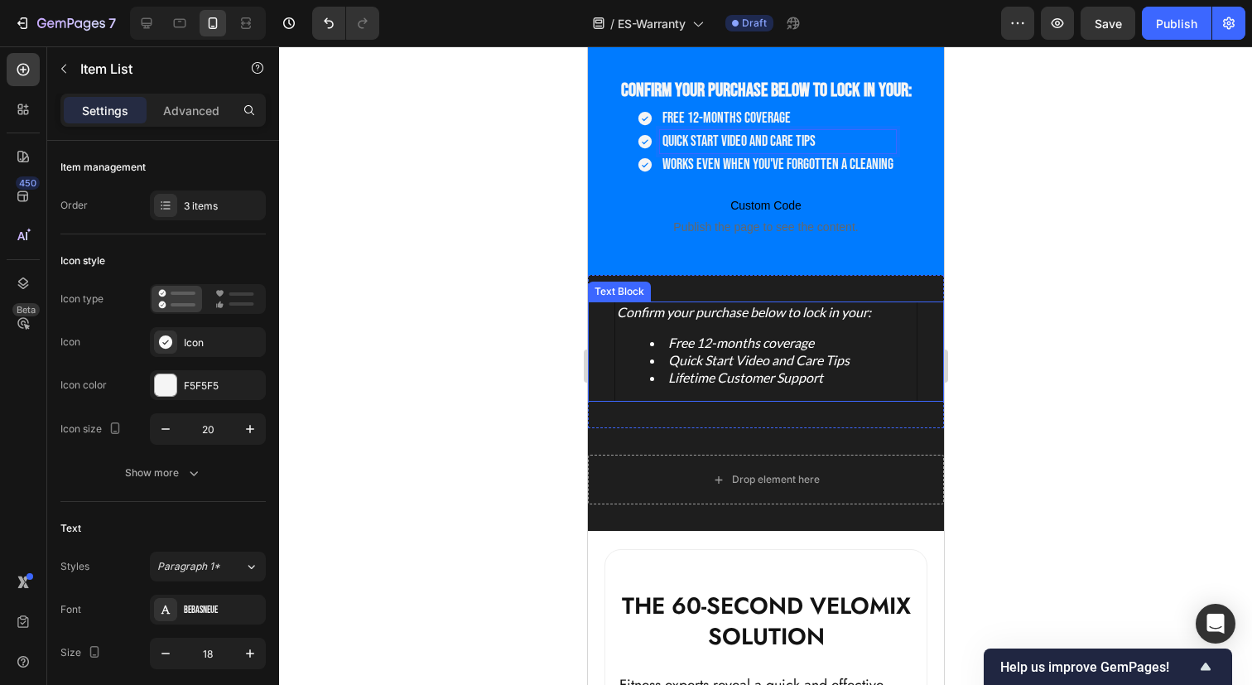
click at [748, 386] on li "Lifetime Customer Support" at bounding box center [781, 377] width 265 height 17
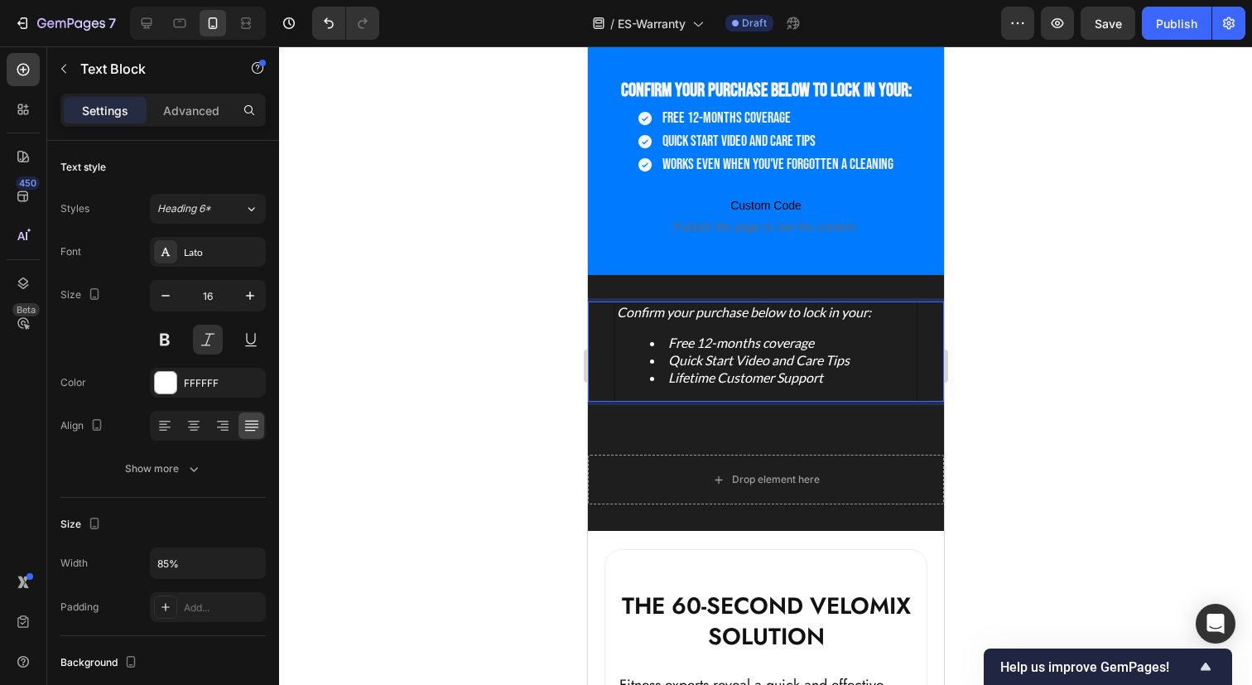
click at [756, 377] on li "Lifetime Customer Support" at bounding box center [781, 377] width 265 height 17
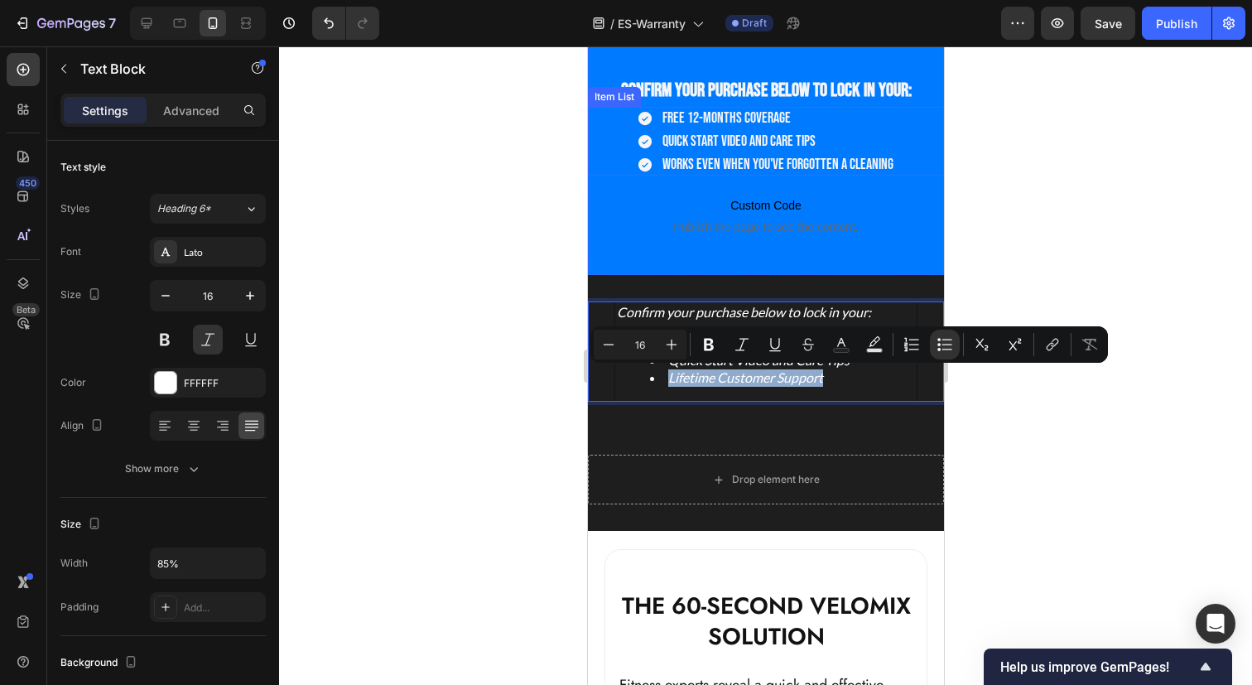
click at [704, 159] on span "Works even when you've forgotten a cleaning" at bounding box center [776, 164] width 231 height 17
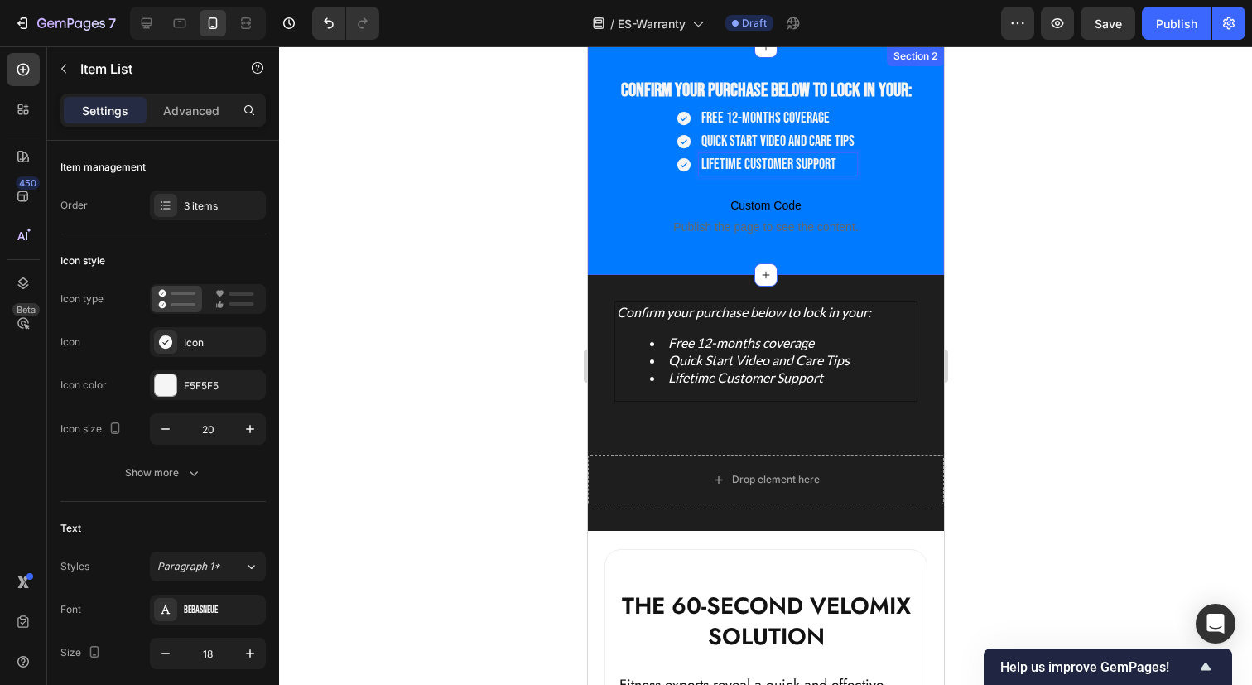
click at [609, 257] on div "Confirm your purchase below to lock in your: Heading Free 12-months coverage Qu…" at bounding box center [765, 160] width 356 height 228
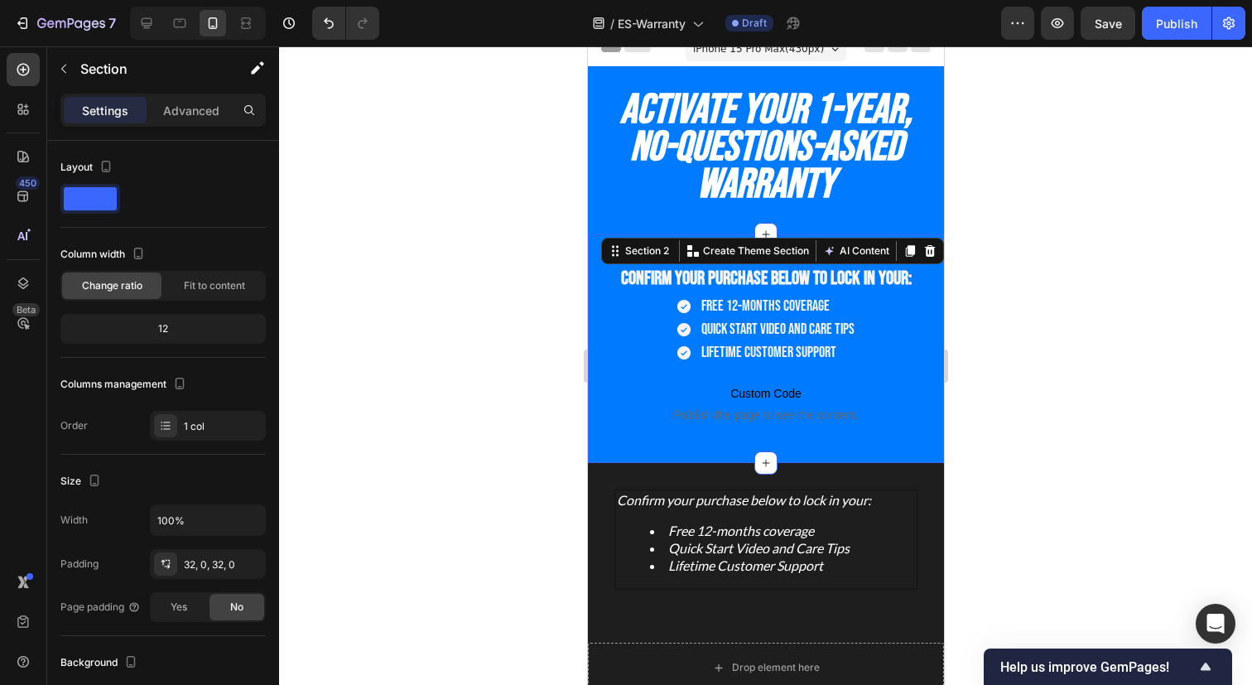
scroll to position [0, 0]
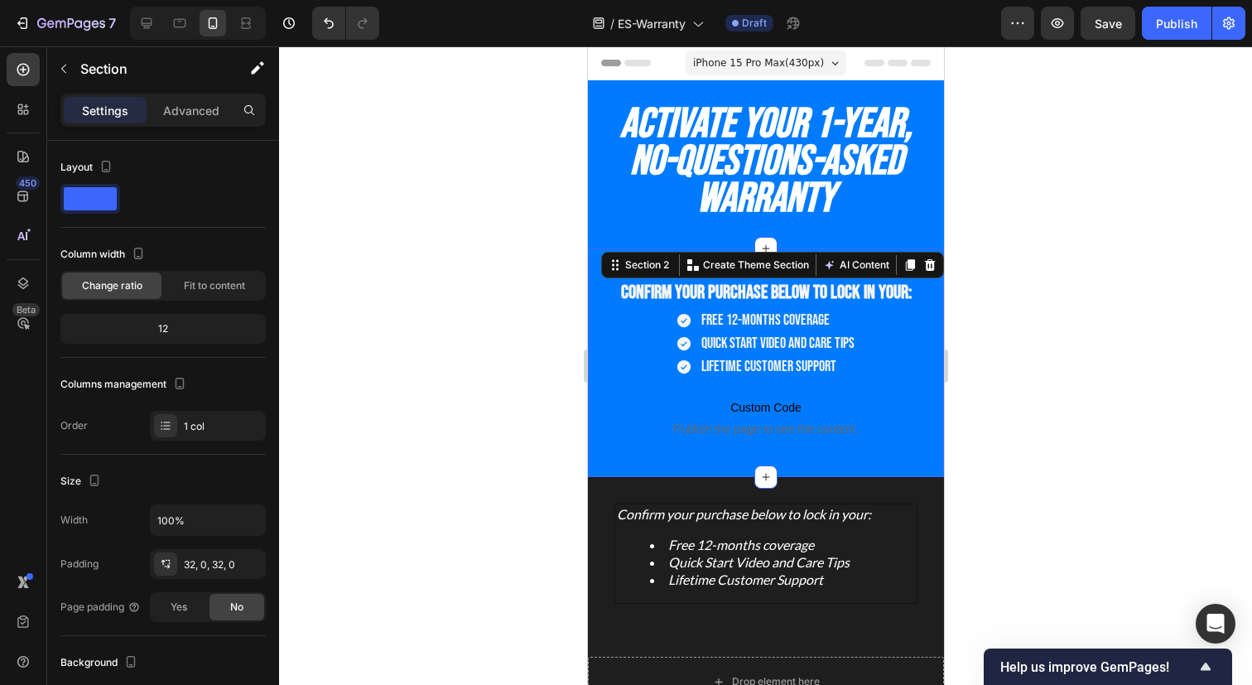
click at [497, 371] on div at bounding box center [765, 365] width 973 height 638
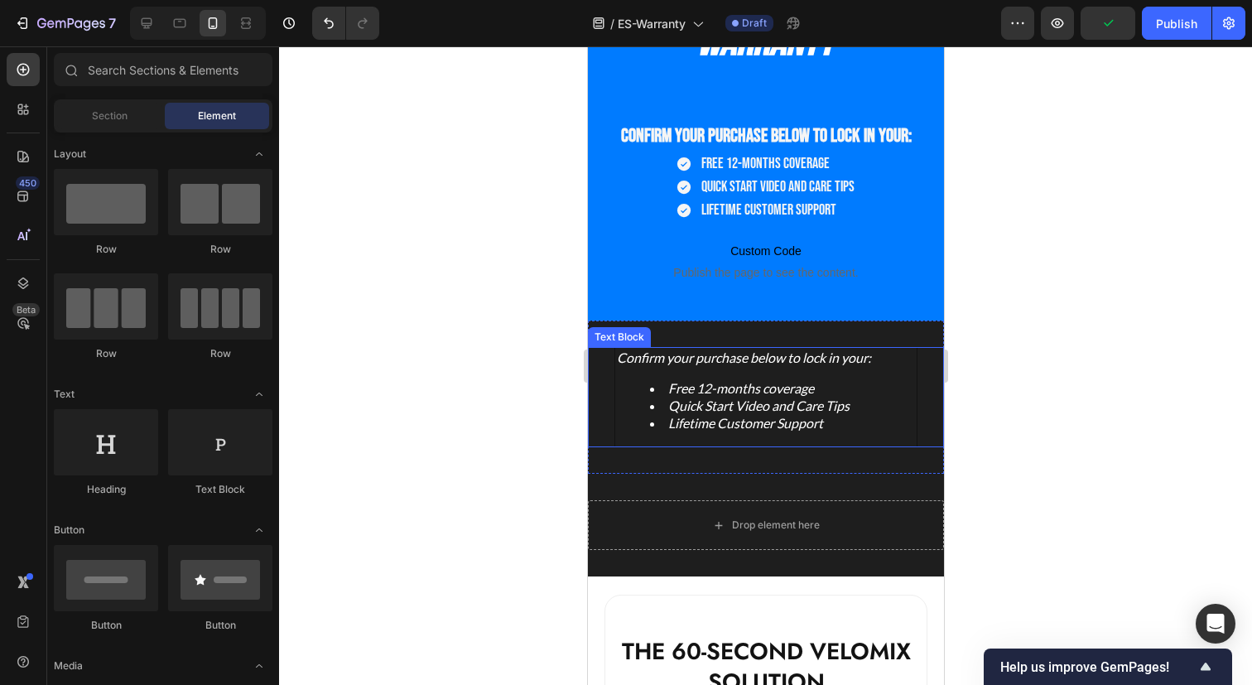
scroll to position [163, 0]
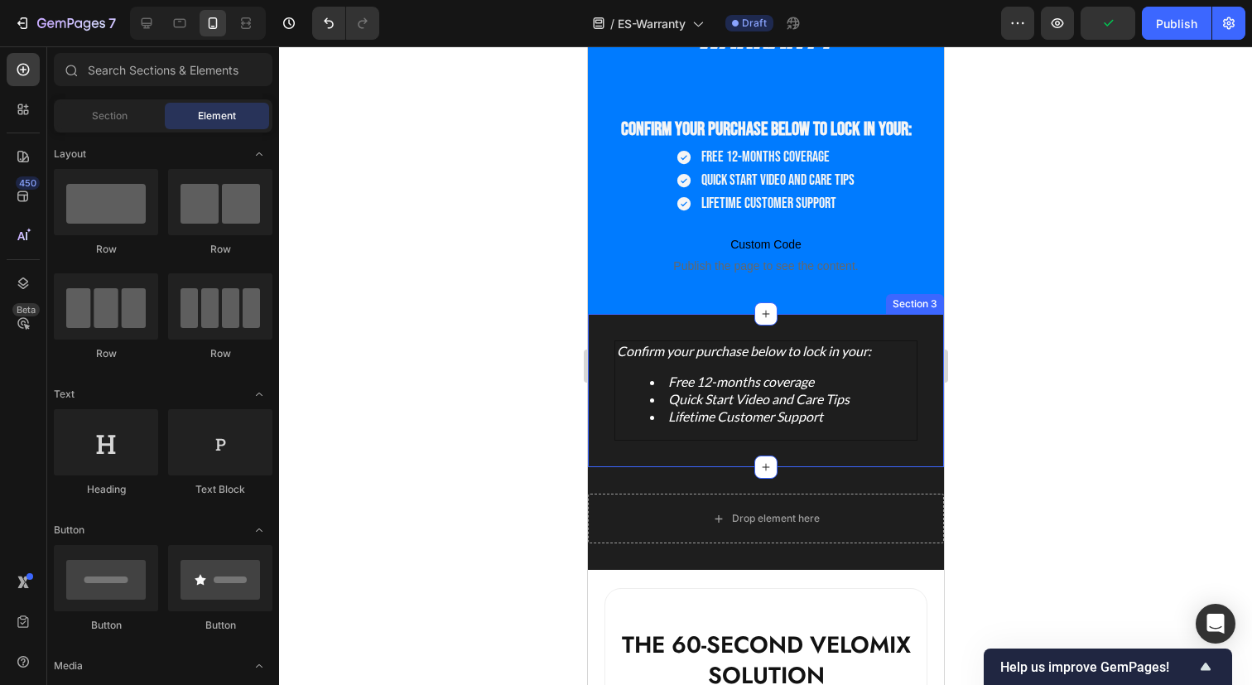
click at [892, 339] on div "Confirm your purchase below to lock in your: Free 12-months coverage Quick Star…" at bounding box center [765, 390] width 356 height 153
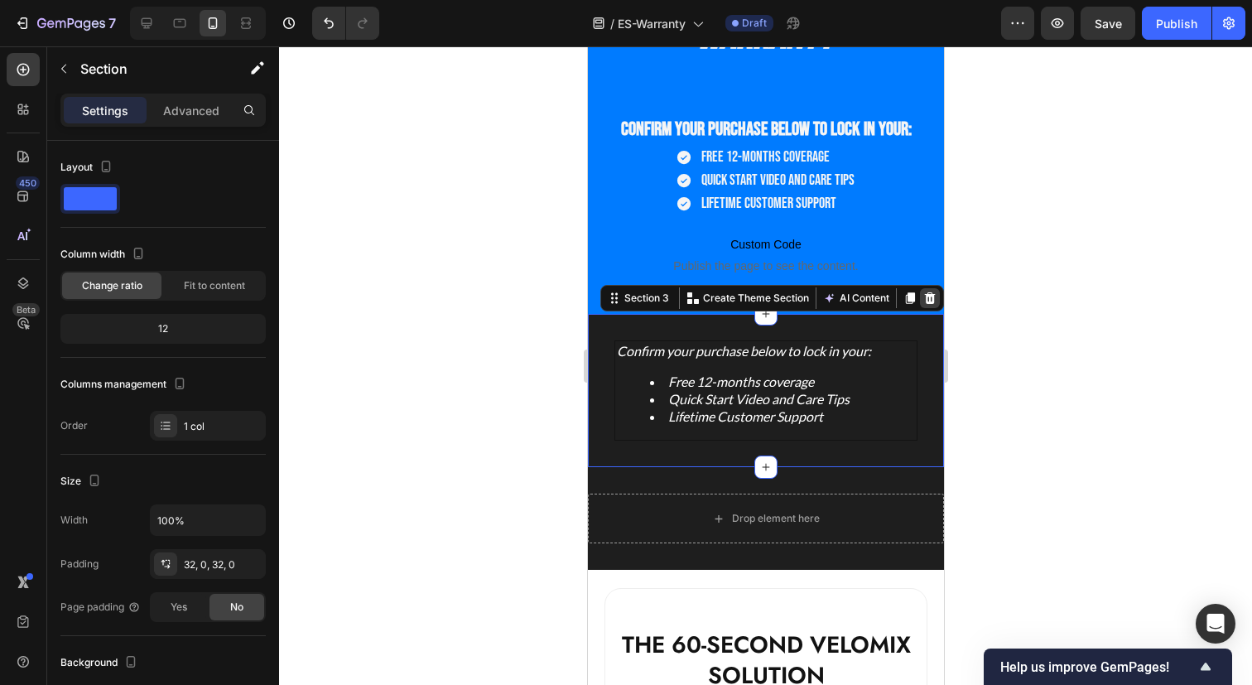
click at [929, 296] on icon at bounding box center [929, 298] width 11 height 12
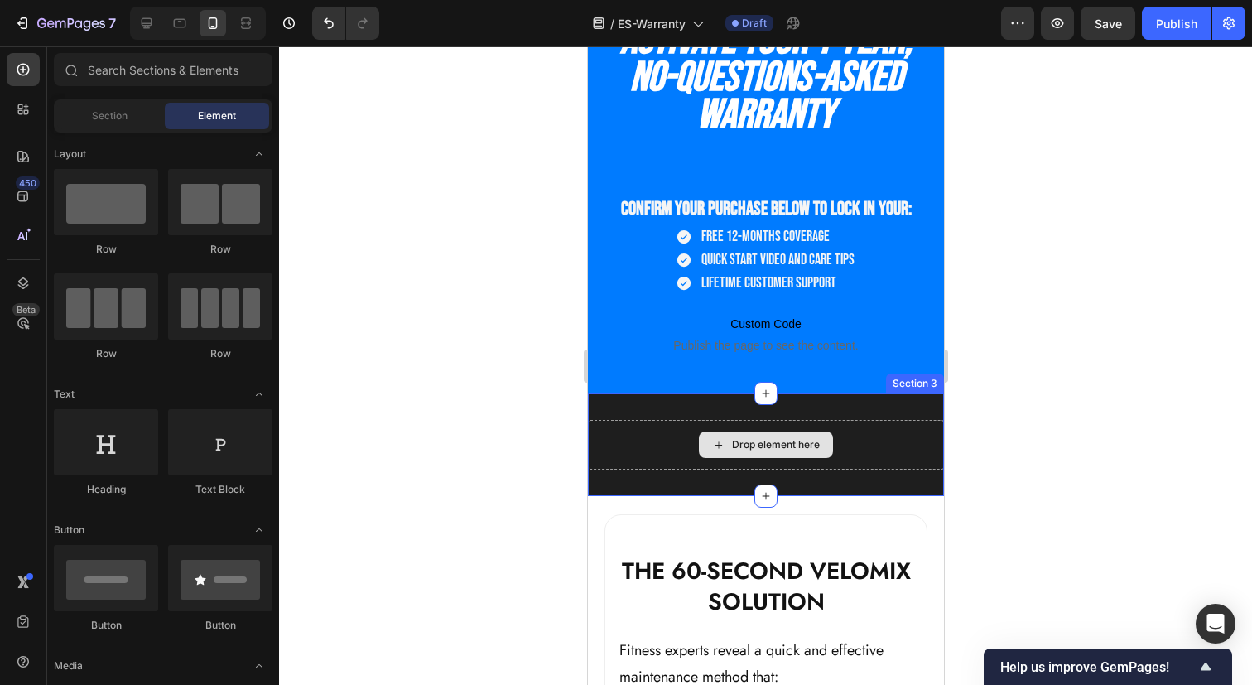
scroll to position [82, 0]
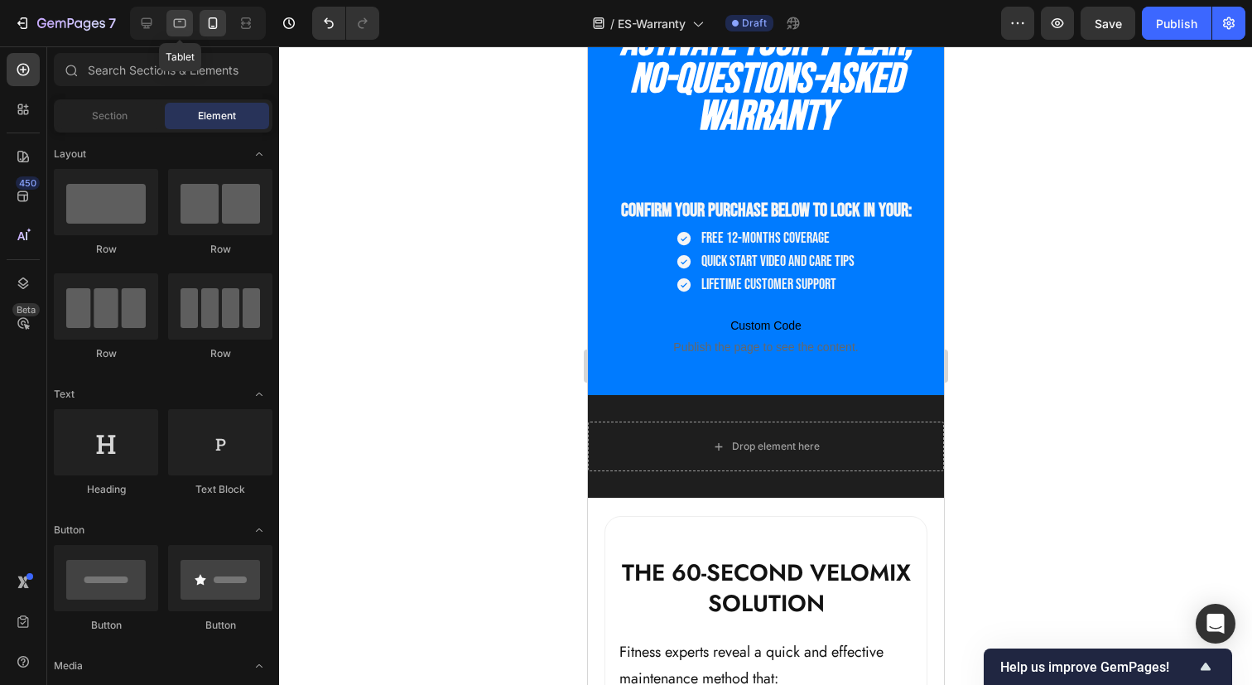
click at [182, 29] on icon at bounding box center [179, 23] width 17 height 17
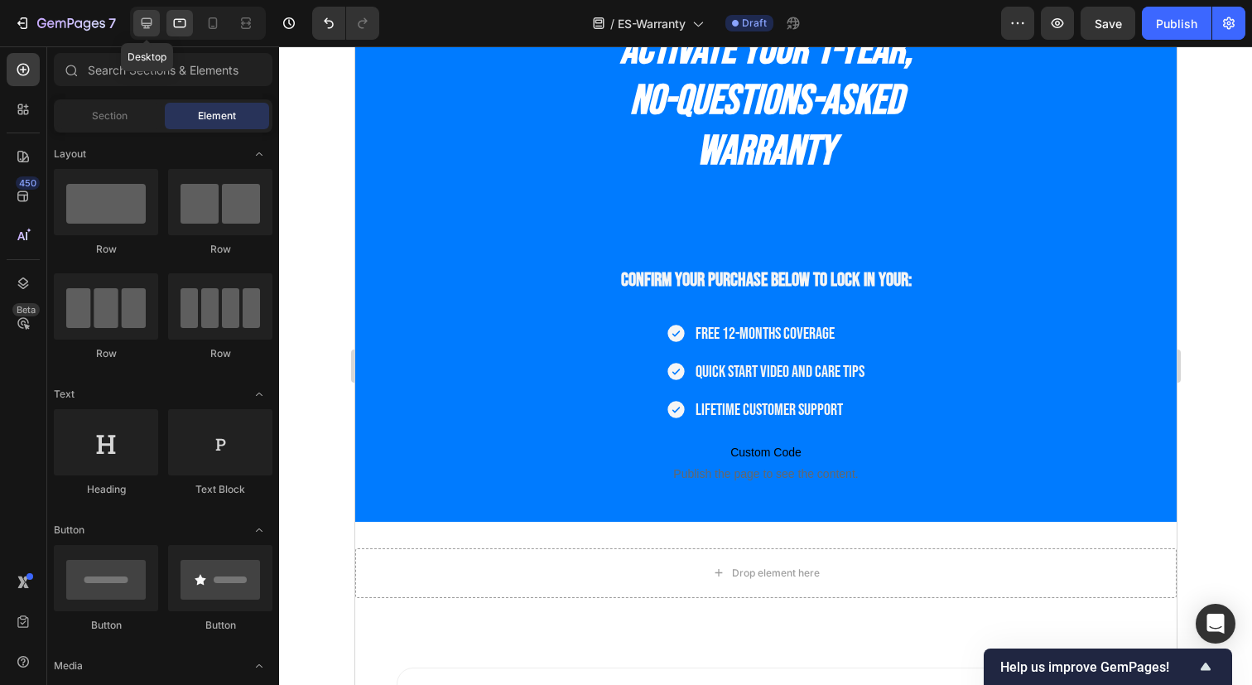
click at [135, 16] on div at bounding box center [146, 23] width 26 height 26
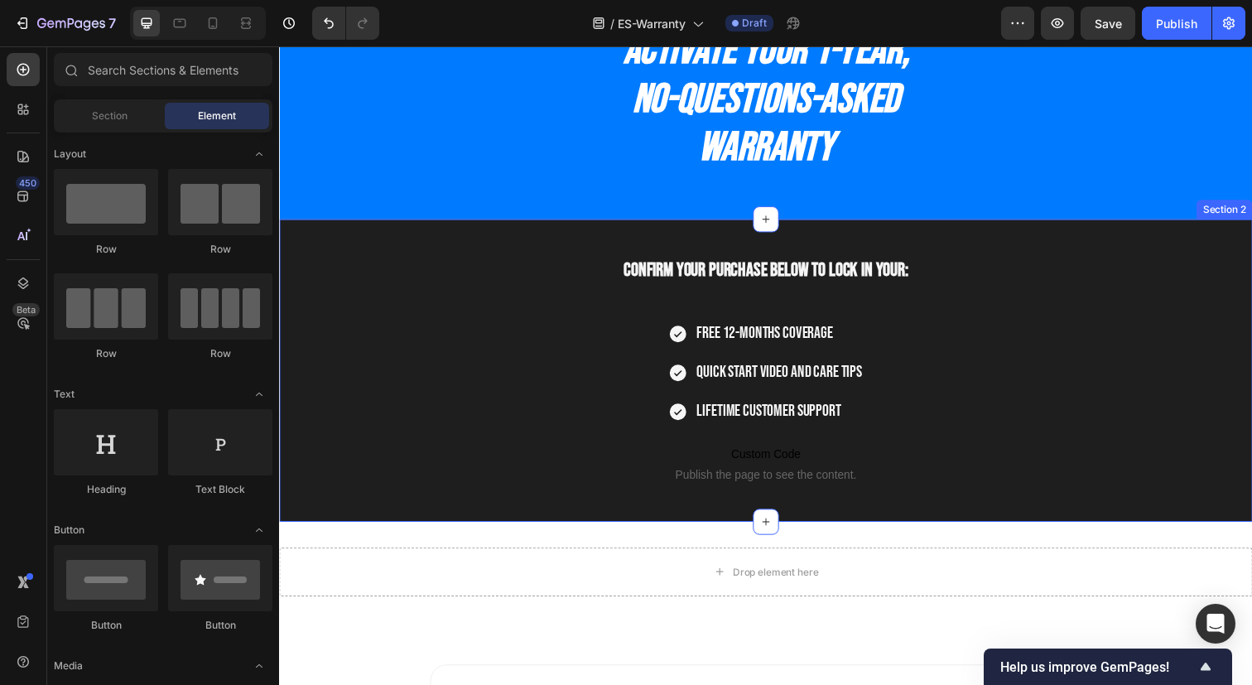
click at [1180, 244] on div "Confirm your purchase below to lock in your: Heading Free 12-months coverage Qu…" at bounding box center [775, 377] width 993 height 308
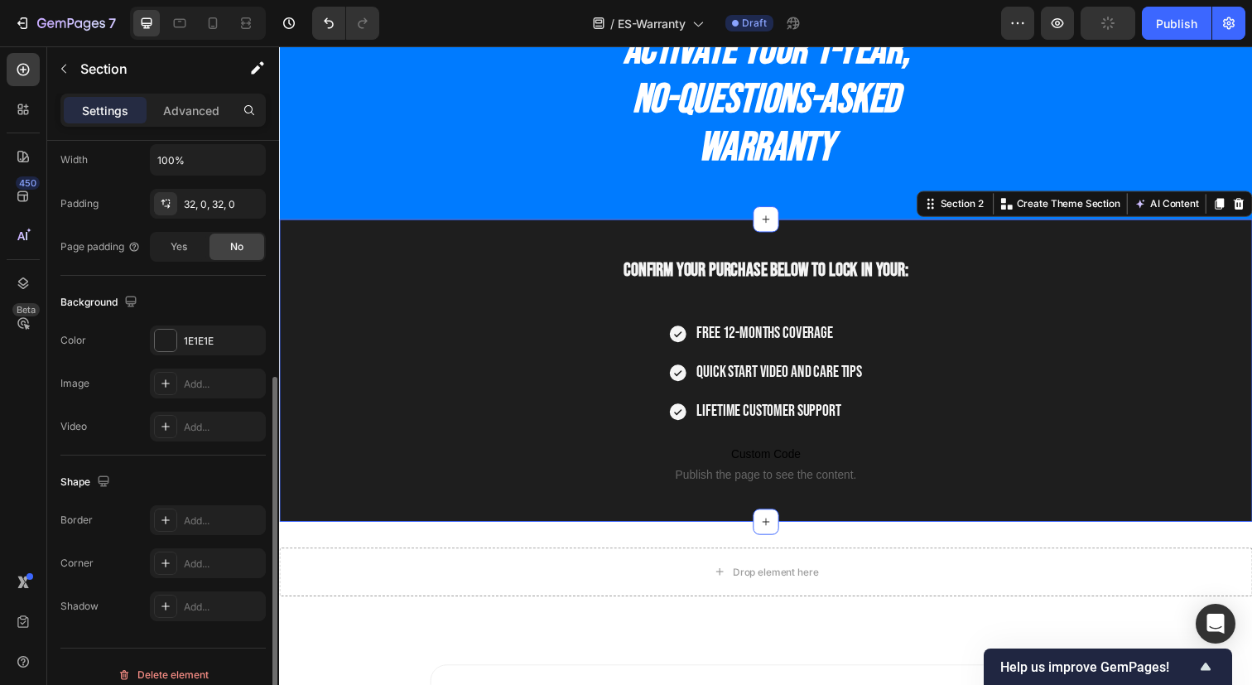
scroll to position [419, 0]
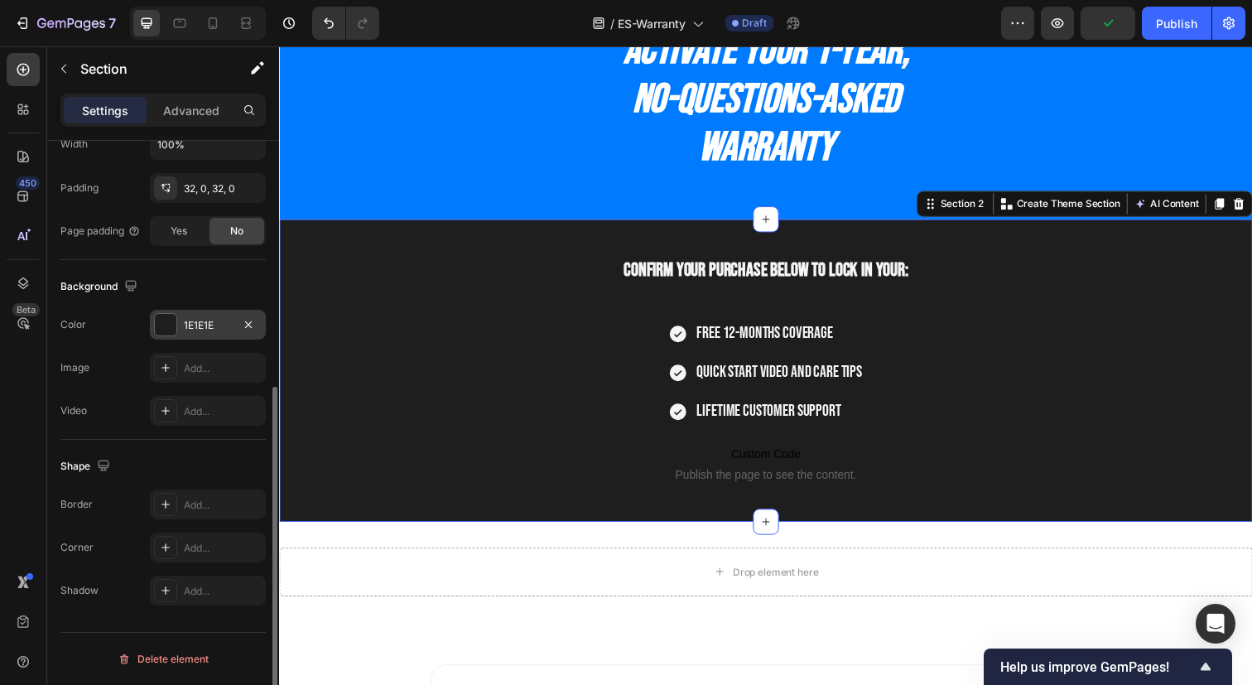
click at [166, 319] on div at bounding box center [166, 325] width 22 height 22
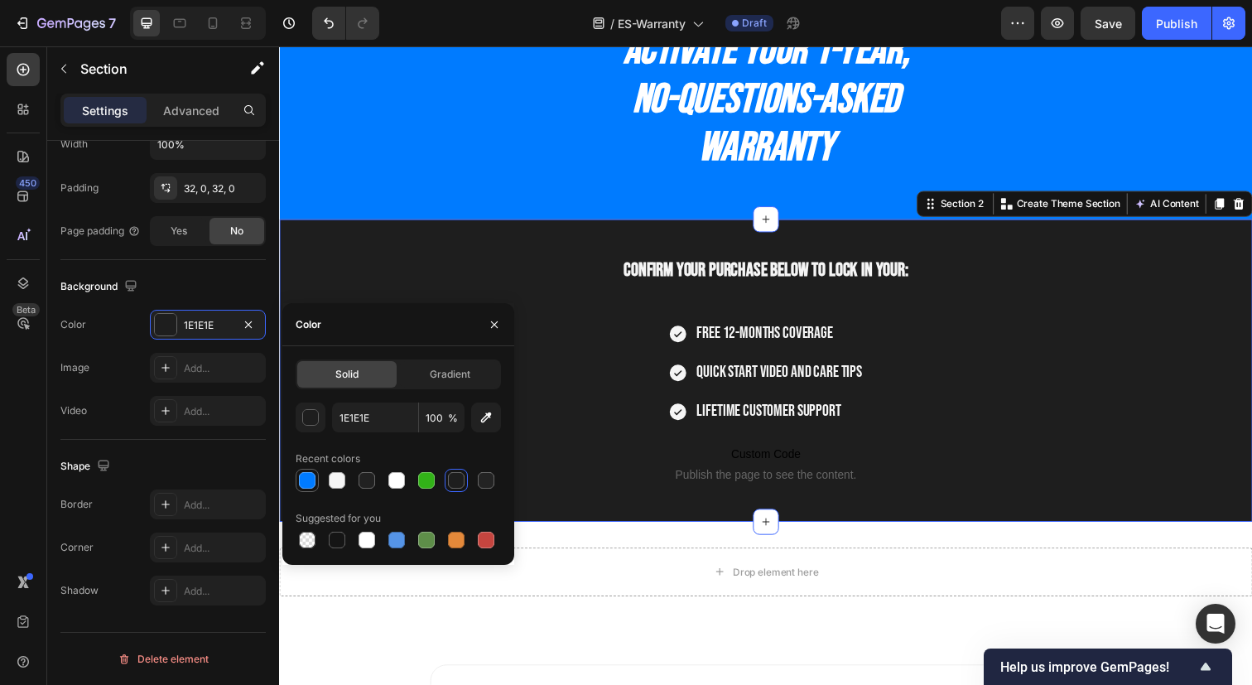
click at [305, 477] on div at bounding box center [307, 480] width 17 height 17
type input "007BFF"
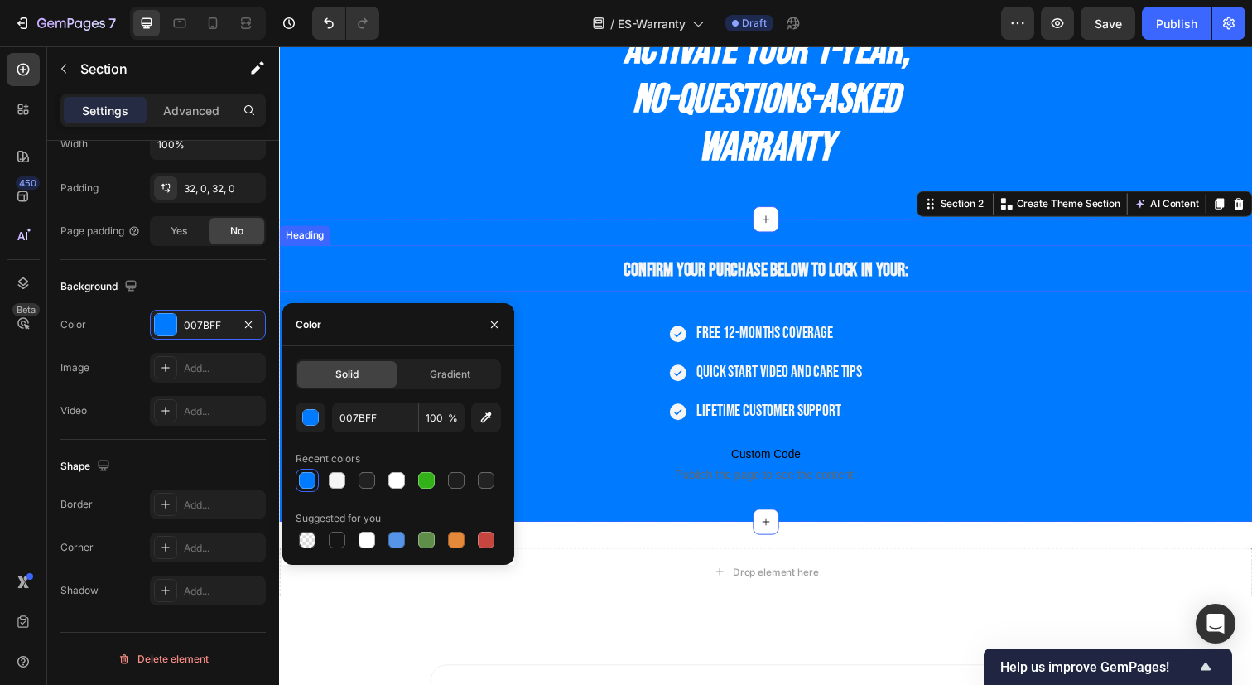
click at [500, 267] on h2 "Confirm your purchase below to lock in your:" at bounding box center [775, 272] width 993 height 47
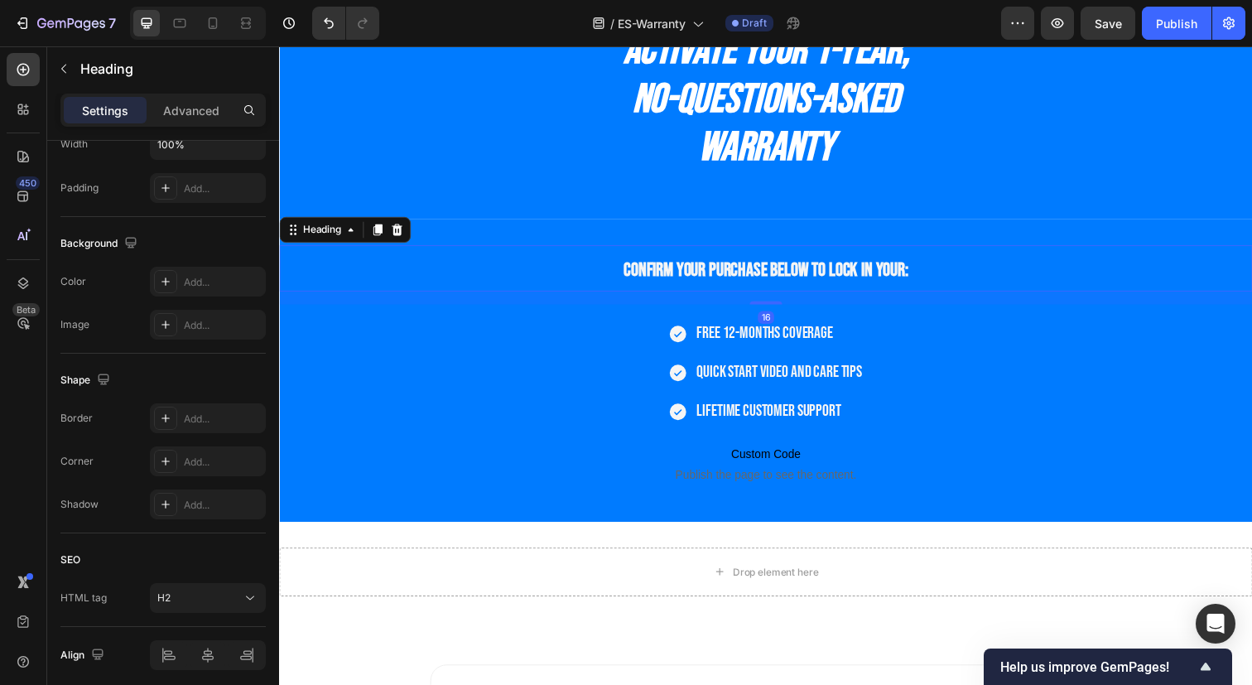
scroll to position [0, 0]
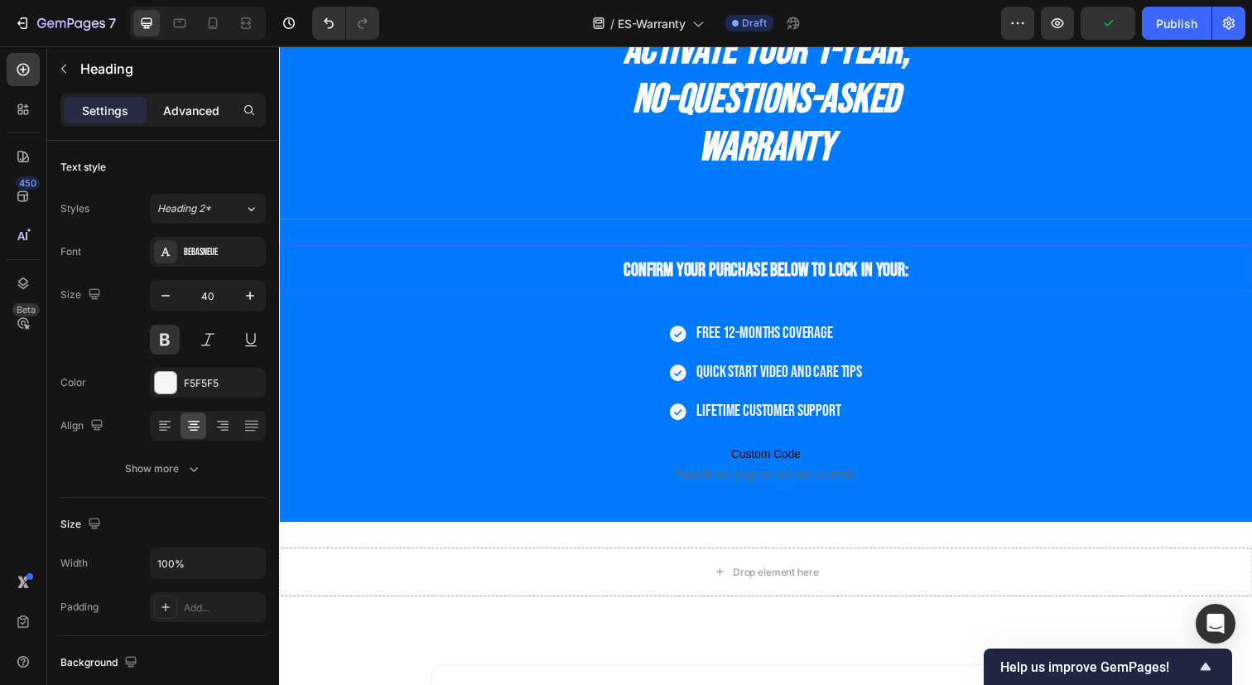
click at [204, 112] on p "Advanced" at bounding box center [191, 110] width 56 height 17
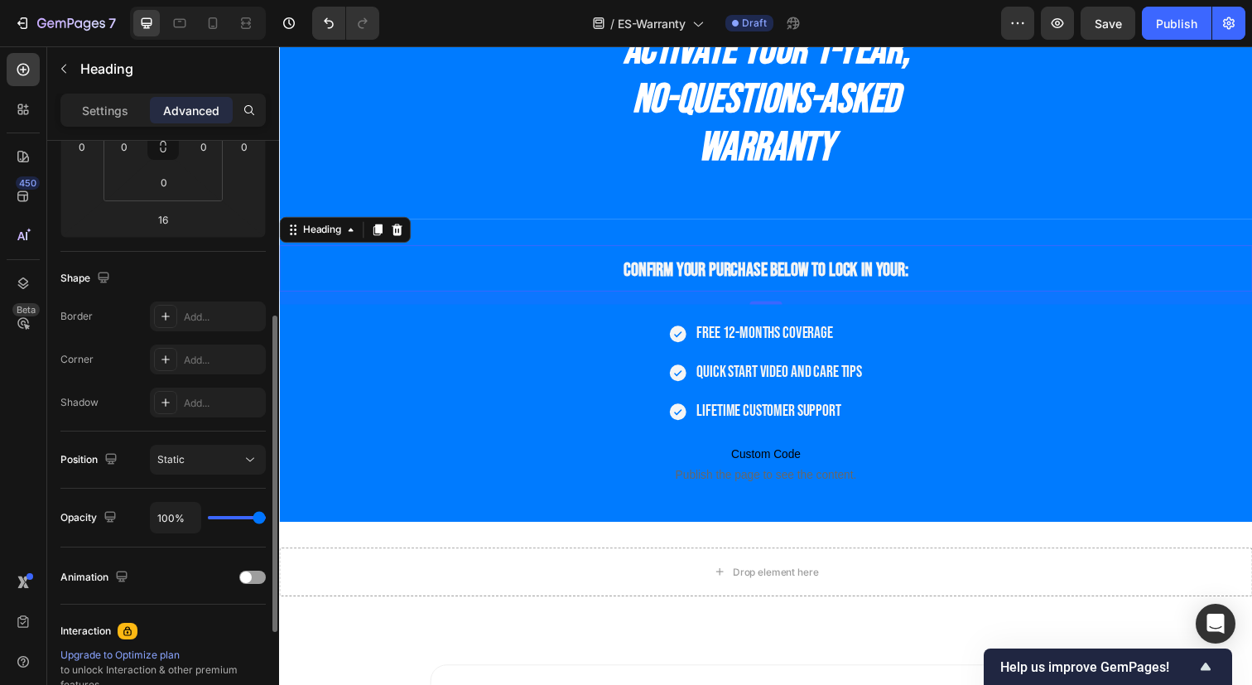
scroll to position [319, 0]
click at [170, 353] on icon at bounding box center [165, 354] width 13 height 13
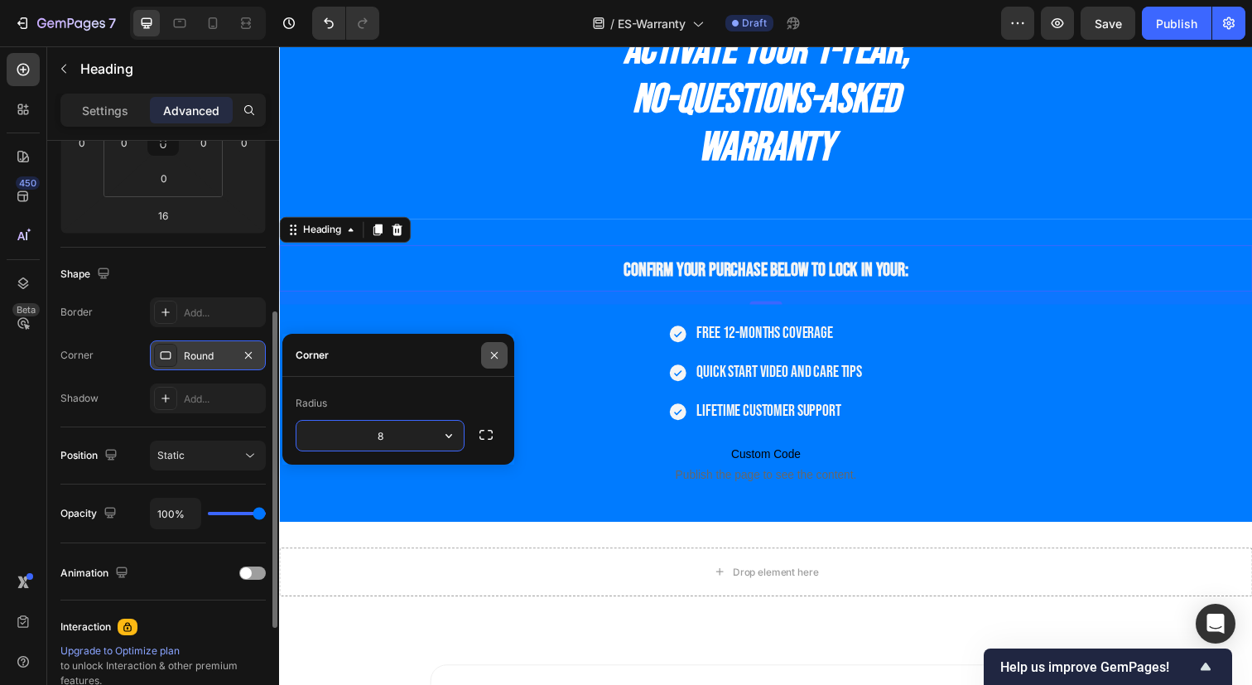
click at [496, 359] on icon "button" at bounding box center [494, 354] width 13 height 13
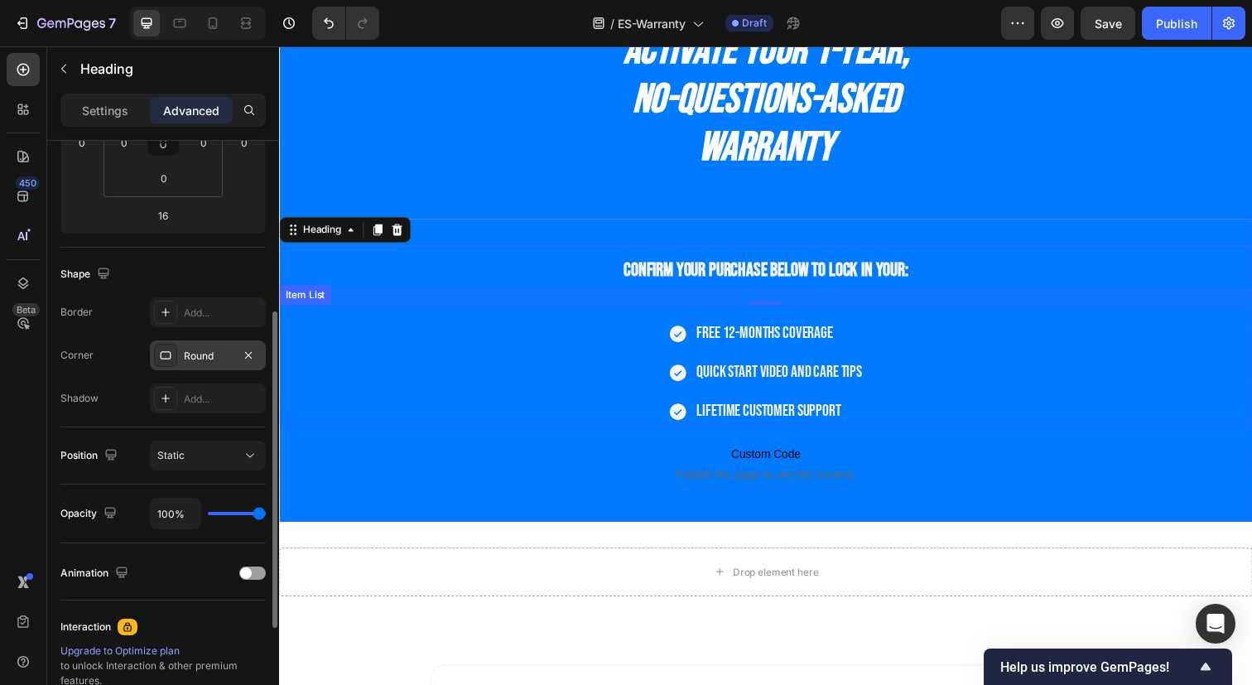
scroll to position [0, 0]
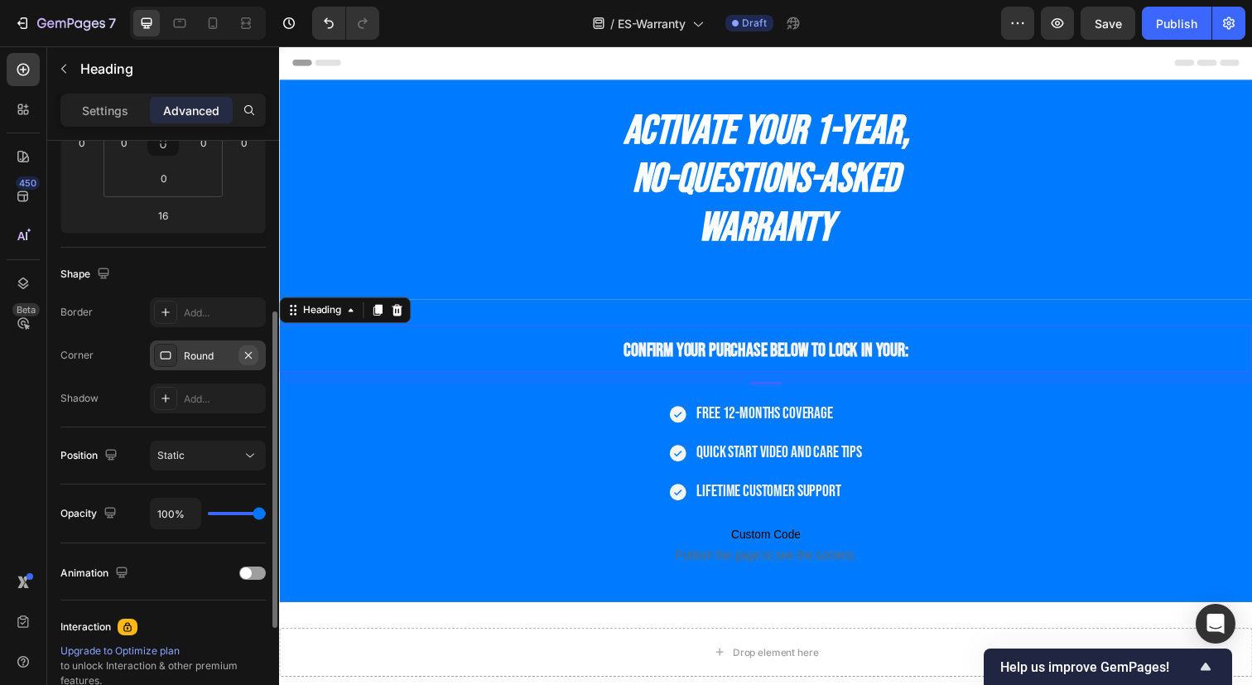
click at [246, 352] on icon "button" at bounding box center [248, 354] width 13 height 13
click at [193, 353] on div "Add..." at bounding box center [223, 355] width 78 height 15
type input "8"
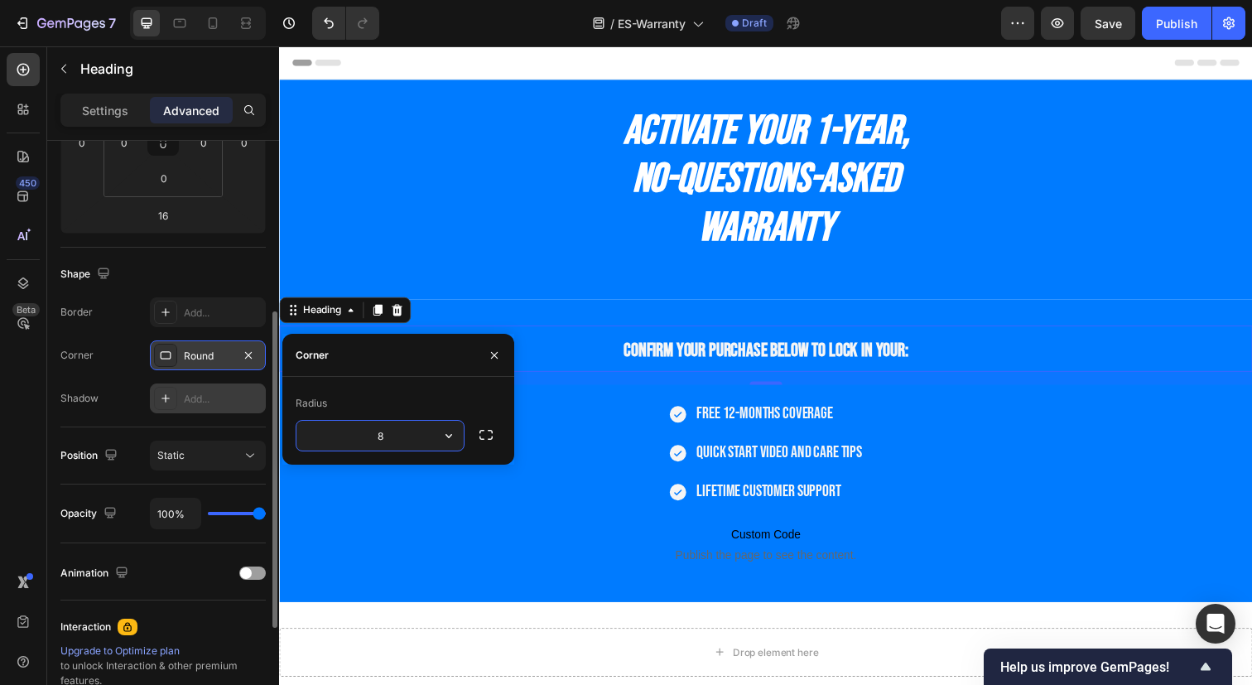
click at [217, 396] on div "Add..." at bounding box center [223, 399] width 78 height 15
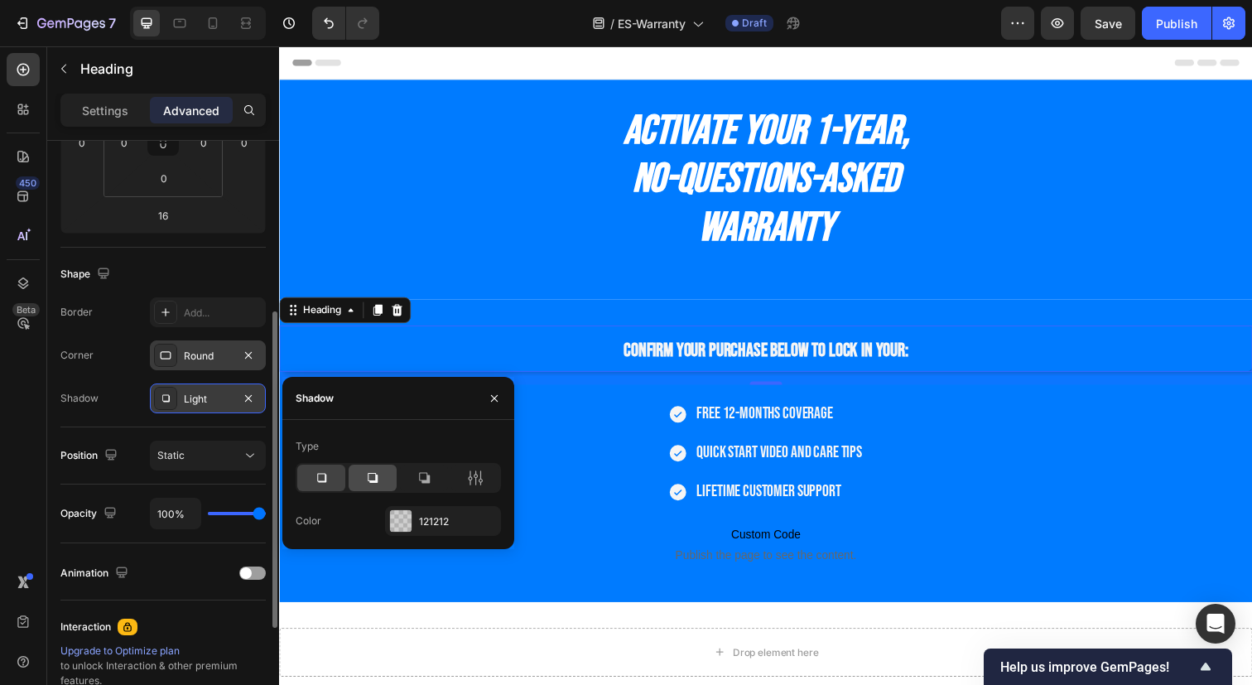
click at [378, 469] on div at bounding box center [372, 477] width 48 height 26
click at [497, 397] on icon "button" at bounding box center [494, 398] width 13 height 13
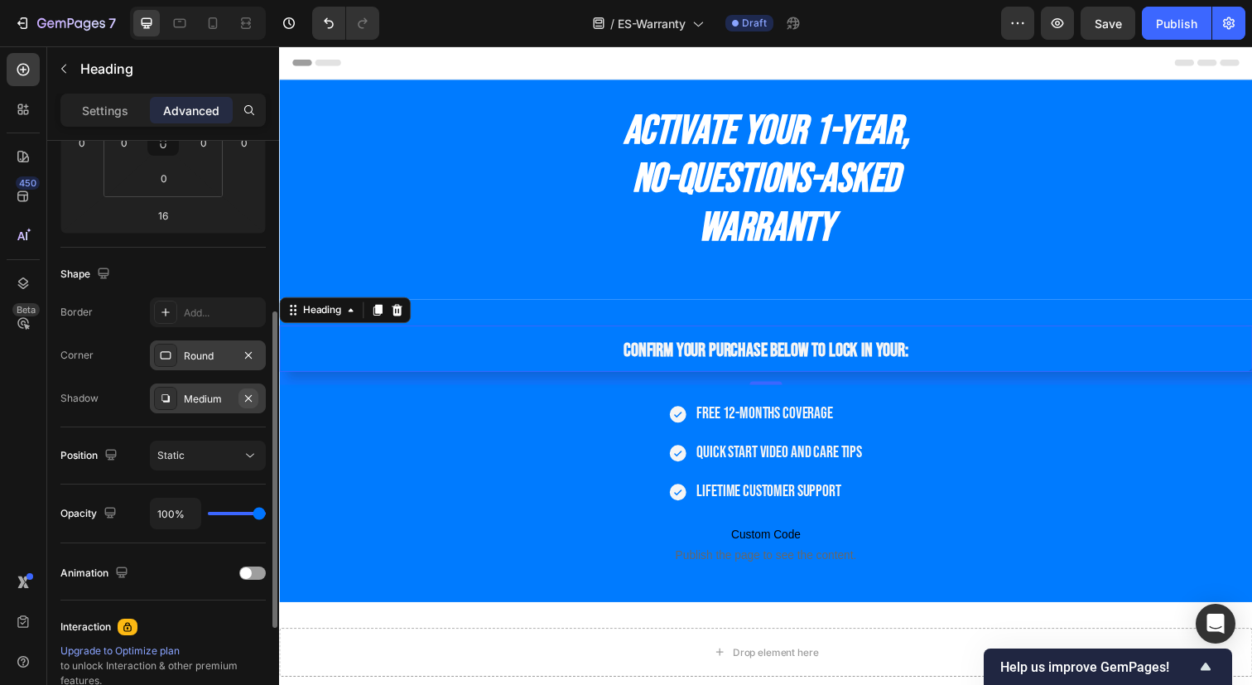
click at [255, 404] on button "button" at bounding box center [248, 398] width 20 height 20
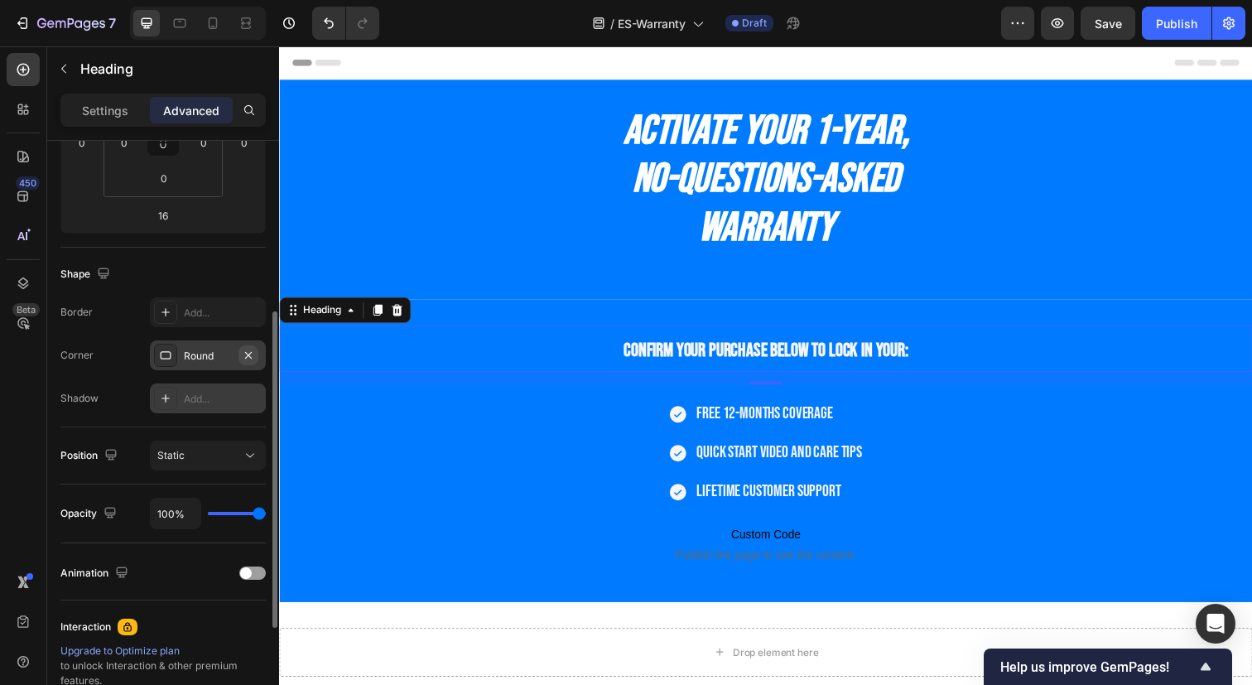
click at [247, 354] on icon "button" at bounding box center [248, 354] width 13 height 13
click at [195, 456] on div "Static" at bounding box center [199, 455] width 84 height 15
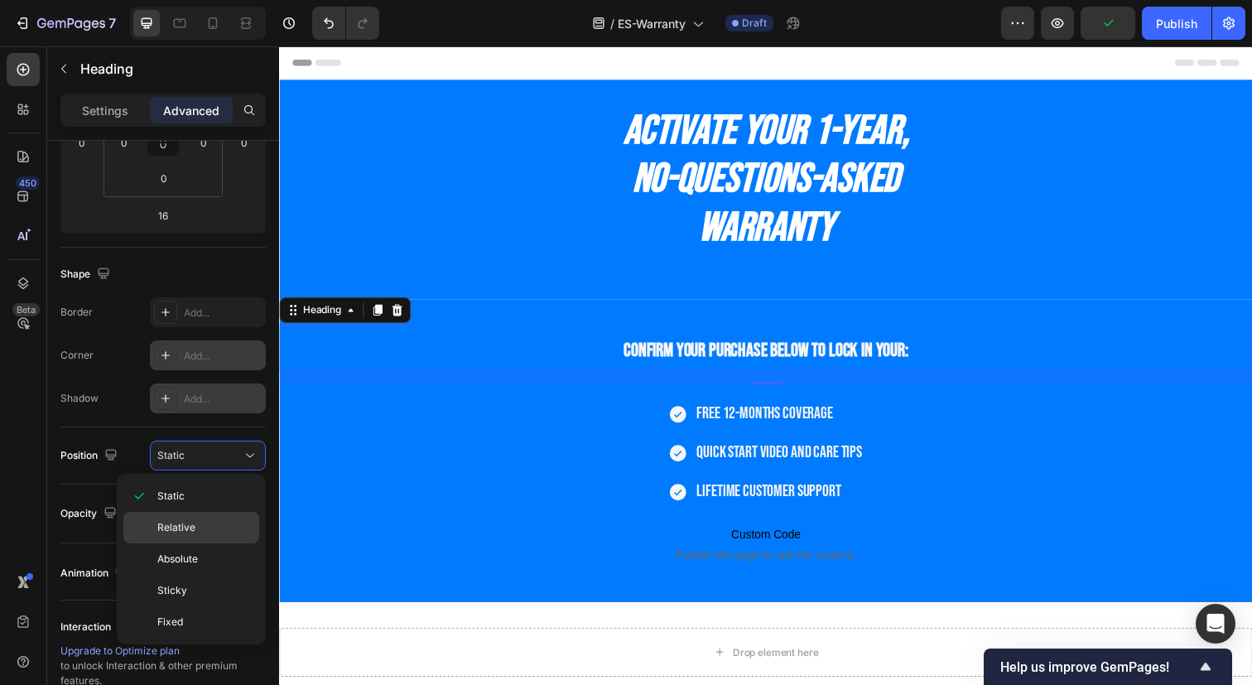
click at [185, 525] on span "Relative" at bounding box center [176, 527] width 38 height 15
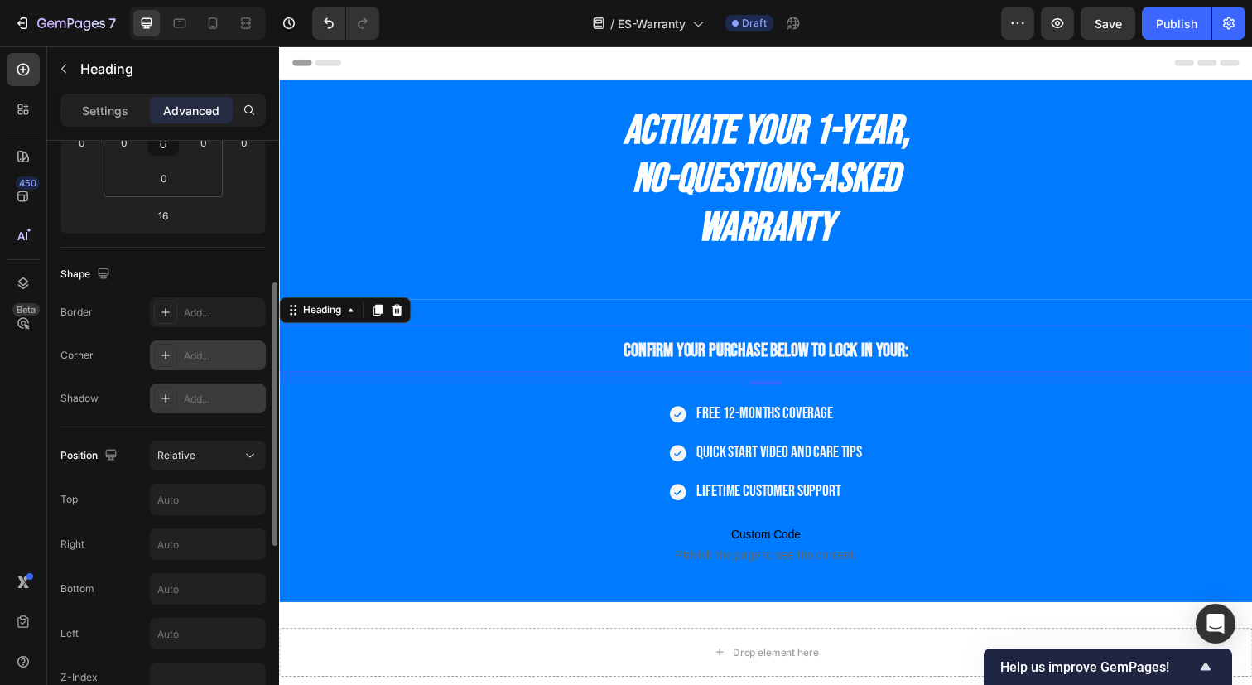
click at [189, 474] on div "Position Relative Top Right Bottom Left Z-Index" at bounding box center [162, 566] width 205 height 252
click at [195, 463] on div "Relative" at bounding box center [207, 455] width 101 height 17
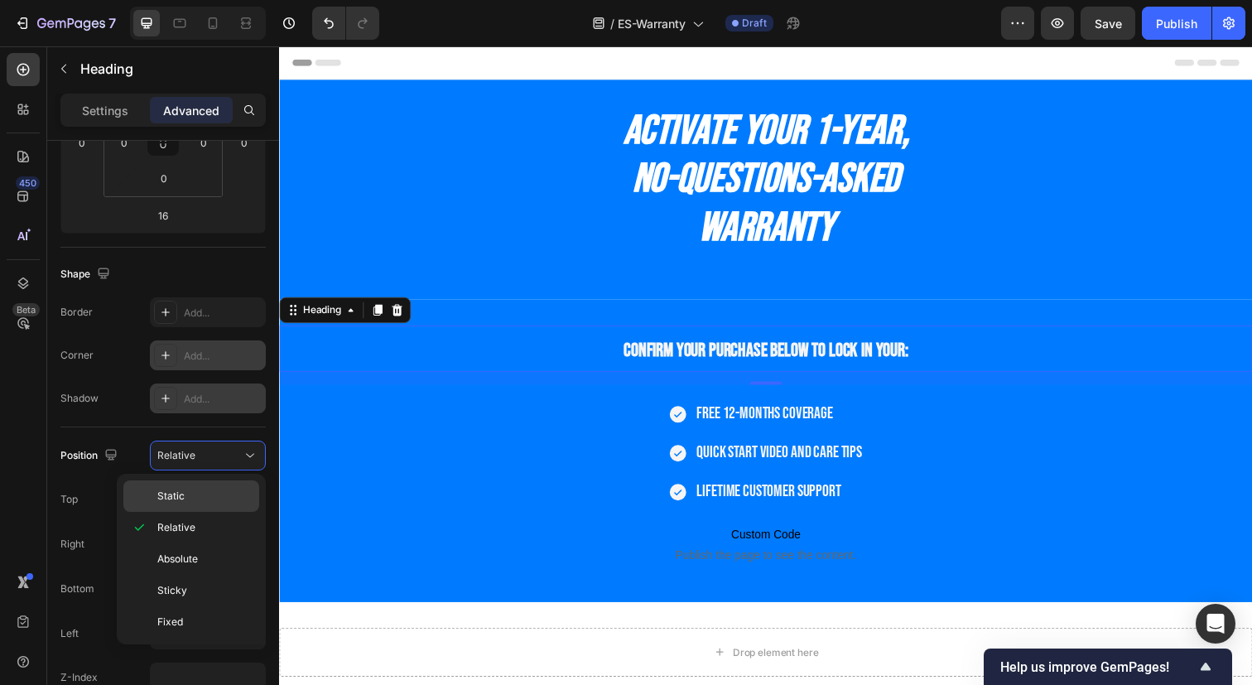
click at [185, 495] on p "Static" at bounding box center [204, 495] width 94 height 15
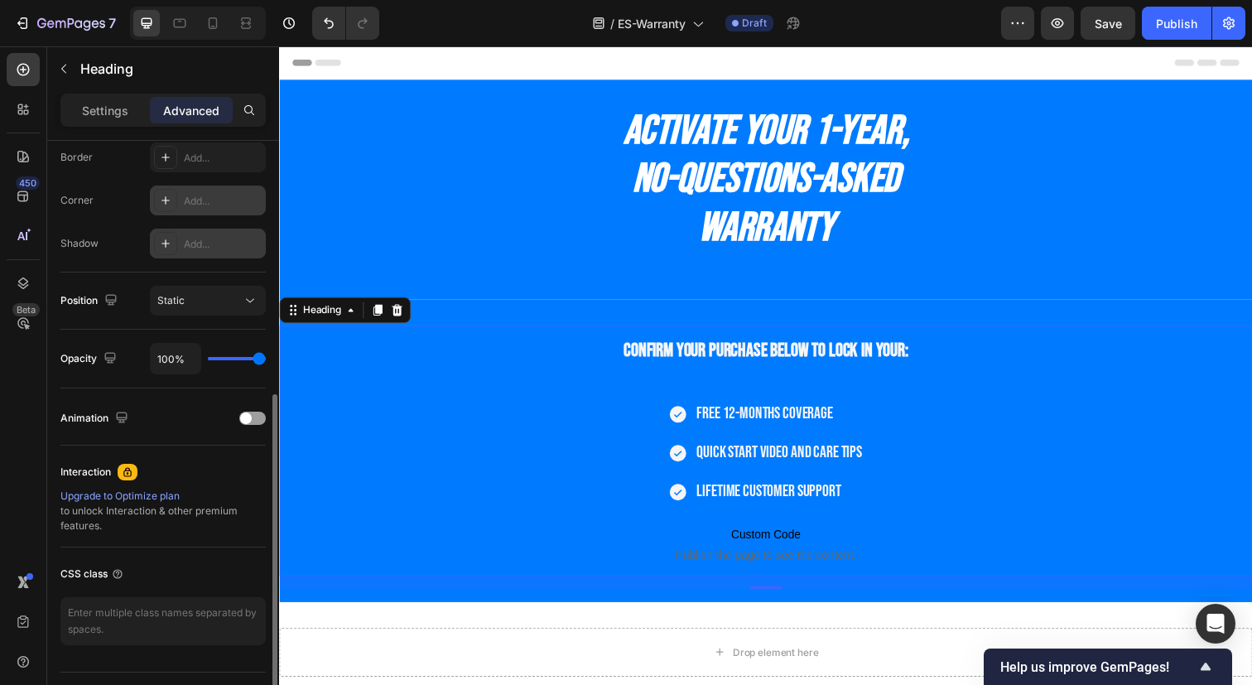
scroll to position [513, 0]
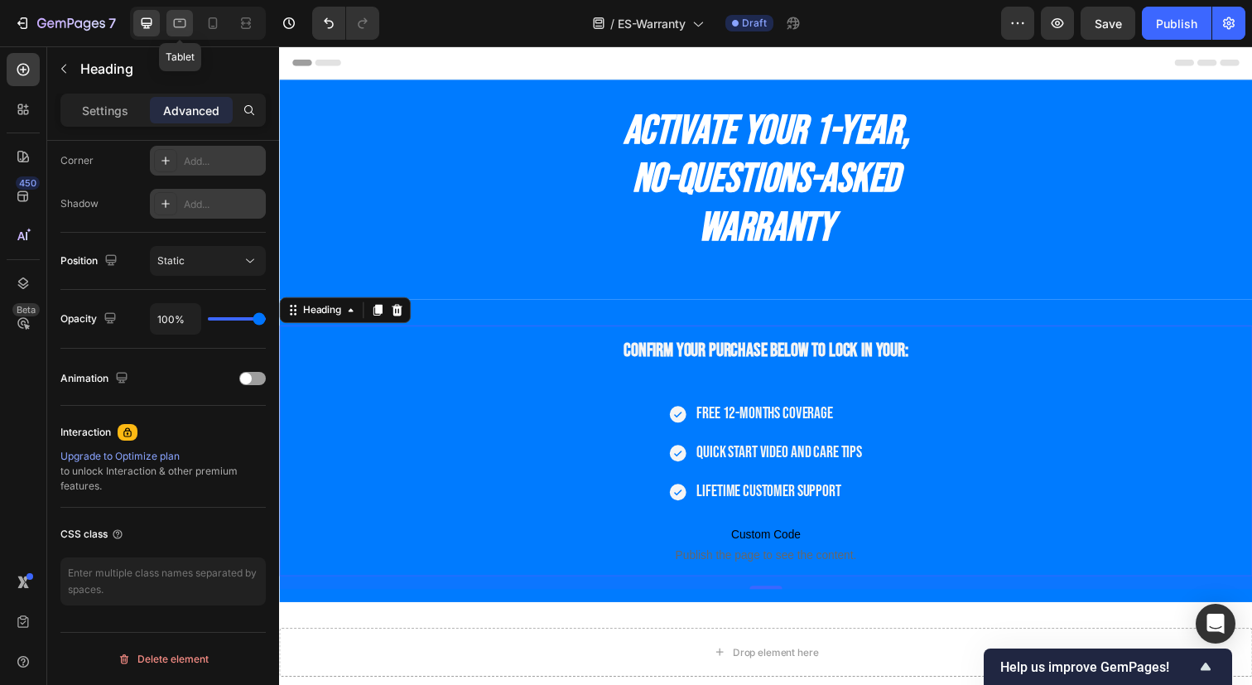
click at [173, 26] on icon at bounding box center [179, 23] width 17 height 17
type input "0"
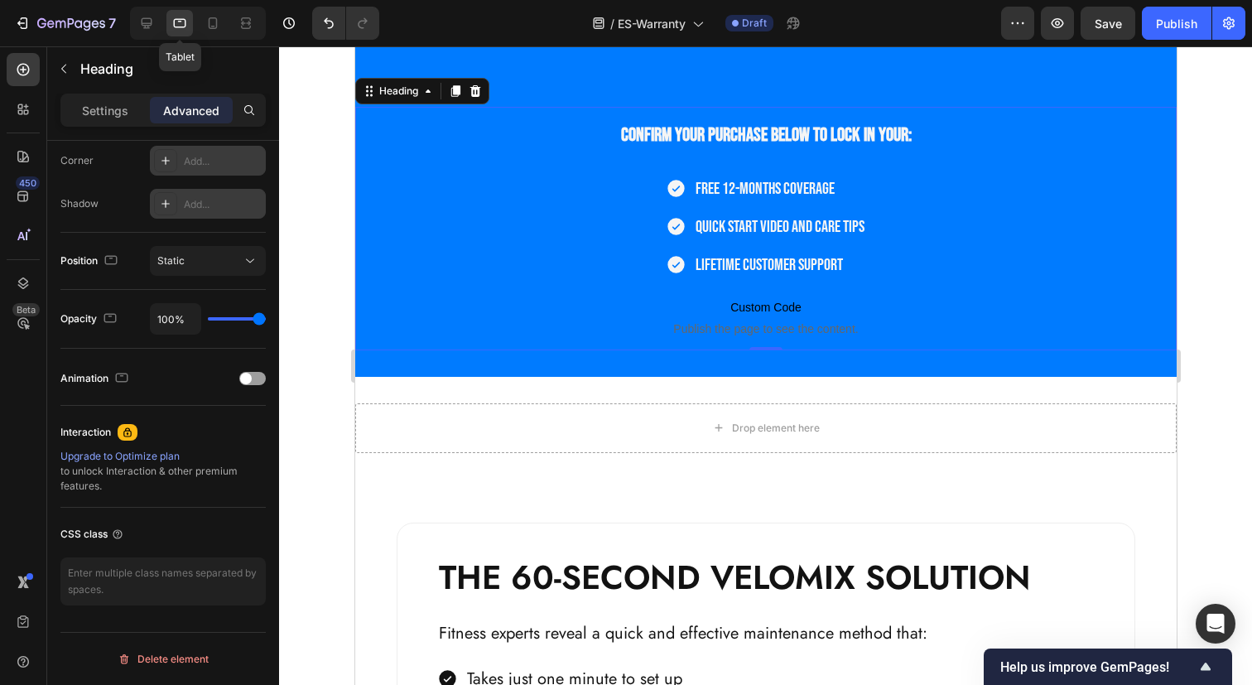
scroll to position [229, 0]
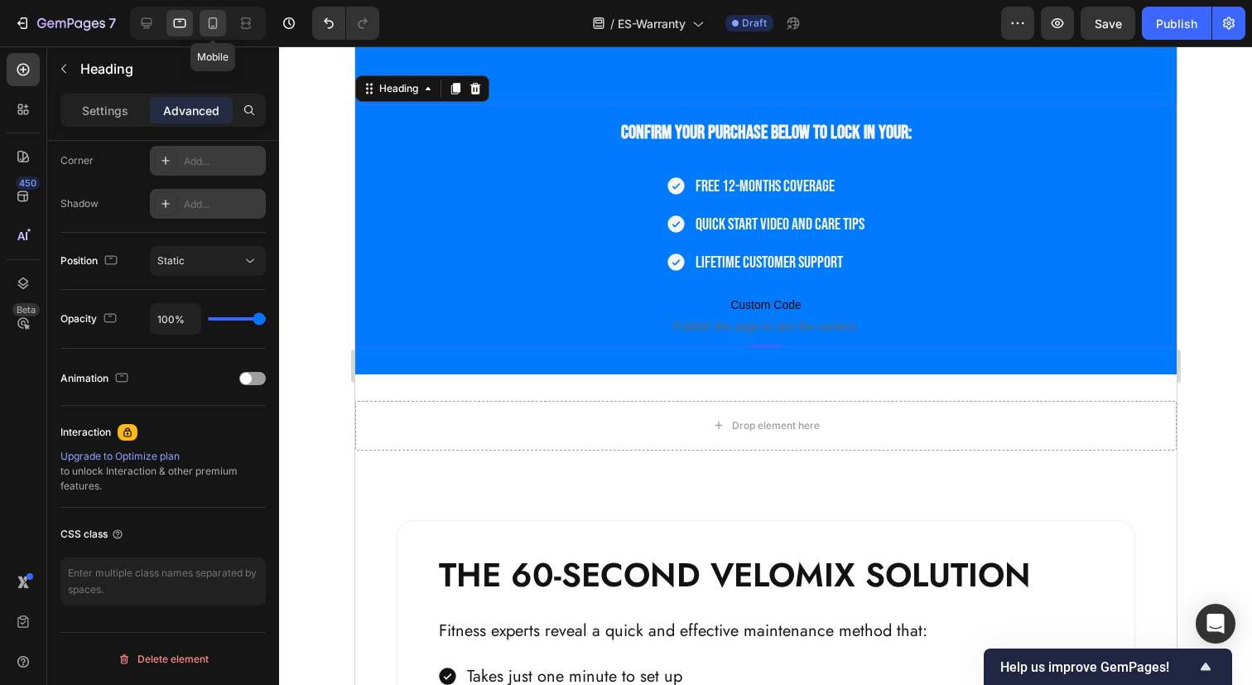
click at [214, 22] on icon at bounding box center [212, 23] width 17 height 17
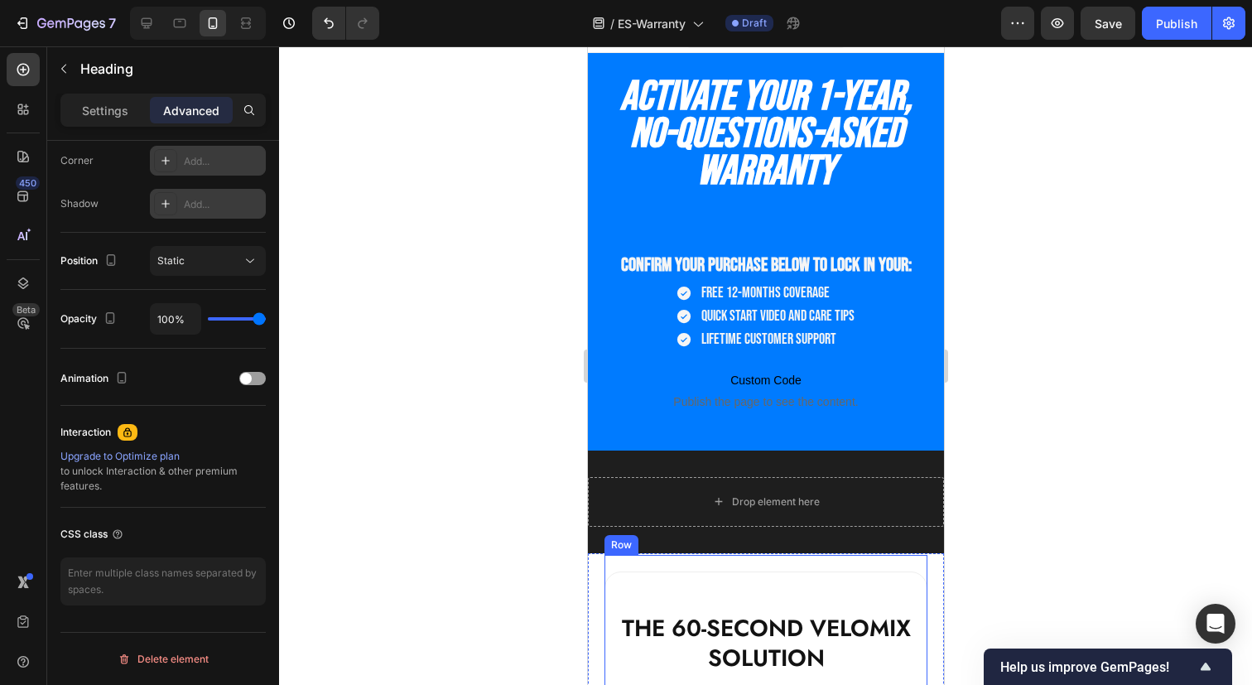
scroll to position [57, 0]
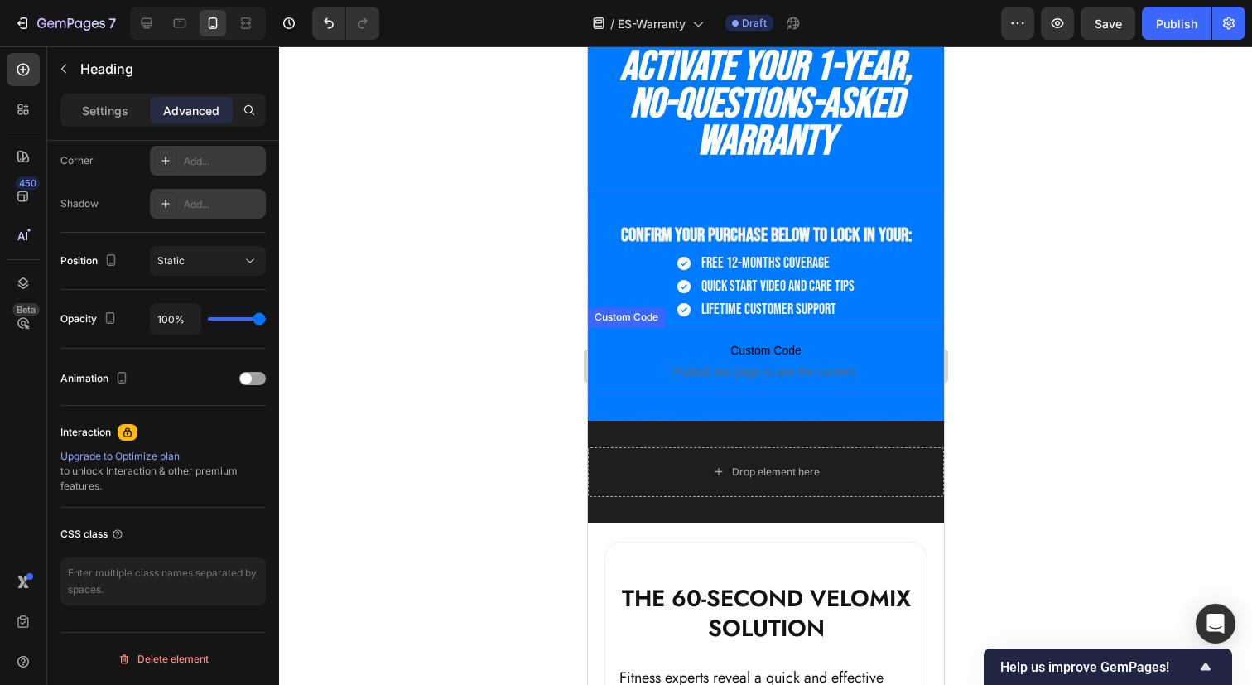
click at [756, 366] on span "Publish the page to see the content." at bounding box center [765, 371] width 356 height 17
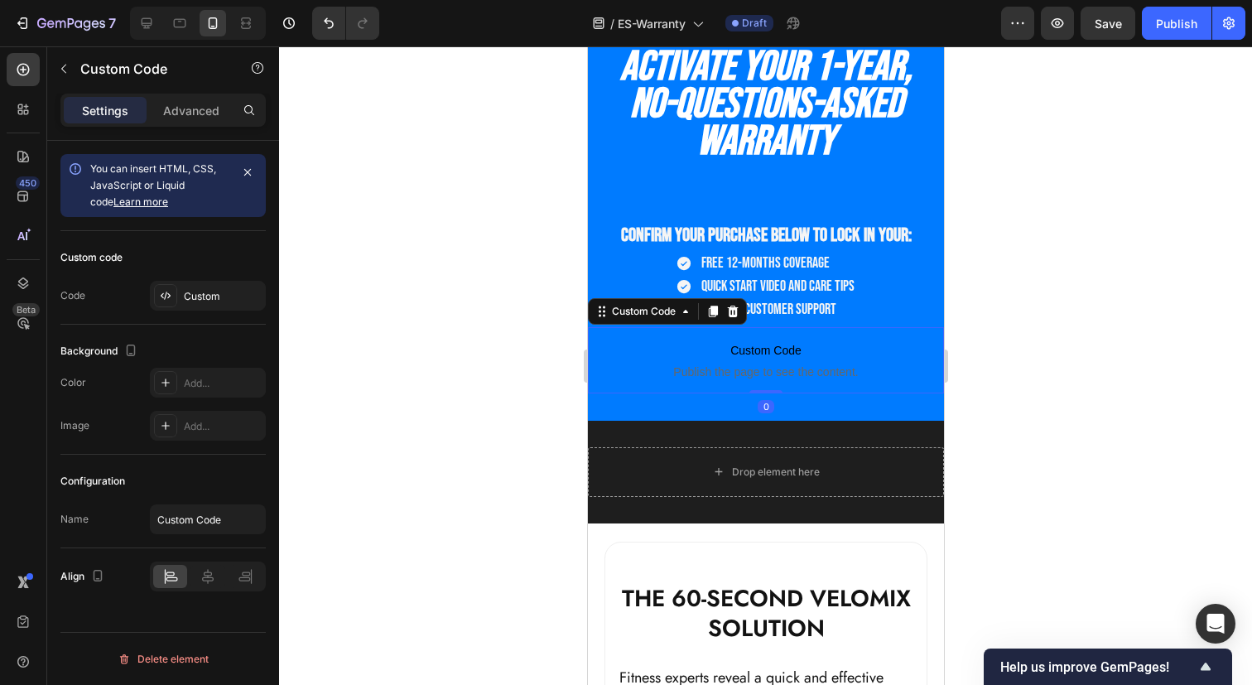
scroll to position [0, 0]
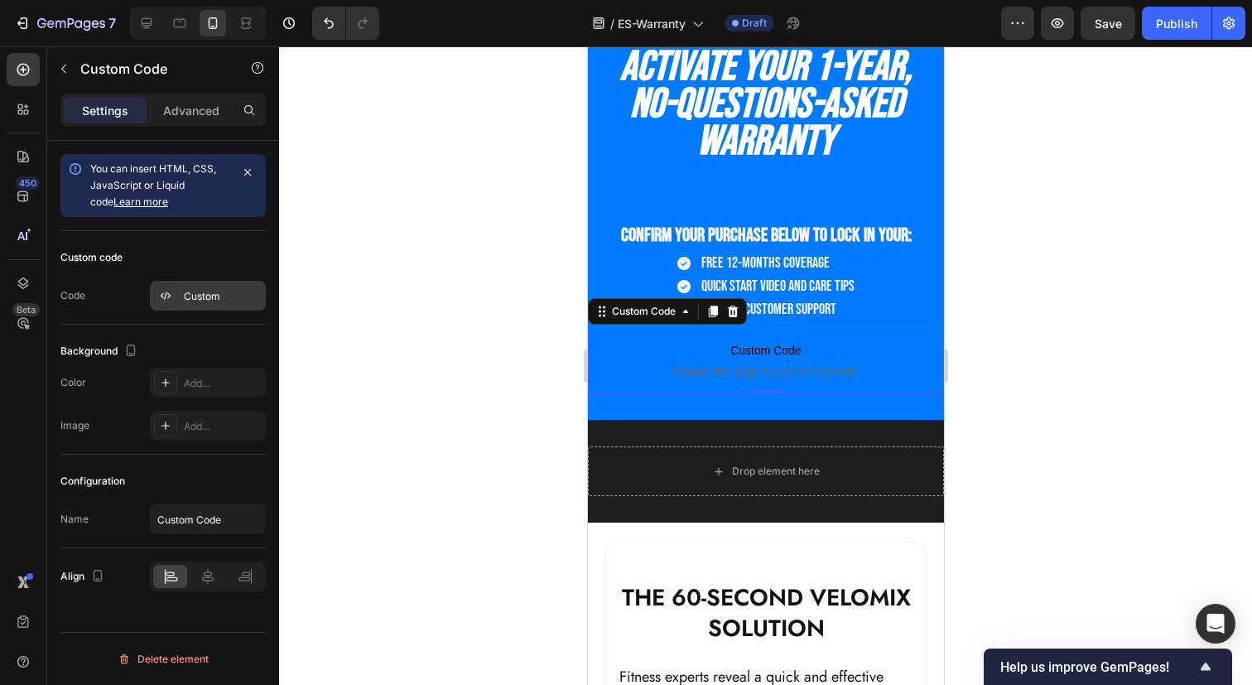
click at [185, 287] on div "Custom" at bounding box center [208, 296] width 116 height 30
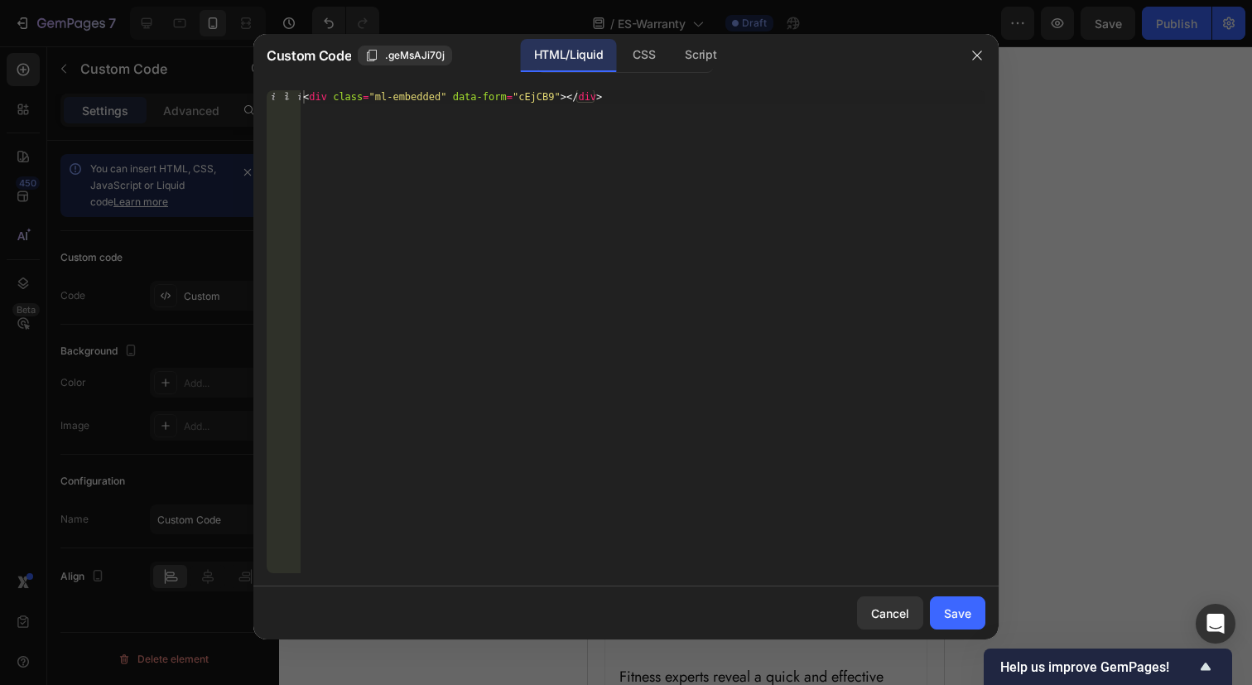
click at [409, 187] on div "< div class = "ml-embedded" data-form = "cEjCB9" > </ div >" at bounding box center [642, 344] width 685 height 509
paste textarea "</script"
type textarea "</script>"
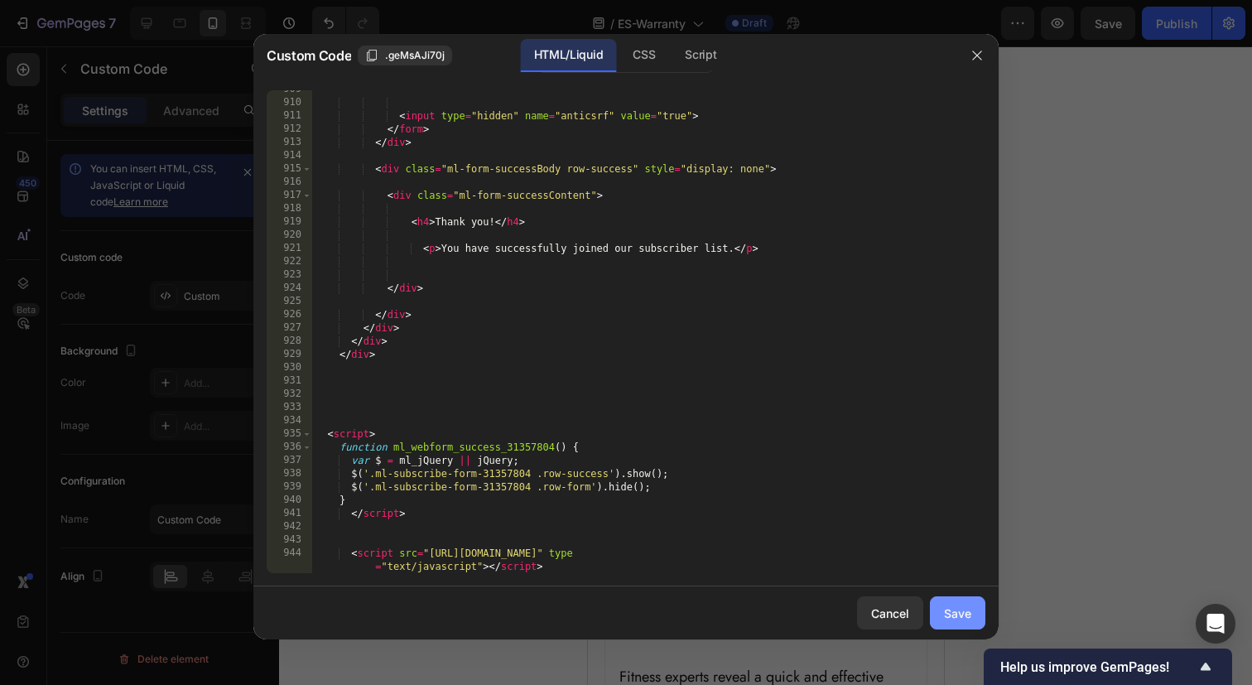
click at [954, 614] on div "Save" at bounding box center [957, 612] width 27 height 17
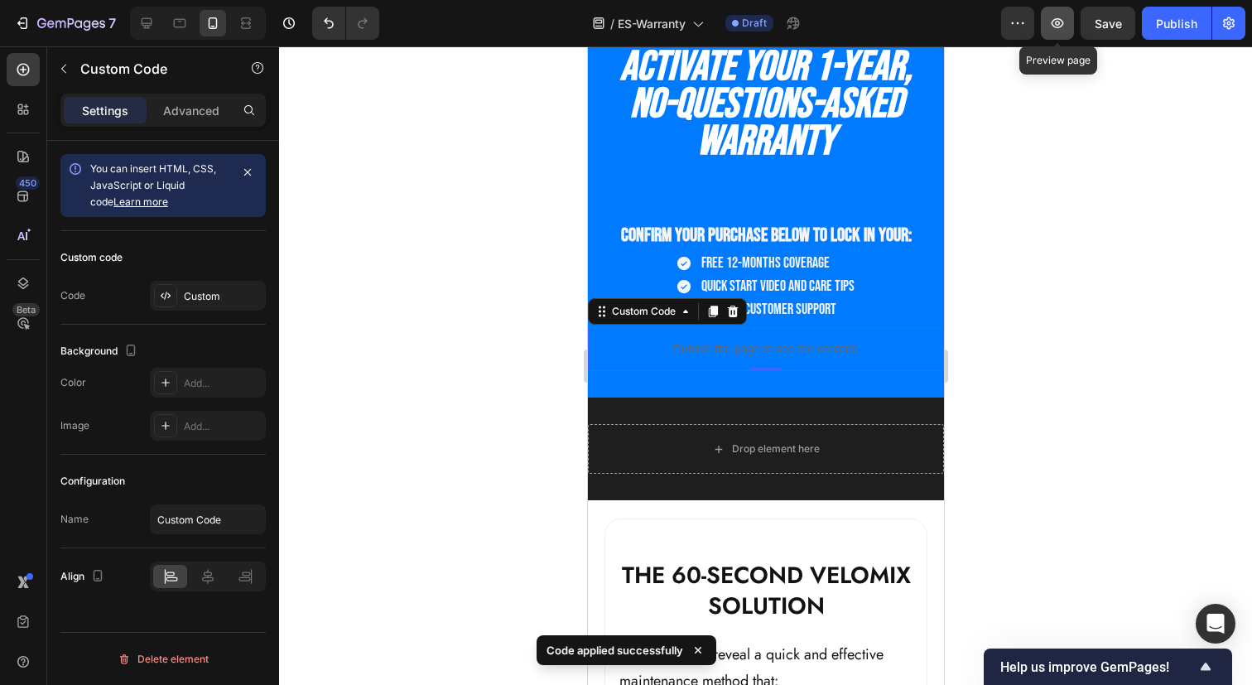
click at [1052, 33] on button "button" at bounding box center [1056, 23] width 33 height 33
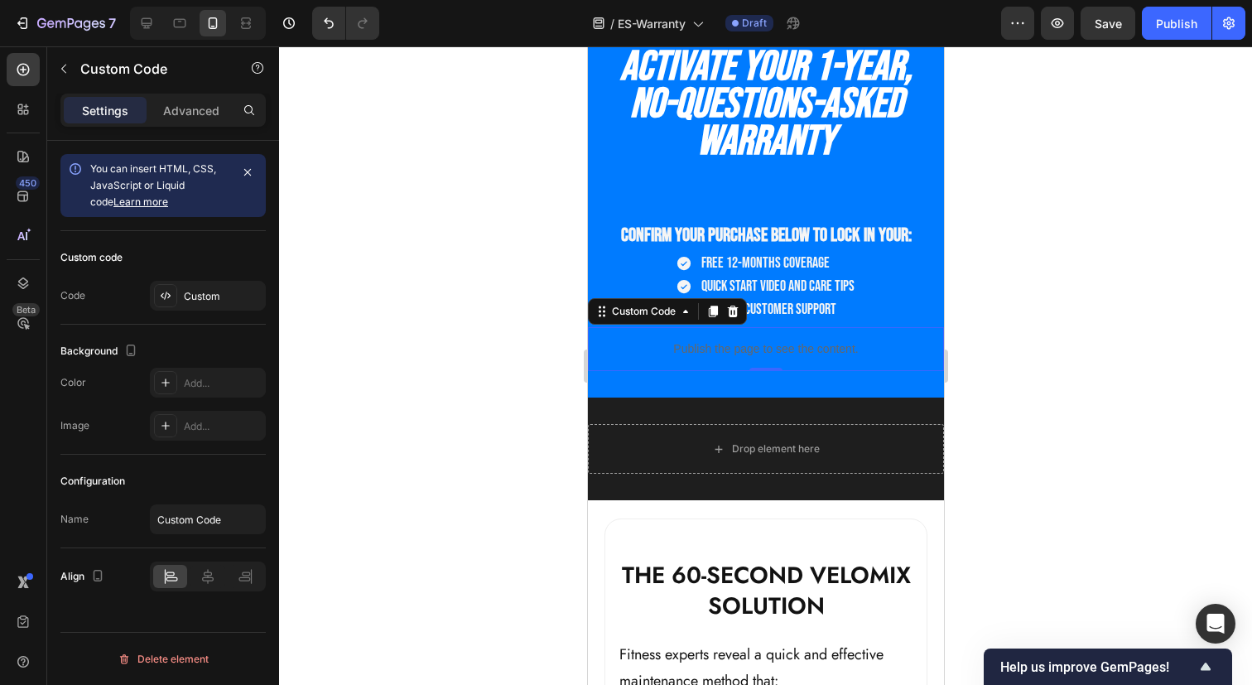
click at [743, 355] on p "Publish the page to see the content." at bounding box center [765, 348] width 356 height 17
click at [198, 199] on div "You can insert HTML, CSS, JavaScript or Liquid code Learn more" at bounding box center [159, 186] width 139 height 50
click at [191, 300] on div "Custom" at bounding box center [223, 296] width 78 height 15
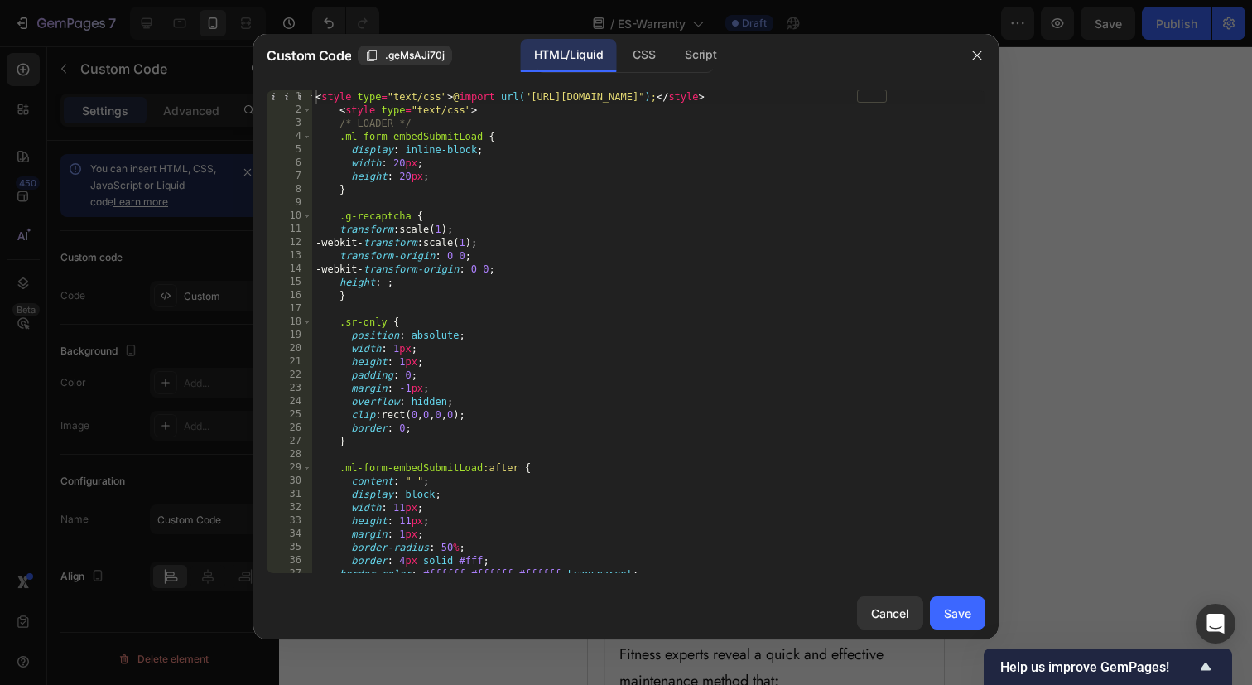
click at [702, 387] on div "< style type = "text/css" > @ import url( "https://assets.mlcdn.com/fonts.css?v…" at bounding box center [648, 344] width 673 height 509
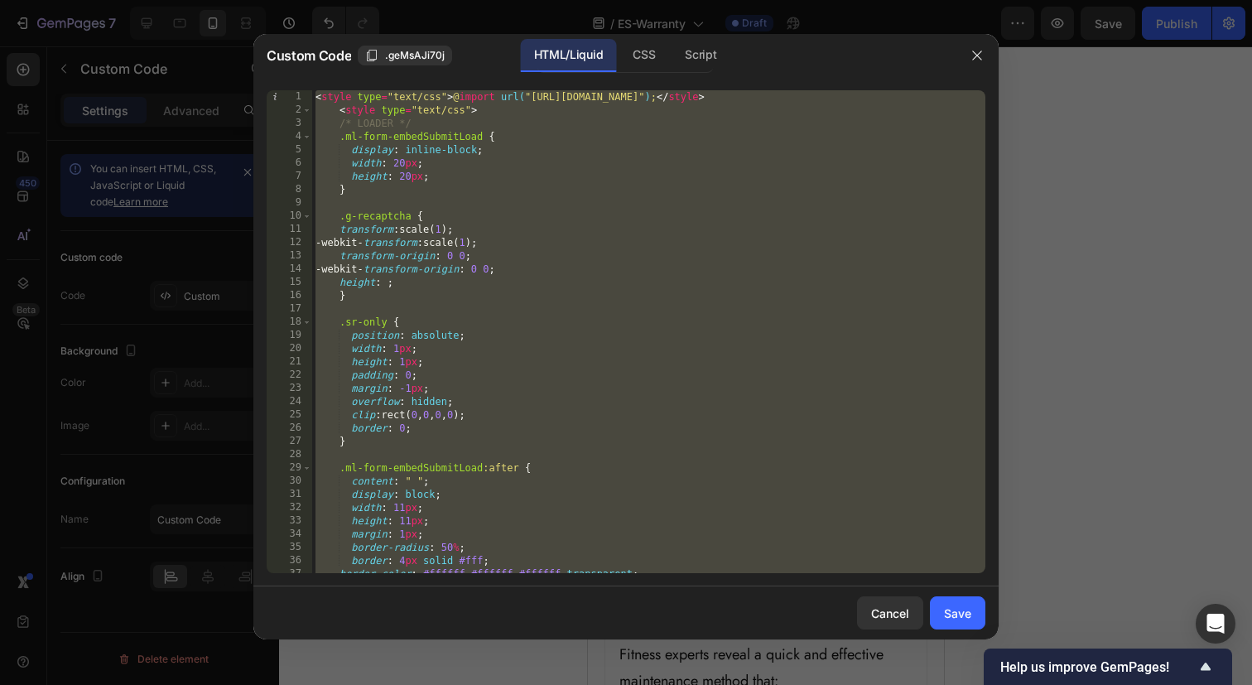
paste textarea
type textarea "</script>"
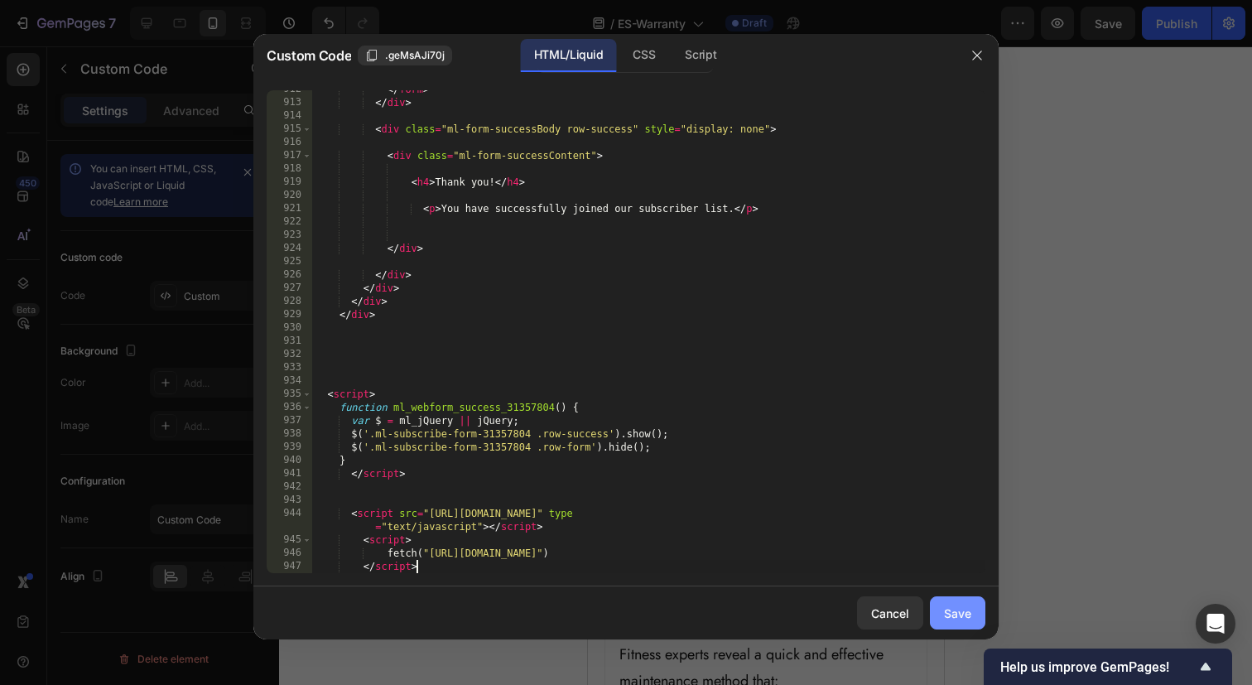
click at [959, 618] on div "Save" at bounding box center [957, 612] width 27 height 17
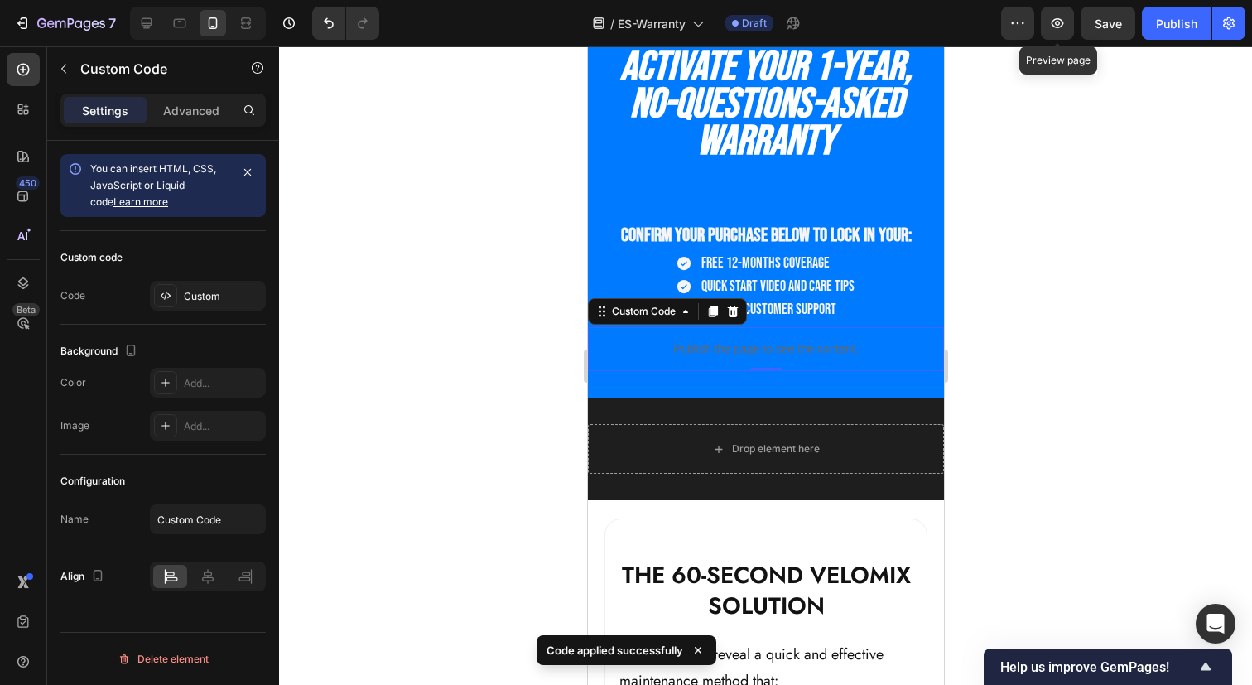
click at [1058, 25] on icon "button" at bounding box center [1057, 23] width 5 height 5
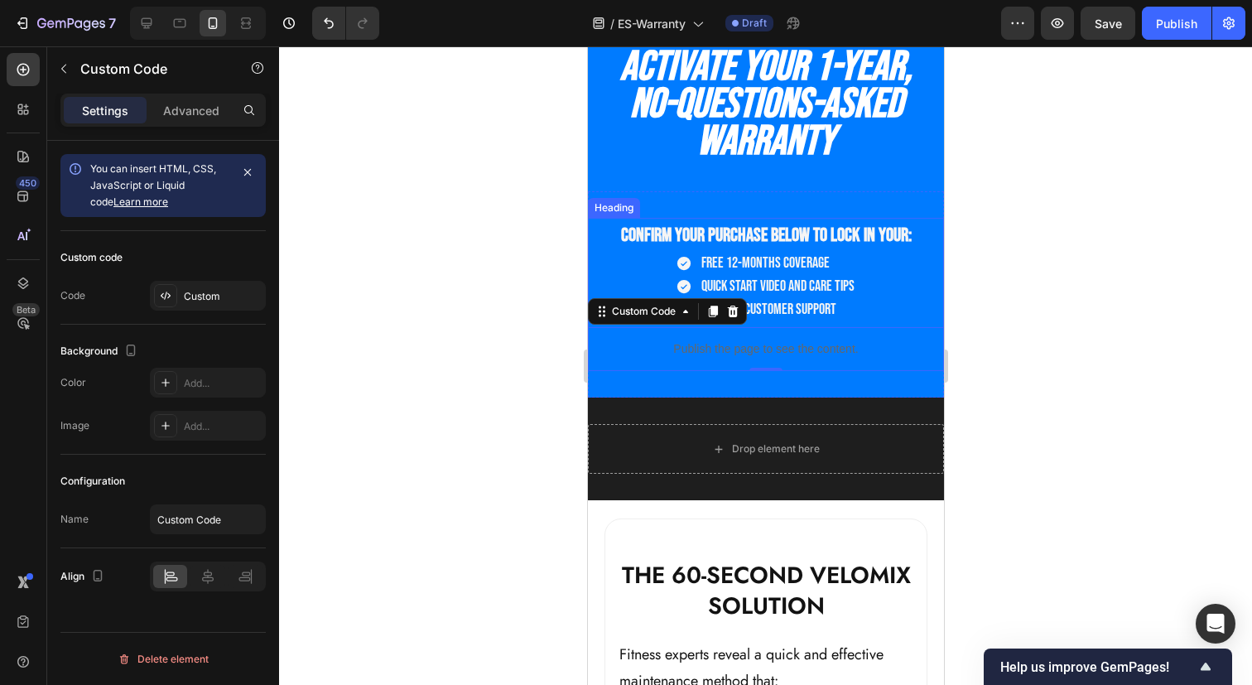
scroll to position [0, 0]
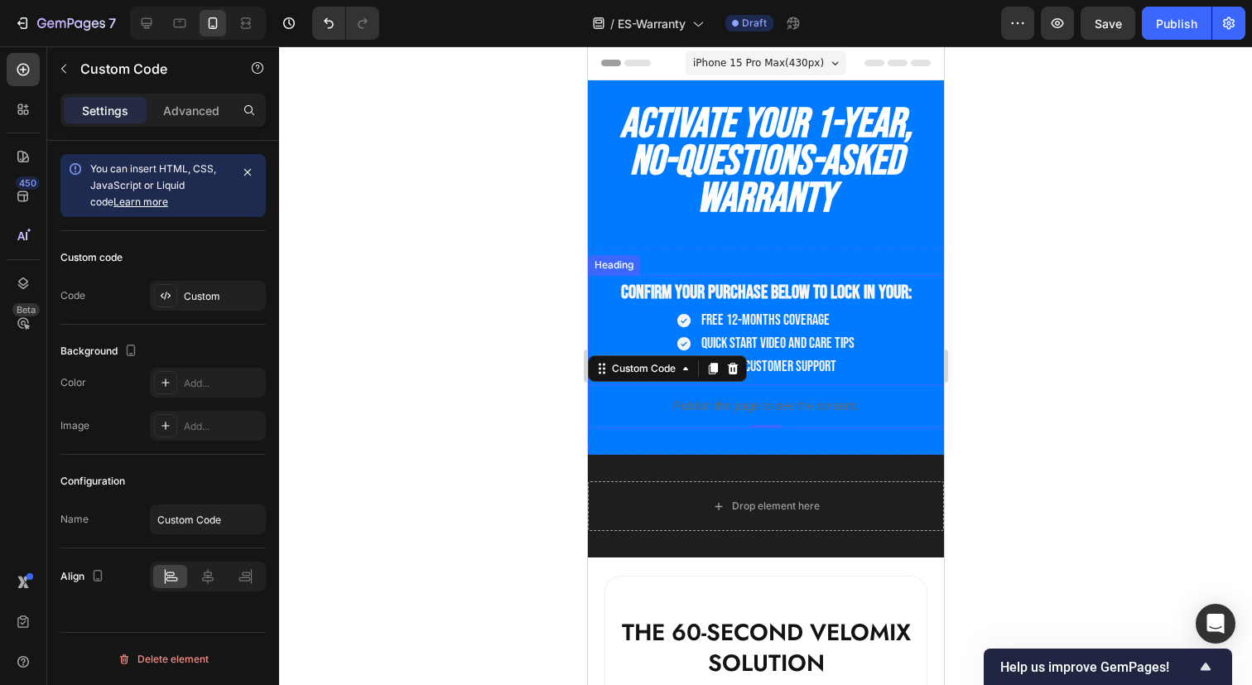
click at [821, 291] on span "Confirm your purchase below to lock in your:" at bounding box center [765, 292] width 291 height 23
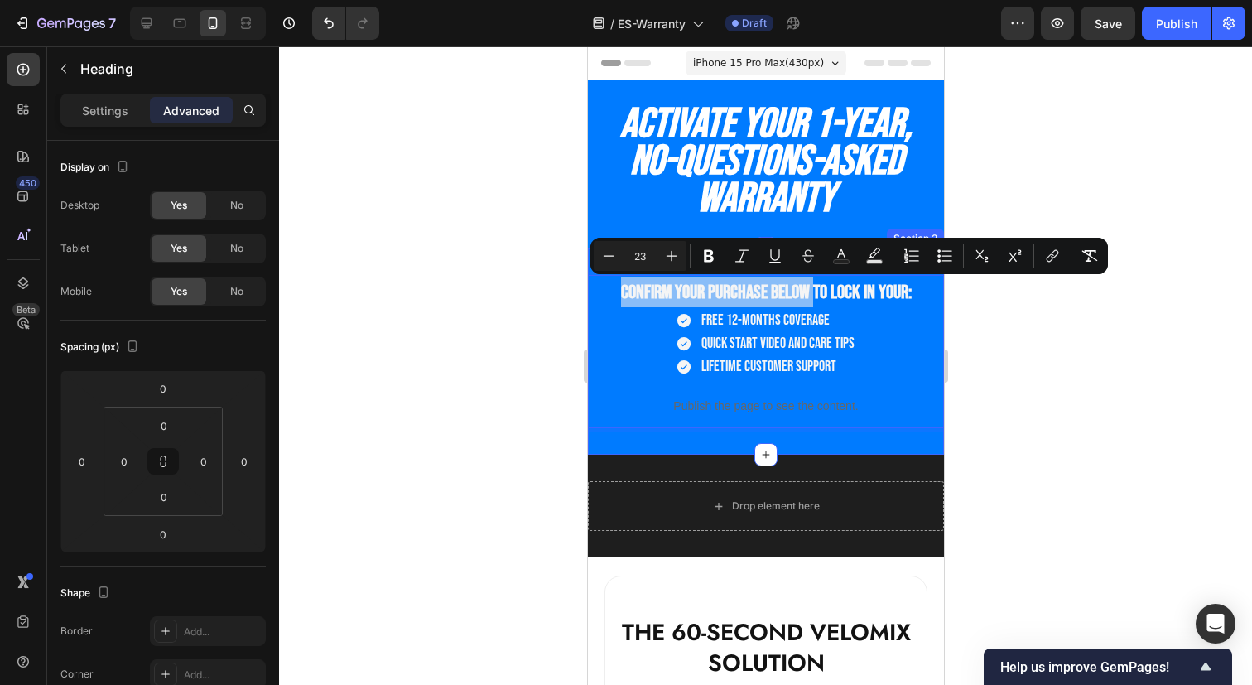
drag, startPoint x: 815, startPoint y: 293, endPoint x: 815, endPoint y: 271, distance: 22.3
click at [815, 271] on div "Confirm your purchase below to lock in your: Heading 0 Free 12-months coverage …" at bounding box center [765, 351] width 356 height 206
click at [838, 290] on span "Confirm your purchase below to lock in your:" at bounding box center [765, 292] width 291 height 23
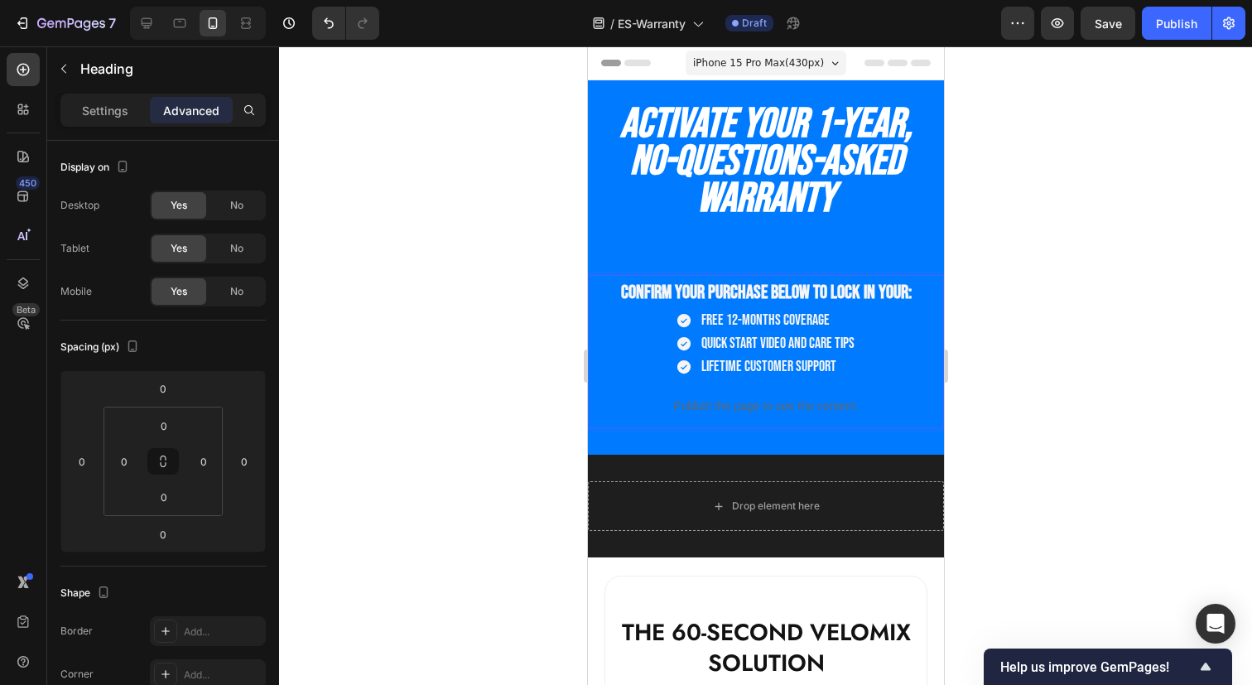
click at [868, 311] on div "Free 12-months coverage Quick Start Video and Care Tips Lifetime Customer Suppo…" at bounding box center [765, 343] width 356 height 69
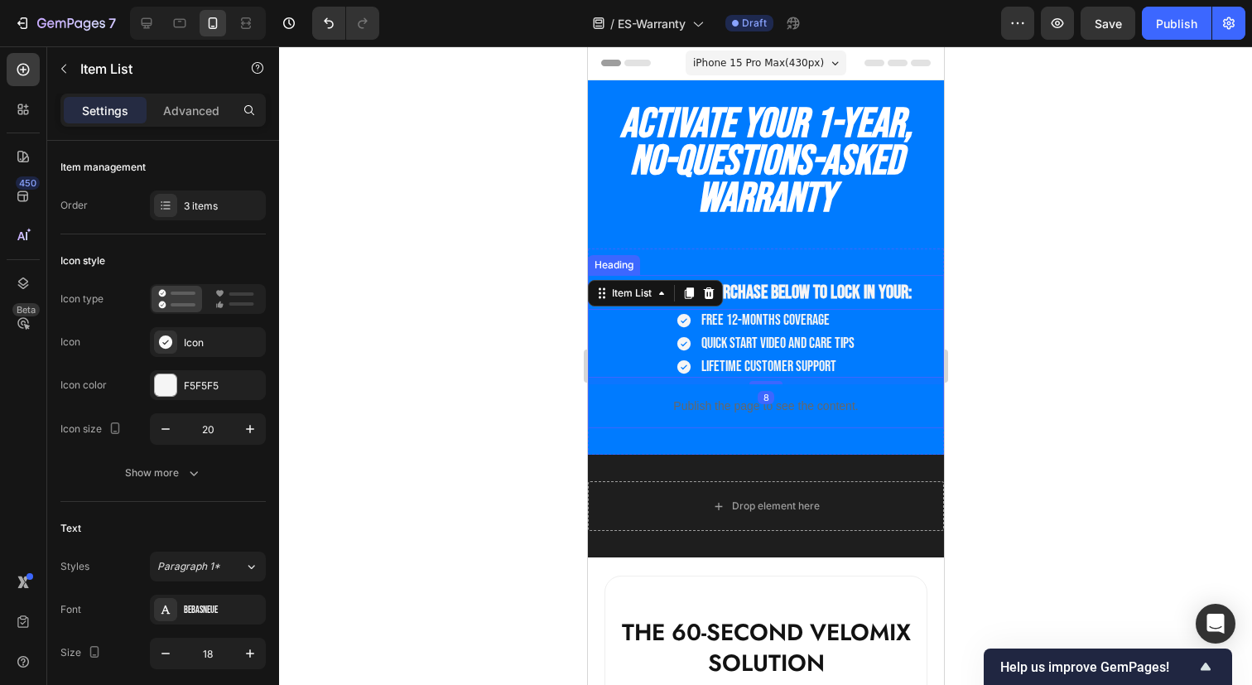
click at [873, 294] on span "Confirm your purchase below to lock in your:" at bounding box center [765, 292] width 291 height 23
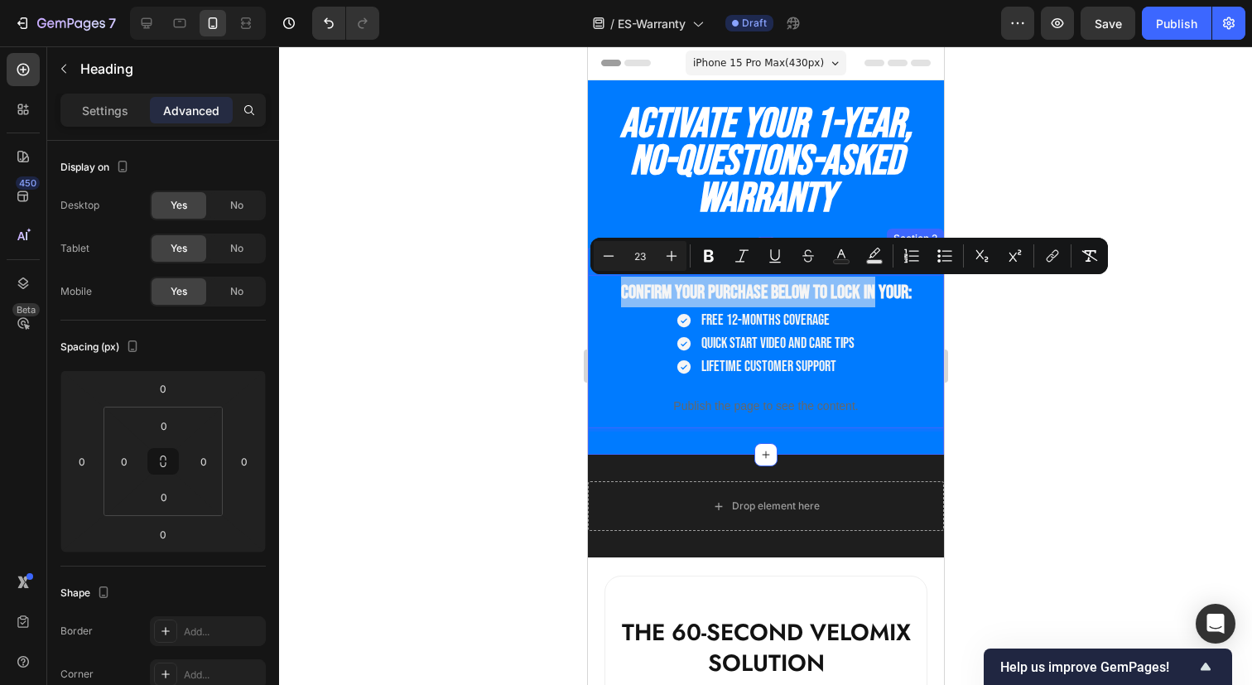
drag, startPoint x: 873, startPoint y: 294, endPoint x: 863, endPoint y: 252, distance: 42.6
click at [899, 294] on span "Confirm your purchase below to lock in your:" at bounding box center [765, 292] width 291 height 23
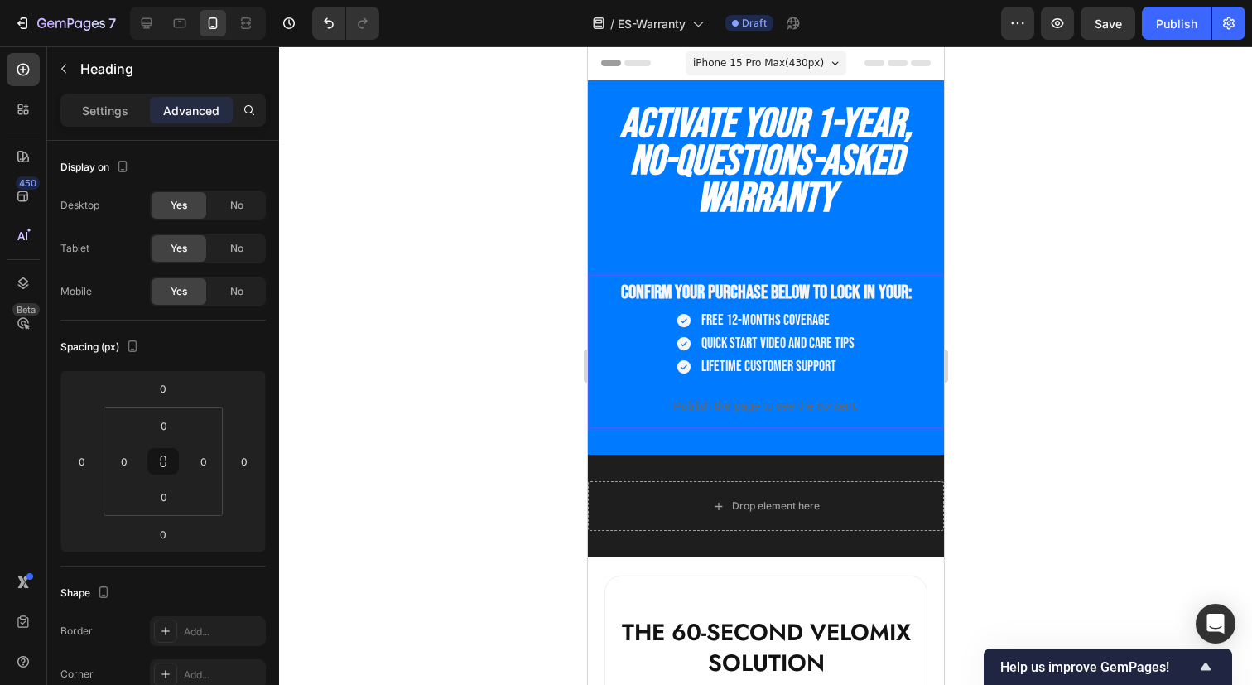
click at [919, 298] on p "Confirm your purchase below to lock in your:" at bounding box center [765, 291] width 353 height 31
click at [174, 24] on icon at bounding box center [180, 23] width 12 height 9
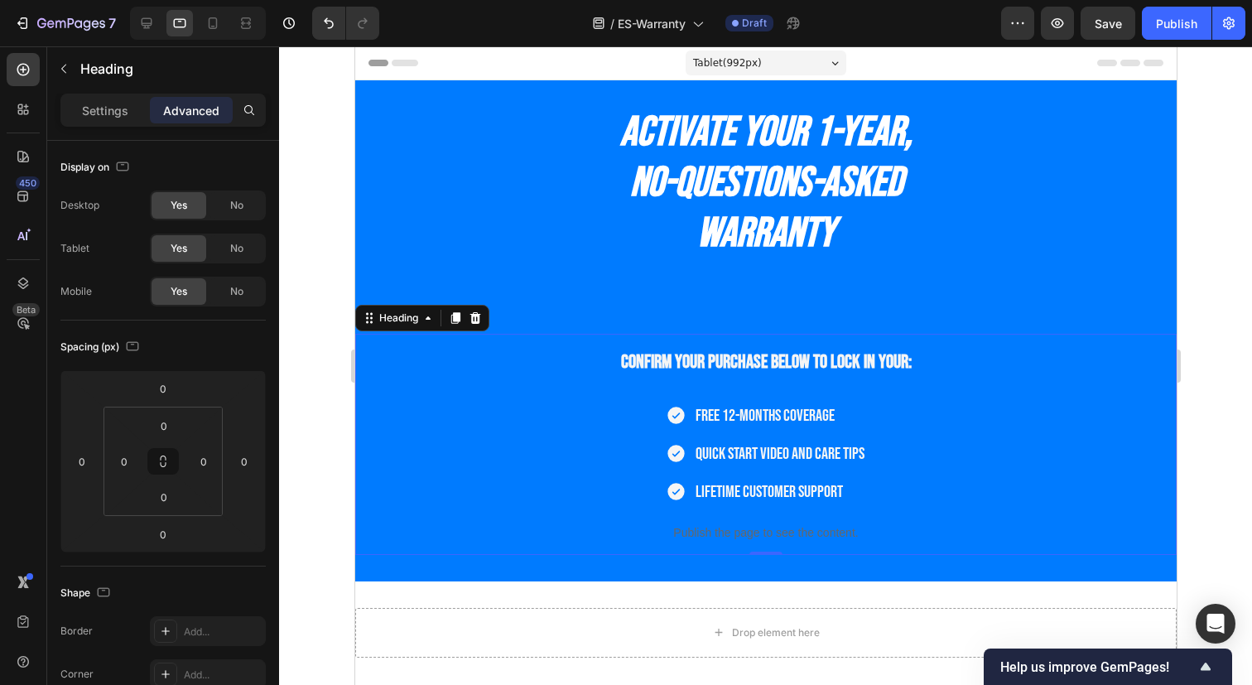
click at [787, 362] on span "Confirm your purchase below to lock in your:" at bounding box center [765, 361] width 291 height 23
drag, startPoint x: 819, startPoint y: 362, endPoint x: 815, endPoint y: 338, distance: 24.4
click at [815, 338] on p "Confirm your purchase below to lock in your:" at bounding box center [765, 360] width 818 height 50
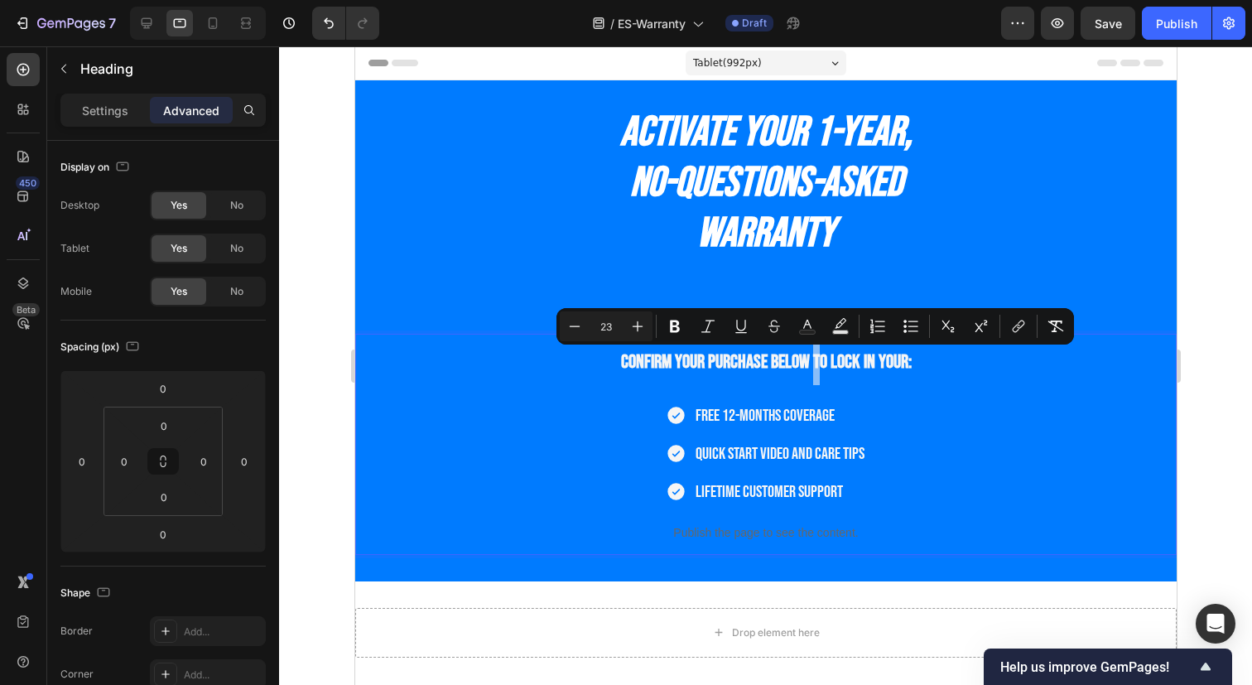
click at [836, 358] on span "Confirm your purchase below to lock in your:" at bounding box center [765, 361] width 291 height 23
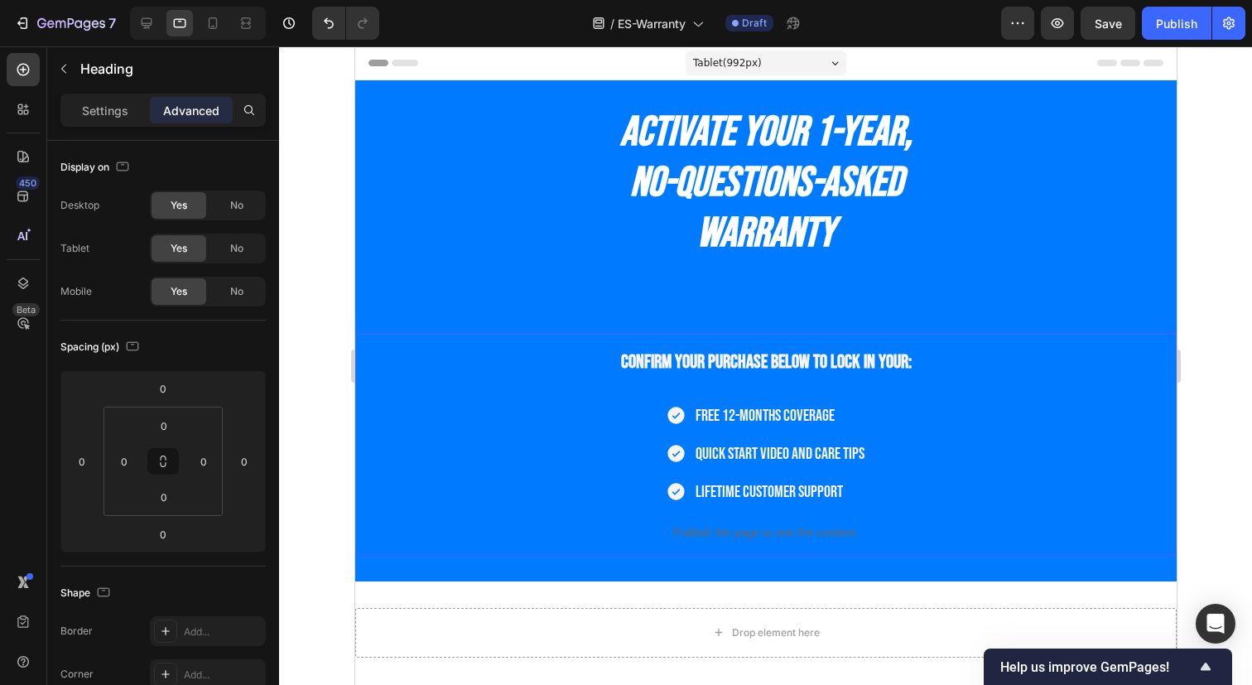
click at [938, 361] on p "Confirm your purchase below to lock in your:" at bounding box center [765, 360] width 818 height 50
click at [942, 417] on div "Free 12-months coverage Quick Start Video and Care Tips Lifetime Customer Suppo…" at bounding box center [764, 453] width 821 height 101
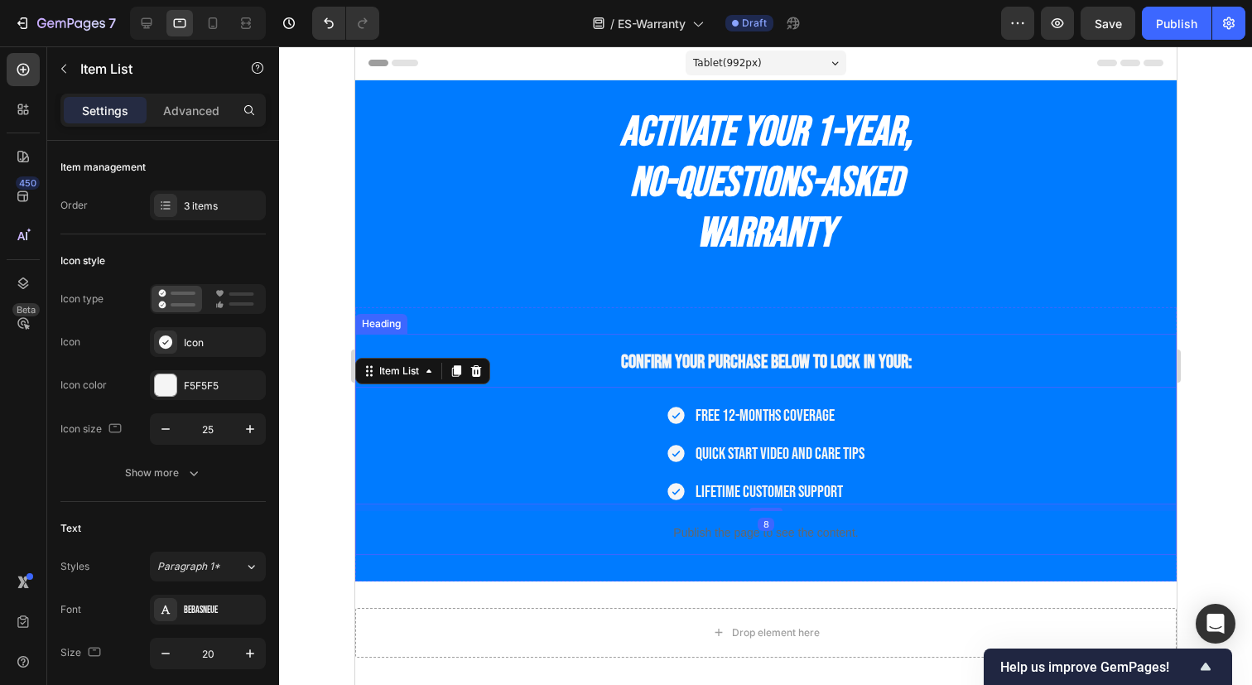
click at [945, 371] on p "⁠⁠⁠⁠⁠⁠⁠ Confirm your purchase below to lock in your:" at bounding box center [765, 360] width 818 height 50
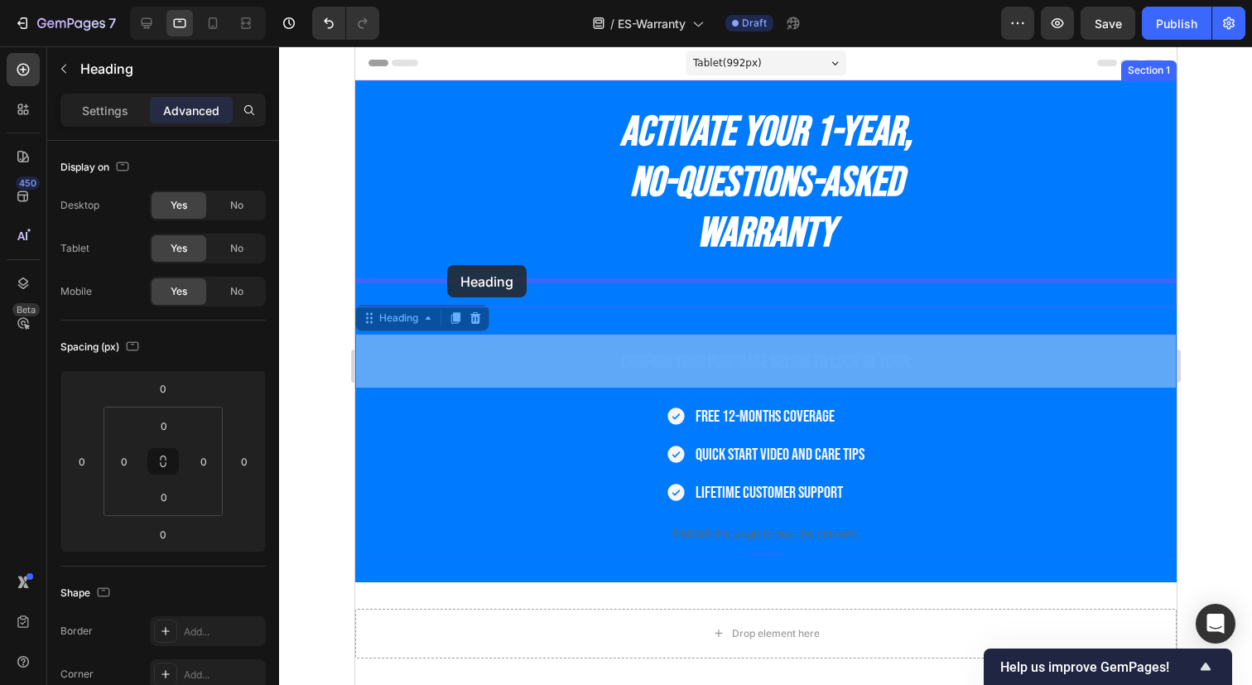
drag, startPoint x: 373, startPoint y: 318, endPoint x: 446, endPoint y: 265, distance: 90.1
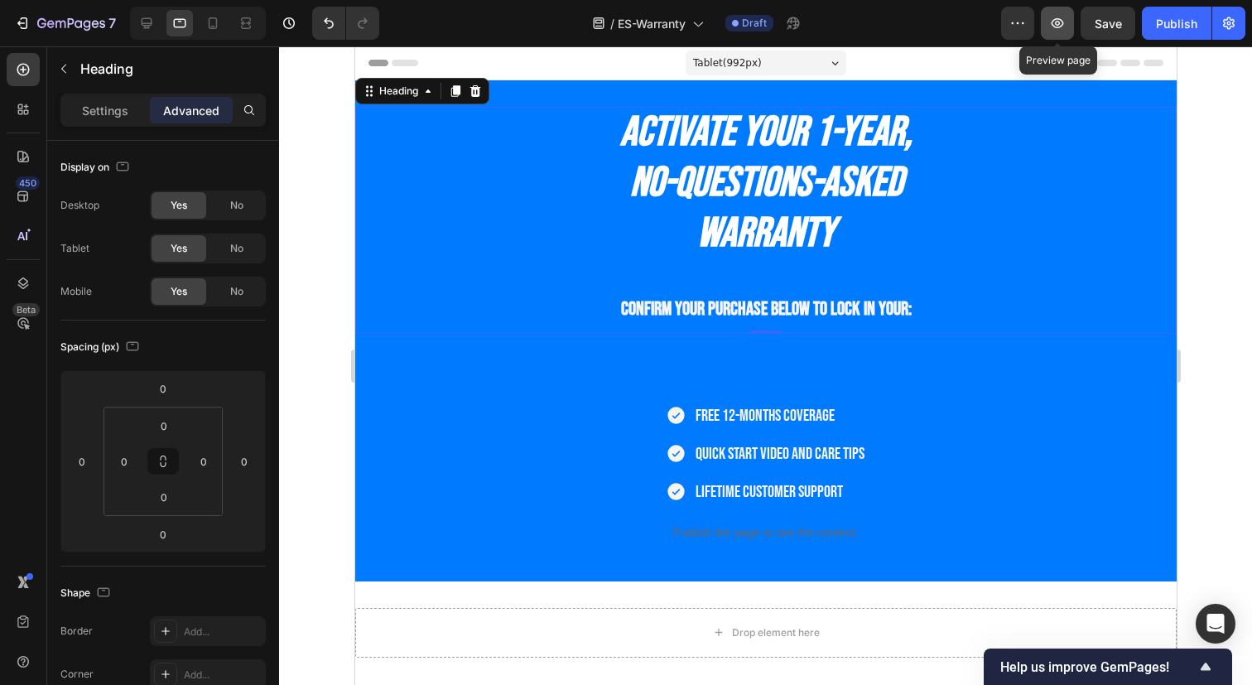
click at [1051, 26] on icon "button" at bounding box center [1057, 23] width 17 height 17
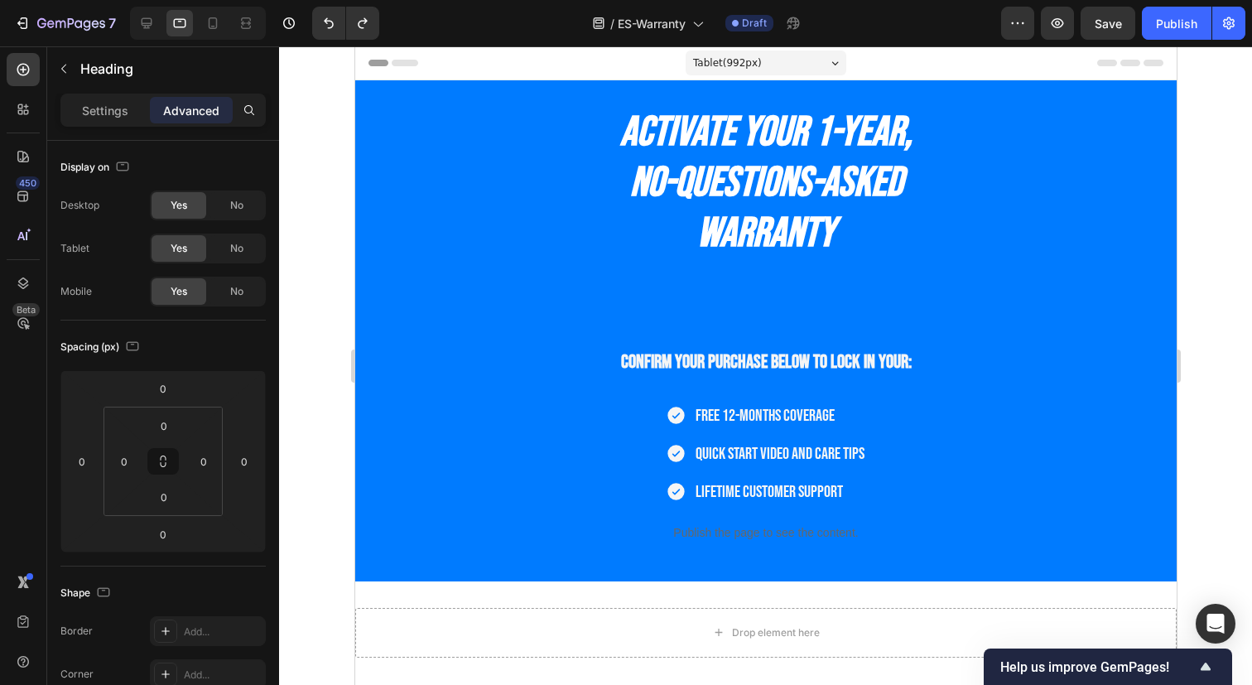
click at [378, 53] on div "Header" at bounding box center [394, 63] width 61 height 20
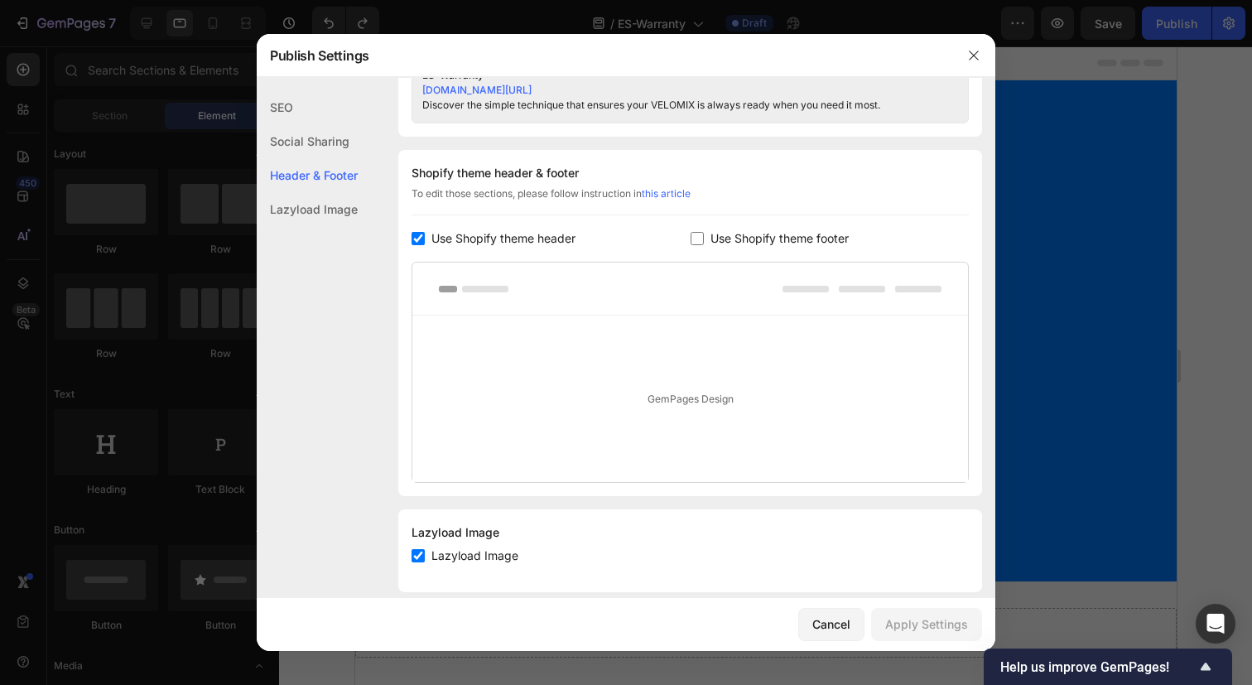
scroll to position [771, 0]
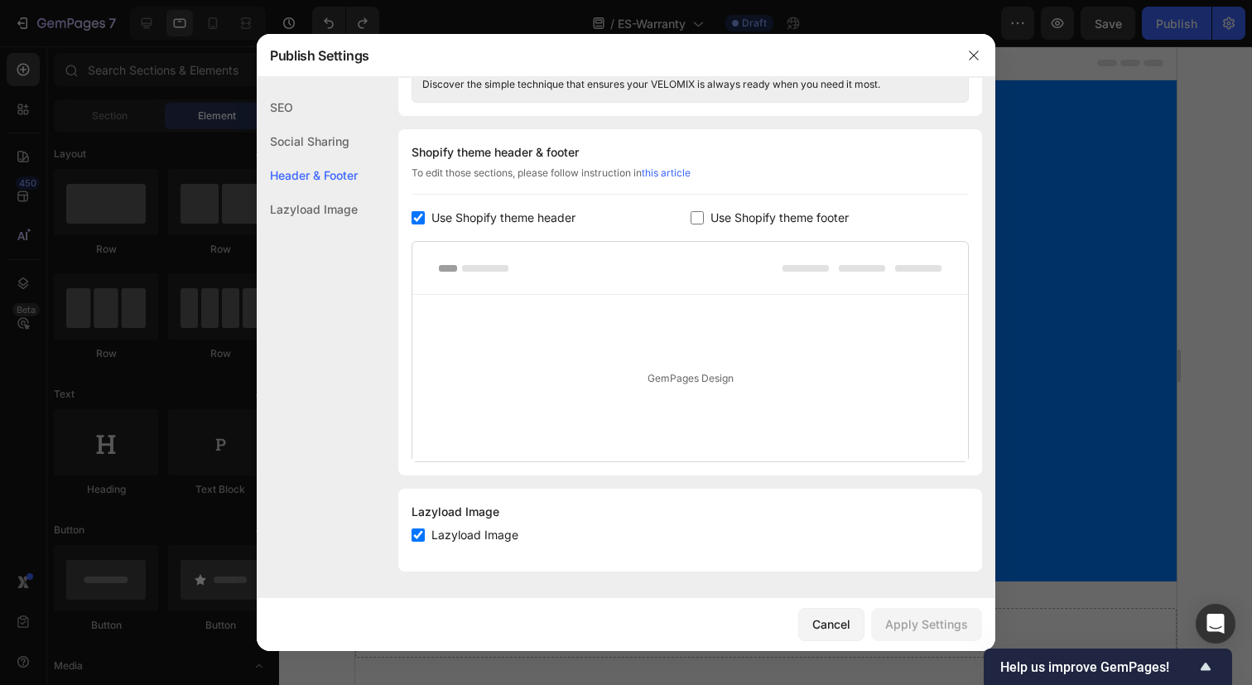
click at [430, 212] on label "Use Shopify theme header" at bounding box center [500, 218] width 151 height 20
checkbox input "false"
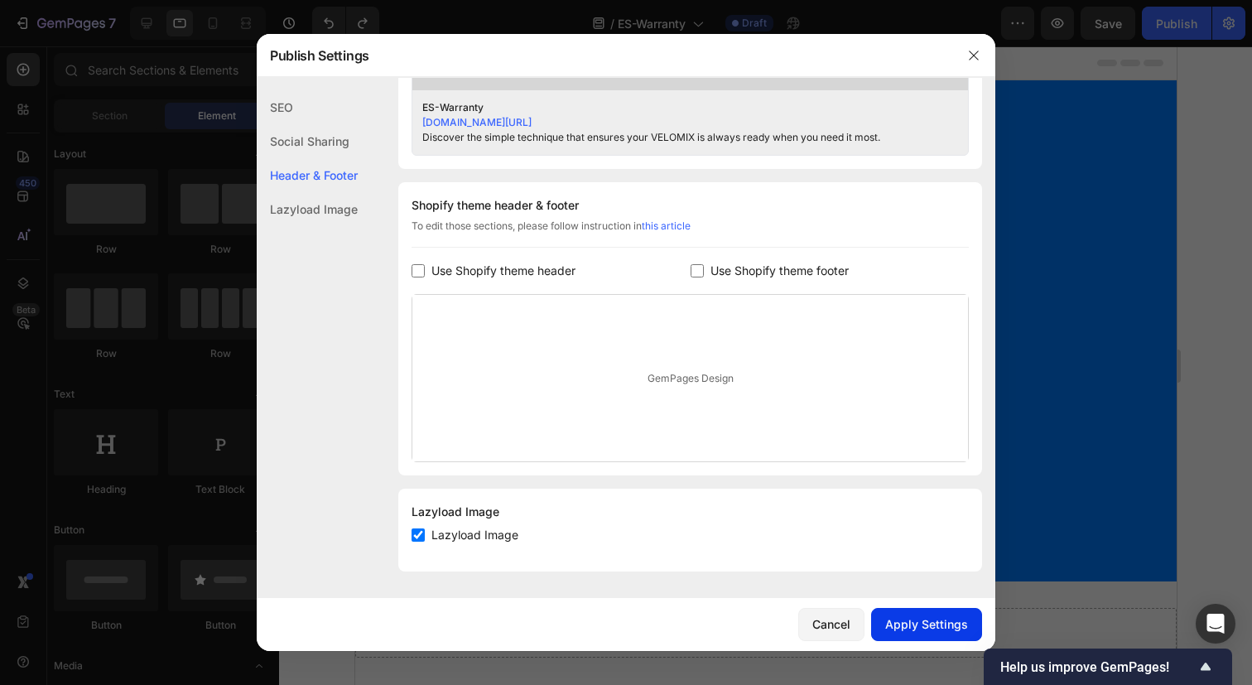
click at [913, 627] on div "Apply Settings" at bounding box center [926, 623] width 83 height 17
click at [973, 51] on icon "button" at bounding box center [973, 55] width 13 height 13
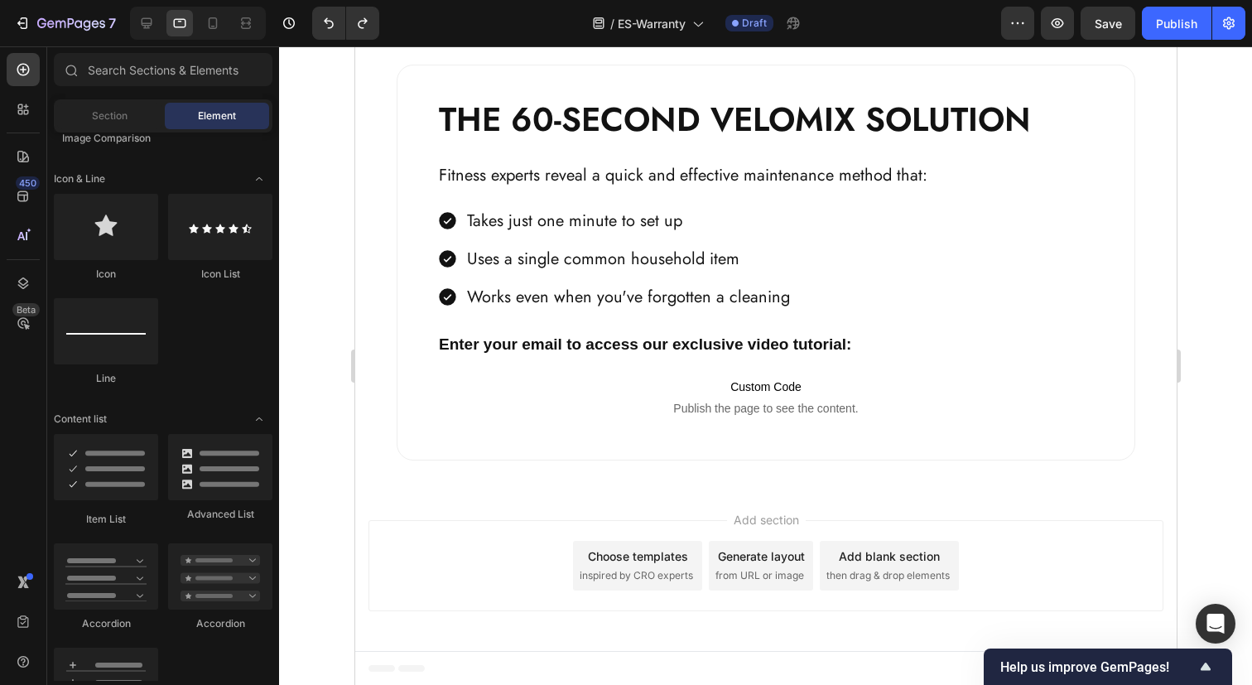
scroll to position [0, 0]
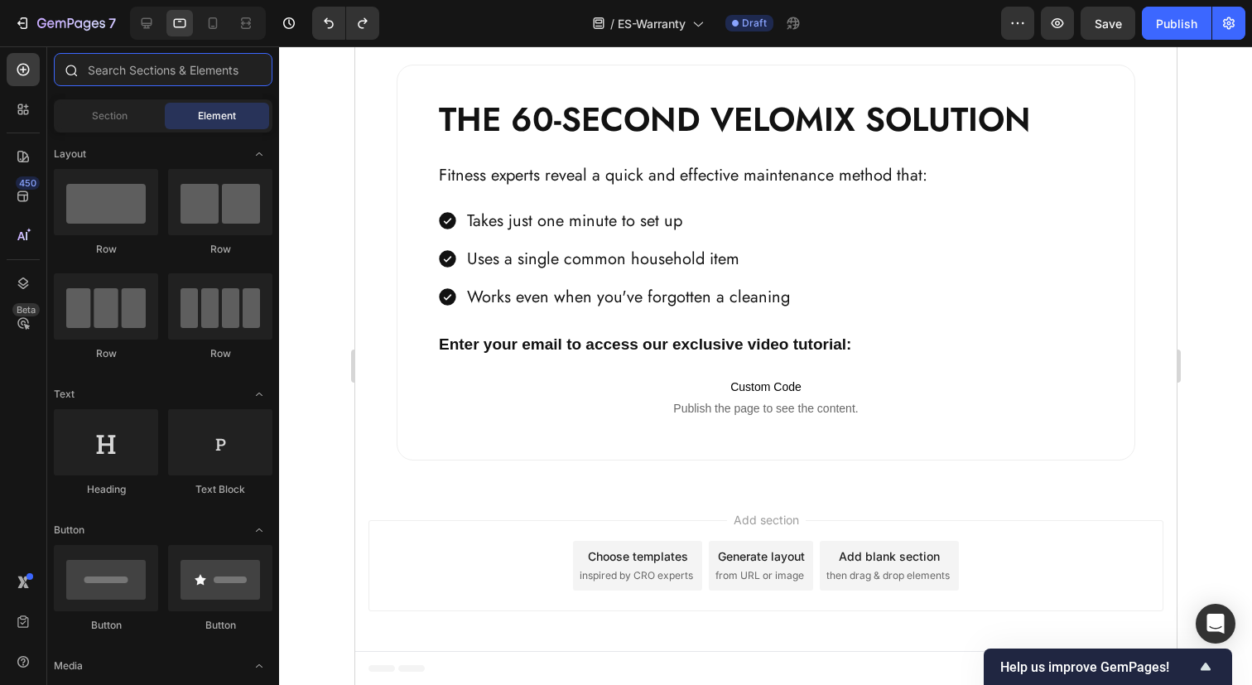
click at [179, 79] on input "text" at bounding box center [163, 69] width 219 height 33
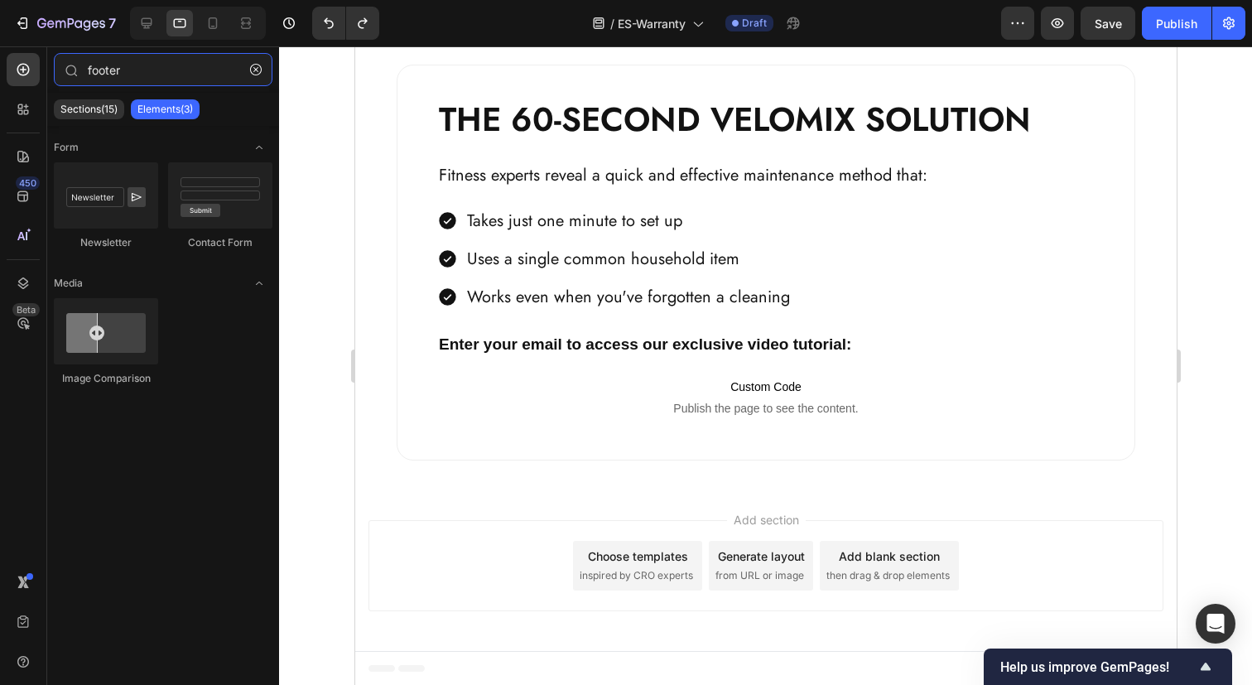
type input "footer"
click at [80, 123] on div "Sections(15) Elements(3)" at bounding box center [163, 109] width 232 height 33
click at [85, 108] on p "Sections(15)" at bounding box center [88, 109] width 57 height 13
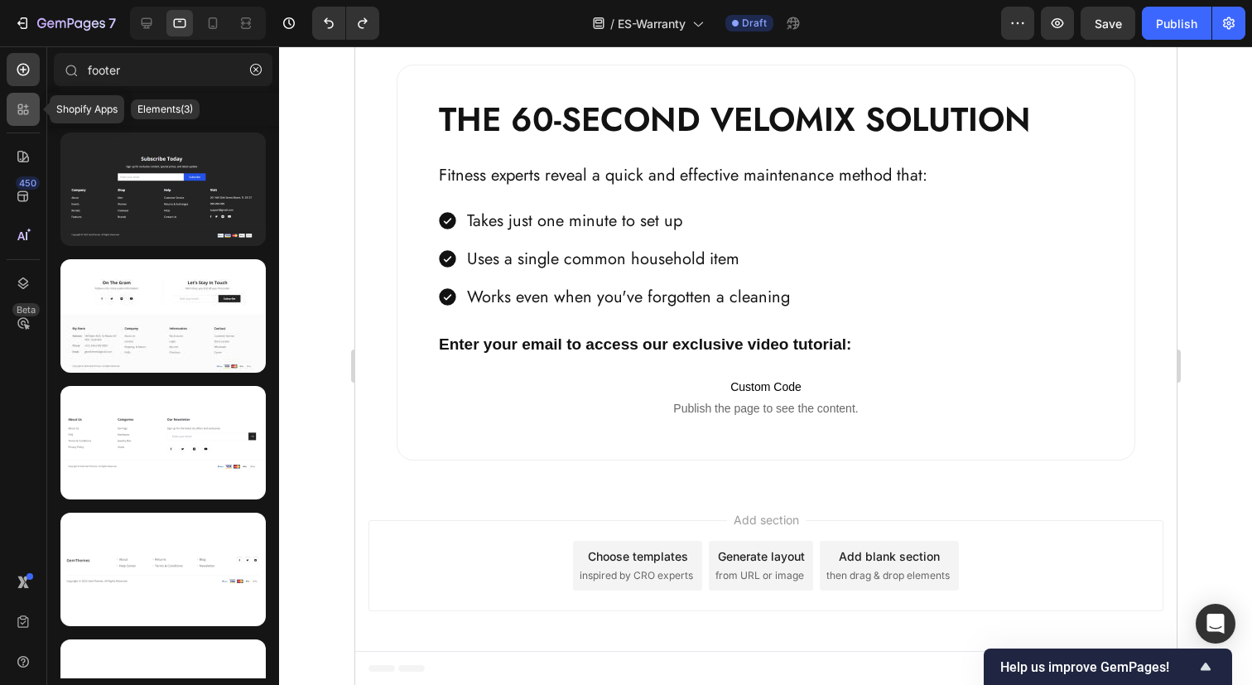
click at [26, 108] on icon at bounding box center [26, 106] width 5 height 5
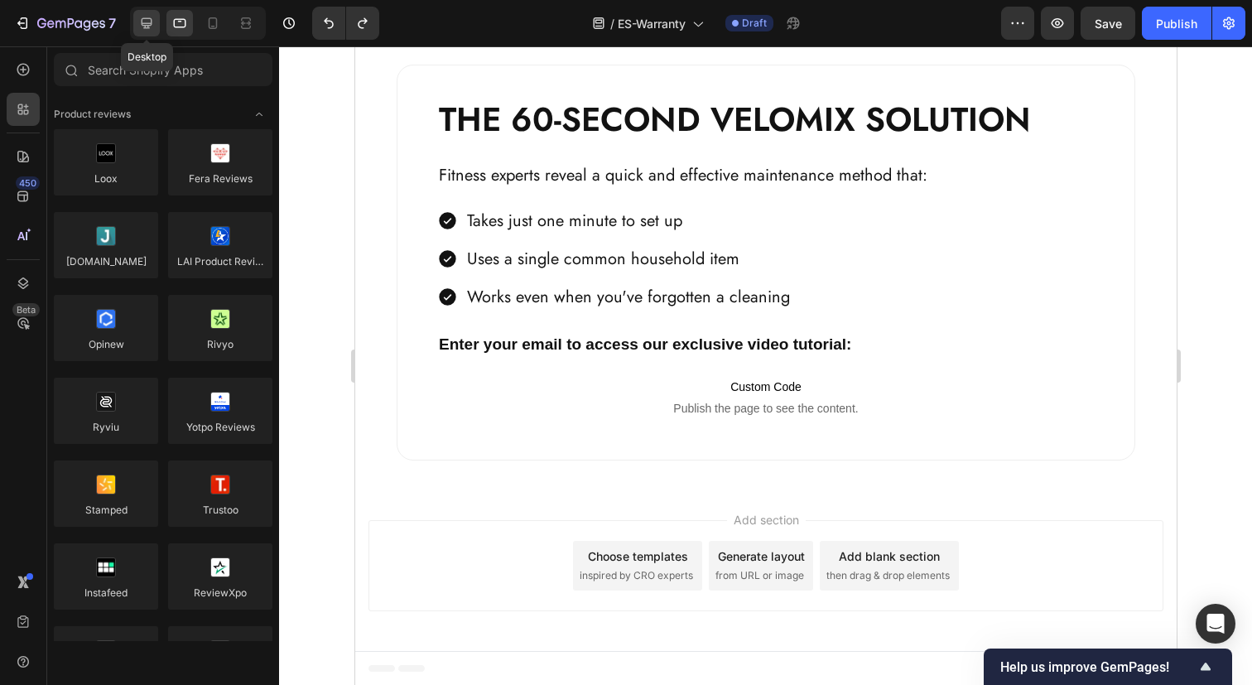
click at [142, 12] on div at bounding box center [146, 23] width 26 height 26
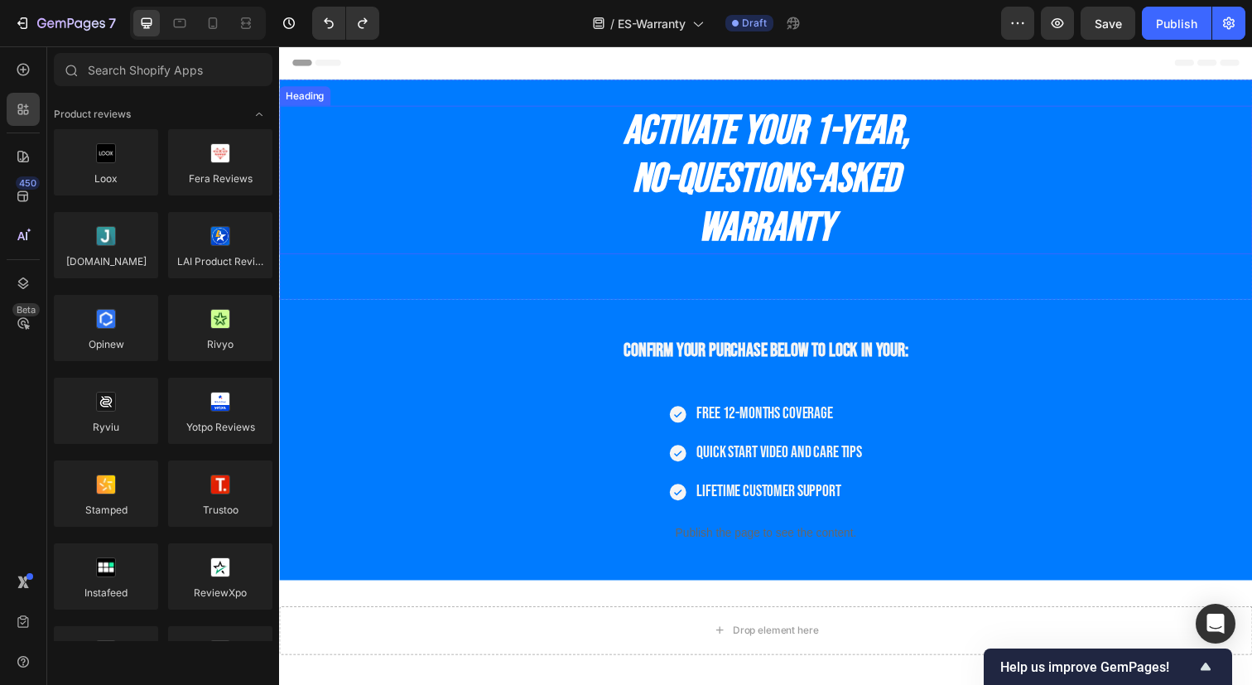
click at [1079, 247] on h2 "Activate Your 1-Year, No-Questions-Asked Warranty" at bounding box center [775, 182] width 993 height 151
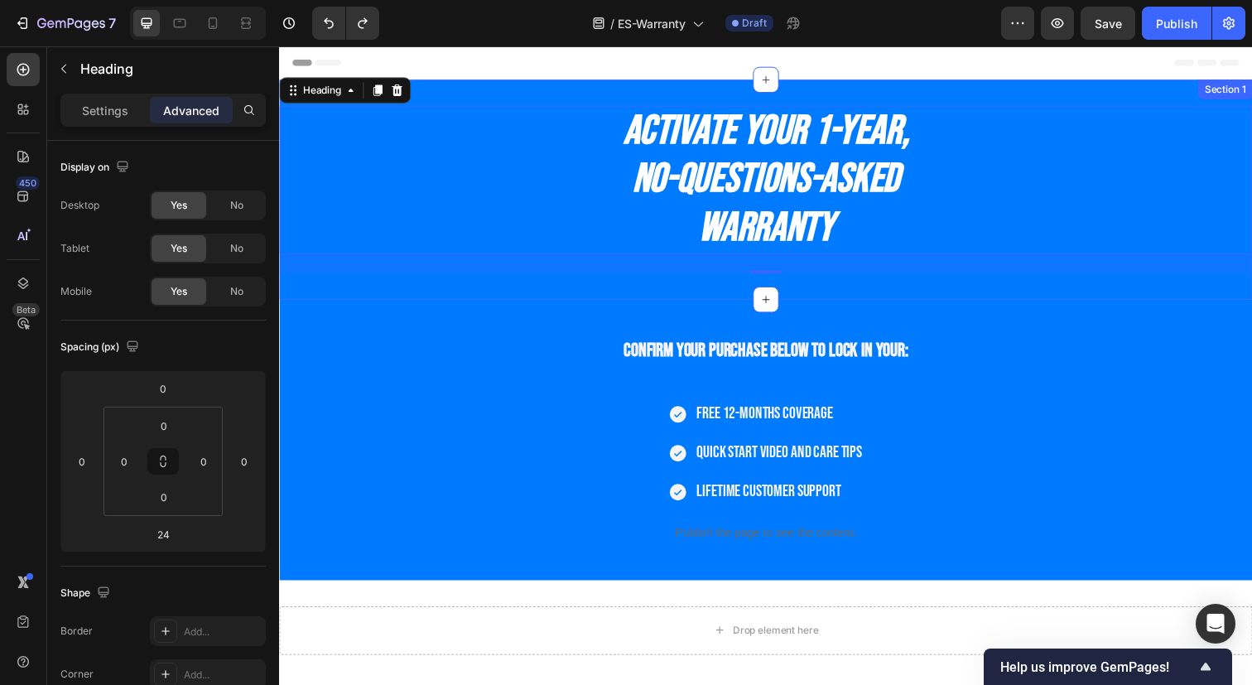
click at [1132, 96] on div "Activate Your 1-Year, No-Questions-Asked Warranty Heading 24 Section 1" at bounding box center [775, 192] width 993 height 224
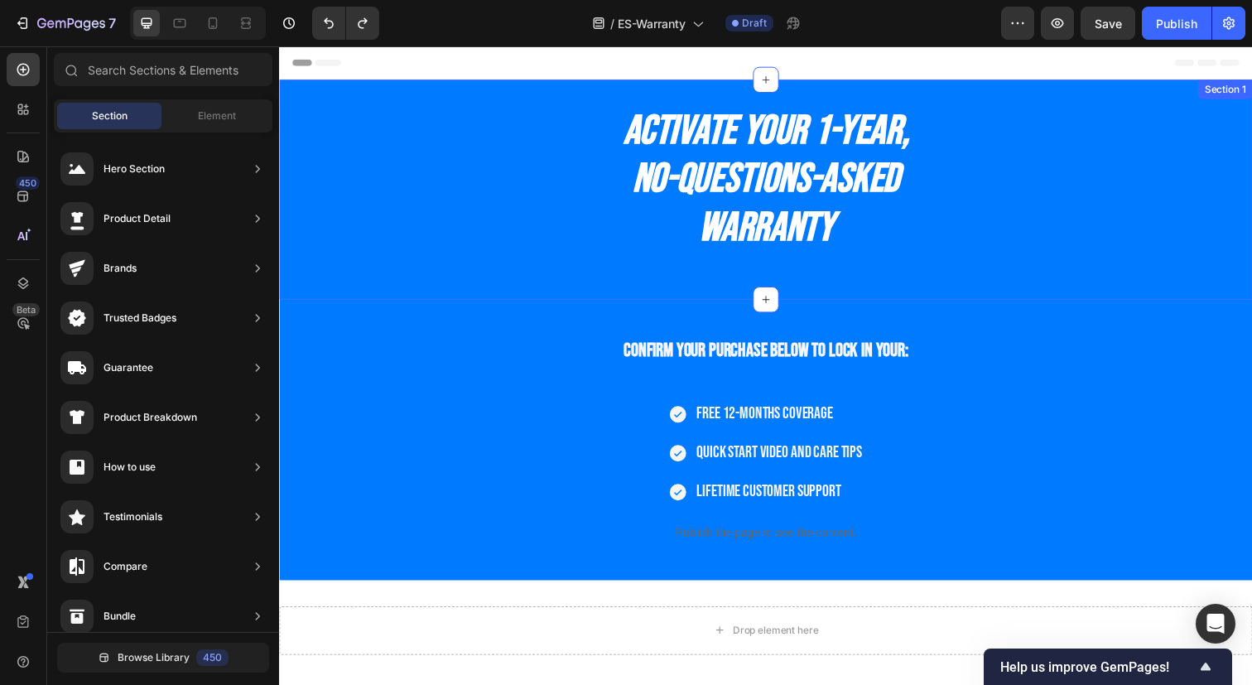
click at [1123, 96] on div "Activate Your 1-Year, No-Questions-Asked Warranty Heading Section 1" at bounding box center [775, 192] width 993 height 224
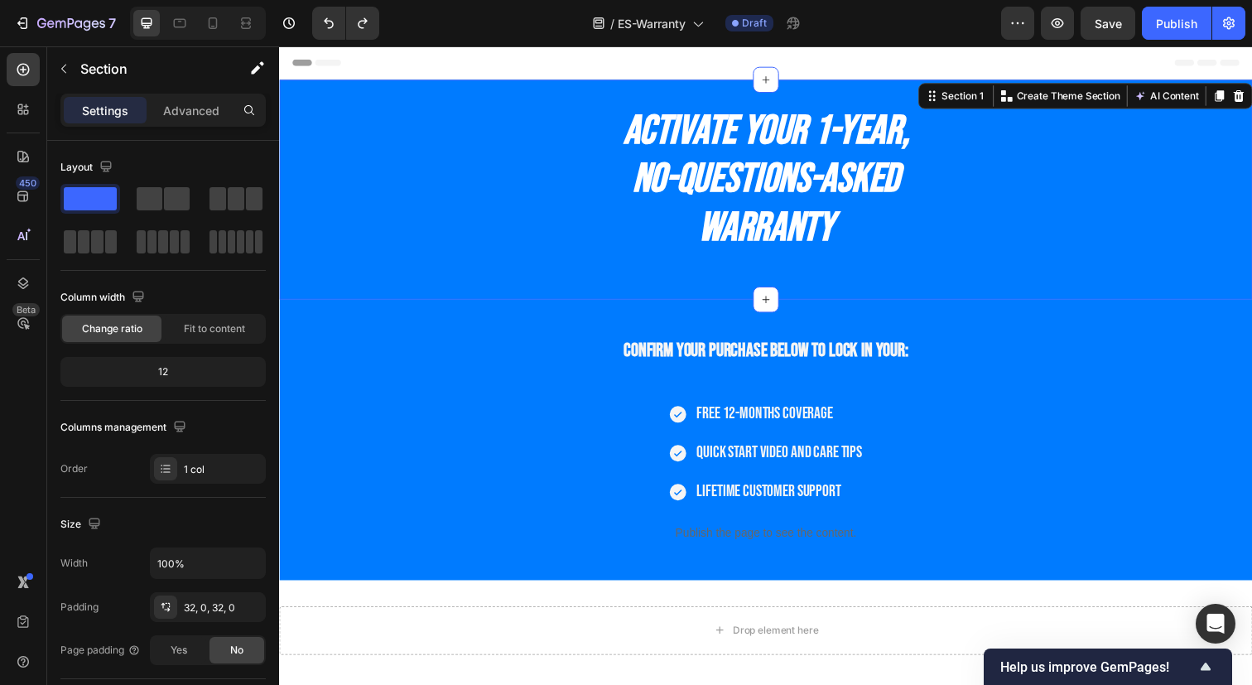
click at [877, 89] on div "Activate Your 1-Year, No-Questions-Asked Warranty Heading Section 1 You can cre…" at bounding box center [775, 192] width 993 height 224
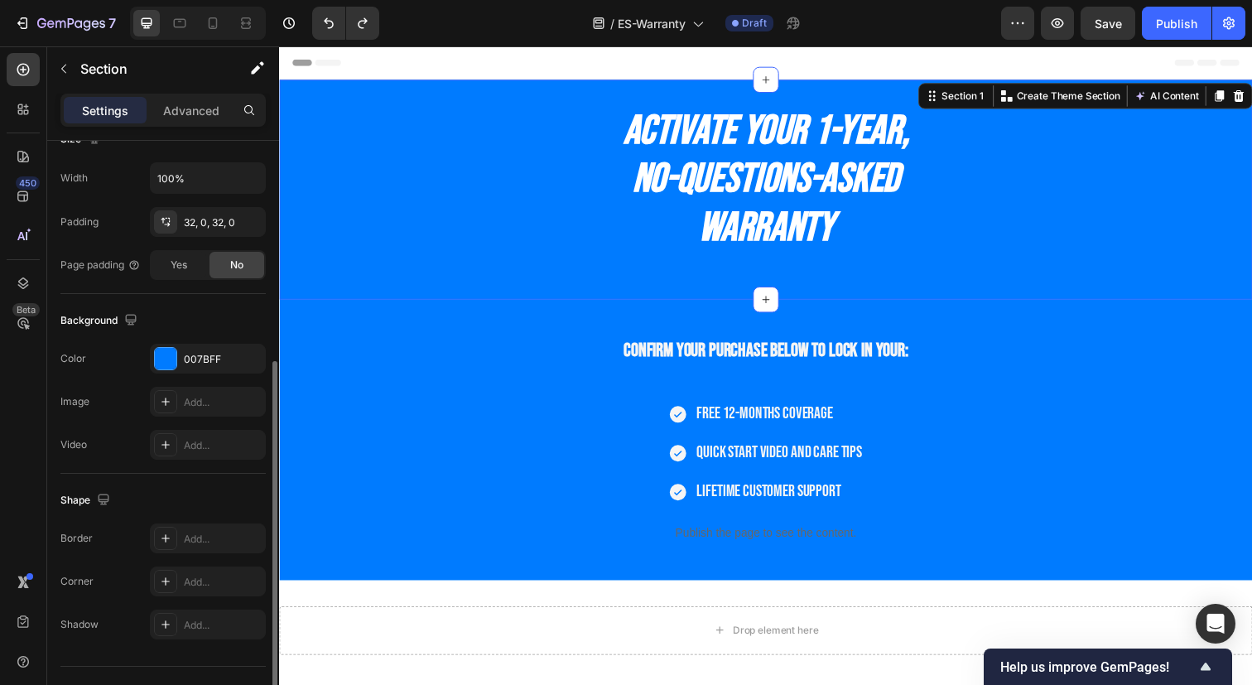
scroll to position [419, 0]
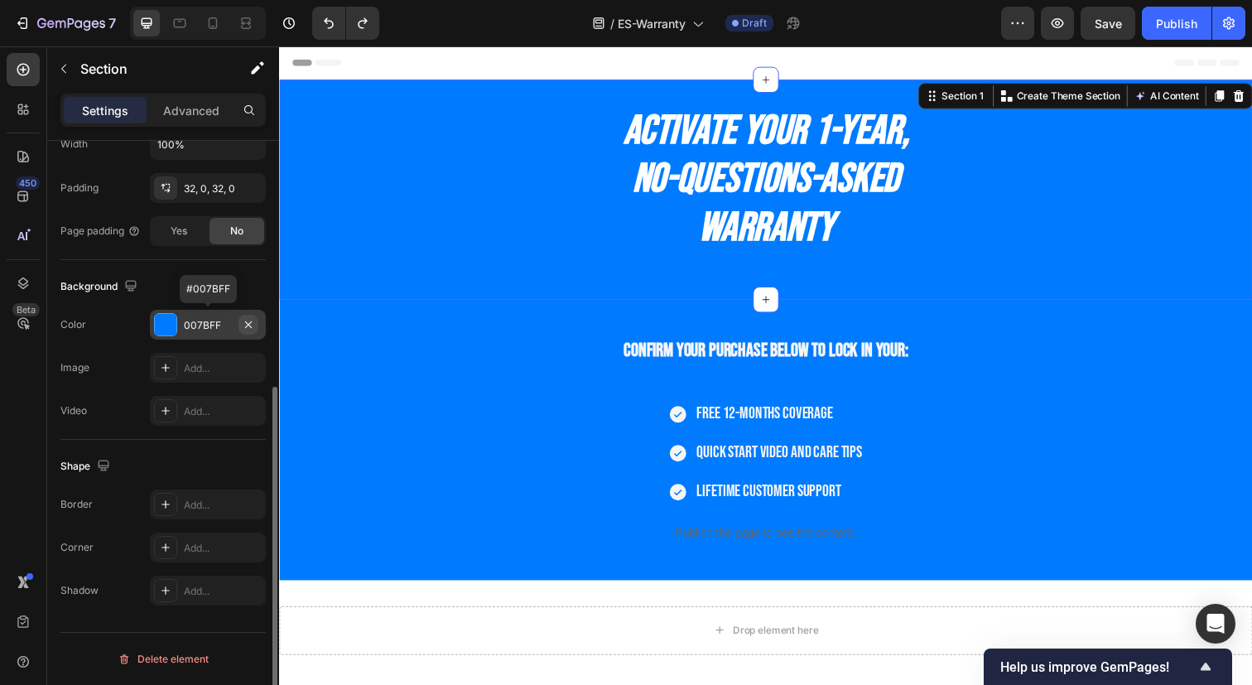
click at [248, 321] on icon "button" at bounding box center [248, 324] width 13 height 13
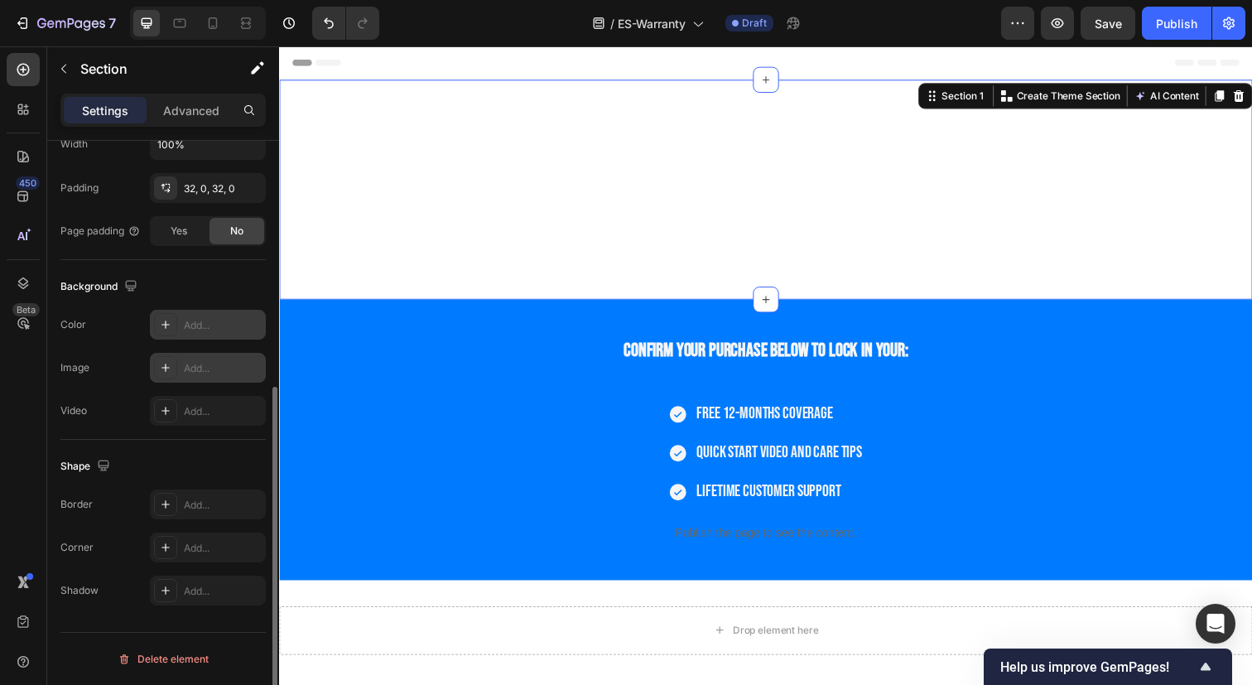
click at [156, 366] on div at bounding box center [165, 367] width 23 height 23
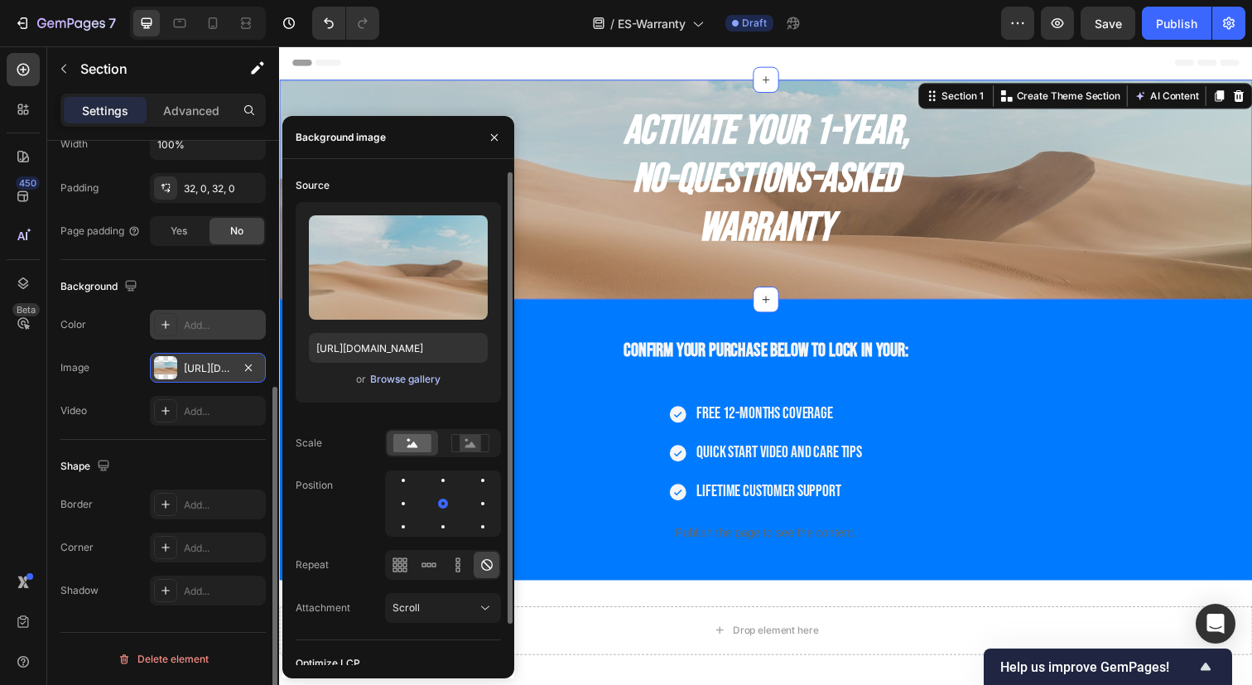
click at [371, 382] on div "Browse gallery" at bounding box center [405, 379] width 70 height 15
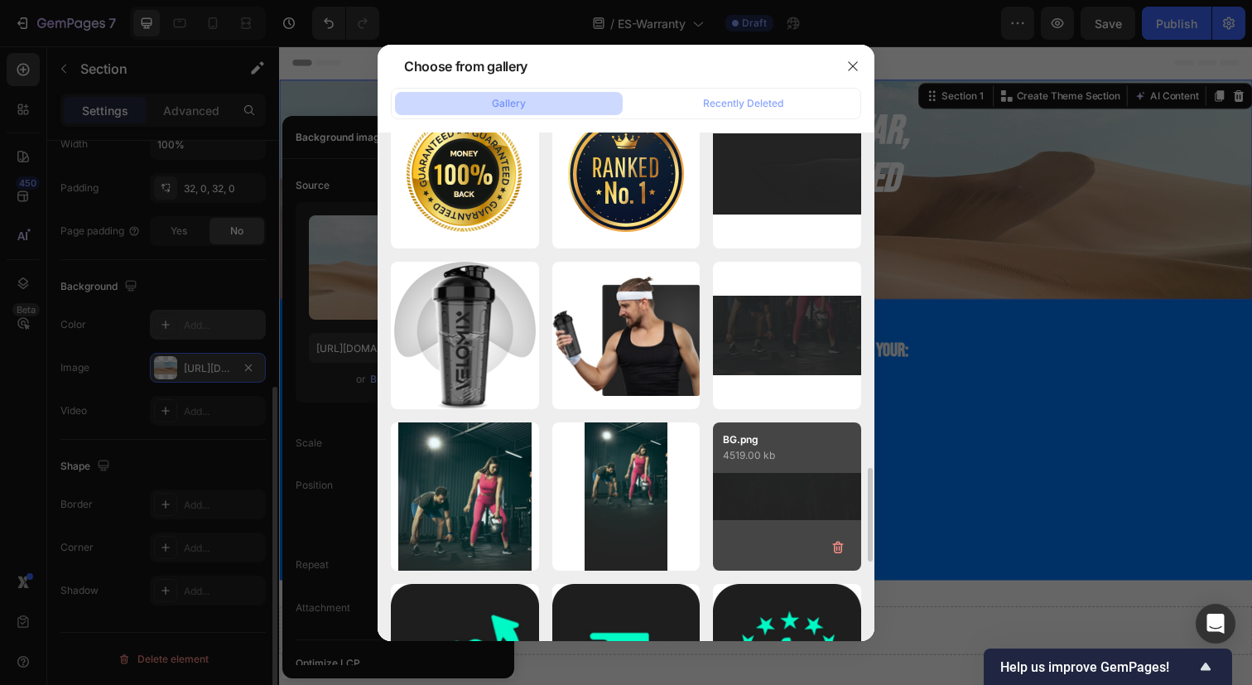
scroll to position [1820, 0]
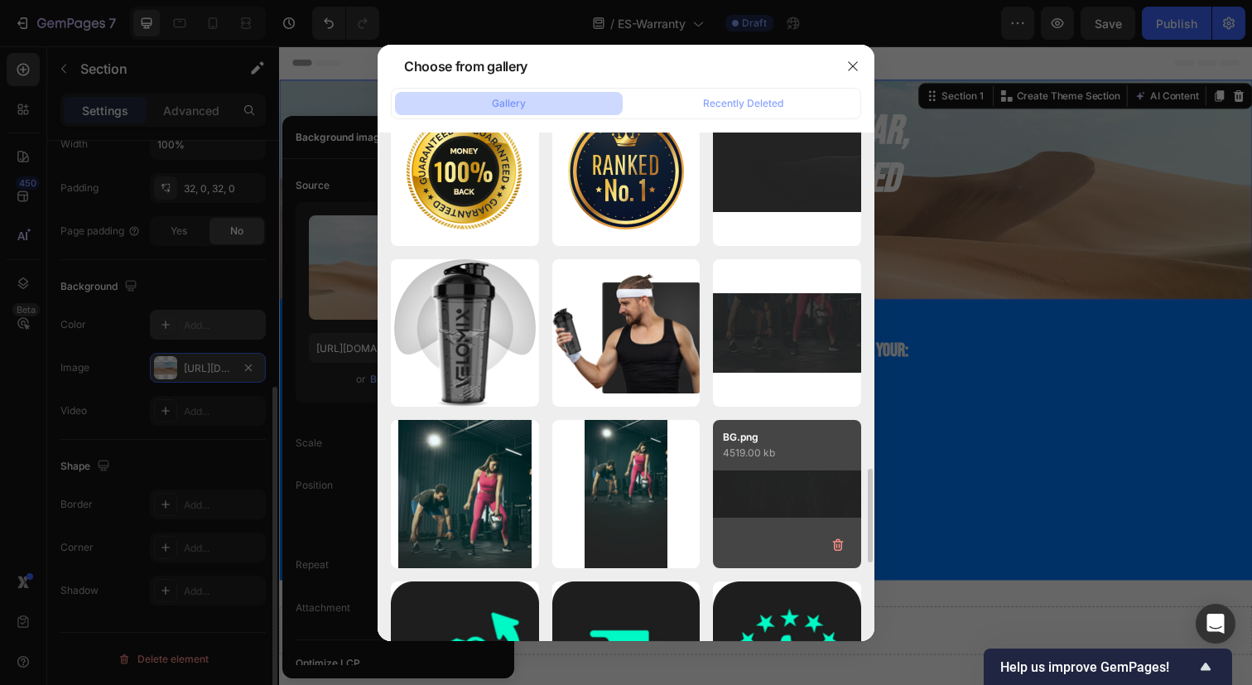
click at [790, 494] on div "BG.png 4519.00 kb" at bounding box center [787, 494] width 148 height 148
type input "https://cdn.shopify.com/s/files/1/0750/5998/6466/files/gempages_558445817761891…"
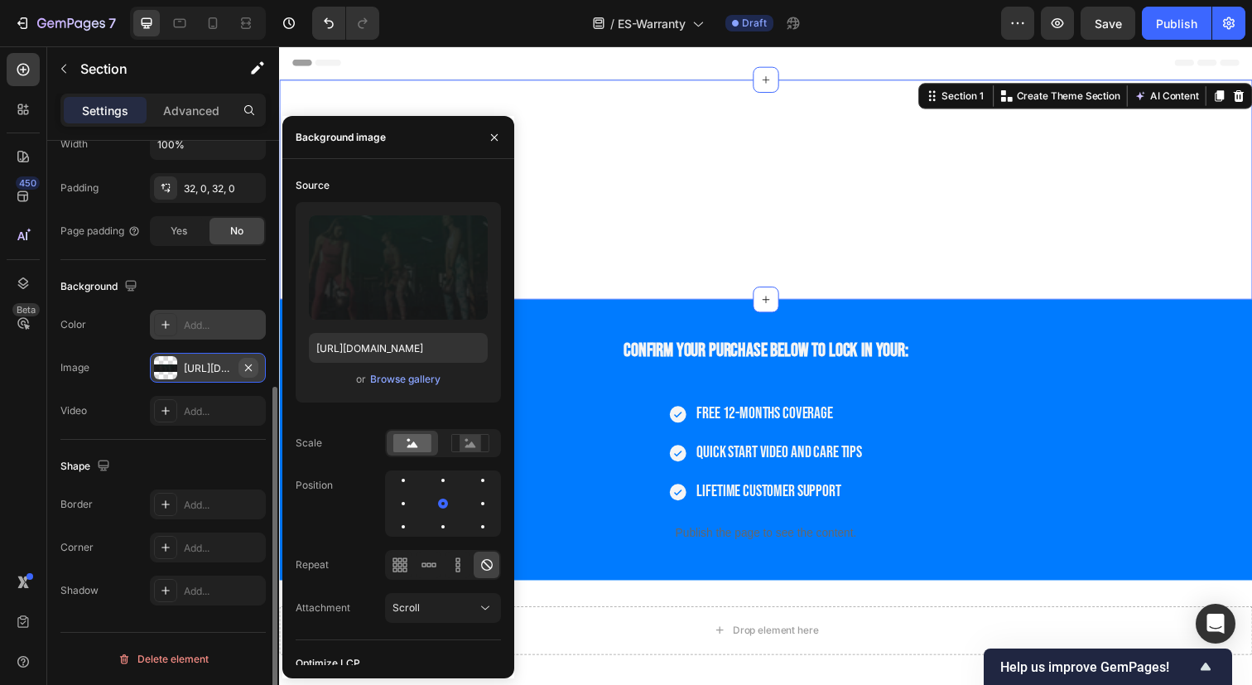
click at [247, 363] on icon "button" at bounding box center [248, 367] width 13 height 13
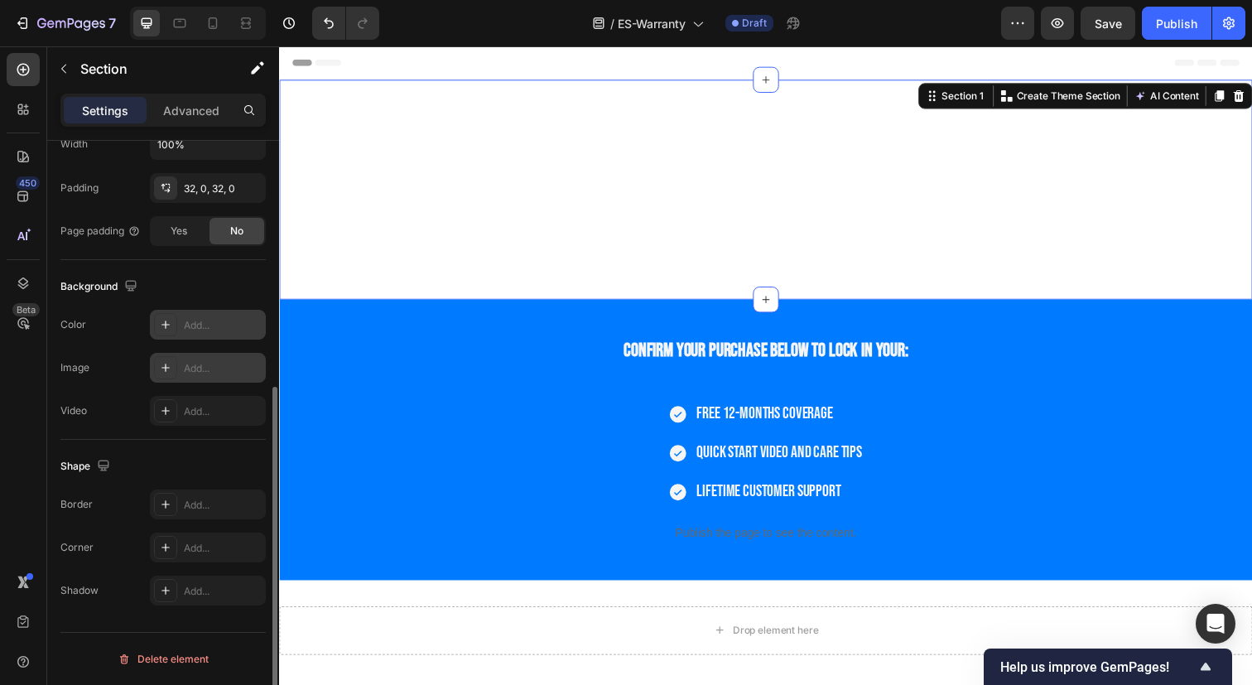
click at [205, 372] on div "Add..." at bounding box center [223, 368] width 78 height 15
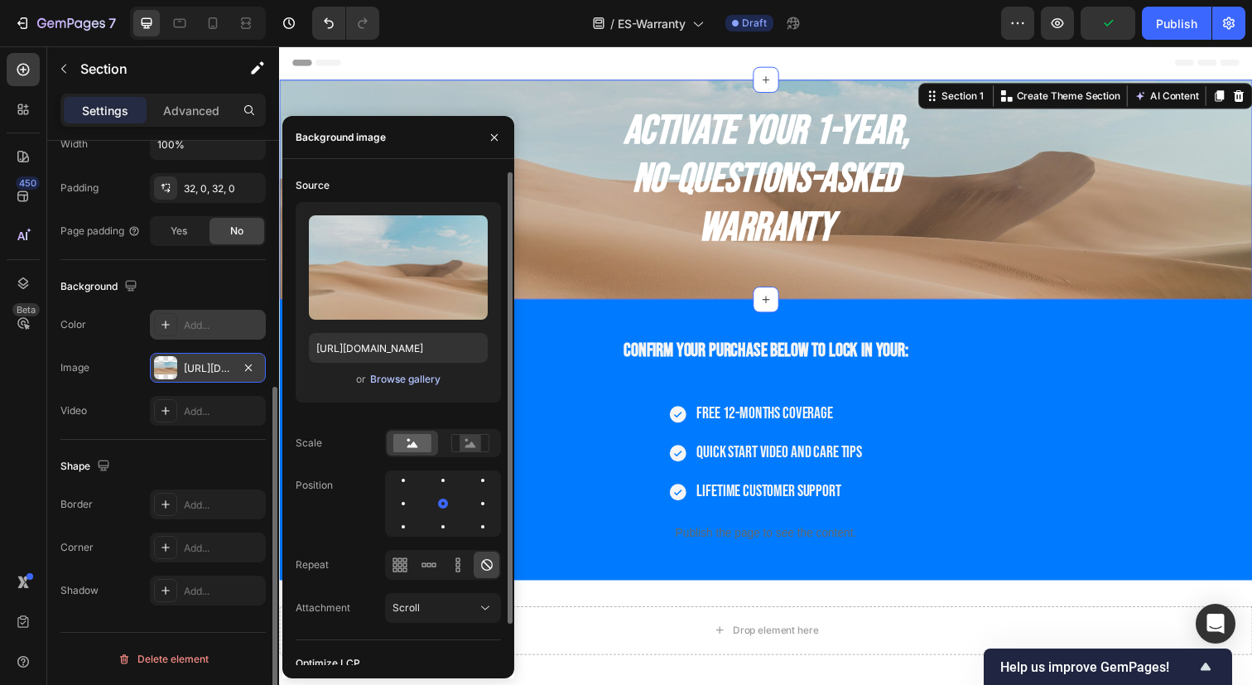
click at [408, 378] on div "Browse gallery" at bounding box center [405, 379] width 70 height 15
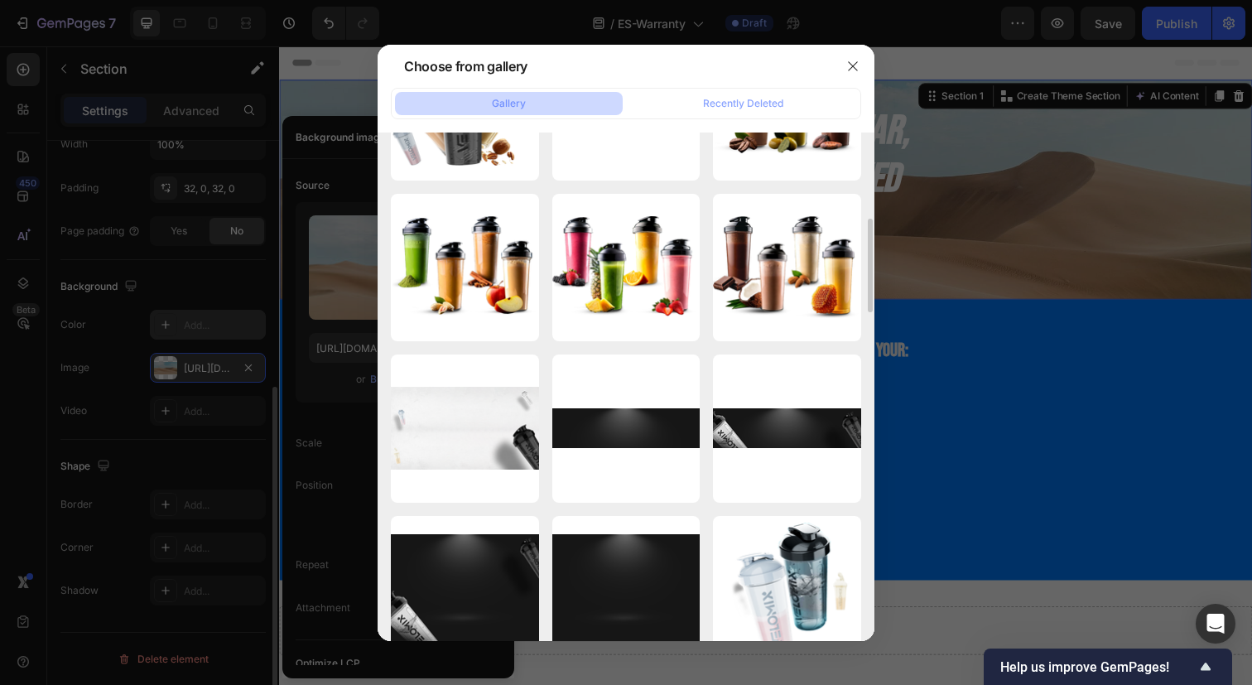
scroll to position [449, 0]
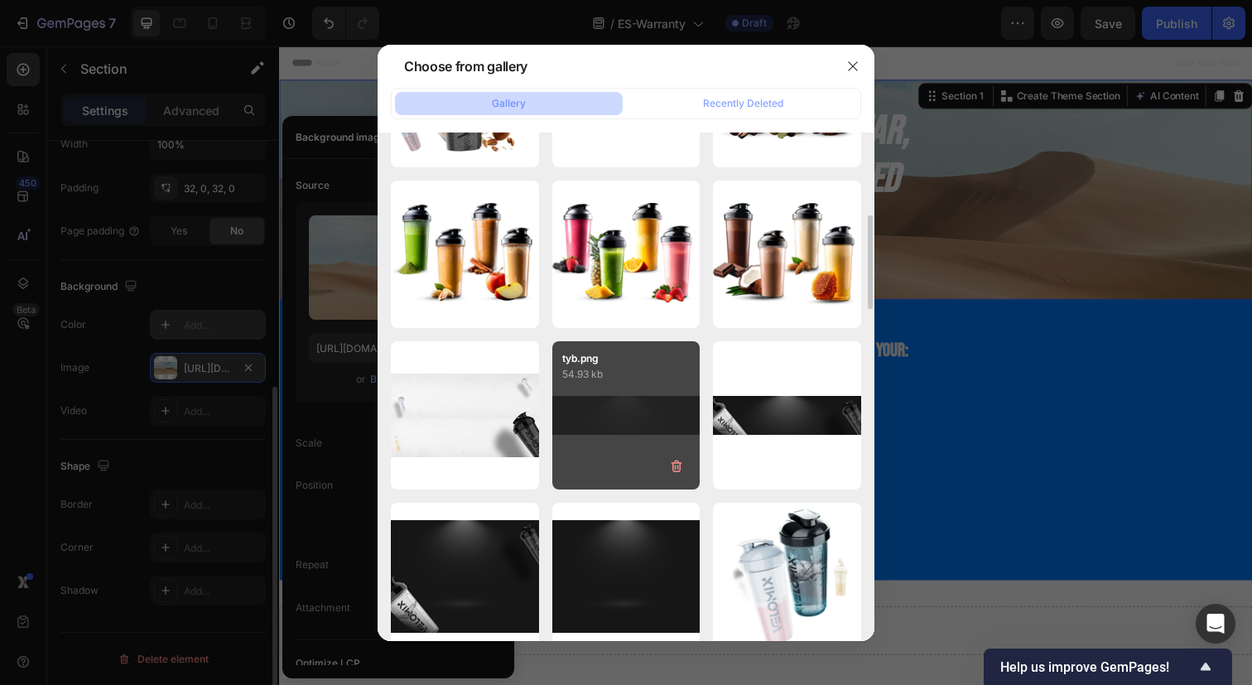
click at [636, 421] on div "tyb.png 54.93 kb" at bounding box center [626, 415] width 148 height 148
type input "https://cdn.shopify.com/s/files/1/0750/5998/6466/files/gempages_558445817761891…"
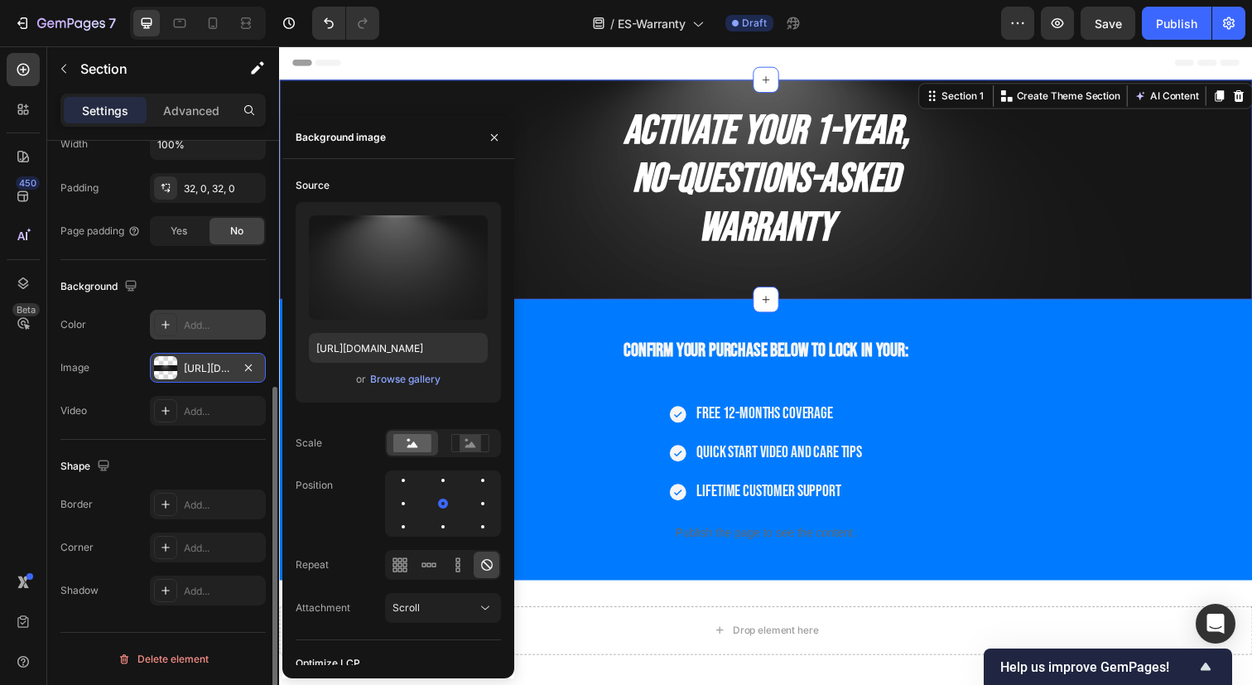
click at [605, 286] on div "Activate Your 1-Year, No-Questions-Asked Warranty Heading Section 1 You can cre…" at bounding box center [775, 192] width 993 height 224
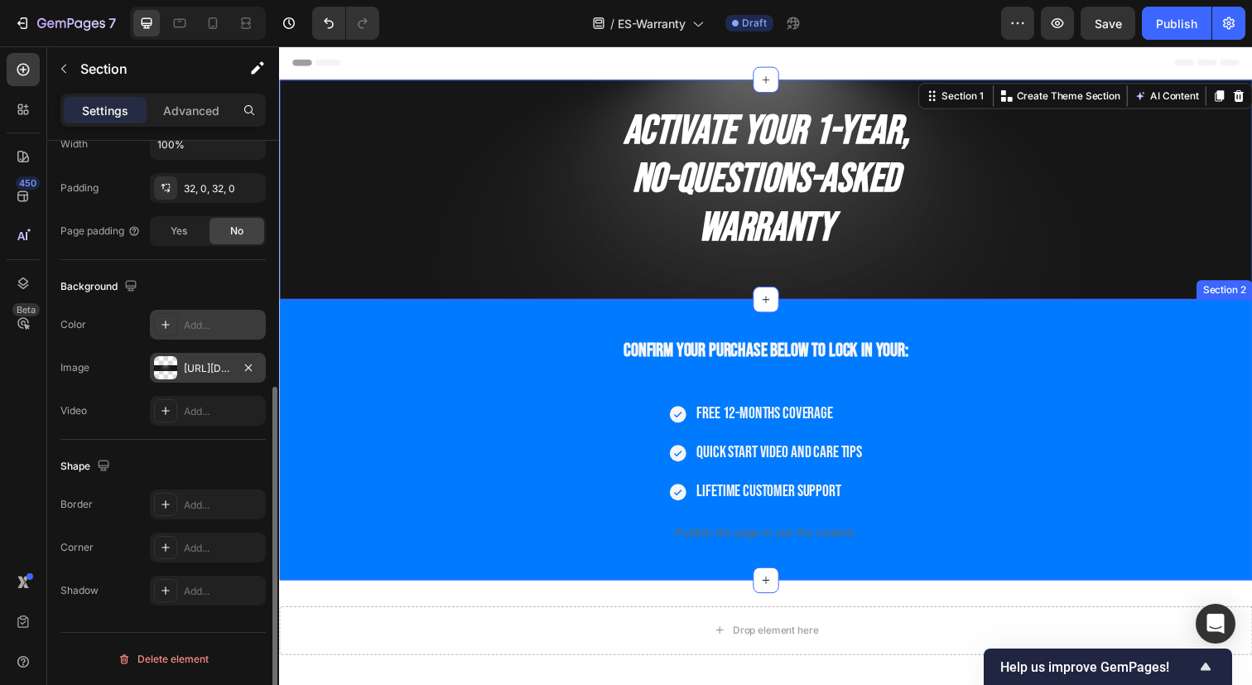
click at [1148, 311] on div "Confirm your purchase below to lock in your: Heading Free 12-months coverage Qu…" at bounding box center [775, 448] width 993 height 286
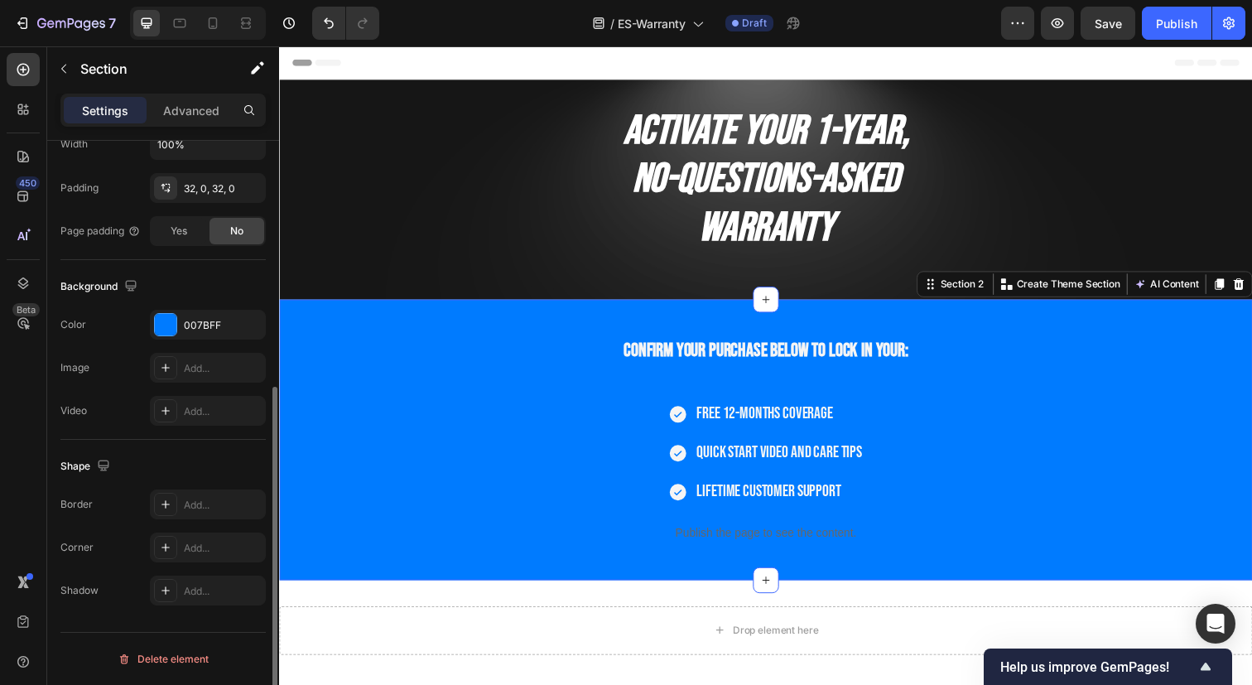
click at [1147, 320] on div "Confirm your purchase below to lock in your: Heading Free 12-months coverage Qu…" at bounding box center [775, 448] width 993 height 286
click at [252, 323] on icon "button" at bounding box center [248, 324] width 13 height 13
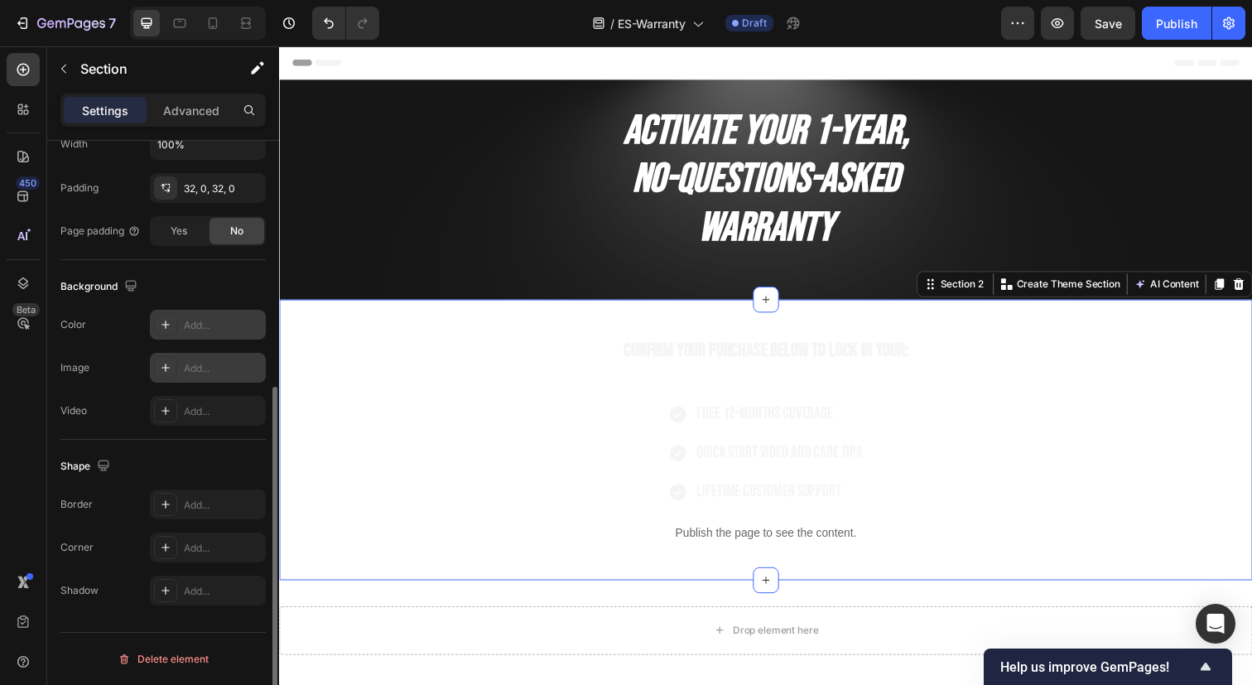
click at [180, 365] on div "Add..." at bounding box center [208, 368] width 116 height 30
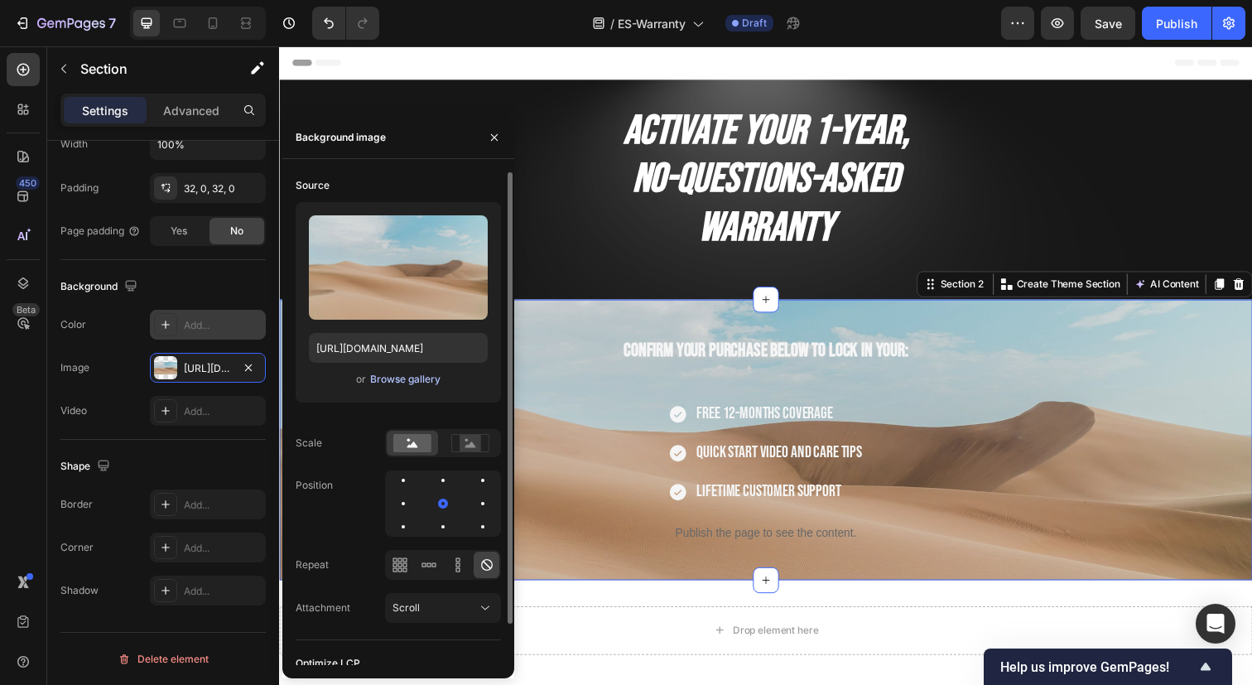
click at [394, 383] on div "Browse gallery" at bounding box center [405, 379] width 70 height 15
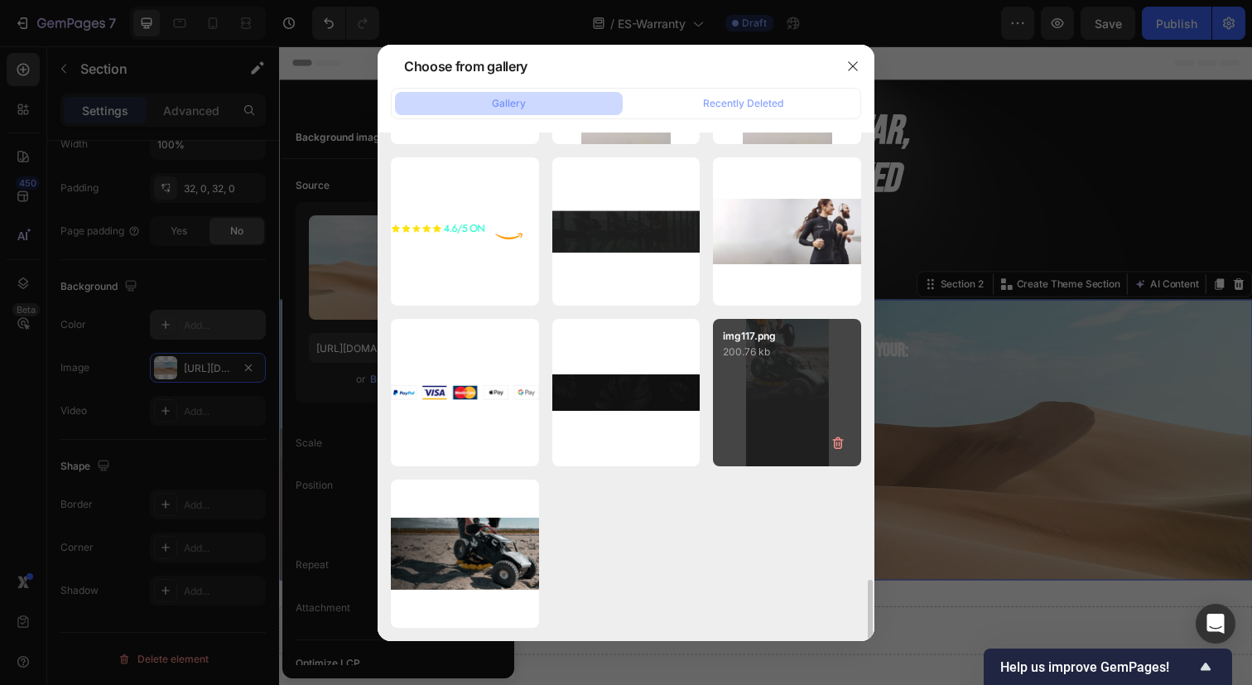
scroll to position [3690, 0]
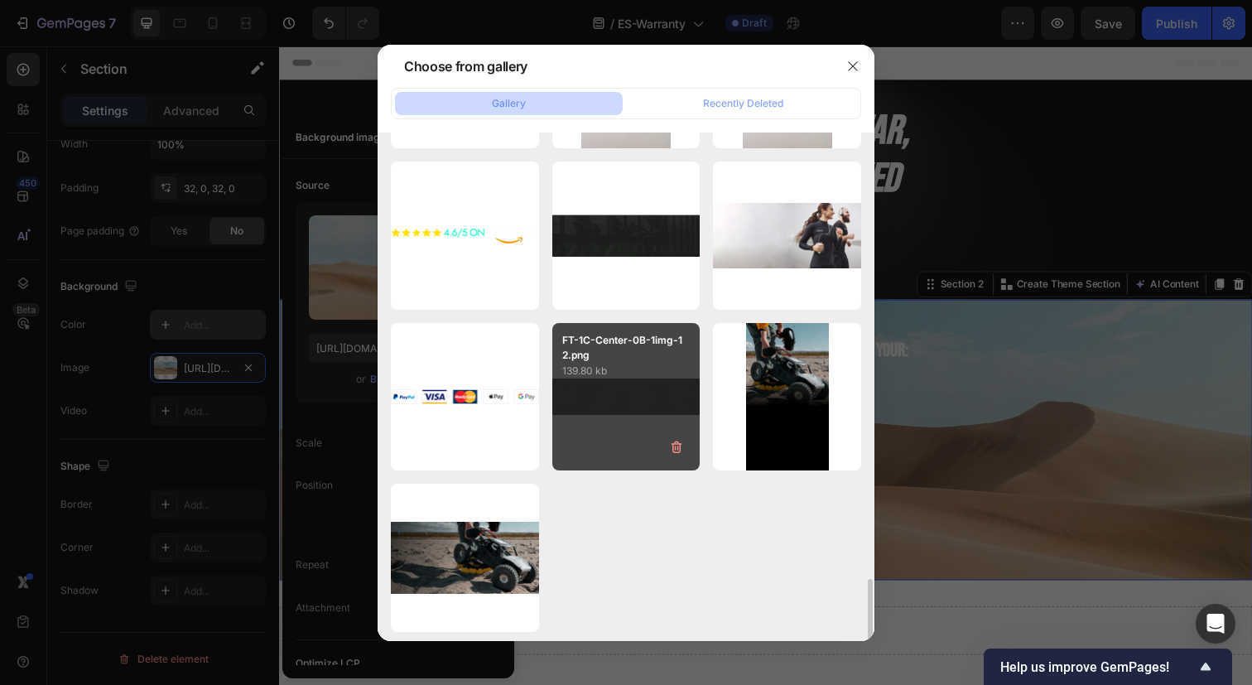
click at [650, 392] on div "FT-1C-Center-0B-1img-12.png 139.80 kb" at bounding box center [626, 397] width 148 height 148
type input "https://cdn.shopify.com/s/files/1/0750/5998/6466/files/gempages_558445817761891…"
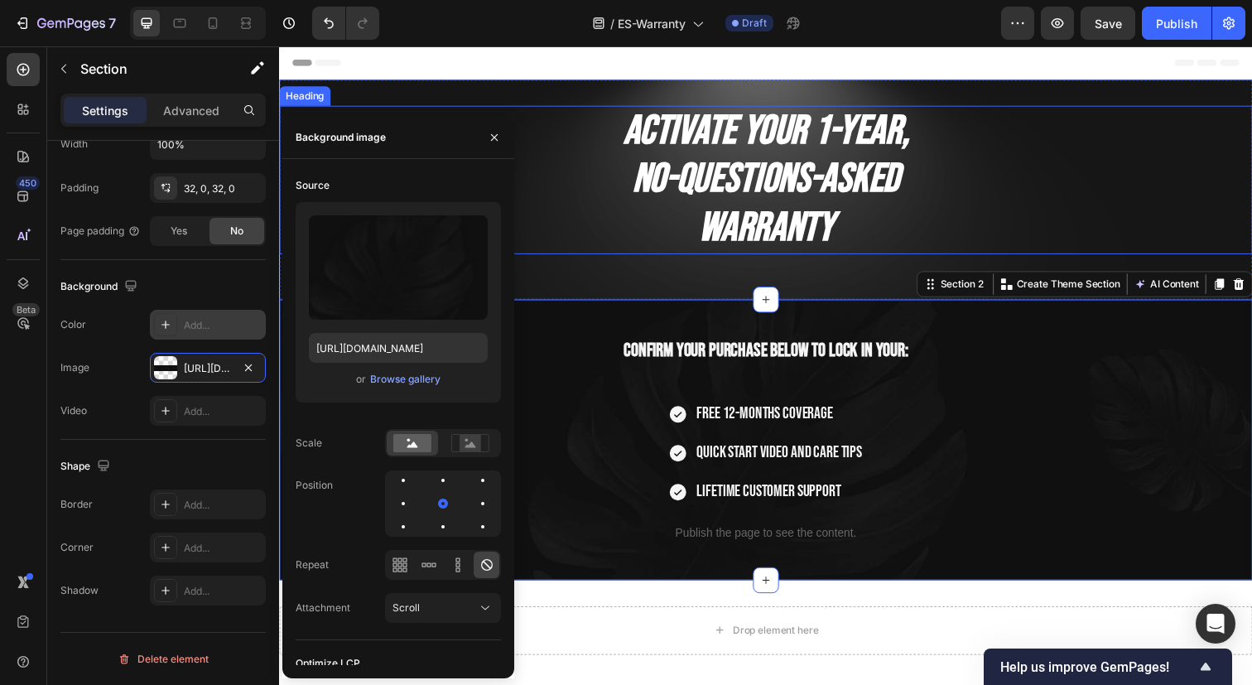
click at [1129, 230] on h2 "Activate Your 1-Year, No-Questions-Asked Warranty" at bounding box center [775, 182] width 993 height 151
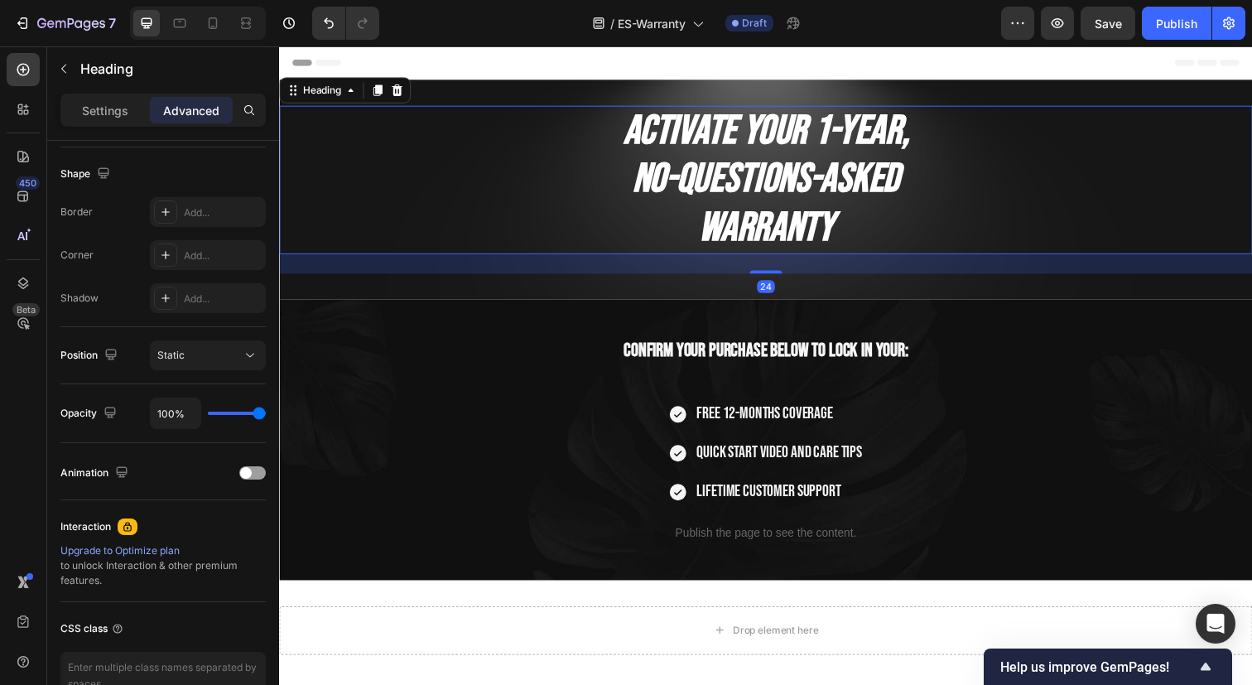
scroll to position [0, 0]
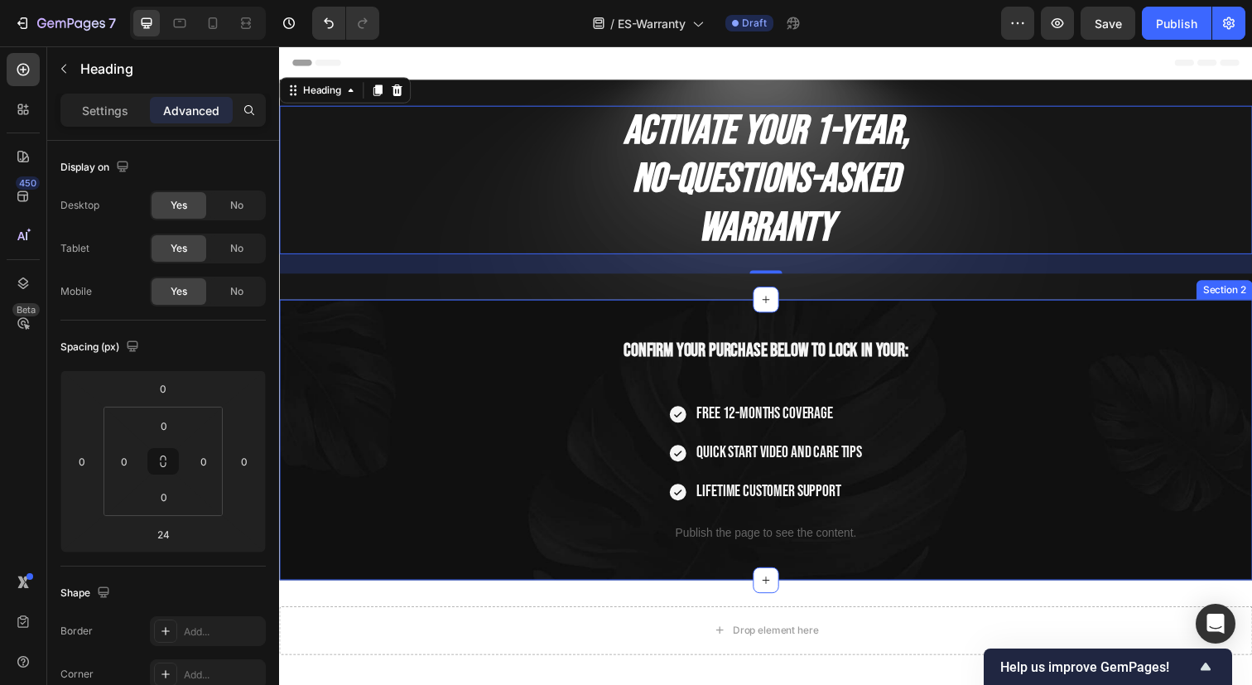
click at [1173, 319] on div "Confirm your purchase below to lock in your: Heading Free 12-months coverage Qu…" at bounding box center [775, 448] width 993 height 286
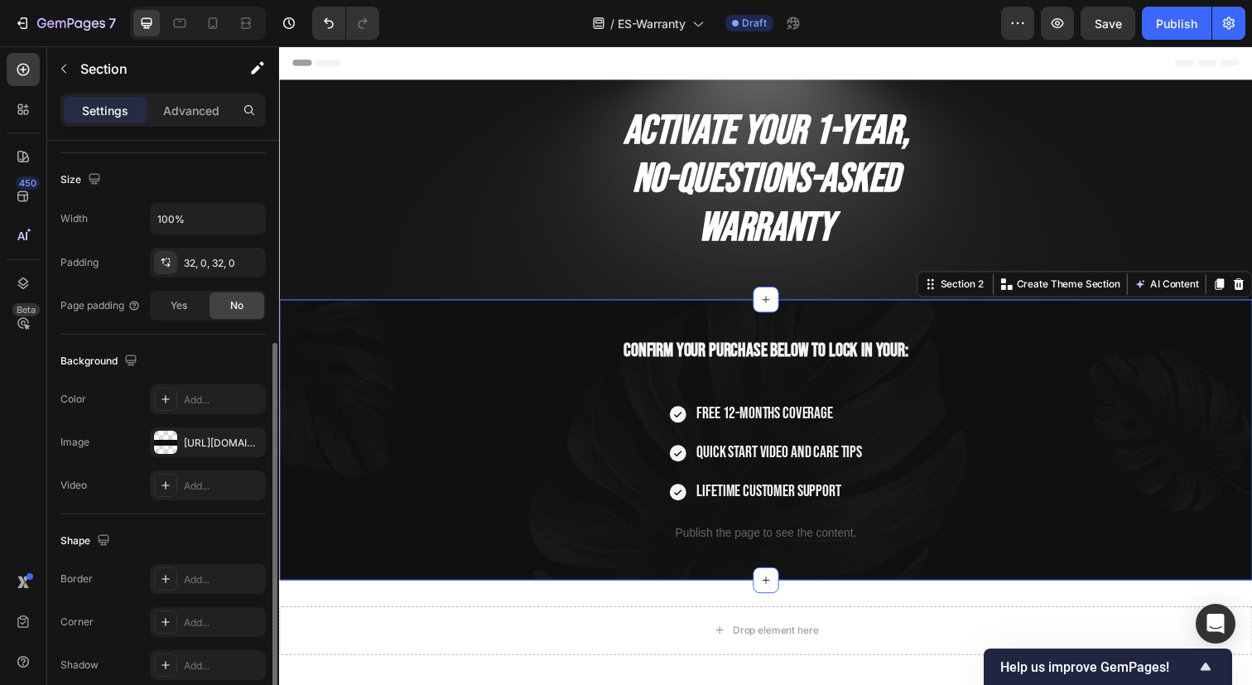
scroll to position [350, 0]
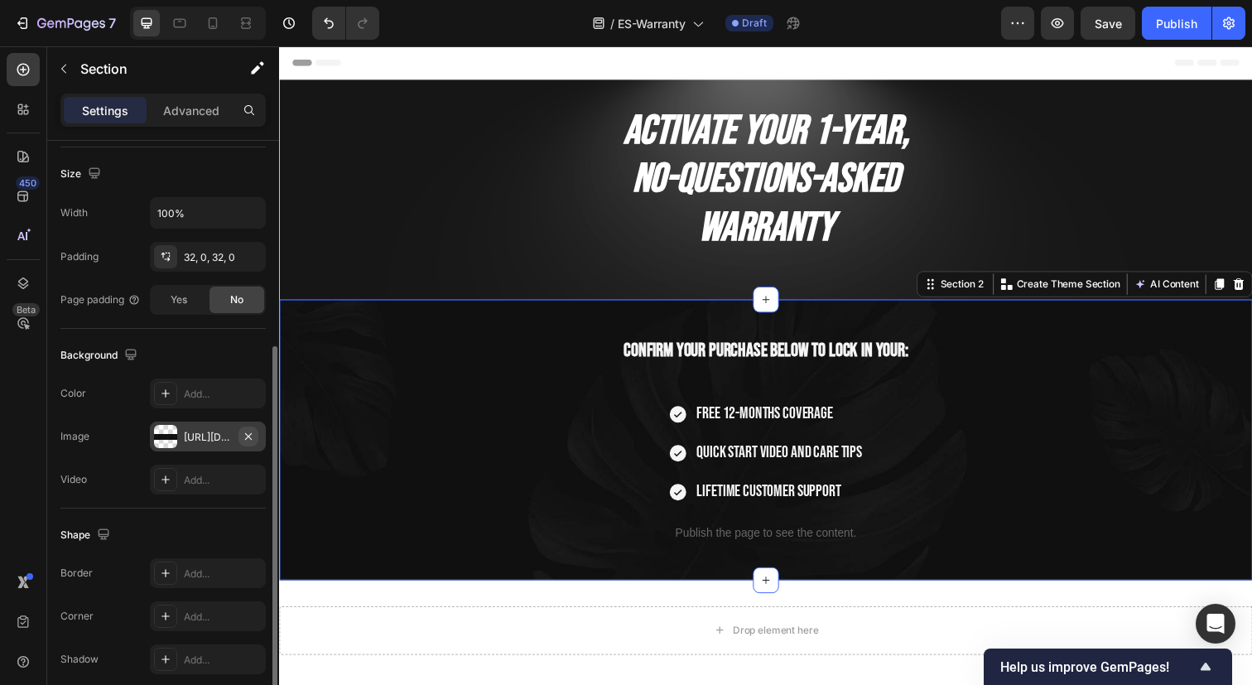
click at [251, 431] on icon "button" at bounding box center [248, 436] width 13 height 13
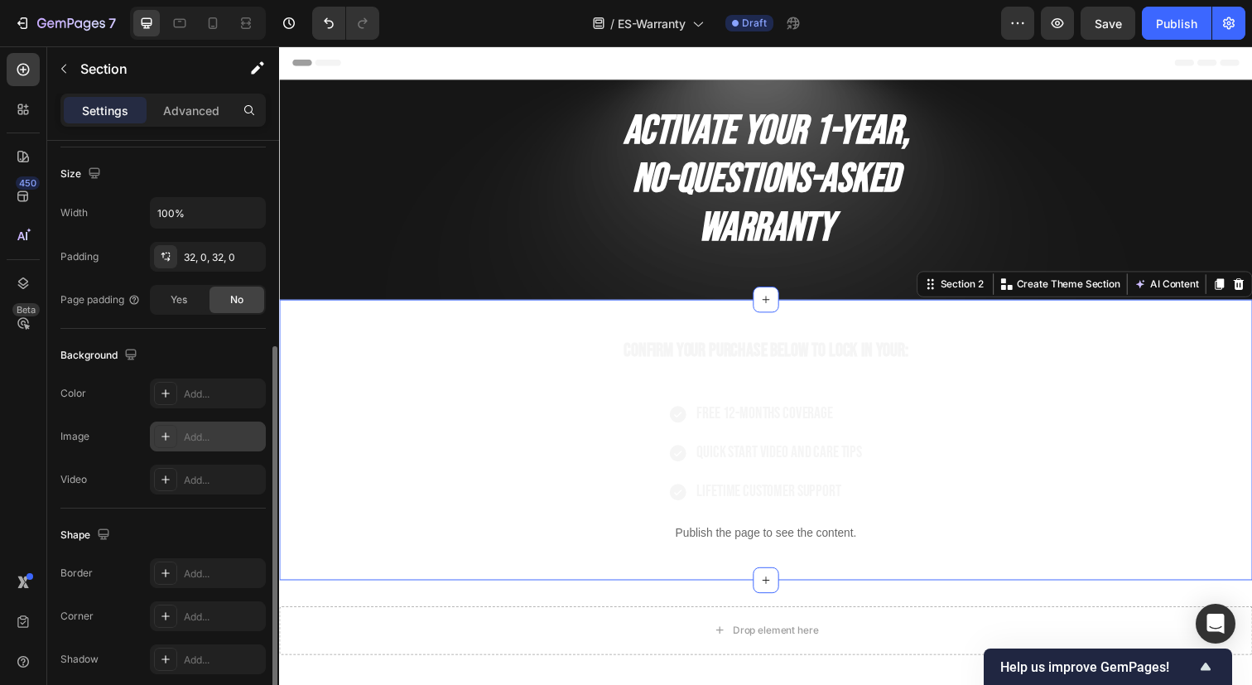
click at [199, 435] on div "Add..." at bounding box center [223, 437] width 78 height 15
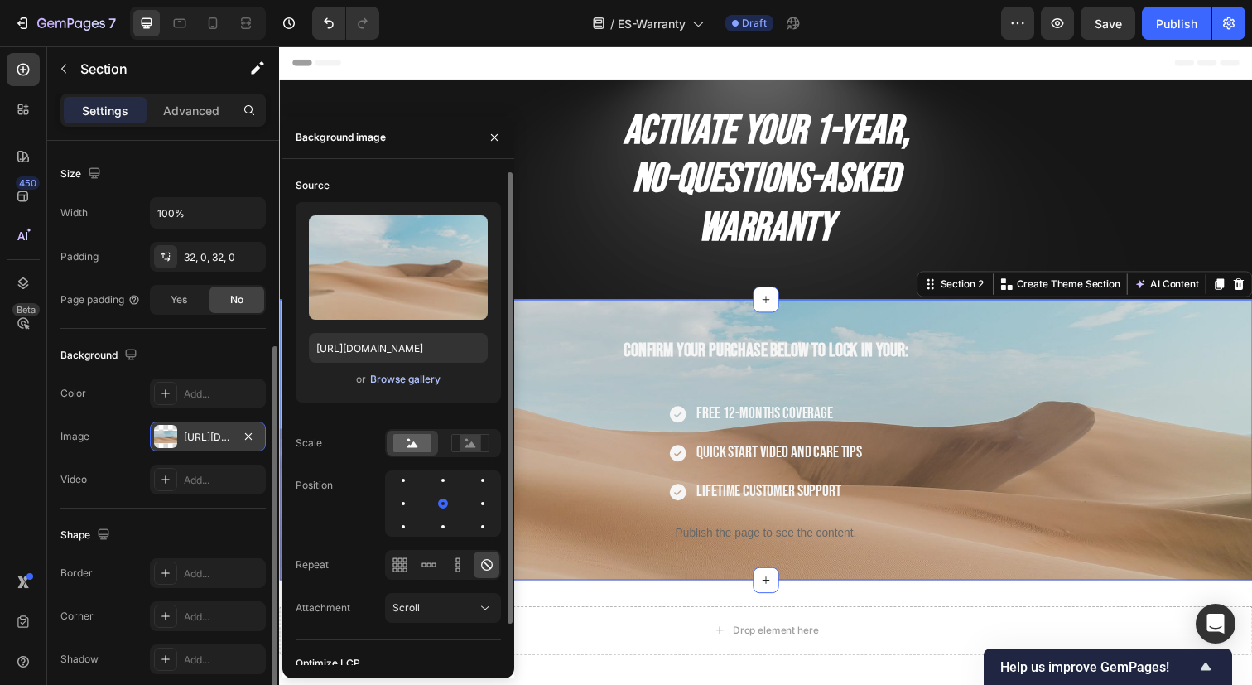
click at [420, 375] on div "Browse gallery" at bounding box center [405, 379] width 70 height 15
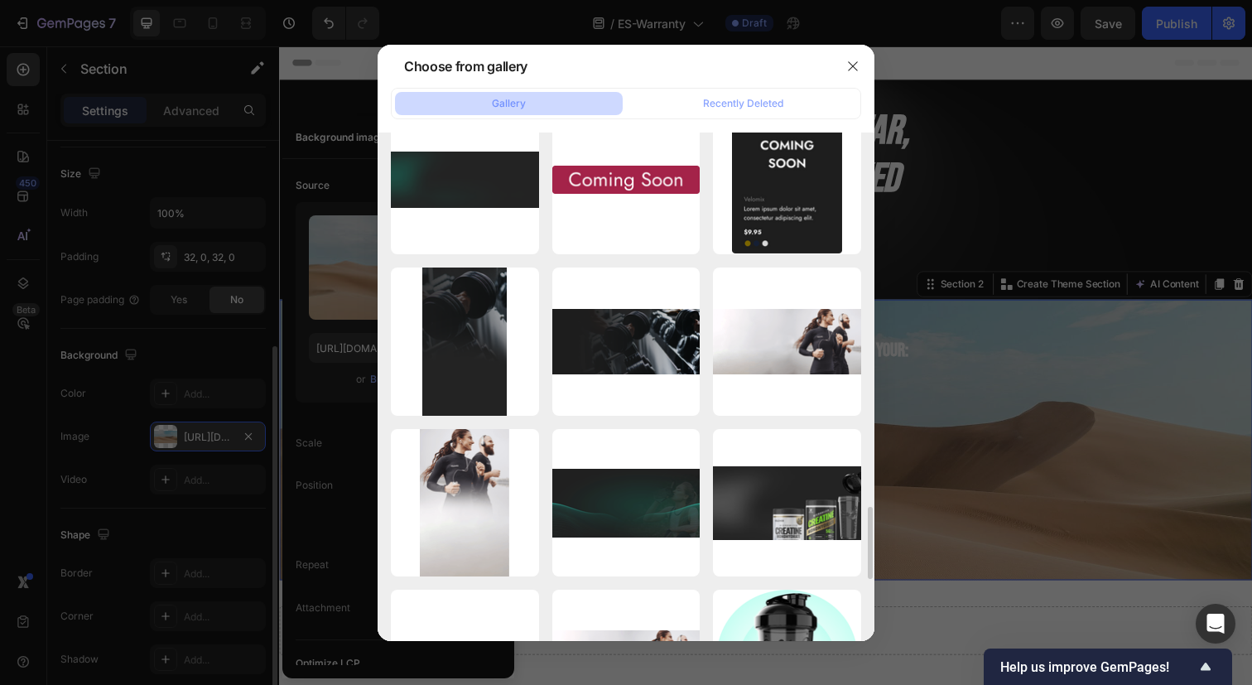
scroll to position [2659, 0]
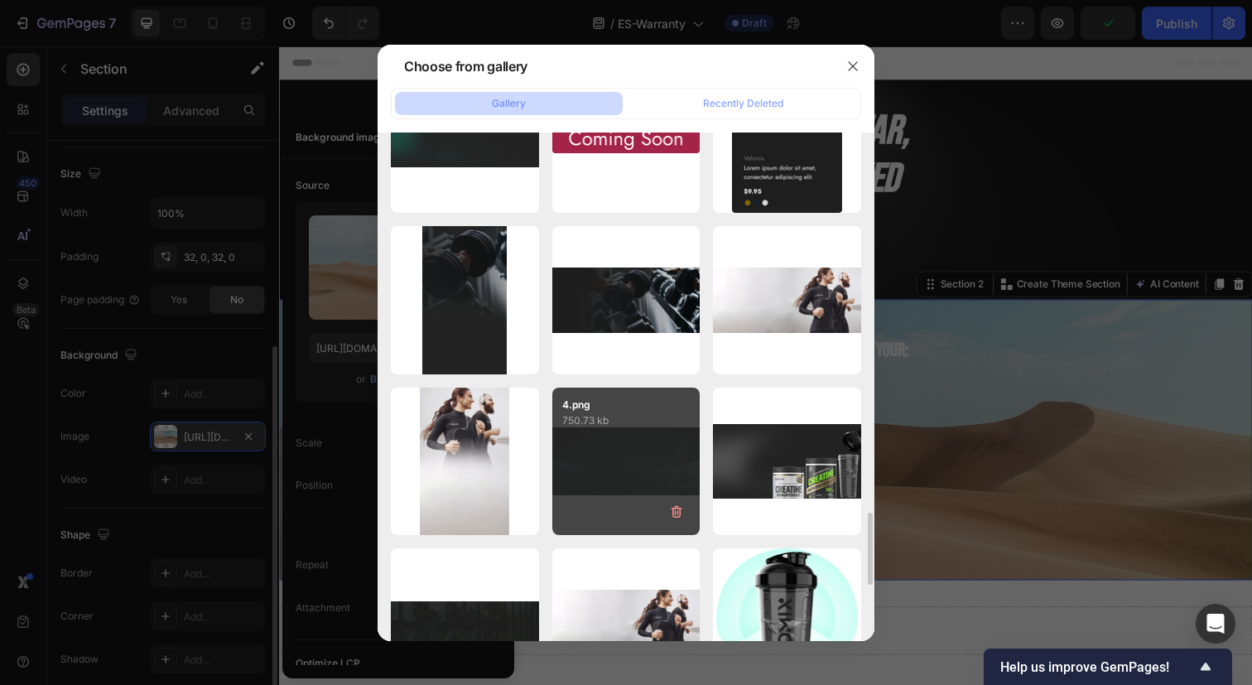
click at [632, 449] on div "4.png 750.73 kb" at bounding box center [626, 461] width 148 height 148
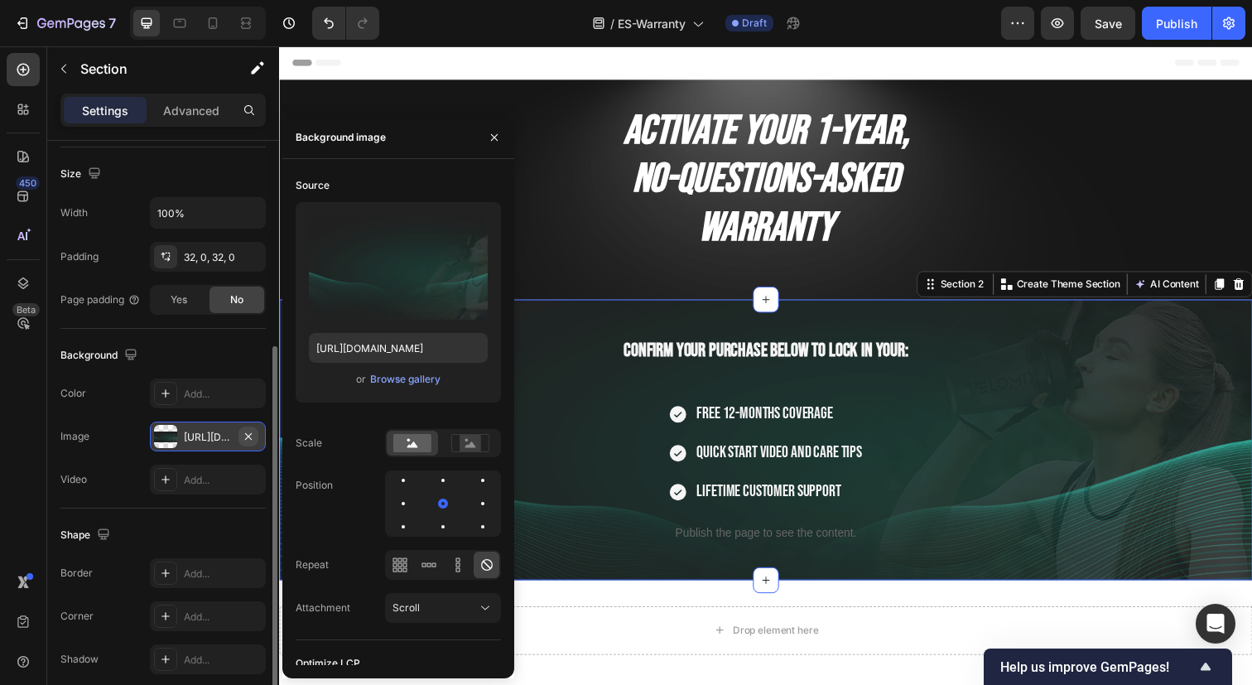
click at [248, 436] on icon "button" at bounding box center [248, 435] width 7 height 7
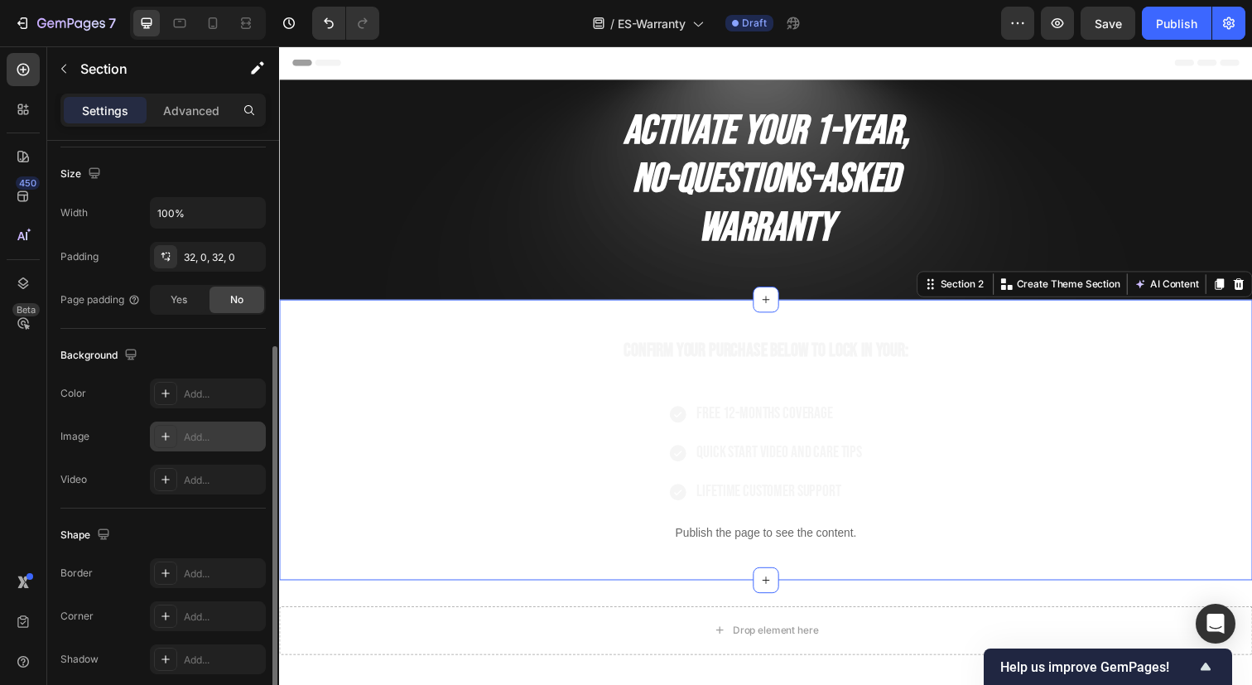
click at [231, 435] on div "Add..." at bounding box center [223, 437] width 78 height 15
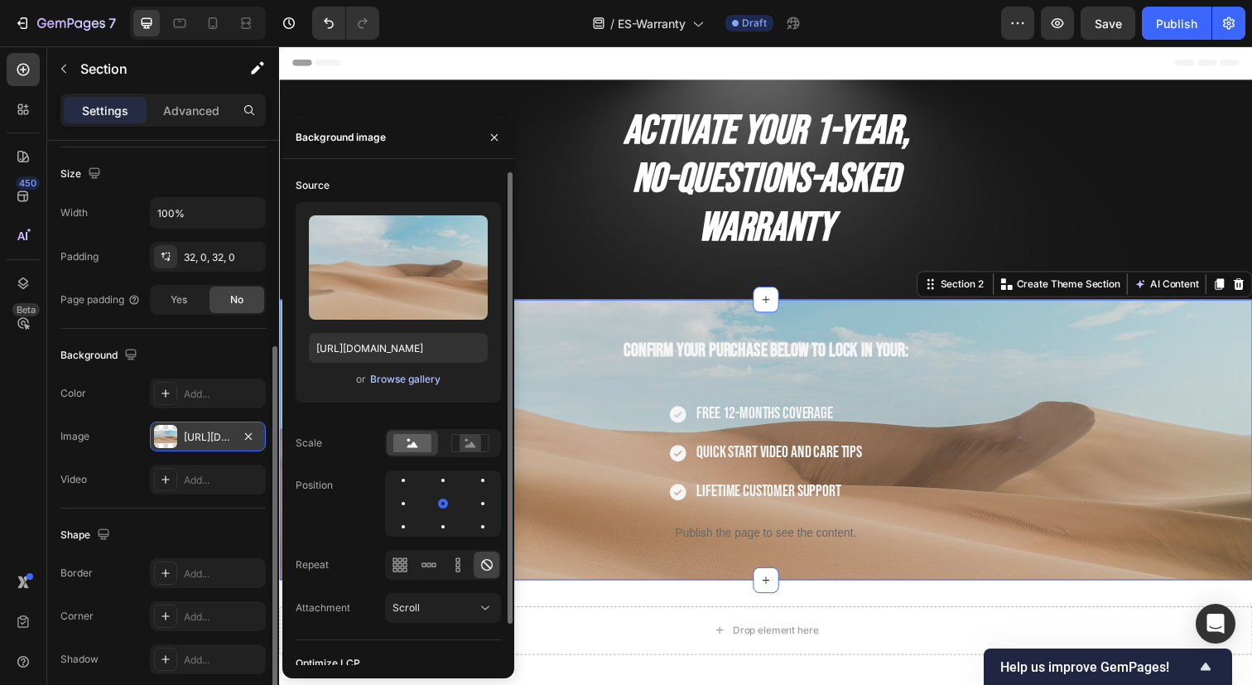
click at [417, 376] on div "Browse gallery" at bounding box center [405, 379] width 70 height 15
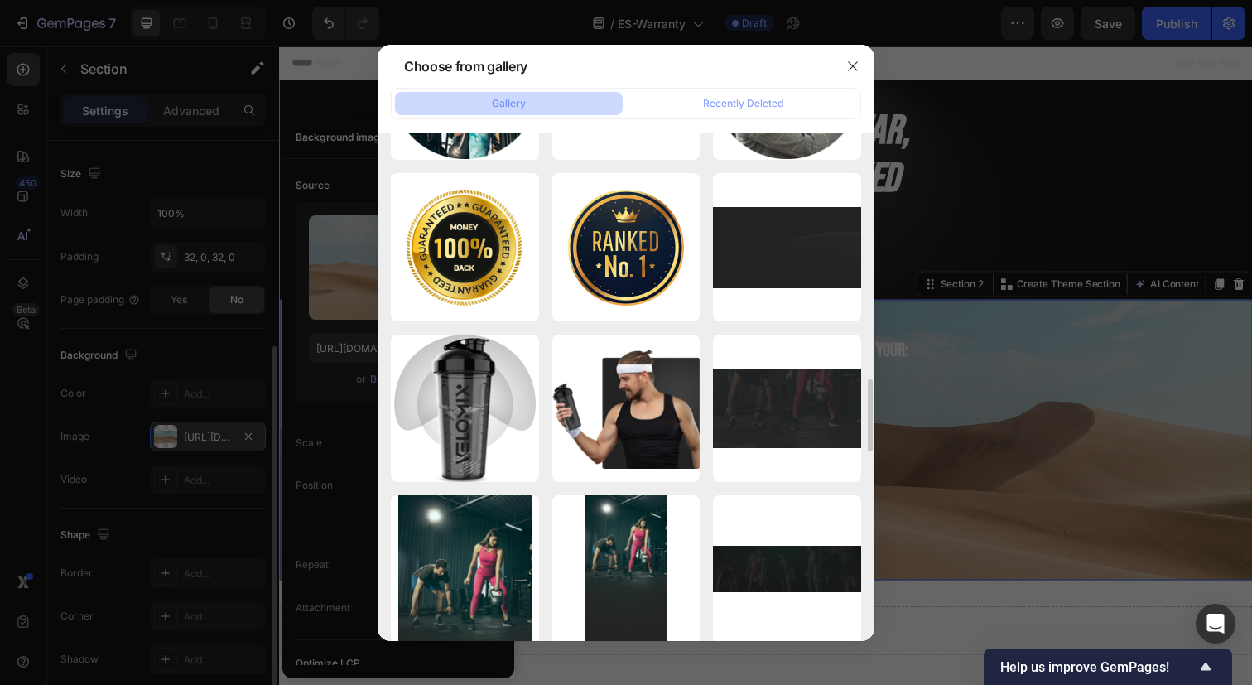
scroll to position [1742, 0]
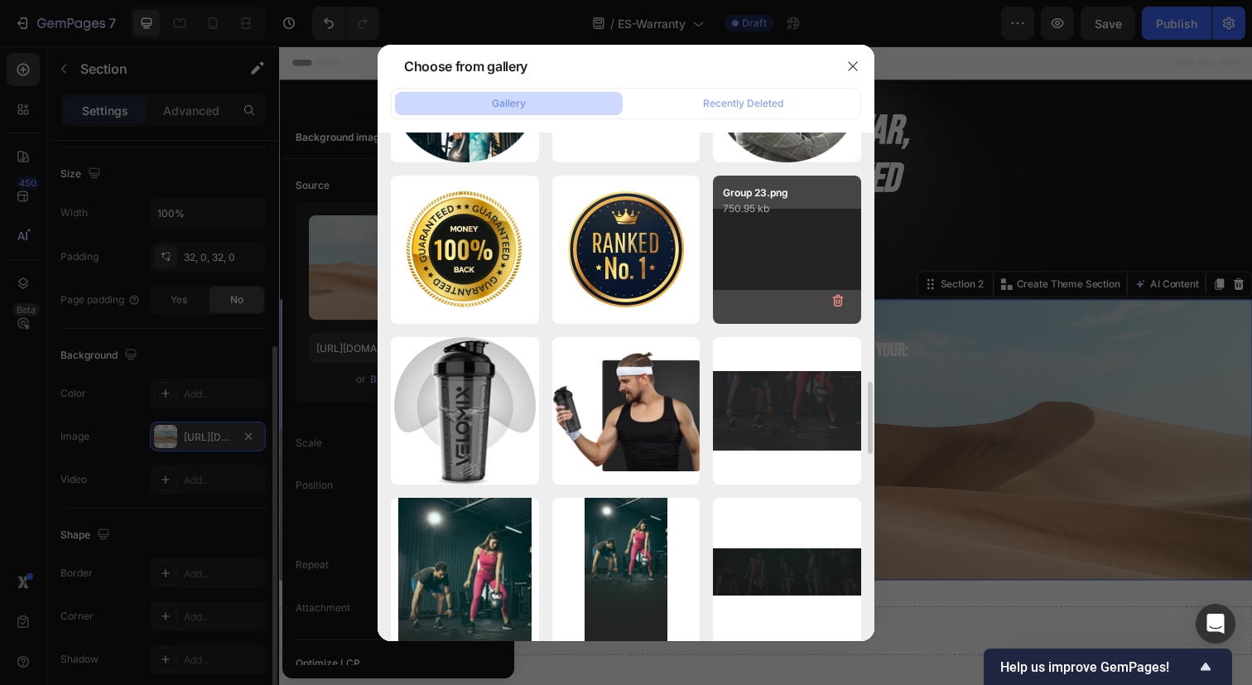
click at [759, 278] on div "Group 23.png 750.95 kb" at bounding box center [787, 249] width 148 height 148
type input "https://cdn.shopify.com/s/files/1/0750/5998/6466/files/gempages_558445817761891…"
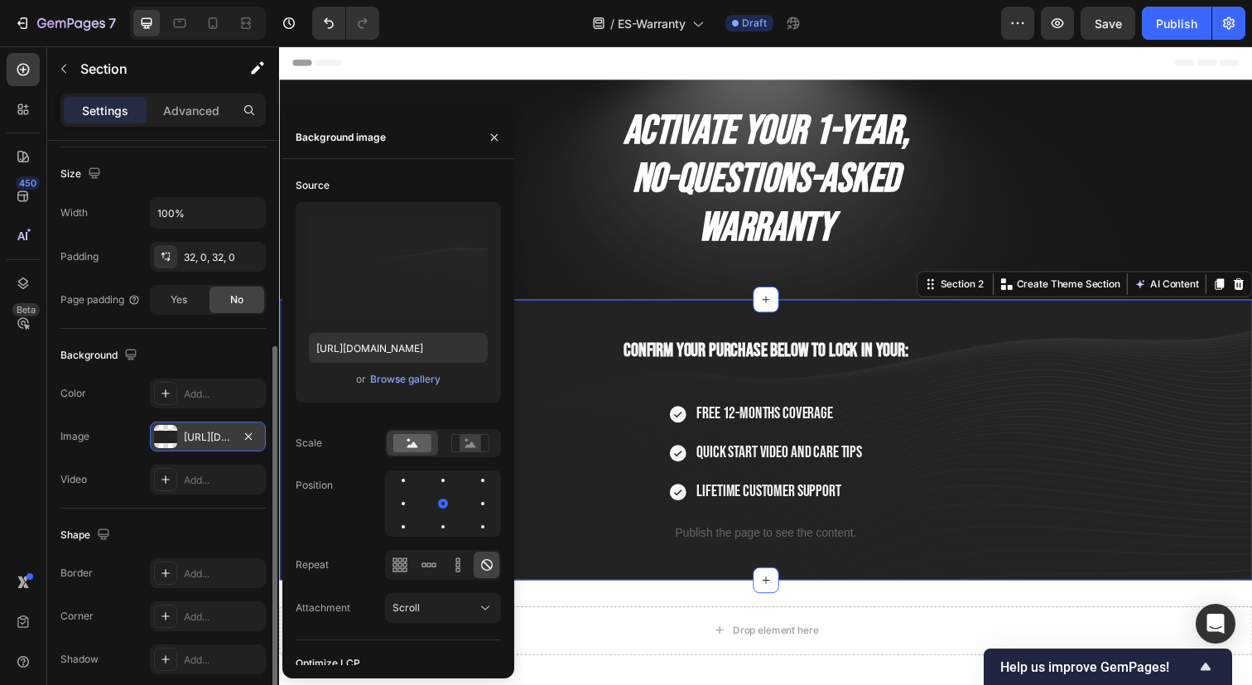
click at [1157, 325] on div "Confirm your purchase below to lock in your: Heading Free 12-months coverage Qu…" at bounding box center [775, 448] width 993 height 286
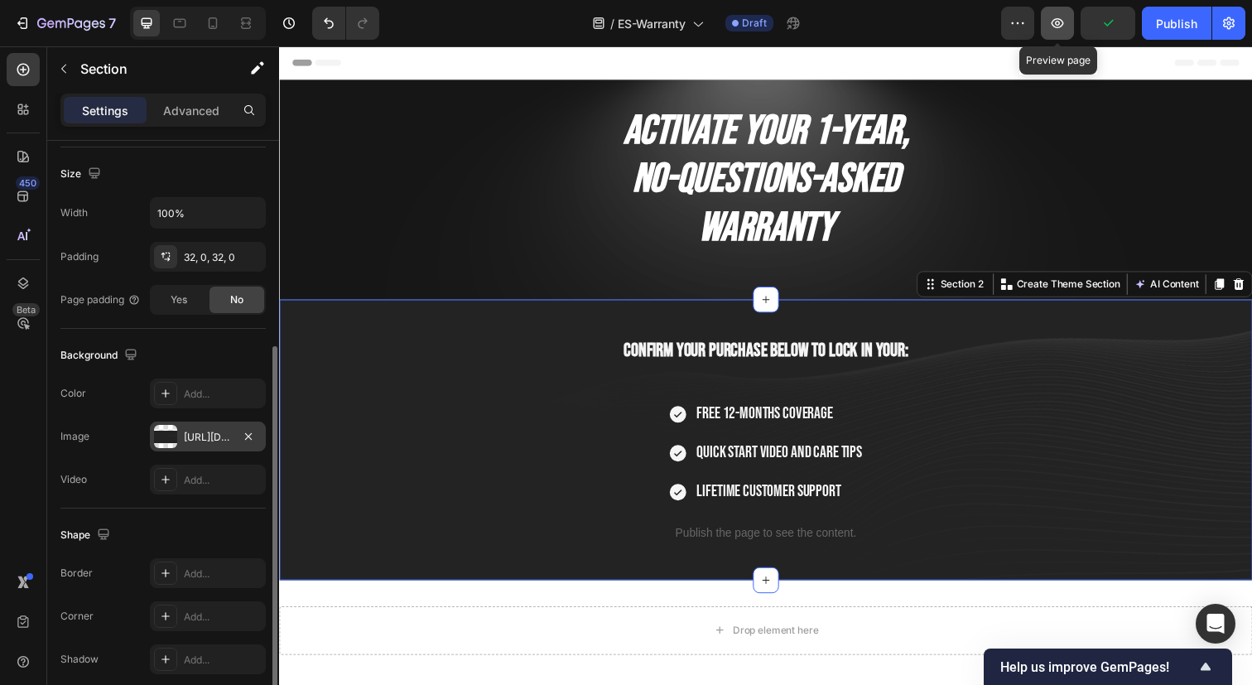
click at [1065, 19] on icon "button" at bounding box center [1057, 23] width 17 height 17
click at [174, 26] on icon at bounding box center [180, 23] width 12 height 9
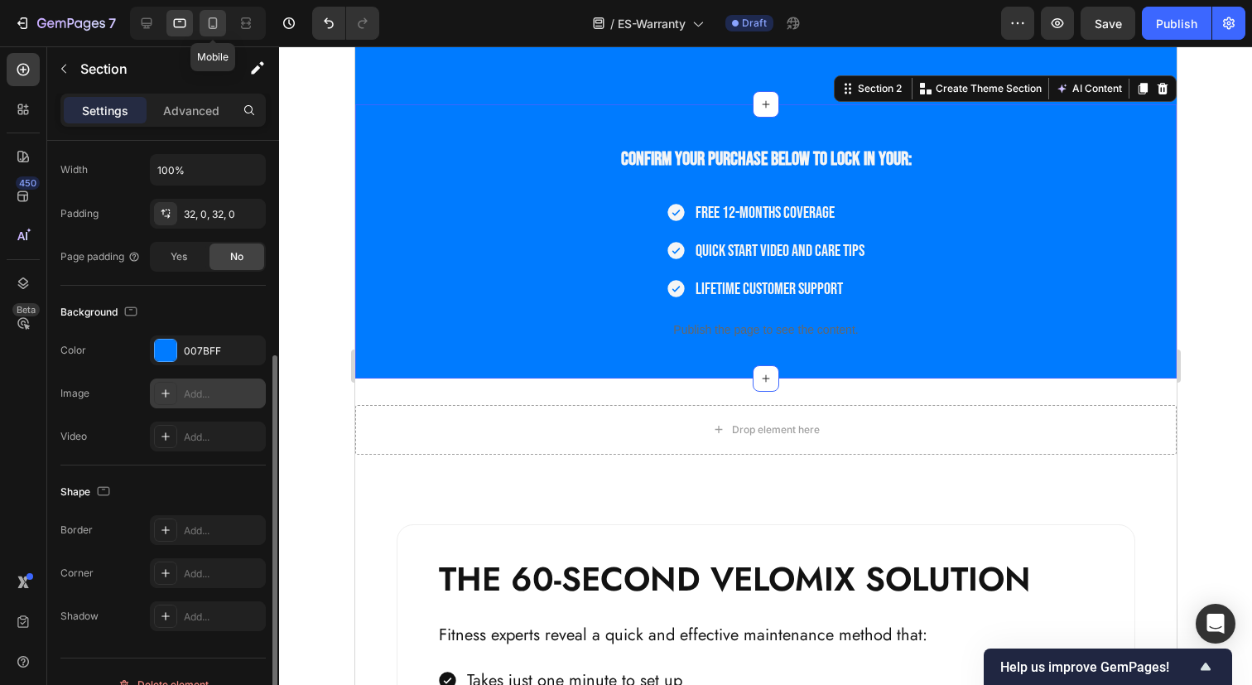
scroll to position [203, 0]
click at [217, 21] on icon at bounding box center [212, 23] width 17 height 17
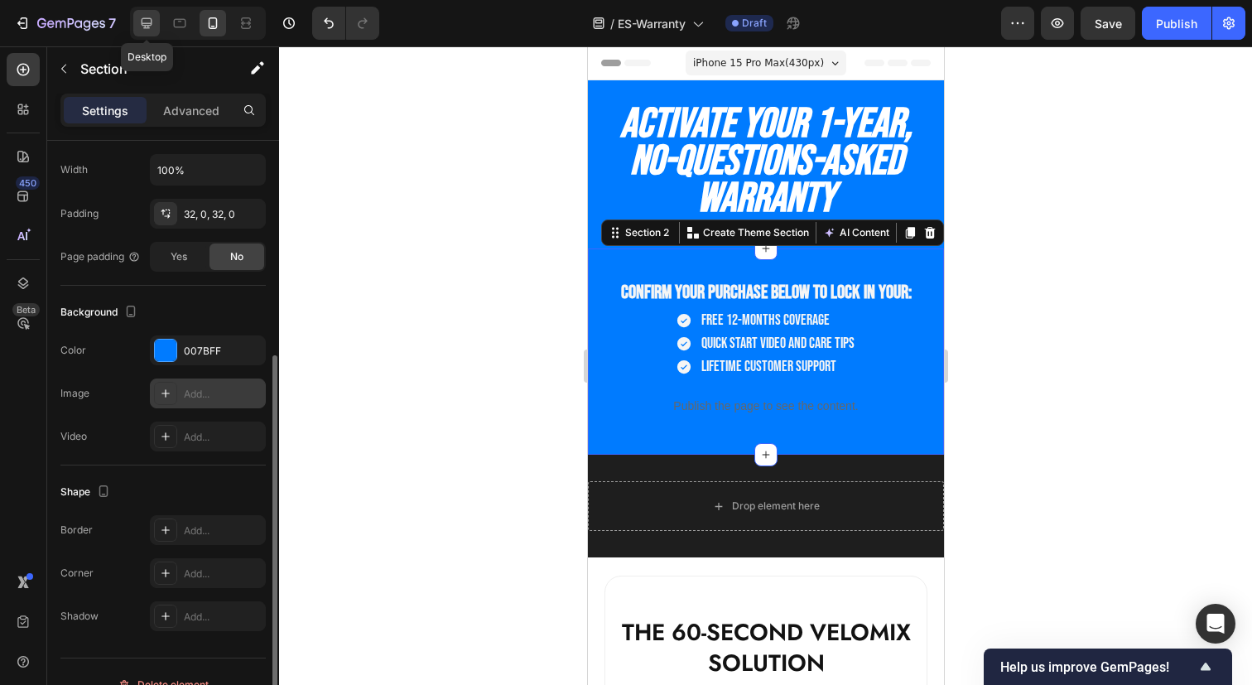
click at [147, 33] on div at bounding box center [146, 23] width 26 height 26
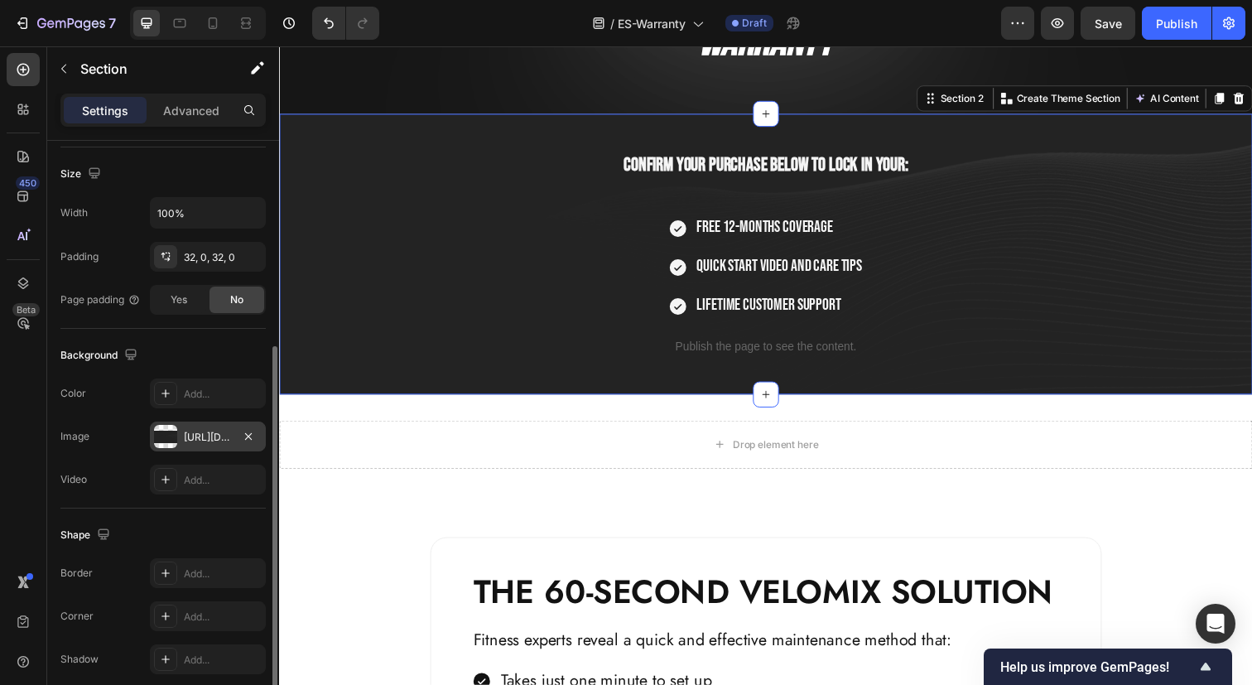
scroll to position [198, 0]
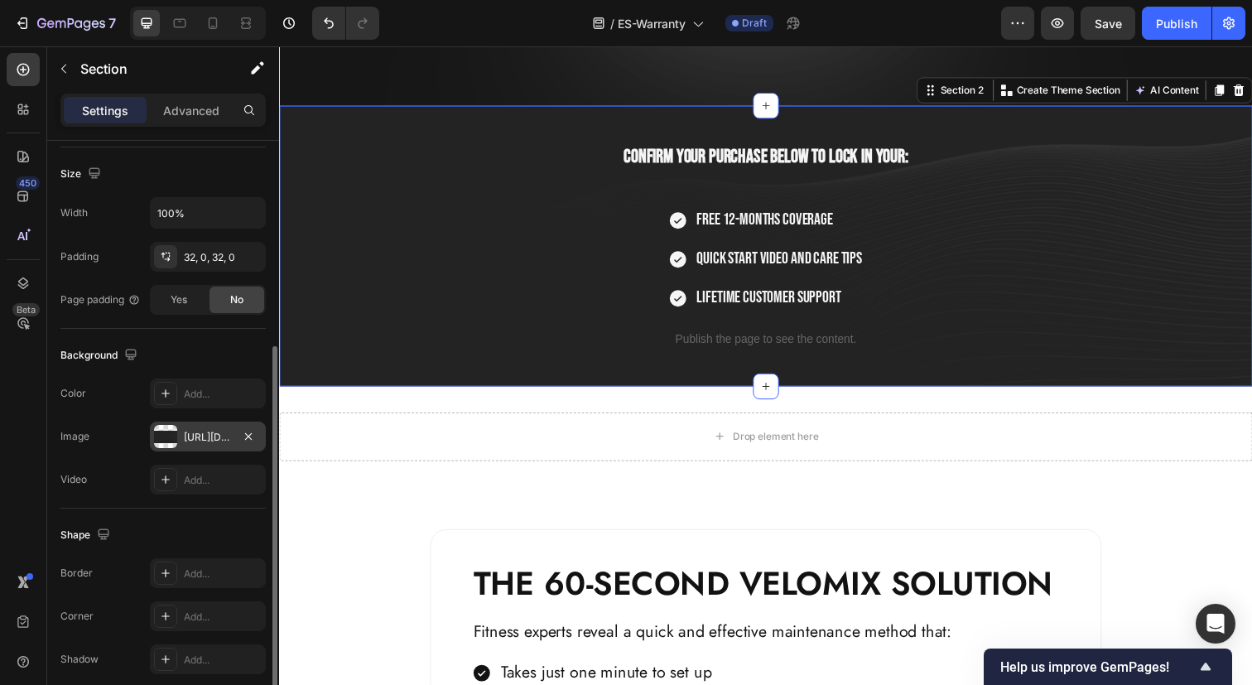
click at [1145, 127] on div "Confirm your purchase below to lock in your: Heading Free 12-months coverage Qu…" at bounding box center [775, 250] width 993 height 286
click at [245, 430] on icon "button" at bounding box center [248, 436] width 13 height 13
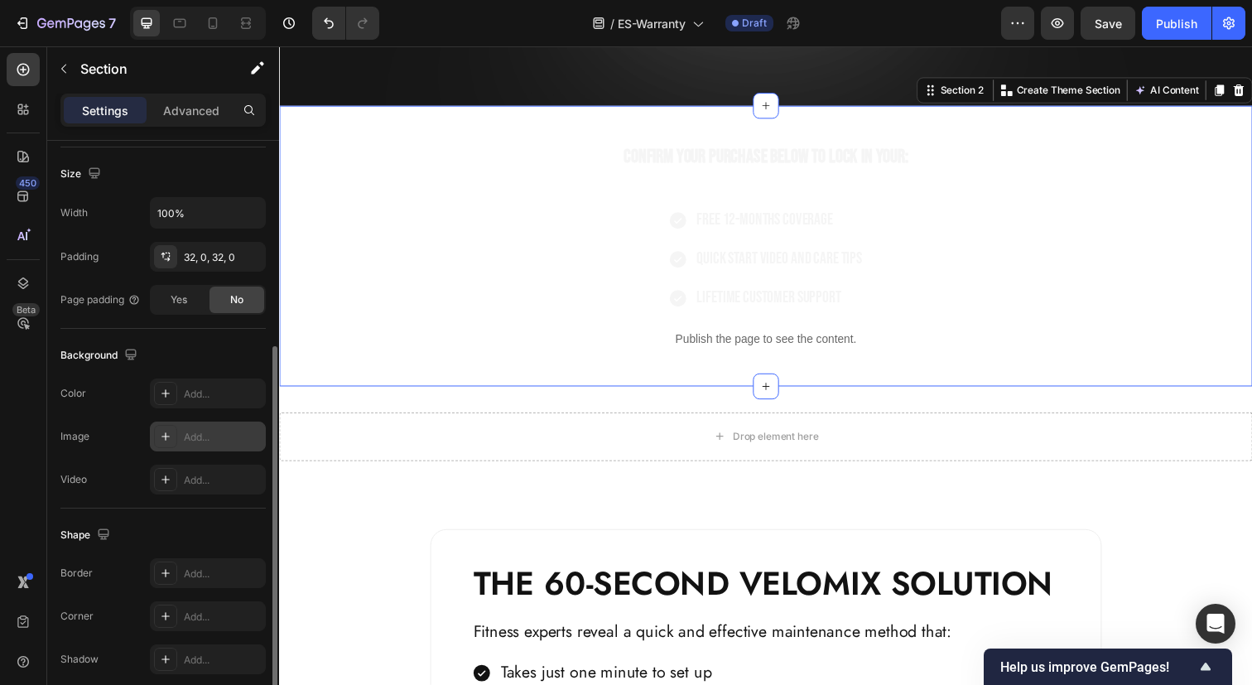
click at [198, 433] on div "Add..." at bounding box center [223, 437] width 78 height 15
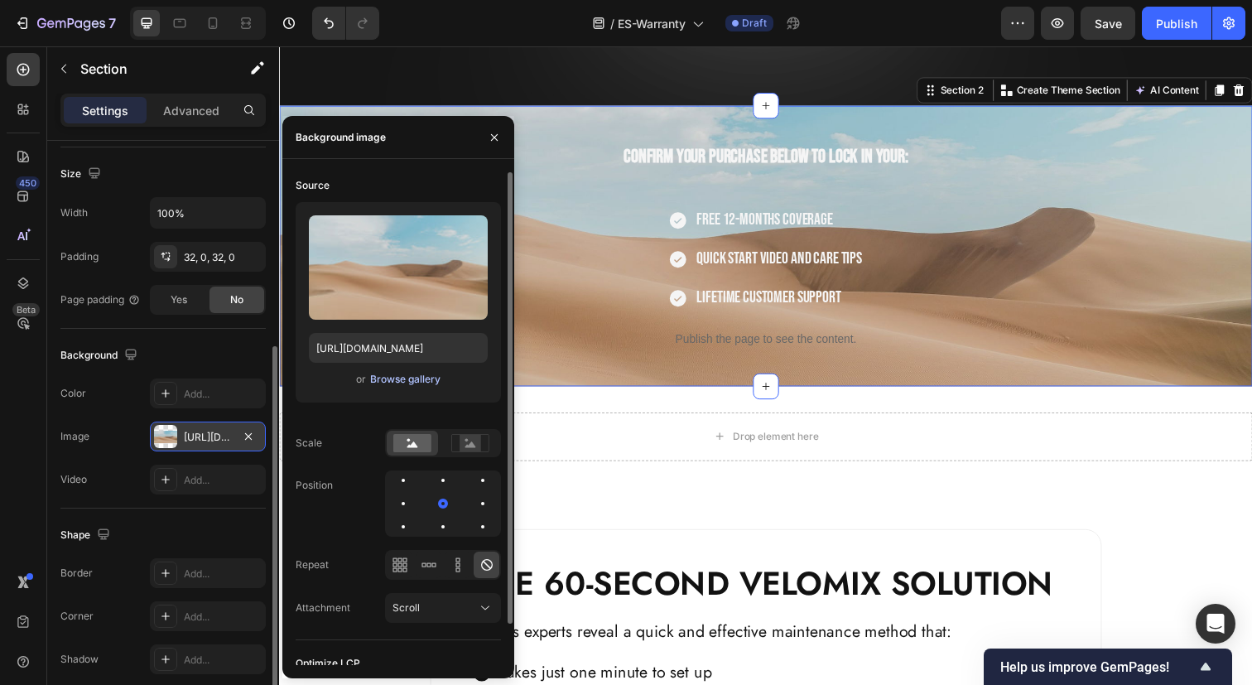
click at [407, 387] on button "Browse gallery" at bounding box center [405, 379] width 72 height 17
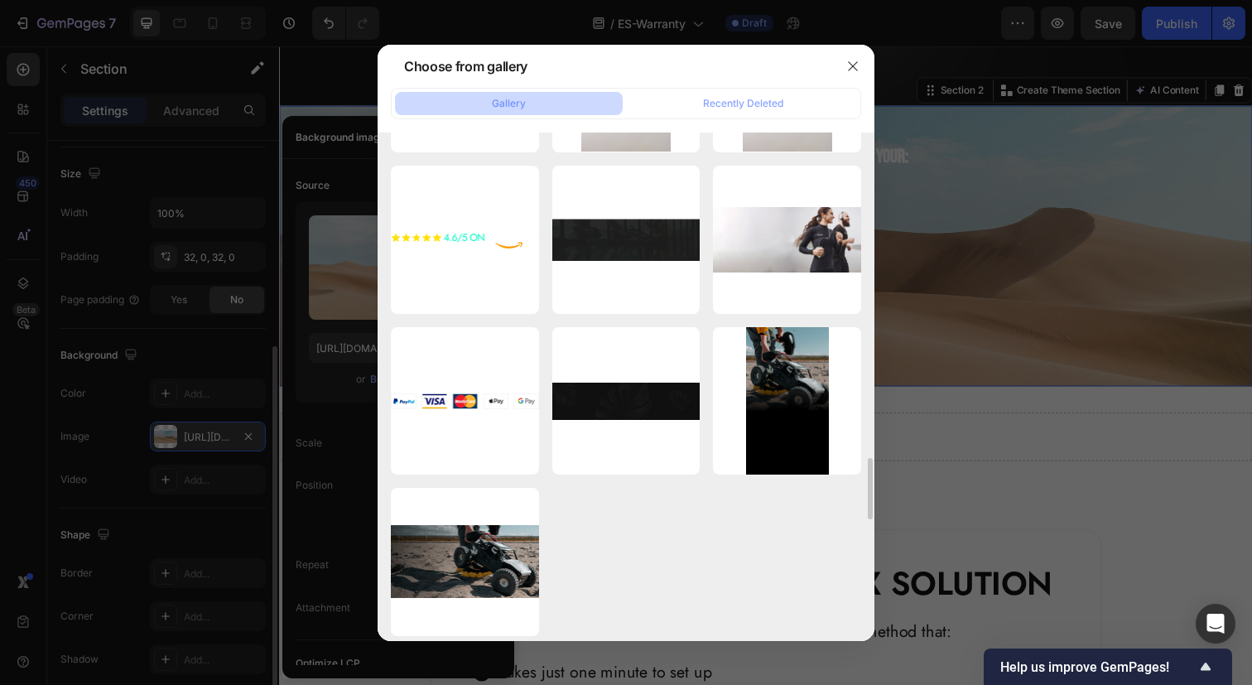
scroll to position [3694, 0]
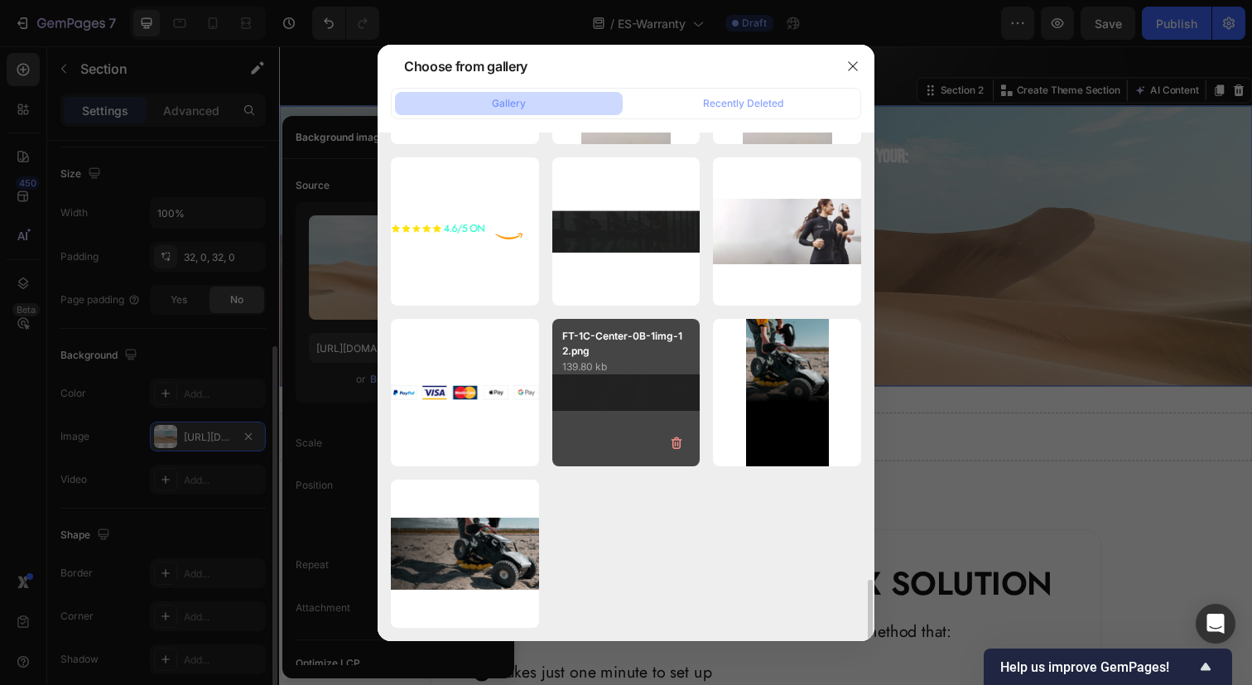
click at [627, 398] on div "FT-1C-Center-0B-1img-12.png 139.80 kb" at bounding box center [626, 393] width 148 height 148
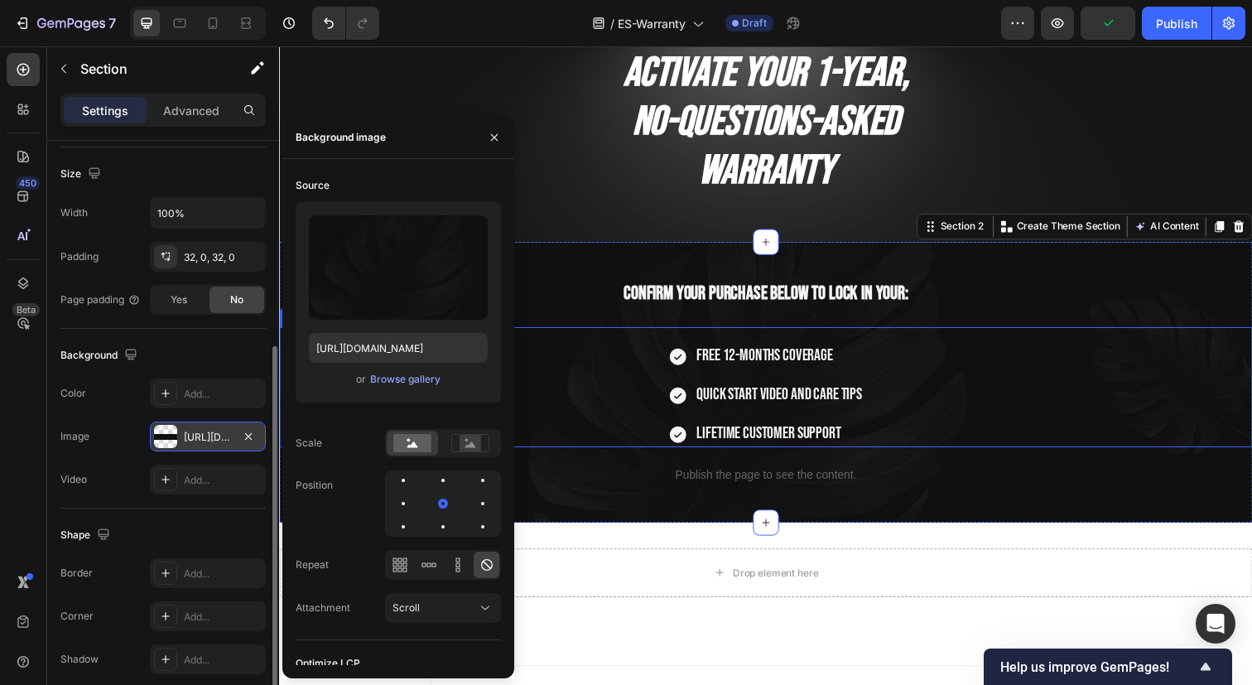
scroll to position [58, 0]
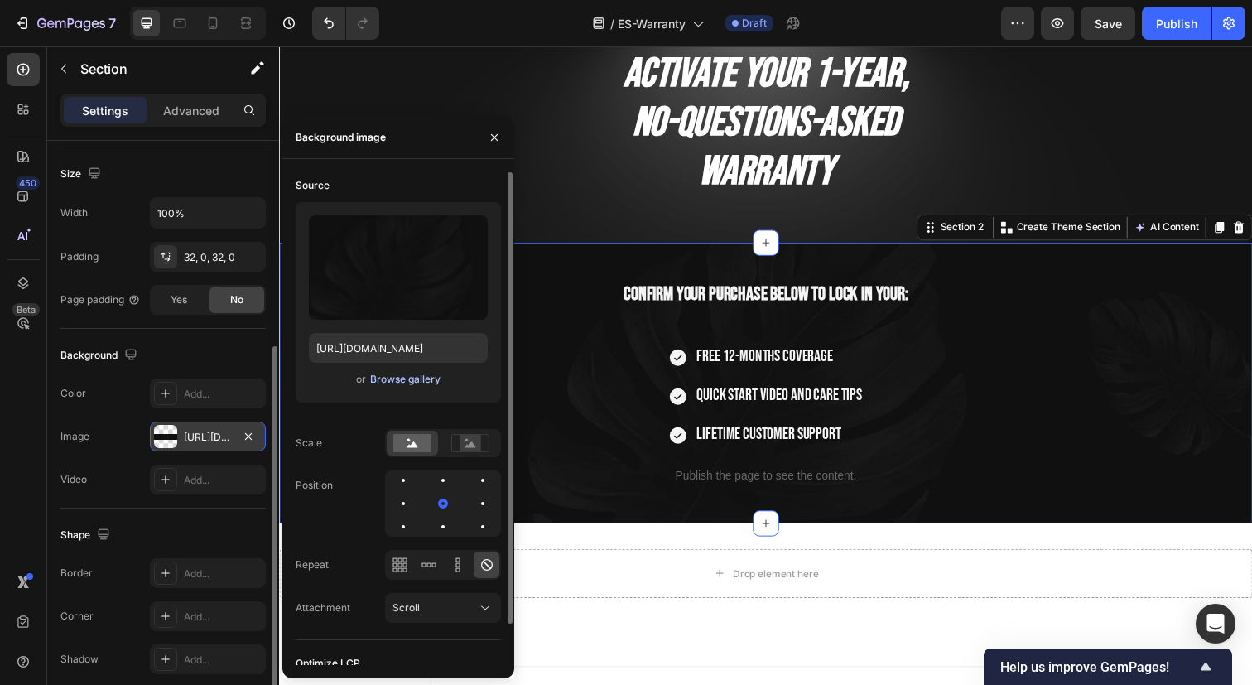
click at [407, 385] on div "Browse gallery" at bounding box center [405, 379] width 70 height 15
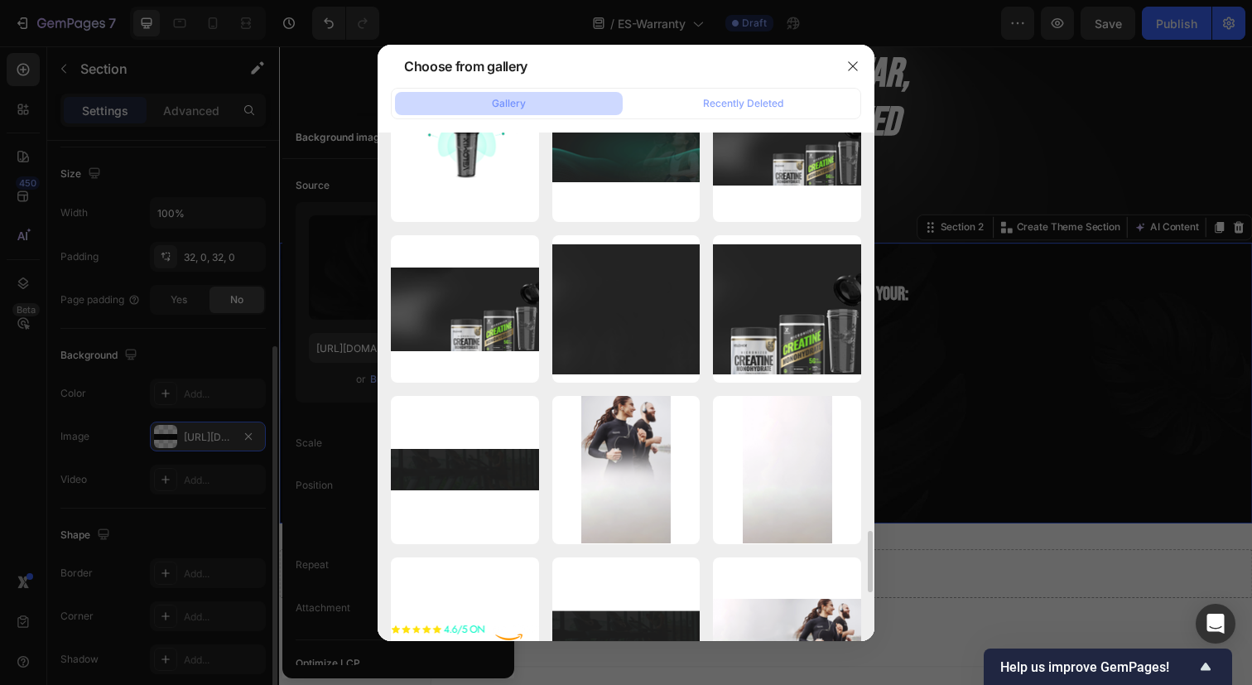
scroll to position [3287, 0]
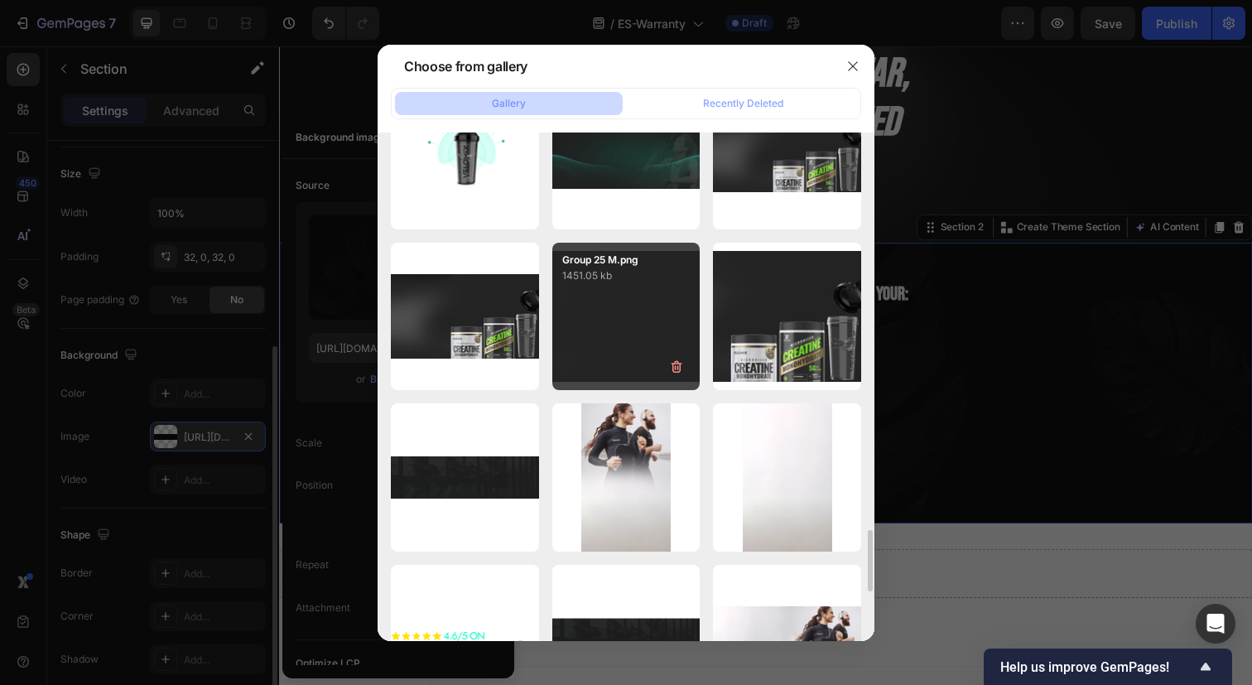
click at [646, 342] on div "Group 25 M.png 1451.05 kb" at bounding box center [626, 317] width 148 height 148
type input "https://cdn.shopify.com/s/files/1/0750/5998/6466/files/gempages_558445817761891…"
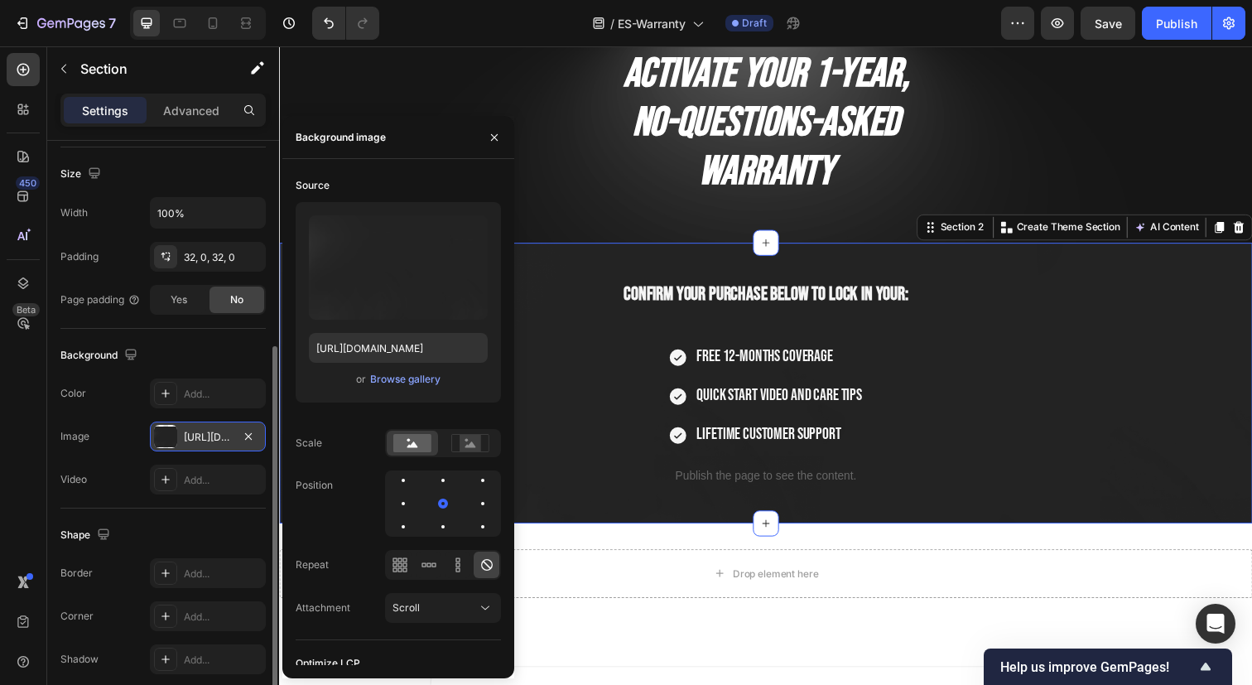
click at [1127, 262] on div "Confirm your purchase below to lock in your: Heading Free 12-months coverage Qu…" at bounding box center [775, 390] width 993 height 286
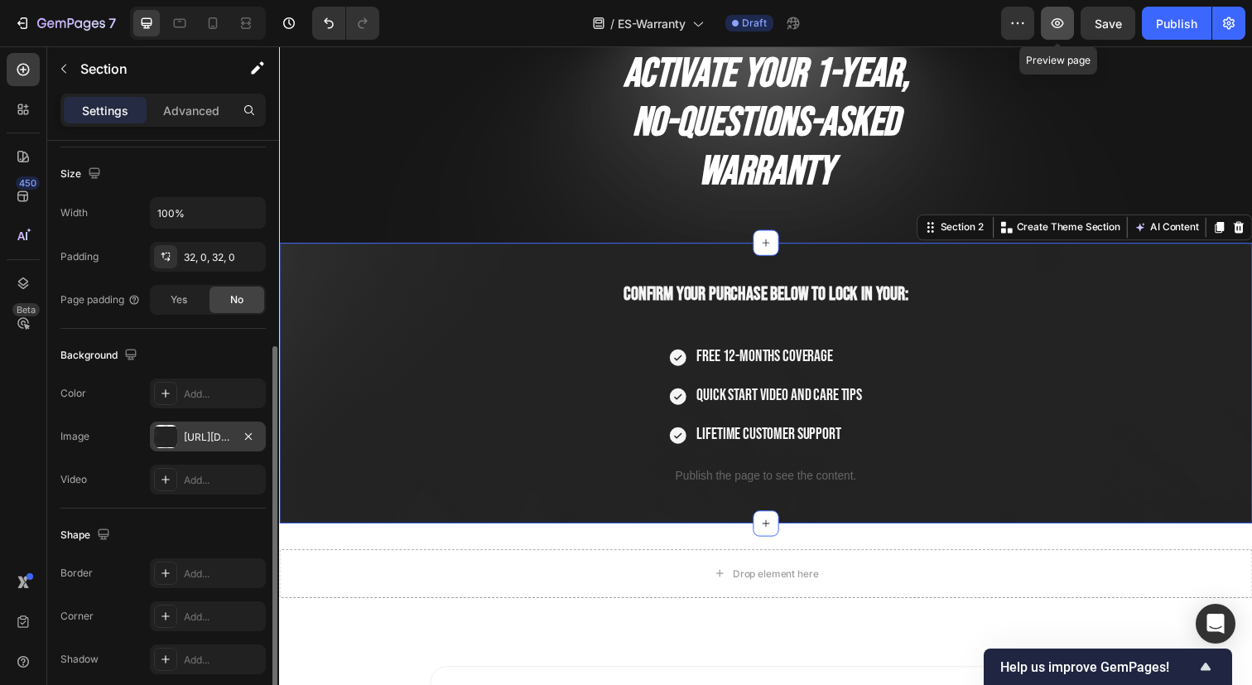
click at [1050, 23] on icon "button" at bounding box center [1057, 23] width 17 height 17
click at [250, 434] on icon "button" at bounding box center [248, 435] width 7 height 7
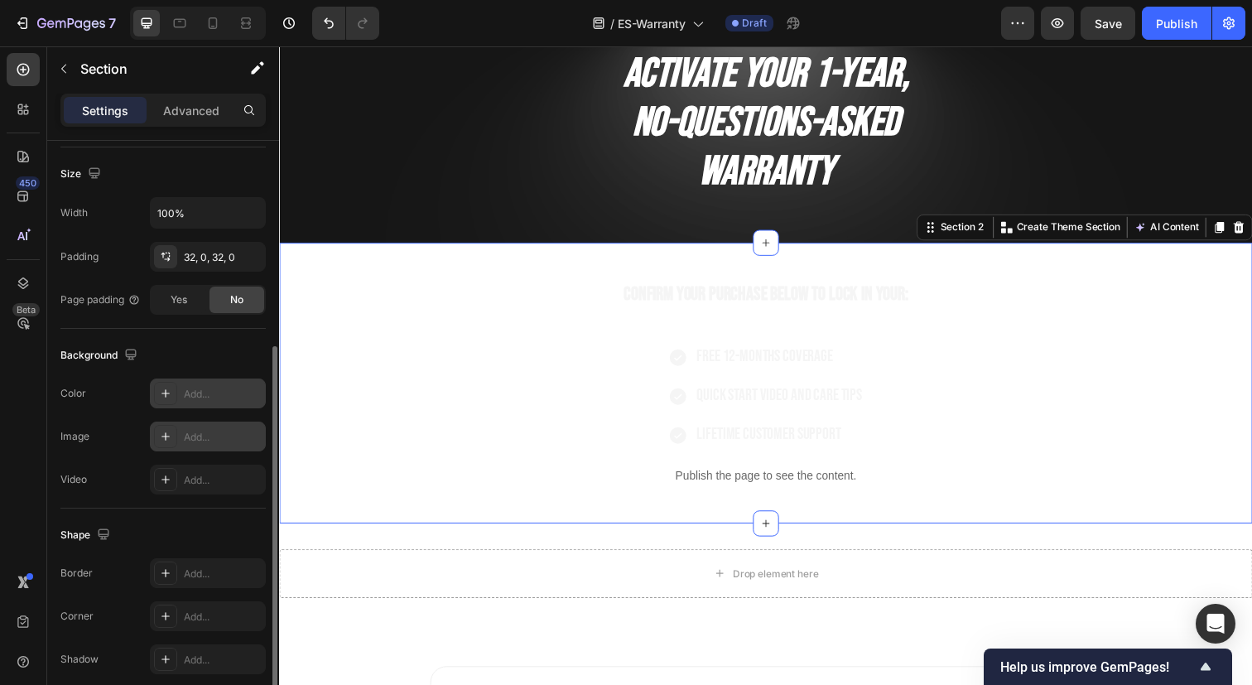
click at [163, 396] on icon at bounding box center [165, 393] width 13 height 13
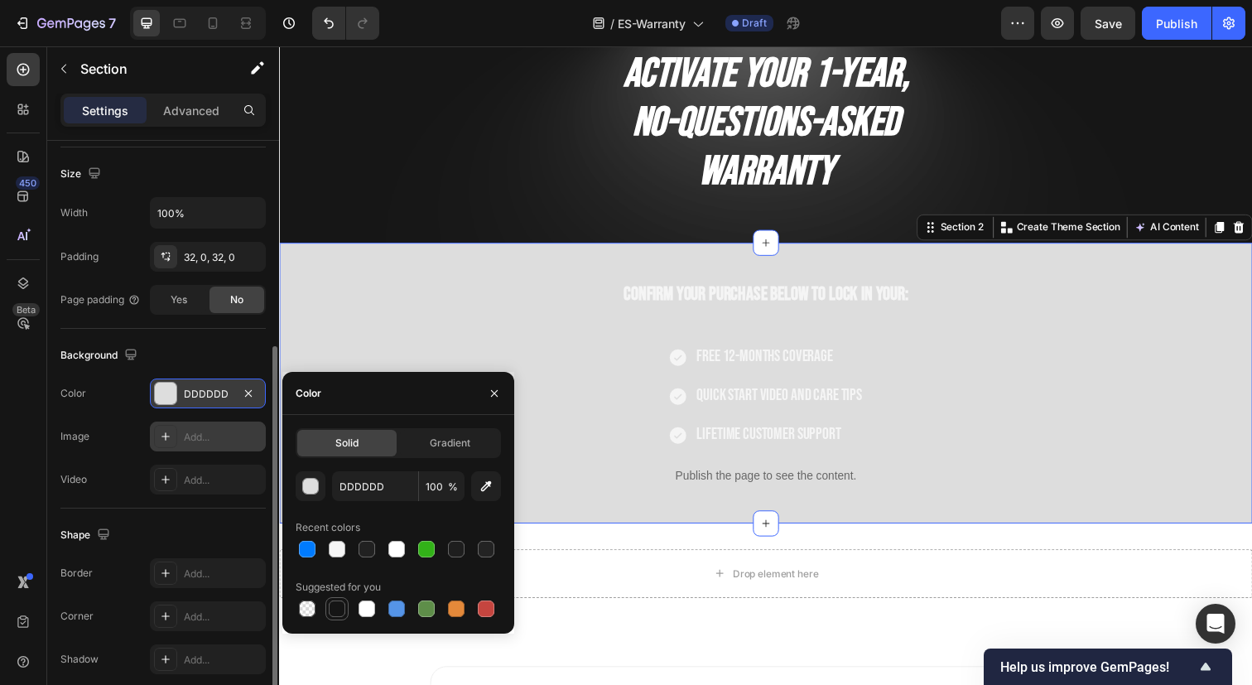
click at [336, 609] on div at bounding box center [337, 608] width 17 height 17
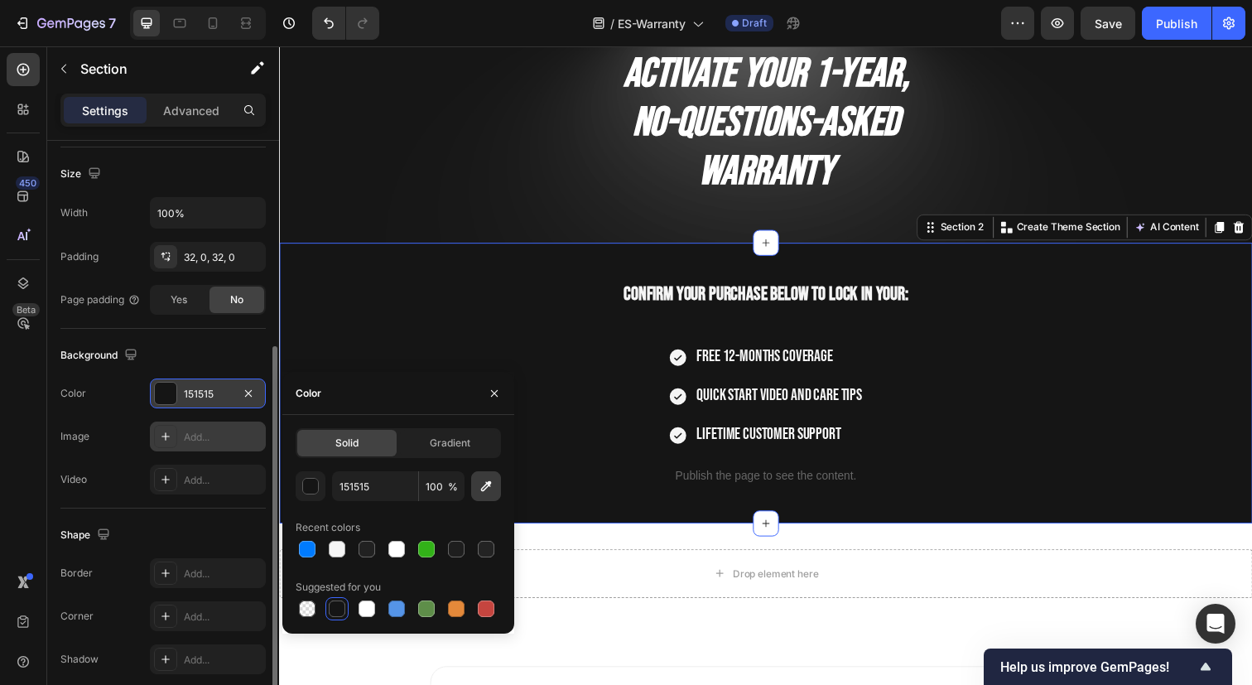
click at [487, 488] on icon "button" at bounding box center [486, 486] width 17 height 17
type input "161616"
click at [458, 329] on div "Confirm your purchase below to lock in your: Heading Free 12-months coverage Qu…" at bounding box center [775, 389] width 993 height 233
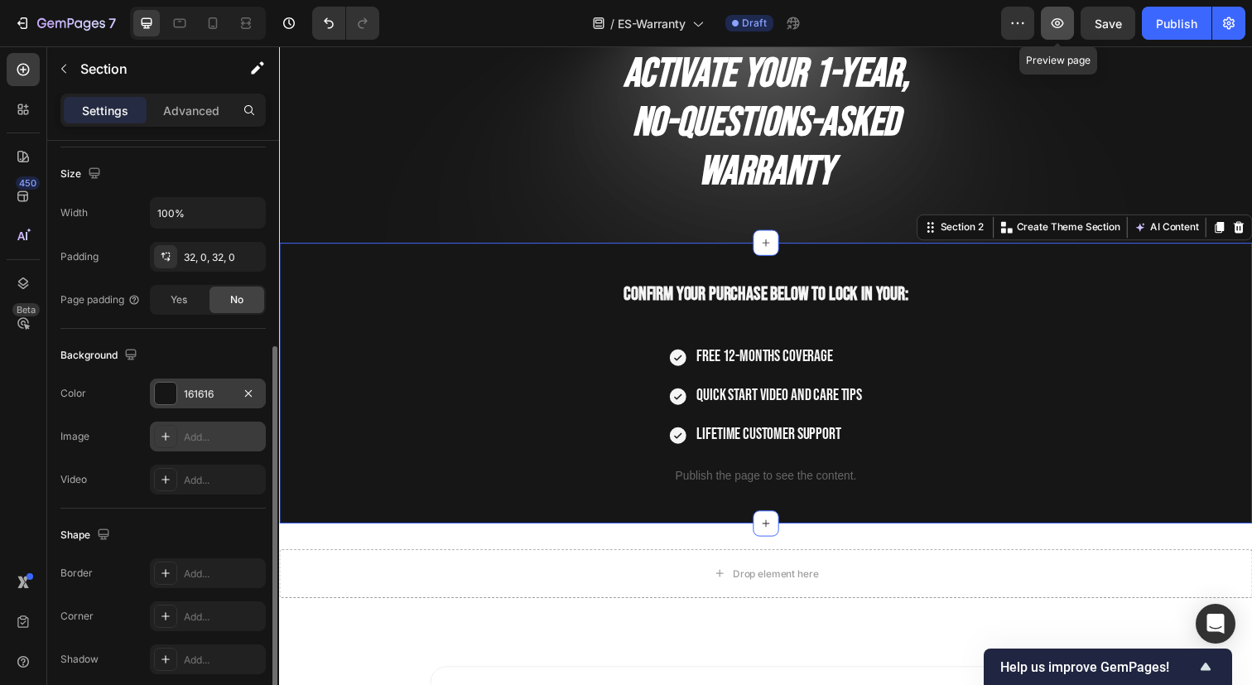
click at [1060, 19] on icon "button" at bounding box center [1057, 23] width 12 height 10
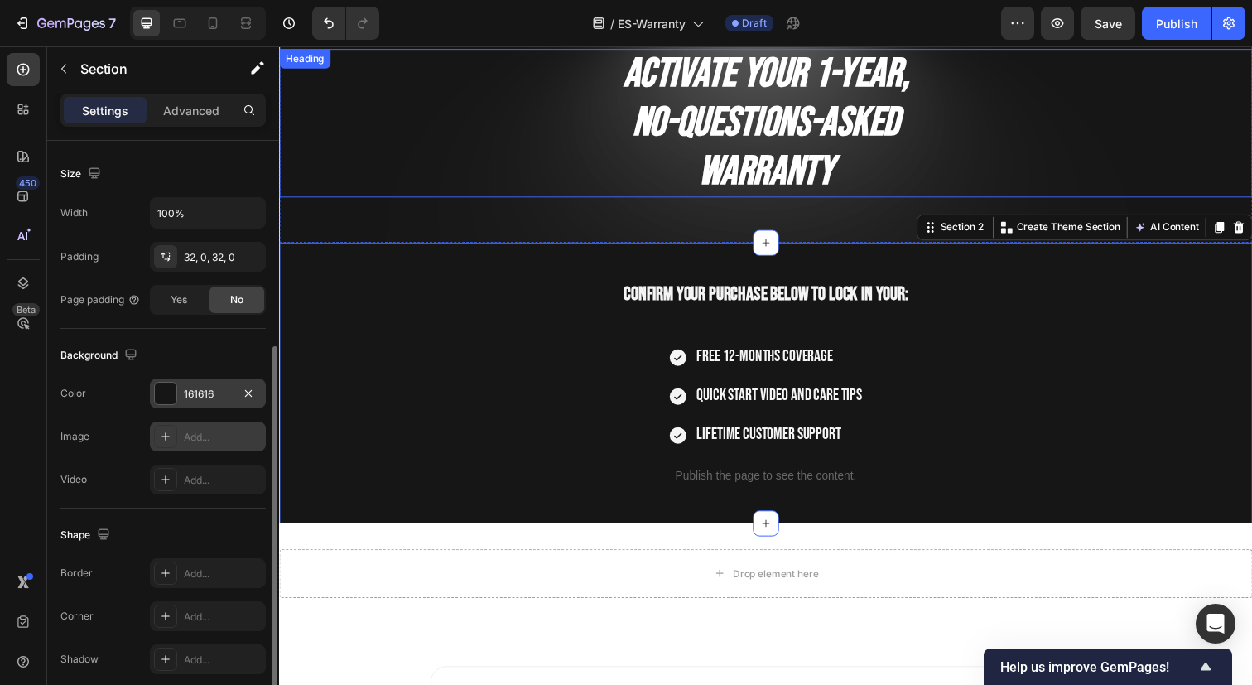
scroll to position [0, 0]
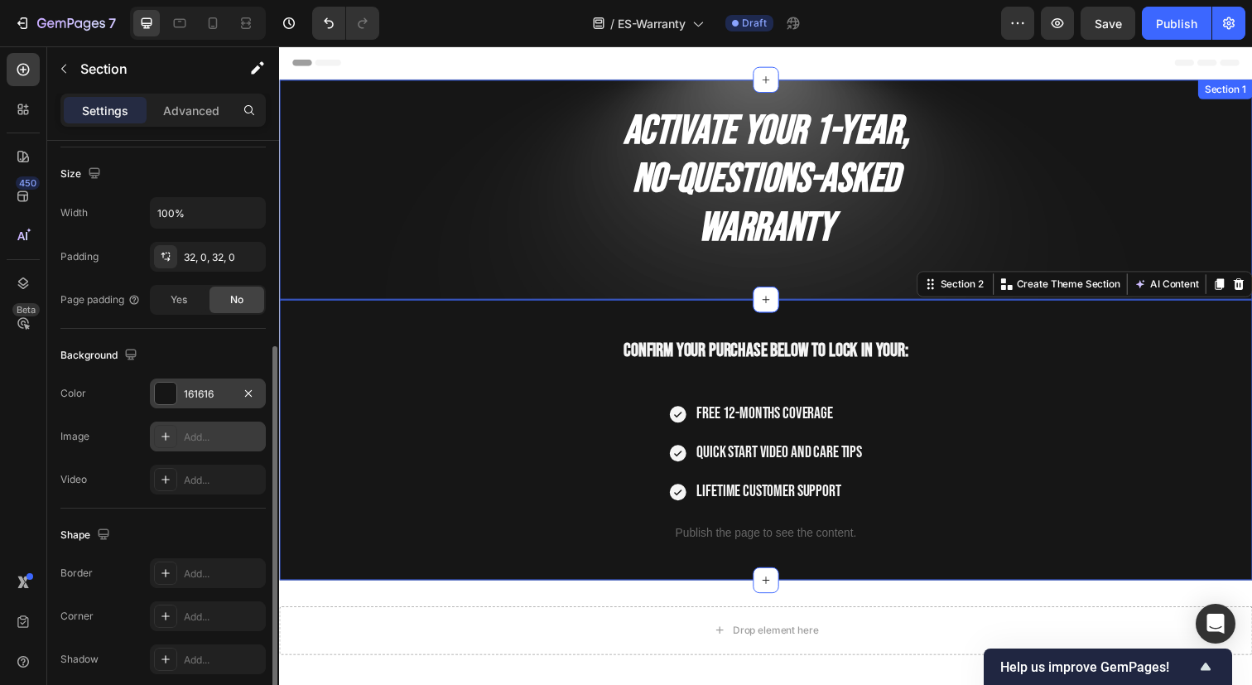
click at [1188, 92] on div "Activate Your 1-Year, No-Questions-Asked Warranty Heading Section 1" at bounding box center [775, 192] width 993 height 224
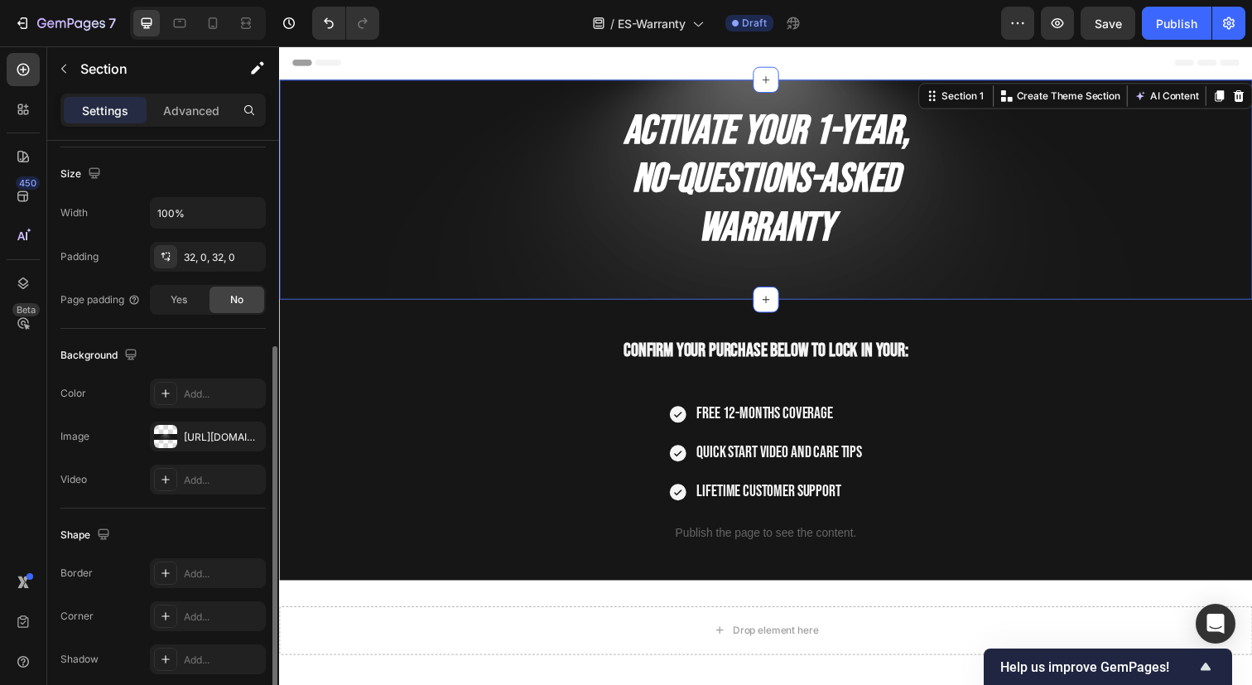
scroll to position [357, 0]
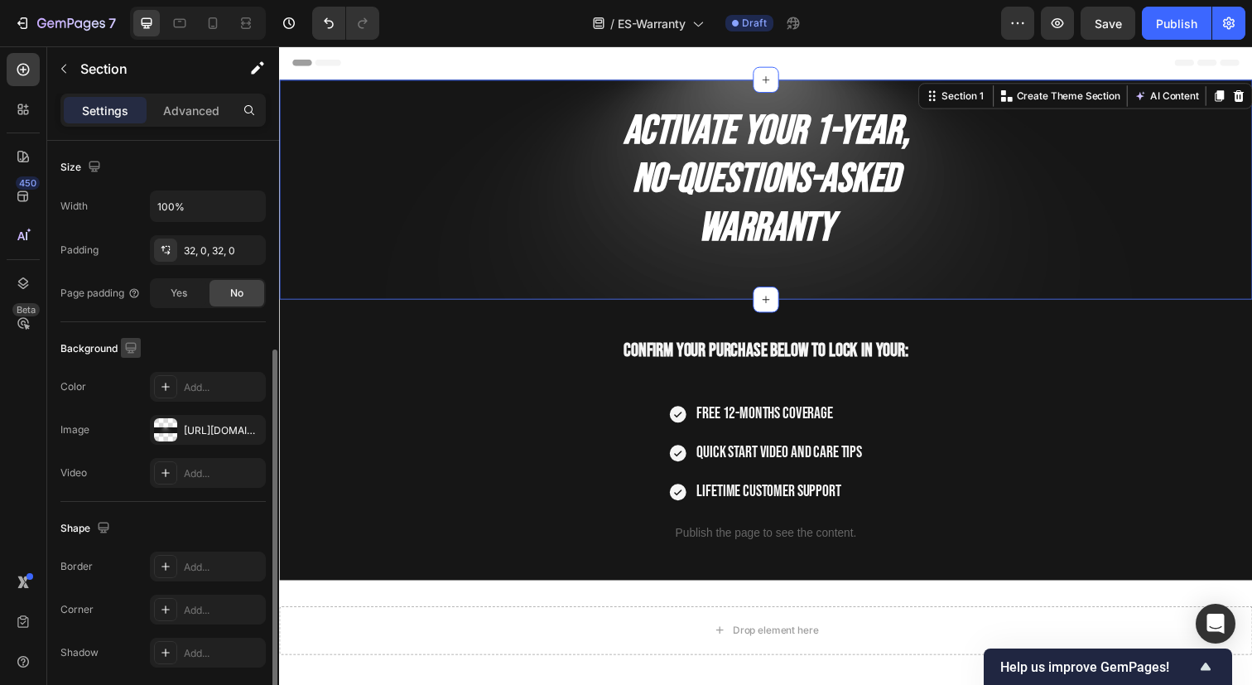
click at [135, 348] on icon "button" at bounding box center [130, 347] width 11 height 11
click at [130, 401] on icon "button" at bounding box center [134, 404] width 17 height 17
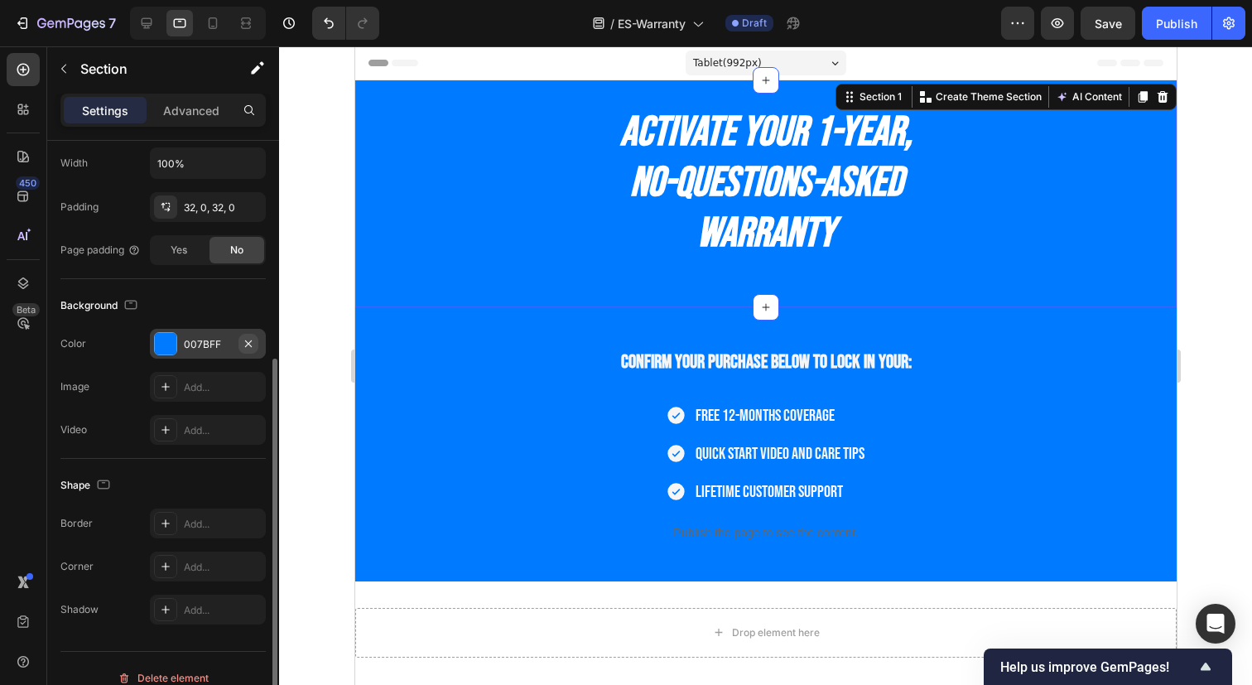
click at [250, 340] on icon "button" at bounding box center [248, 342] width 7 height 7
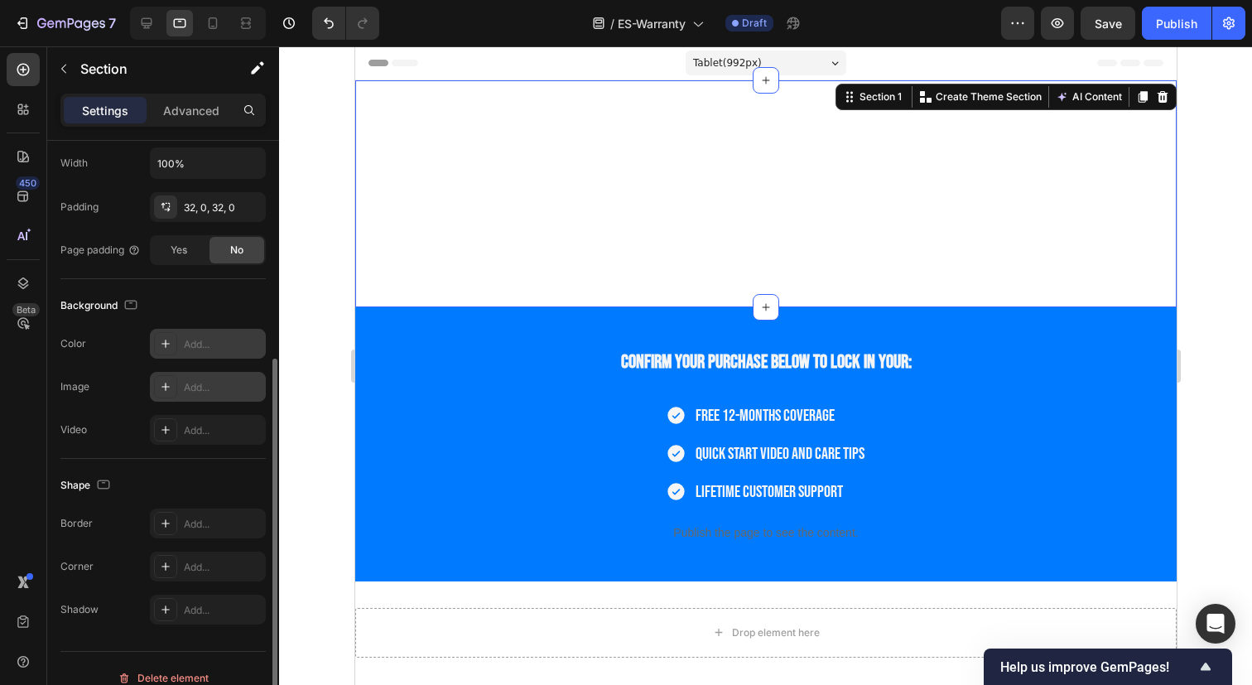
click at [205, 389] on div "Add..." at bounding box center [223, 387] width 78 height 15
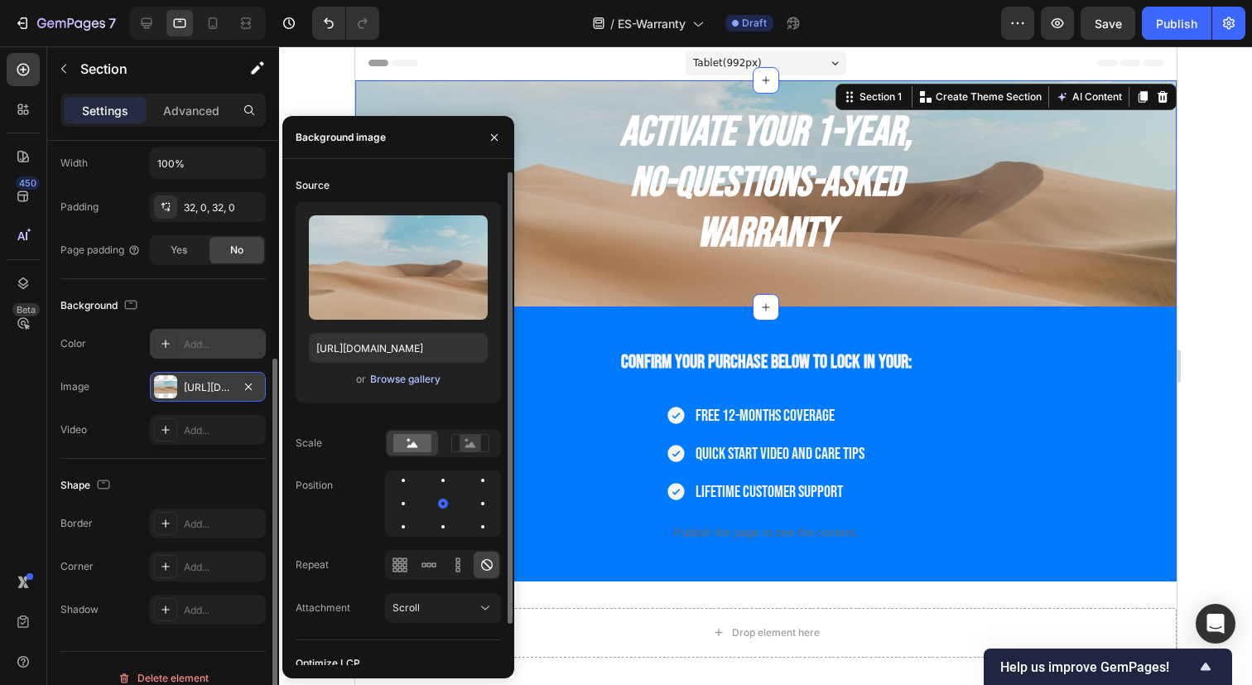
click at [376, 376] on div "Browse gallery" at bounding box center [405, 379] width 70 height 15
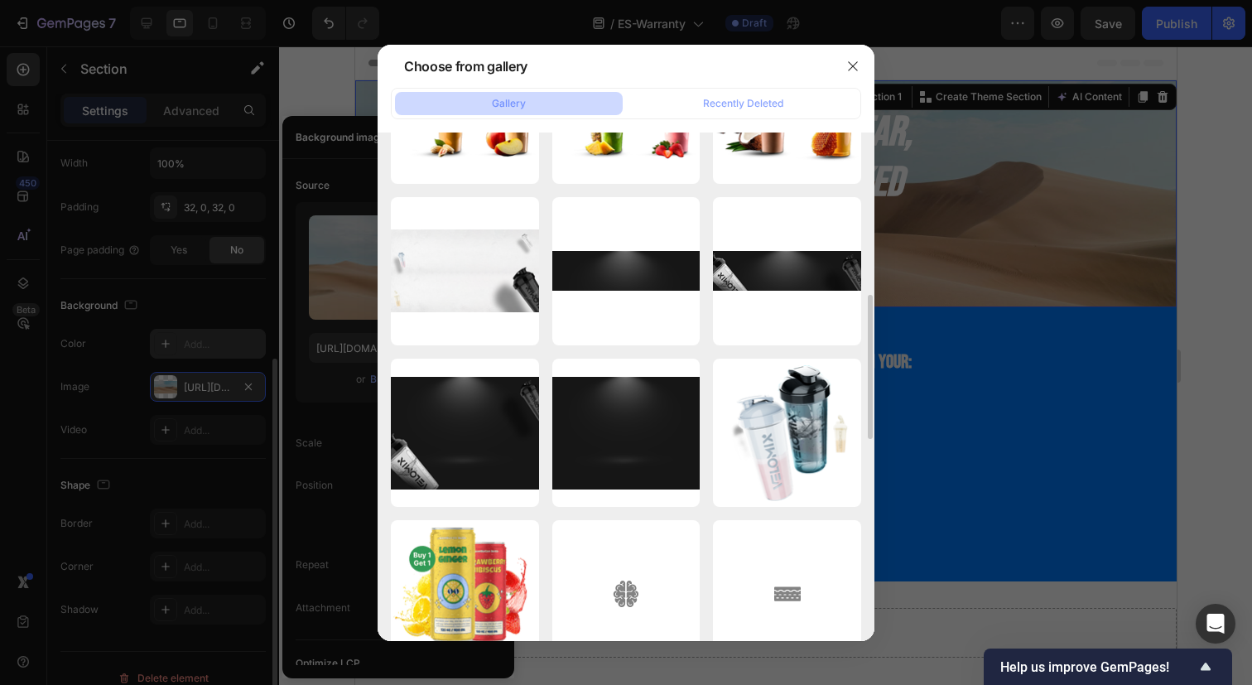
scroll to position [603, 0]
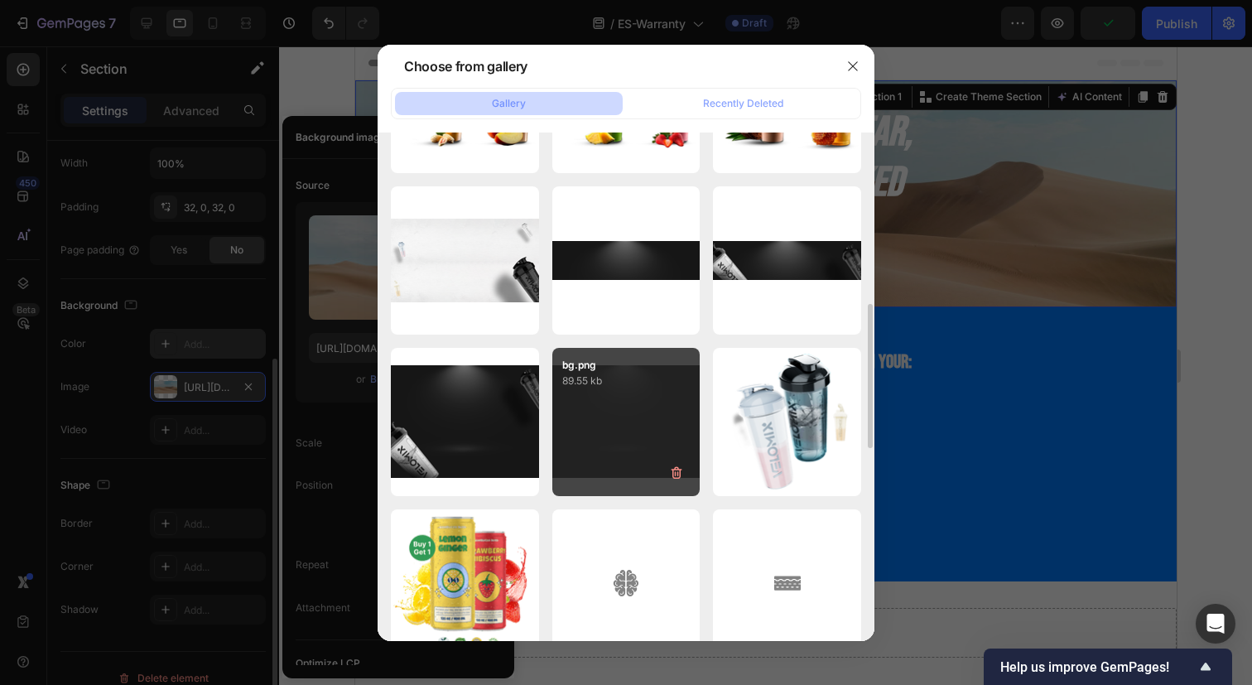
click at [635, 410] on div "bg.png 89.55 kb" at bounding box center [626, 422] width 148 height 148
type input "https://cdn.shopify.com/s/files/1/0750/5998/6466/files/gempages_558445817761891…"
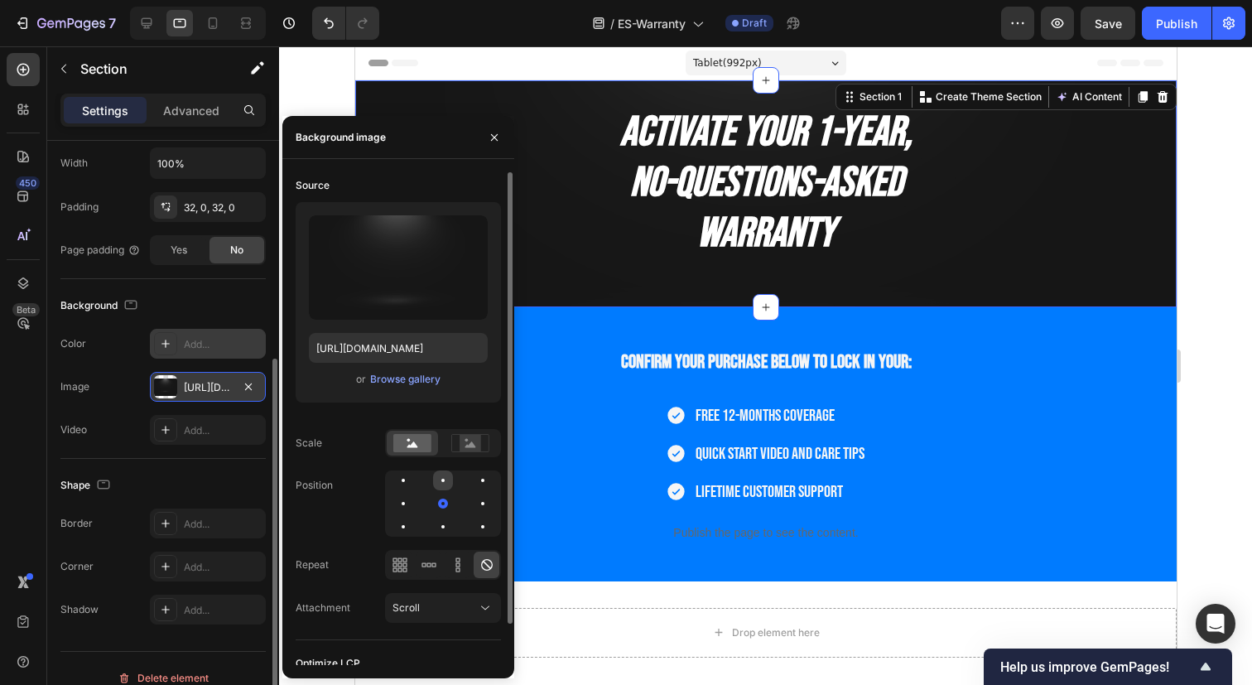
click at [442, 483] on div at bounding box center [443, 480] width 20 height 20
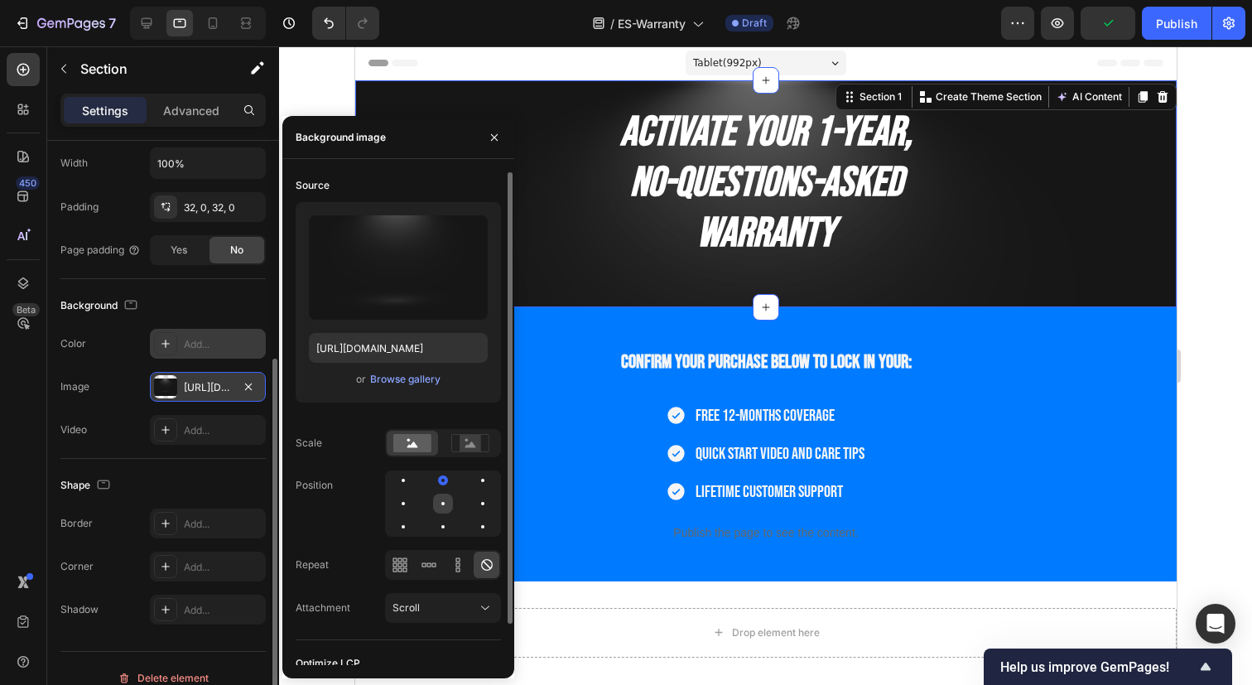
click at [442, 499] on div at bounding box center [443, 503] width 20 height 20
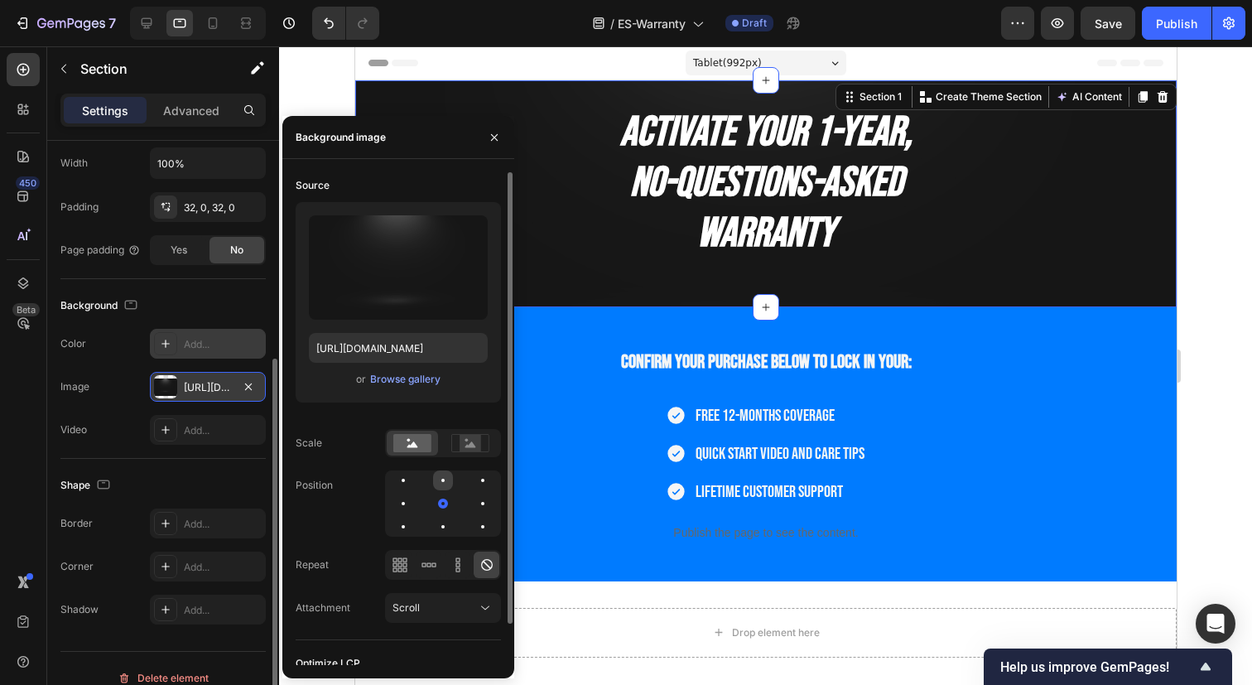
click at [442, 482] on div at bounding box center [443, 480] width 20 height 20
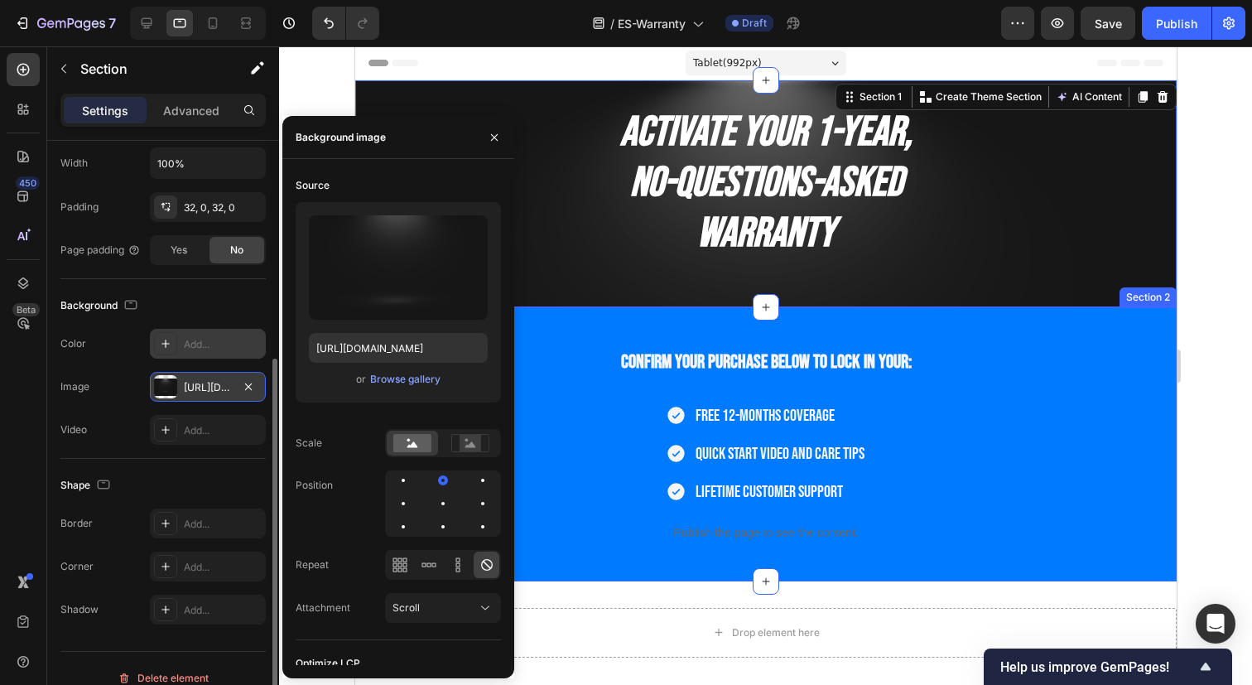
click at [1103, 321] on div "Confirm your purchase below to lock in your: Heading Free 12-months coverage Qu…" at bounding box center [764, 444] width 821 height 274
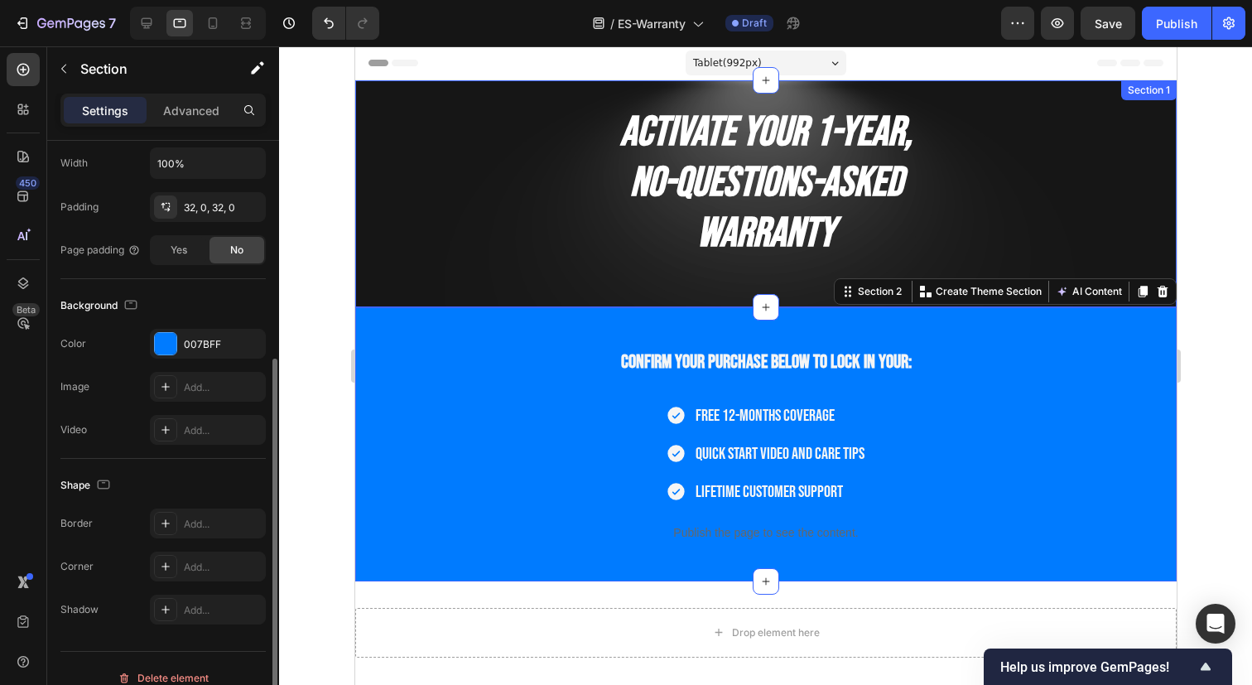
click at [1127, 98] on div "Section 1" at bounding box center [1147, 90] width 55 height 20
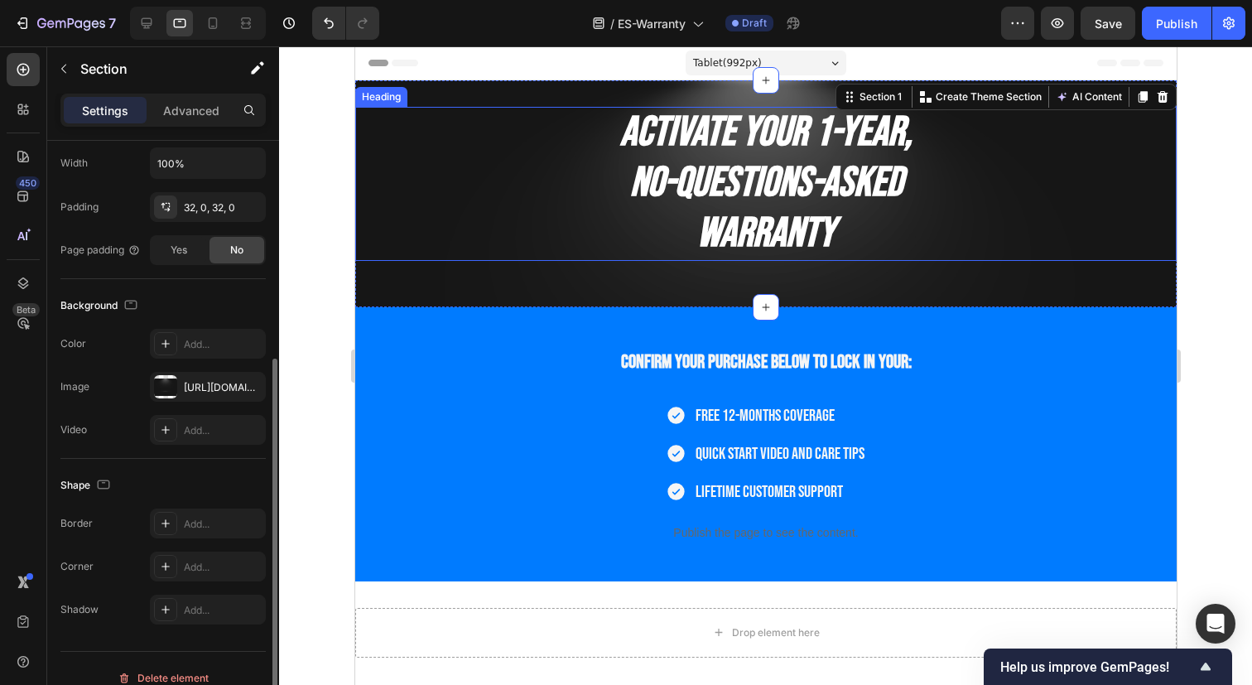
click at [1098, 248] on h2 "Activate Your 1-Year, No-Questions-Asked Warranty" at bounding box center [764, 184] width 821 height 154
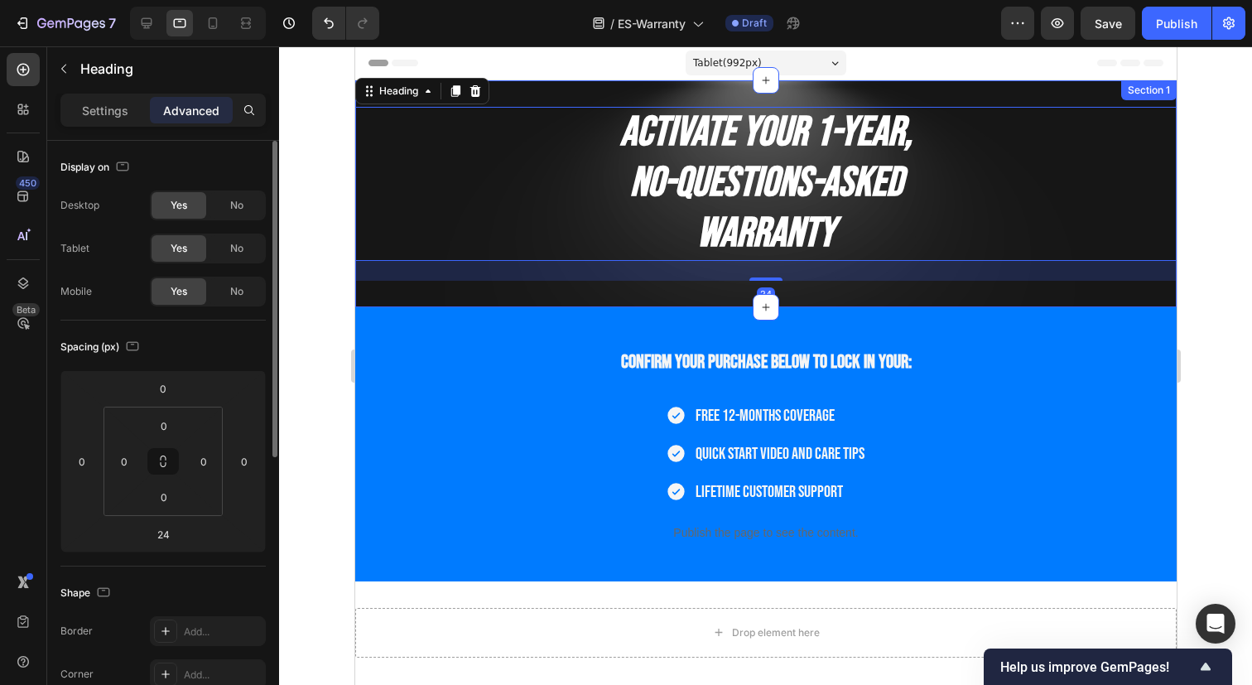
click at [1115, 282] on div "Activate Your 1-Year, No-Questions-Asked Warranty Heading 24 Section 1" at bounding box center [764, 193] width 821 height 227
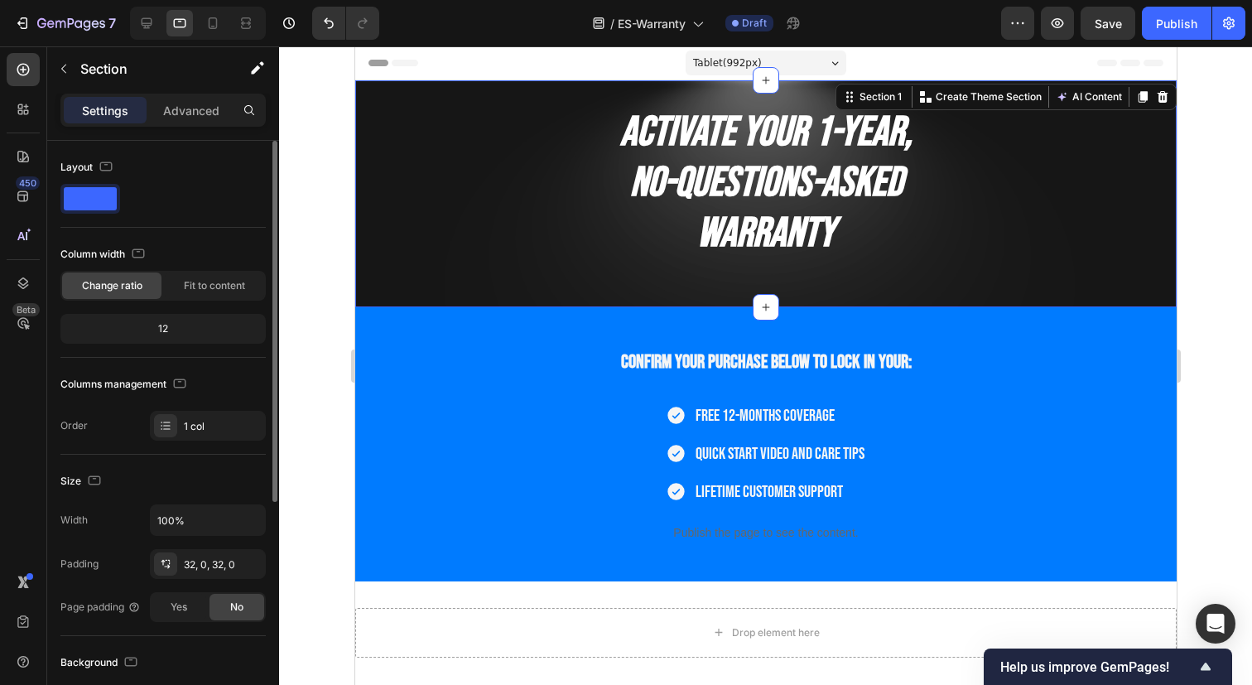
click at [477, 101] on div "Activate Your 1-Year, No-Questions-Asked Warranty Heading Section 1 You can cre…" at bounding box center [764, 193] width 821 height 227
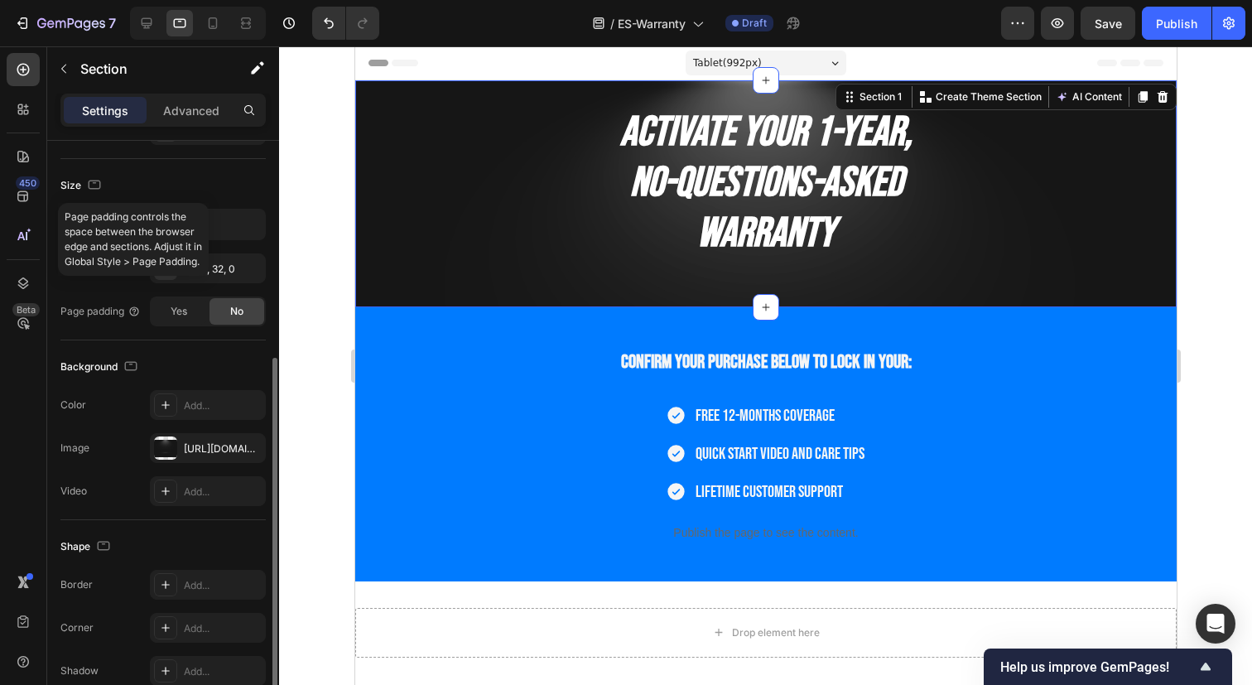
scroll to position [331, 0]
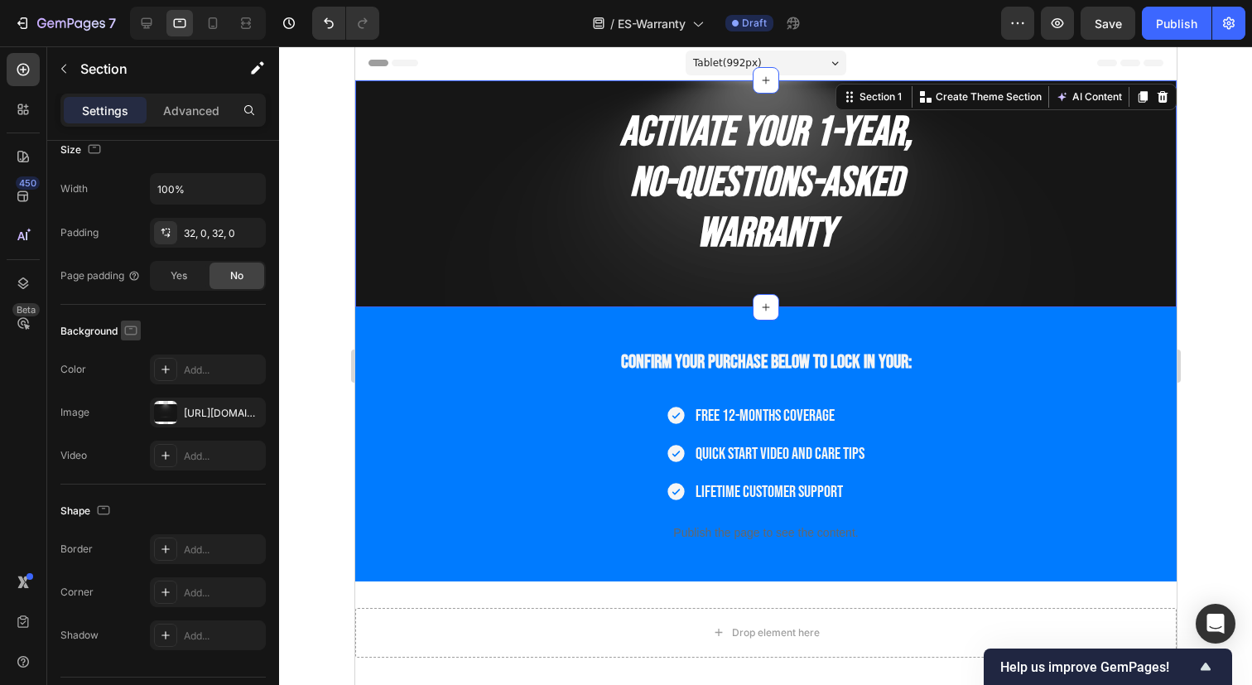
click at [127, 328] on icon "button" at bounding box center [131, 330] width 17 height 17
click at [135, 414] on icon "button" at bounding box center [134, 416] width 17 height 17
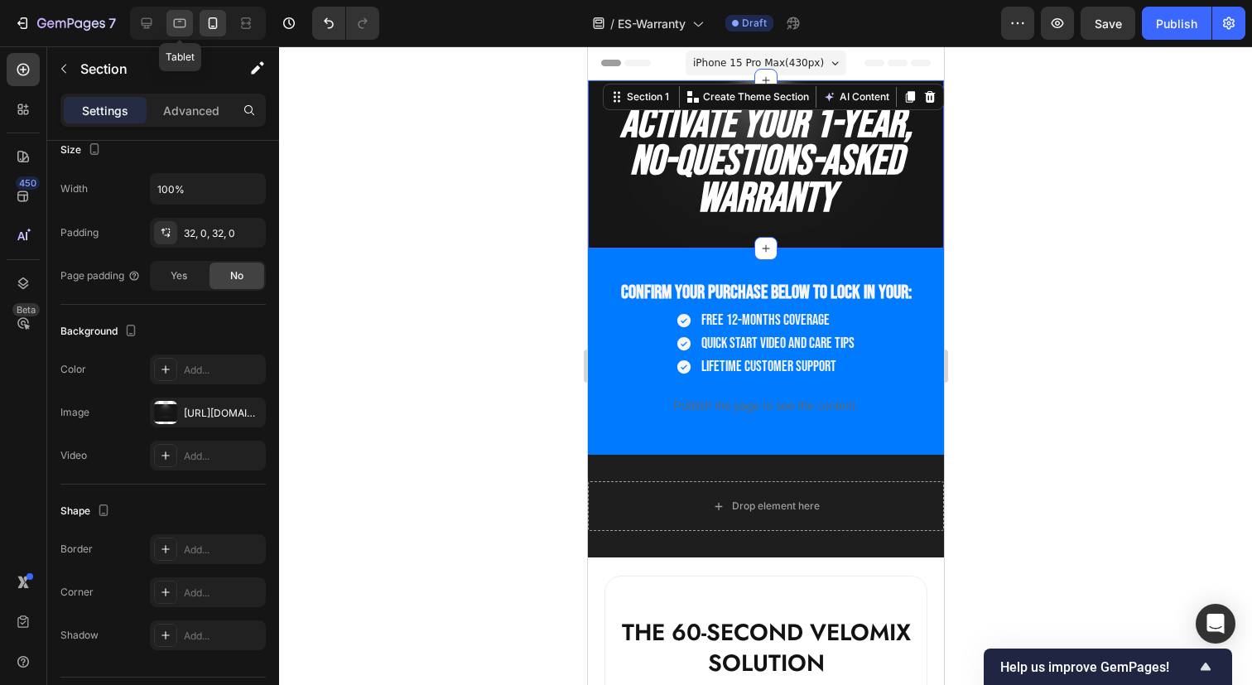
click at [177, 23] on icon at bounding box center [179, 23] width 17 height 17
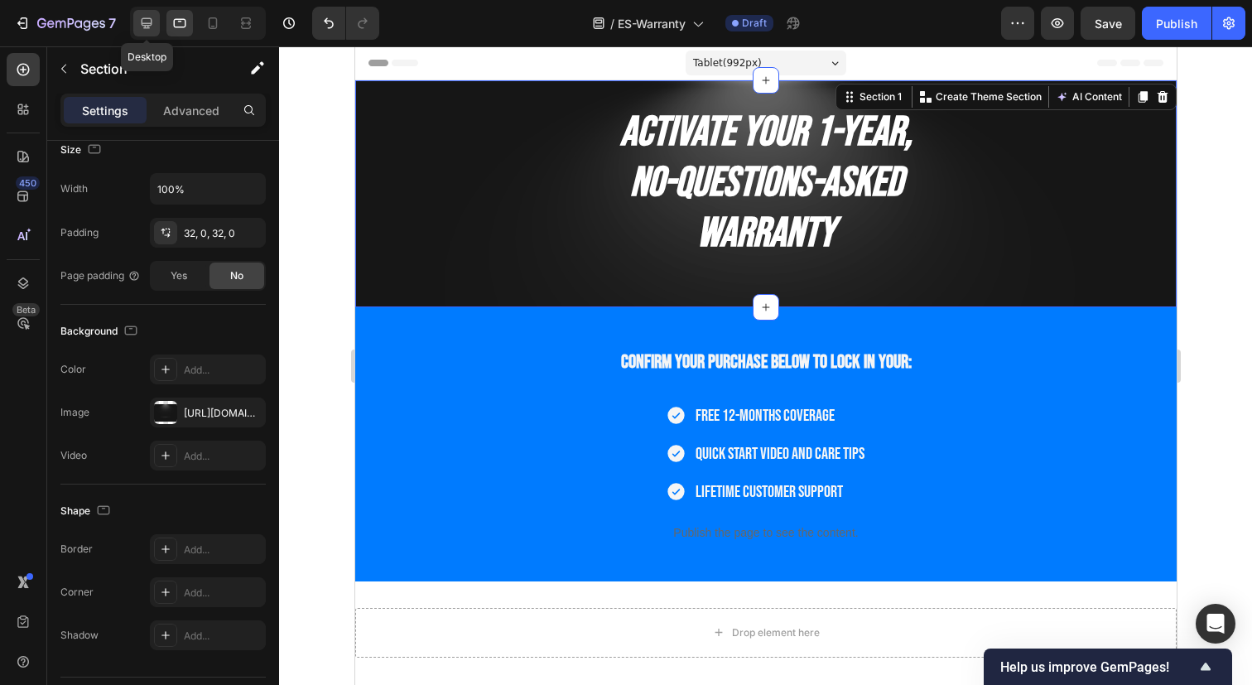
click at [144, 25] on icon at bounding box center [147, 23] width 11 height 11
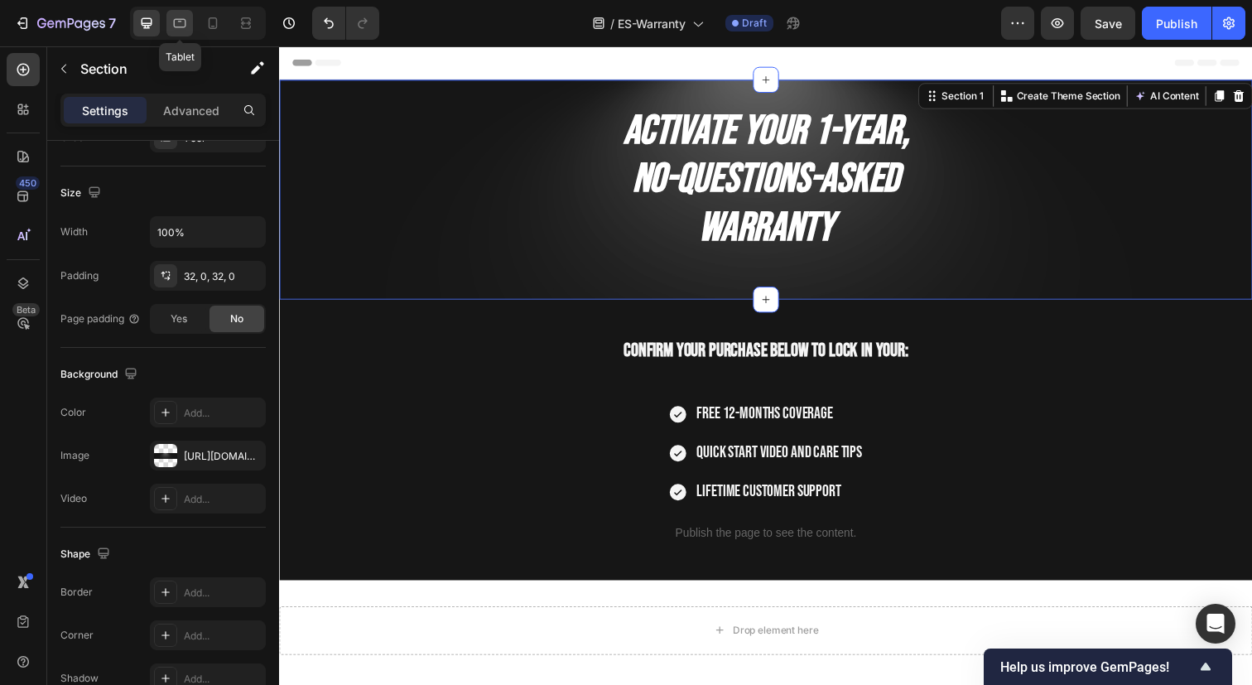
click at [175, 22] on icon at bounding box center [179, 23] width 17 height 17
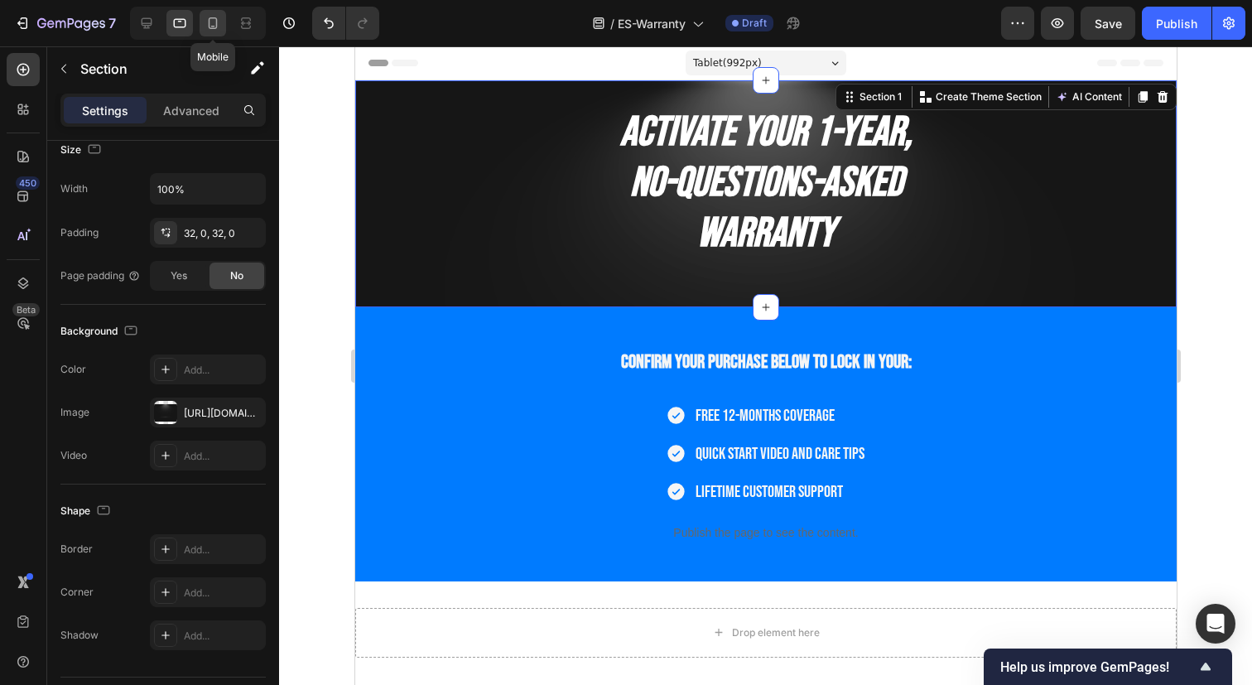
click at [209, 23] on icon at bounding box center [213, 23] width 9 height 12
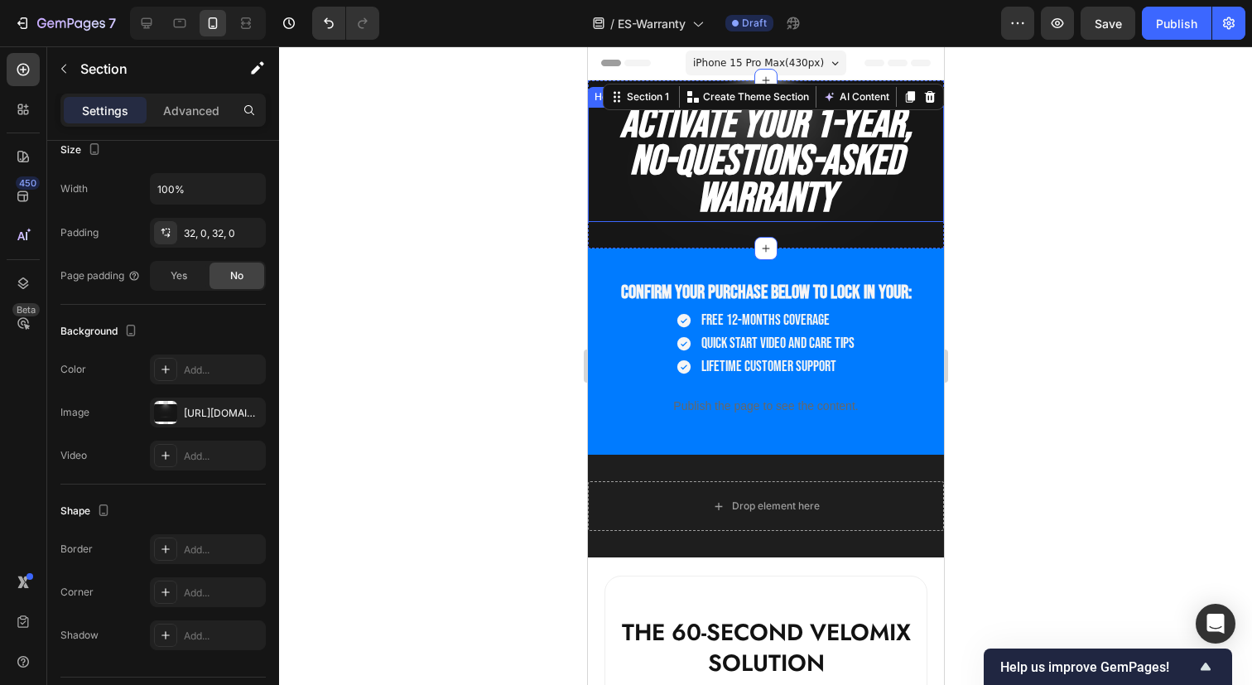
click at [1052, 521] on div at bounding box center [765, 365] width 973 height 638
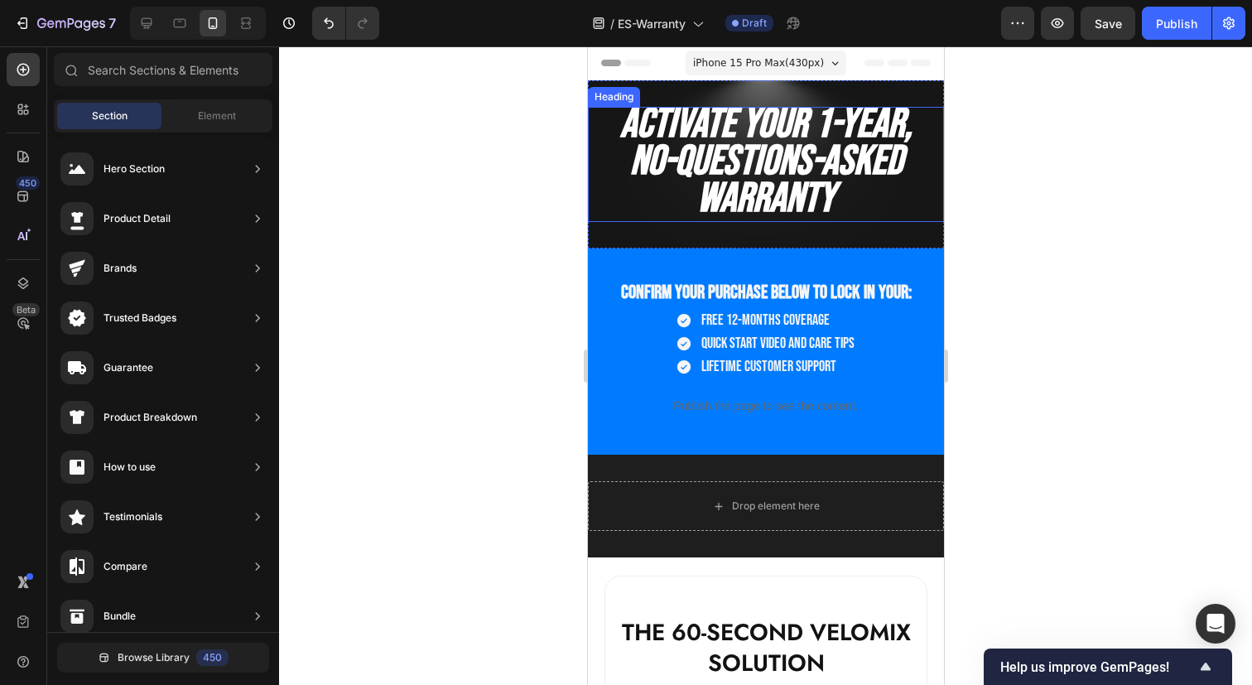
click at [980, 544] on div at bounding box center [765, 365] width 973 height 638
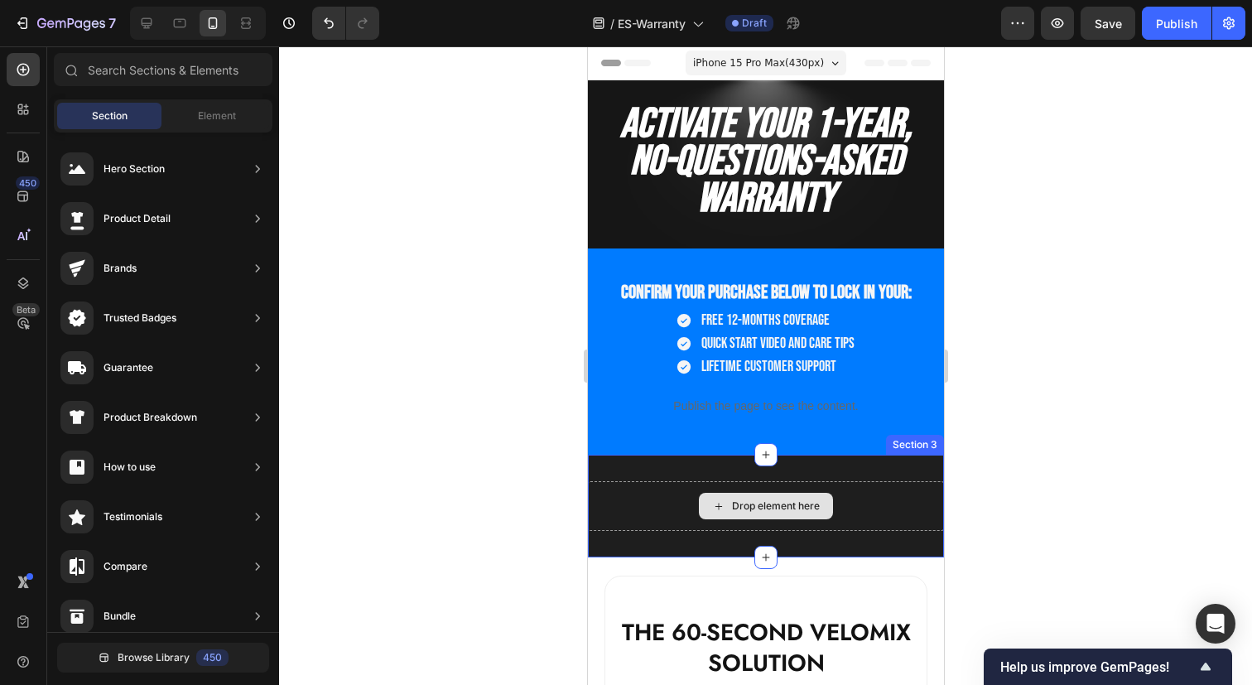
click at [892, 492] on div "Drop element here" at bounding box center [765, 506] width 356 height 50
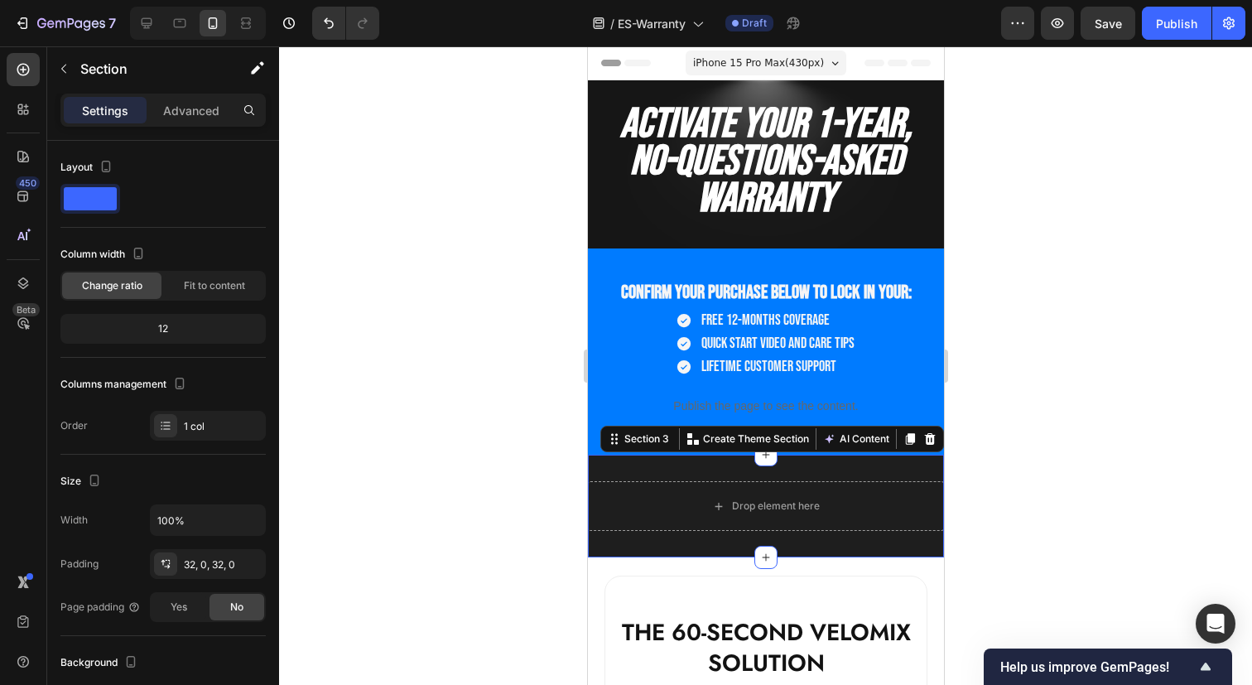
click at [1105, 537] on div at bounding box center [765, 365] width 973 height 638
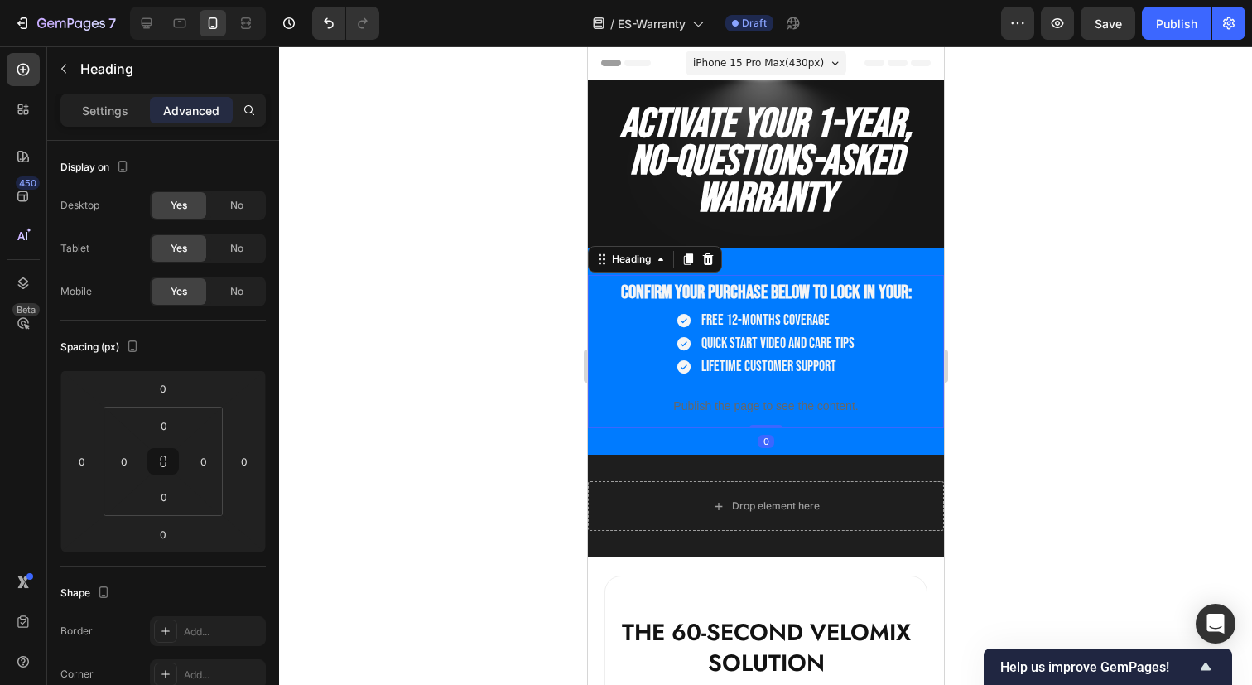
click at [793, 289] on span "Confirm your purchase below to lock in your:" at bounding box center [765, 292] width 291 height 23
click at [690, 262] on icon at bounding box center [686, 258] width 13 height 13
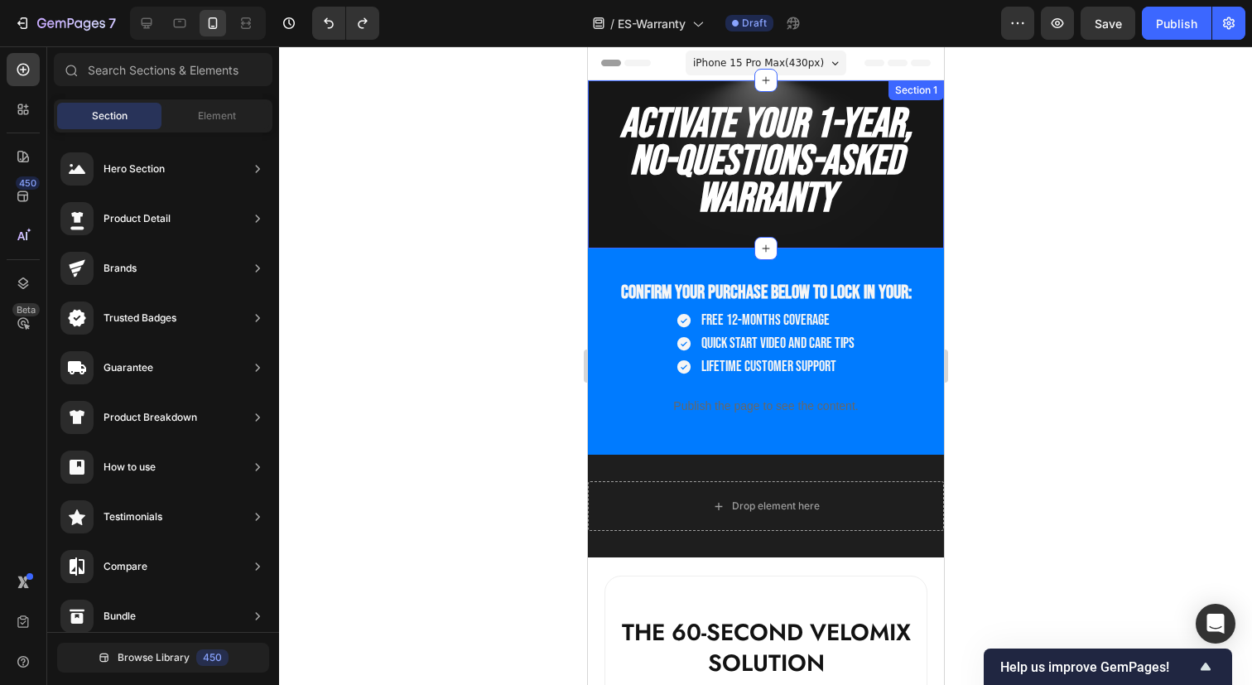
click at [914, 236] on div "Activate Your 1-Year, No-Questions-Asked Warranty Heading Section 1" at bounding box center [765, 164] width 356 height 168
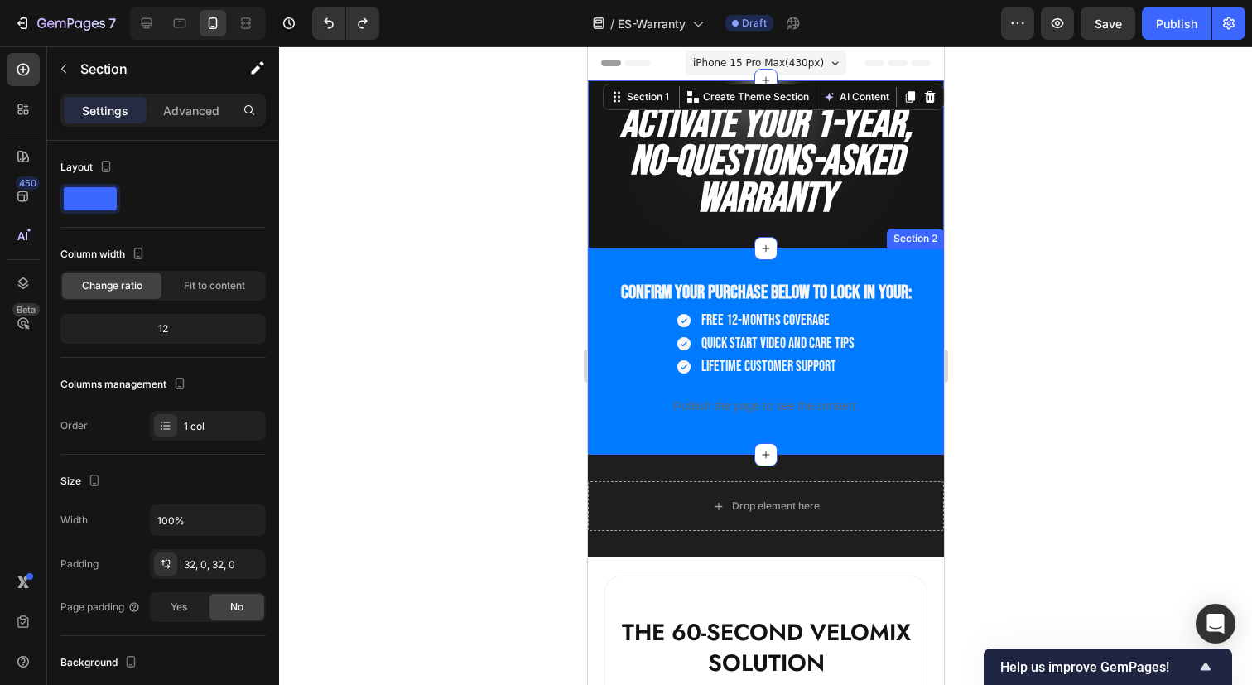
click at [661, 262] on div "Confirm your purchase below to lock in your: Heading Free 12-months coverage Qu…" at bounding box center [765, 351] width 356 height 206
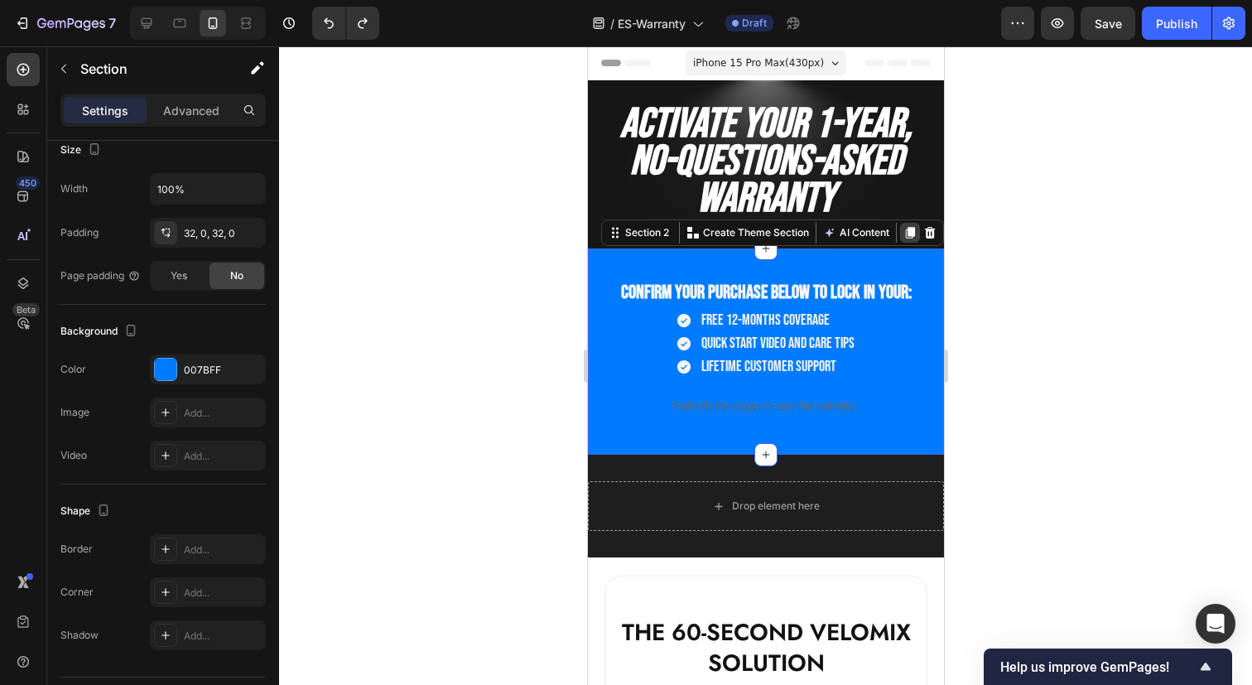
click at [909, 234] on icon at bounding box center [909, 233] width 9 height 12
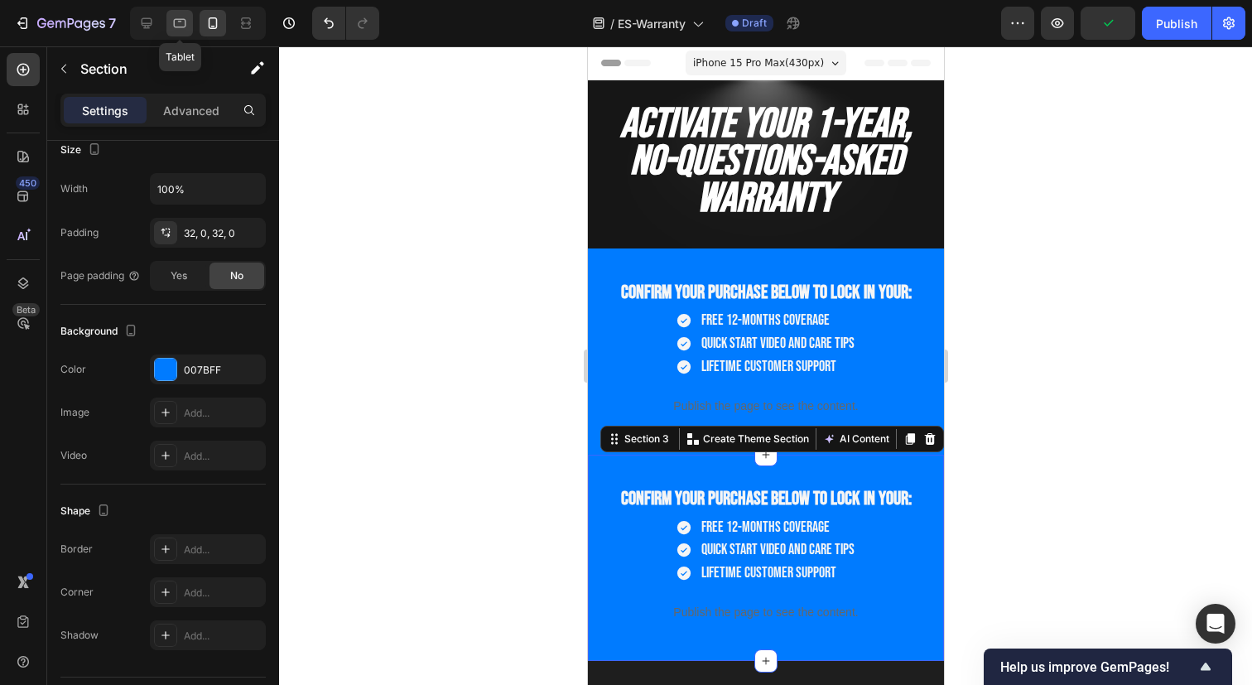
click at [180, 22] on icon at bounding box center [179, 23] width 17 height 17
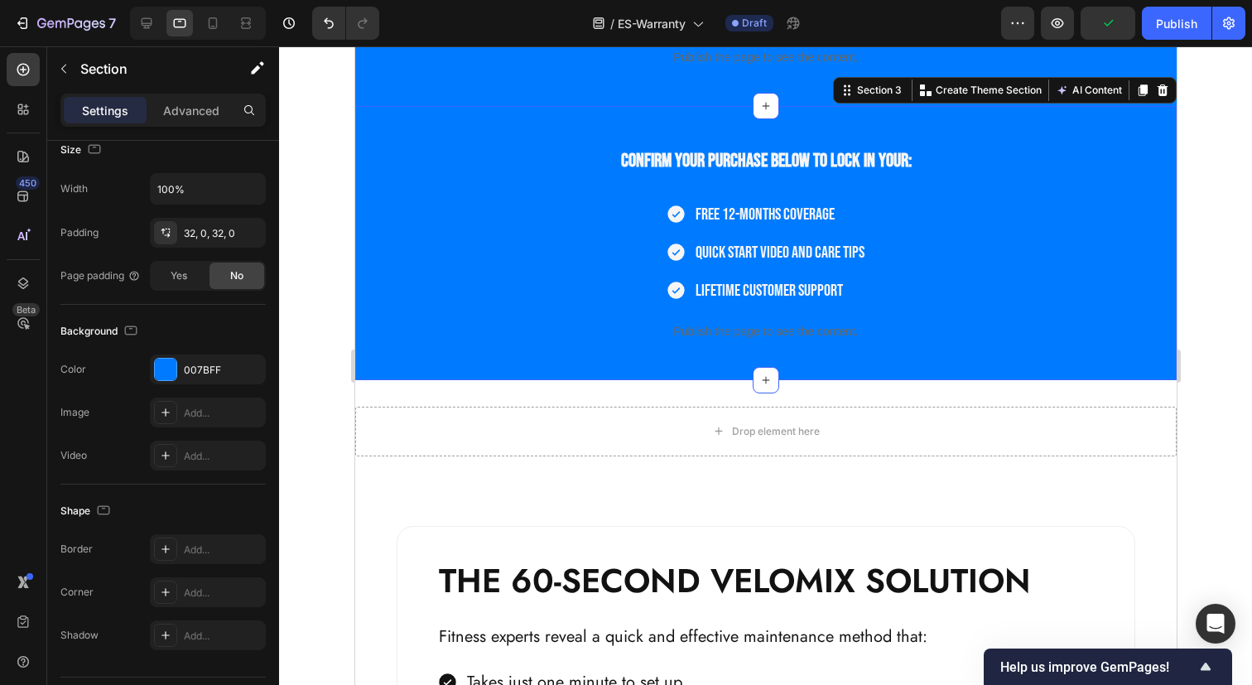
scroll to position [478, 0]
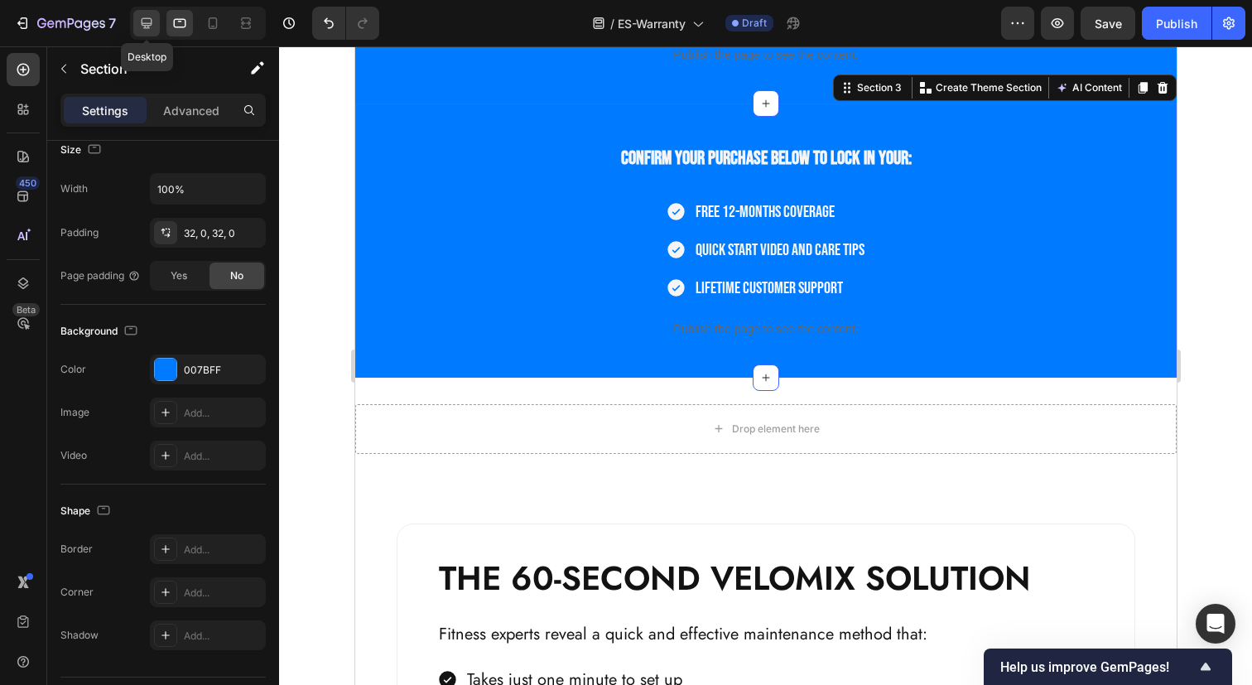
click at [153, 20] on icon at bounding box center [146, 23] width 17 height 17
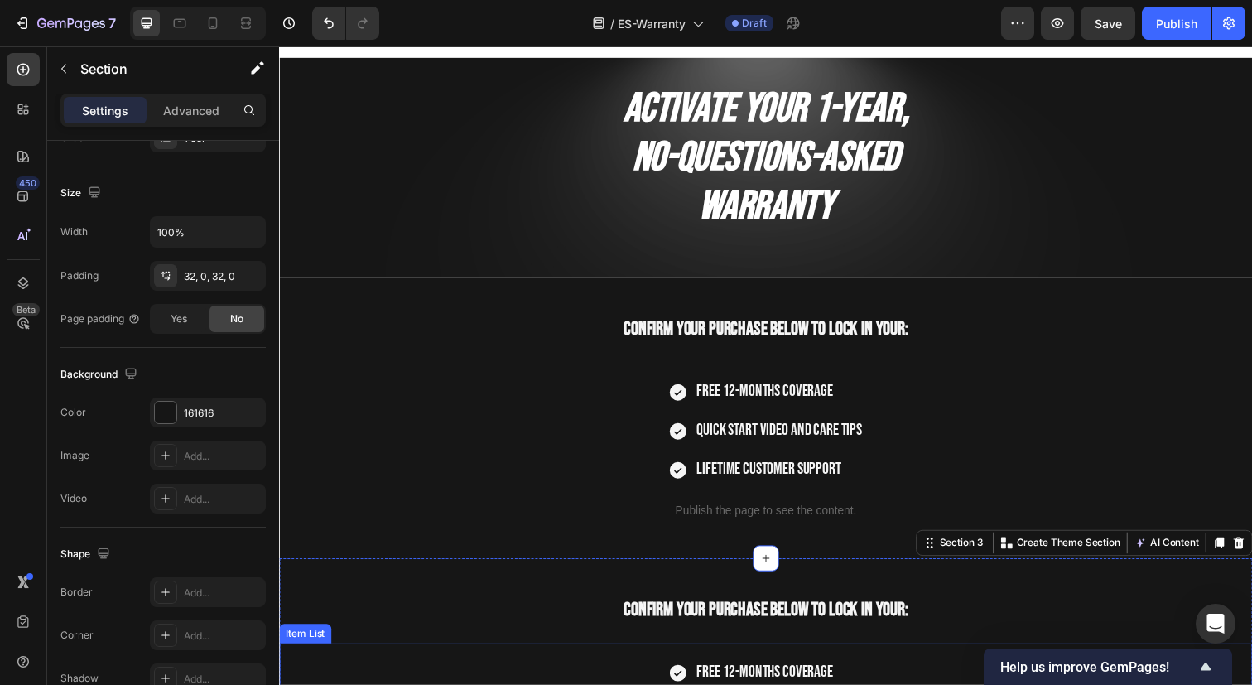
scroll to position [26, 0]
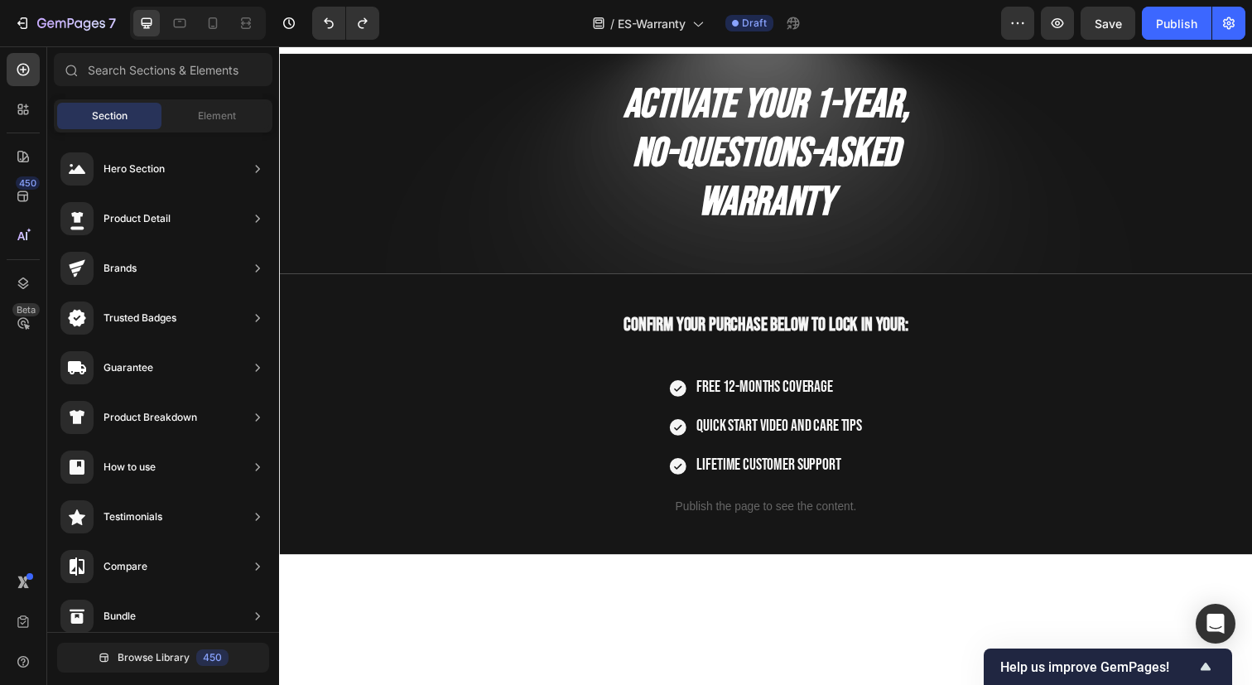
click at [196, 17] on div at bounding box center [198, 23] width 136 height 33
click at [207, 22] on icon at bounding box center [212, 23] width 17 height 17
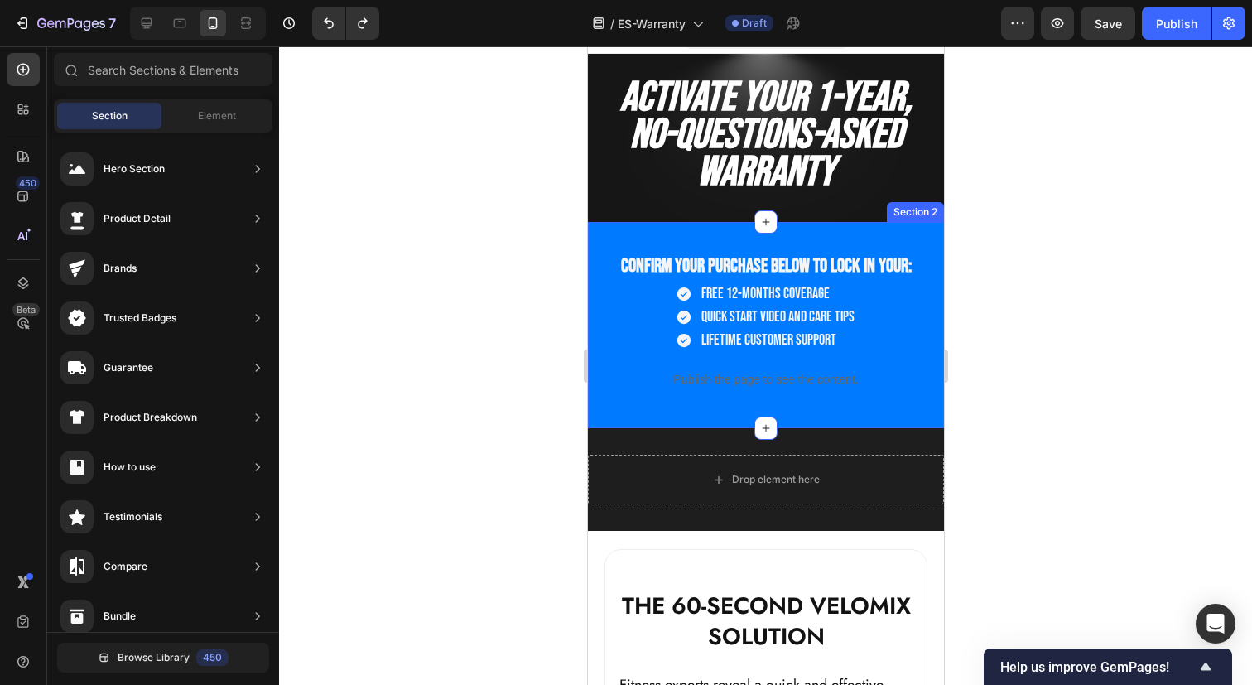
click at [910, 244] on div "Confirm your purchase below to lock in your: Heading Free 12-months coverage Qu…" at bounding box center [765, 325] width 356 height 206
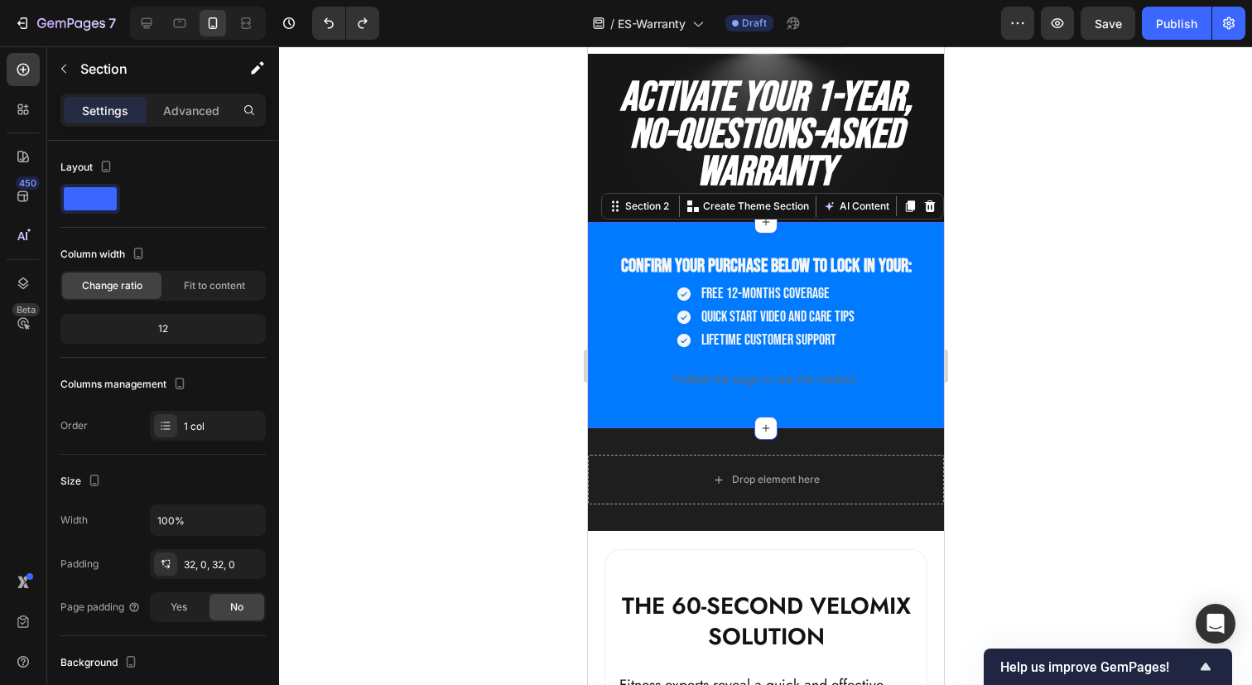
click at [895, 235] on div "Confirm your purchase below to lock in your: Heading Free 12-months coverage Qu…" at bounding box center [765, 325] width 356 height 206
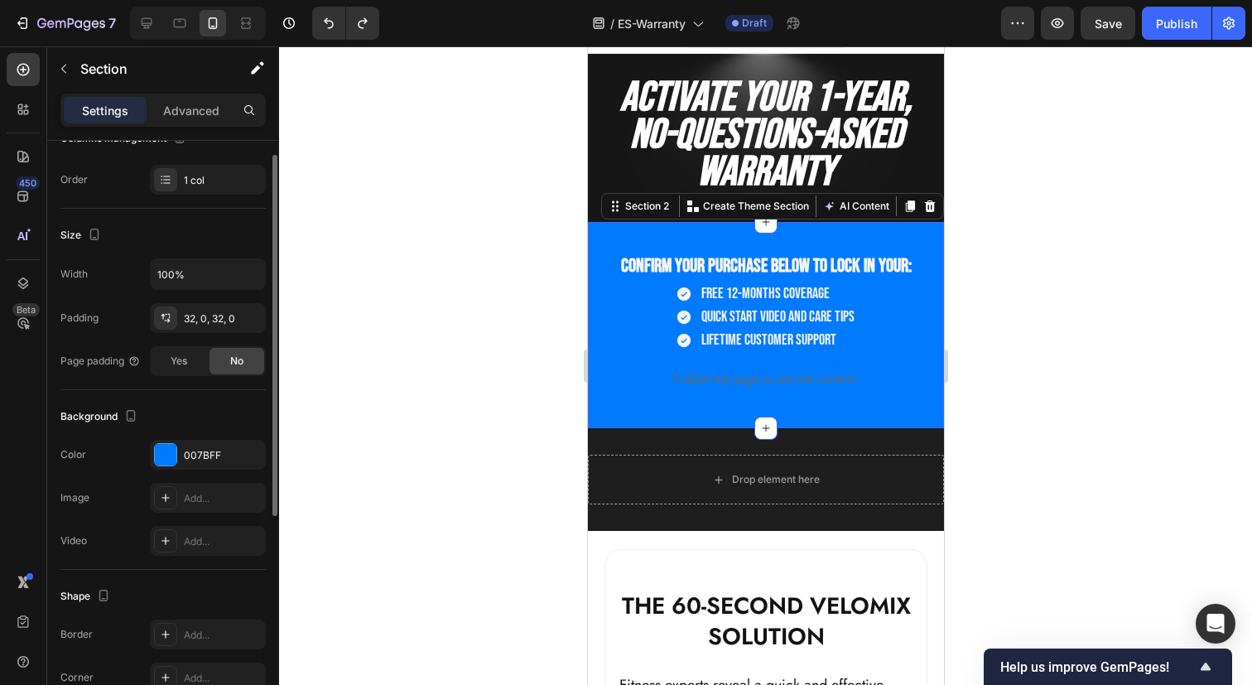
scroll to position [281, 0]
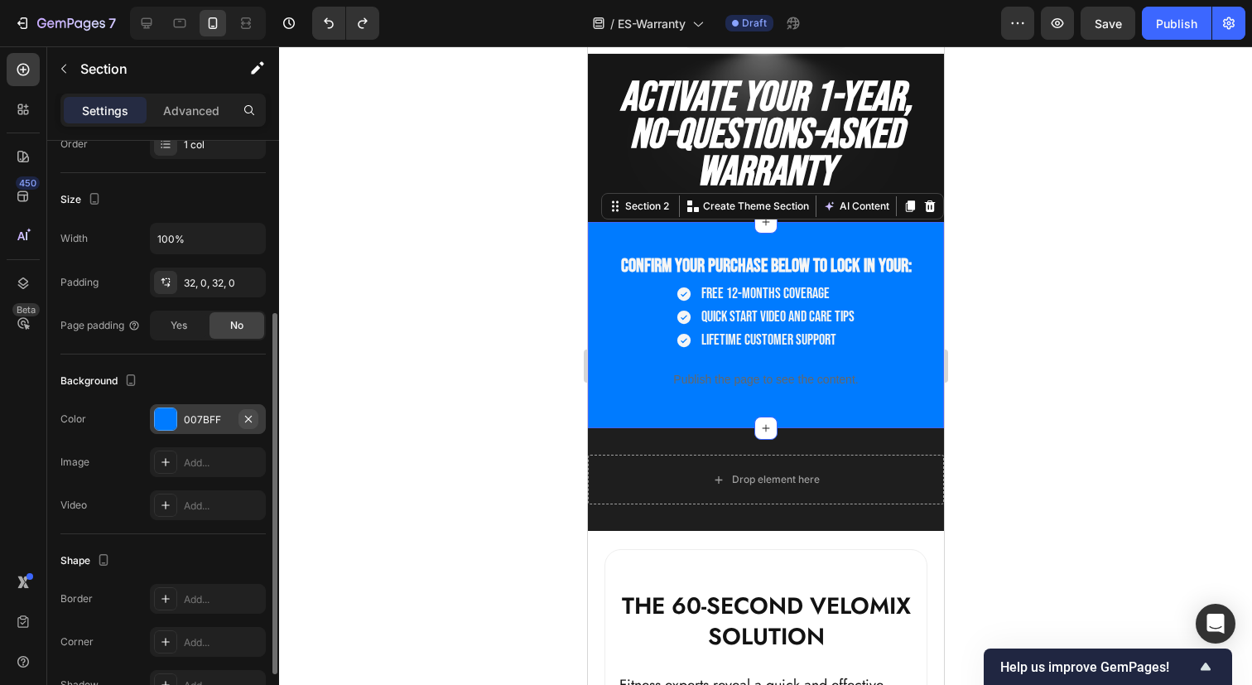
click at [248, 418] on icon "button" at bounding box center [248, 418] width 7 height 7
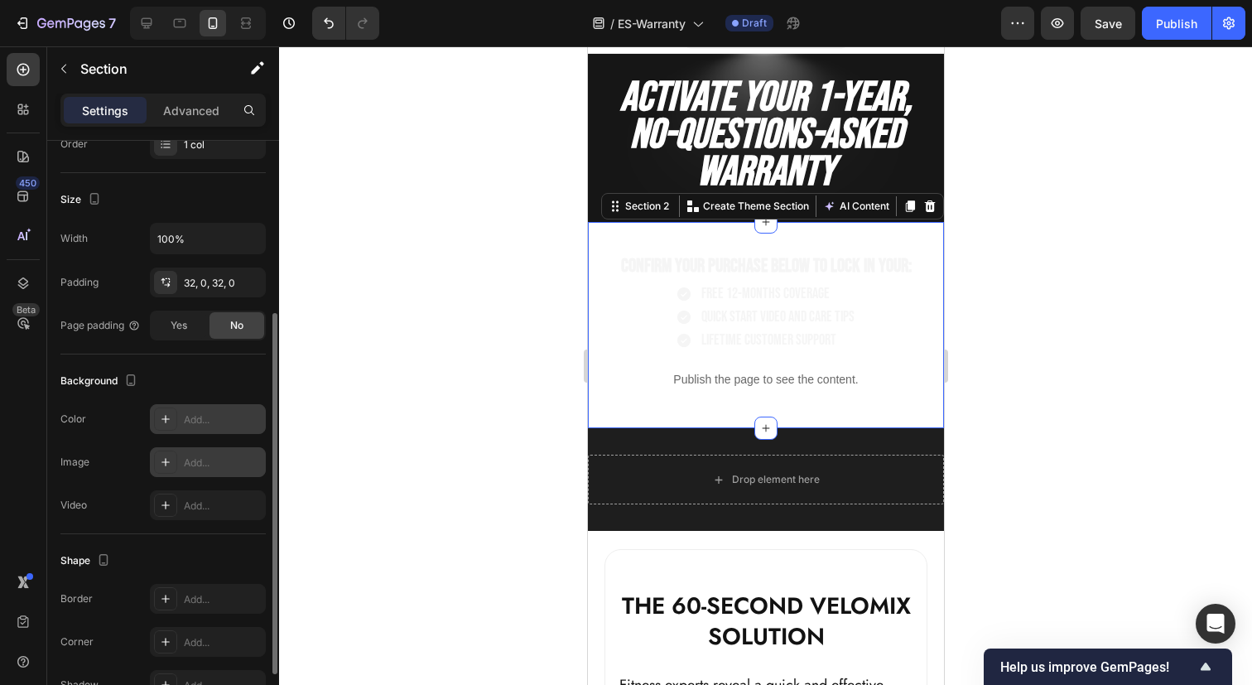
click at [204, 463] on div "Add..." at bounding box center [223, 462] width 78 height 15
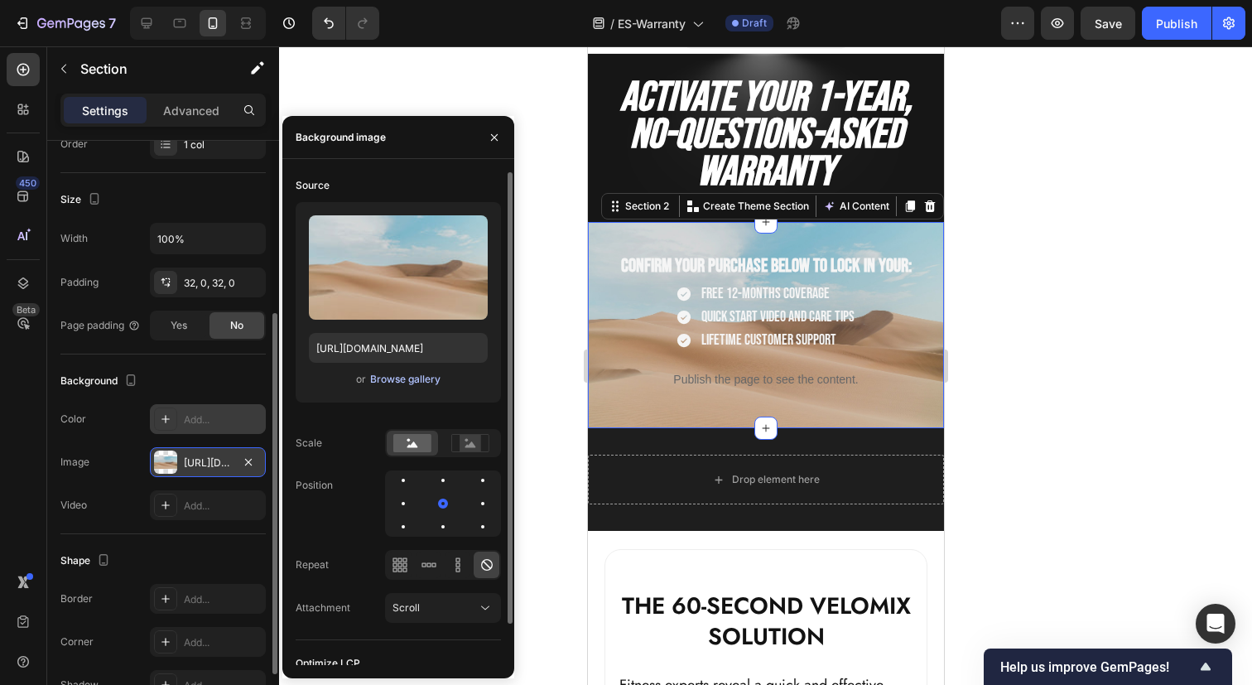
click at [401, 377] on div "Browse gallery" at bounding box center [405, 379] width 70 height 15
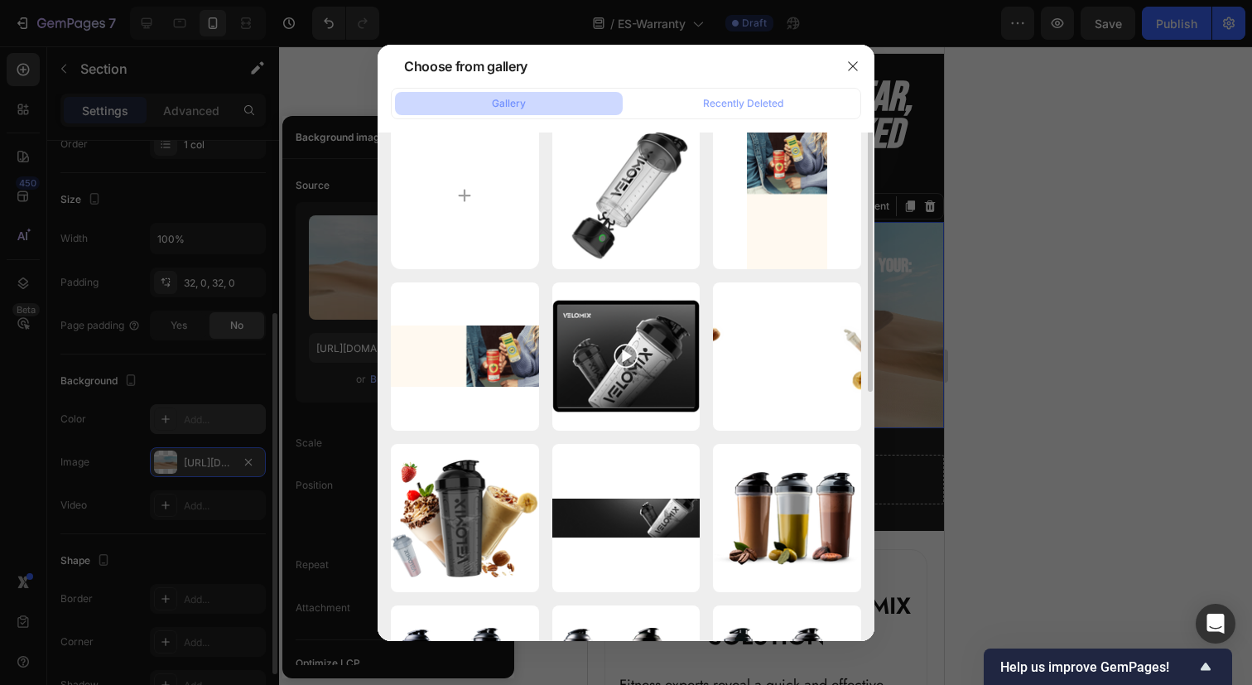
scroll to position [31, 0]
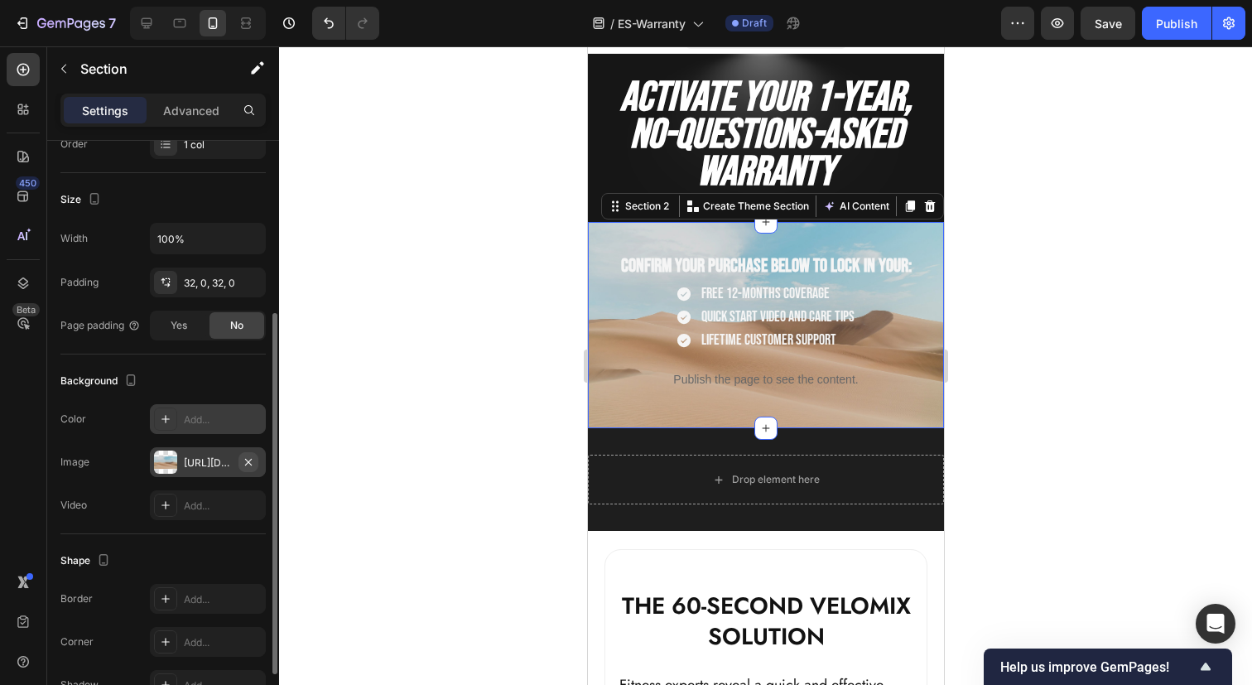
click at [249, 462] on icon "button" at bounding box center [248, 461] width 7 height 7
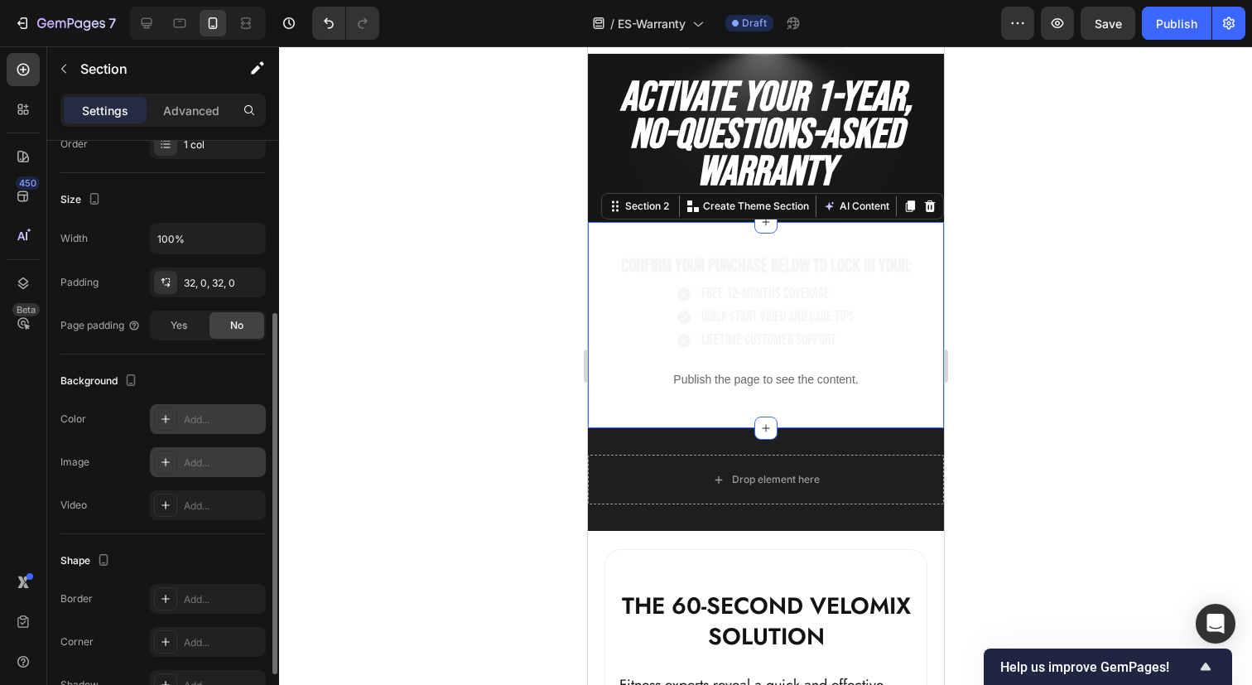
click at [163, 420] on icon at bounding box center [165, 418] width 13 height 13
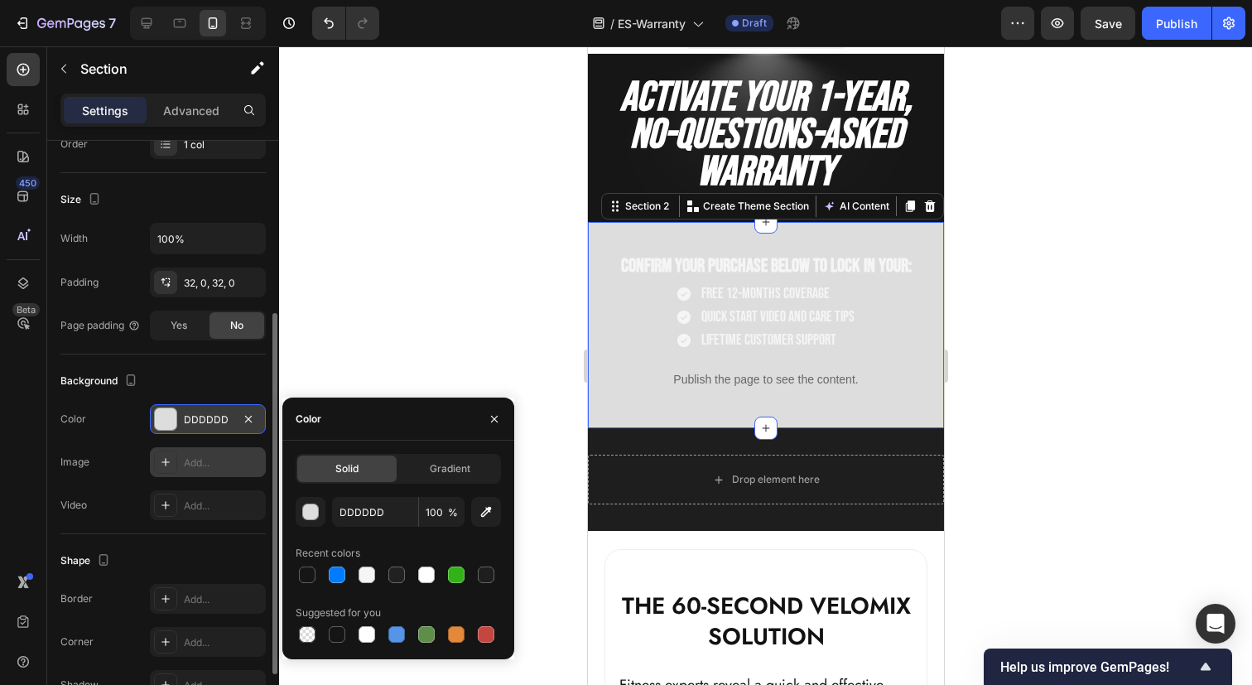
scroll to position [0, 0]
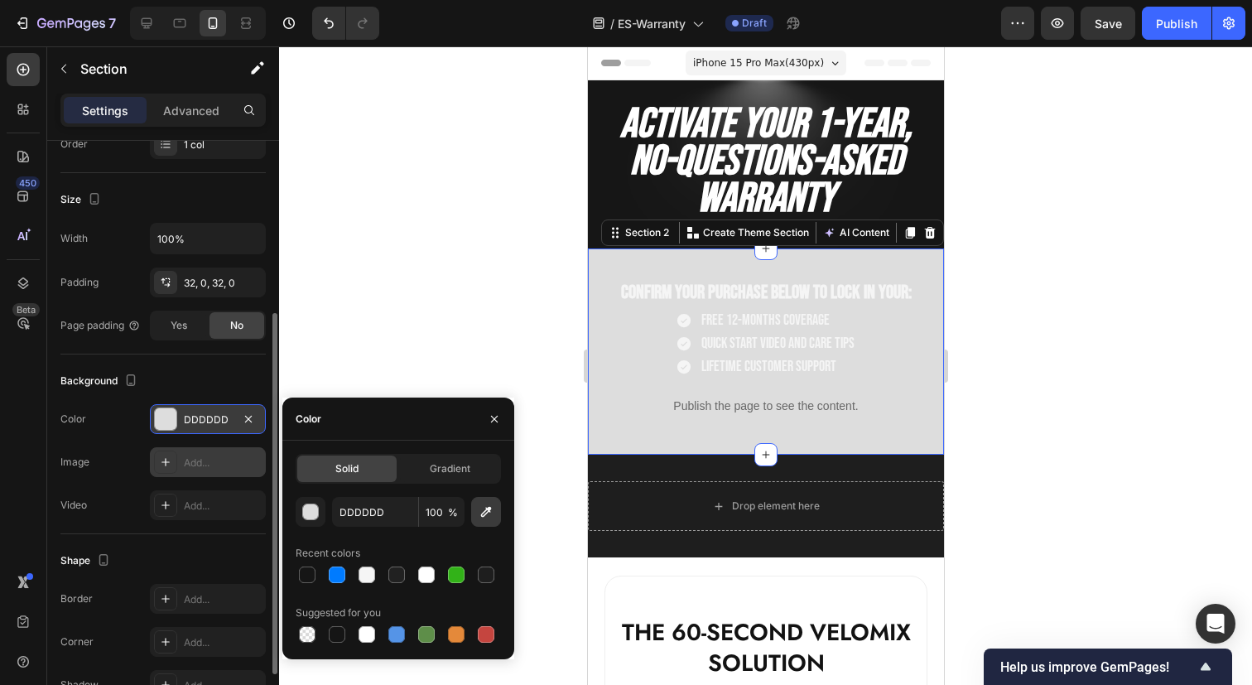
click at [482, 510] on icon "button" at bounding box center [486, 511] width 17 height 17
type input "181818"
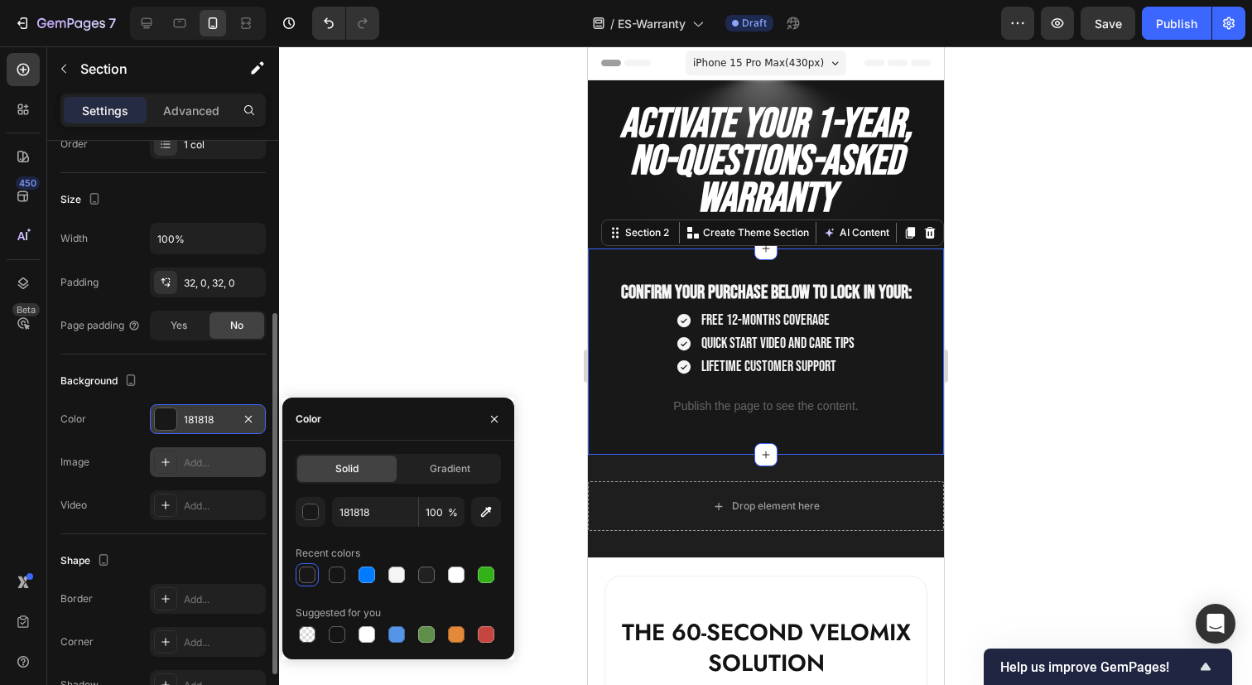
click at [444, 291] on div at bounding box center [765, 365] width 973 height 638
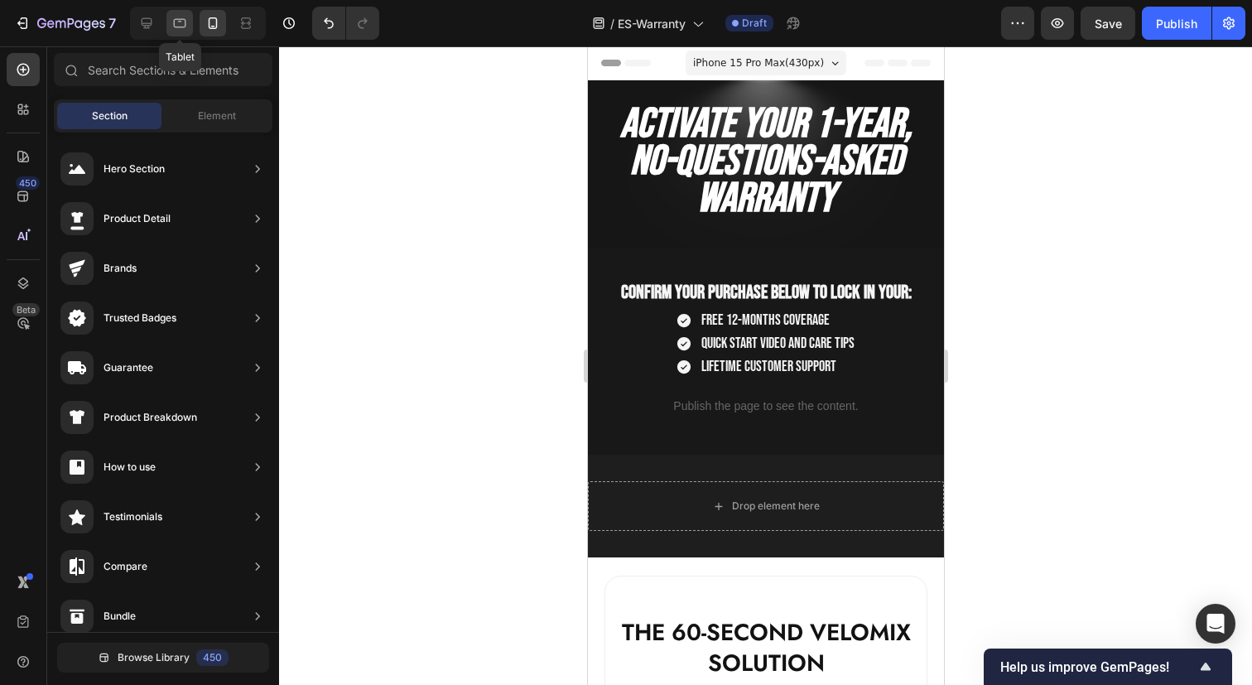
click at [175, 31] on icon at bounding box center [179, 23] width 17 height 17
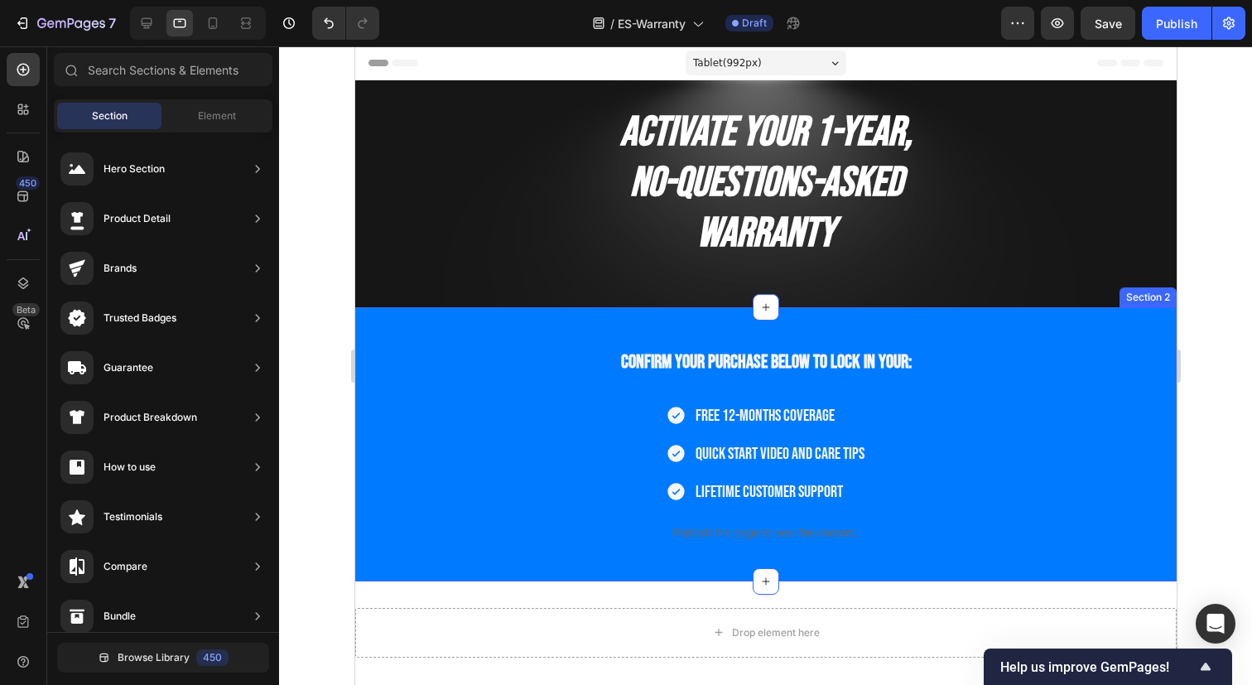
click at [1108, 321] on div "Confirm your purchase below to lock in your: Heading Free 12-months coverage Qu…" at bounding box center [764, 444] width 821 height 274
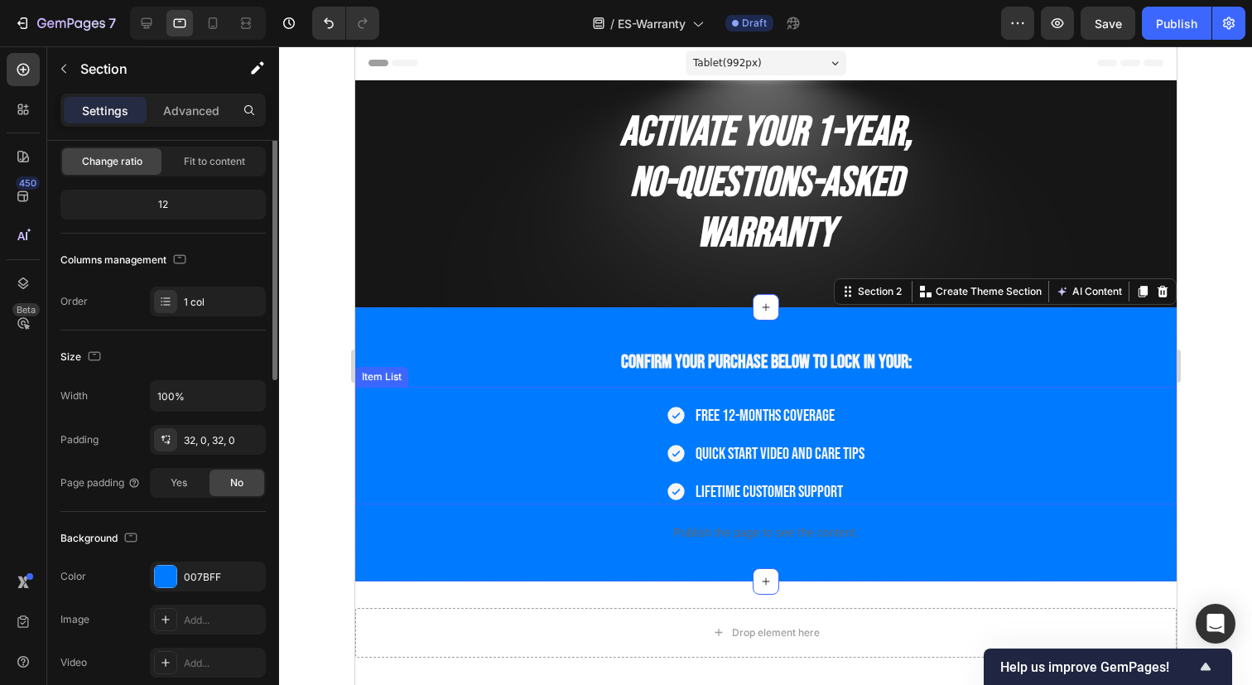
scroll to position [195, 0]
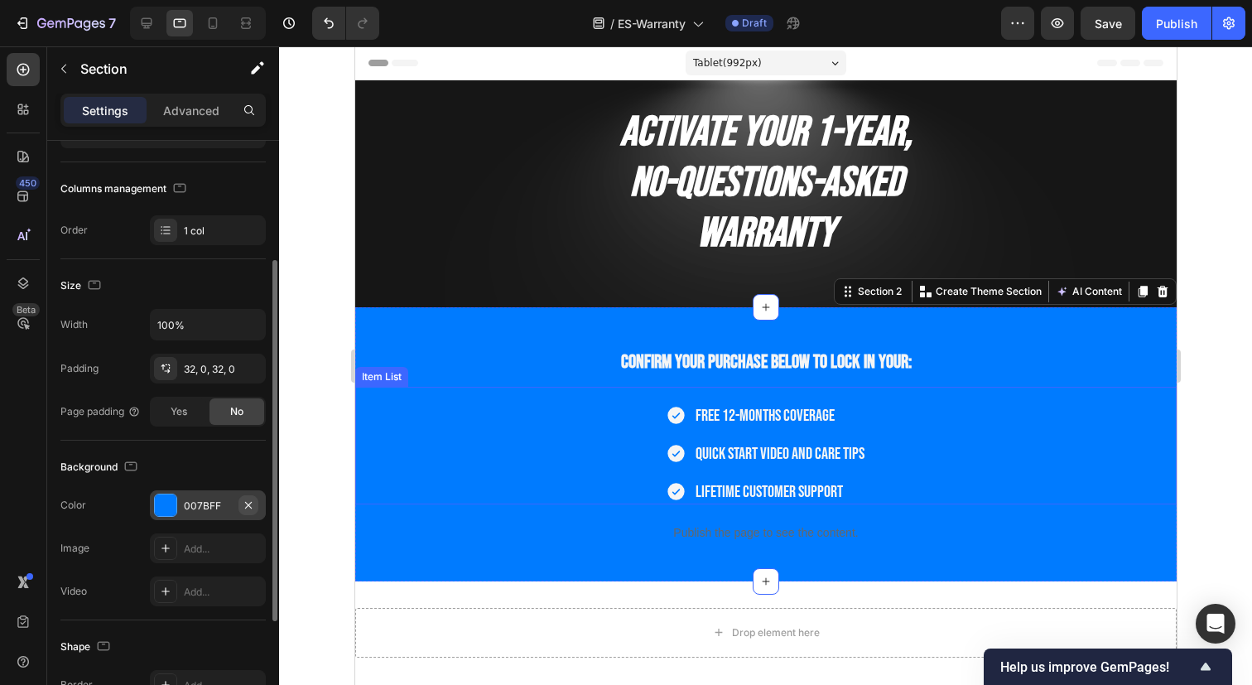
click at [246, 505] on icon "button" at bounding box center [248, 504] width 13 height 13
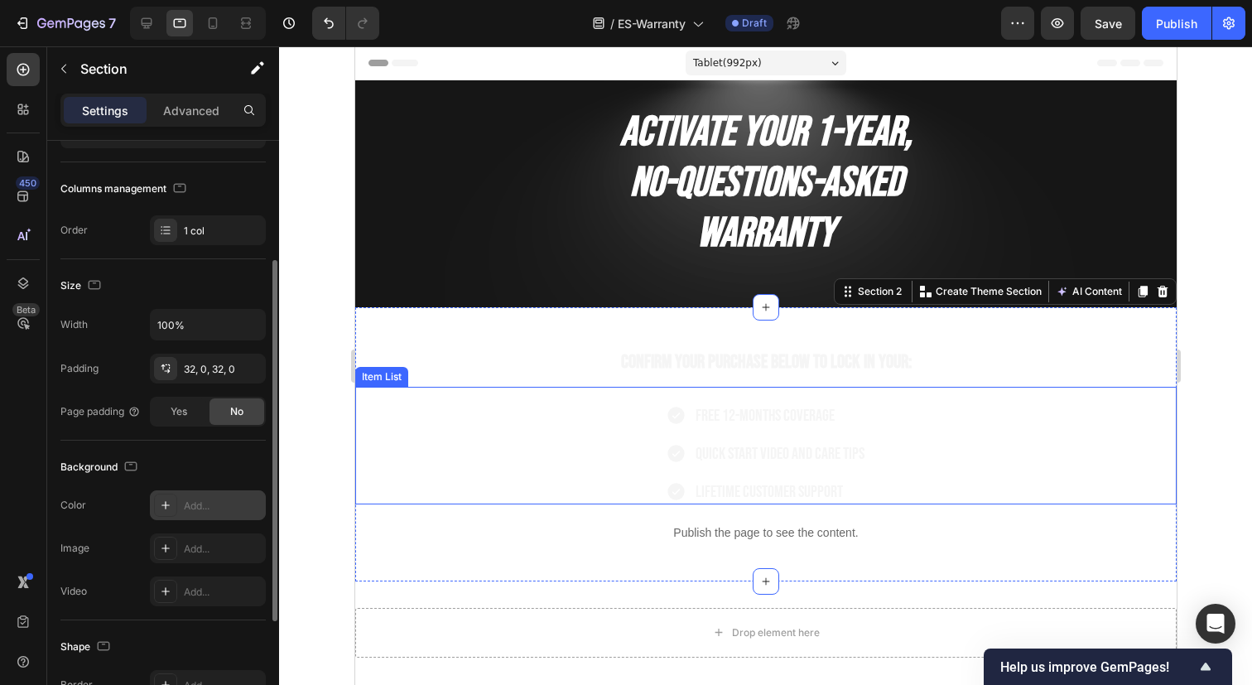
click at [196, 513] on div "Add..." at bounding box center [208, 505] width 116 height 30
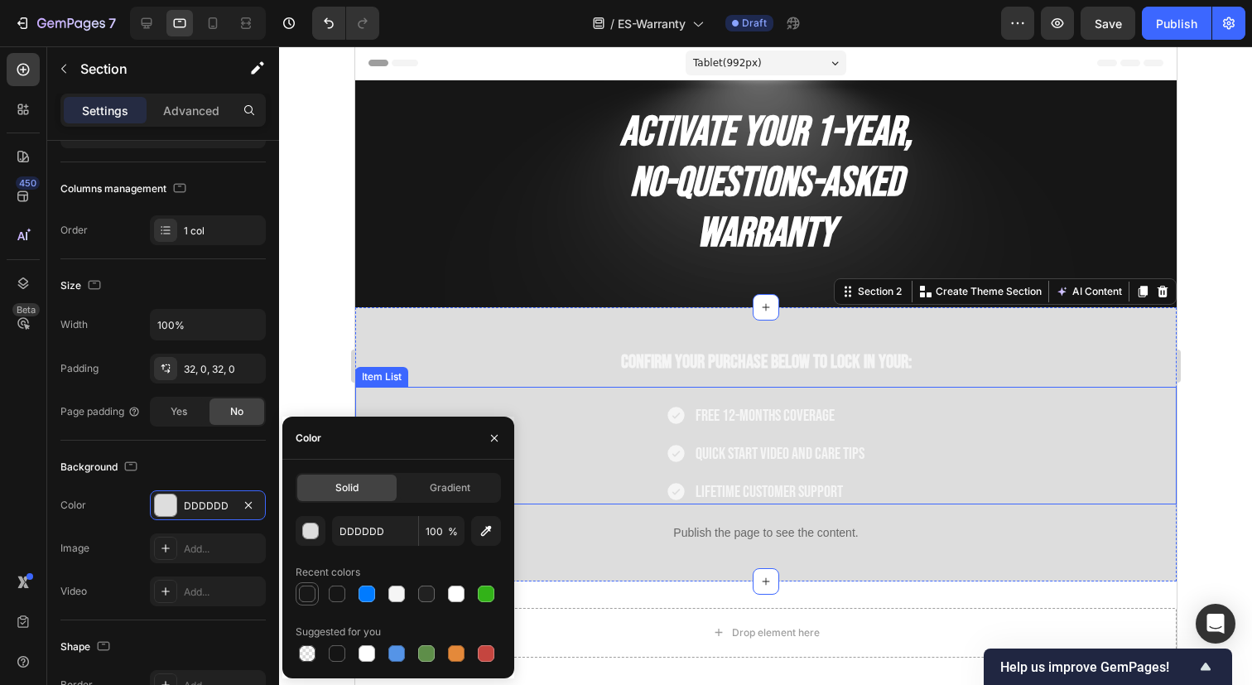
click at [310, 589] on div at bounding box center [307, 593] width 17 height 17
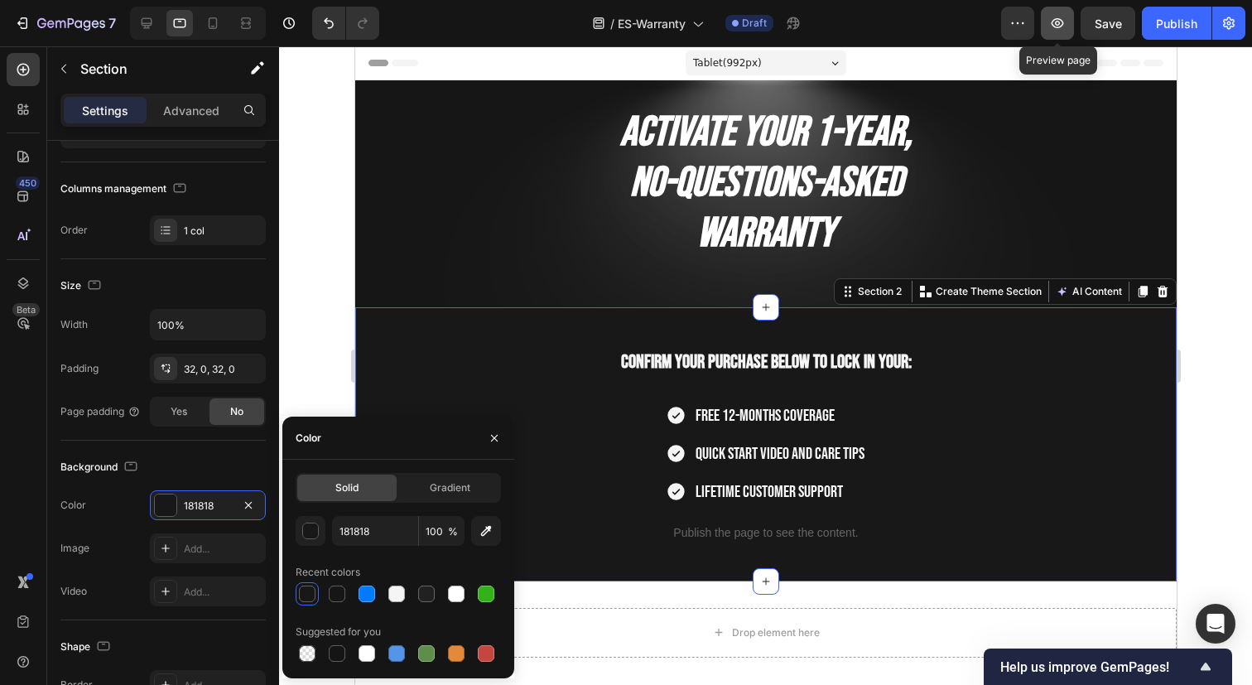
click at [1059, 20] on icon "button" at bounding box center [1057, 23] width 17 height 17
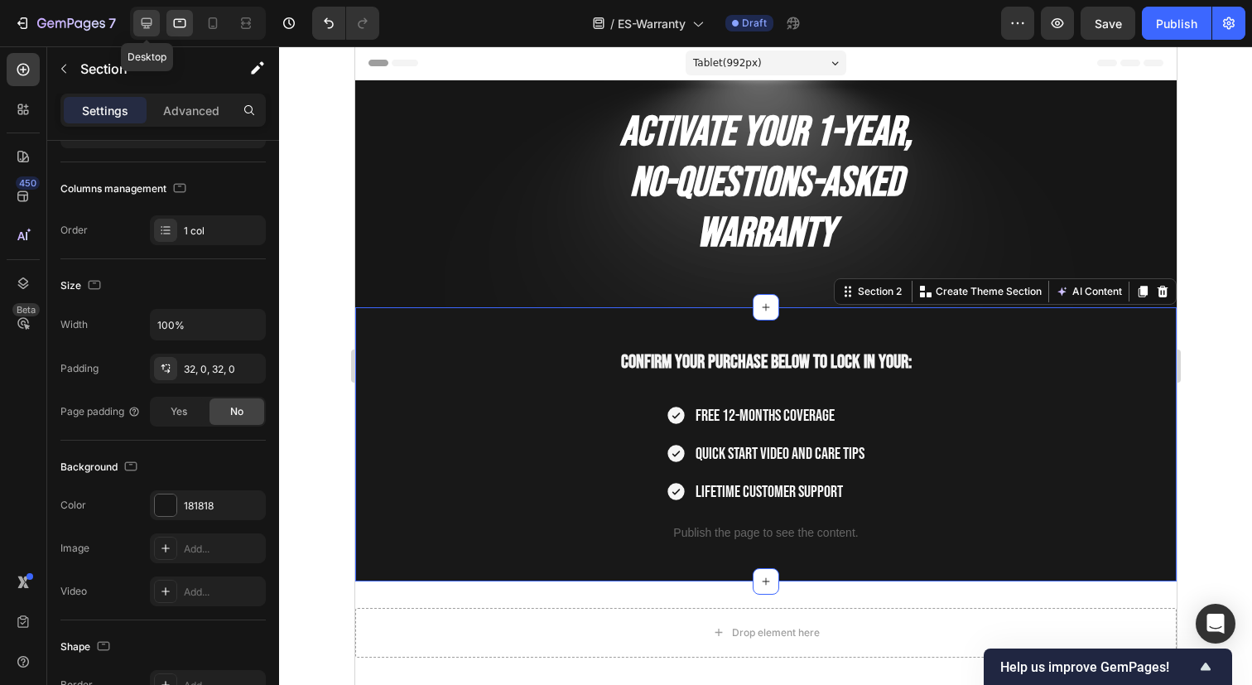
click at [152, 24] on icon at bounding box center [146, 23] width 17 height 17
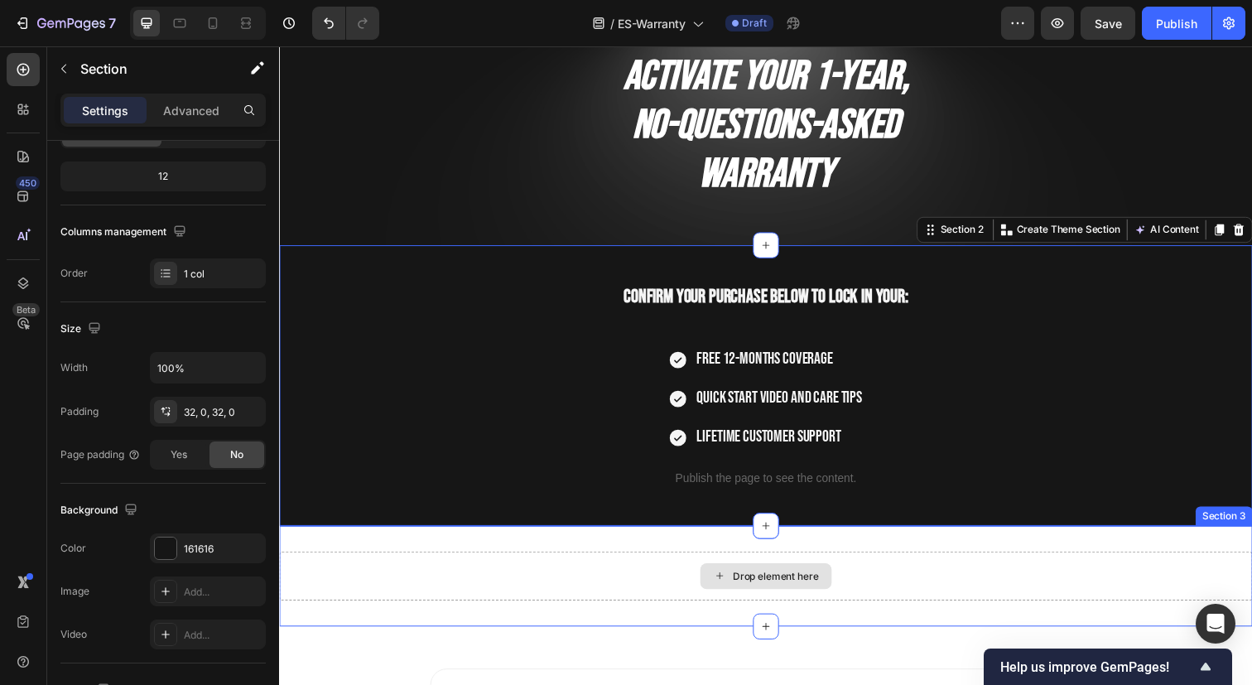
scroll to position [10, 0]
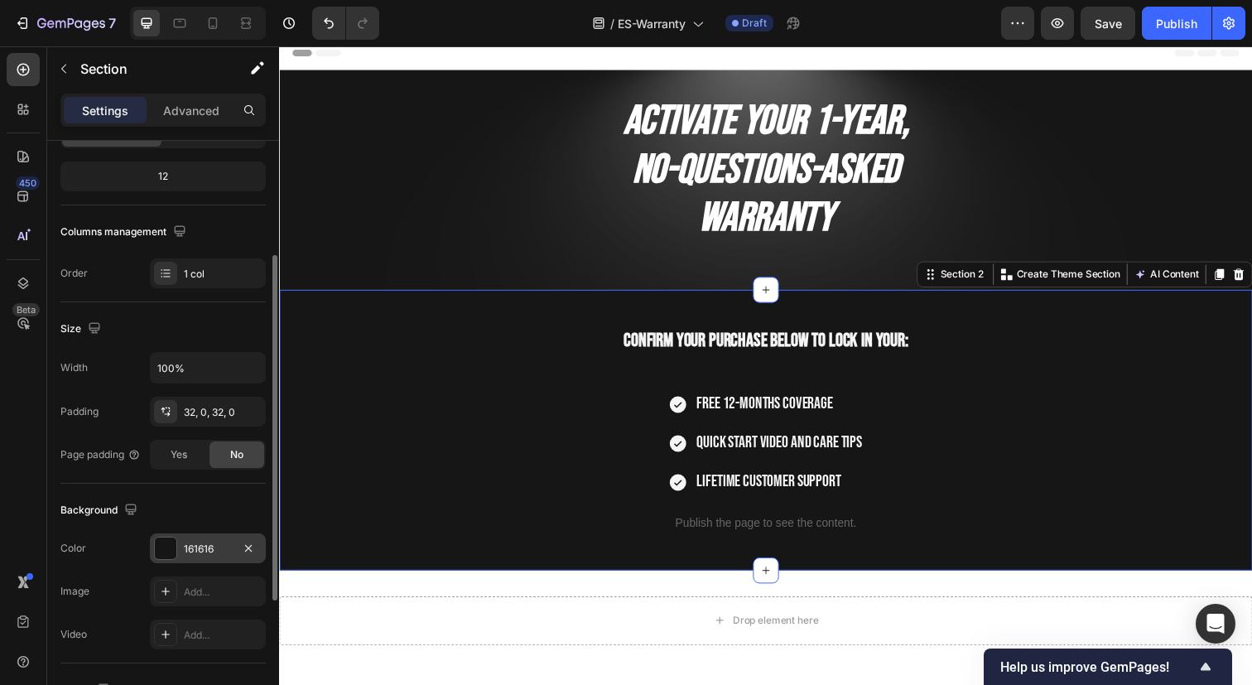
click at [222, 550] on div "161616" at bounding box center [208, 548] width 48 height 15
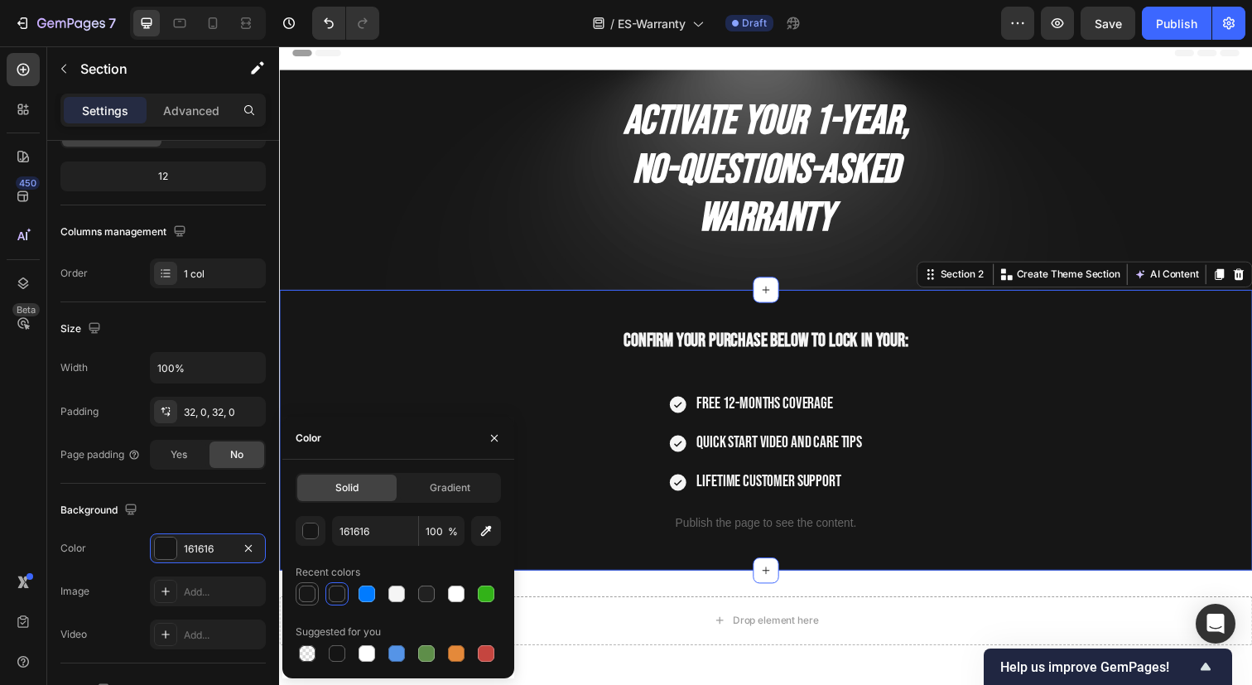
click at [307, 593] on div at bounding box center [307, 593] width 17 height 17
type input "181818"
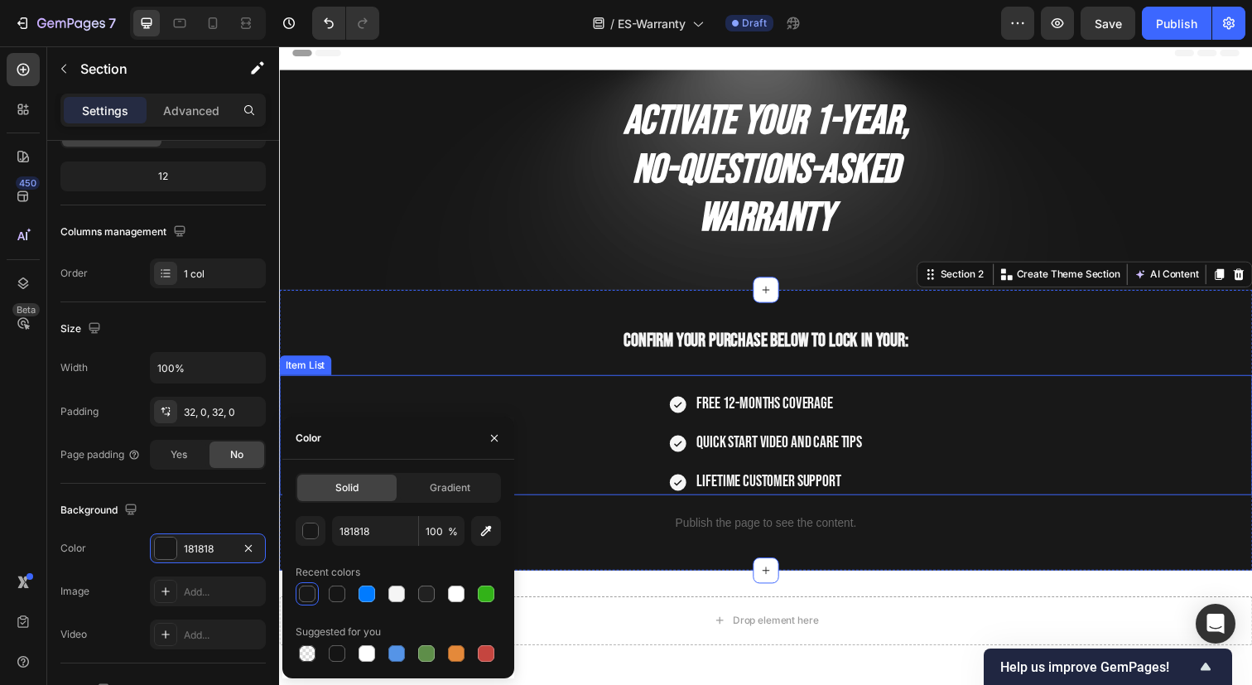
click at [473, 406] on div "Free 12-months coverage Quick Start Video and Care Tips Lifetime Customer Suppo…" at bounding box center [775, 450] width 993 height 105
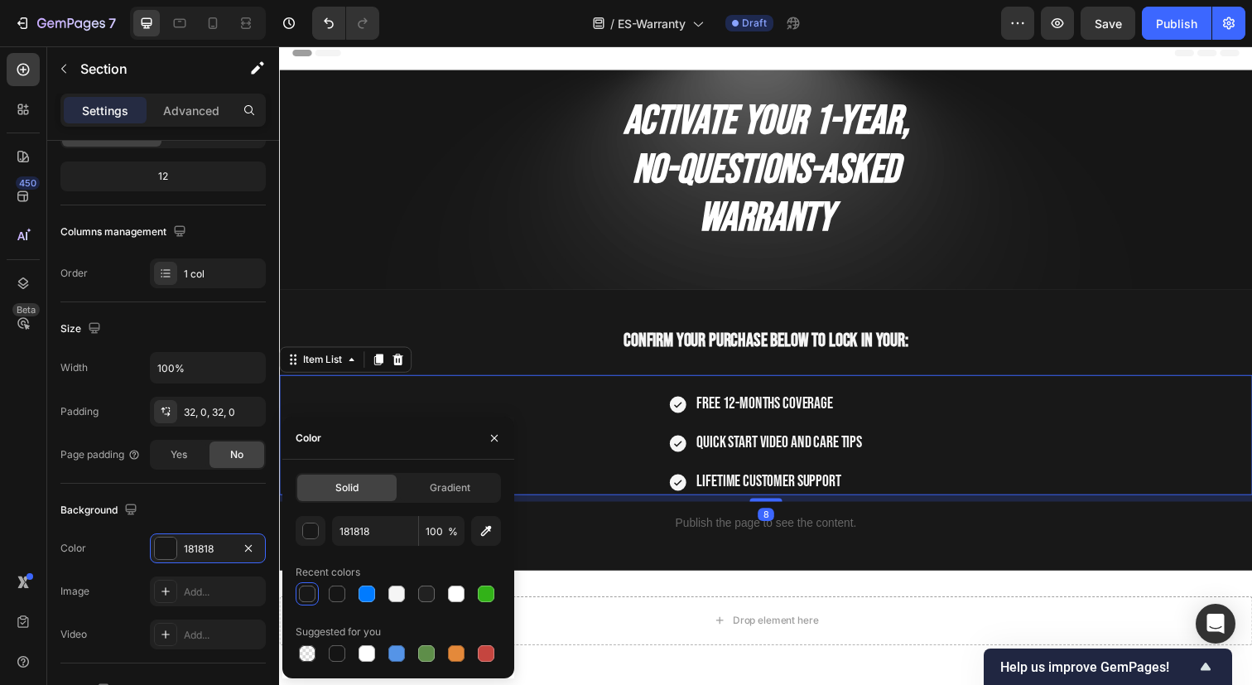
scroll to position [0, 0]
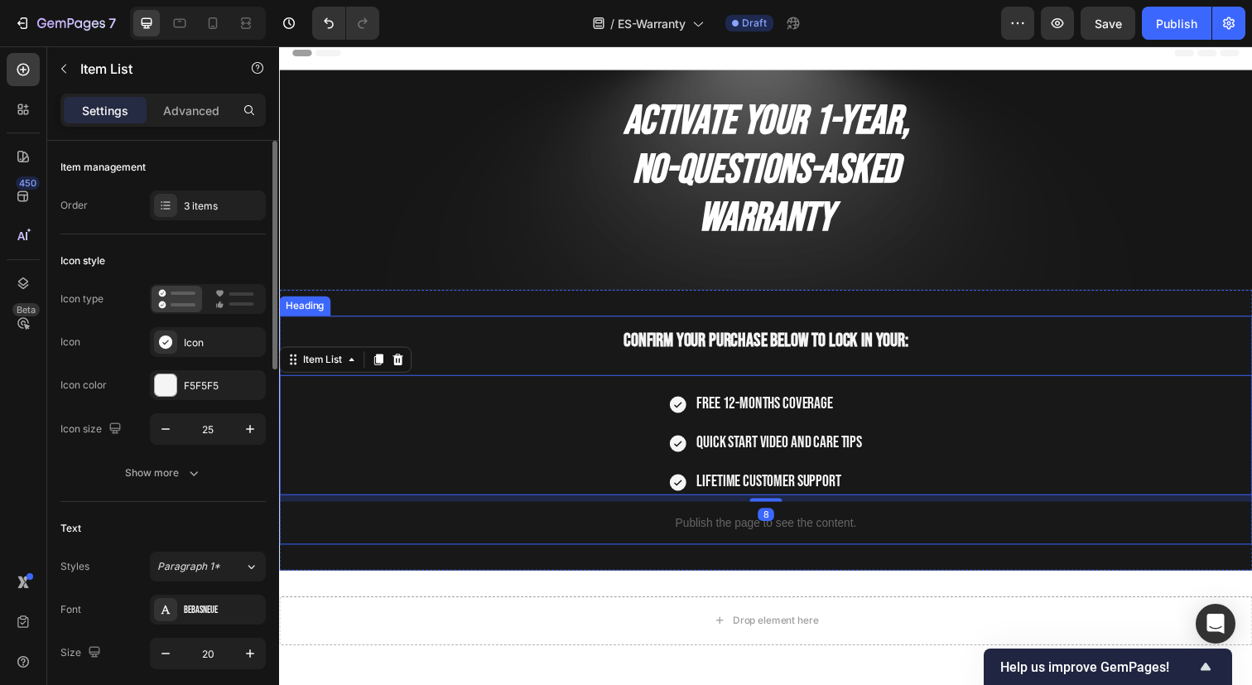
click at [509, 337] on h2 "Confirm your purchase below to lock in your:" at bounding box center [775, 344] width 993 height 47
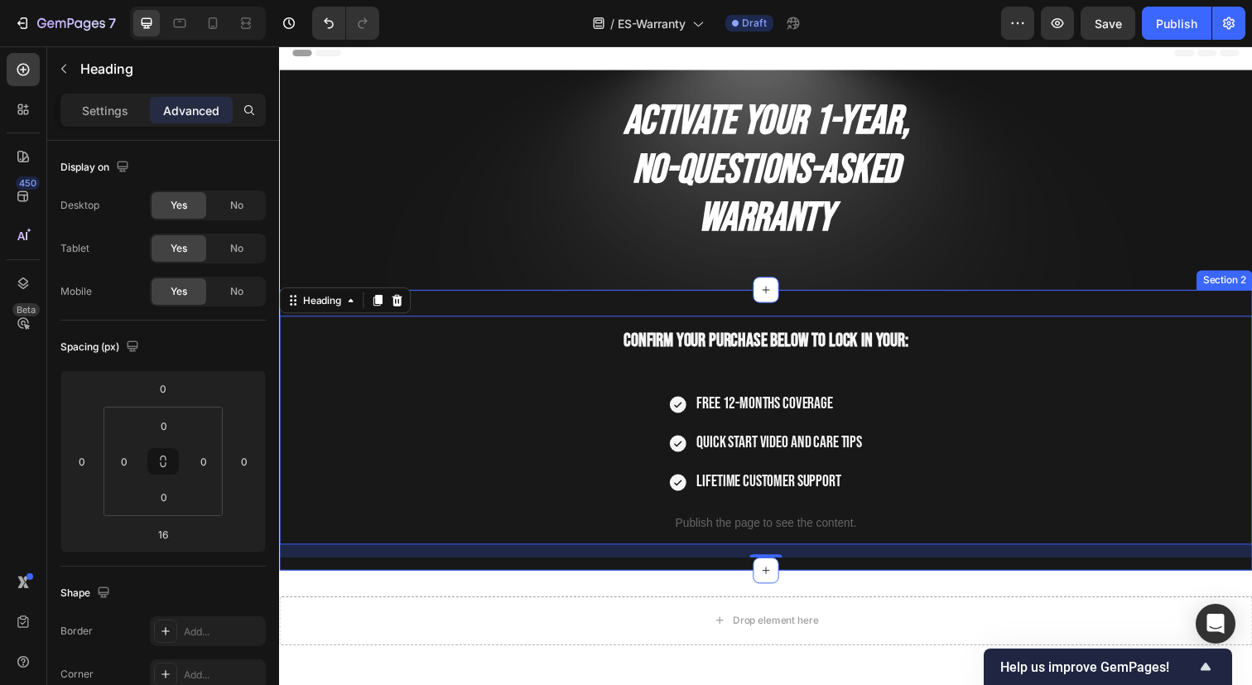
click at [467, 302] on div "Confirm your purchase below to lock in your: Heading 16 Free 12-months coverage…" at bounding box center [775, 438] width 993 height 286
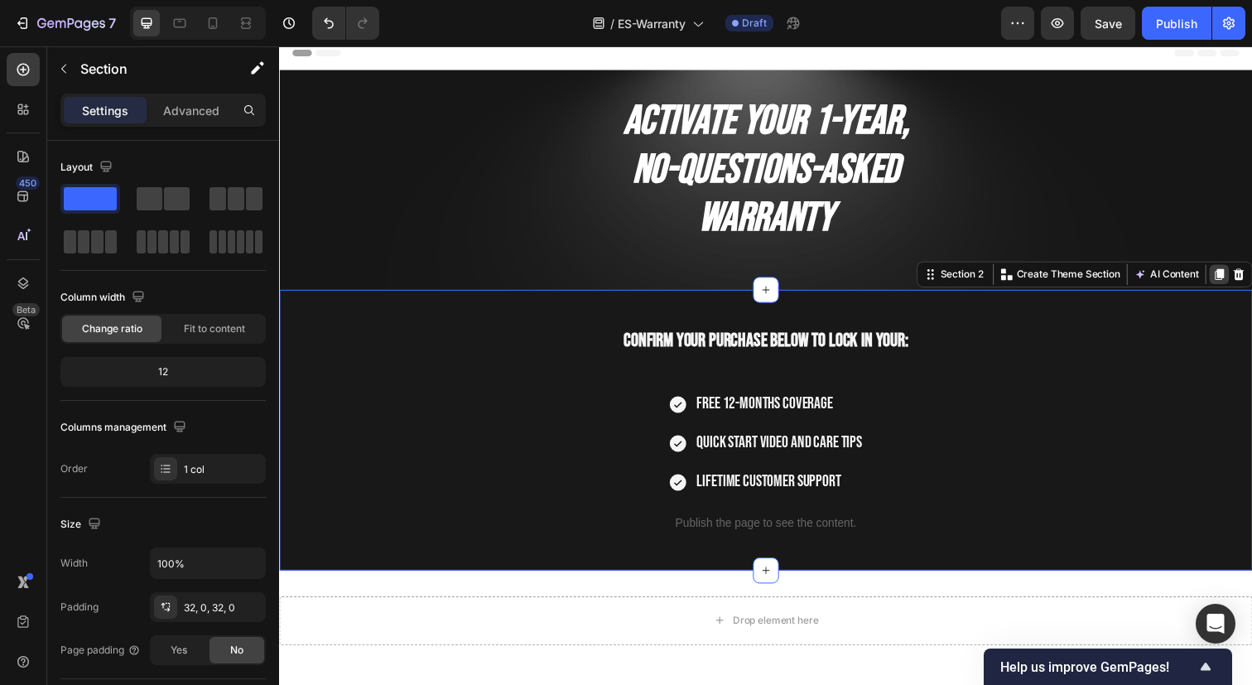
click at [1233, 274] on icon at bounding box center [1238, 278] width 13 height 13
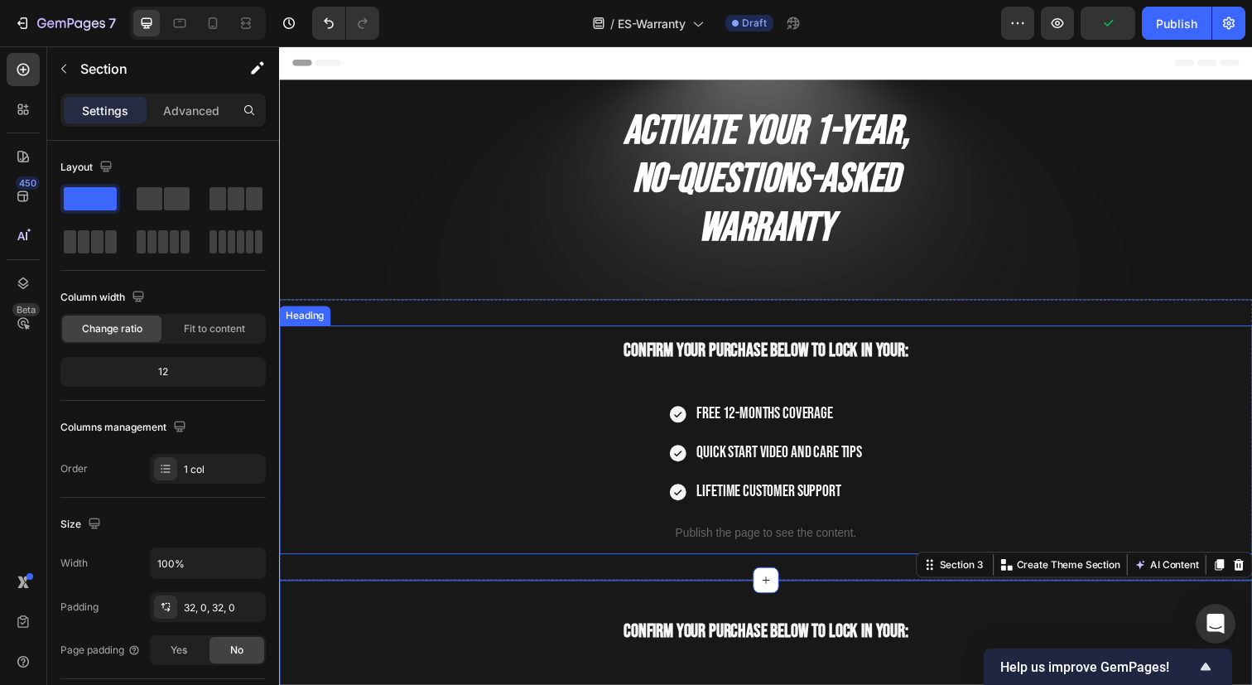
click at [829, 355] on span "Confirm your purchase below to lock in your:" at bounding box center [776, 356] width 291 height 23
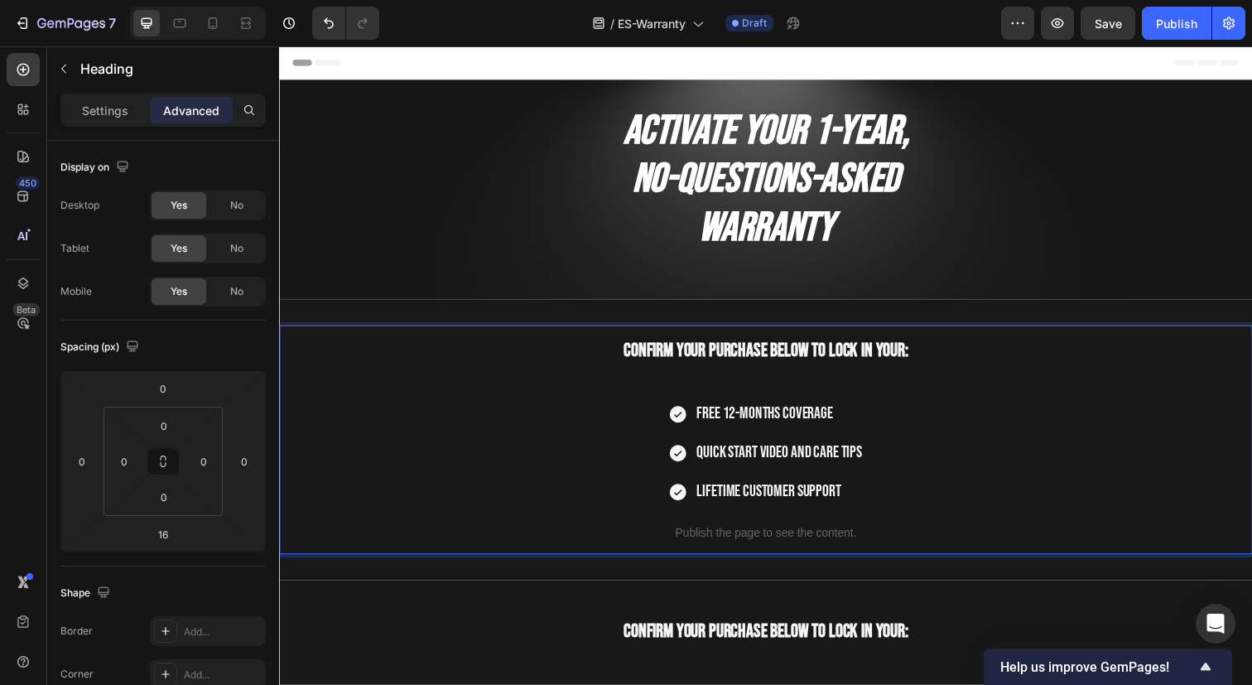
click at [711, 352] on span "Confirm your purchase below to lock in your:" at bounding box center [776, 356] width 291 height 23
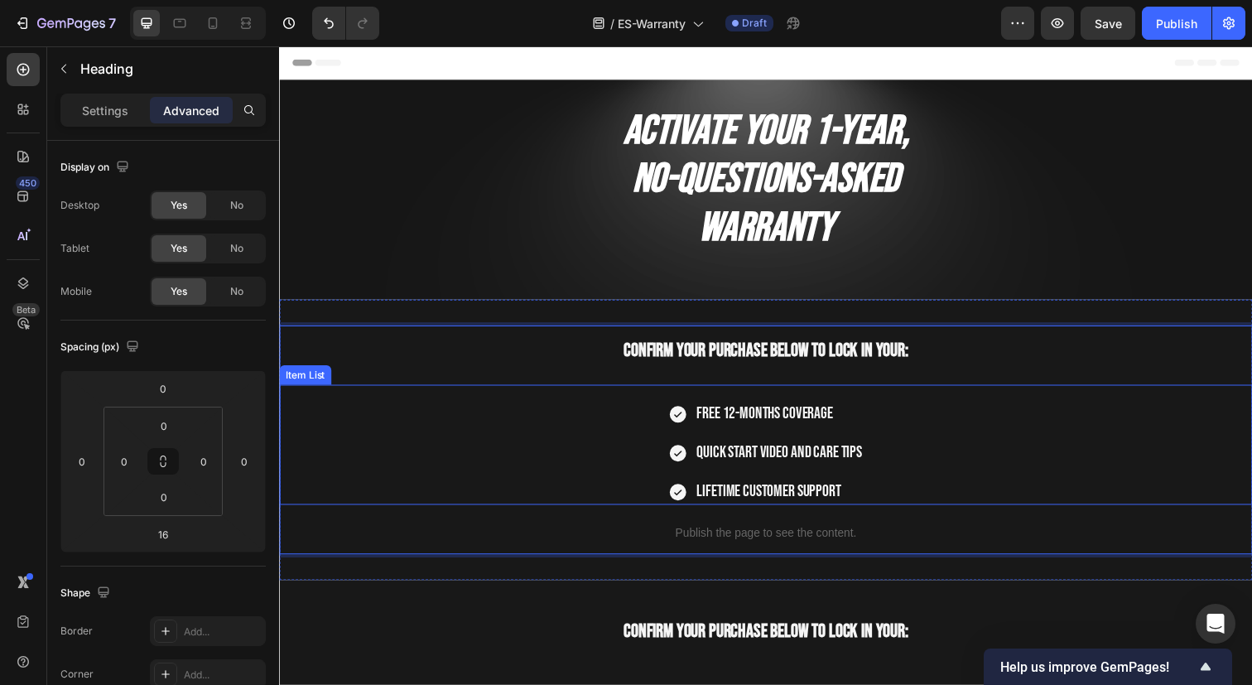
click at [804, 408] on div "Free 12-months coverage" at bounding box center [790, 421] width 174 height 26
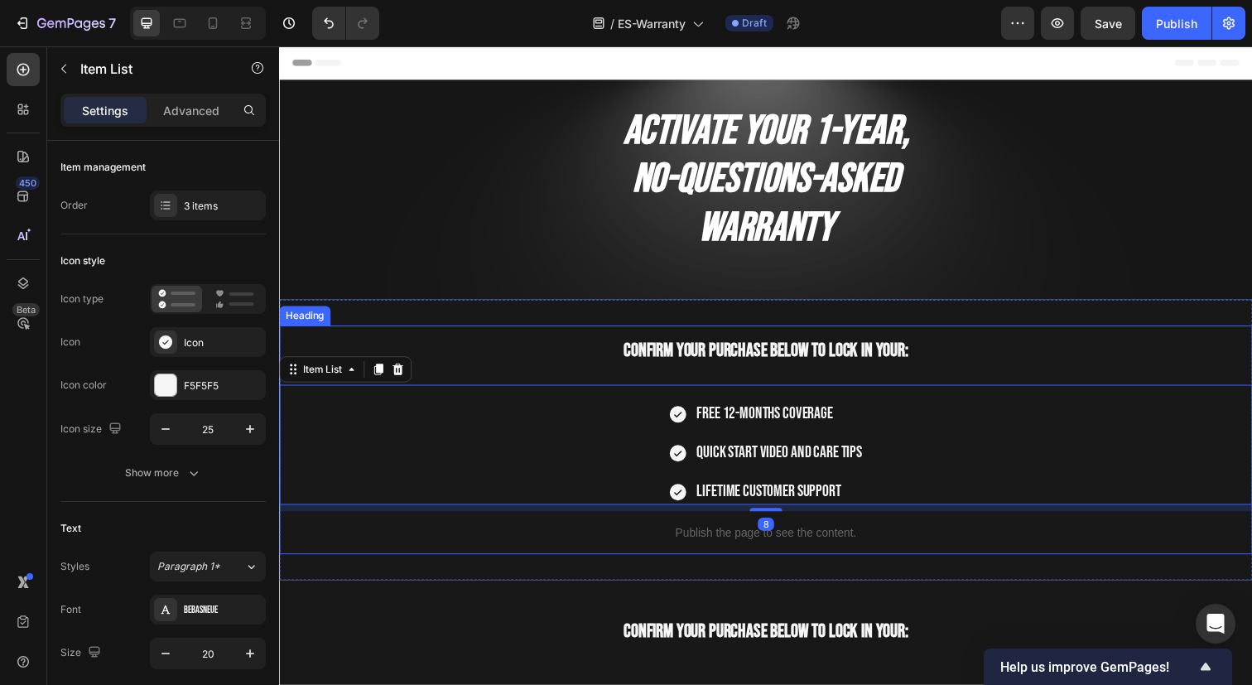
click at [782, 362] on span "Confirm your purchase below to lock in your:" at bounding box center [776, 356] width 291 height 23
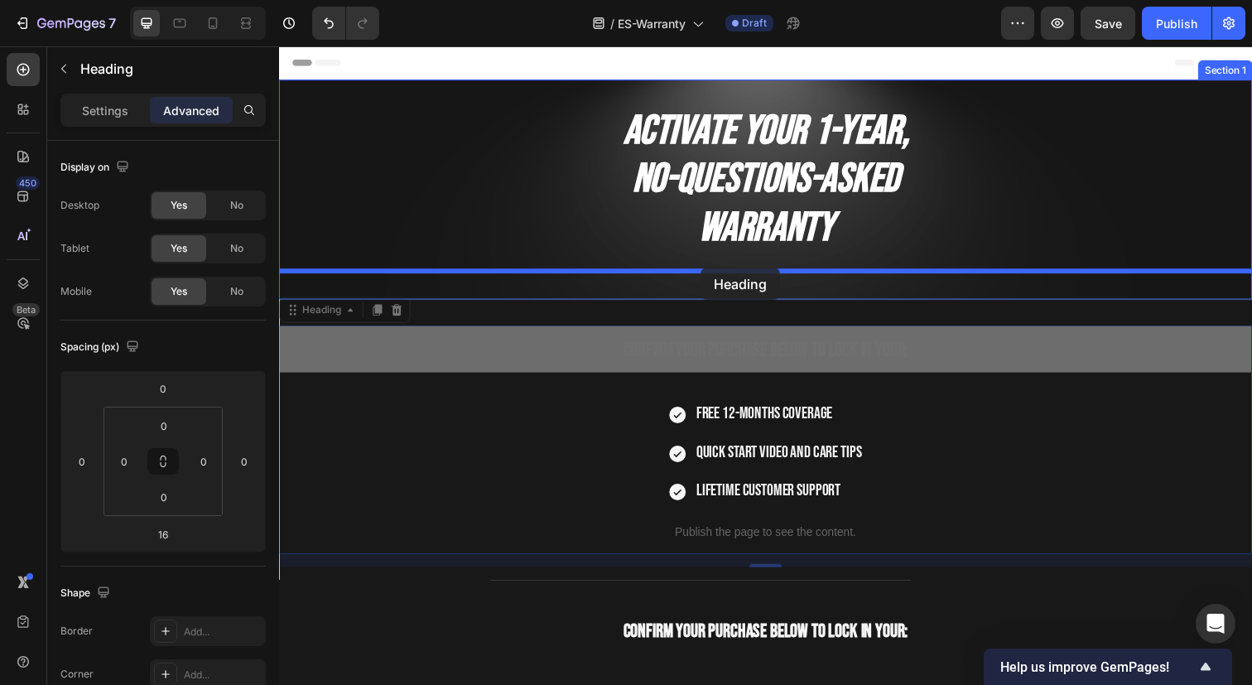
drag, startPoint x: 323, startPoint y: 315, endPoint x: 709, endPoint y: 272, distance: 389.0
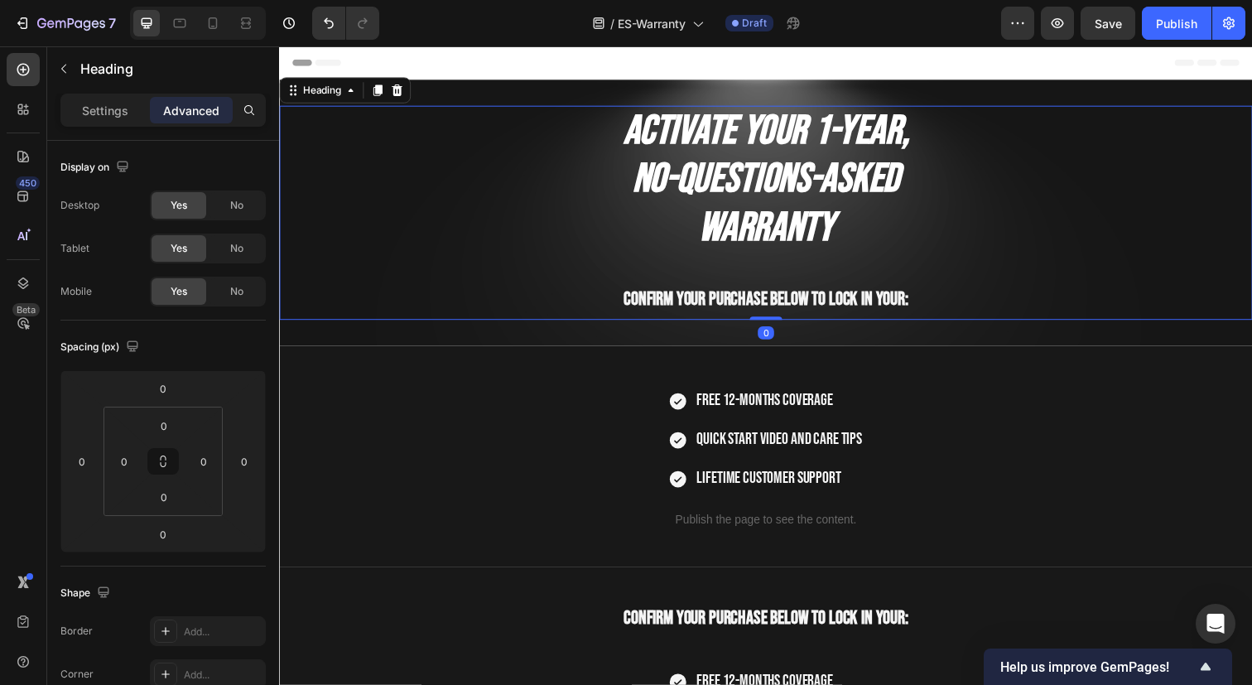
type input "16"
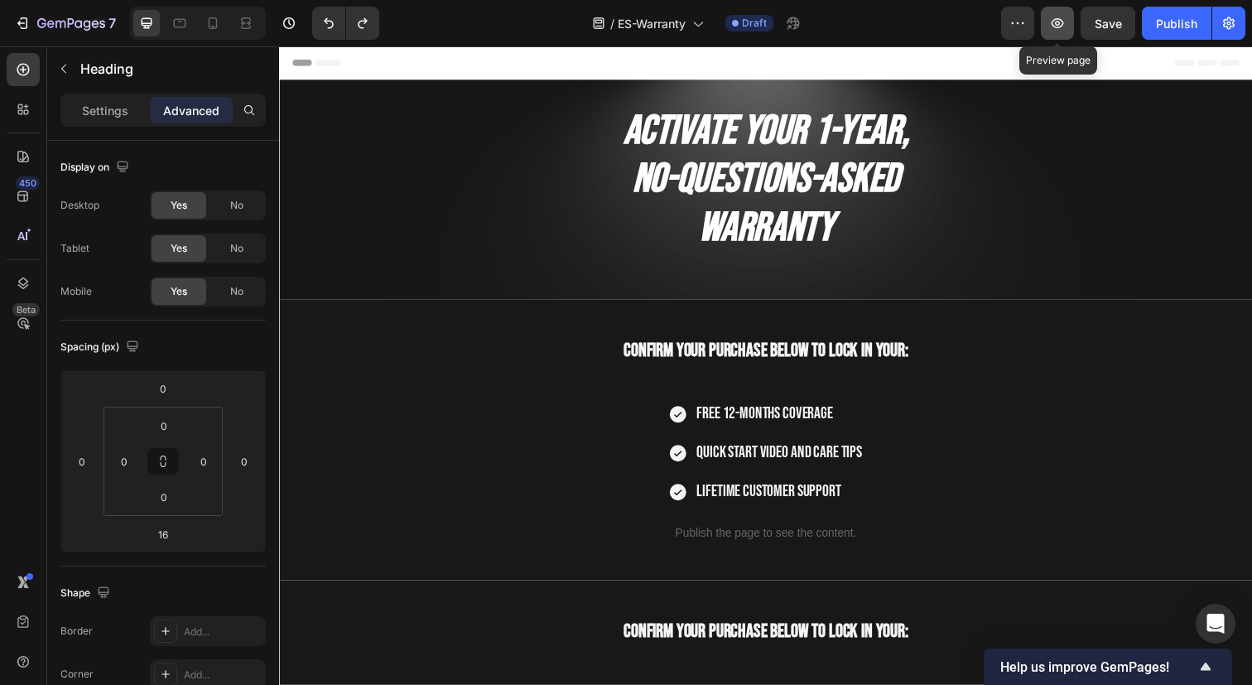
click at [1058, 21] on icon "button" at bounding box center [1057, 23] width 5 height 5
click at [746, 369] on h2 "Confirm your purchase below to lock in your:" at bounding box center [775, 354] width 993 height 47
click at [754, 349] on span "Confirm your purchase below to lock in your:" at bounding box center [776, 356] width 291 height 23
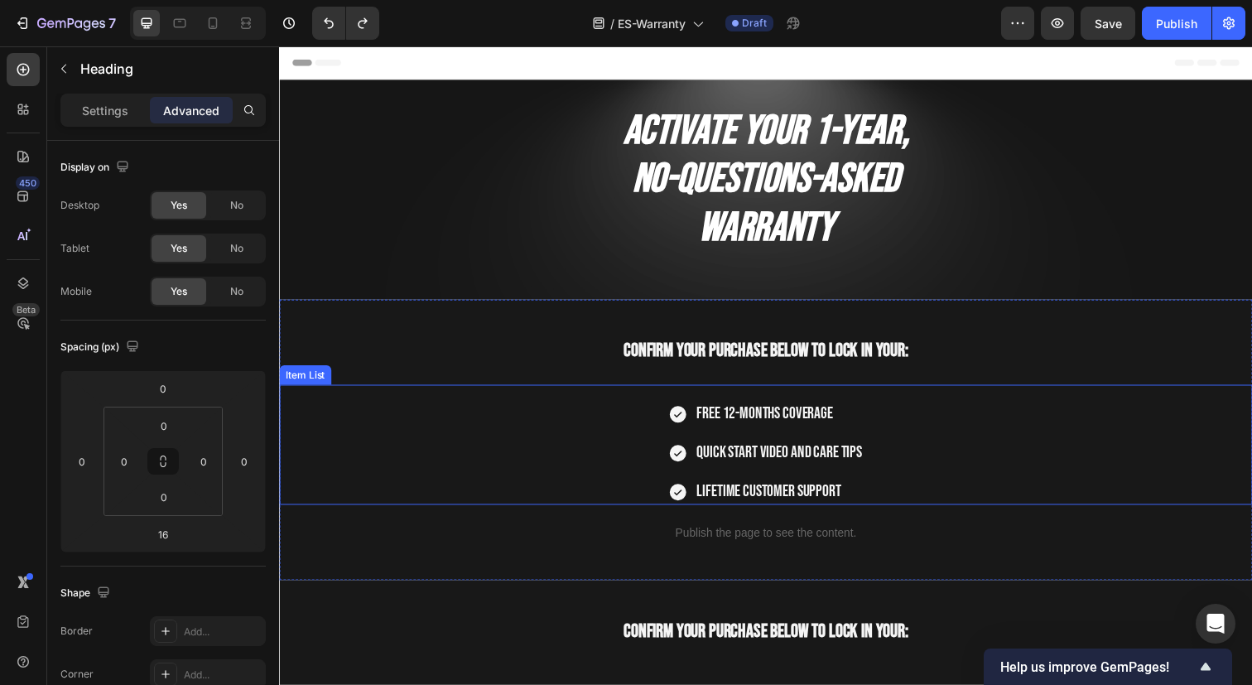
click at [785, 422] on span "Free 12-months coverage" at bounding box center [774, 421] width 139 height 20
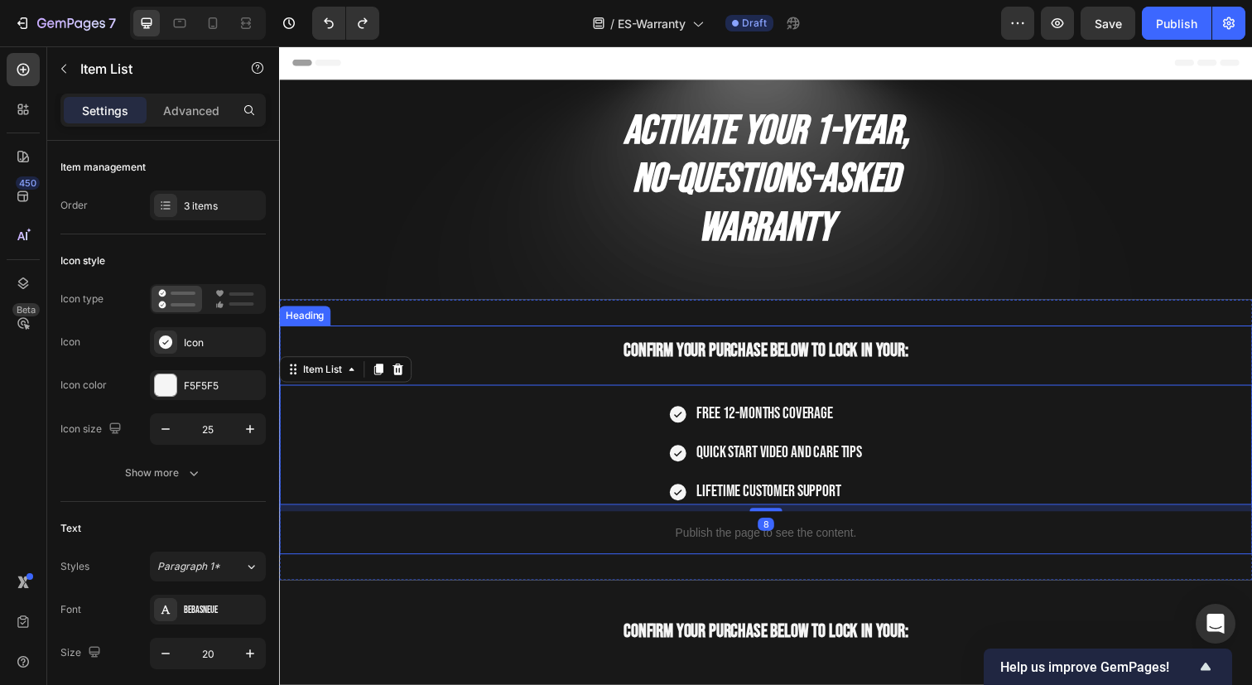
click at [776, 356] on span "Confirm your purchase below to lock in your:" at bounding box center [776, 356] width 291 height 23
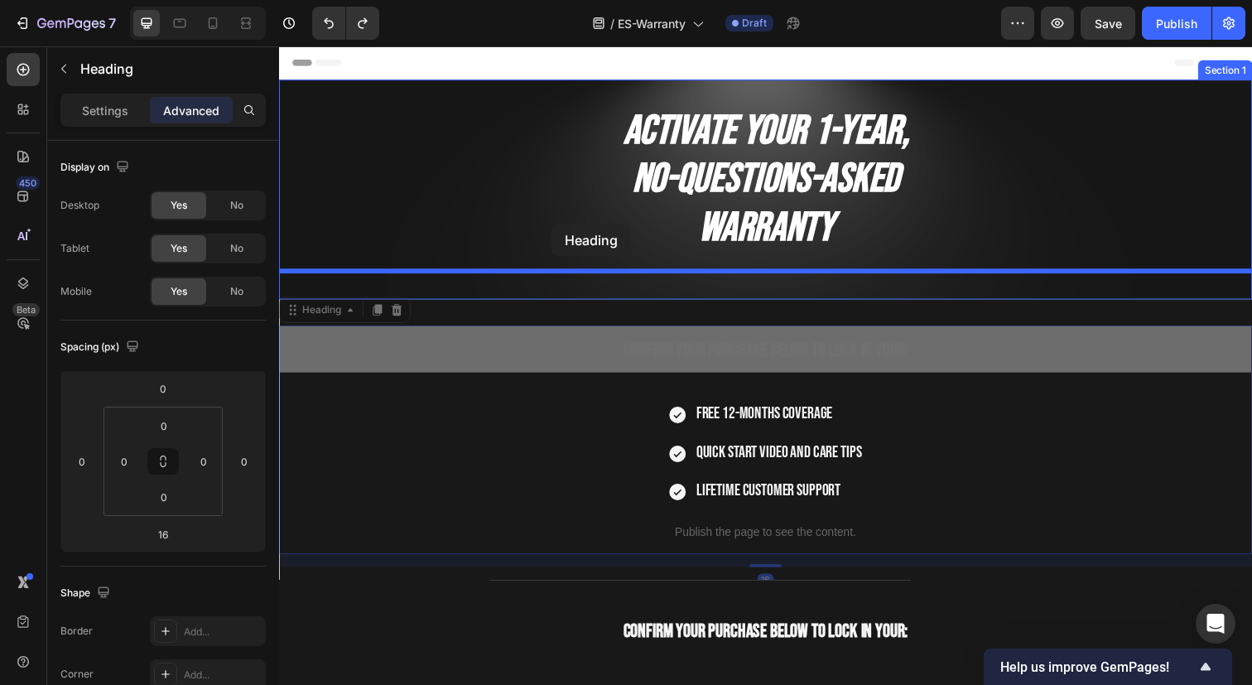
drag, startPoint x: 321, startPoint y: 315, endPoint x: 557, endPoint y: 228, distance: 251.4
type input "0"
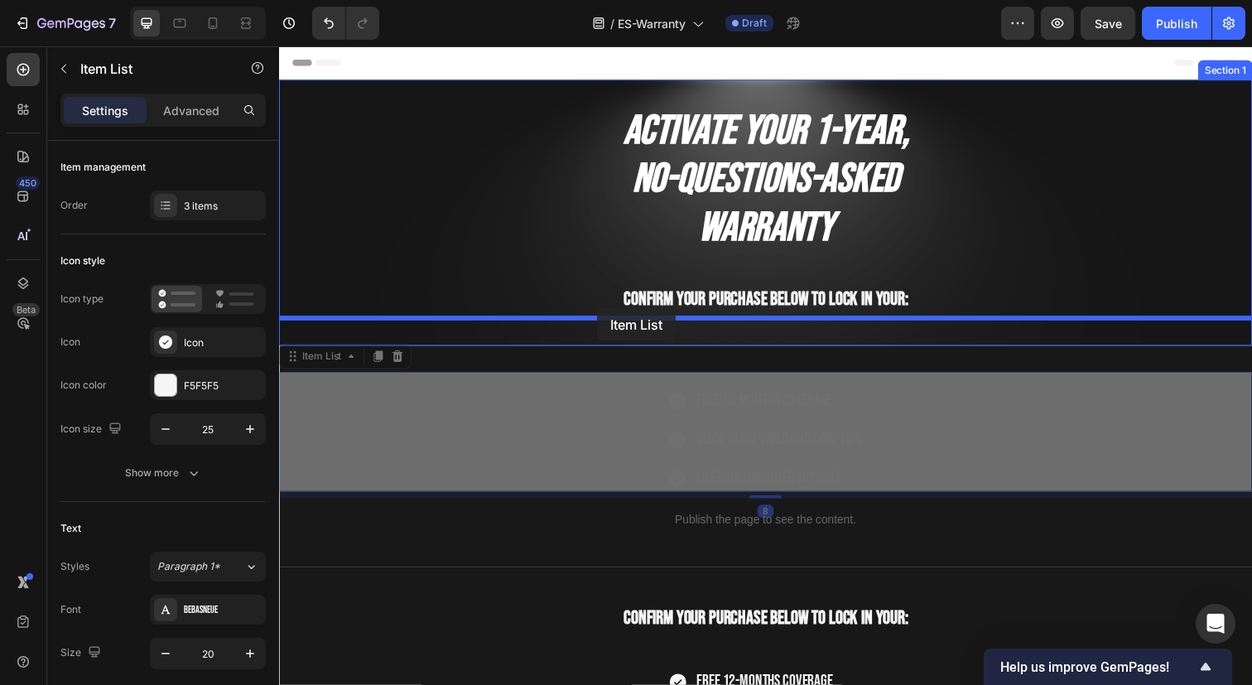
drag, startPoint x: 305, startPoint y: 368, endPoint x: 603, endPoint y: 314, distance: 302.8
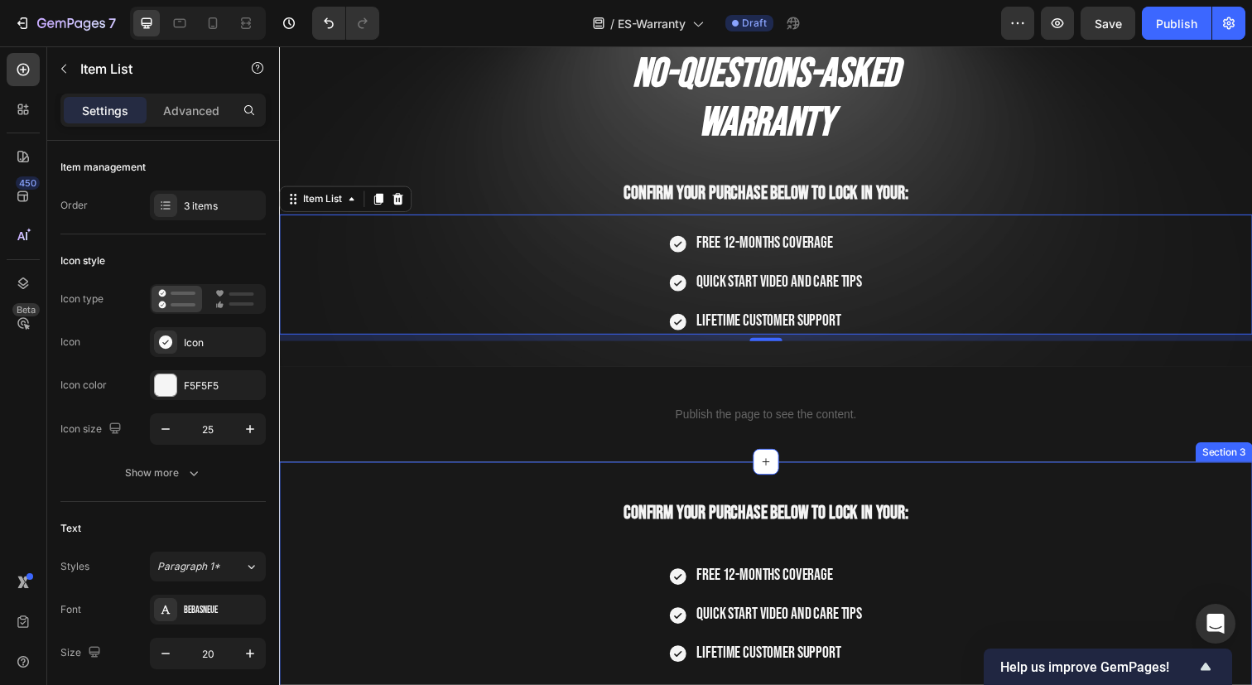
scroll to position [110, 0]
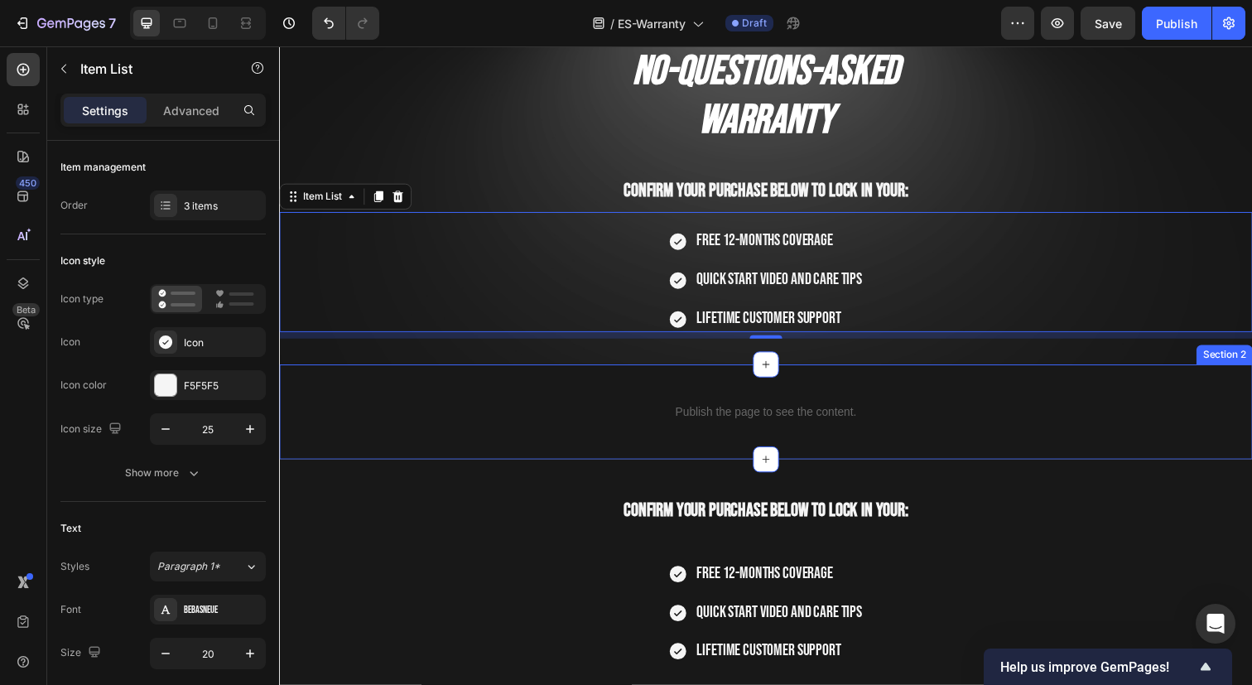
click at [1248, 363] on div "Section 2" at bounding box center [1243, 361] width 57 height 20
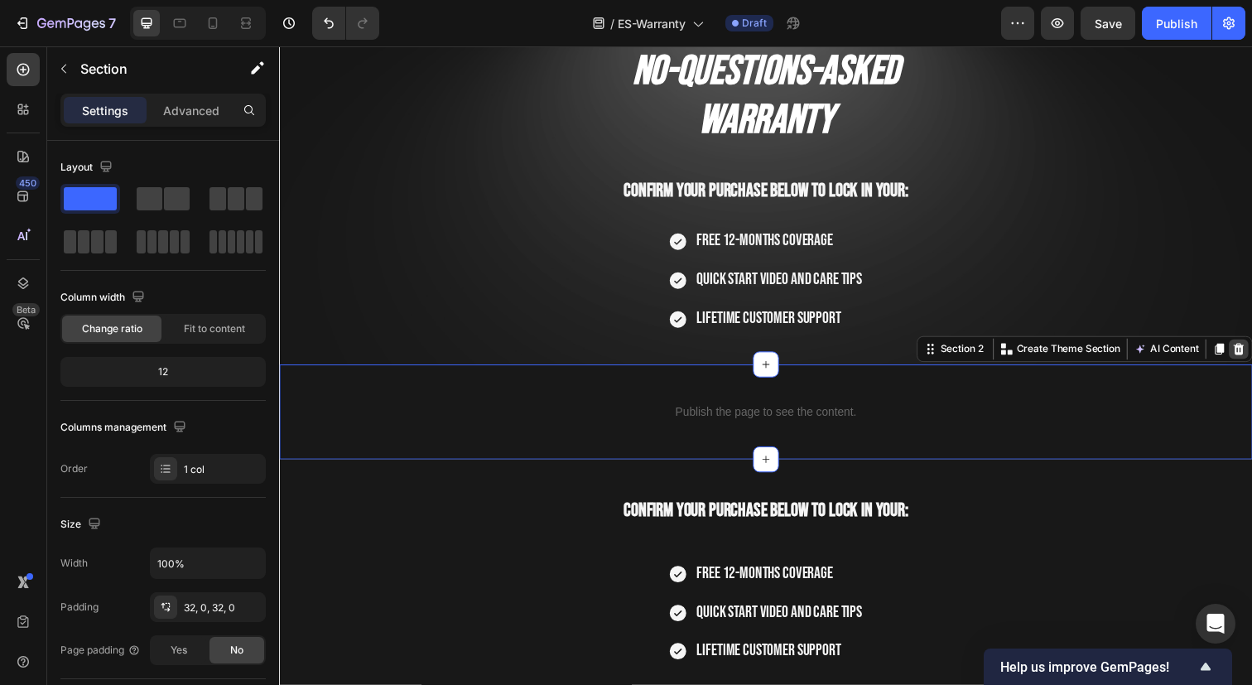
click at [1251, 358] on icon at bounding box center [1258, 355] width 11 height 12
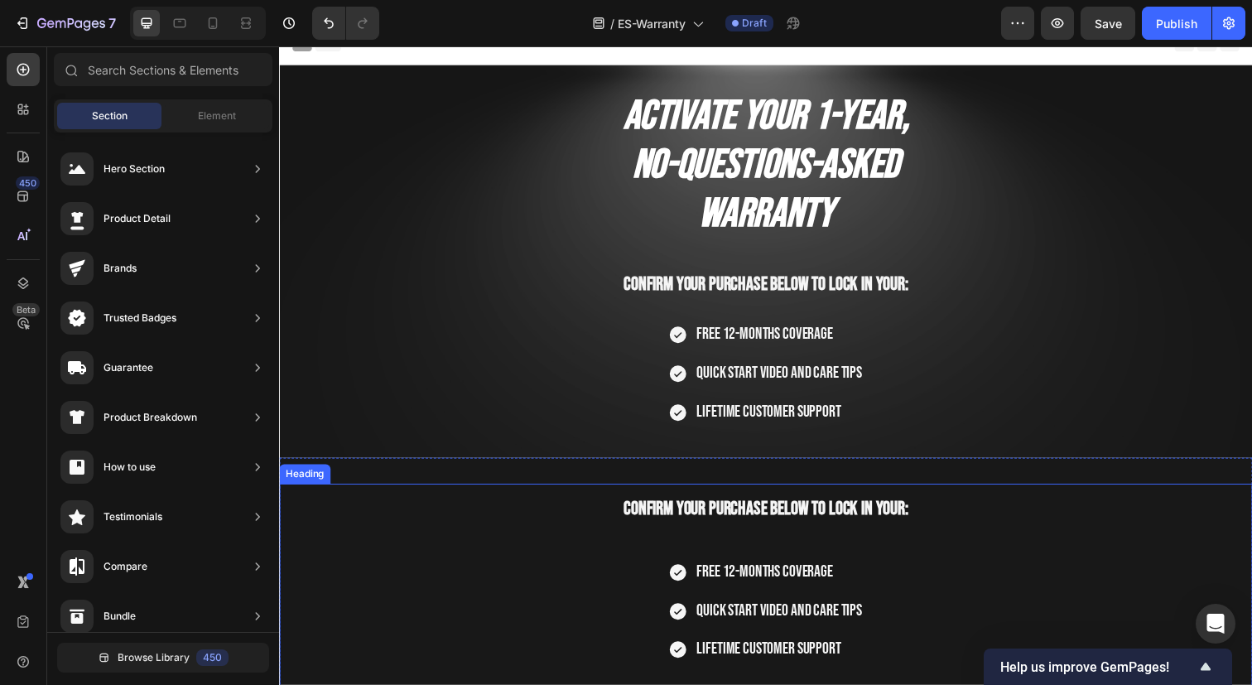
scroll to position [7, 0]
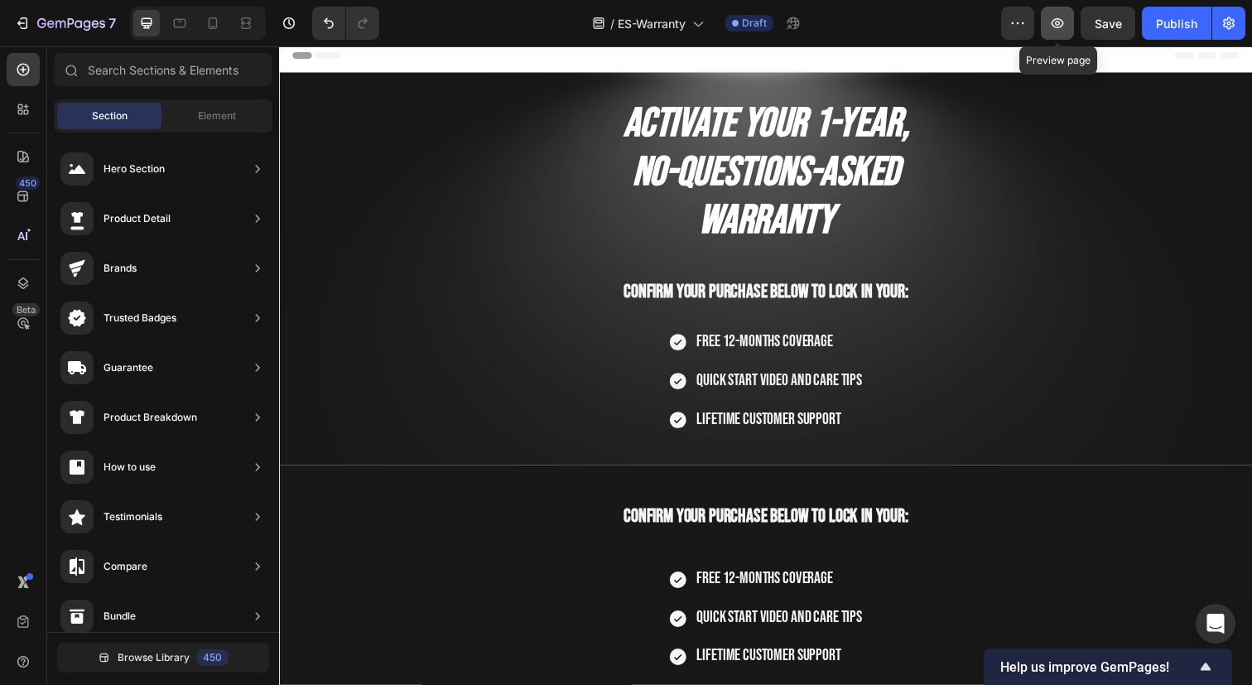
click at [1059, 28] on icon "button" at bounding box center [1057, 23] width 17 height 17
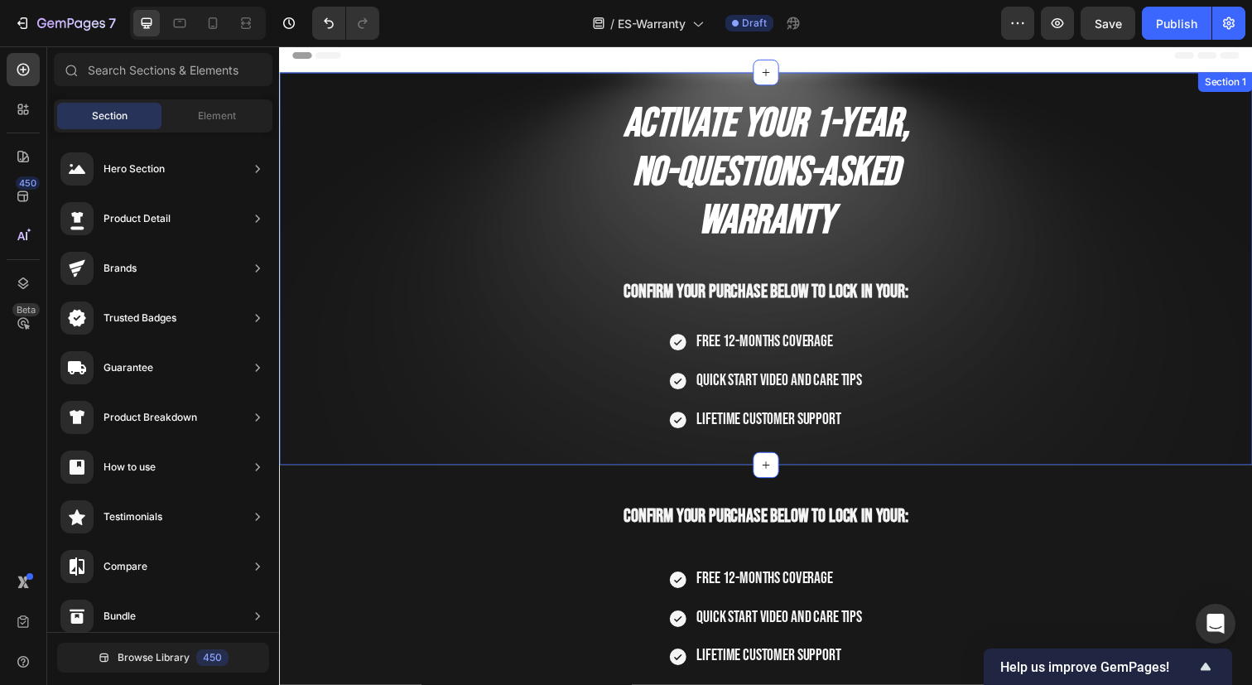
click at [1190, 89] on div "Activate Your 1-Year, No-Questions-Asked Warranty Heading Confirm your purchase…" at bounding box center [775, 273] width 993 height 401
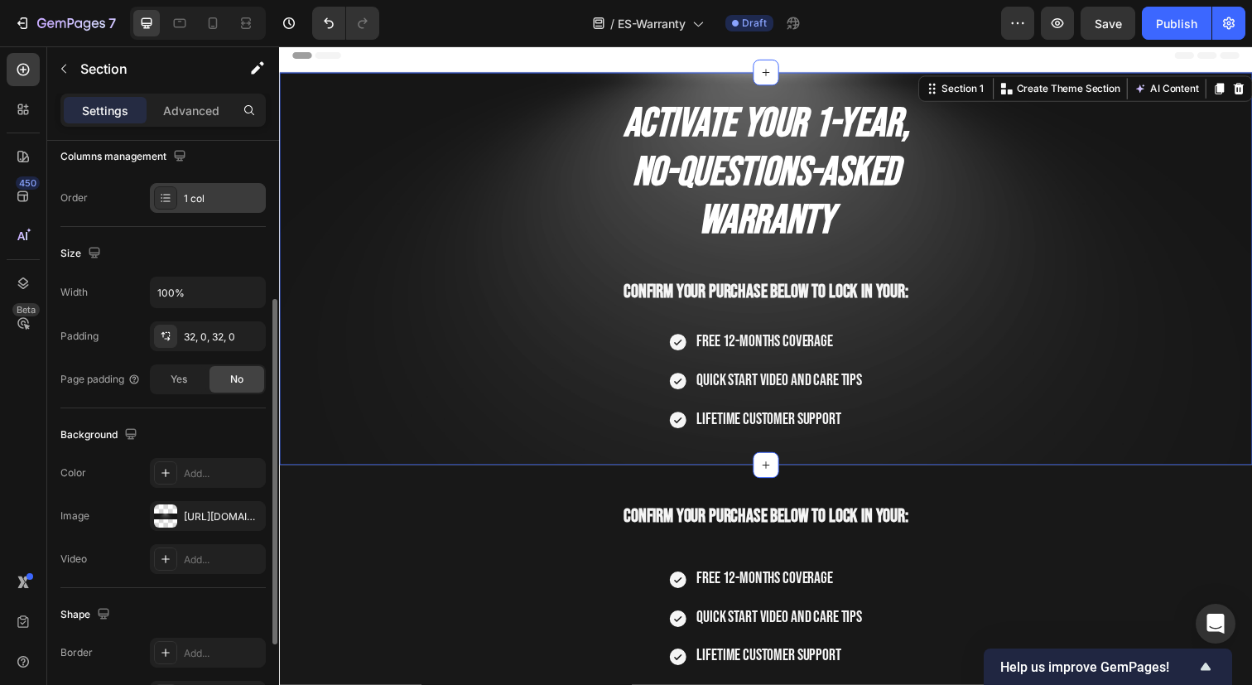
scroll to position [306, 0]
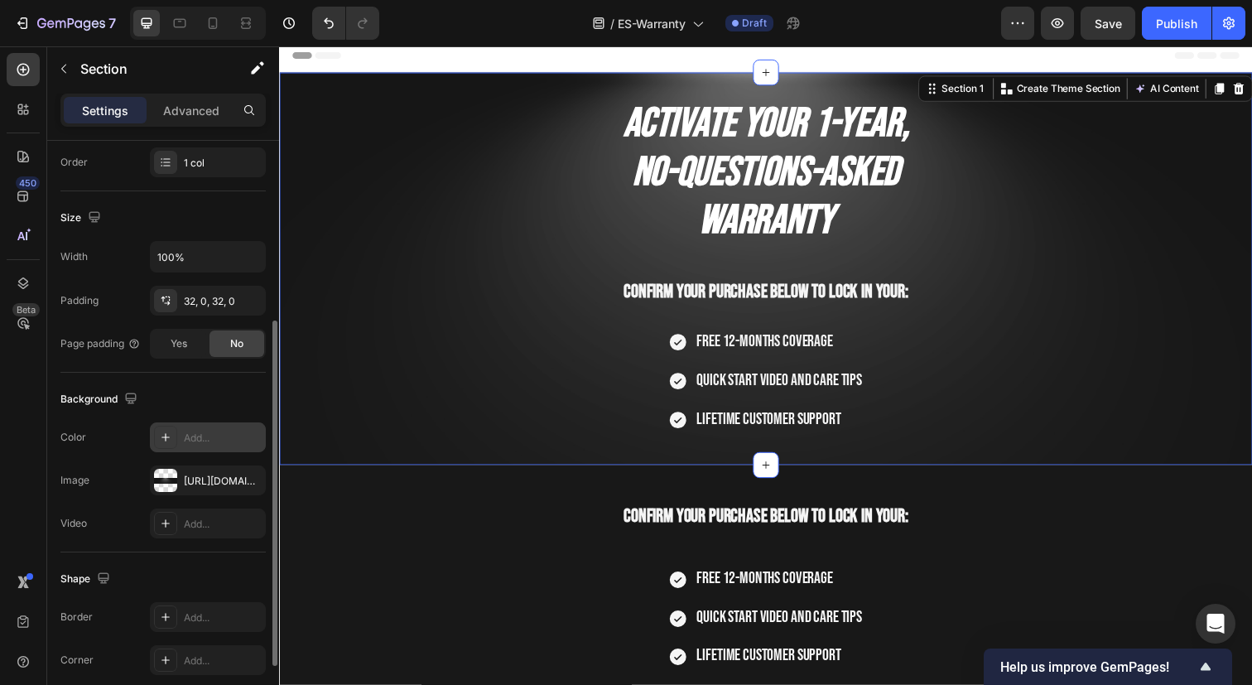
click at [205, 434] on div "Add..." at bounding box center [223, 437] width 78 height 15
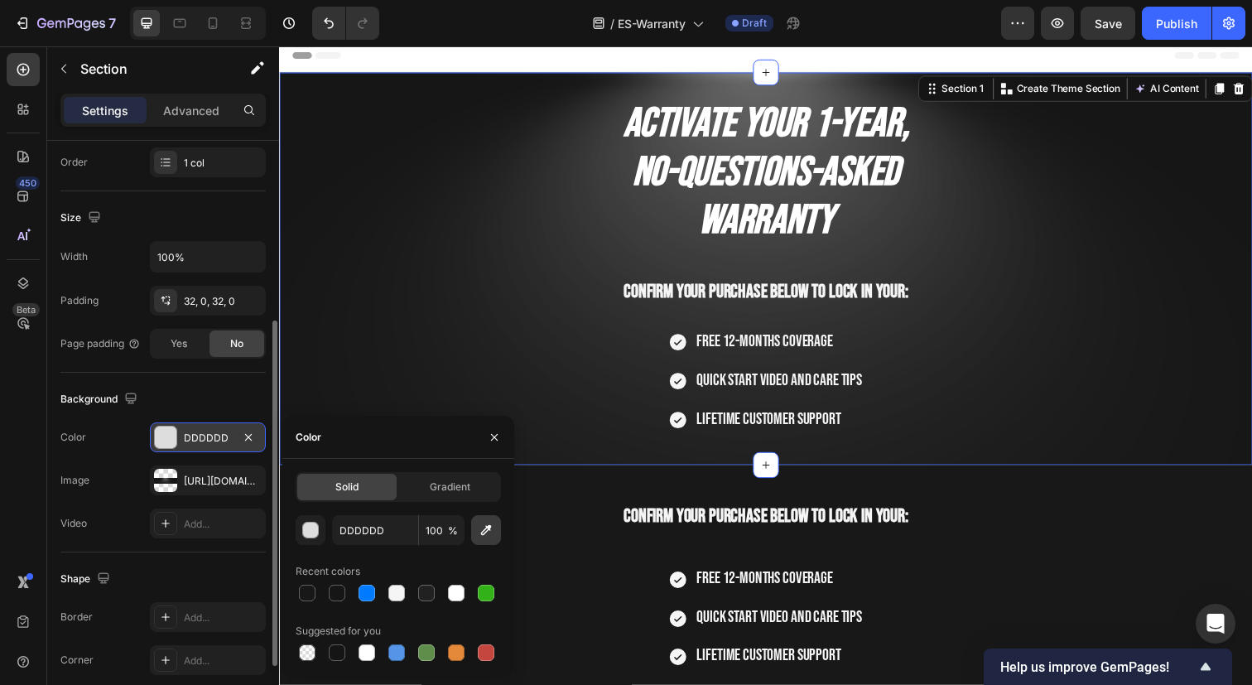
click at [483, 532] on icon "button" at bounding box center [486, 529] width 17 height 17
type input "222222"
click at [492, 536] on icon "button" at bounding box center [486, 529] width 17 height 17
click at [391, 528] on input "222222" at bounding box center [375, 530] width 86 height 30
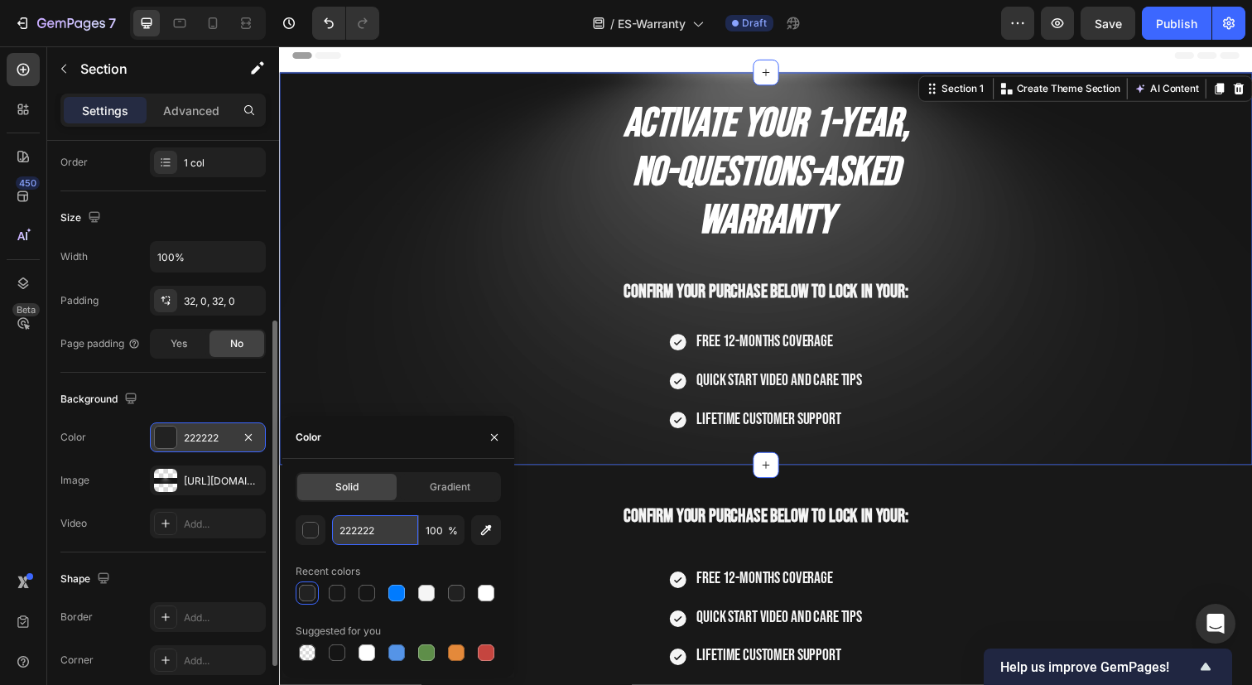
click at [391, 528] on input "222222" at bounding box center [375, 530] width 86 height 30
click at [497, 439] on icon "button" at bounding box center [494, 436] width 7 height 7
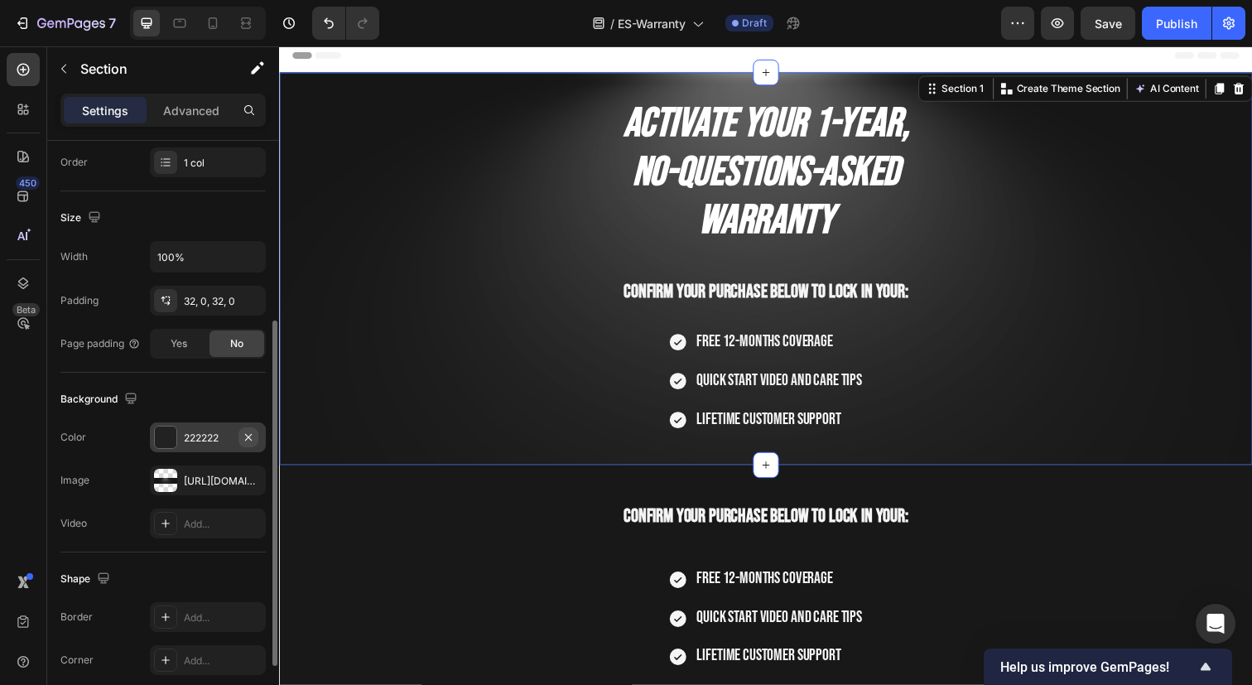
click at [248, 439] on icon "button" at bounding box center [248, 436] width 13 height 13
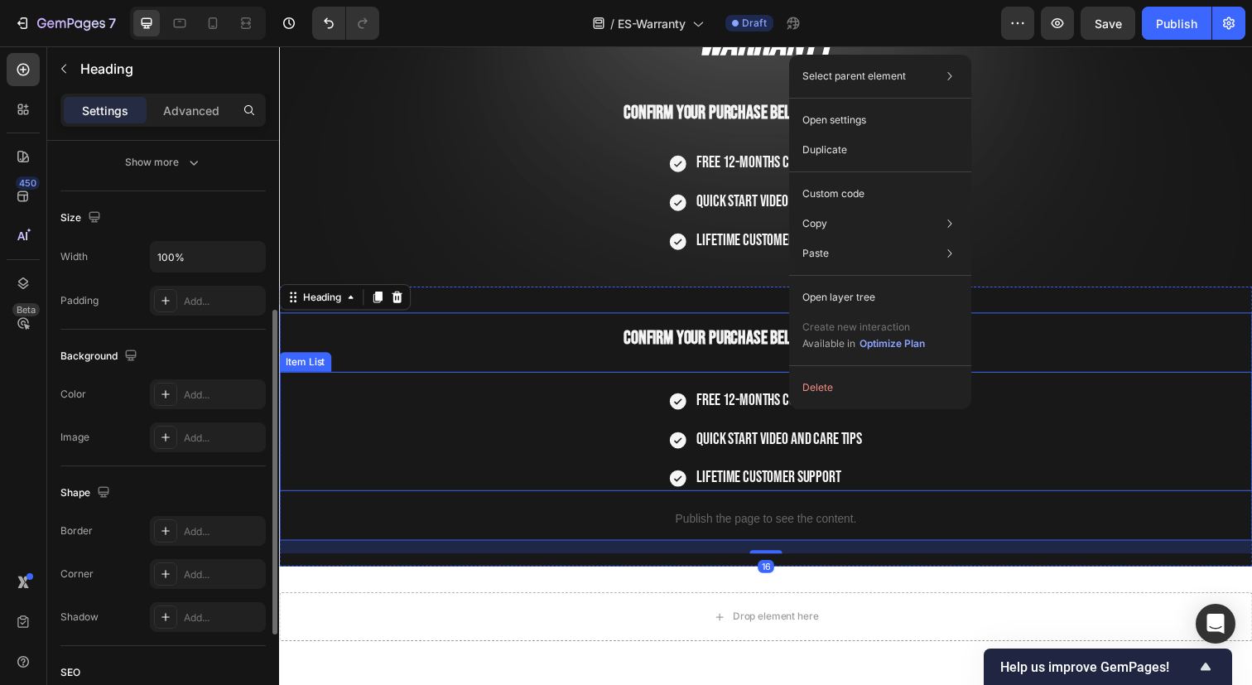
scroll to position [0, 0]
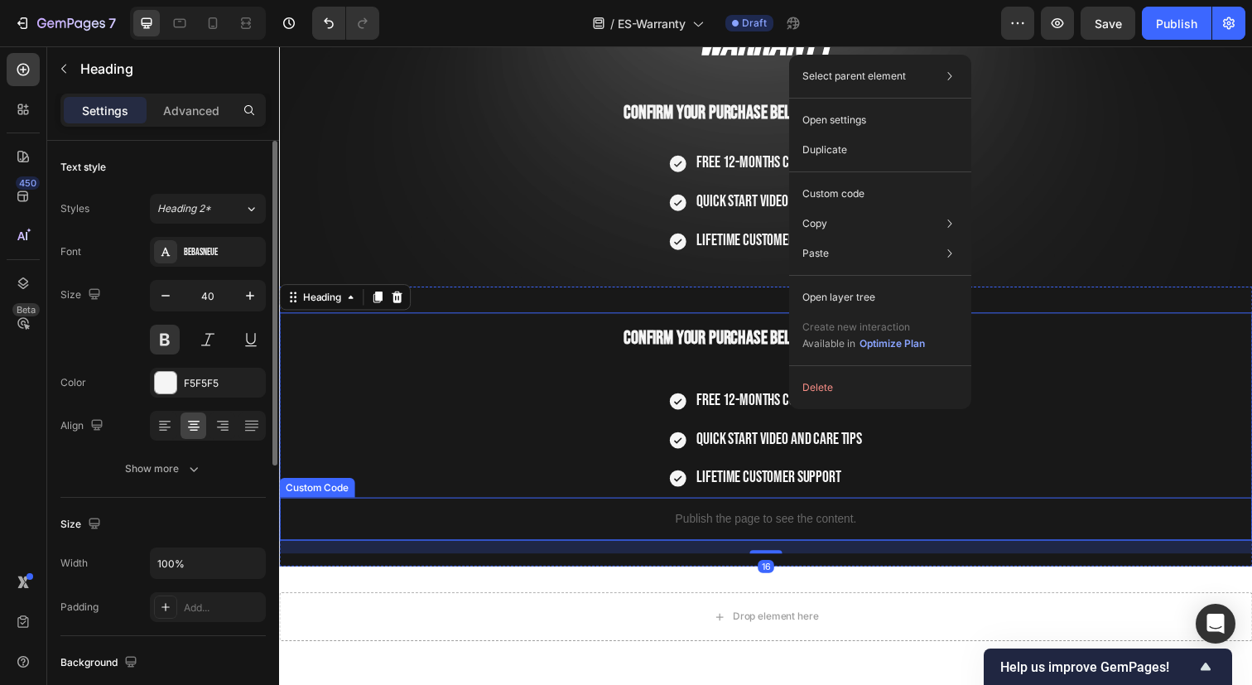
click at [805, 526] on p "Publish the page to see the content." at bounding box center [775, 528] width 993 height 17
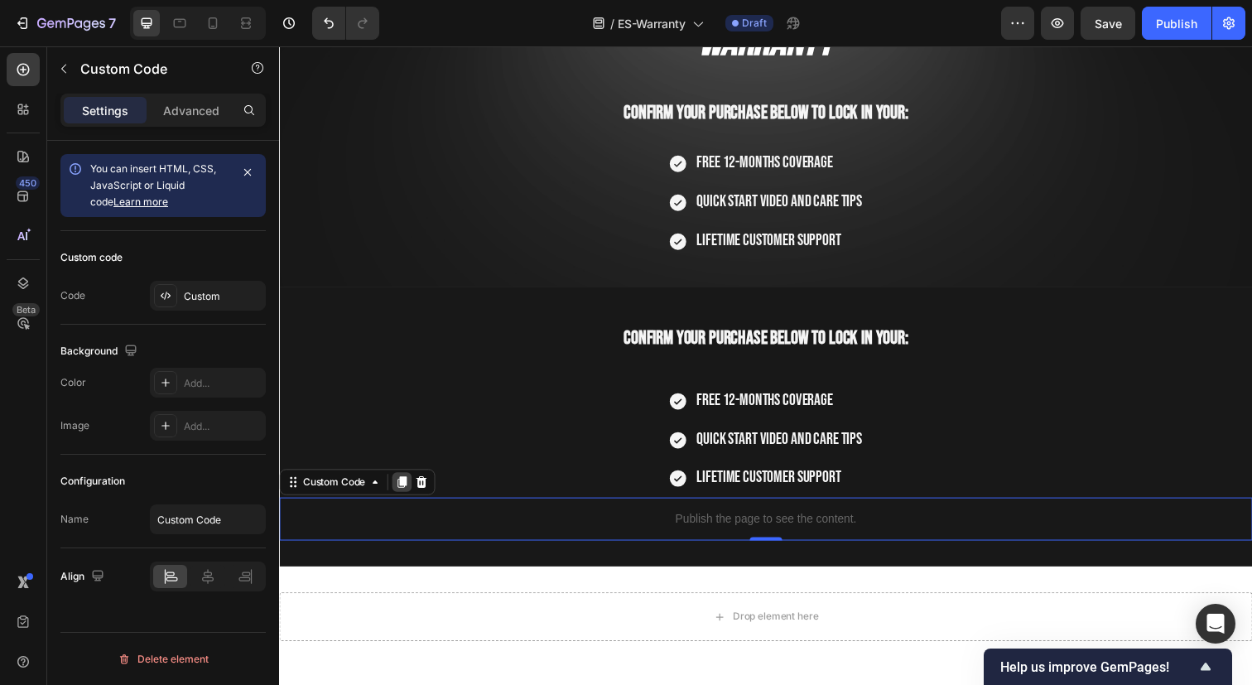
click at [406, 488] on icon at bounding box center [404, 491] width 9 height 12
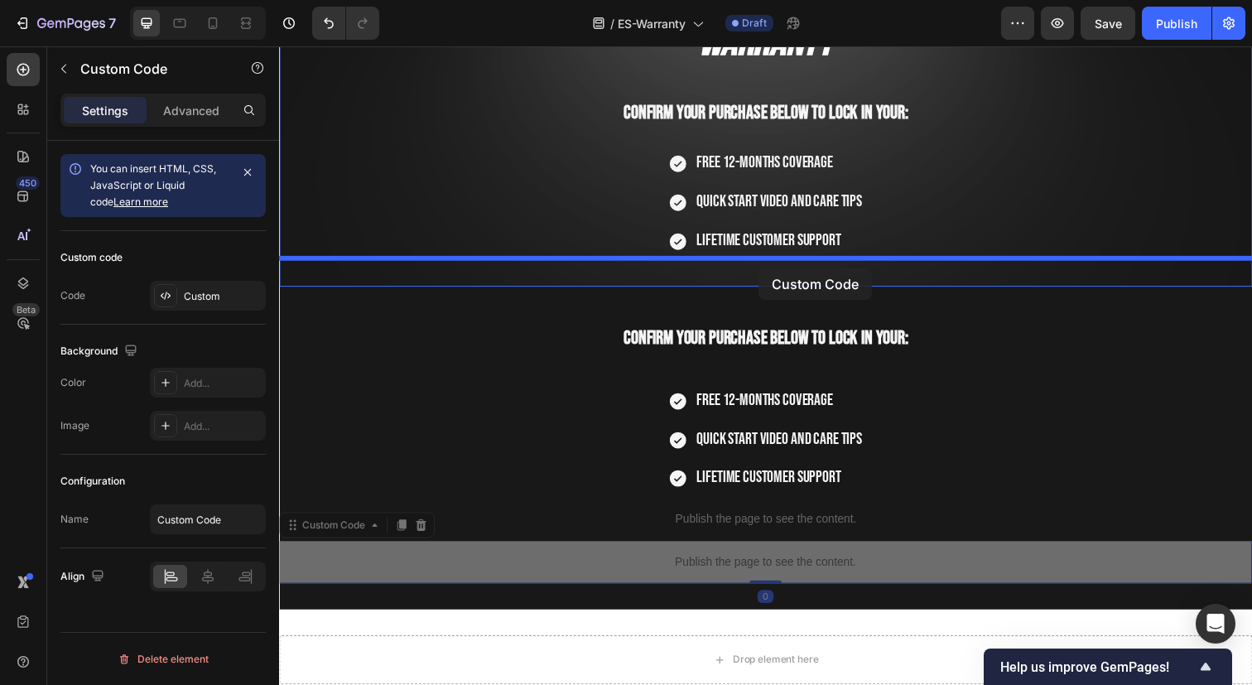
drag, startPoint x: 739, startPoint y: 571, endPoint x: 768, endPoint y: 272, distance: 300.2
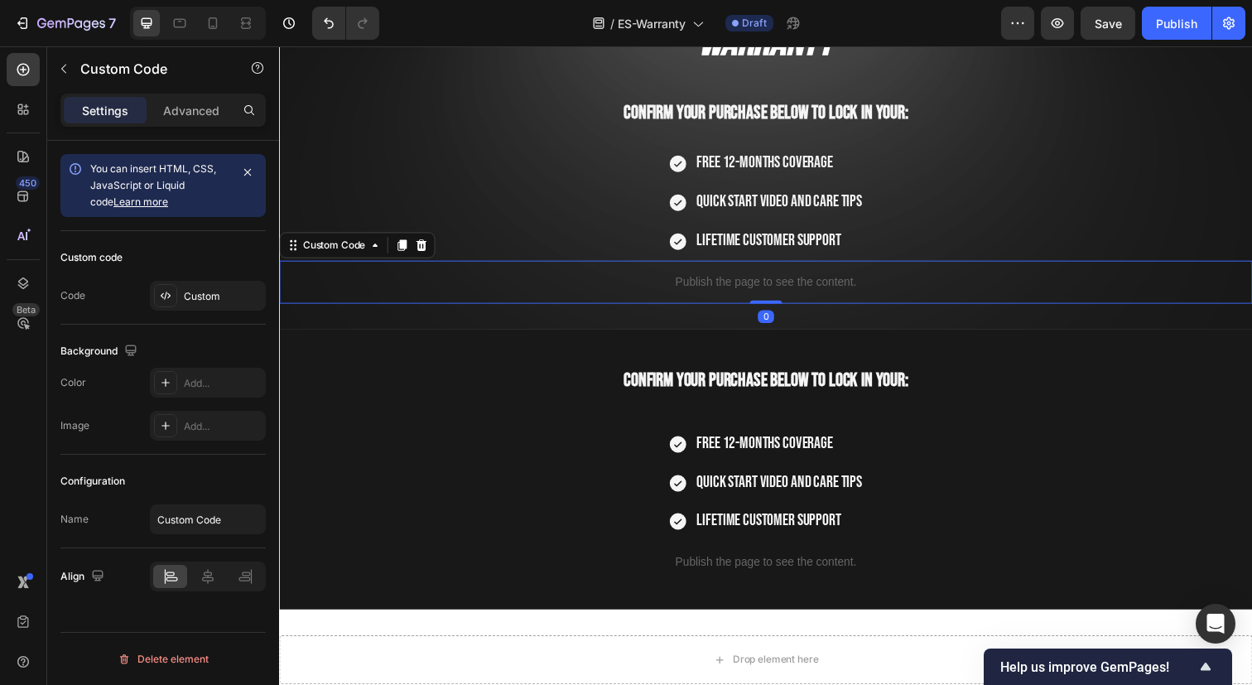
click at [769, 287] on p "Publish the page to see the content." at bounding box center [775, 286] width 993 height 17
click at [190, 303] on div "Custom" at bounding box center [208, 296] width 116 height 30
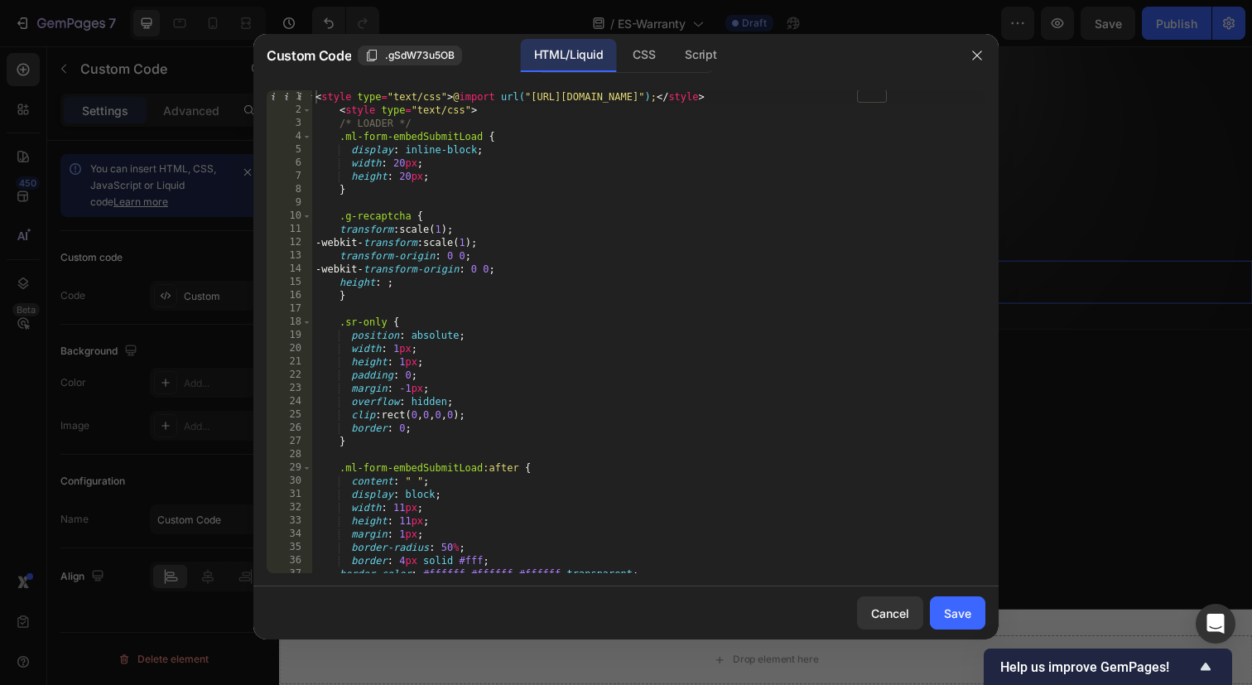
click at [594, 334] on div "< style type = "text/css" > @ import url( "https://assets.mlcdn.com/fonts.css?v…" at bounding box center [648, 344] width 673 height 509
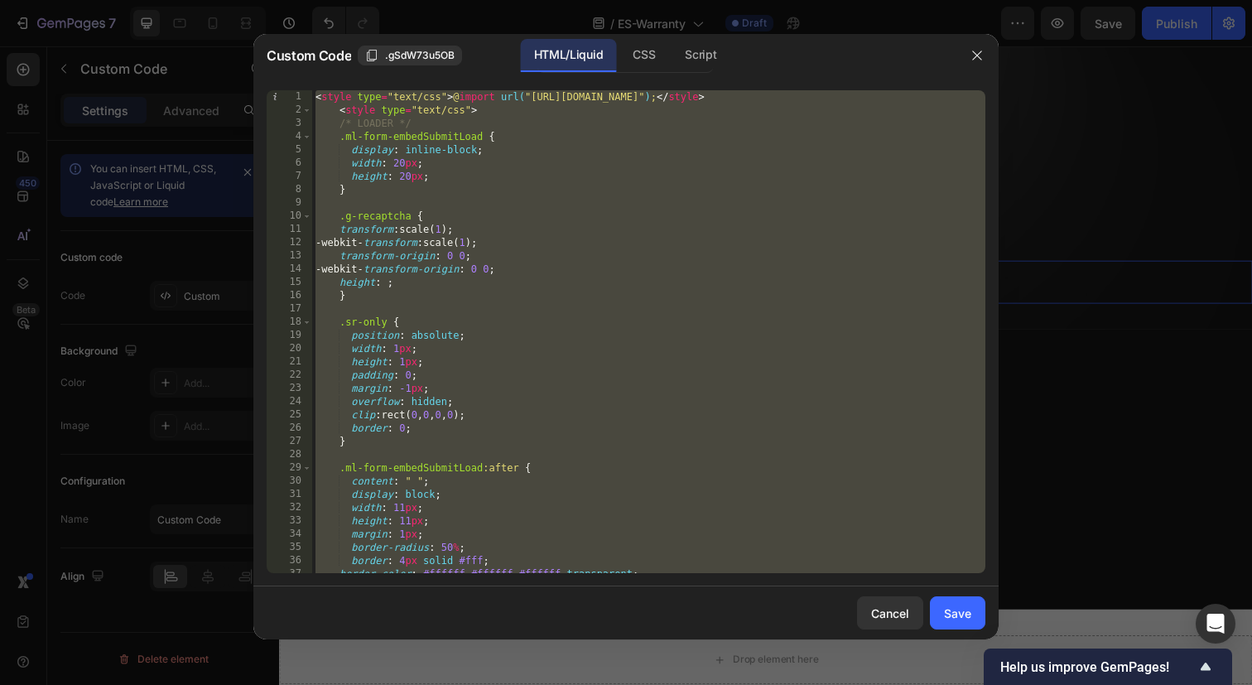
paste textarea
type textarea "</script>"
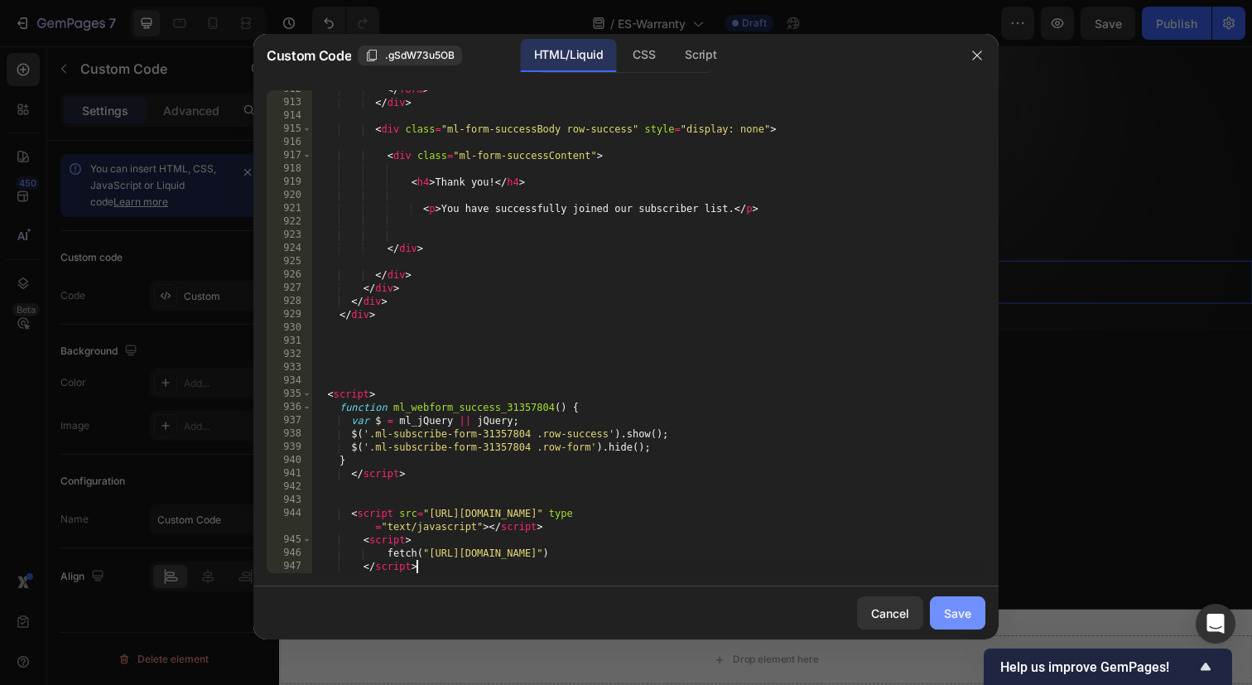
click at [955, 616] on div "Save" at bounding box center [957, 612] width 27 height 17
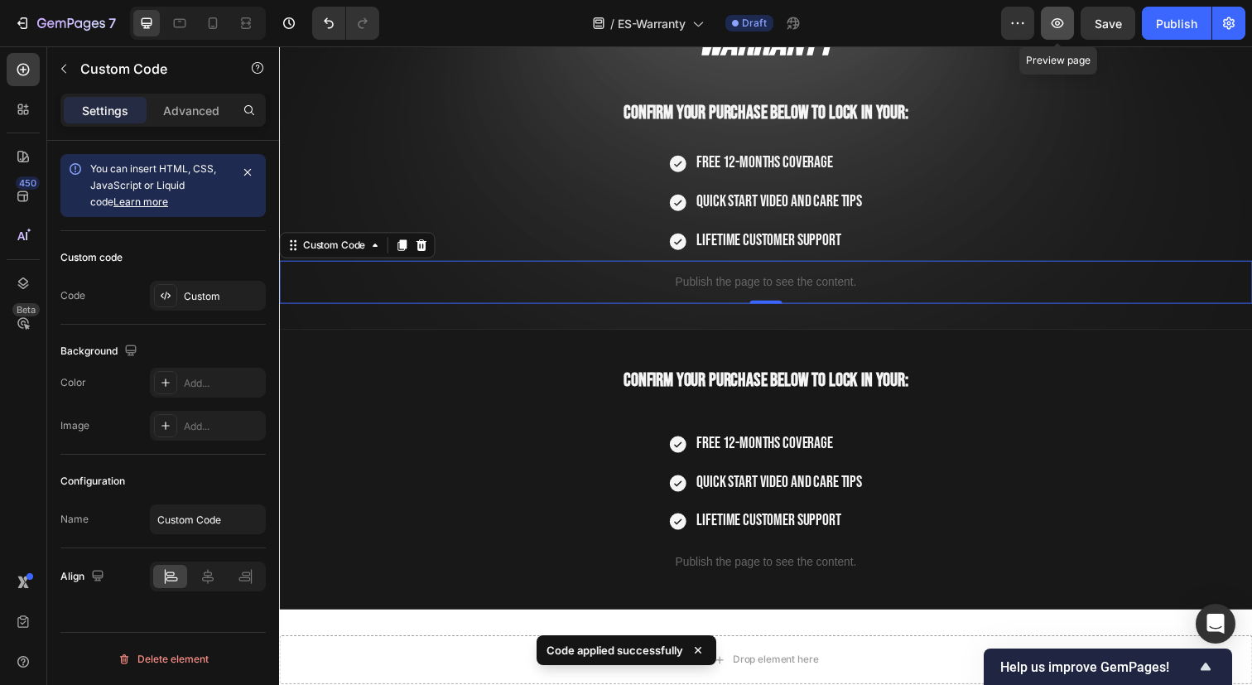
click at [1060, 25] on icon "button" at bounding box center [1057, 23] width 17 height 17
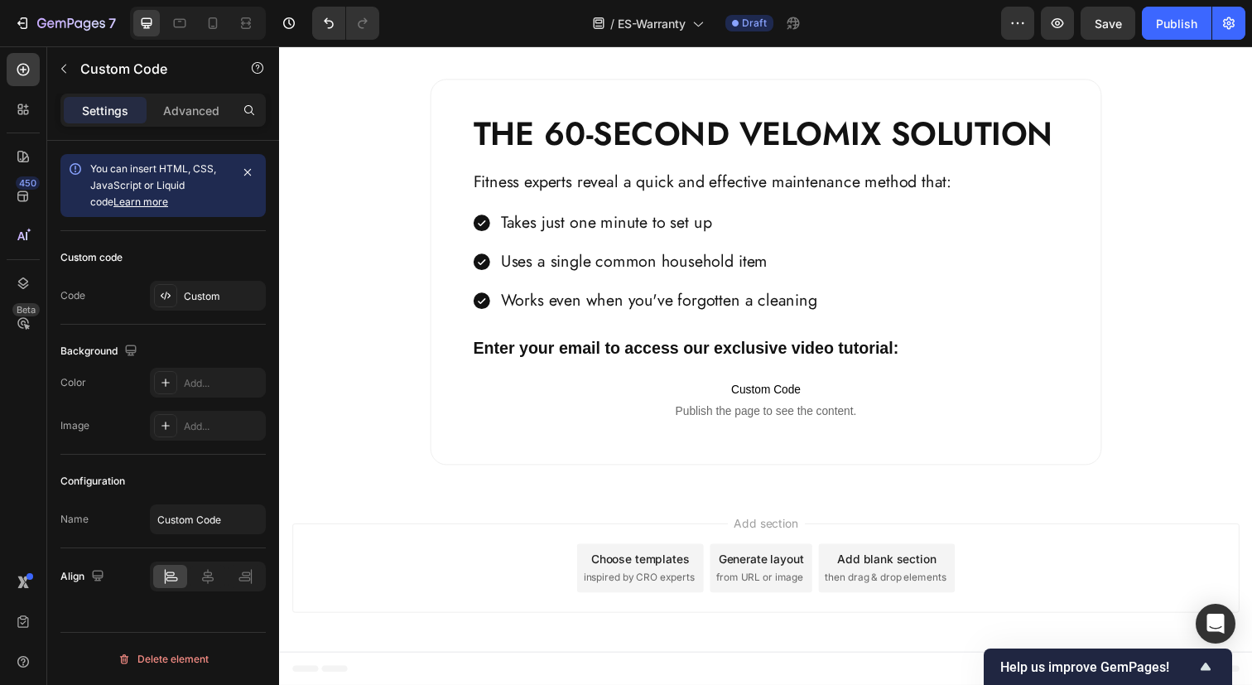
scroll to position [0, 0]
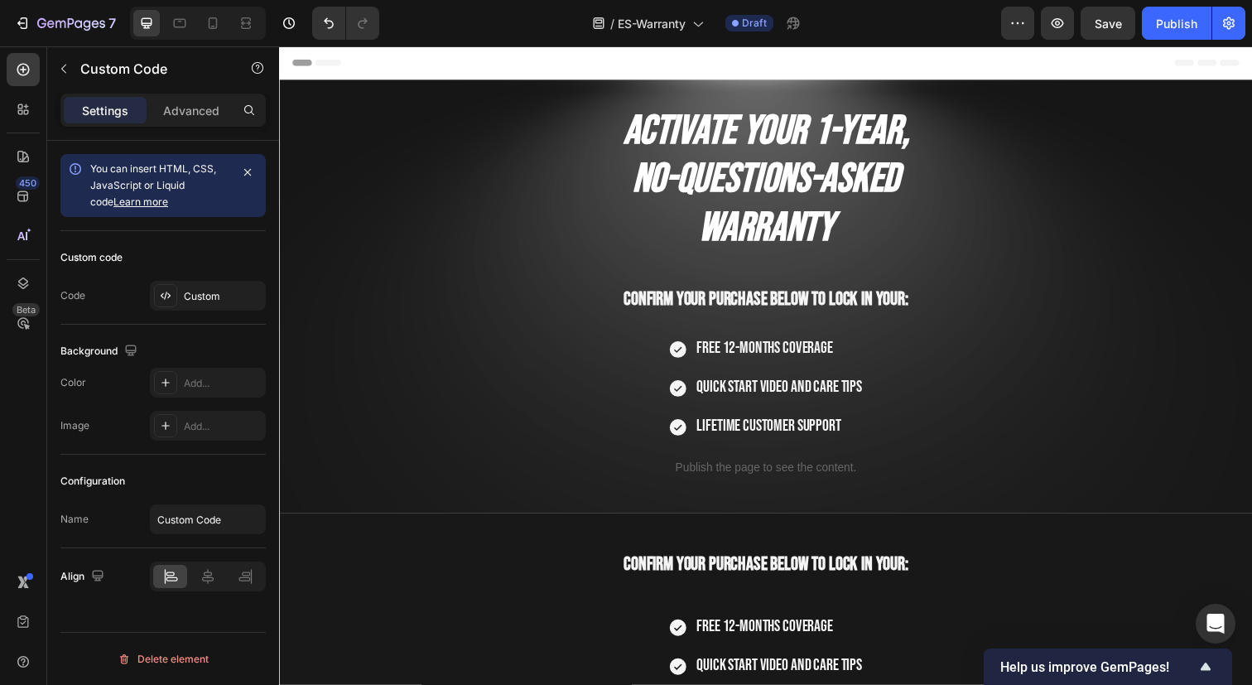
click at [790, 473] on p "Publish the page to see the content." at bounding box center [775, 476] width 993 height 17
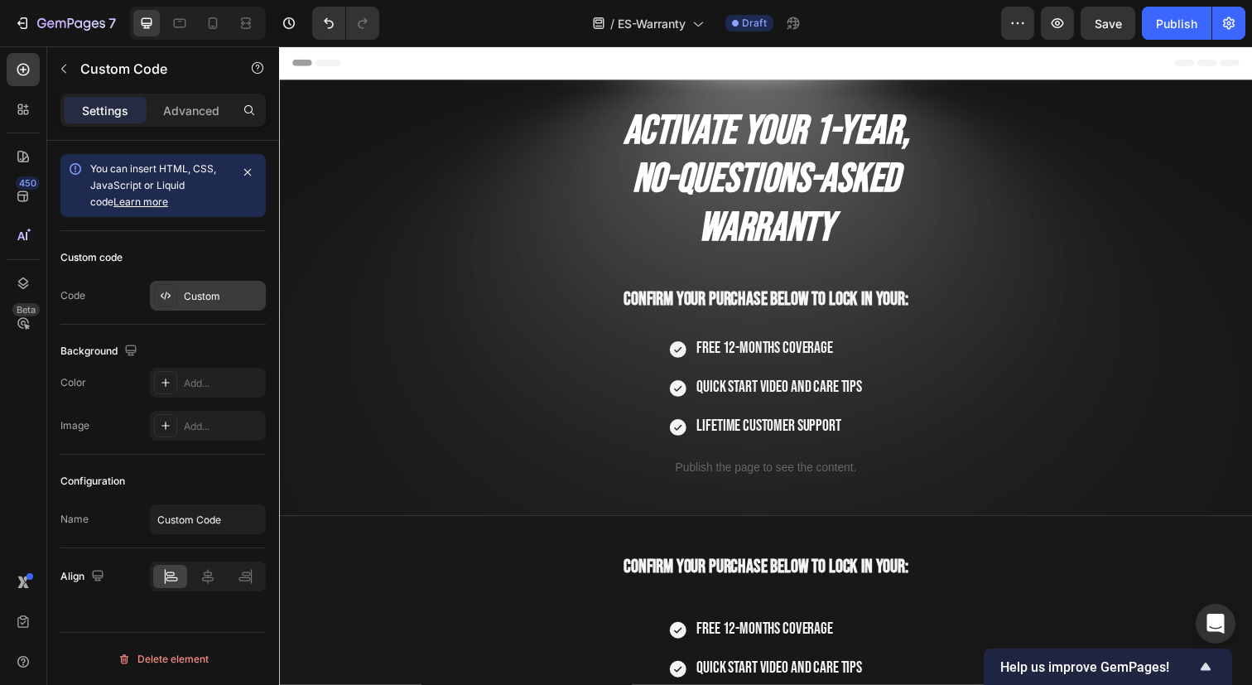
click at [185, 295] on div "Custom" at bounding box center [223, 296] width 78 height 15
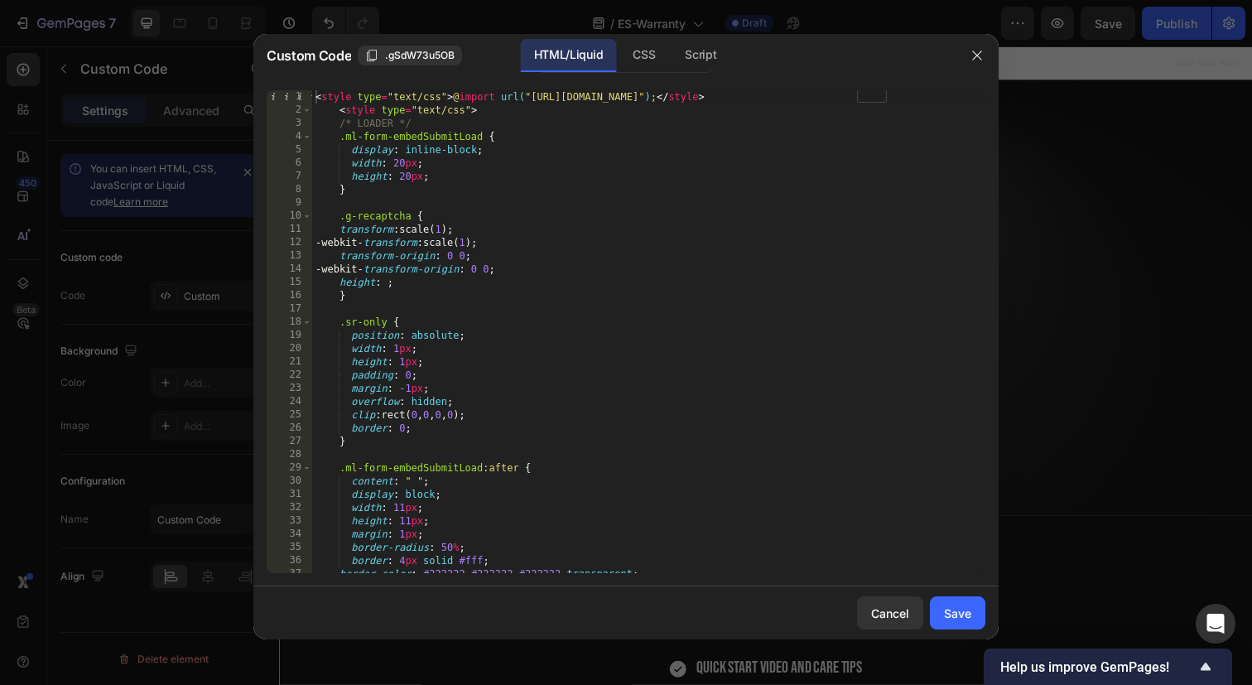
click at [521, 363] on div "< style type = "text/css" > @ import url( "https://assets.mlcdn.com/fonts.css?v…" at bounding box center [648, 344] width 673 height 509
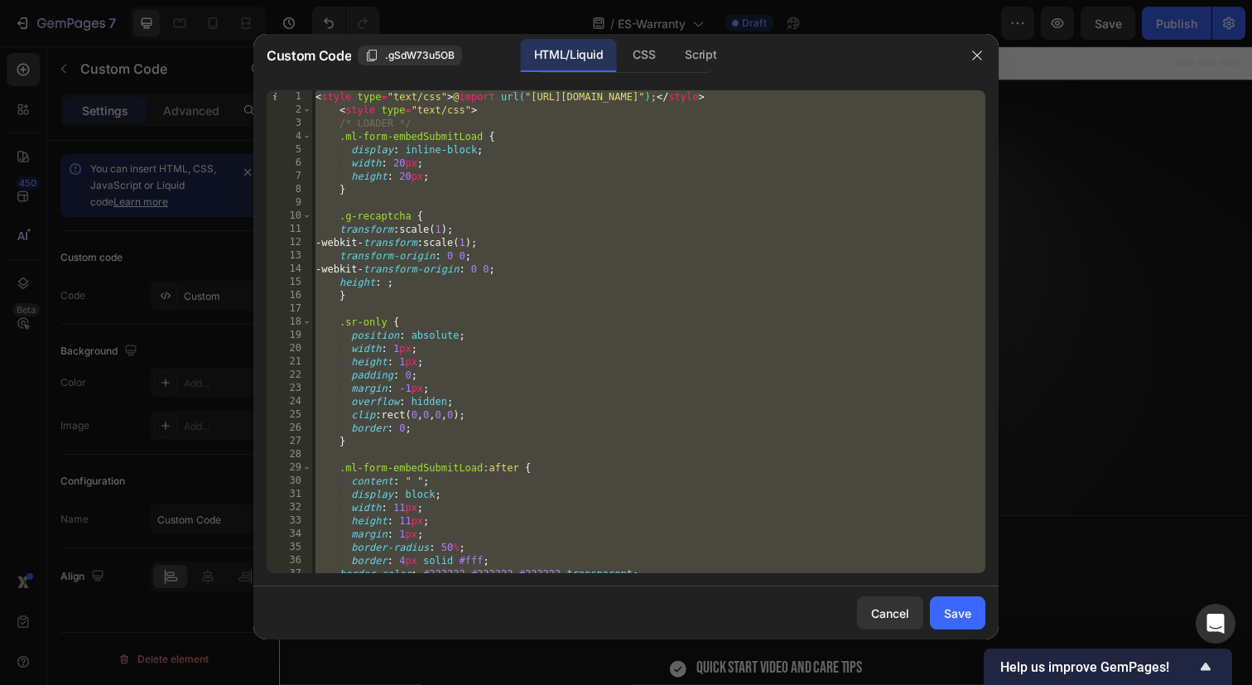
paste textarea
type textarea "</script>"
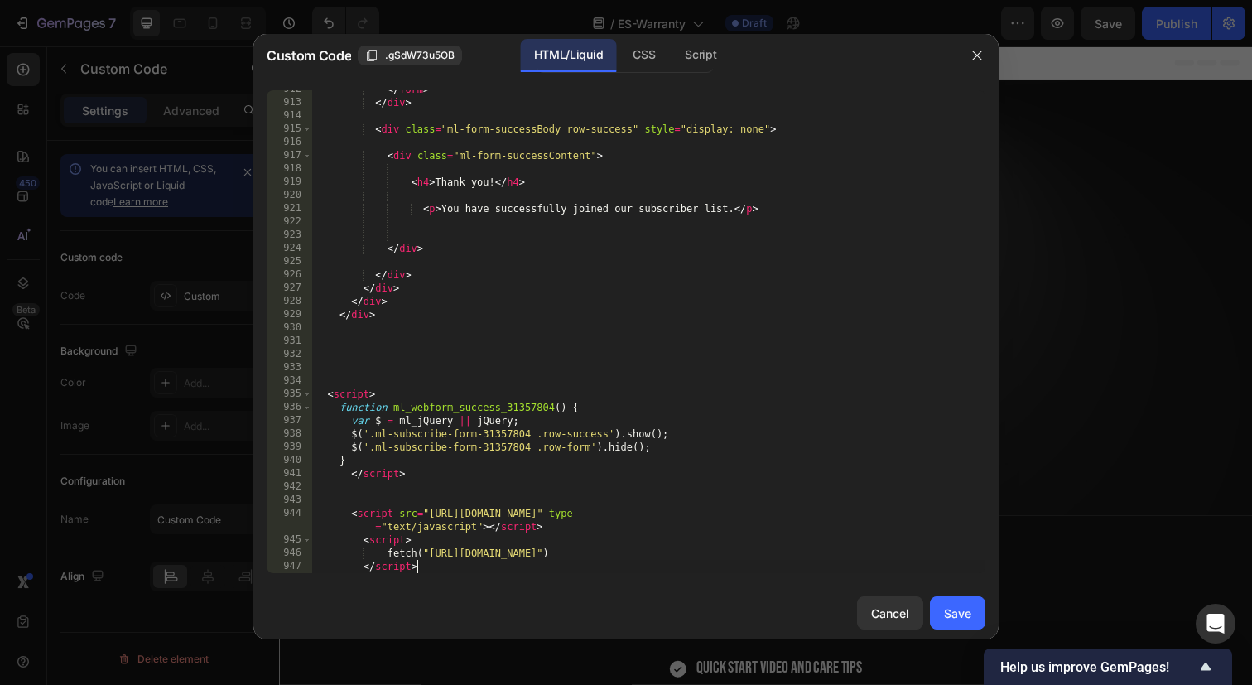
scroll to position [14033, 0]
click at [960, 607] on div "Save" at bounding box center [957, 612] width 27 height 17
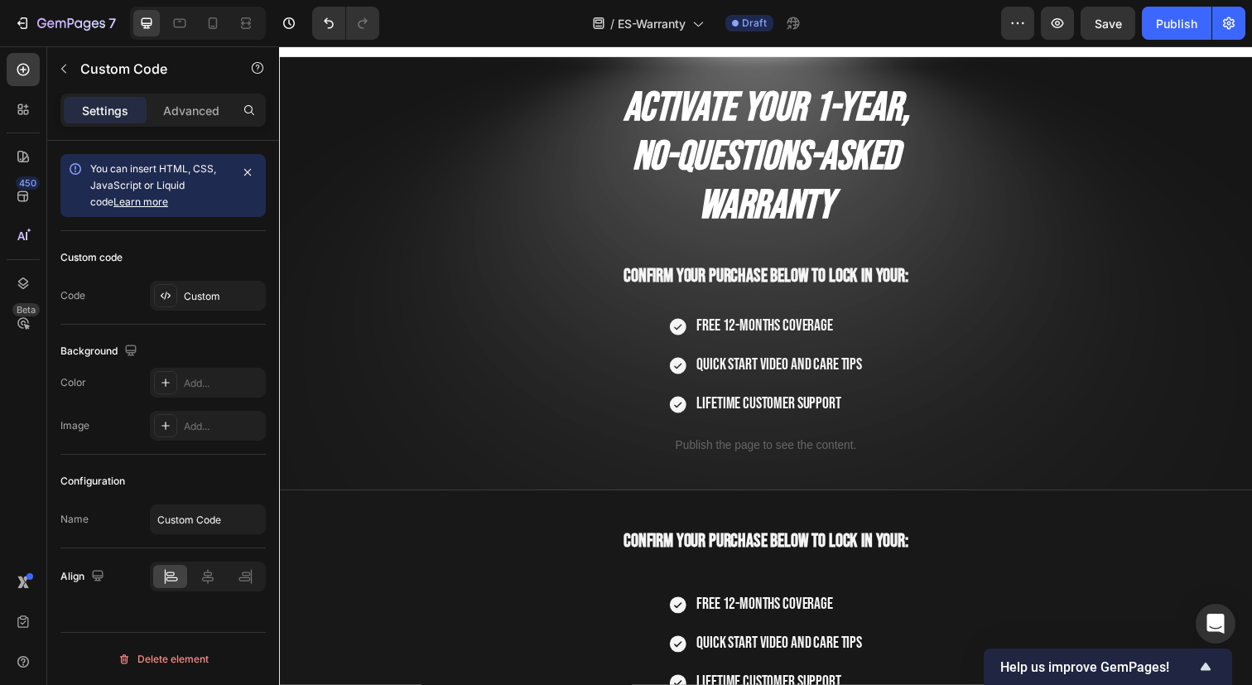
scroll to position [0, 0]
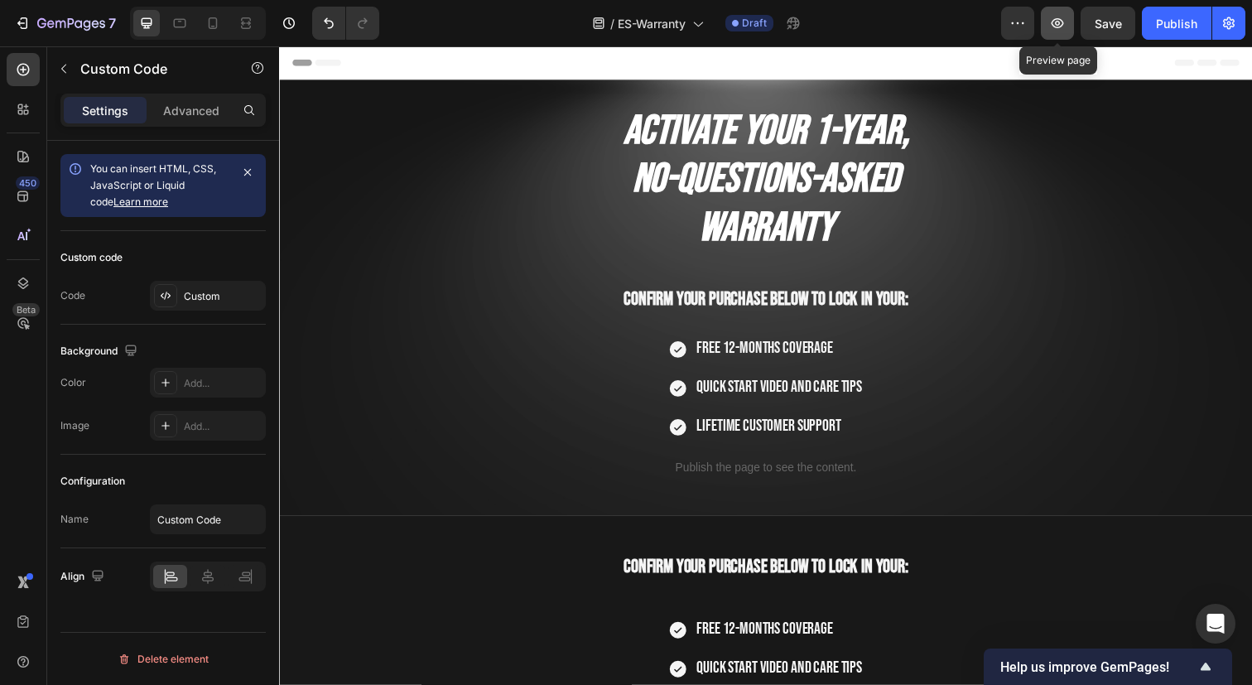
click at [1056, 32] on button "button" at bounding box center [1056, 23] width 33 height 33
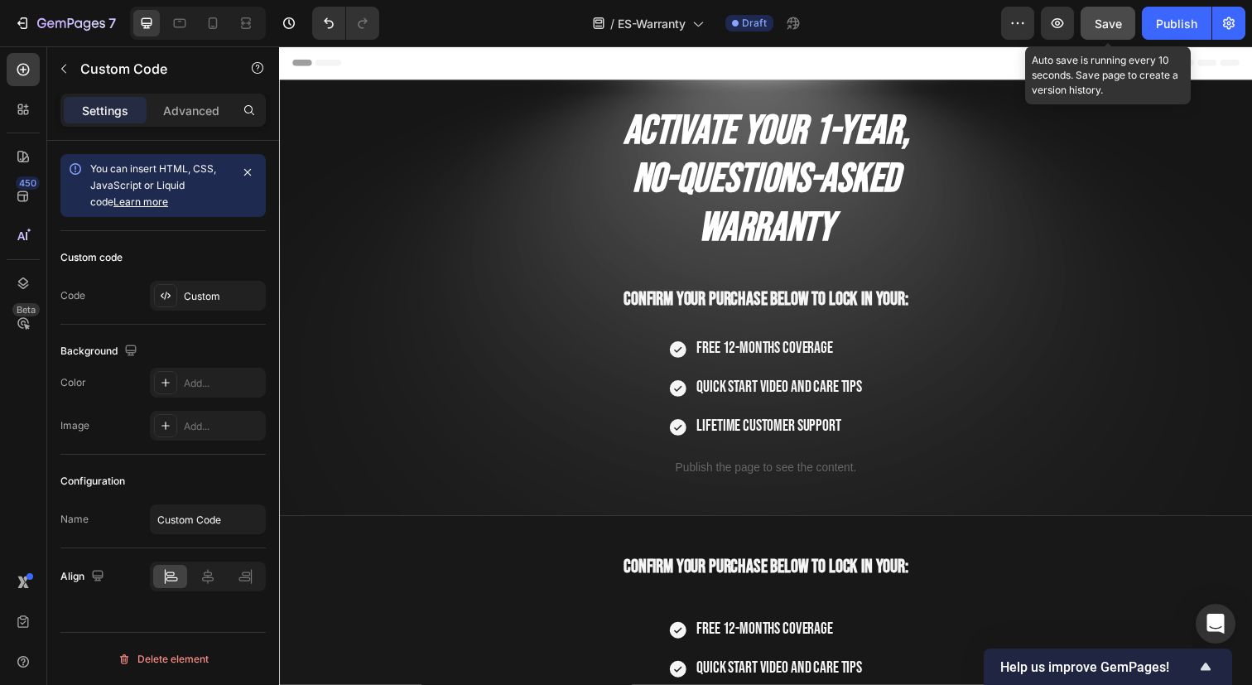
click at [1109, 27] on span "Save" at bounding box center [1107, 24] width 27 height 14
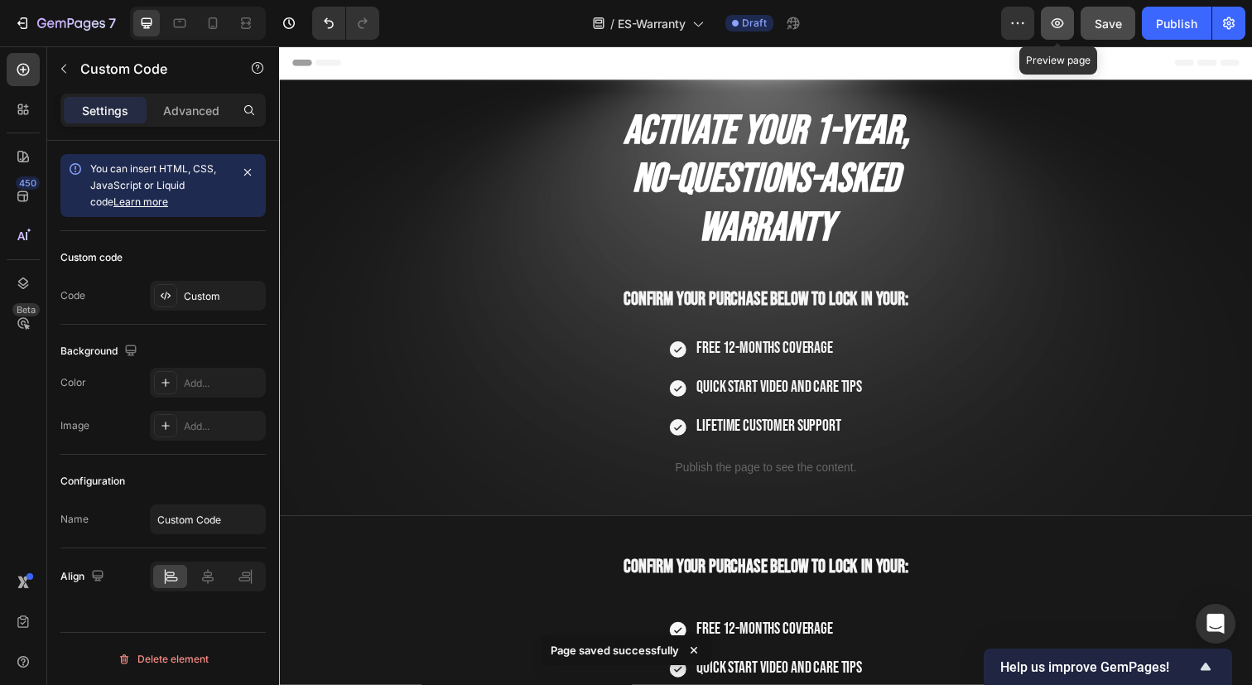
click at [1064, 24] on icon "button" at bounding box center [1057, 23] width 17 height 17
click at [1057, 22] on icon "button" at bounding box center [1057, 23] width 17 height 17
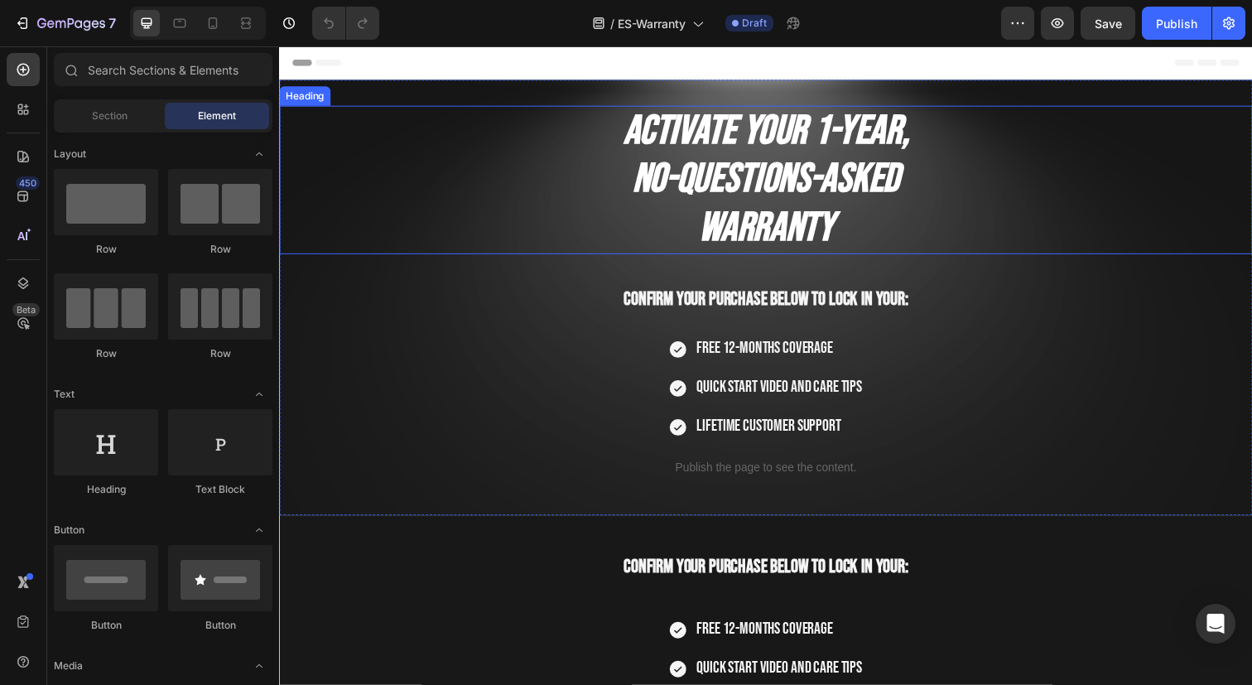
scroll to position [17, 0]
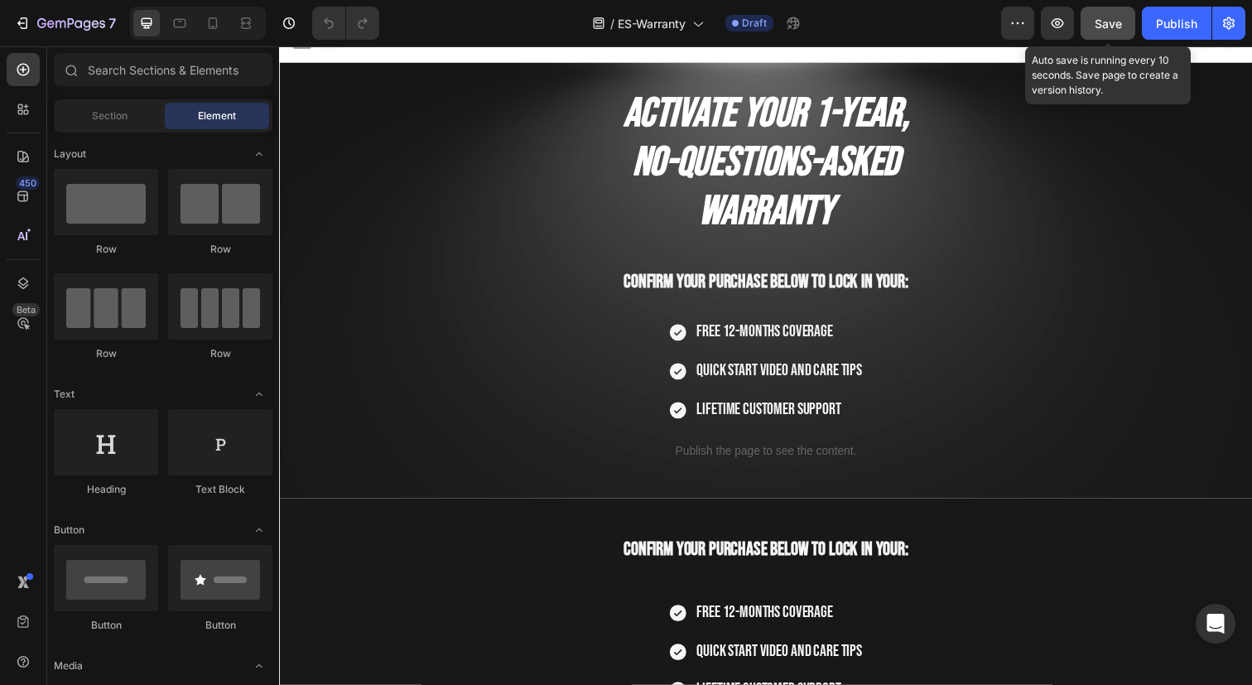
click at [1096, 15] on div "Save" at bounding box center [1107, 23] width 27 height 17
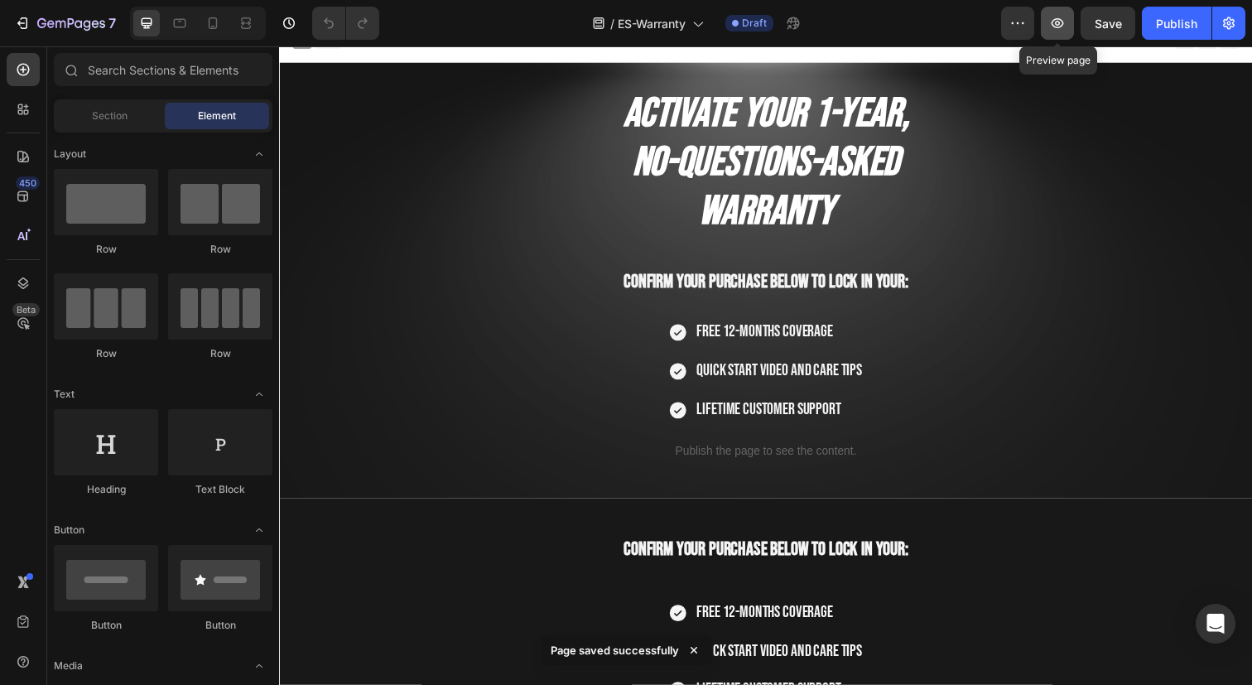
click at [1056, 23] on icon "button" at bounding box center [1057, 23] width 5 height 5
click at [1181, 21] on div "Publish" at bounding box center [1176, 23] width 41 height 17
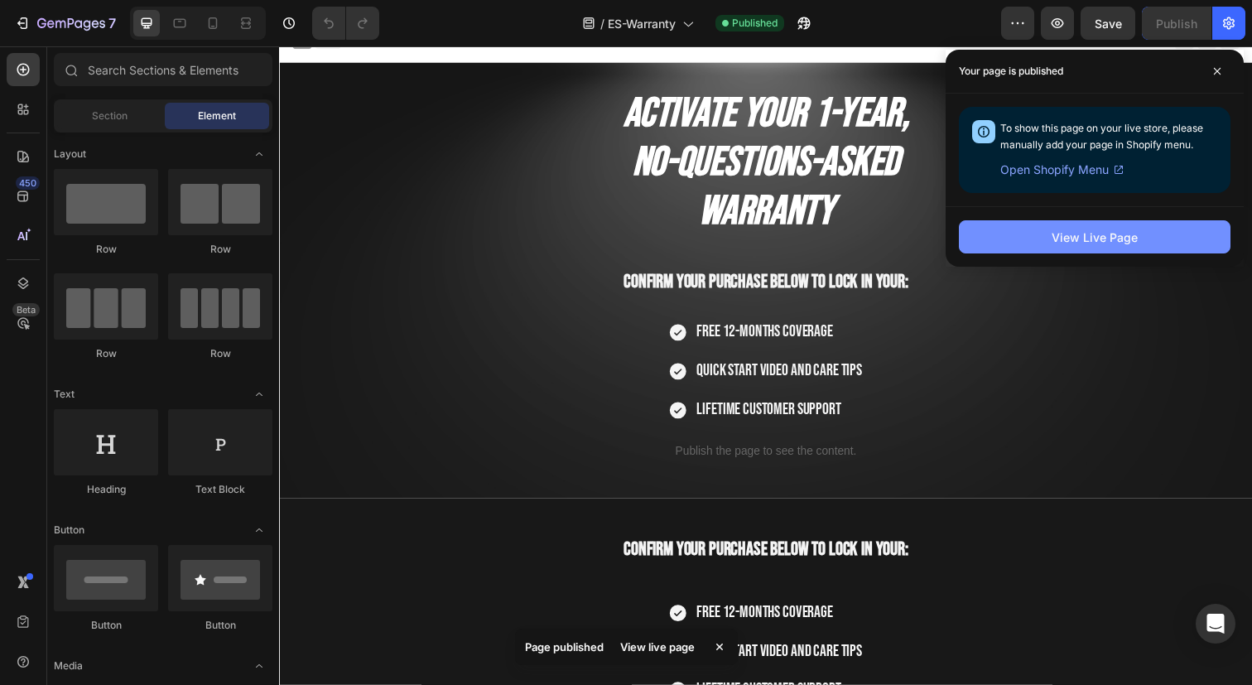
click at [1116, 233] on div "View Live Page" at bounding box center [1094, 236] width 86 height 17
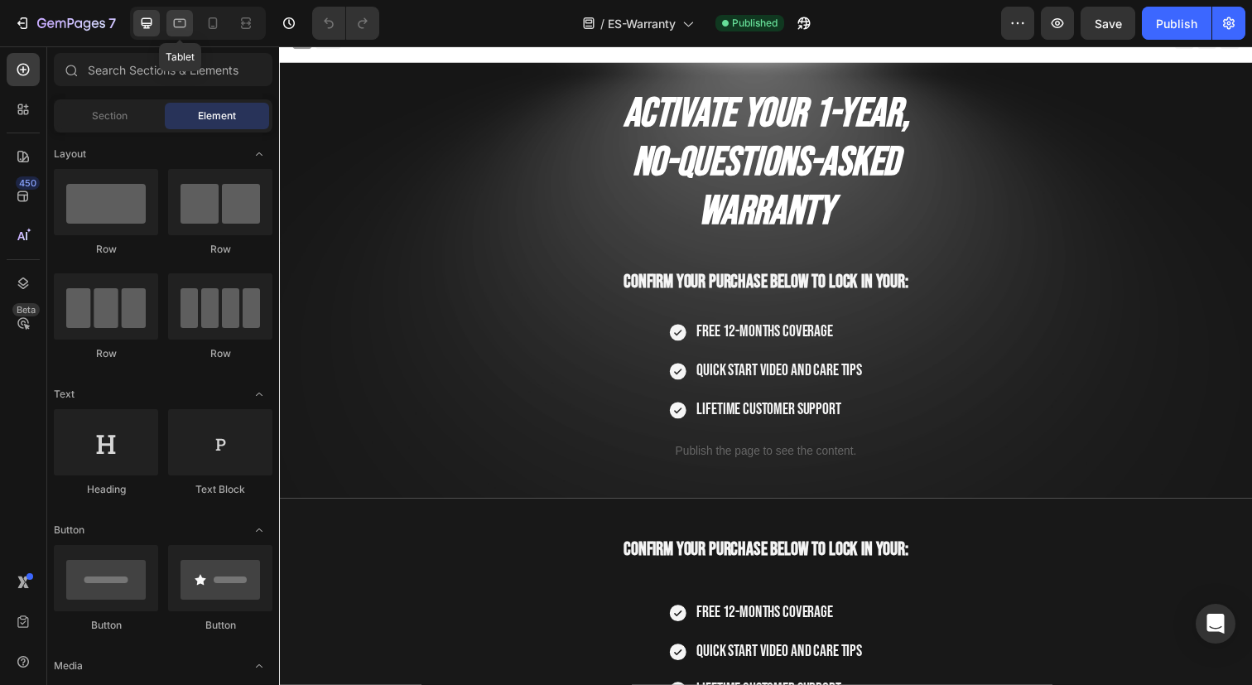
click at [183, 24] on icon at bounding box center [179, 23] width 17 height 17
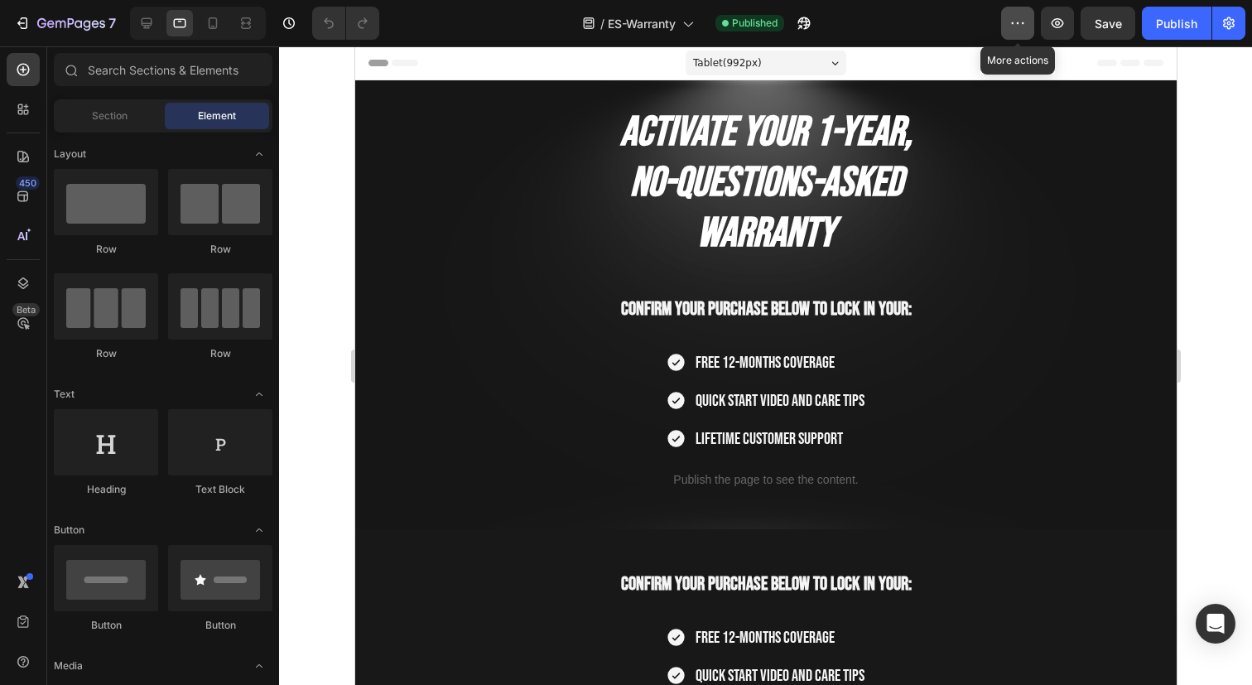
click at [1026, 25] on icon "button" at bounding box center [1017, 23] width 17 height 17
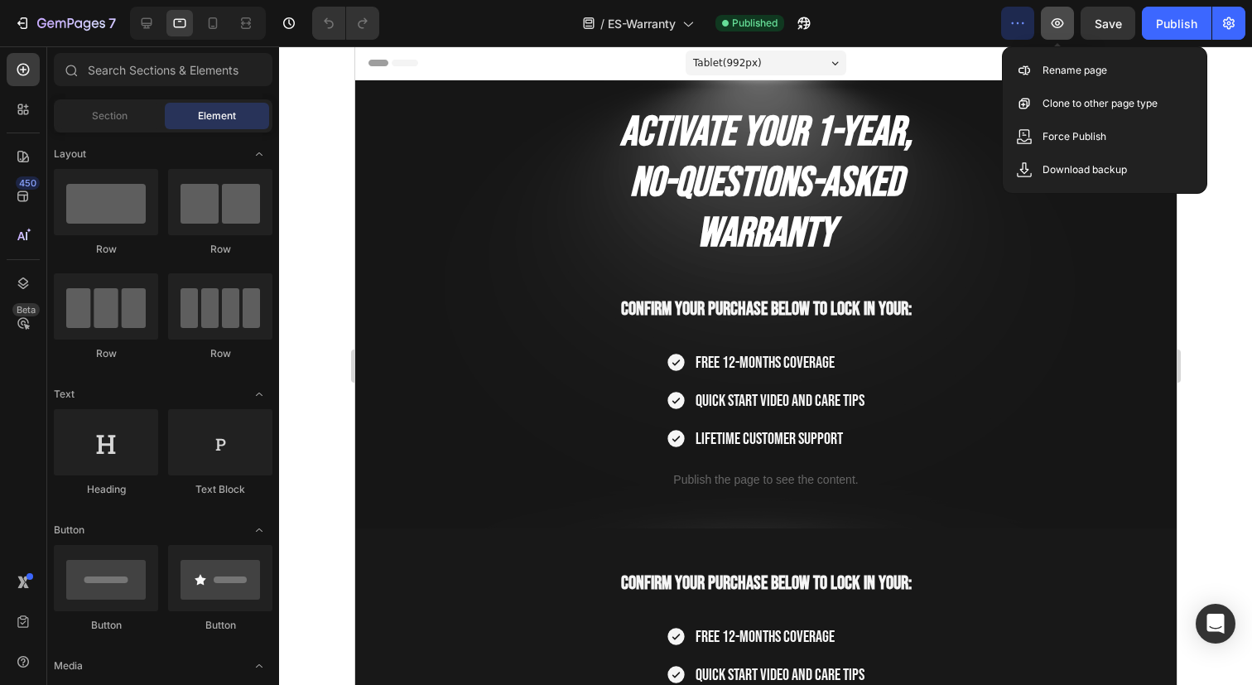
click at [1063, 25] on icon "button" at bounding box center [1057, 23] width 17 height 17
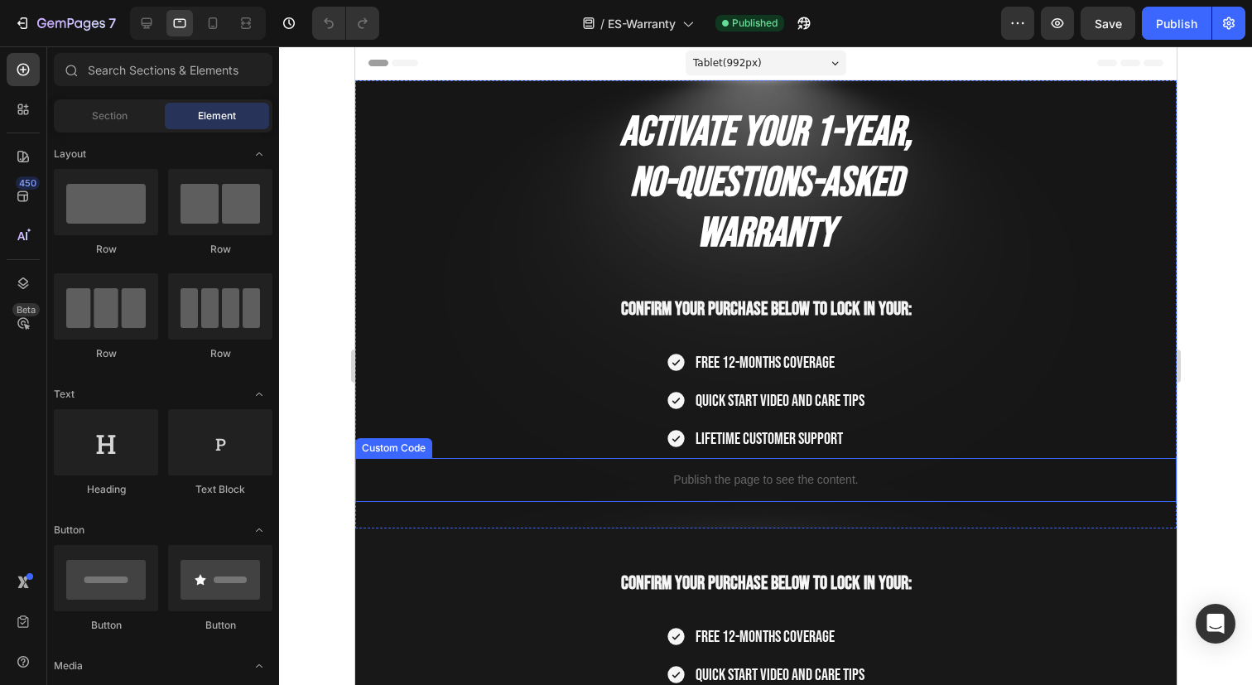
click at [742, 481] on p "Publish the page to see the content." at bounding box center [764, 479] width 821 height 17
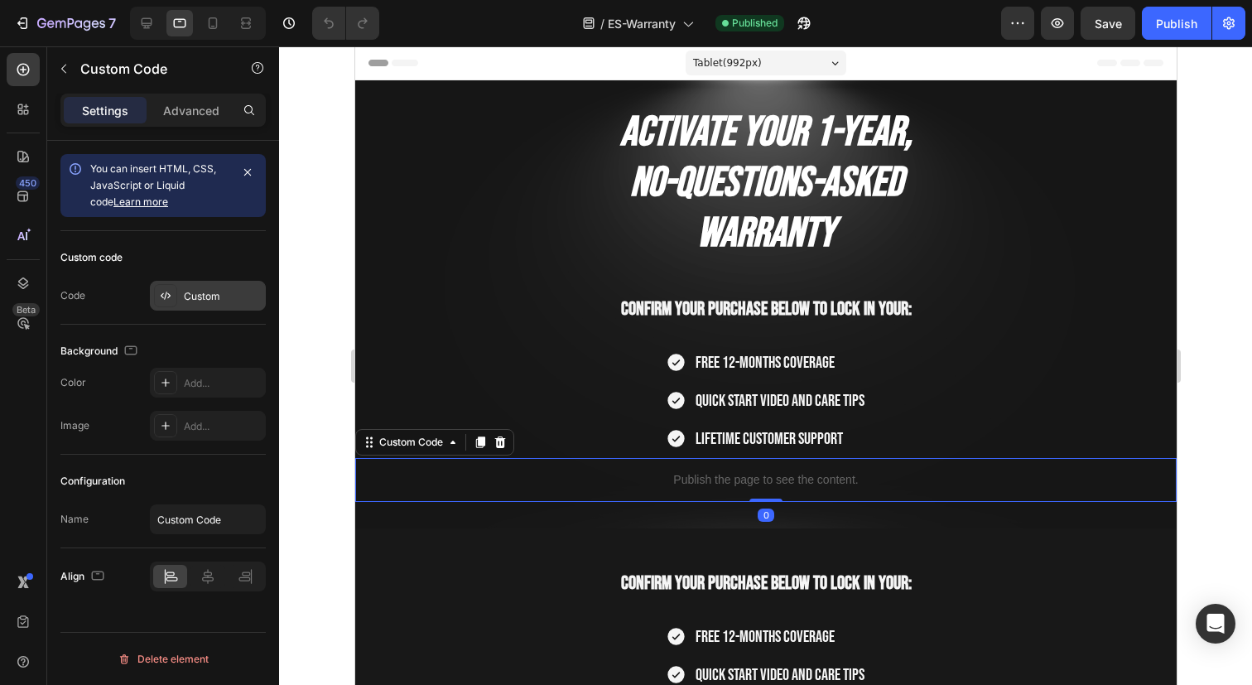
click at [219, 293] on div "Custom" at bounding box center [223, 296] width 78 height 15
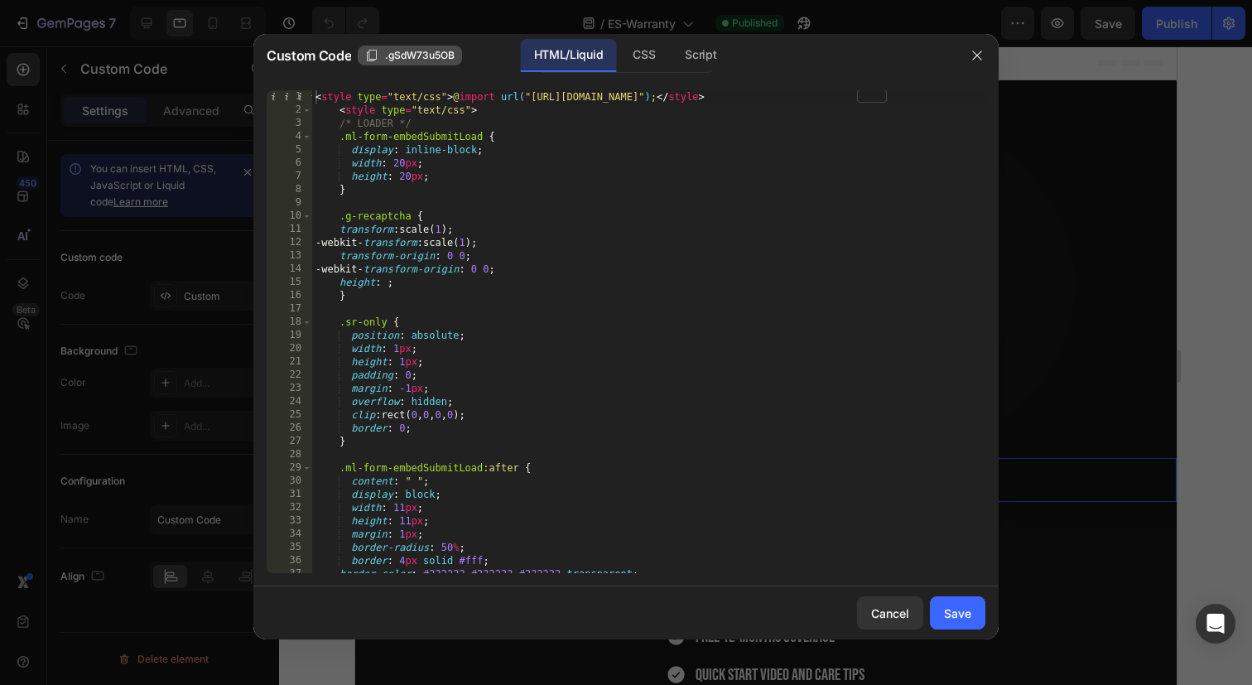
click at [426, 57] on span ".gSdW73u5OB" at bounding box center [420, 55] width 70 height 15
click at [980, 57] on icon "button" at bounding box center [976, 55] width 13 height 13
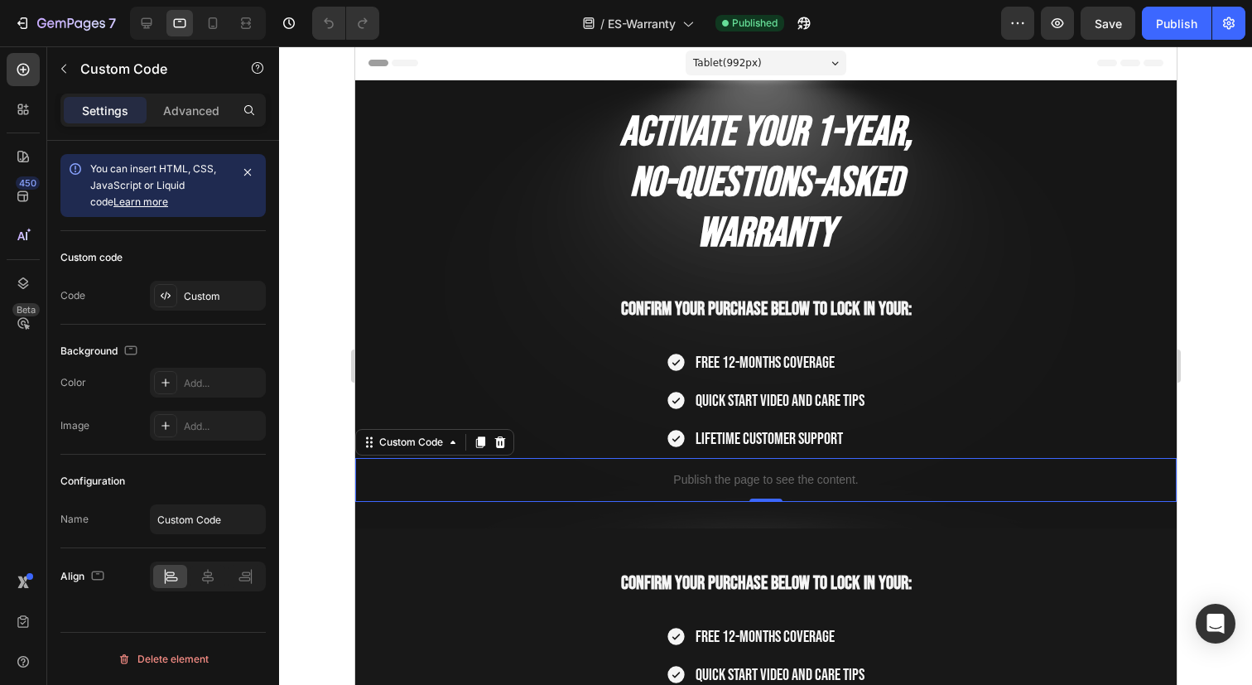
click at [184, 188] on span "You can insert HTML, CSS, JavaScript or Liquid code Learn more" at bounding box center [153, 185] width 126 height 46
click at [183, 293] on div "Custom" at bounding box center [208, 296] width 116 height 30
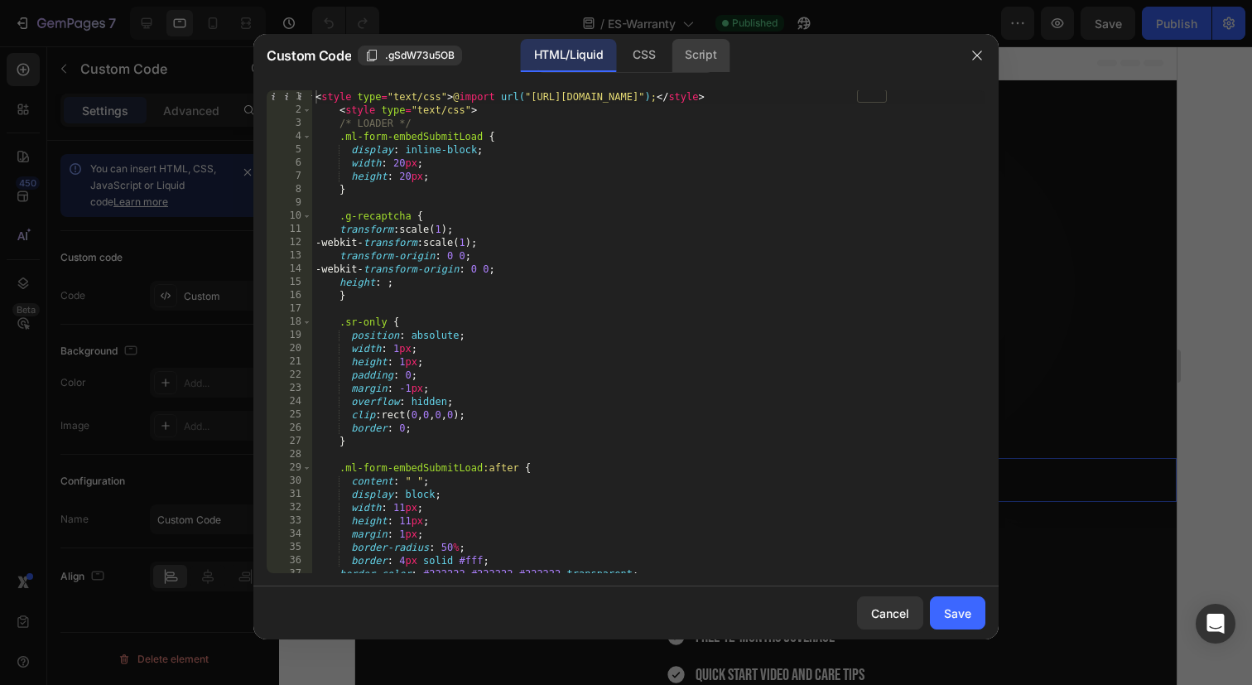
click at [688, 64] on div "Script" at bounding box center [700, 55] width 58 height 33
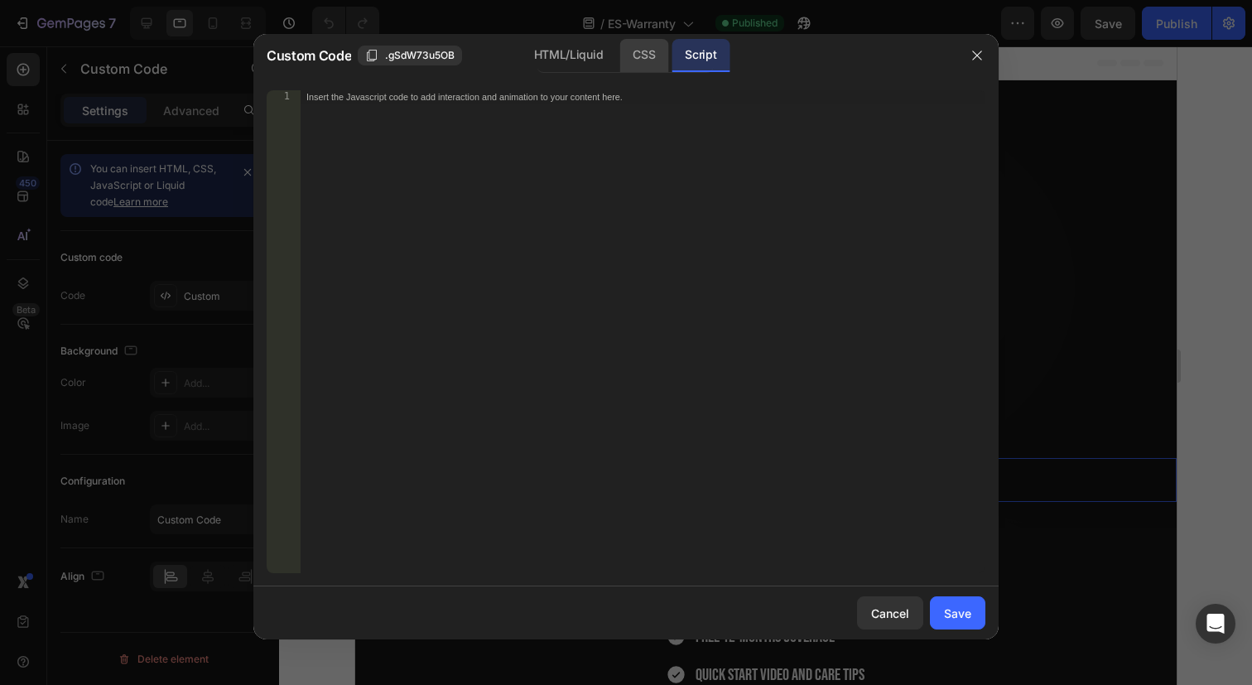
click at [642, 65] on div "CSS" at bounding box center [643, 55] width 49 height 33
click at [576, 65] on div "HTML/Liquid" at bounding box center [568, 55] width 95 height 33
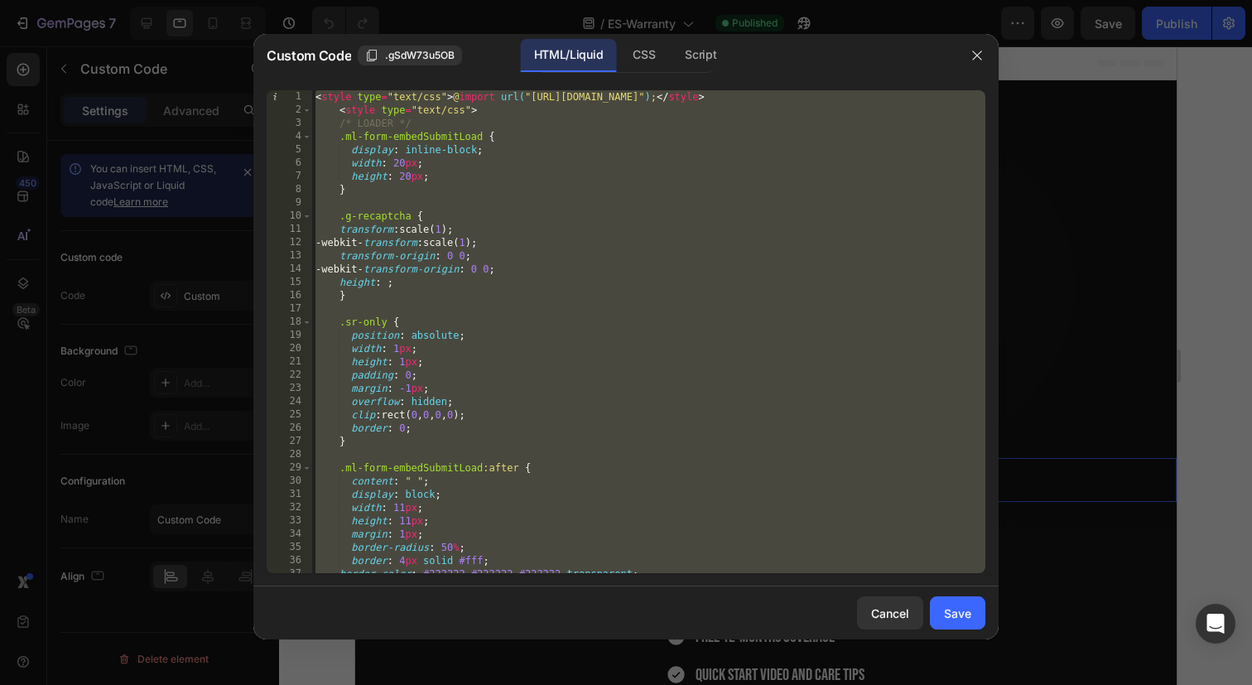
click at [506, 139] on div "< style type = "text/css" > @ import url( "https://assets.mlcdn.com/fonts.css?v…" at bounding box center [648, 344] width 673 height 509
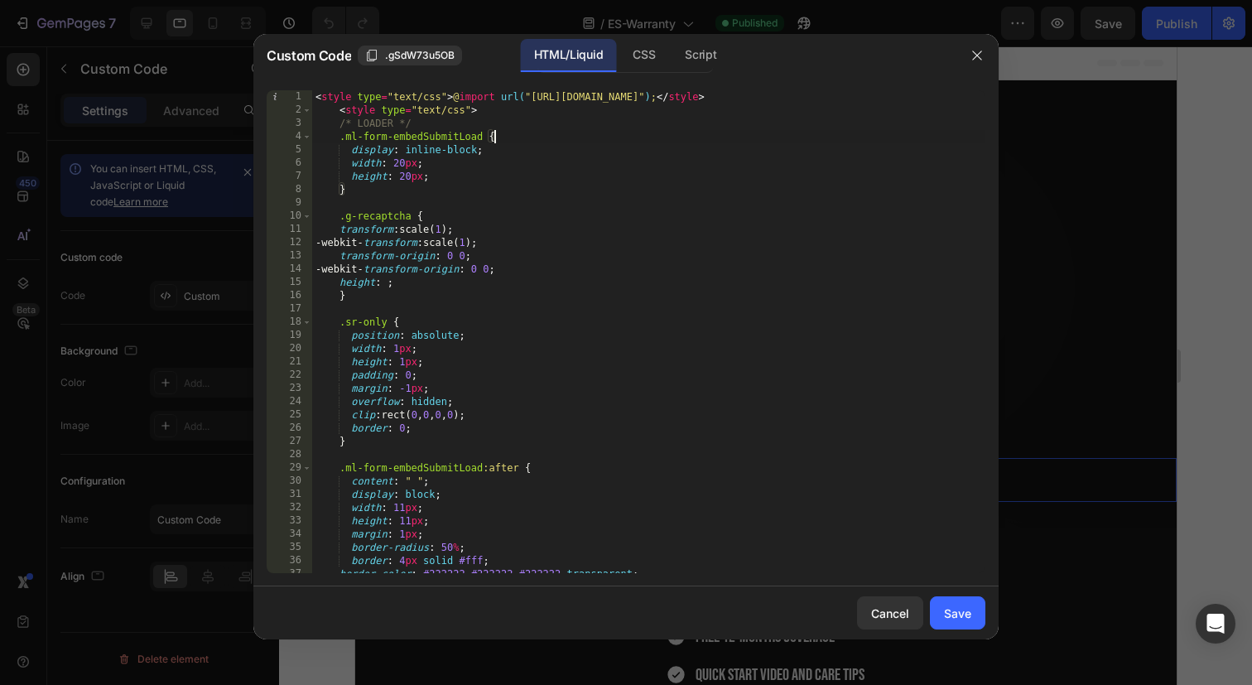
type textarea "fetch("https://assets.mailerlite.com/jsonp/1296815/forms/166606142047258069/tak…"
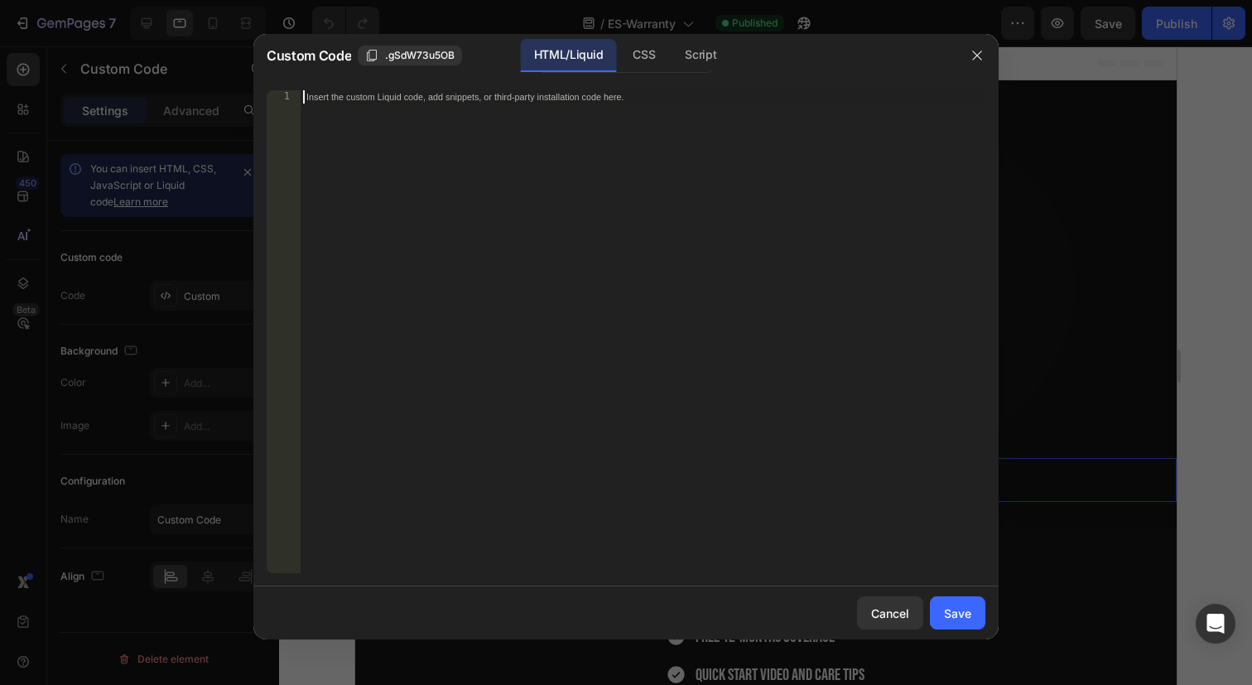
click at [507, 221] on div "Insert the custom Liquid code, add snippets, or third-party installation code h…" at bounding box center [642, 344] width 685 height 509
paste textarea "<!-- End MailerLite Universal -->"
type textarea "<!-- End MailerLite Universal -->"
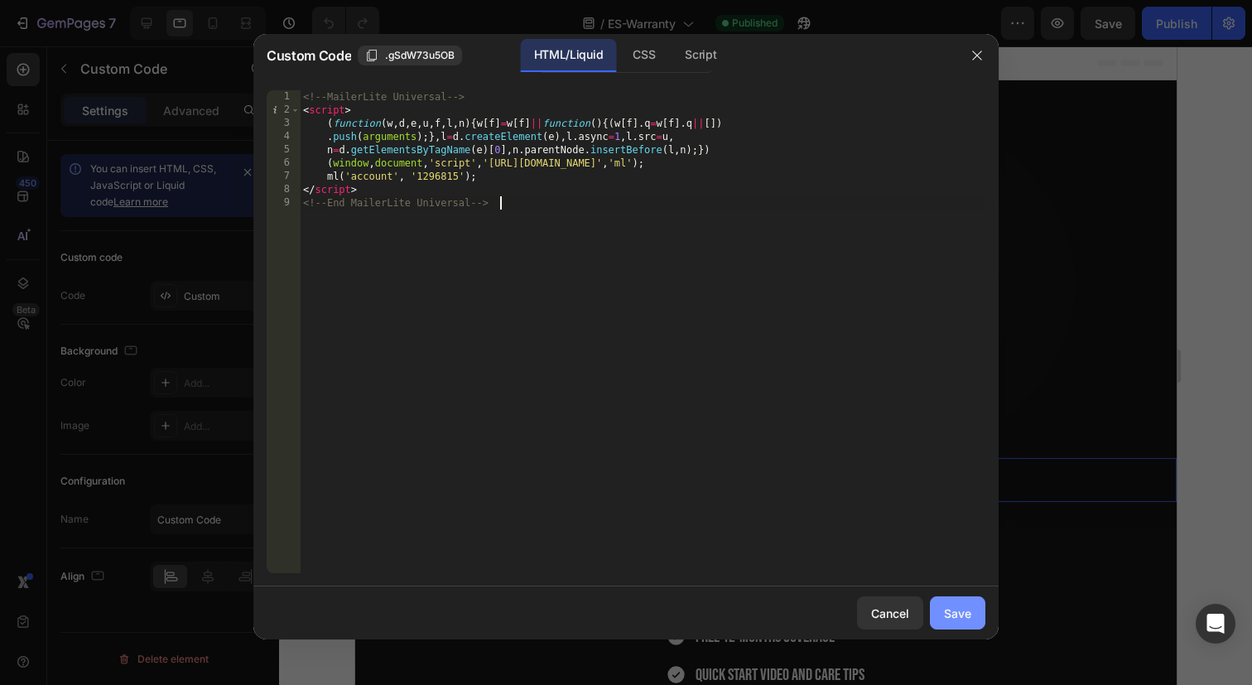
click at [950, 604] on div "Save" at bounding box center [957, 612] width 27 height 17
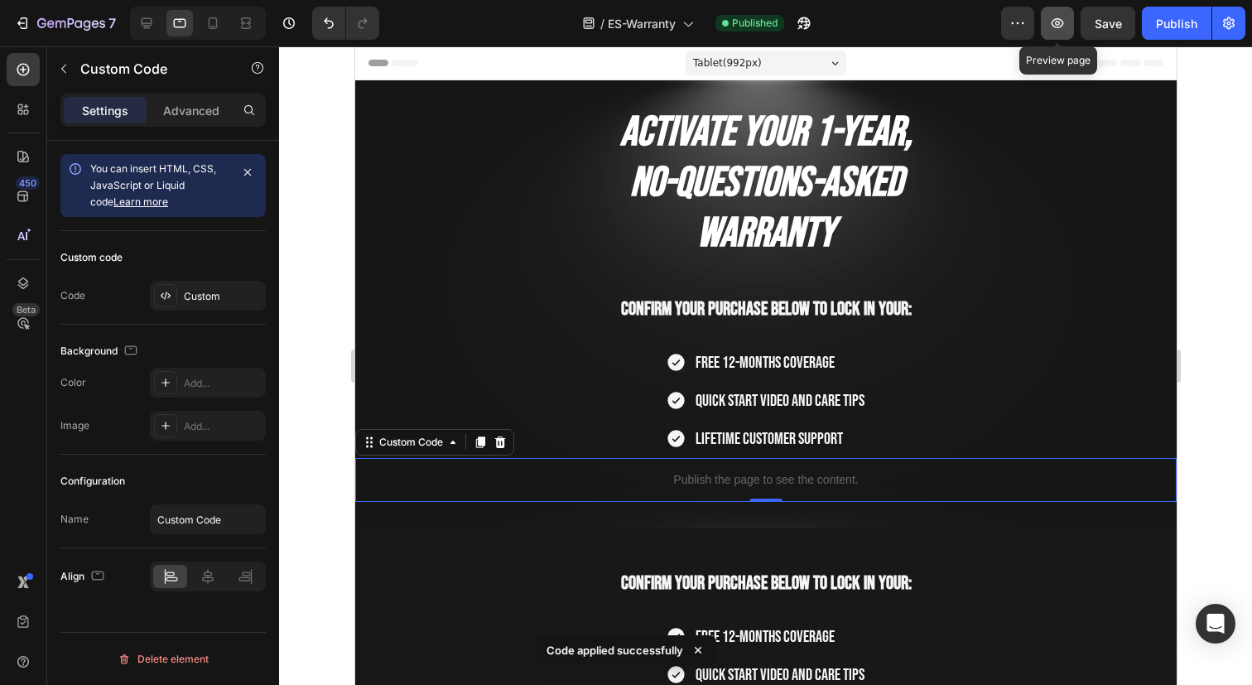
click at [1053, 11] on button "button" at bounding box center [1056, 23] width 33 height 33
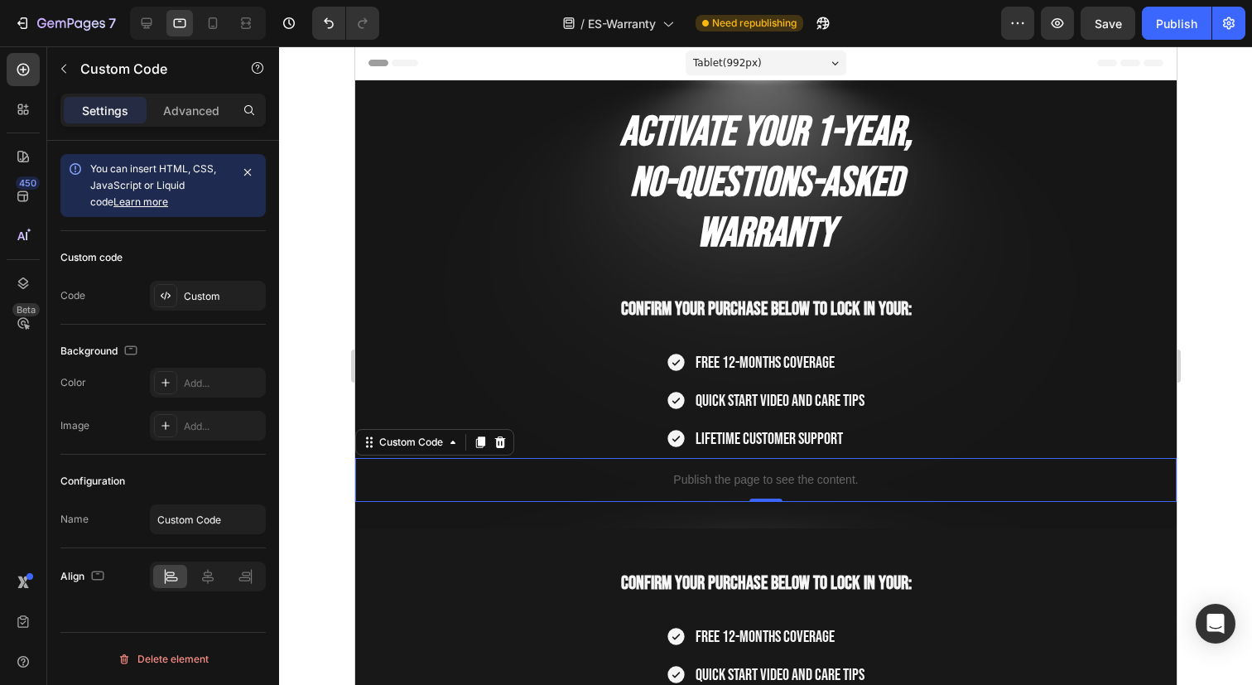
click at [747, 492] on div "Publish the page to see the content." at bounding box center [764, 480] width 821 height 44
click at [215, 277] on div "Custom code Code Custom" at bounding box center [162, 278] width 205 height 94
click at [222, 301] on div "Custom" at bounding box center [223, 296] width 78 height 15
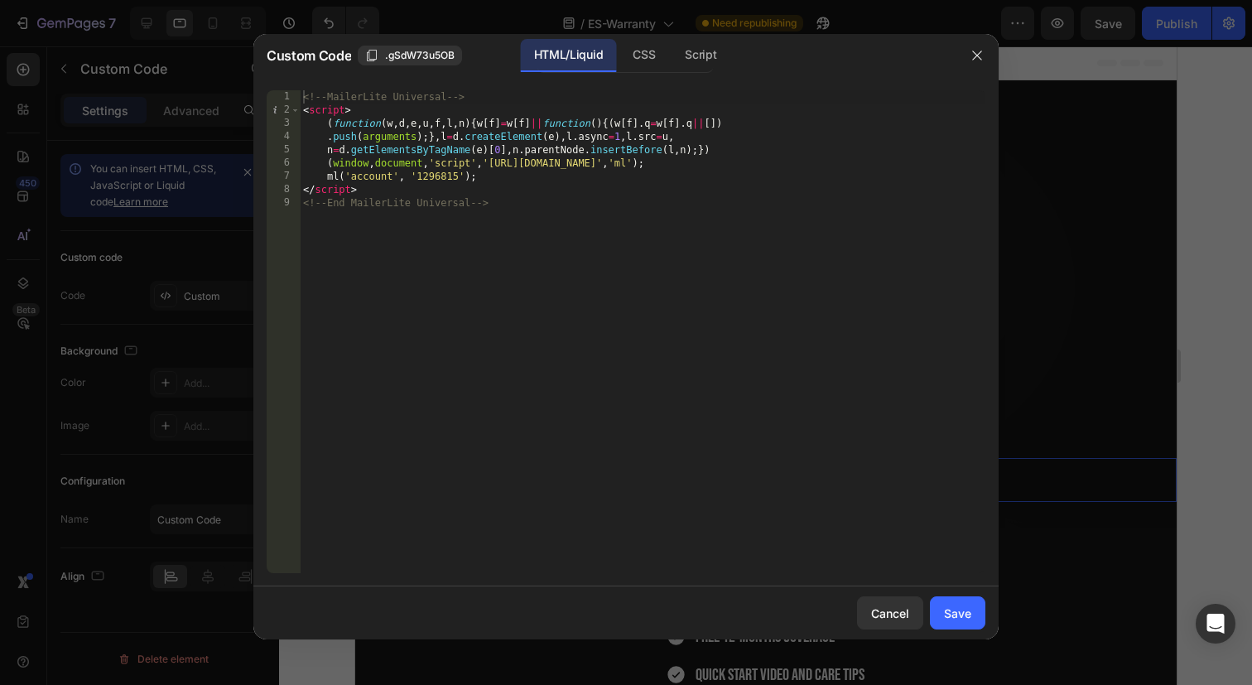
click at [531, 141] on div "<!-- MailerLite Universal --> < script > ( function ( w , d , e , u , f , l , n…" at bounding box center [642, 344] width 685 height 509
type textarea "</script> <!-- End MailerLite Universal -->"
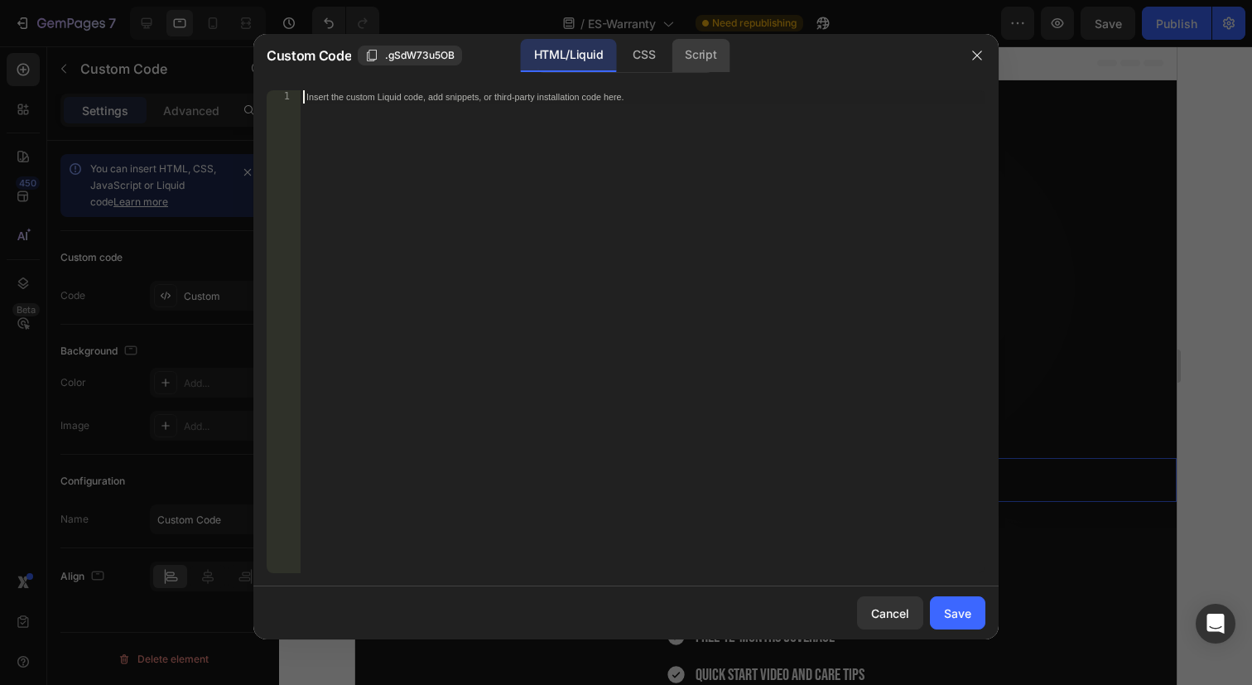
click at [709, 50] on div "Script" at bounding box center [700, 55] width 58 height 33
click at [580, 123] on div "Insert the Javascript code to add interaction and animation to your content her…" at bounding box center [642, 344] width 685 height 509
paste textarea "<!-- End MailerLite Universal -->"
type textarea "<!-- End MailerLite Universal -->"
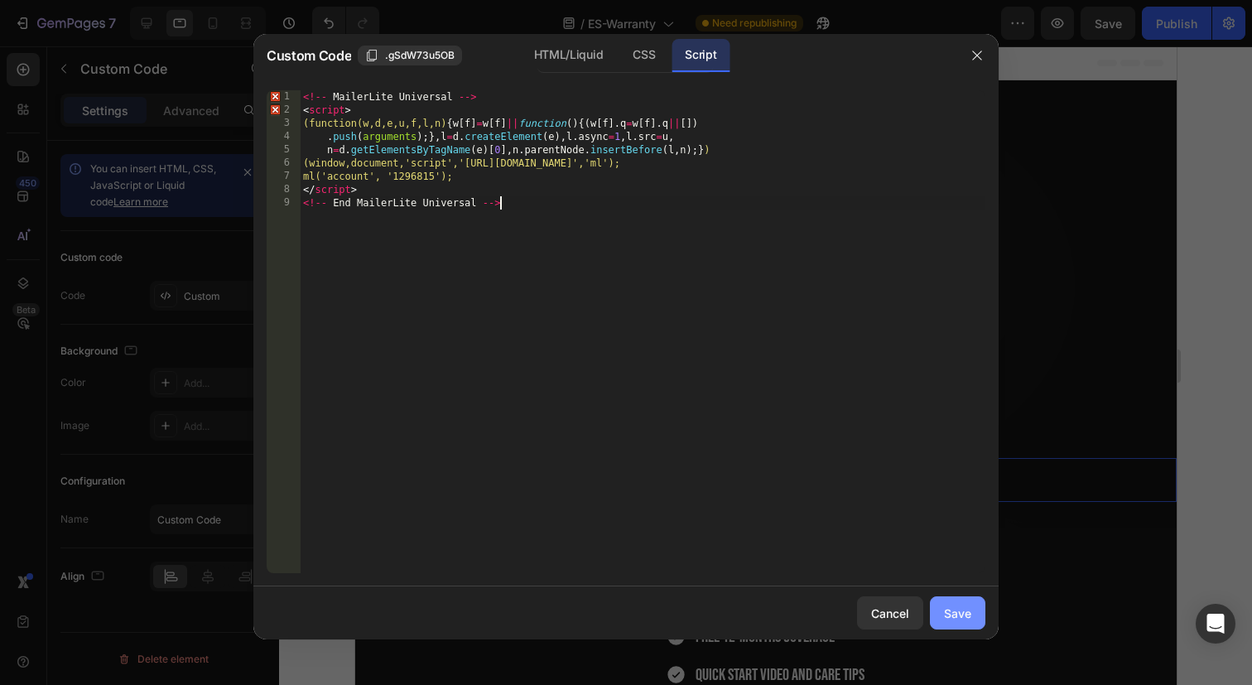
click at [950, 611] on div "Save" at bounding box center [957, 612] width 27 height 17
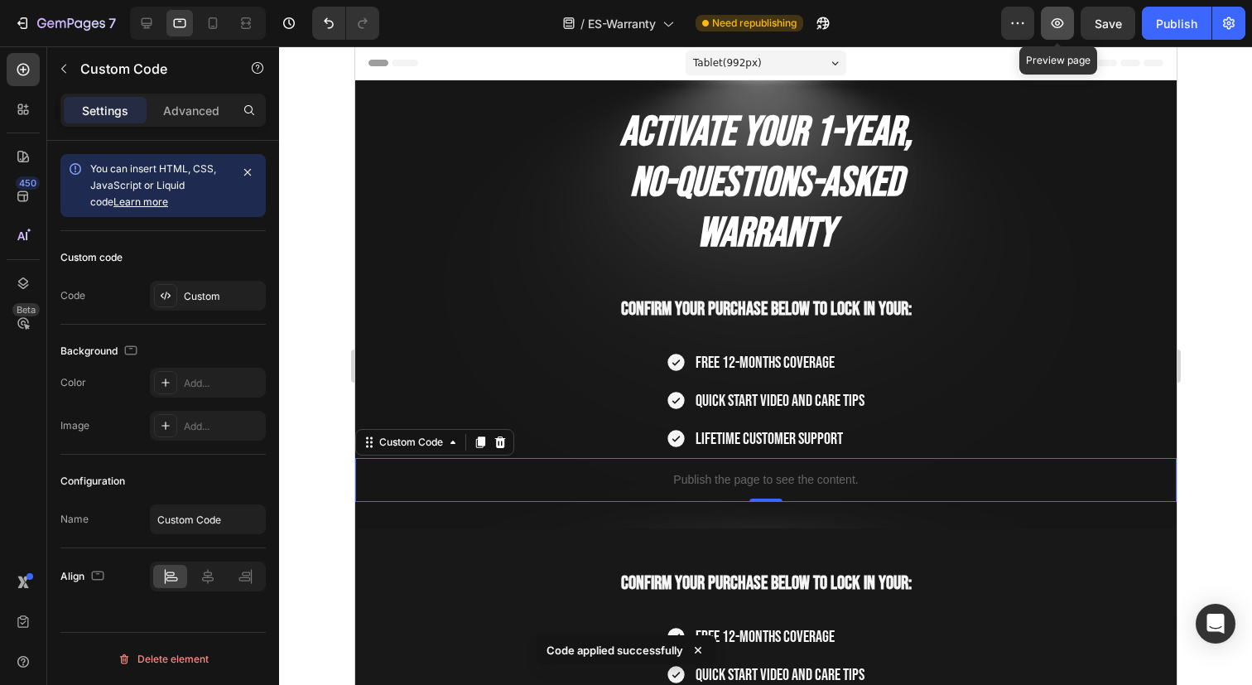
click at [1060, 22] on icon "button" at bounding box center [1057, 23] width 5 height 5
click at [177, 296] on div "Custom" at bounding box center [208, 296] width 116 height 30
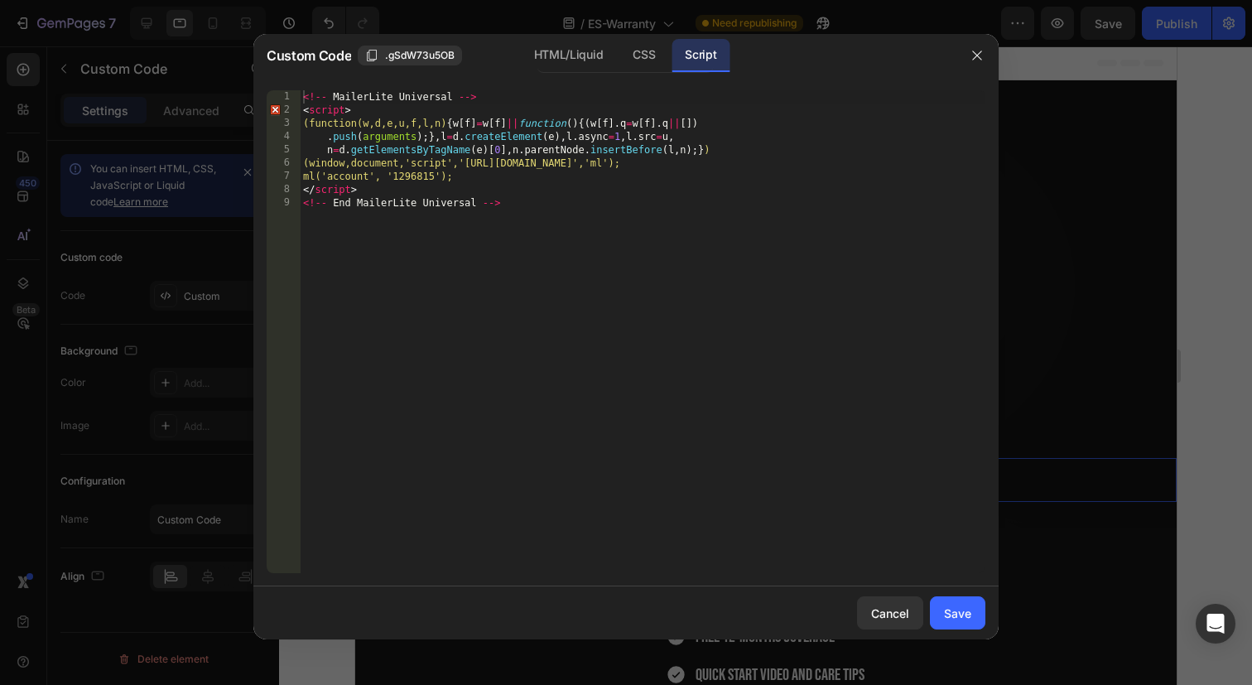
click at [536, 286] on div "<!-- MailerLite Universal --> < script > (function(w,d,e,u,f,l,n) { w [ f ] = w…" at bounding box center [642, 344] width 685 height 509
type textarea "</script> <!-- End MailerLite Universal -->"
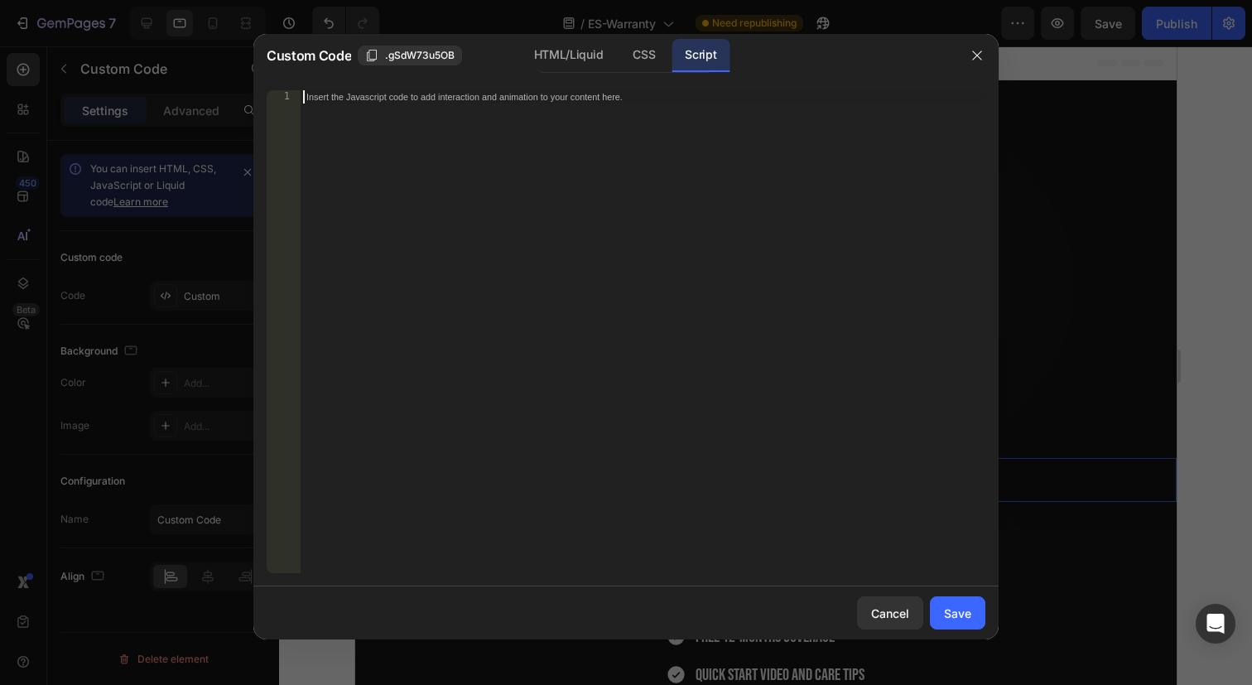
paste textarea "</script>"
type textarea "</script>"
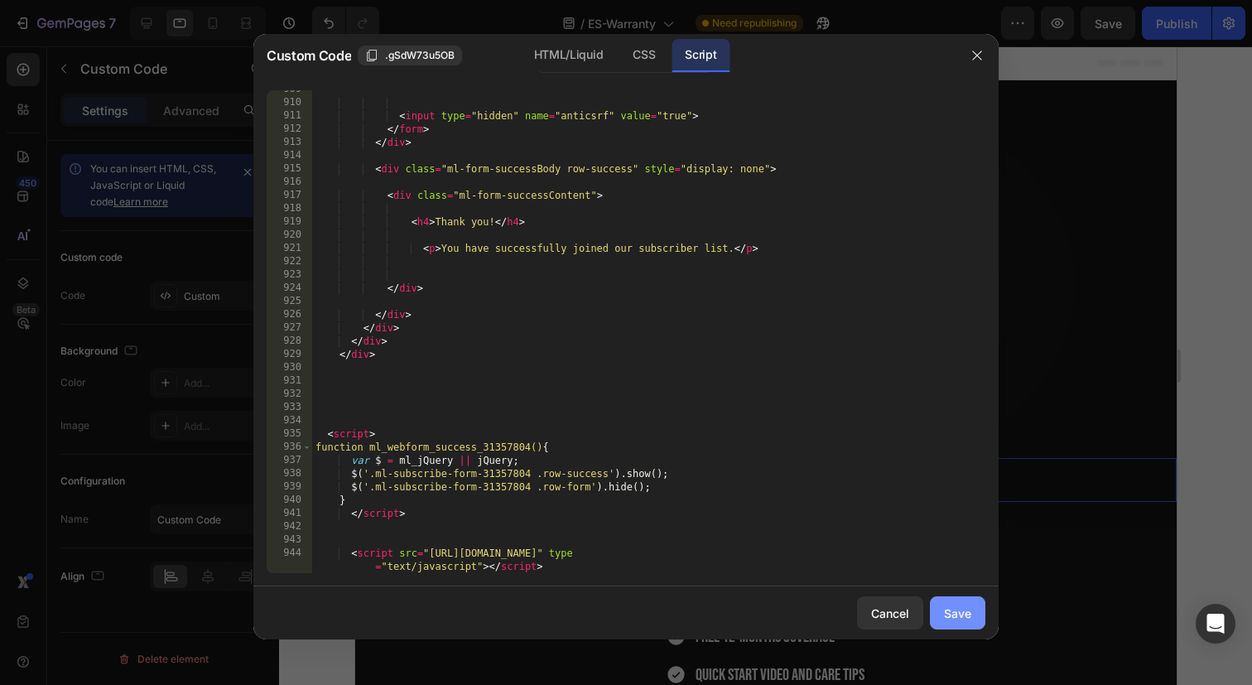
click at [962, 608] on div "Save" at bounding box center [957, 612] width 27 height 17
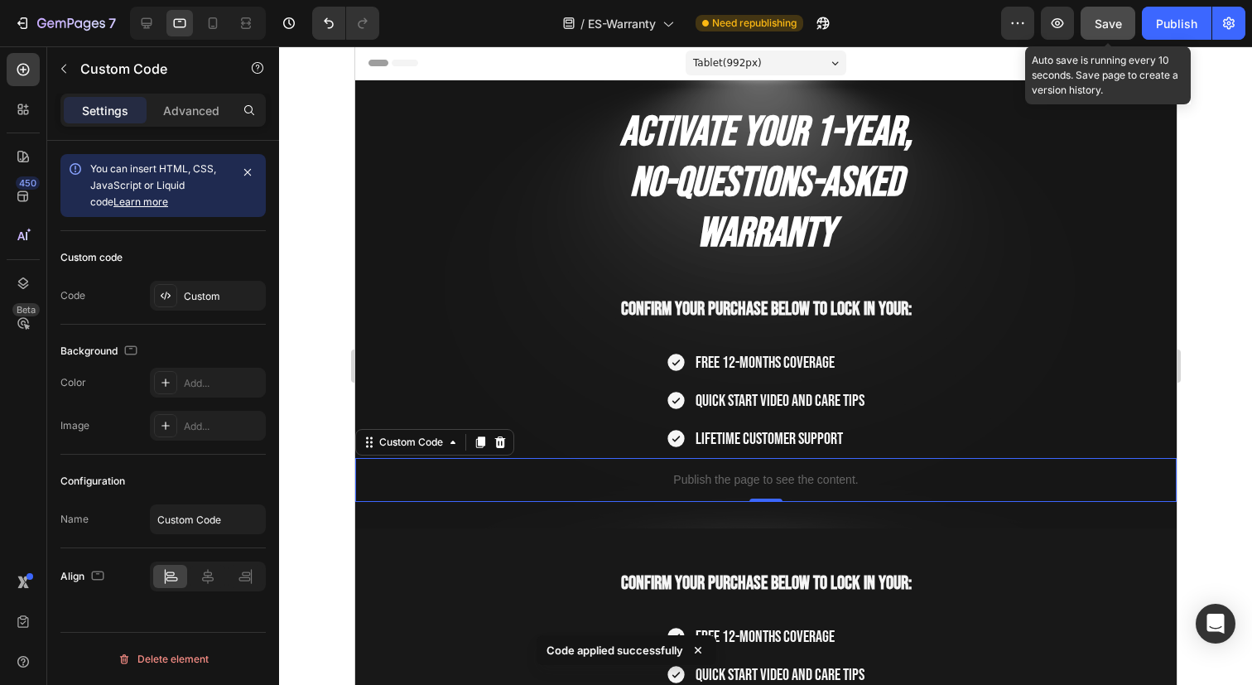
click at [1111, 31] on div "Save" at bounding box center [1107, 23] width 27 height 17
click at [1056, 27] on icon "button" at bounding box center [1057, 23] width 12 height 10
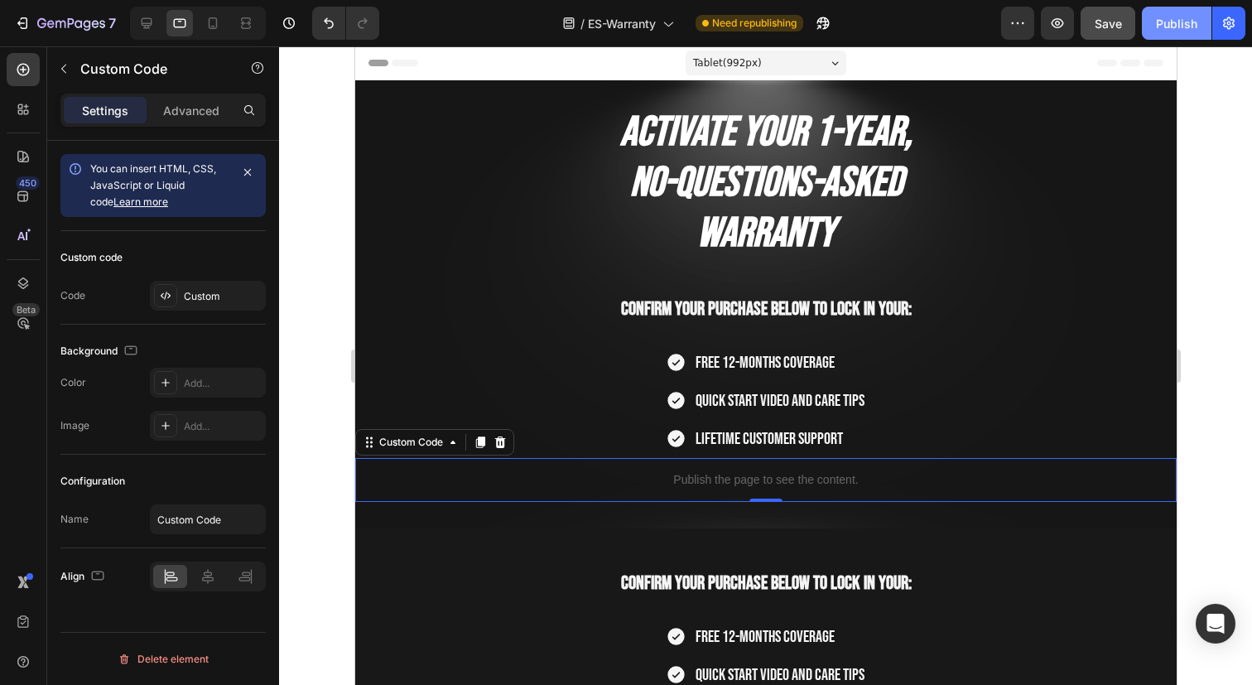
click at [1172, 11] on button "Publish" at bounding box center [1176, 23] width 70 height 33
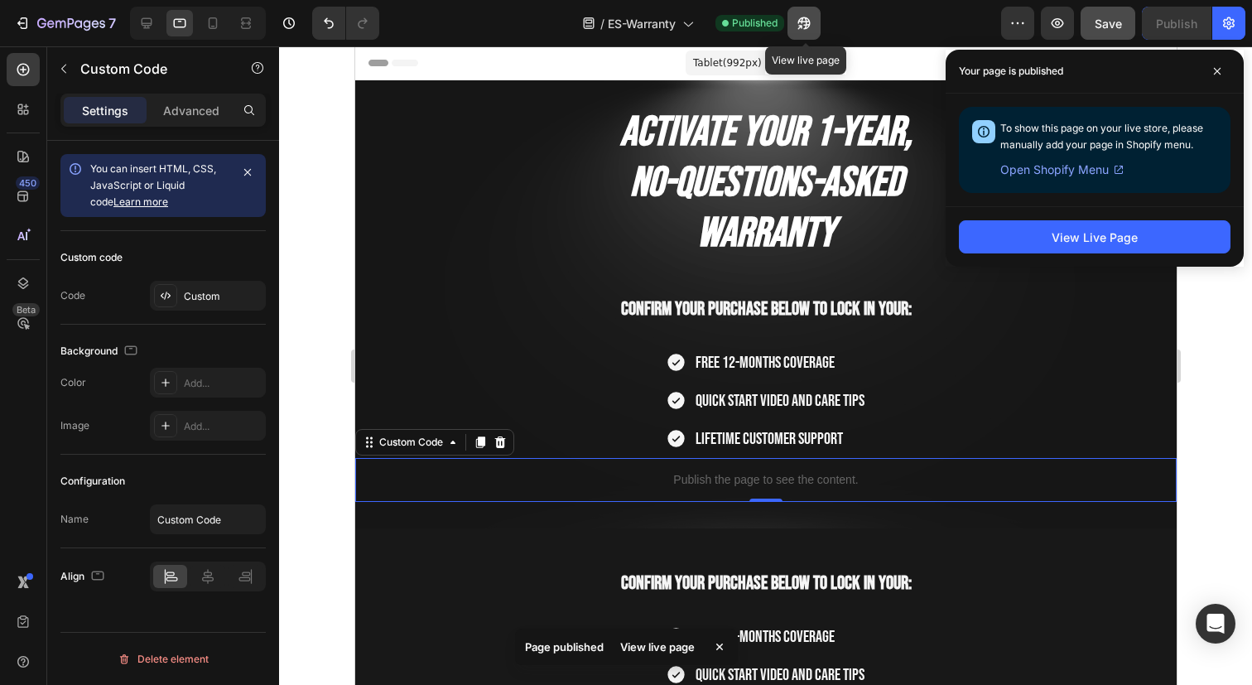
click at [805, 20] on icon "button" at bounding box center [803, 23] width 17 height 17
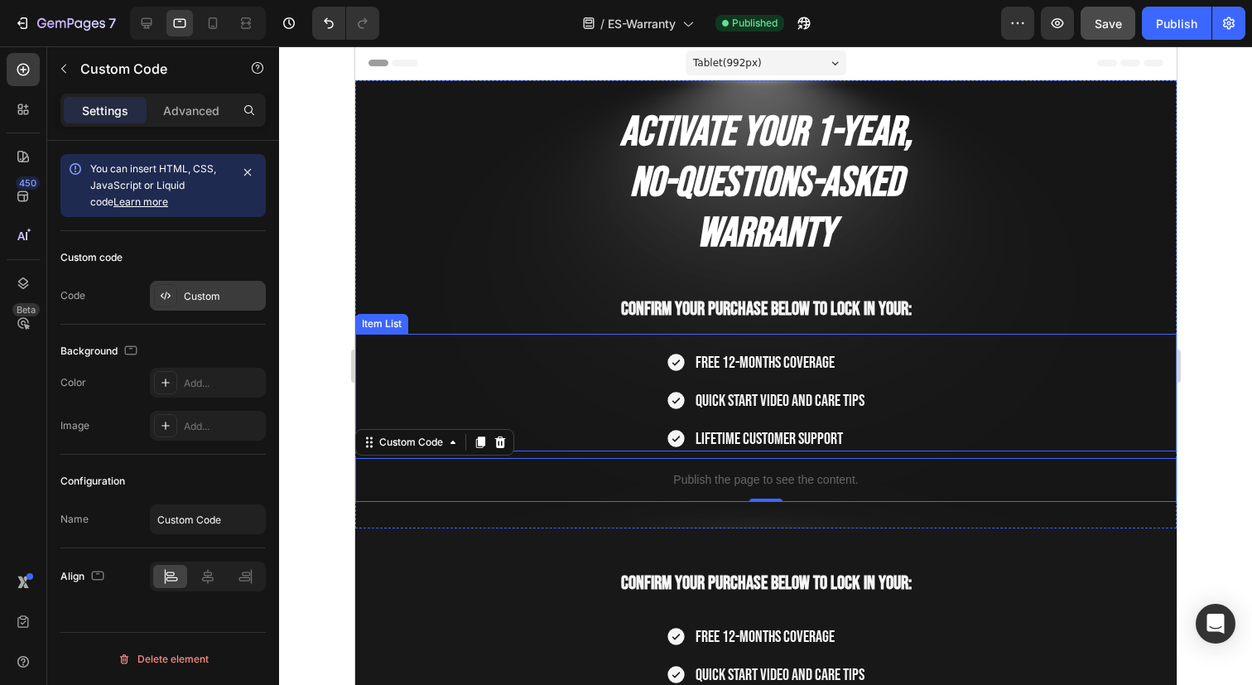
click at [218, 297] on div "Custom" at bounding box center [223, 296] width 78 height 15
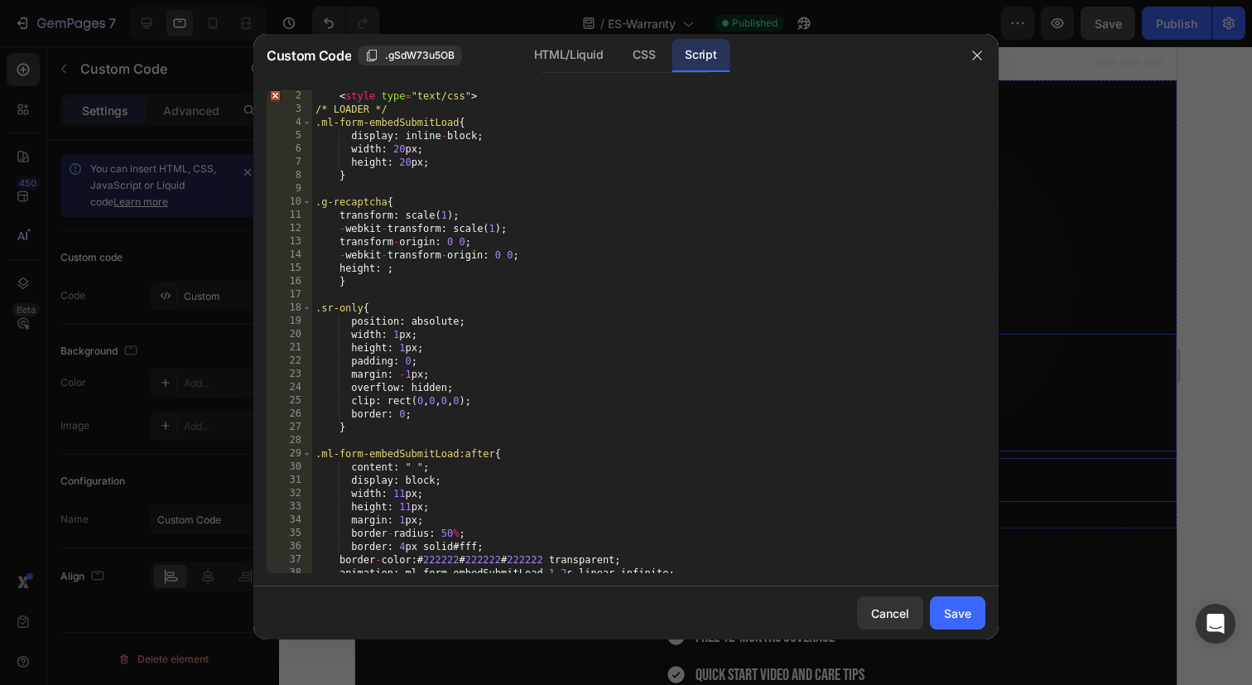
scroll to position [0, 0]
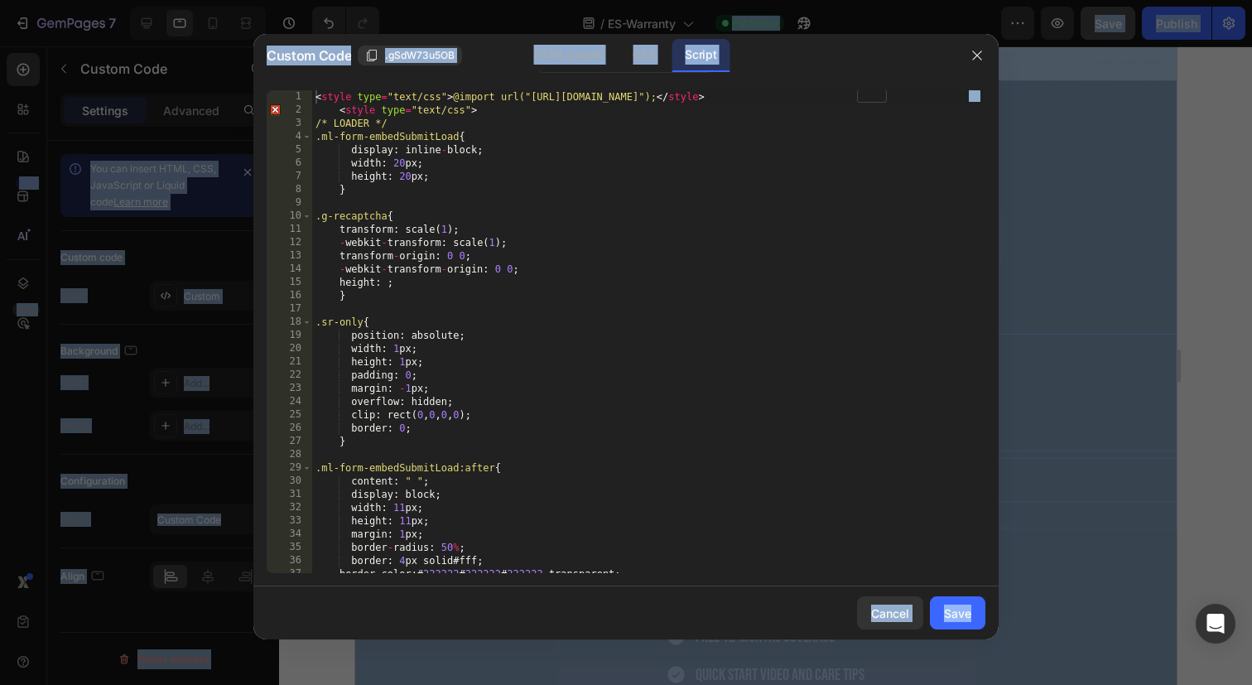
click at [526, 285] on div "< style type = "text/css" > @import url("https://assets.mlcdn.com/fonts.css?ver…" at bounding box center [648, 344] width 673 height 509
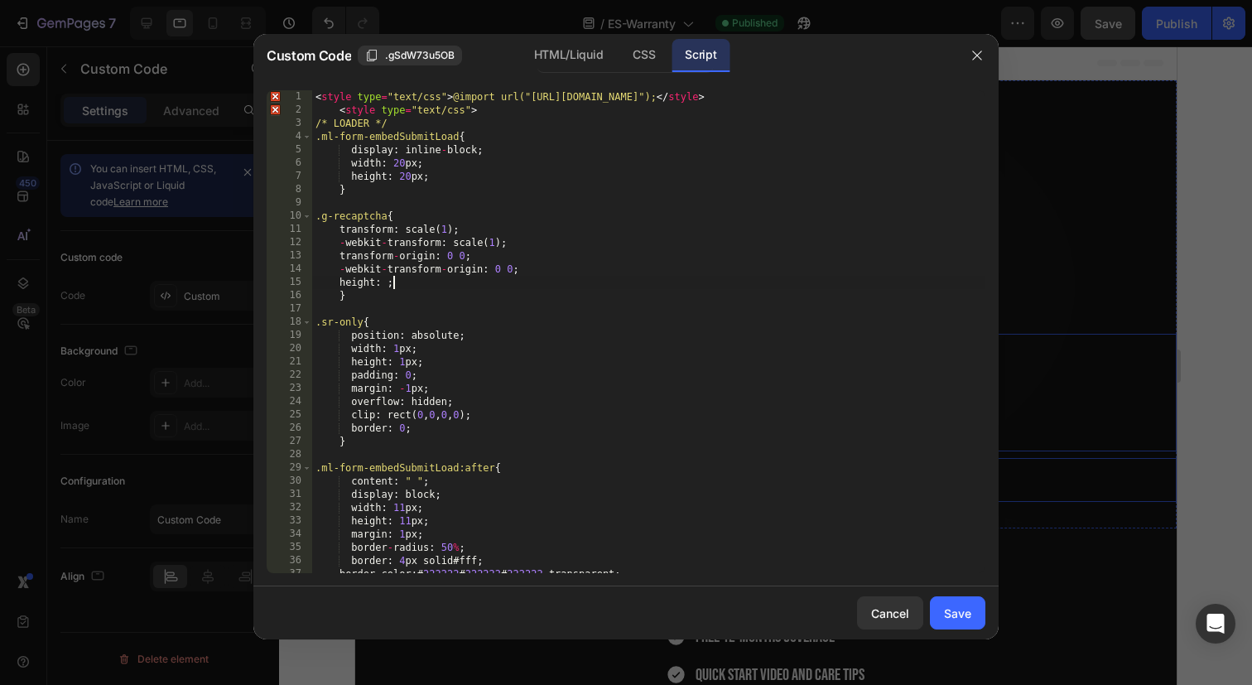
type textarea "fetch("https://assets.mailerlite.com/jsonp/1296815/forms/166606142047258069/tak…"
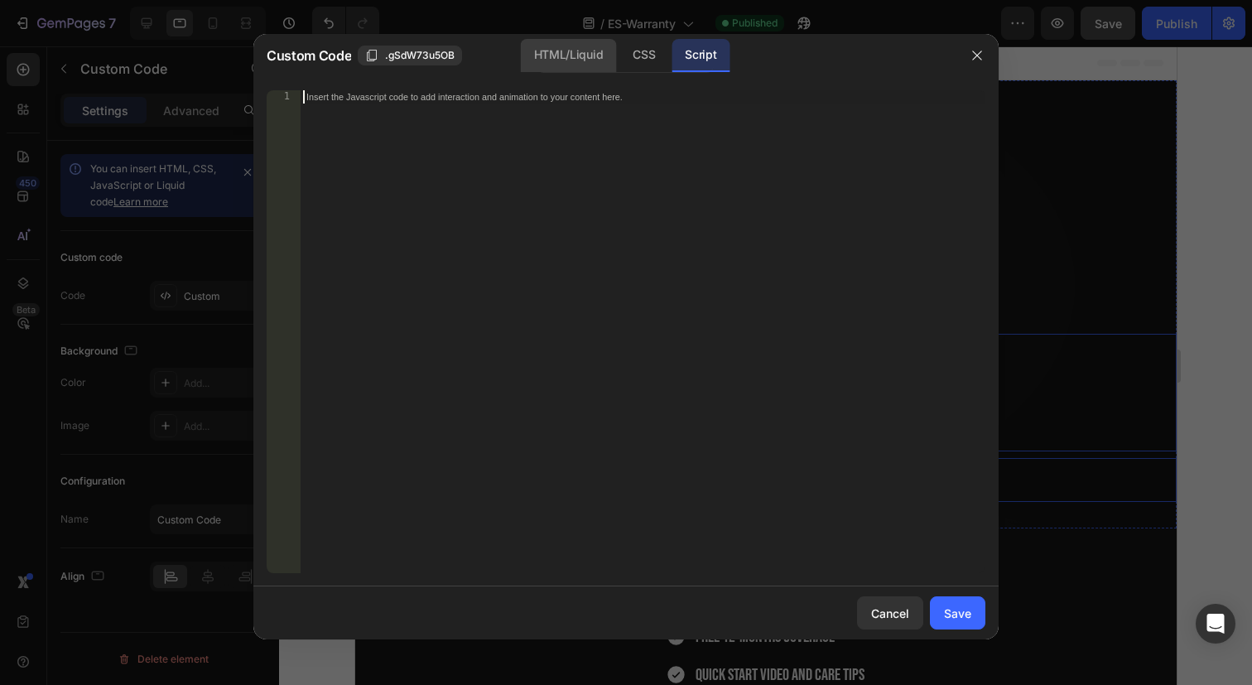
click at [560, 42] on div "HTML/Liquid" at bounding box center [568, 55] width 95 height 33
click at [527, 209] on div "Insert the custom Liquid code, add snippets, or third-party installation code h…" at bounding box center [642, 344] width 685 height 509
paste textarea "</script>"
type textarea "</script>"
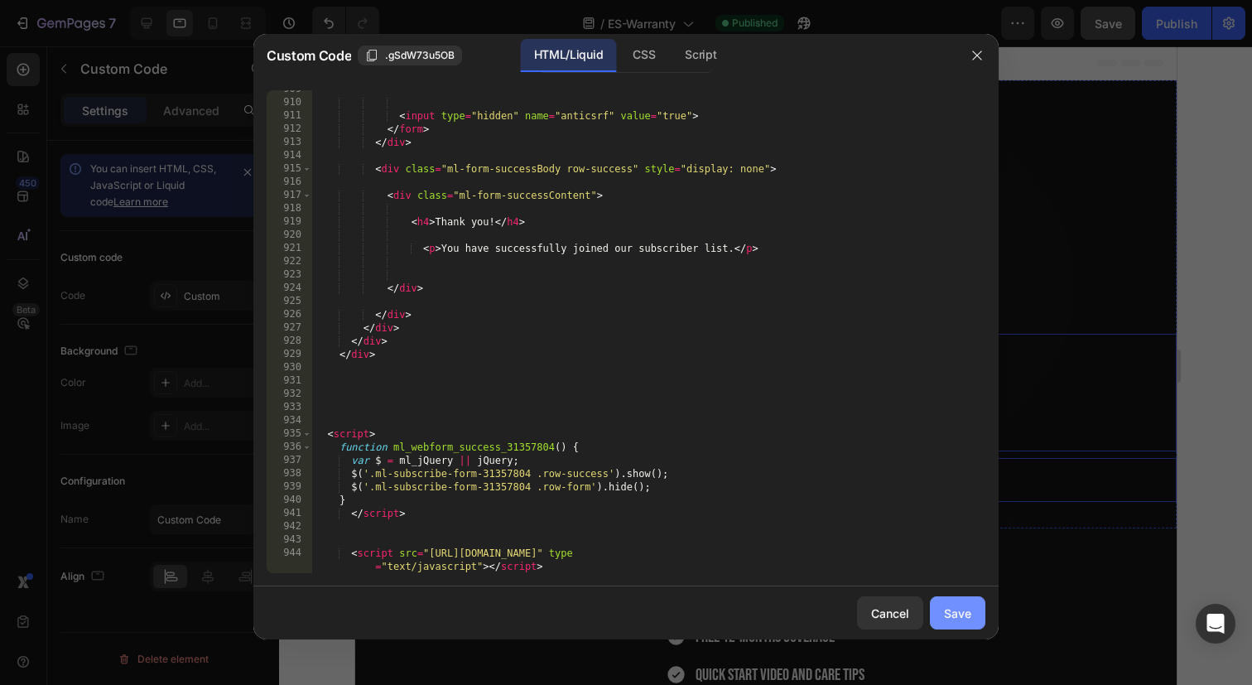
click at [953, 616] on div "Save" at bounding box center [957, 612] width 27 height 17
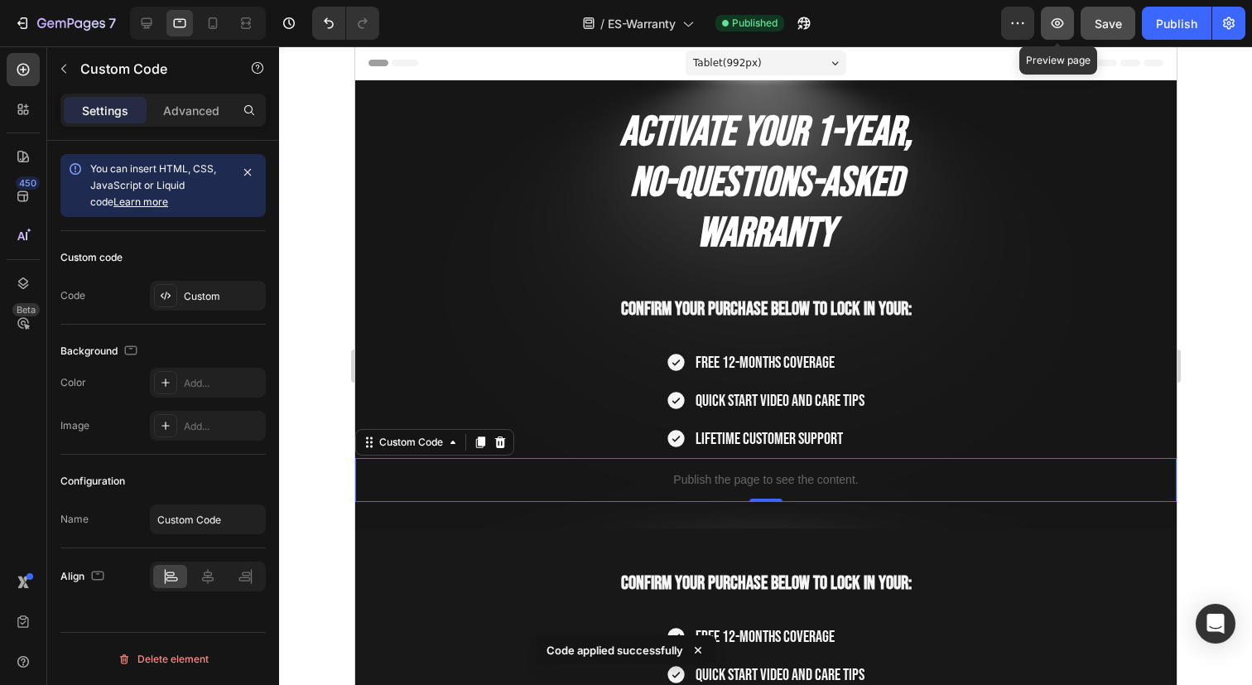
click at [1054, 22] on icon "button" at bounding box center [1057, 23] width 17 height 17
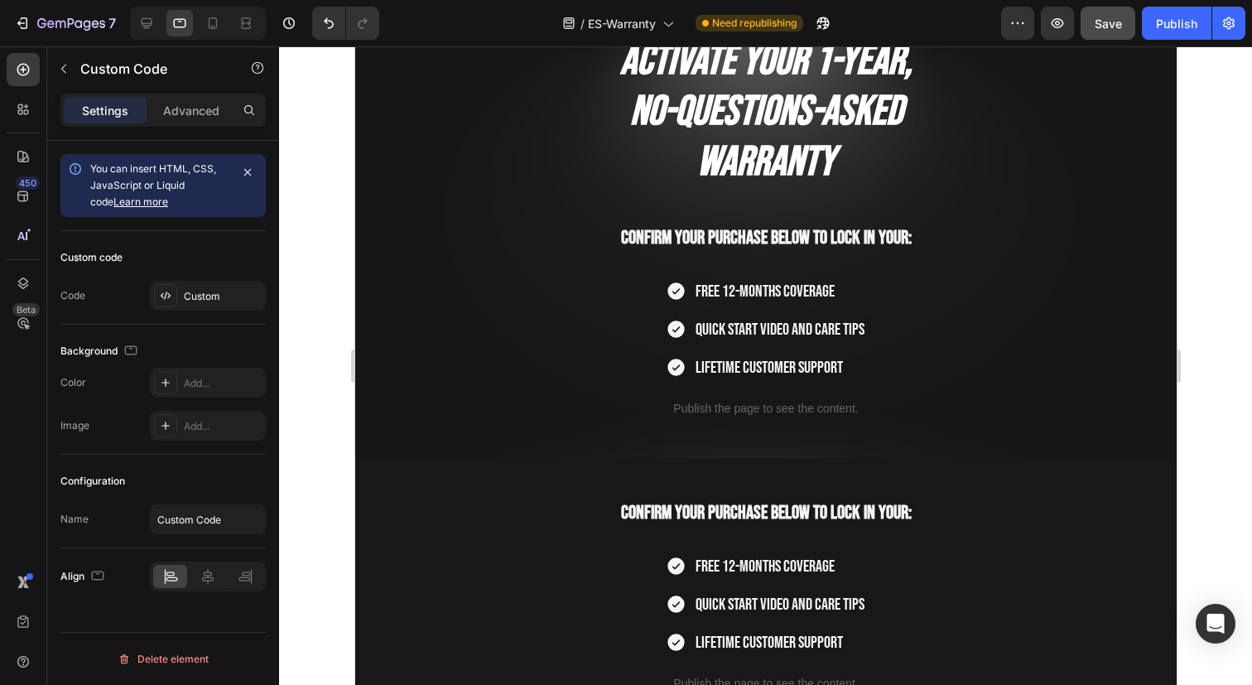
scroll to position [0, 0]
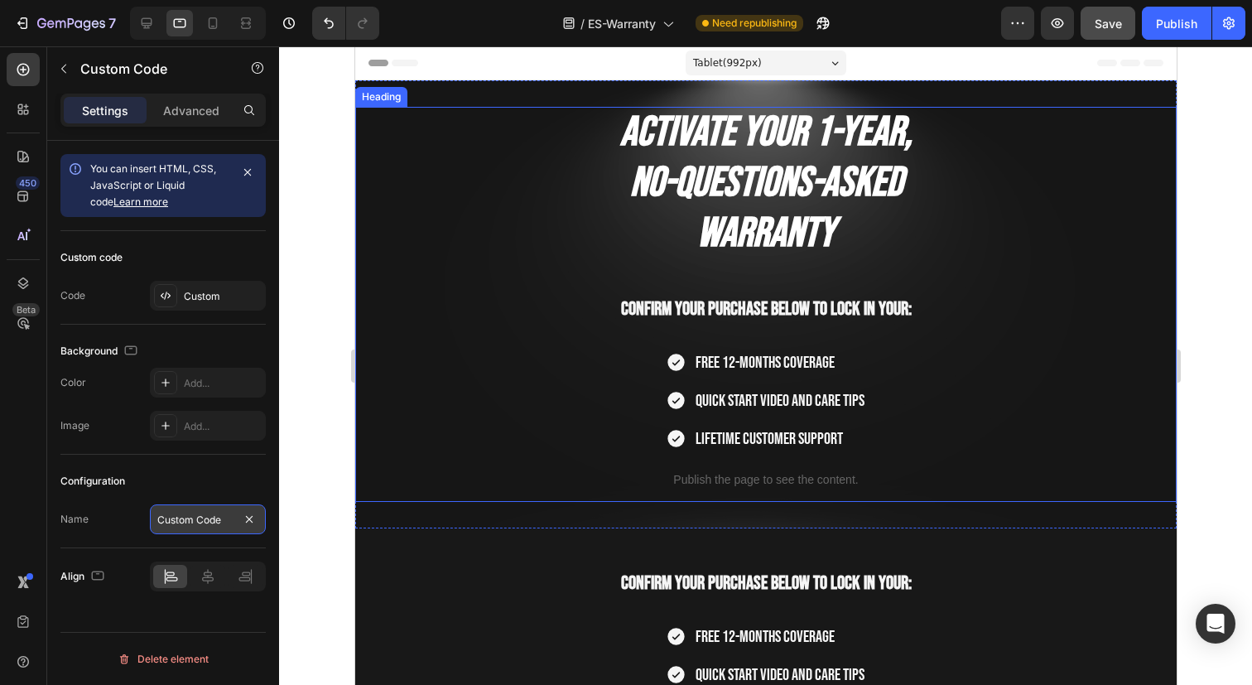
click at [208, 522] on input "Custom Code" at bounding box center [208, 519] width 116 height 30
click at [127, 507] on div "Name Custom Code" at bounding box center [162, 519] width 205 height 30
click at [204, 570] on icon at bounding box center [207, 576] width 17 height 17
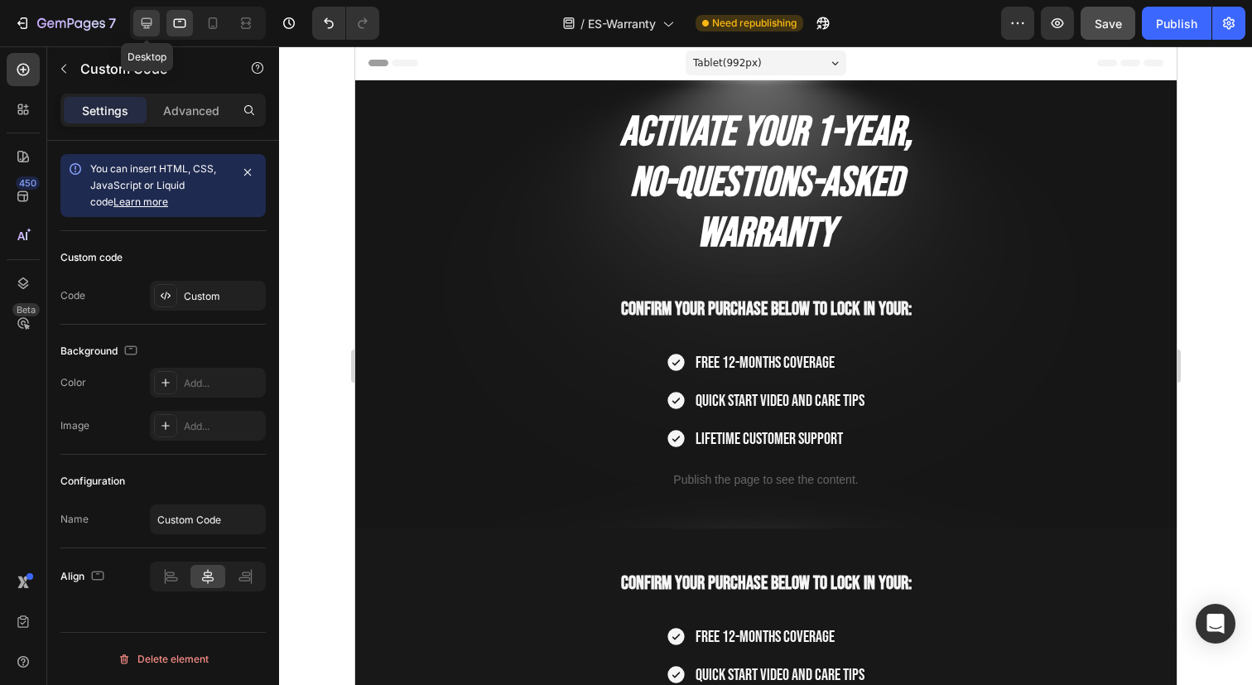
click at [147, 20] on icon at bounding box center [146, 23] width 17 height 17
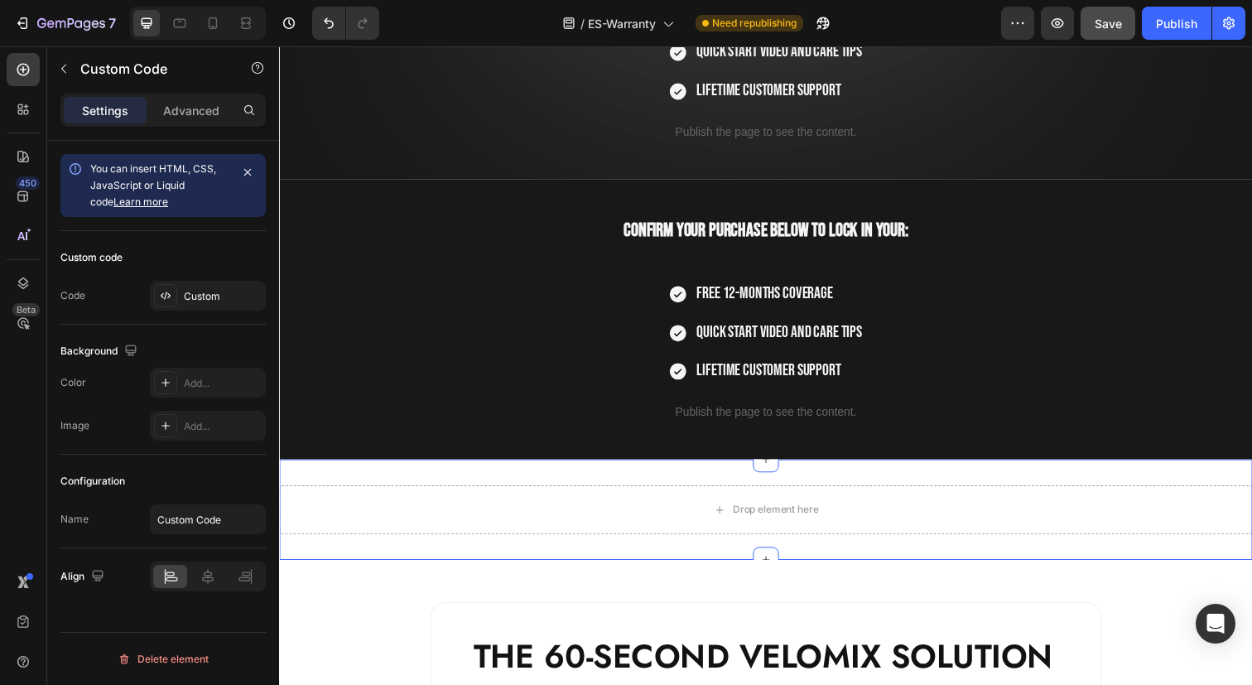
scroll to position [348, 0]
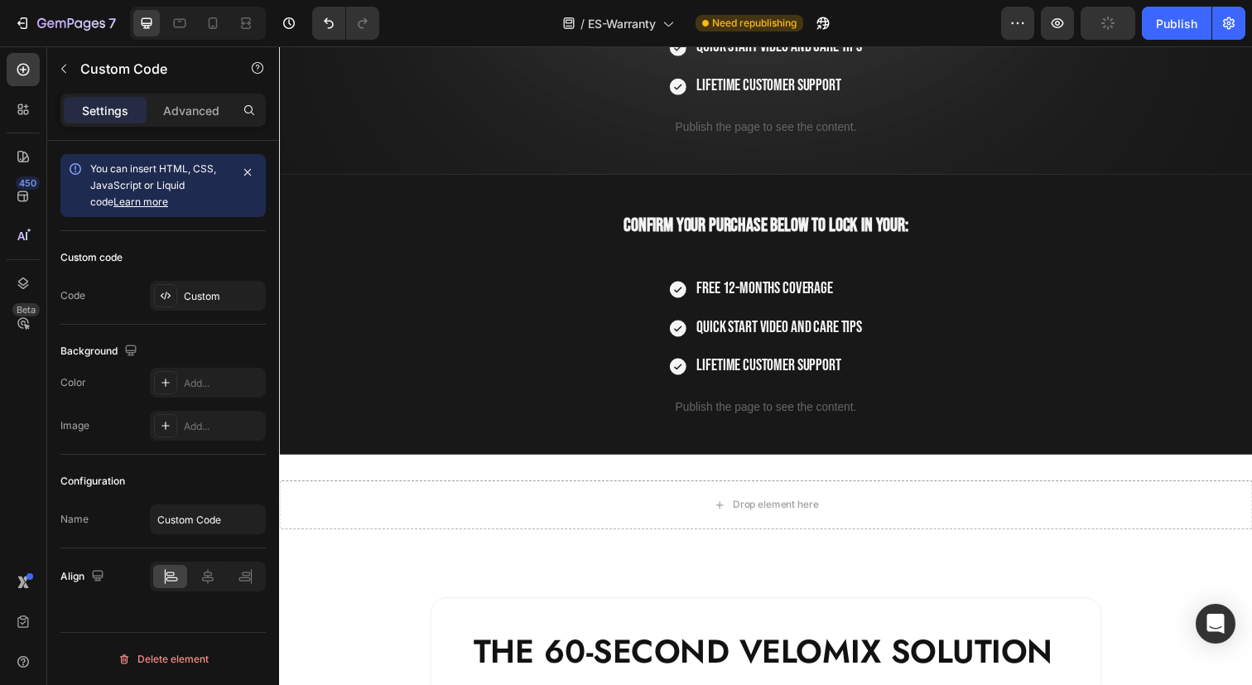
click at [761, 127] on p "Publish the page to see the content." at bounding box center [775, 128] width 993 height 17
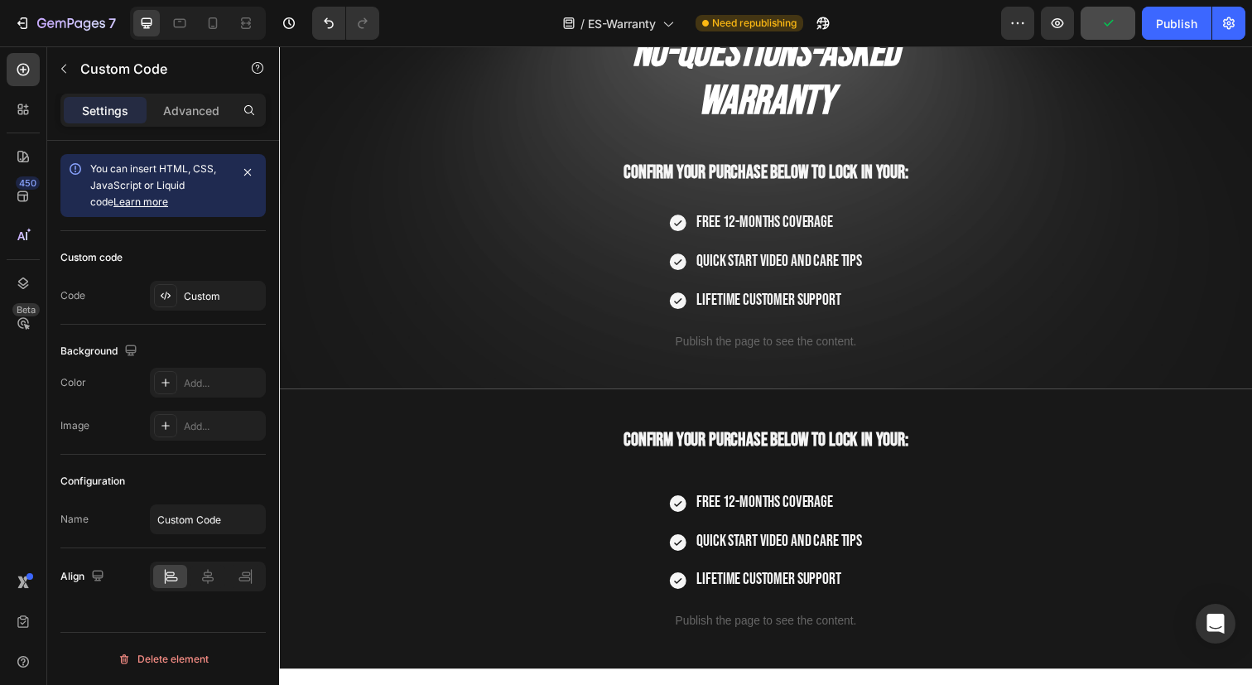
scroll to position [114, 0]
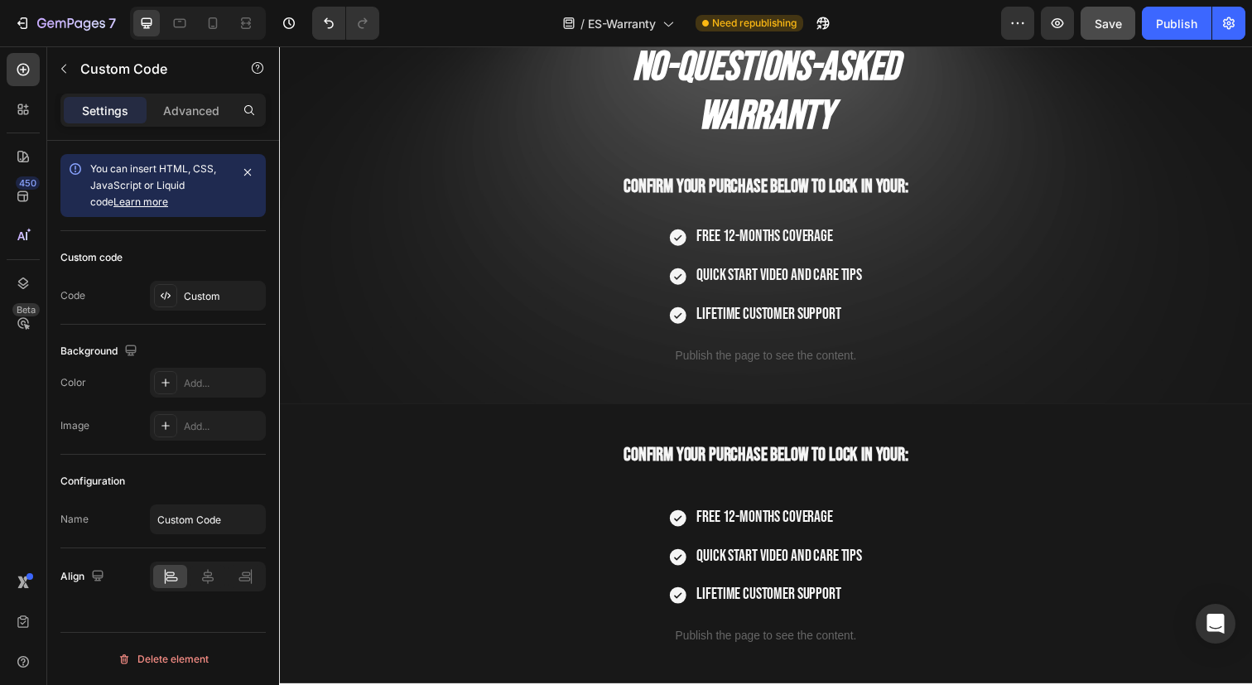
click at [793, 362] on p "Publish the page to see the content." at bounding box center [775, 361] width 993 height 17
click at [757, 366] on p "Publish the page to see the content." at bounding box center [775, 361] width 993 height 17
click at [757, 364] on p "Publish the page to see the content." at bounding box center [775, 361] width 993 height 17
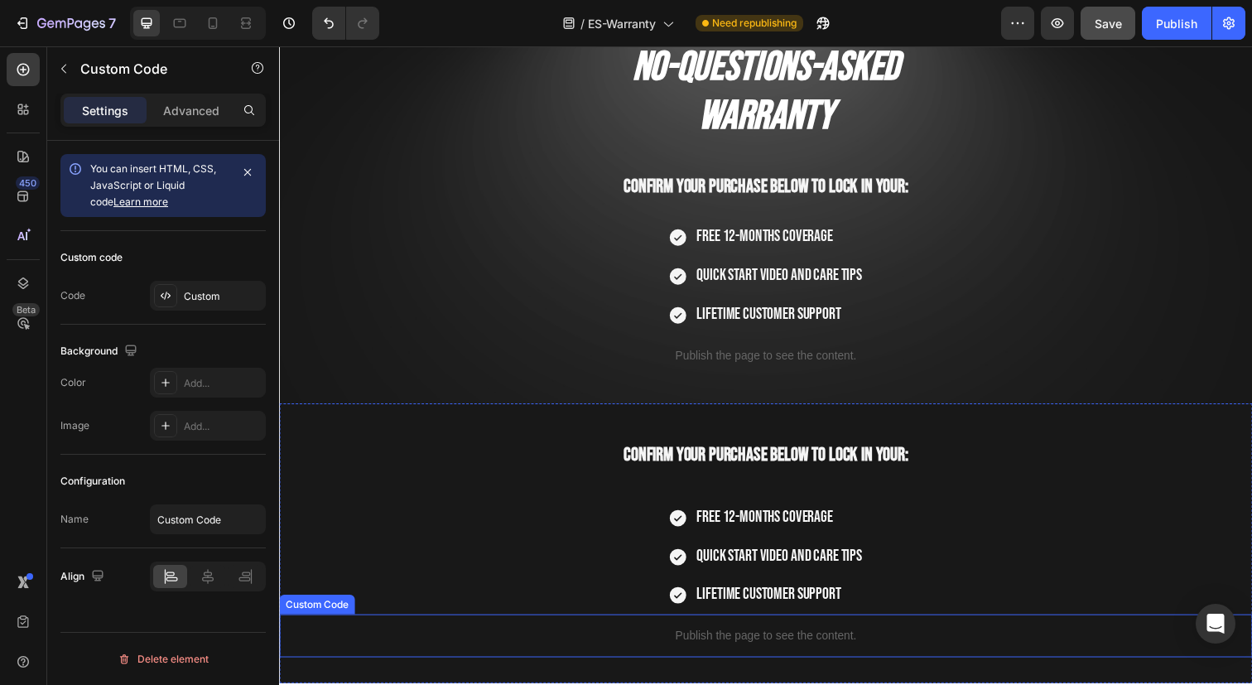
click at [734, 635] on div "Publish the page to see the content." at bounding box center [775, 648] width 993 height 44
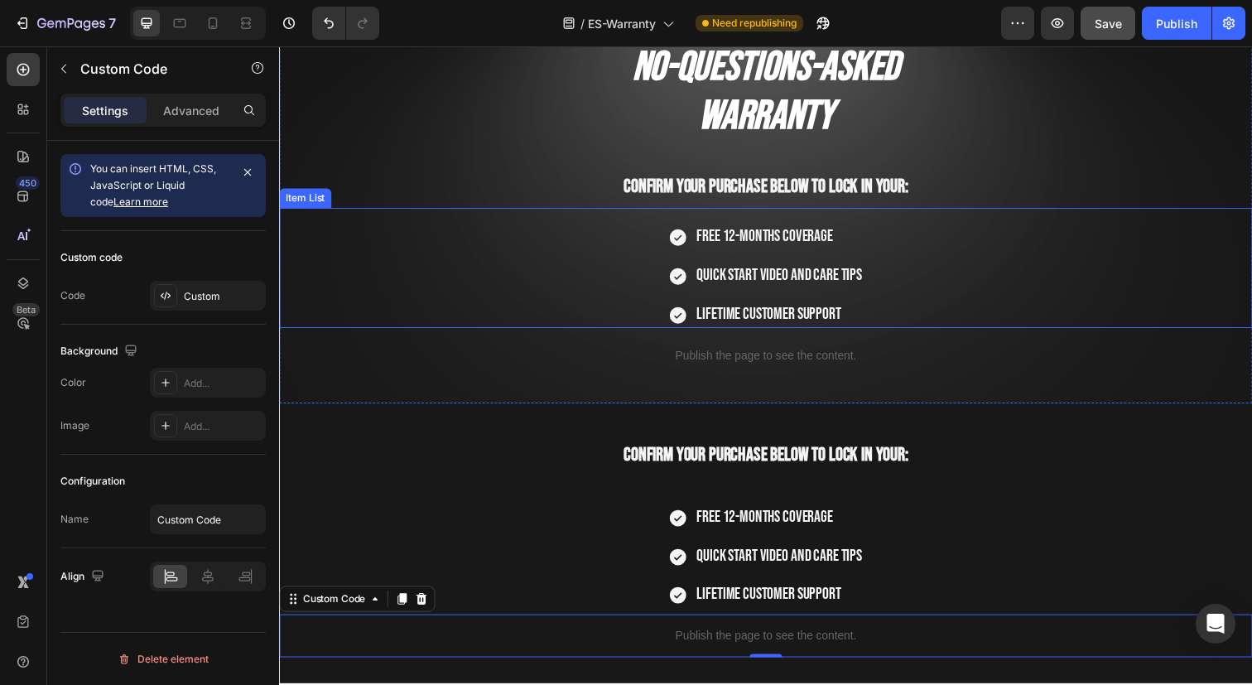
click at [757, 311] on span "Lifetime Customer Support" at bounding box center [778, 320] width 147 height 20
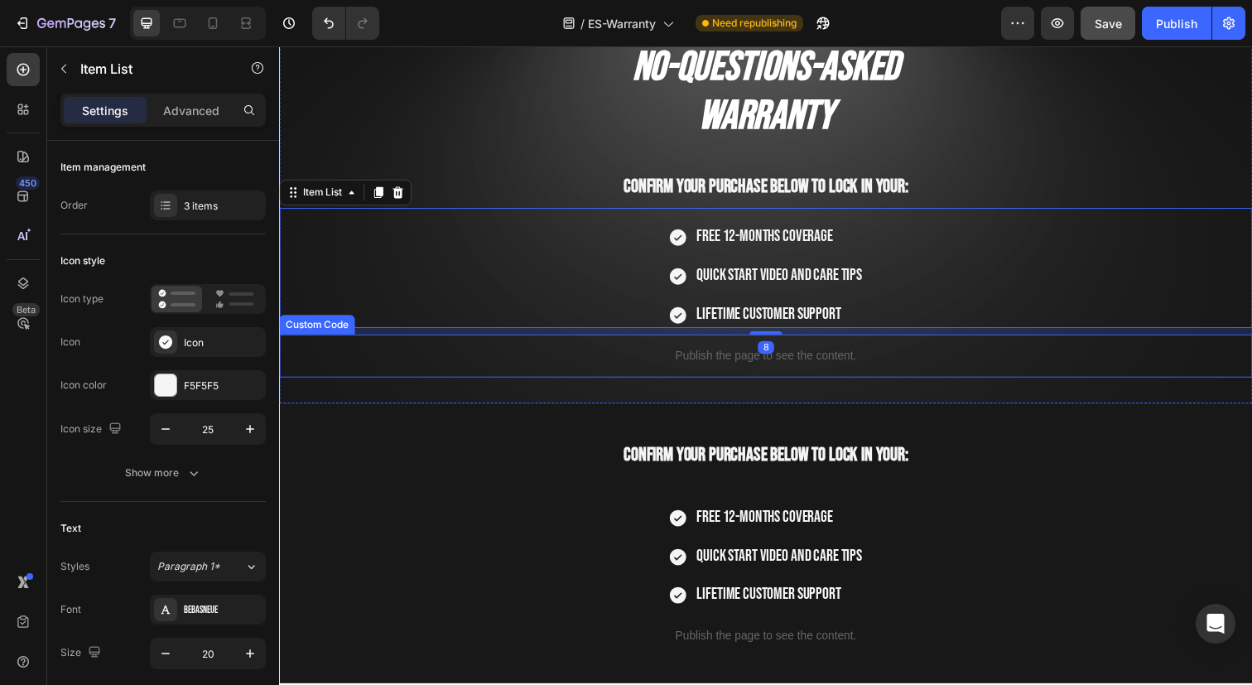
click at [758, 357] on p "Publish the page to see the content." at bounding box center [775, 361] width 993 height 17
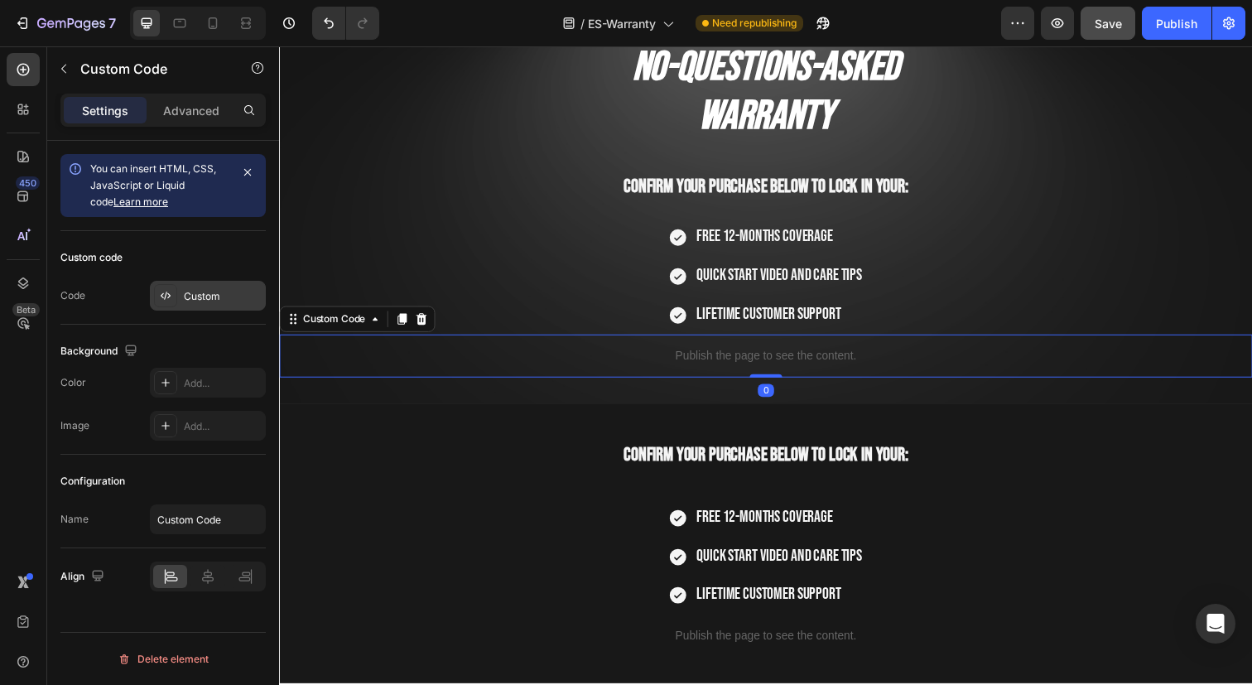
click at [201, 291] on div "Custom" at bounding box center [223, 296] width 78 height 15
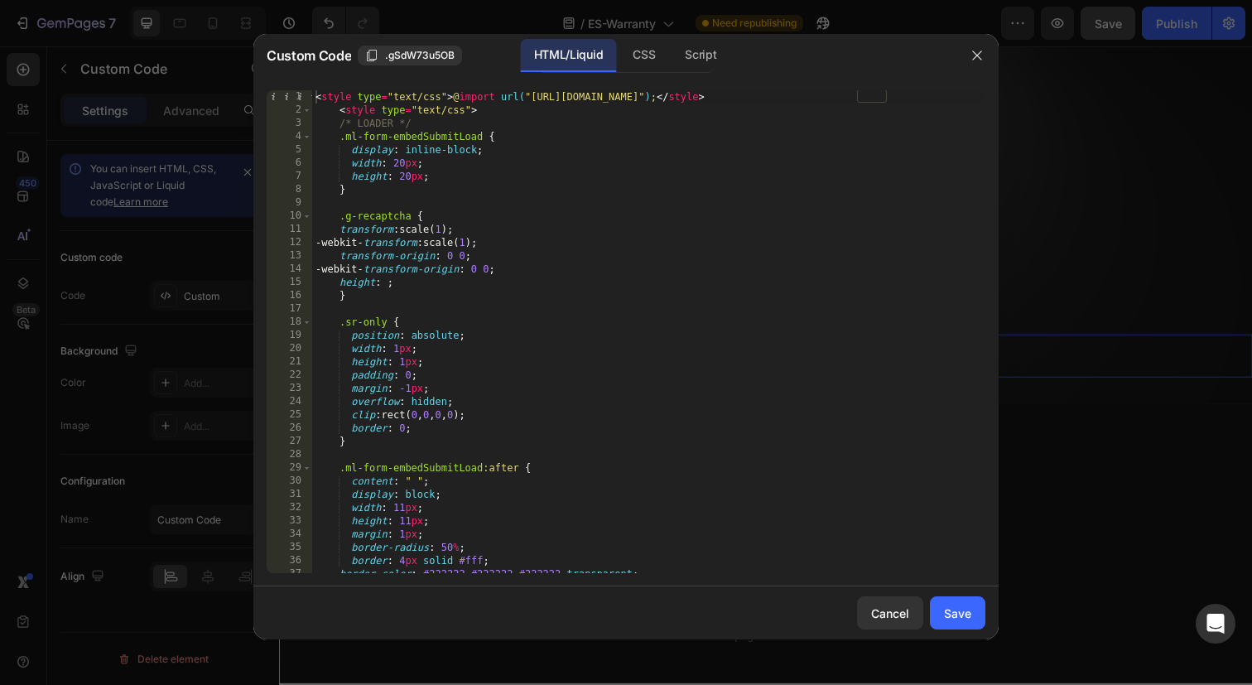
click at [553, 378] on div "< style type = "text/css" > @ import url( "https://assets.mlcdn.com/fonts.css?v…" at bounding box center [648, 344] width 673 height 509
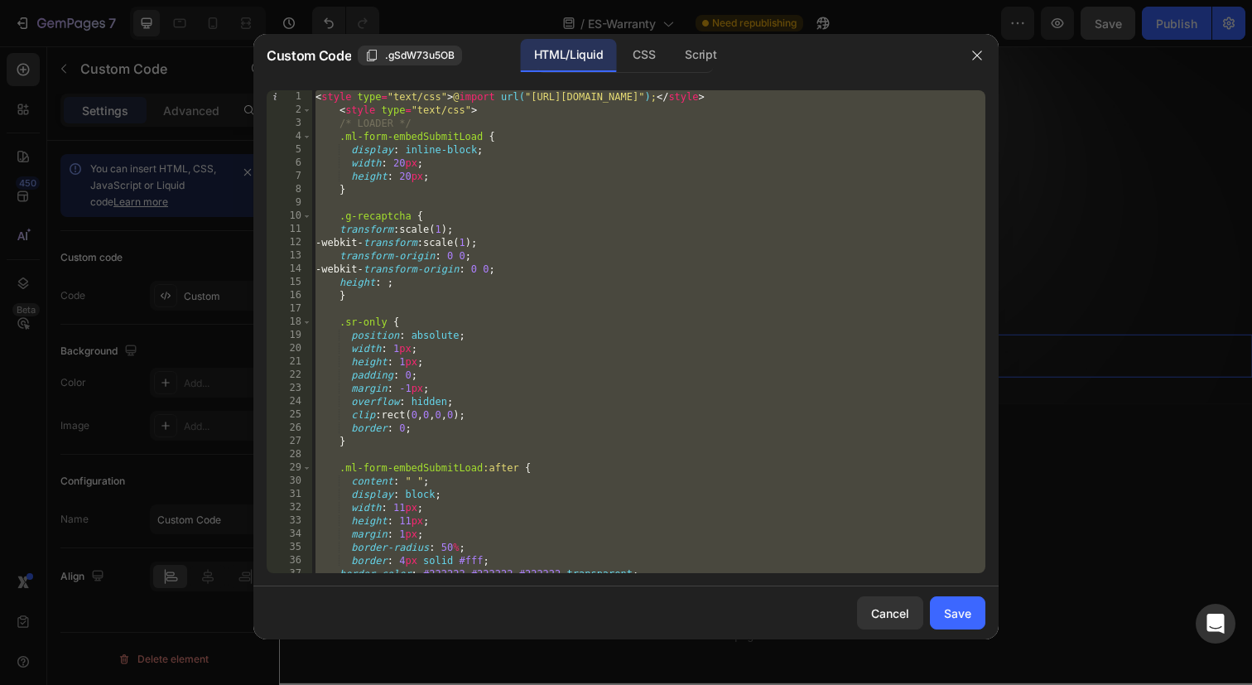
paste textarea
type textarea "</script>"
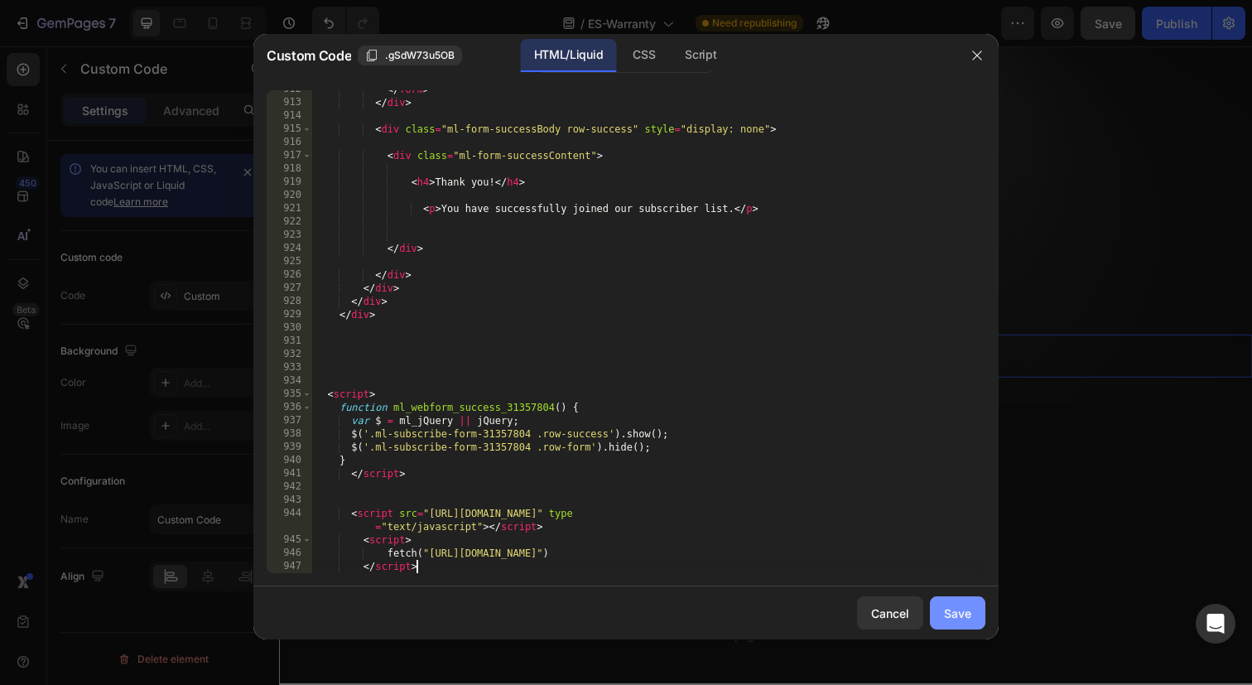
click at [973, 613] on button "Save" at bounding box center [957, 612] width 55 height 33
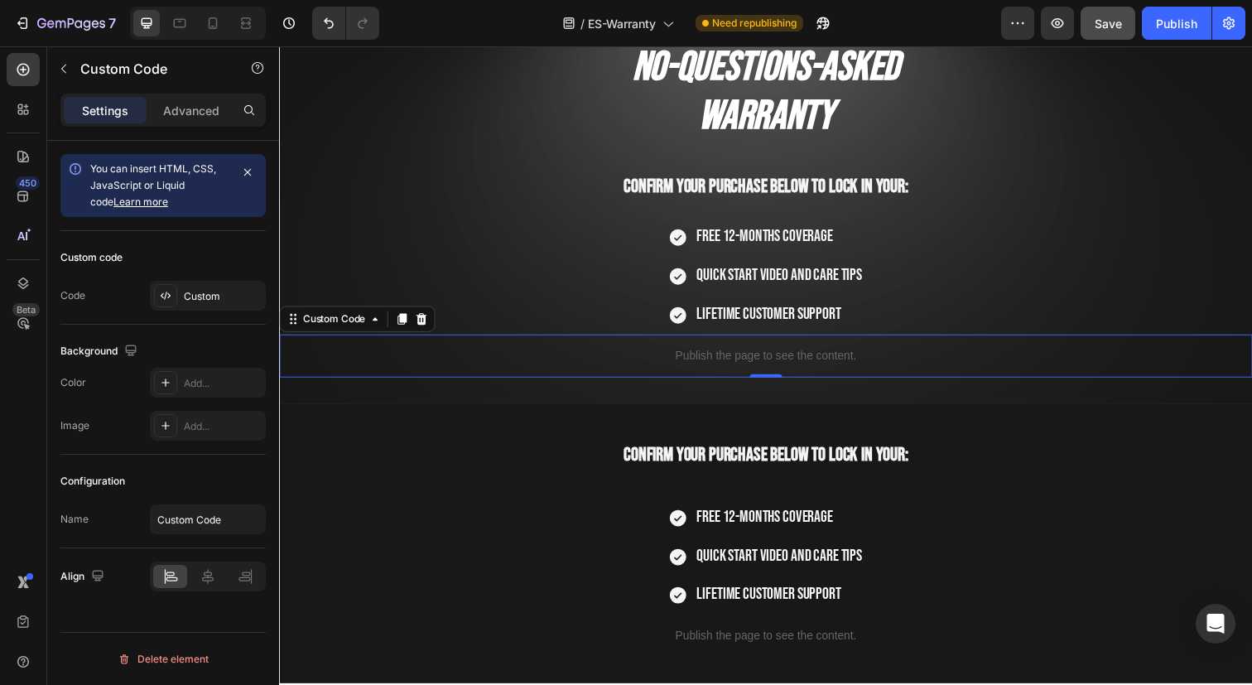
click at [209, 315] on div "Custom code Code Custom" at bounding box center [162, 278] width 205 height 94
click at [209, 312] on div "Custom code Code Custom" at bounding box center [162, 278] width 205 height 94
click at [209, 298] on div "Custom" at bounding box center [223, 296] width 78 height 15
click at [1055, 25] on icon "button" at bounding box center [1057, 23] width 17 height 17
click at [683, 360] on p "Publish the page to see the content." at bounding box center [775, 361] width 993 height 17
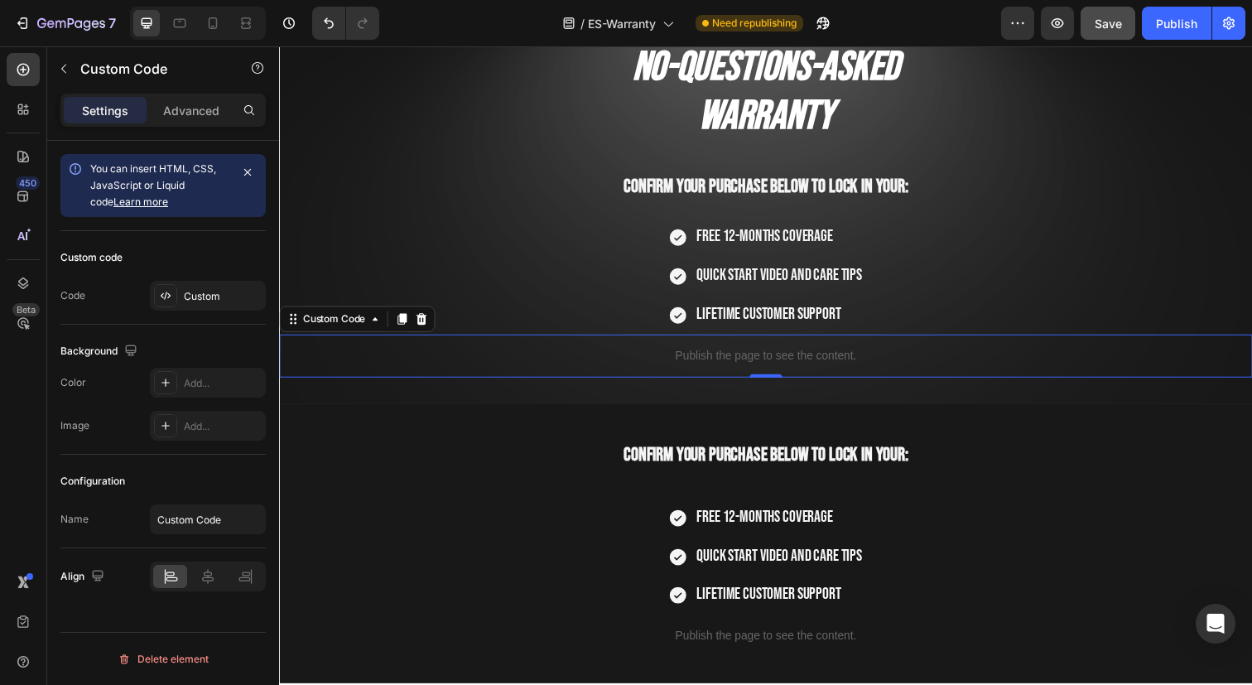
click at [747, 366] on p "Publish the page to see the content." at bounding box center [775, 361] width 993 height 17
click at [194, 119] on div "Advanced" at bounding box center [191, 110] width 83 height 26
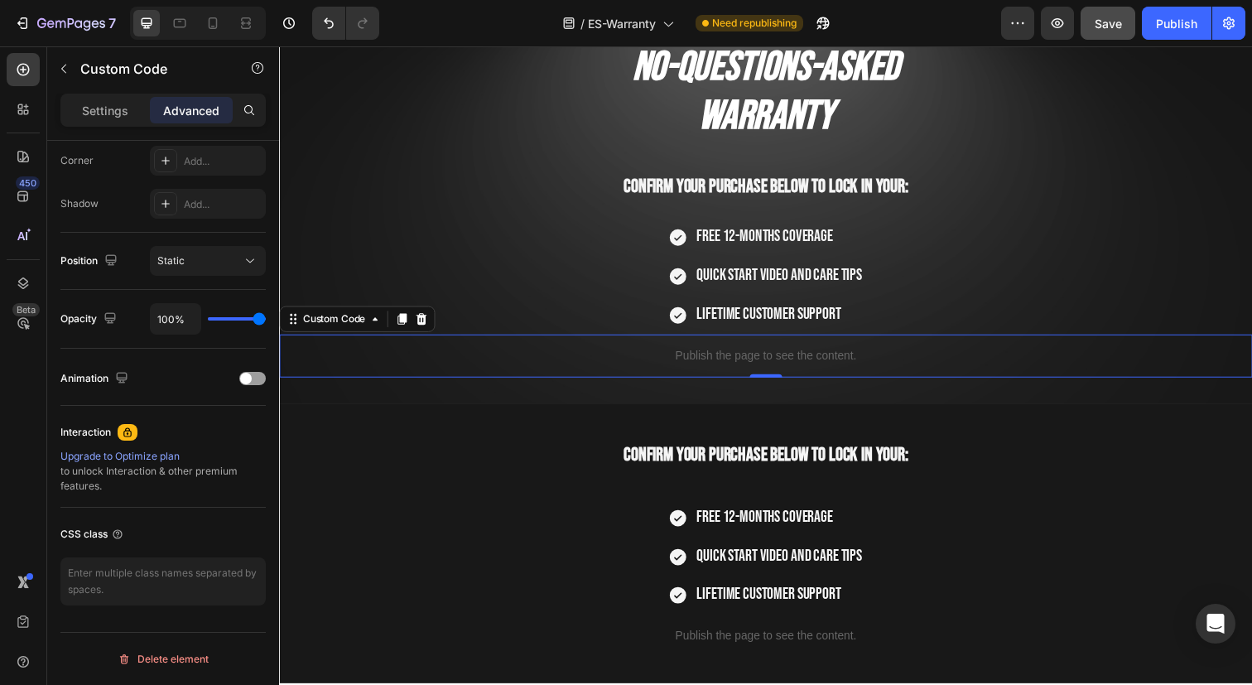
scroll to position [0, 0]
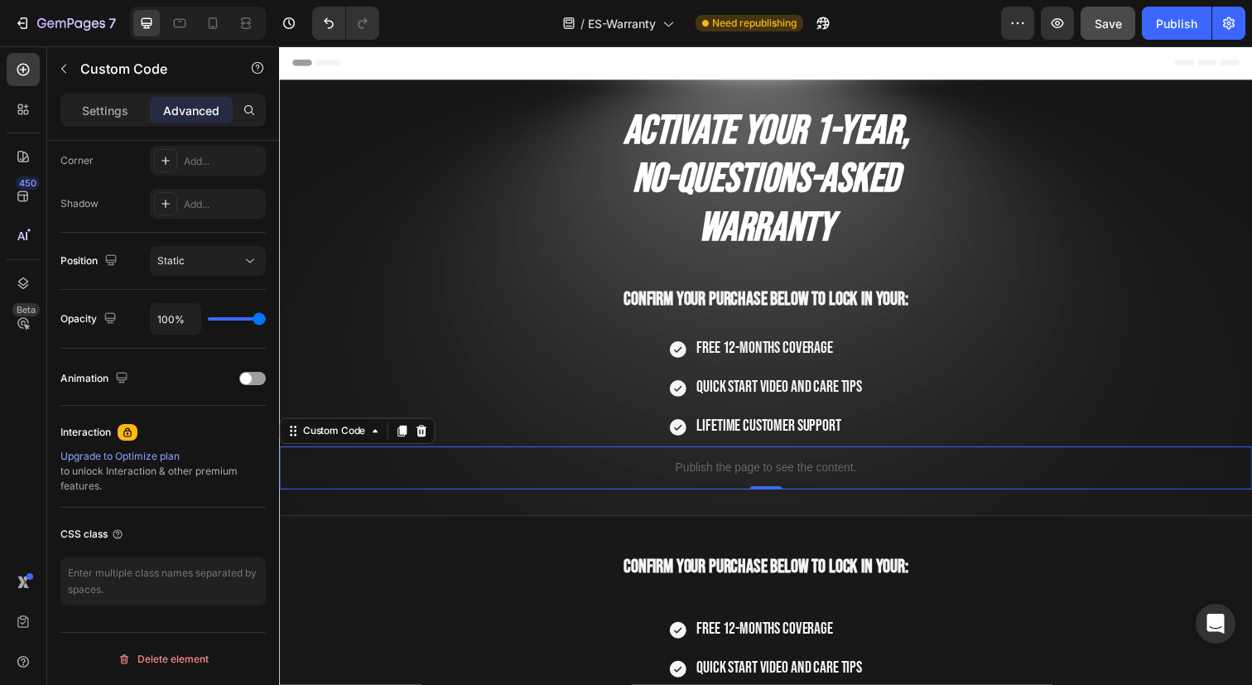
click at [731, 468] on p "Publish the page to see the content." at bounding box center [775, 476] width 993 height 17
click at [108, 112] on p "Settings" at bounding box center [105, 110] width 46 height 17
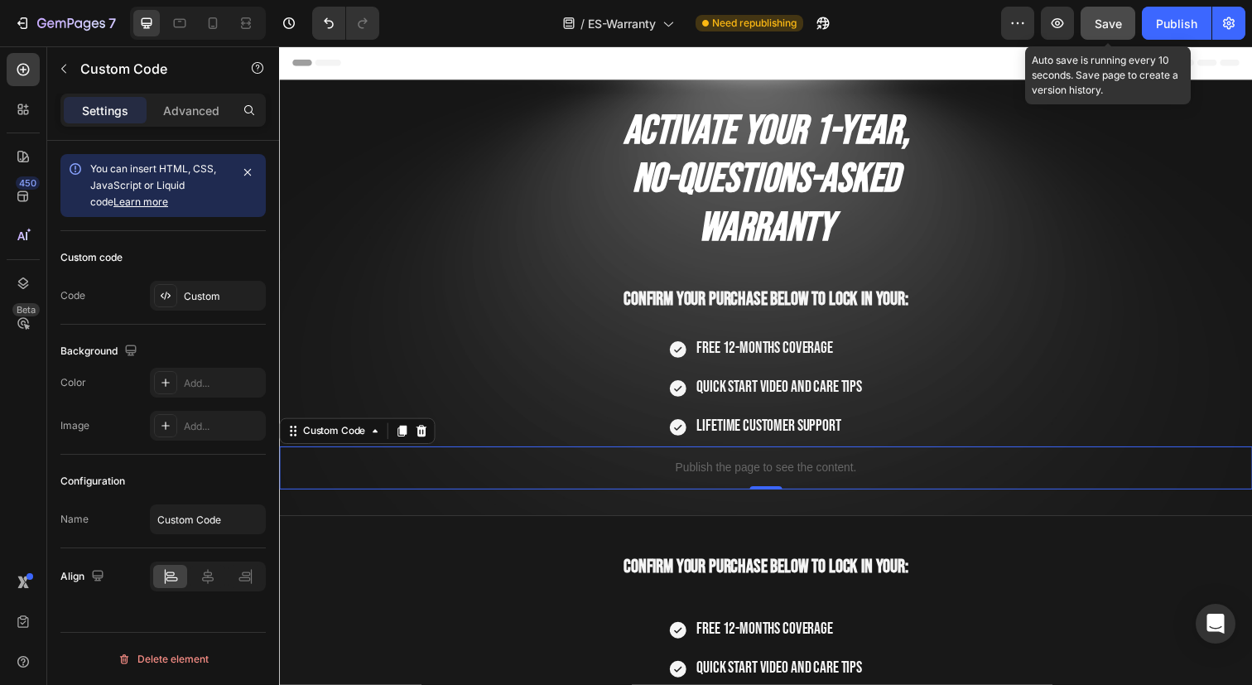
click at [1110, 35] on button "Save" at bounding box center [1107, 23] width 55 height 33
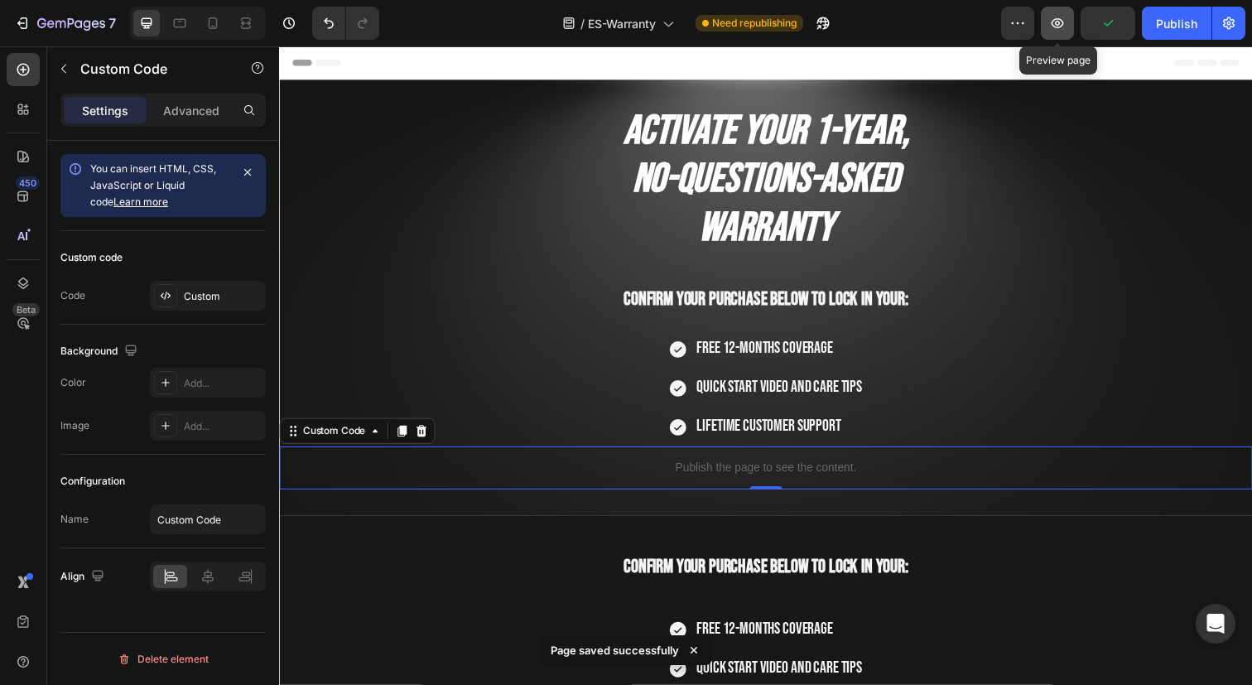
click at [1059, 34] on button "button" at bounding box center [1056, 23] width 33 height 33
